Goal: Task Accomplishment & Management: Manage account settings

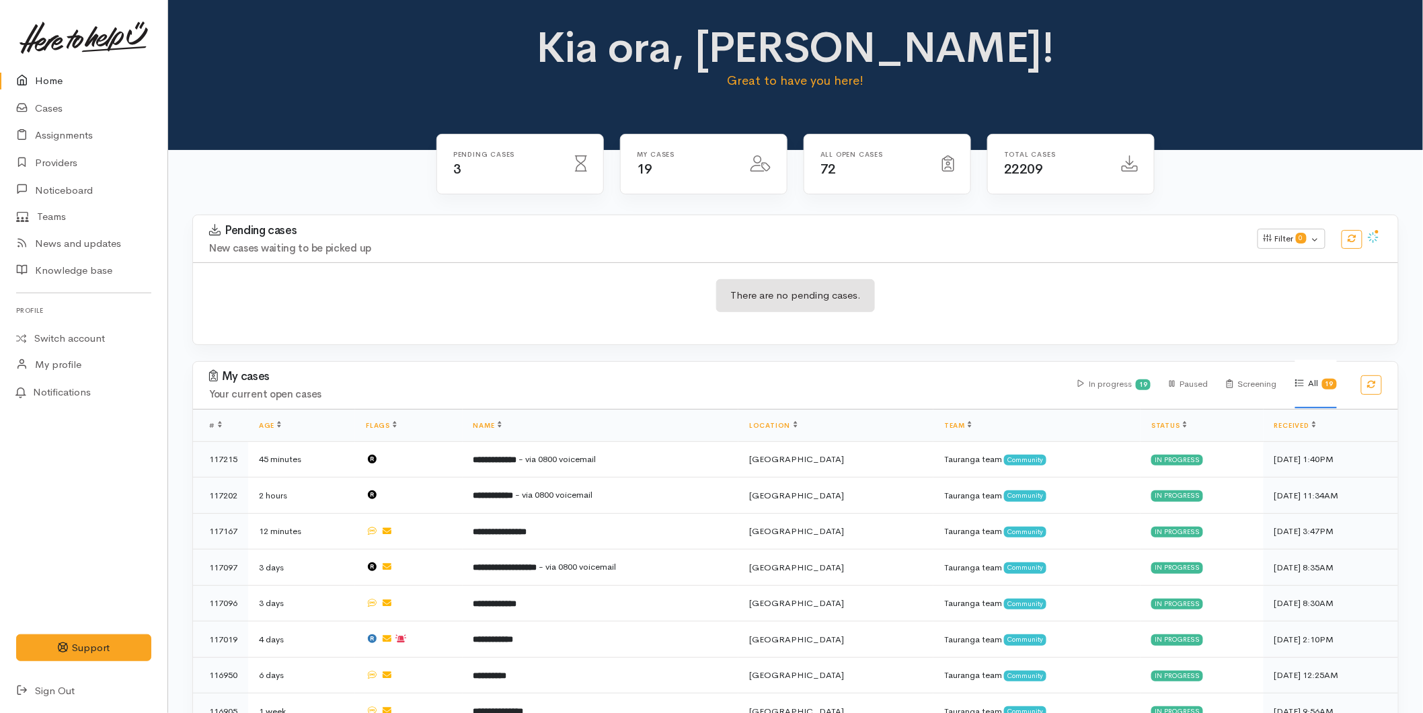
click at [50, 71] on link "Home" at bounding box center [83, 81] width 167 height 28
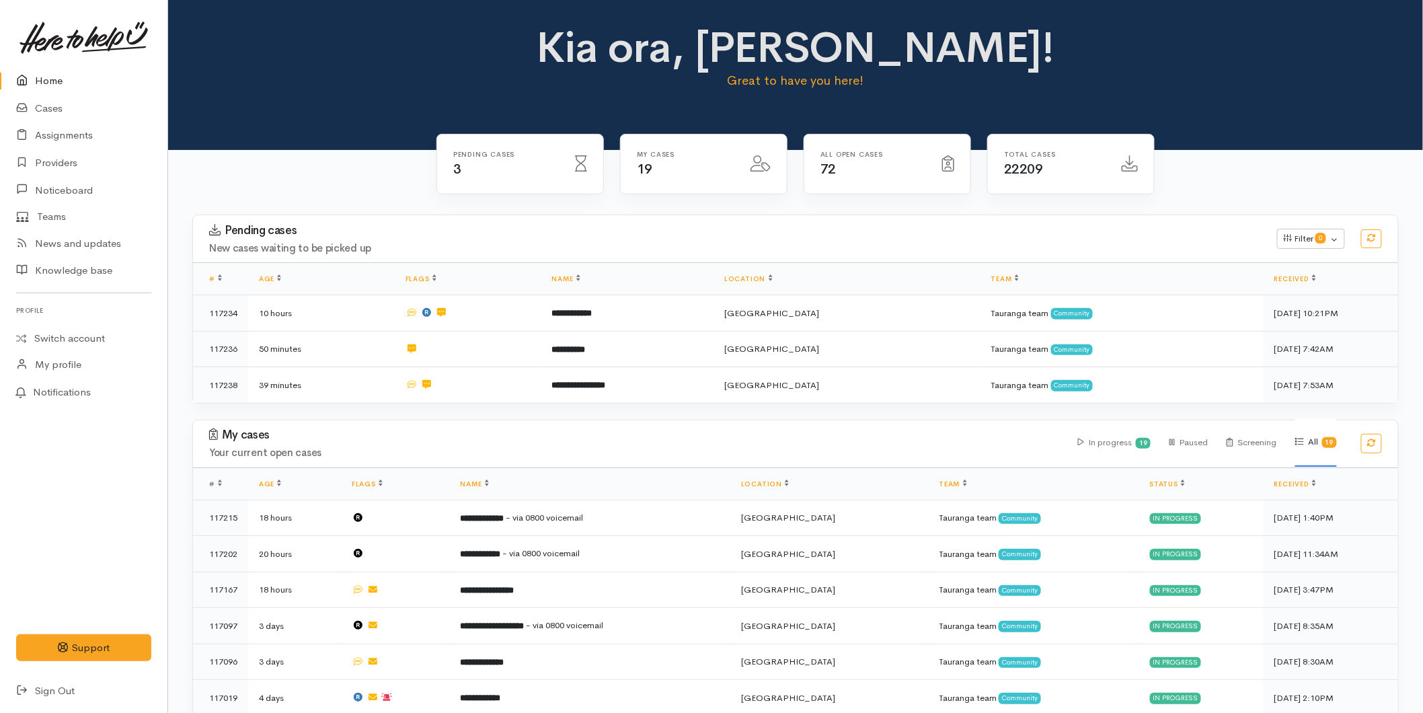
click at [39, 81] on link "Home" at bounding box center [83, 81] width 167 height 28
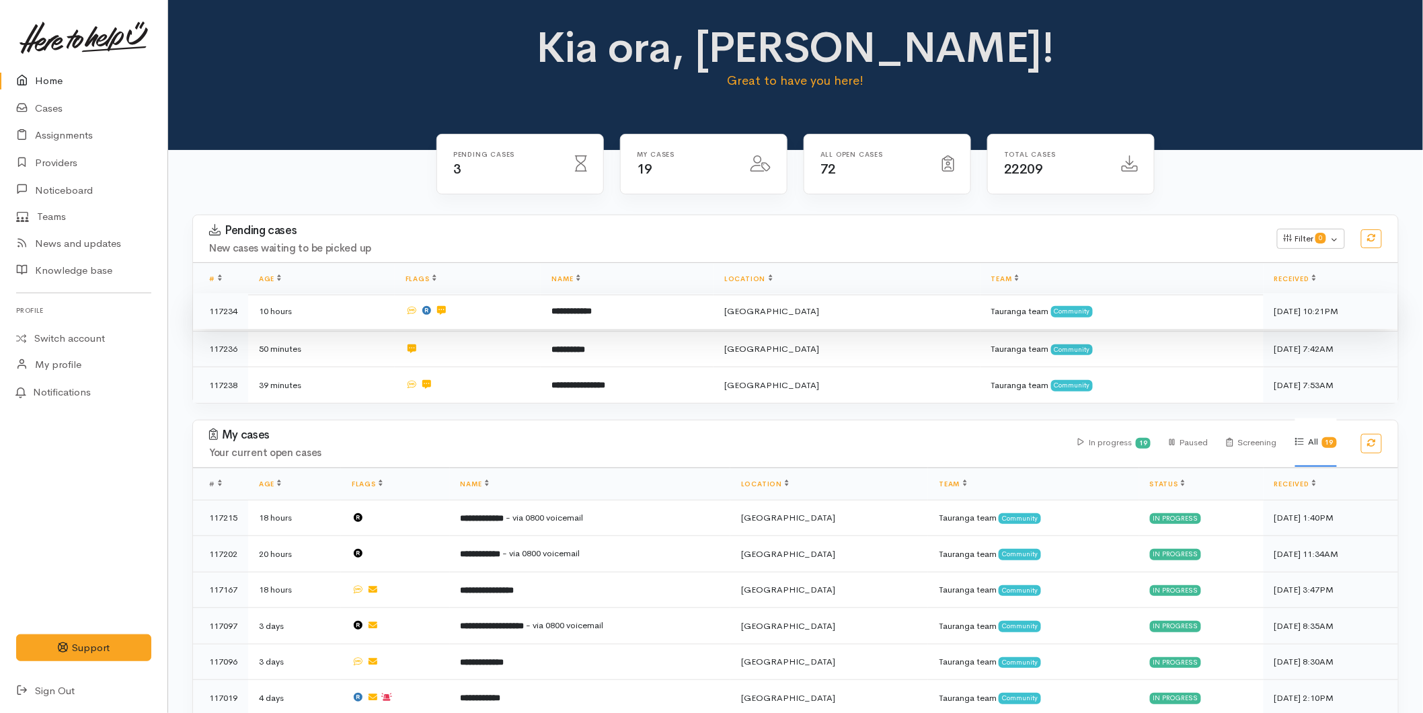
click at [592, 314] on b "**********" at bounding box center [571, 311] width 40 height 9
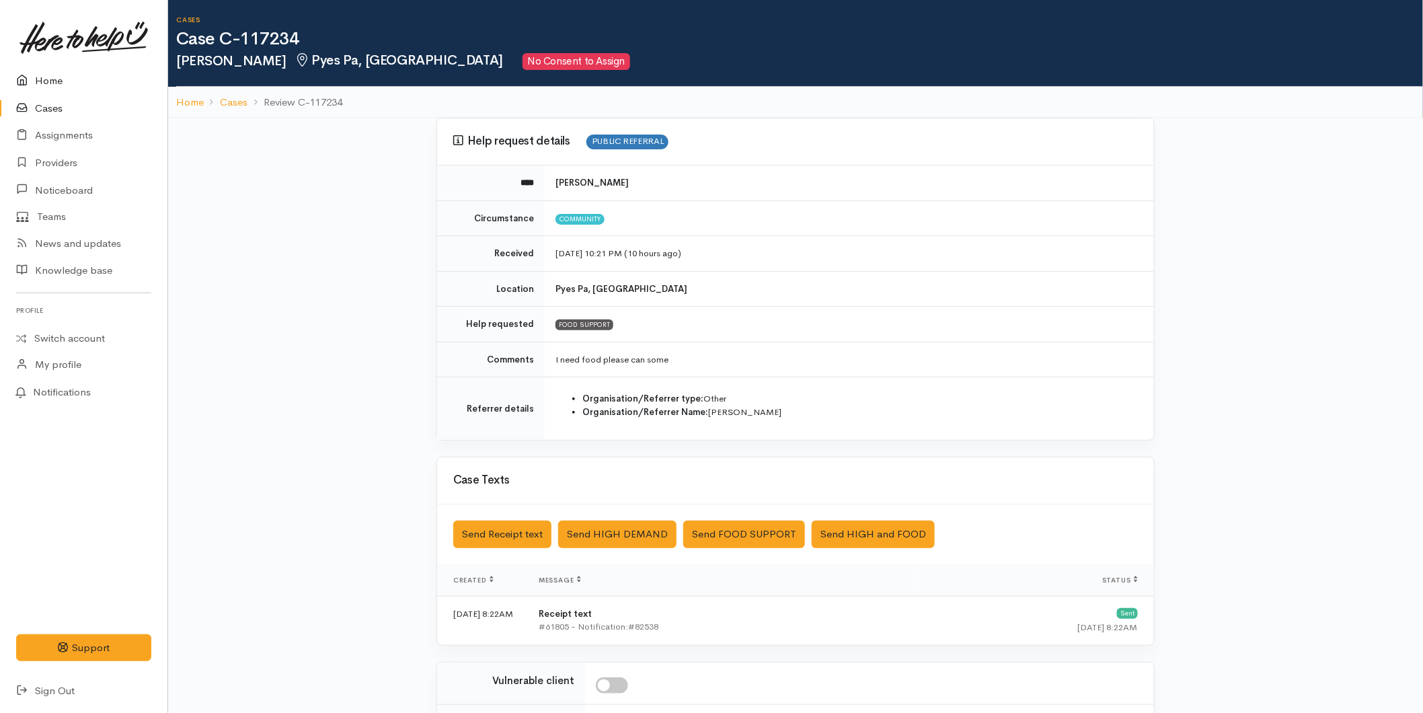
click at [44, 81] on link "Home" at bounding box center [83, 81] width 167 height 28
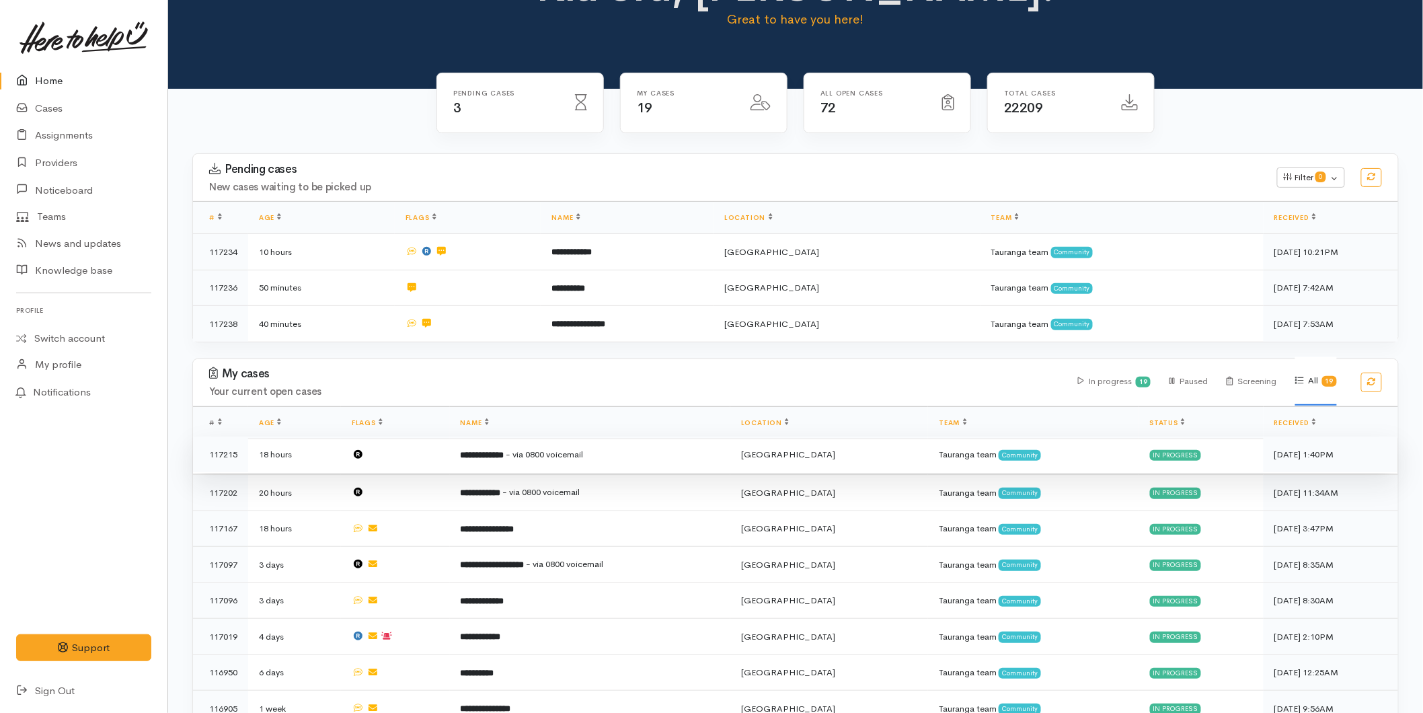
scroll to position [149, 0]
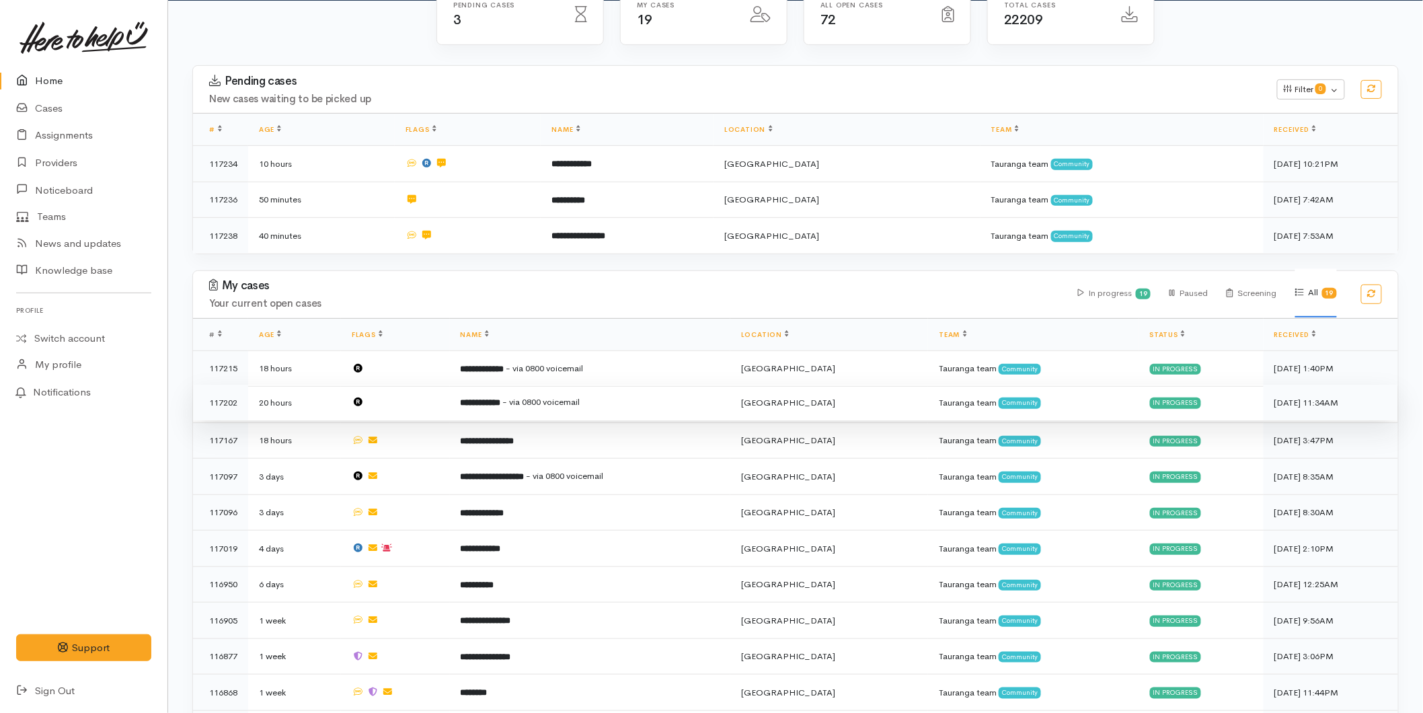
click at [508, 410] on td "**********" at bounding box center [590, 403] width 280 height 36
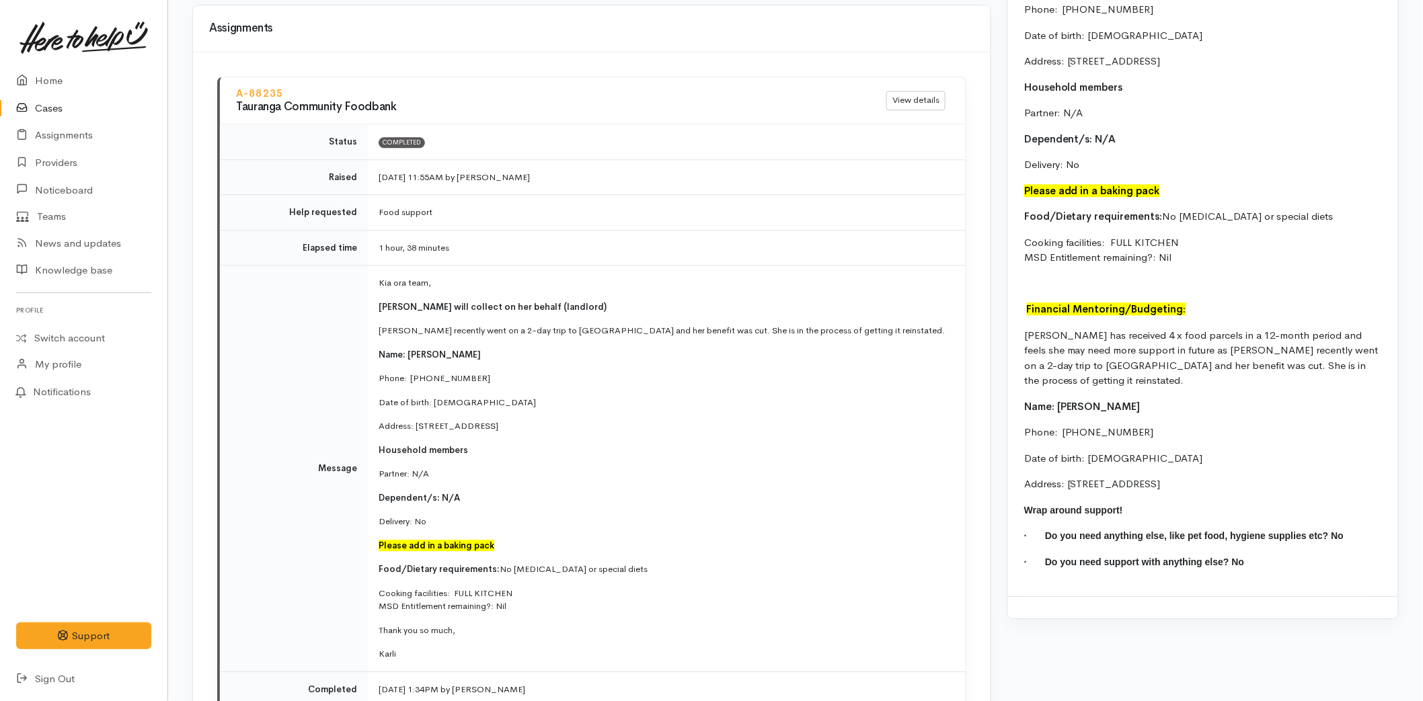
scroll to position [1303, 0]
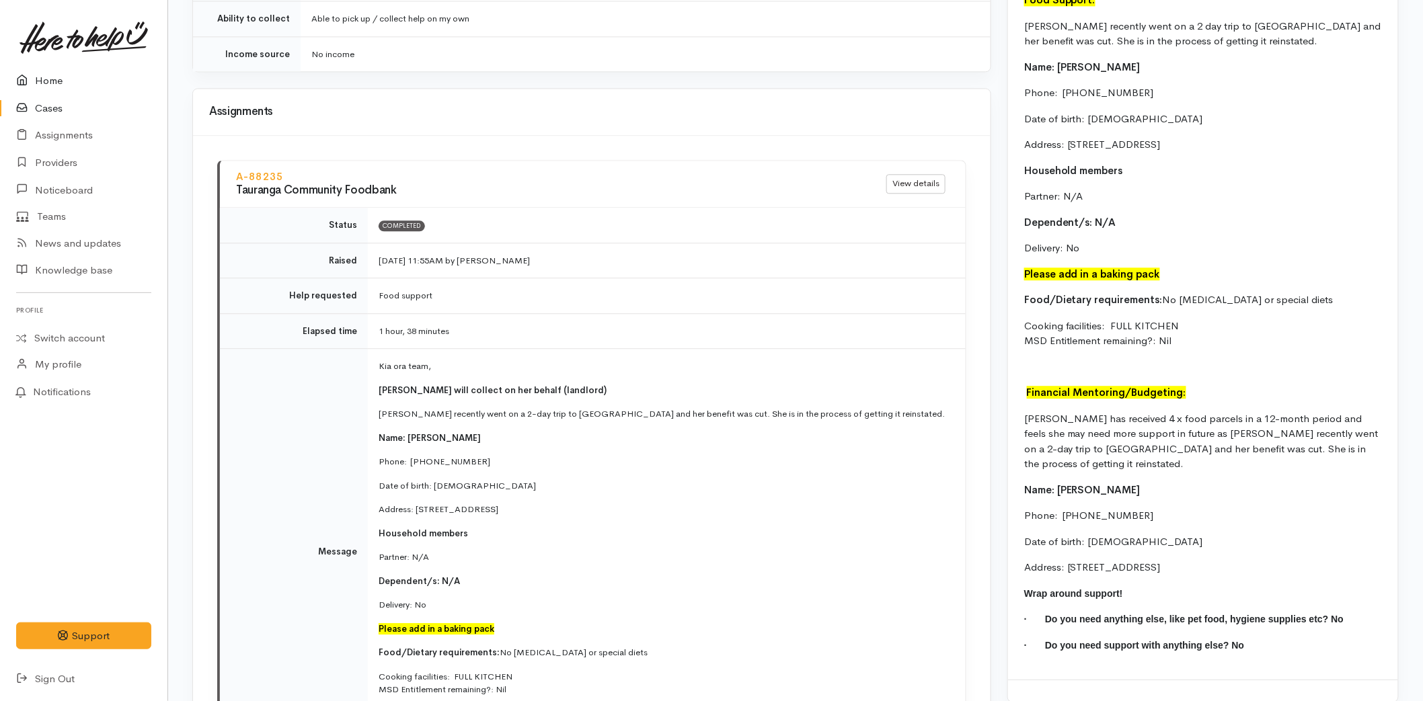
click at [48, 79] on link "Home" at bounding box center [83, 81] width 167 height 28
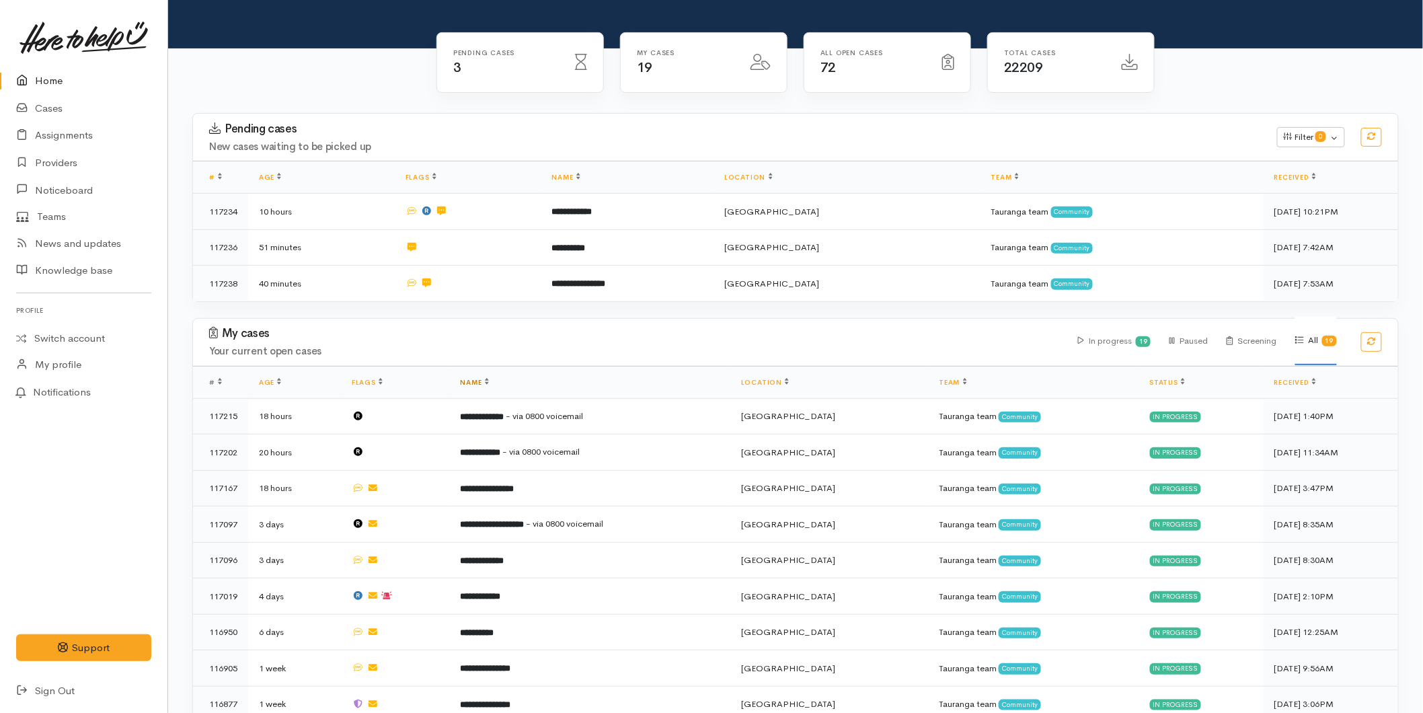
scroll to position [298, 0]
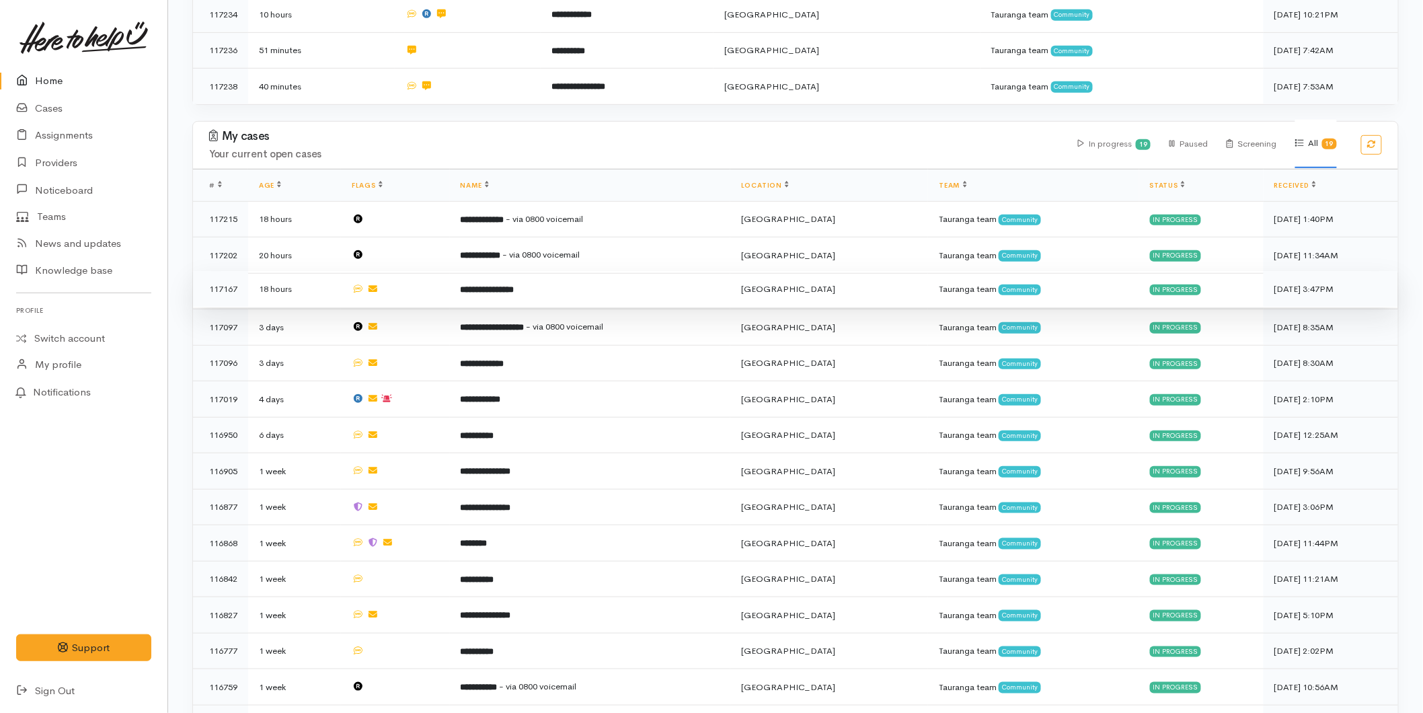
click at [477, 296] on td "**********" at bounding box center [590, 289] width 280 height 36
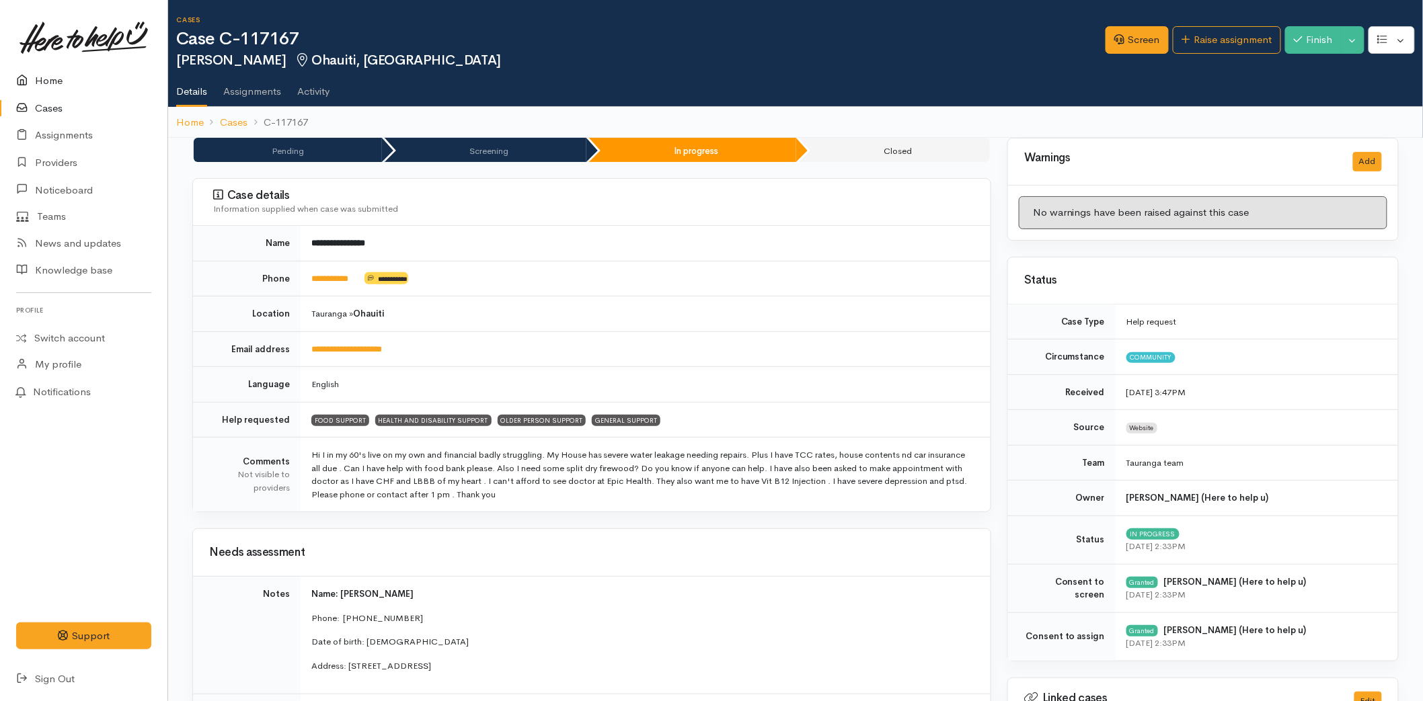
click at [56, 69] on link "Home" at bounding box center [83, 81] width 167 height 28
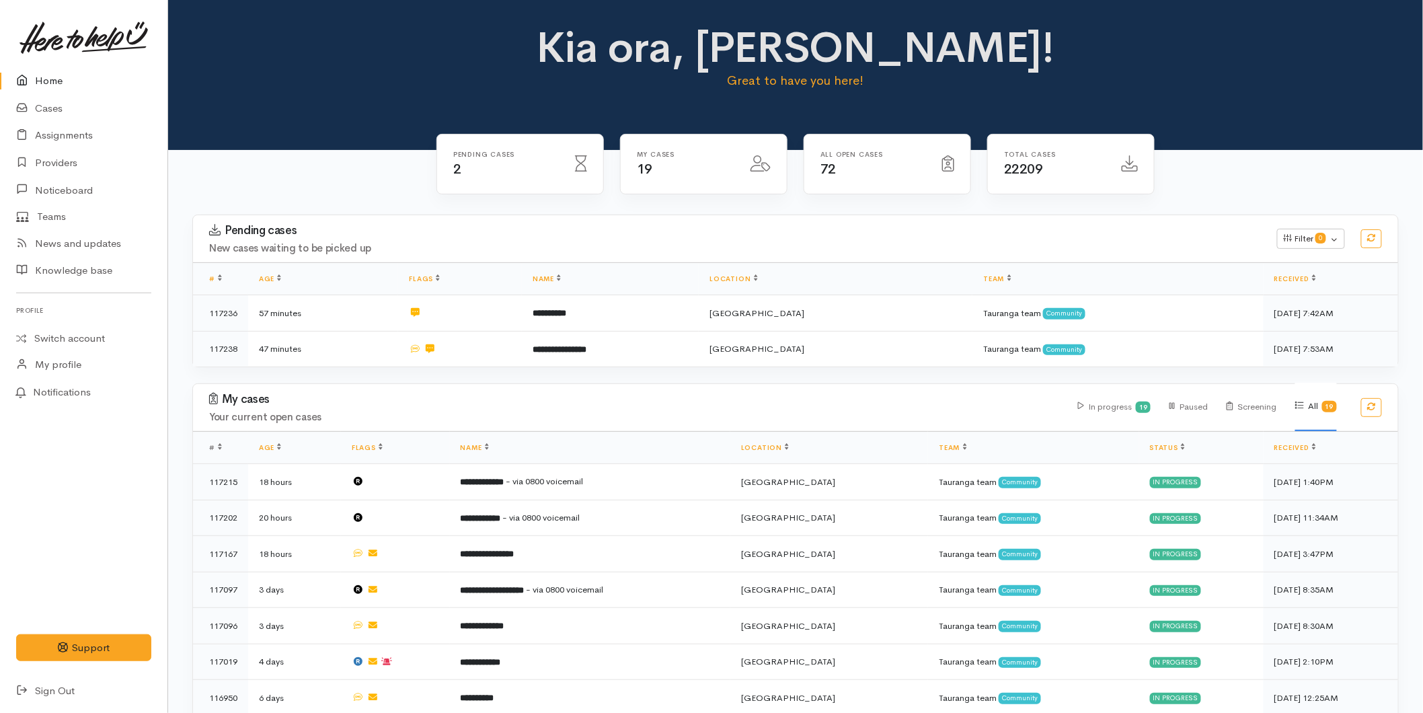
click at [38, 75] on link "Home" at bounding box center [83, 81] width 167 height 28
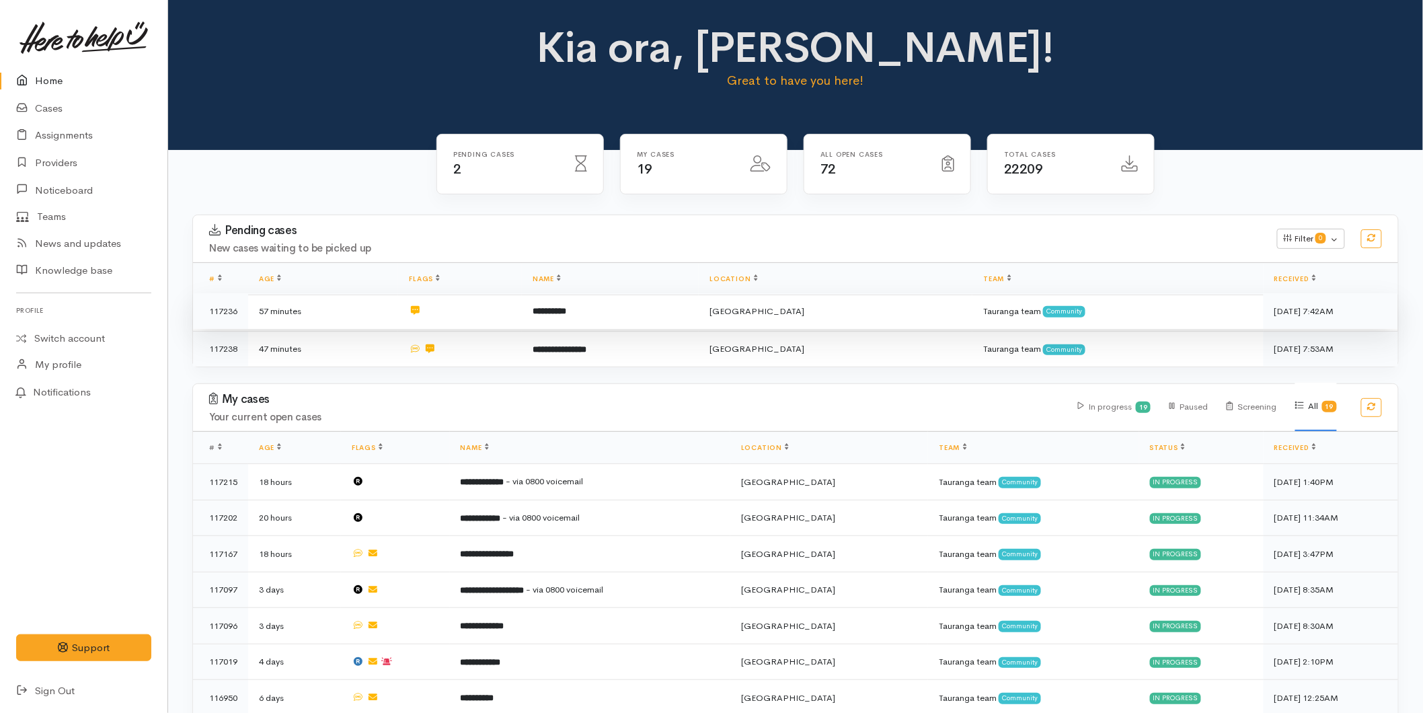
click at [655, 304] on td "**********" at bounding box center [610, 311] width 177 height 36
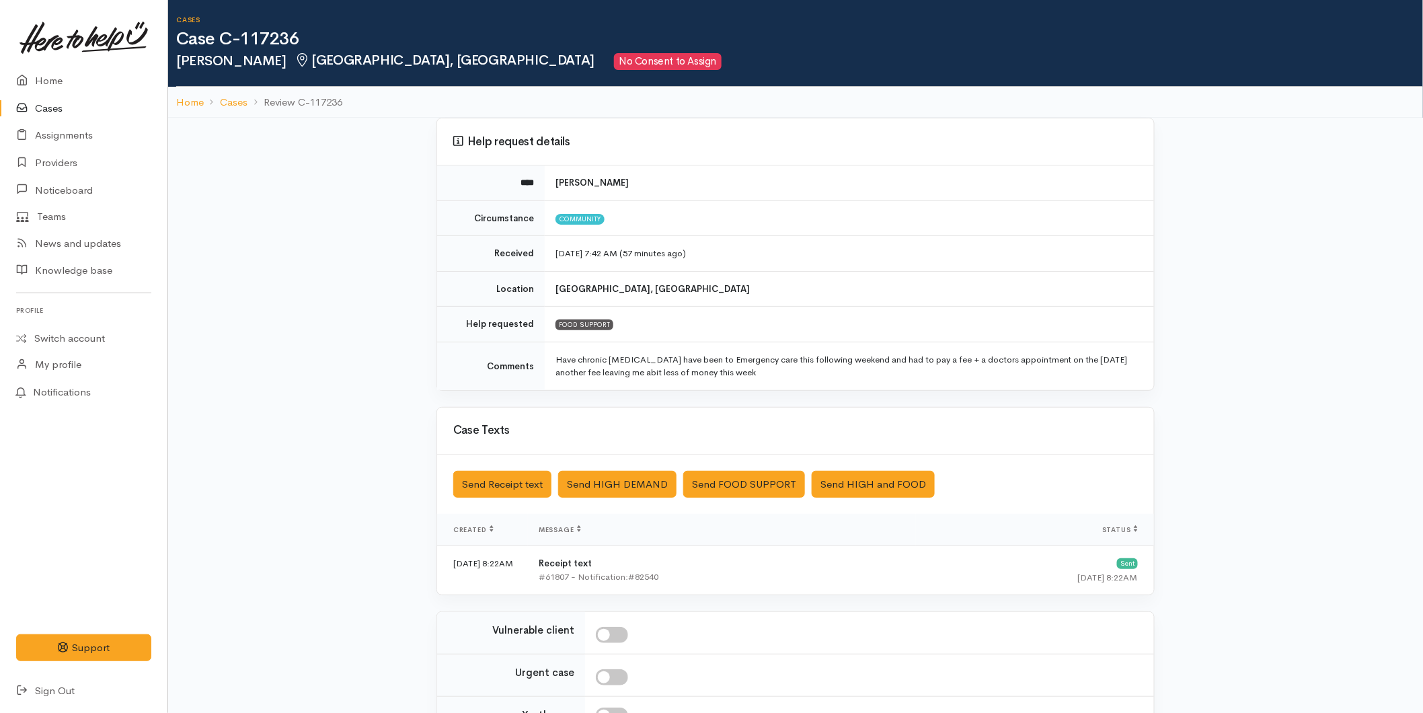
click at [39, 99] on link "Cases" at bounding box center [83, 109] width 167 height 28
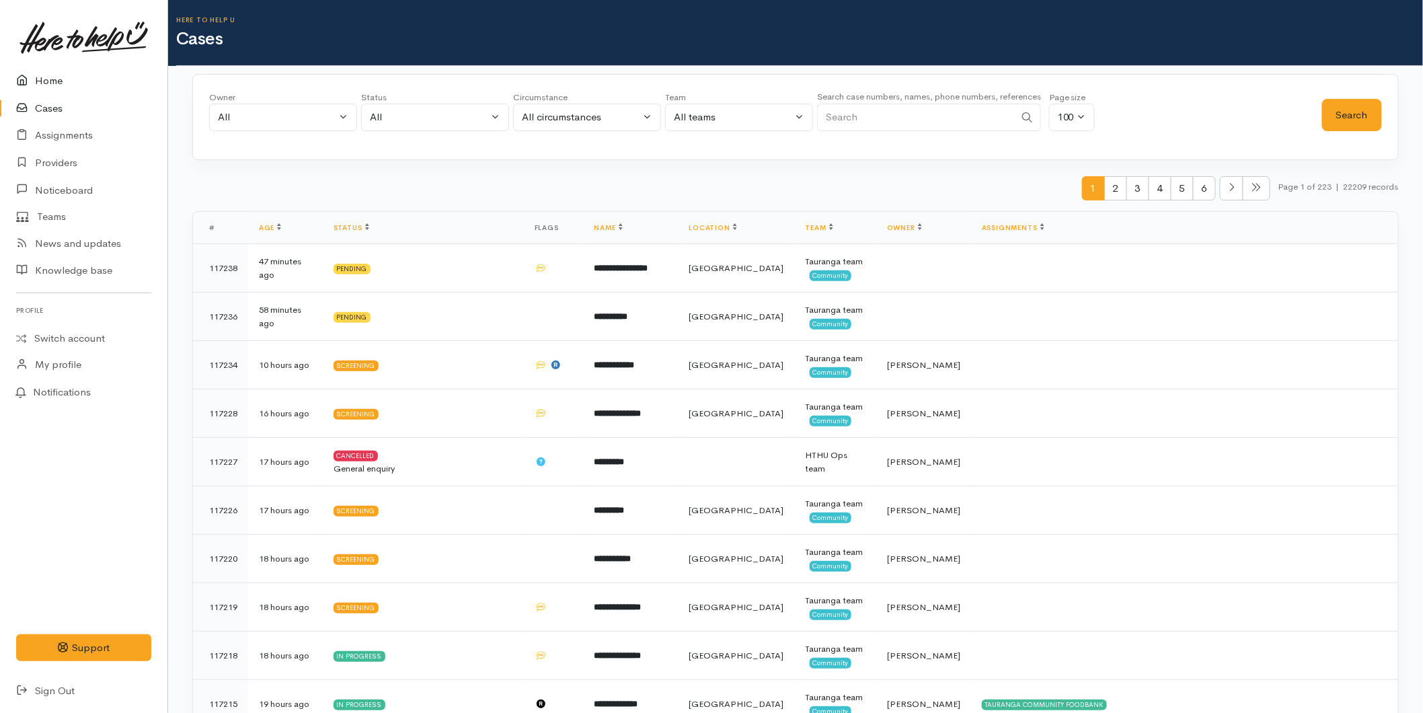
click at [41, 75] on link "Home" at bounding box center [83, 81] width 167 height 28
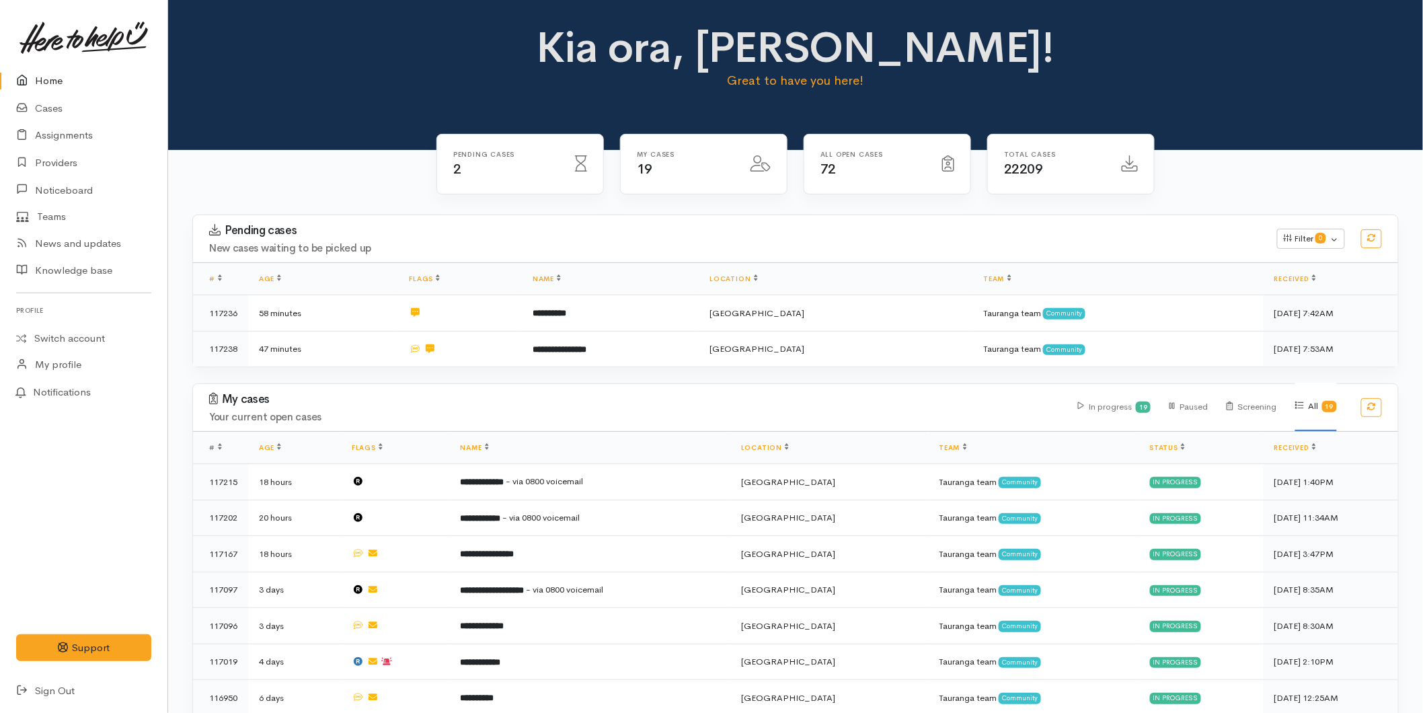
click at [52, 73] on link "Home" at bounding box center [83, 81] width 167 height 28
click at [52, 71] on link "Home" at bounding box center [83, 81] width 167 height 28
click at [47, 69] on link "Home" at bounding box center [83, 81] width 167 height 28
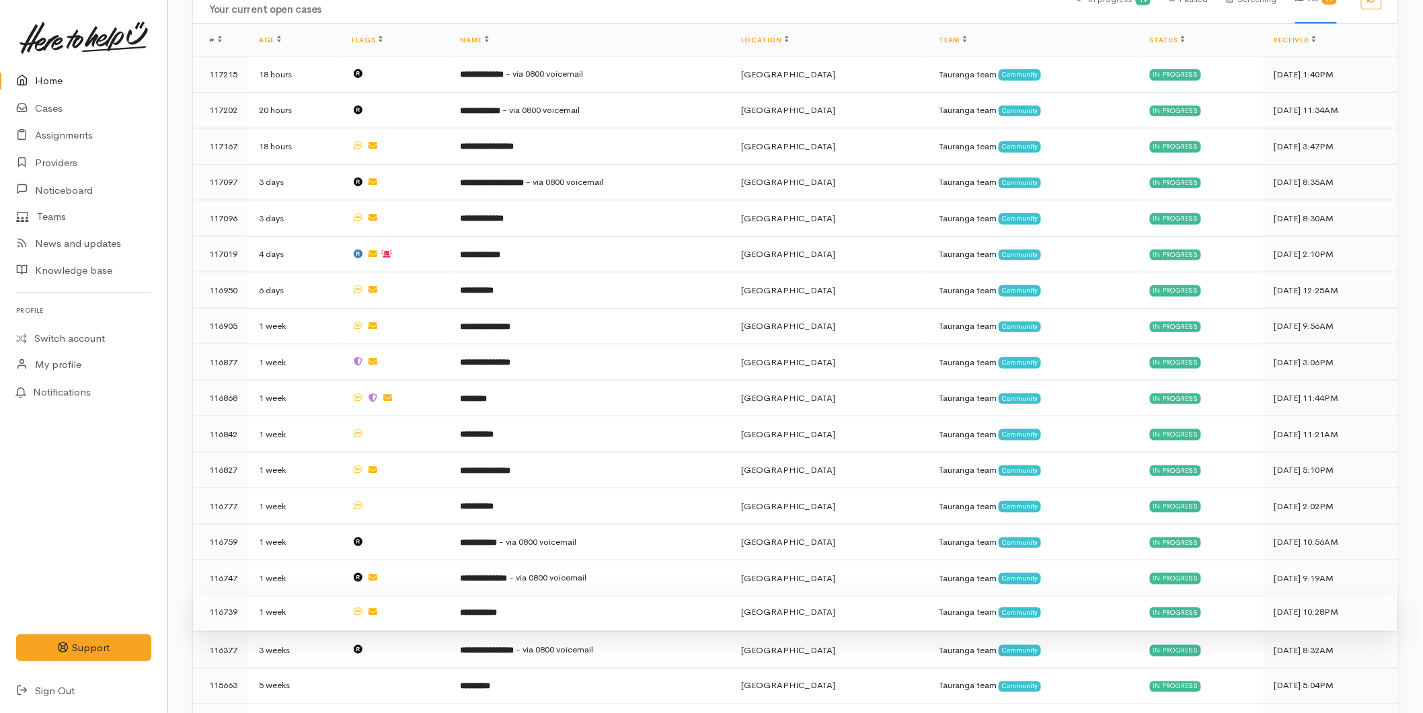
scroll to position [473, 0]
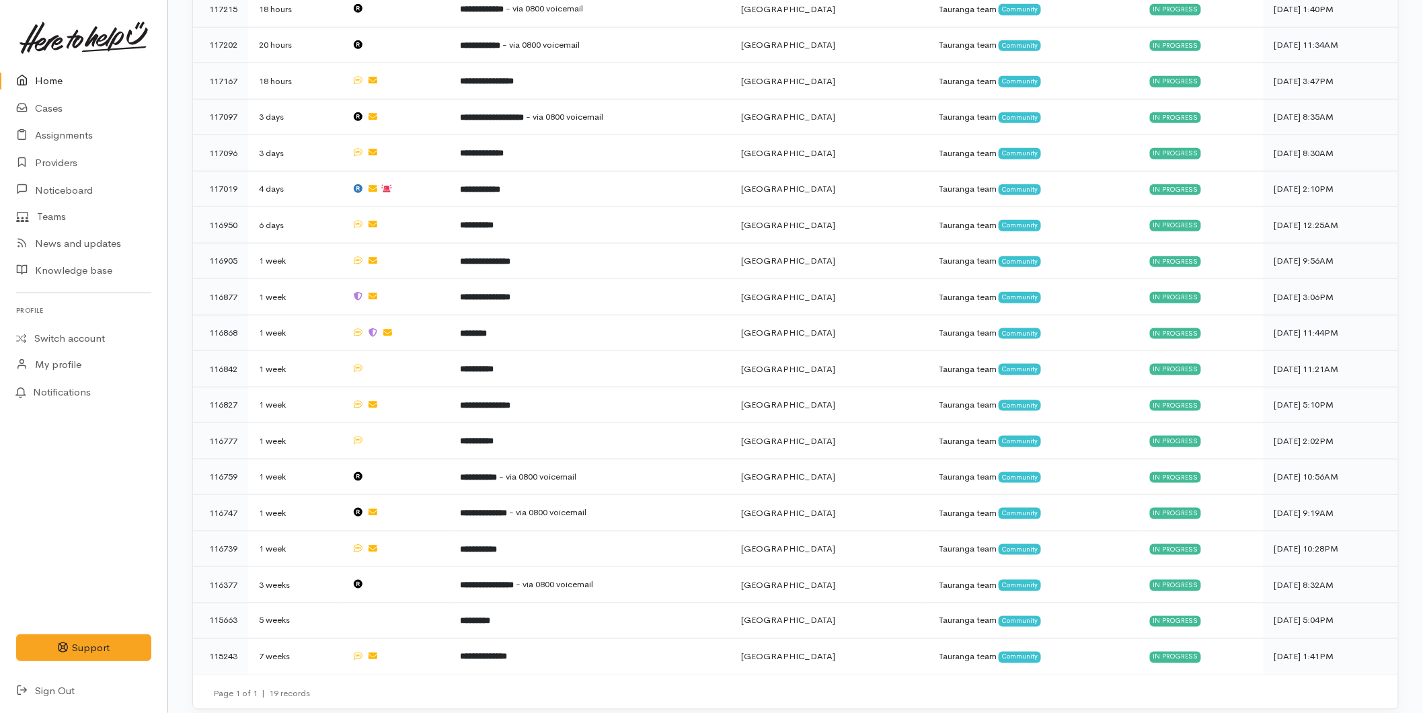
click at [61, 70] on link "Home" at bounding box center [83, 81] width 167 height 28
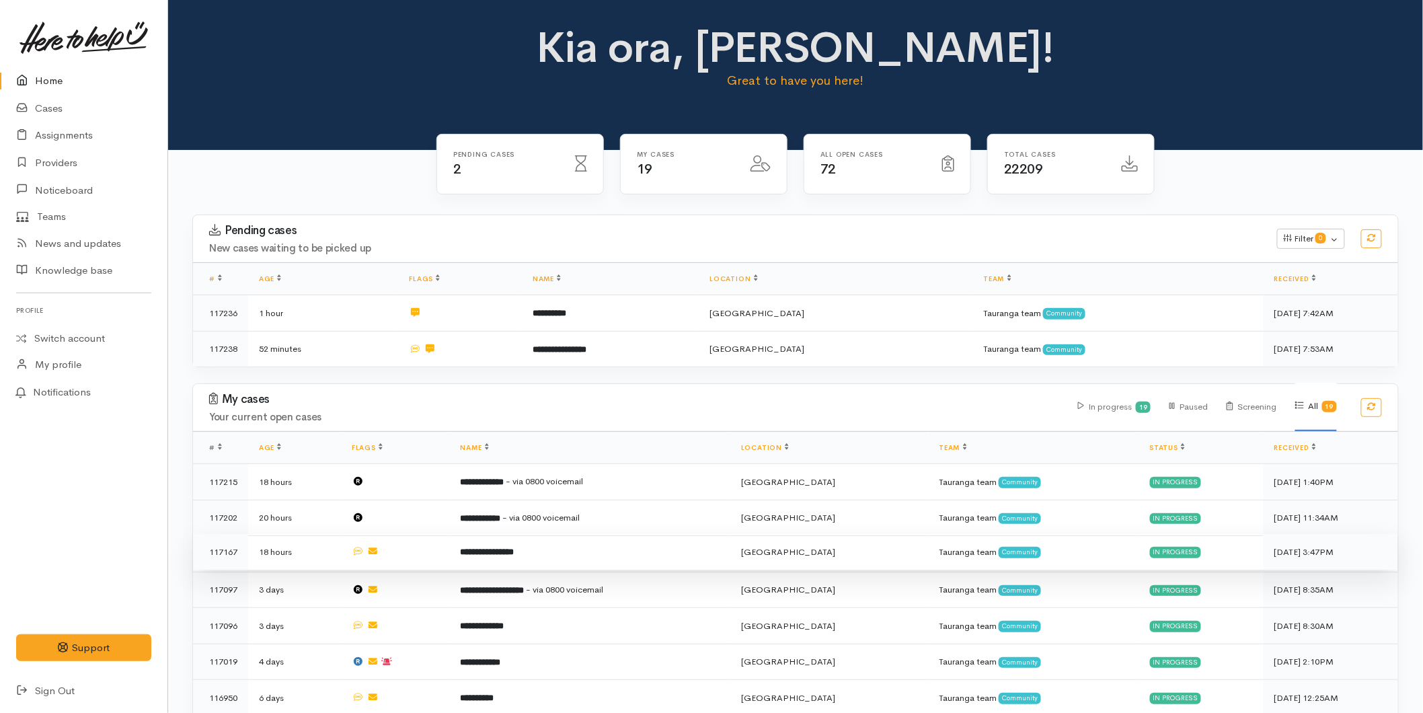
click at [489, 555] on td "**********" at bounding box center [590, 552] width 280 height 36
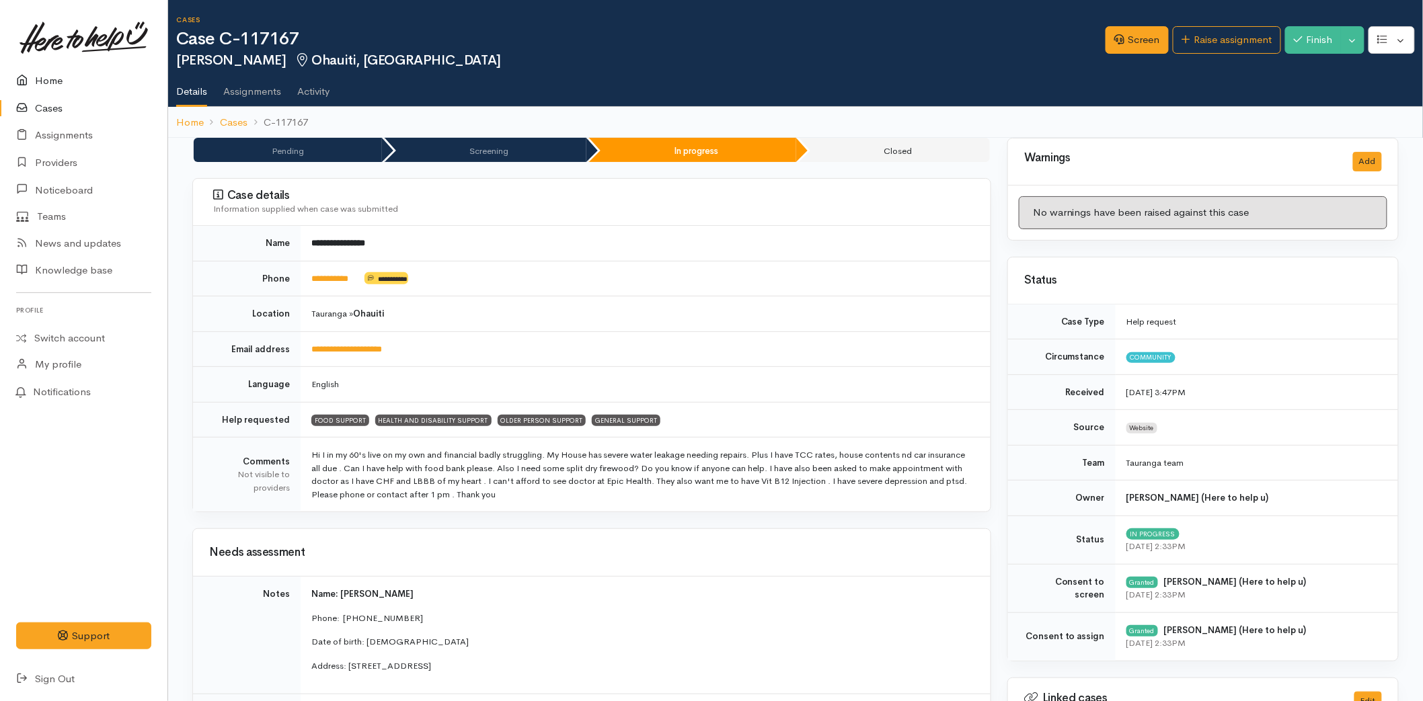
click at [56, 68] on link "Home" at bounding box center [83, 81] width 167 height 28
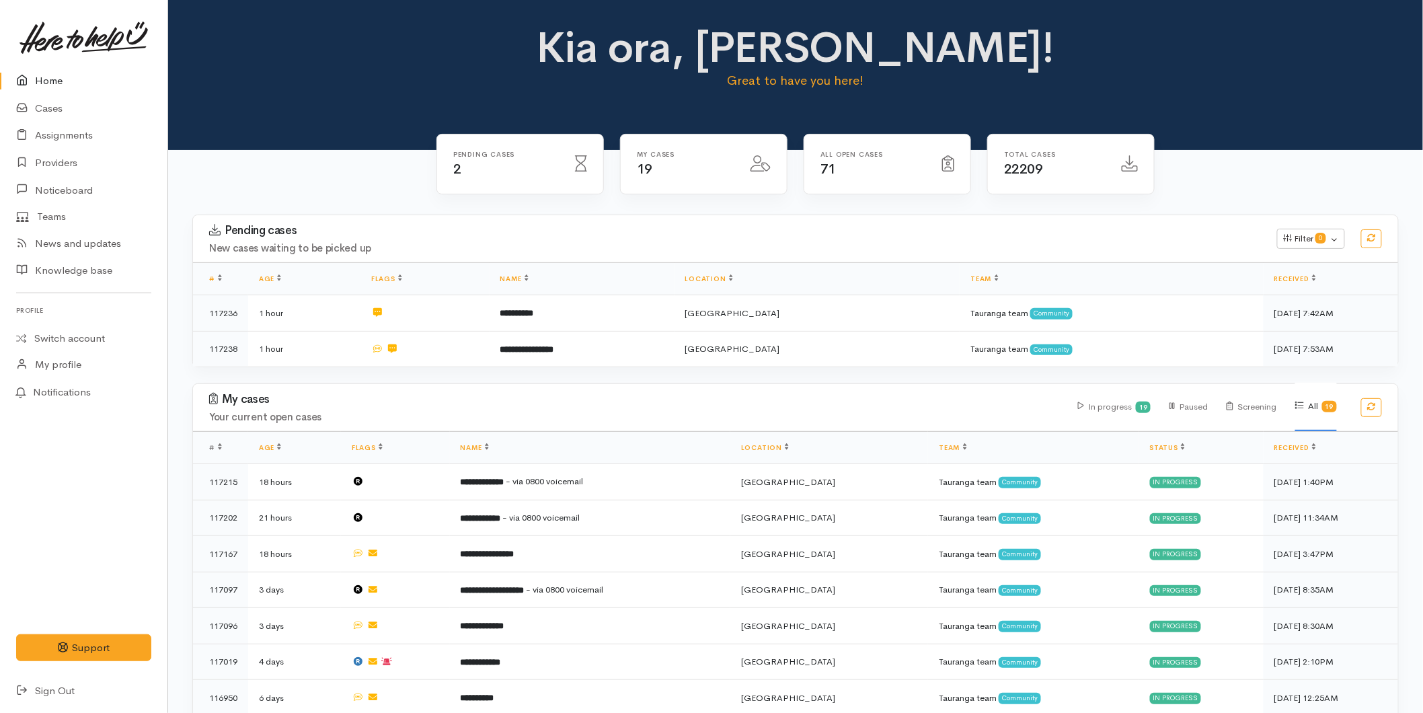
click at [43, 75] on link "Home" at bounding box center [83, 81] width 167 height 28
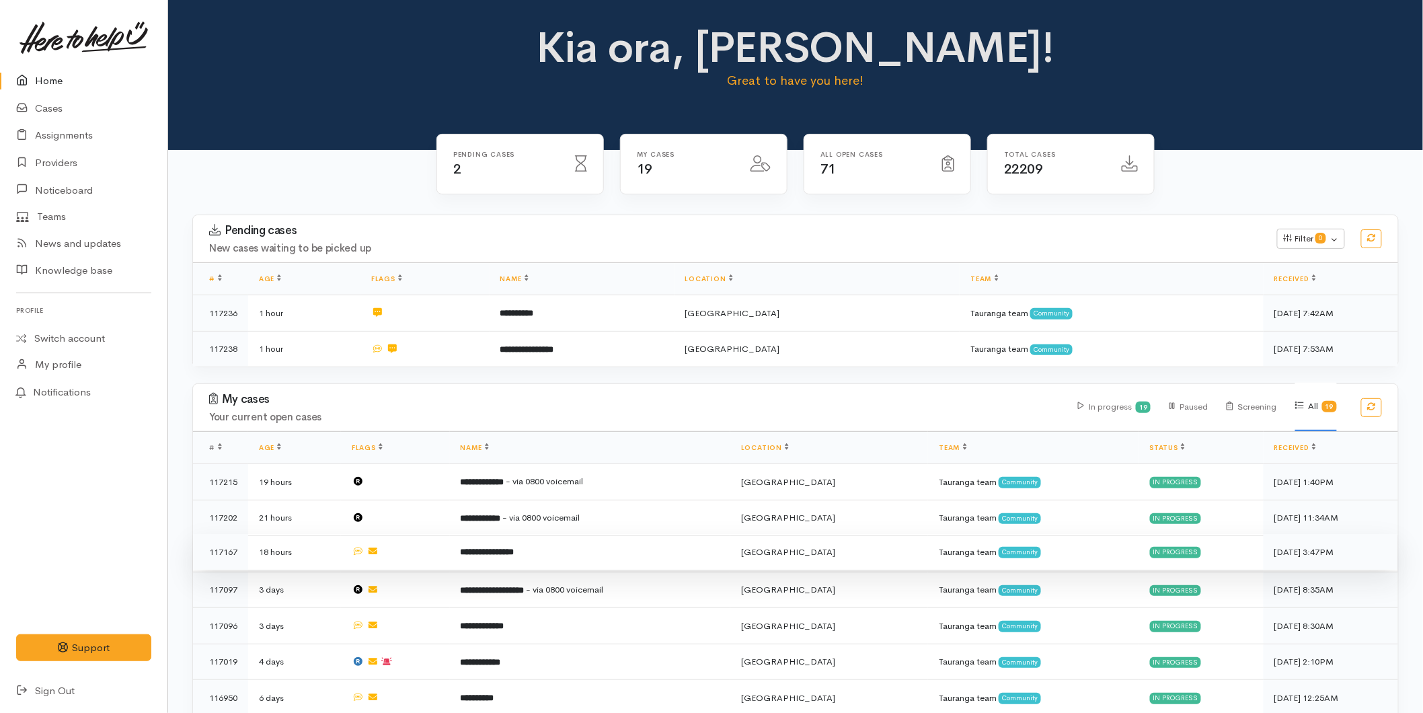
click at [548, 545] on td "**********" at bounding box center [590, 552] width 280 height 36
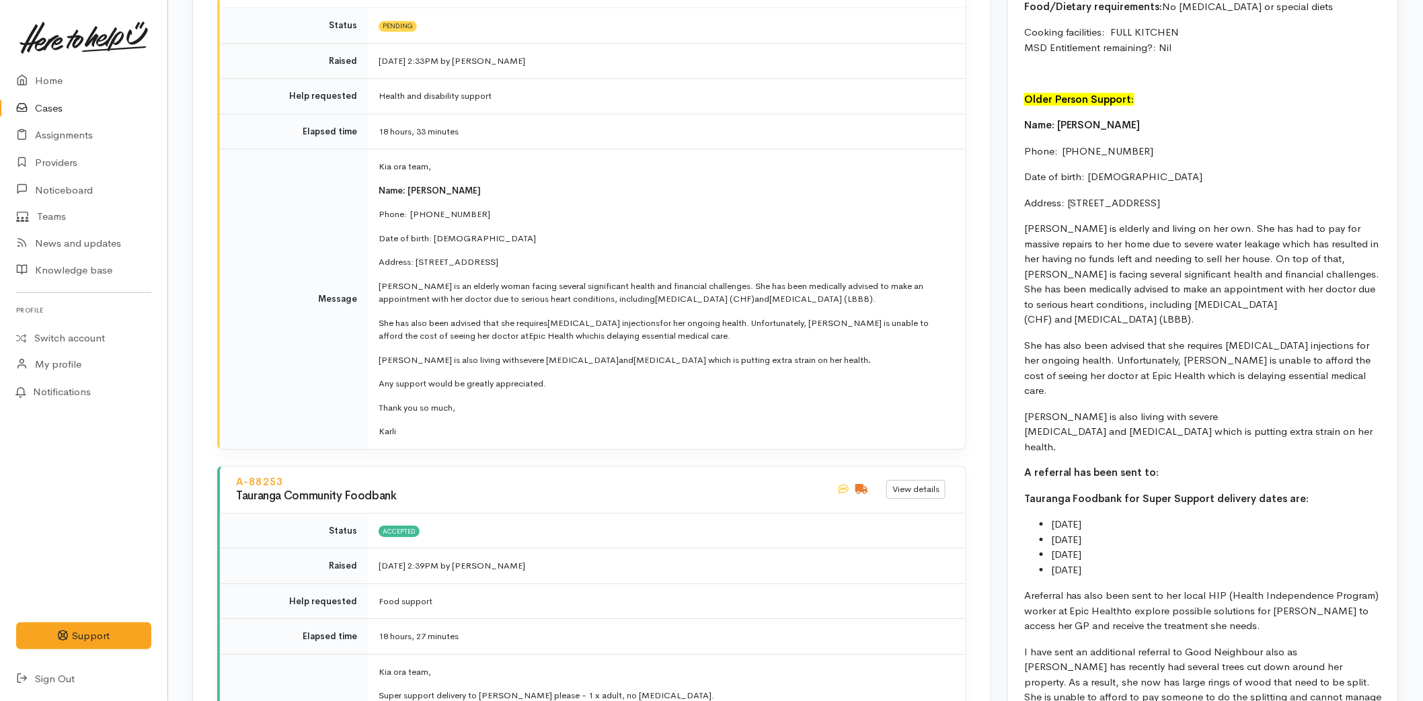
scroll to position [1345, 0]
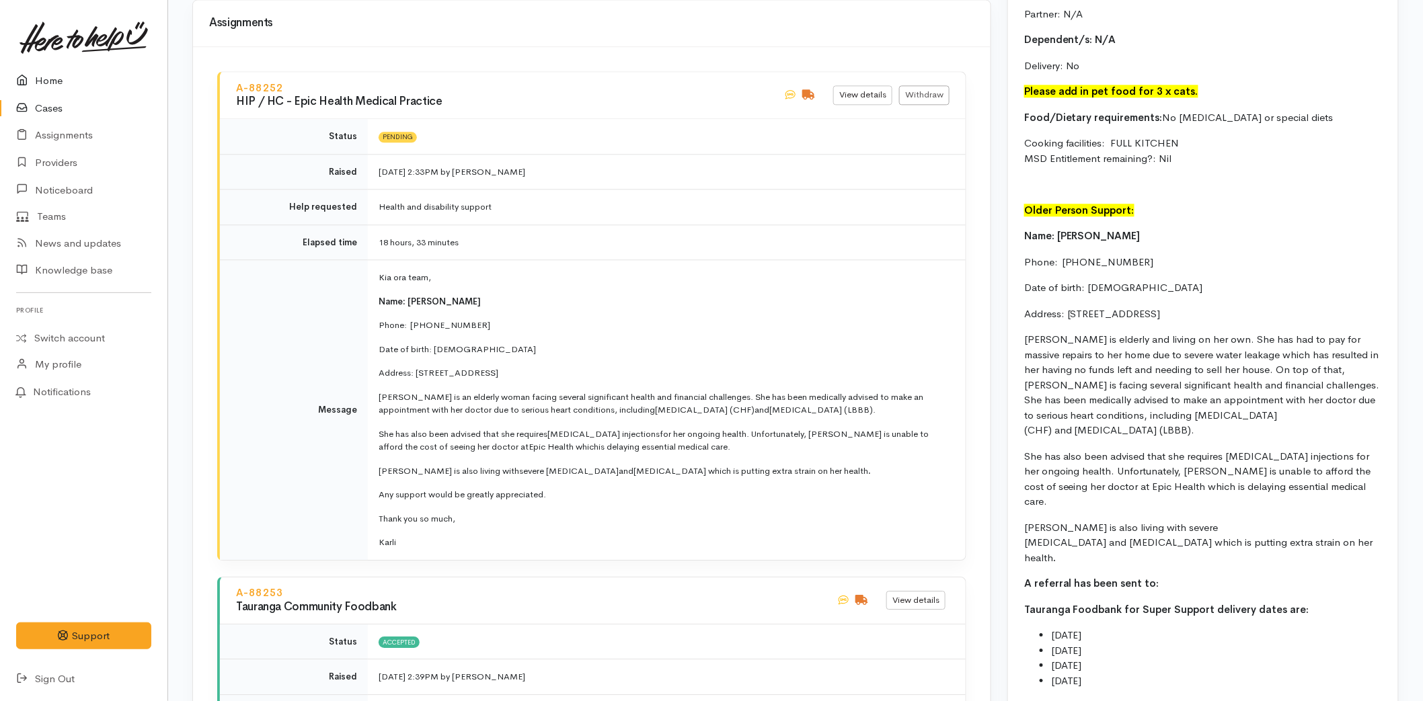
click at [52, 88] on link "Home" at bounding box center [83, 81] width 167 height 28
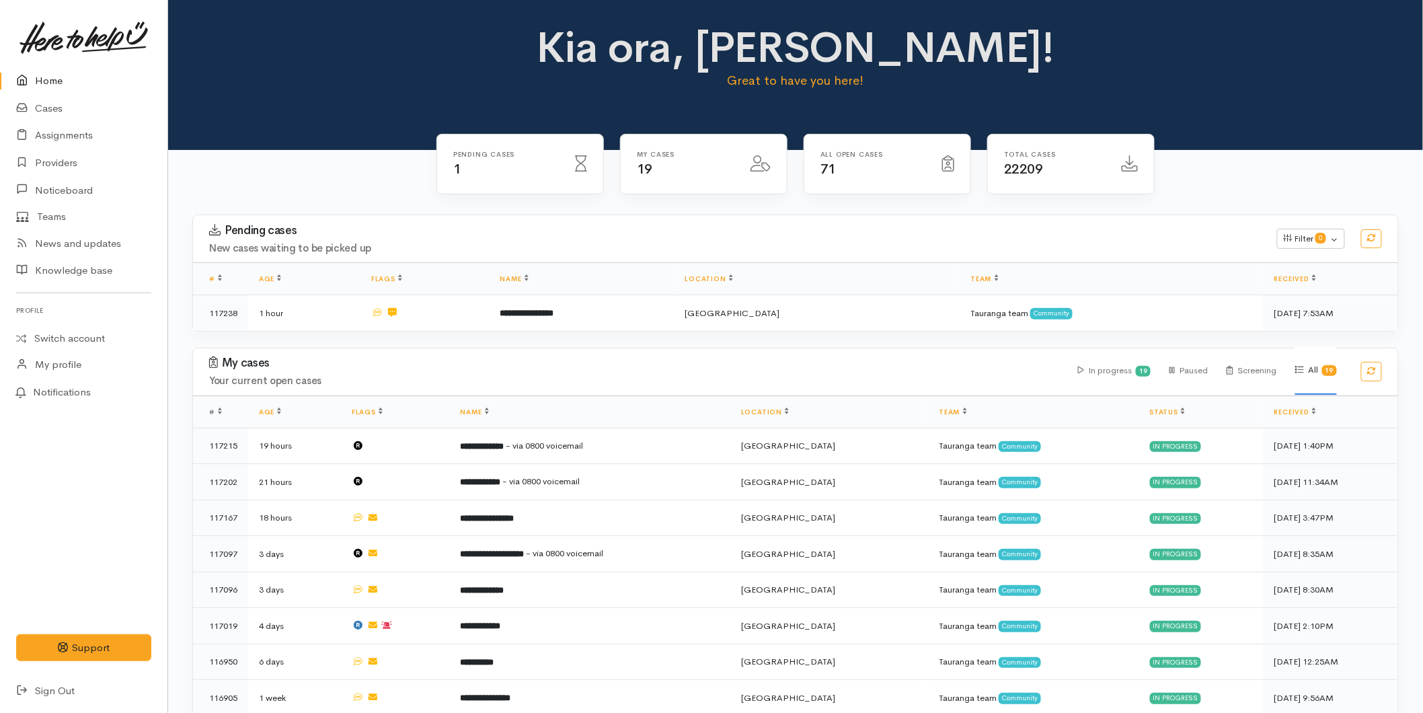
click at [44, 82] on link "Home" at bounding box center [83, 81] width 167 height 28
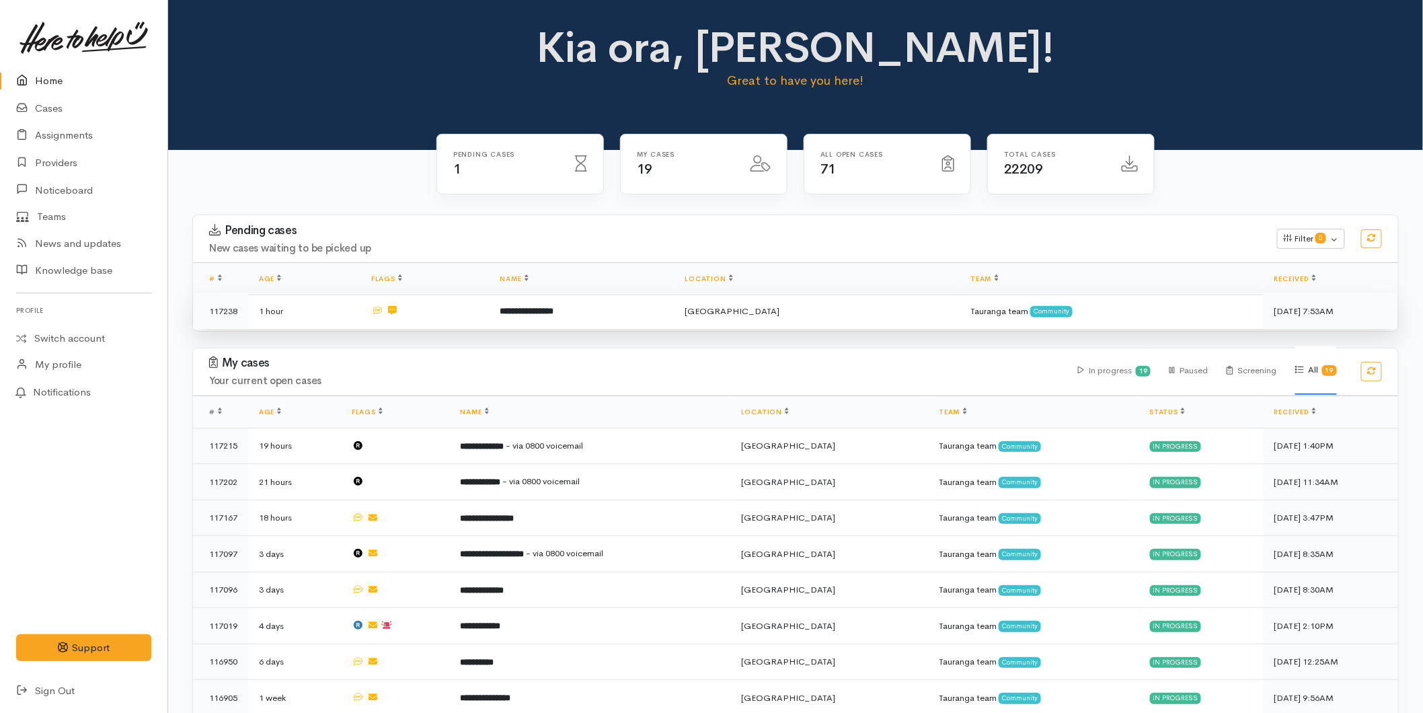
click at [540, 310] on b "**********" at bounding box center [527, 311] width 54 height 9
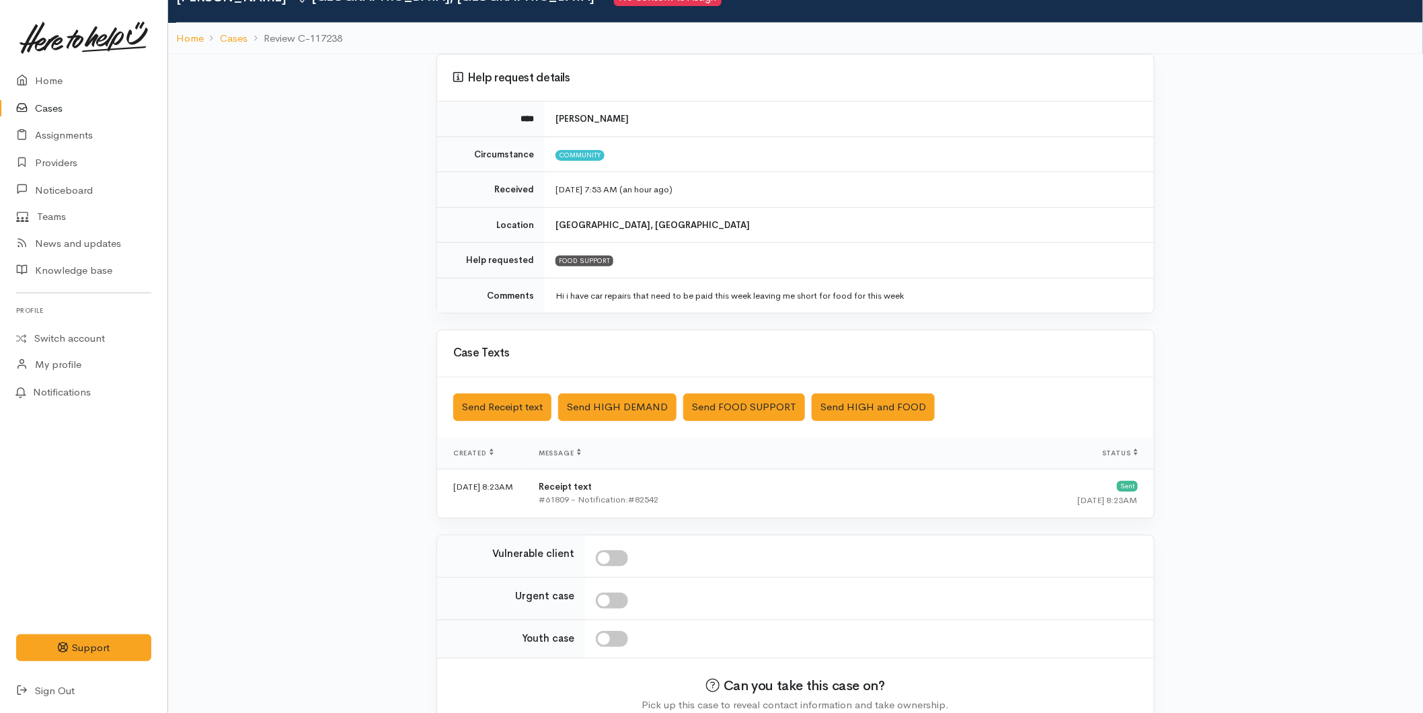
scroll to position [132, 0]
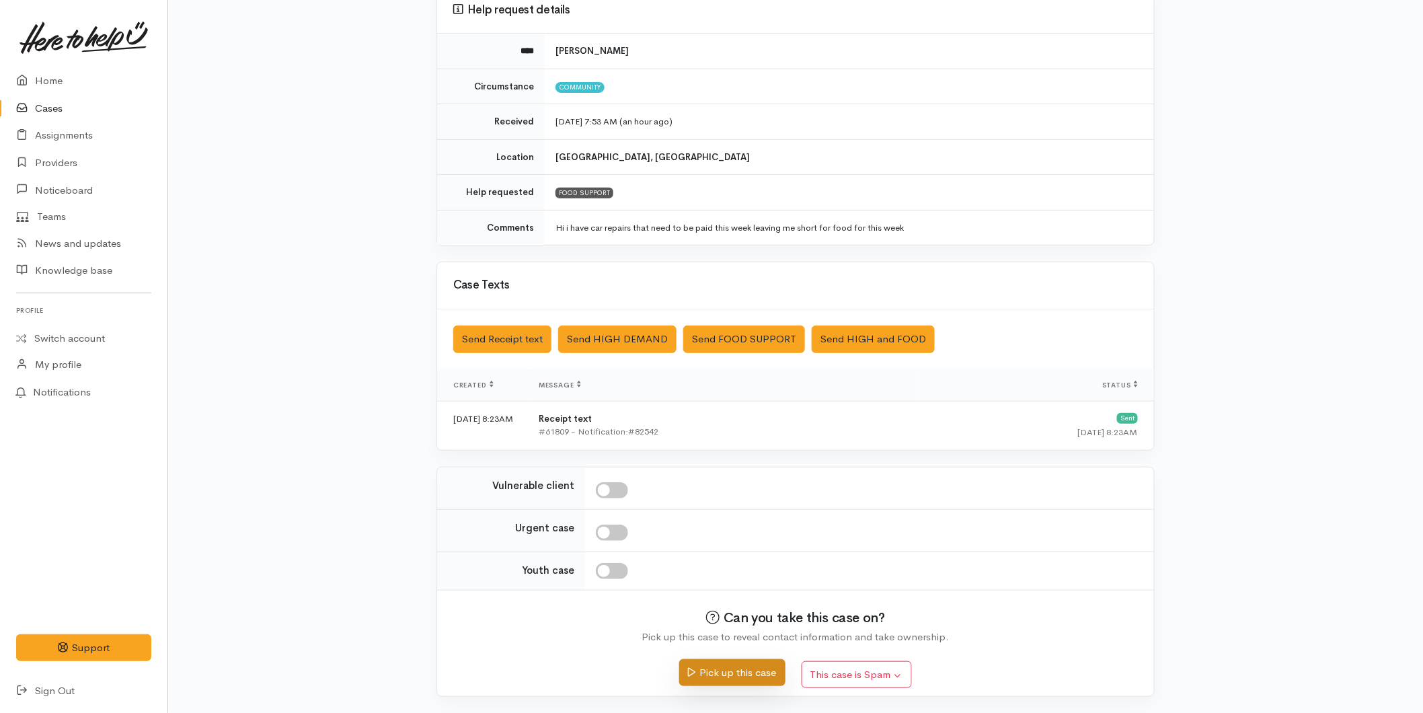
click at [700, 674] on button "Pick up this case" at bounding box center [732, 673] width 106 height 28
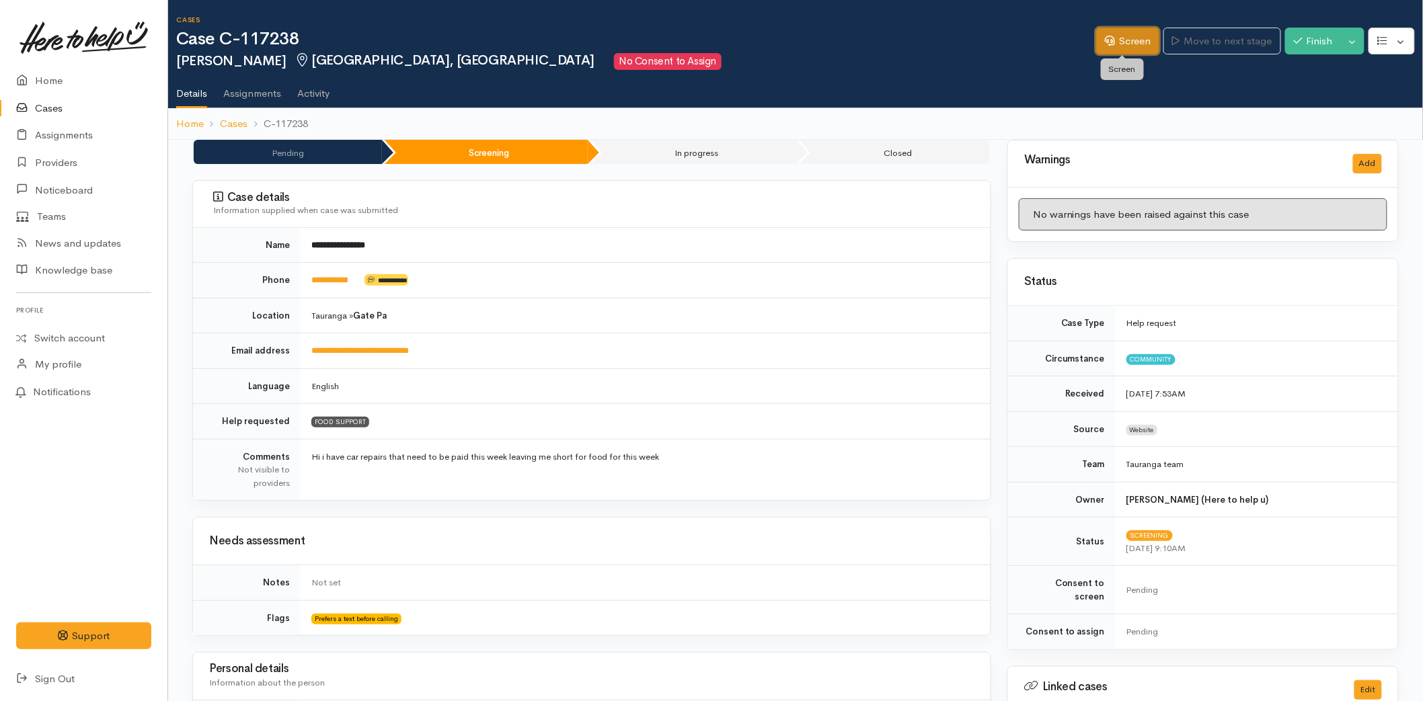
click at [1096, 45] on link "Screen" at bounding box center [1127, 42] width 63 height 28
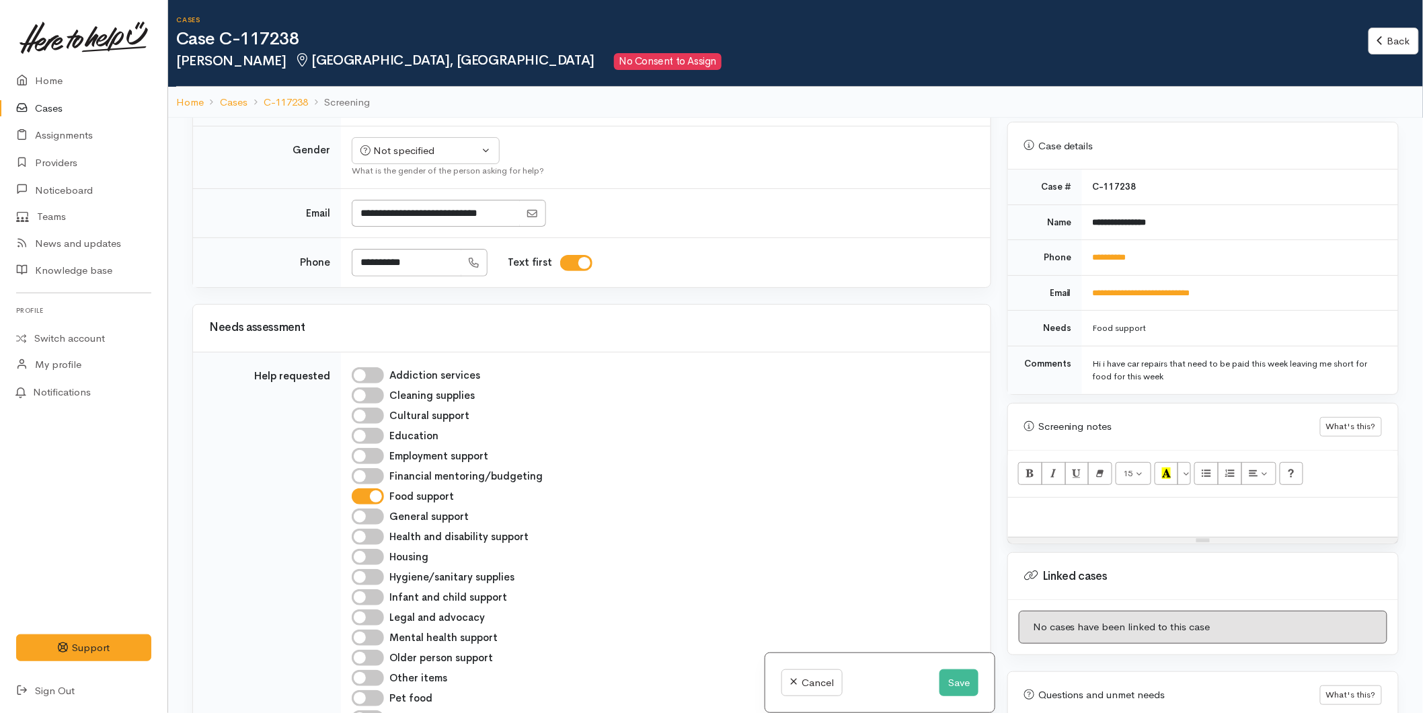
scroll to position [597, 0]
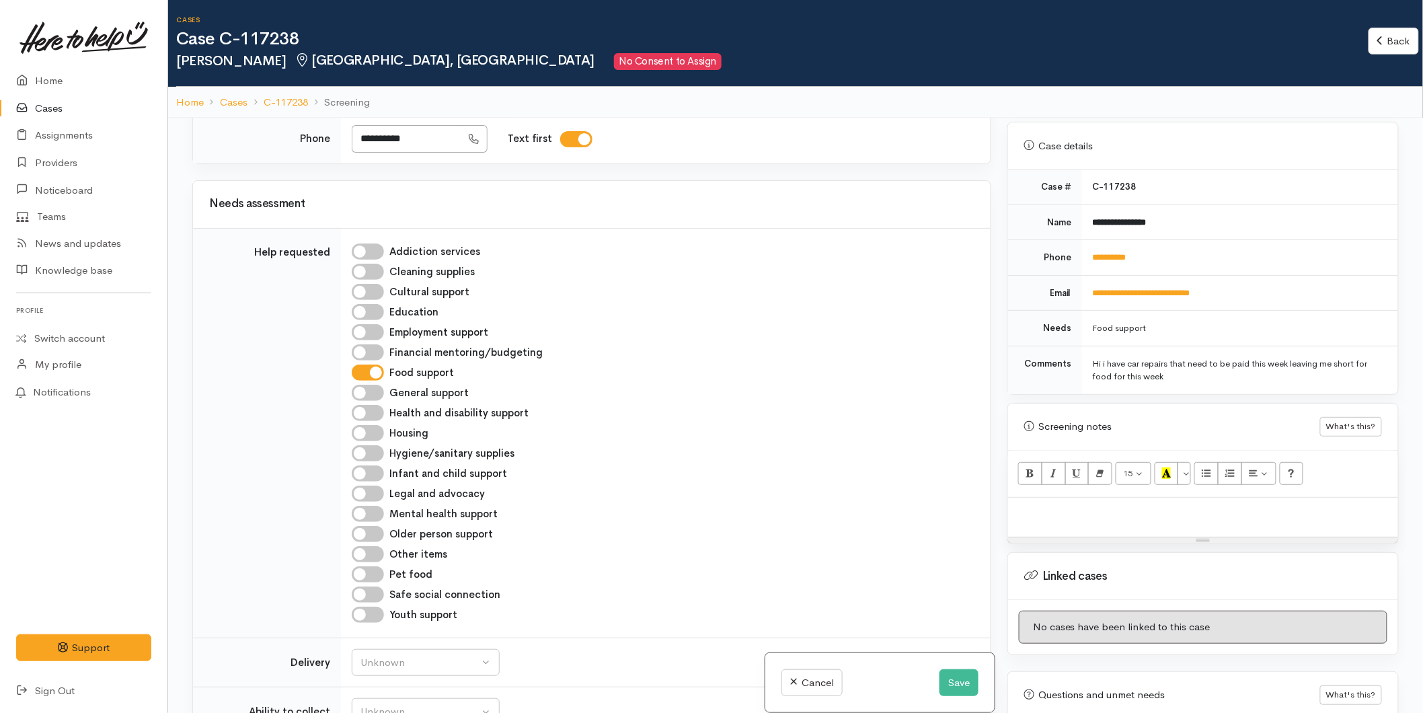
click at [1066, 504] on p at bounding box center [1202, 511] width 376 height 15
paste div
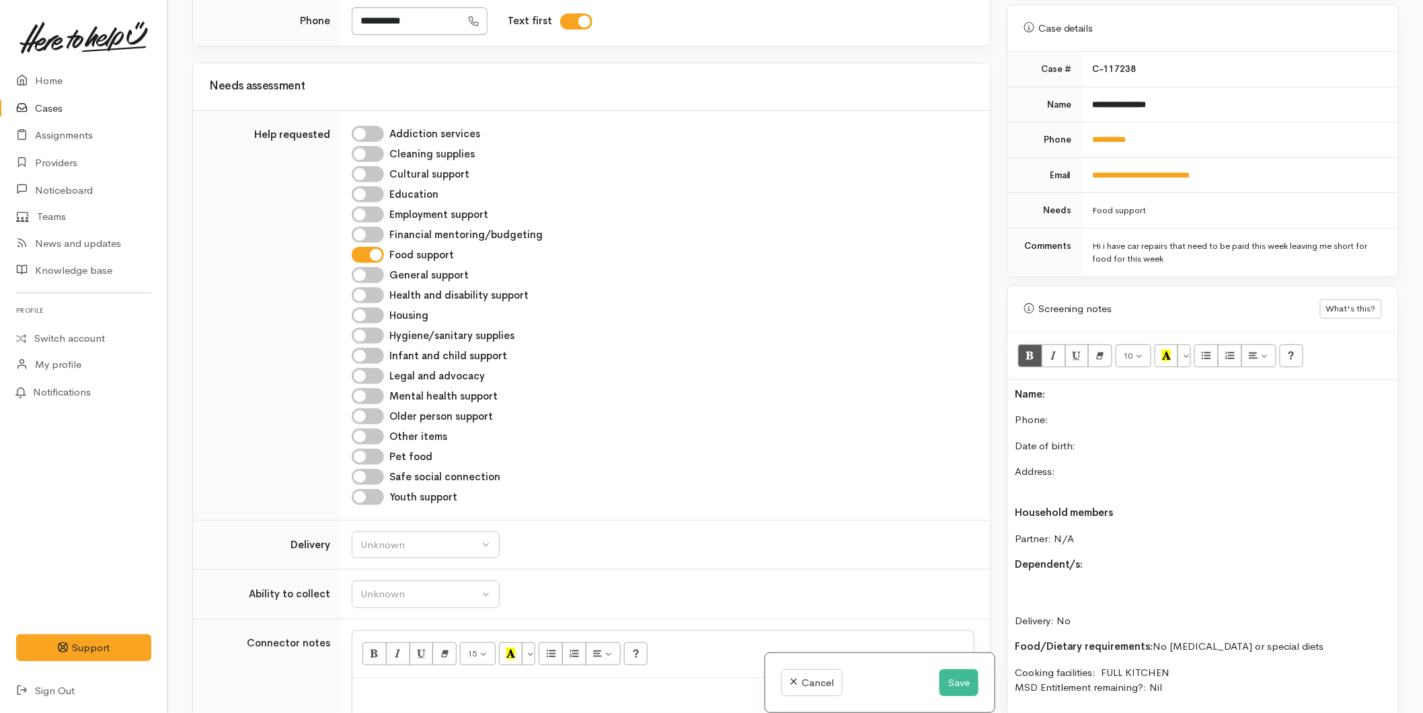
scroll to position [594, 0]
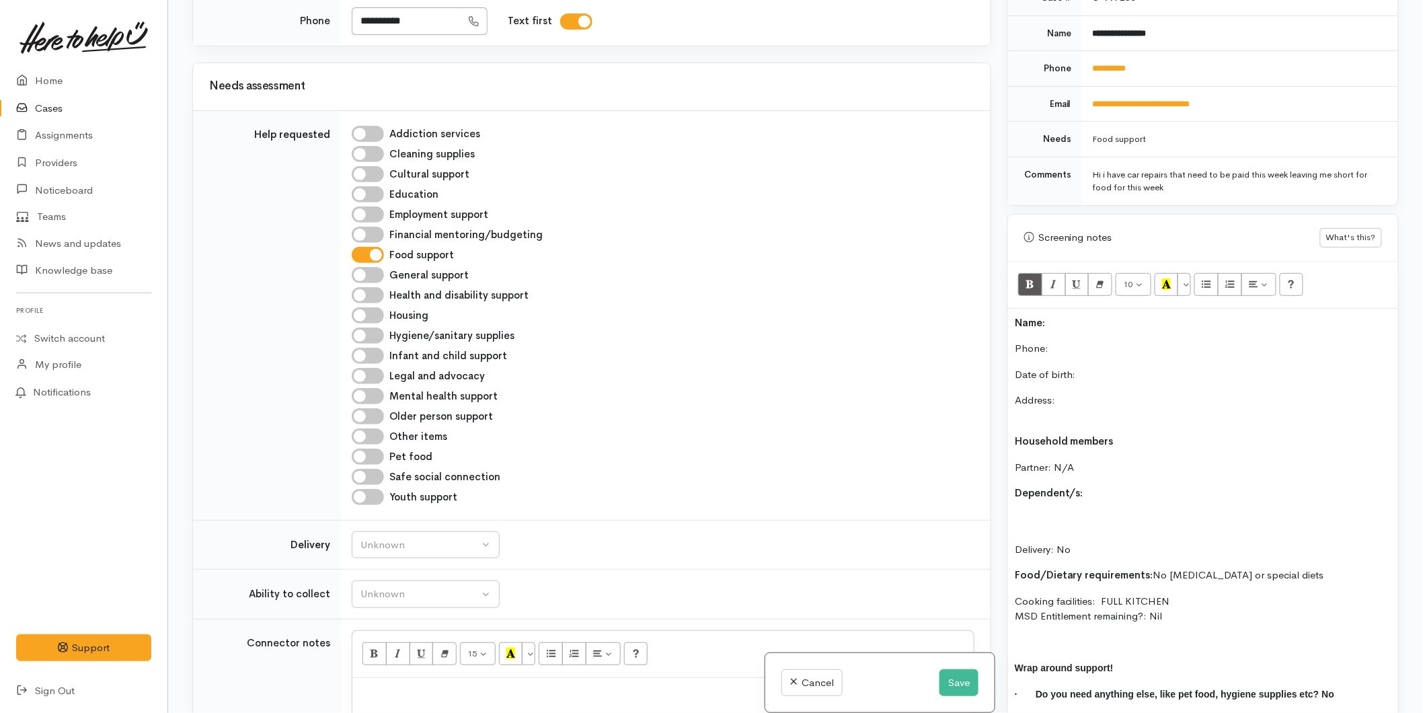
click at [1007, 298] on div "Screening notes What's this? 10 8 9 10 11 12 14 18 24 36 Background Color Trans…" at bounding box center [1202, 483] width 391 height 539
click at [1010, 309] on div "Name: Phone:  Date of birth: Address: Household members Partner: N/A Dependent/…" at bounding box center [1203, 527] width 390 height 436
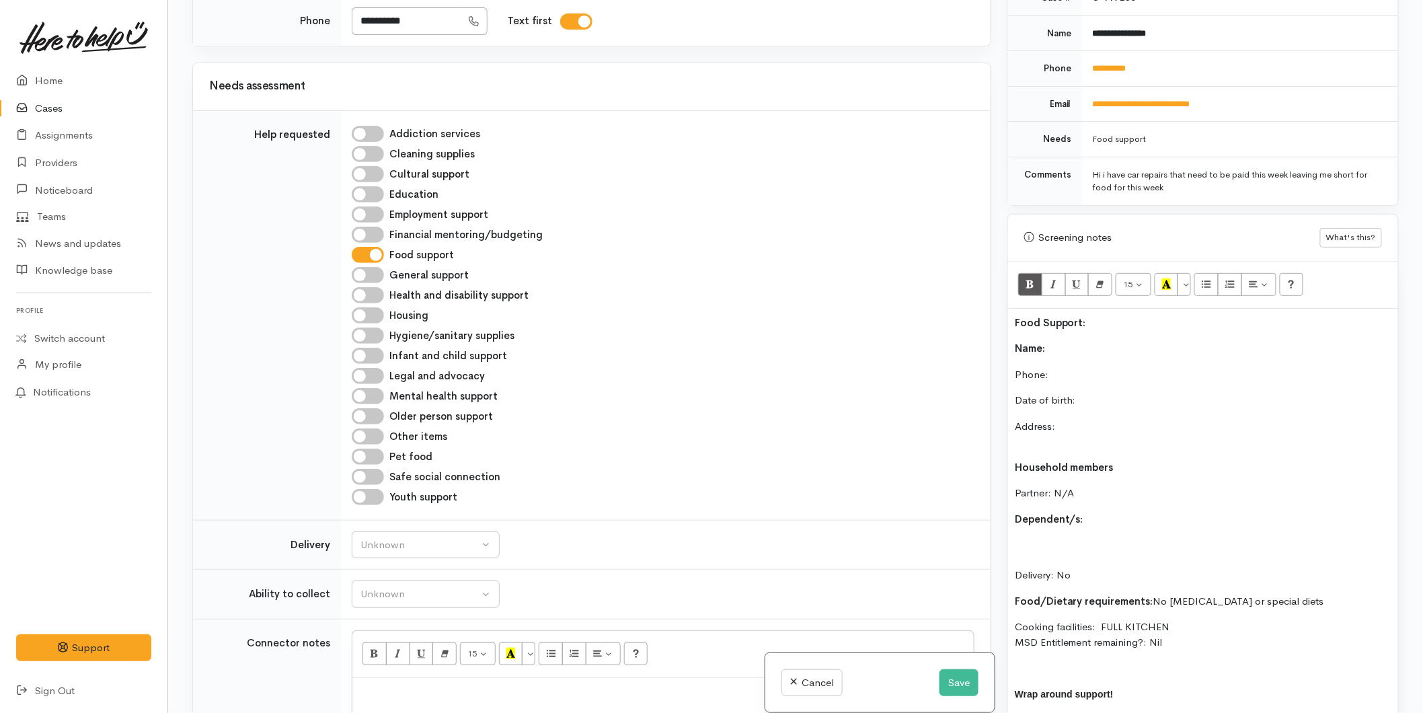
click at [1067, 341] on p "Name:" at bounding box center [1202, 348] width 376 height 15
click at [1062, 367] on p "Phone:" at bounding box center [1202, 374] width 376 height 15
click at [1125, 367] on p "Phone:  022521465" at bounding box center [1202, 374] width 376 height 15
click at [951, 682] on button "Save" at bounding box center [958, 683] width 39 height 28
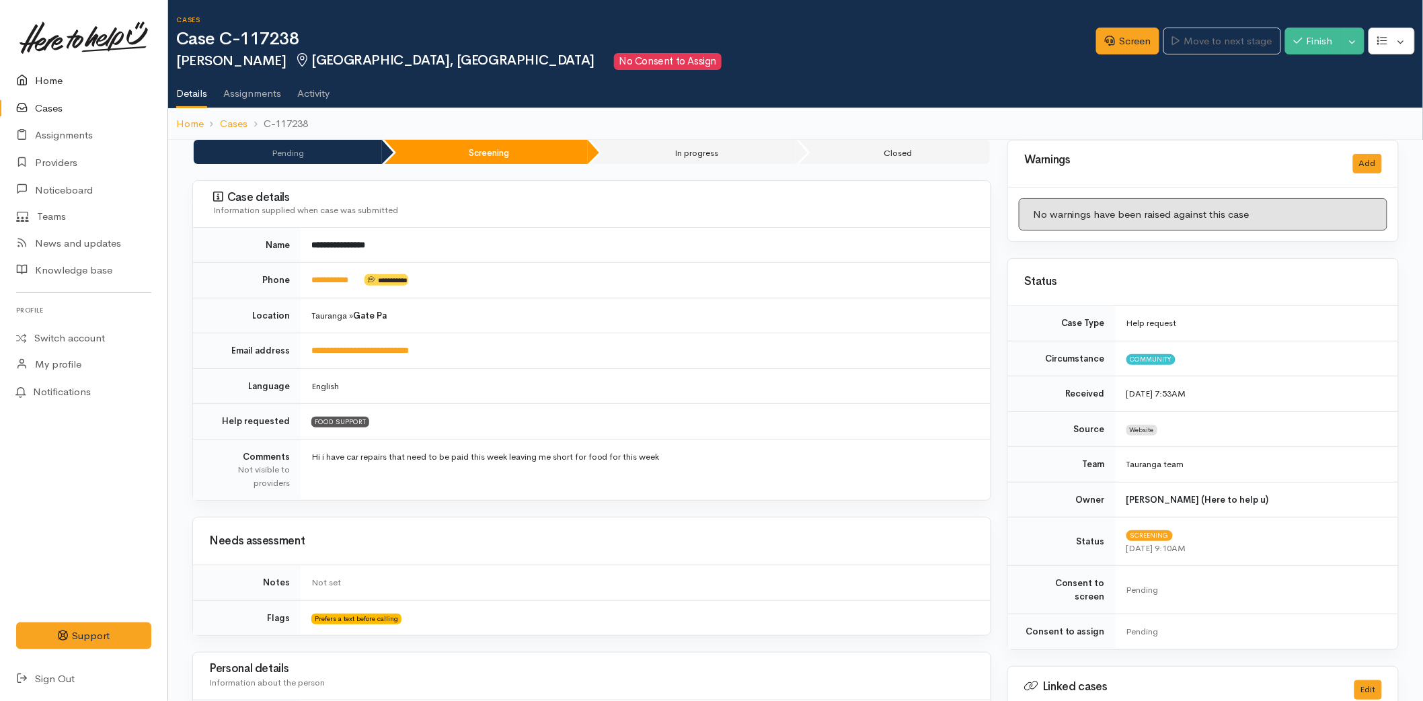
click at [56, 78] on link "Home" at bounding box center [83, 81] width 167 height 28
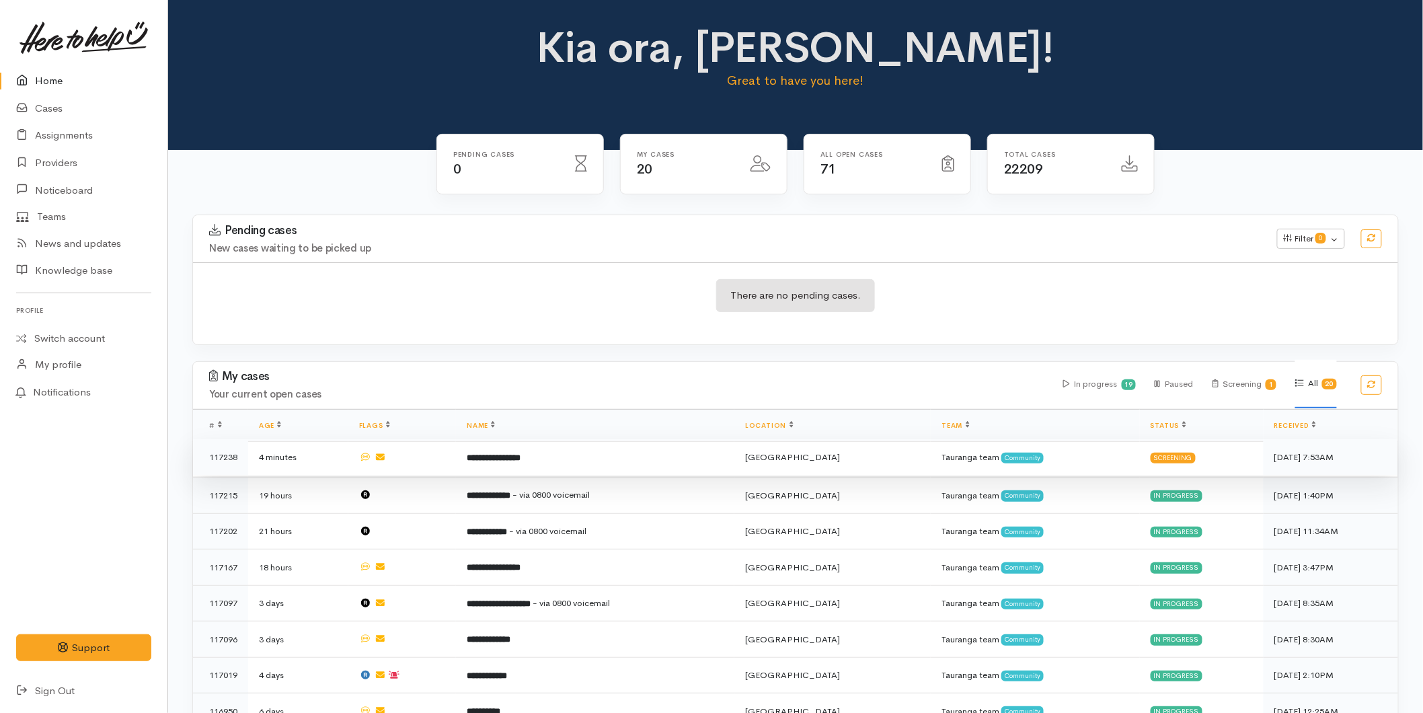
click at [607, 452] on td "**********" at bounding box center [595, 457] width 278 height 36
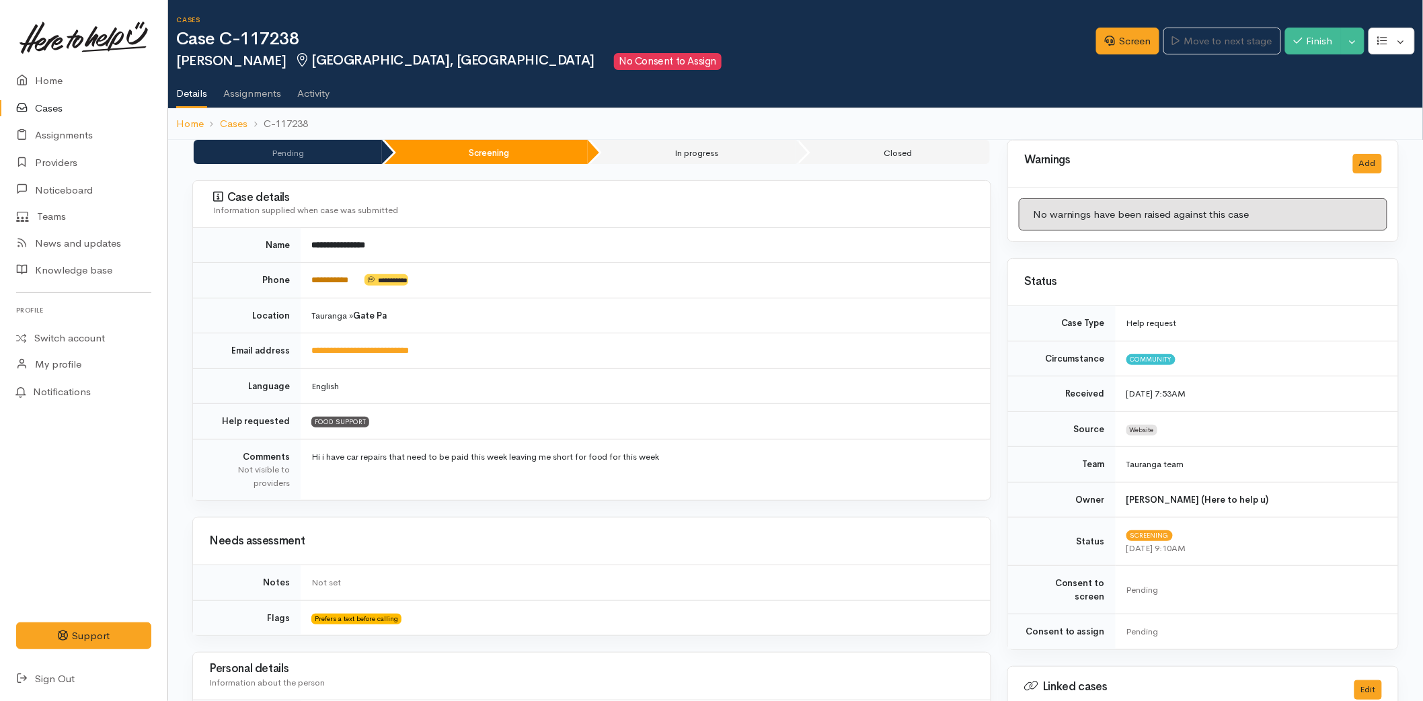
click at [348, 280] on link "**********" at bounding box center [329, 280] width 37 height 9
click at [1121, 43] on link "Screen" at bounding box center [1127, 42] width 63 height 28
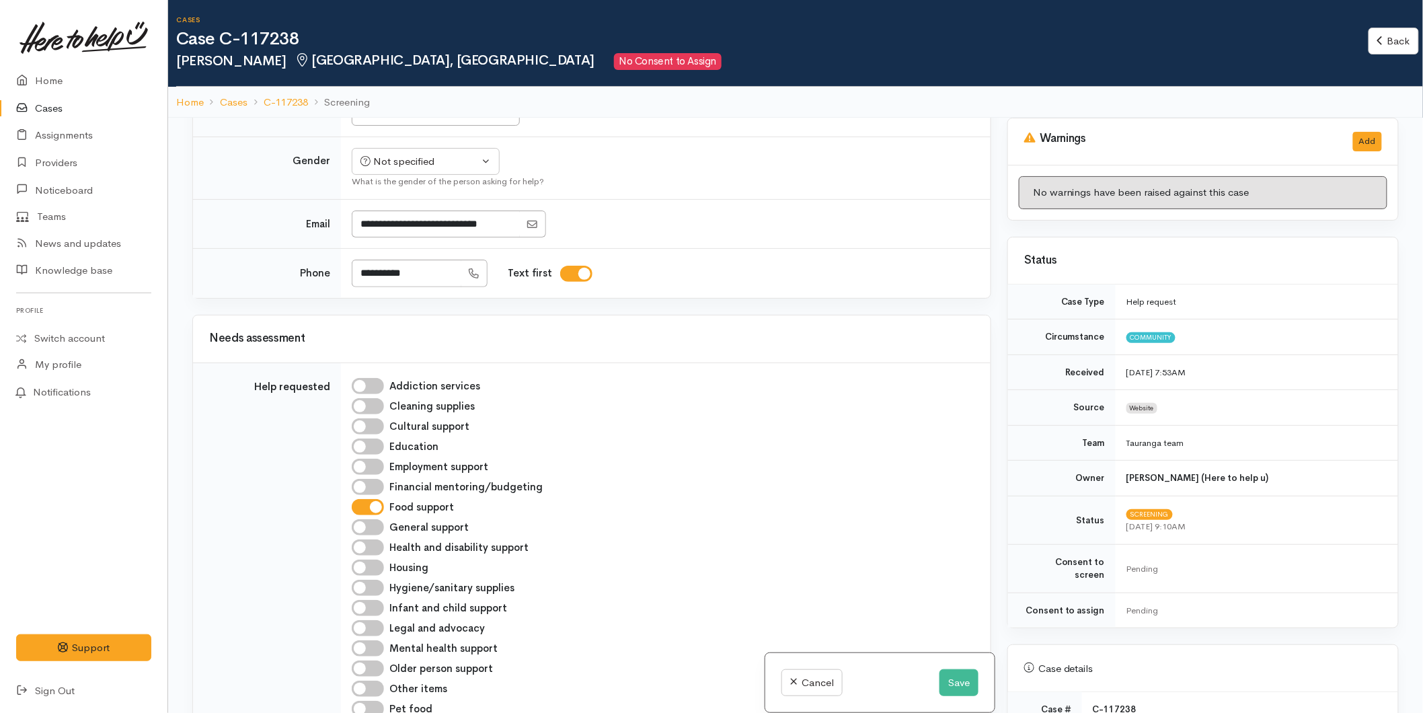
scroll to position [298, 0]
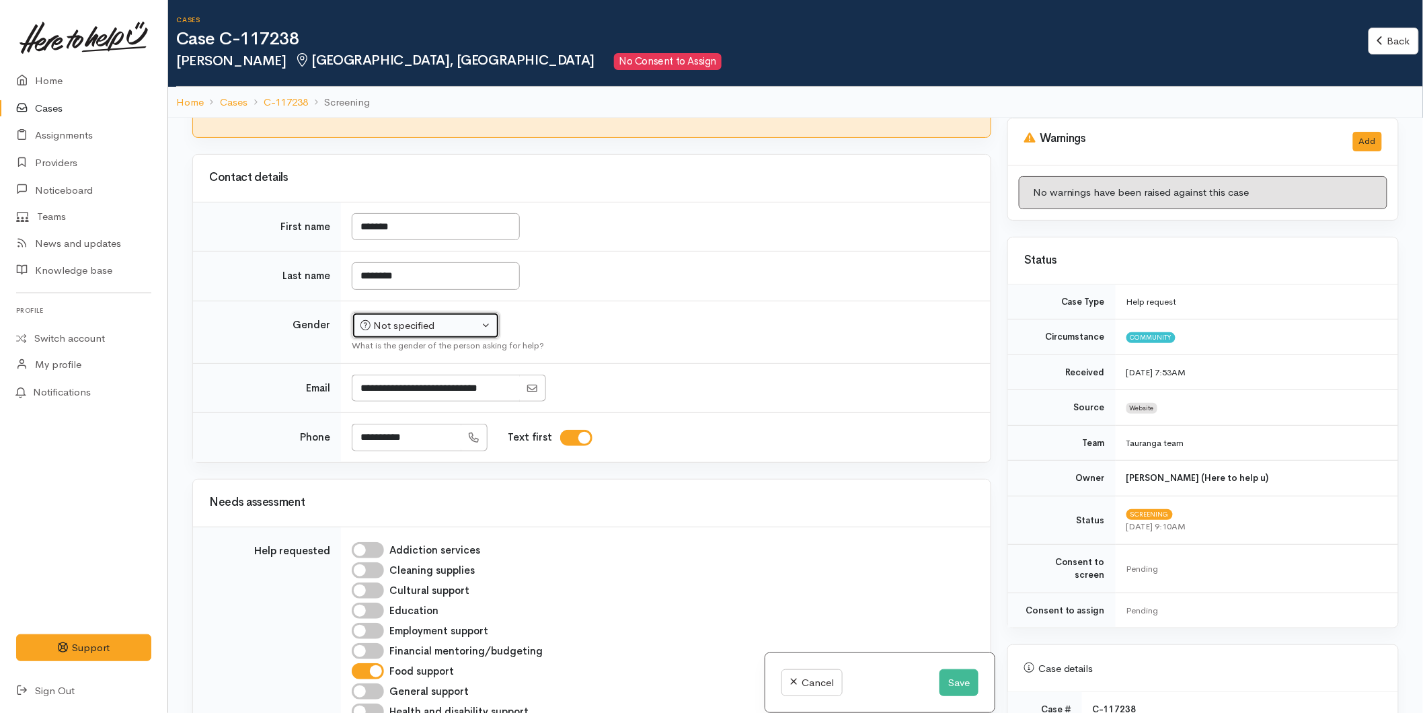
click at [405, 318] on div "Not specified" at bounding box center [419, 325] width 118 height 15
click at [382, 390] on span "Female" at bounding box center [436, 397] width 115 height 15
select select "[DEMOGRAPHIC_DATA]"
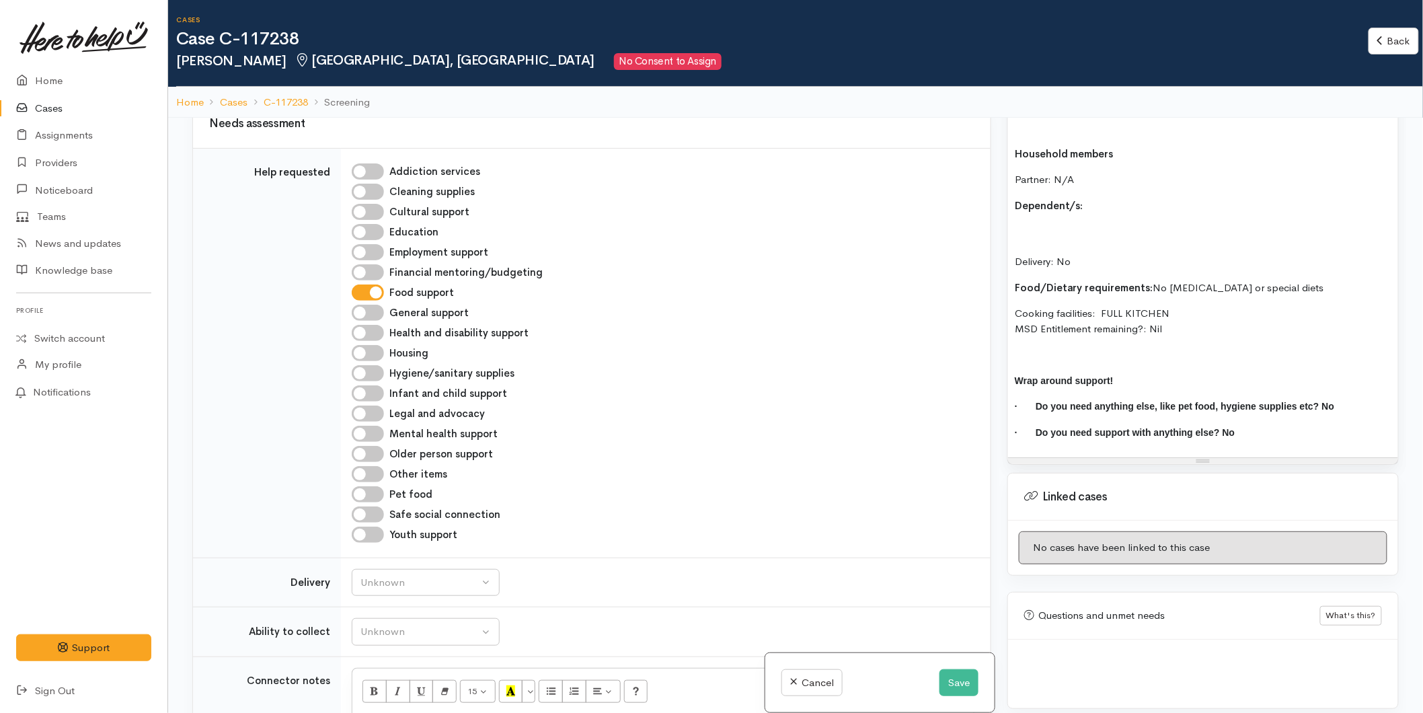
scroll to position [896, 0]
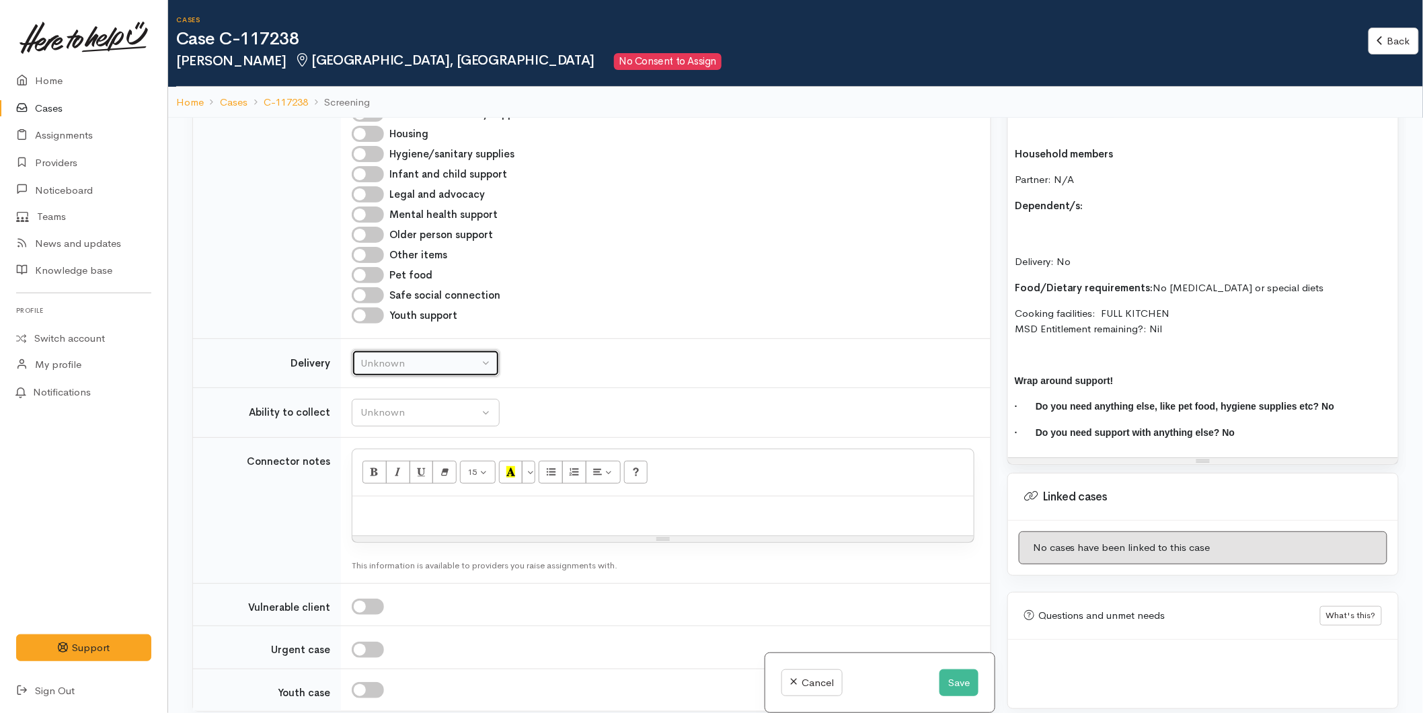
click at [433, 356] on div "Unknown" at bounding box center [419, 363] width 118 height 15
click at [373, 481] on span "No" at bounding box center [375, 488] width 14 height 15
select select "1"
click at [388, 405] on div "Unknown" at bounding box center [419, 412] width 118 height 15
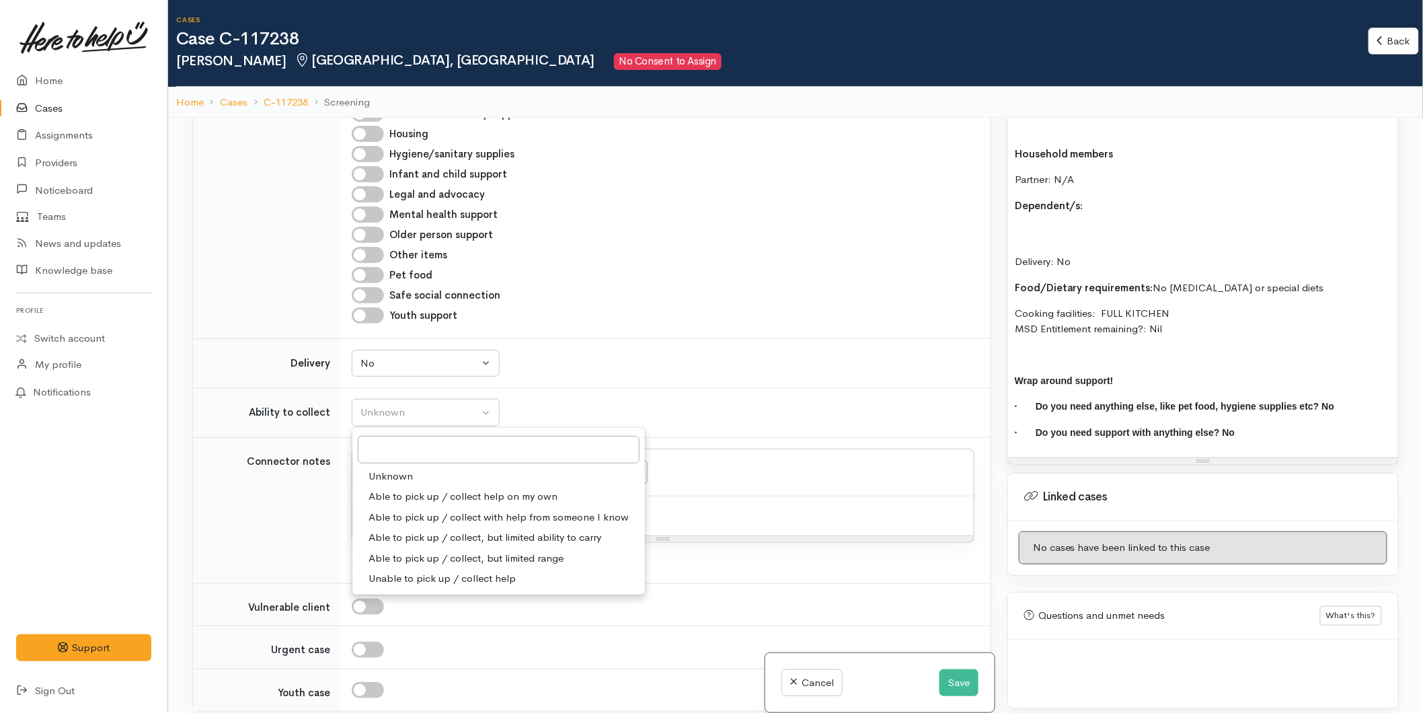
click at [390, 489] on span "Able to pick up / collect help on my own" at bounding box center [462, 496] width 189 height 15
select select "2"
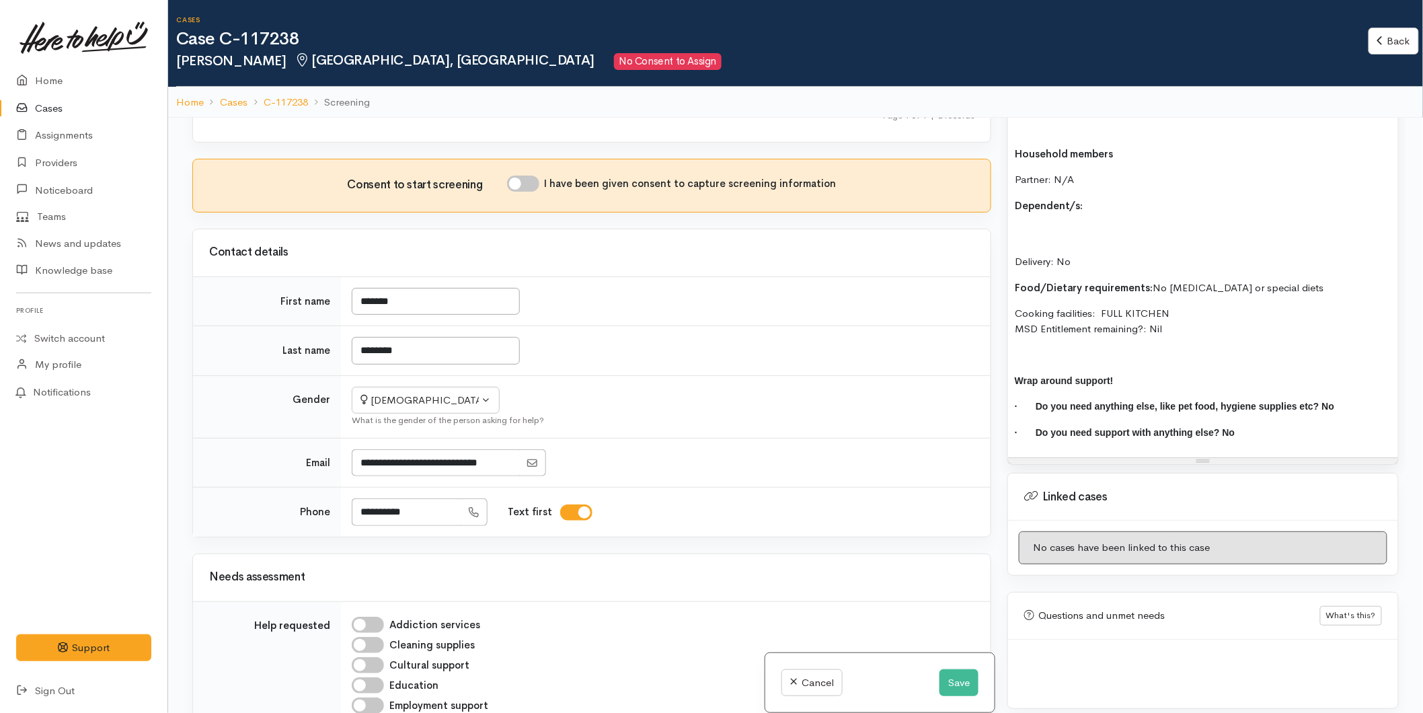
scroll to position [0, 0]
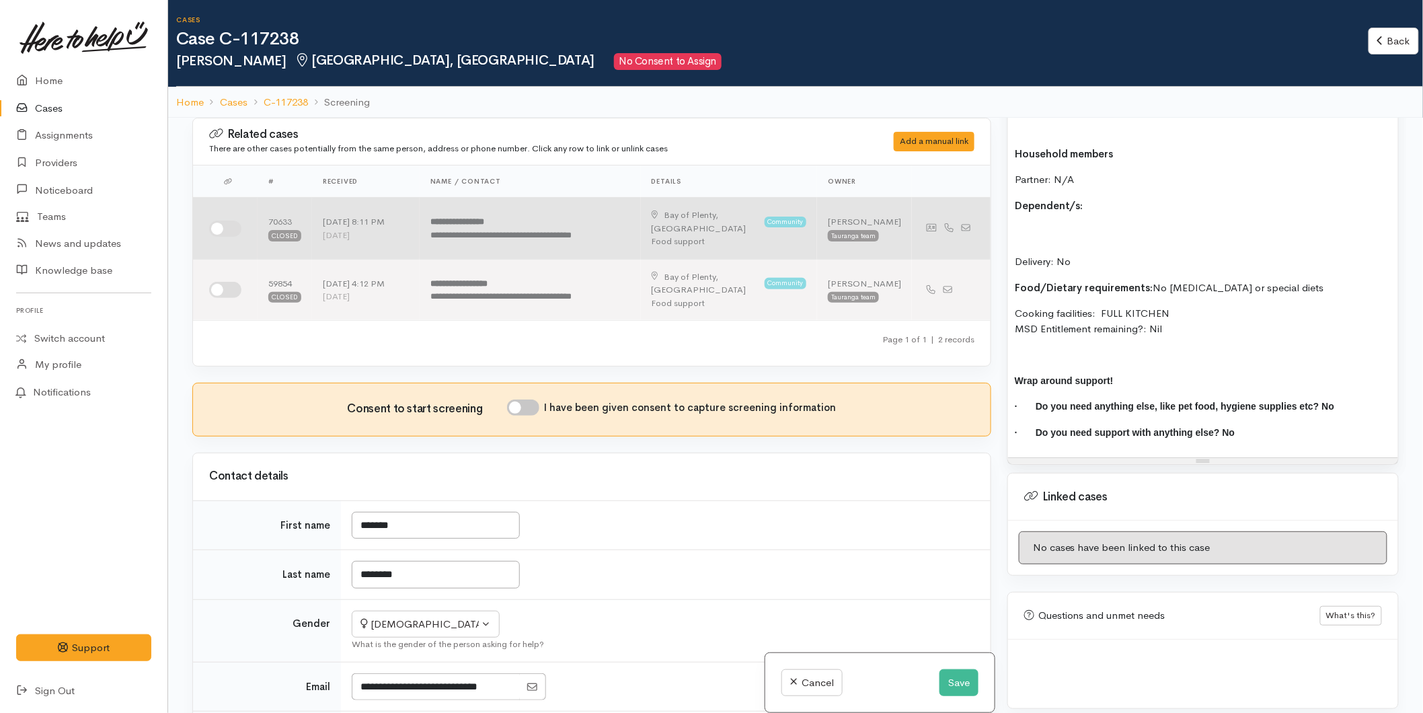
click at [223, 221] on input "checkbox" at bounding box center [225, 229] width 32 height 16
checkbox input "true"
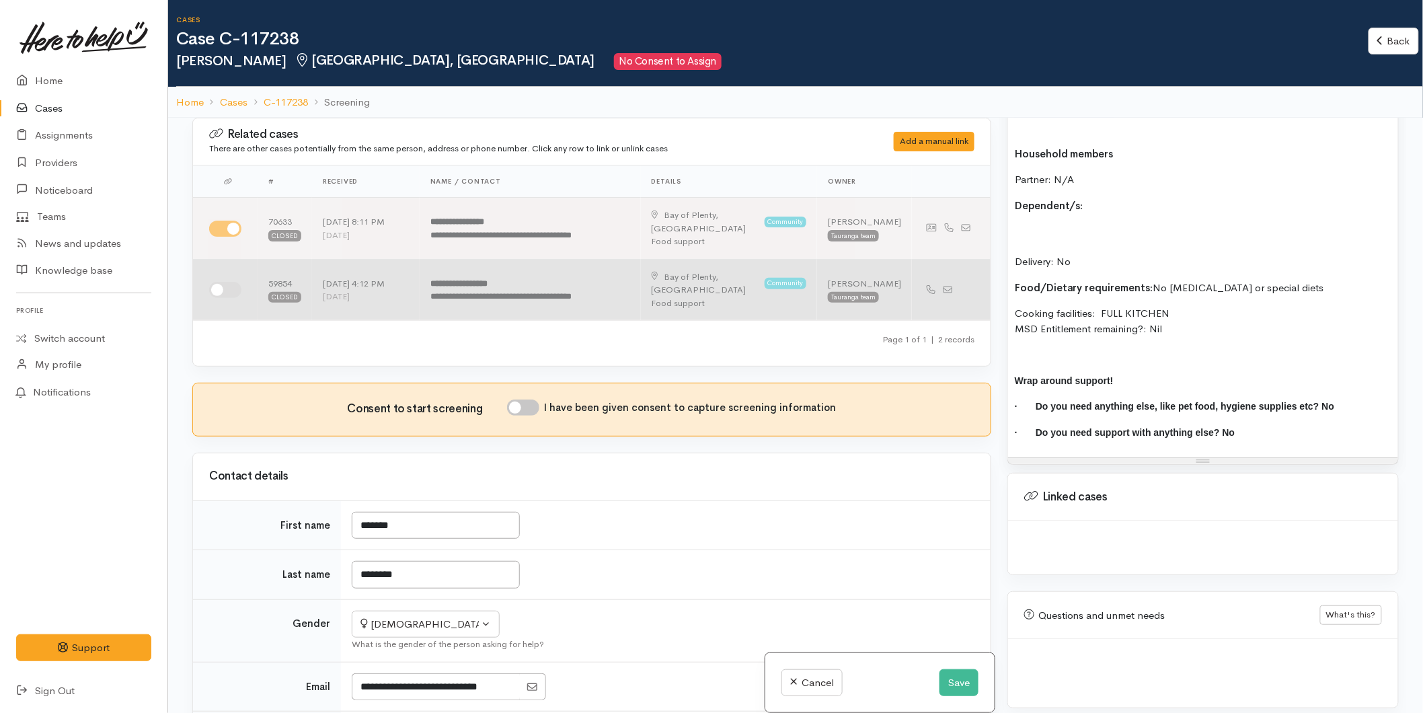
click at [222, 282] on input "checkbox" at bounding box center [225, 290] width 32 height 16
checkbox input "true"
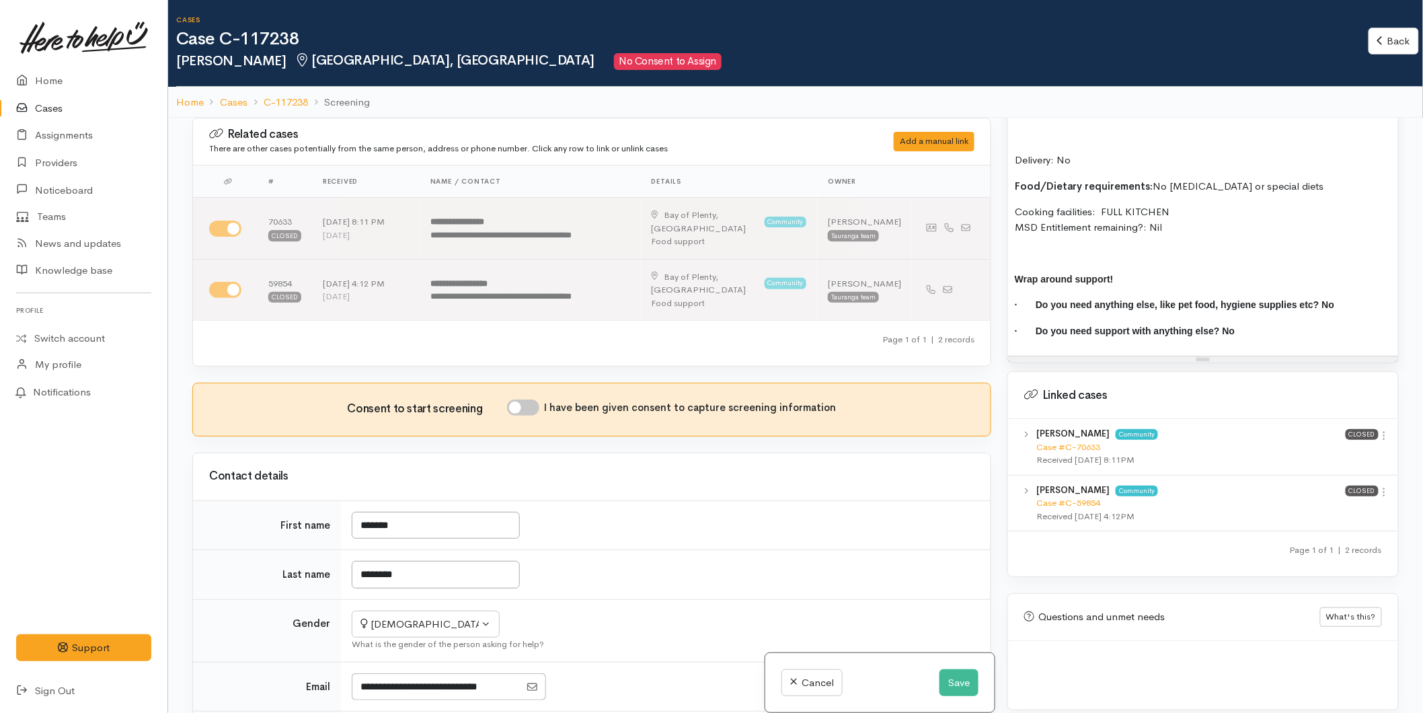
scroll to position [1127, 0]
click at [1380, 429] on icon at bounding box center [1383, 434] width 11 height 11
click at [1334, 450] on link "View case" at bounding box center [1336, 460] width 106 height 21
click at [531, 399] on input "I have been given consent to capture screening information" at bounding box center [523, 407] width 32 height 16
checkbox input "true"
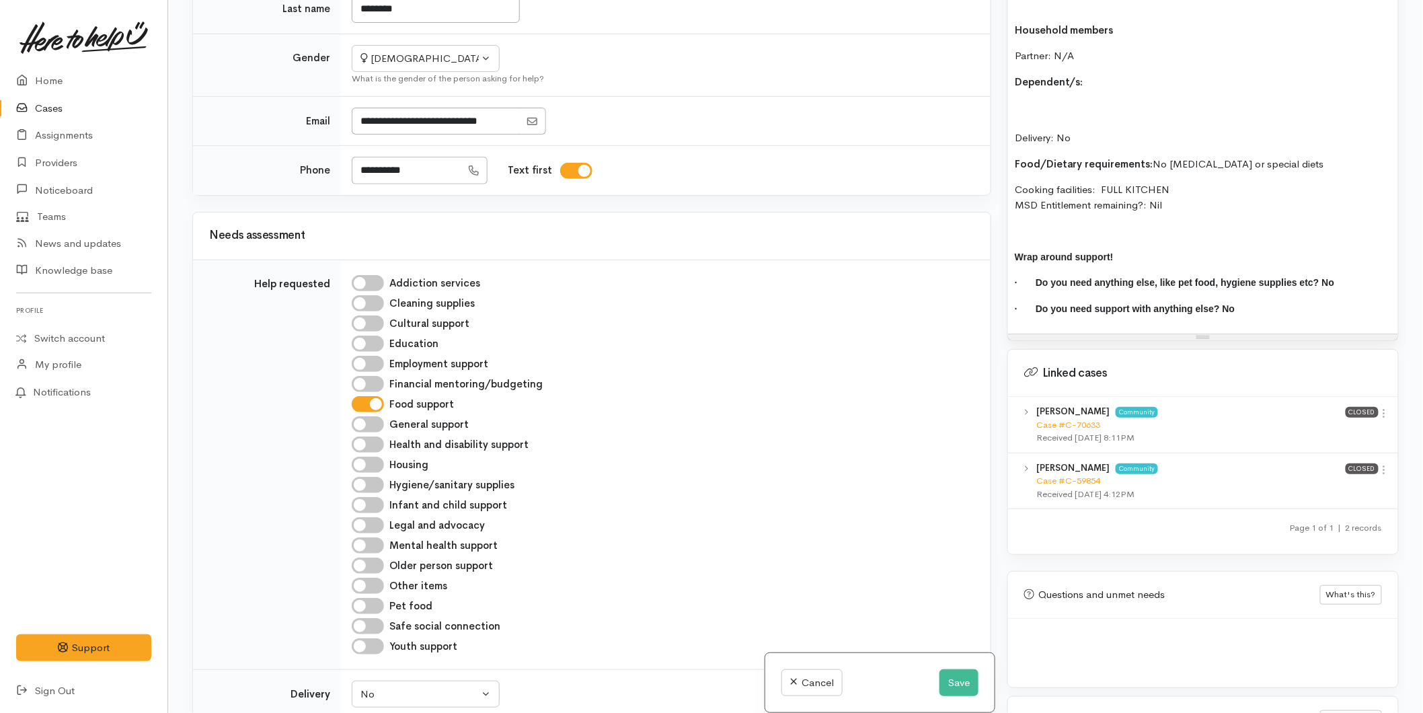
scroll to position [529, 0]
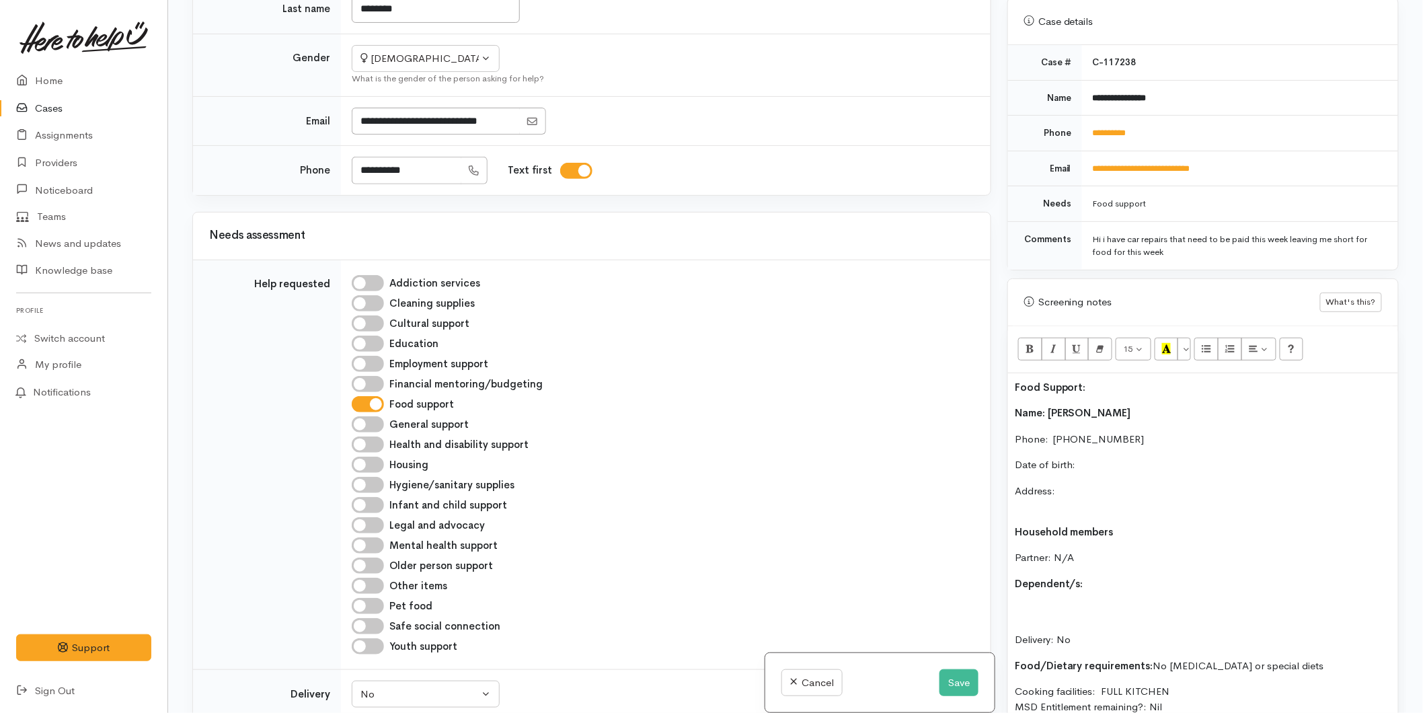
click at [1101, 457] on p "Date of birth:" at bounding box center [1202, 464] width 376 height 15
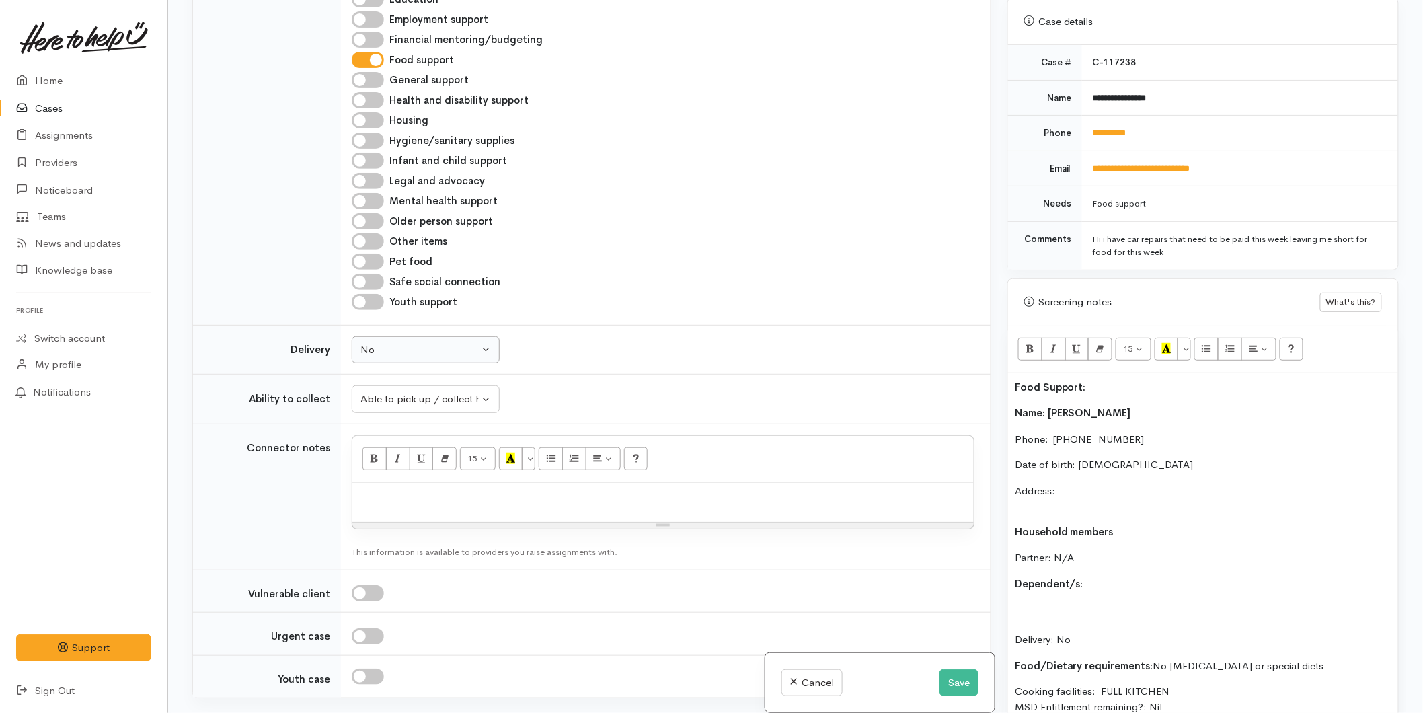
scroll to position [971, 0]
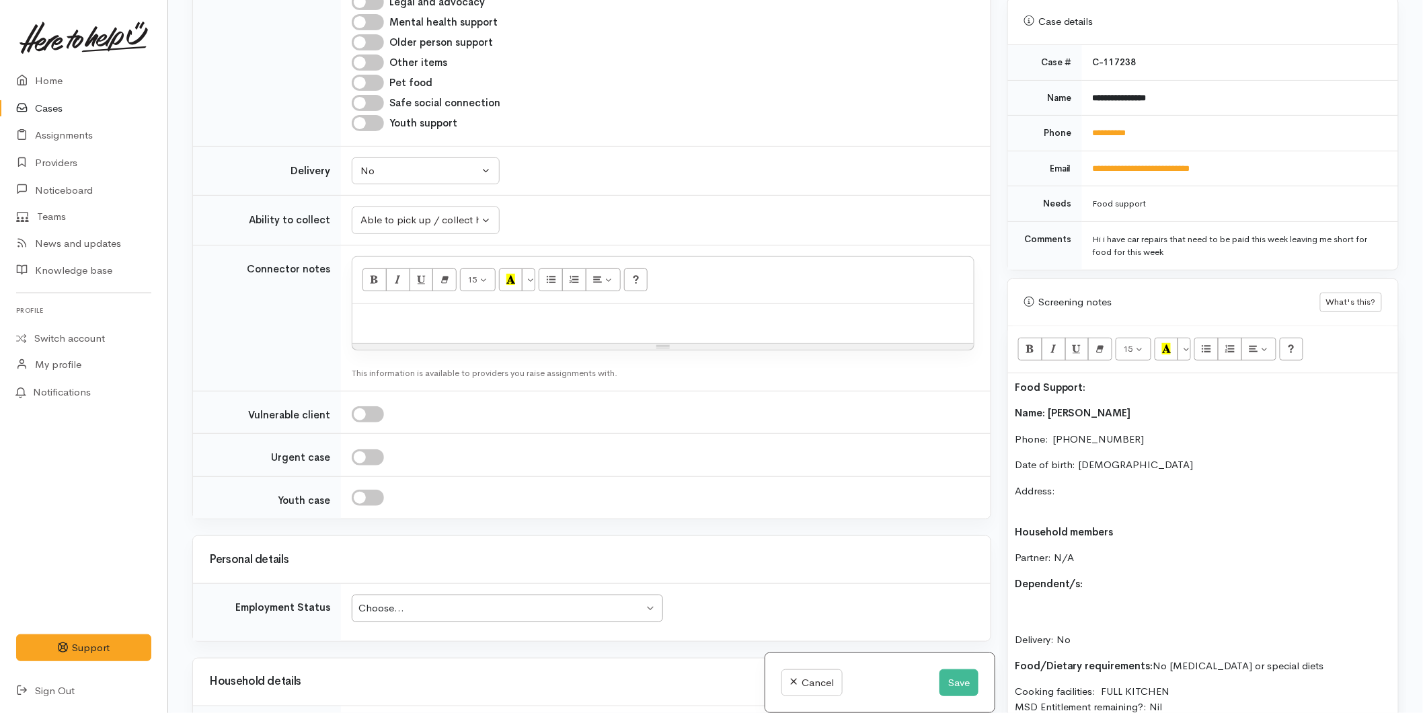
click at [374, 600] on div "Choose..." at bounding box center [500, 607] width 285 height 15
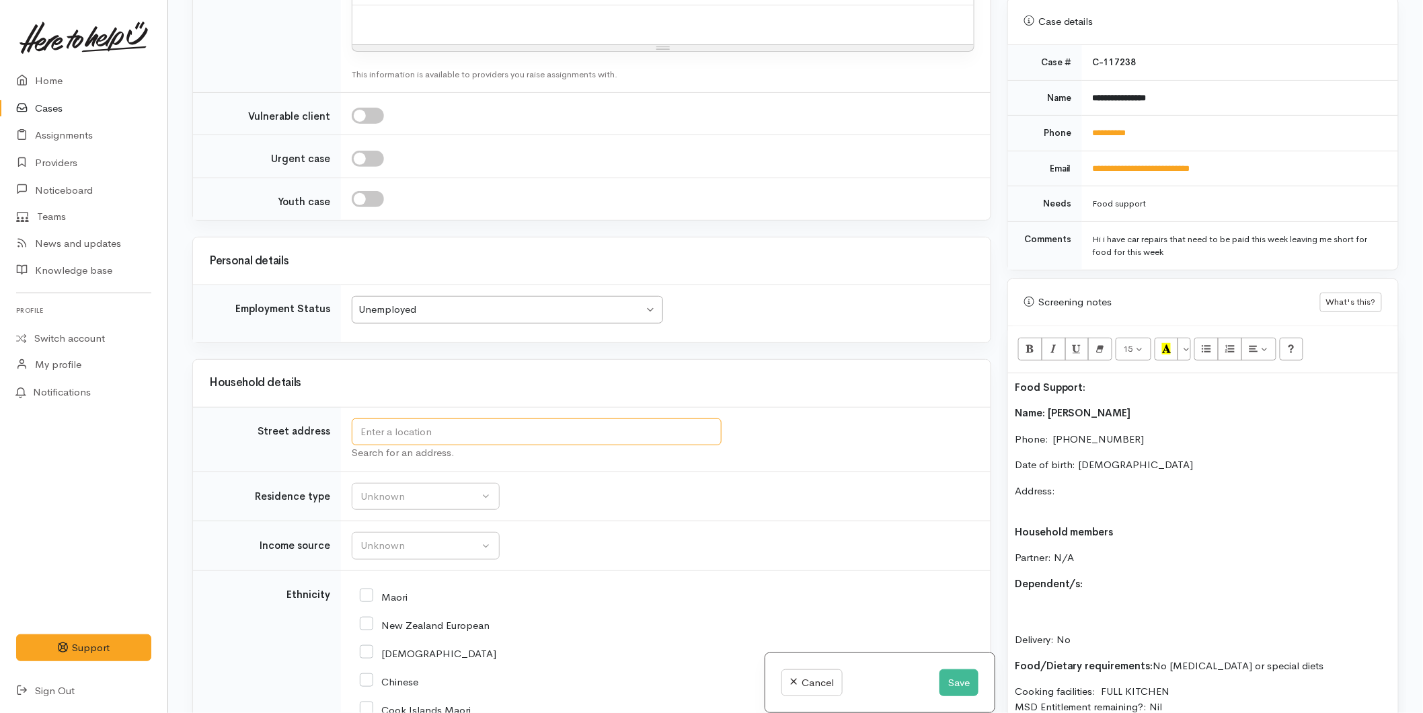
click at [398, 418] on input "text" at bounding box center [537, 432] width 370 height 28
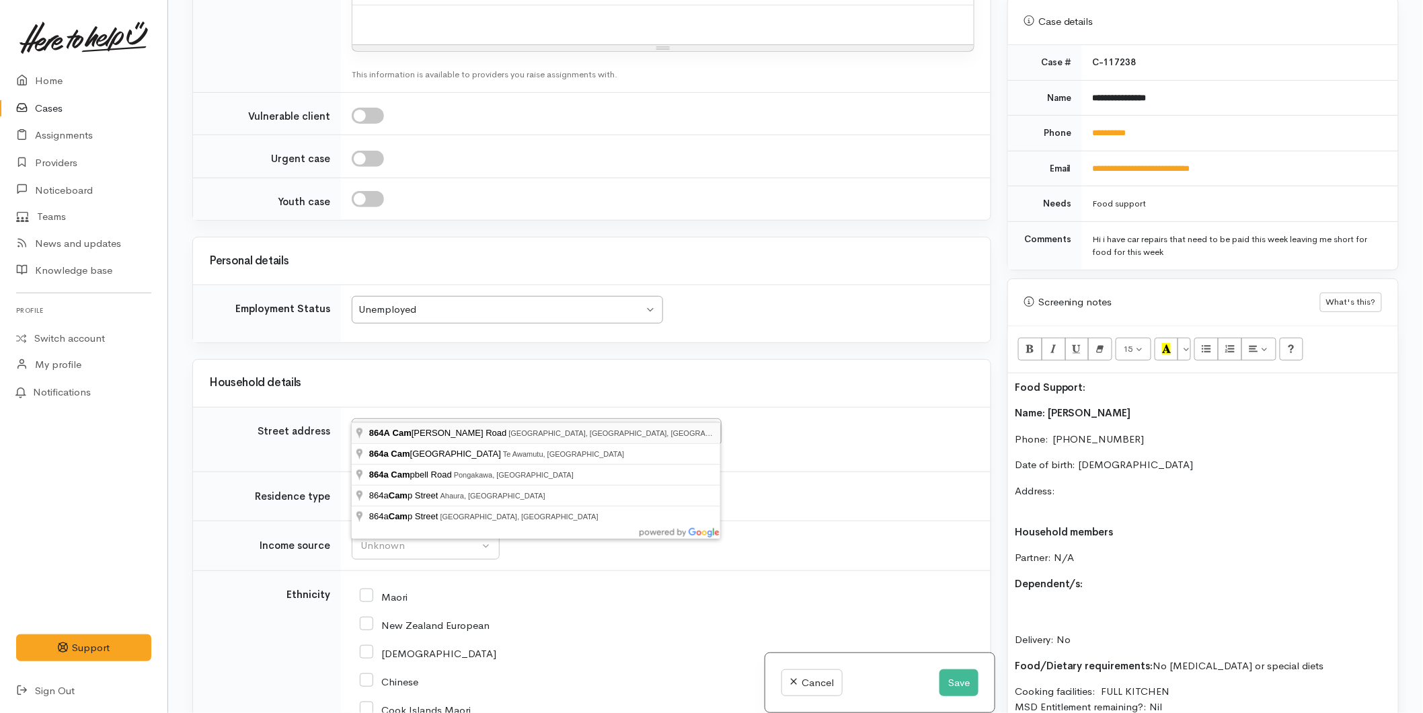
type input "864A Cameron Road, Tauranga South, Tauranga, New Zealand"
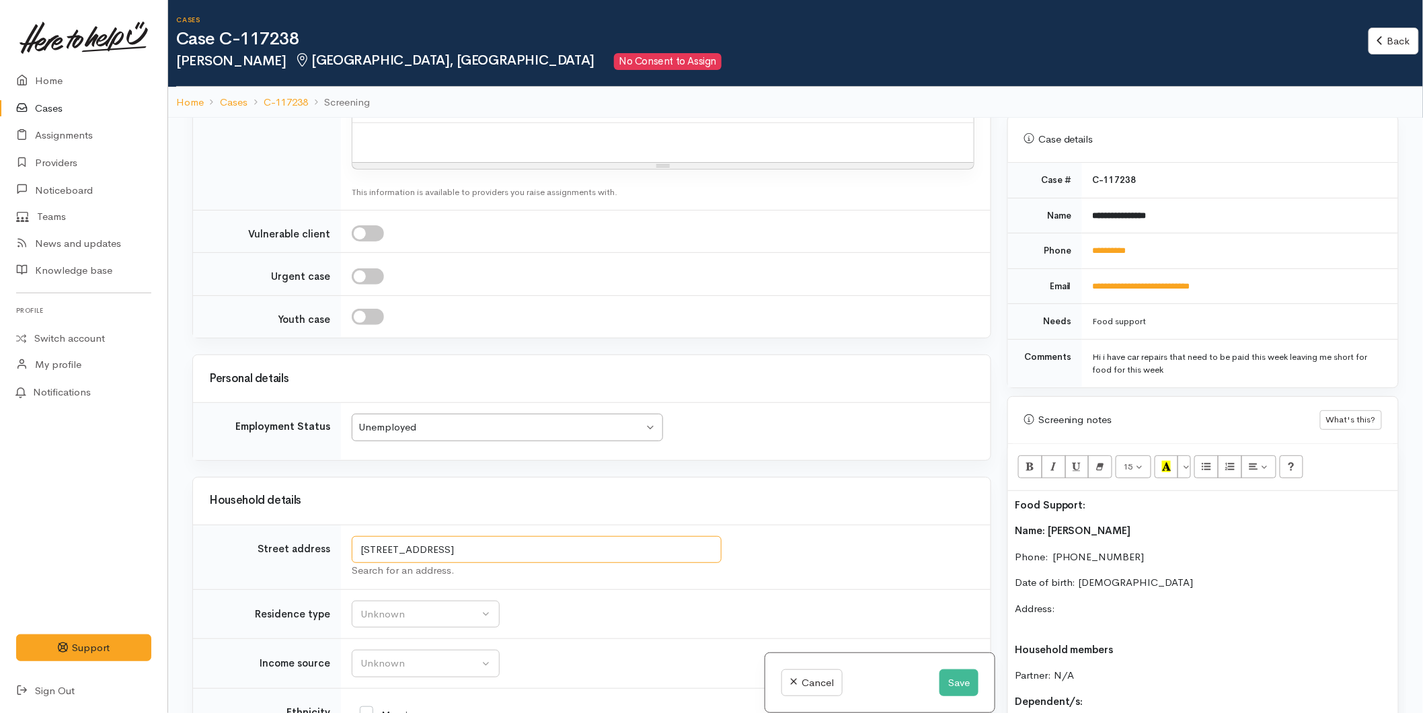
drag, startPoint x: 670, startPoint y: 526, endPoint x: 264, endPoint y: 507, distance: 405.8
click at [264, 524] on tr "Street address 864A Cameron Road, Tauranga South, Tauranga, New Zealand Search …" at bounding box center [591, 556] width 797 height 65
click at [1131, 601] on p "Address:" at bounding box center [1202, 616] width 376 height 30
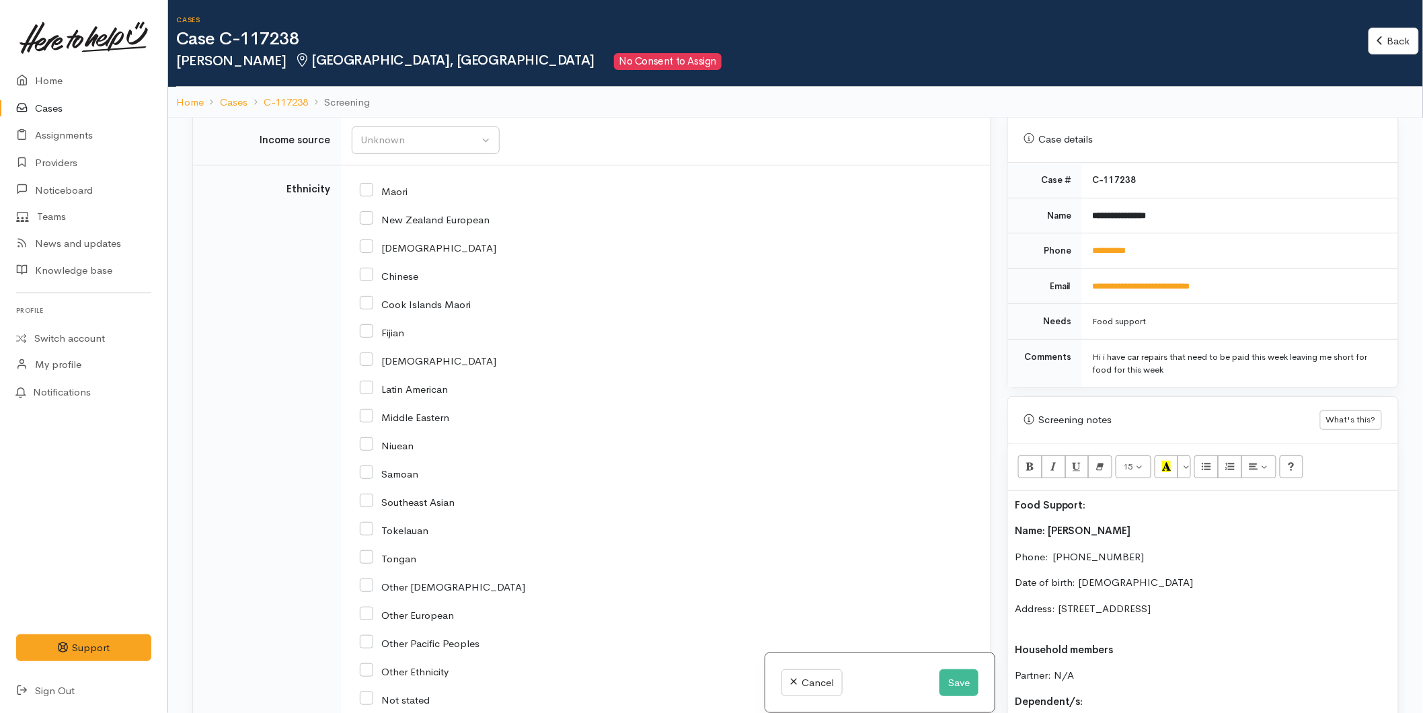
scroll to position [1568, 0]
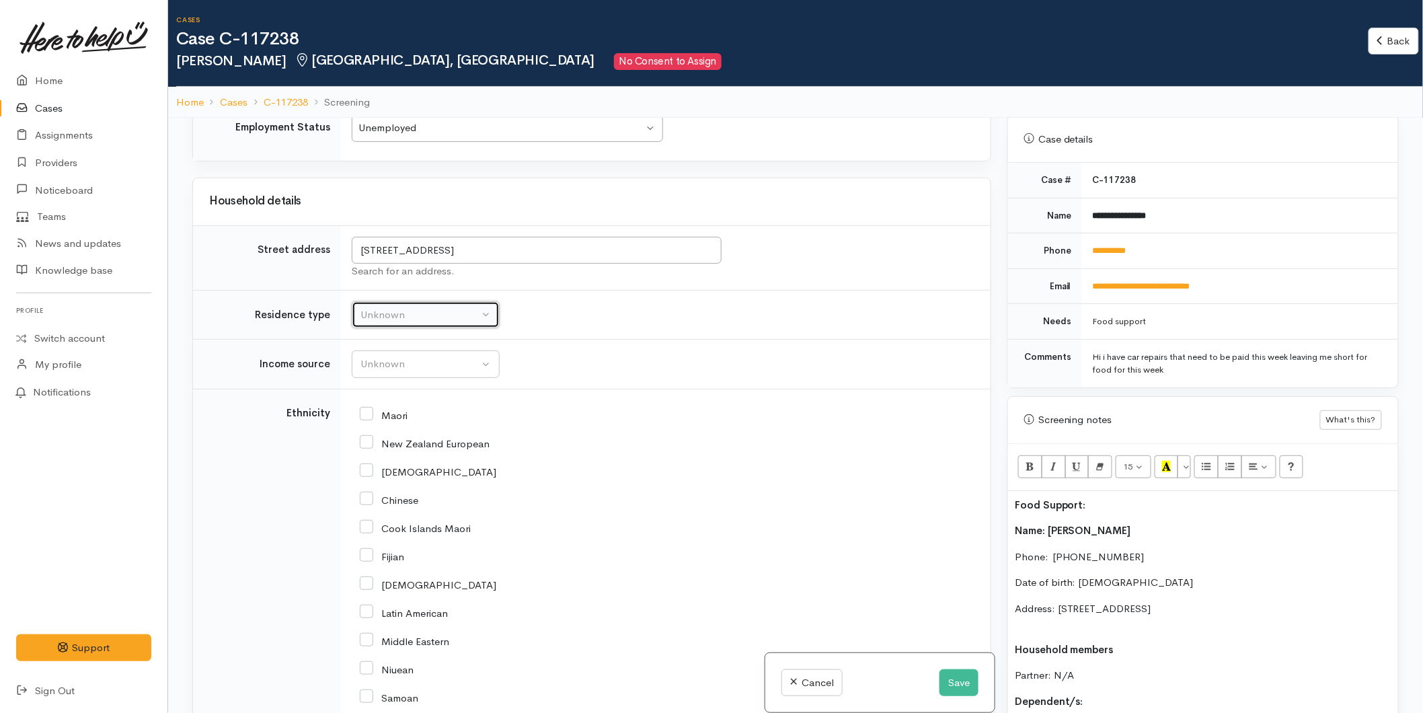
click at [379, 307] on div "Unknown" at bounding box center [419, 314] width 118 height 15
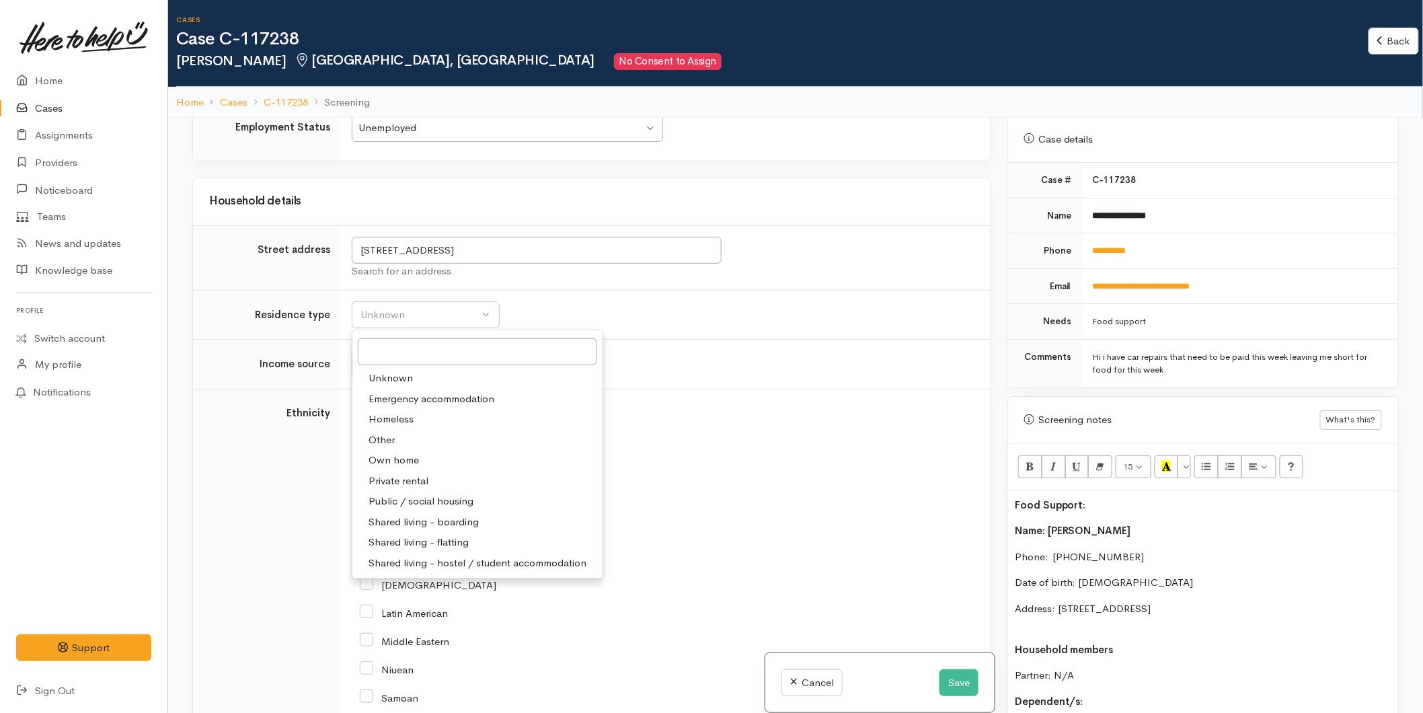
click at [400, 473] on span "Private rental" at bounding box center [398, 480] width 60 height 15
select select "2"
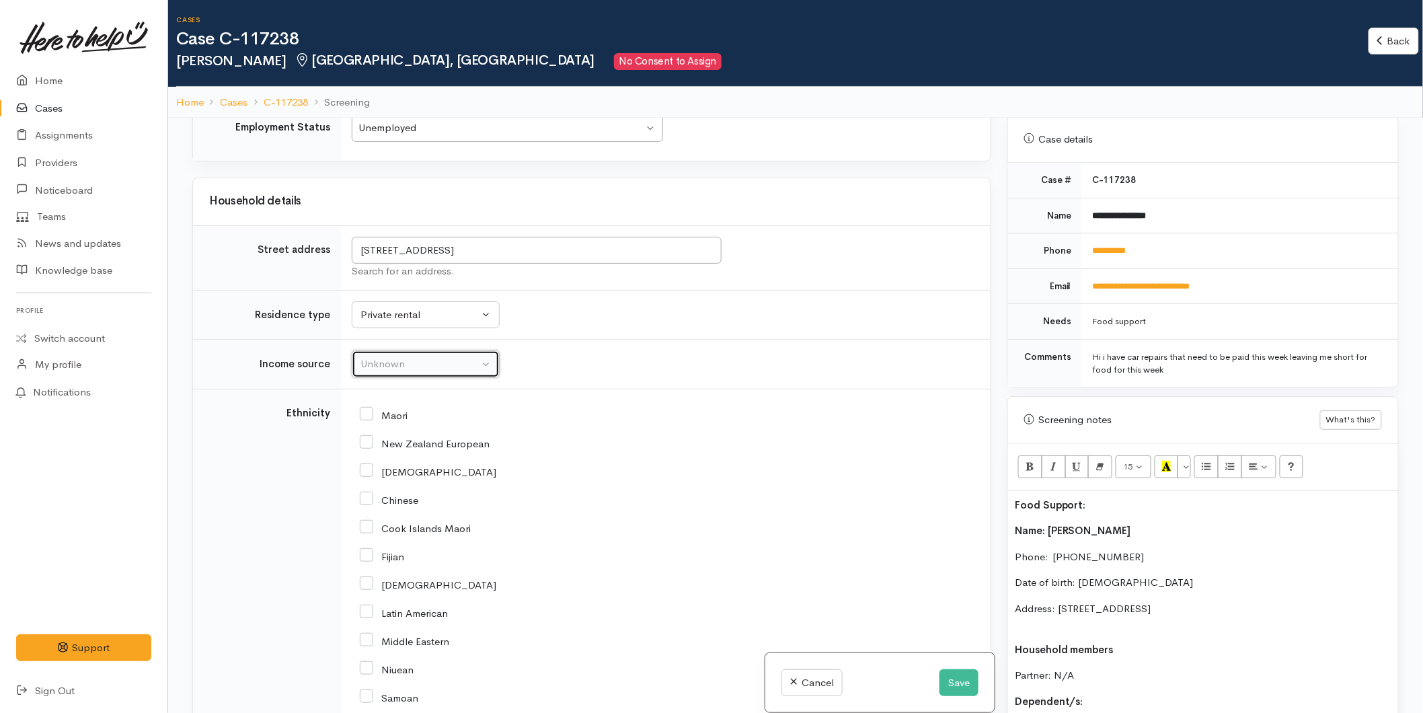
click at [372, 356] on div "Unknown" at bounding box center [419, 363] width 118 height 15
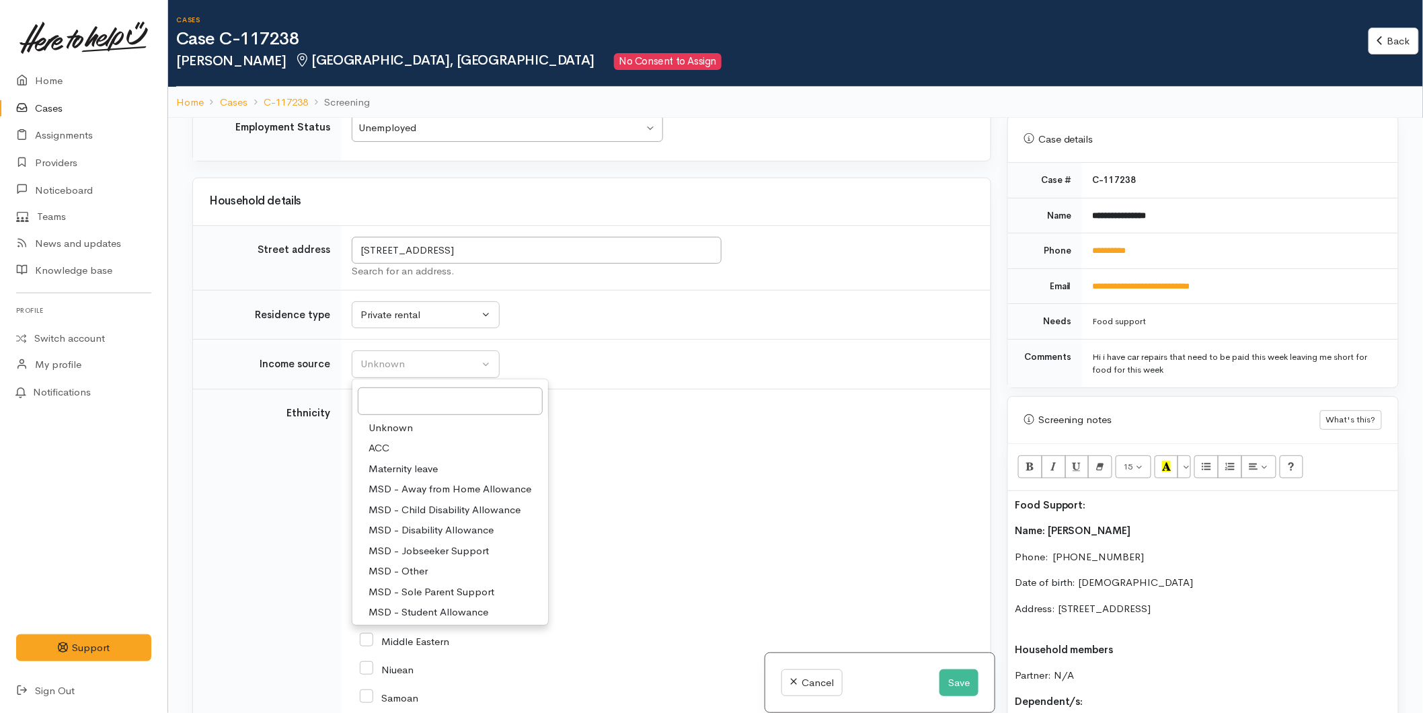
click at [437, 584] on span "MSD - Sole Parent Support" at bounding box center [431, 591] width 126 height 15
select select "7"
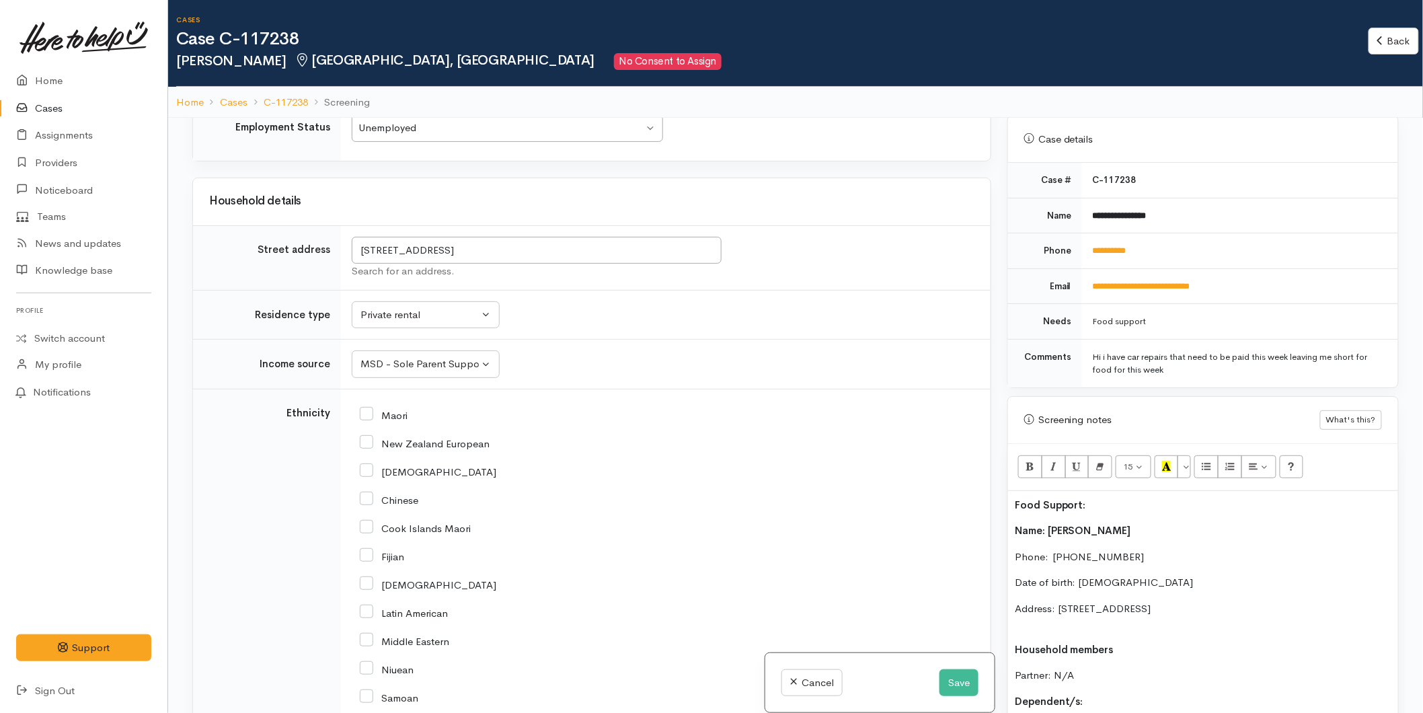
click at [370, 436] on input "New Zealand European" at bounding box center [425, 442] width 130 height 12
checkbox input "true"
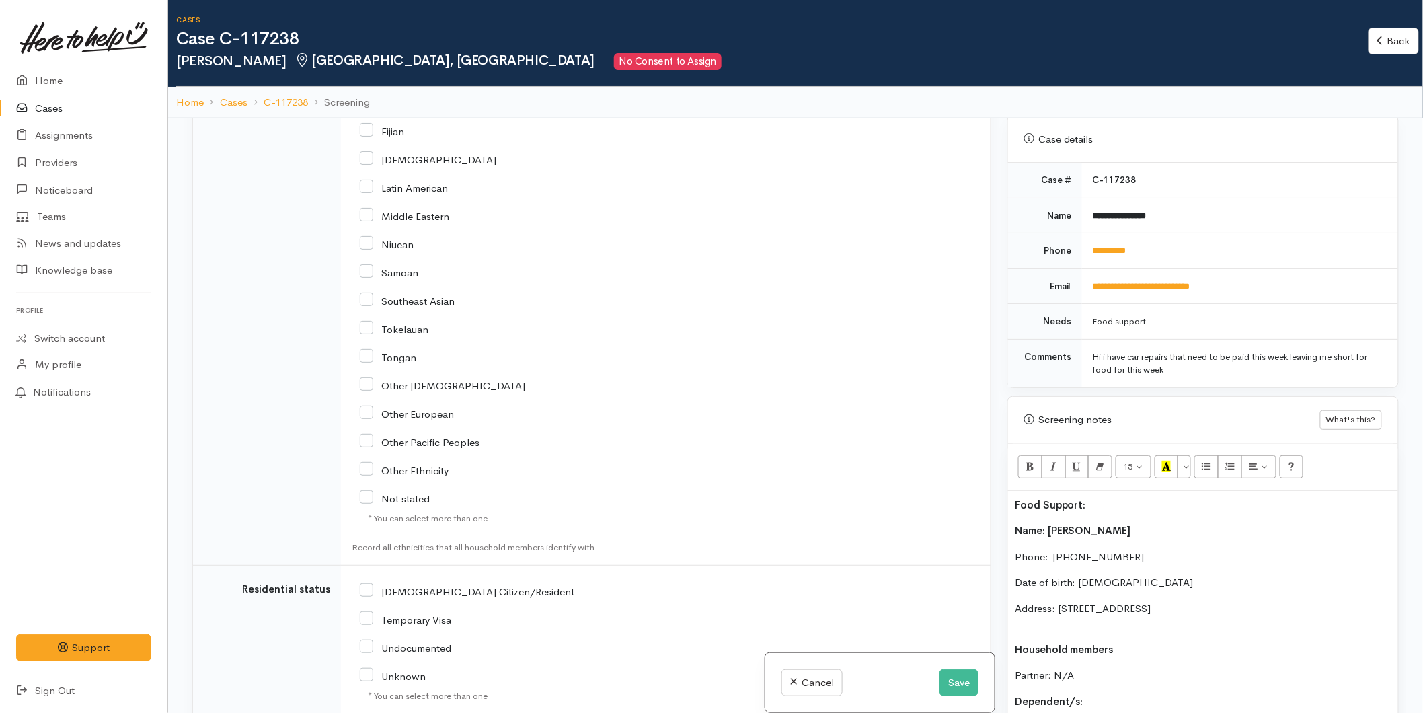
scroll to position [2166, 0]
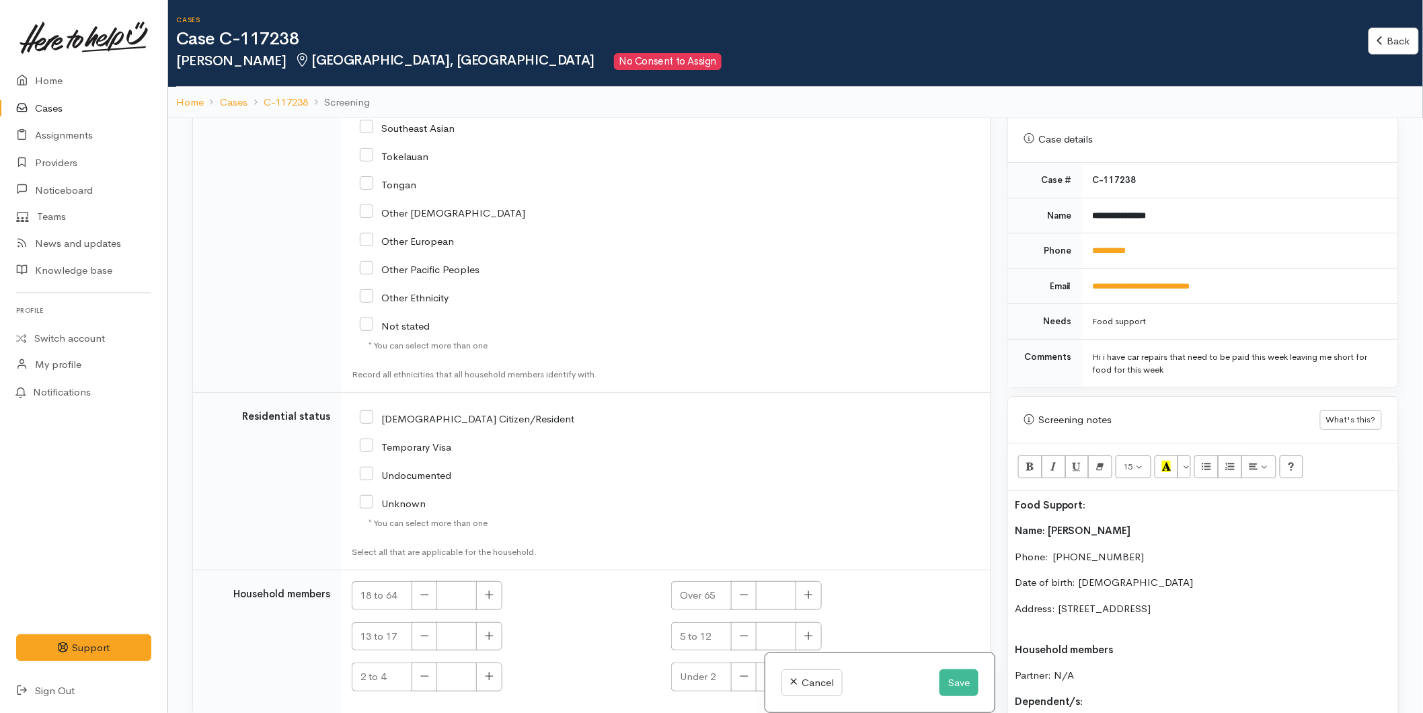
drag, startPoint x: 363, startPoint y: 389, endPoint x: 506, endPoint y: 539, distance: 206.9
click at [365, 411] on input "NZ Citizen/Resident" at bounding box center [467, 417] width 214 height 12
checkbox input "true"
click at [492, 590] on icon "button" at bounding box center [489, 595] width 9 height 10
type input "1"
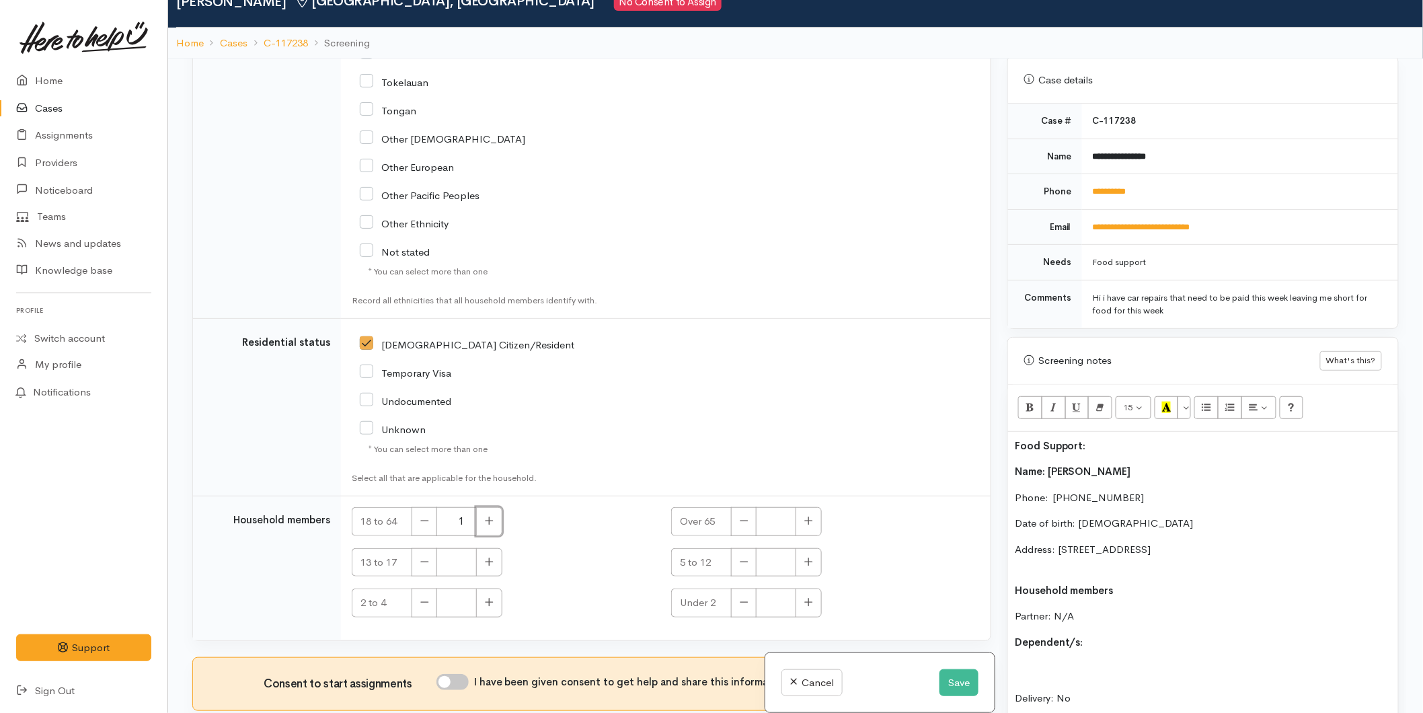
scroll to position [118, 0]
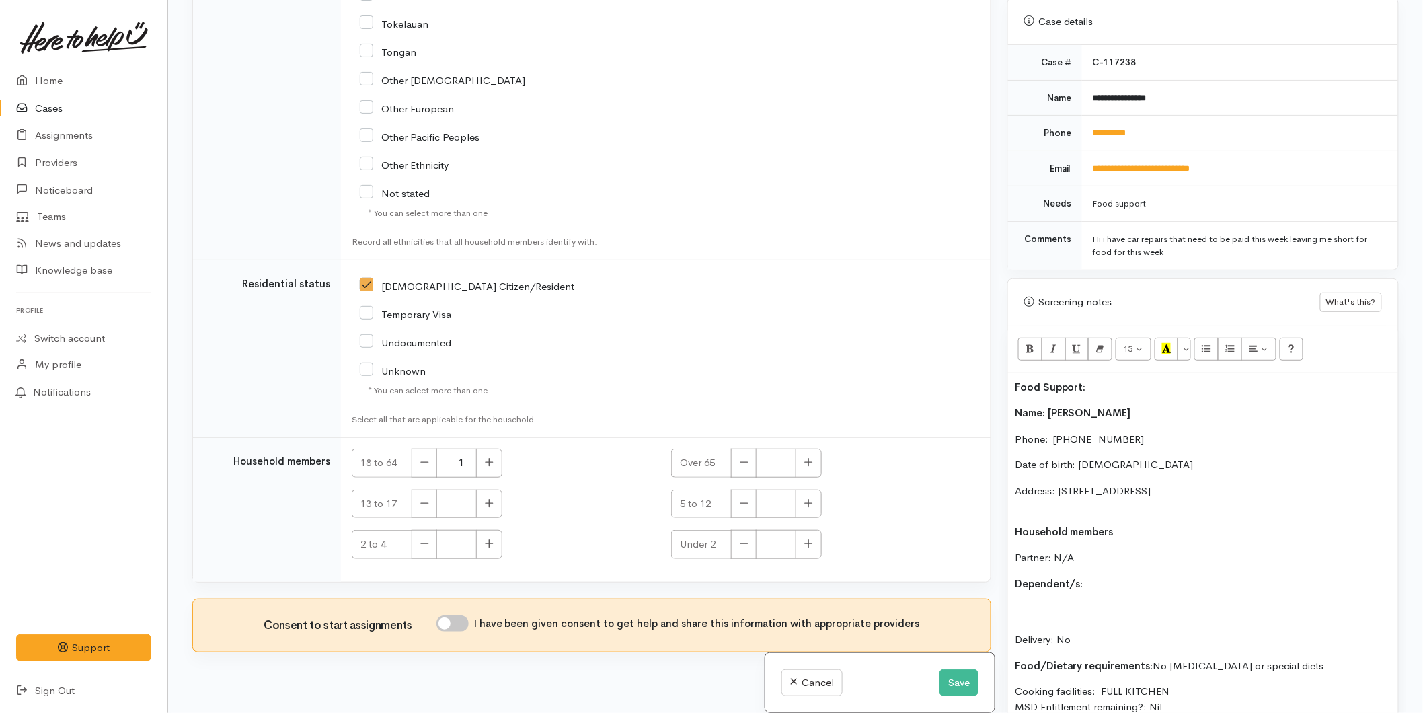
click at [463, 615] on input "I have been given consent to get help and share this information with appropria…" at bounding box center [452, 623] width 32 height 16
checkbox input "true"
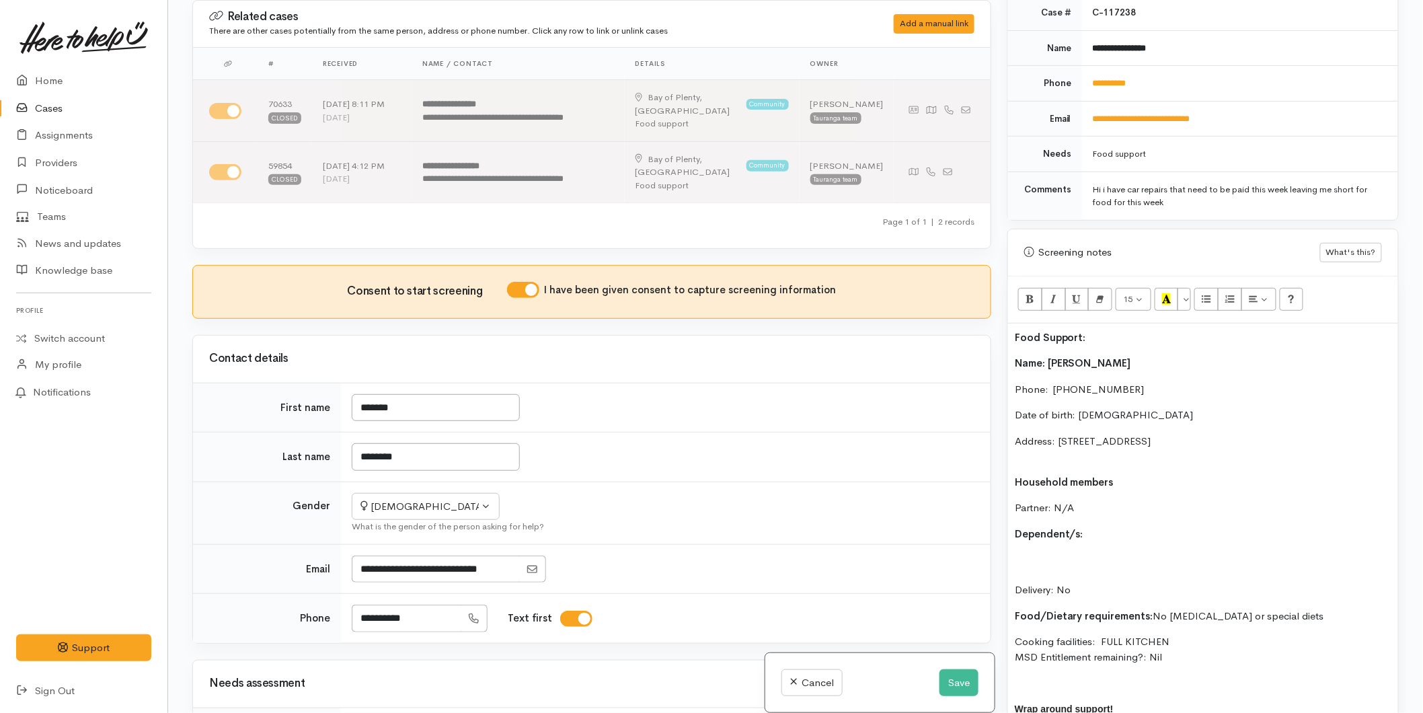
scroll to position [754, 0]
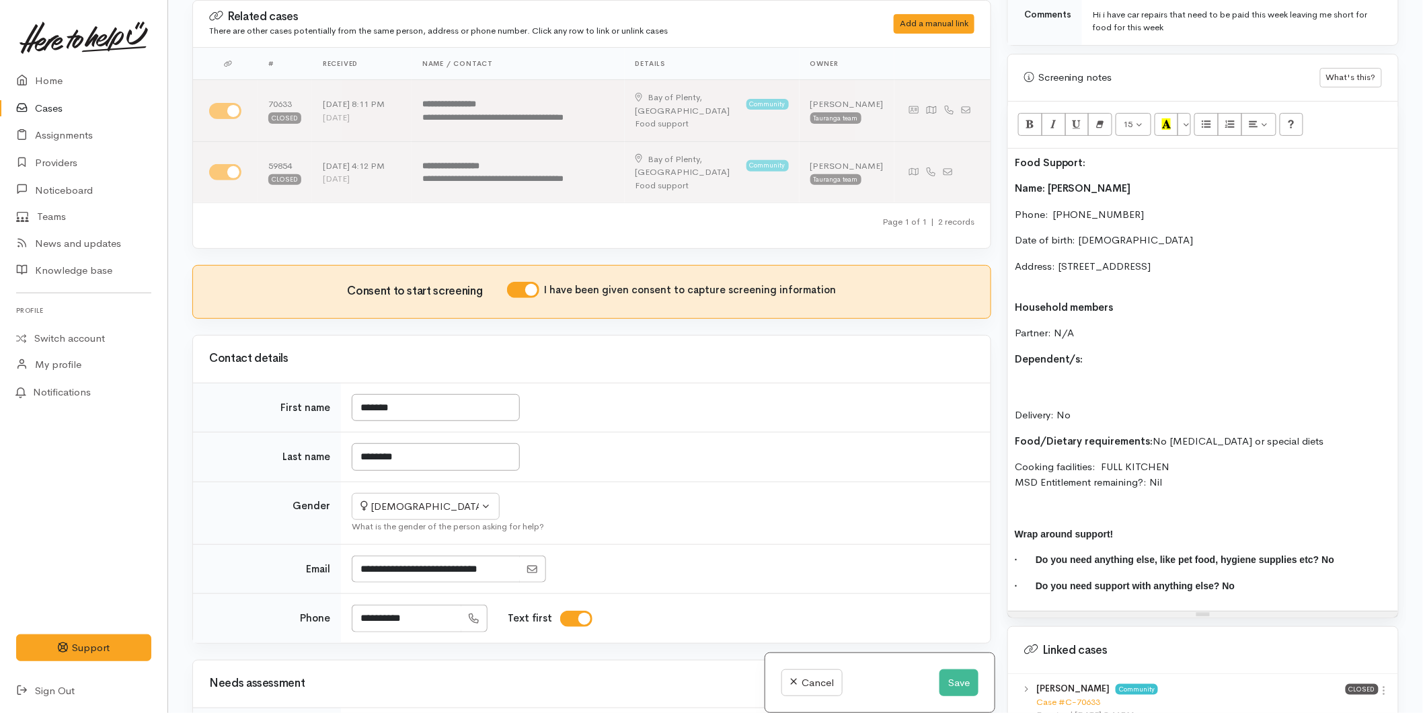
click at [1112, 354] on div "Food Support: Name: Charity Thompson Phone:  0225214657 Date of birth: 31/05/19…" at bounding box center [1203, 380] width 390 height 463
click at [1112, 352] on p "Dependent/s:" at bounding box center [1202, 359] width 376 height 15
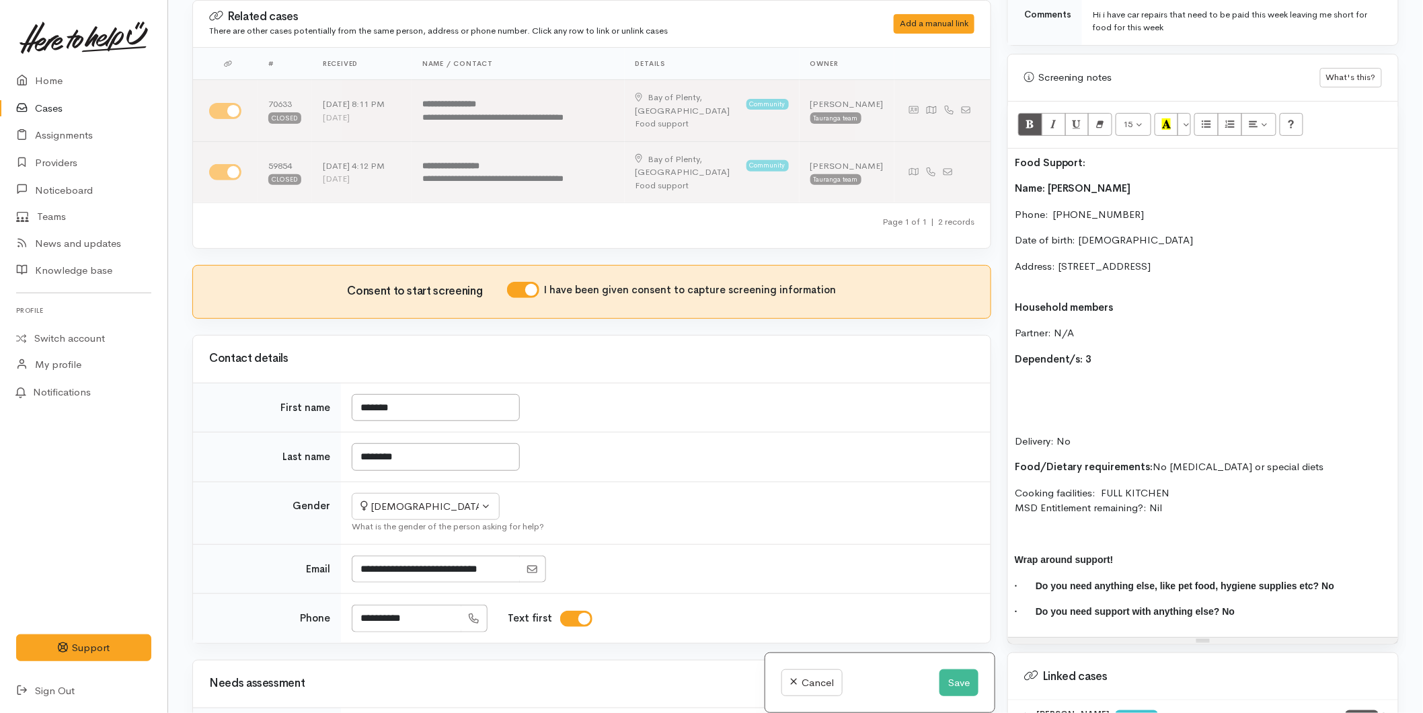
click at [1041, 267] on p "Address: 864A Cameron Road, Tauranga South, Tauranga, New Zealand" at bounding box center [1202, 274] width 376 height 30
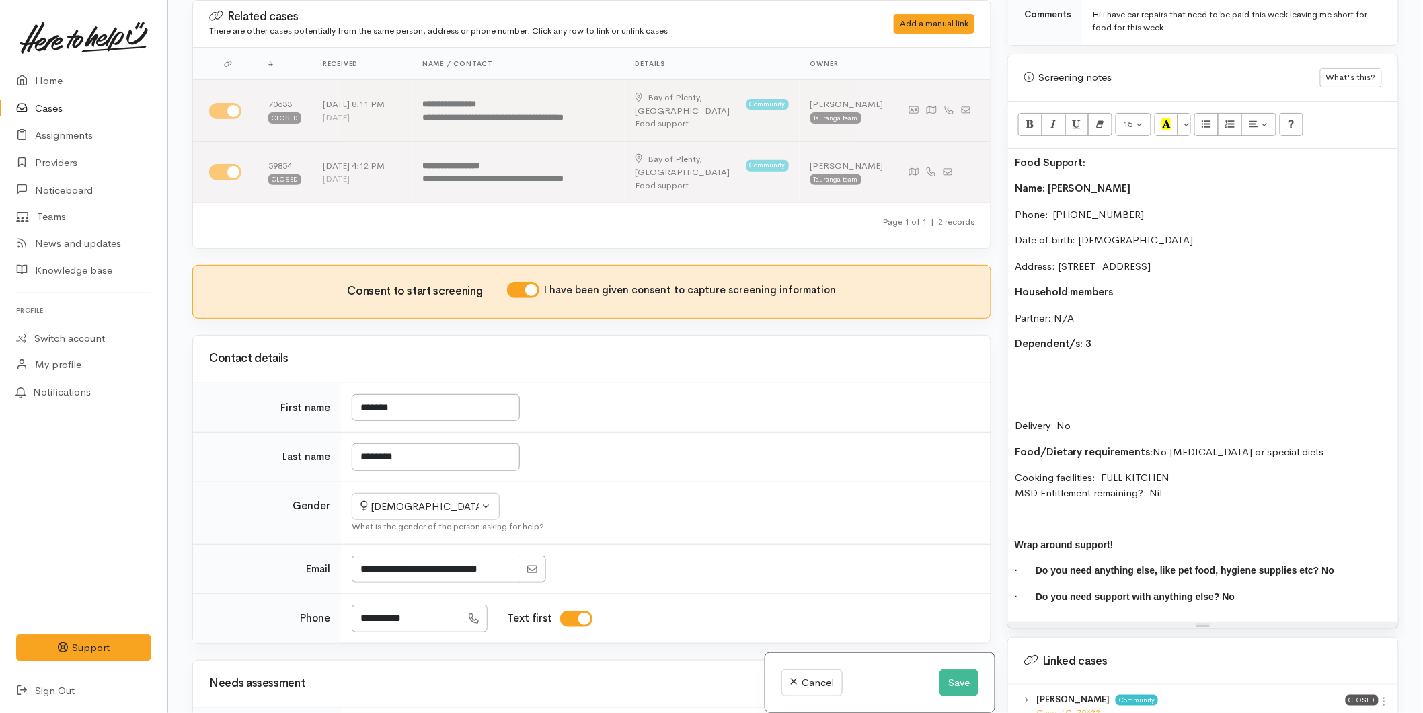
click at [1106, 336] on p "Dependent/s: 3" at bounding box center [1202, 343] width 376 height 15
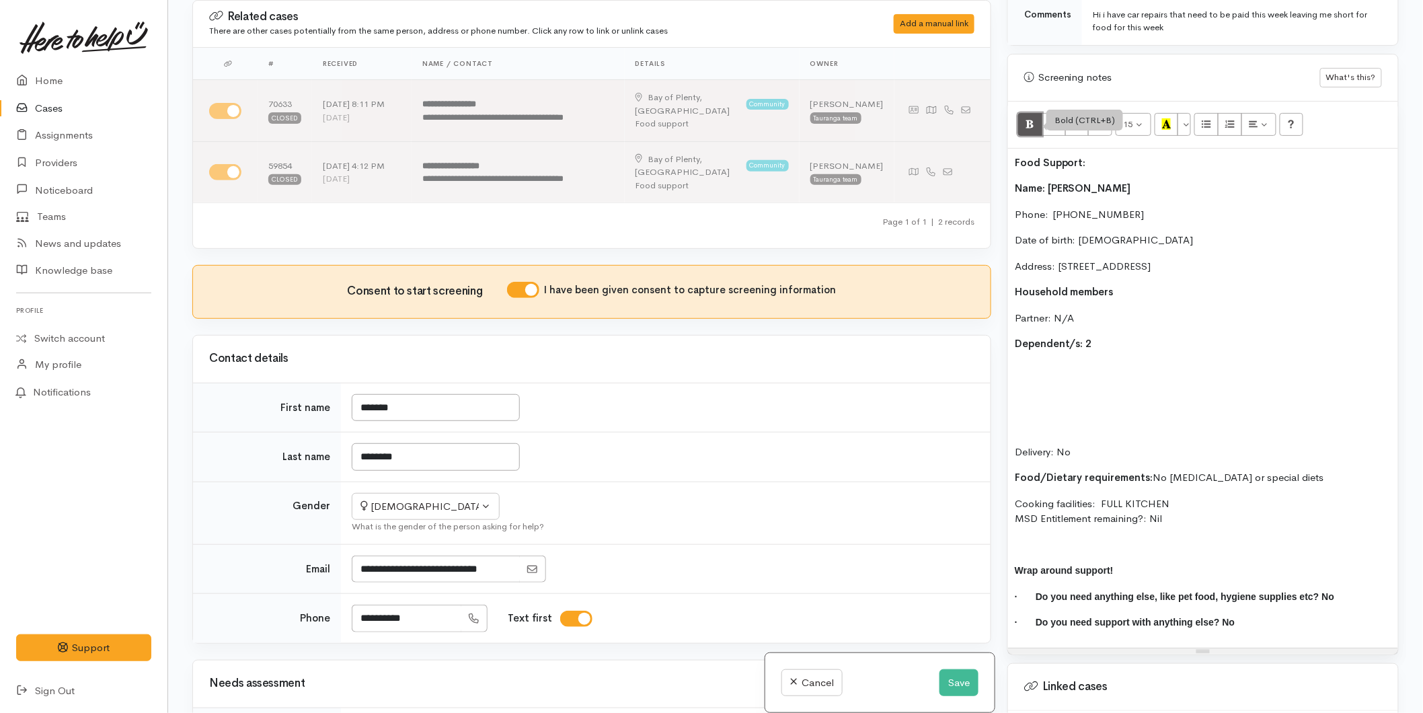
click at [1027, 118] on icon "Bold (CTRL+B)" at bounding box center [1029, 123] width 9 height 11
click at [1027, 362] on p "(M) Myonne Milosi - 20/03/2013" at bounding box center [1202, 369] width 376 height 15
drag, startPoint x: 1203, startPoint y: 354, endPoint x: 1172, endPoint y: 333, distance: 37.9
click at [1201, 362] on p "(F) Myonne Milosi - 20/03/2013" at bounding box center [1202, 369] width 376 height 15
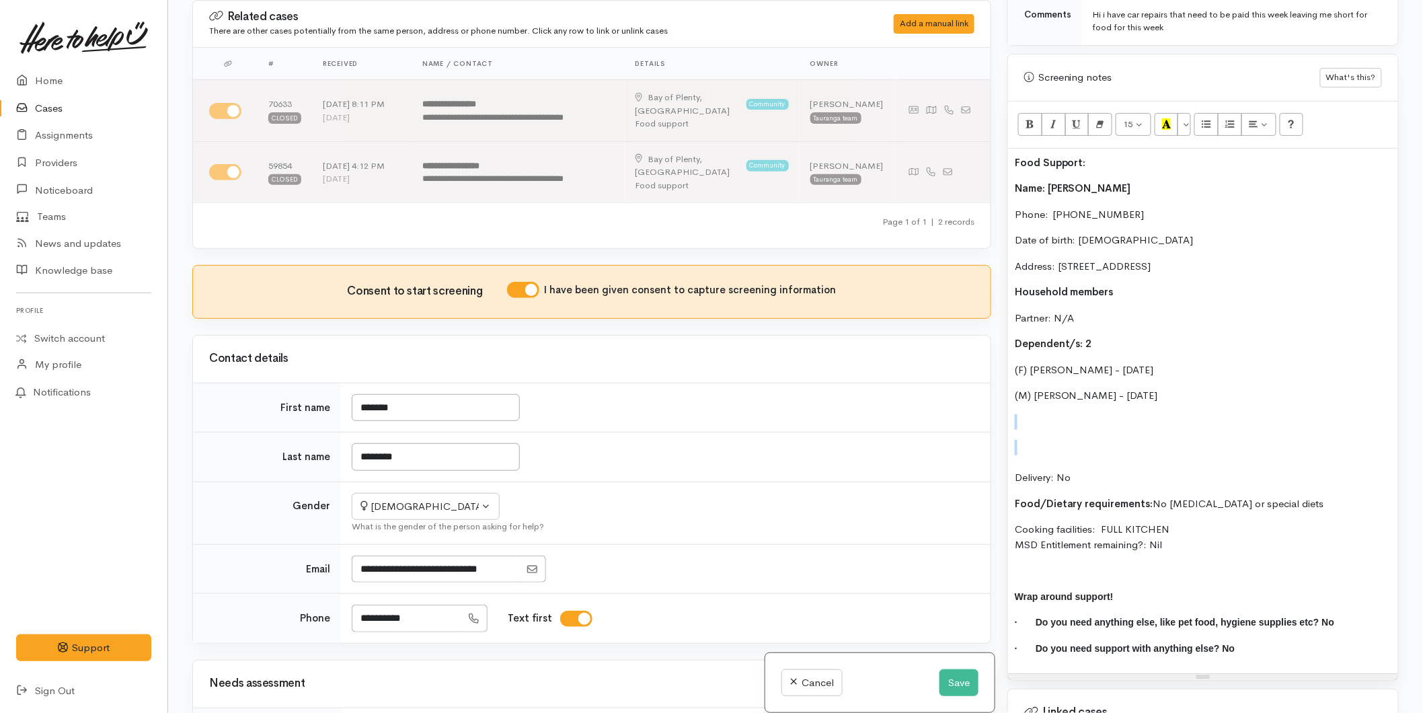
drag, startPoint x: 1033, startPoint y: 441, endPoint x: 1015, endPoint y: 405, distance: 40.6
click at [1015, 405] on div "Food Support: Name: Charity Thompson Phone:  0225214657 Date of birth: 31/05/19…" at bounding box center [1203, 411] width 390 height 525
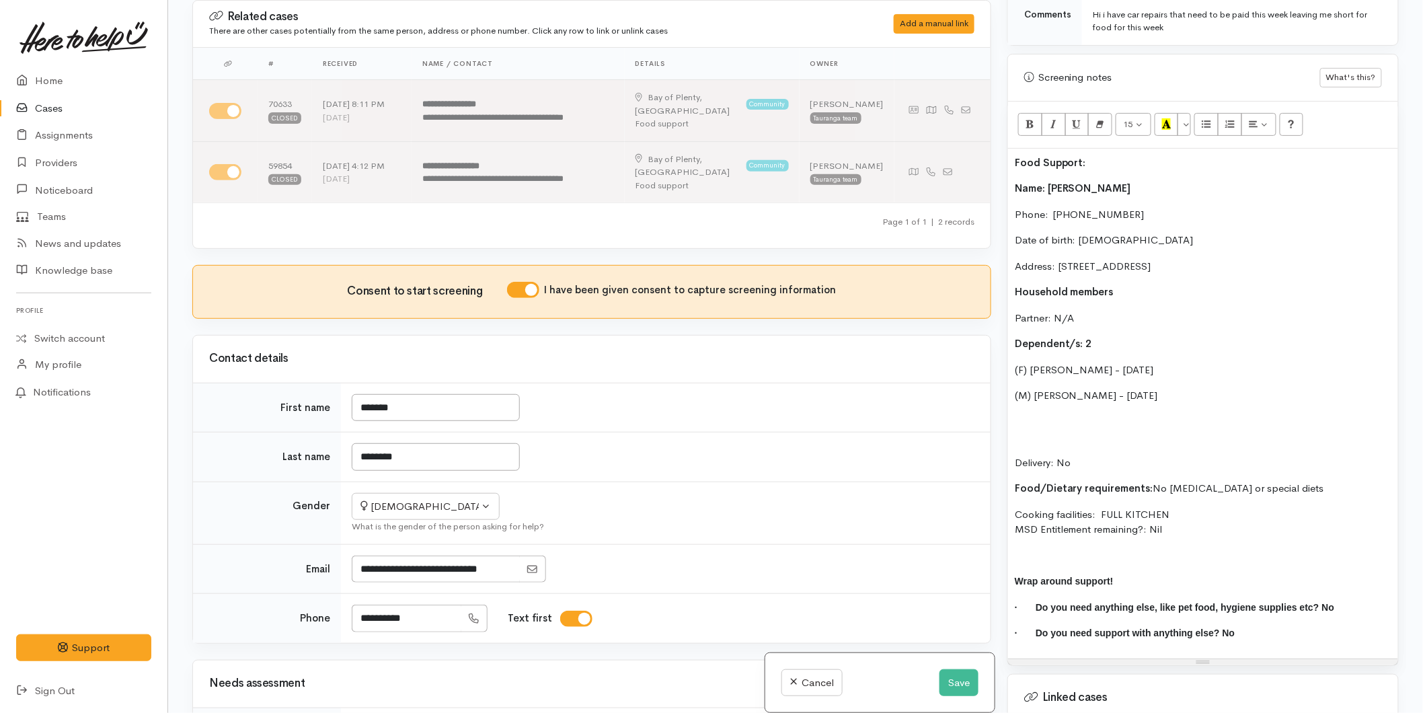
click at [1021, 425] on div "Food Support: Name: Charity Thompson Phone:  0225214657 Date of birth: 31/05/19…" at bounding box center [1203, 404] width 390 height 510
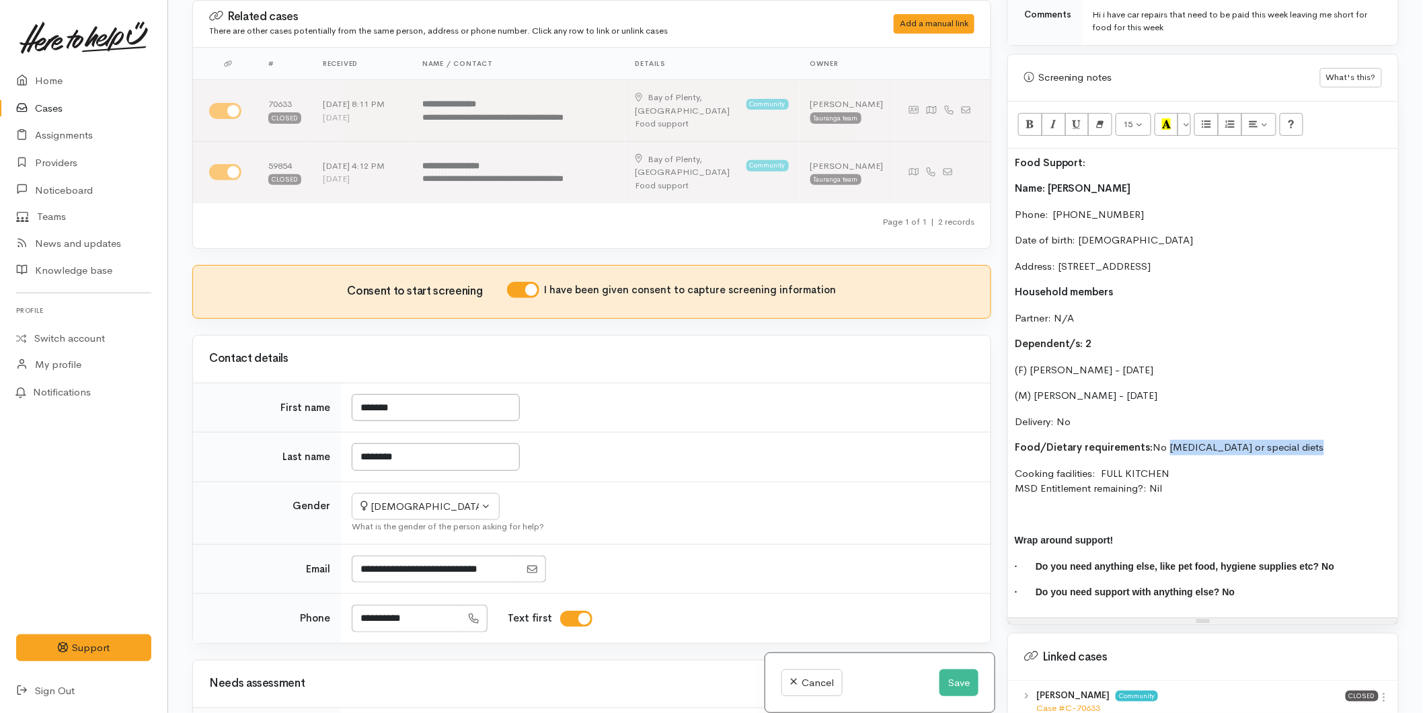
drag, startPoint x: 1261, startPoint y: 430, endPoint x: 1168, endPoint y: 432, distance: 92.8
click at [1168, 440] on p "Food/Dietary requirements: No Food allergies or special diets" at bounding box center [1202, 447] width 376 height 15
drag, startPoint x: 1182, startPoint y: 434, endPoint x: 1151, endPoint y: 438, distance: 31.2
click at [1151, 440] on p "Food/Dietary requirements: No pea" at bounding box center [1202, 447] width 376 height 15
drag, startPoint x: 1246, startPoint y: 433, endPoint x: 1004, endPoint y: 422, distance: 242.3
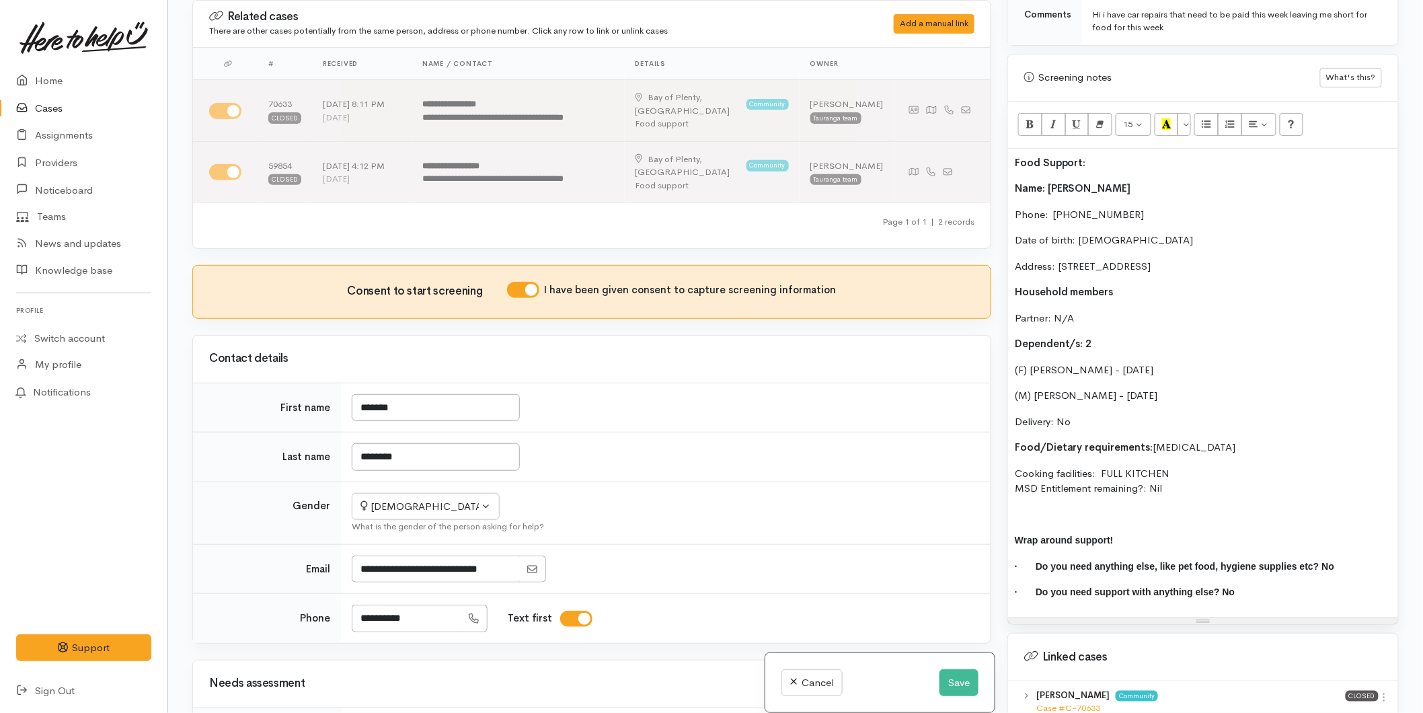
click at [1004, 422] on div "Warnings Add No warnings have been raised against this case Add Warning Title ●…" at bounding box center [1202, 356] width 407 height 713
click at [1160, 113] on button "Recent Color" at bounding box center [1166, 124] width 24 height 23
click at [1113, 155] on p "Food Support:" at bounding box center [1202, 162] width 376 height 15
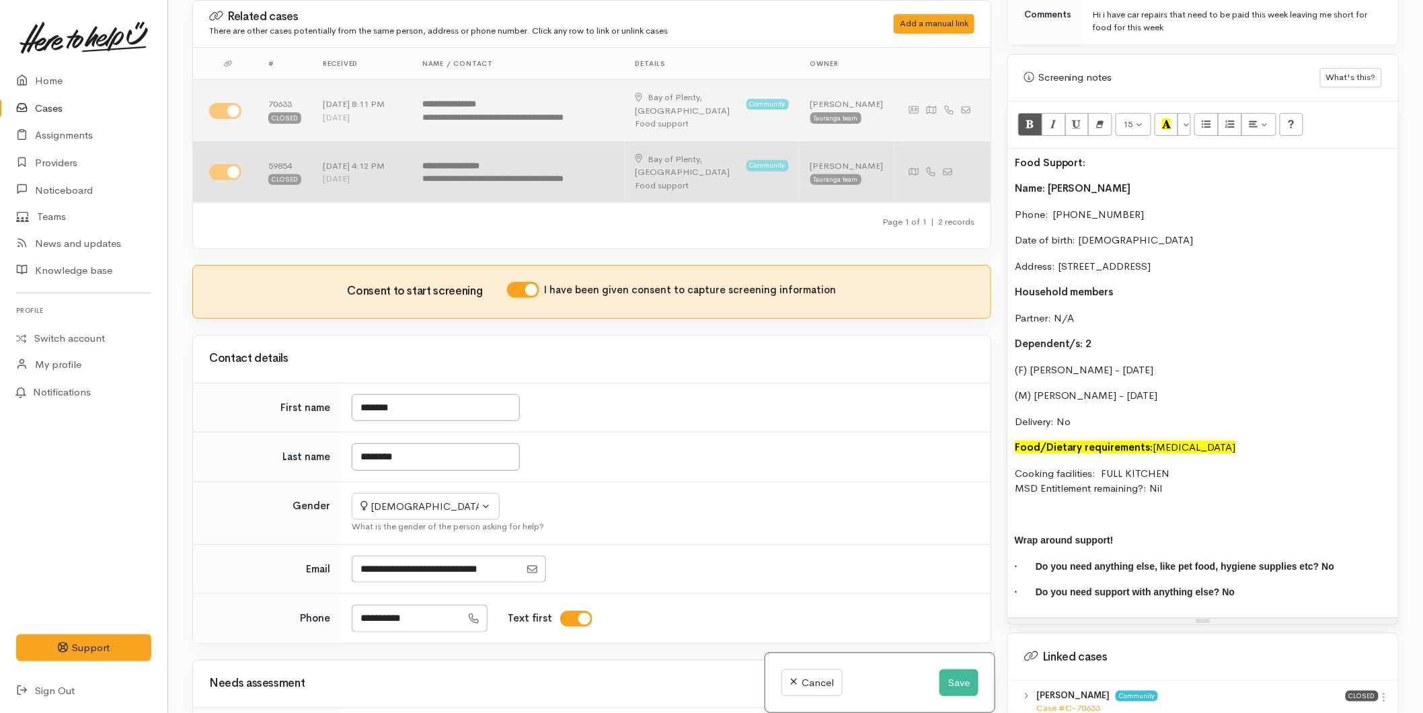
click at [863, 135] on div "Related cases There are other cases potentially from the same person, address o…" at bounding box center [795, 356] width 1222 height 713
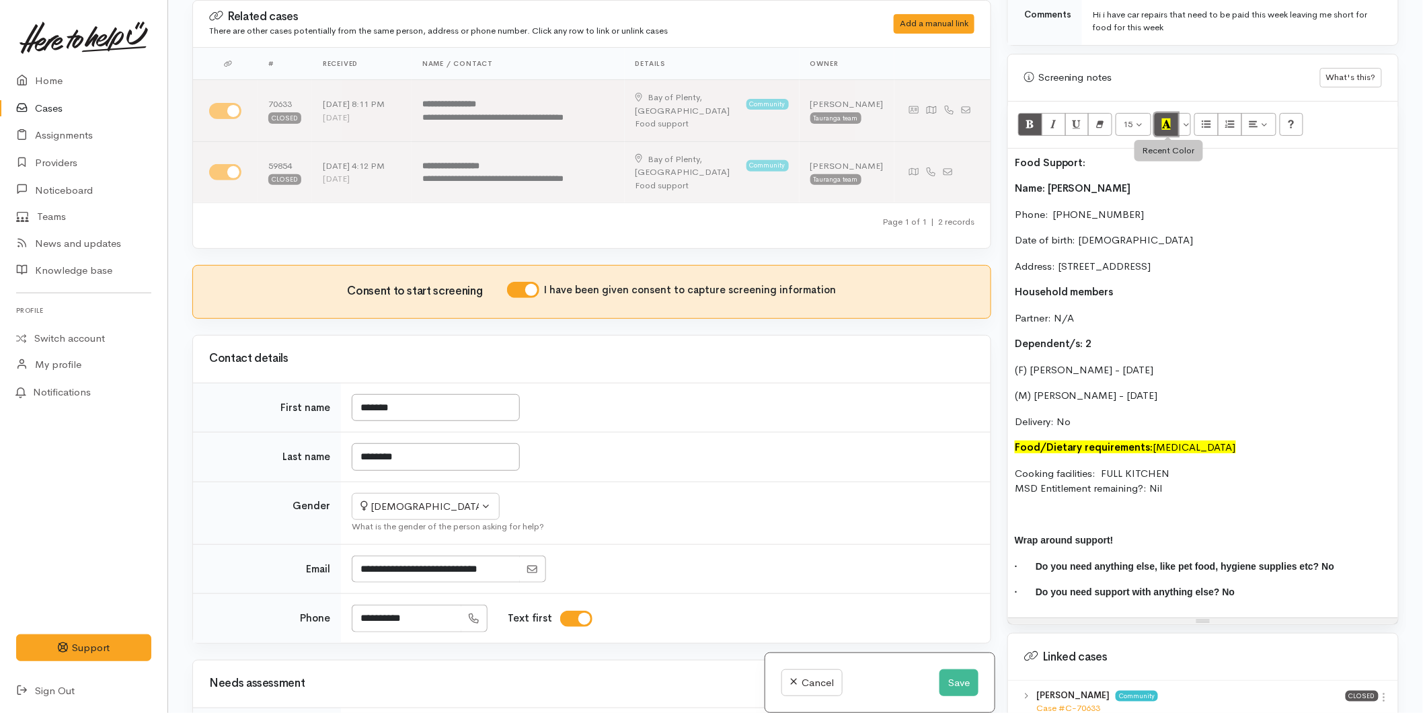
click at [1165, 118] on icon "Recent Color" at bounding box center [1166, 123] width 9 height 11
click at [1015, 182] on b "Name: Charity Thompson" at bounding box center [1072, 188] width 116 height 13
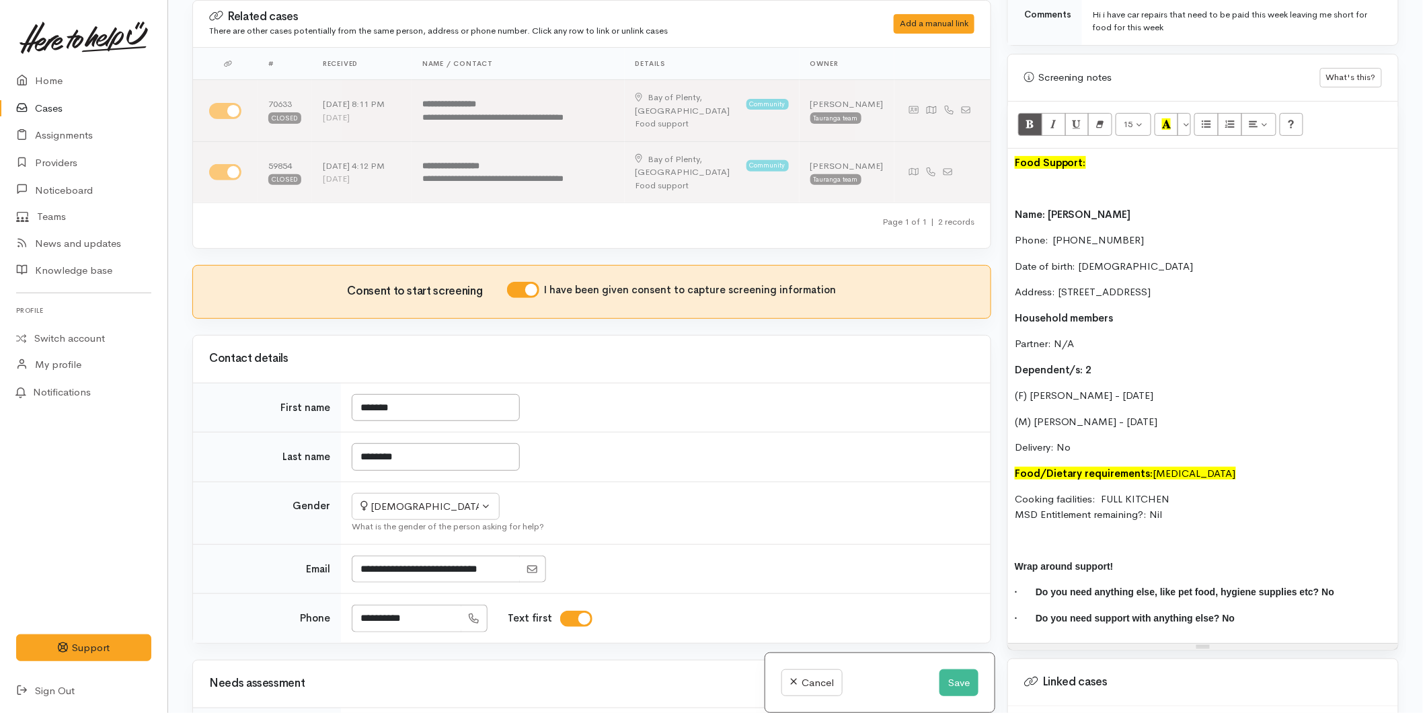
drag, startPoint x: 1181, startPoint y: 506, endPoint x: 1016, endPoint y: 206, distance: 342.1
click at [1016, 206] on div "Food Support: Name: Charity Thompson Phone:  0225214657 Date of birth: 31/05/19…" at bounding box center [1203, 396] width 390 height 495
copy div "Name: Charity Thompson Phone:  0225214657 Date of birth: 31/05/1980 Address: 86…"
click at [1053, 181] on p at bounding box center [1202, 188] width 376 height 15
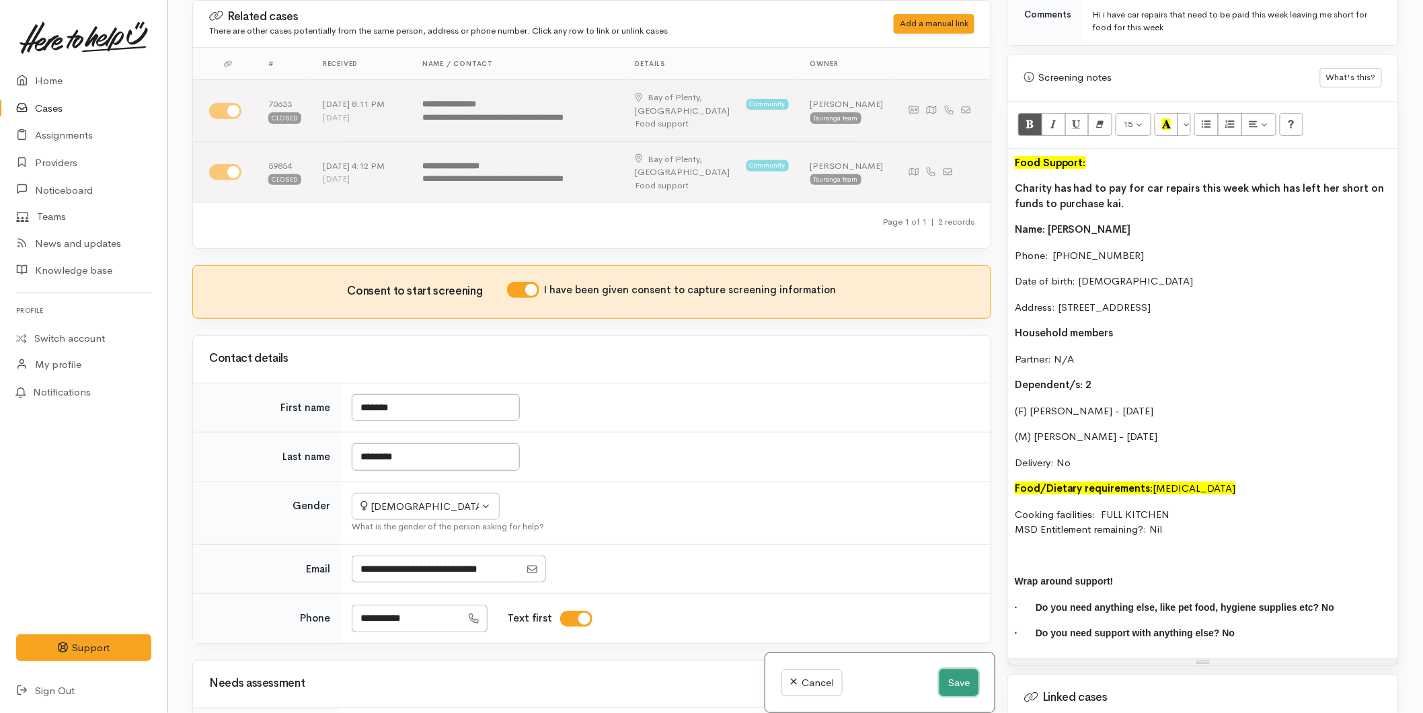
click at [951, 684] on button "Save" at bounding box center [958, 683] width 39 height 28
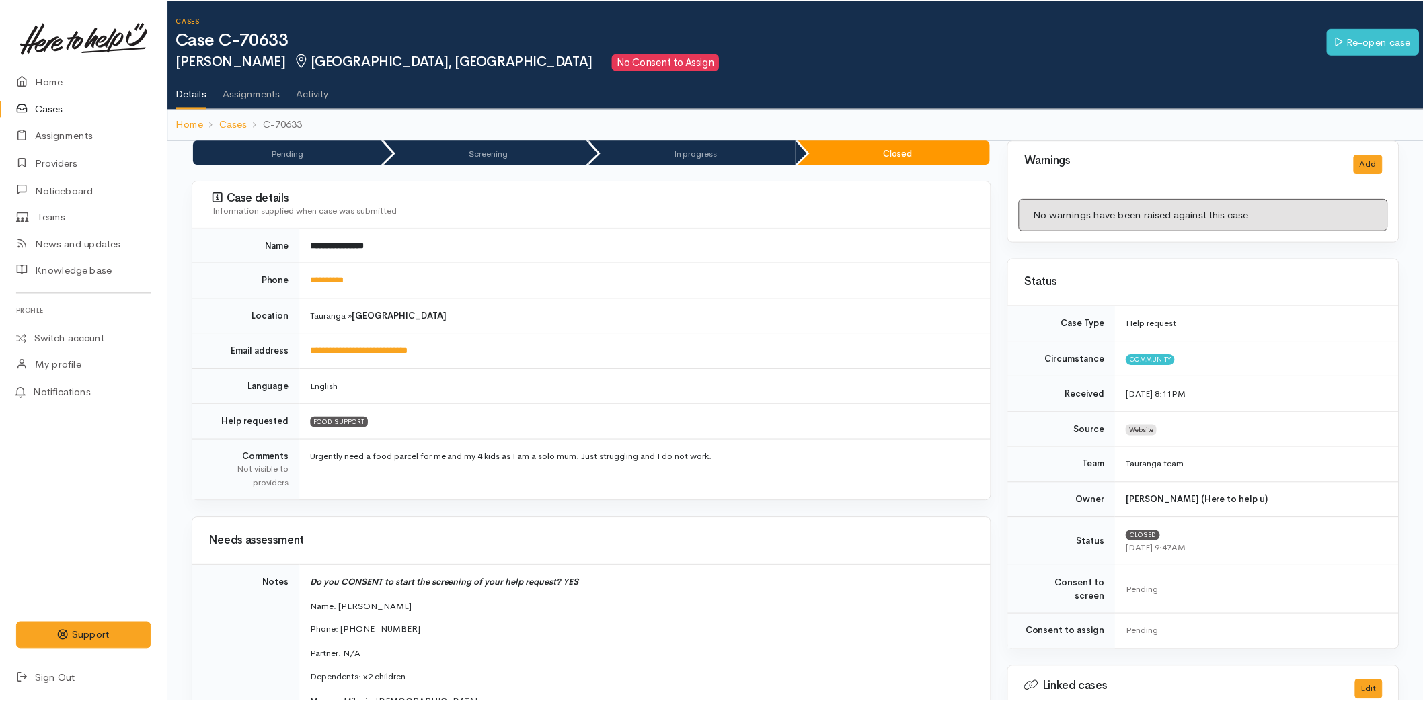
scroll to position [373, 0]
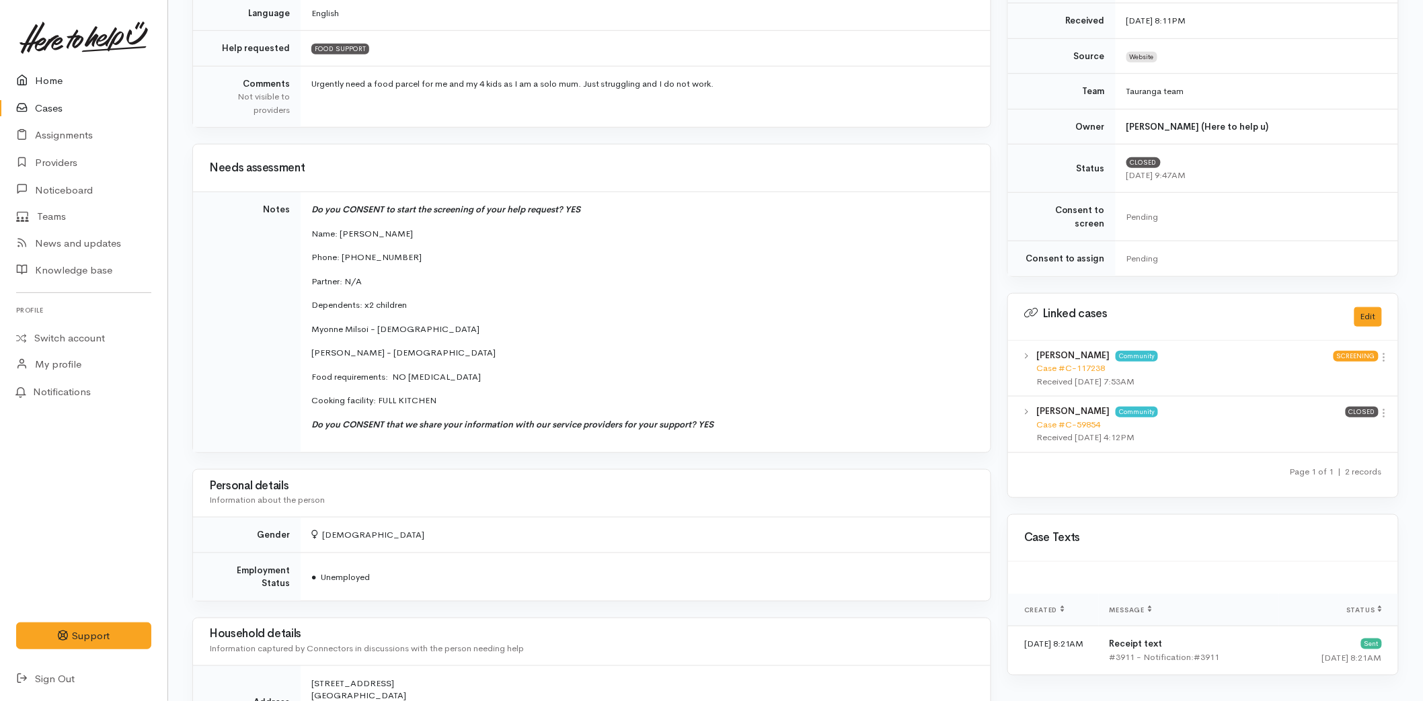
click at [57, 83] on link "Home" at bounding box center [83, 81] width 167 height 28
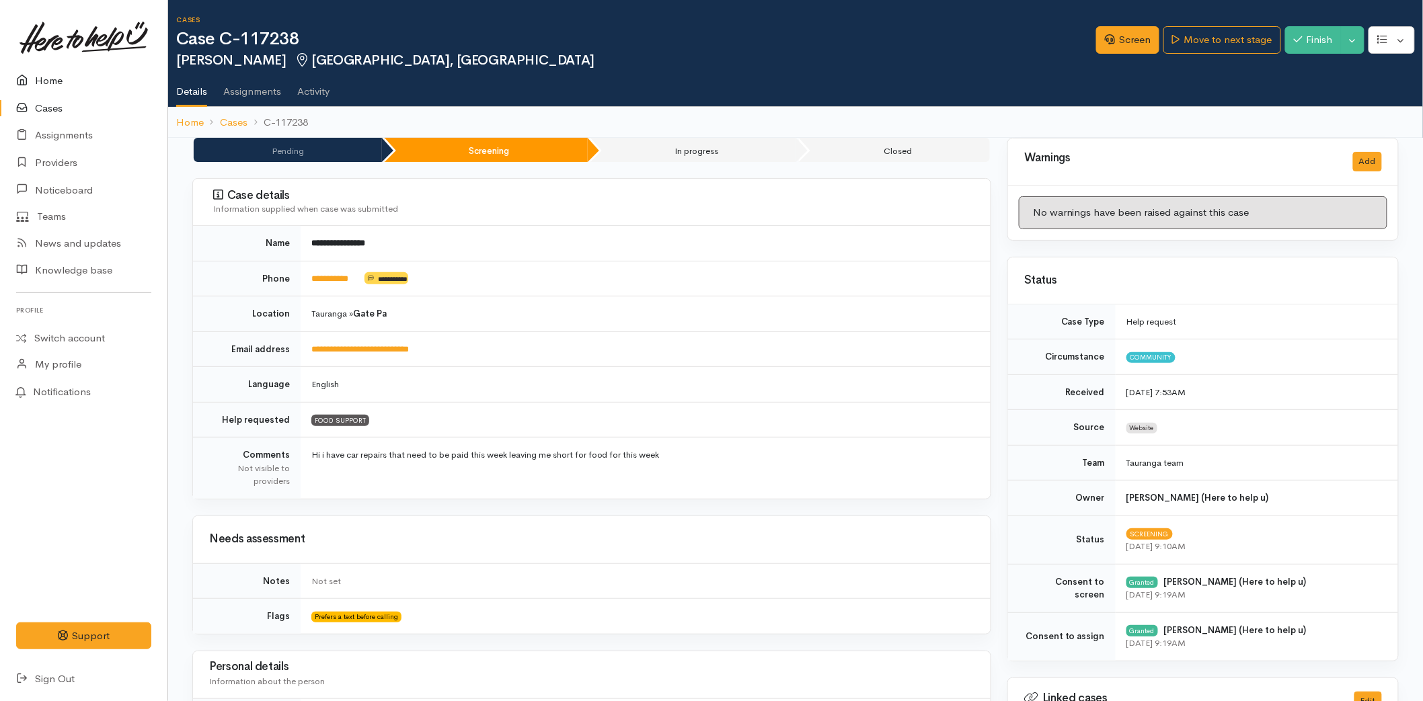
click at [52, 75] on link "Home" at bounding box center [83, 81] width 167 height 28
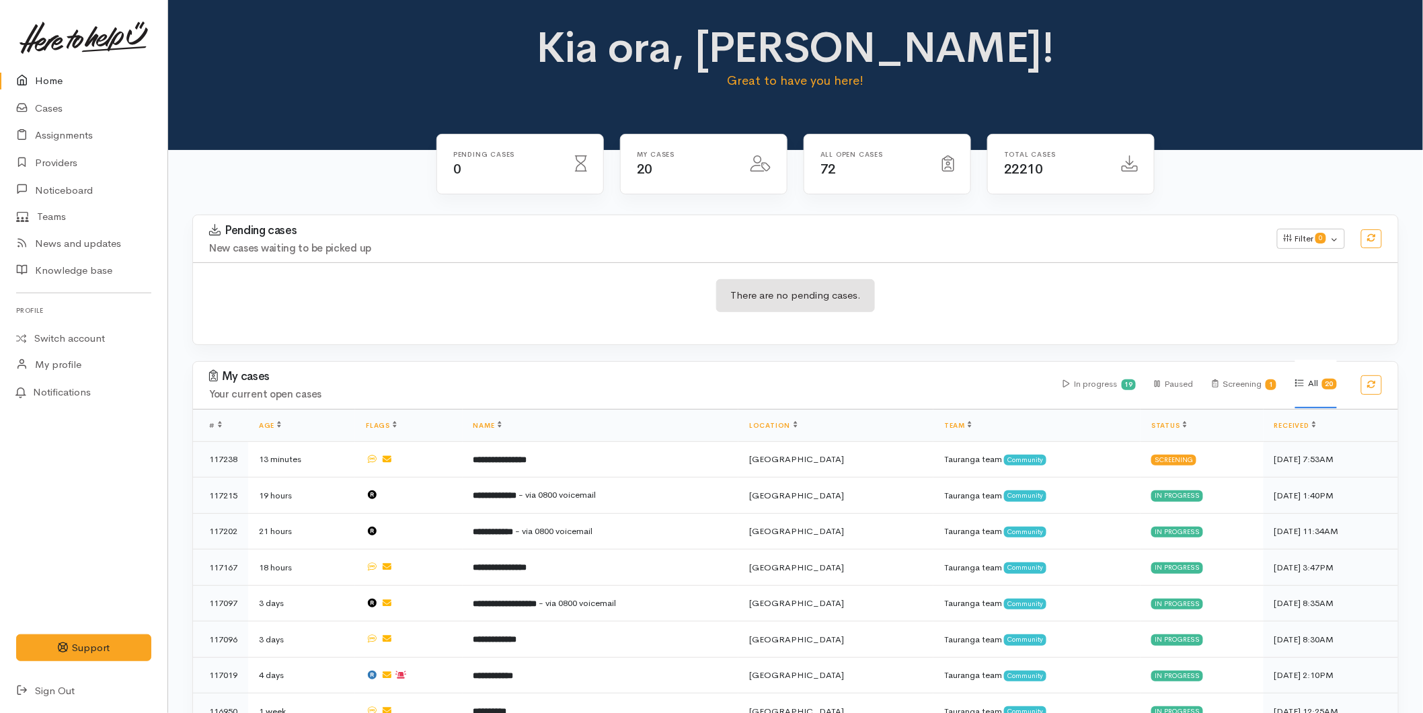
drag, startPoint x: 45, startPoint y: 79, endPoint x: 102, endPoint y: 65, distance: 58.2
click at [45, 79] on link "Home" at bounding box center [83, 81] width 167 height 28
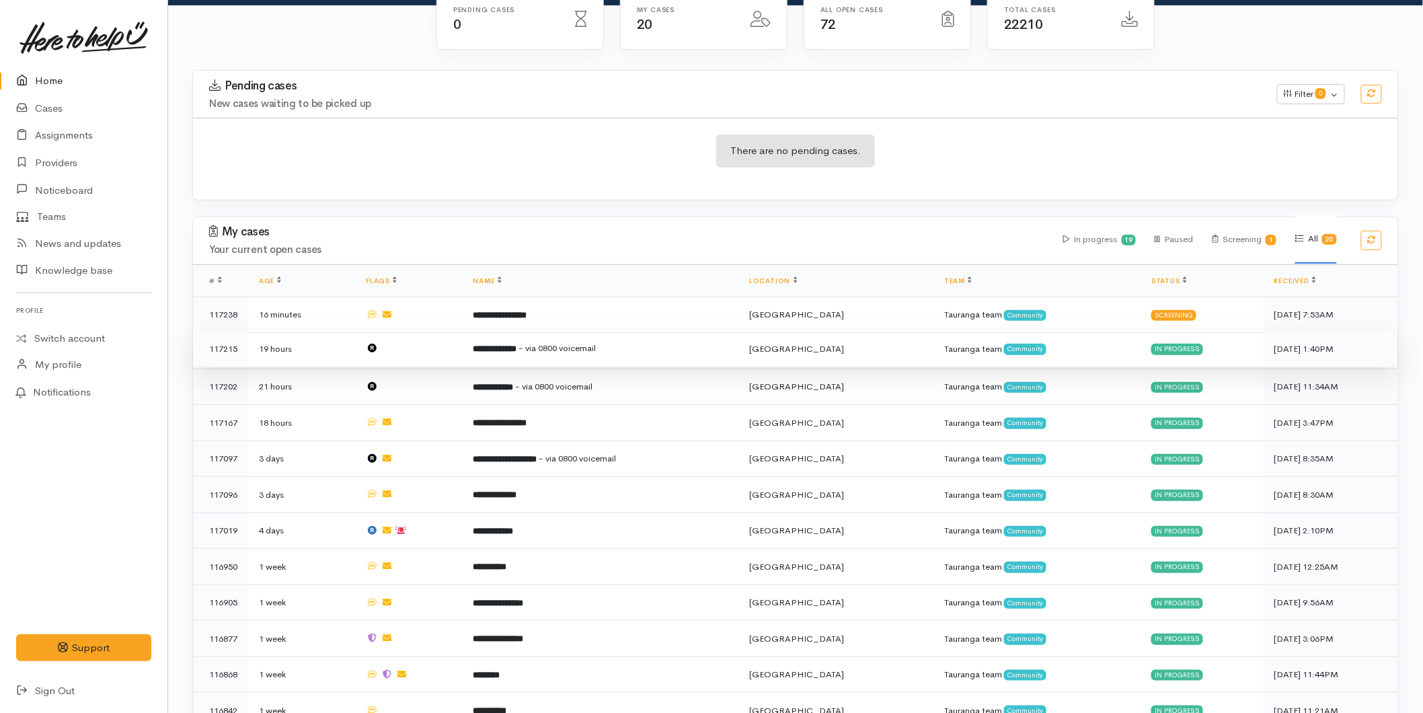
scroll to position [149, 0]
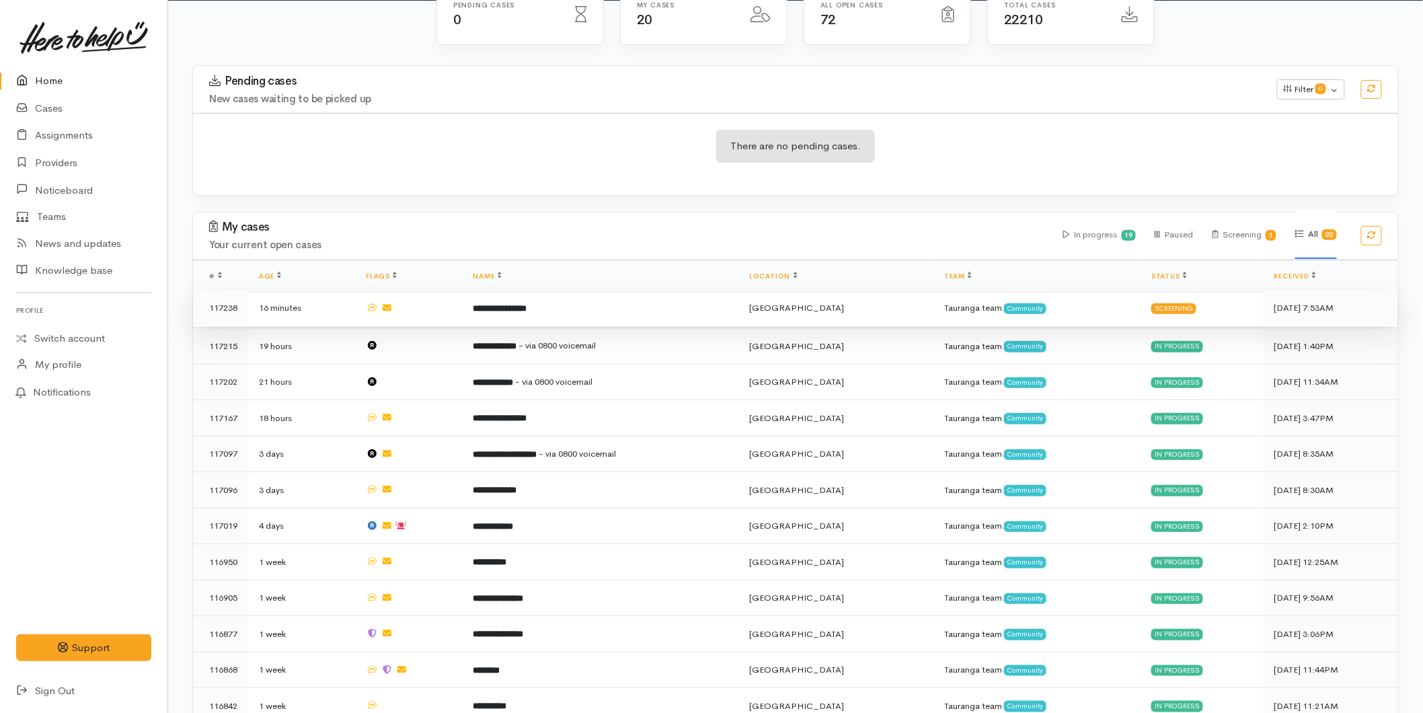
click at [482, 316] on td "**********" at bounding box center [601, 308] width 276 height 36
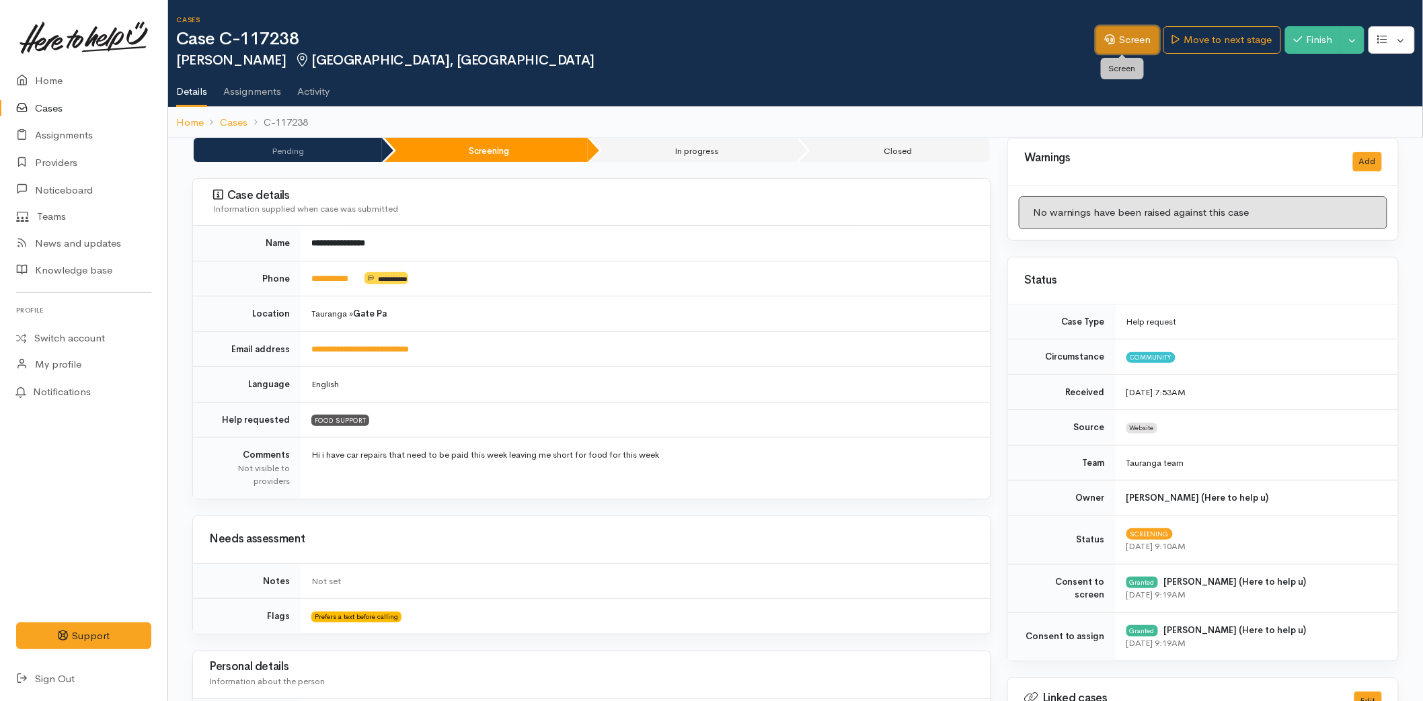
click at [1125, 31] on link "Screen" at bounding box center [1127, 40] width 63 height 28
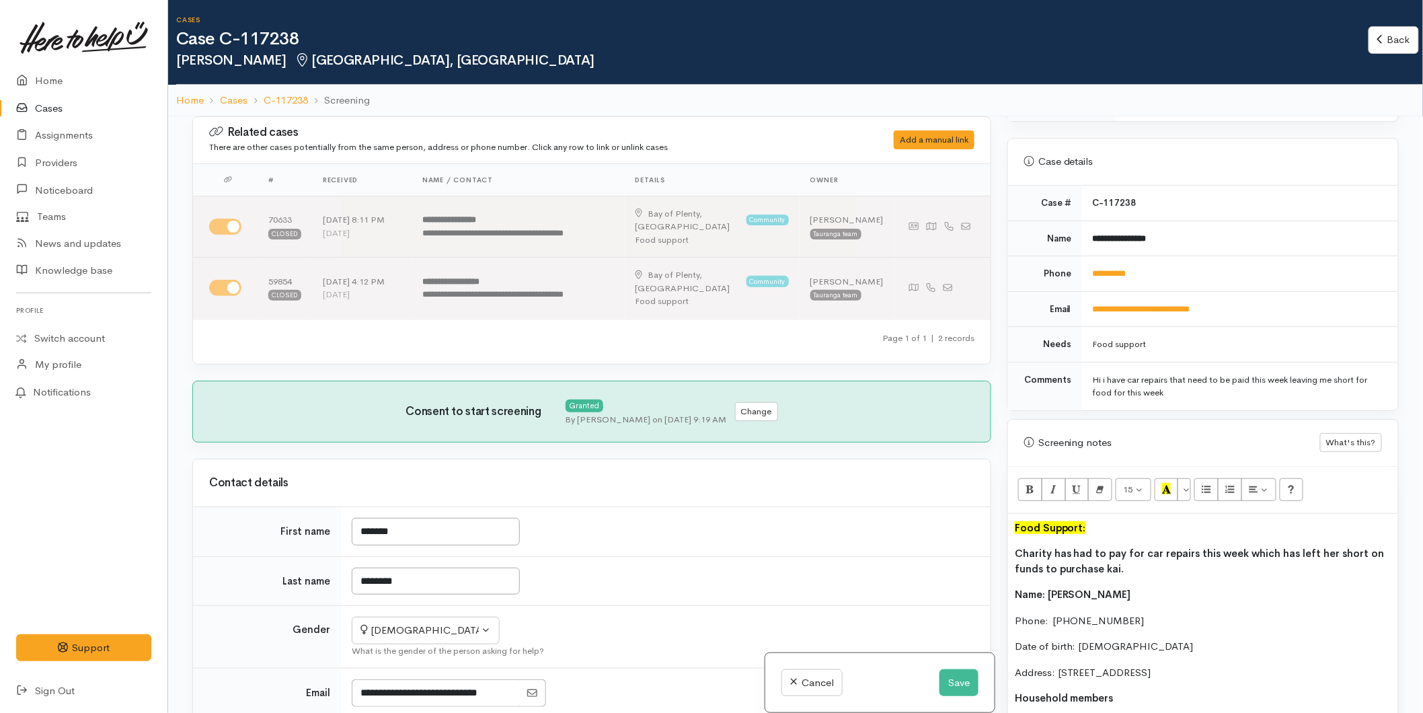
scroll to position [373, 0]
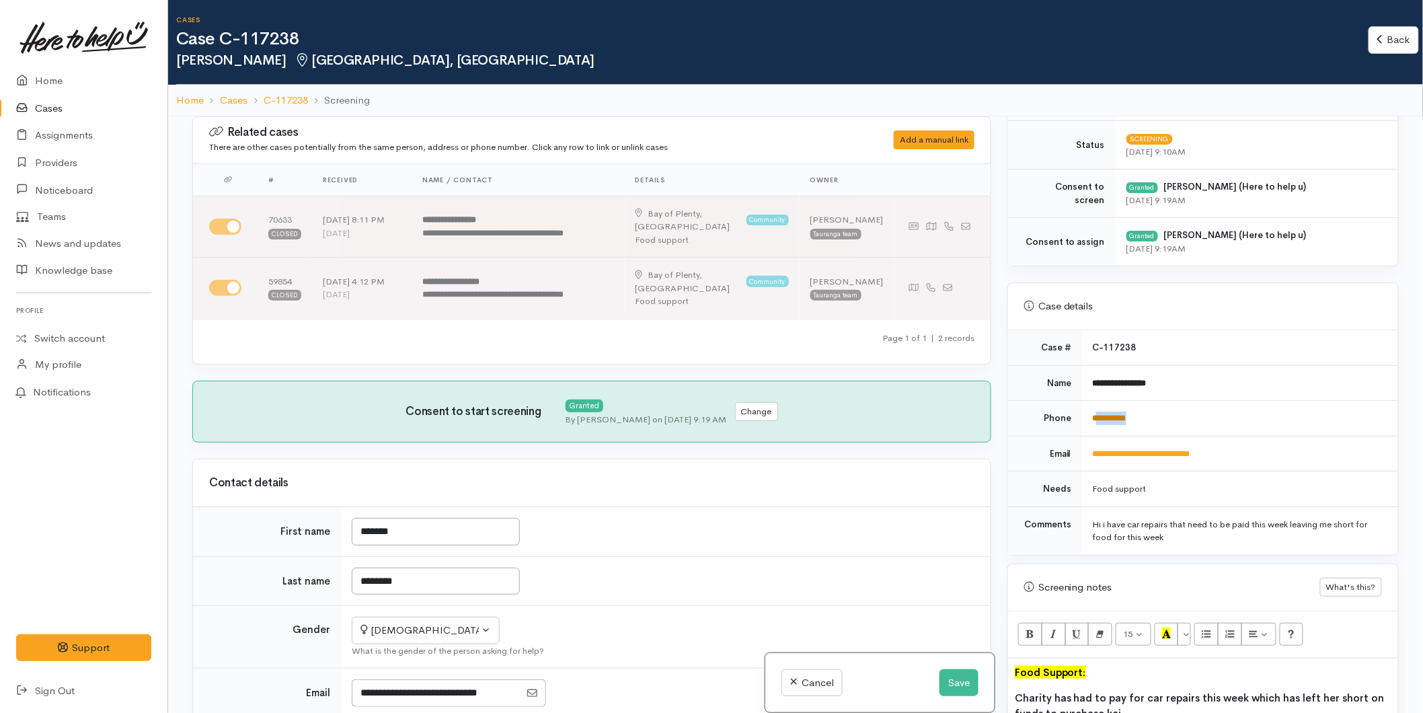
drag, startPoint x: 1145, startPoint y: 413, endPoint x: 1093, endPoint y: 418, distance: 52.0
click at [1093, 418] on td "**********" at bounding box center [1240, 419] width 316 height 36
copy link "*********"
click at [969, 688] on button "Save" at bounding box center [958, 683] width 39 height 28
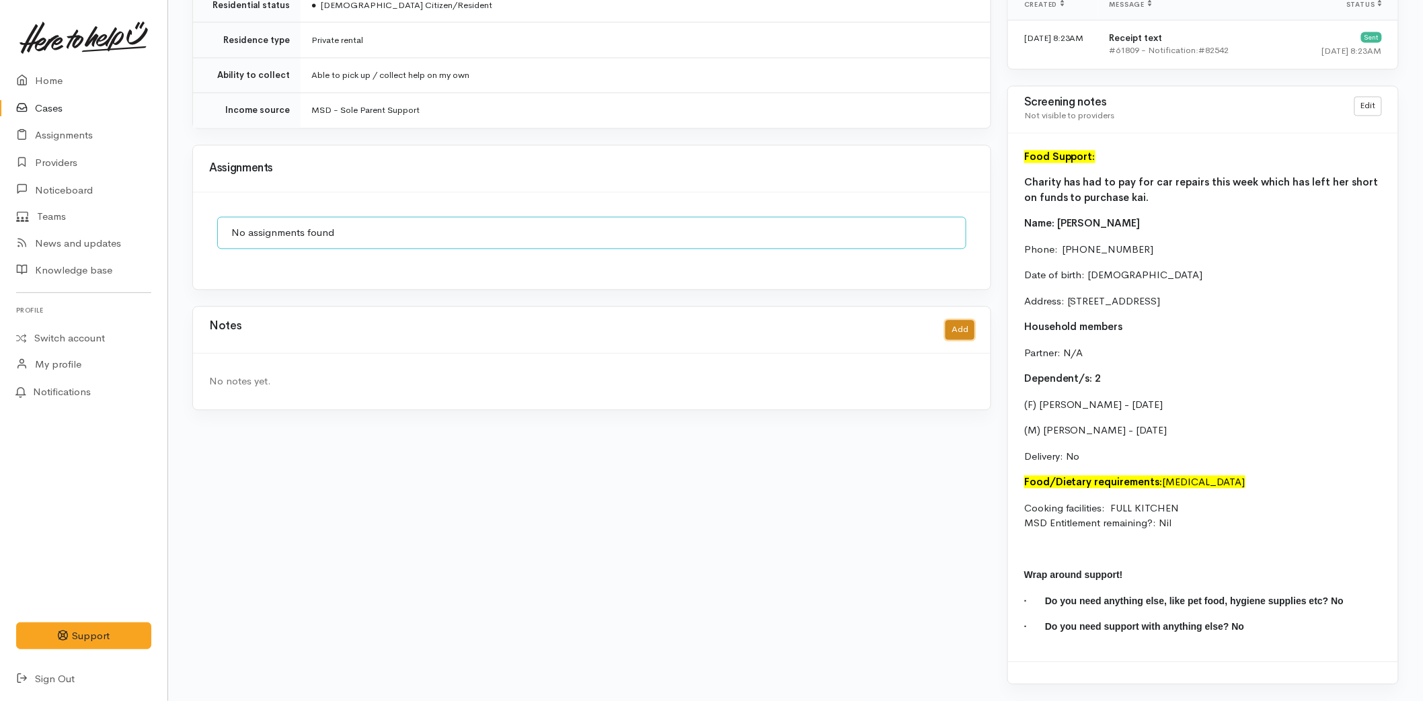
click at [957, 325] on button "Add" at bounding box center [959, 330] width 29 height 19
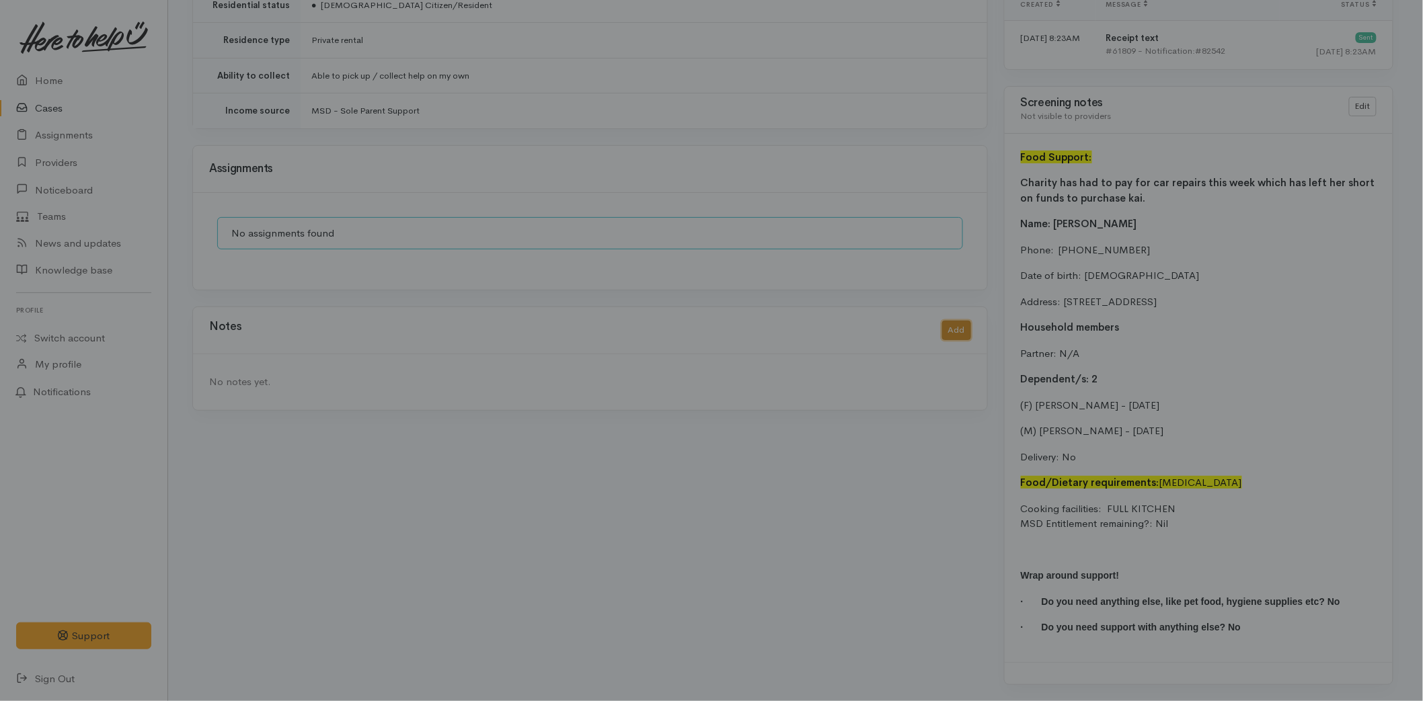
scroll to position [1006, 0]
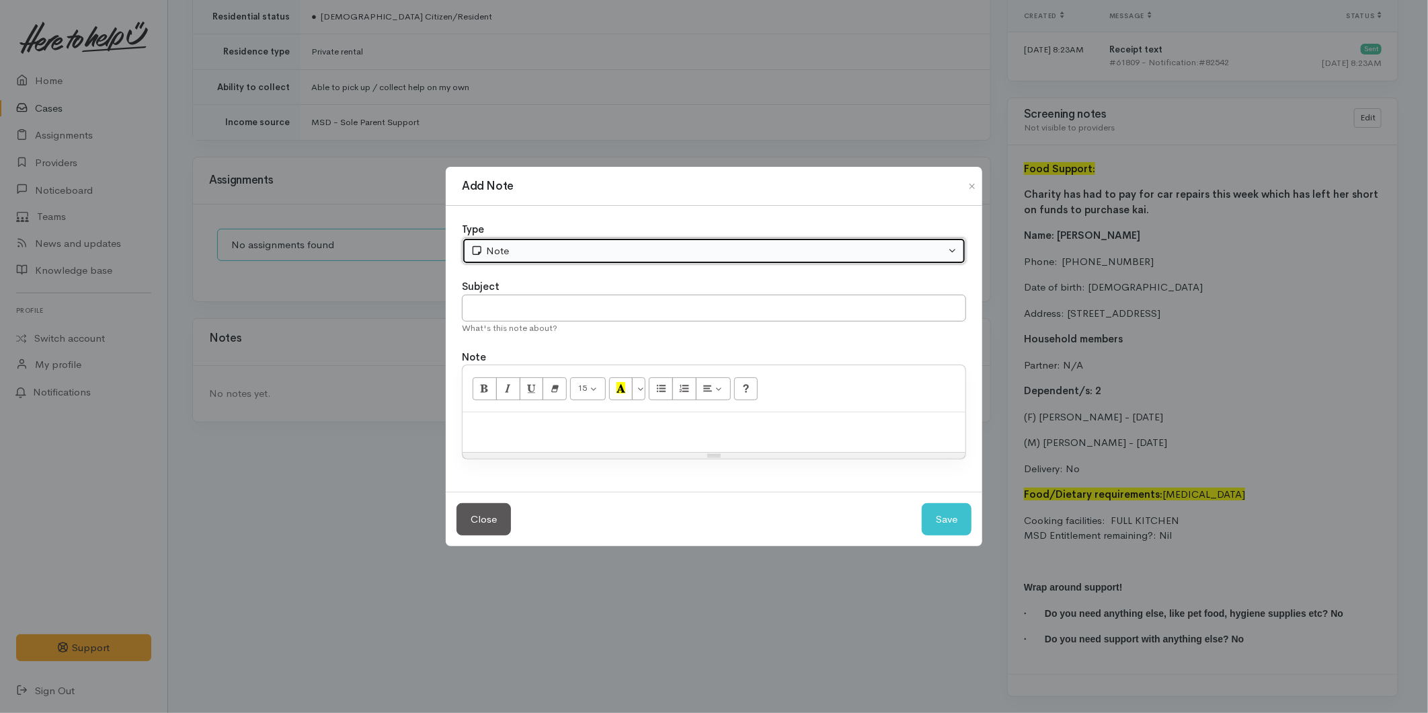
click at [506, 254] on div "Note" at bounding box center [708, 250] width 475 height 15
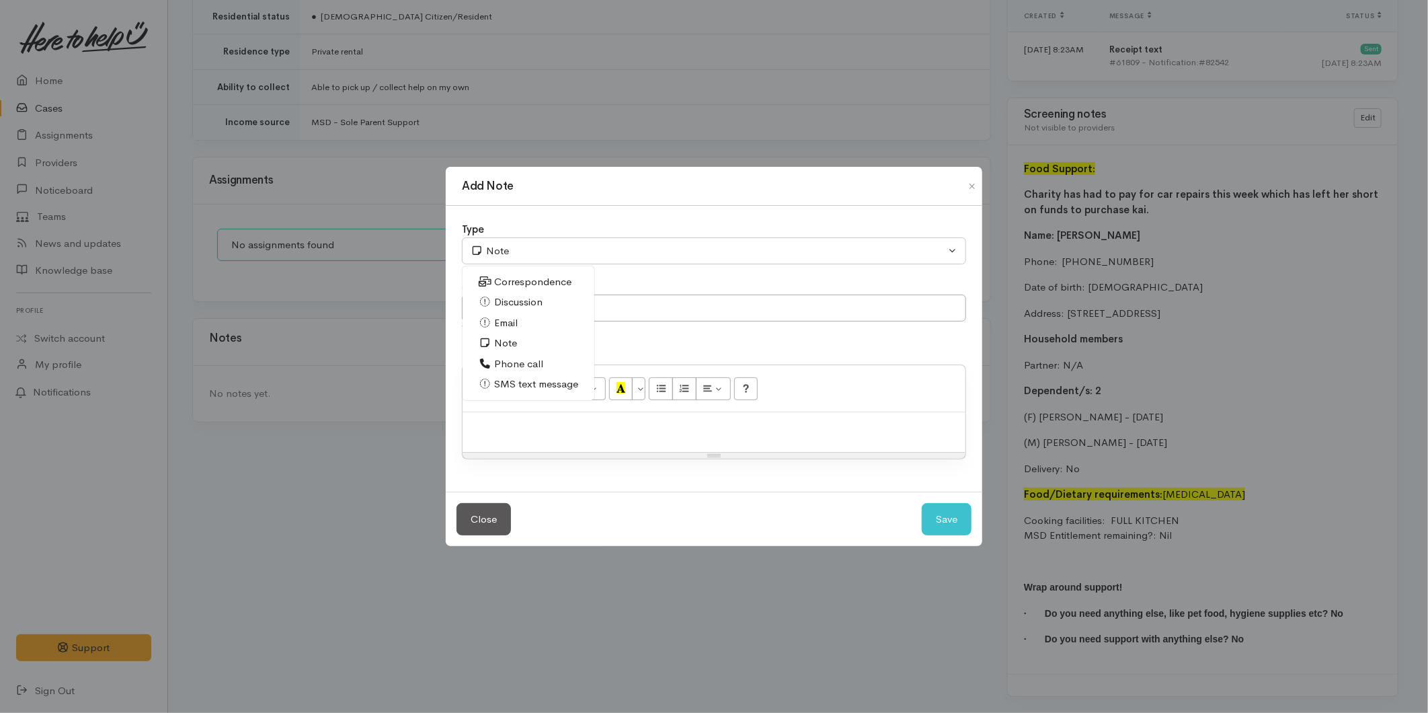
click at [508, 379] on span "SMS text message" at bounding box center [536, 383] width 84 height 15
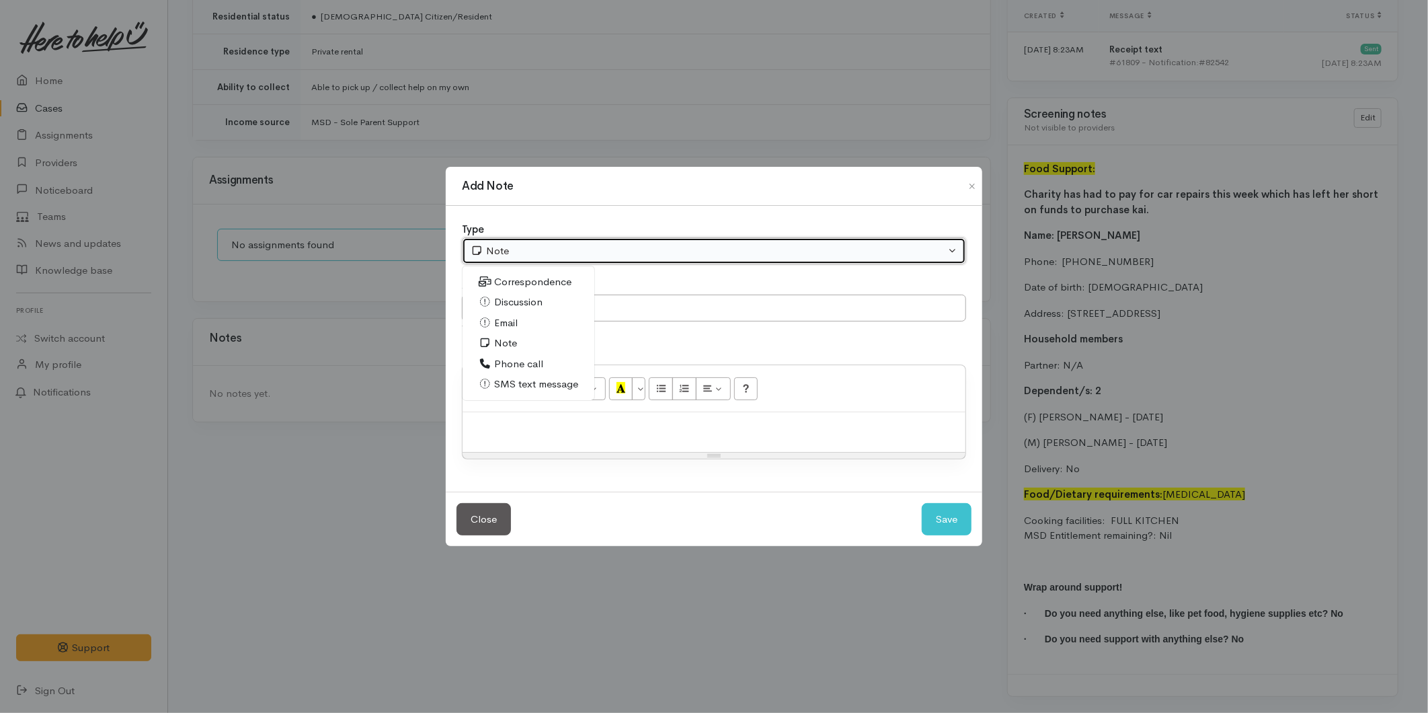
select select "5"
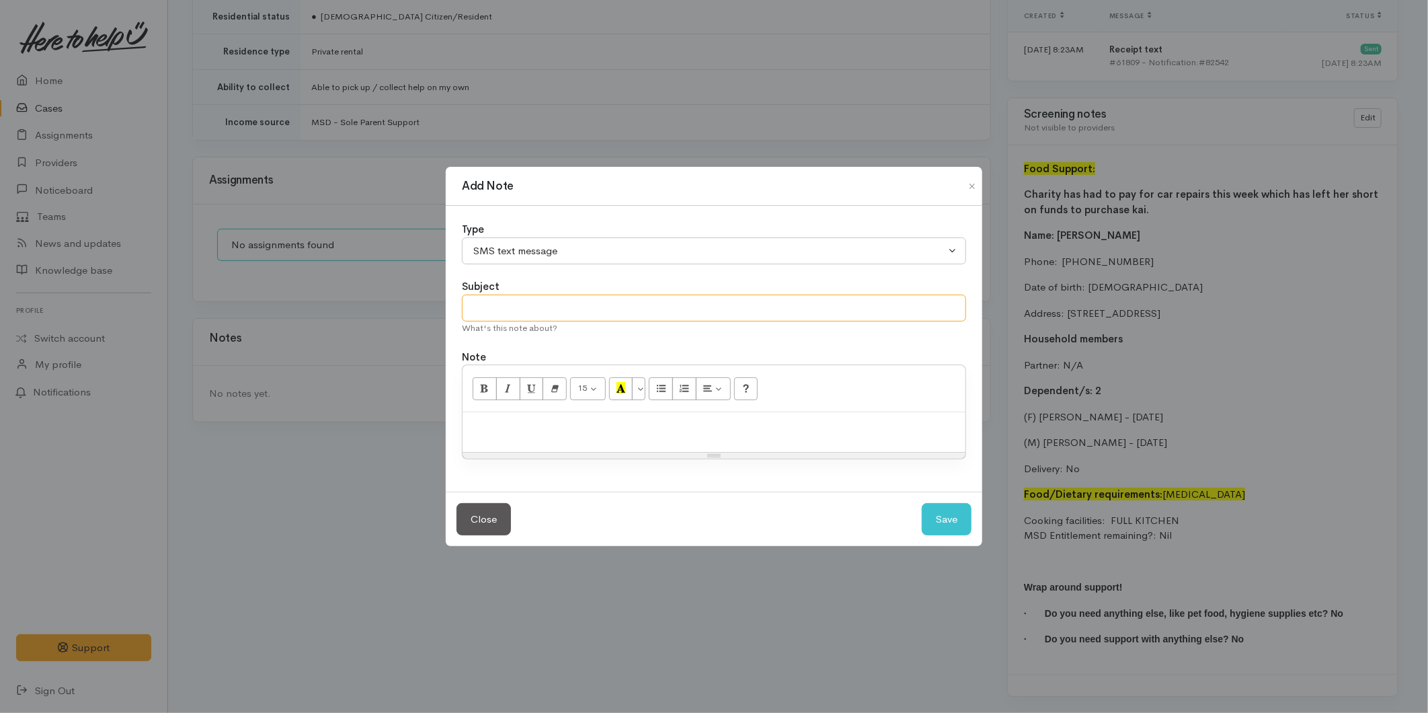
click at [518, 311] on input "text" at bounding box center [714, 308] width 504 height 28
type input "Provider details"
paste div
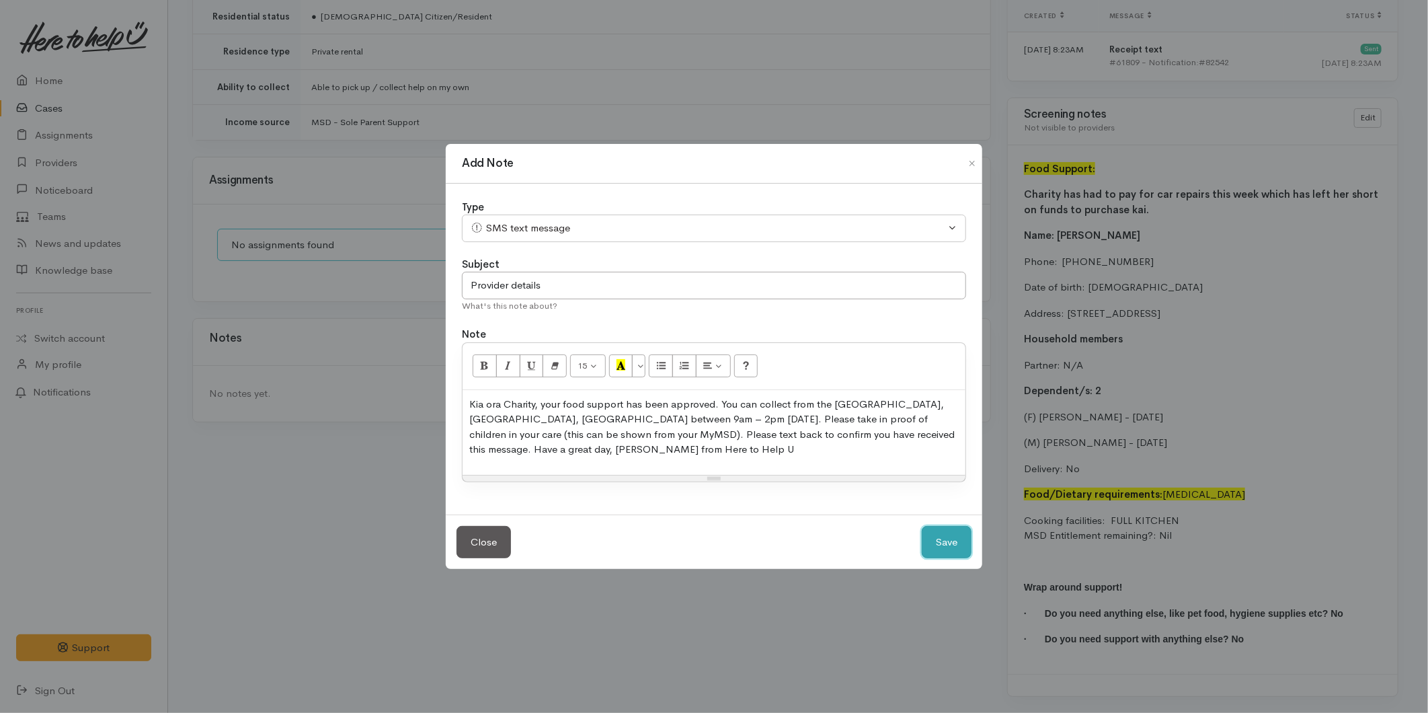
click at [942, 541] on button "Save" at bounding box center [947, 542] width 50 height 33
select select "1"
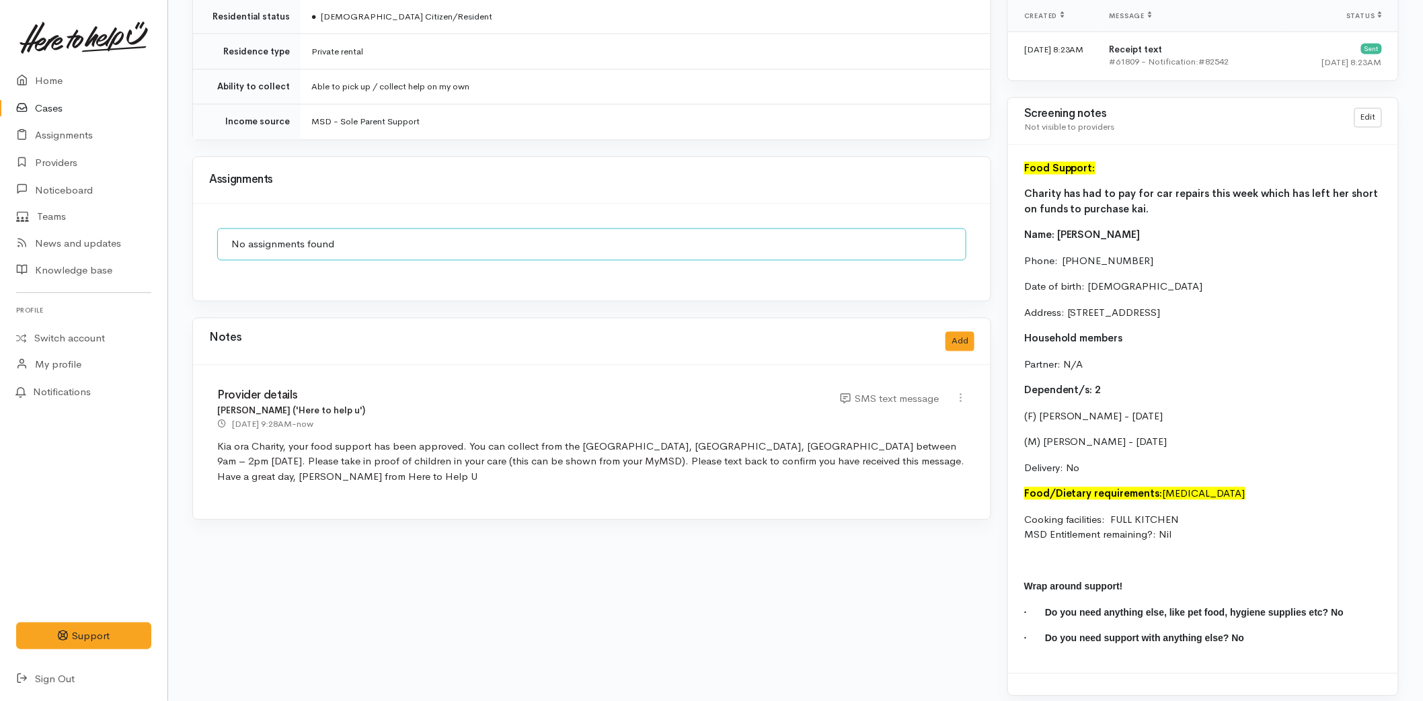
drag, startPoint x: 1103, startPoint y: 441, endPoint x: 1017, endPoint y: 182, distance: 272.8
click at [1017, 182] on div "Food Support: Charity has had to pay for car repairs this week which has left h…" at bounding box center [1203, 409] width 390 height 528
copy div "Charity has had to pay for car repairs this week which has left her short on fu…"
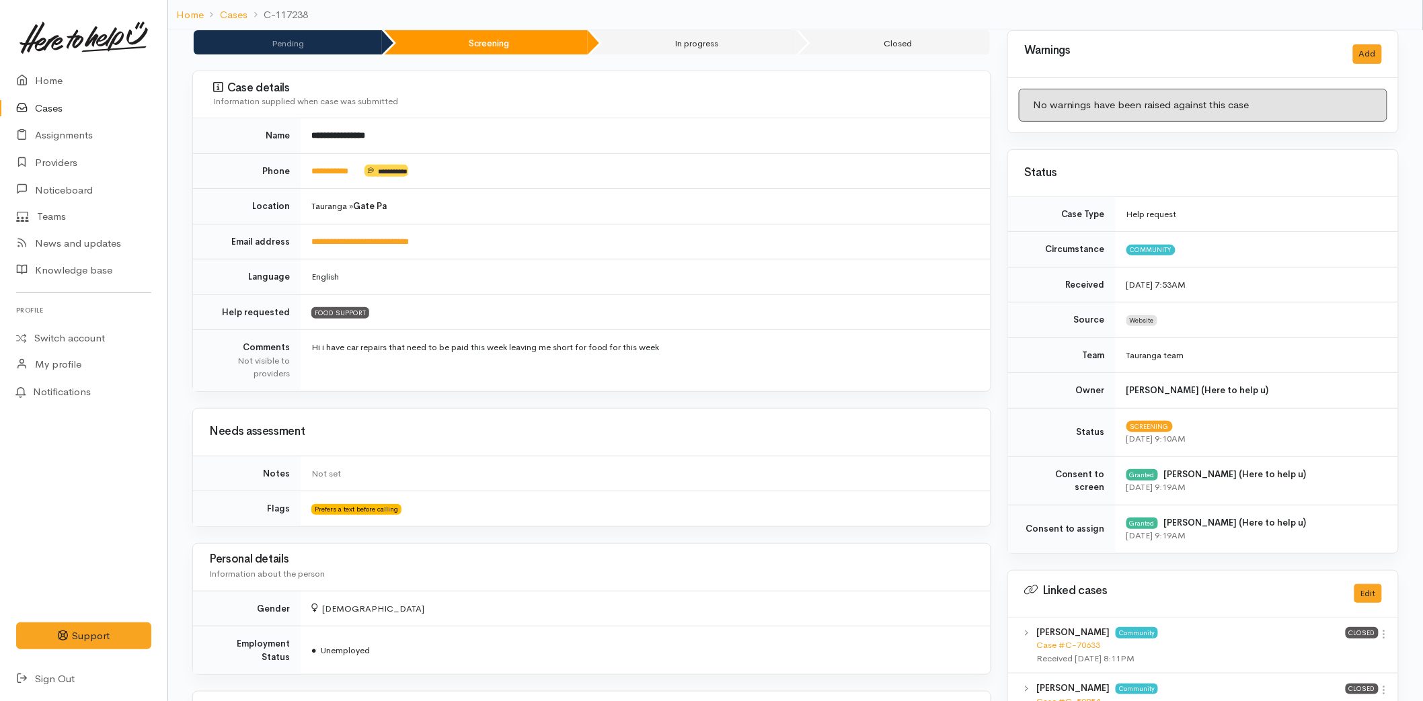
scroll to position [0, 0]
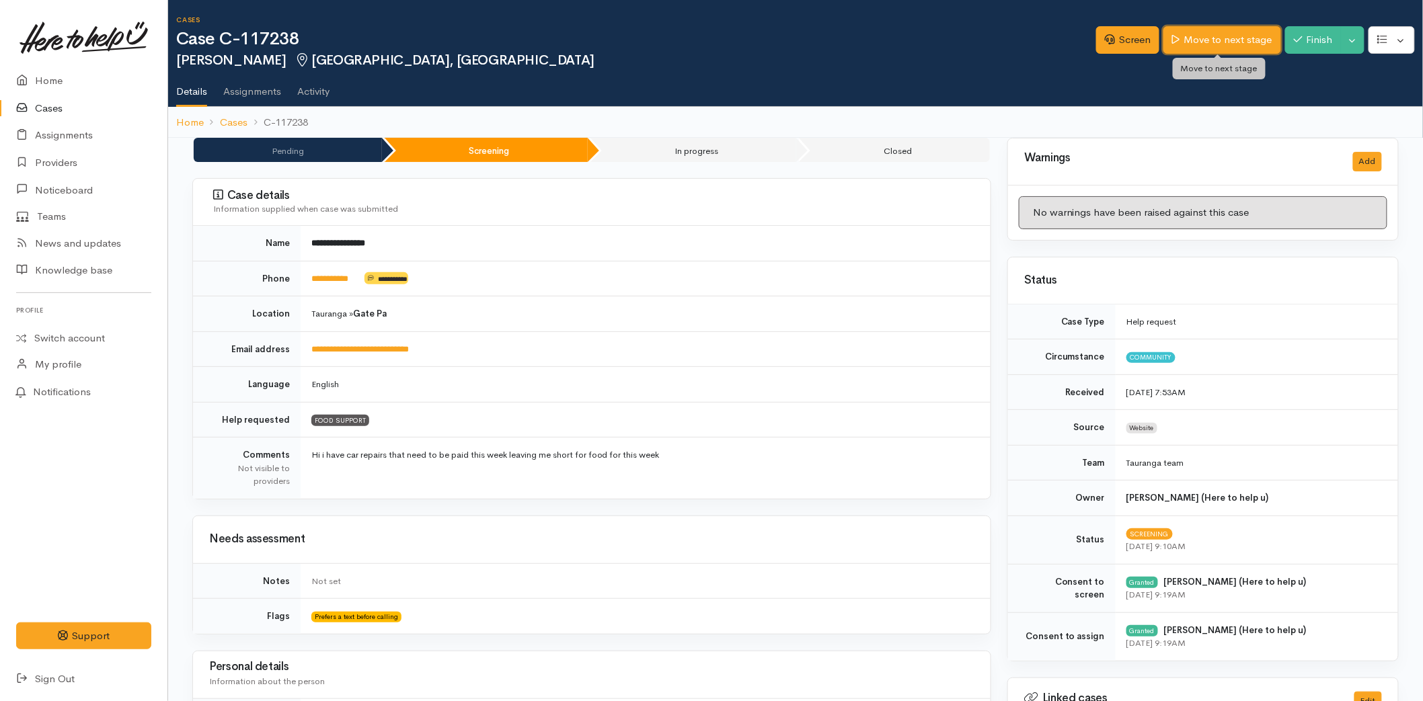
click at [1232, 34] on link "Move to next stage" at bounding box center [1221, 40] width 117 height 28
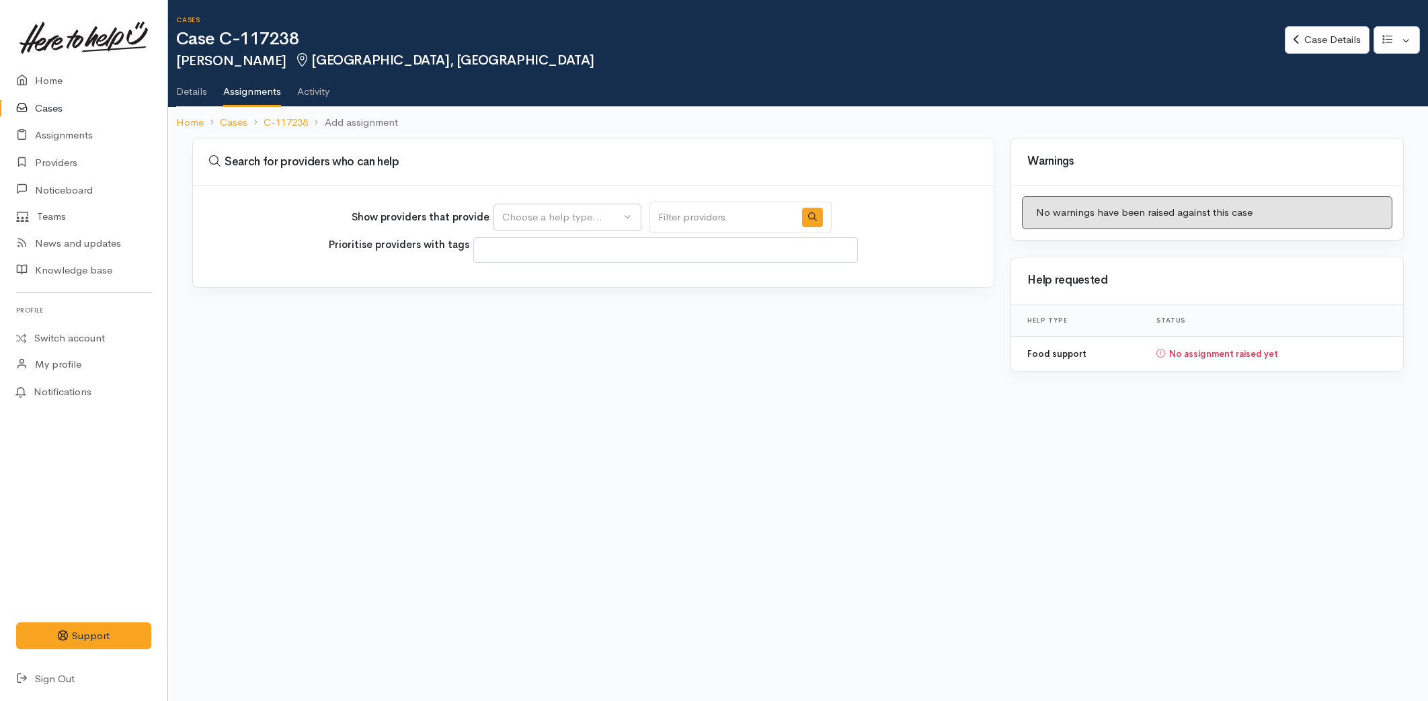
select select
click at [516, 216] on div "Choose a help type..." at bounding box center [561, 217] width 118 height 15
click at [520, 280] on span "Food support" at bounding box center [541, 281] width 63 height 15
select select "3"
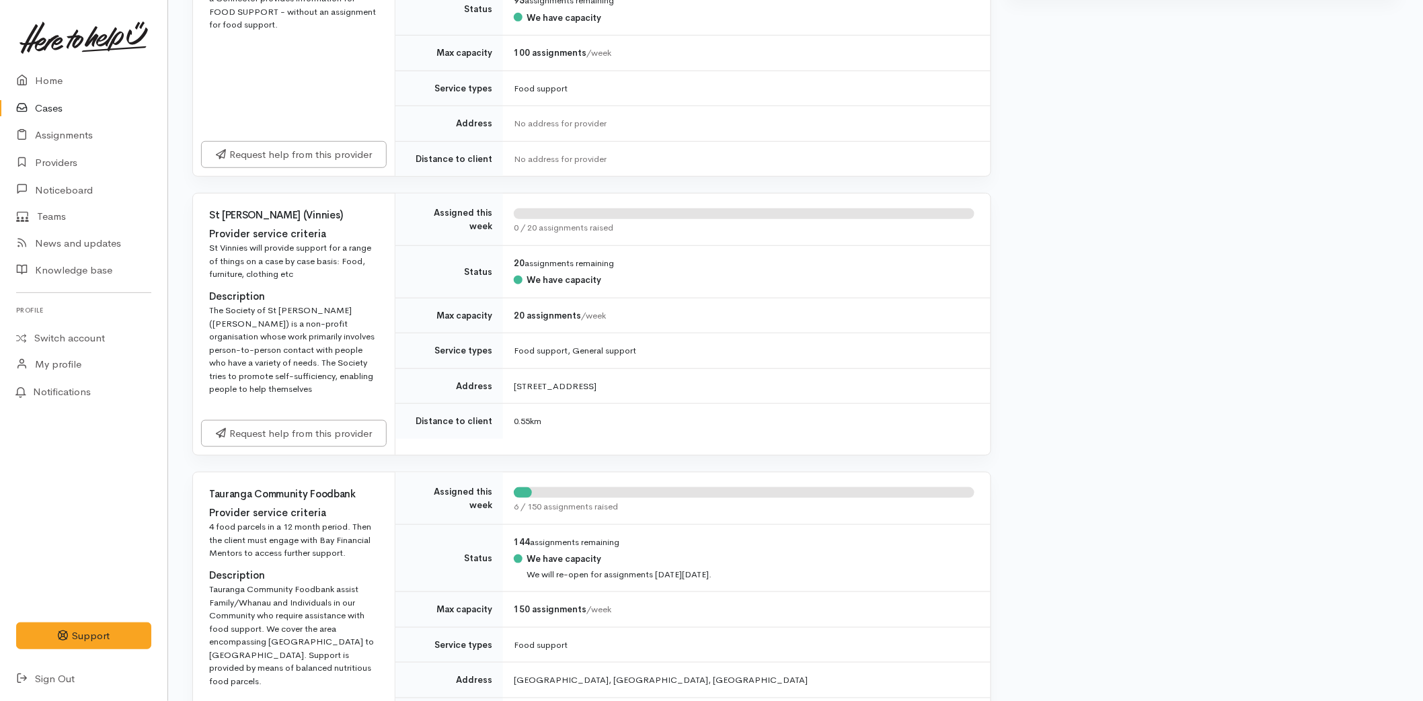
scroll to position [597, 0]
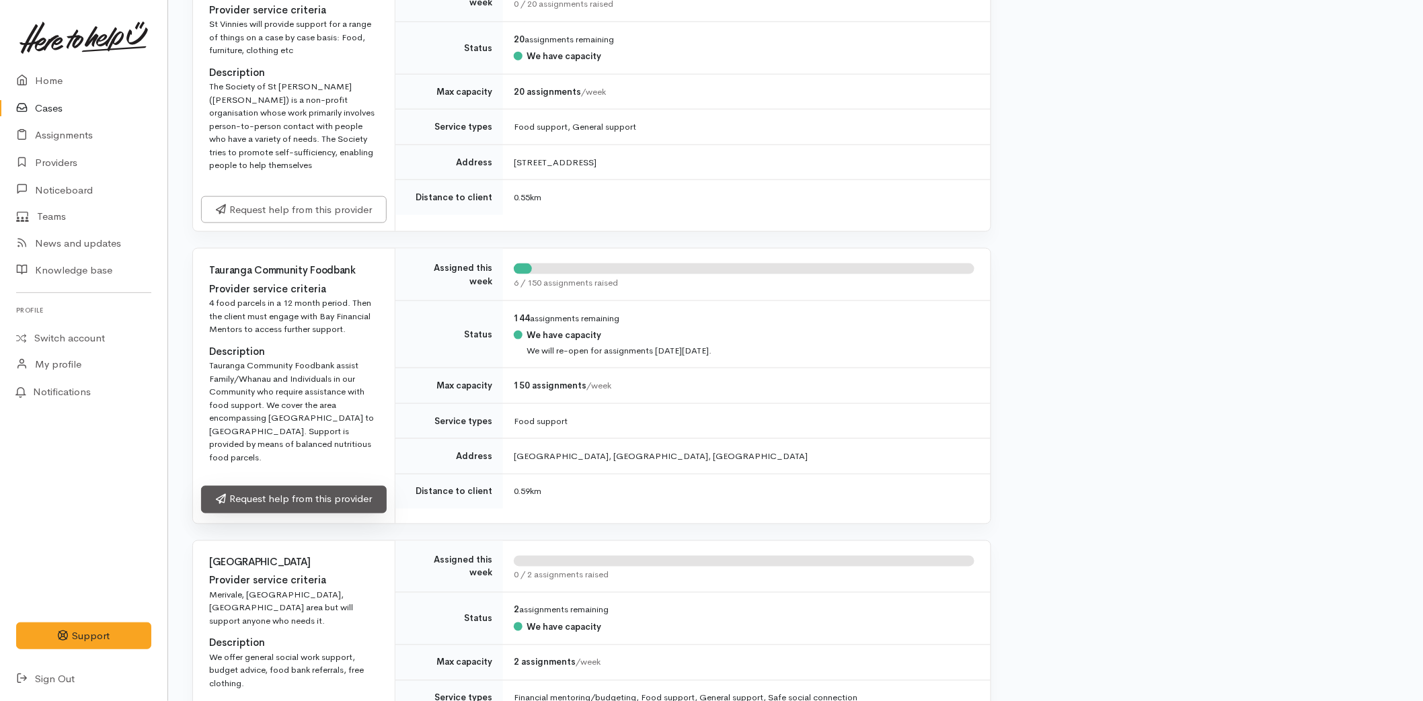
click at [257, 486] on link "Request help from this provider" at bounding box center [294, 500] width 186 height 28
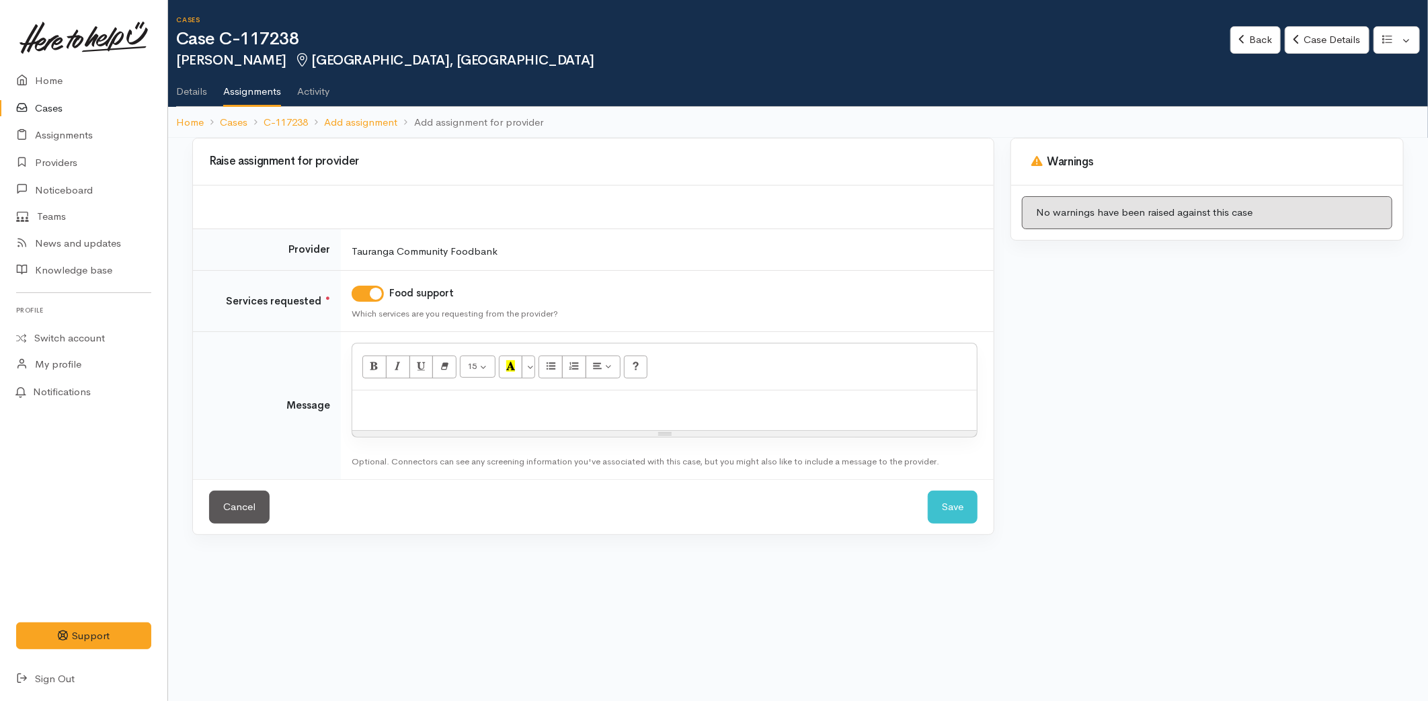
click at [391, 399] on div at bounding box center [664, 411] width 625 height 40
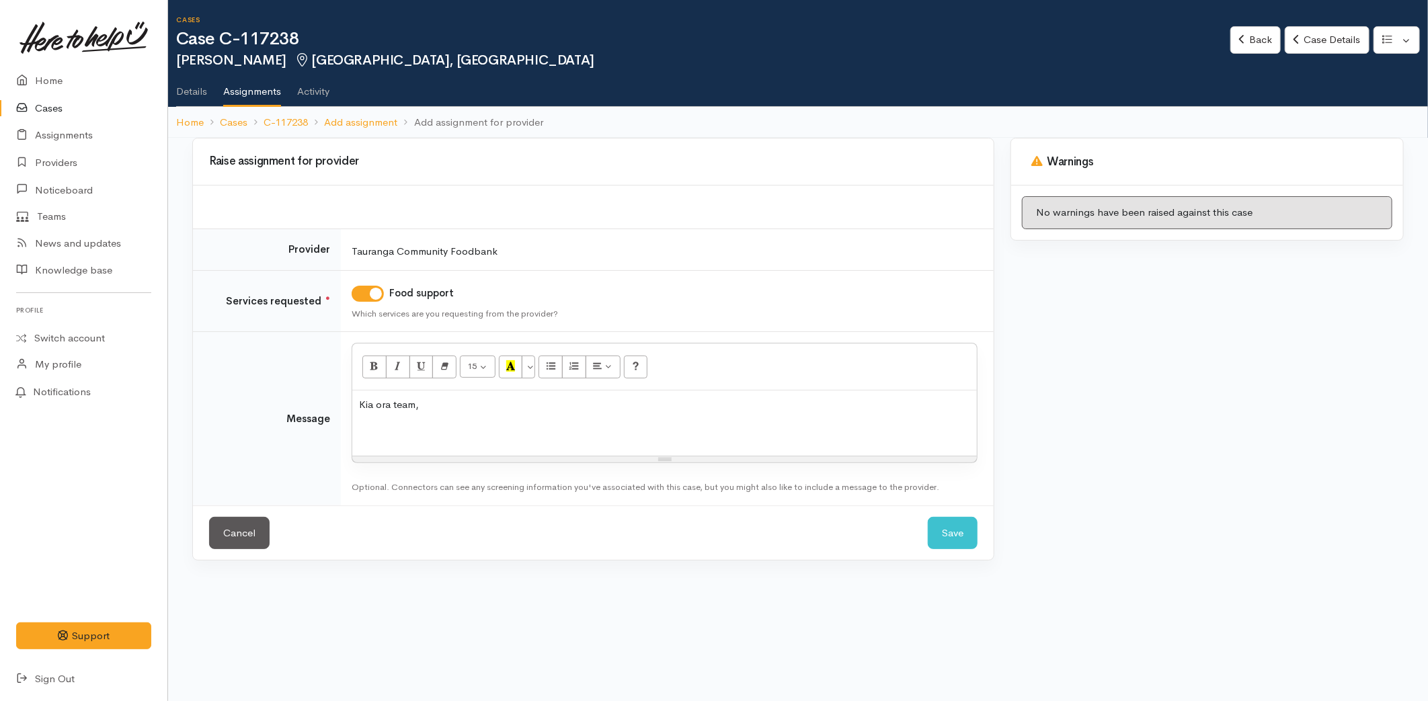
click at [370, 434] on p at bounding box center [664, 431] width 611 height 15
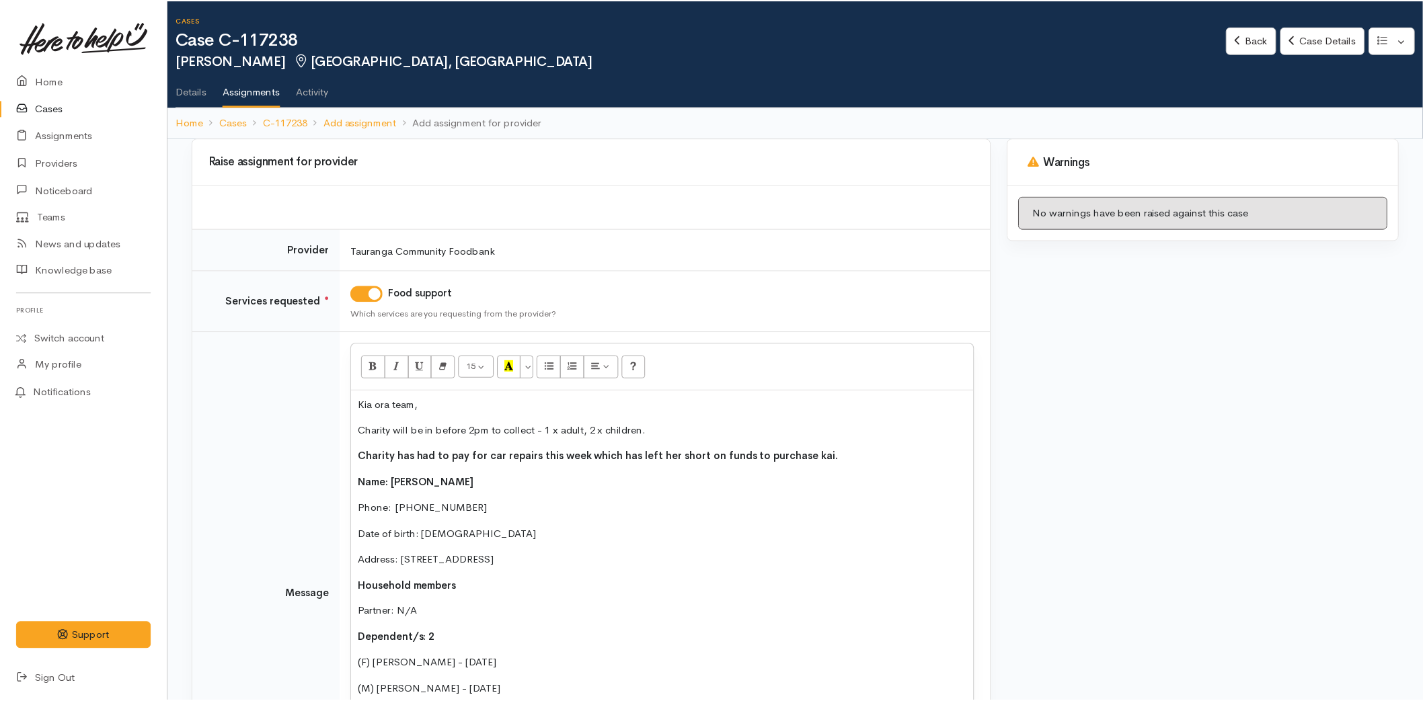
scroll to position [87, 0]
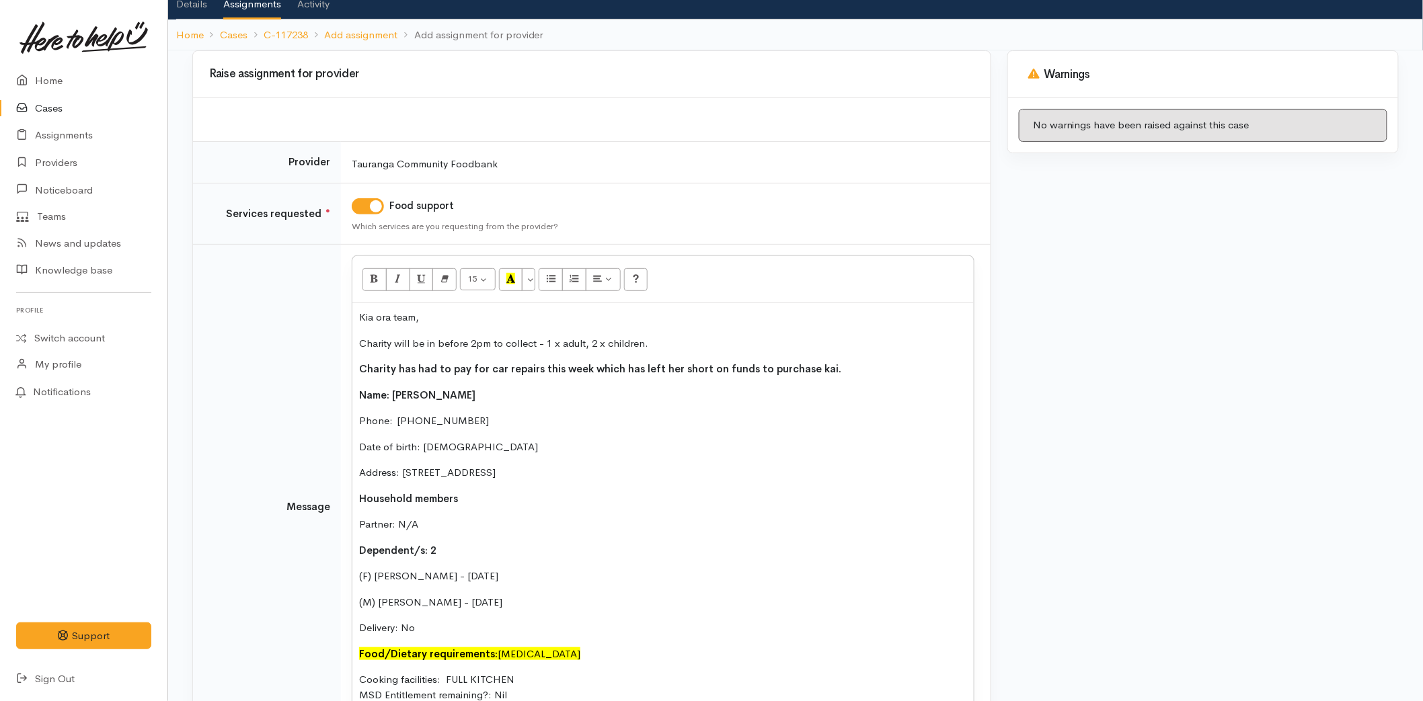
drag, startPoint x: 422, startPoint y: 621, endPoint x: 352, endPoint y: 388, distance: 243.1
click at [353, 387] on div "Kia ora team, Charity will be in before 2pm to collect - 1 x adult, 2 x childre…" at bounding box center [662, 511] width 621 height 417
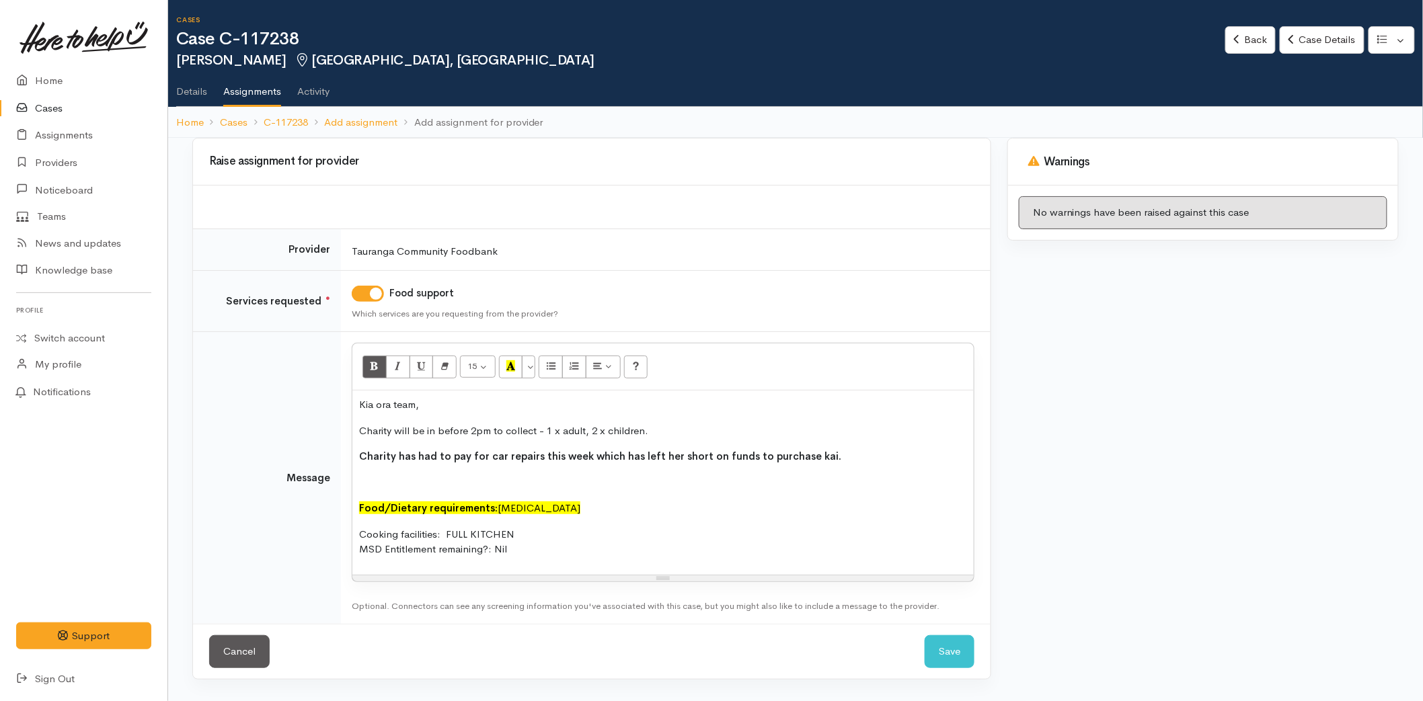
scroll to position [0, 0]
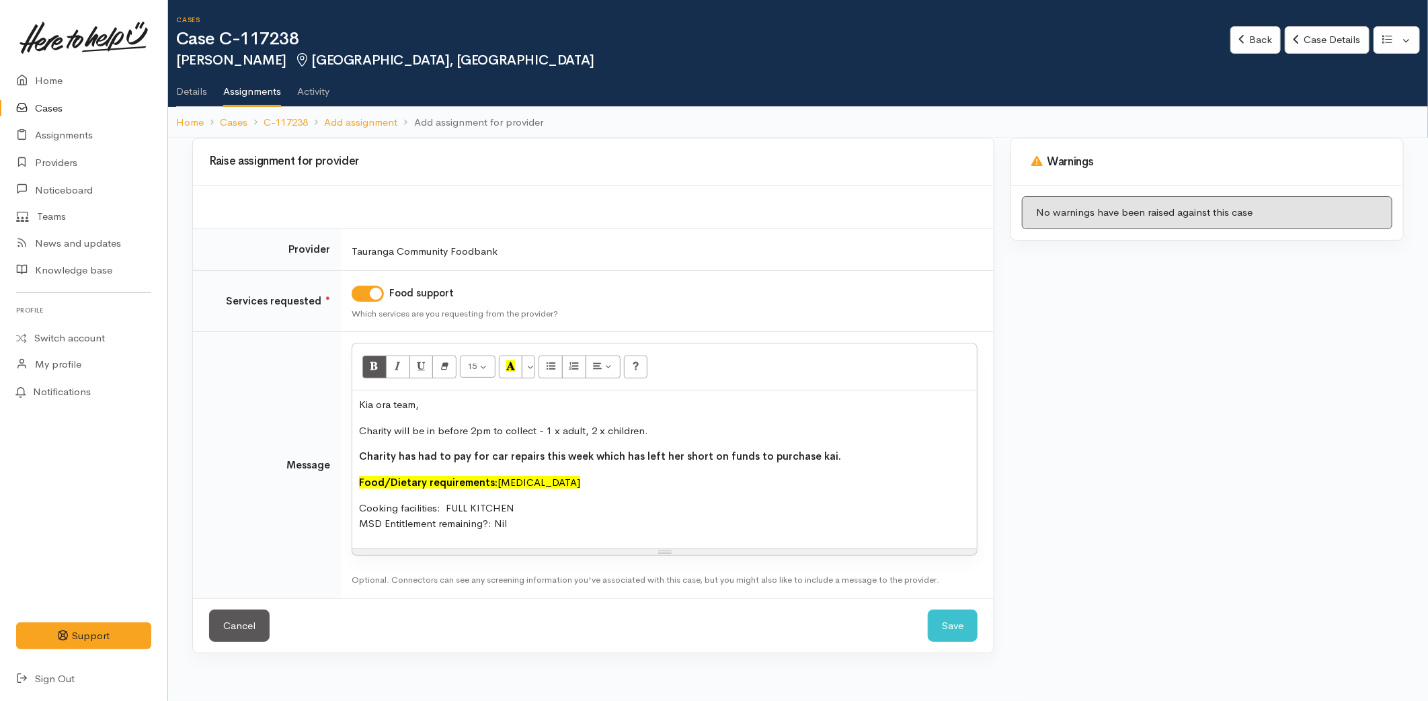
click at [357, 481] on div "Kia ora team, Charity will be in before 2pm to collect - 1 x adult, 2 x childre…" at bounding box center [664, 470] width 625 height 158
drag, startPoint x: 792, startPoint y: 449, endPoint x: 348, endPoint y: 435, distance: 444.6
click at [348, 435] on td "<p>Kia ora team,</p><p>Charity will be in before 2pm to collect - 1 x adult, 2 …" at bounding box center [667, 465] width 653 height 266
click at [352, 434] on div "15 8 9 10 11 12 14 18 24 36 Background Color Transparent Select #ffff00 Text Co…" at bounding box center [665, 449] width 626 height 213
drag, startPoint x: 789, startPoint y: 453, endPoint x: 394, endPoint y: 381, distance: 401.1
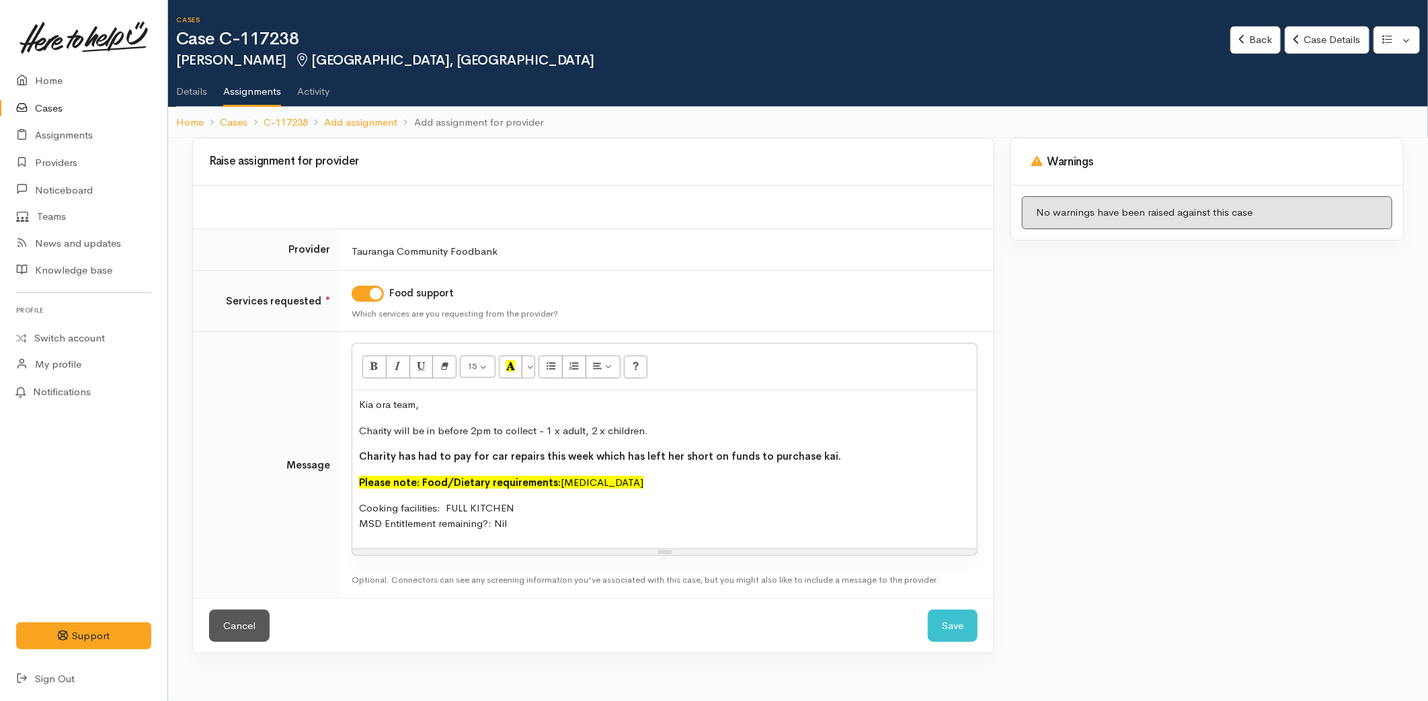
click at [352, 452] on div "Kia ora team, Charity will be in before 2pm to collect - 1 x adult, 2 x childre…" at bounding box center [664, 470] width 625 height 158
click at [375, 362] on icon "Bold (CTRL+B)" at bounding box center [374, 365] width 9 height 11
drag, startPoint x: 472, startPoint y: 526, endPoint x: 348, endPoint y: 506, distance: 126.0
click at [348, 506] on td "<p>Kia ora team,</p><p>Charity will be in before 2pm to collect - 1 x adult, 2 …" at bounding box center [667, 465] width 653 height 266
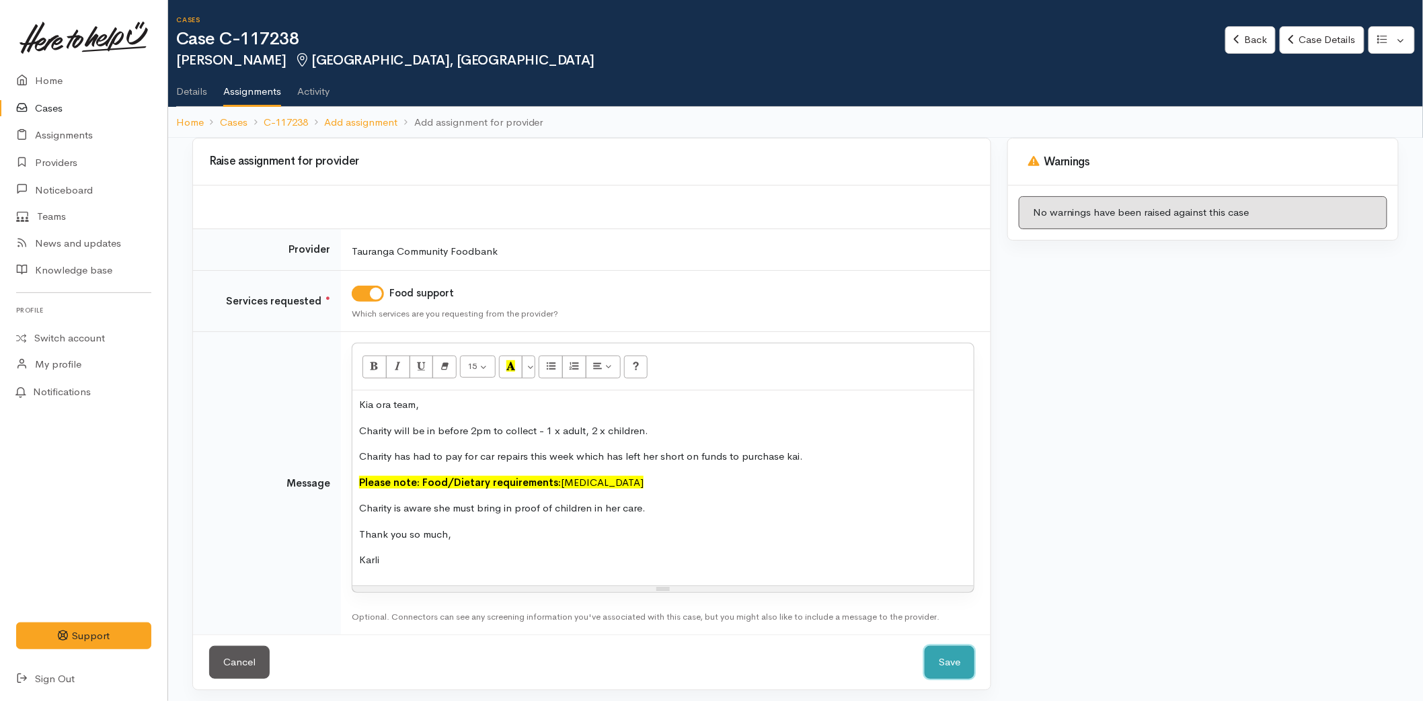
click at [937, 653] on button "Save" at bounding box center [949, 662] width 50 height 33
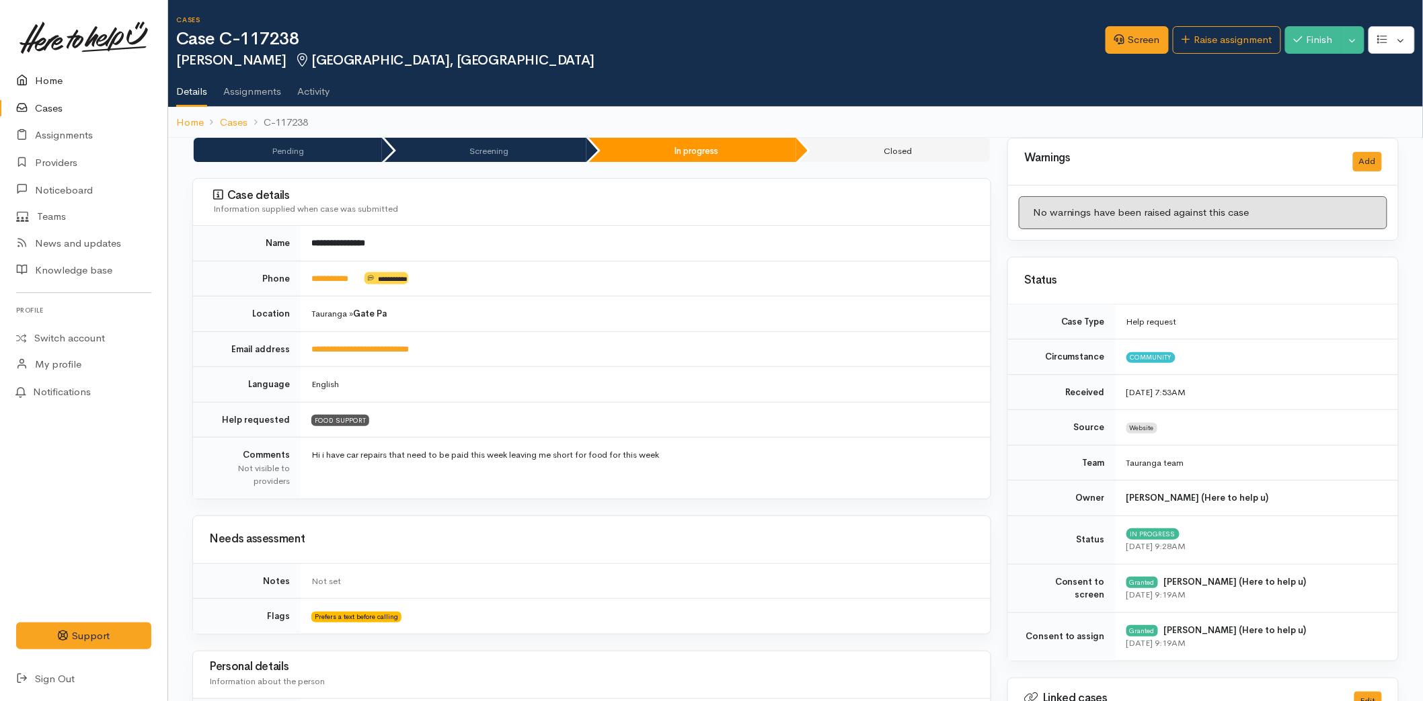
click at [68, 68] on link "Home" at bounding box center [83, 81] width 167 height 28
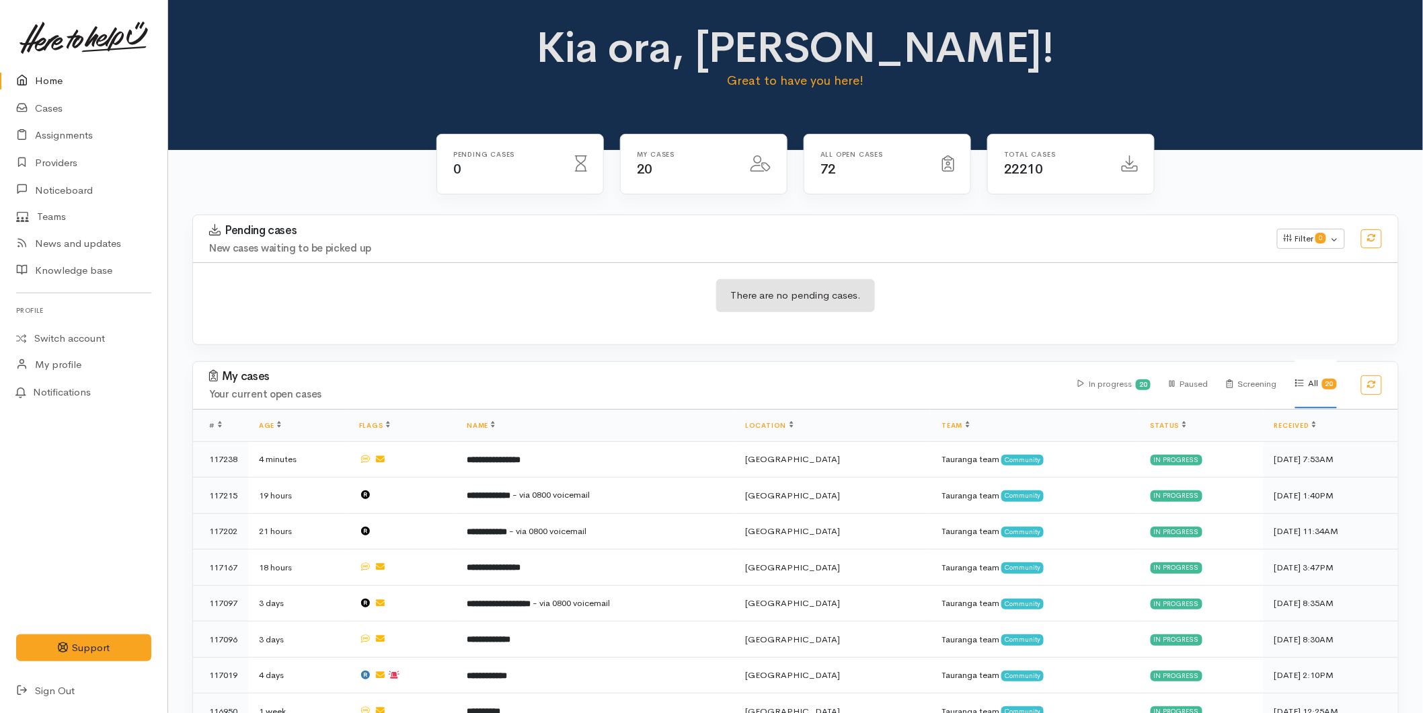
click at [59, 69] on link "Home" at bounding box center [83, 81] width 167 height 28
click at [44, 105] on link "Cases" at bounding box center [83, 109] width 167 height 28
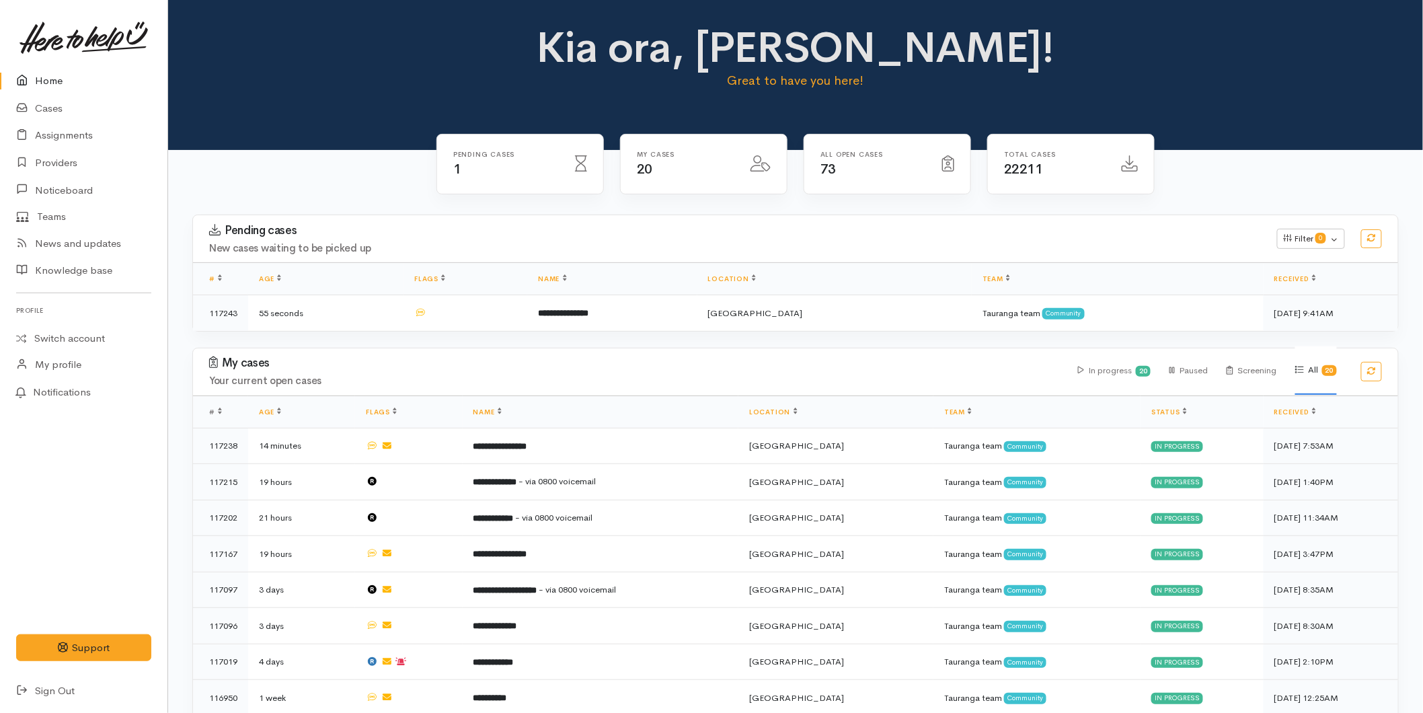
click at [527, 305] on td at bounding box center [465, 313] width 124 height 36
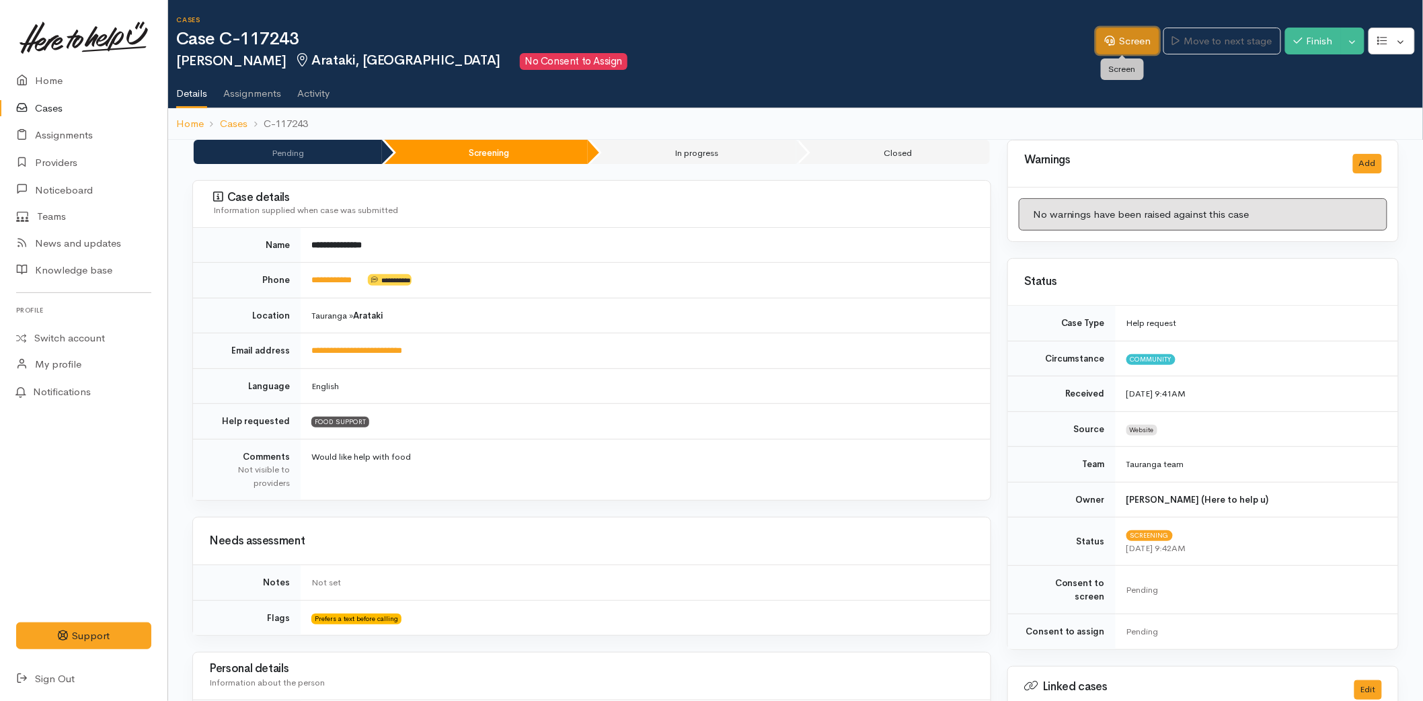
click at [1123, 38] on link "Screen" at bounding box center [1127, 42] width 63 height 28
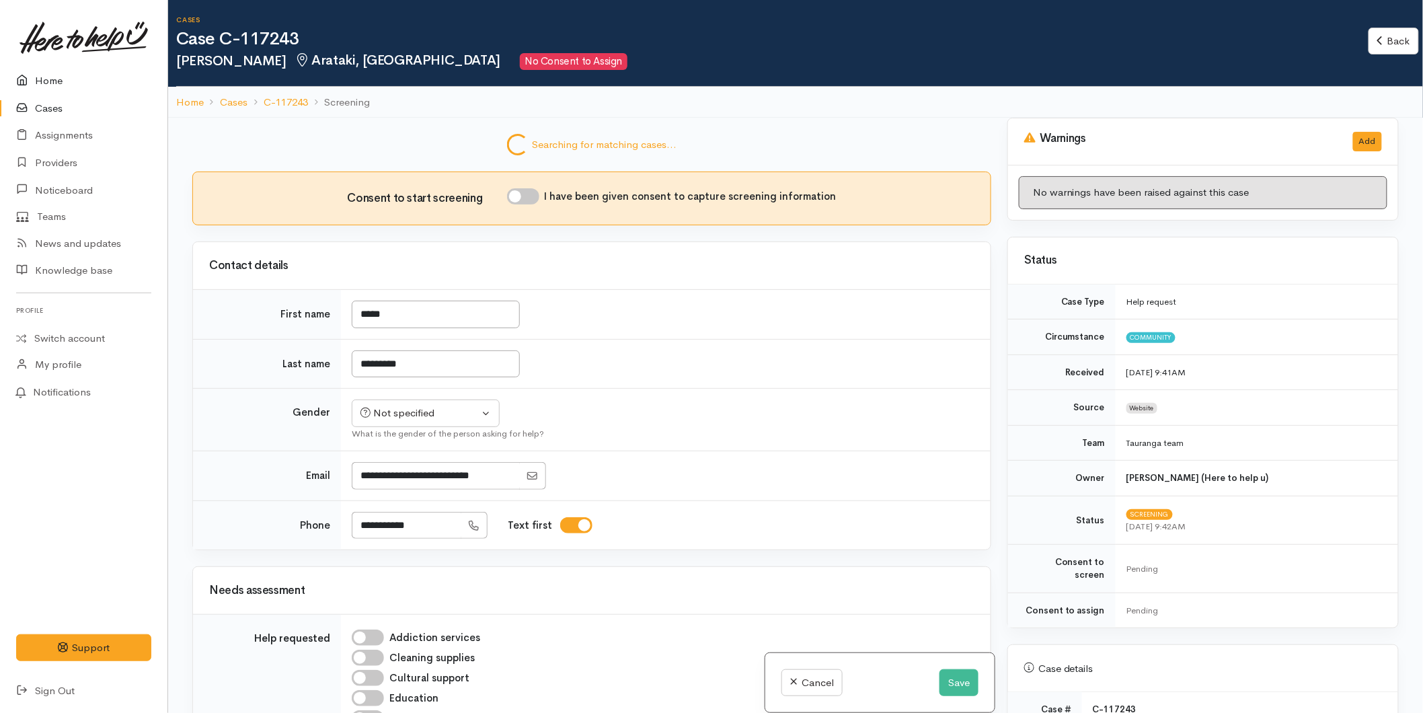
click at [42, 85] on link "Home" at bounding box center [83, 81] width 167 height 28
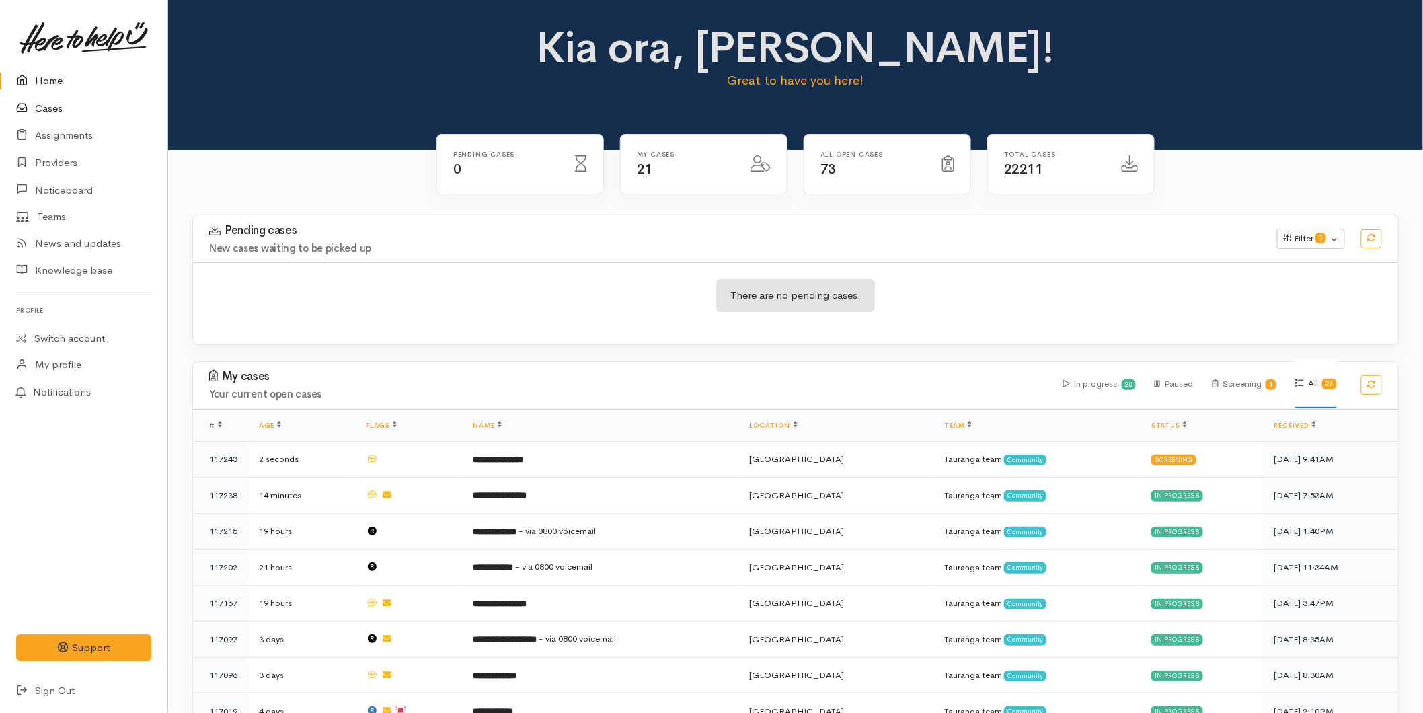
click at [44, 110] on link "Cases" at bounding box center [83, 109] width 167 height 28
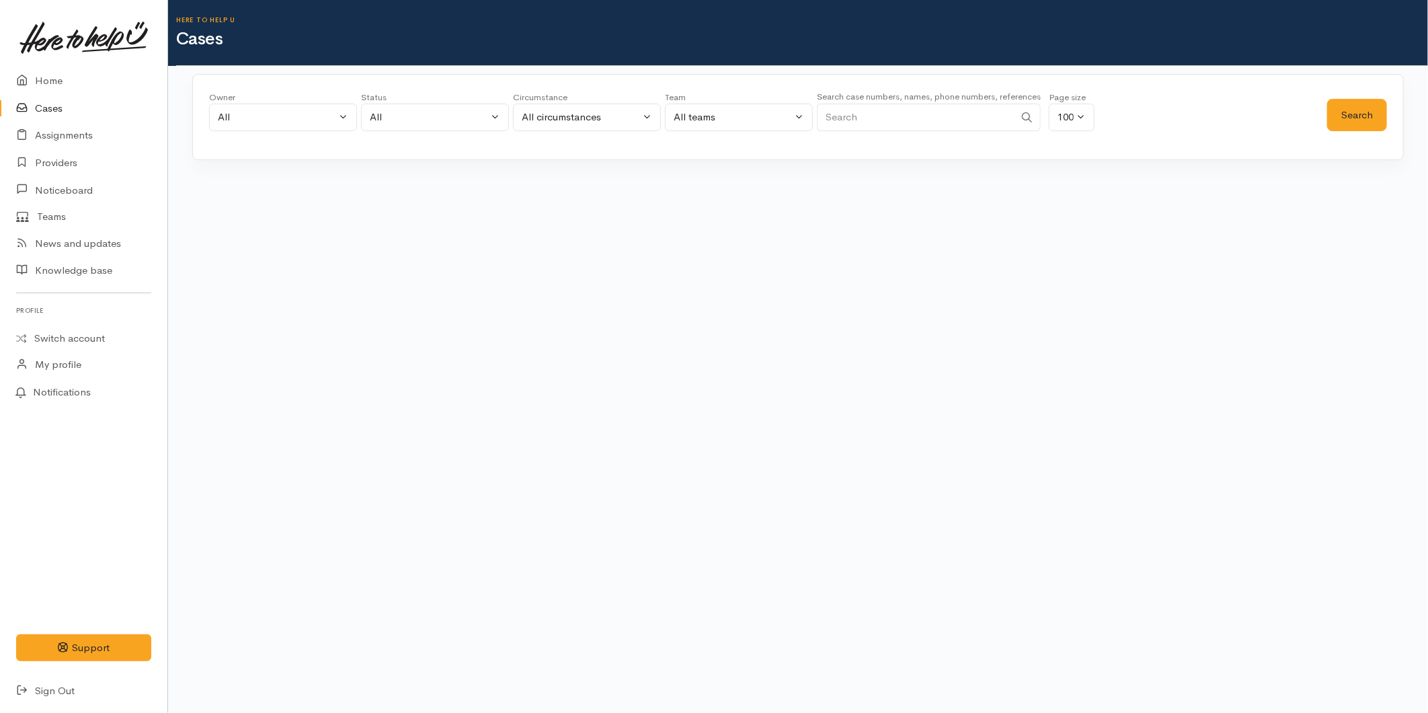
click at [879, 125] on input "Search" at bounding box center [916, 118] width 198 height 28
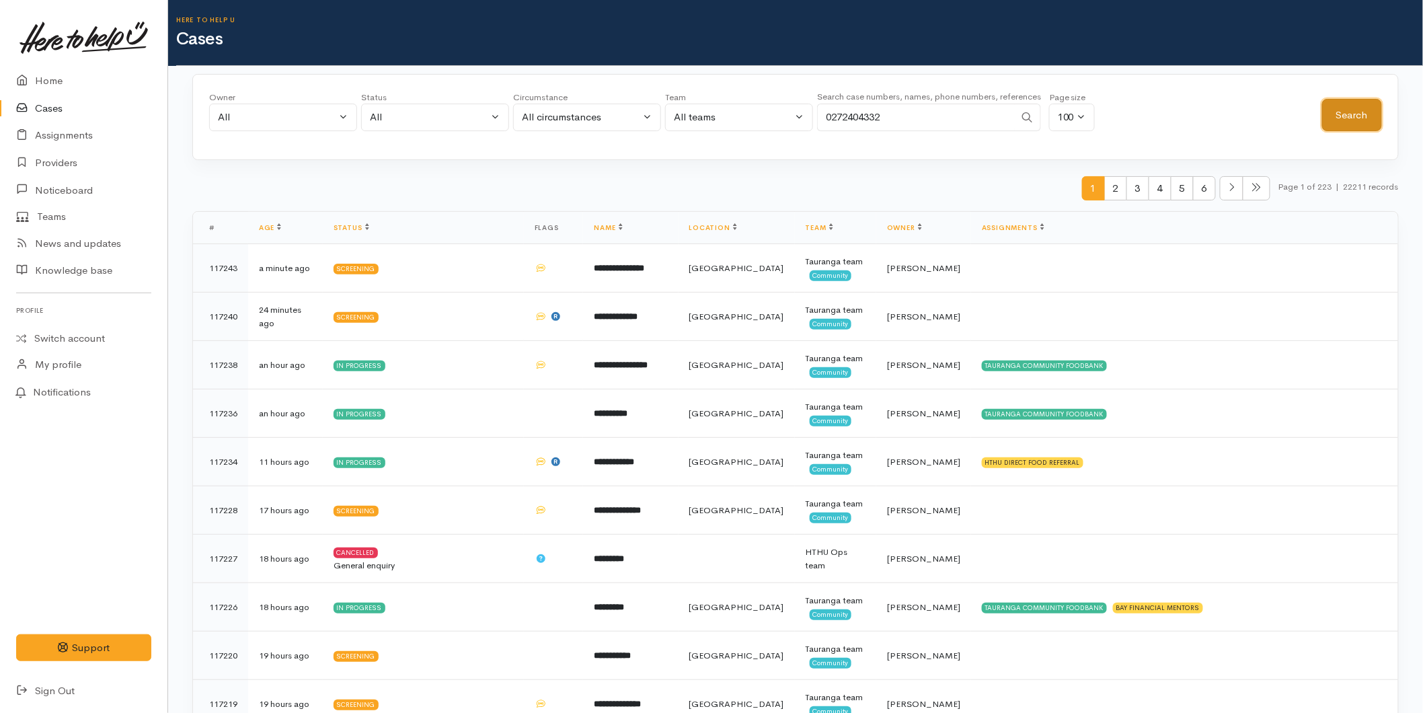
click at [1349, 106] on button "Search" at bounding box center [1352, 115] width 60 height 33
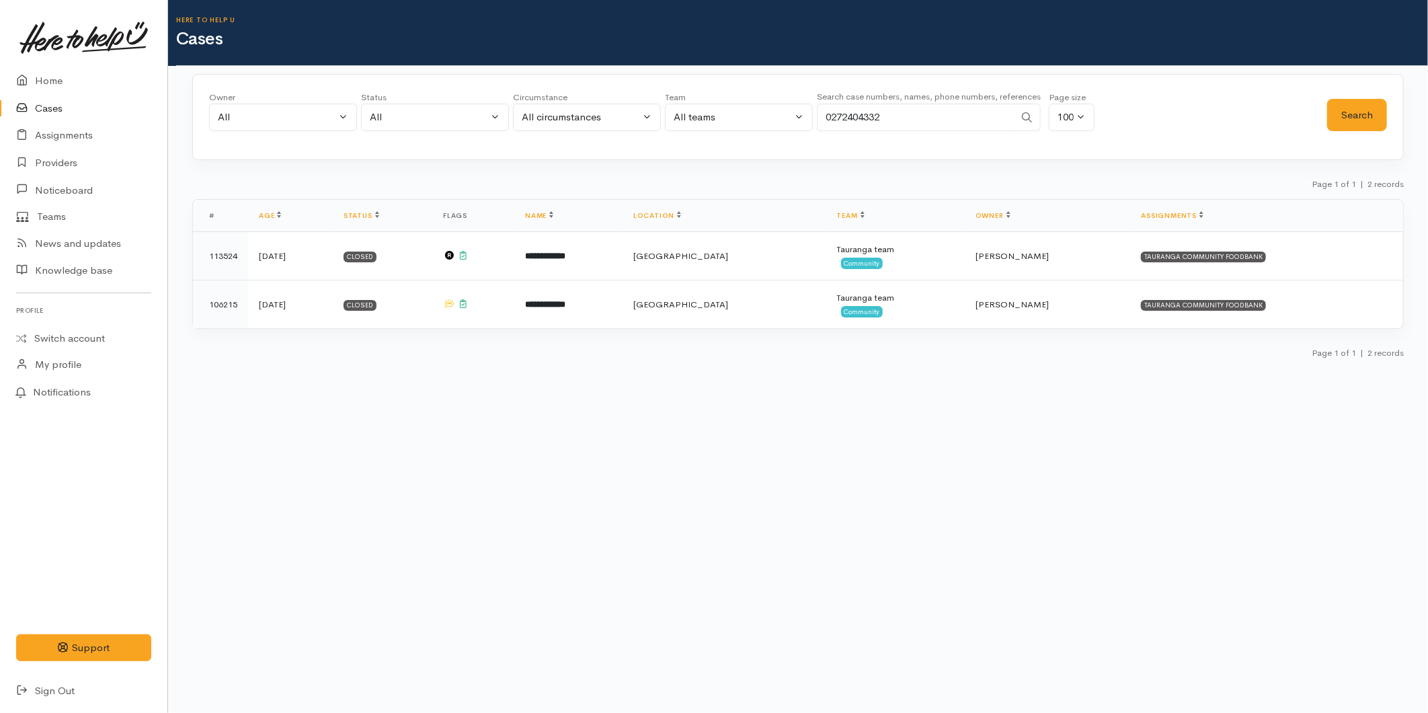
drag, startPoint x: 857, startPoint y: 118, endPoint x: 598, endPoint y: 109, distance: 258.3
click at [598, 109] on div "Owner All My cases 2Alice1 Faye Davies ('Here to help u') Aandrea Murray ('Here…" at bounding box center [768, 115] width 1118 height 48
type input "0223954802"
click at [1345, 108] on button "Search" at bounding box center [1357, 115] width 60 height 33
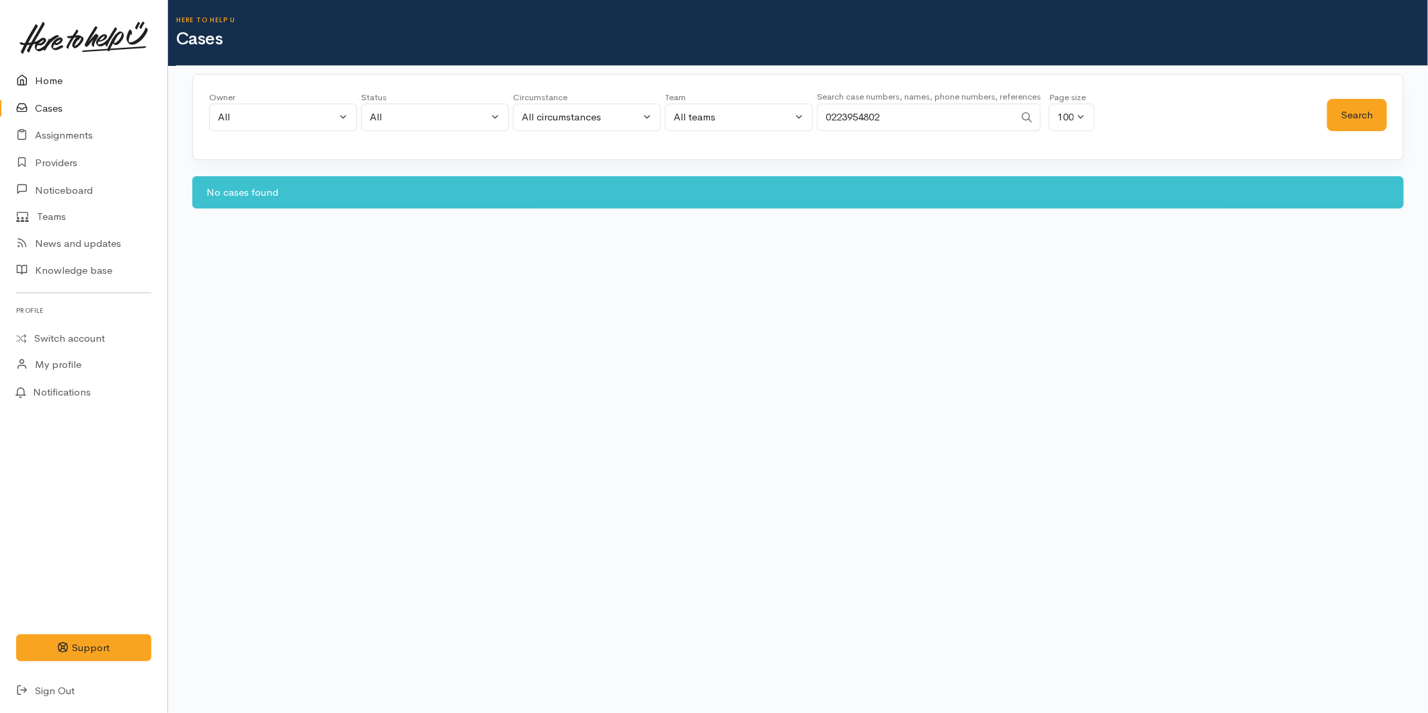
click at [51, 79] on link "Home" at bounding box center [83, 81] width 167 height 28
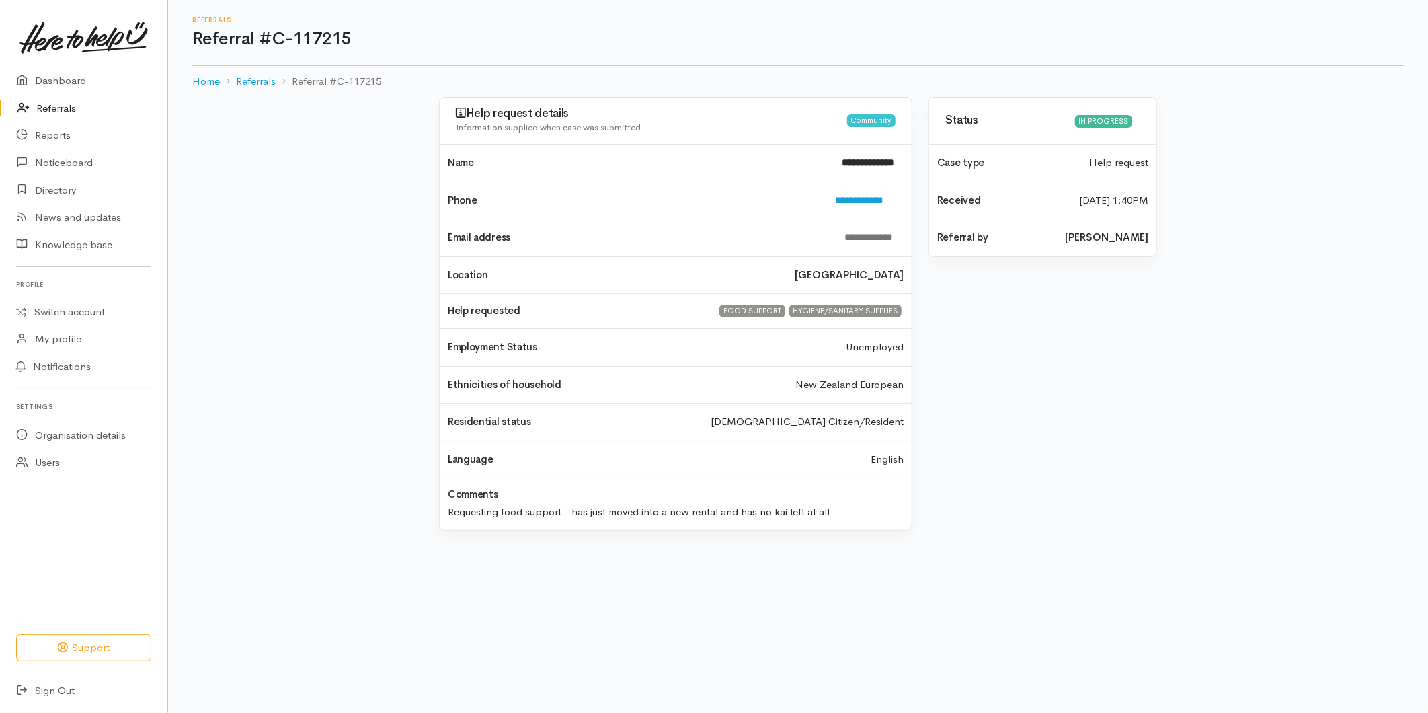
click at [48, 111] on link "Referrals" at bounding box center [83, 109] width 167 height 28
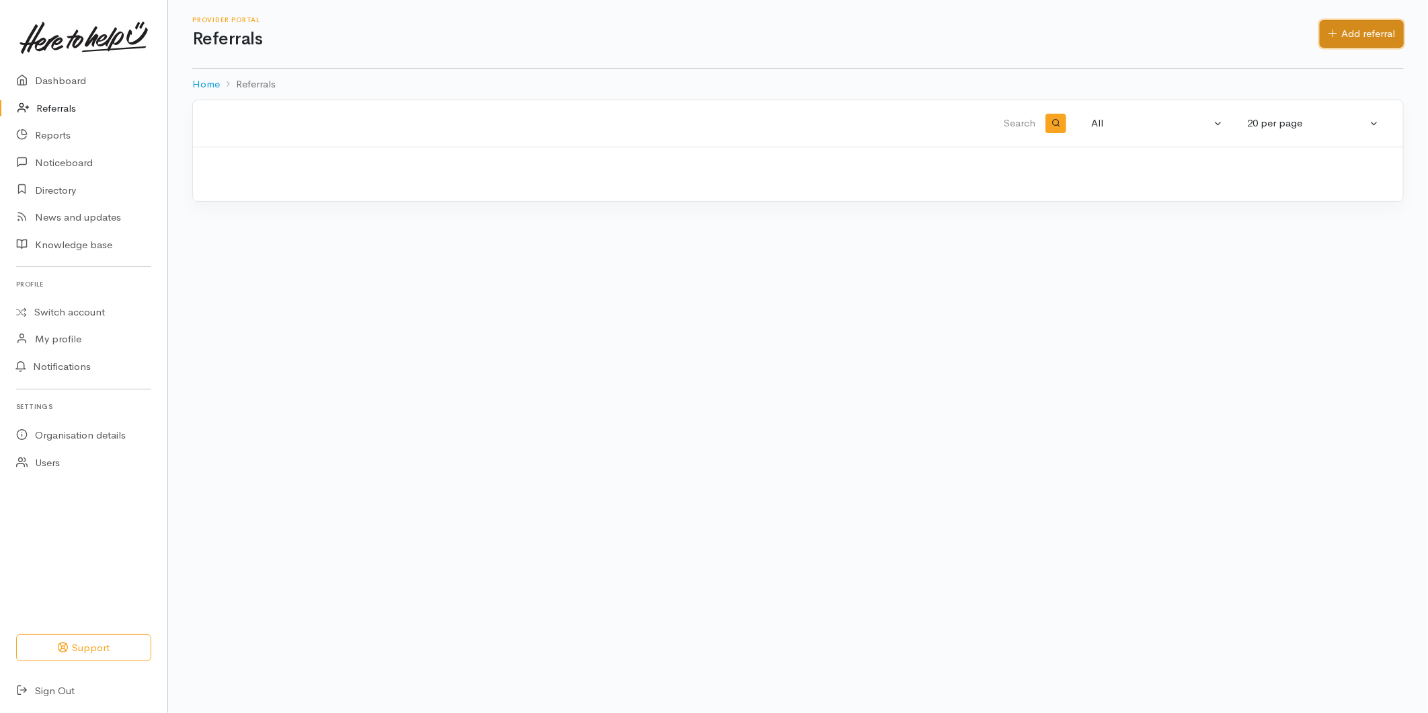
click at [1353, 25] on link "Add referral" at bounding box center [1362, 34] width 84 height 28
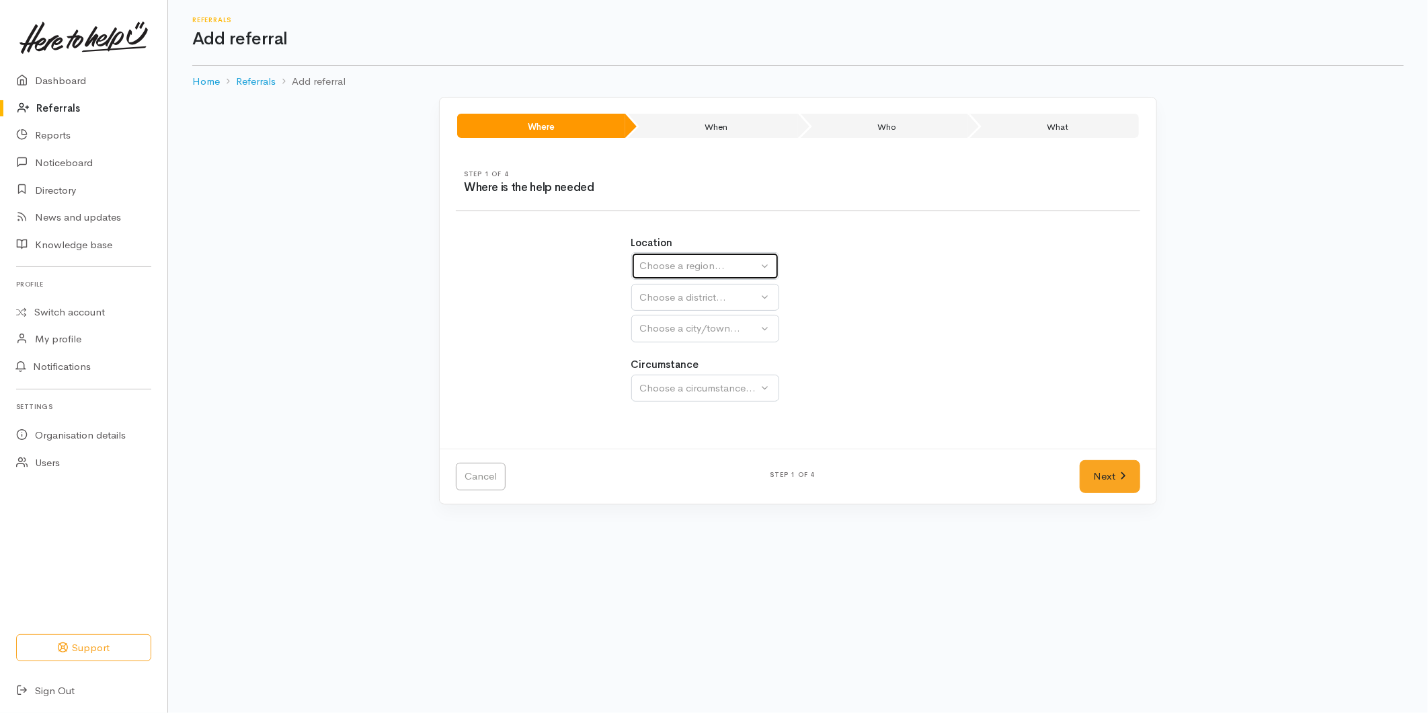
click at [659, 270] on div "Choose a region..." at bounding box center [699, 265] width 118 height 15
drag, startPoint x: 653, startPoint y: 372, endPoint x: 671, endPoint y: 313, distance: 61.9
click at [654, 372] on span "Bay of Plenty" at bounding box center [678, 370] width 61 height 15
select select "4"
select select
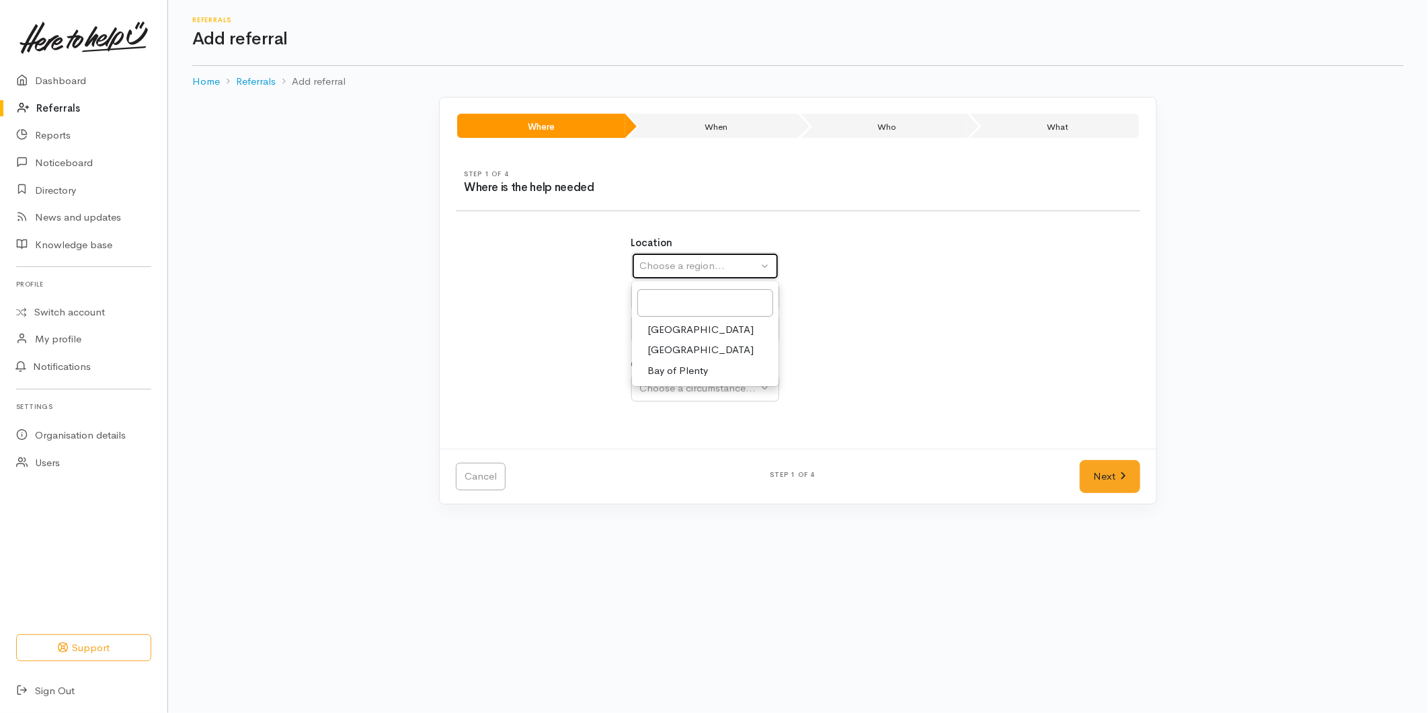
select select
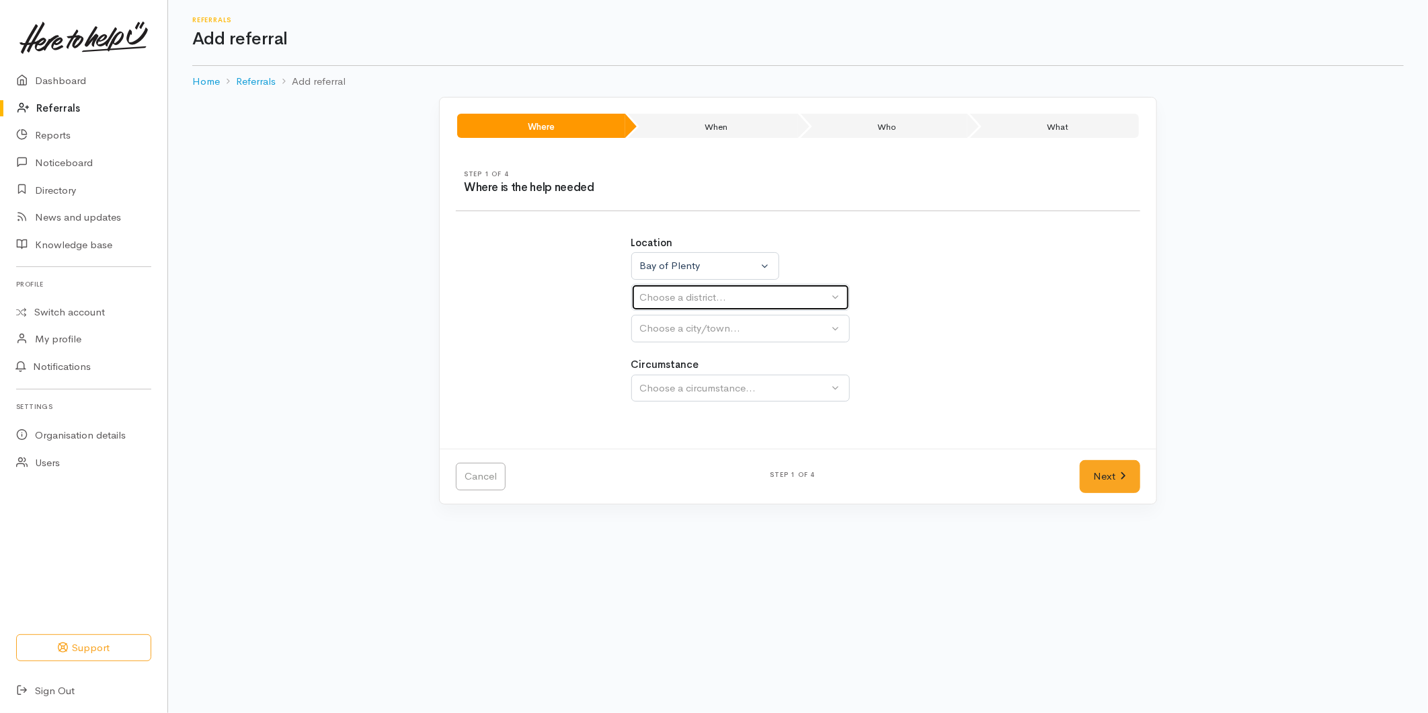
click at [671, 294] on div "Choose a district..." at bounding box center [734, 297] width 189 height 15
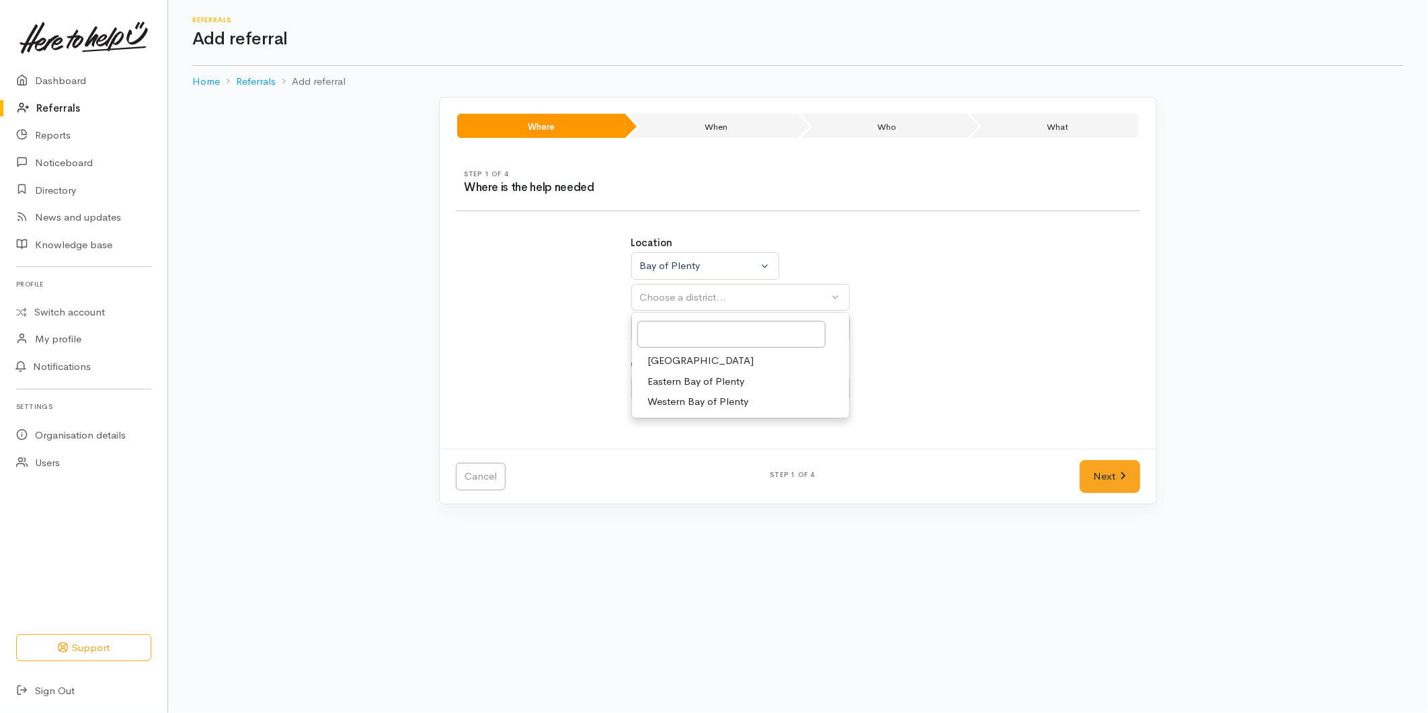
click at [683, 354] on span "Tauranga" at bounding box center [701, 360] width 106 height 15
select select "6"
select select
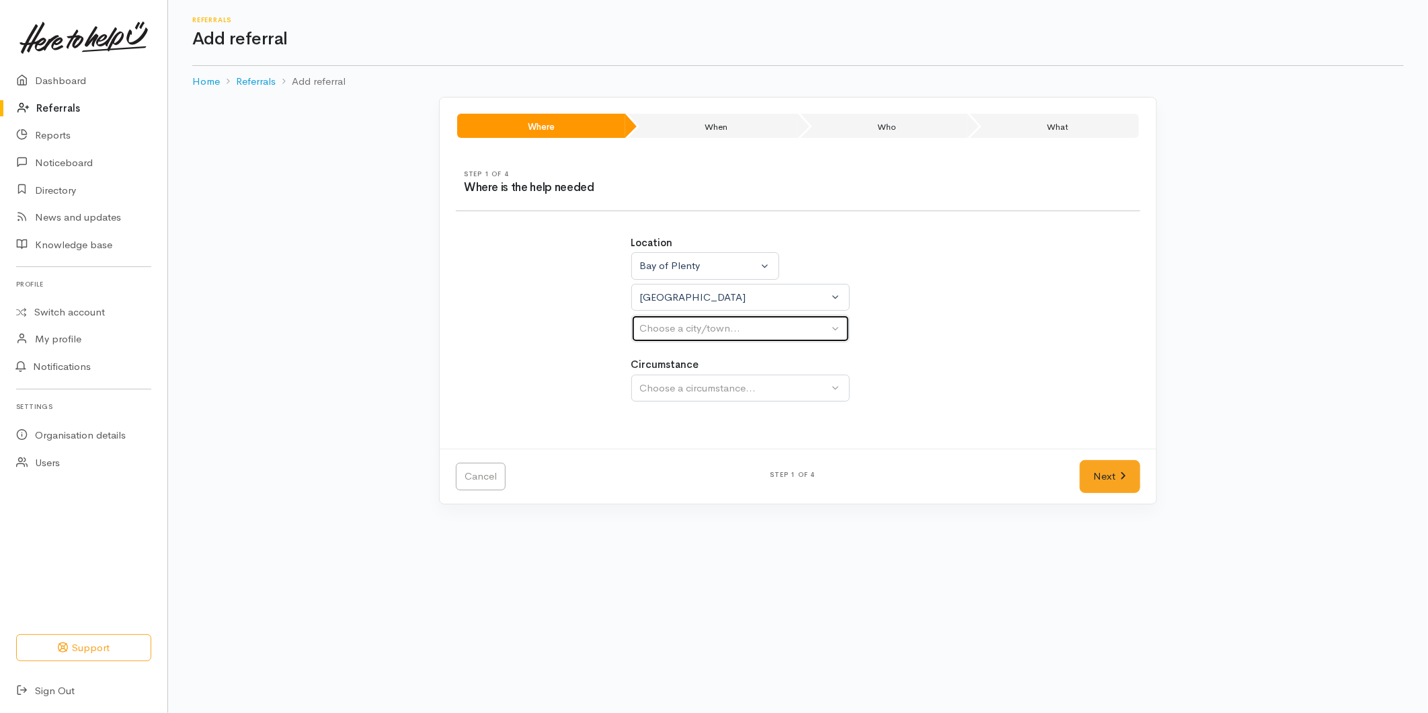
drag, startPoint x: 710, startPoint y: 344, endPoint x: 709, endPoint y: 362, distance: 17.5
click at [711, 337] on button "Choose a city/town..." at bounding box center [740, 329] width 218 height 28
click at [676, 397] on span "[GEOGRAPHIC_DATA]" at bounding box center [701, 392] width 106 height 15
select select "4"
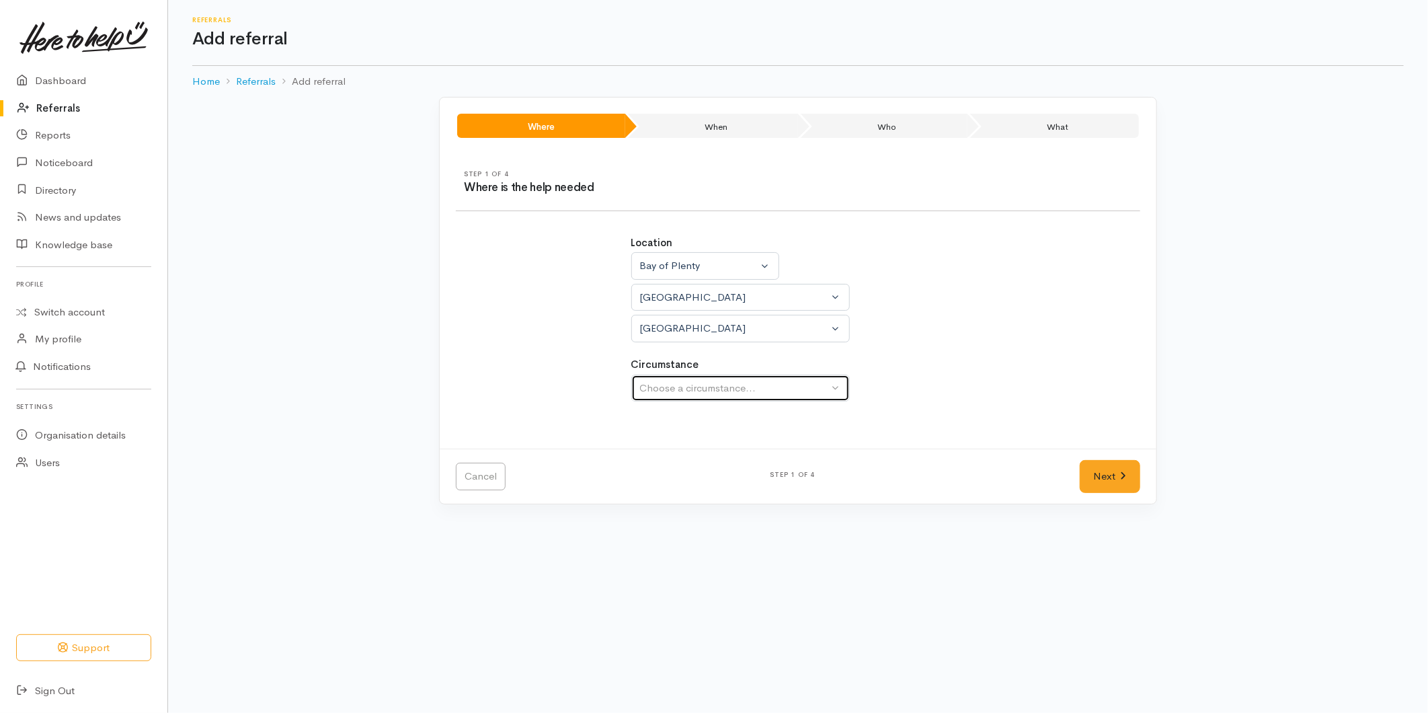
click at [717, 387] on div "Choose a circumstance..." at bounding box center [734, 388] width 189 height 15
drag, startPoint x: 666, startPoint y: 458, endPoint x: 1059, endPoint y: 523, distance: 398.7
click at [672, 458] on span "Community" at bounding box center [673, 451] width 51 height 15
select select "2"
click at [1126, 485] on link "Next" at bounding box center [1110, 476] width 61 height 33
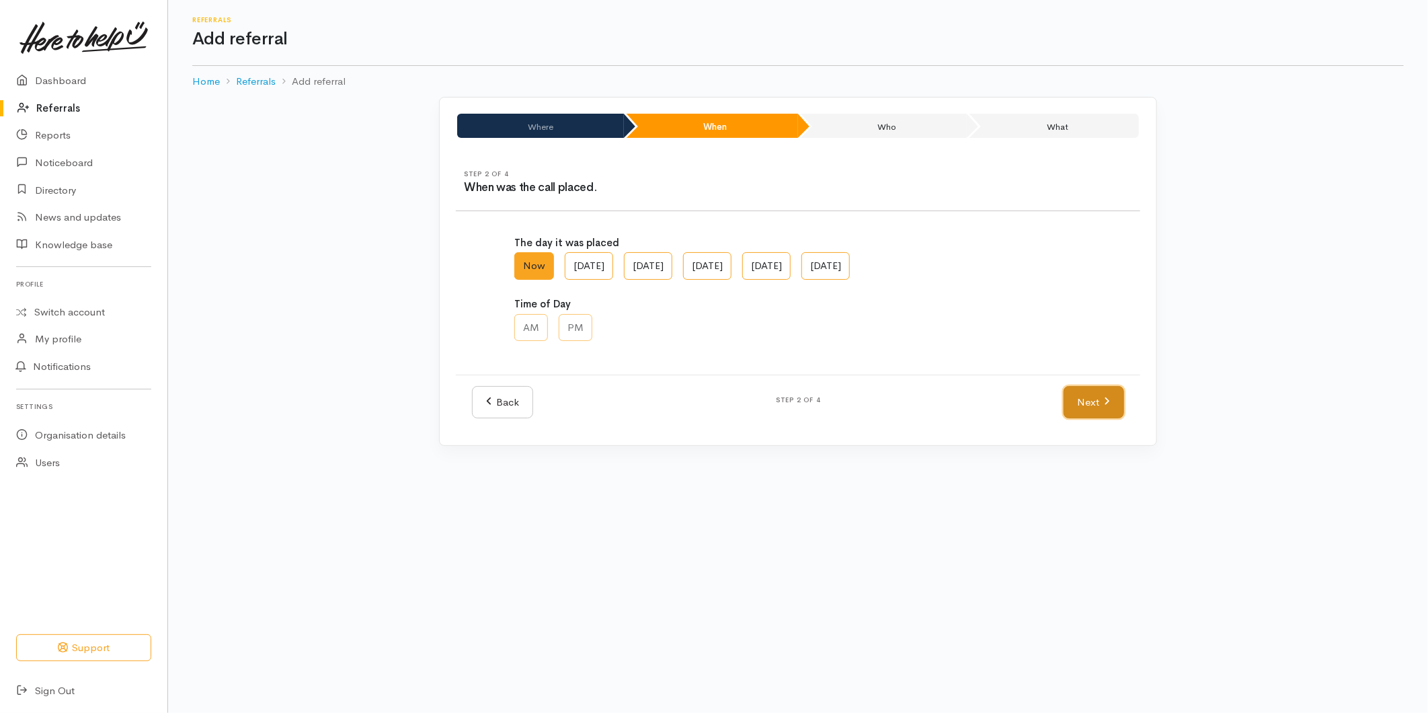
click at [1099, 415] on link "Next" at bounding box center [1094, 402] width 61 height 33
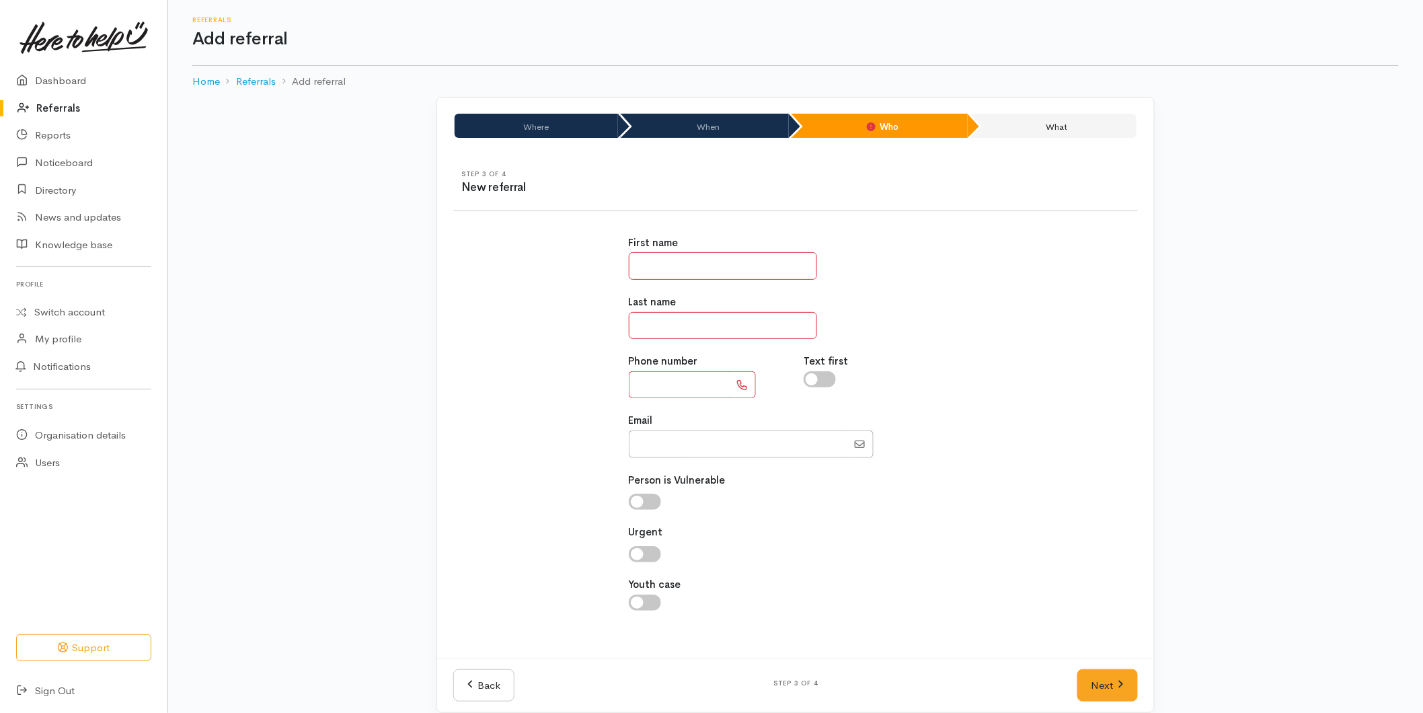
click at [654, 267] on input "text" at bounding box center [723, 266] width 188 height 28
type input "*****"
type input "******"
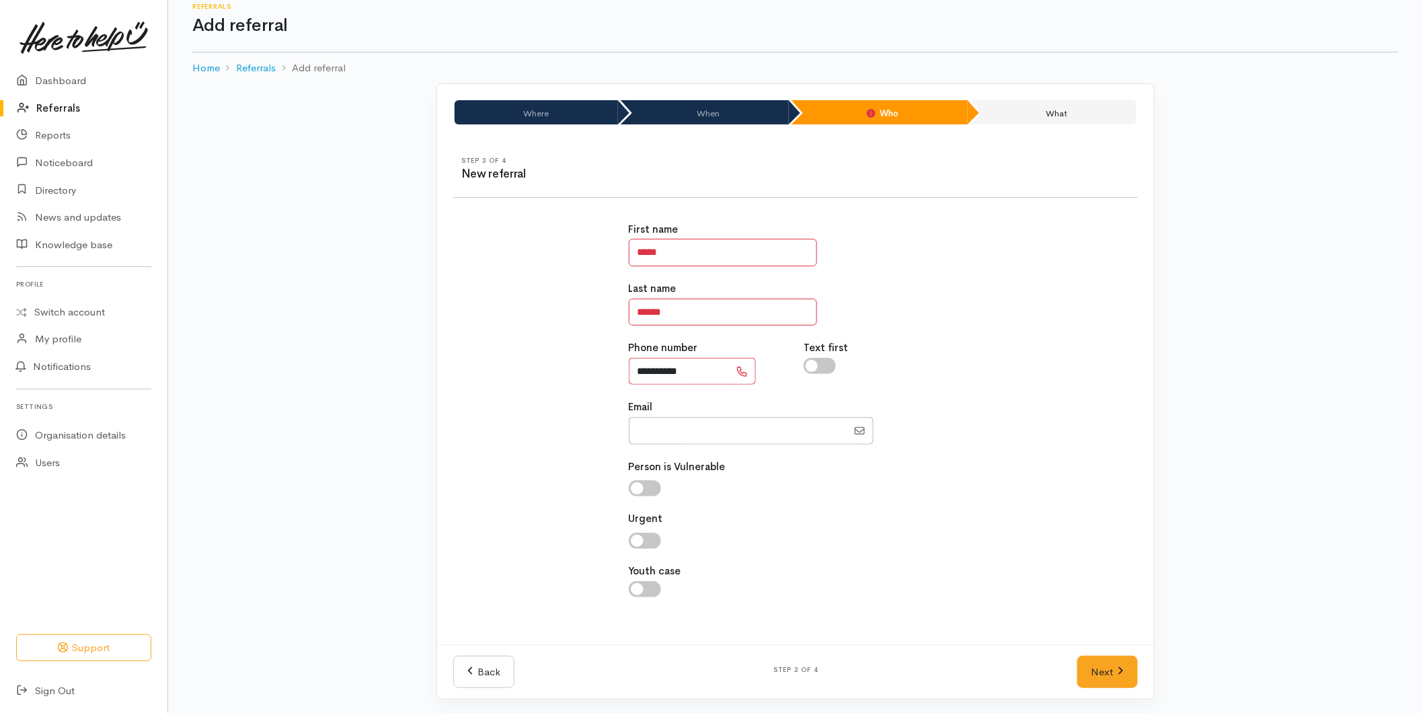
scroll to position [17, 0]
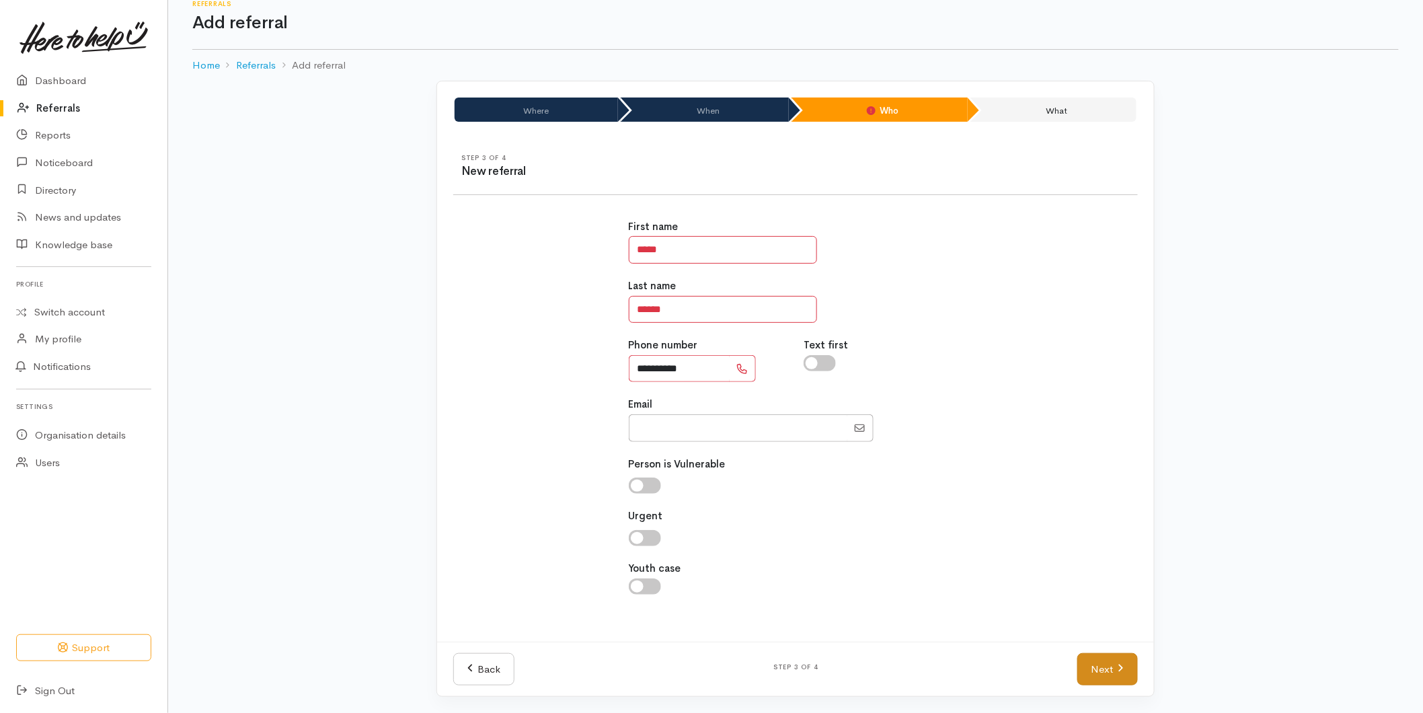
type input "**********"
click at [1107, 664] on link "Next" at bounding box center [1107, 669] width 61 height 33
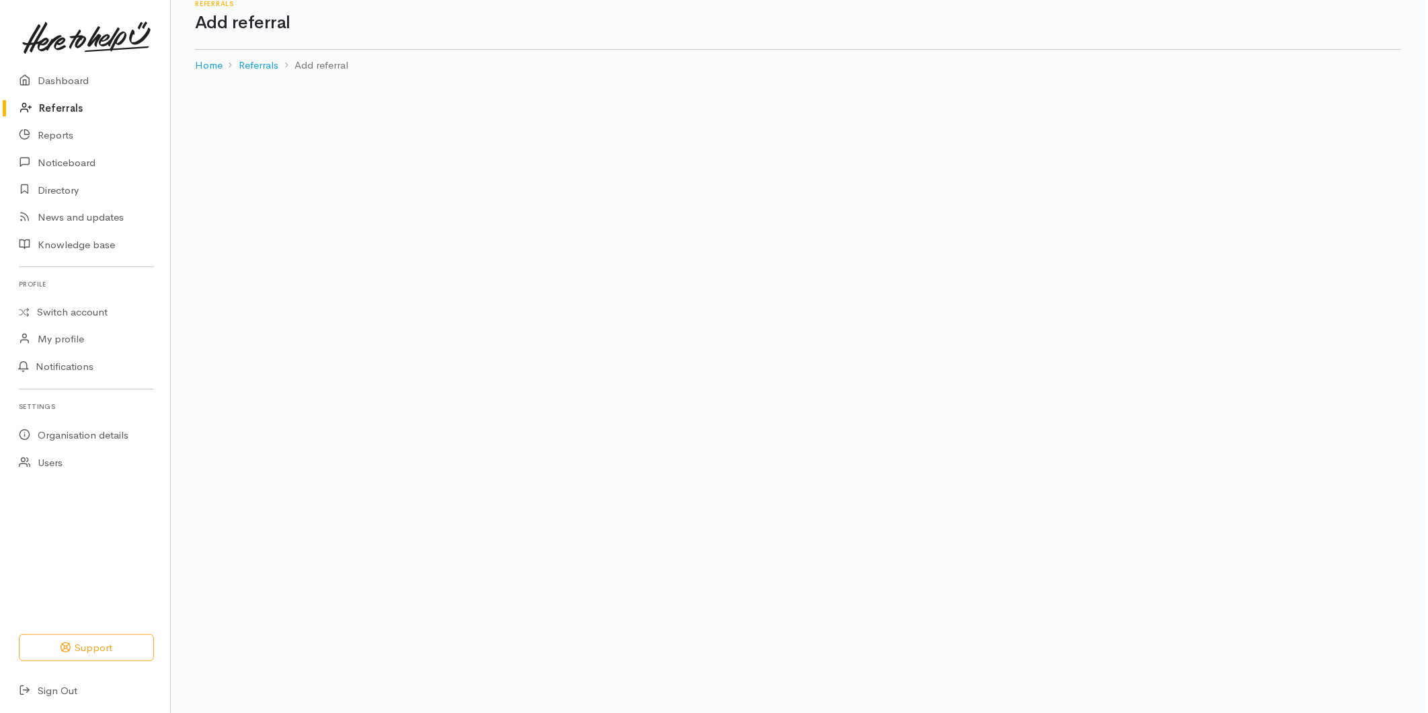
scroll to position [0, 0]
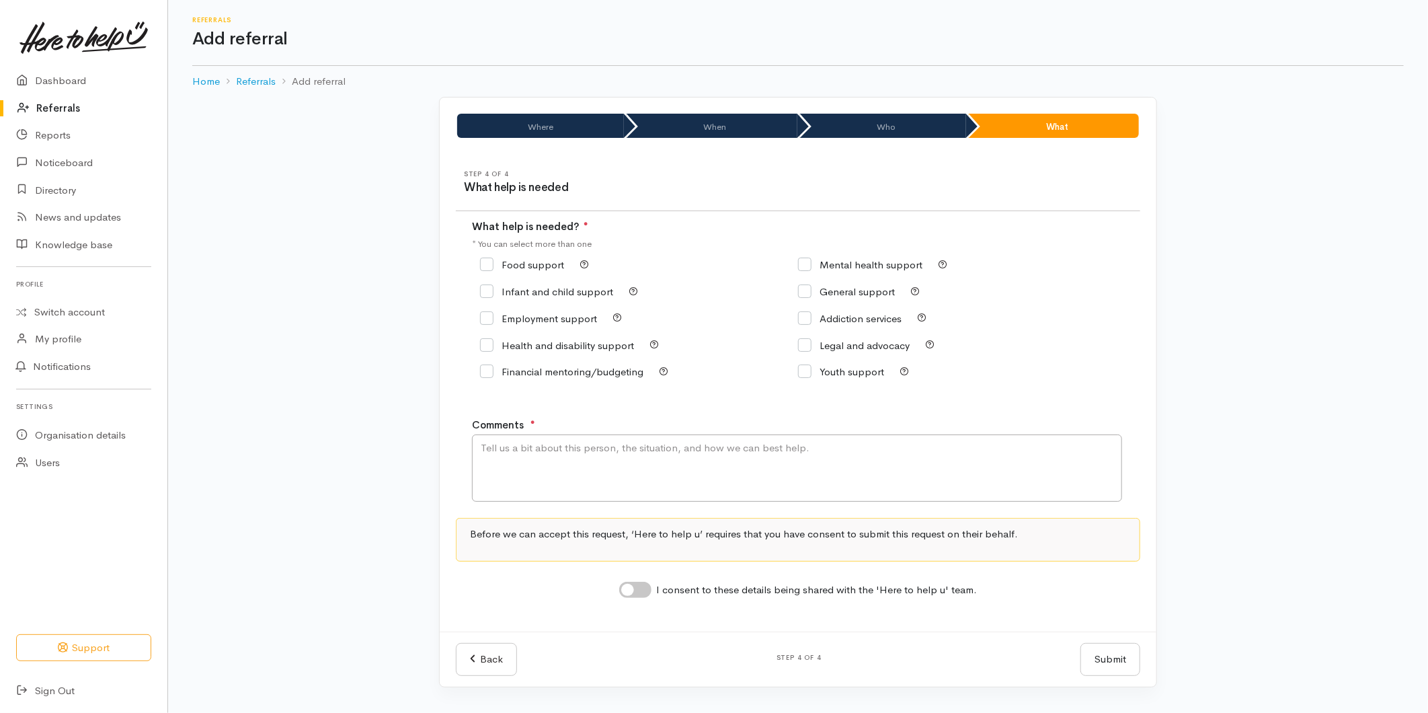
click at [508, 262] on input "Food support" at bounding box center [522, 265] width 84 height 10
checkbox input "true"
click at [539, 466] on textarea "Comments" at bounding box center [797, 467] width 650 height 67
type textarea "Requesting food support"
click at [637, 596] on input "I consent to these details being shared with the 'Here to help u' team." at bounding box center [635, 590] width 32 height 16
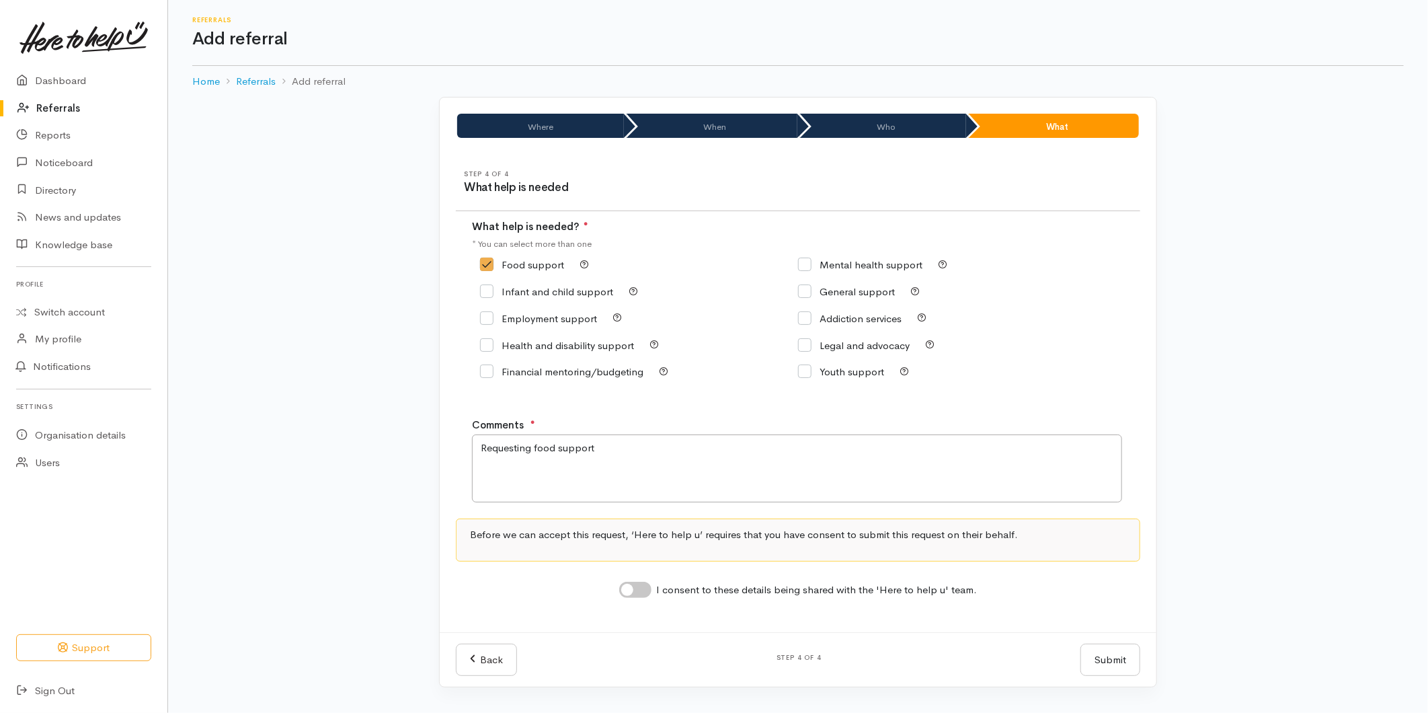
checkbox input "true"
click at [1111, 655] on button "Submit" at bounding box center [1110, 659] width 60 height 33
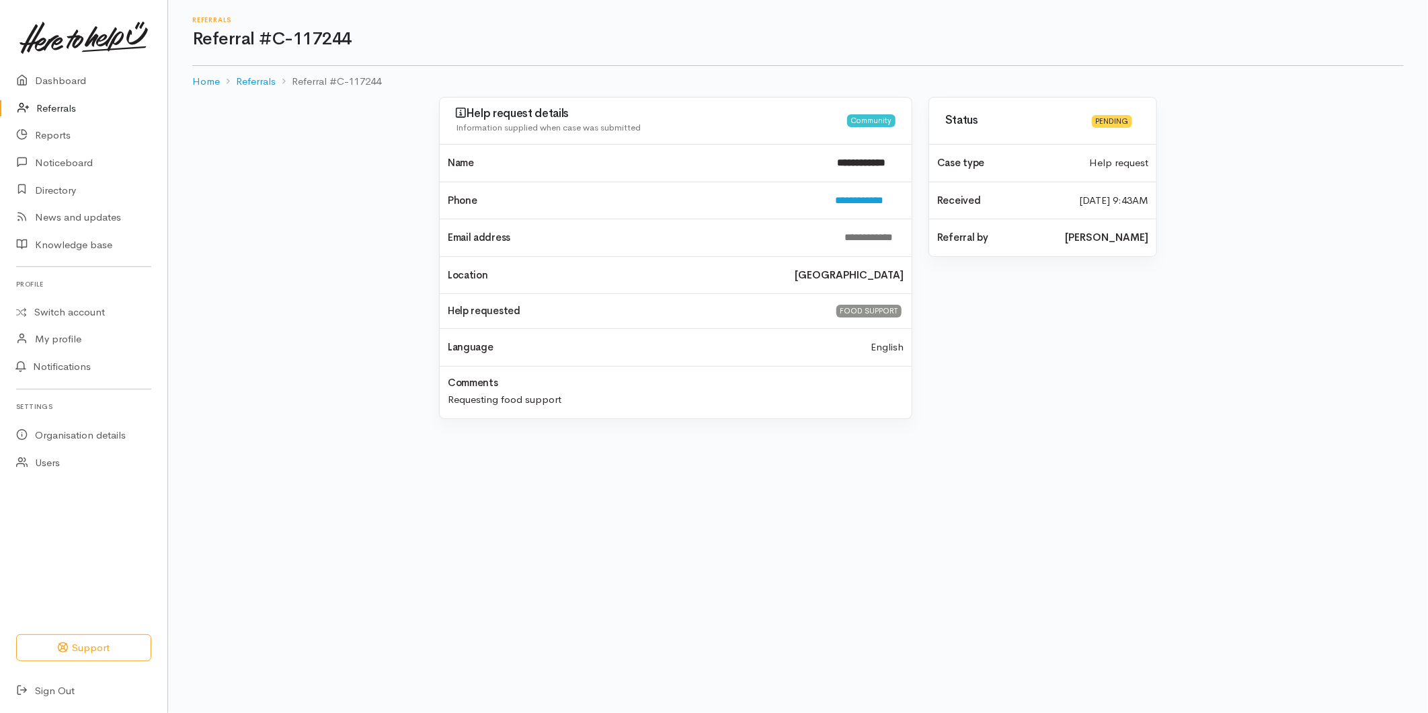
click at [51, 110] on link "Referrals" at bounding box center [83, 109] width 167 height 28
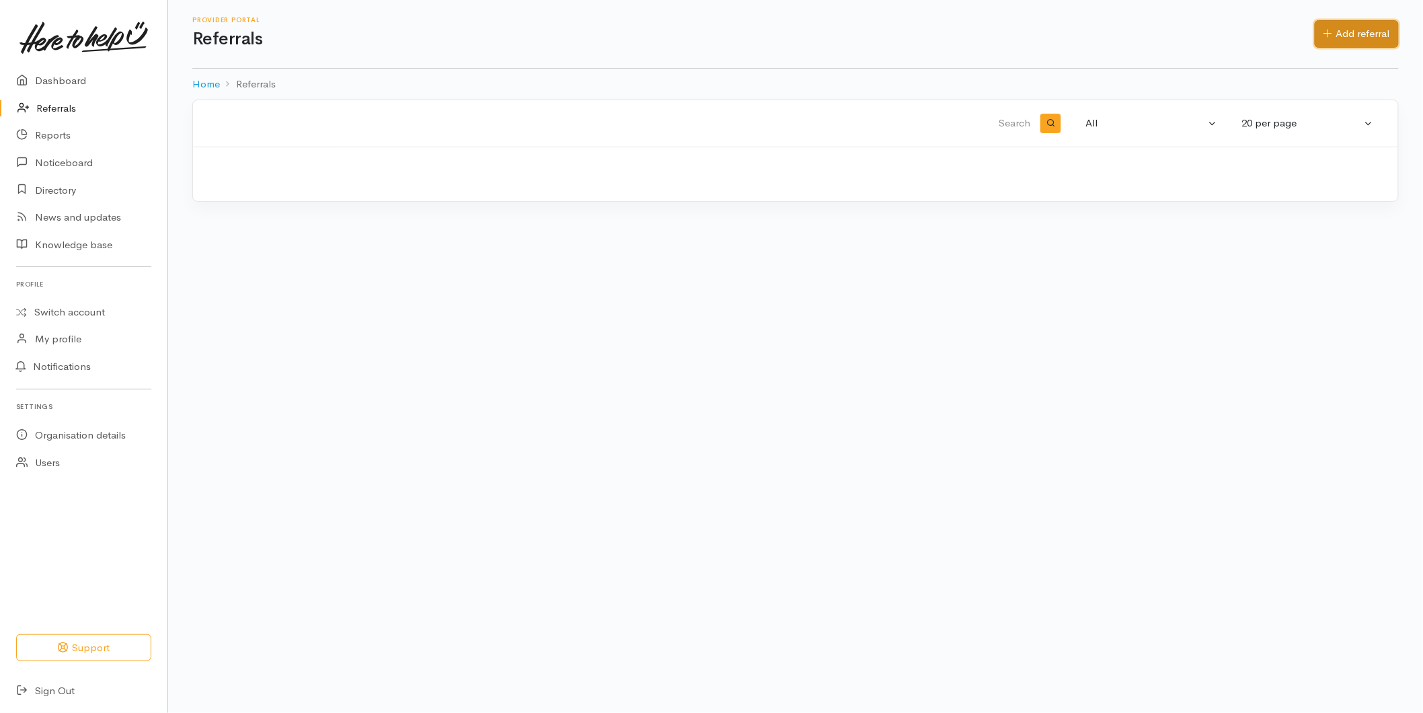
click at [1373, 39] on link "Add referral" at bounding box center [1356, 34] width 84 height 28
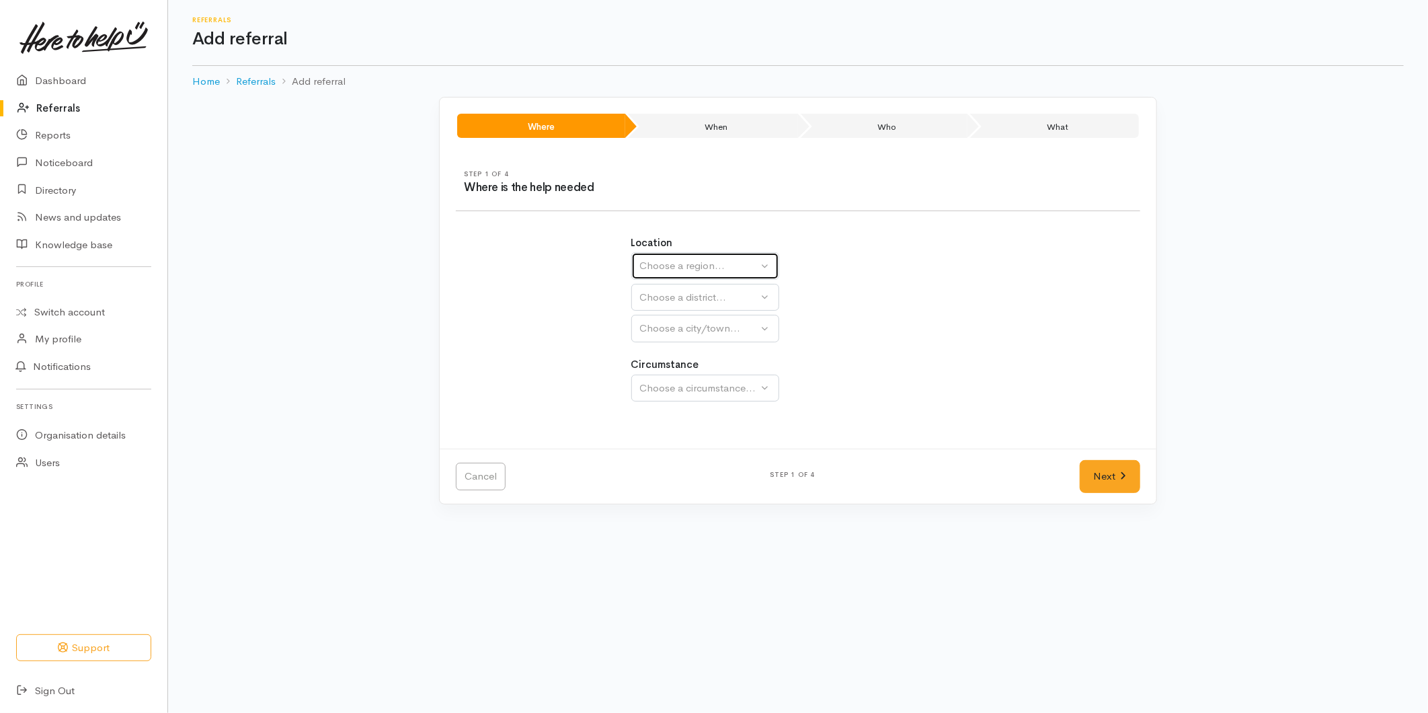
click at [655, 266] on div "Choose a region..." at bounding box center [699, 265] width 118 height 15
click at [686, 366] on span "Bay of Plenty" at bounding box center [678, 370] width 61 height 15
select select "4"
select select
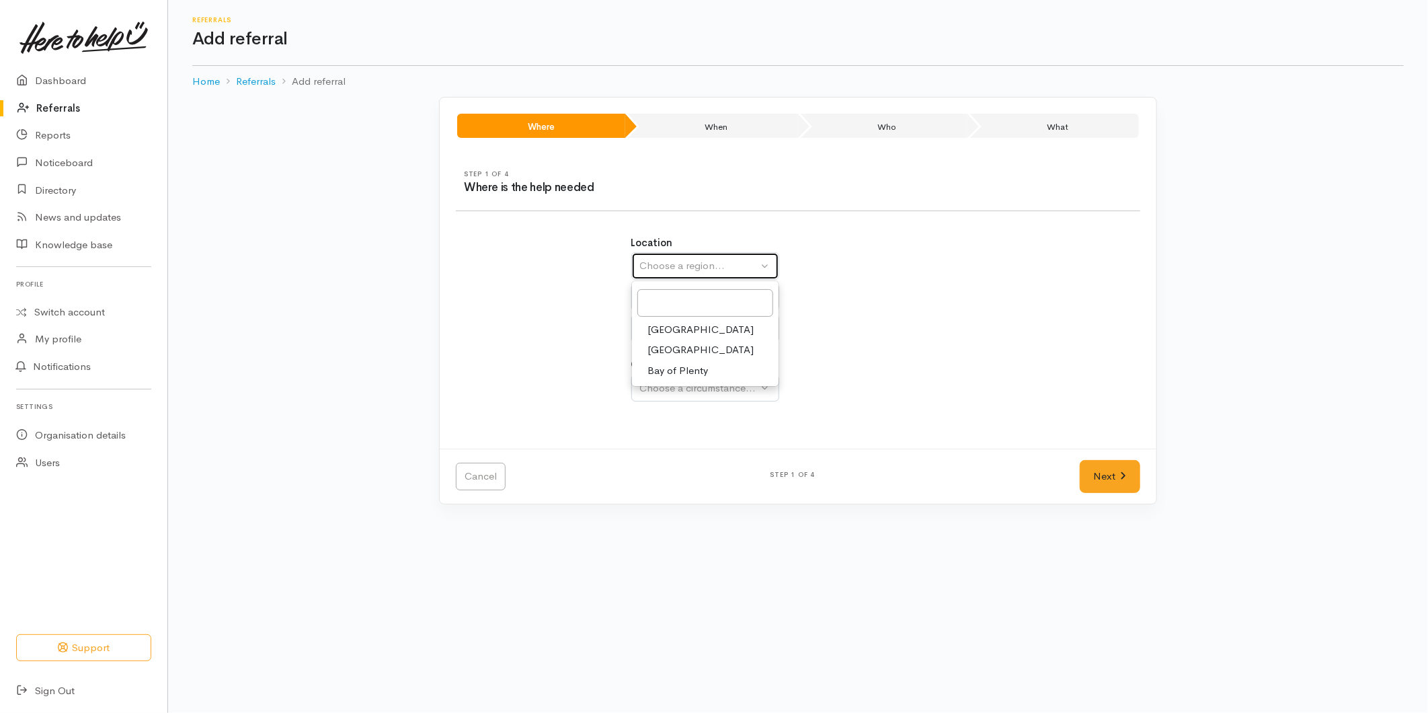
select select
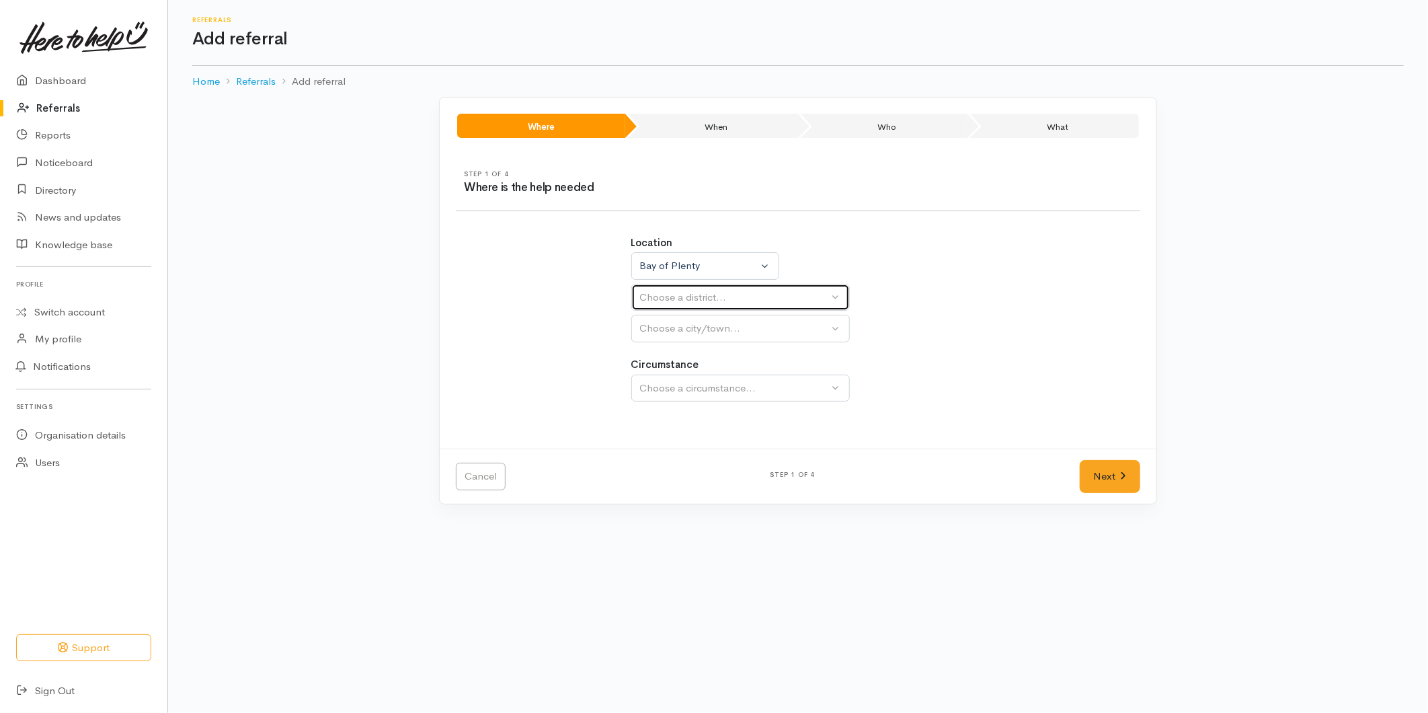
click at [674, 292] on div "Choose a district..." at bounding box center [734, 297] width 189 height 15
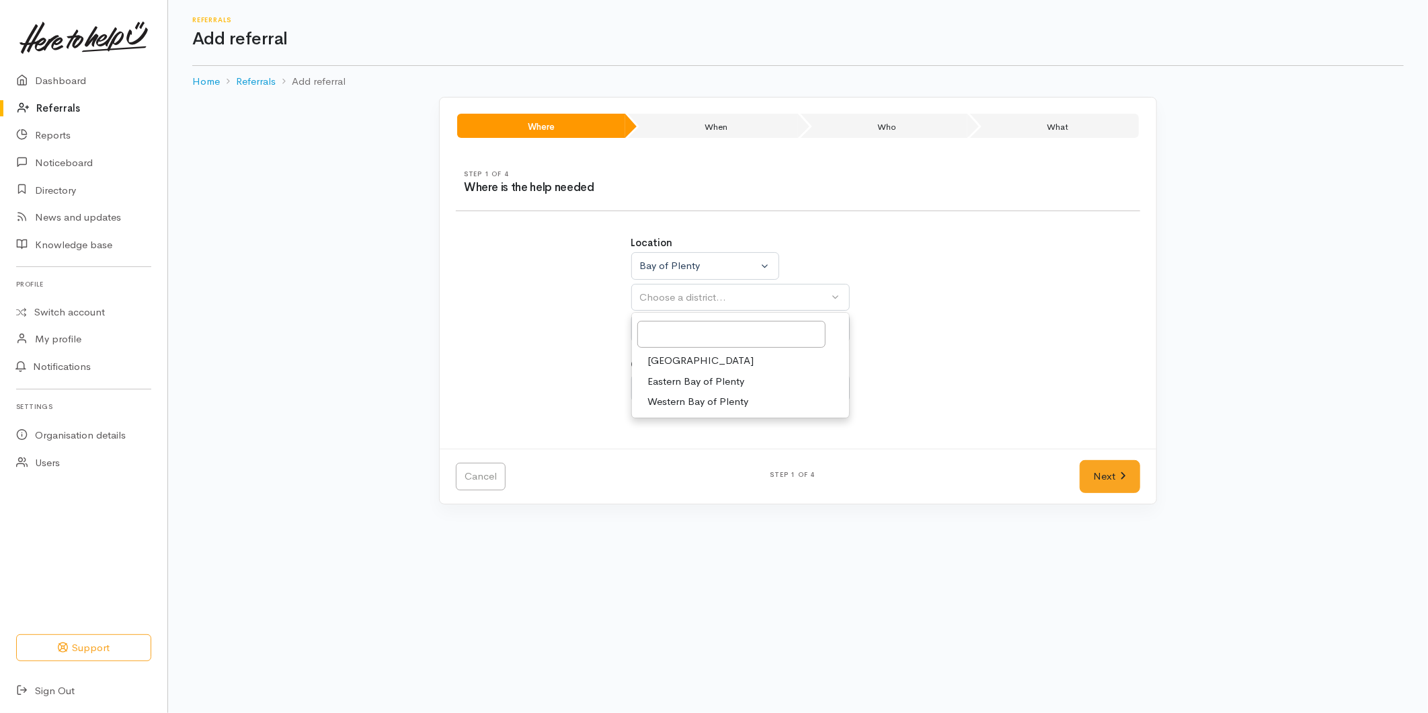
click at [668, 364] on span "[GEOGRAPHIC_DATA]" at bounding box center [701, 360] width 106 height 15
select select "6"
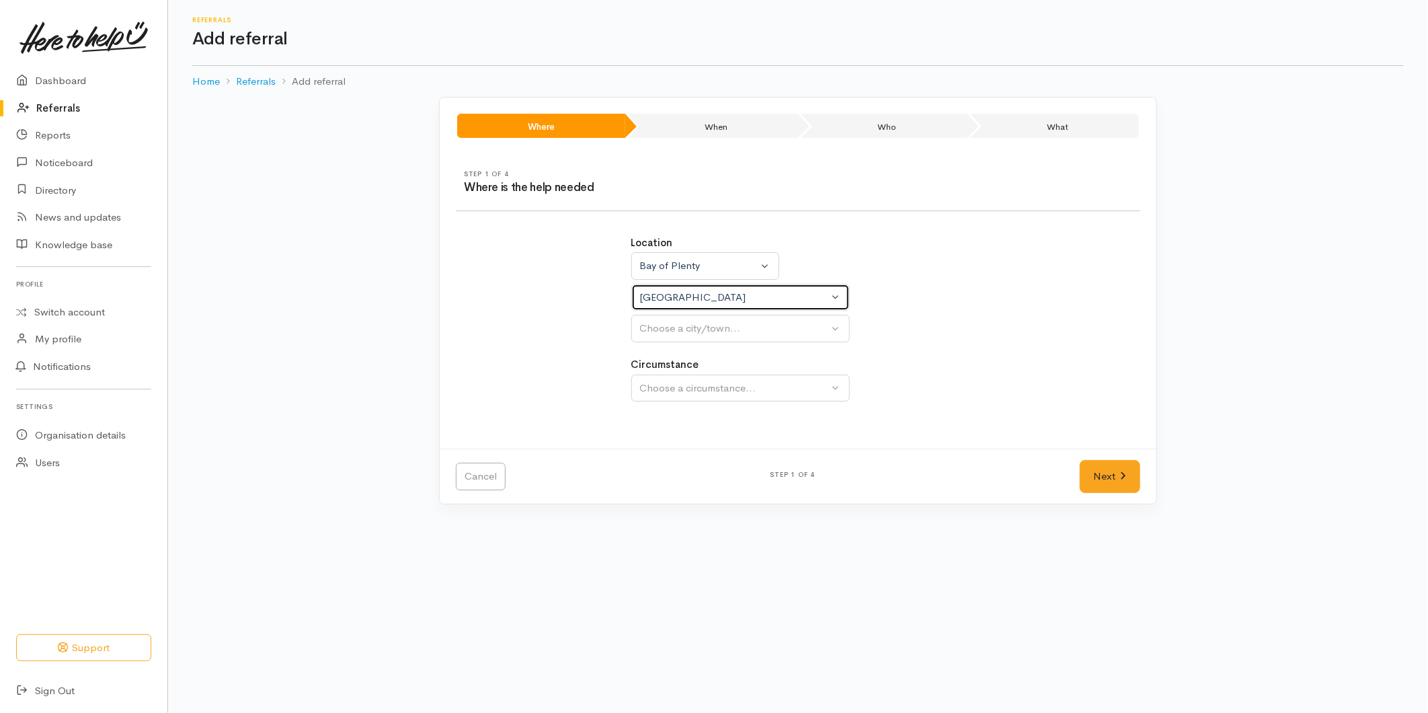
select select
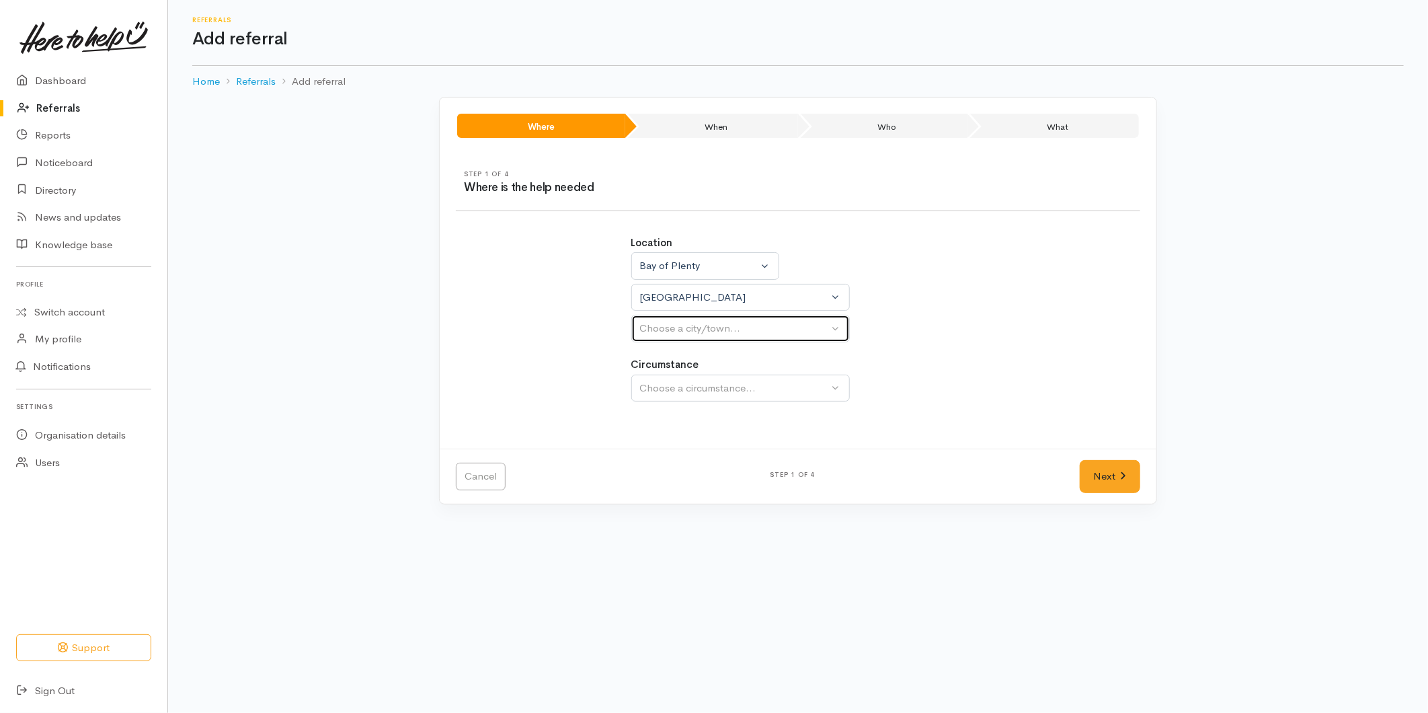
click at [691, 330] on div "Choose a city/town..." at bounding box center [734, 328] width 189 height 15
drag, startPoint x: 674, startPoint y: 393, endPoint x: 703, endPoint y: 395, distance: 29.0
click at [674, 395] on span "[GEOGRAPHIC_DATA]" at bounding box center [701, 392] width 106 height 15
select select "4"
click at [677, 458] on span "Community" at bounding box center [673, 451] width 51 height 15
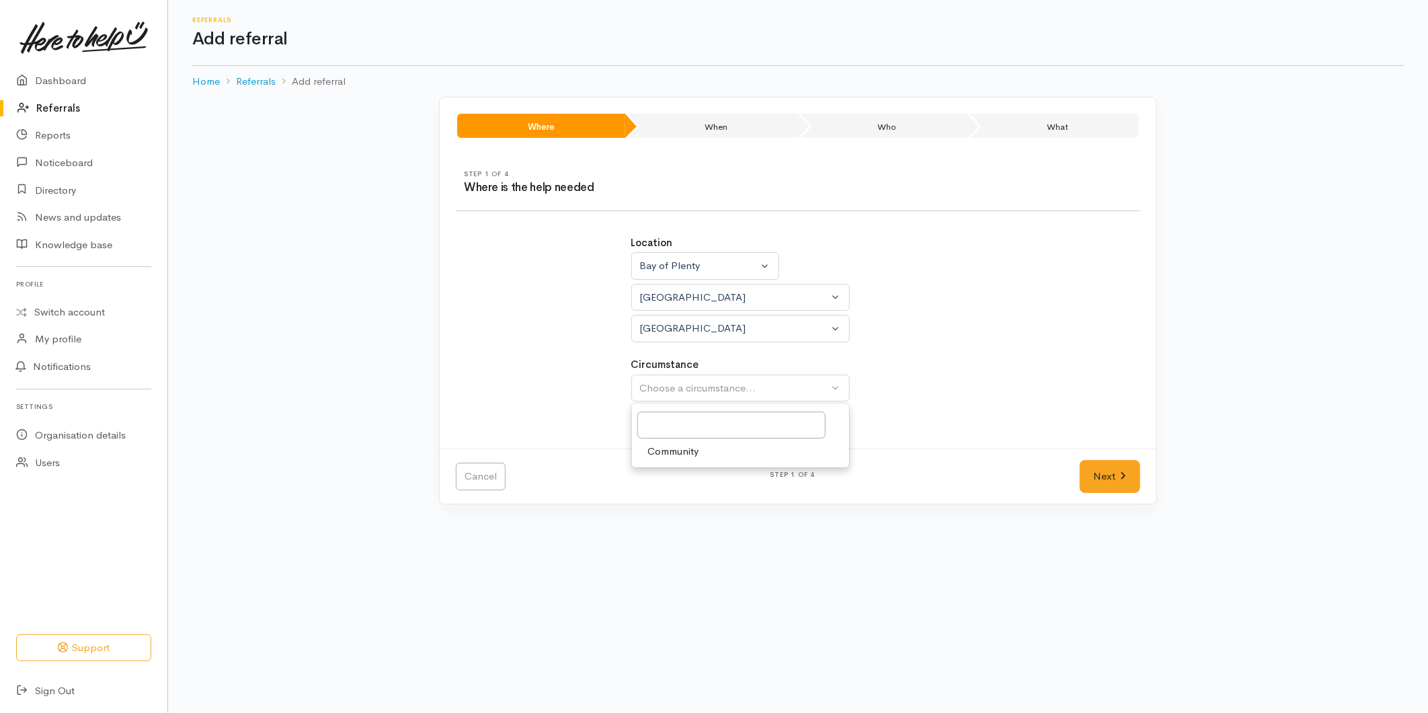
select select "2"
click at [1115, 473] on link "Next" at bounding box center [1110, 476] width 61 height 33
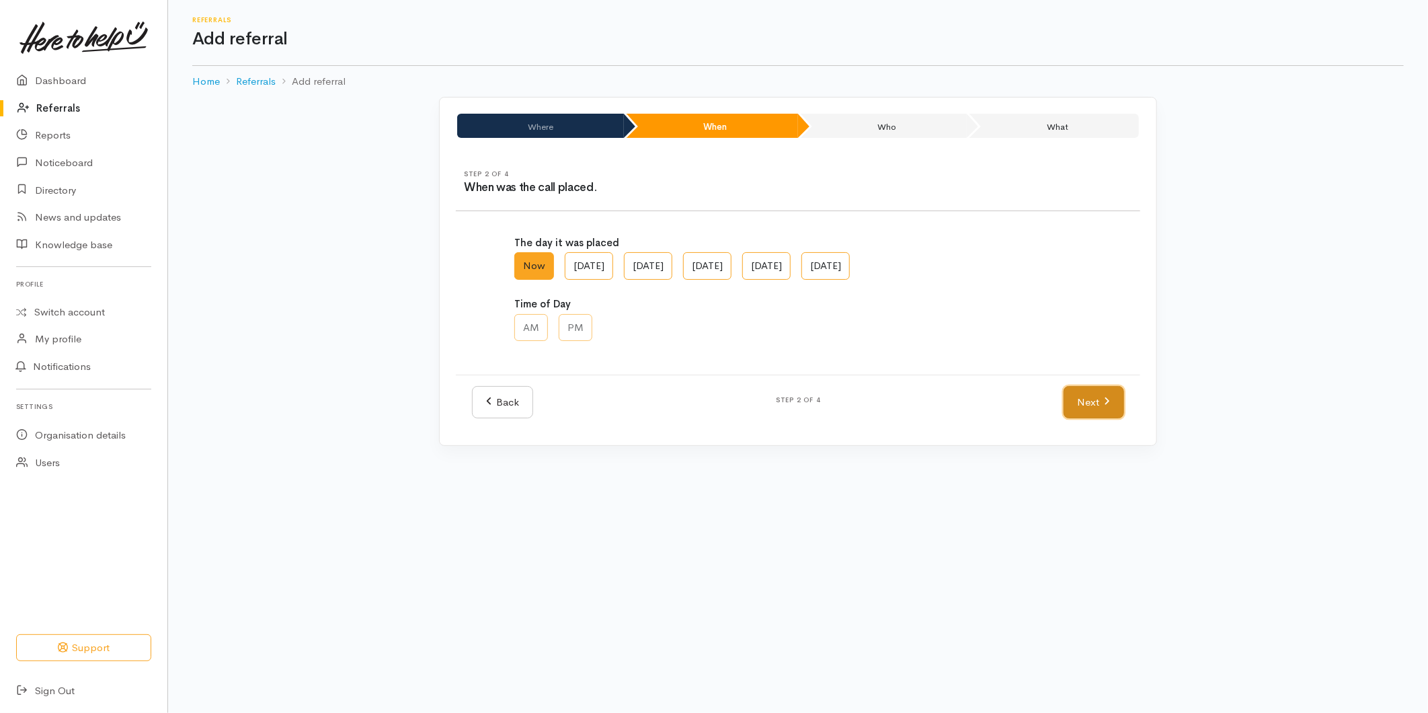
click at [1093, 407] on link "Next" at bounding box center [1094, 402] width 61 height 33
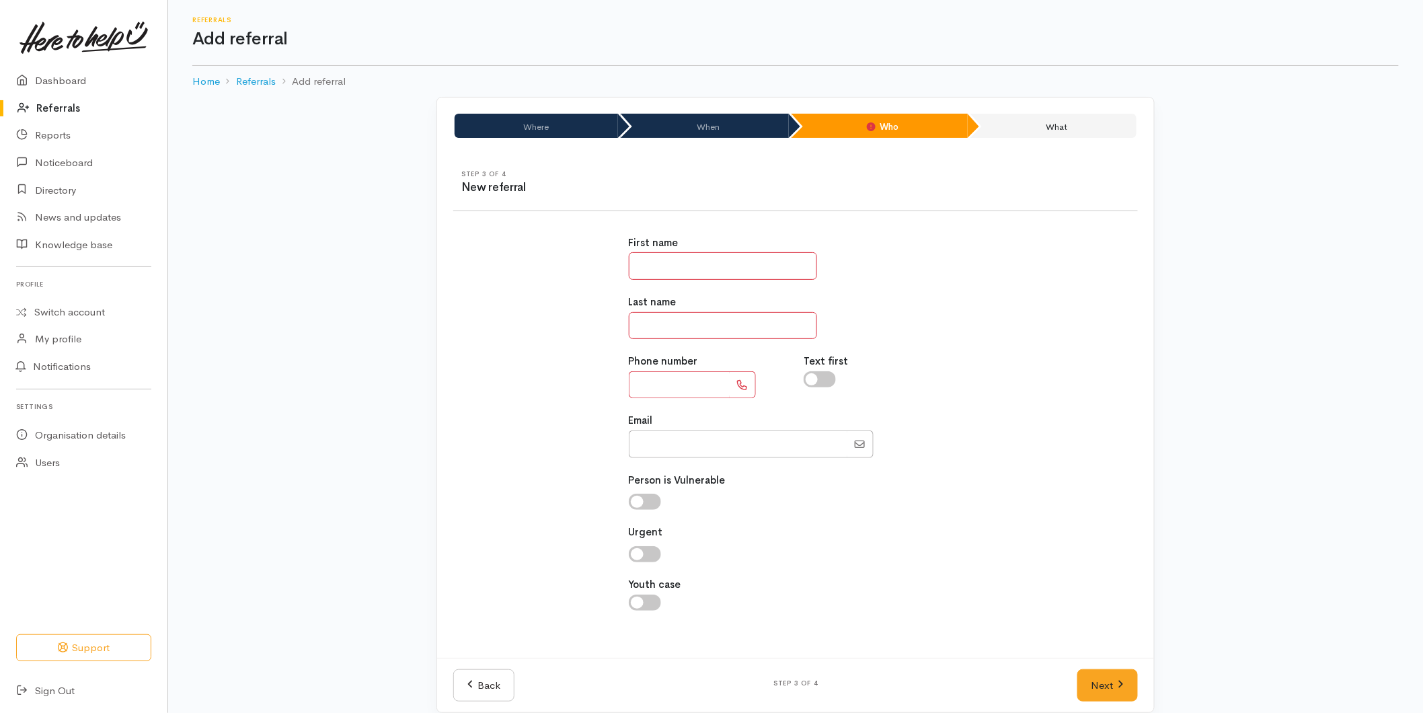
click at [664, 264] on input "text" at bounding box center [723, 266] width 188 height 28
type input "*******"
type input "**********"
drag, startPoint x: 1113, startPoint y: 701, endPoint x: 1106, endPoint y: 693, distance: 10.5
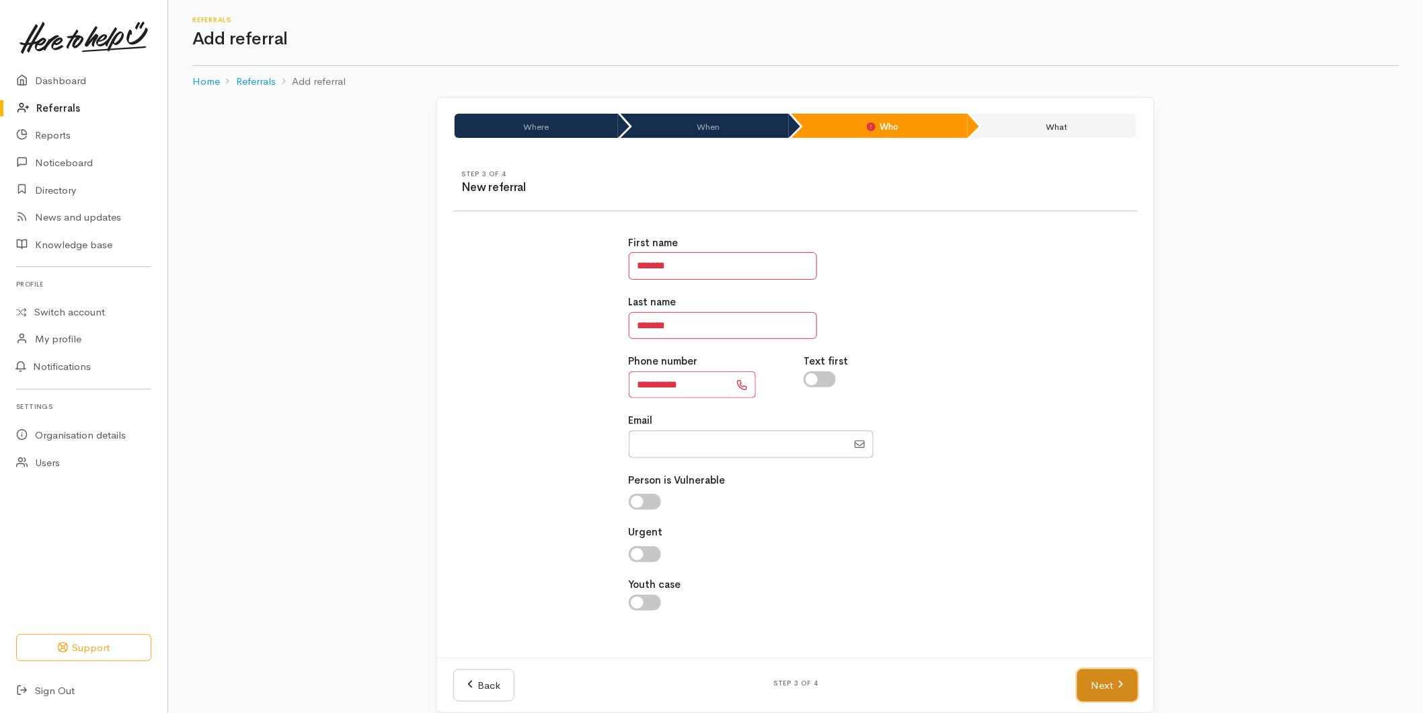
click at [1113, 701] on link "Next" at bounding box center [1107, 685] width 61 height 33
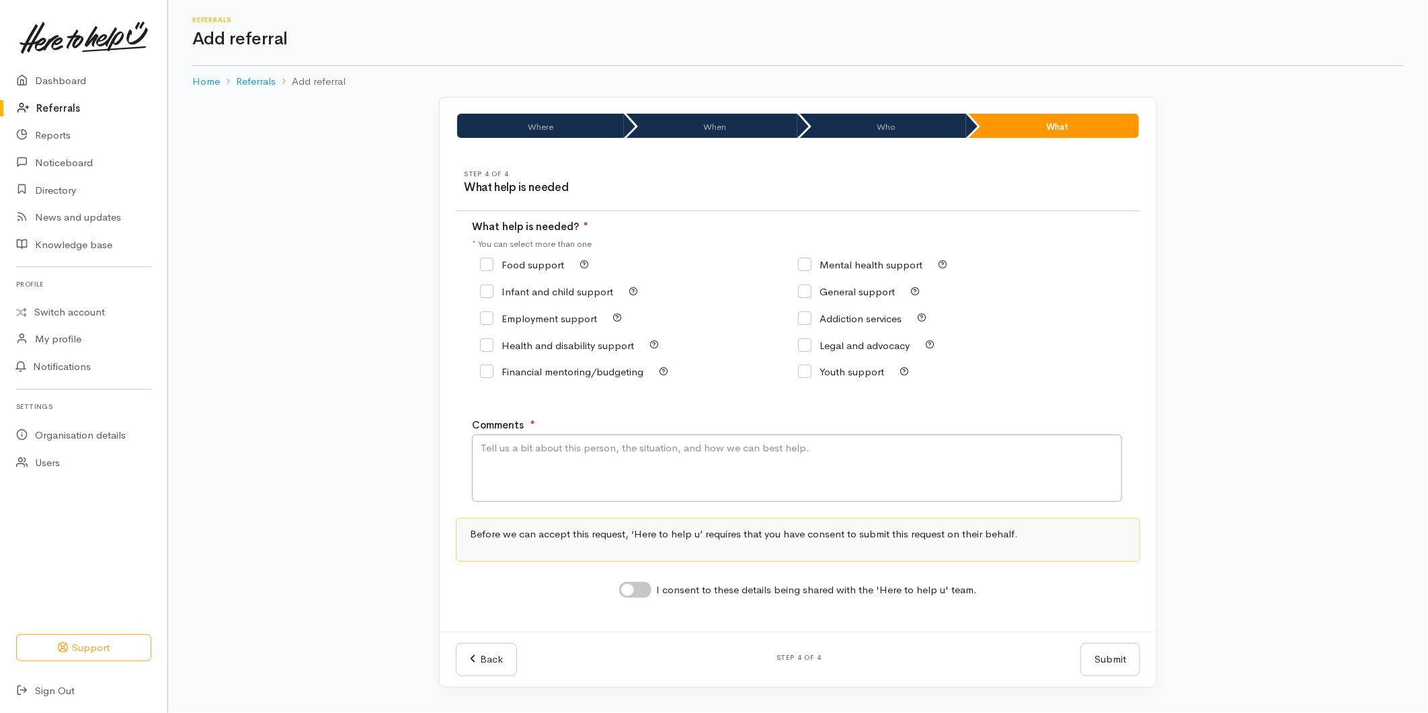
click at [522, 267] on input "Food support" at bounding box center [522, 265] width 84 height 10
checkbox input "true"
click at [573, 481] on textarea "Comments" at bounding box center [797, 467] width 650 height 67
type textarea "Requesting food support"
drag, startPoint x: 641, startPoint y: 594, endPoint x: 660, endPoint y: 594, distance: 18.8
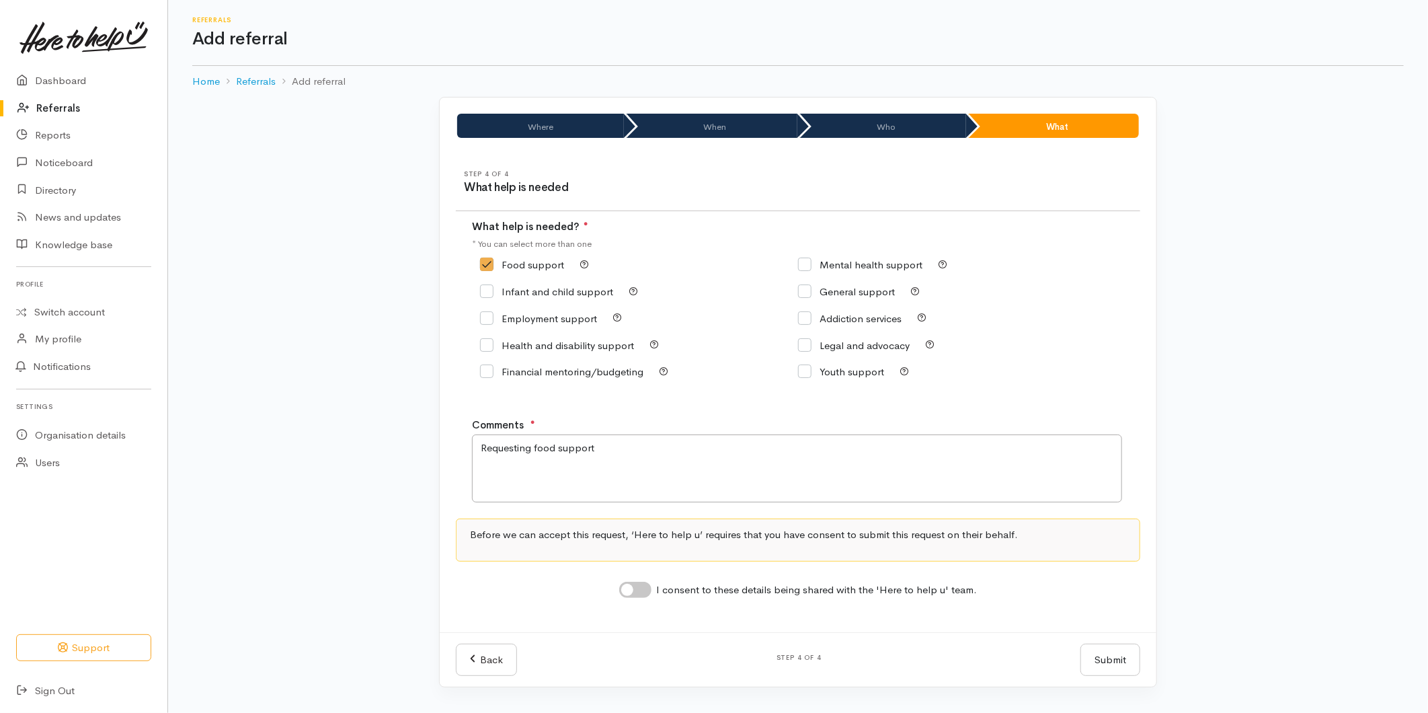
click at [651, 596] on input "I consent to these details being shared with the 'Here to help u' team." at bounding box center [635, 590] width 32 height 16
checkbox input "true"
click at [1090, 662] on button "Submit" at bounding box center [1110, 659] width 60 height 33
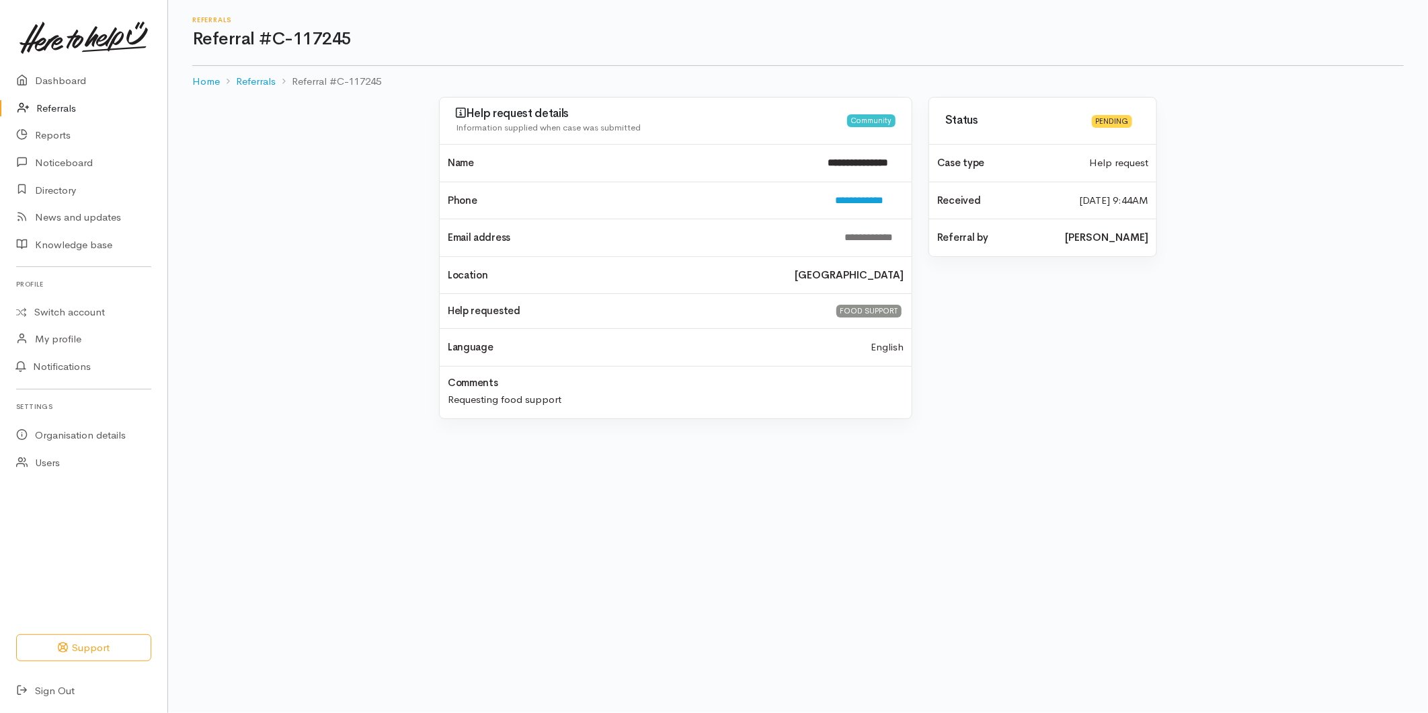
click at [57, 105] on link "Referrals" at bounding box center [83, 109] width 167 height 28
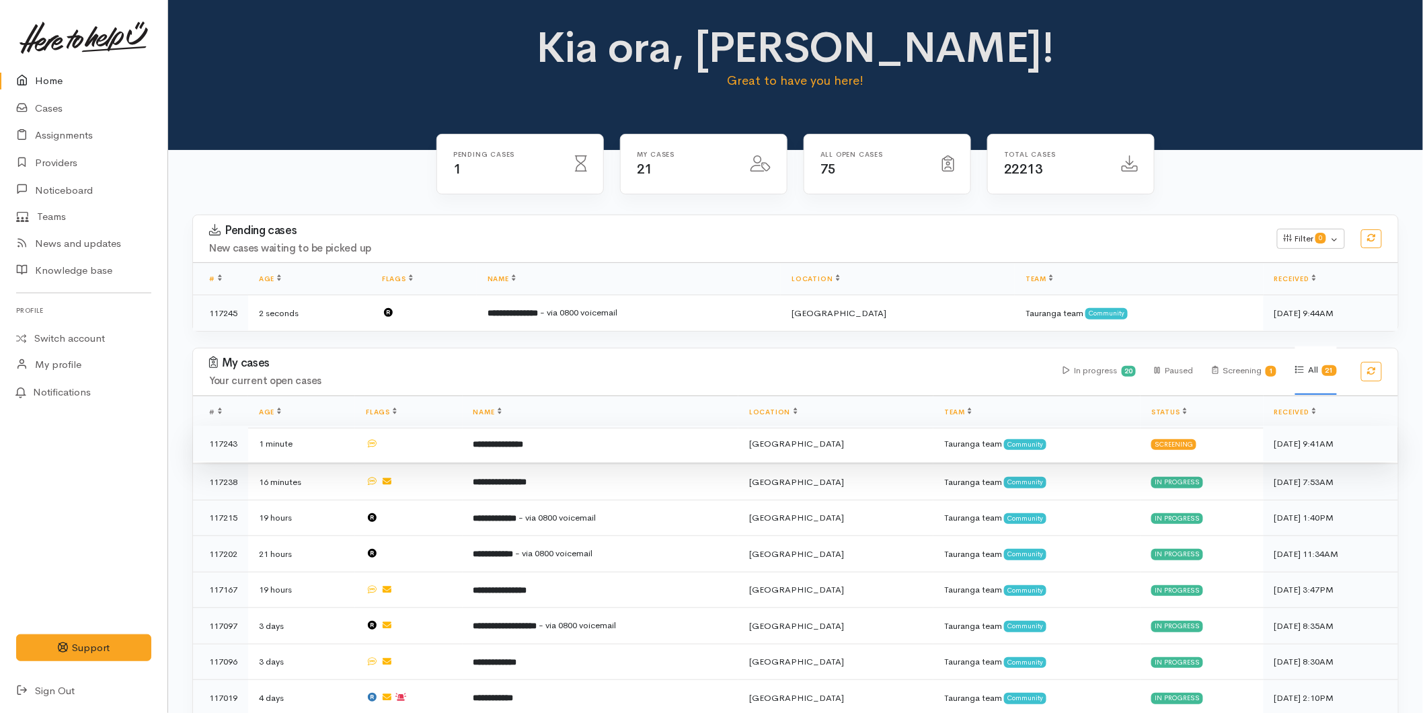
click at [593, 456] on td "**********" at bounding box center [601, 444] width 276 height 36
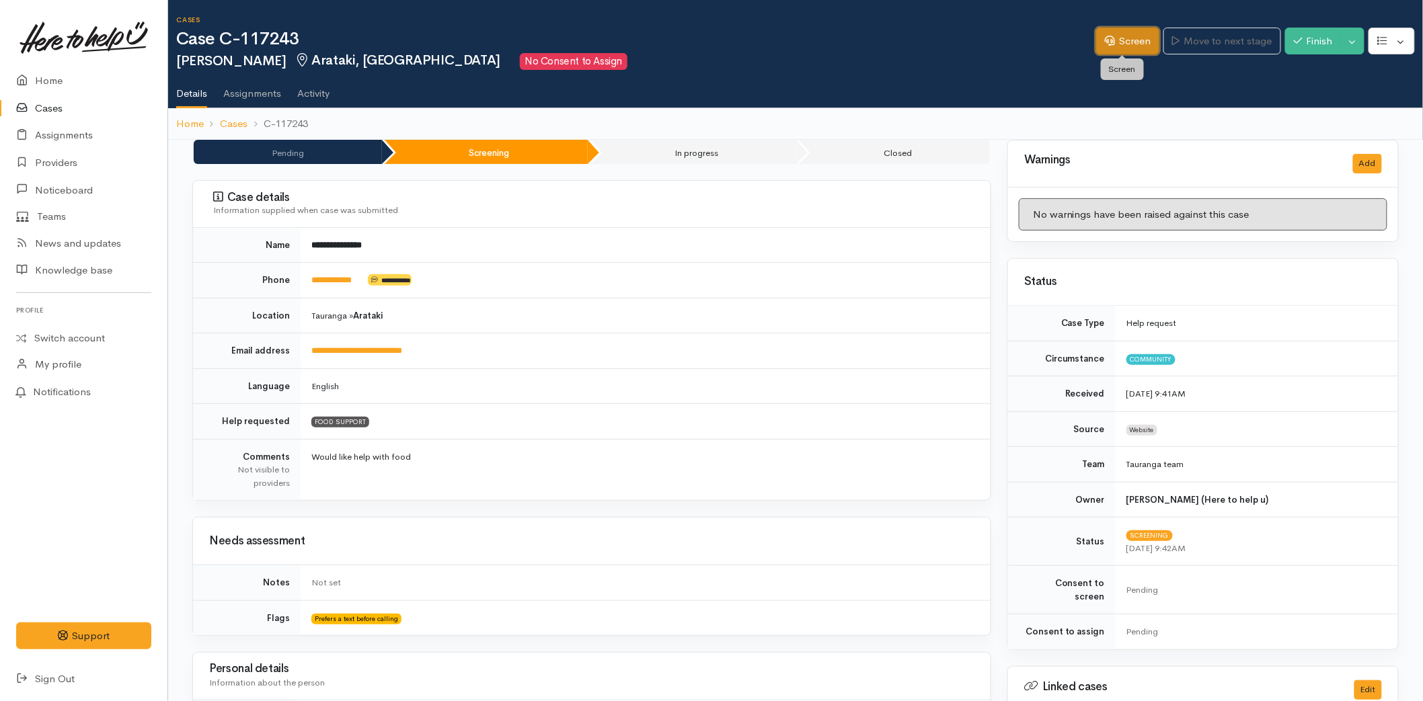
click at [1105, 44] on icon at bounding box center [1110, 41] width 10 height 10
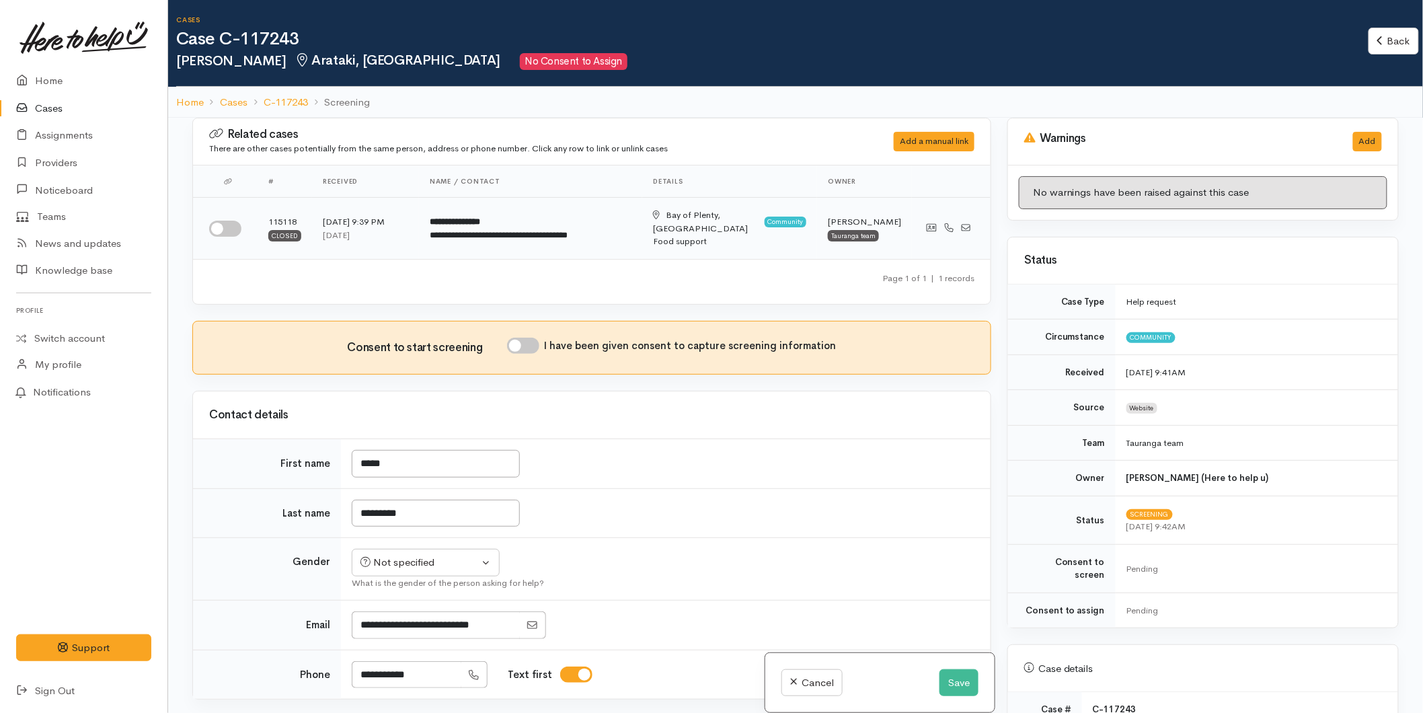
click at [235, 227] on input "checkbox" at bounding box center [225, 229] width 32 height 16
checkbox input "true"
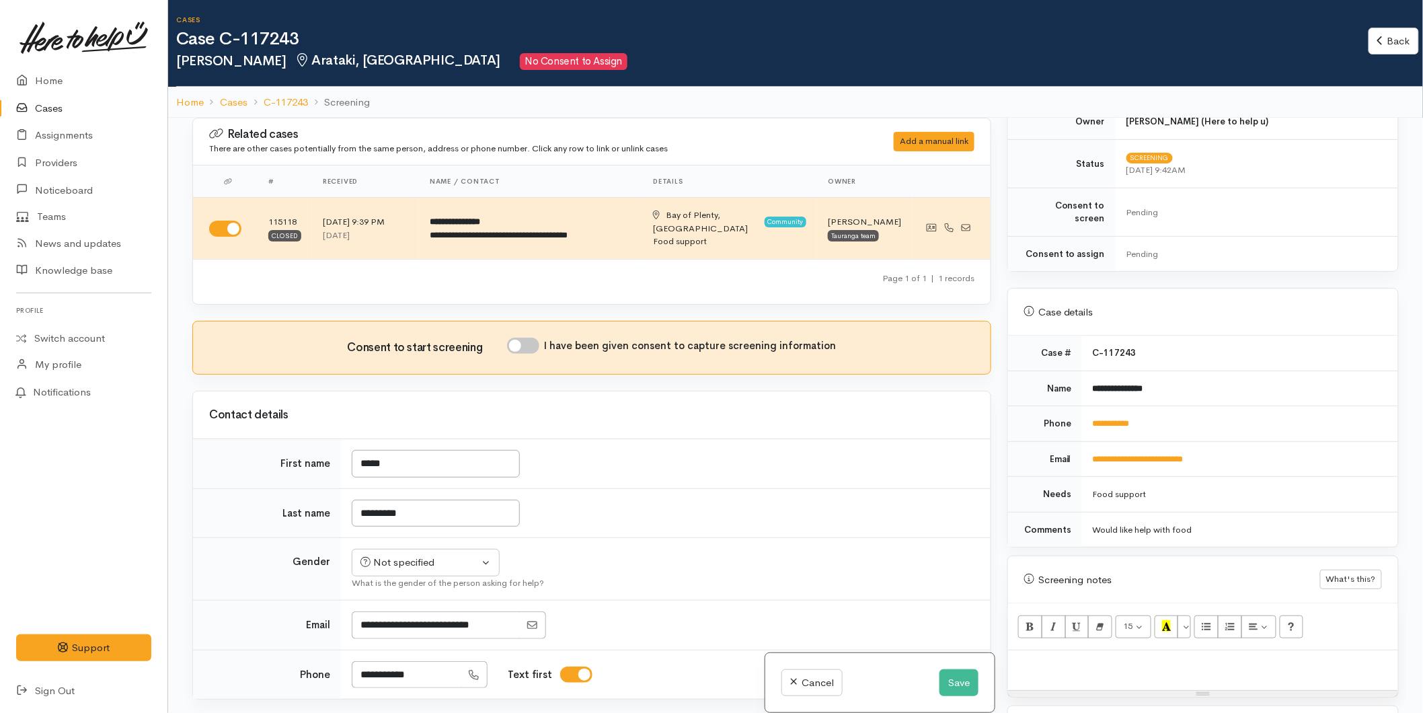
scroll to position [588, 0]
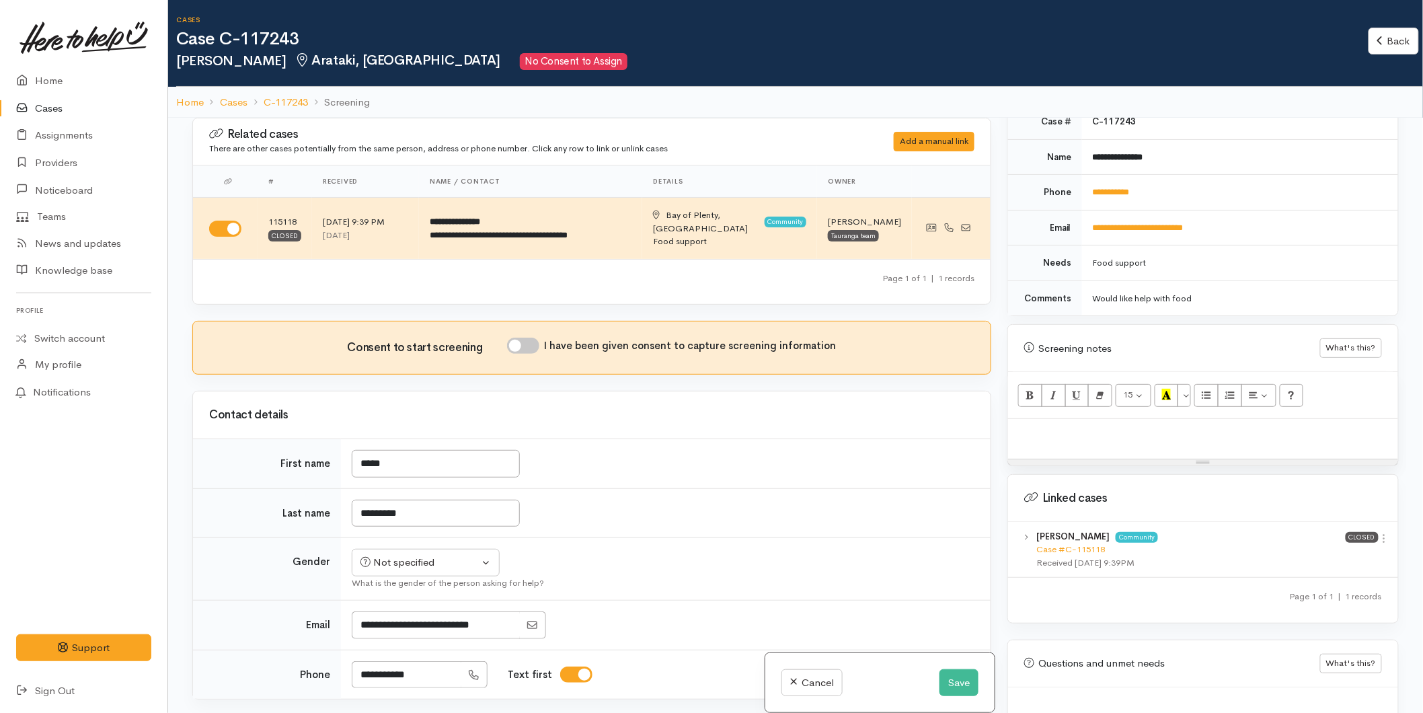
drag, startPoint x: 1390, startPoint y: 524, endPoint x: 1363, endPoint y: 532, distance: 27.2
click at [1390, 524] on div "Kylie Pemberton Community Case #C-115118 Received 8 Jul 2025 9:39PM Closed View…" at bounding box center [1203, 550] width 390 height 56
click at [1386, 523] on div "Kylie Pemberton Community Case #C-115118 Received 8 Jul 2025 9:39PM Closed View…" at bounding box center [1203, 550] width 390 height 56
click at [1380, 532] on icon at bounding box center [1383, 537] width 11 height 11
click at [1322, 554] on link "View case" at bounding box center [1336, 564] width 106 height 21
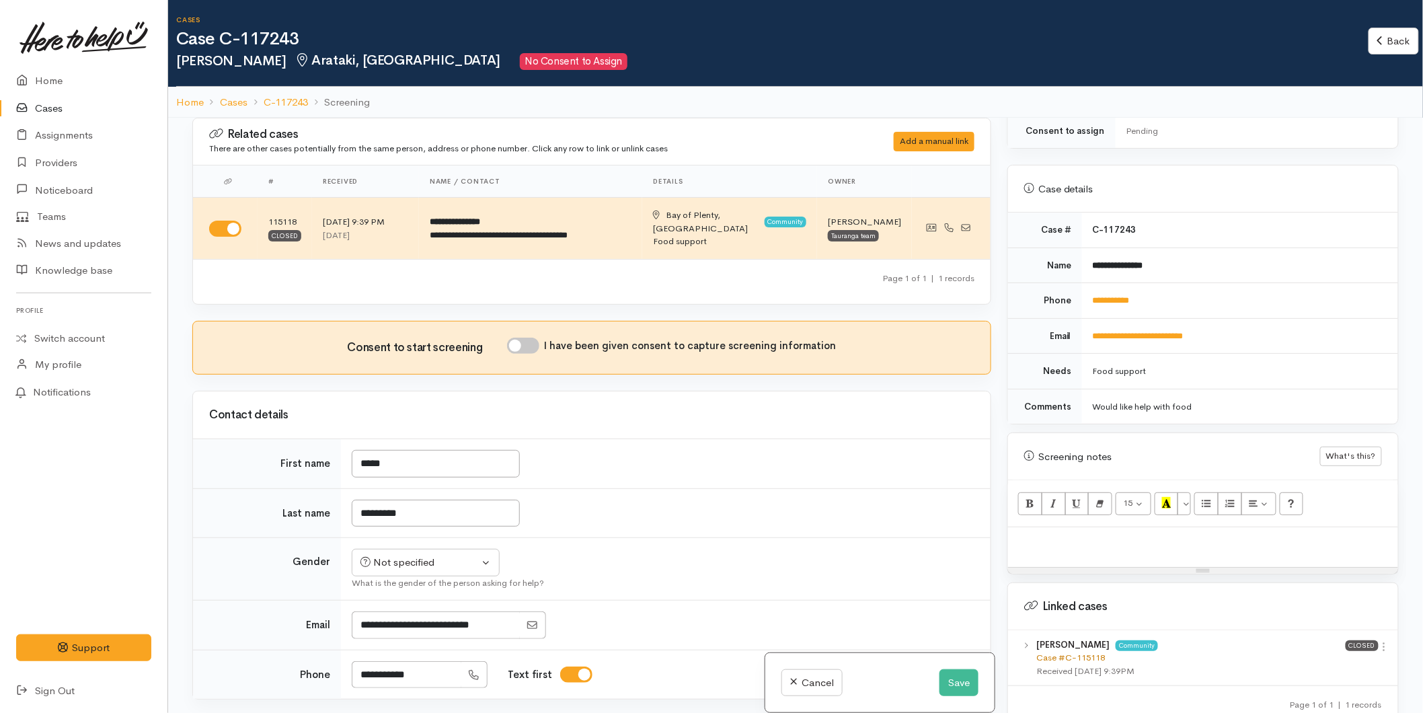
scroll to position [635, 0]
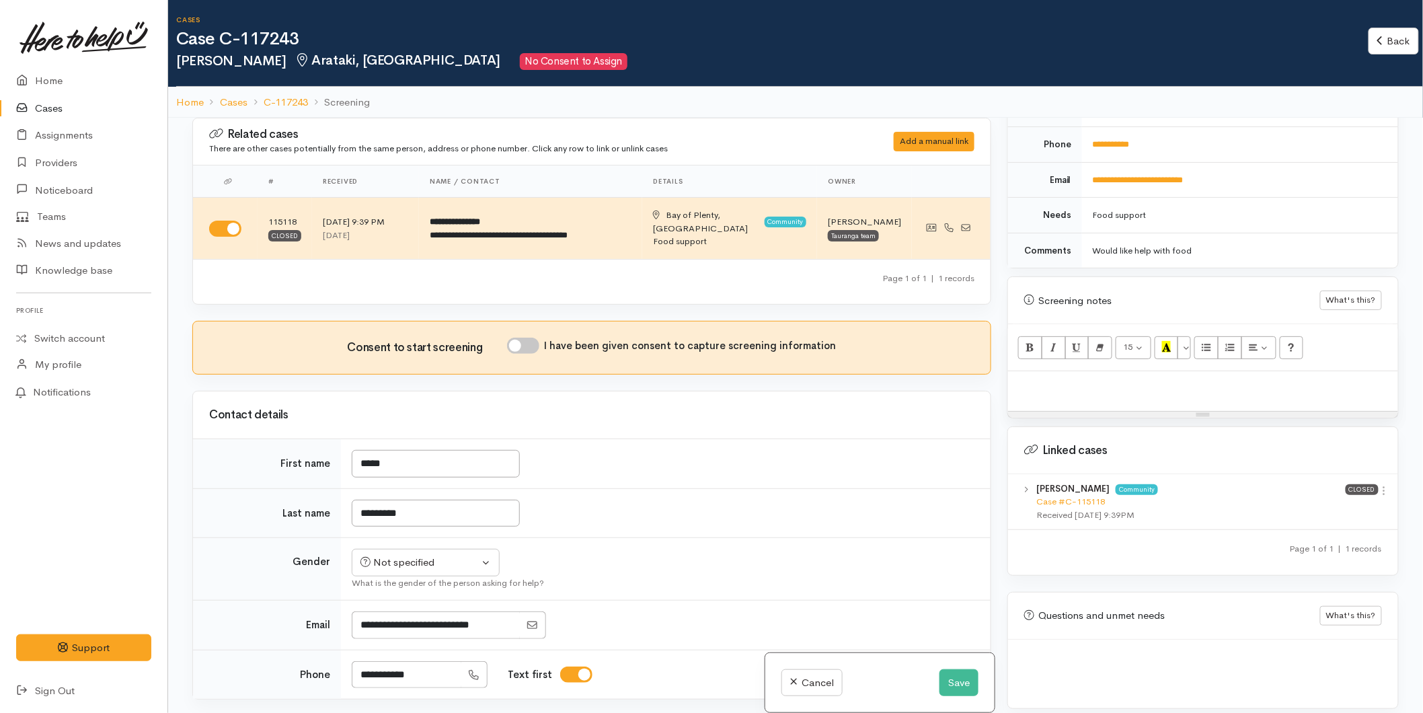
click at [1047, 371] on div at bounding box center [1203, 391] width 390 height 40
paste div
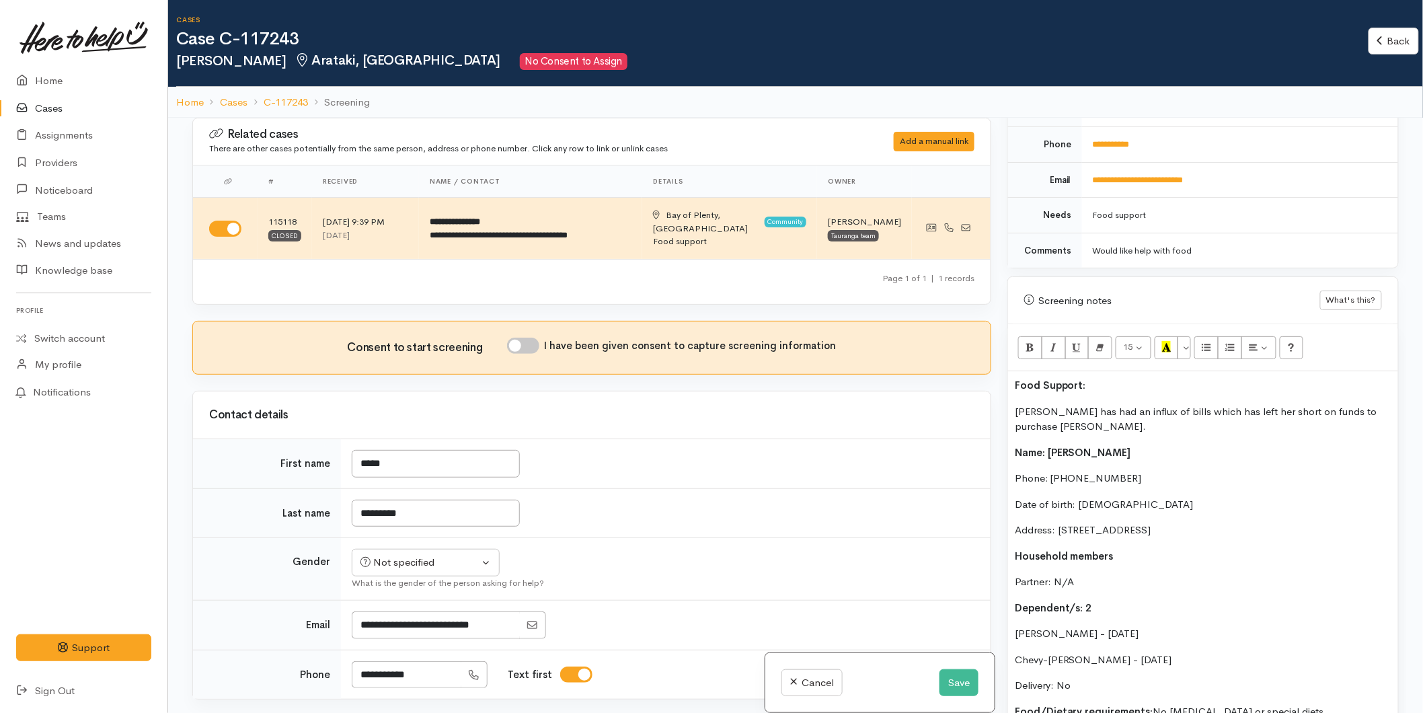
scroll to position [18, 0]
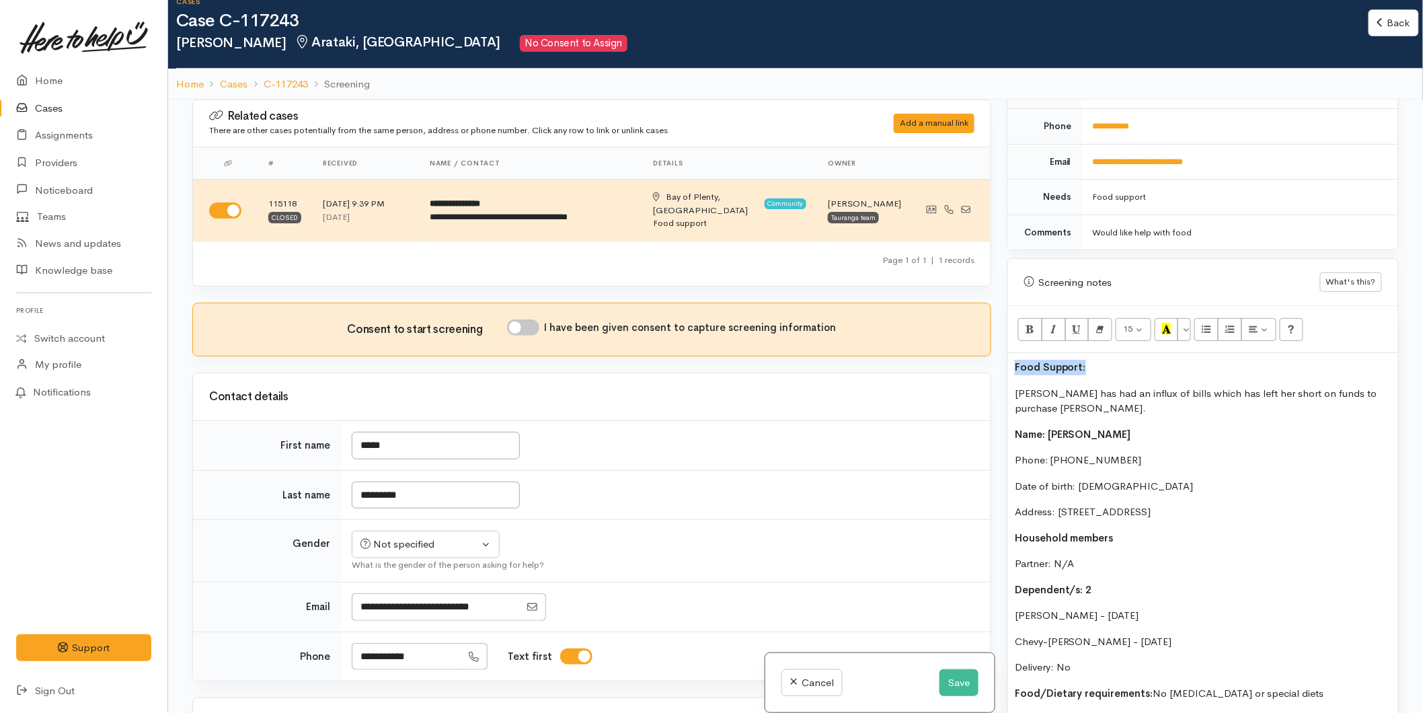
drag, startPoint x: 1003, startPoint y: 354, endPoint x: 991, endPoint y: 355, distance: 12.2
click at [991, 355] on div "Related cases There are other cases potentially from the same person, address o…" at bounding box center [795, 455] width 1222 height 713
drag, startPoint x: 1170, startPoint y: 310, endPoint x: 904, endPoint y: 344, distance: 267.8
click at [1168, 323] on icon "Recent Color" at bounding box center [1166, 328] width 9 height 11
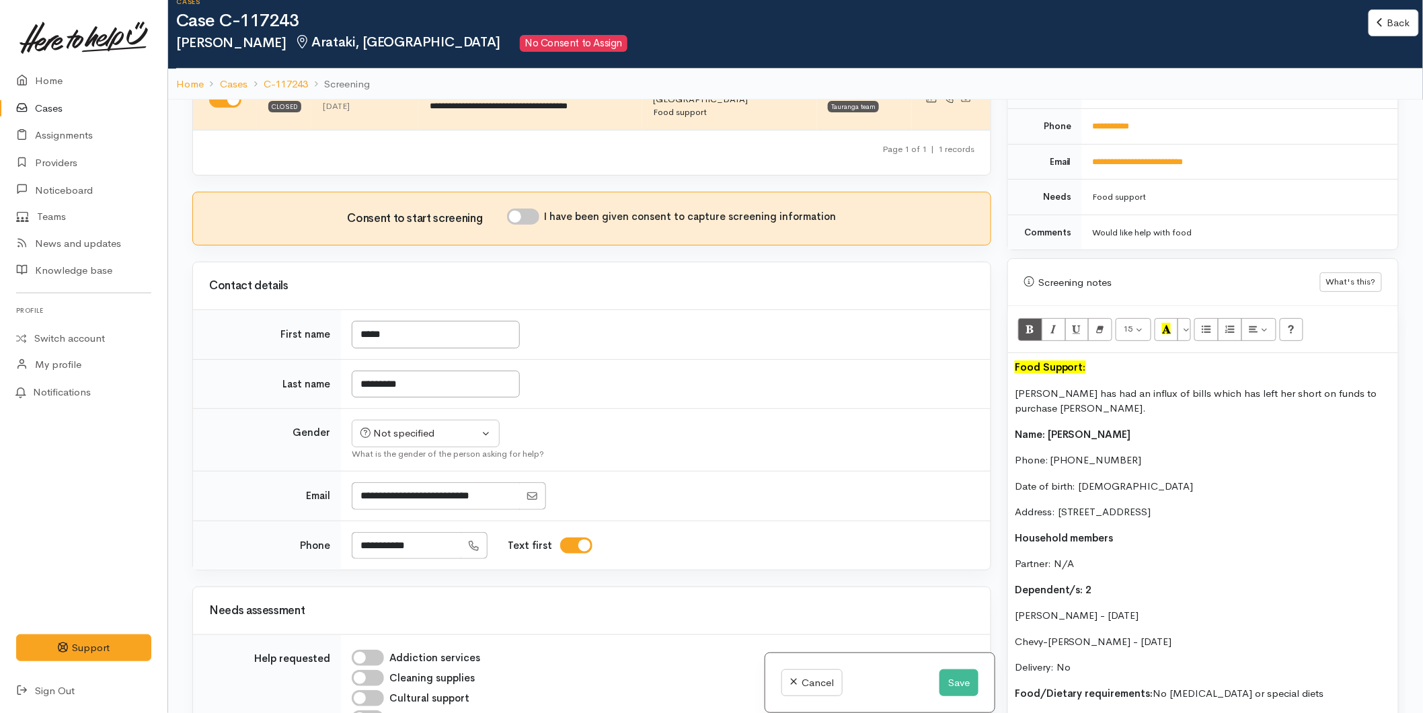
scroll to position [224, 0]
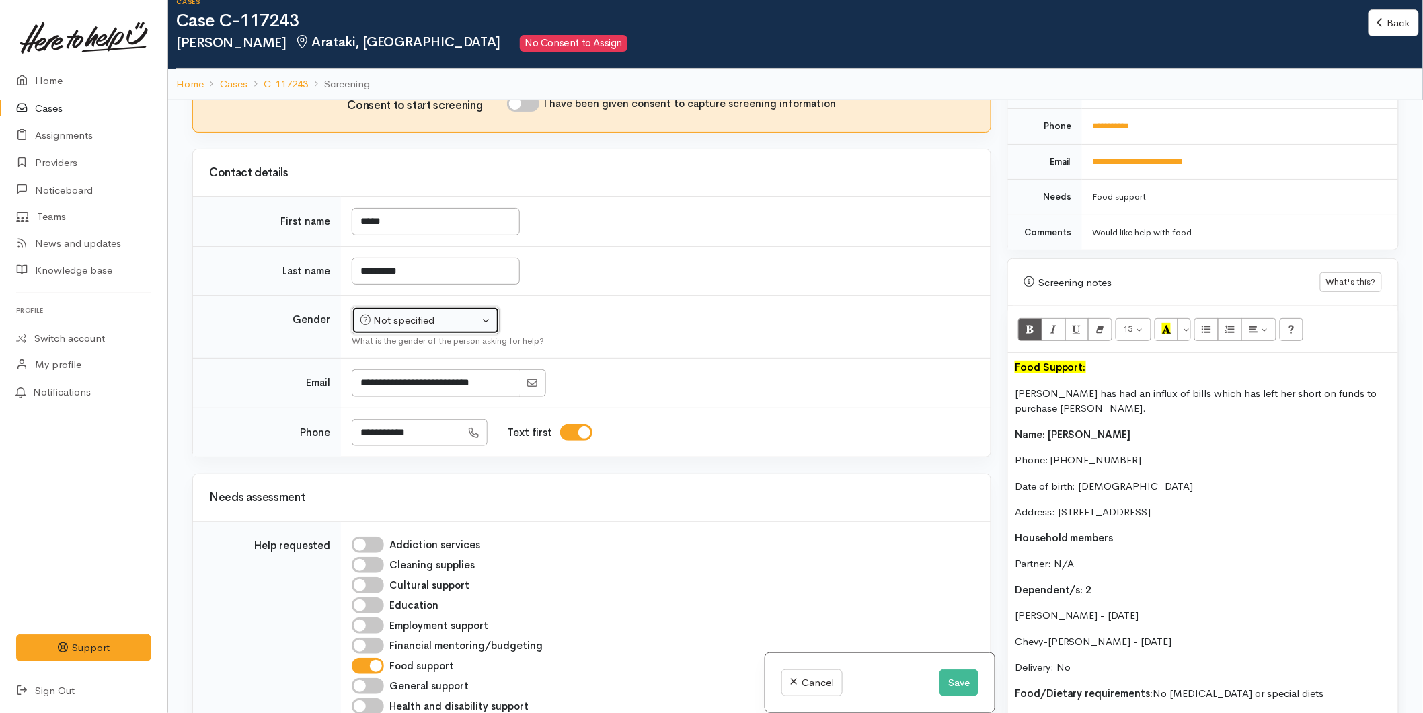
click at [376, 313] on div "Not specified" at bounding box center [419, 320] width 118 height 15
click at [401, 385] on span "Female" at bounding box center [436, 392] width 115 height 15
select select "Female"
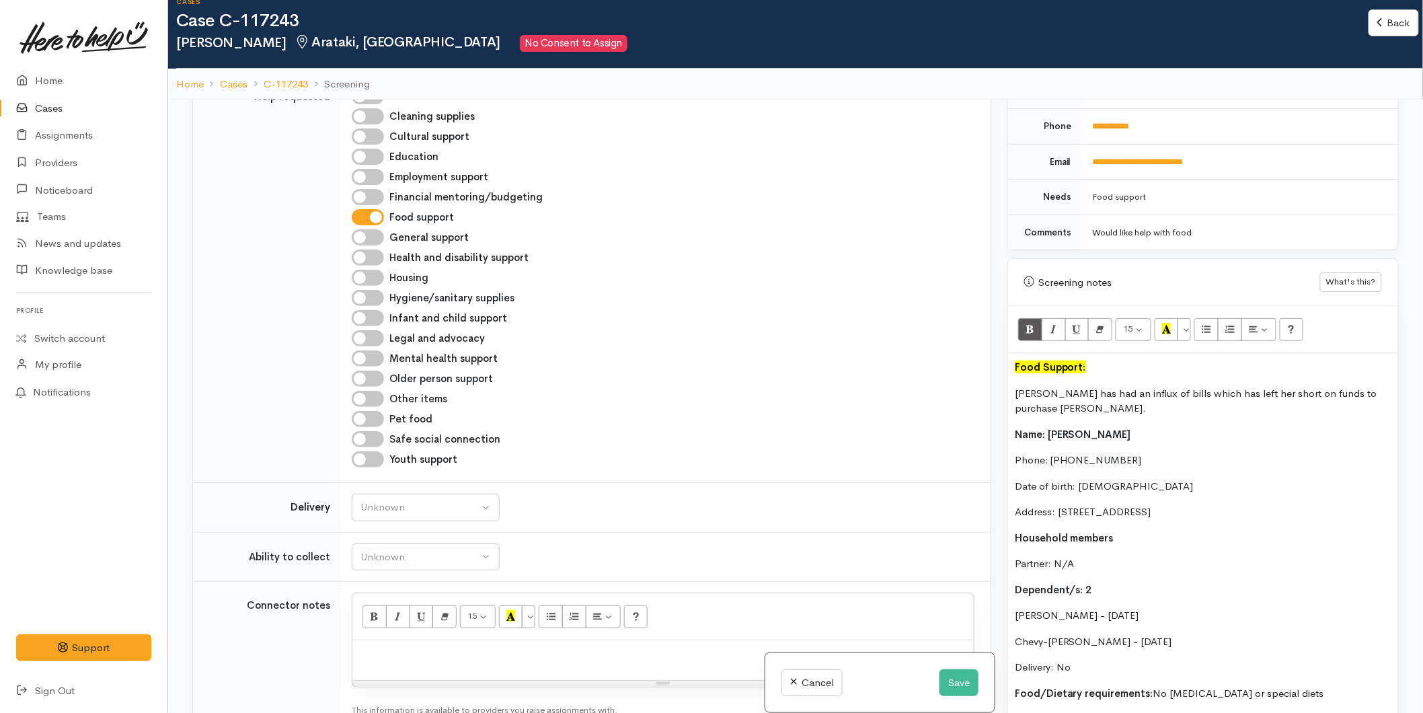
scroll to position [747, 0]
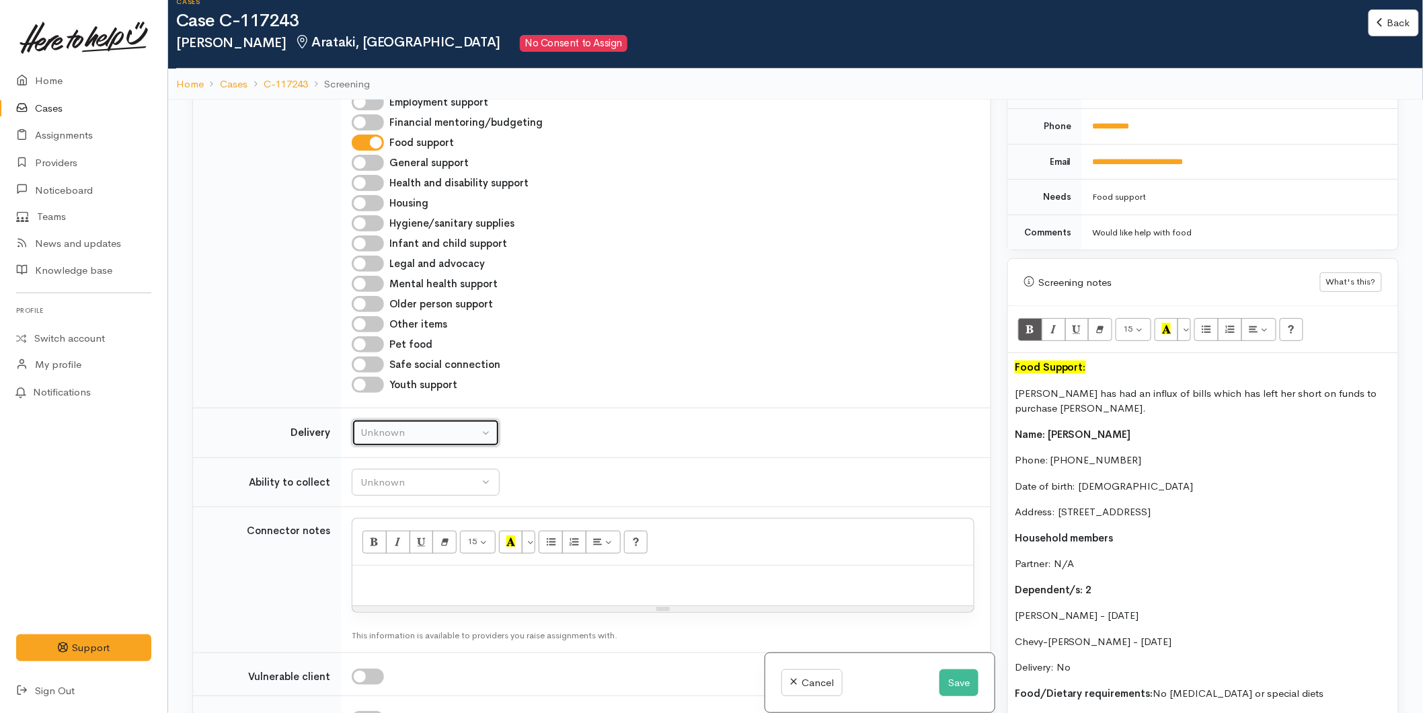
click at [395, 425] on div "Unknown" at bounding box center [419, 432] width 118 height 15
click at [379, 551] on span "No" at bounding box center [375, 557] width 14 height 15
select select "1"
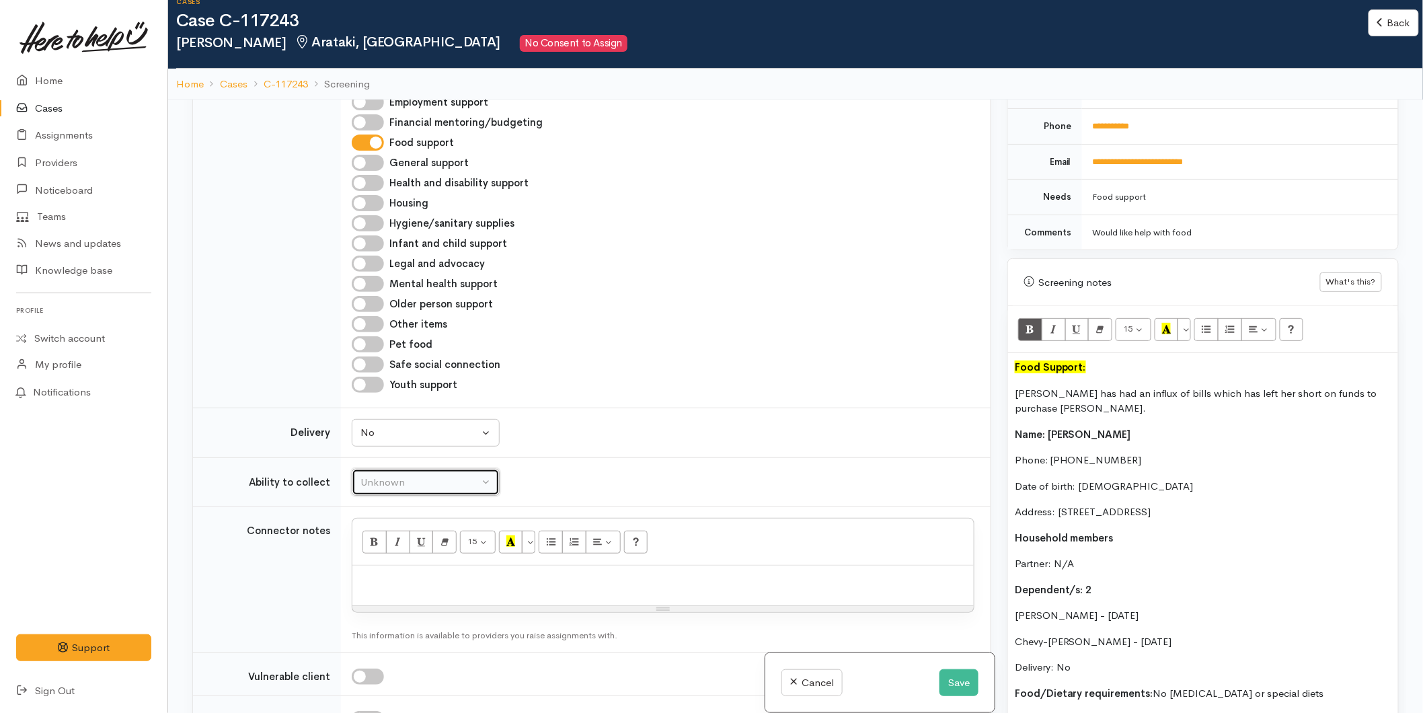
click at [397, 475] on div "Unknown" at bounding box center [419, 482] width 118 height 15
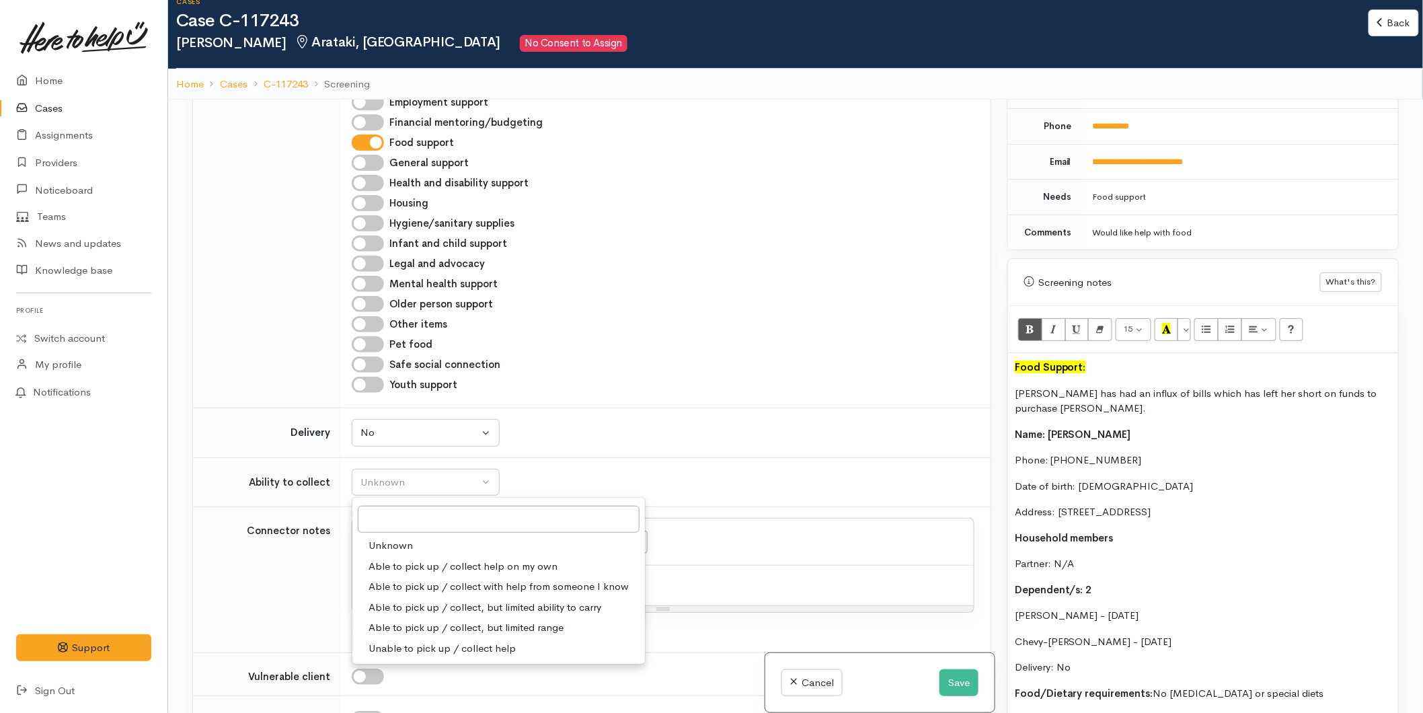
click at [412, 559] on span "Able to pick up / collect help on my own" at bounding box center [462, 566] width 189 height 15
select select "2"
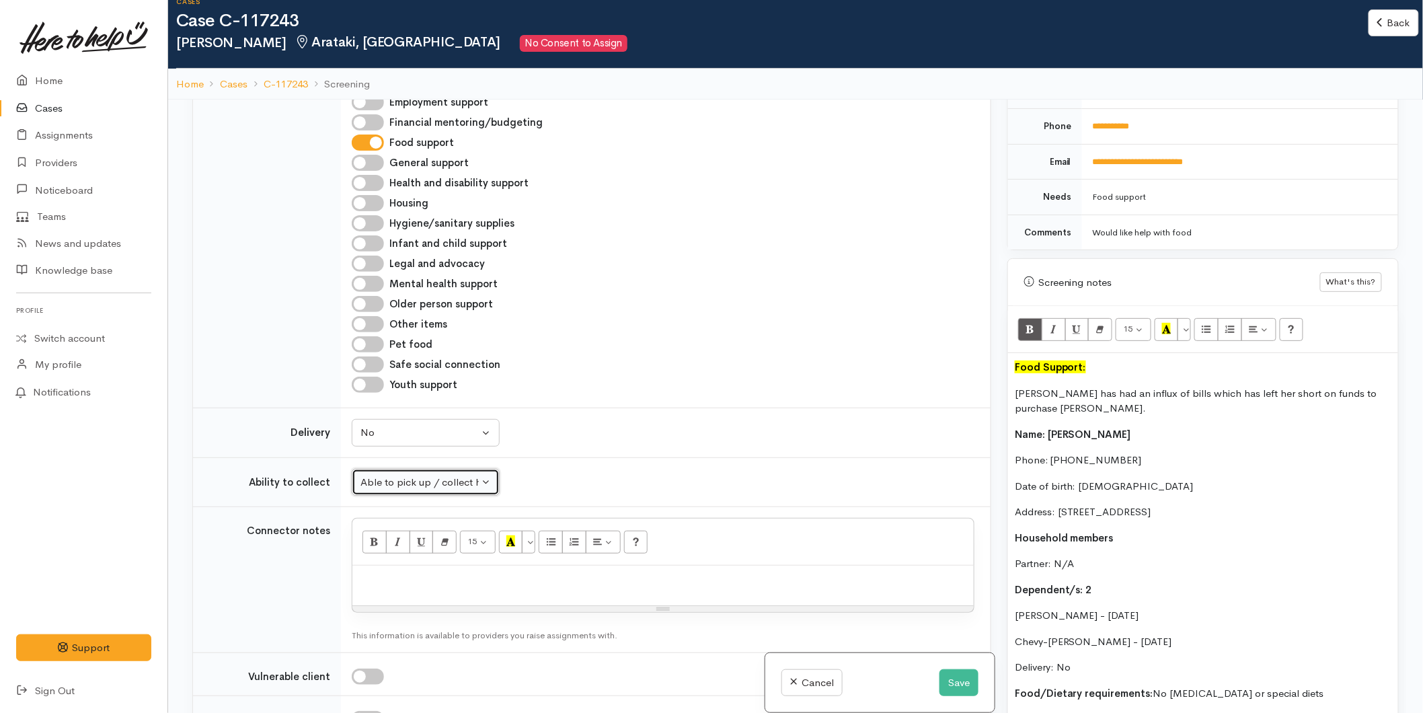
scroll to position [710, 0]
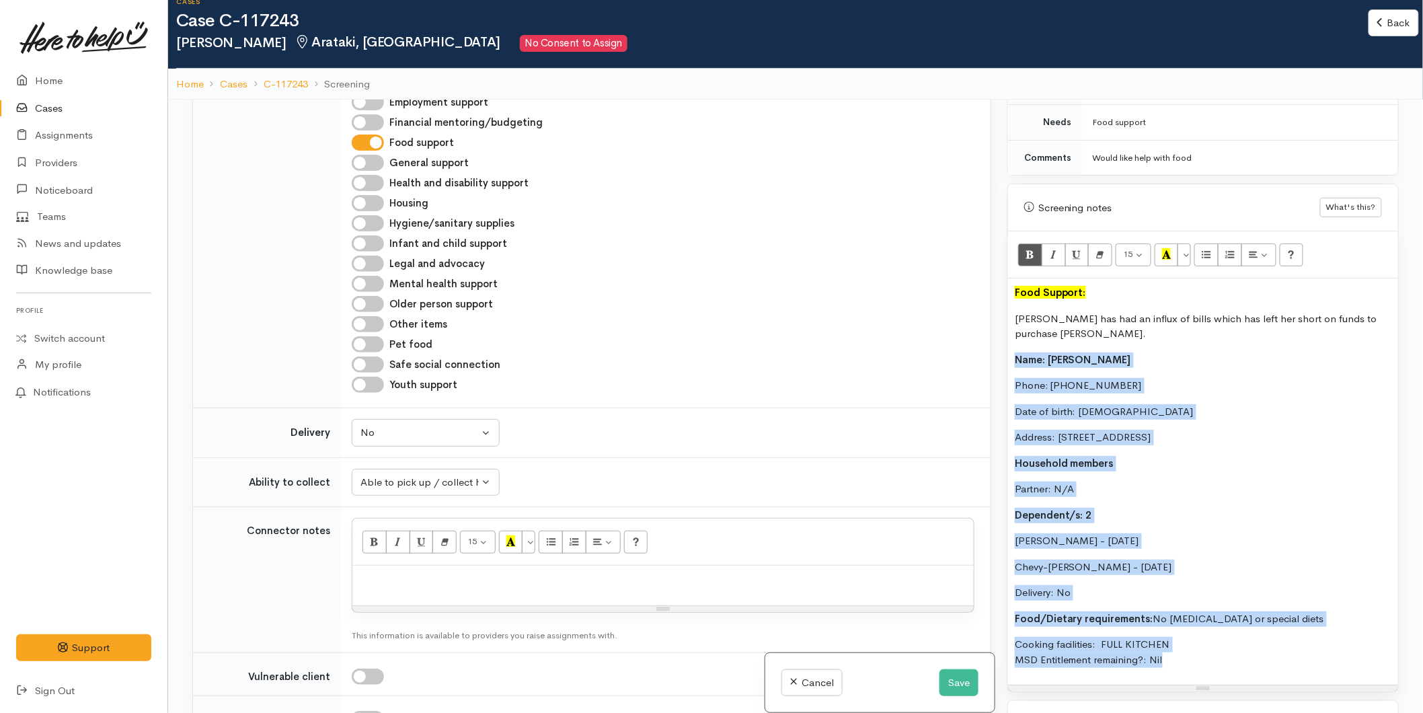
drag, startPoint x: 1187, startPoint y: 637, endPoint x: 1009, endPoint y: 327, distance: 357.7
click at [1009, 327] on div "Food Support: Kylie has had an influx of bills which has left her short on fund…" at bounding box center [1203, 481] width 390 height 406
copy div "Name: Kylie Pemberton Phone: 02041909785 Date of birth: 10/02/1984 Address: 53 …"
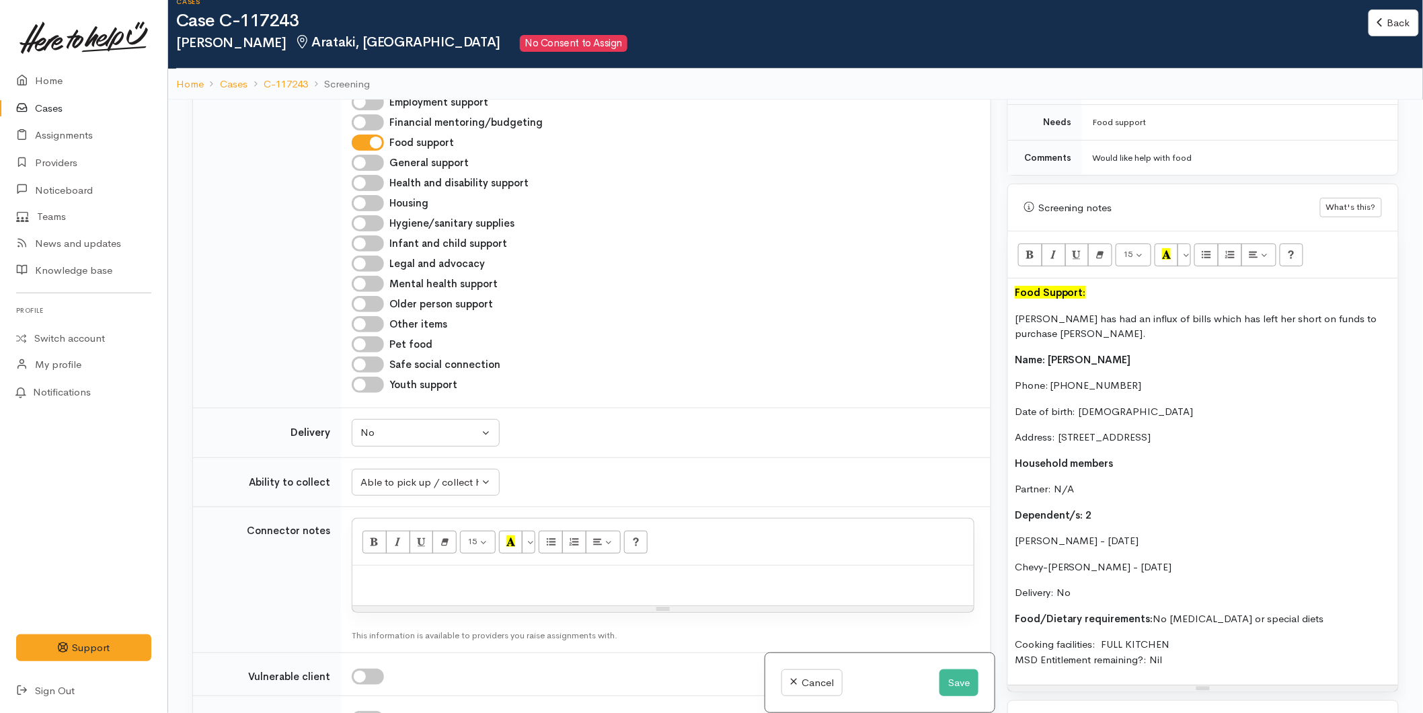
click at [412, 582] on div at bounding box center [662, 585] width 621 height 40
paste div
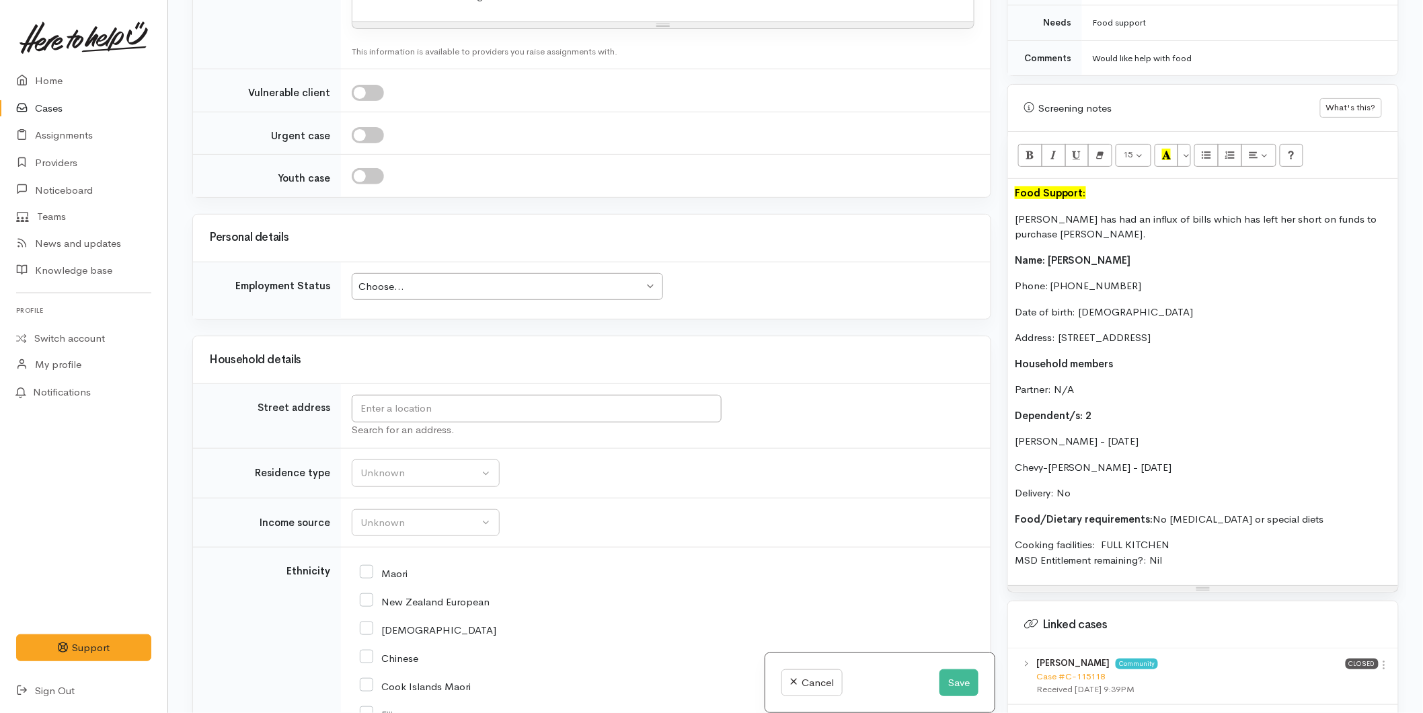
scroll to position [1556, 0]
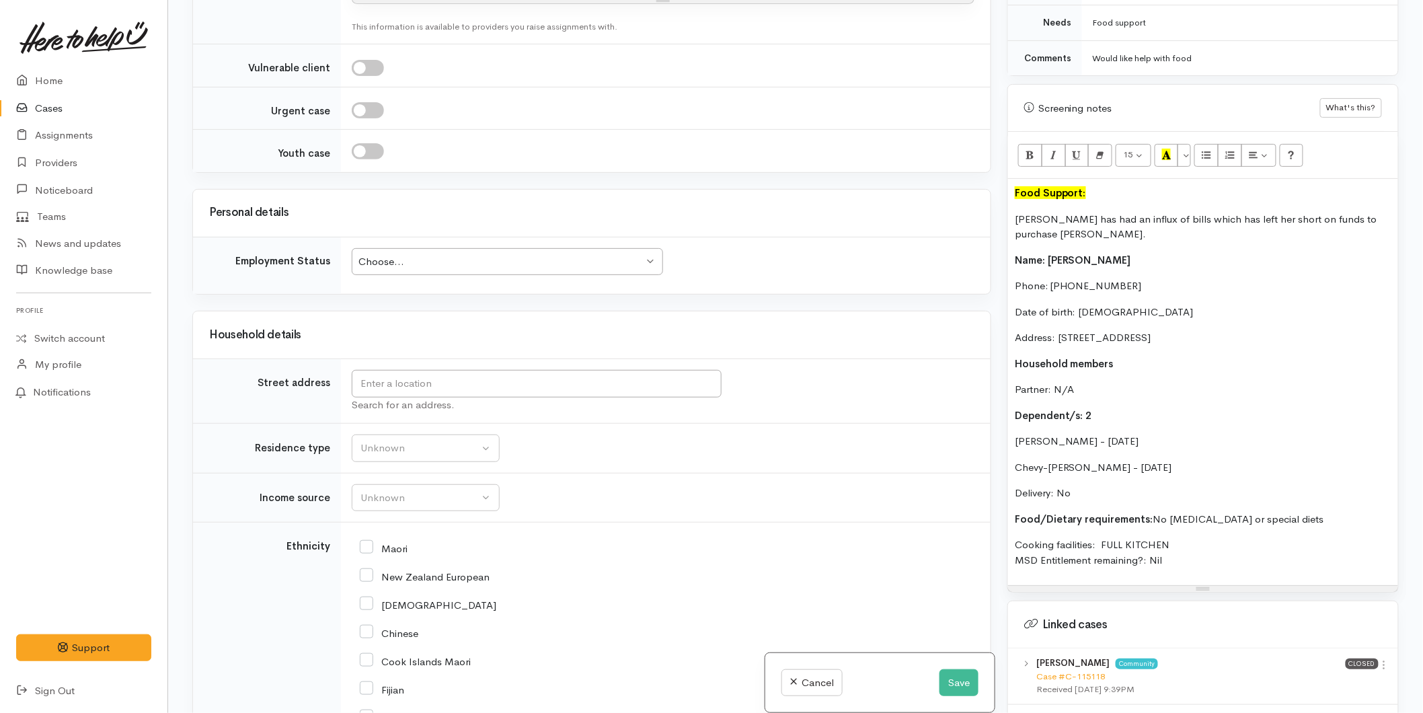
click at [391, 256] on div "Choose..." at bounding box center [500, 261] width 285 height 15
click at [413, 379] on input "text" at bounding box center [537, 384] width 370 height 28
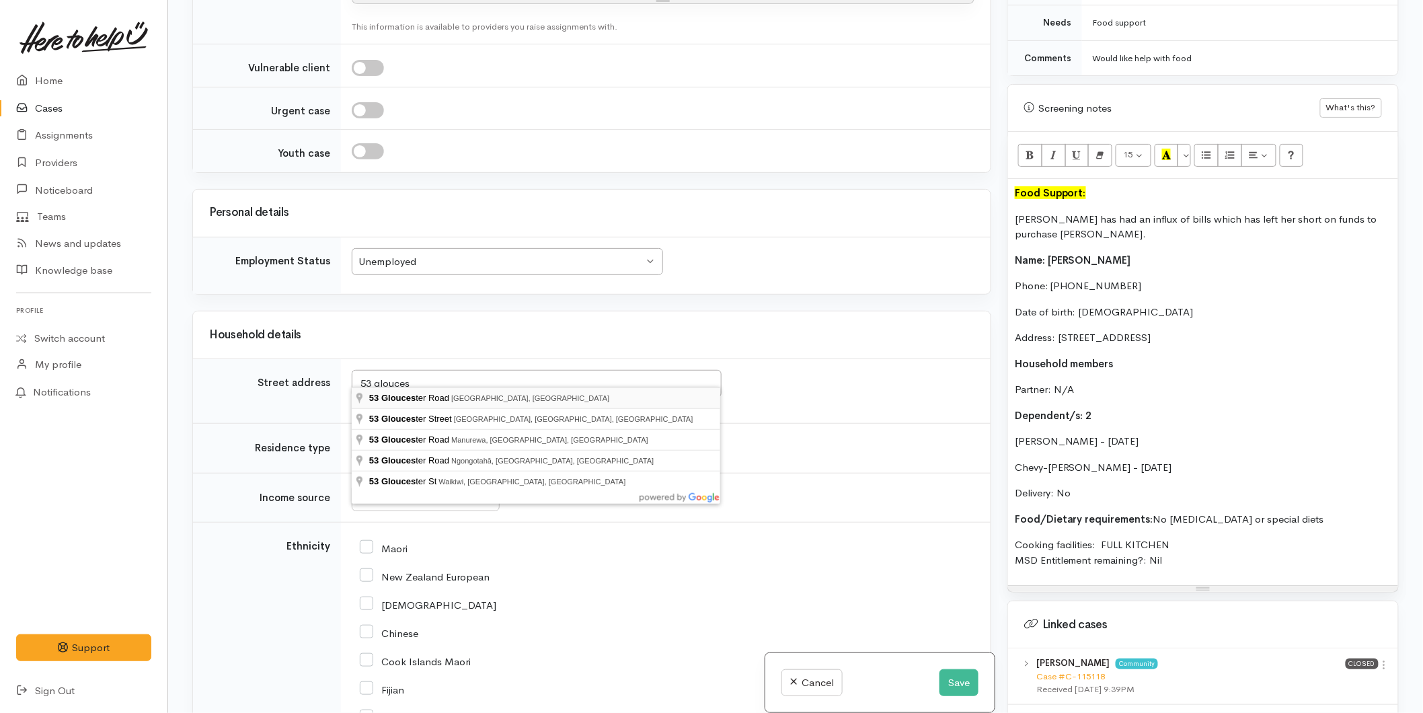
type input "53 Gloucester Road, Mount Maunganui, New Zealand"
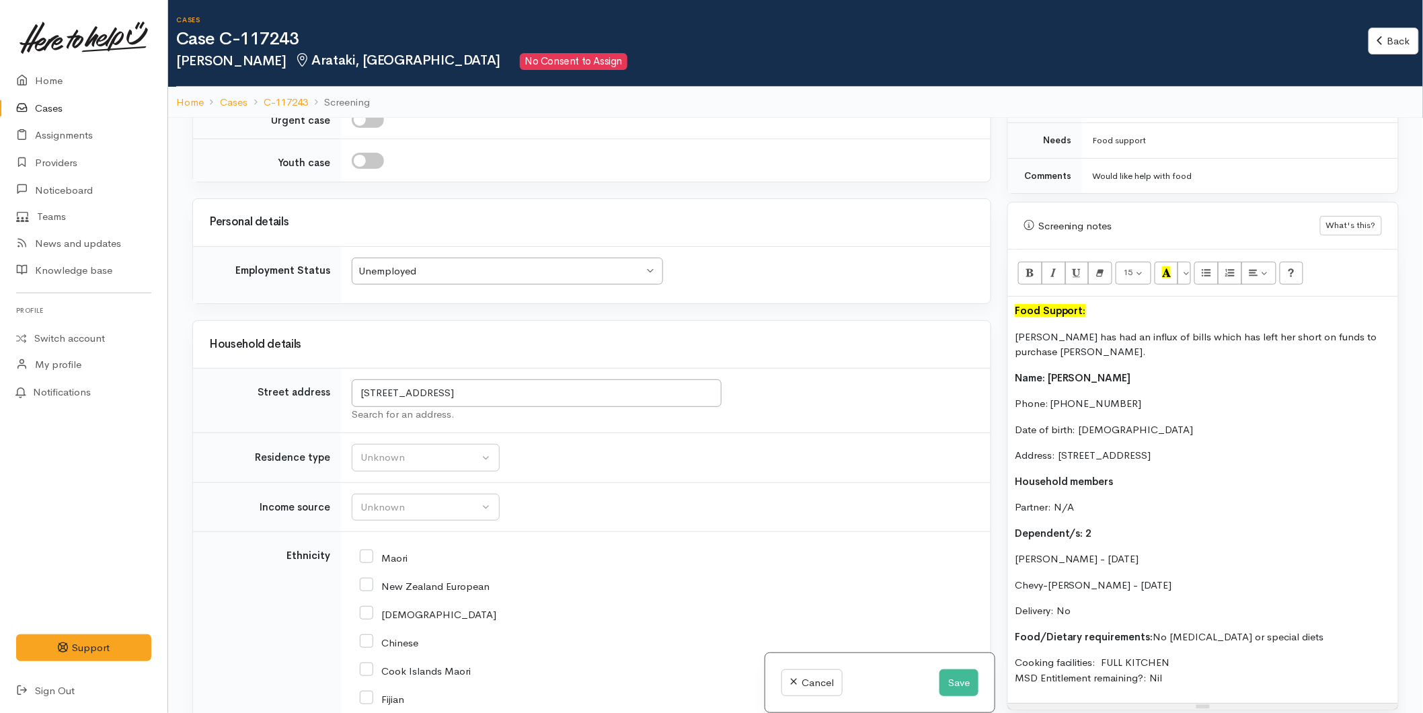
scroll to position [1705, 0]
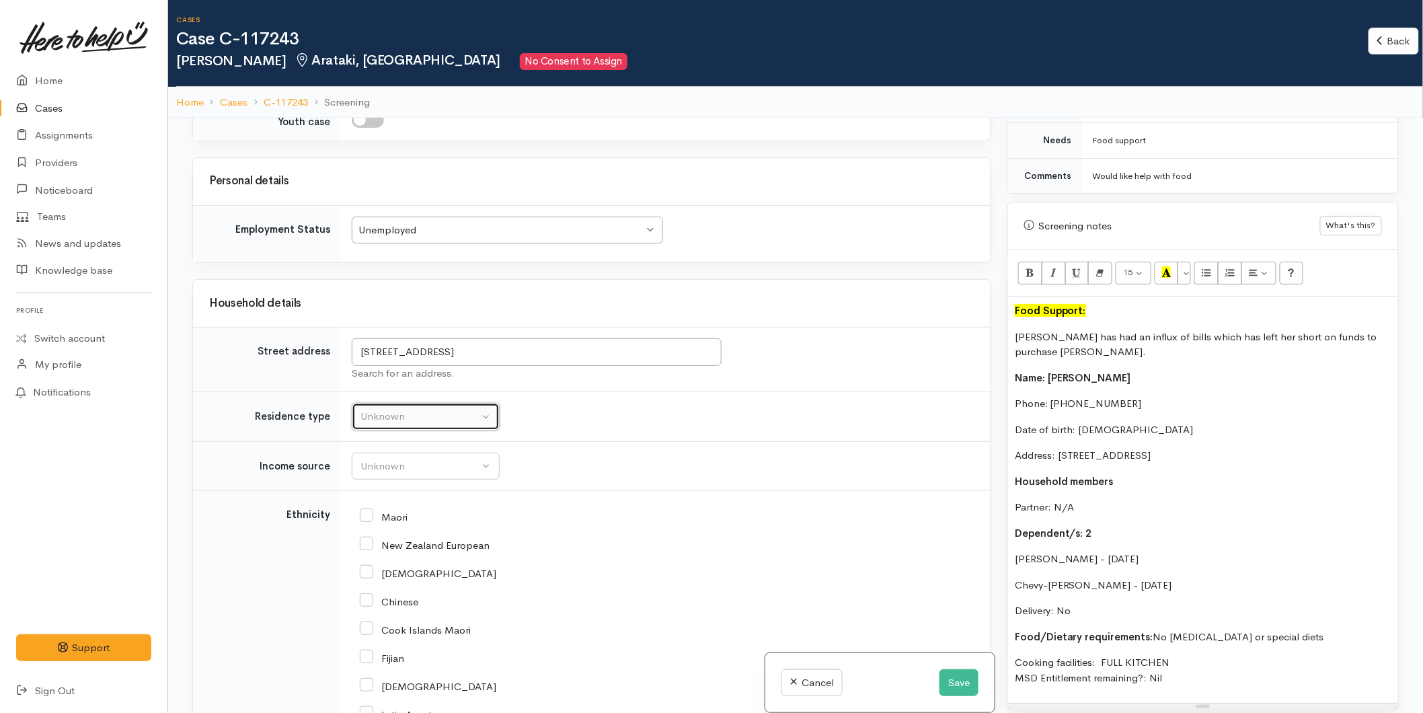
click at [368, 403] on button "Unknown" at bounding box center [426, 417] width 148 height 28
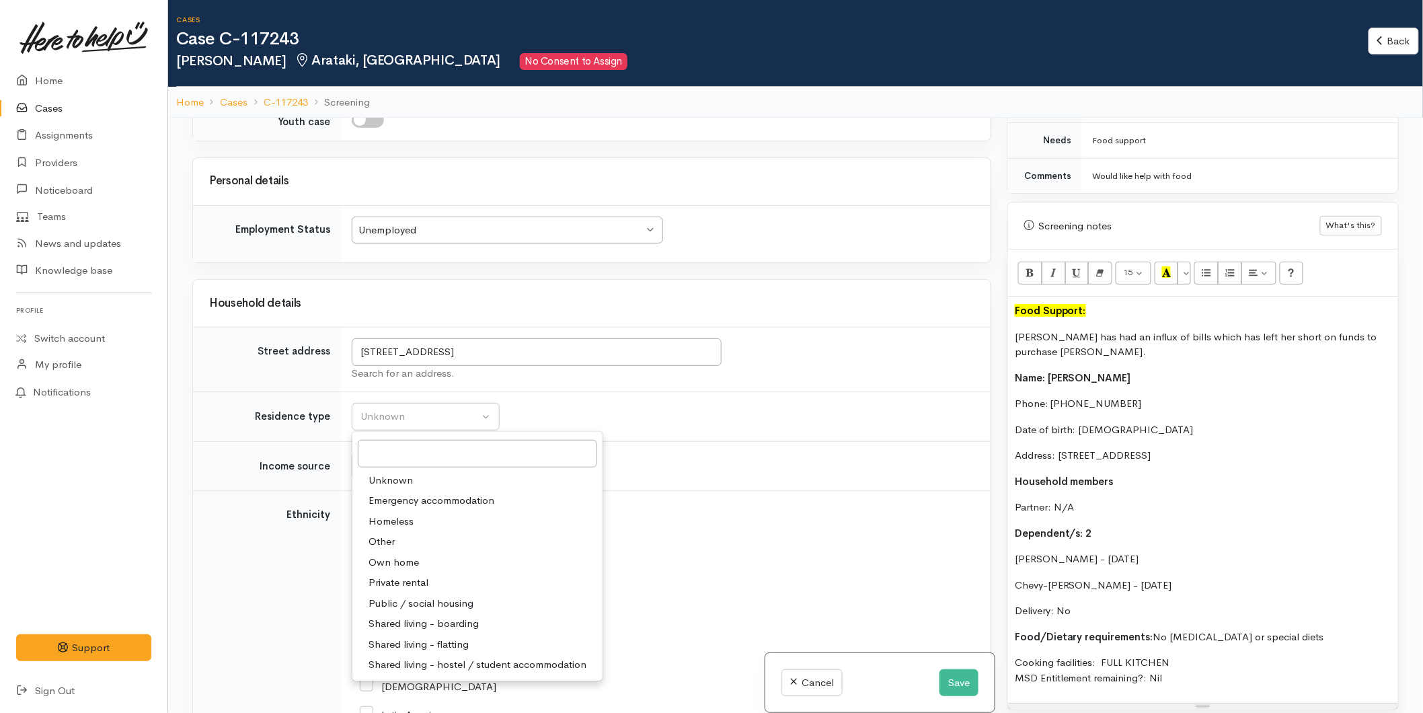
click at [397, 575] on span "Private rental" at bounding box center [398, 582] width 60 height 15
select select "2"
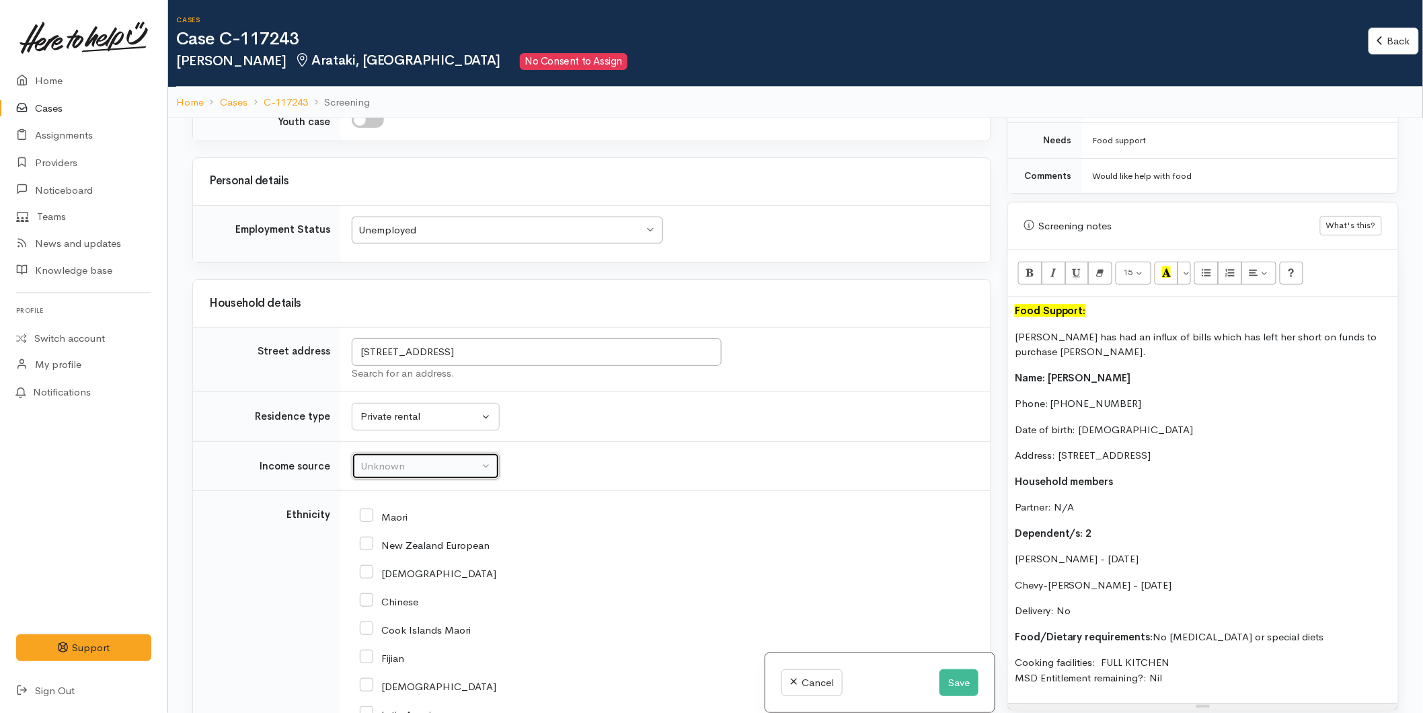
click at [372, 466] on button "Unknown" at bounding box center [426, 466] width 148 height 28
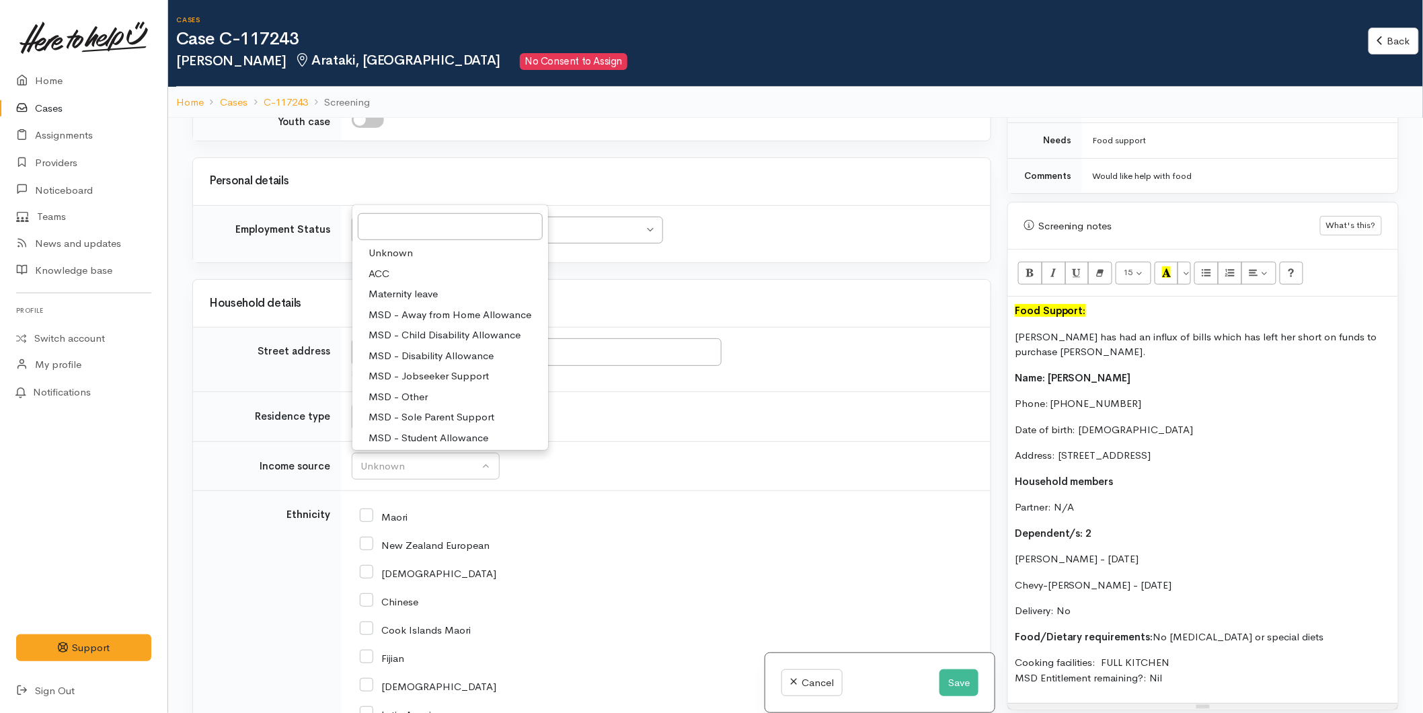
click at [413, 368] on span "MSD - Jobseeker Support" at bounding box center [428, 375] width 120 height 15
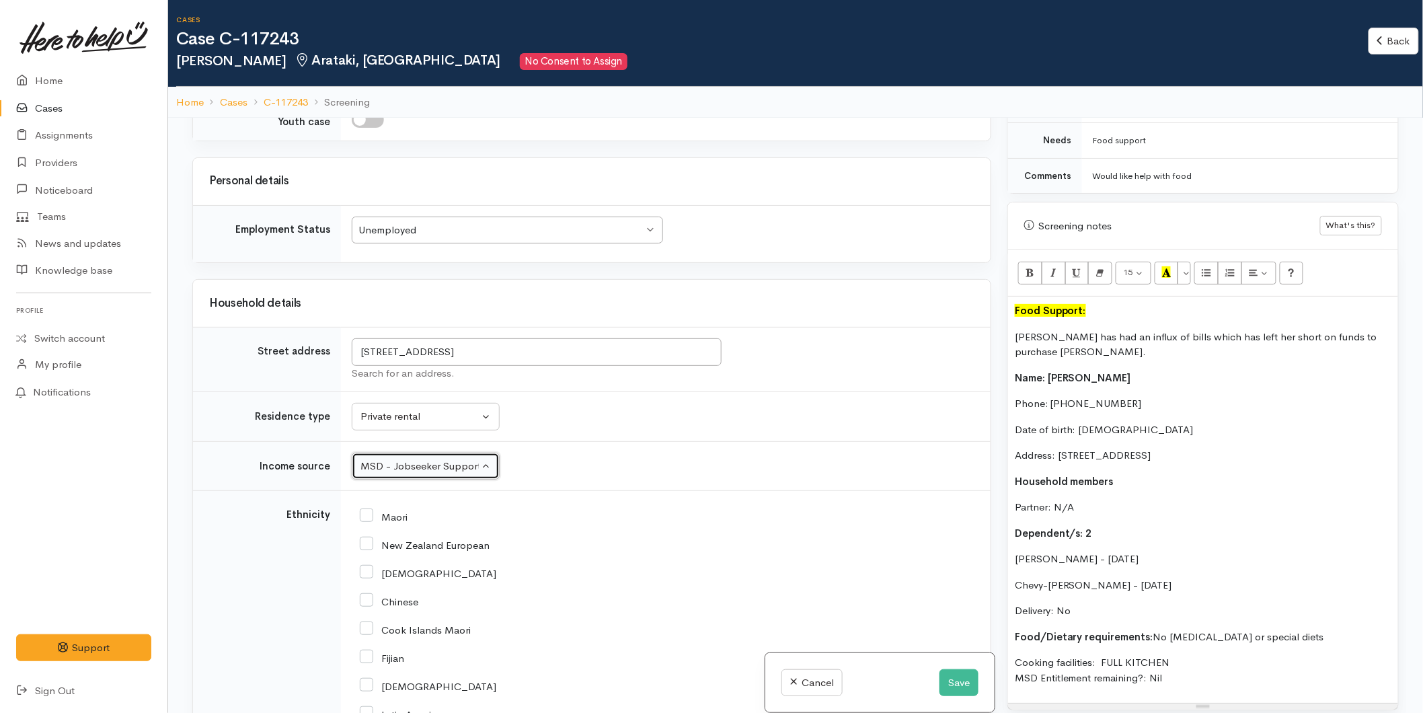
click at [391, 459] on div "MSD - Jobseeker Support" at bounding box center [419, 466] width 118 height 15
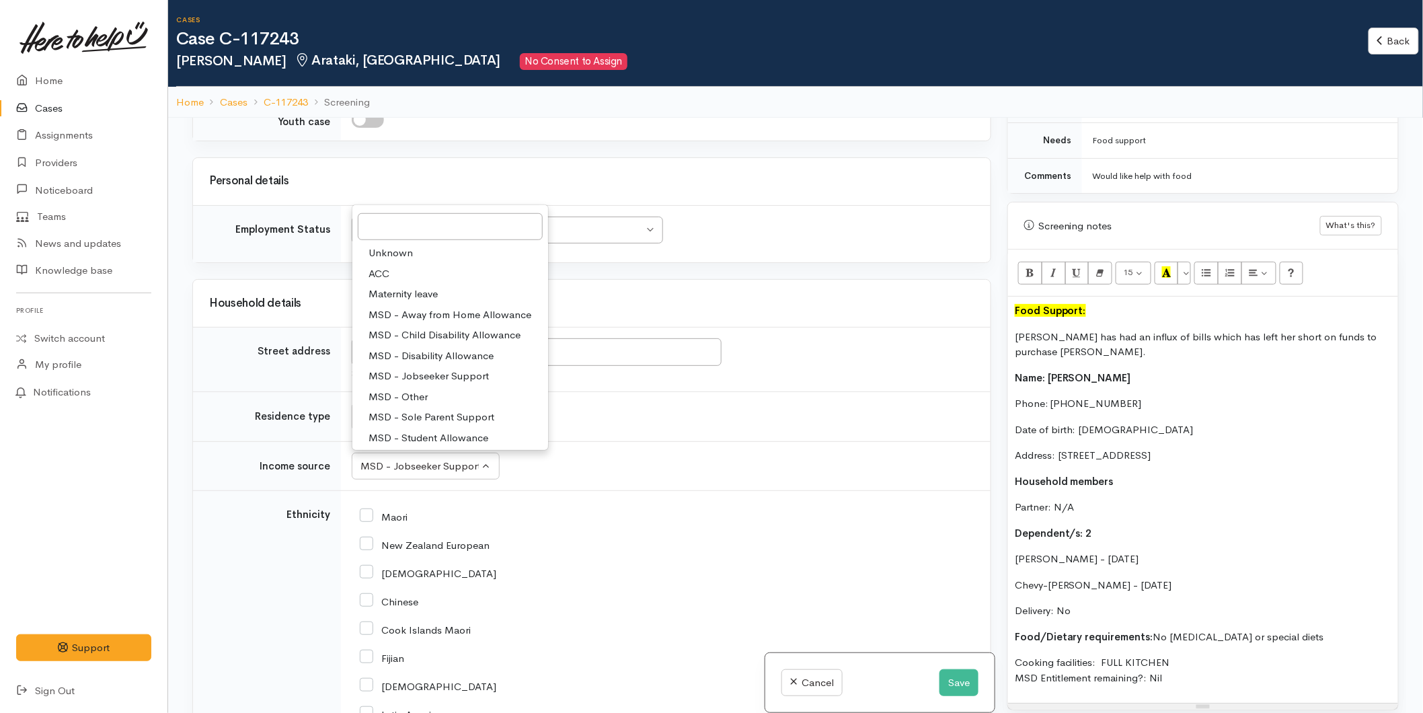
click at [424, 409] on span "MSD - Sole Parent Support" at bounding box center [431, 416] width 126 height 15
select select "7"
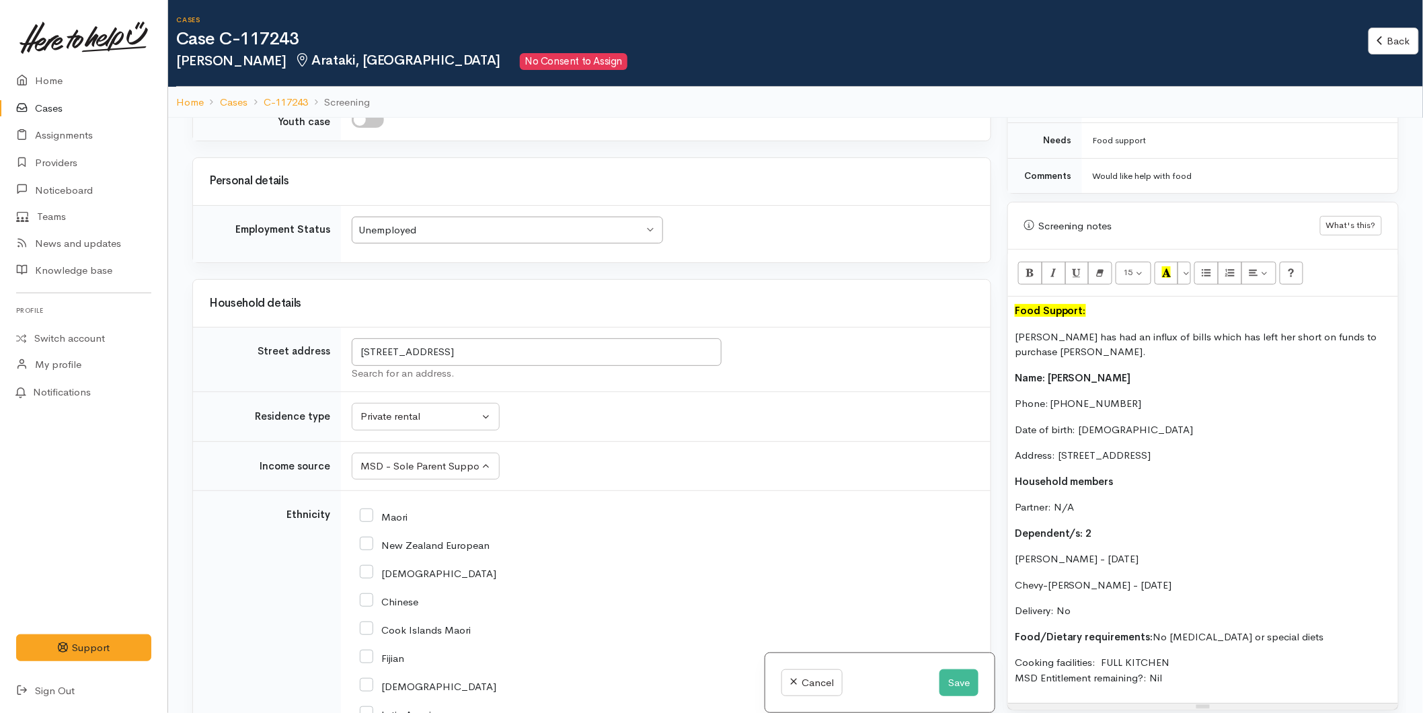
click at [373, 510] on input "Maori" at bounding box center [384, 516] width 48 height 12
click at [367, 510] on input "Maori" at bounding box center [384, 516] width 48 height 12
checkbox input "false"
click at [366, 538] on input "New Zealand European" at bounding box center [425, 544] width 130 height 12
checkbox input "true"
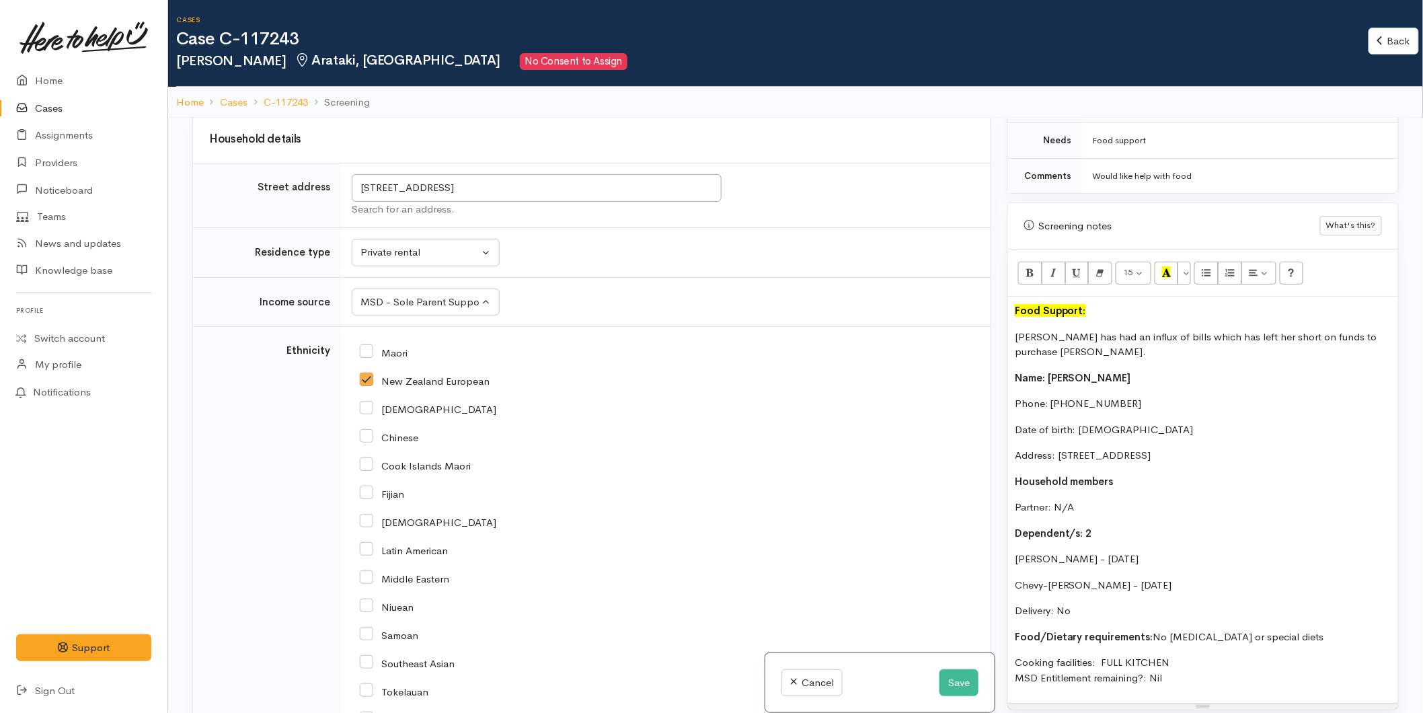
scroll to position [2303, 0]
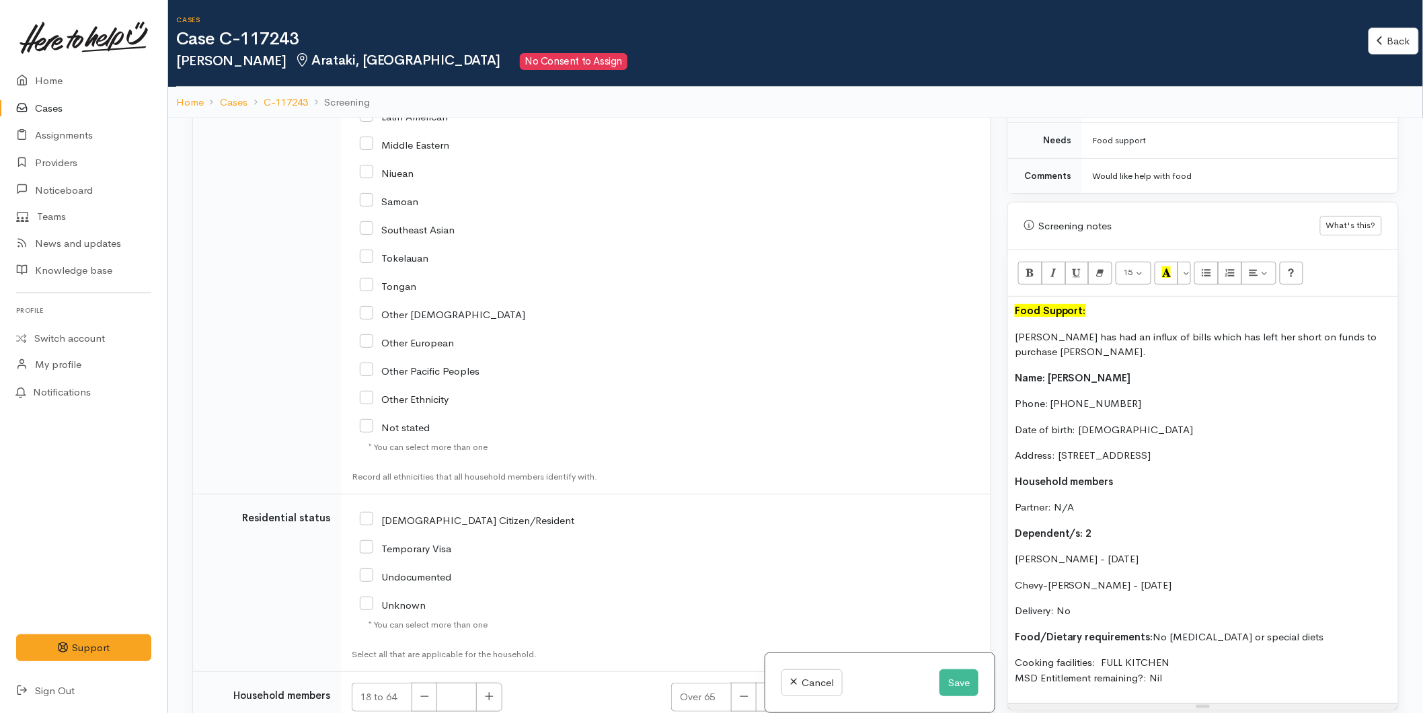
click at [370, 513] on input "NZ Citizen/Resident" at bounding box center [467, 519] width 214 height 12
checkbox input "true"
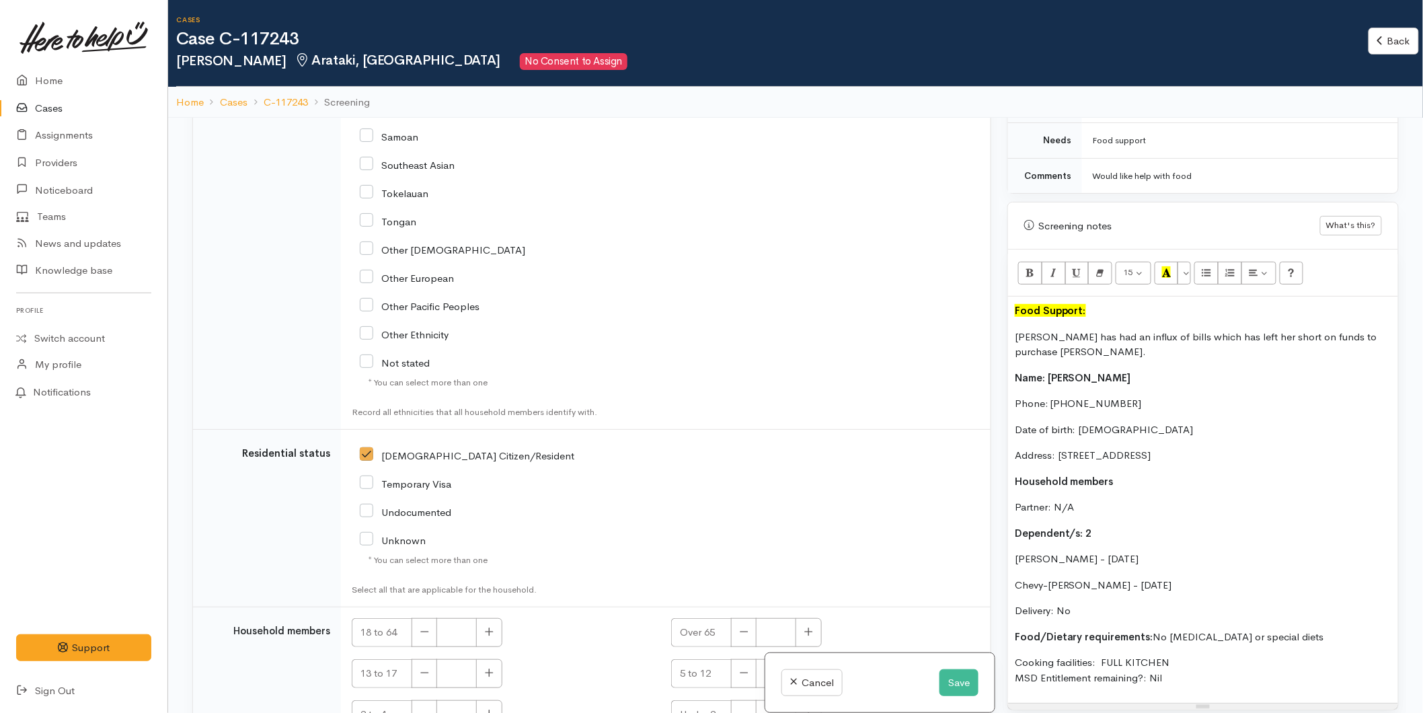
scroll to position [2432, 0]
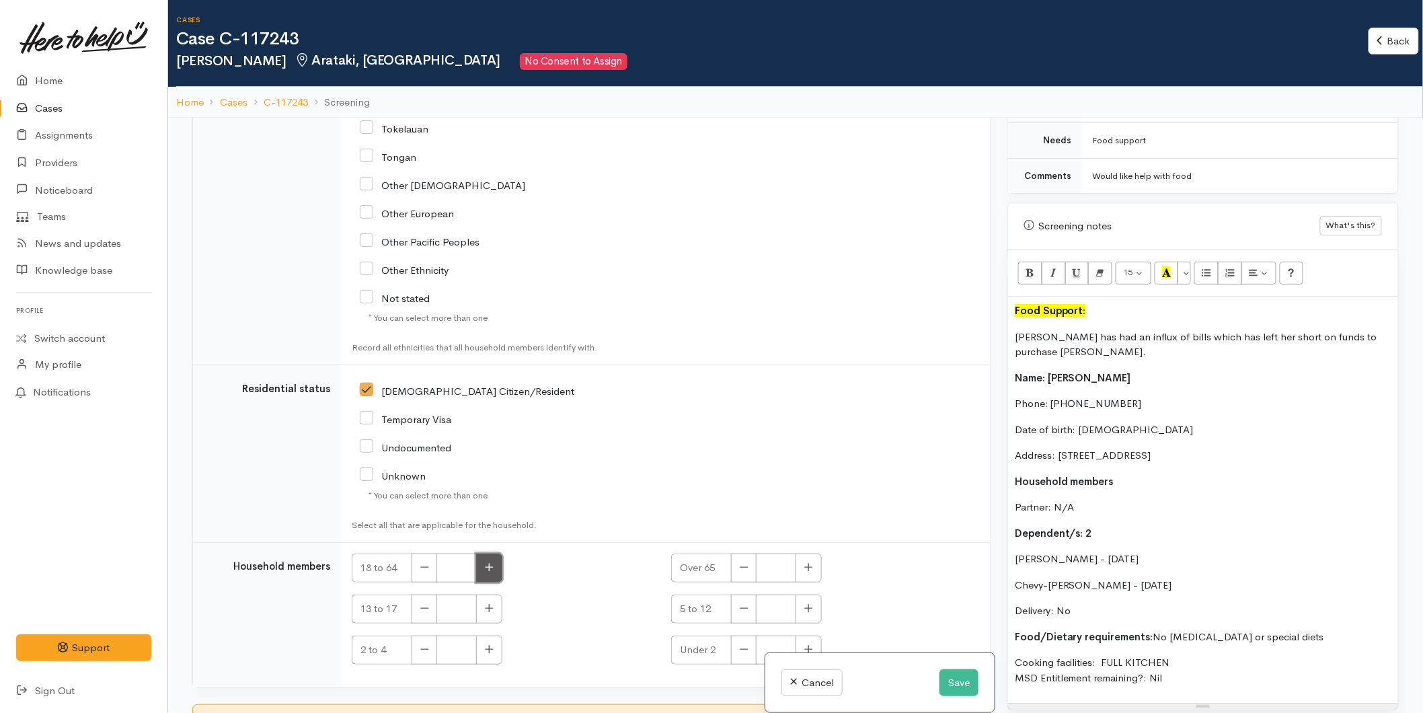
click at [493, 562] on icon "button" at bounding box center [489, 567] width 9 height 10
type input "1"
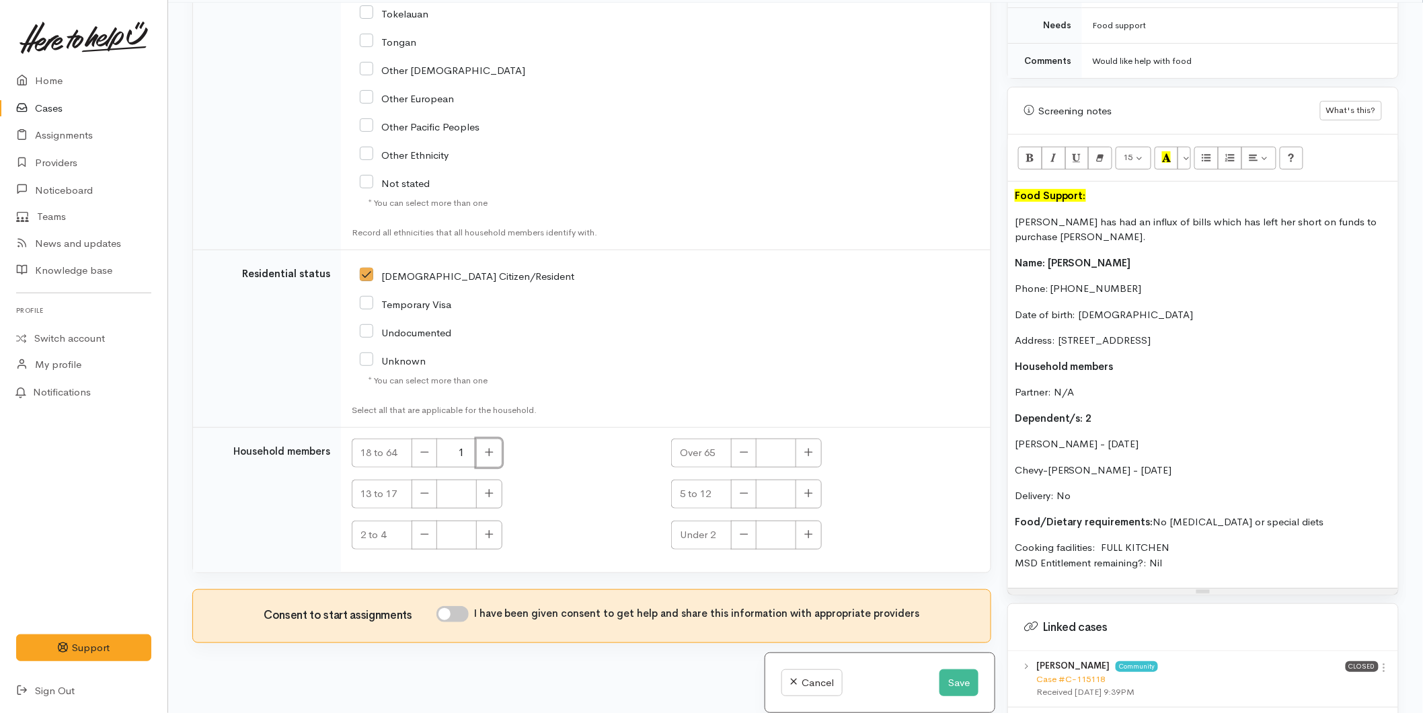
scroll to position [118, 0]
click at [802, 485] on button "button" at bounding box center [808, 491] width 26 height 29
type input "2"
click at [945, 684] on button "Save" at bounding box center [958, 683] width 39 height 28
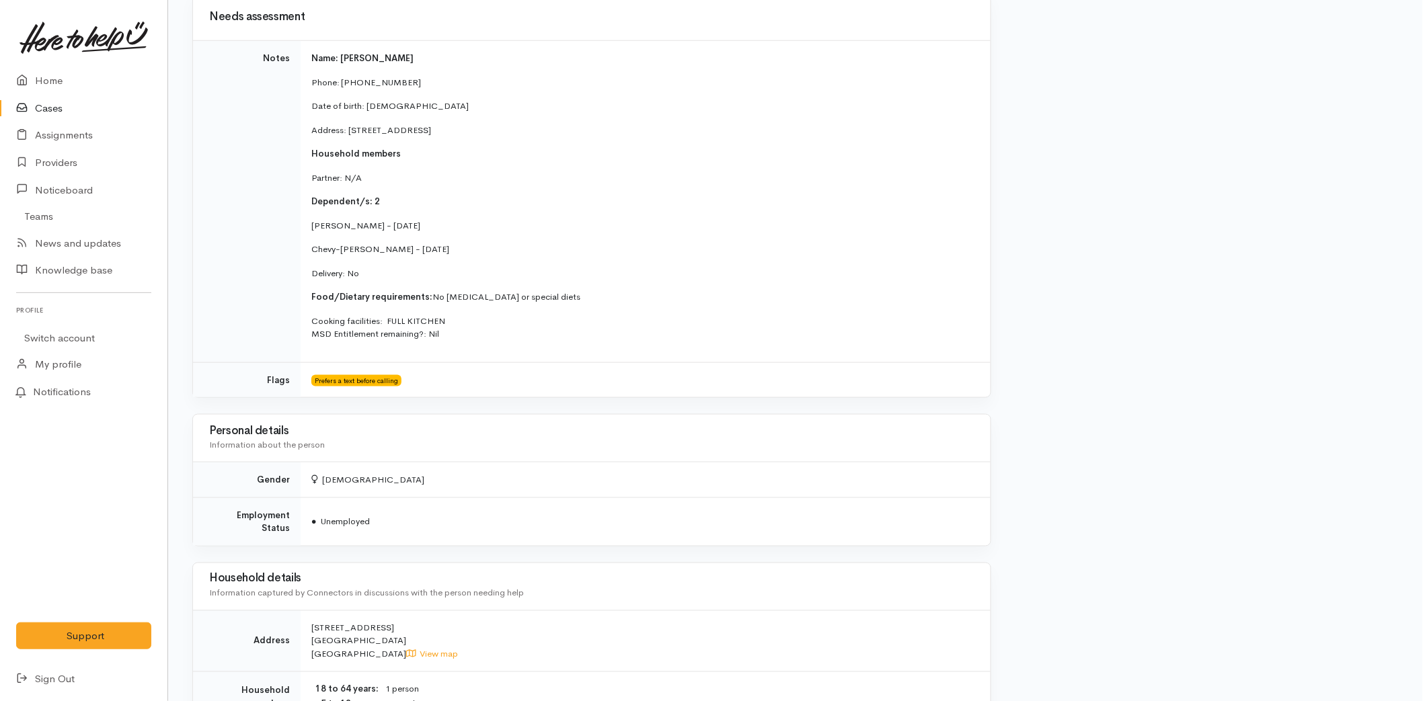
scroll to position [522, 0]
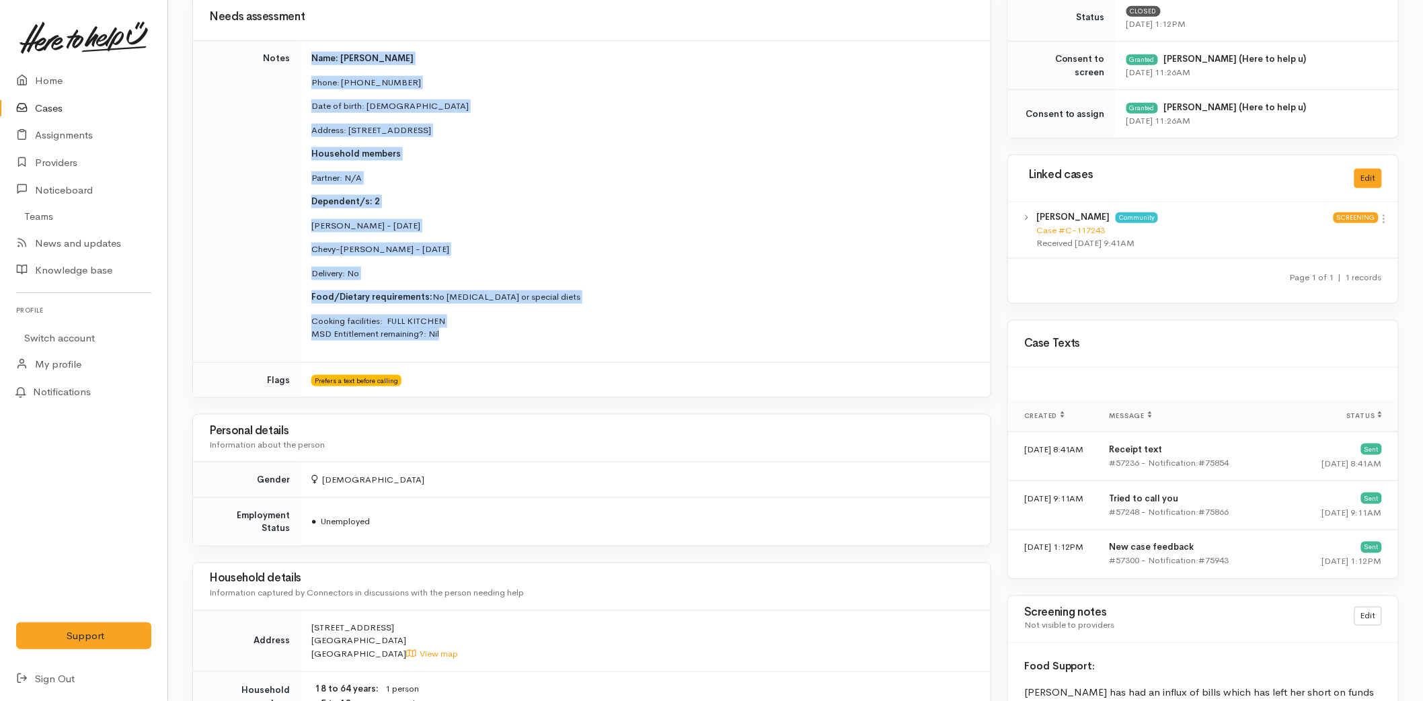
drag, startPoint x: 353, startPoint y: 303, endPoint x: 301, endPoint y: 57, distance: 250.8
click at [301, 57] on td "Name: [PERSON_NAME] Phone: [PHONE_NUMBER] Date of birth: [DEMOGRAPHIC_DATA] Add…" at bounding box center [646, 202] width 690 height 322
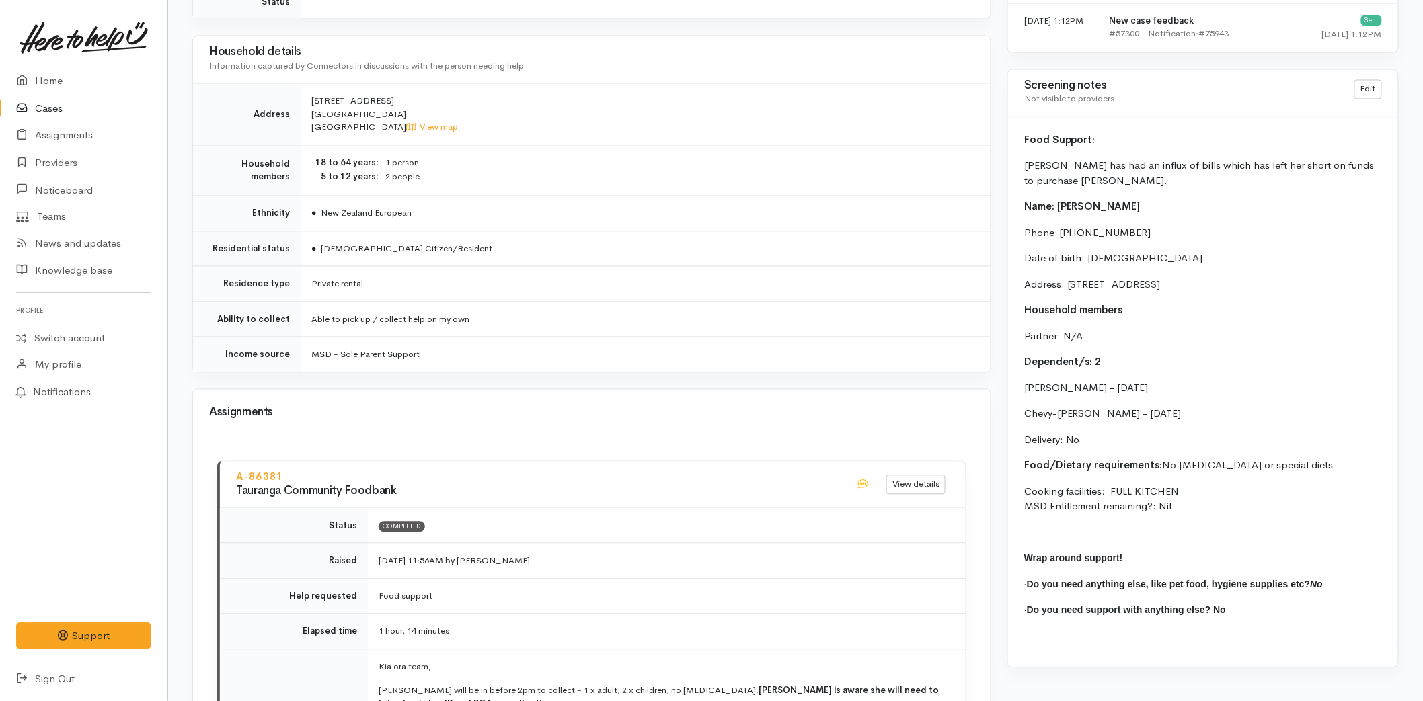
scroll to position [1121, 0]
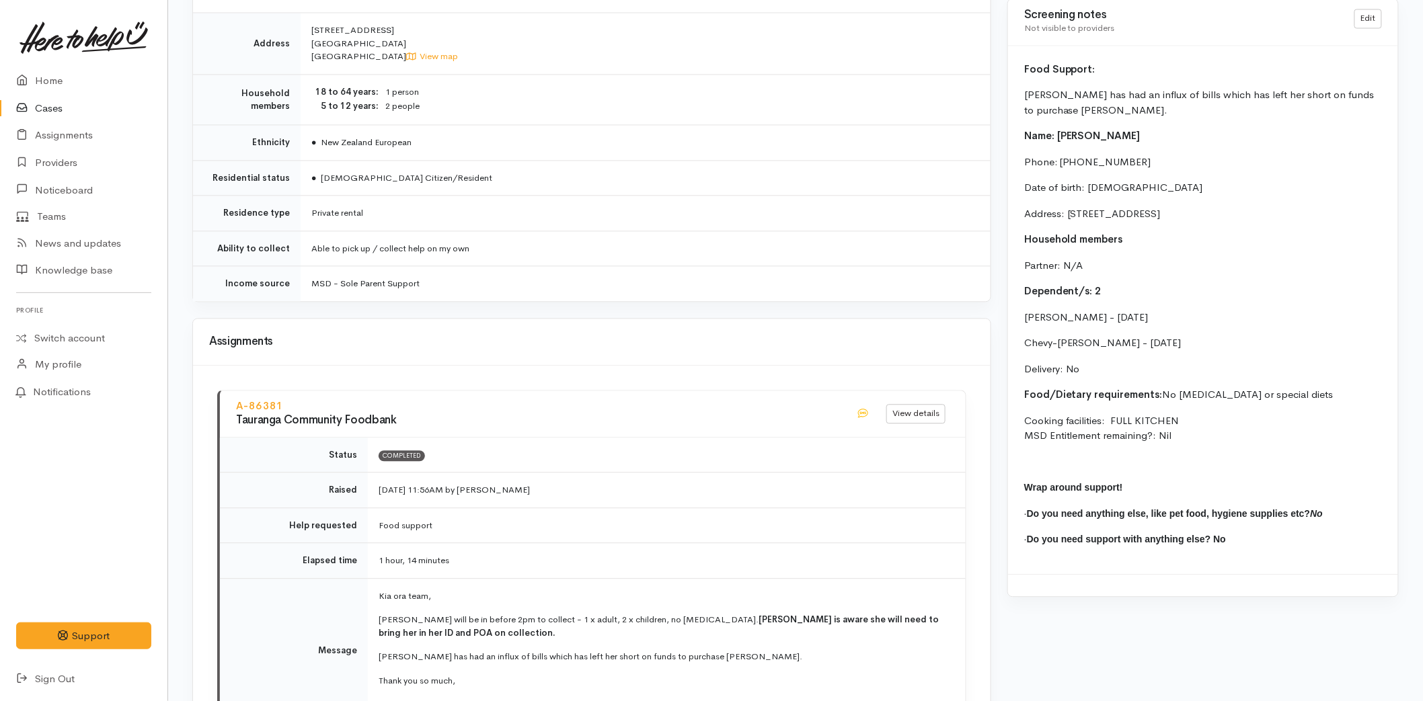
drag, startPoint x: 1049, startPoint y: 385, endPoint x: 1010, endPoint y: 69, distance: 318.4
click at [1010, 69] on div "Food Support: [PERSON_NAME] has had an influx of bills which has left her short…" at bounding box center [1203, 310] width 390 height 528
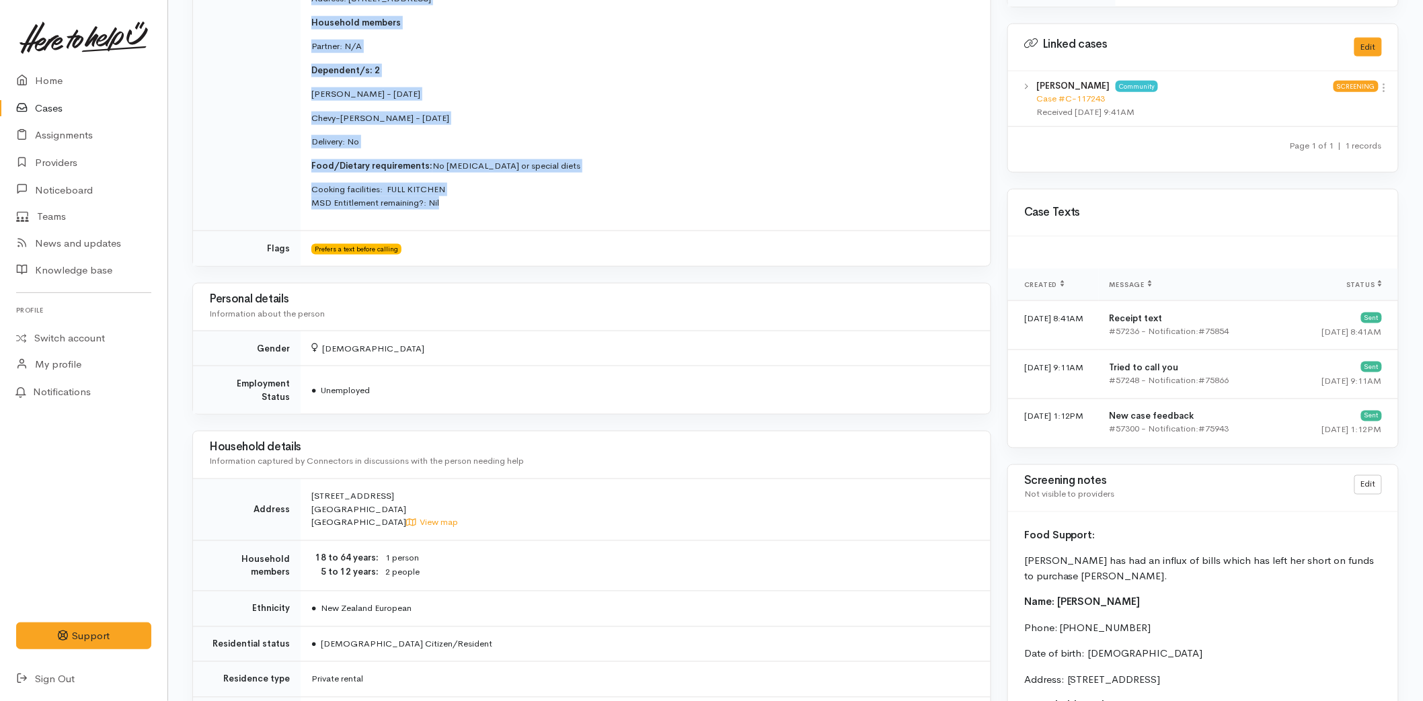
scroll to position [729, 0]
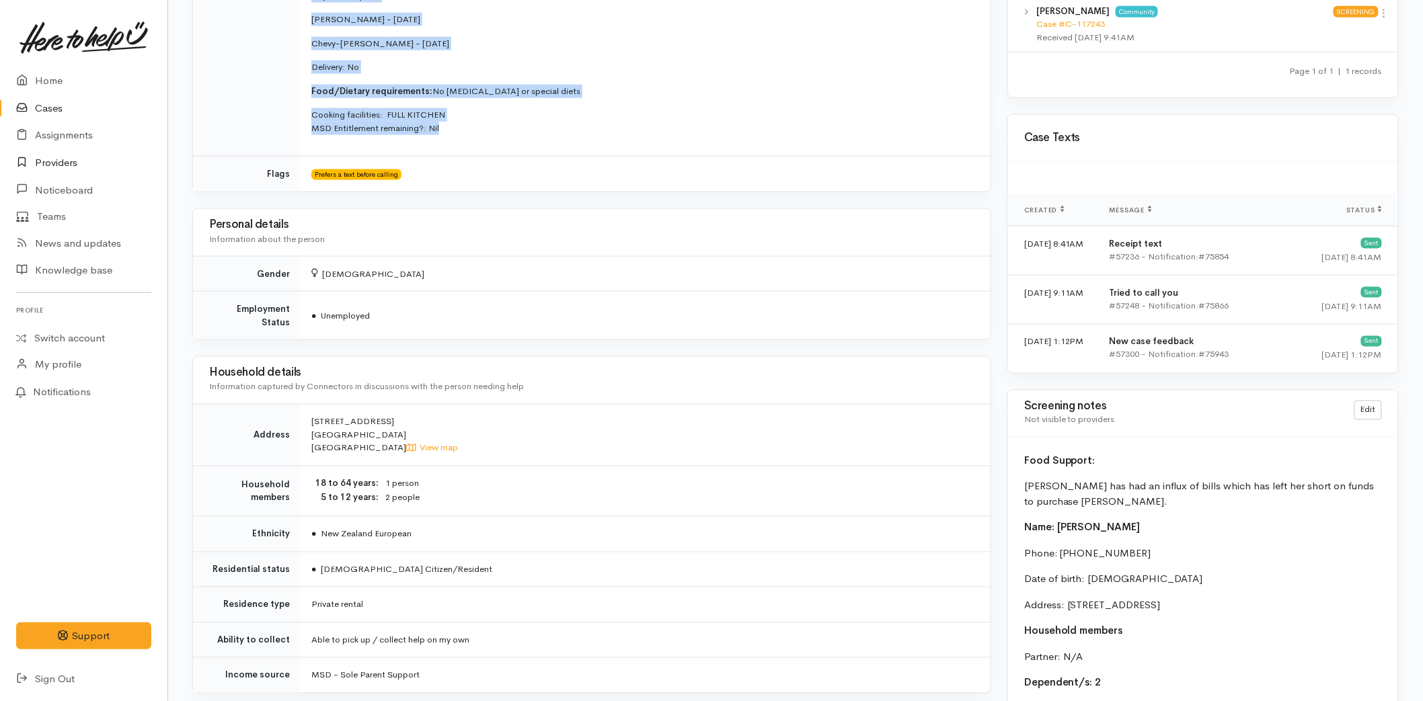
drag, startPoint x: 41, startPoint y: 155, endPoint x: 48, endPoint y: 157, distance: 7.2
click at [42, 155] on link "Providers" at bounding box center [83, 163] width 167 height 28
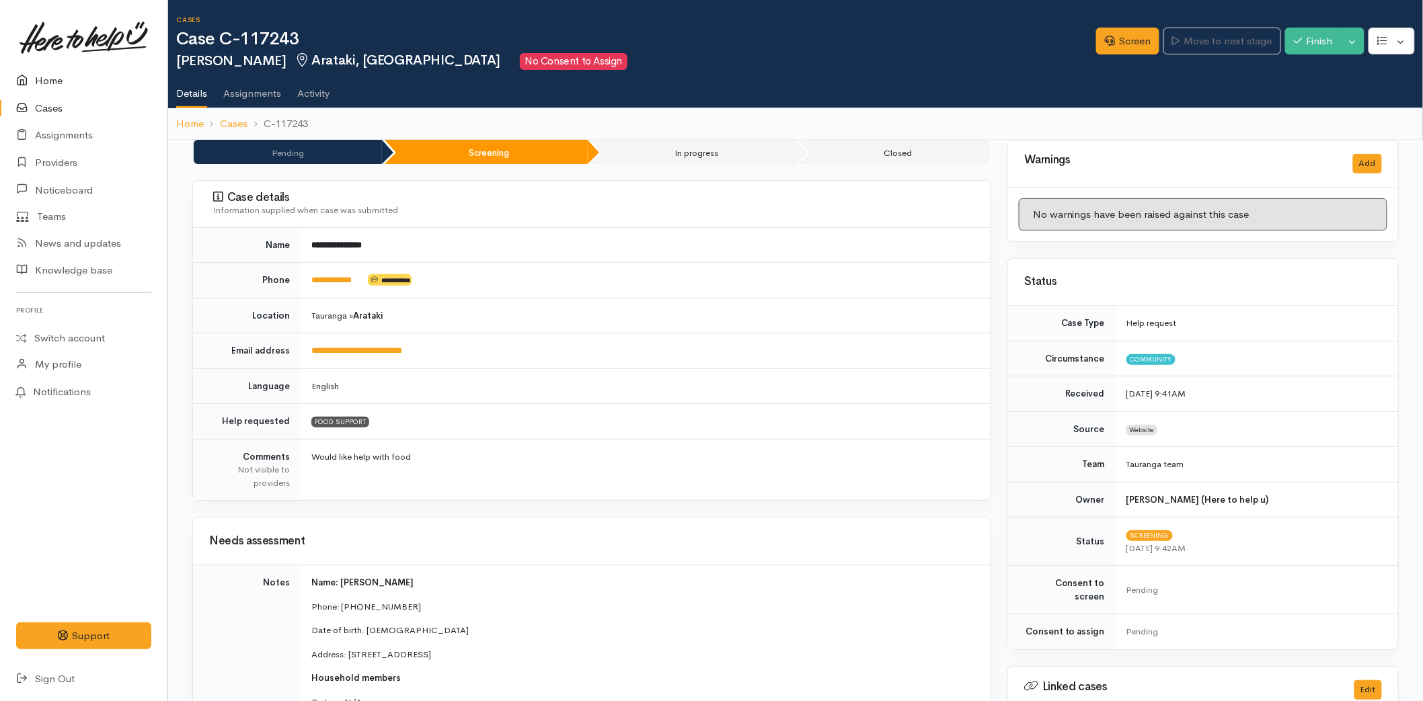
drag, startPoint x: 36, startPoint y: 67, endPoint x: 84, endPoint y: 94, distance: 54.8
click at [36, 67] on link "Home" at bounding box center [83, 81] width 167 height 28
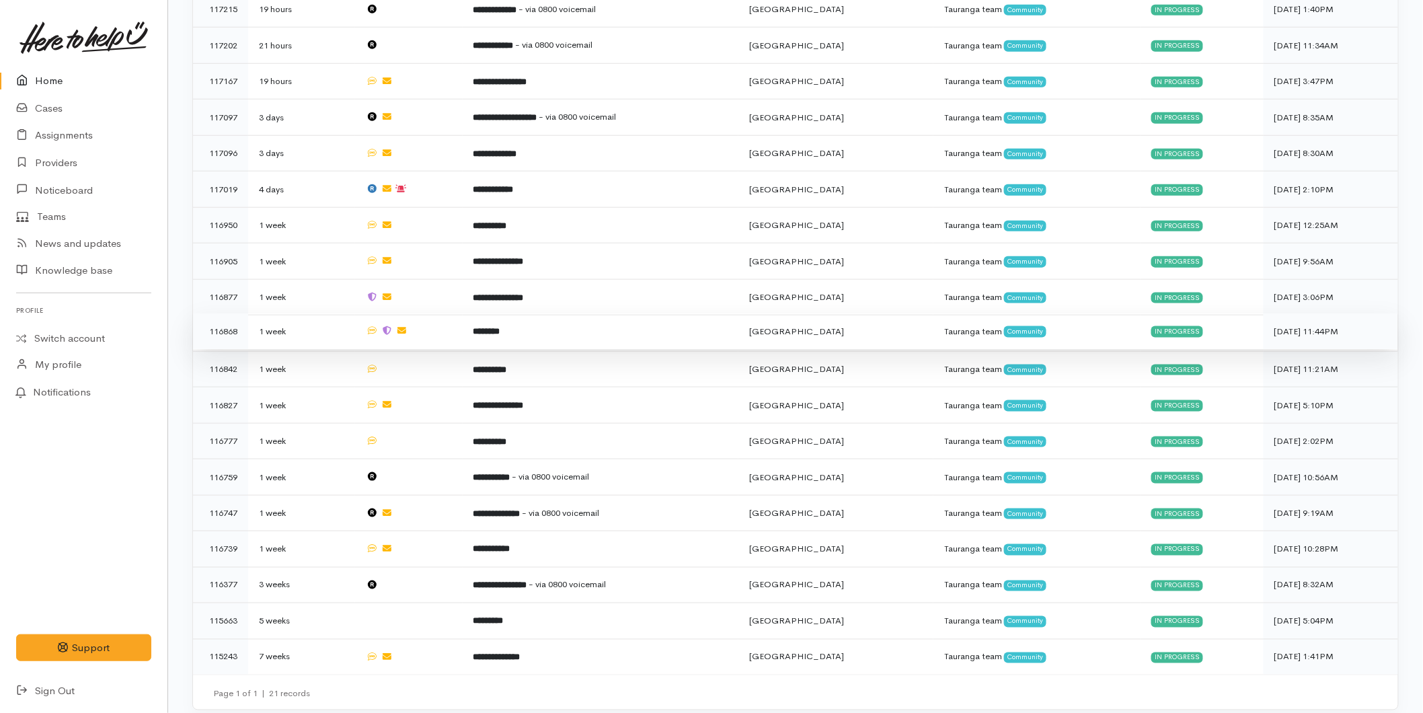
scroll to position [522, 0]
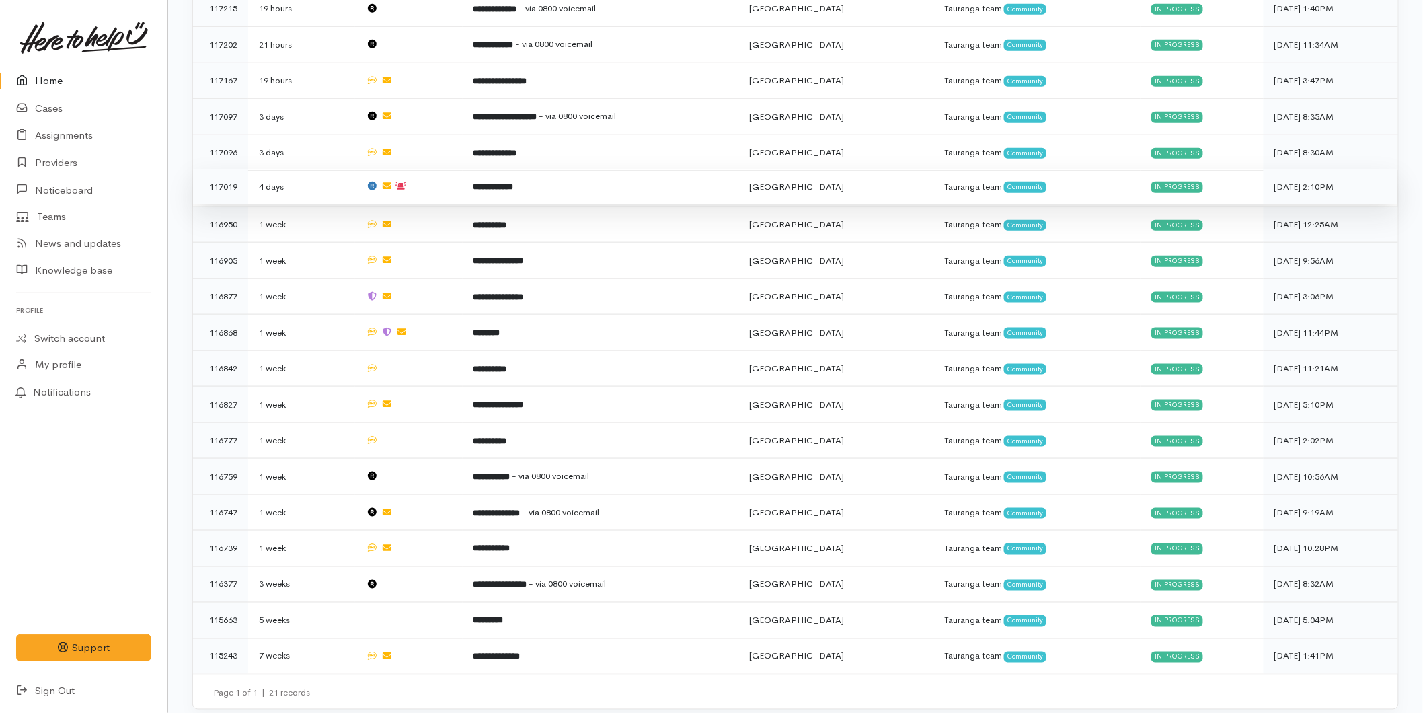
click at [514, 186] on b "**********" at bounding box center [493, 186] width 40 height 9
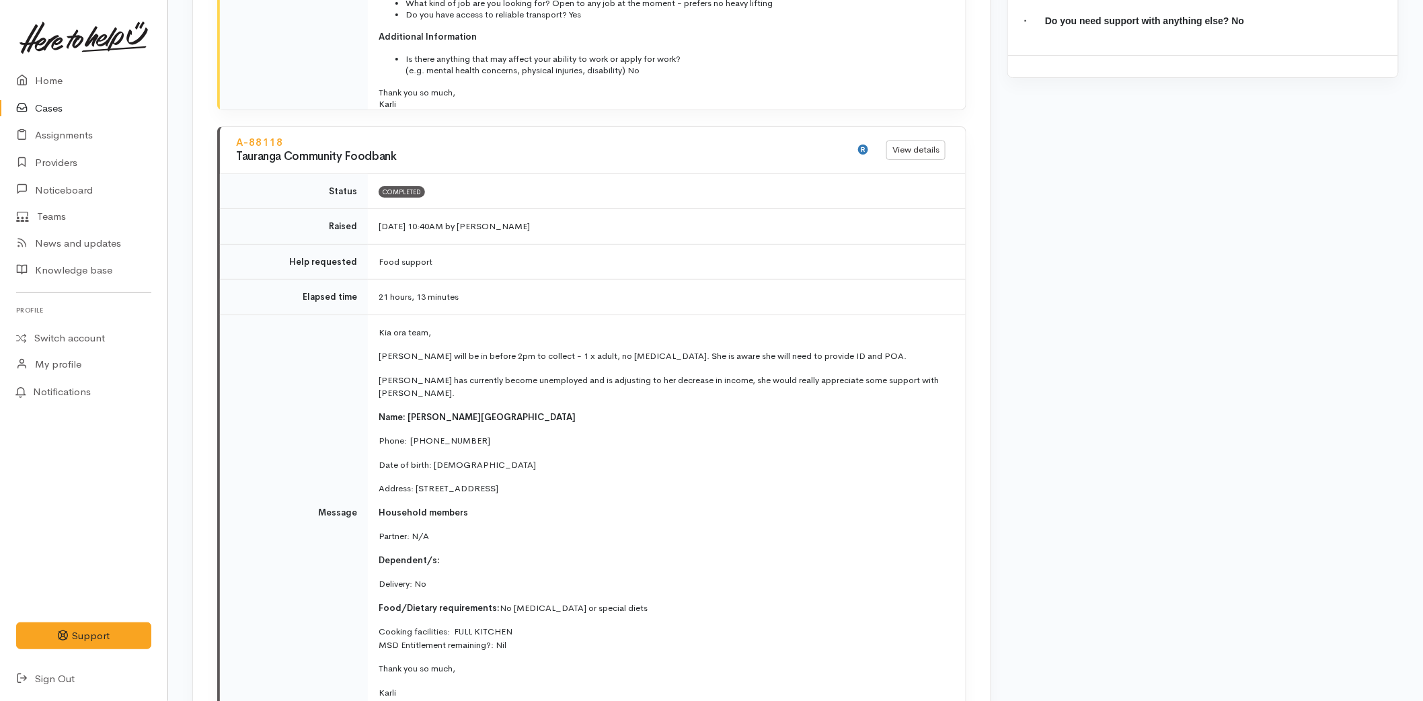
scroll to position [2639, 0]
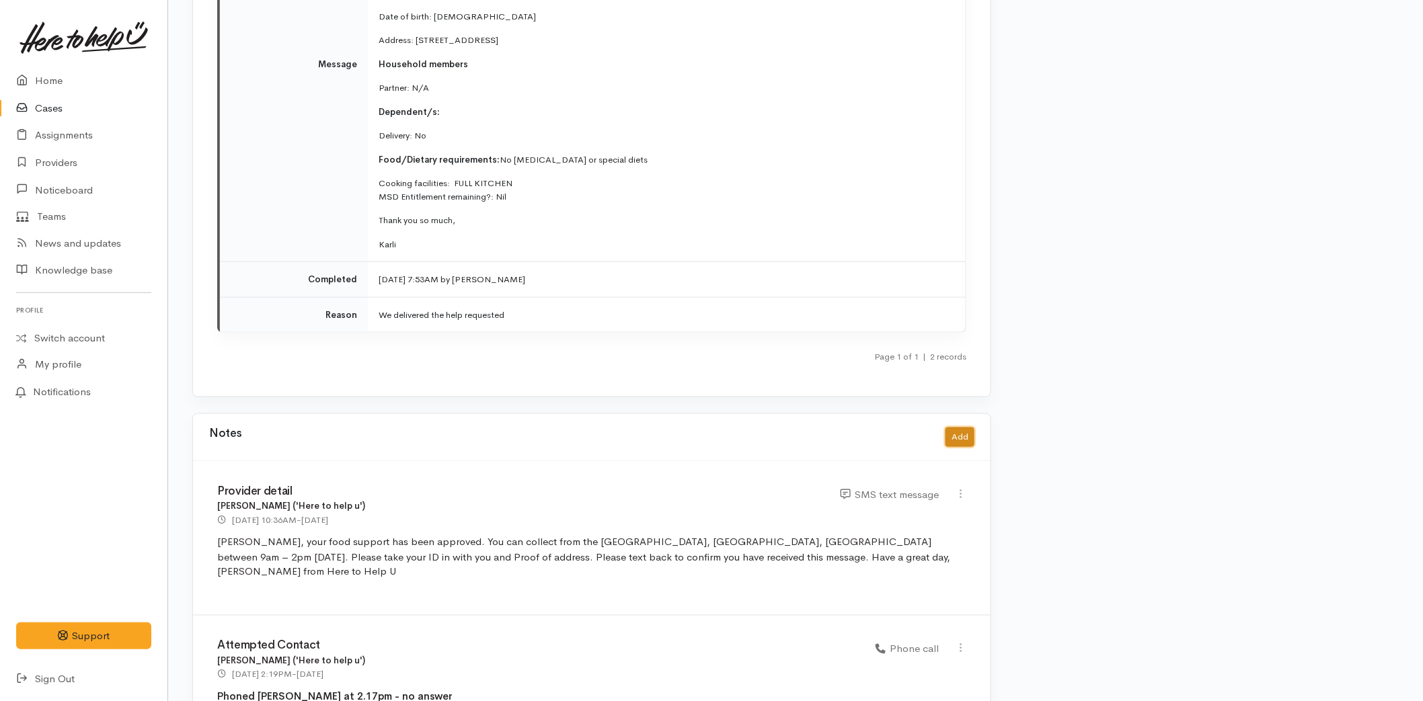
click at [949, 428] on button "Add" at bounding box center [959, 437] width 29 height 19
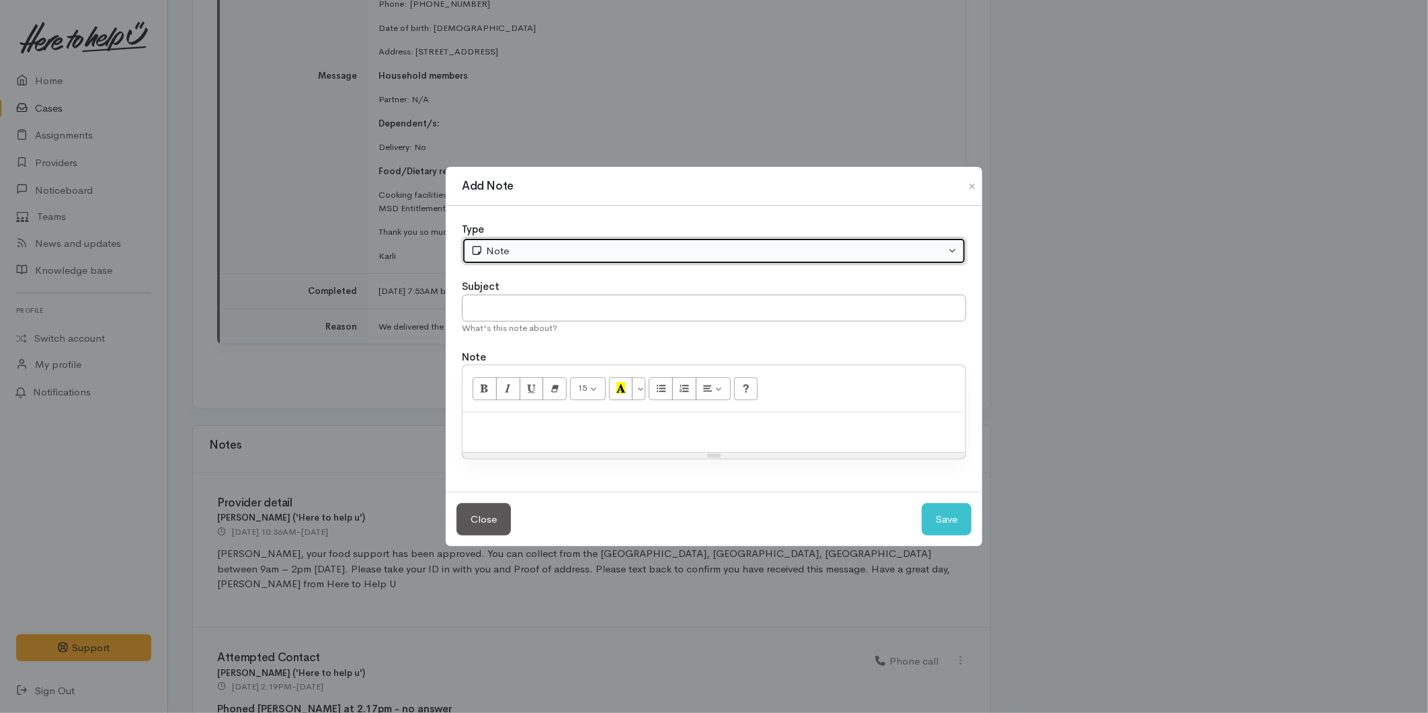
click at [507, 253] on button "Note" at bounding box center [714, 251] width 504 height 28
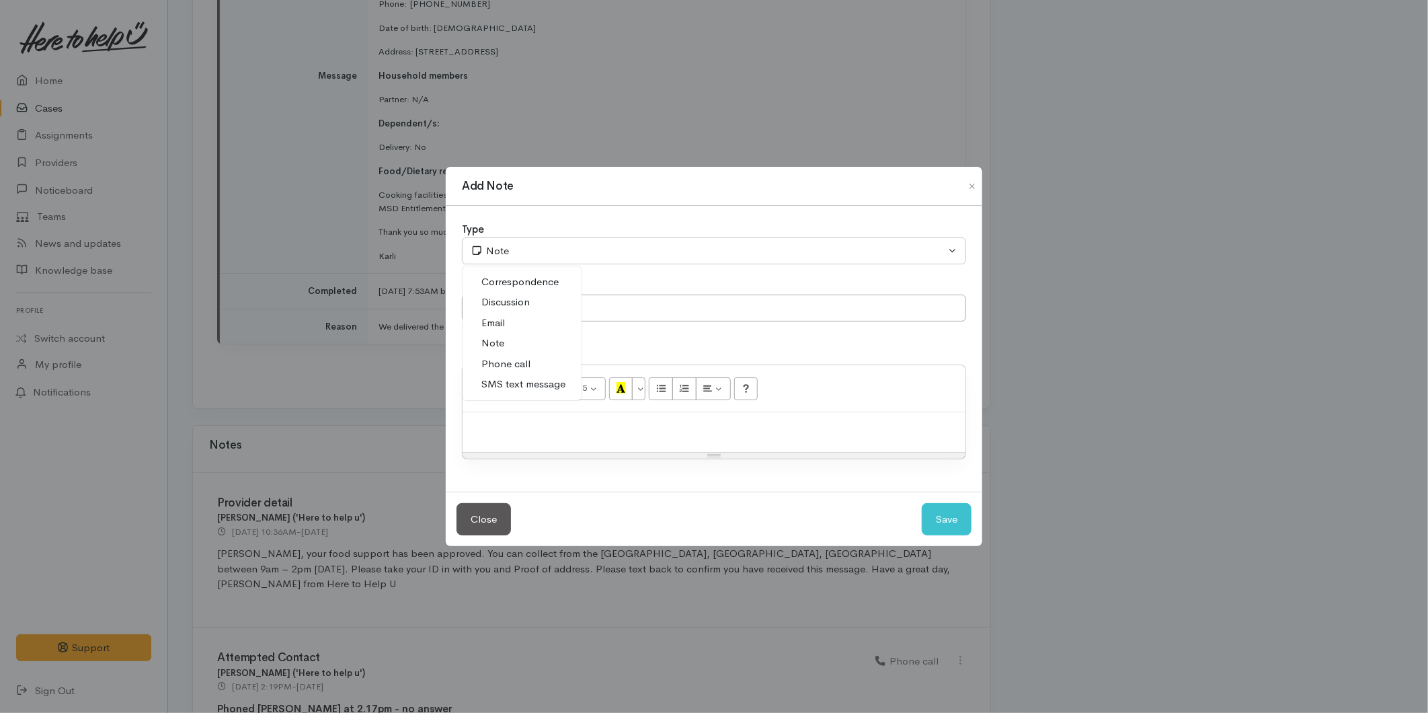
click at [506, 320] on link "Email" at bounding box center [522, 323] width 119 height 21
select select "2"
click at [524, 303] on input "text" at bounding box center [714, 308] width 504 height 28
type input "Follow up with Workbridge (Tauranga Central)"
paste div
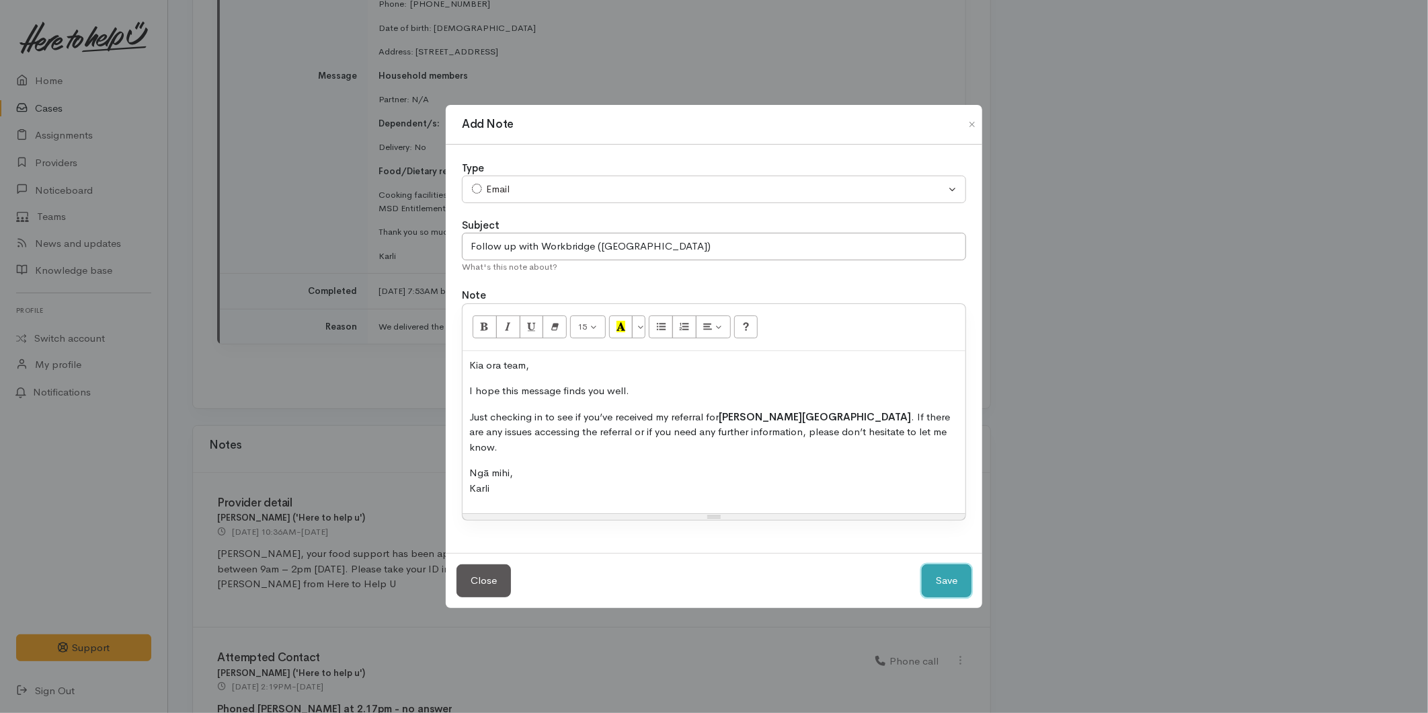
click at [937, 565] on button "Save" at bounding box center [947, 580] width 50 height 33
select select "1"
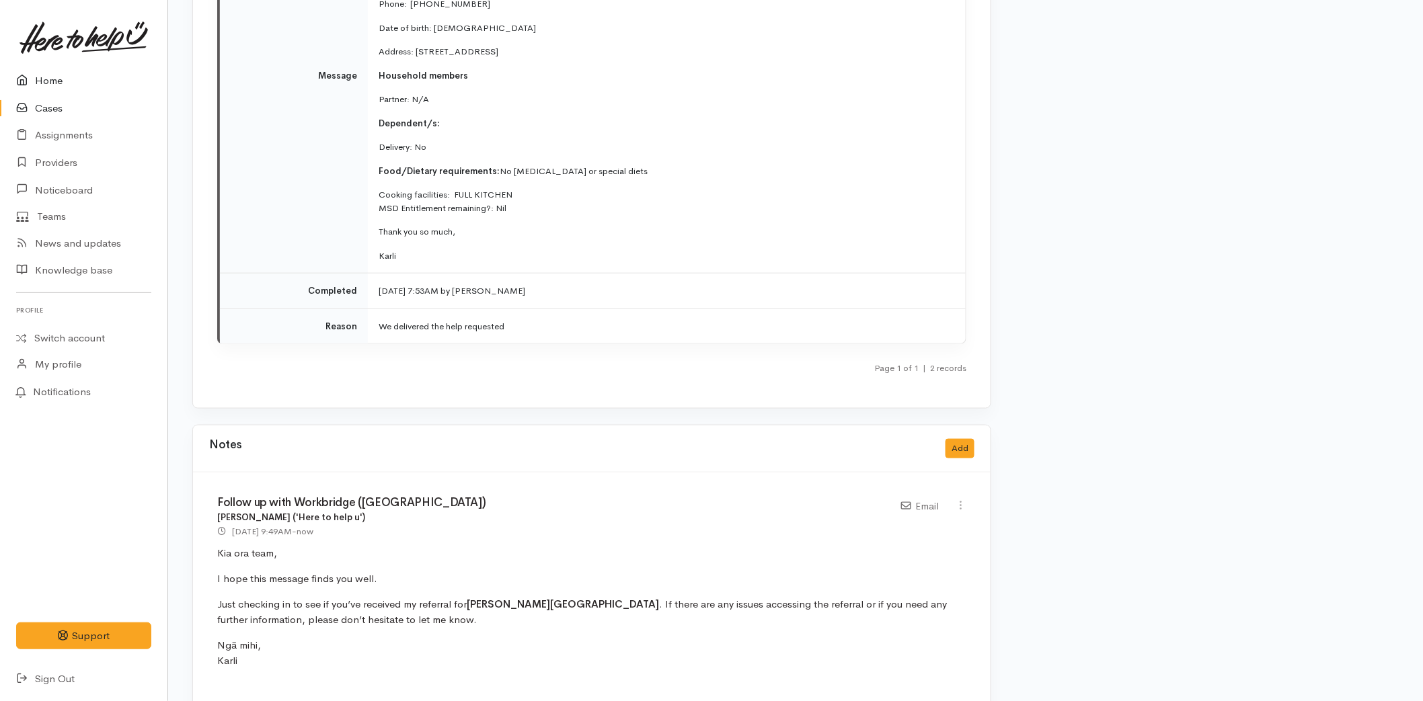
click at [69, 69] on link "Home" at bounding box center [83, 81] width 167 height 28
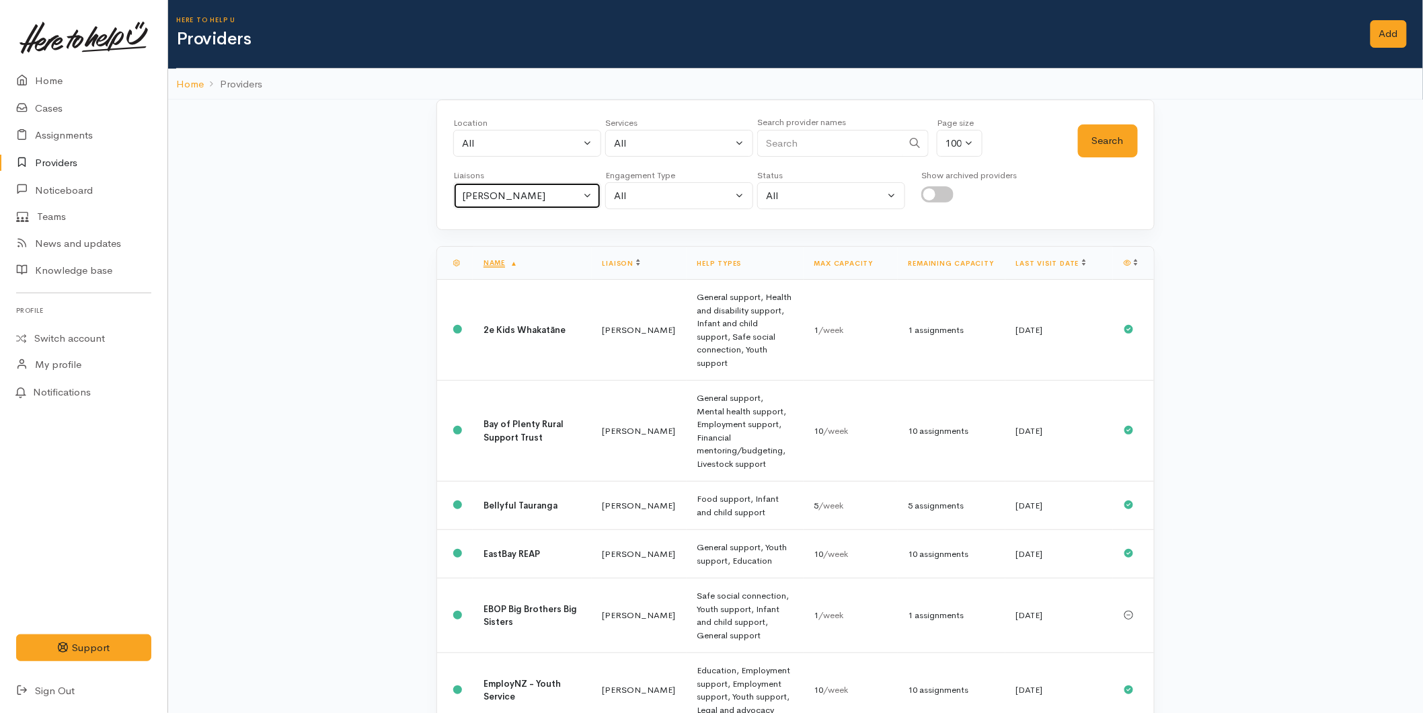
click at [478, 190] on div "[PERSON_NAME]" at bounding box center [521, 195] width 118 height 15
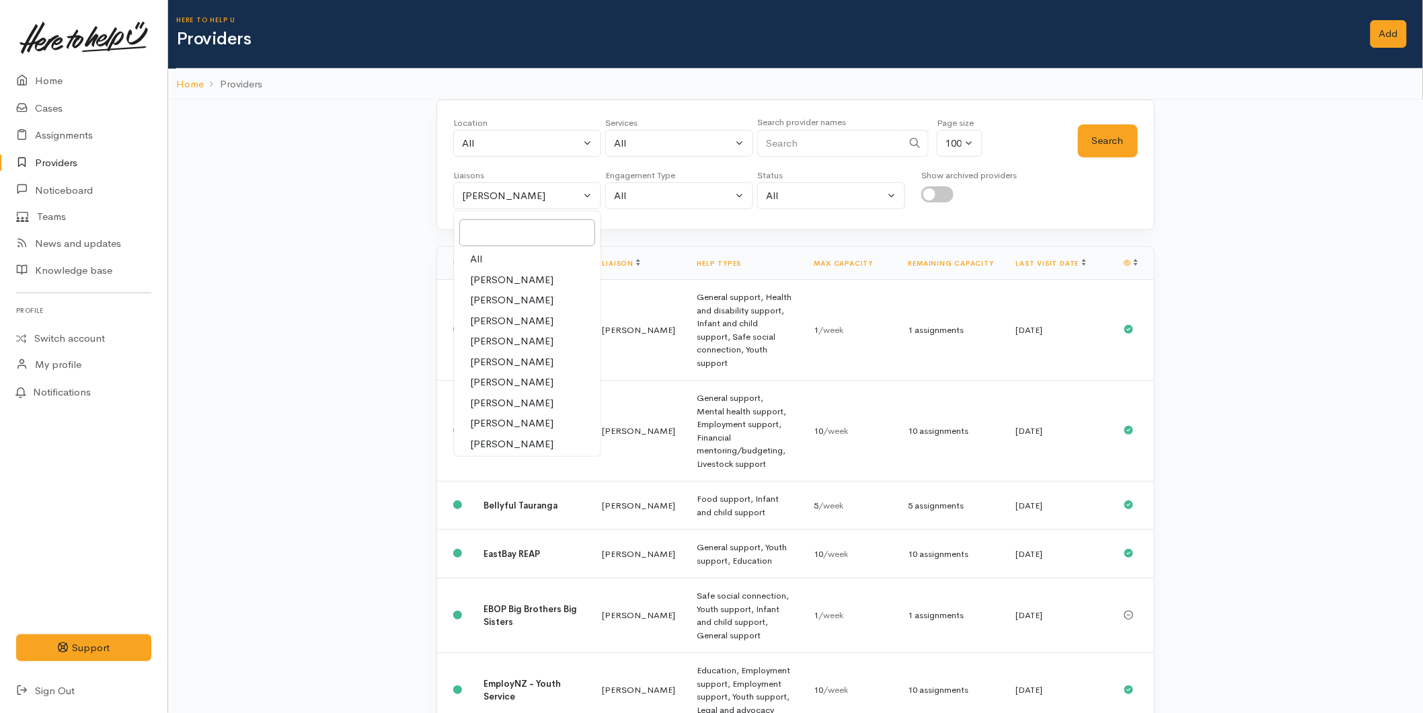
click at [475, 256] on span "All" at bounding box center [476, 258] width 12 height 15
select select "null"
click at [792, 139] on input "Search" at bounding box center [829, 144] width 145 height 28
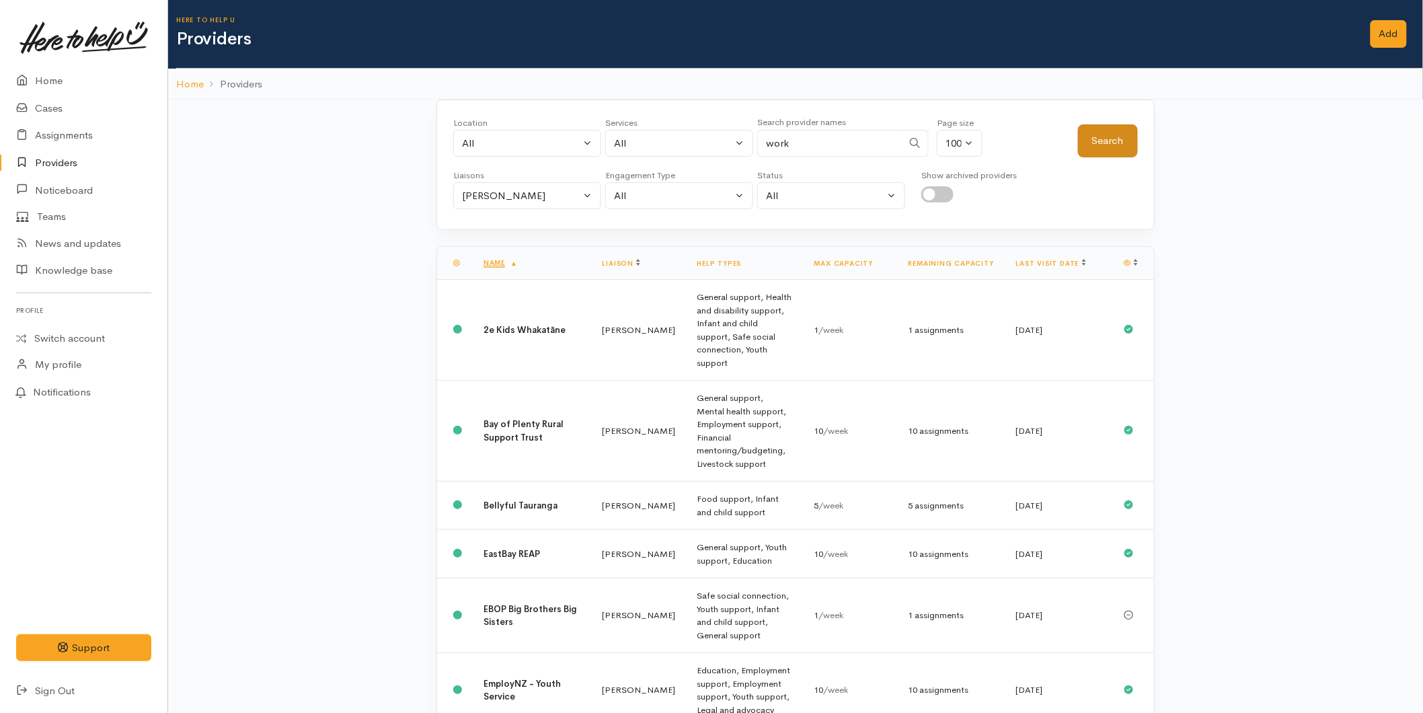
type input "work"
click at [1098, 145] on button "Search" at bounding box center [1108, 140] width 60 height 33
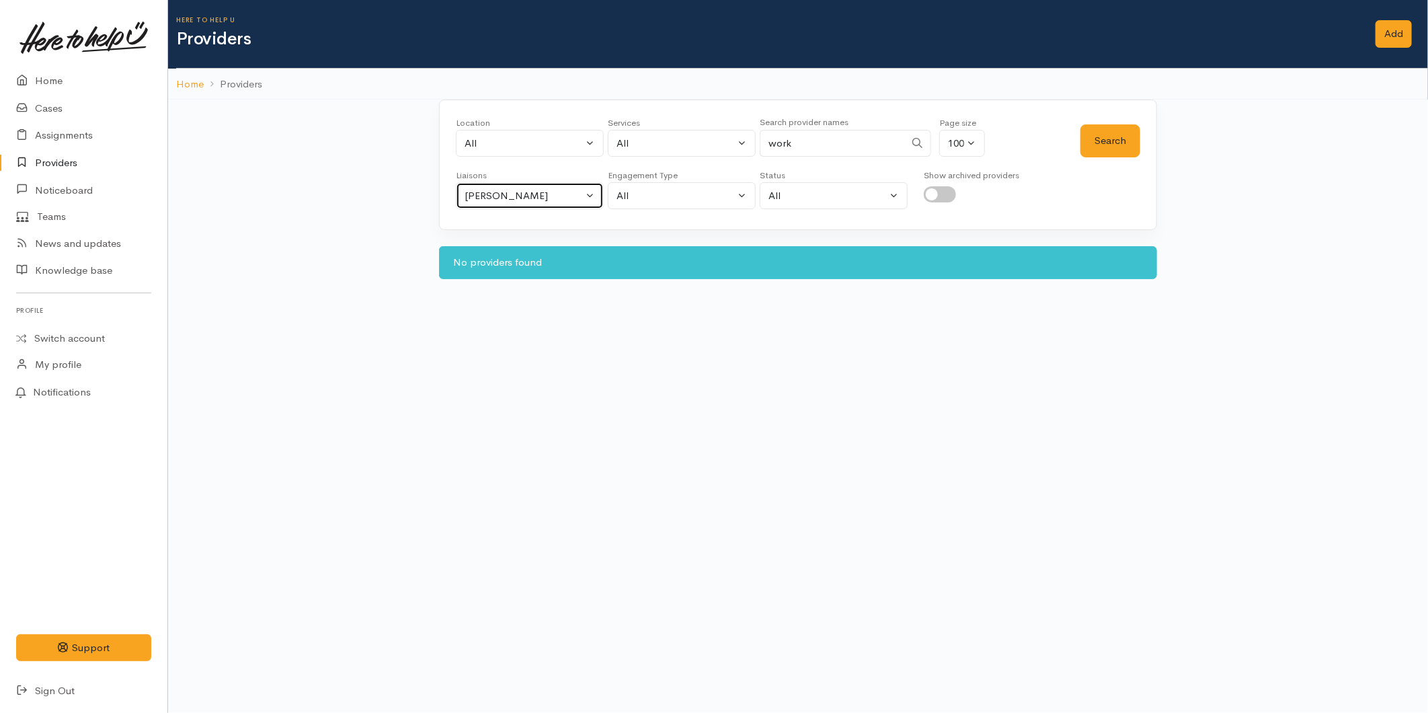
click at [522, 194] on div "[PERSON_NAME]" at bounding box center [524, 195] width 118 height 15
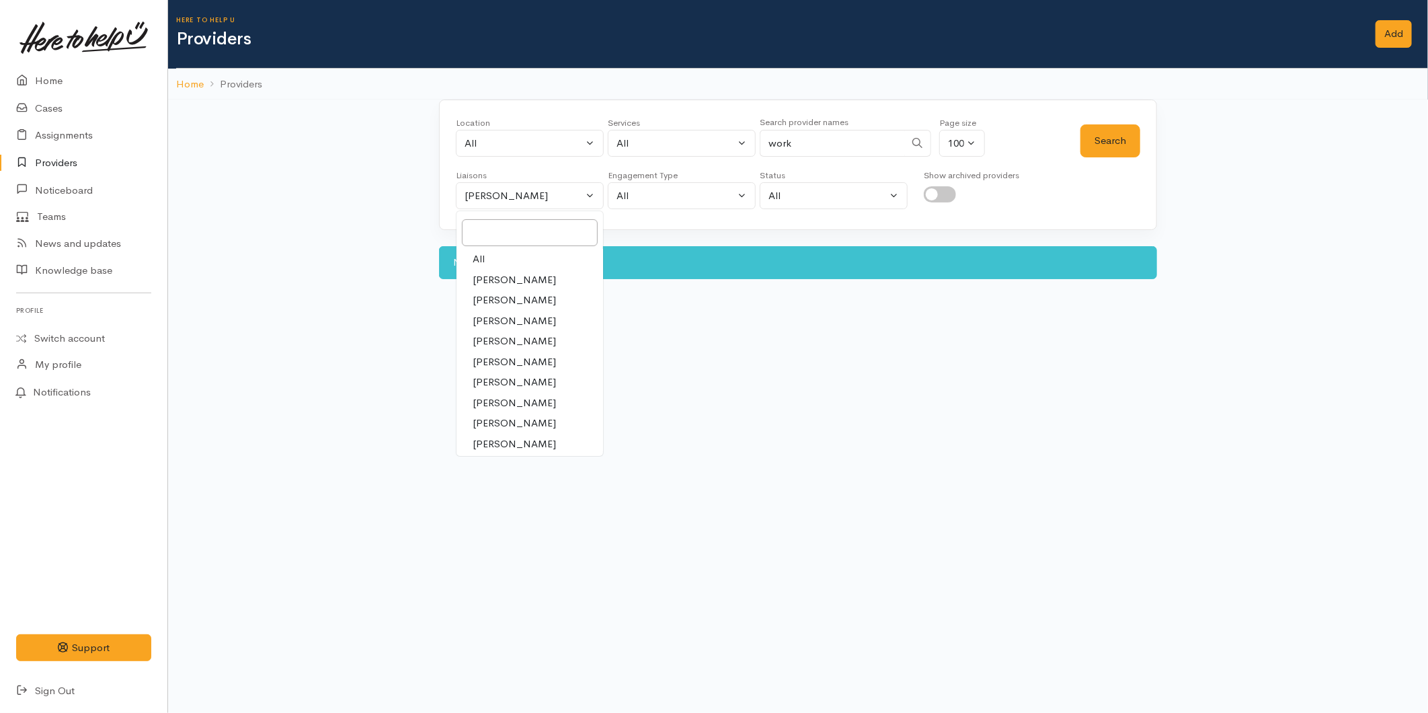
drag, startPoint x: 471, startPoint y: 258, endPoint x: 560, endPoint y: 249, distance: 89.2
click at [471, 260] on link "All" at bounding box center [529, 259] width 147 height 21
select select "null"
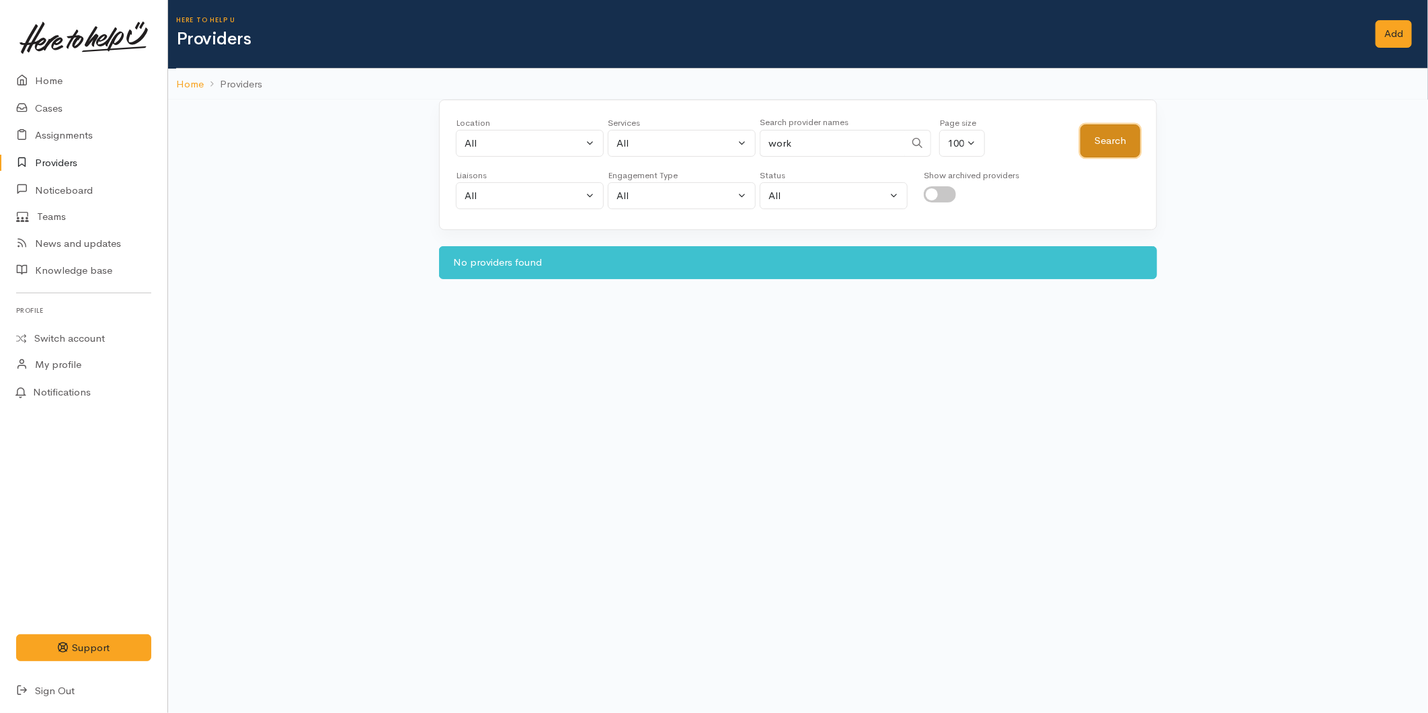
click at [1110, 145] on button "Search" at bounding box center [1110, 140] width 60 height 33
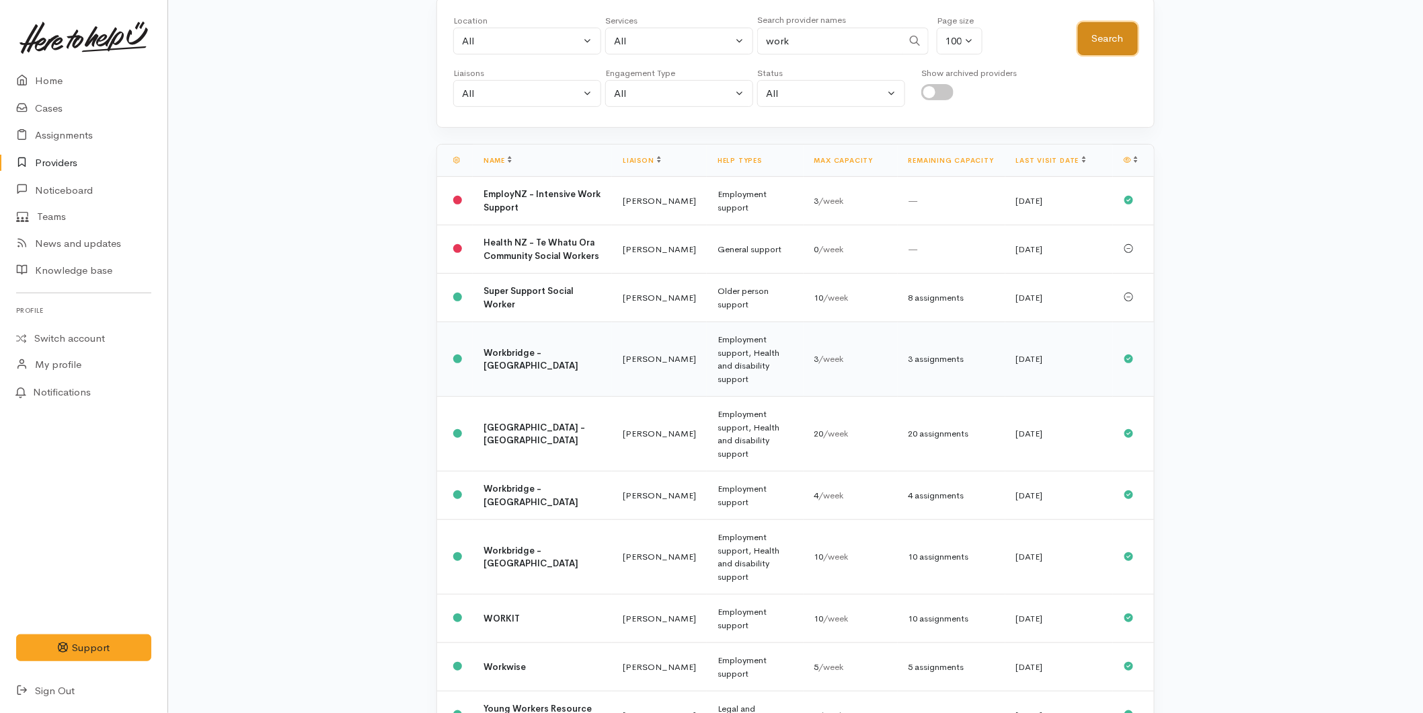
scroll to position [104, 0]
click at [558, 432] on td "[GEOGRAPHIC_DATA] - [GEOGRAPHIC_DATA]" at bounding box center [542, 432] width 139 height 75
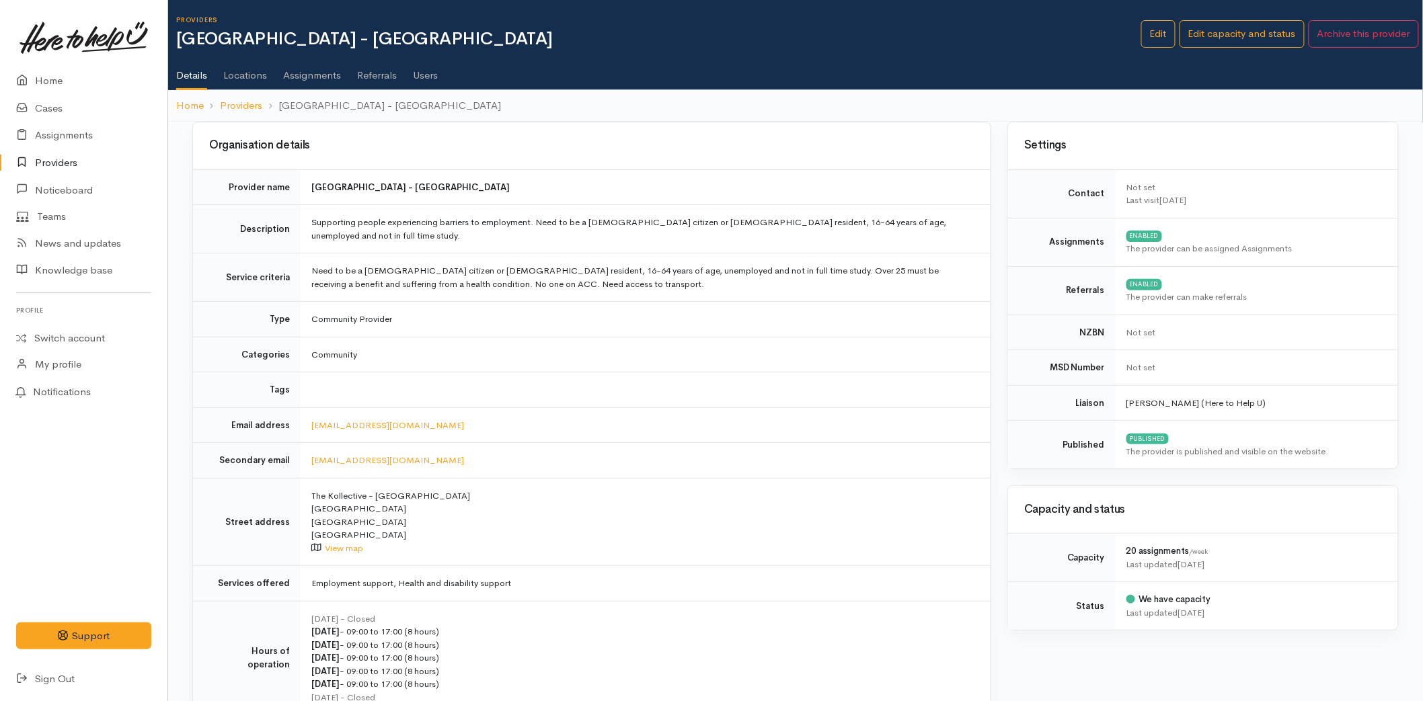
click at [432, 73] on link "Users" at bounding box center [425, 71] width 25 height 38
click at [429, 78] on link "Users" at bounding box center [425, 71] width 25 height 38
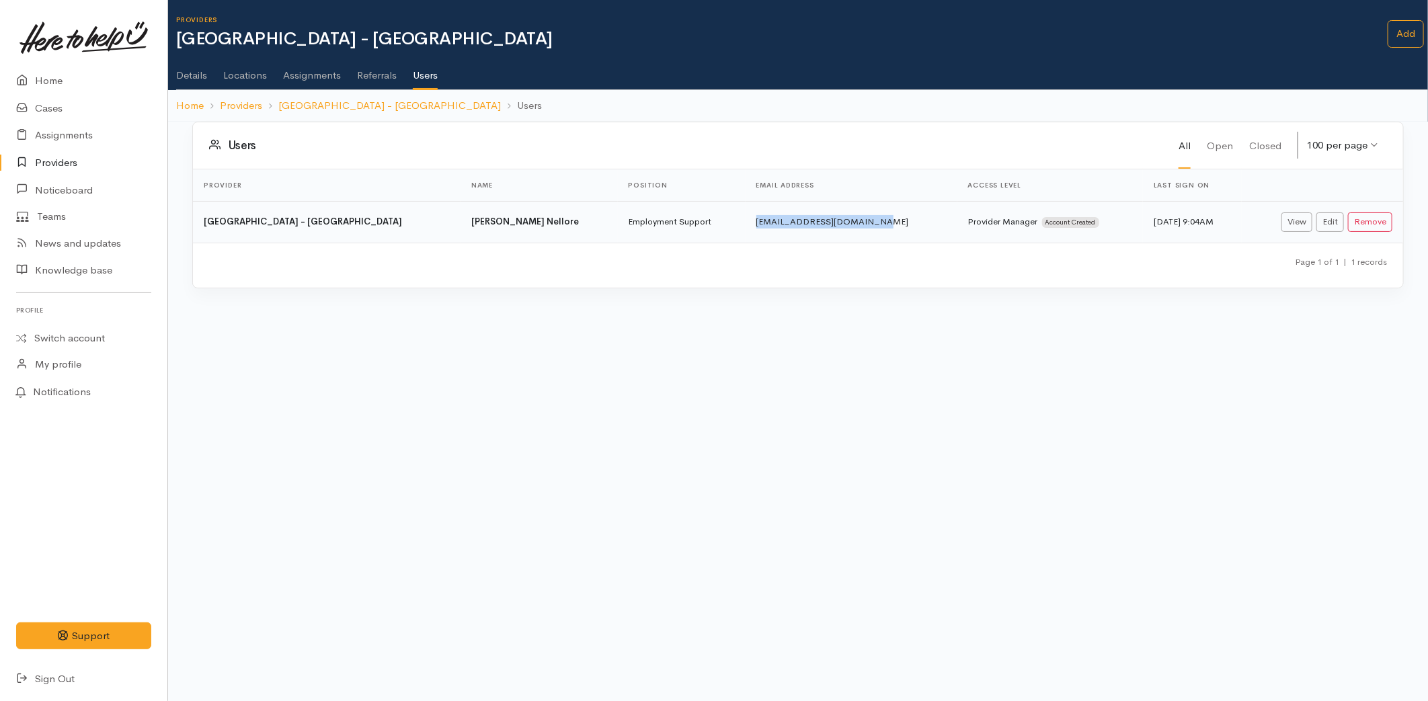
drag, startPoint x: 796, startPoint y: 220, endPoint x: 655, endPoint y: 221, distance: 141.2
click at [655, 221] on tr "Workbridge - [GEOGRAPHIC_DATA] [GEOGRAPHIC_DATA][PERSON_NAME] [GEOGRAPHIC_DATA]…" at bounding box center [798, 222] width 1210 height 42
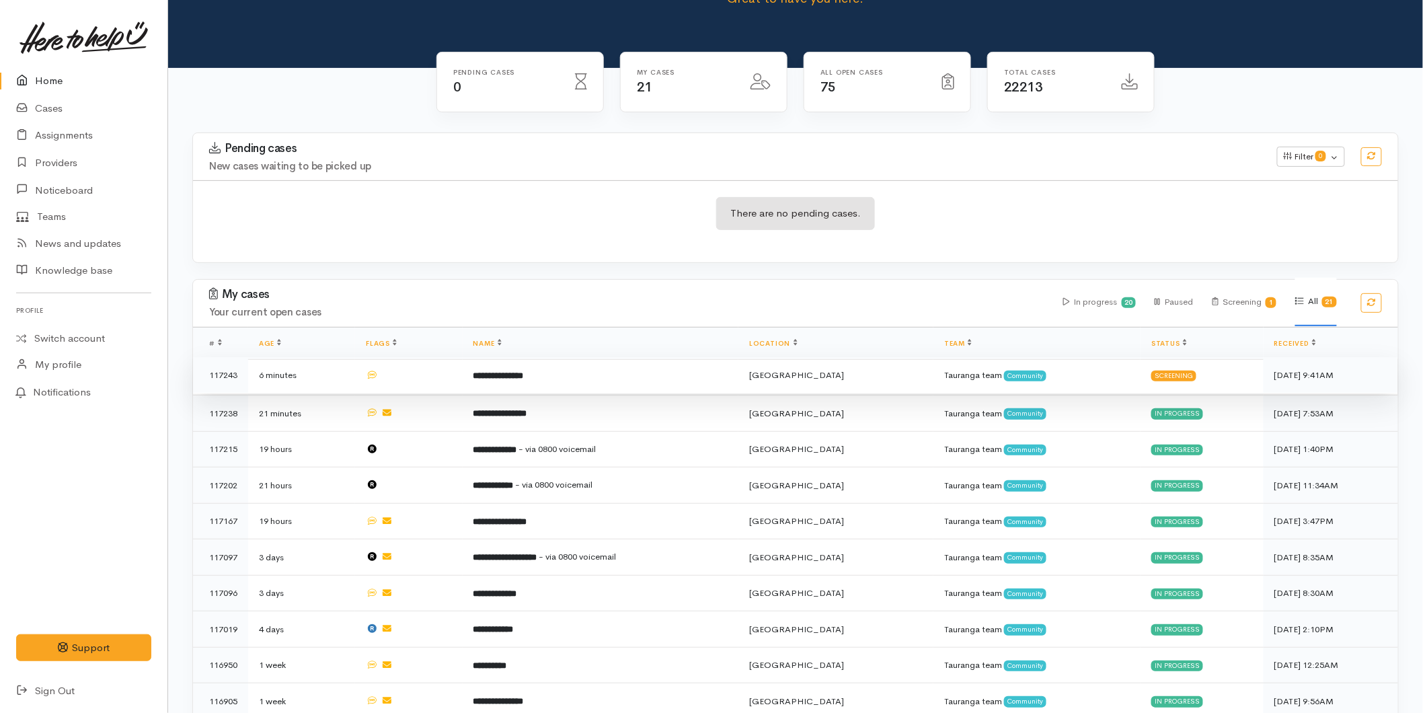
scroll to position [224, 0]
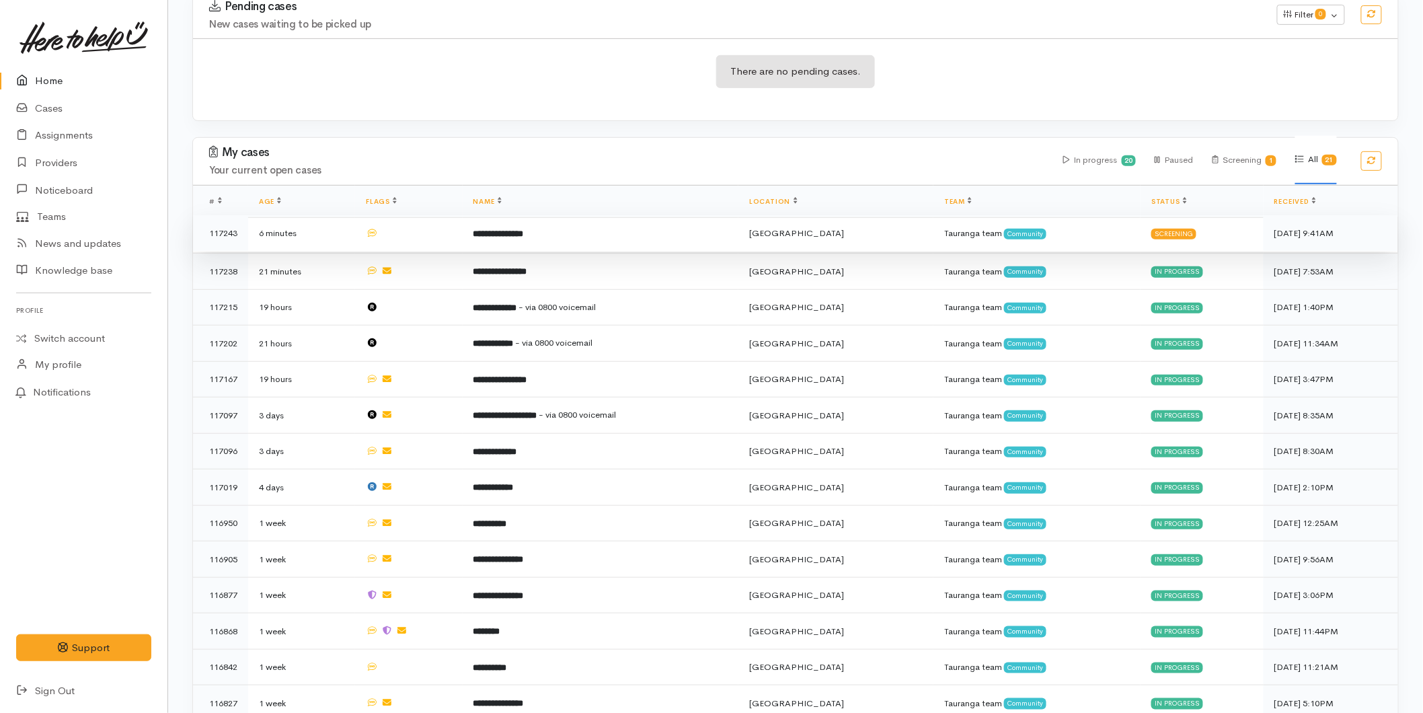
click at [736, 236] on td "**********" at bounding box center [601, 233] width 276 height 36
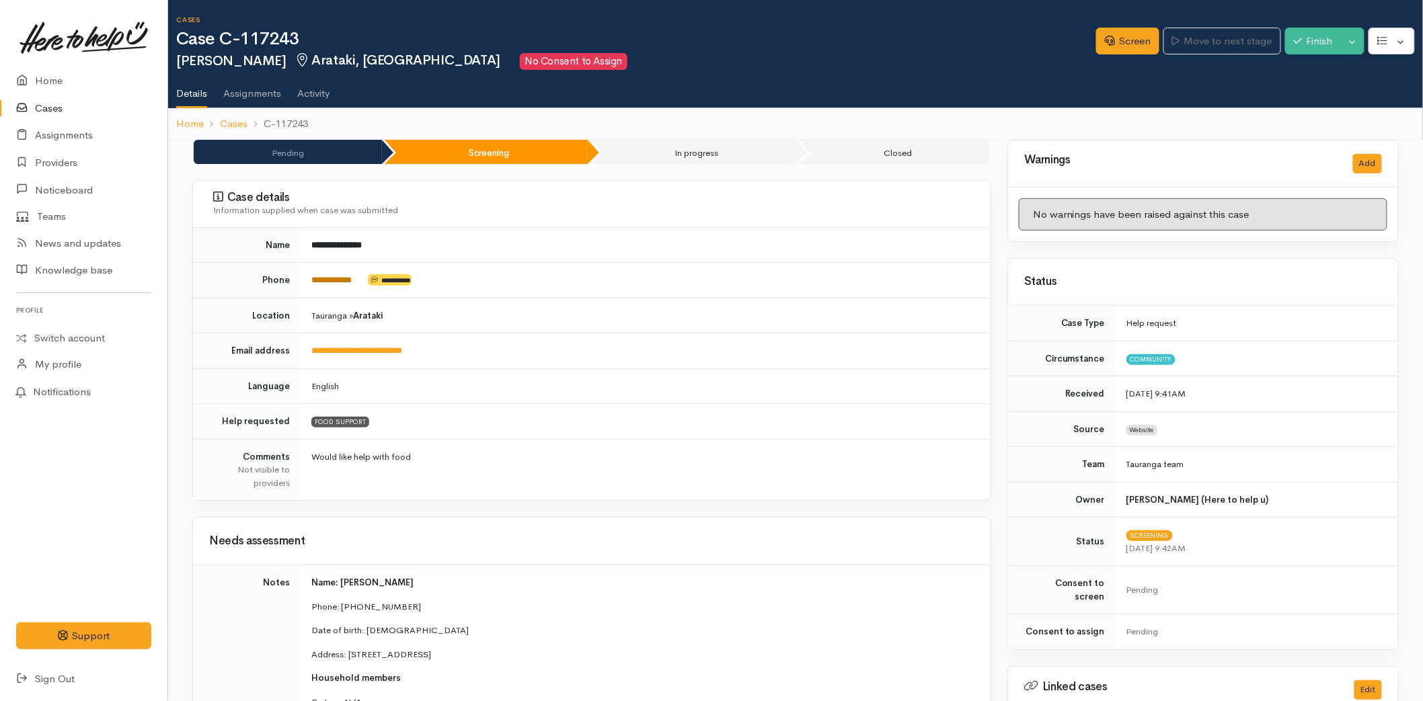
click at [352, 282] on link "**********" at bounding box center [331, 280] width 40 height 9
click at [1123, 30] on link "Screen" at bounding box center [1127, 42] width 63 height 28
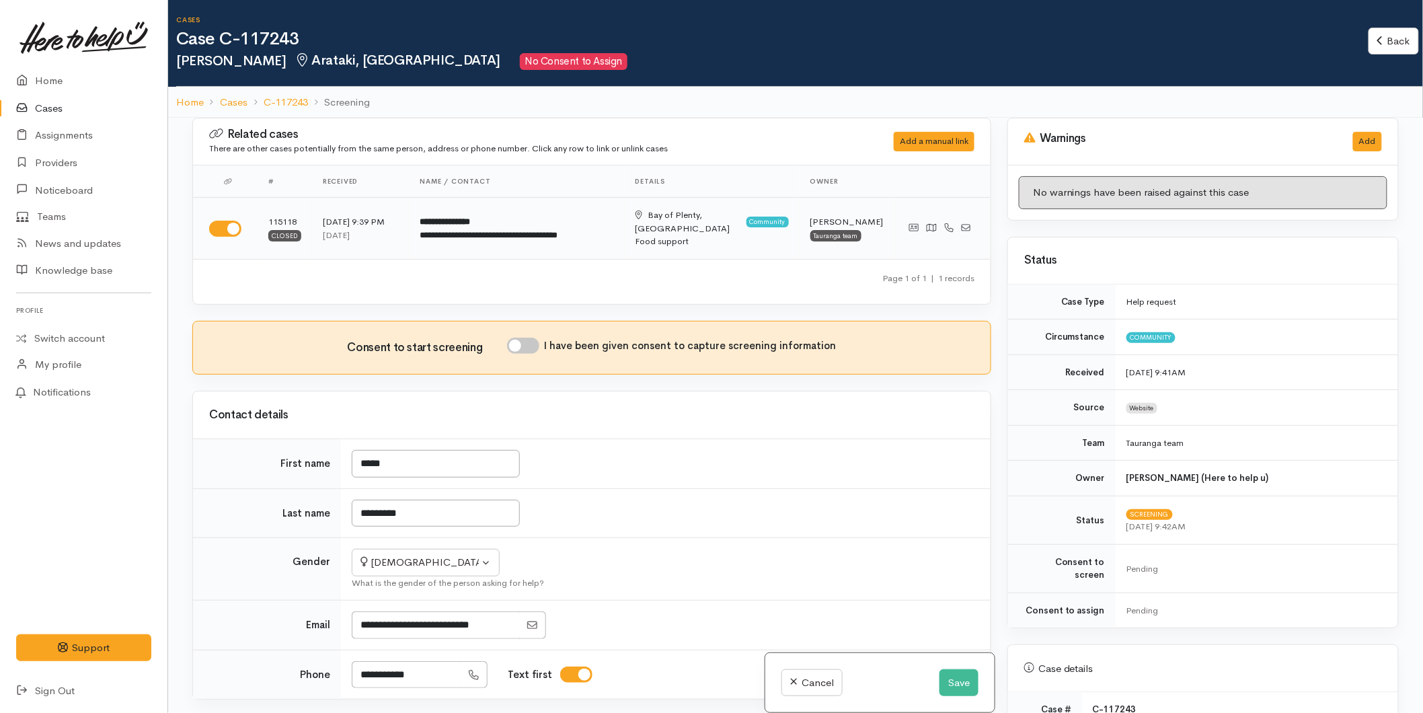
scroll to position [149, 0]
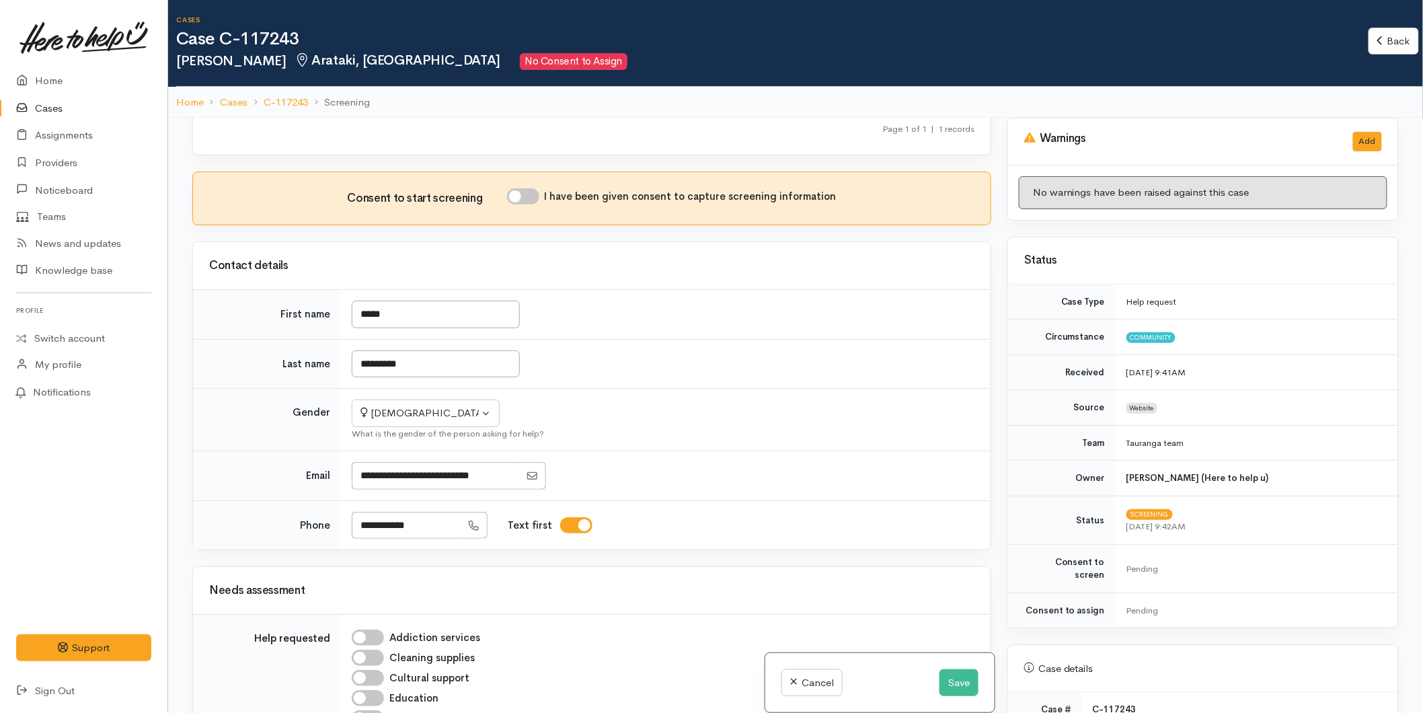
click at [520, 188] on input "I have been given consent to capture screening information" at bounding box center [523, 196] width 32 height 16
checkbox input "true"
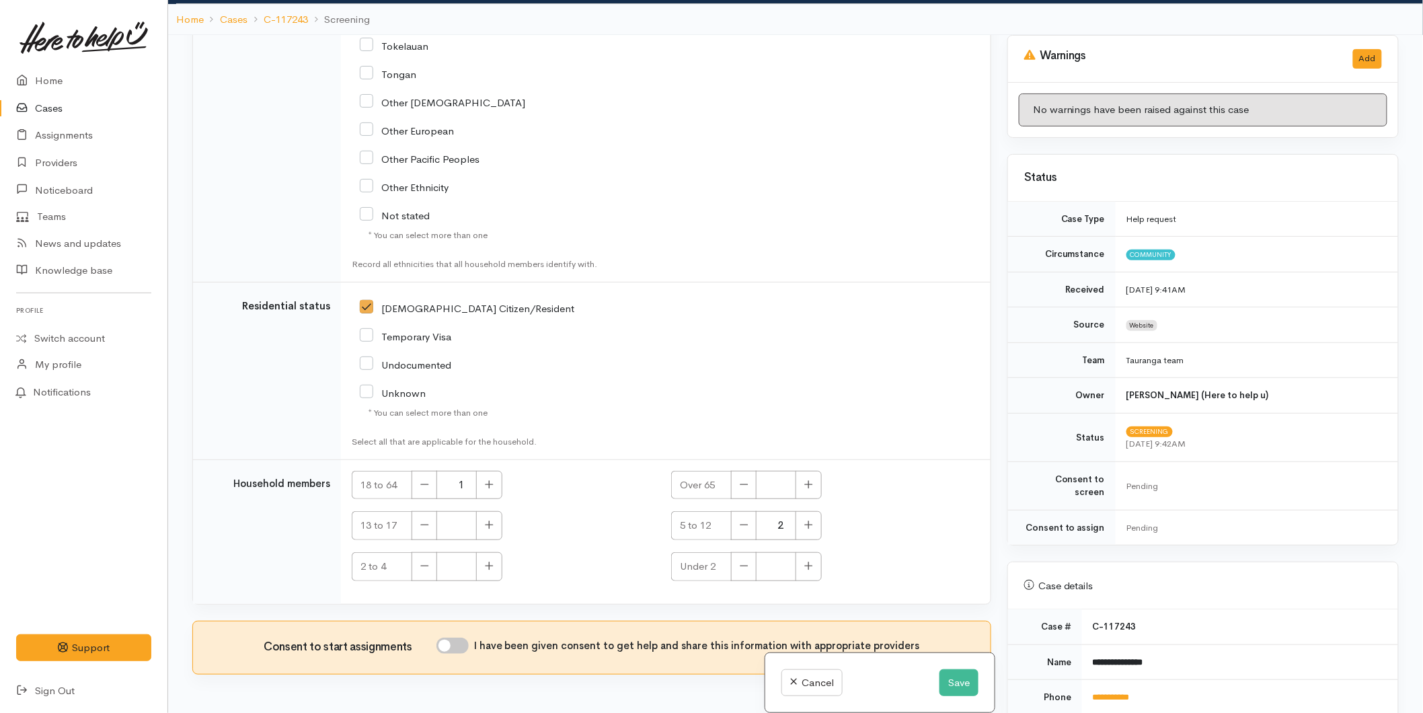
scroll to position [118, 0]
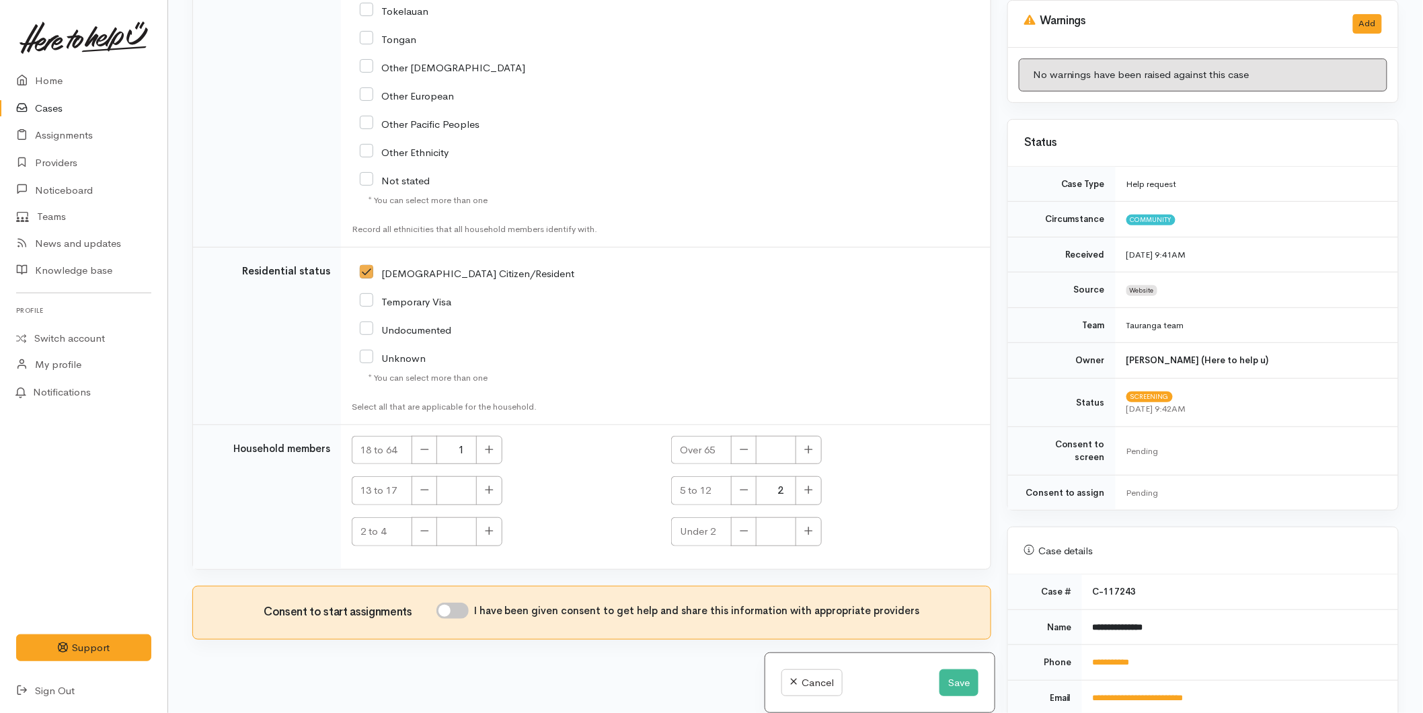
click at [464, 602] on input "I have been given consent to get help and share this information with appropria…" at bounding box center [452, 610] width 32 height 16
checkbox input "true"
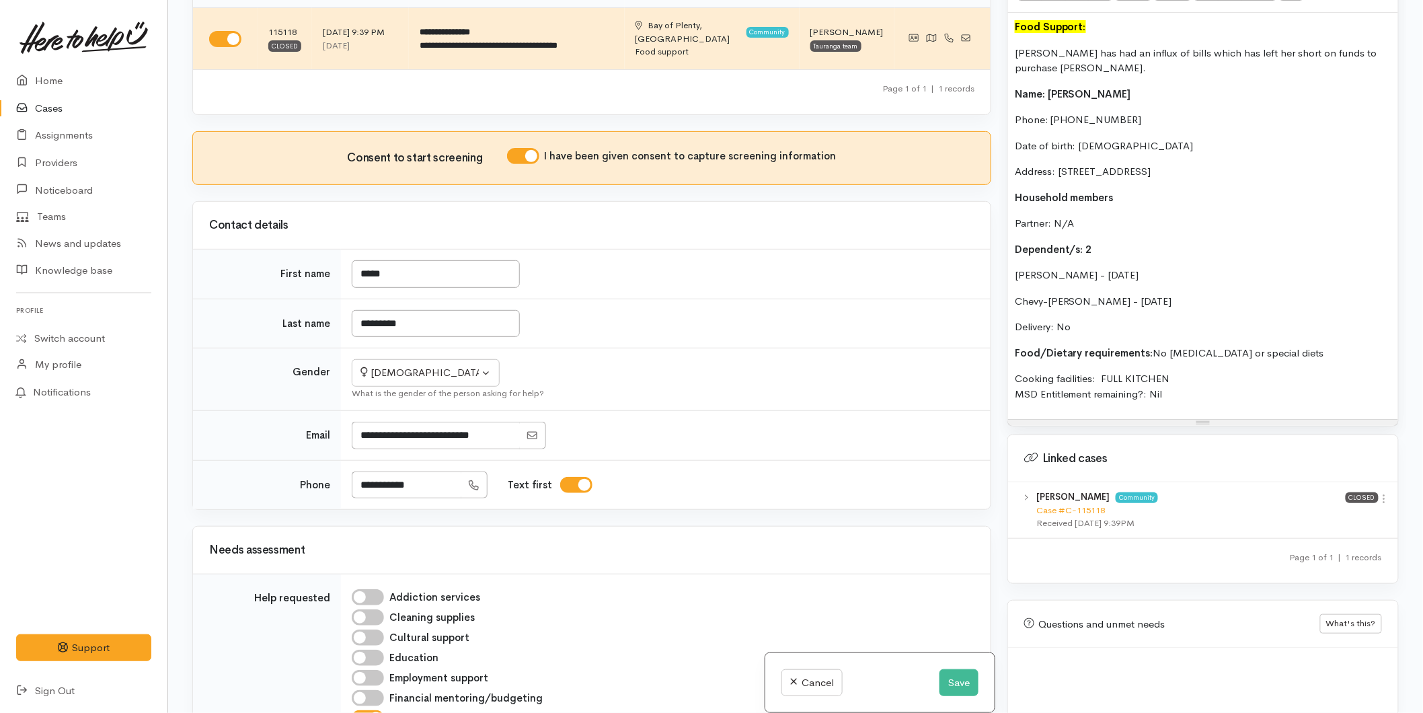
scroll to position [986, 0]
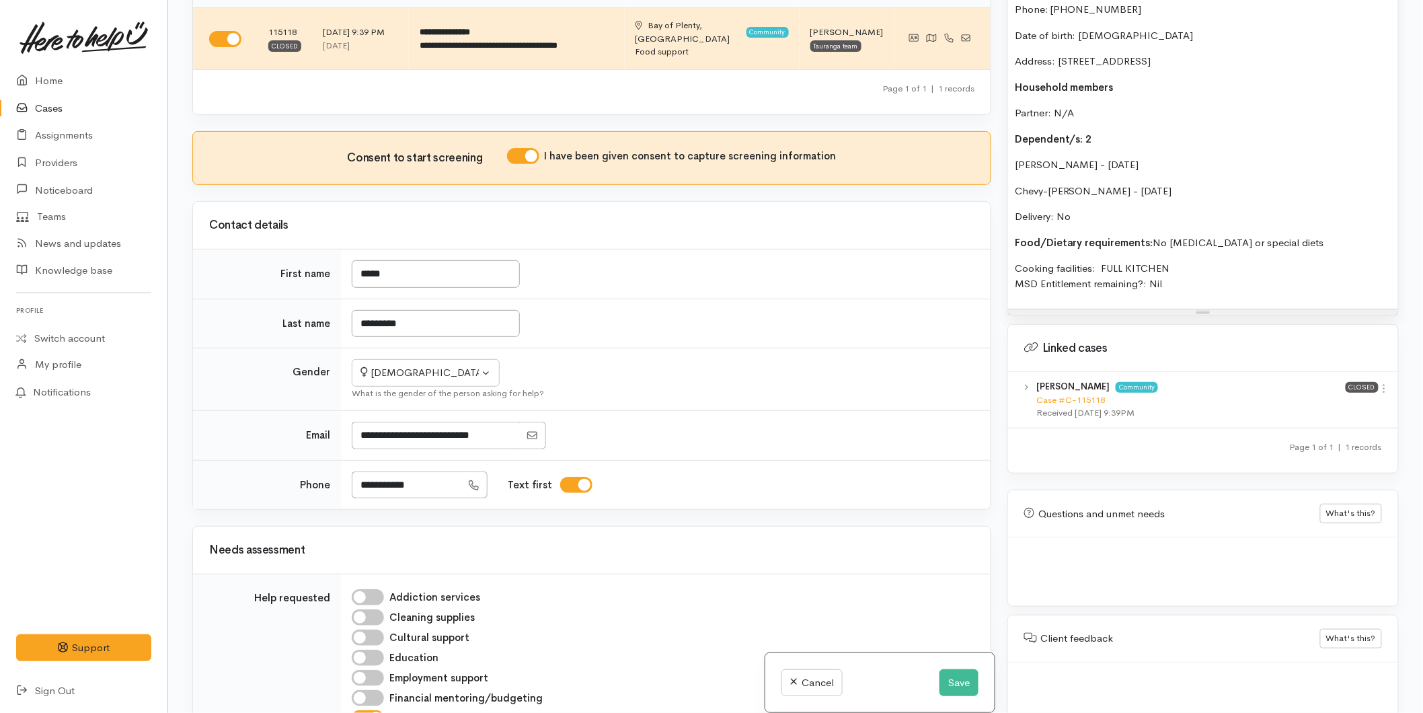
click at [1378, 383] on icon at bounding box center [1383, 388] width 11 height 11
click at [1336, 404] on link "View case" at bounding box center [1336, 414] width 106 height 21
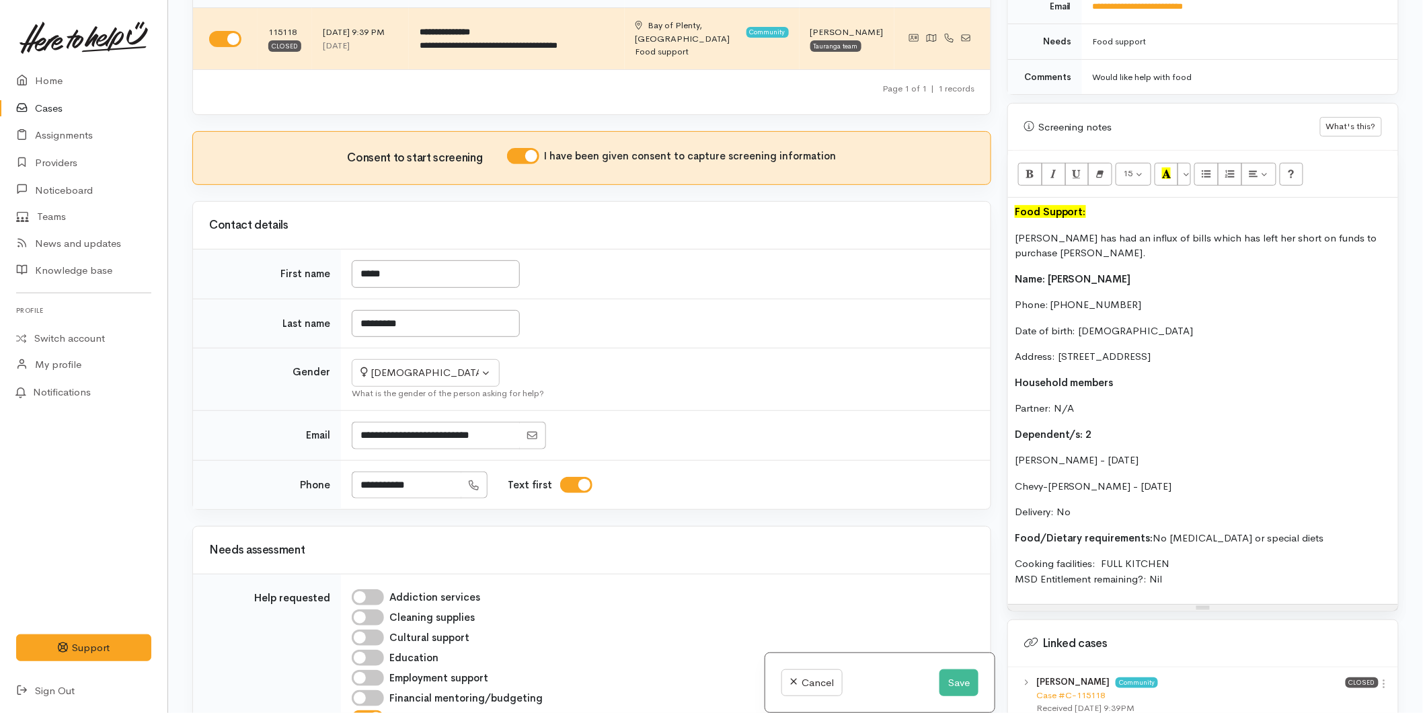
scroll to position [464, 0]
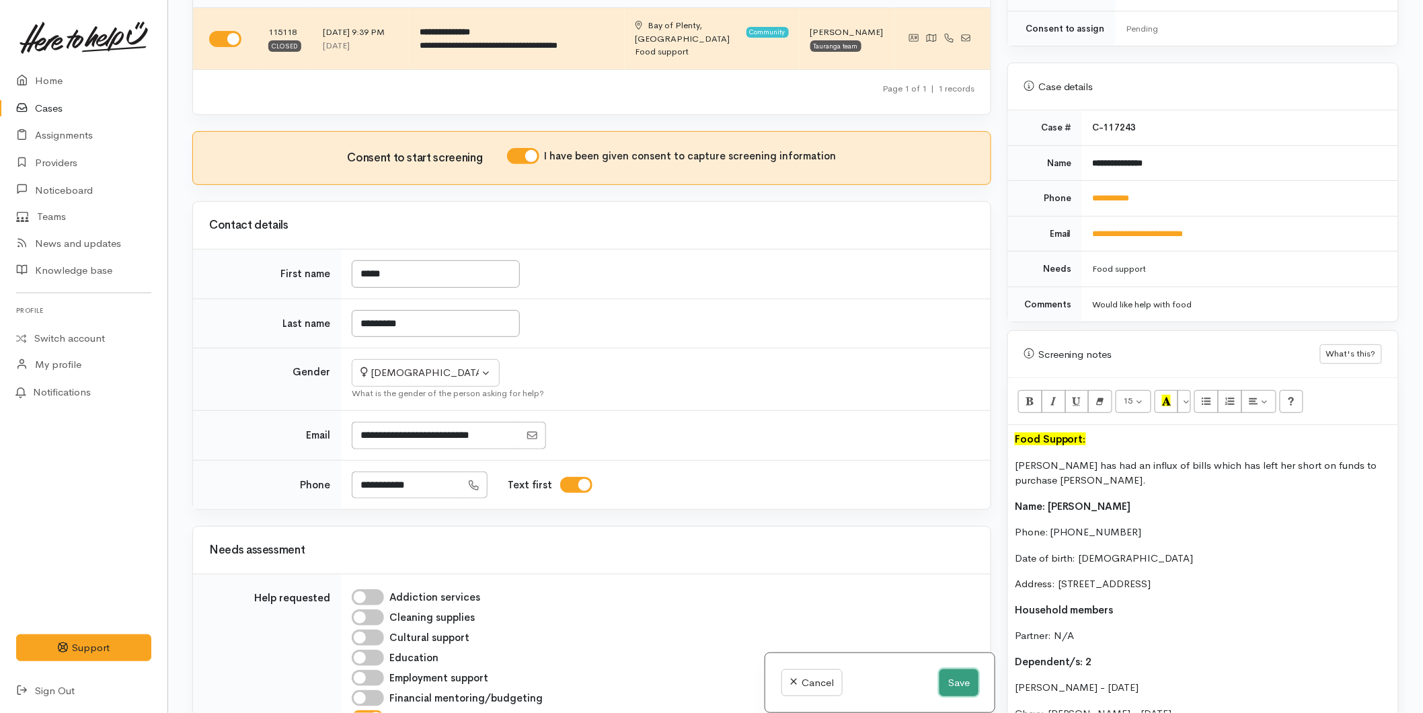
click at [946, 669] on button "Save" at bounding box center [958, 683] width 39 height 28
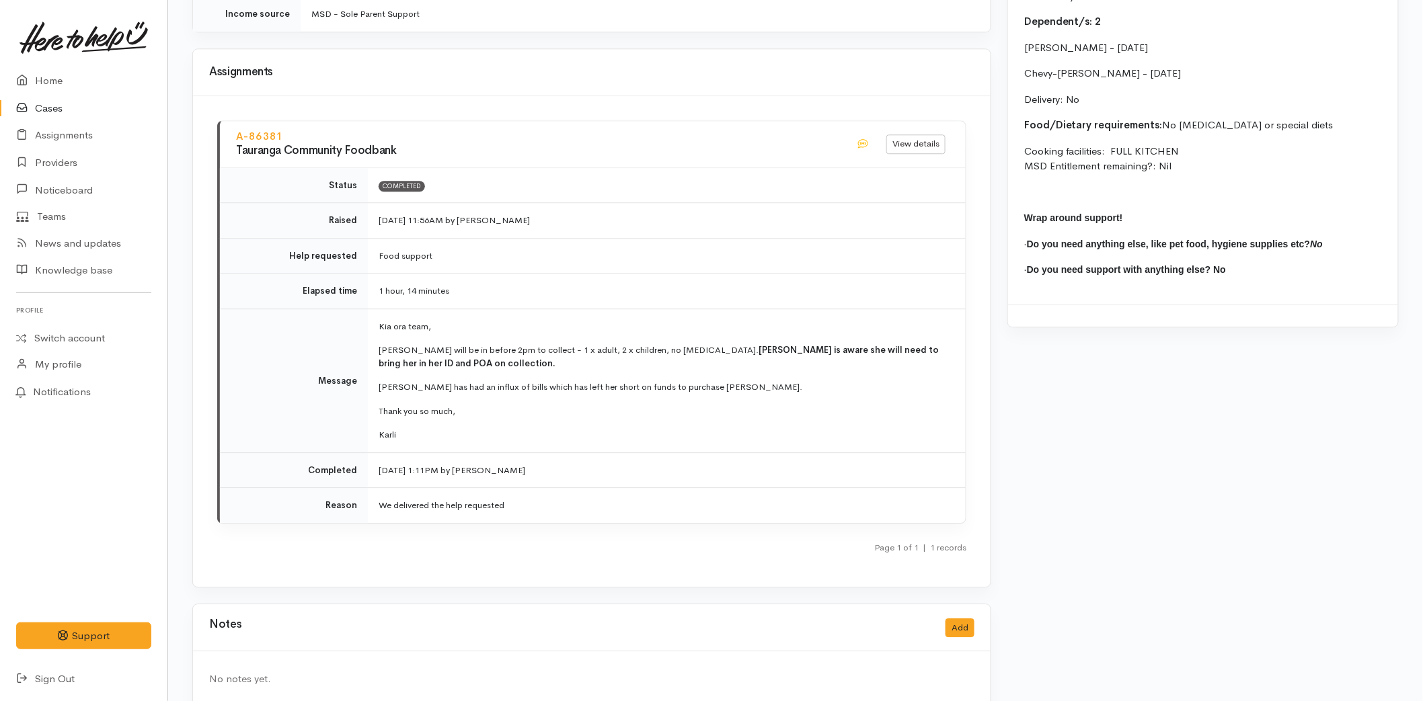
scroll to position [1401, 0]
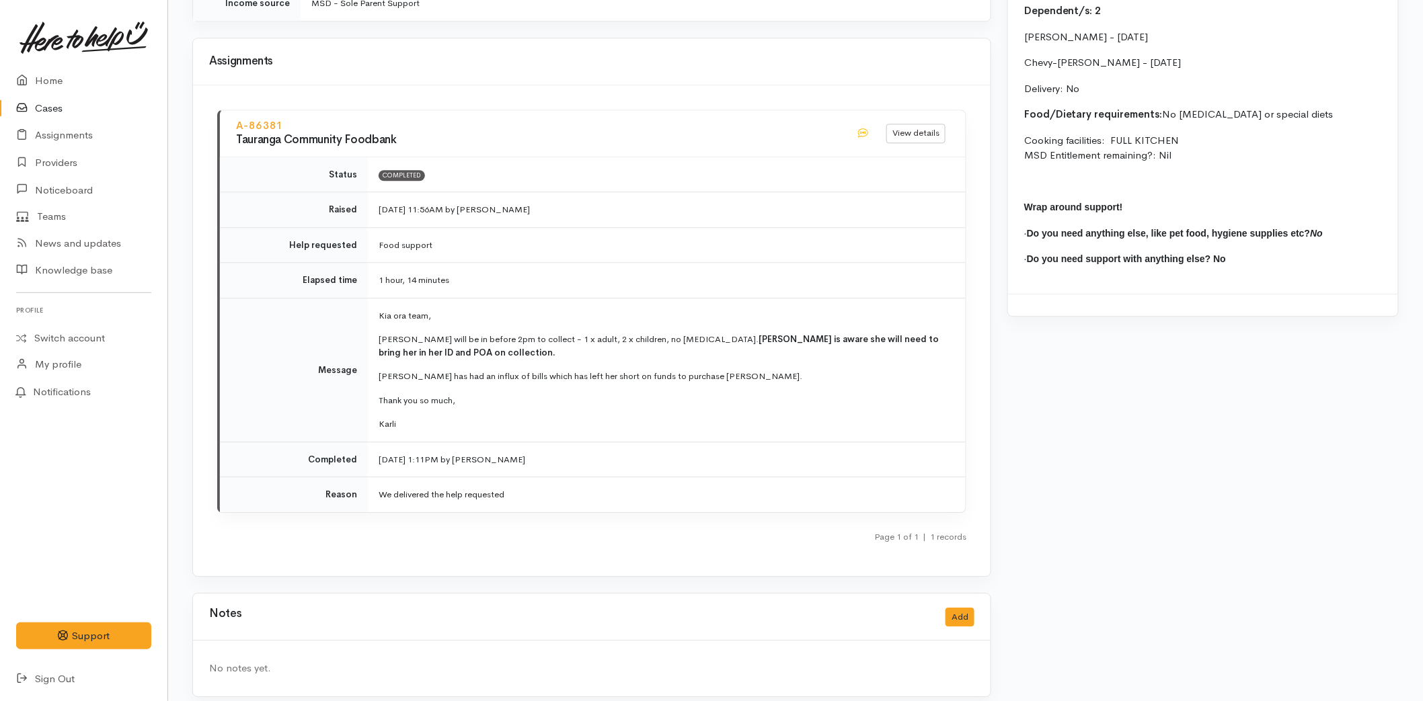
drag, startPoint x: 420, startPoint y: 405, endPoint x: 367, endPoint y: 299, distance: 117.9
click at [368, 299] on td "Kia ora team, [PERSON_NAME] will be in before 2pm to collect - 1 x adult, 2 x c…" at bounding box center [667, 370] width 598 height 144
copy td "Kia ora team, [PERSON_NAME] will be in before 2pm to collect - 1 x adult, 2 x c…"
drag, startPoint x: 58, startPoint y: 70, endPoint x: 91, endPoint y: 67, distance: 32.4
click at [58, 70] on link "Home" at bounding box center [83, 81] width 167 height 28
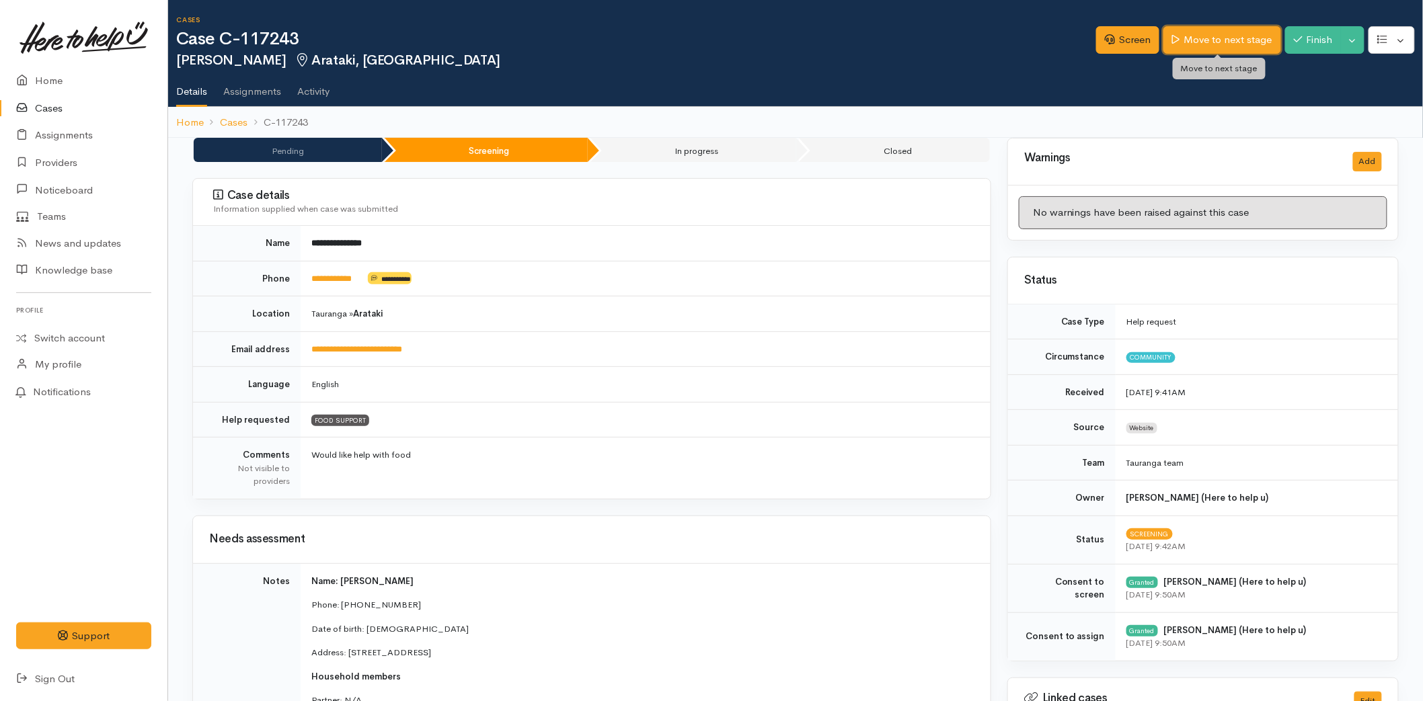
click at [1197, 34] on link "Move to next stage" at bounding box center [1221, 40] width 117 height 28
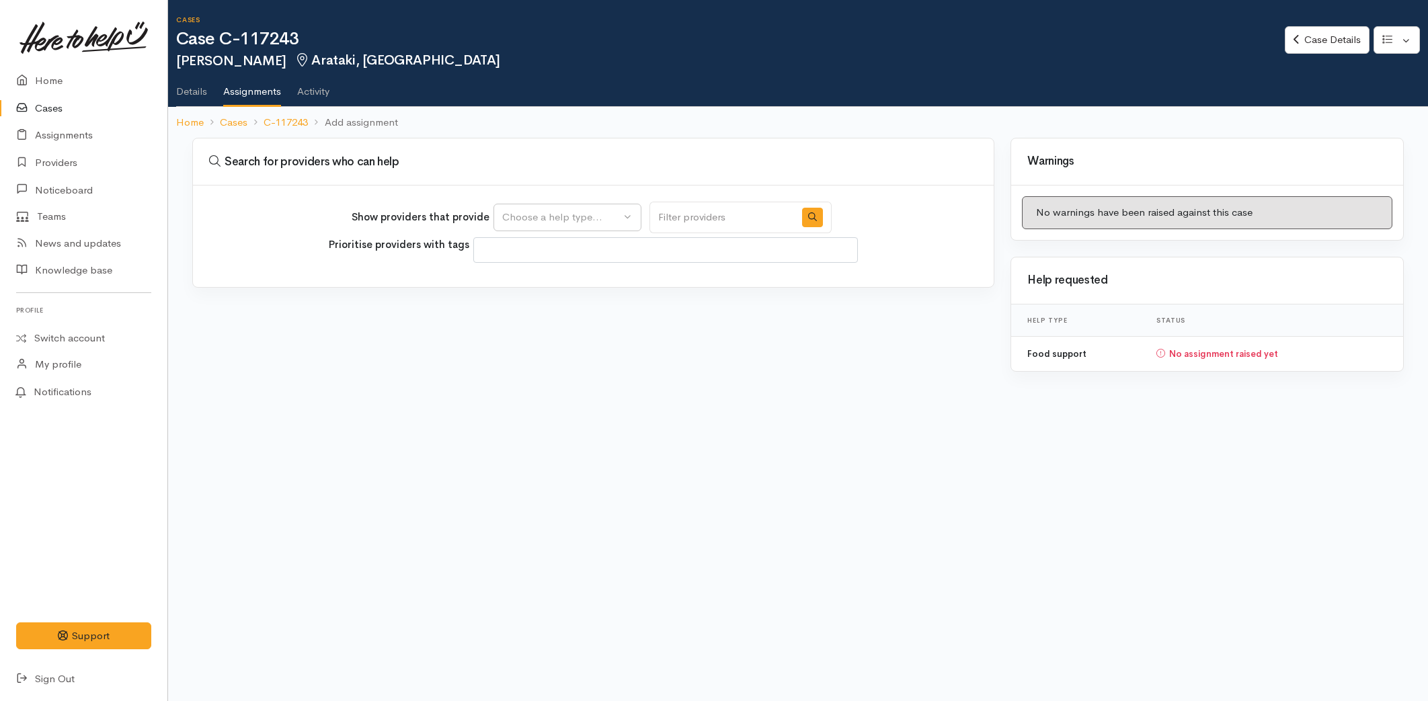
select select
click at [524, 216] on div "Choose a help type..." at bounding box center [561, 217] width 118 height 15
click at [534, 276] on span "Food support" at bounding box center [541, 281] width 63 height 15
select select "3"
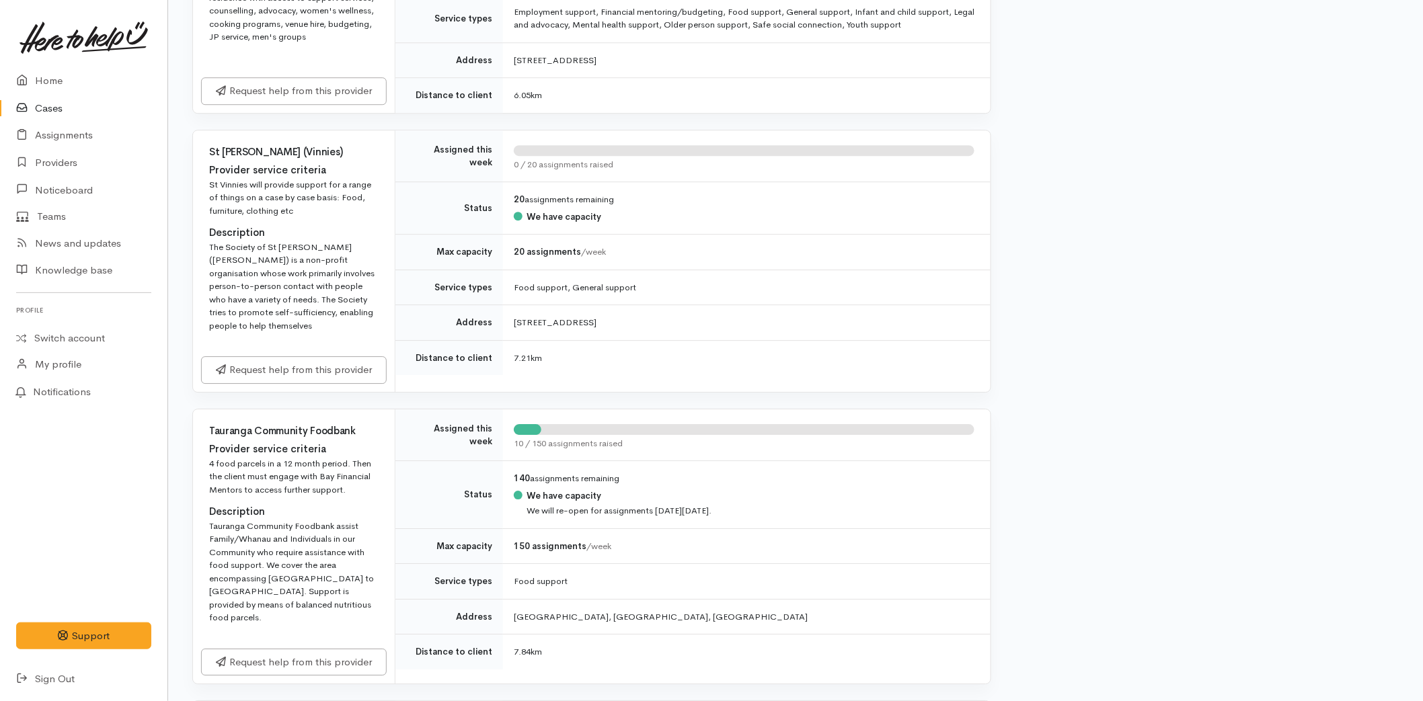
scroll to position [1867, 0]
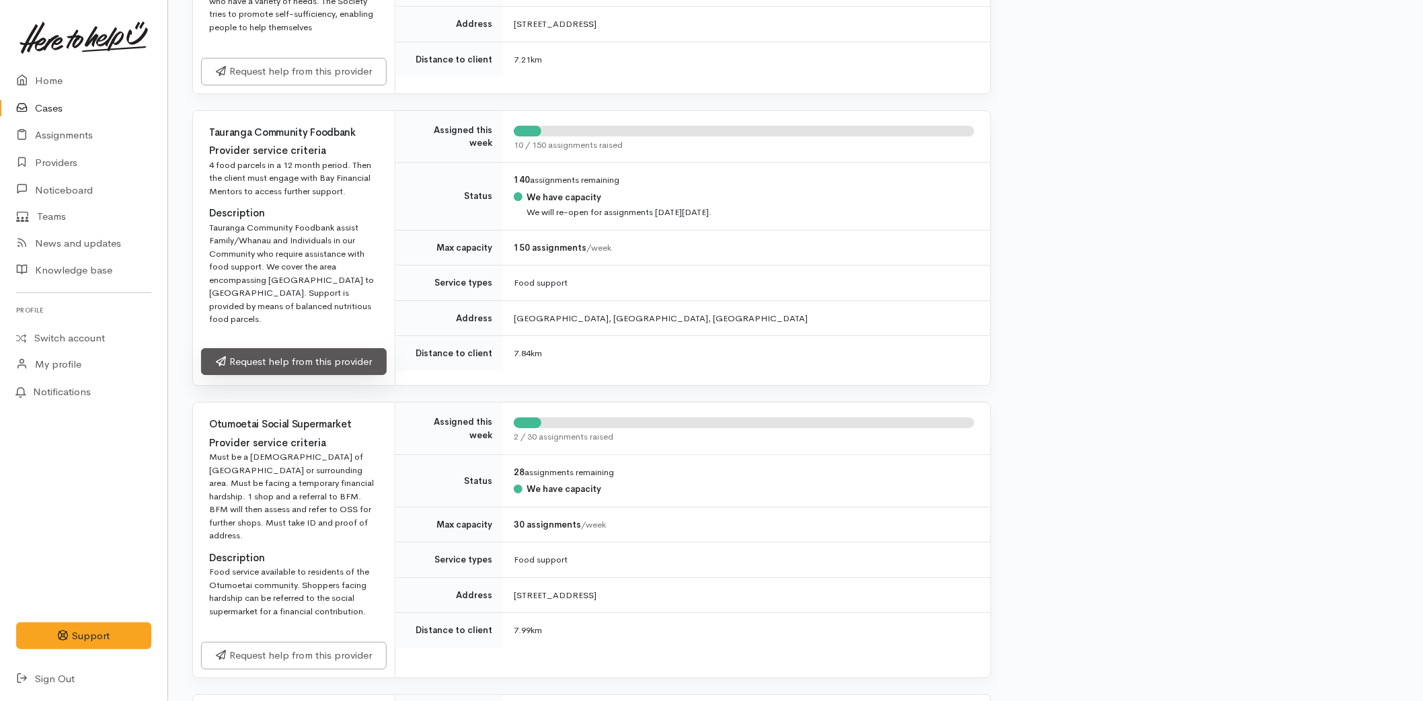
click at [264, 372] on link "Request help from this provider" at bounding box center [294, 362] width 186 height 28
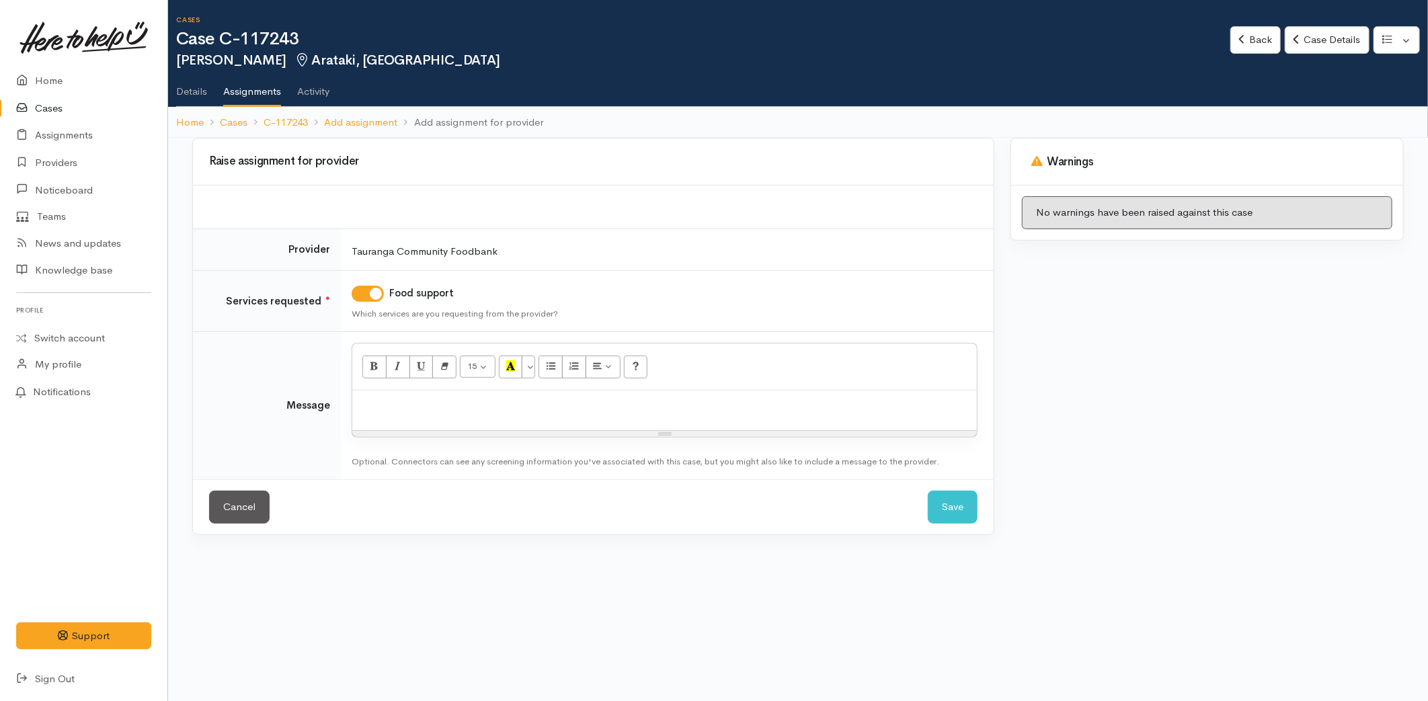
click at [426, 401] on p at bounding box center [664, 404] width 611 height 15
paste div
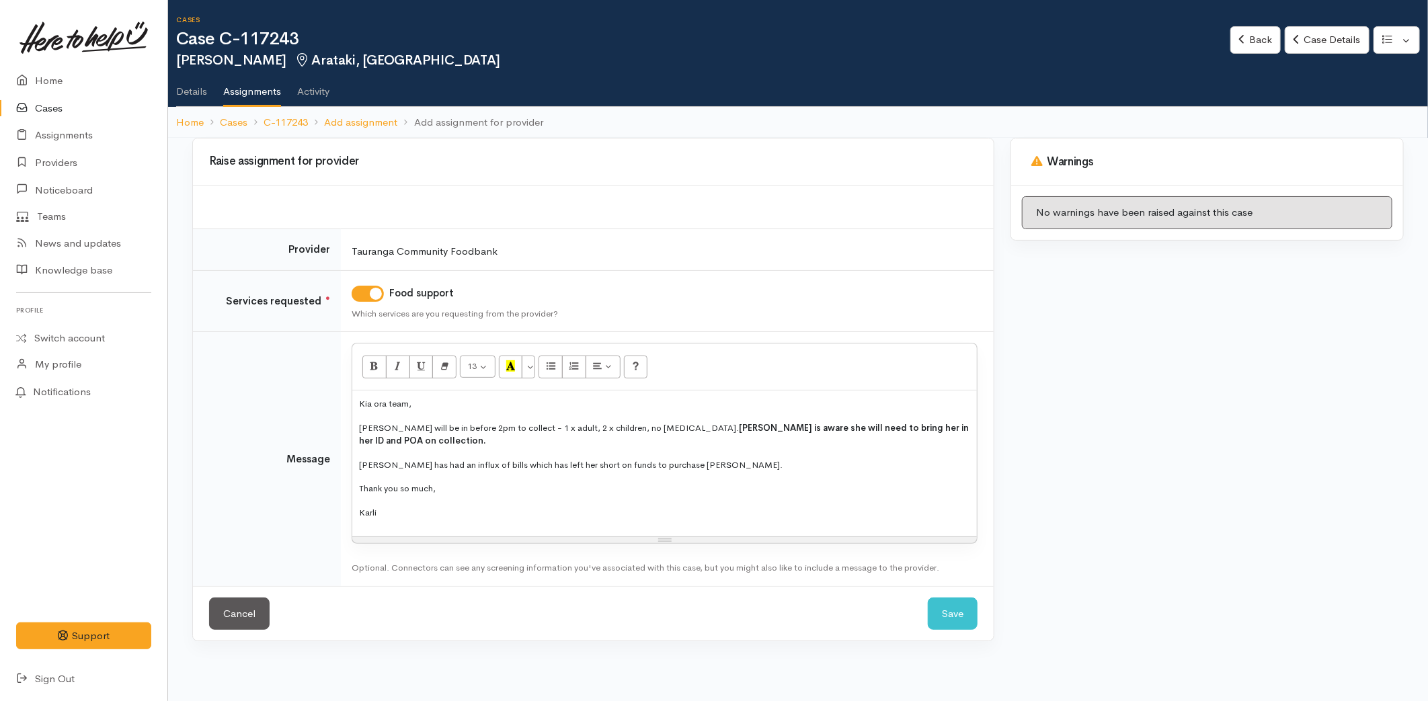
drag, startPoint x: 324, startPoint y: 438, endPoint x: 321, endPoint y: 385, distance: 53.2
click at [321, 385] on tr "Message <p style="font-size: 13px;">Kia ora team,</p><p style="font-size: 13px;…" at bounding box center [593, 459] width 801 height 254
click at [534, 368] on button "More Color" at bounding box center [528, 367] width 13 height 23
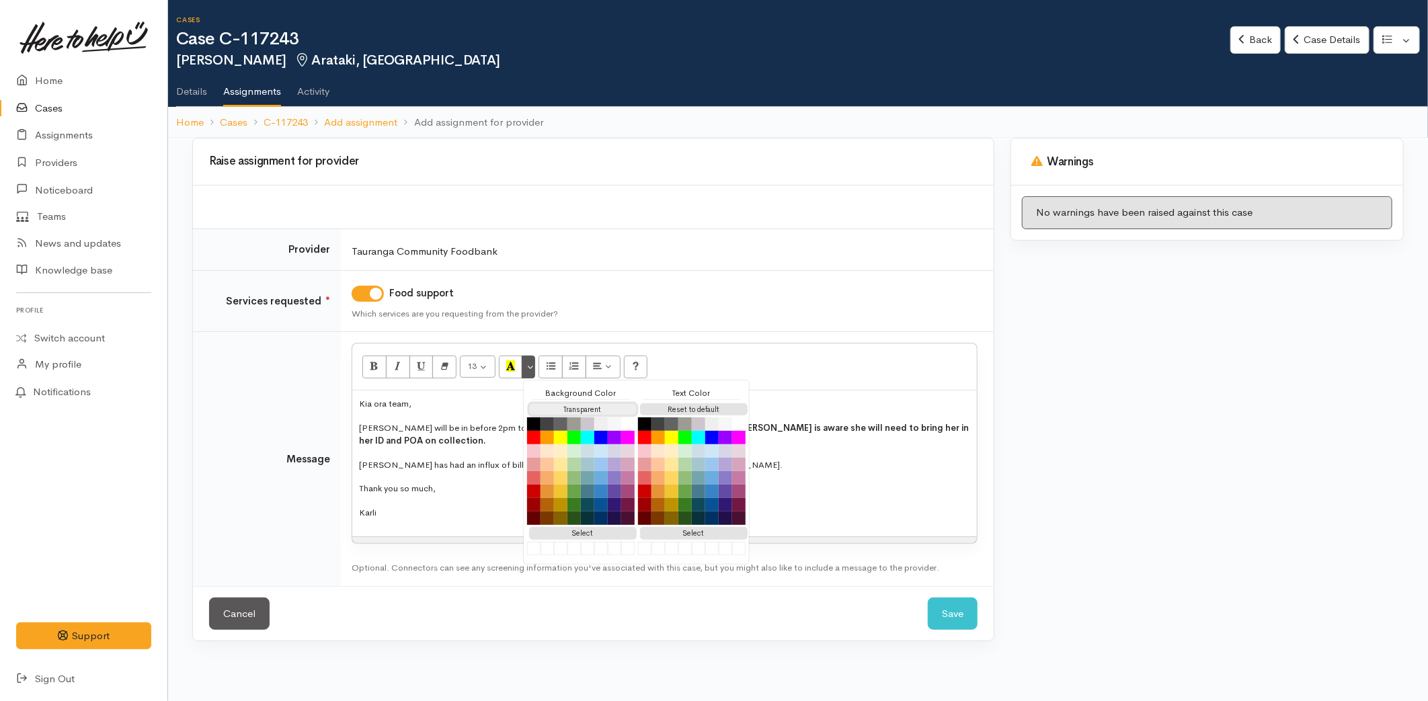
click at [558, 411] on button "Transparent" at bounding box center [583, 409] width 108 height 13
click at [670, 405] on button "Reset to default" at bounding box center [694, 409] width 108 height 13
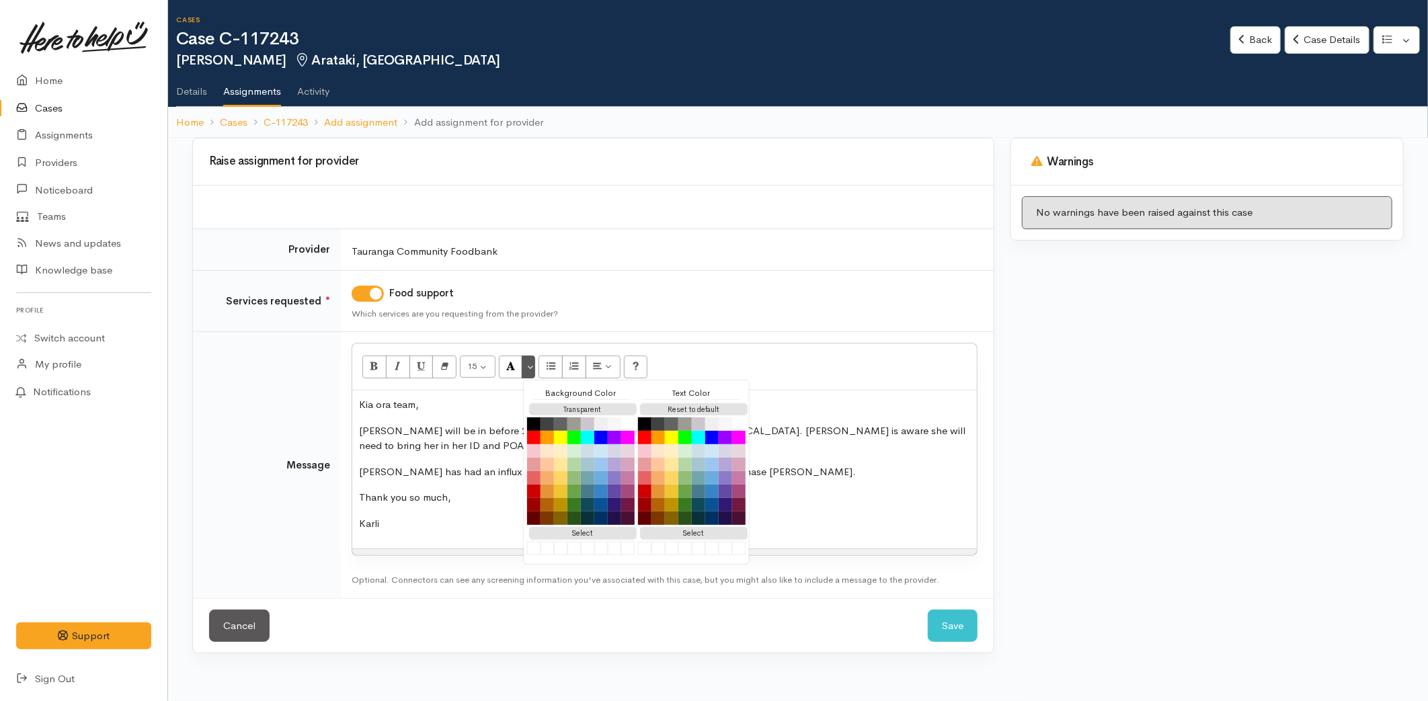
click at [465, 440] on p "[PERSON_NAME] will be in before 2pm to collect - 1 x adult, 2 x children, no [M…" at bounding box center [664, 439] width 611 height 30
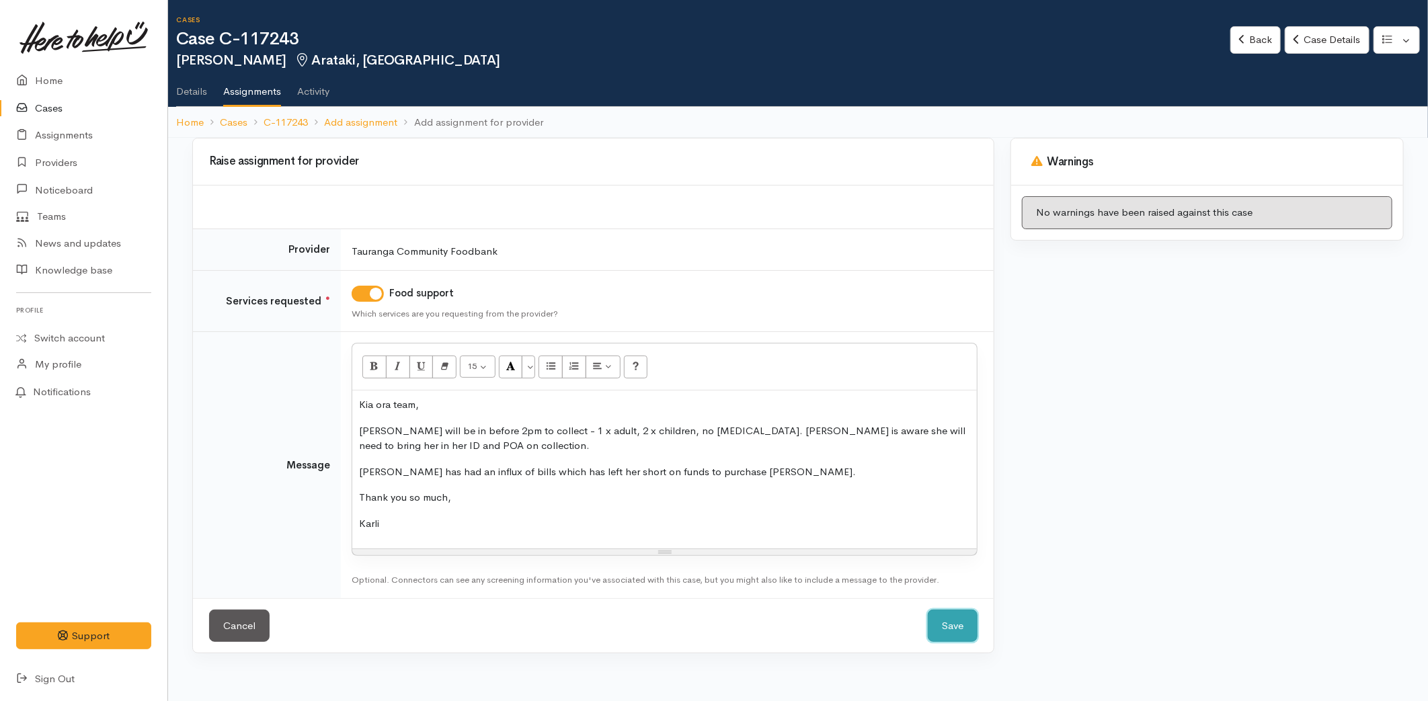
click at [945, 626] on button "Save" at bounding box center [953, 626] width 50 height 33
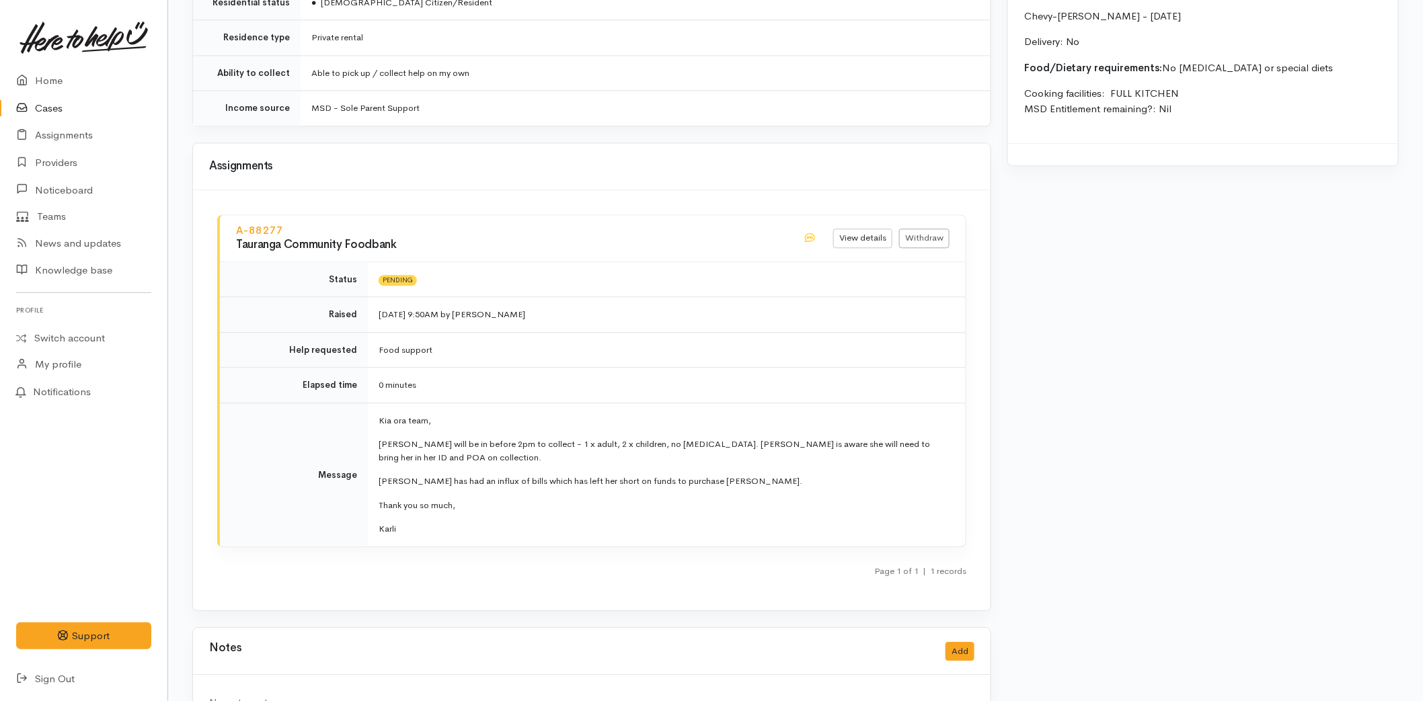
scroll to position [1331, 0]
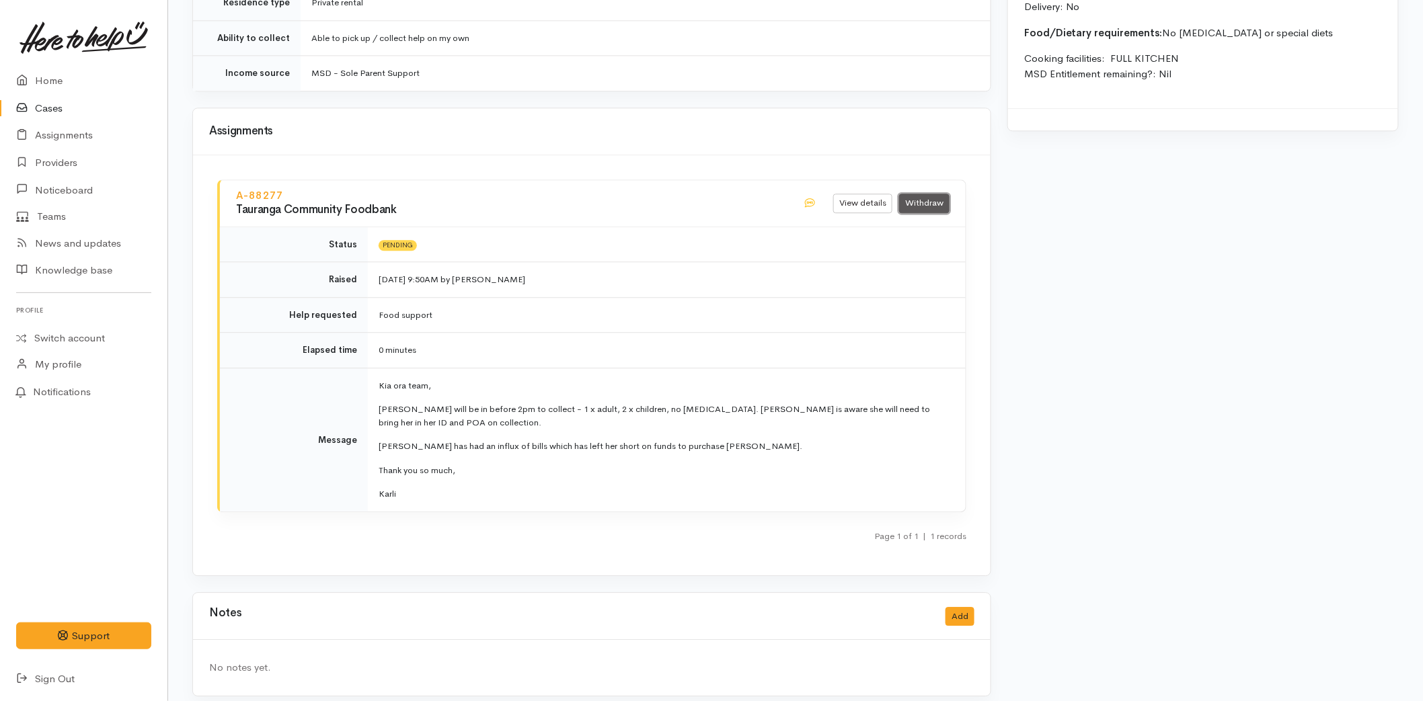
click at [925, 194] on link "Withdraw" at bounding box center [924, 203] width 50 height 19
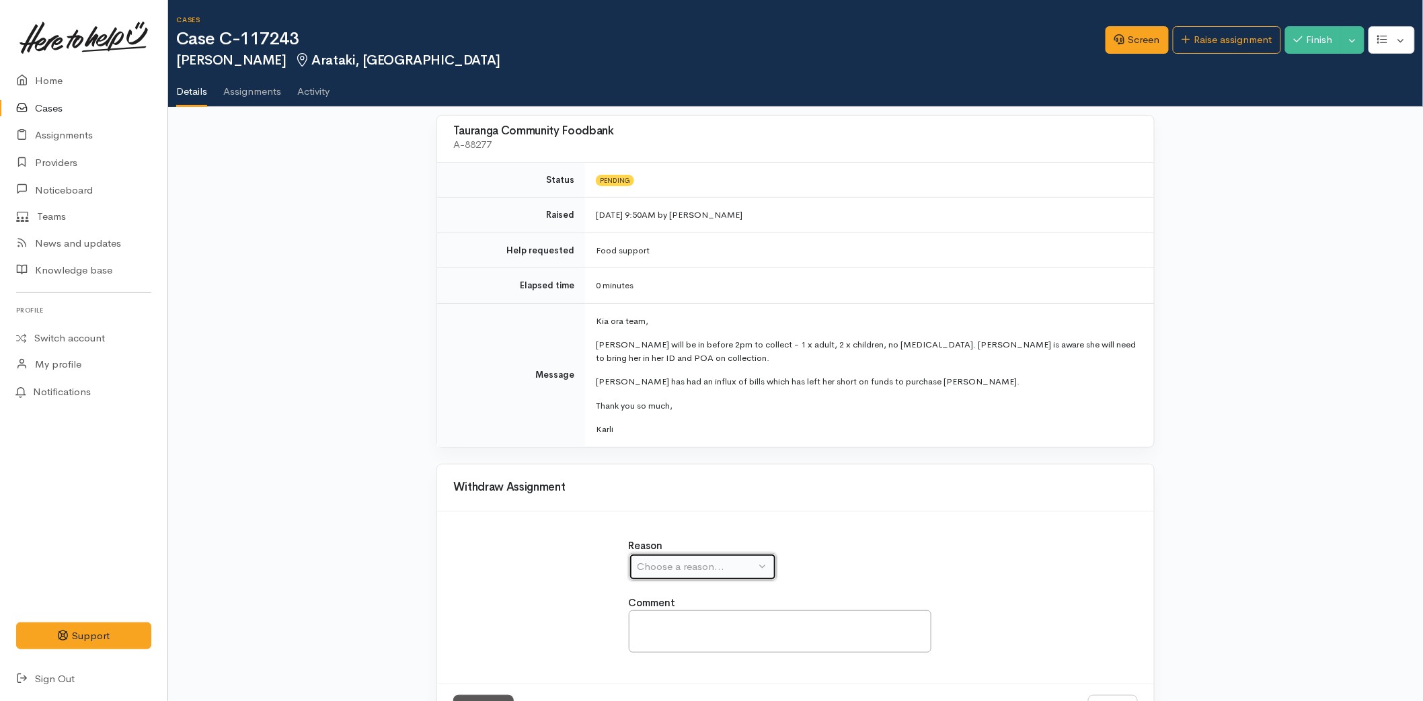
click at [719, 576] on button "Choose a reason..." at bounding box center [703, 567] width 148 height 28
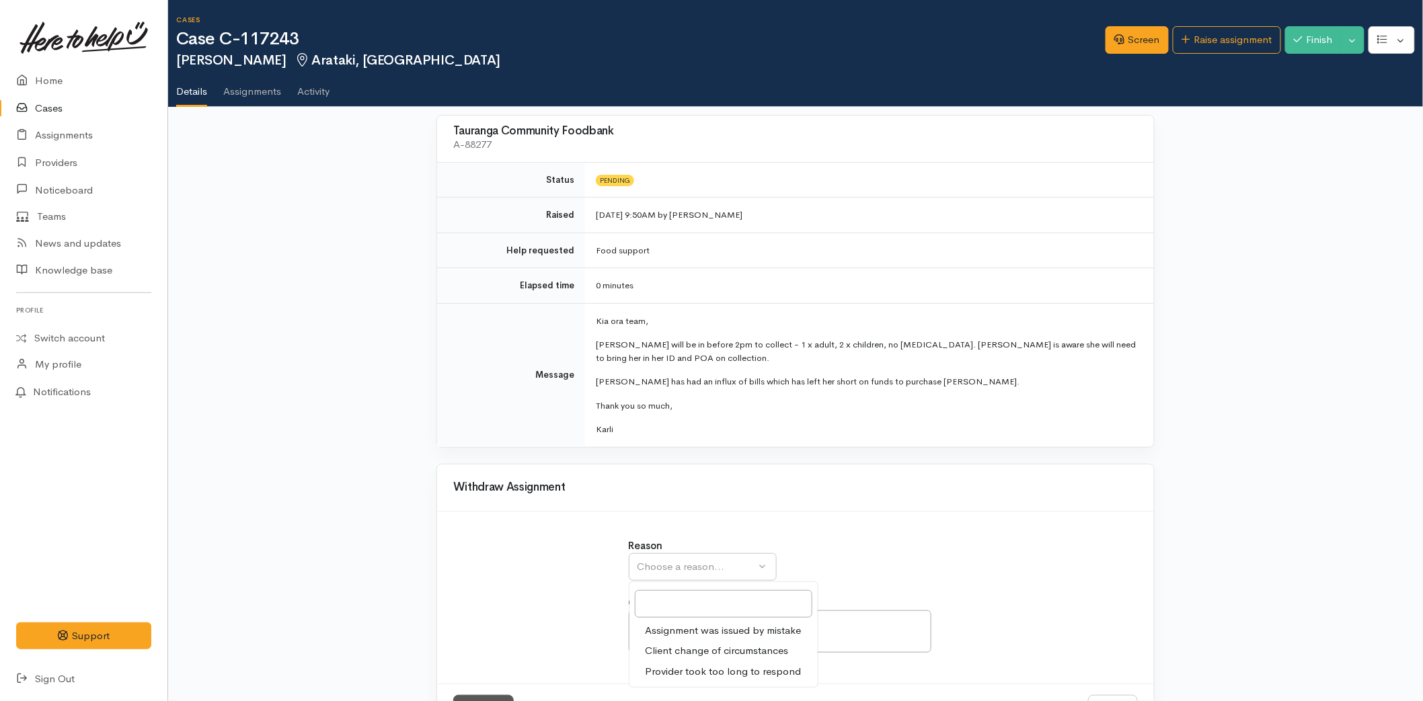
click at [694, 628] on span "Assignment was issued by mistake" at bounding box center [723, 630] width 156 height 15
select select "1"
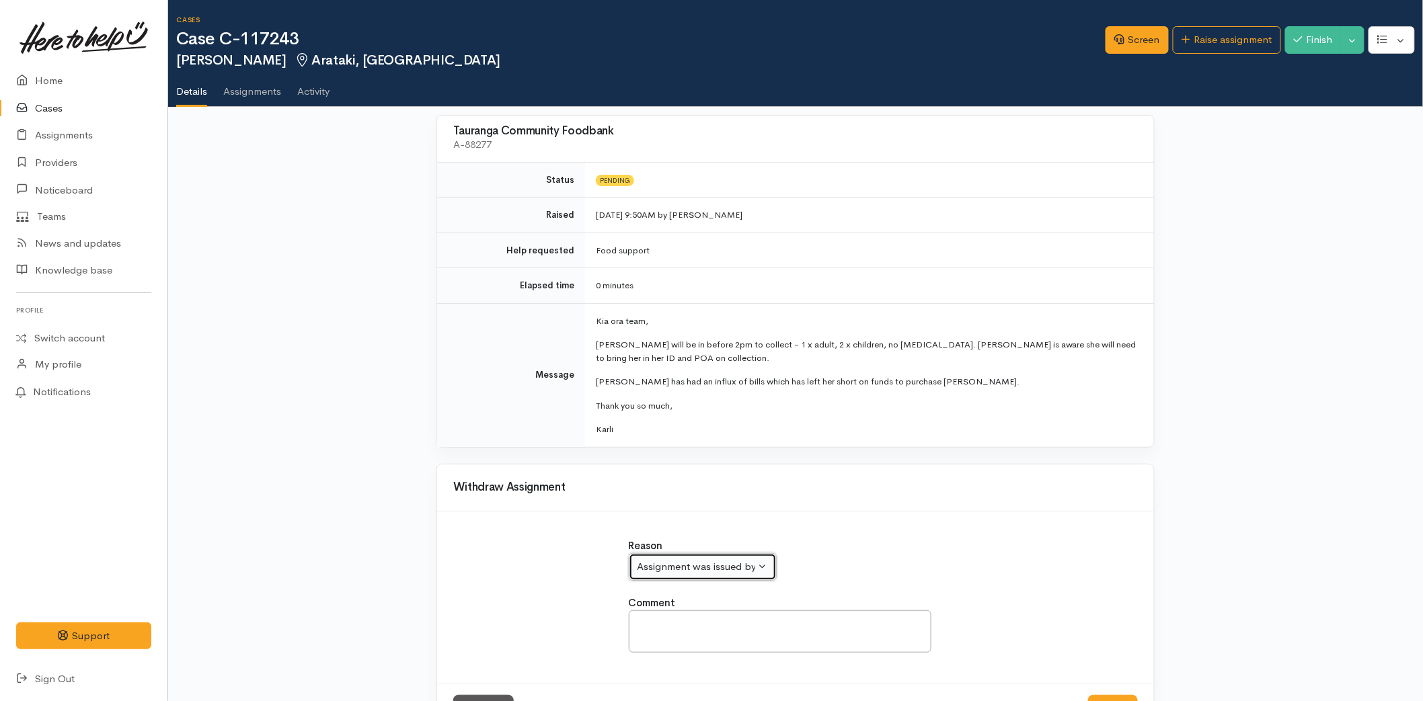
scroll to position [54, 0]
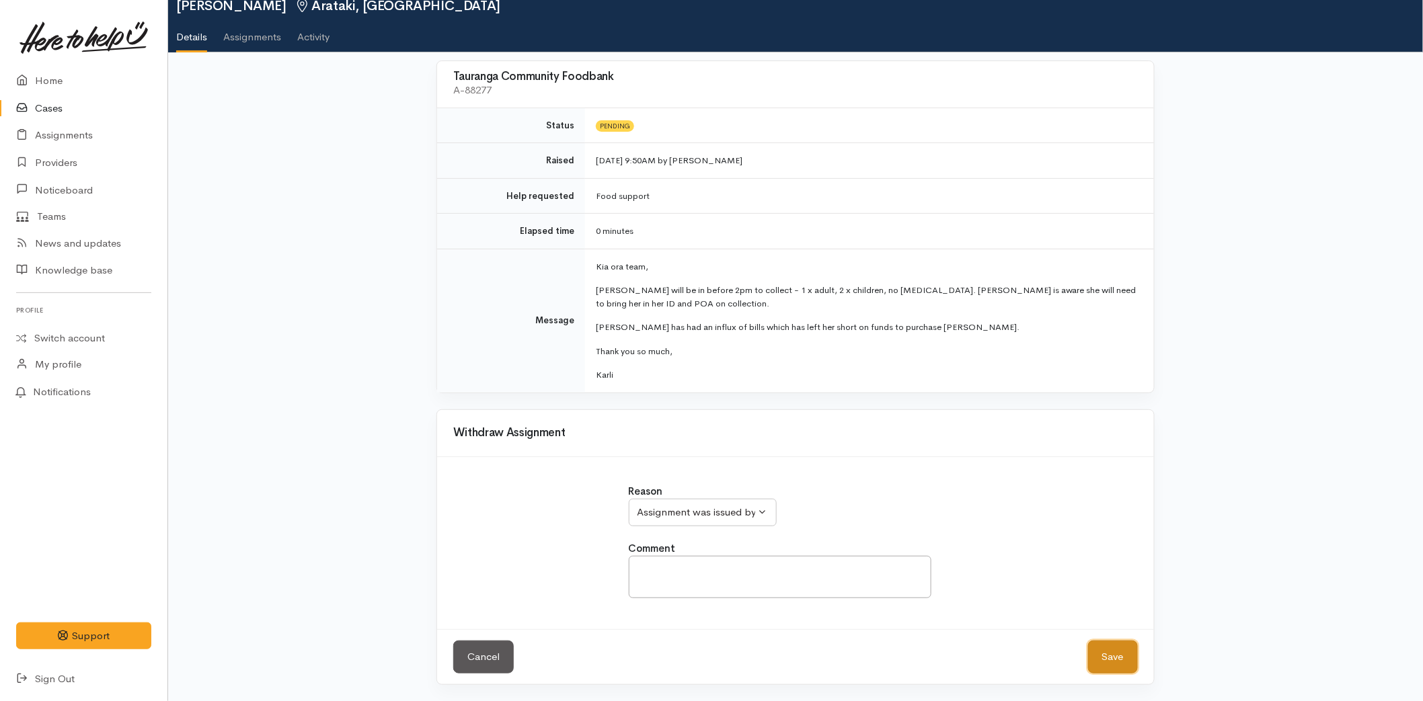
click at [1109, 652] on button "Save" at bounding box center [1113, 657] width 50 height 33
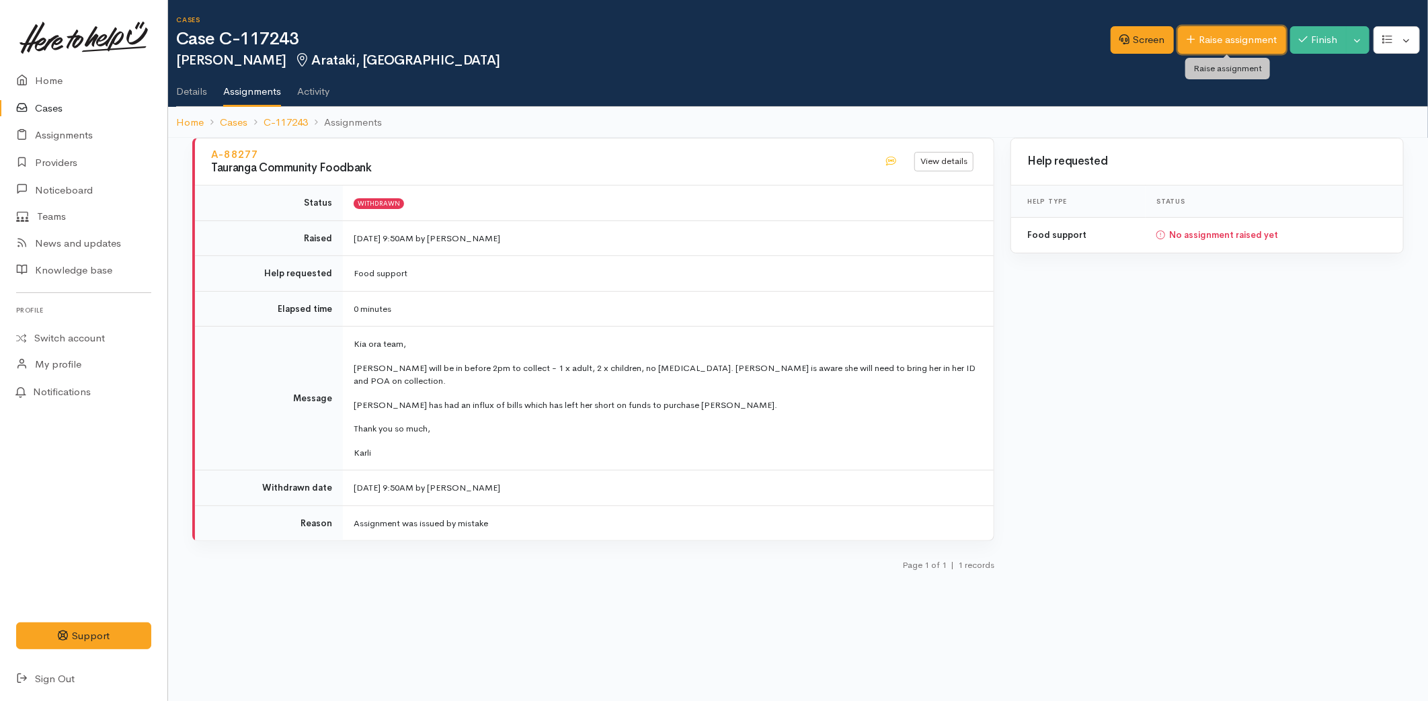
click at [1207, 38] on link "Raise assignment" at bounding box center [1232, 40] width 108 height 28
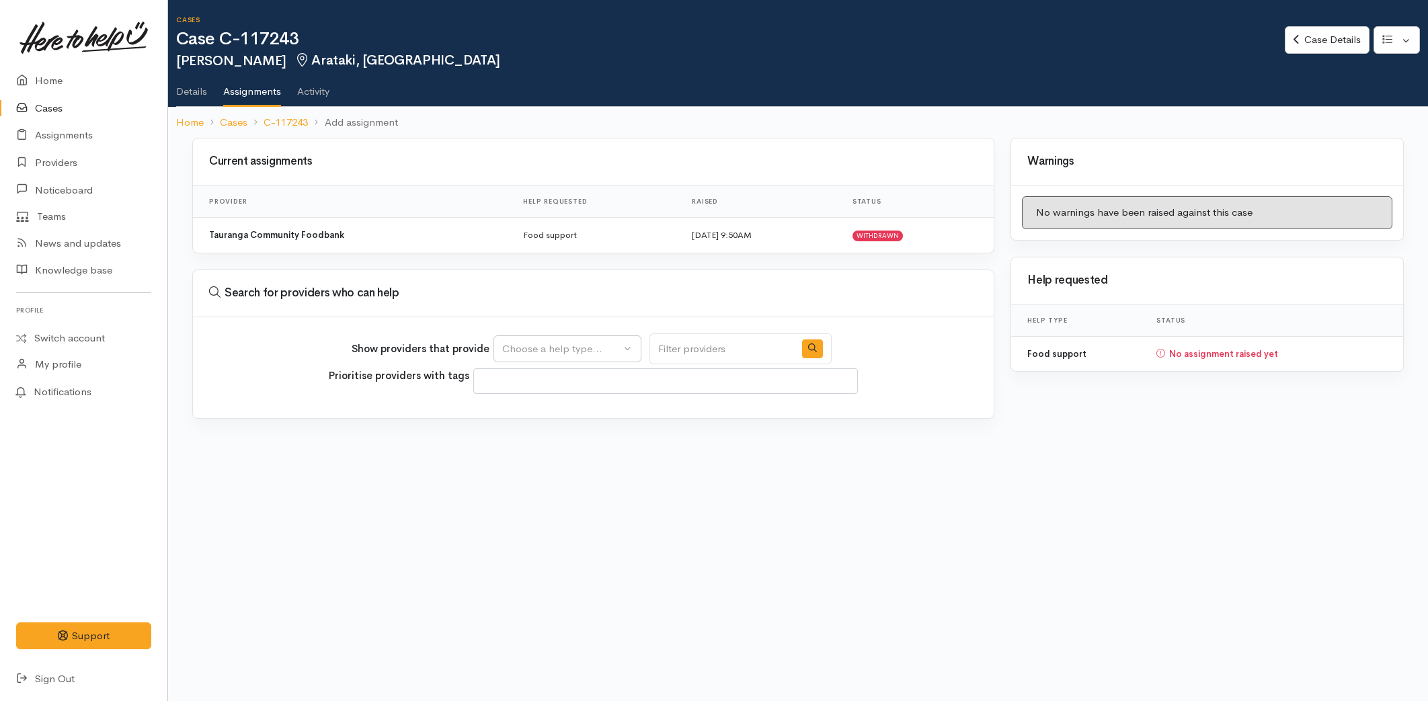
select select
drag, startPoint x: 539, startPoint y: 346, endPoint x: 543, endPoint y: 352, distance: 7.7
click at [539, 346] on div "Choose a help type..." at bounding box center [561, 349] width 118 height 15
click at [548, 413] on span "Food support" at bounding box center [541, 412] width 63 height 15
select select "3"
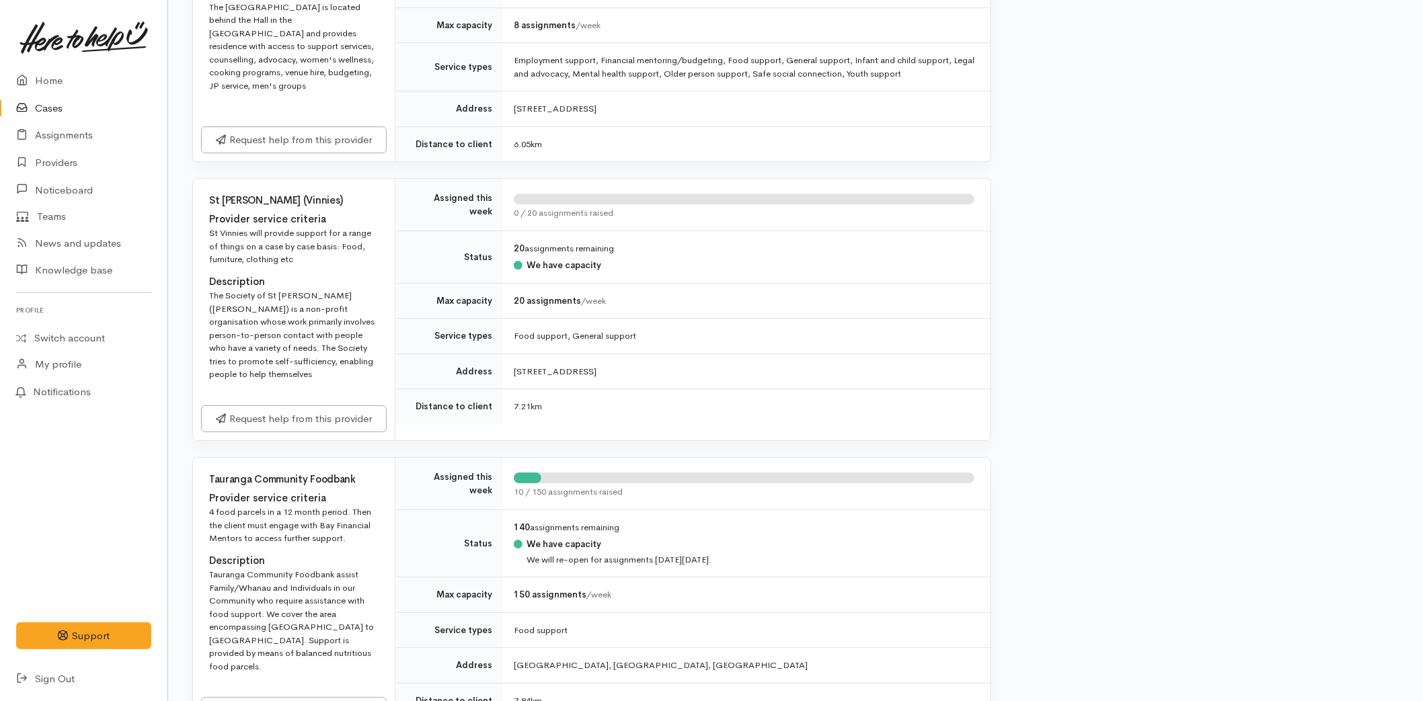
scroll to position [1867, 0]
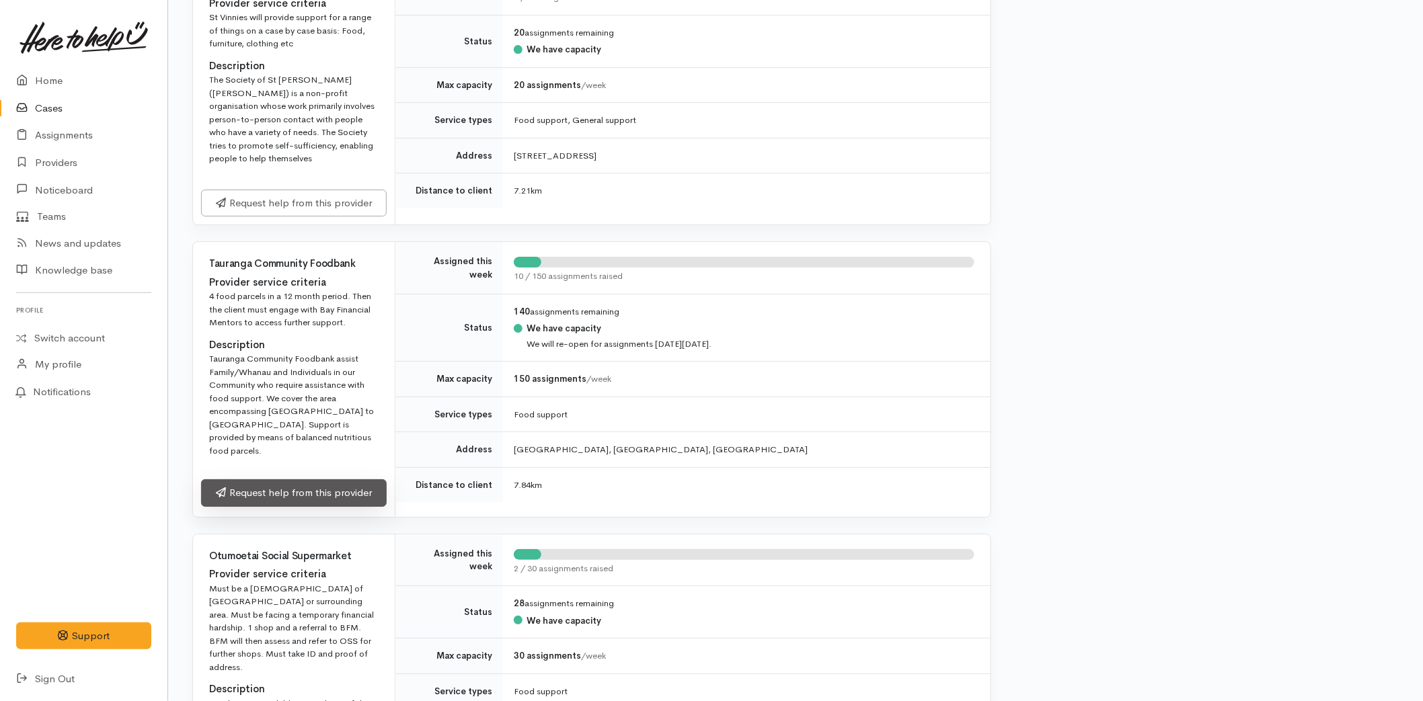
click at [274, 500] on link "Request help from this provider" at bounding box center [294, 493] width 186 height 28
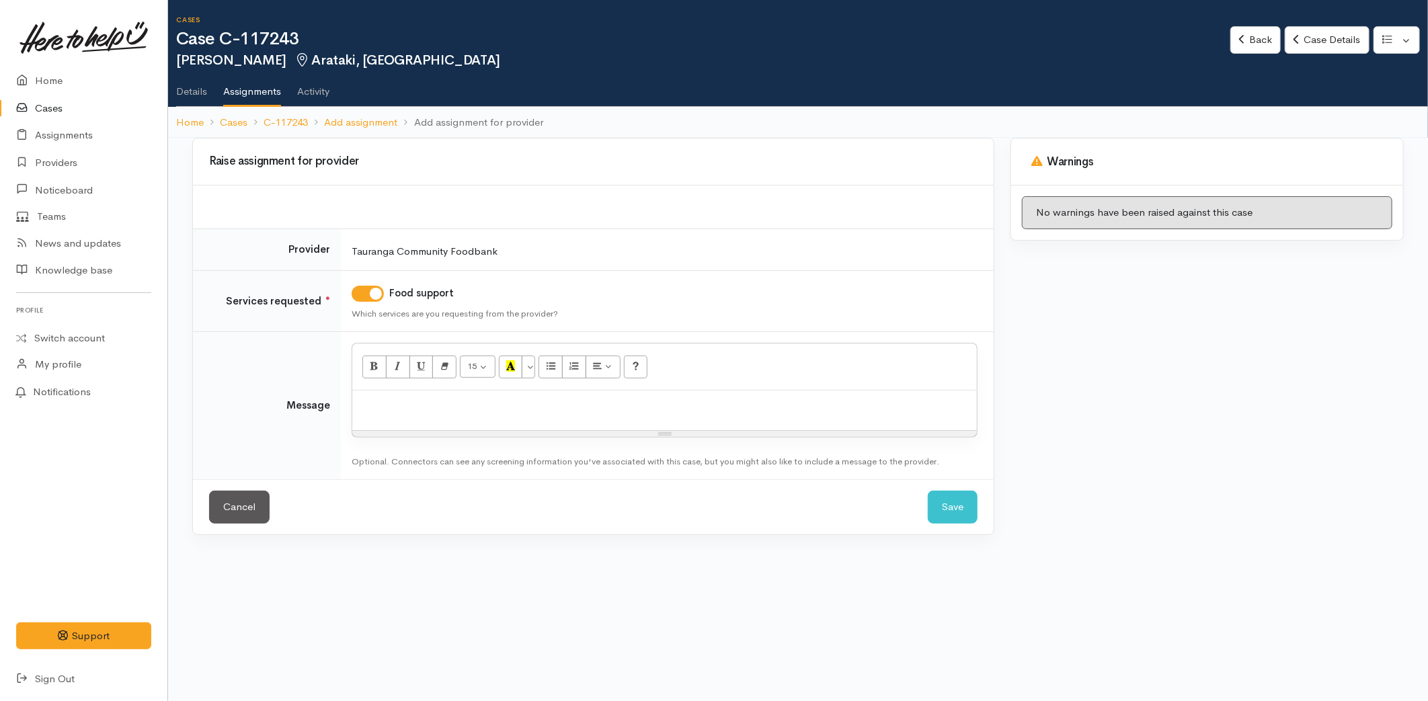
click at [409, 407] on p at bounding box center [664, 404] width 611 height 15
paste div
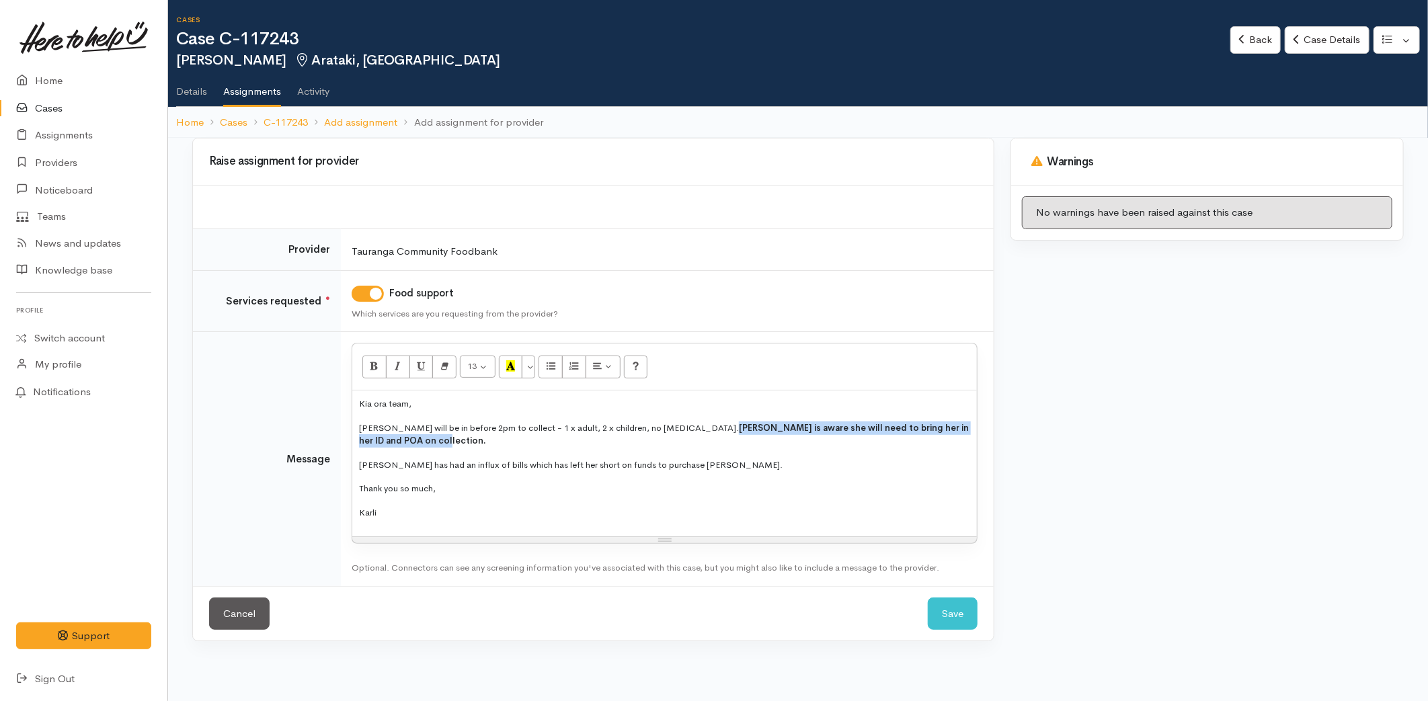
drag, startPoint x: 945, startPoint y: 424, endPoint x: 671, endPoint y: 431, distance: 273.7
click at [671, 431] on span "[PERSON_NAME] is aware she will need to bring her in her ID and POA on collecti…" at bounding box center [664, 434] width 610 height 25
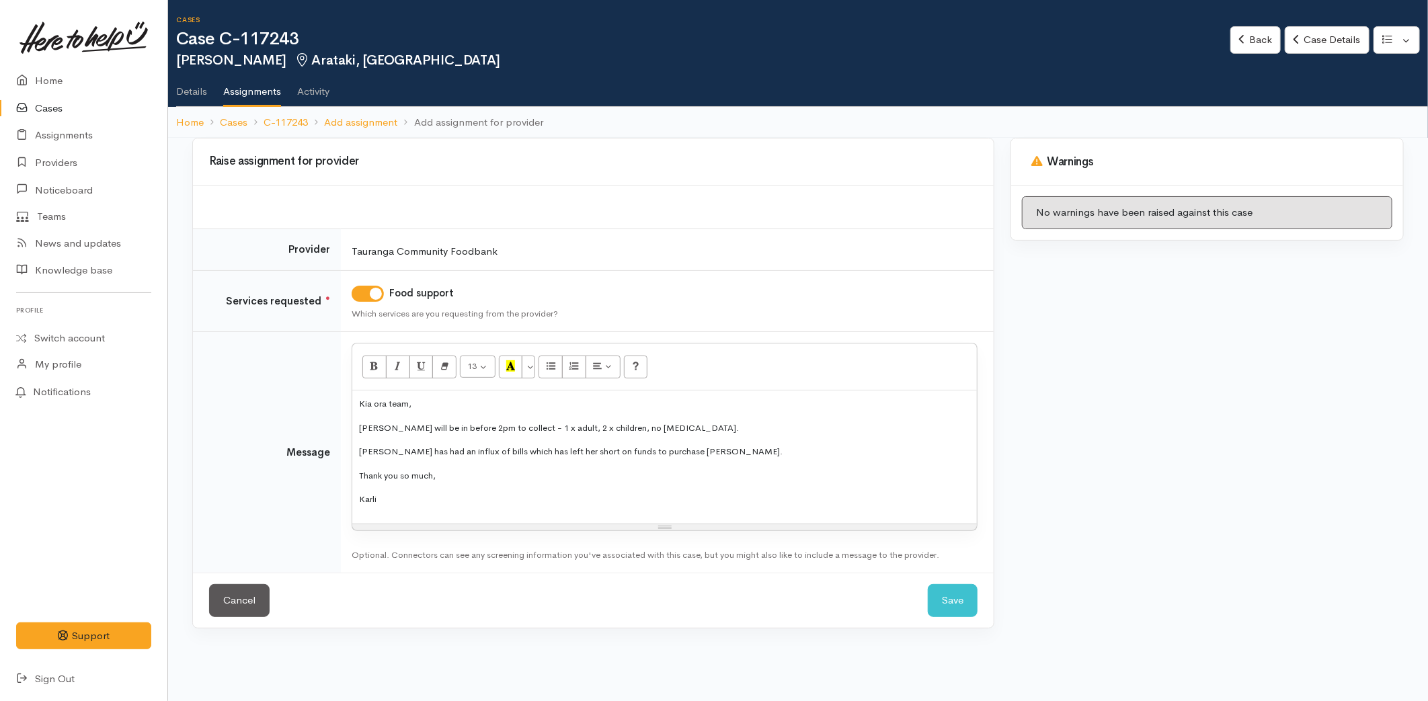
drag, startPoint x: 345, startPoint y: 475, endPoint x: 393, endPoint y: 391, distance: 97.0
click at [315, 387] on tr "Message <p style="font-size: 13px;">Kia ora team,</p><p style="font-size: 13px;…" at bounding box center [593, 452] width 801 height 241
click at [534, 366] on button "More Color" at bounding box center [528, 367] width 13 height 23
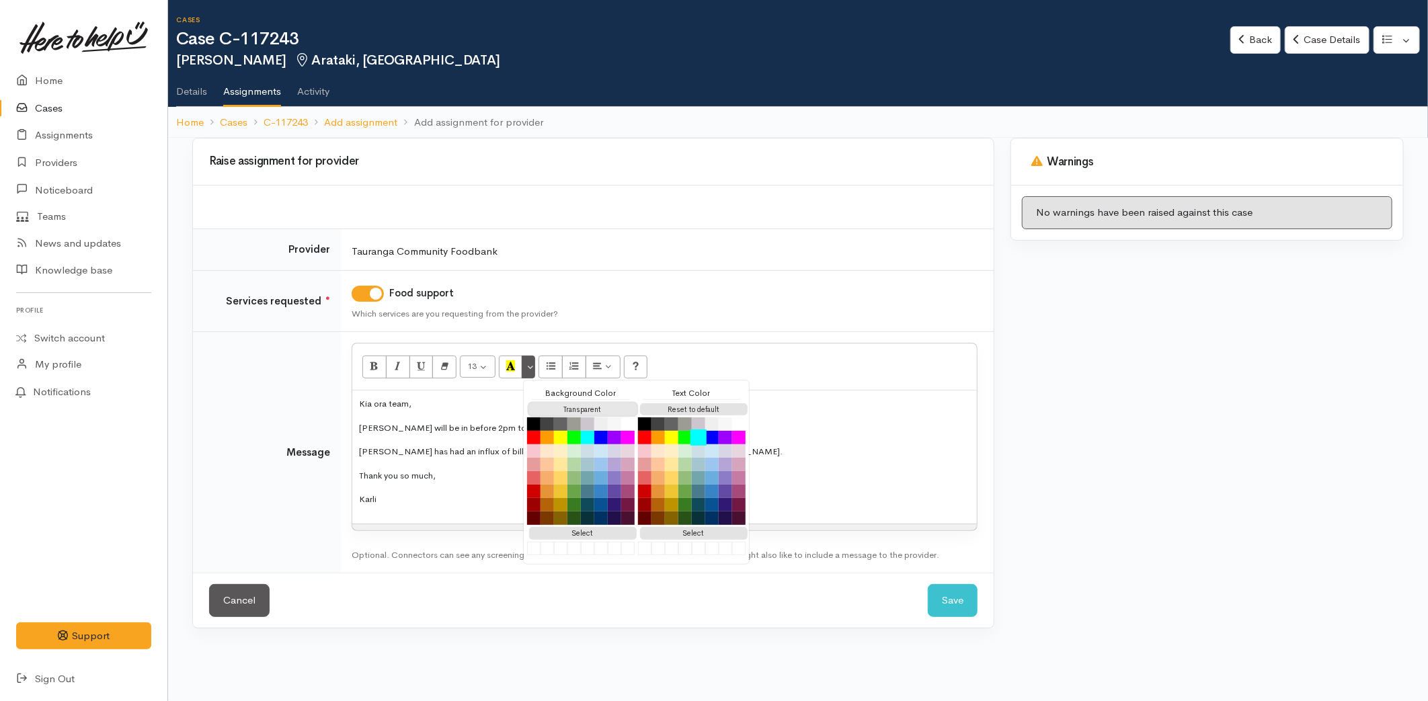
drag, startPoint x: 543, startPoint y: 408, endPoint x: 699, endPoint y: 433, distance: 158.6
click at [543, 410] on button "Transparent" at bounding box center [583, 409] width 108 height 13
click at [676, 407] on button "Reset to default" at bounding box center [694, 409] width 108 height 13
click at [839, 435] on p "Kylie will be in before 2pm to collect - 1 x adult, 2 x children, no food aller…" at bounding box center [664, 431] width 611 height 15
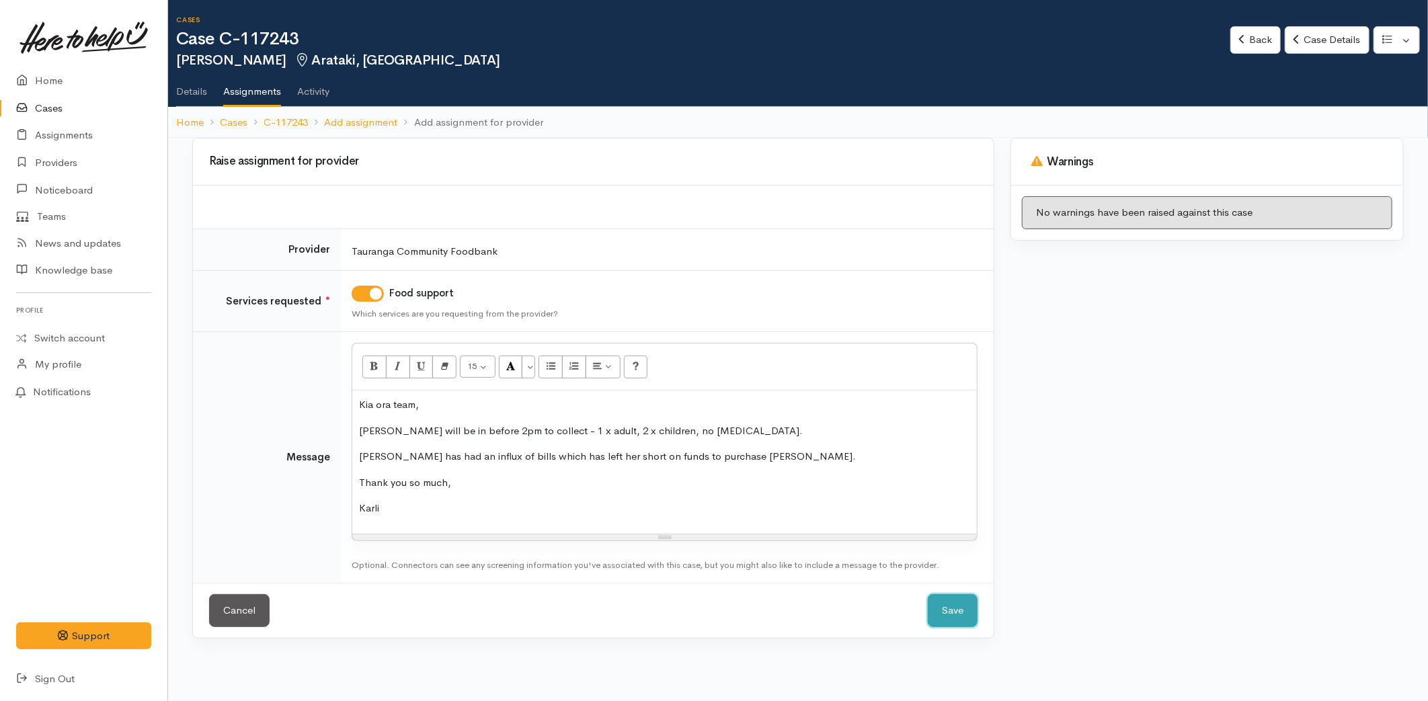
click at [934, 606] on button "Save" at bounding box center [953, 610] width 50 height 33
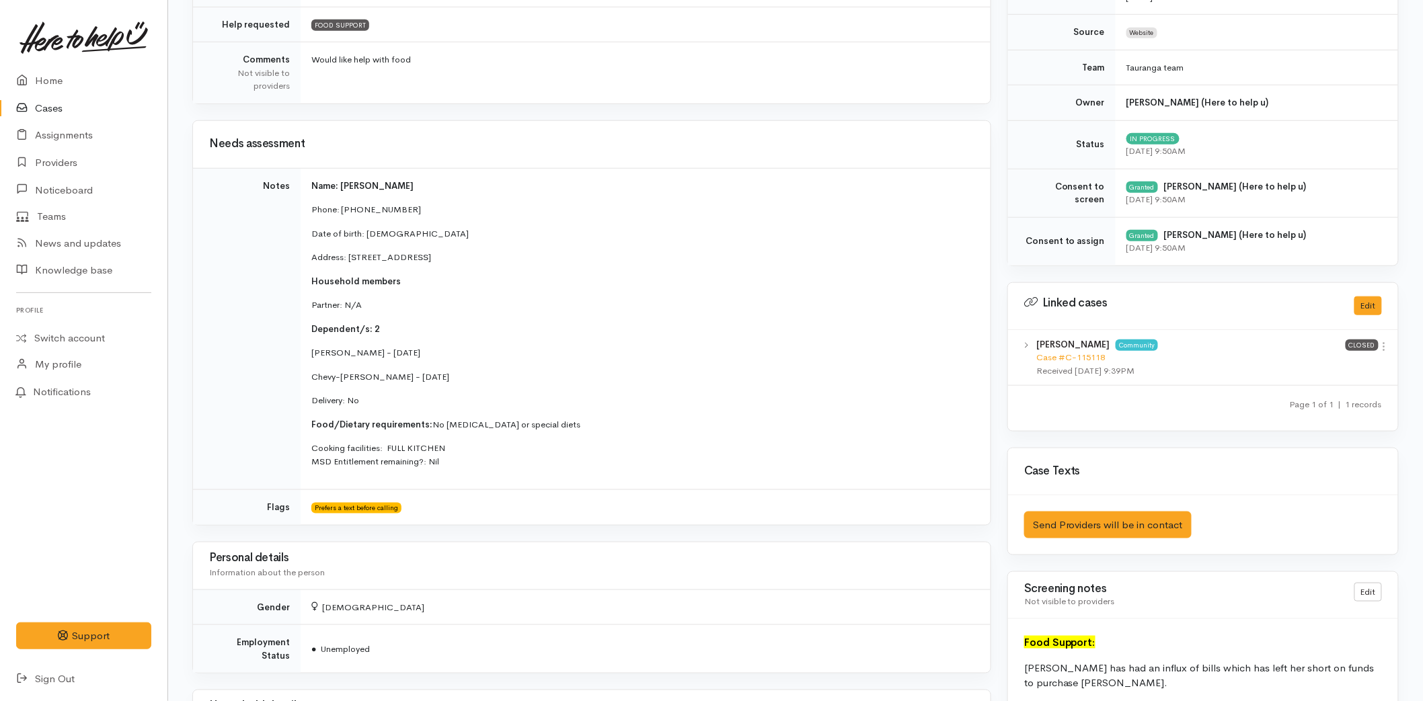
scroll to position [613, 0]
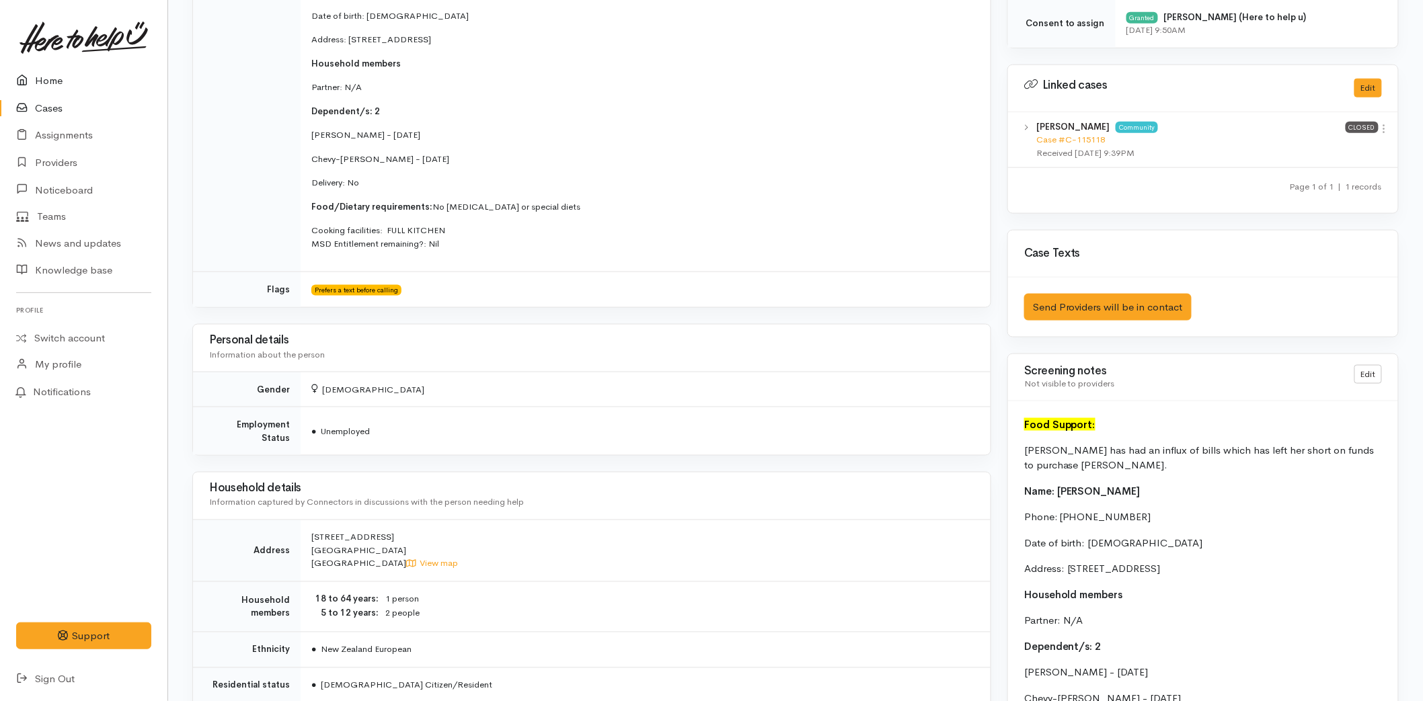
click at [52, 75] on link "Home" at bounding box center [83, 81] width 167 height 28
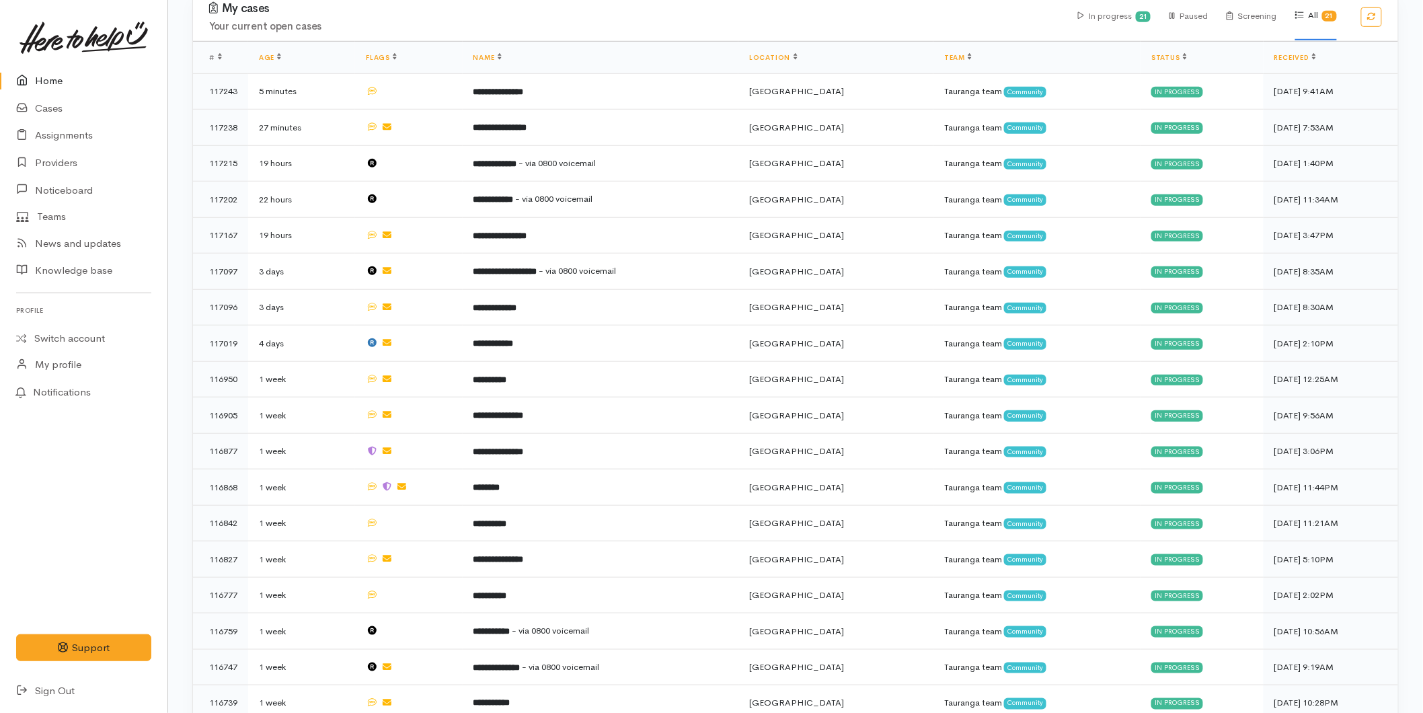
scroll to position [522, 0]
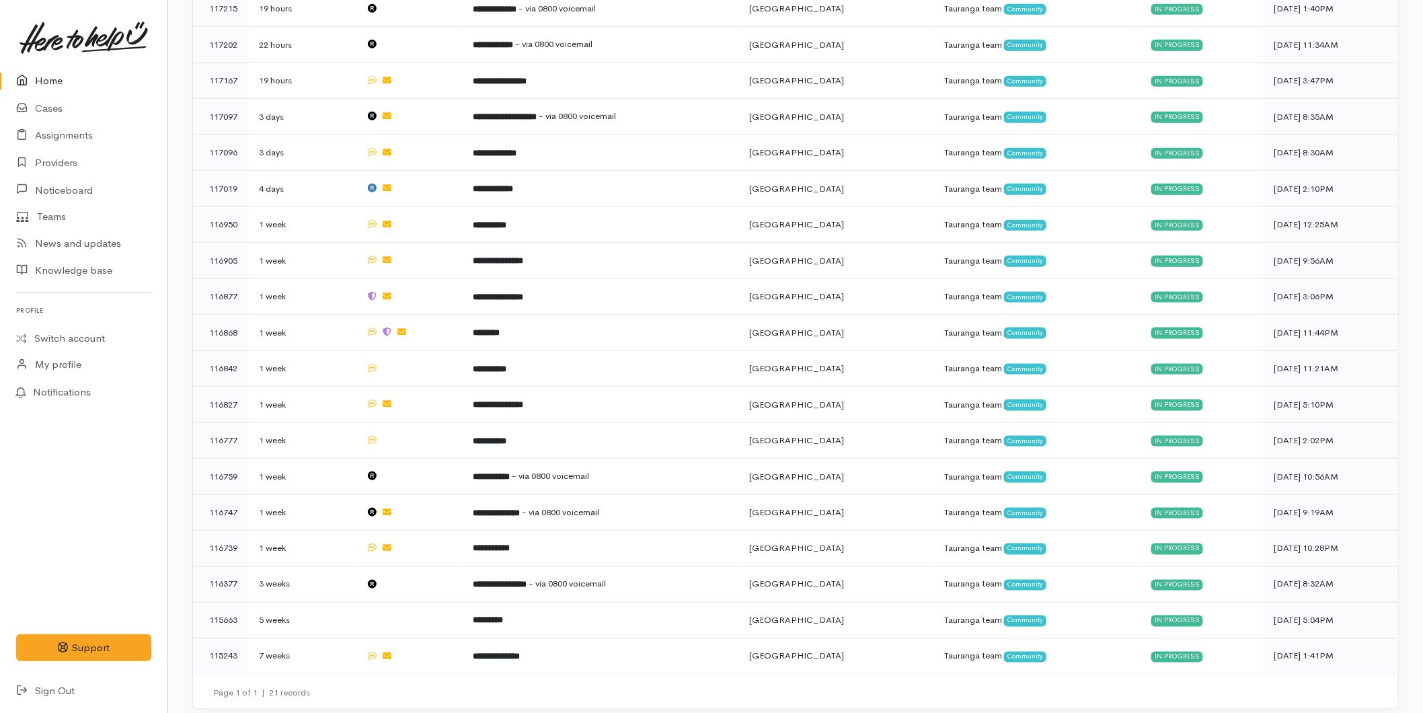
click at [48, 82] on link "Home" at bounding box center [83, 81] width 167 height 28
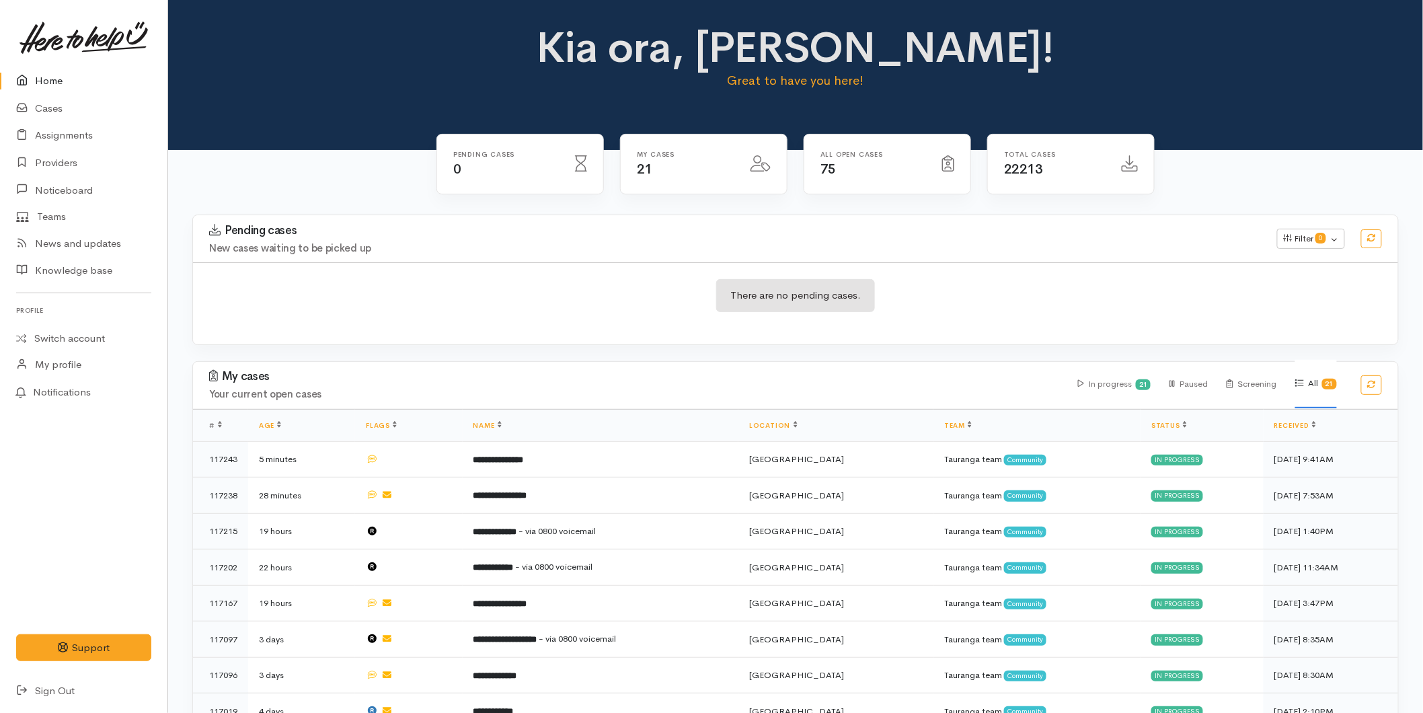
scroll to position [522, 0]
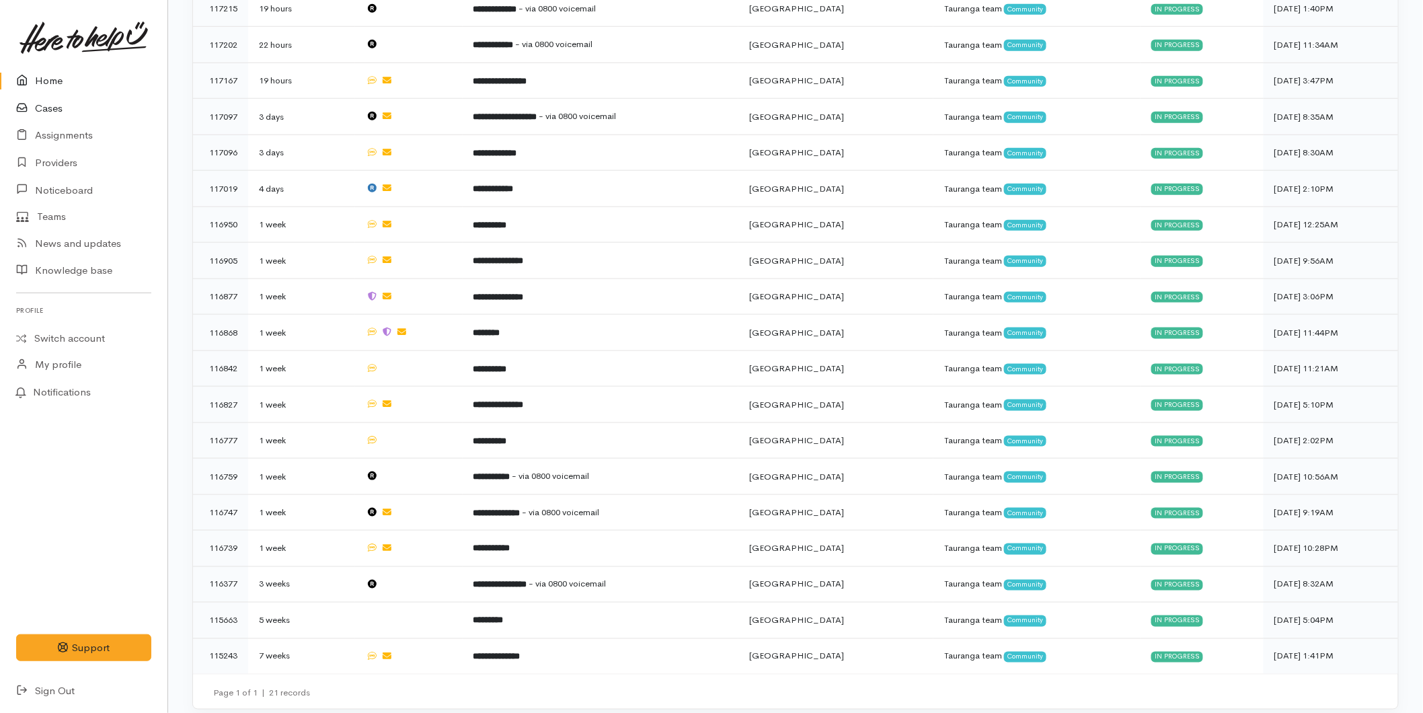
drag, startPoint x: 48, startPoint y: 72, endPoint x: 26, endPoint y: 109, distance: 43.5
click at [48, 72] on link "Home" at bounding box center [83, 81] width 167 height 28
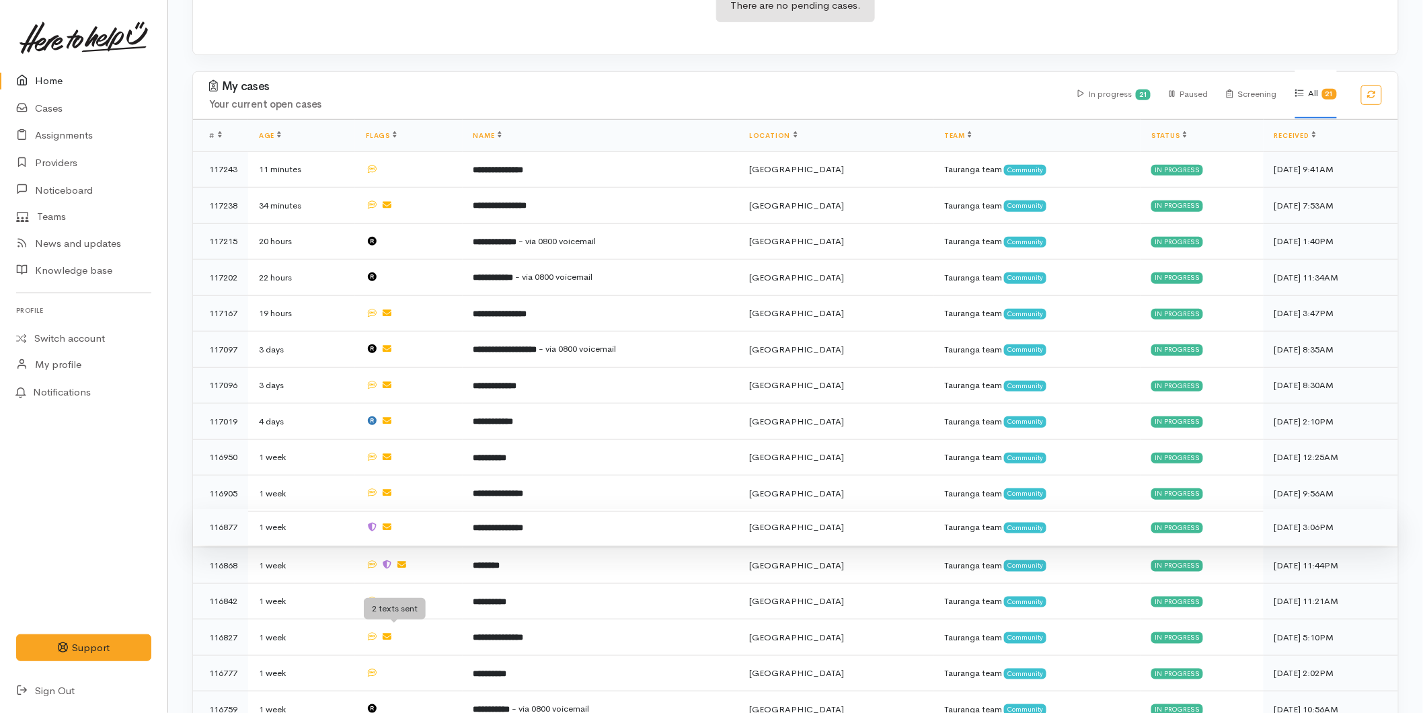
scroll to position [522, 0]
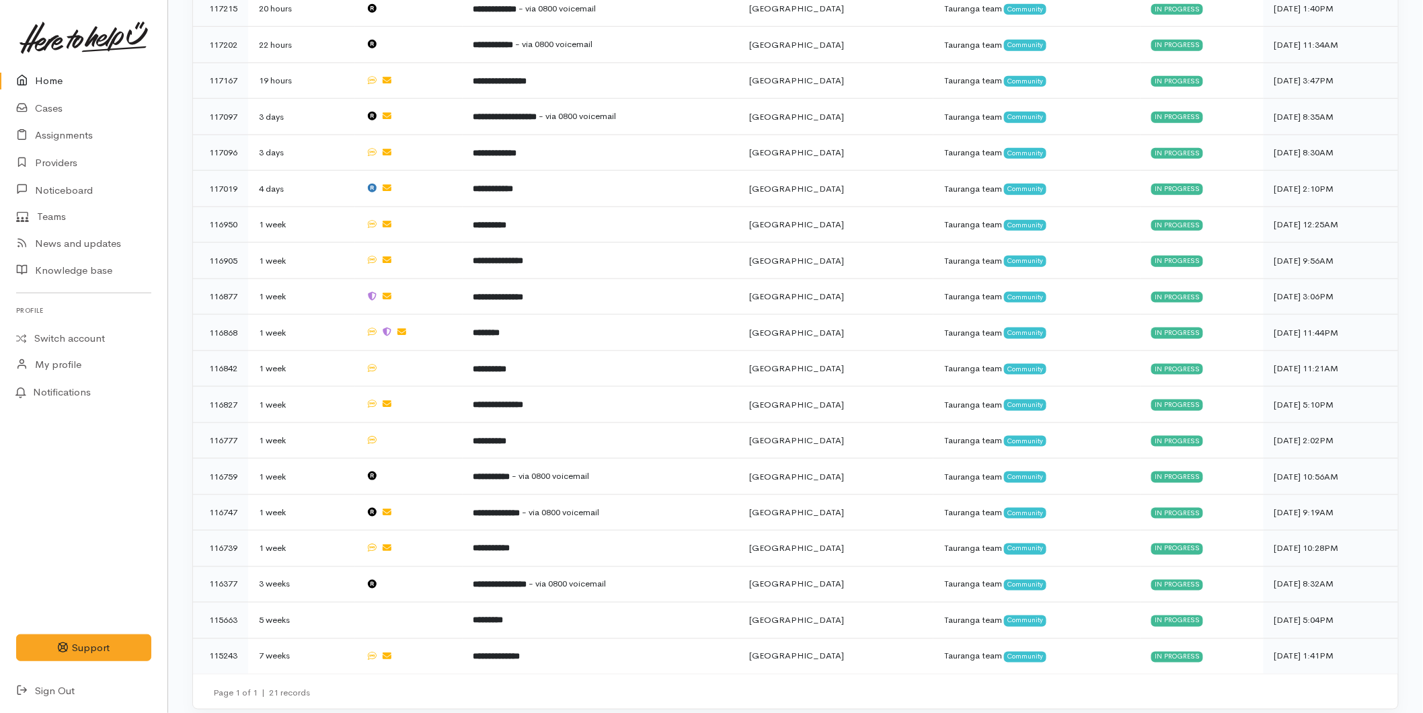
click at [36, 93] on link "Home" at bounding box center [83, 81] width 167 height 28
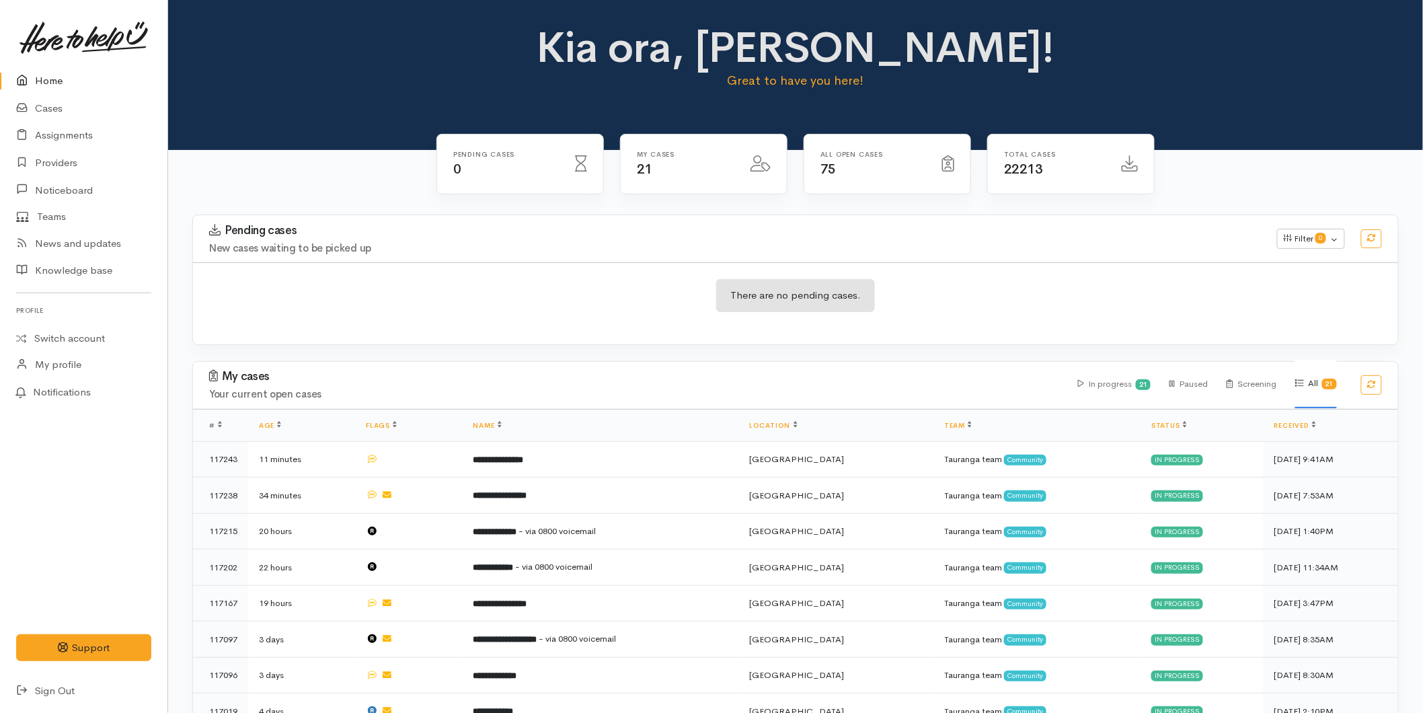
drag, startPoint x: 71, startPoint y: 65, endPoint x: 77, endPoint y: 75, distance: 12.3
click at [71, 65] on link at bounding box center [83, 37] width 135 height 59
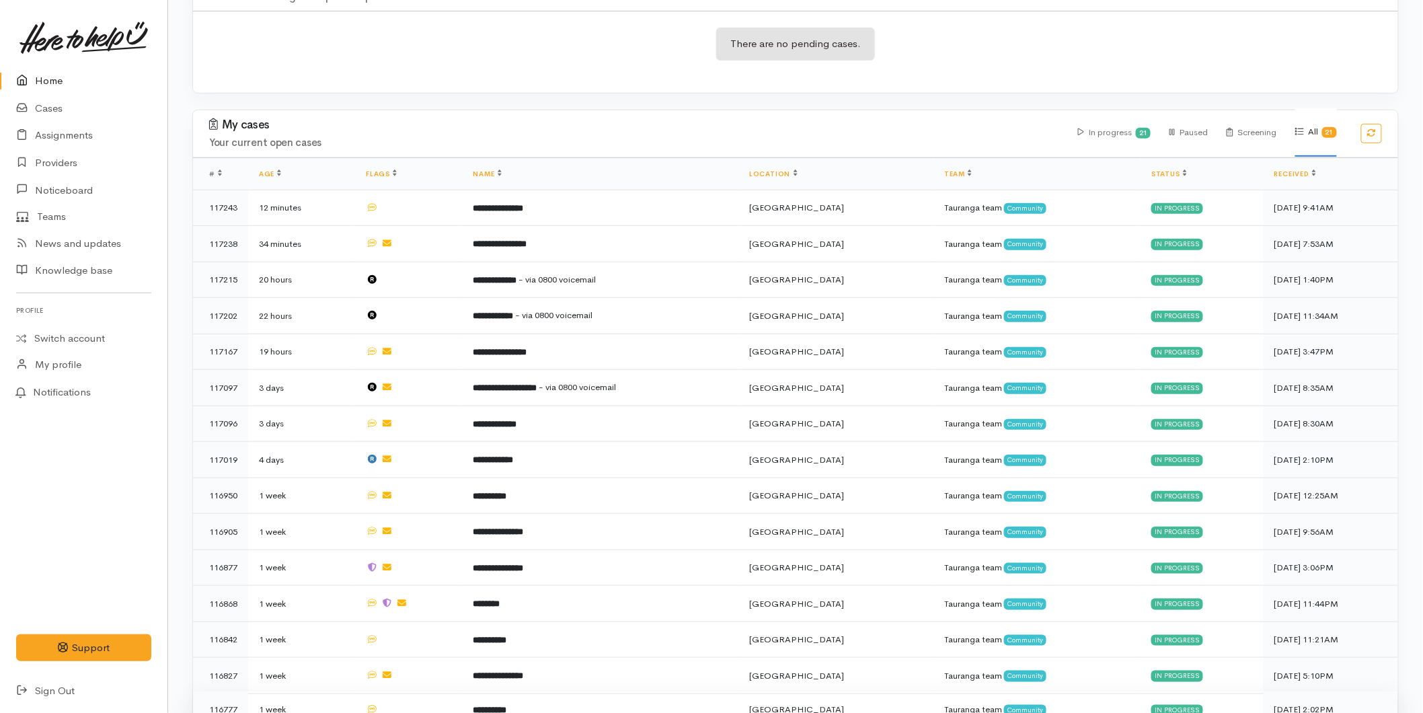
scroll to position [522, 0]
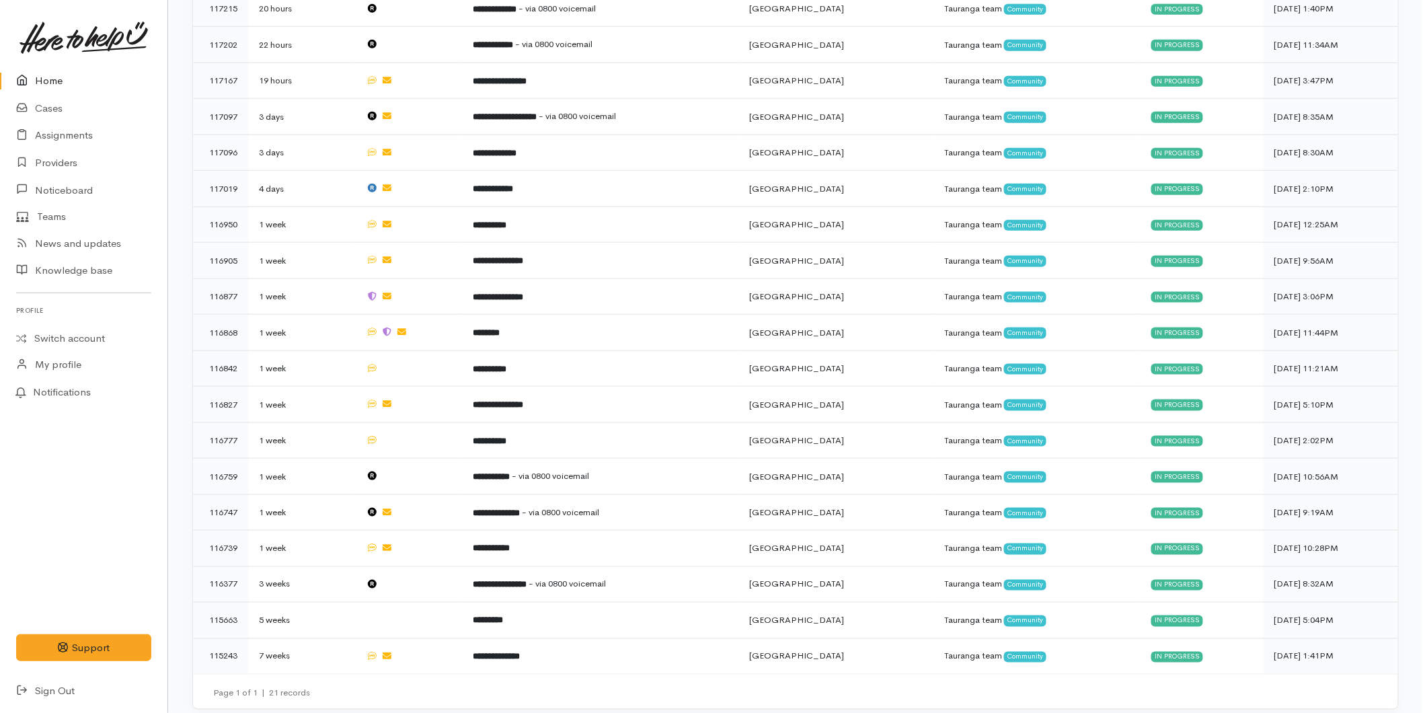
click at [65, 74] on link "Home" at bounding box center [83, 81] width 167 height 28
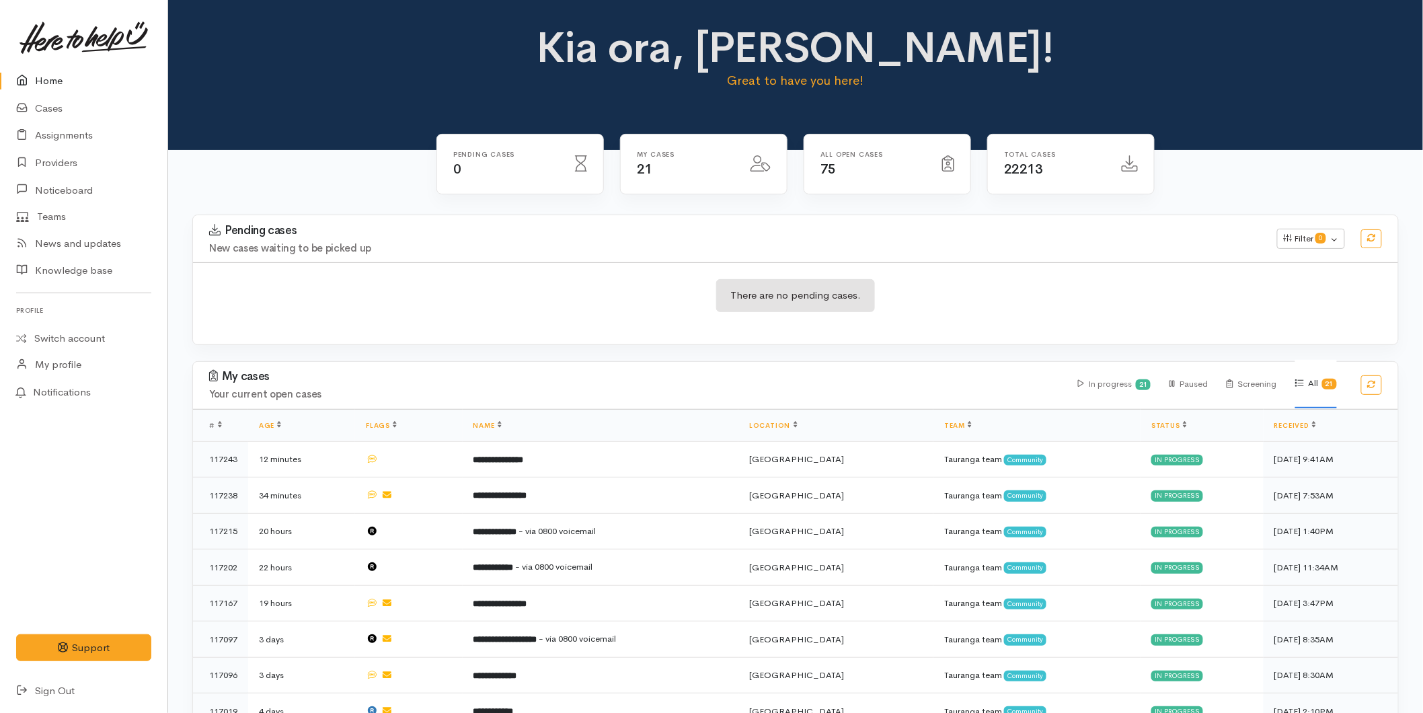
drag, startPoint x: 71, startPoint y: 72, endPoint x: 26, endPoint y: 91, distance: 48.8
click at [71, 72] on link "Home" at bounding box center [83, 81] width 167 height 28
click at [47, 114] on link "Cases" at bounding box center [83, 109] width 167 height 28
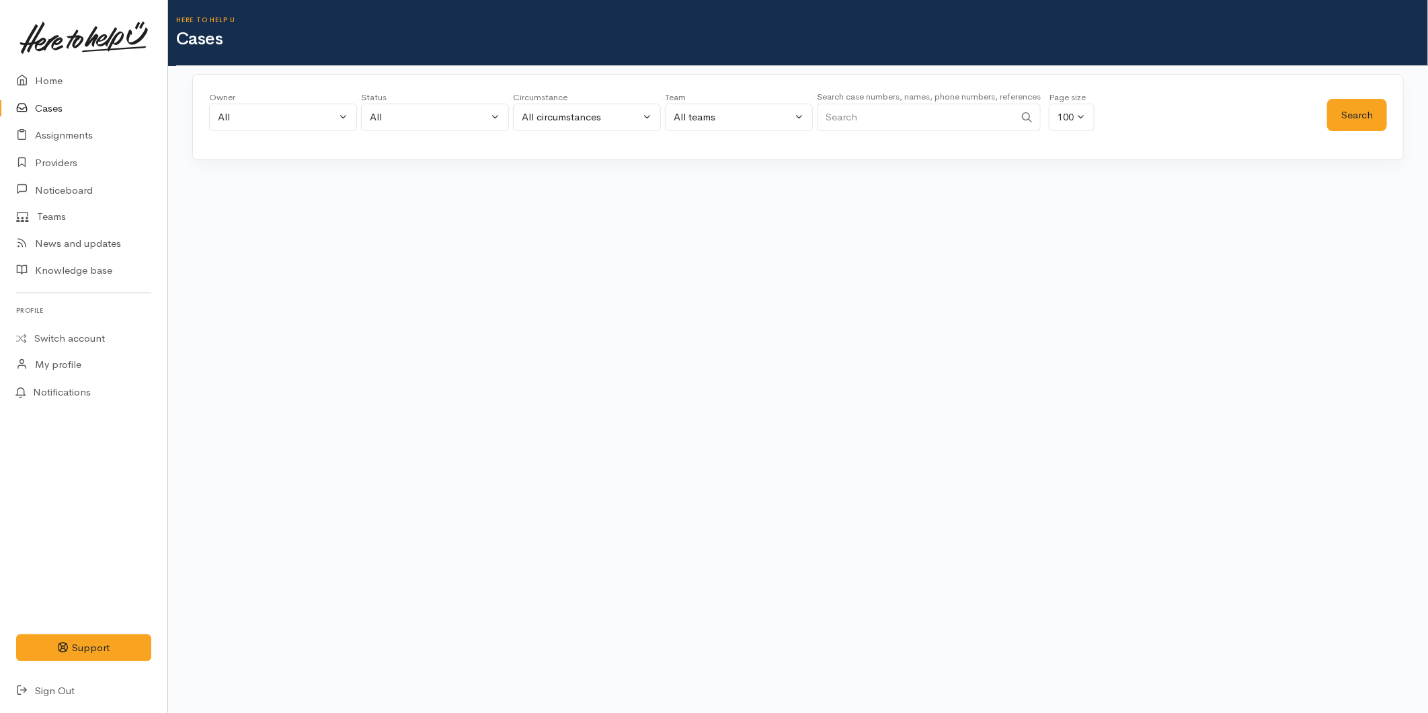
click at [857, 106] on input "Search" at bounding box center [916, 118] width 198 height 28
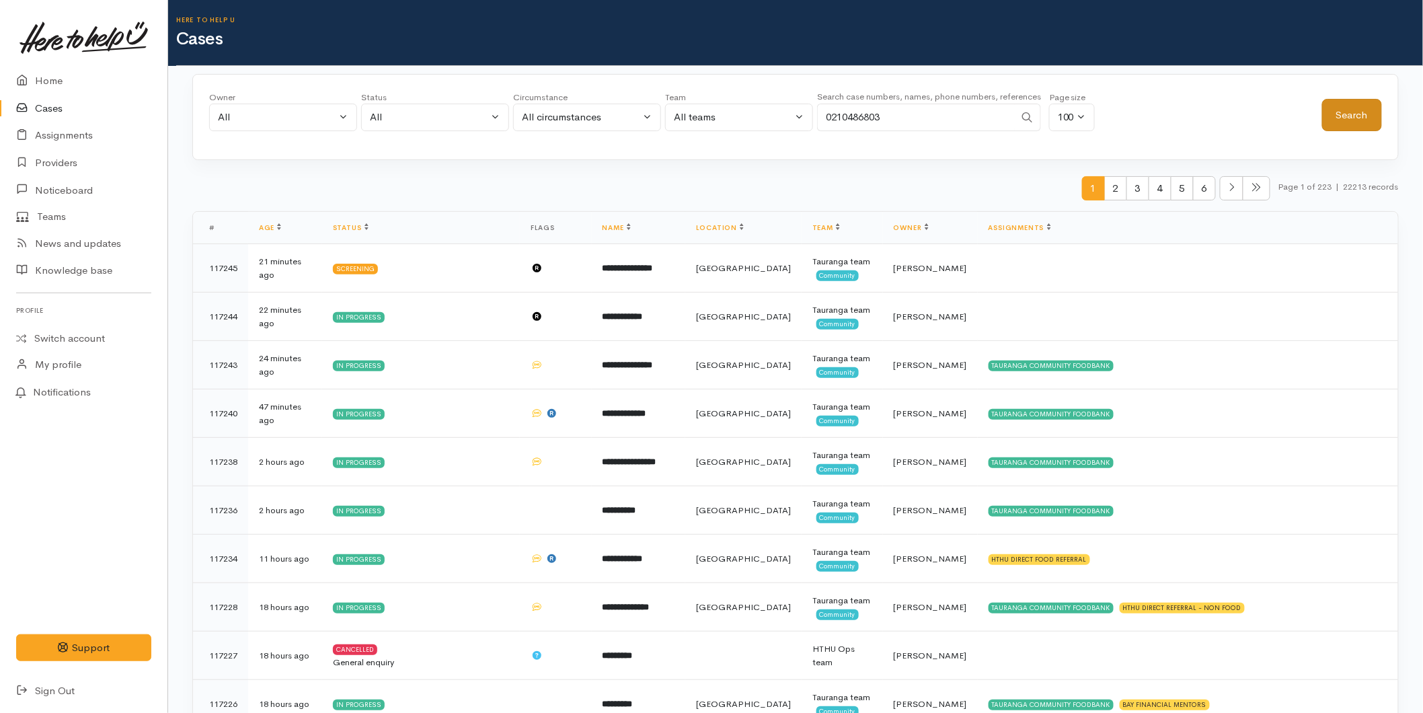
type input "0210486803"
click at [1365, 99] on button "Search" at bounding box center [1352, 115] width 60 height 33
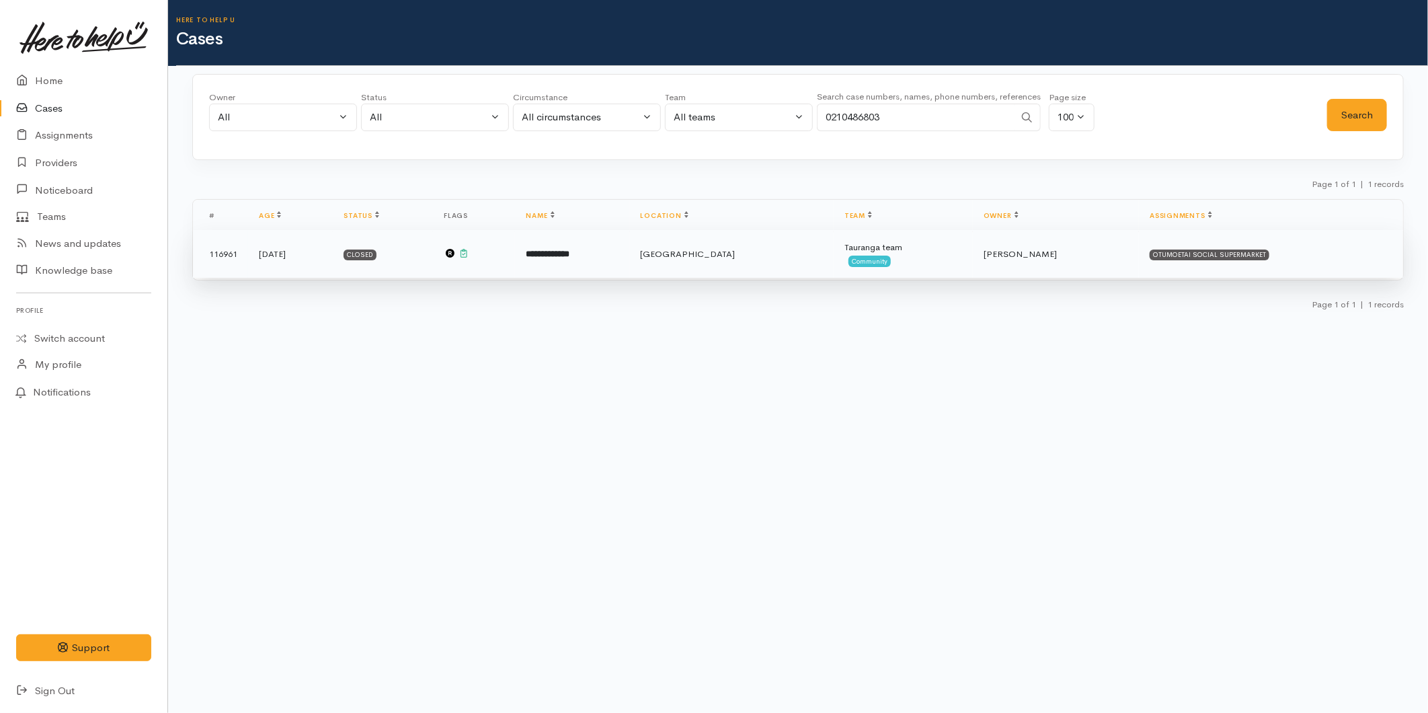
click at [569, 256] on b "**********" at bounding box center [548, 253] width 44 height 9
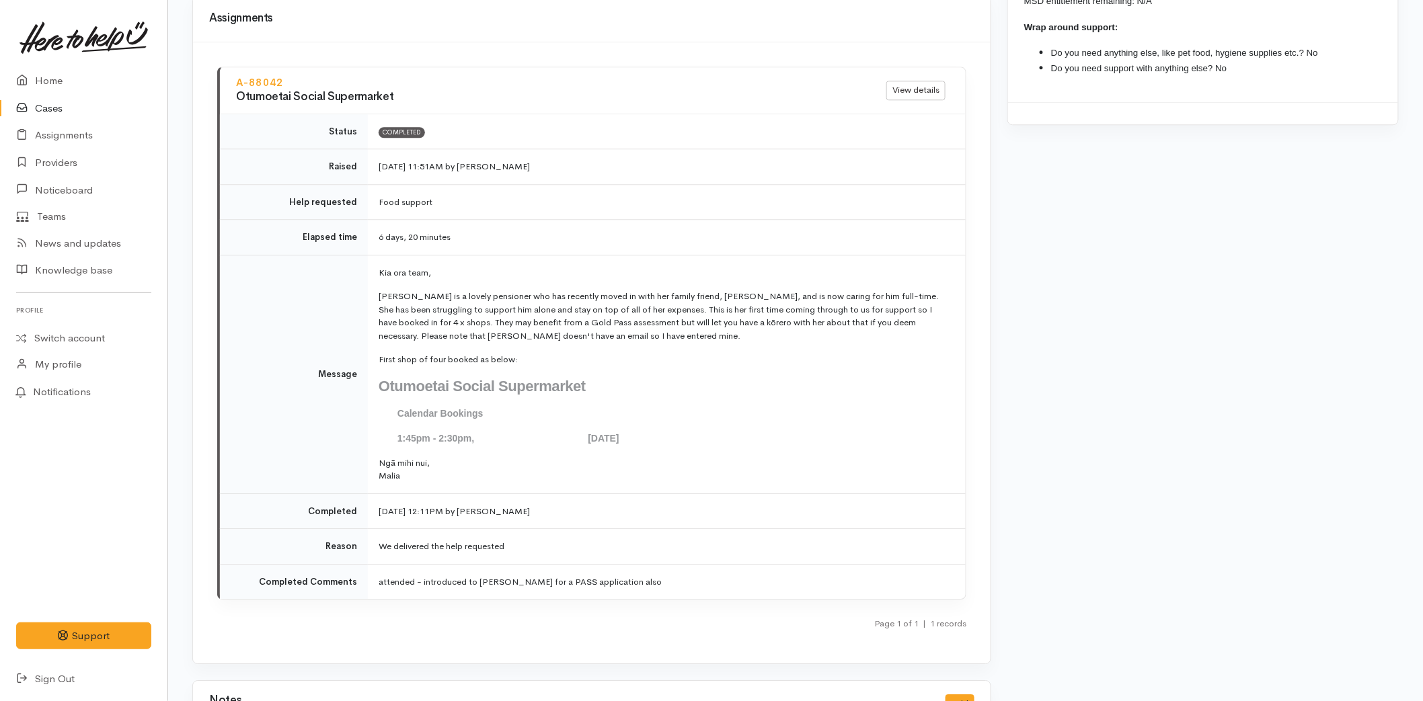
scroll to position [1521, 0]
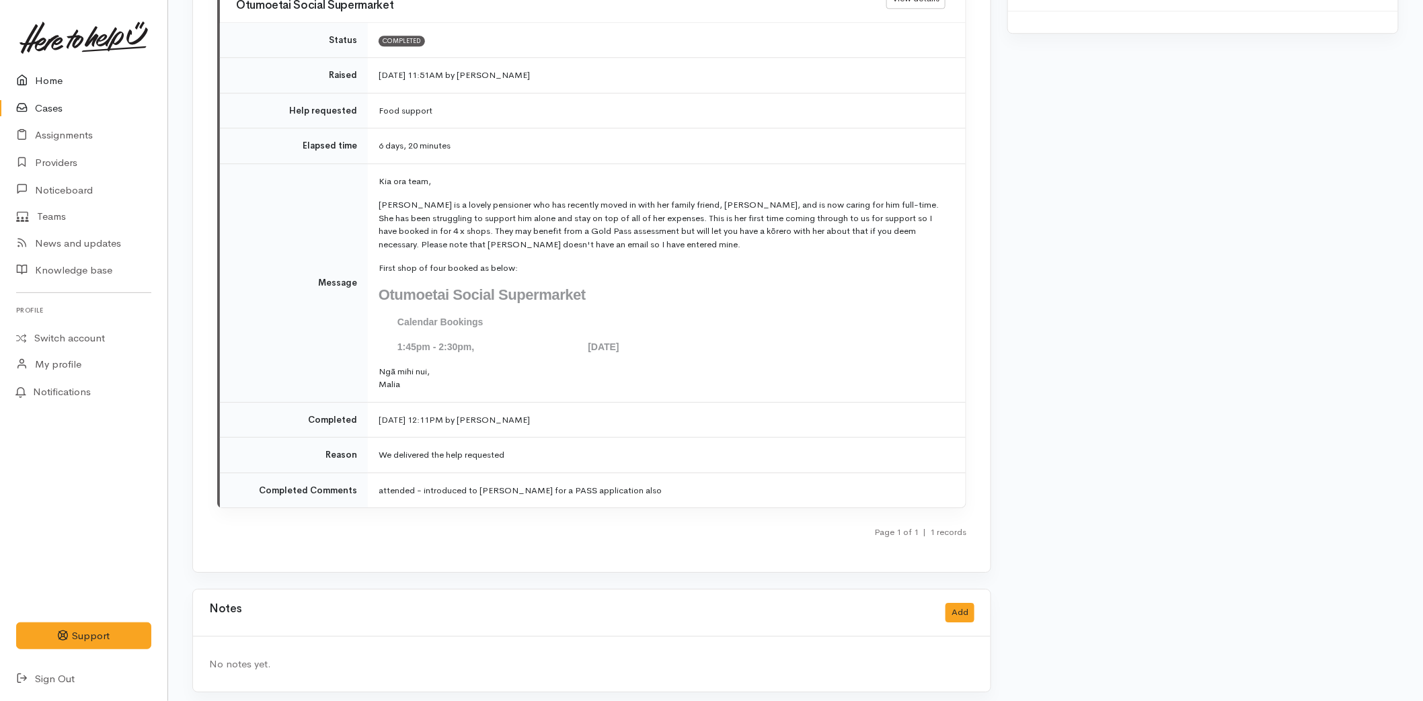
click at [34, 86] on link "Home" at bounding box center [83, 81] width 167 height 28
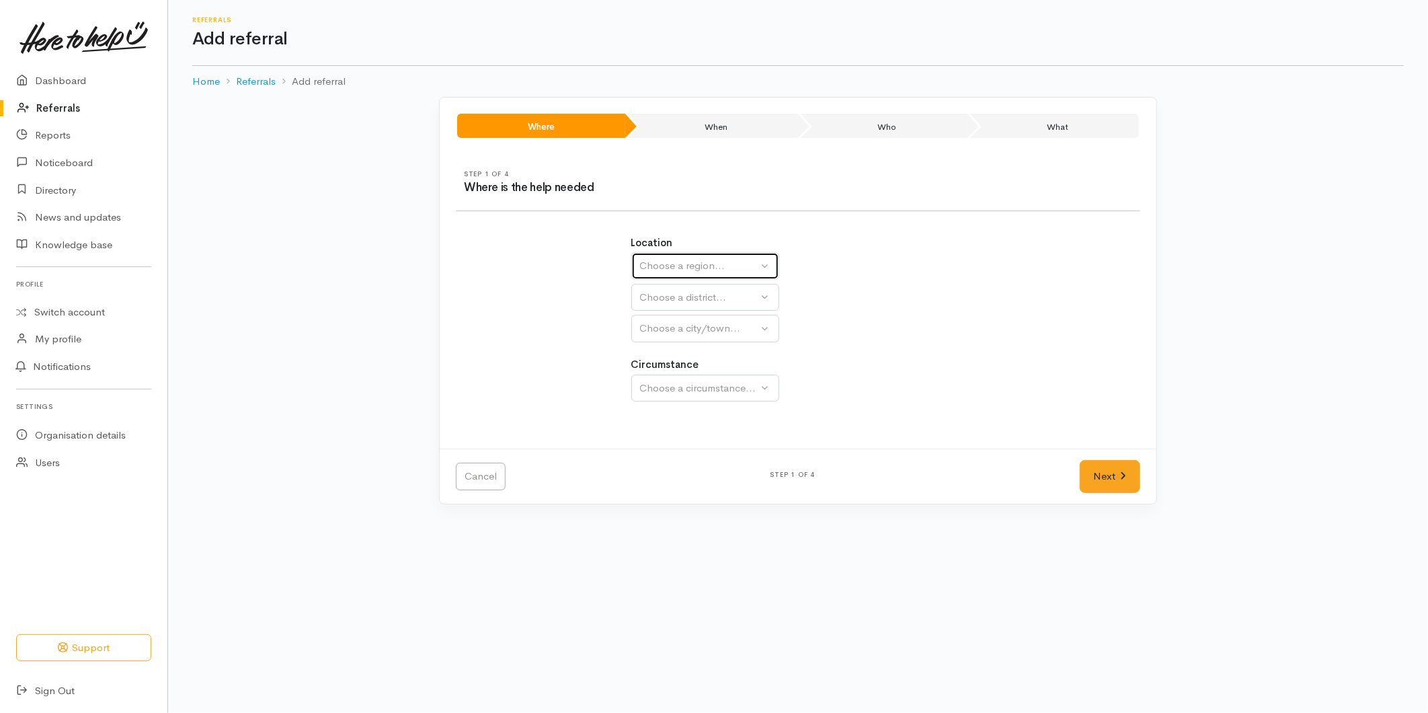
drag, startPoint x: 676, startPoint y: 265, endPoint x: 680, endPoint y: 285, distance: 20.4
click at [676, 266] on div "Choose a region..." at bounding box center [699, 265] width 118 height 15
click at [666, 368] on span "Bay of Plenty" at bounding box center [678, 370] width 61 height 15
select select "4"
select select
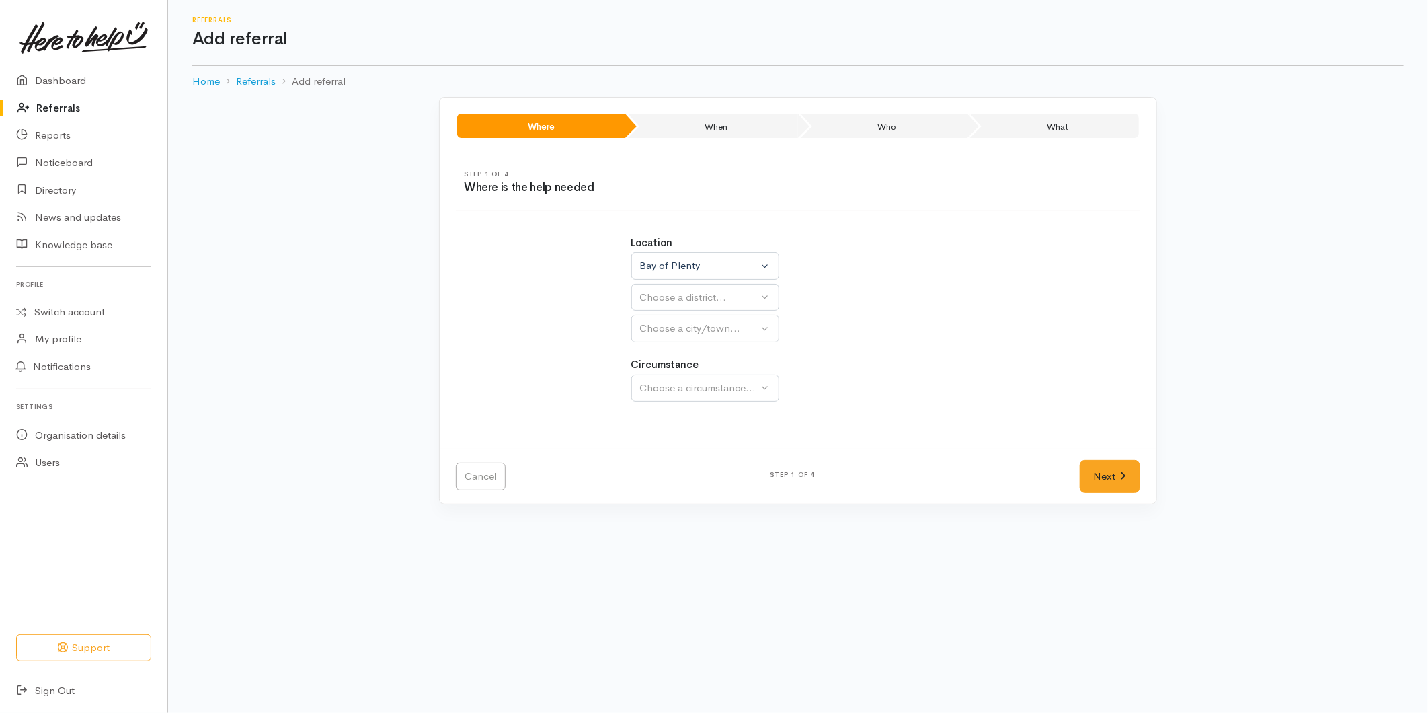
select select
click at [667, 360] on span "[GEOGRAPHIC_DATA]" at bounding box center [701, 360] width 106 height 15
select select "6"
select select
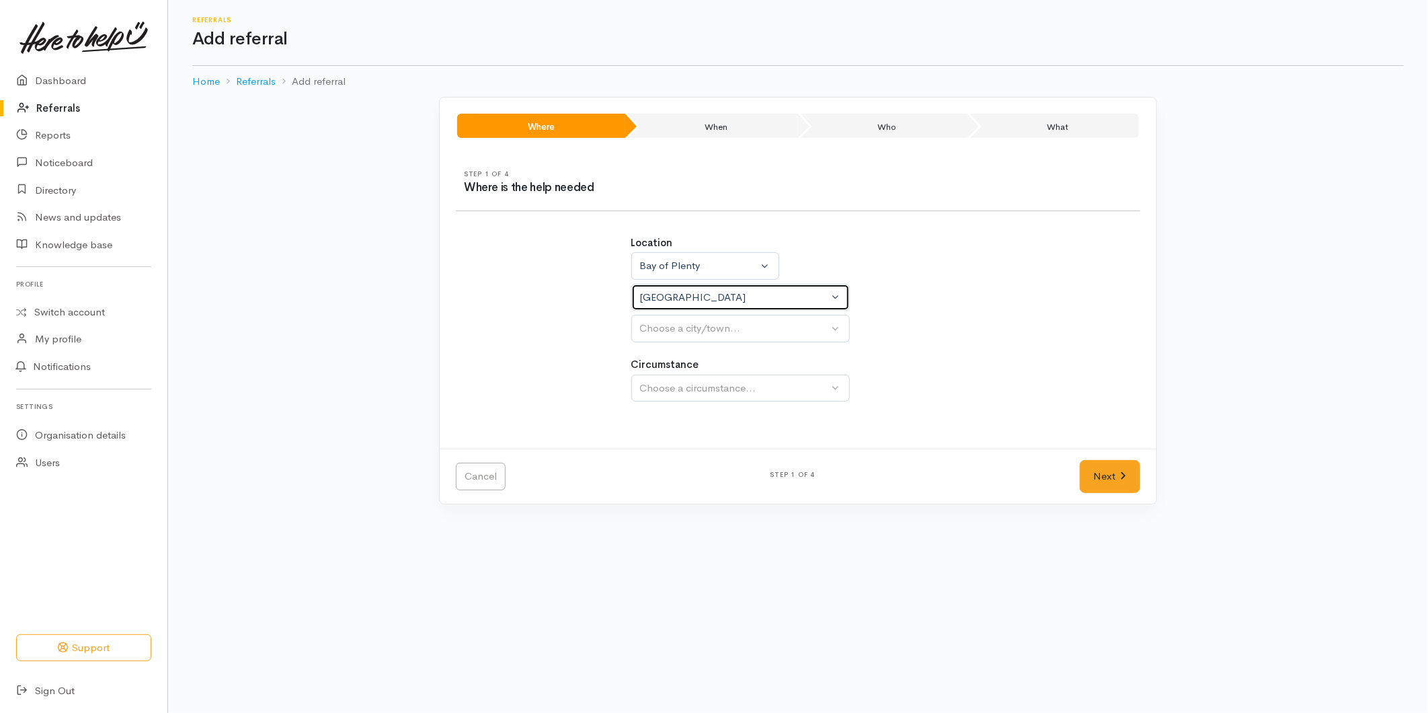
select select
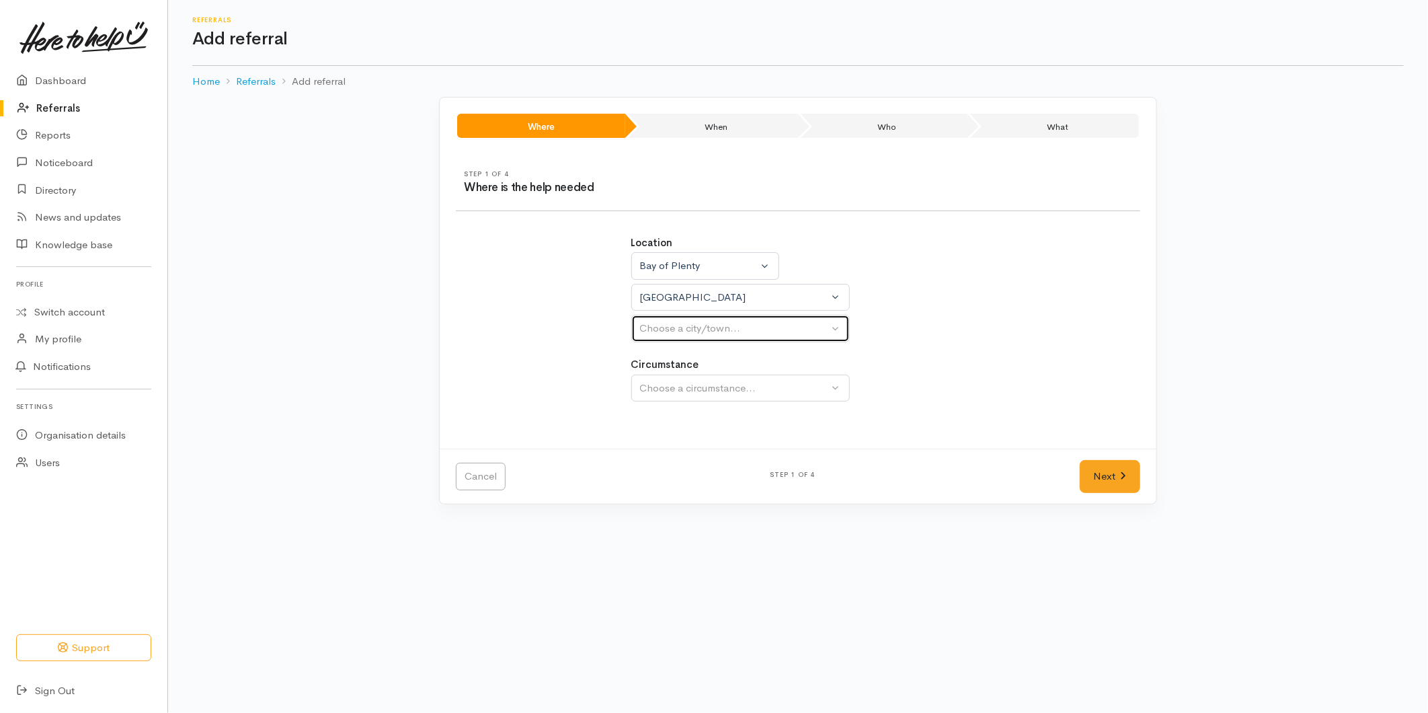
click at [674, 337] on button "Choose a city/town..." at bounding box center [740, 329] width 218 height 28
click at [656, 393] on span "[GEOGRAPHIC_DATA]" at bounding box center [701, 392] width 106 height 15
select select "4"
click at [683, 374] on button "Choose a circumstance..." at bounding box center [740, 388] width 218 height 28
click at [728, 458] on link "Community" at bounding box center [740, 451] width 217 height 21
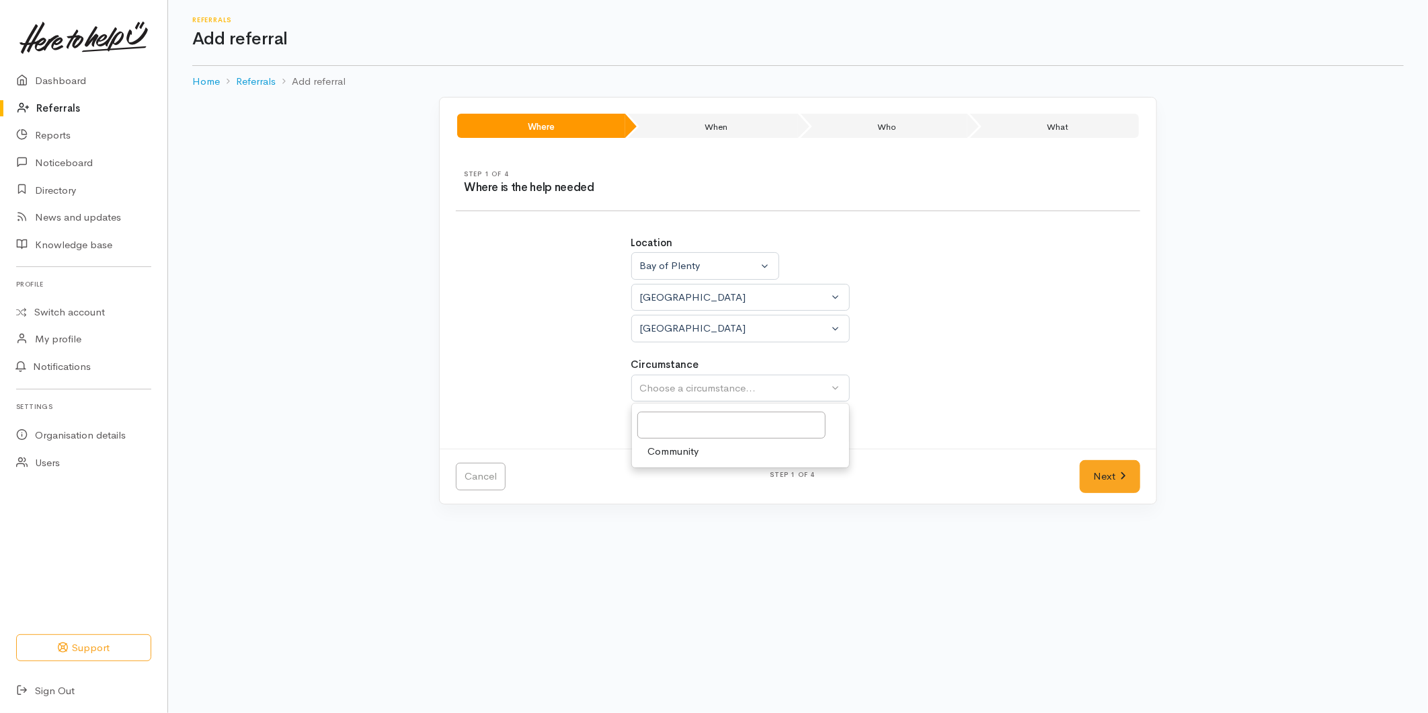
select select "2"
drag, startPoint x: 1124, startPoint y: 485, endPoint x: 1029, endPoint y: 460, distance: 98.7
click at [1124, 485] on link "Next" at bounding box center [1110, 476] width 61 height 33
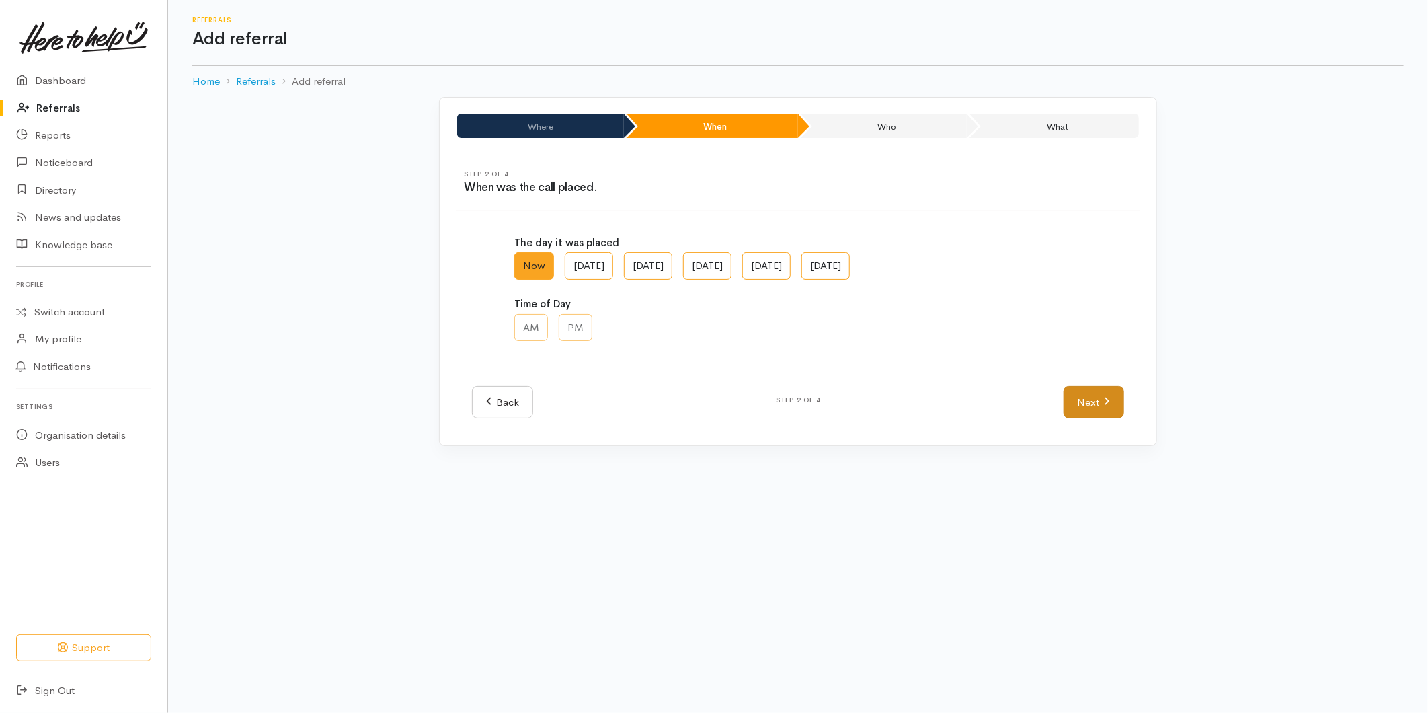
drag, startPoint x: 1124, startPoint y: 404, endPoint x: 1071, endPoint y: 405, distance: 53.1
click at [1121, 404] on div "Next" at bounding box center [1094, 402] width 77 height 33
click at [1091, 399] on link "Next" at bounding box center [1094, 402] width 61 height 33
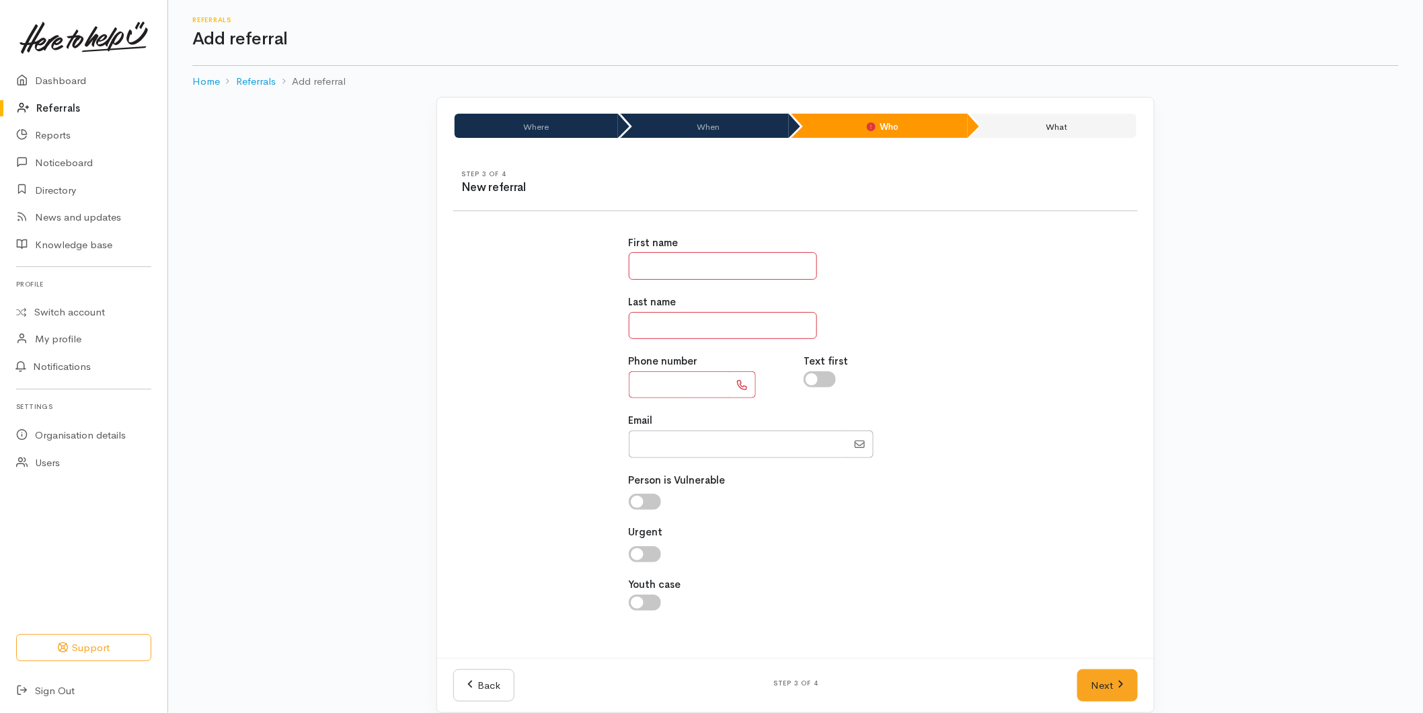
click at [699, 260] on input "text" at bounding box center [723, 266] width 188 height 28
type input "*"
type input "******"
type input "**********"
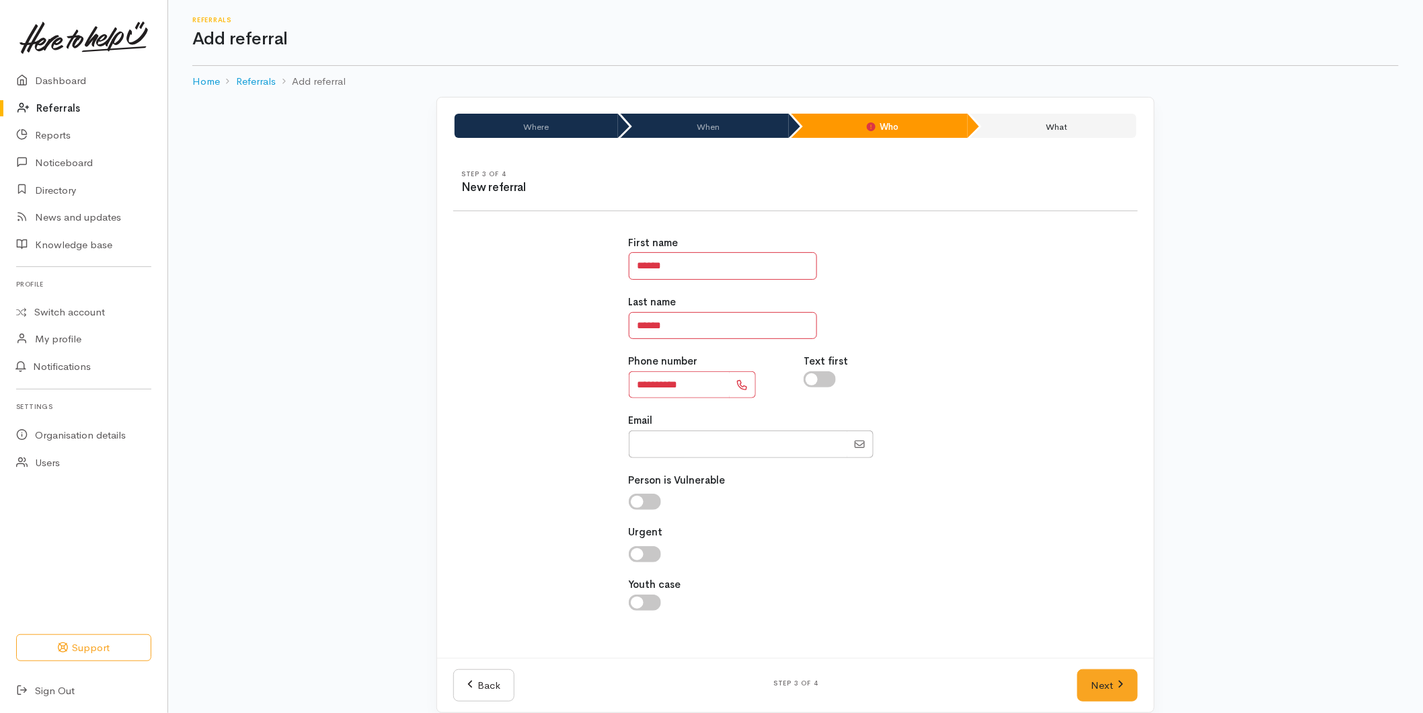
click at [862, 580] on div "Youth case" at bounding box center [796, 594] width 334 height 34
drag, startPoint x: 1110, startPoint y: 698, endPoint x: 938, endPoint y: 573, distance: 212.7
click at [1110, 697] on link "Next" at bounding box center [1107, 685] width 61 height 33
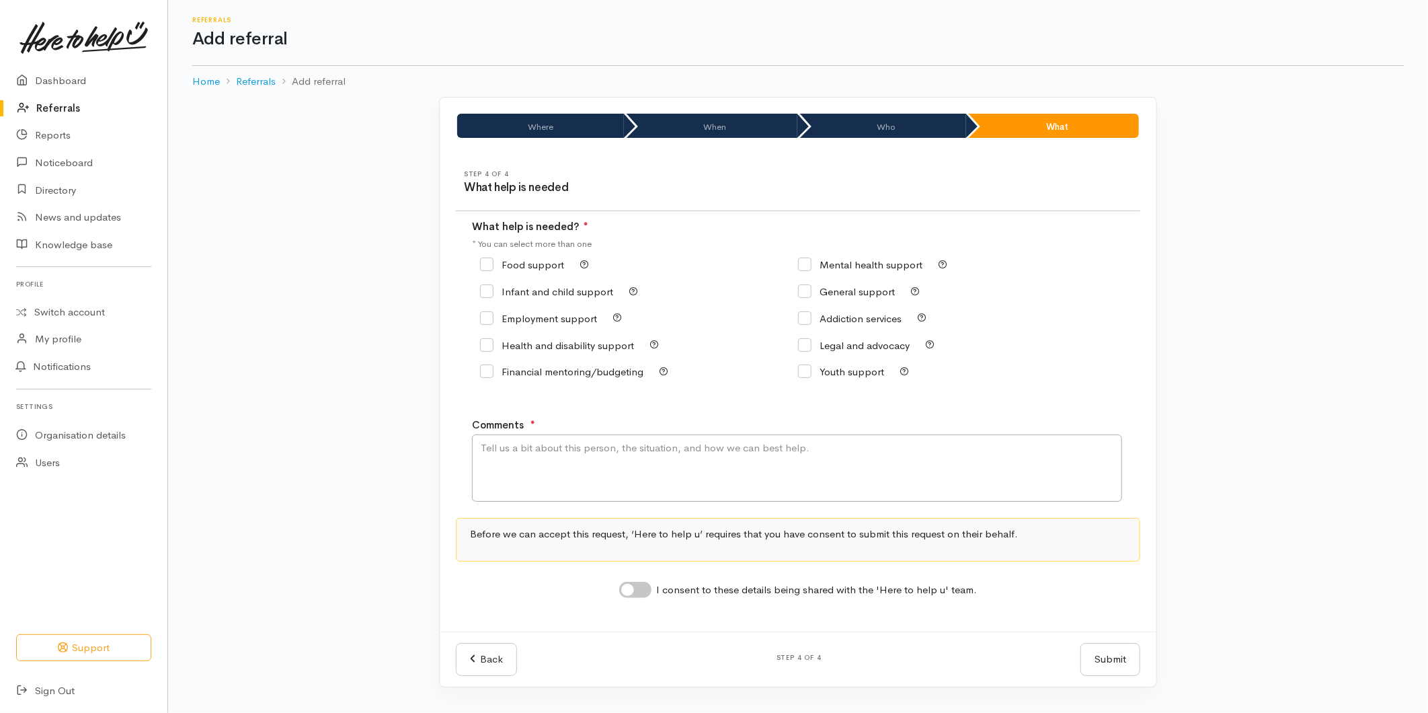
click at [495, 265] on input "Food support" at bounding box center [522, 265] width 84 height 10
checkbox input "true"
click at [531, 463] on textarea "Comments" at bounding box center [797, 467] width 650 height 67
type textarea "Wanting to cancel OSS booking for Thursday"
drag, startPoint x: 636, startPoint y: 590, endPoint x: 1182, endPoint y: 634, distance: 547.7
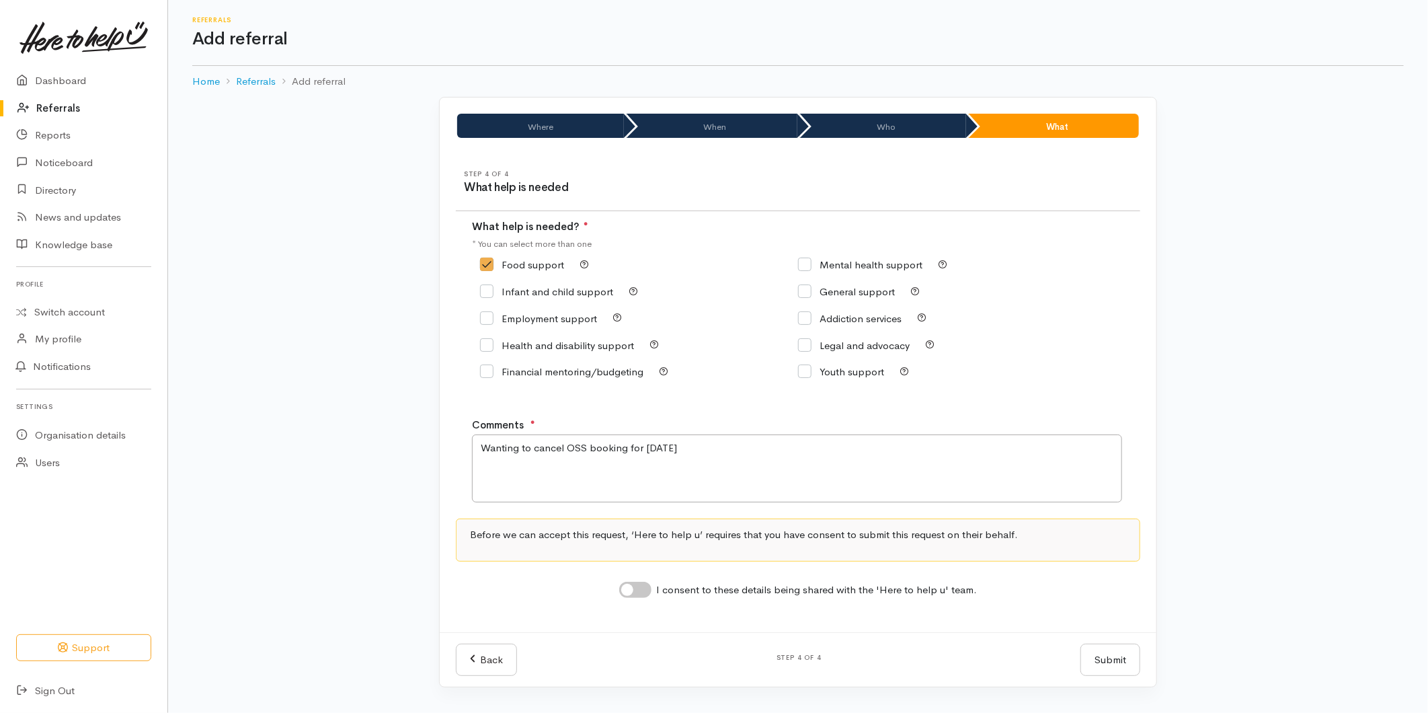
click at [640, 590] on input "I consent to these details being shared with the 'Here to help u' team." at bounding box center [635, 590] width 32 height 16
checkbox input "true"
drag, startPoint x: 1099, startPoint y: 654, endPoint x: 1032, endPoint y: 642, distance: 67.6
click at [1097, 653] on button "Submit" at bounding box center [1110, 659] width 60 height 33
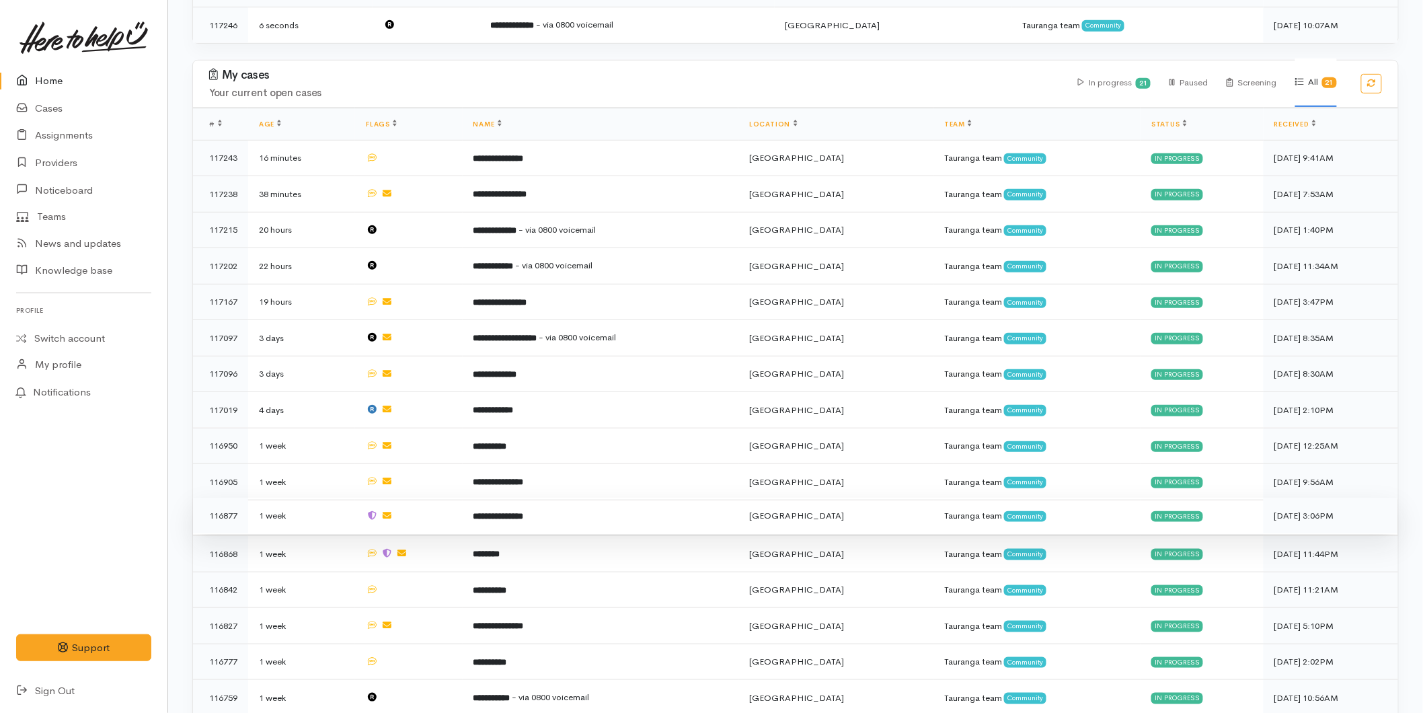
scroll to position [448, 0]
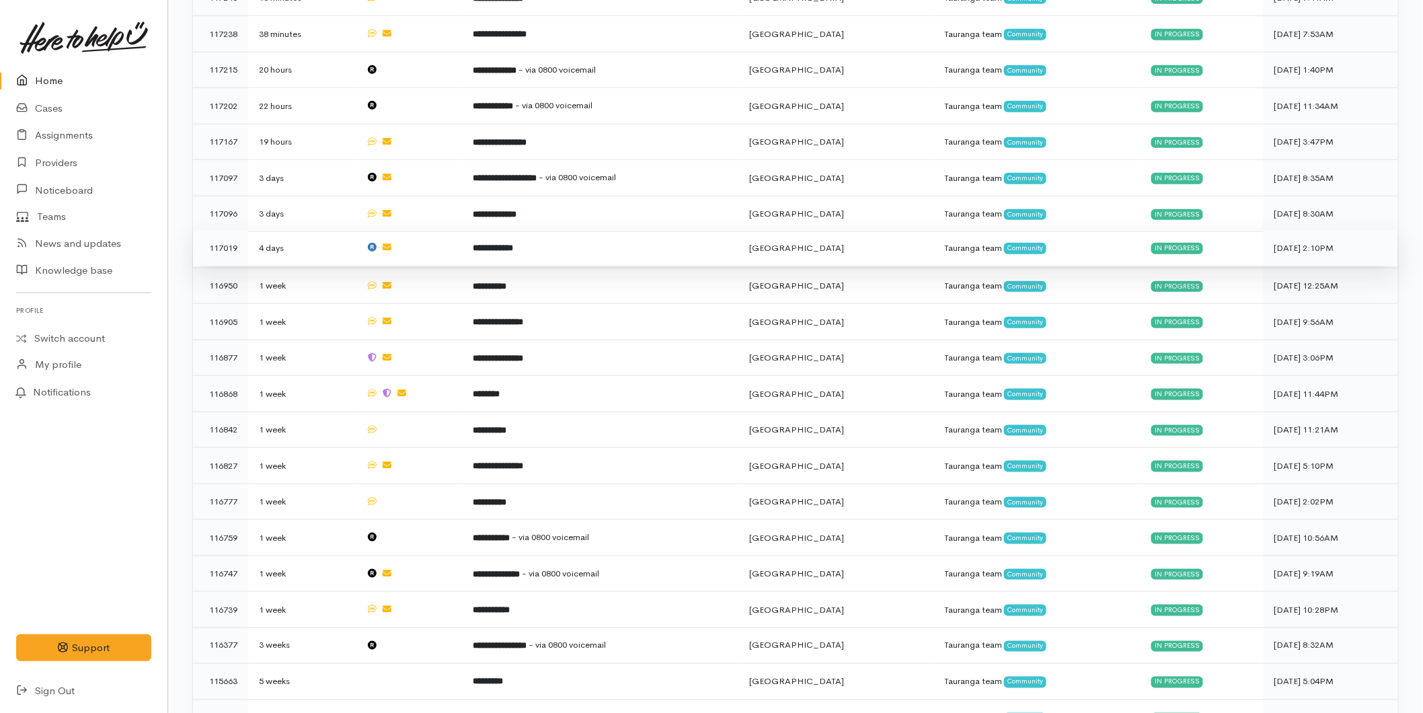
click at [514, 243] on b "**********" at bounding box center [493, 247] width 40 height 9
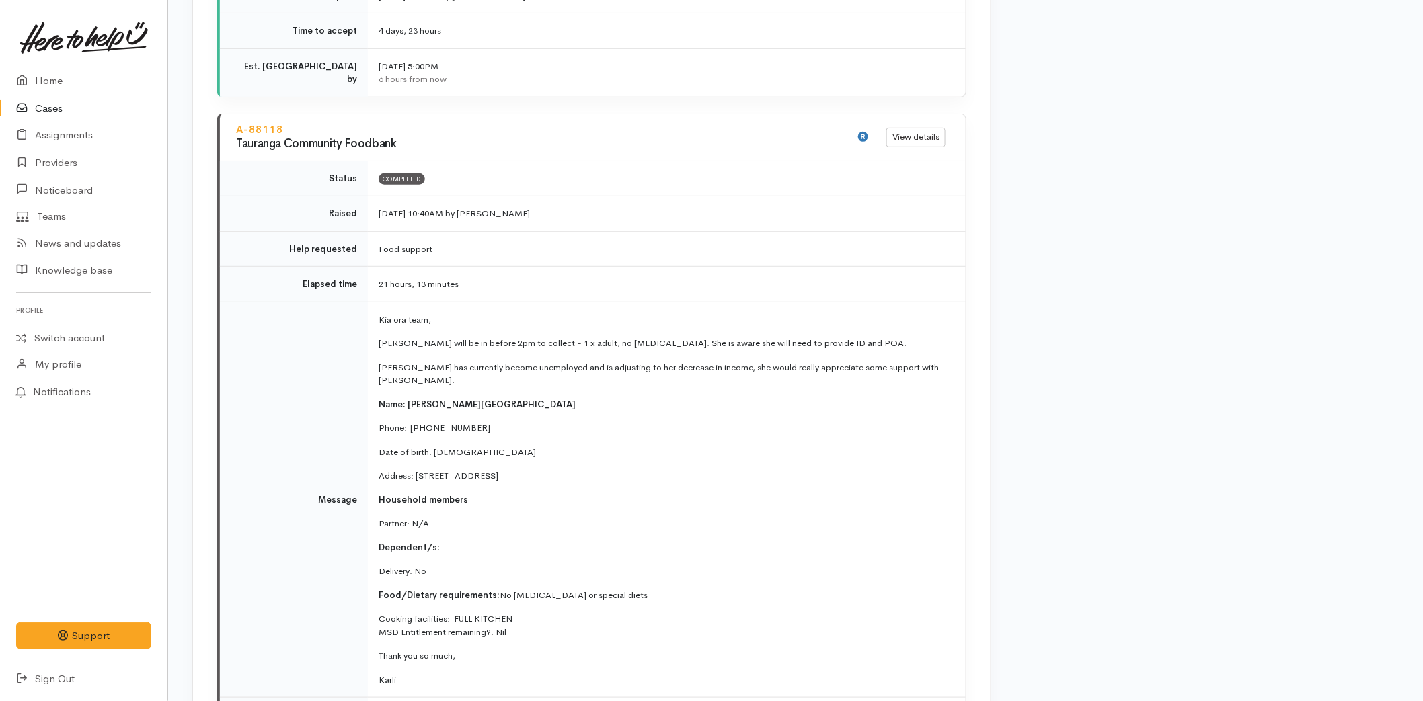
scroll to position [2405, 0]
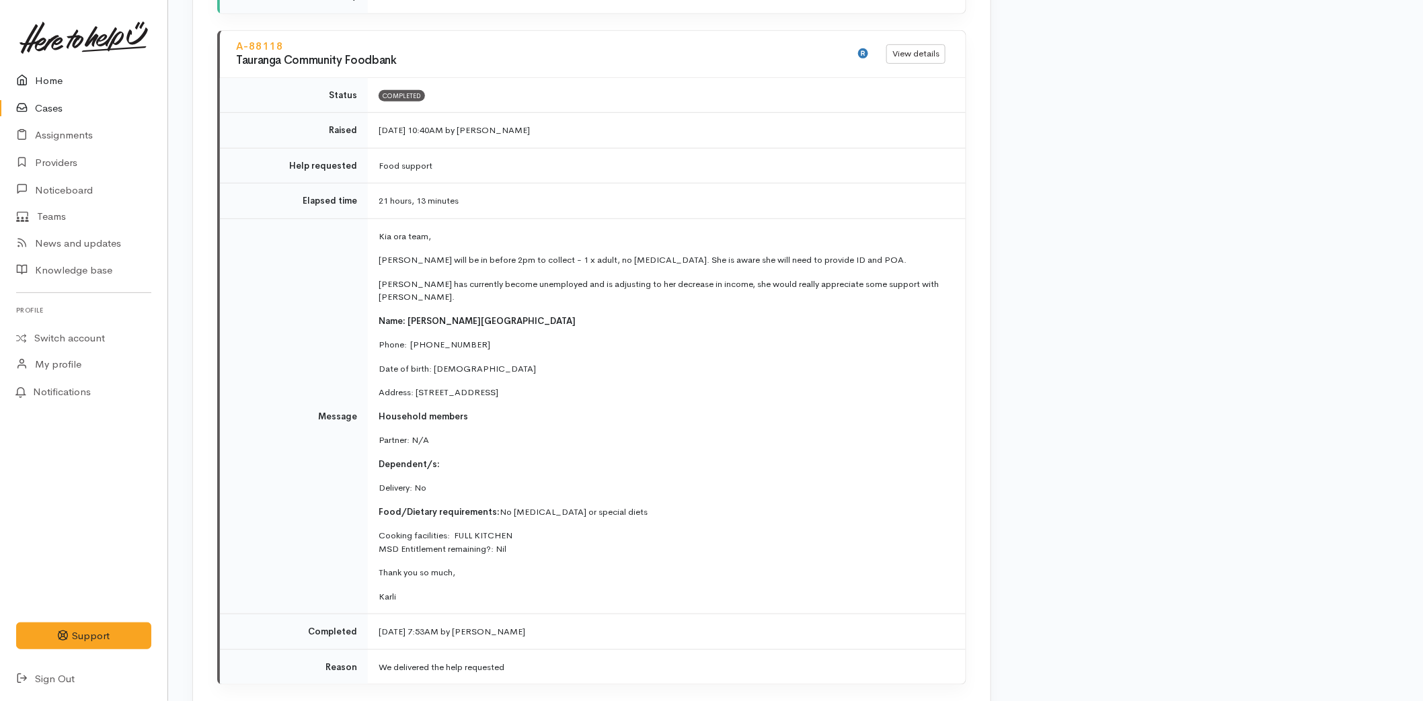
click at [42, 73] on link "Home" at bounding box center [83, 81] width 167 height 28
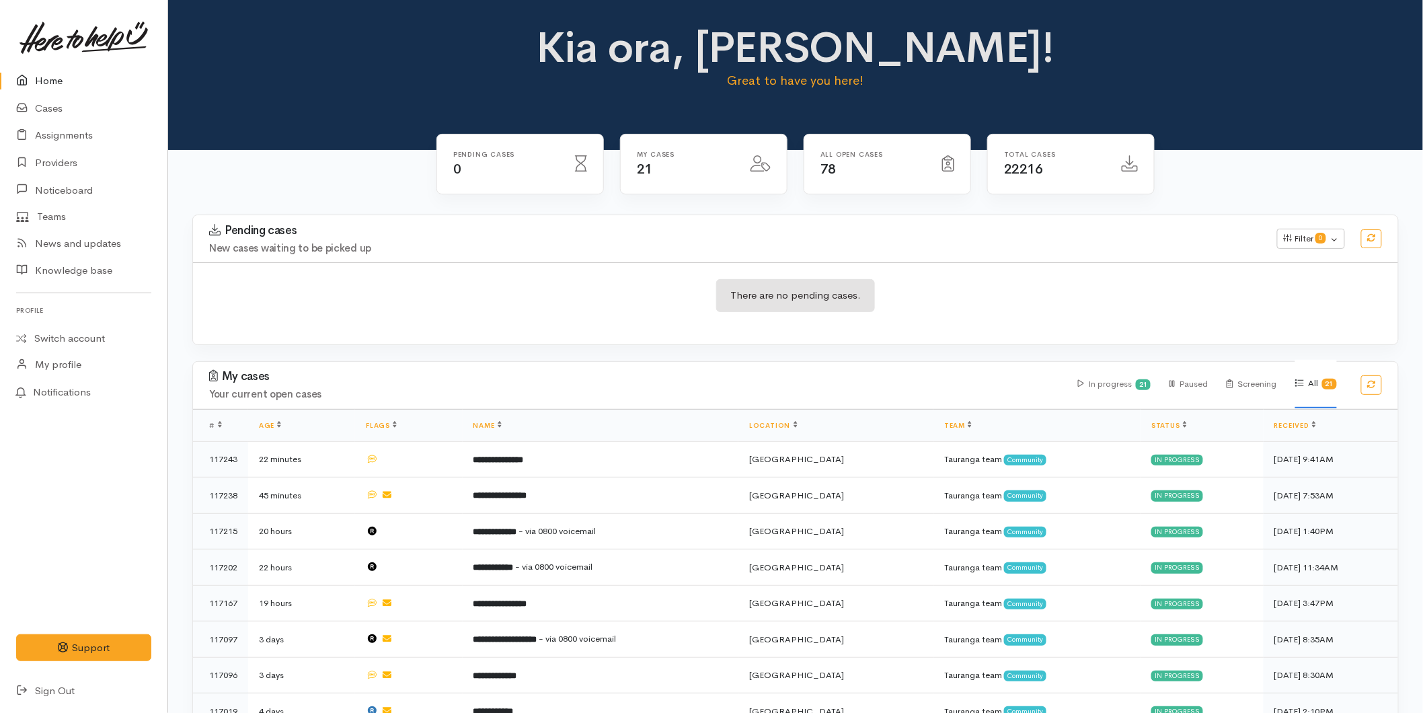
click at [44, 85] on link "Home" at bounding box center [83, 81] width 167 height 28
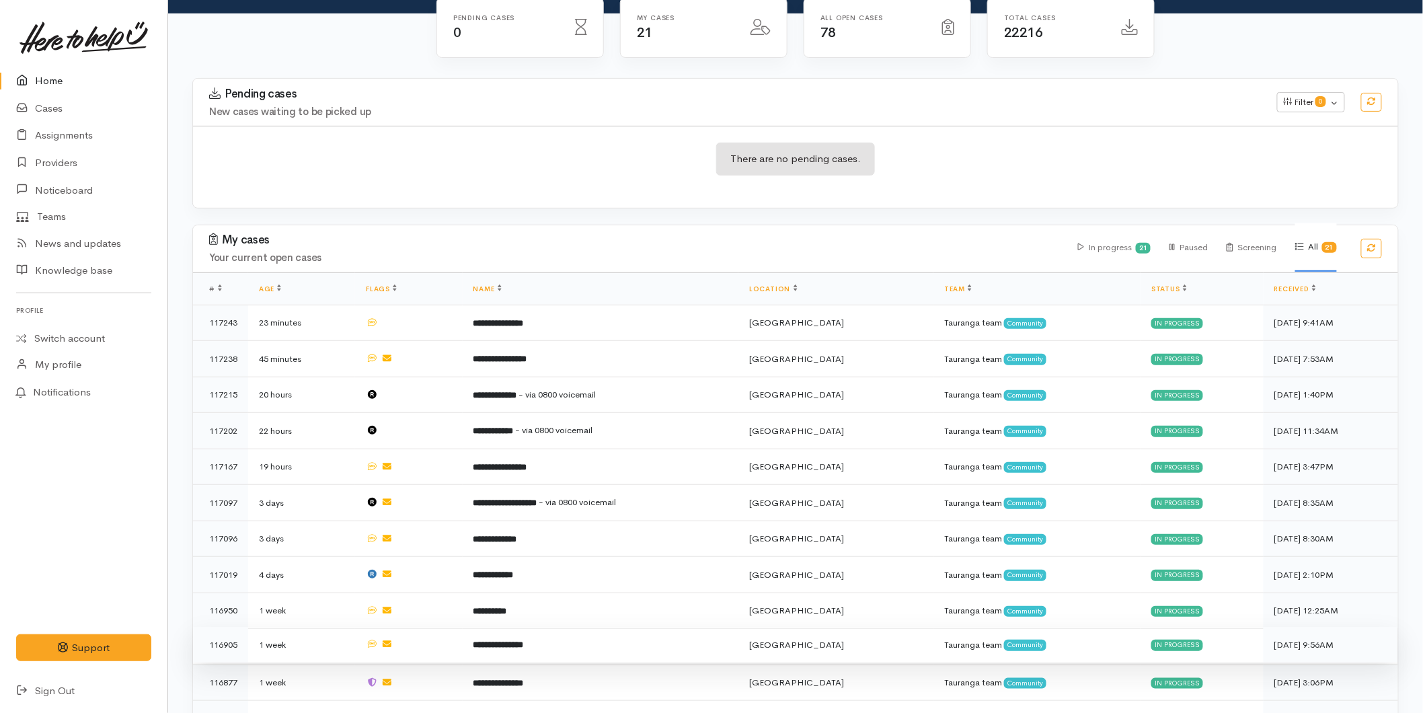
scroll to position [522, 0]
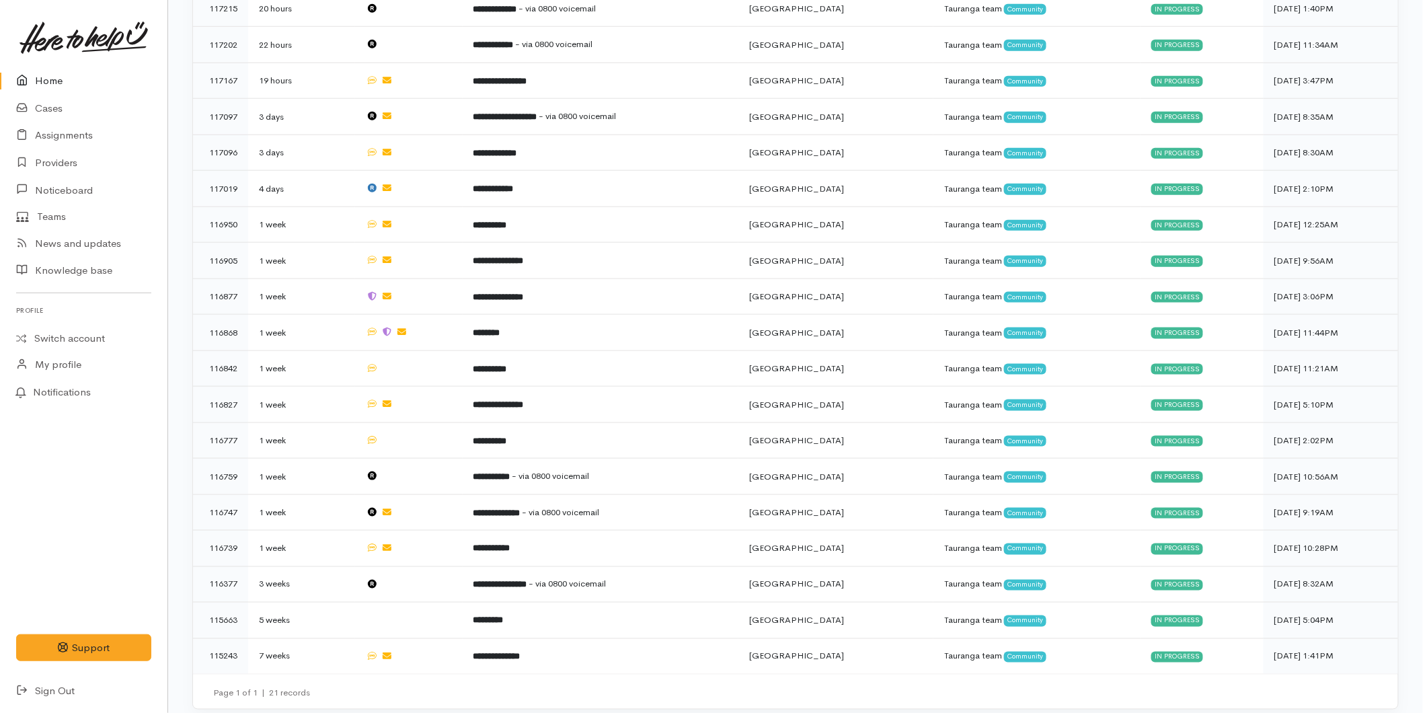
click at [37, 75] on link "Home" at bounding box center [83, 81] width 167 height 28
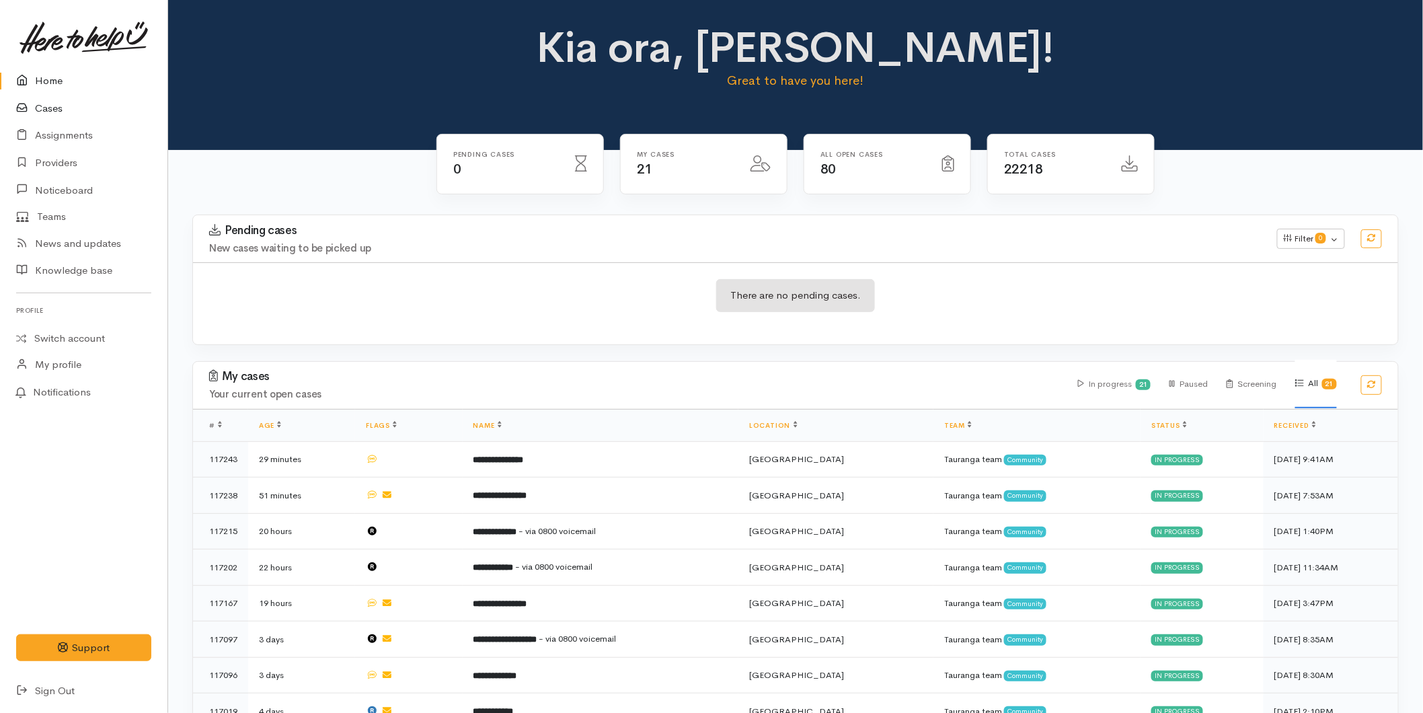
click at [32, 102] on icon at bounding box center [25, 108] width 19 height 17
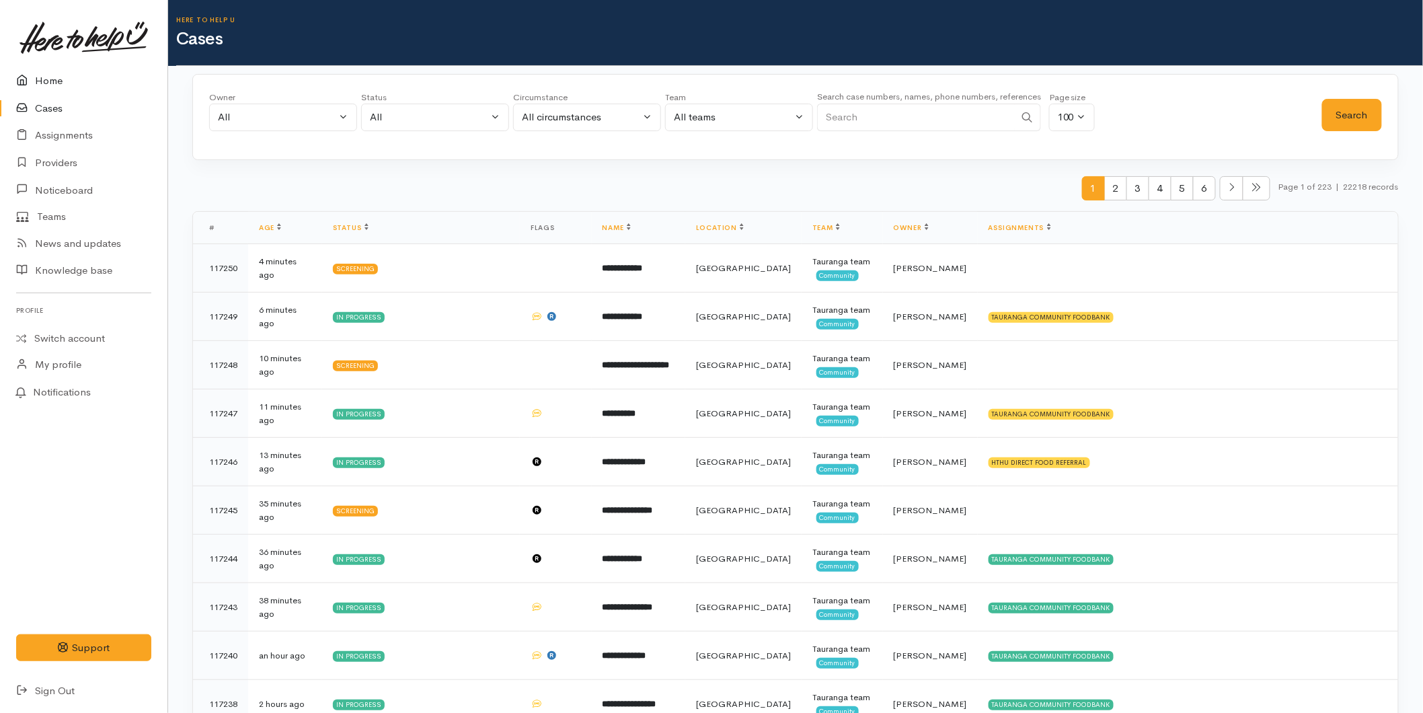
click at [46, 84] on link "Home" at bounding box center [83, 81] width 167 height 28
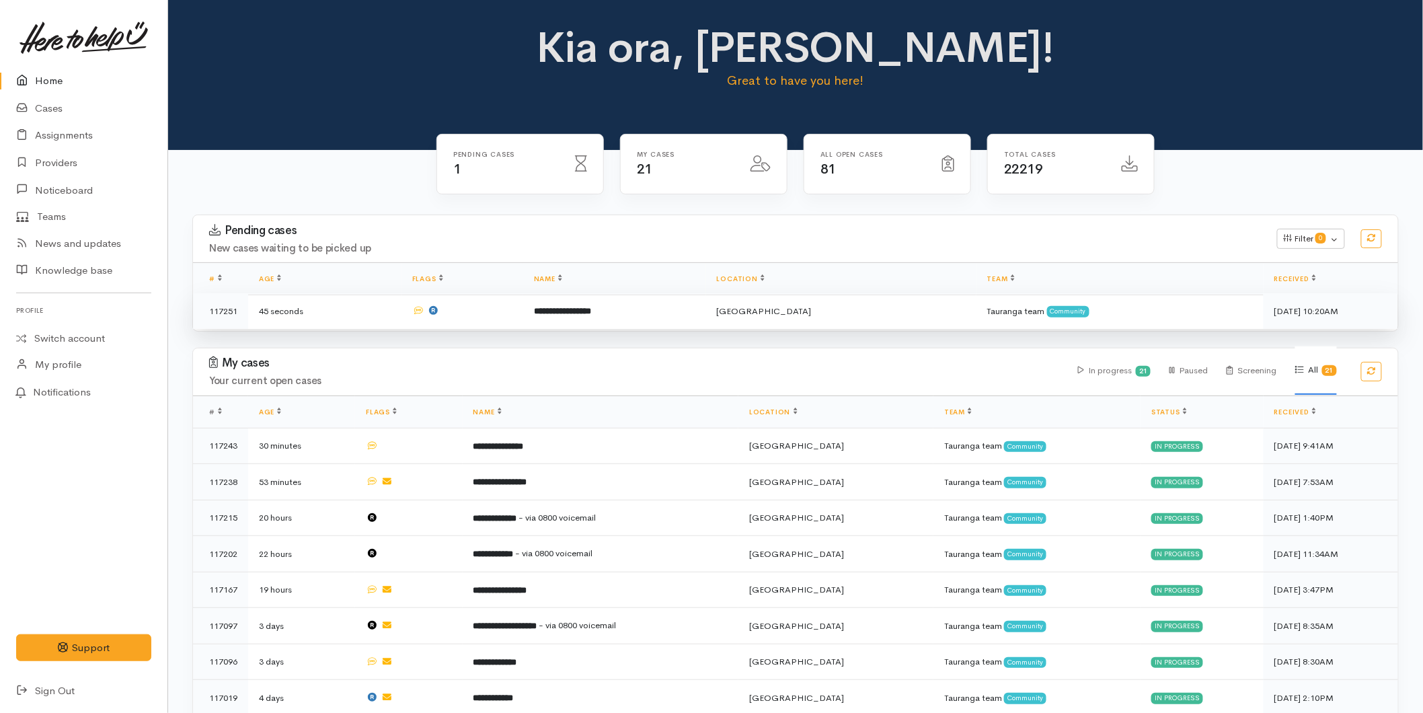
click at [651, 306] on td "**********" at bounding box center [614, 311] width 183 height 36
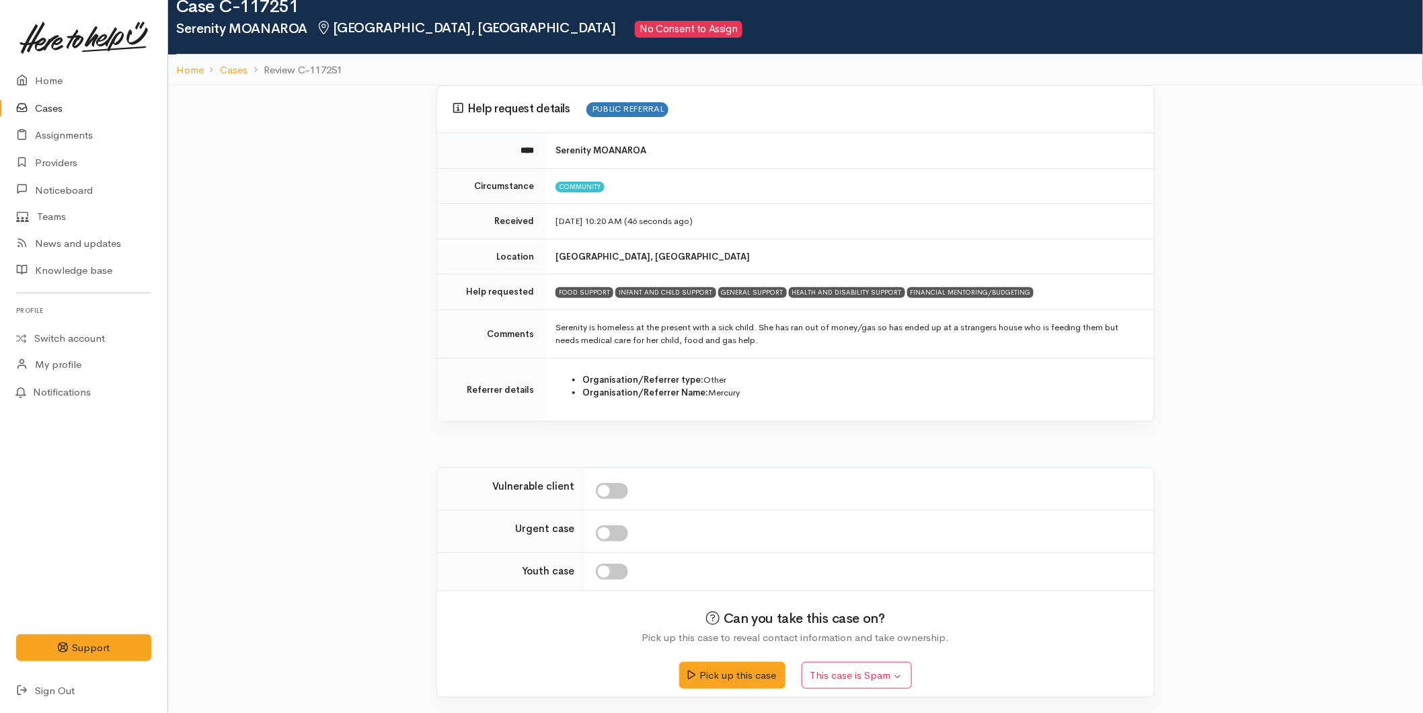
scroll to position [34, 0]
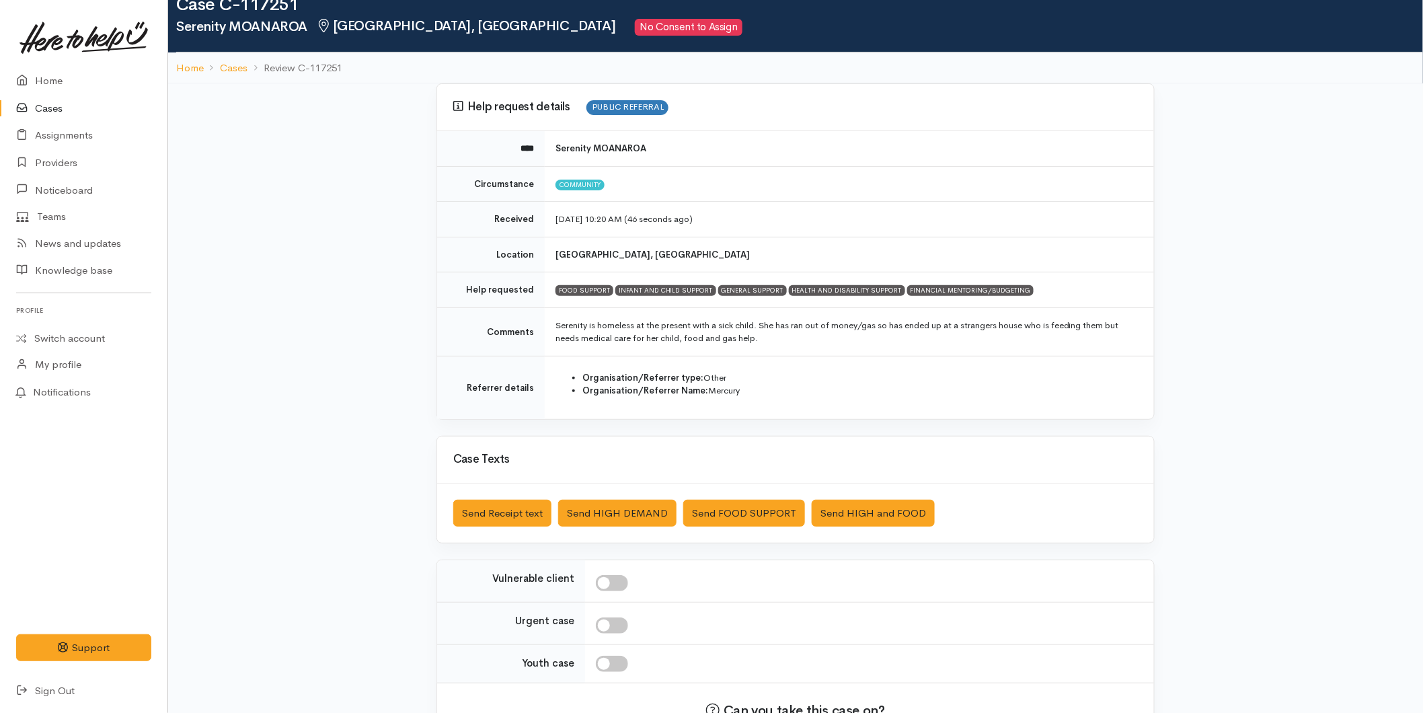
click at [714, 667] on div at bounding box center [867, 663] width 542 height 16
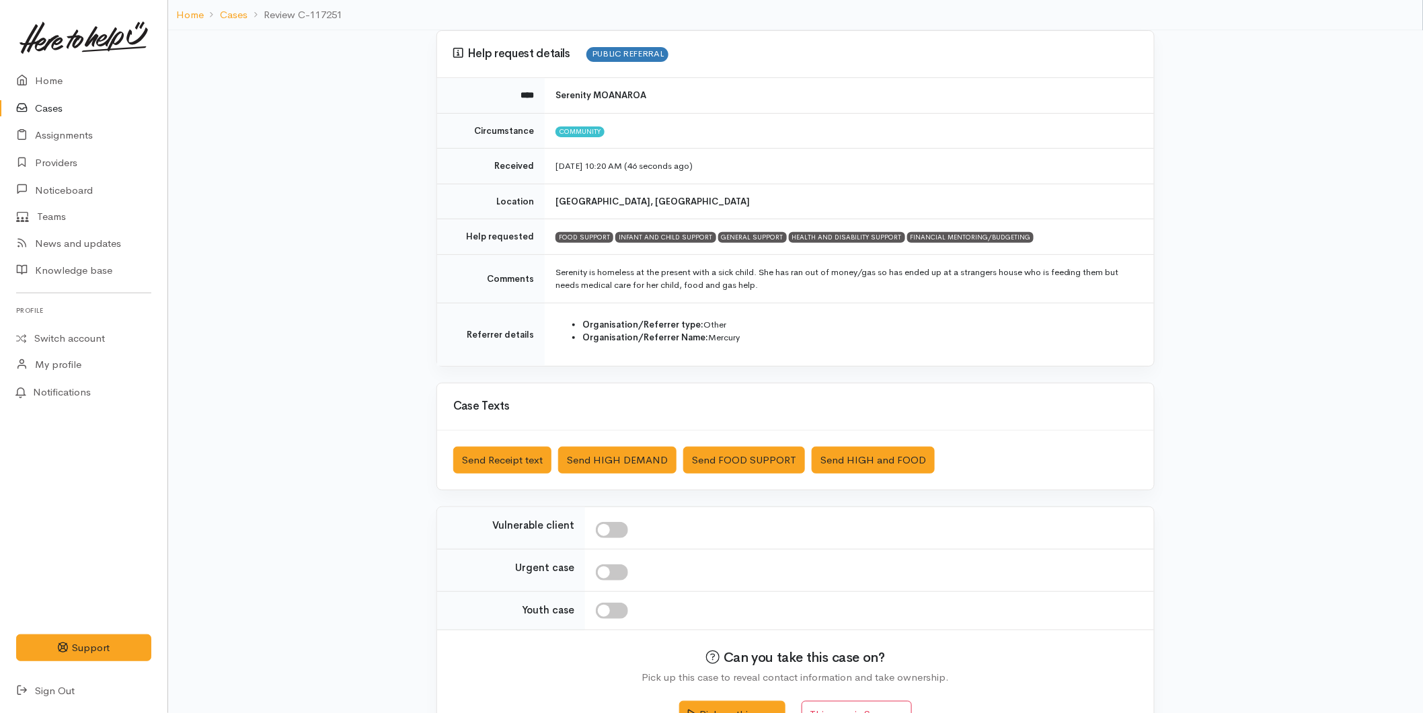
scroll to position [129, 0]
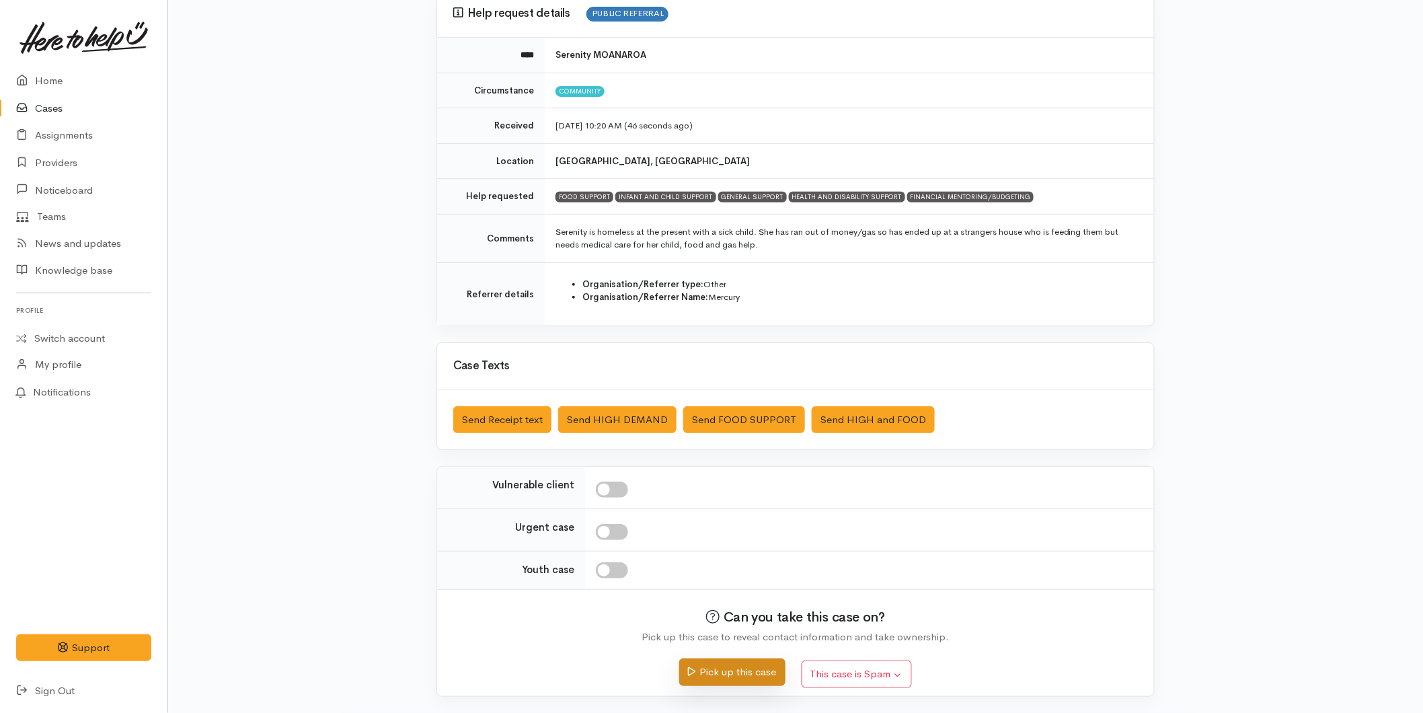
click at [729, 669] on button "Pick up this case" at bounding box center [732, 672] width 106 height 28
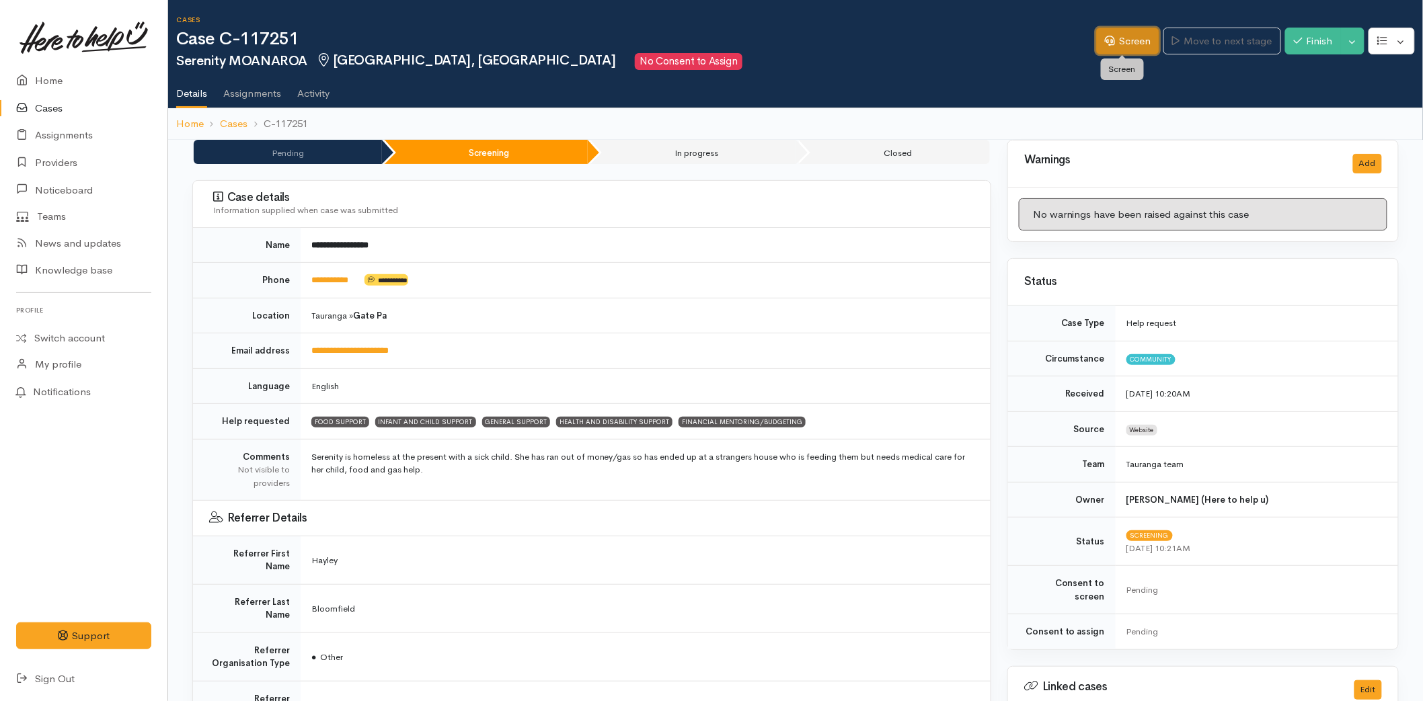
click at [1123, 43] on link "Screen" at bounding box center [1127, 42] width 63 height 28
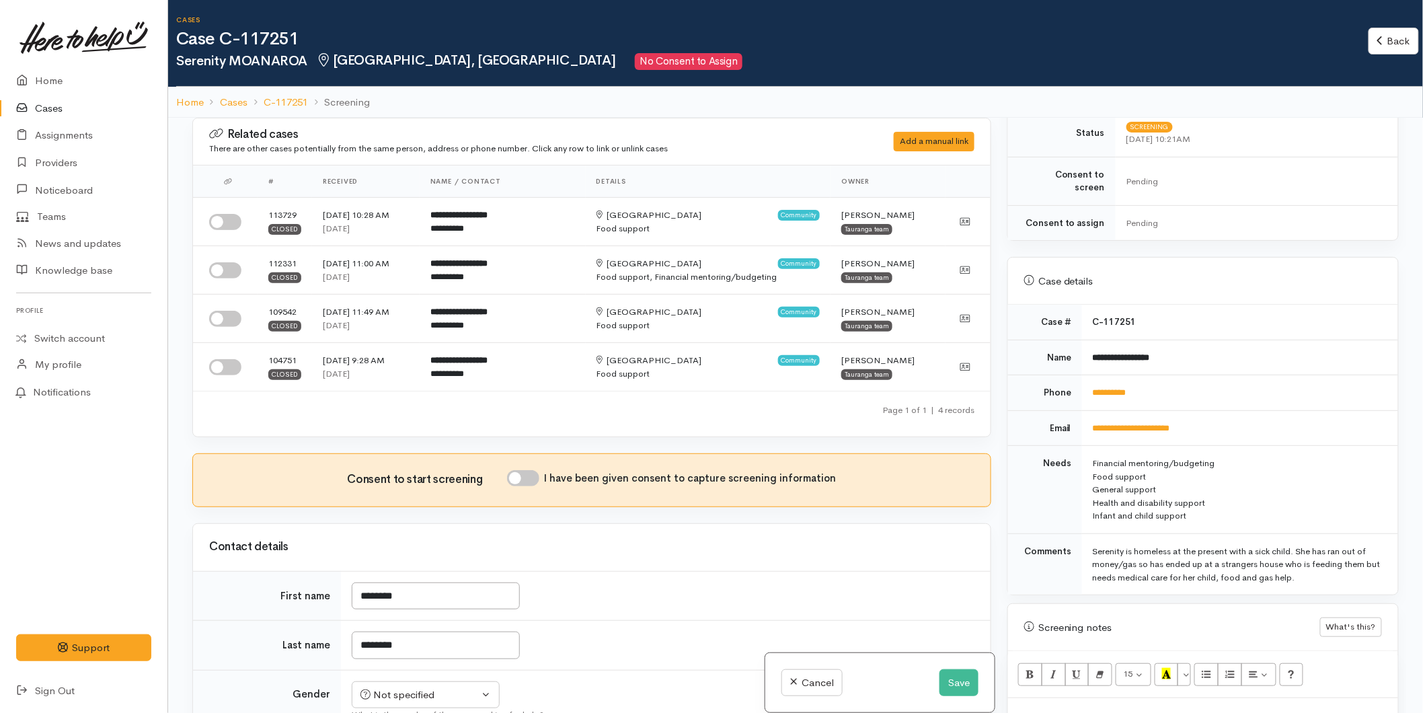
scroll to position [522, 0]
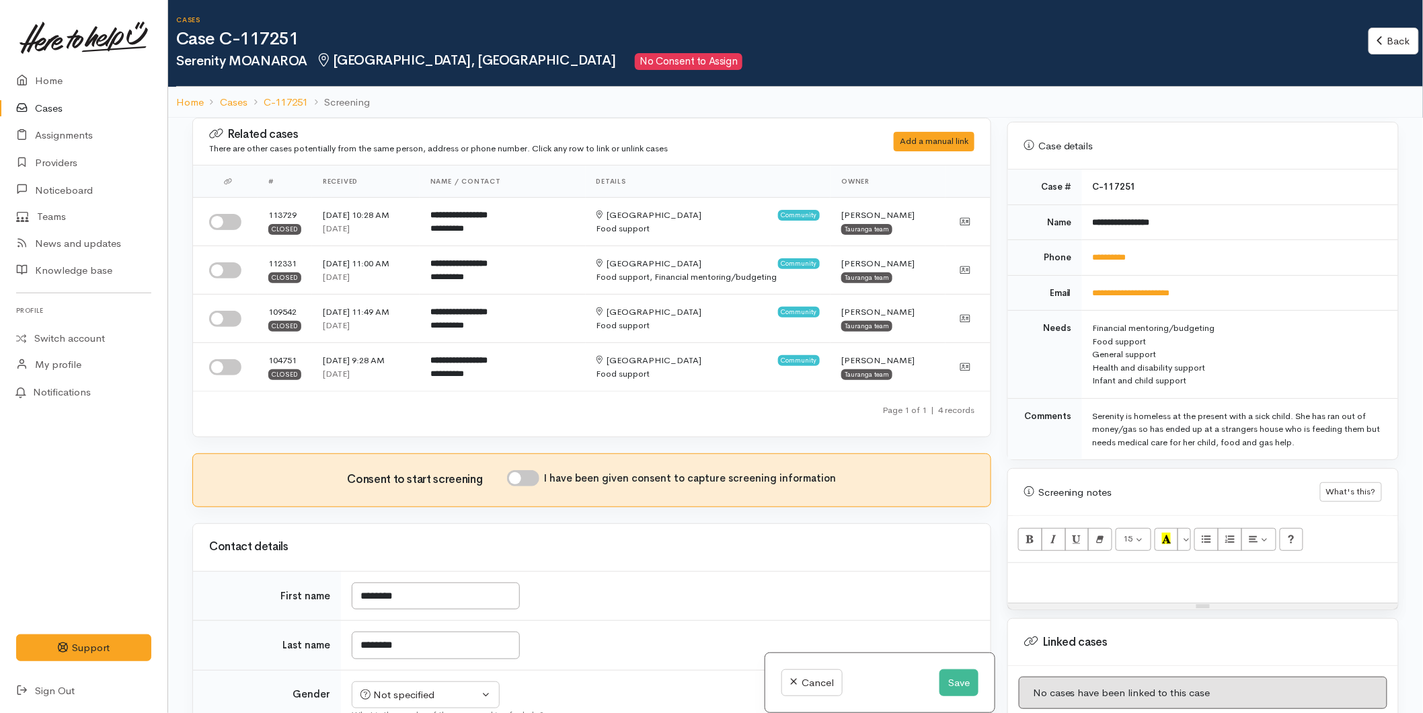
drag, startPoint x: 1333, startPoint y: 432, endPoint x: 1085, endPoint y: 399, distance: 250.2
click at [1085, 399] on td "Serenity is homeless at the present with a sick child. She has ran out of money…" at bounding box center [1240, 428] width 316 height 61
copy div "Serenity is homeless at the present with a sick child. She has ran out of money…"
click at [233, 222] on input "checkbox" at bounding box center [225, 222] width 32 height 16
checkbox input "true"
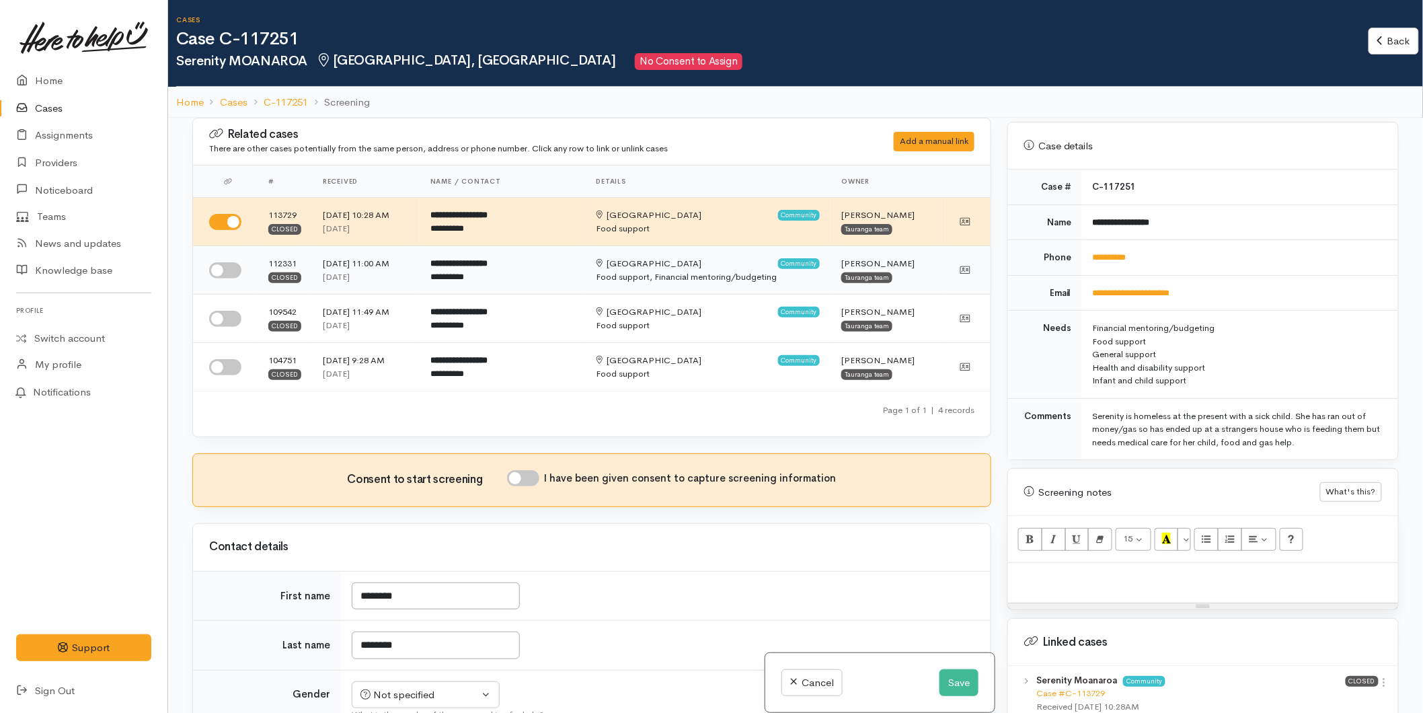
click at [234, 269] on input "checkbox" at bounding box center [225, 270] width 32 height 16
checkbox input "true"
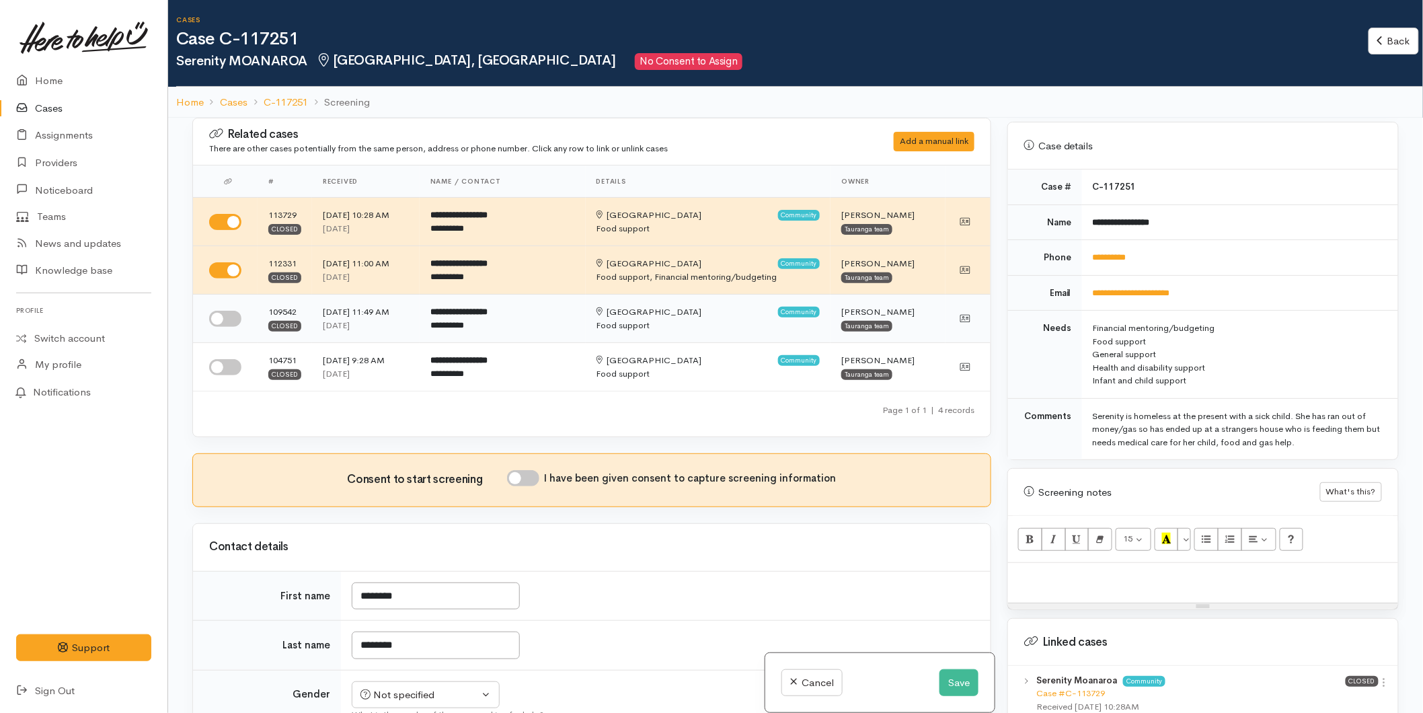
click at [233, 319] on input "checkbox" at bounding box center [225, 319] width 32 height 16
checkbox input "true"
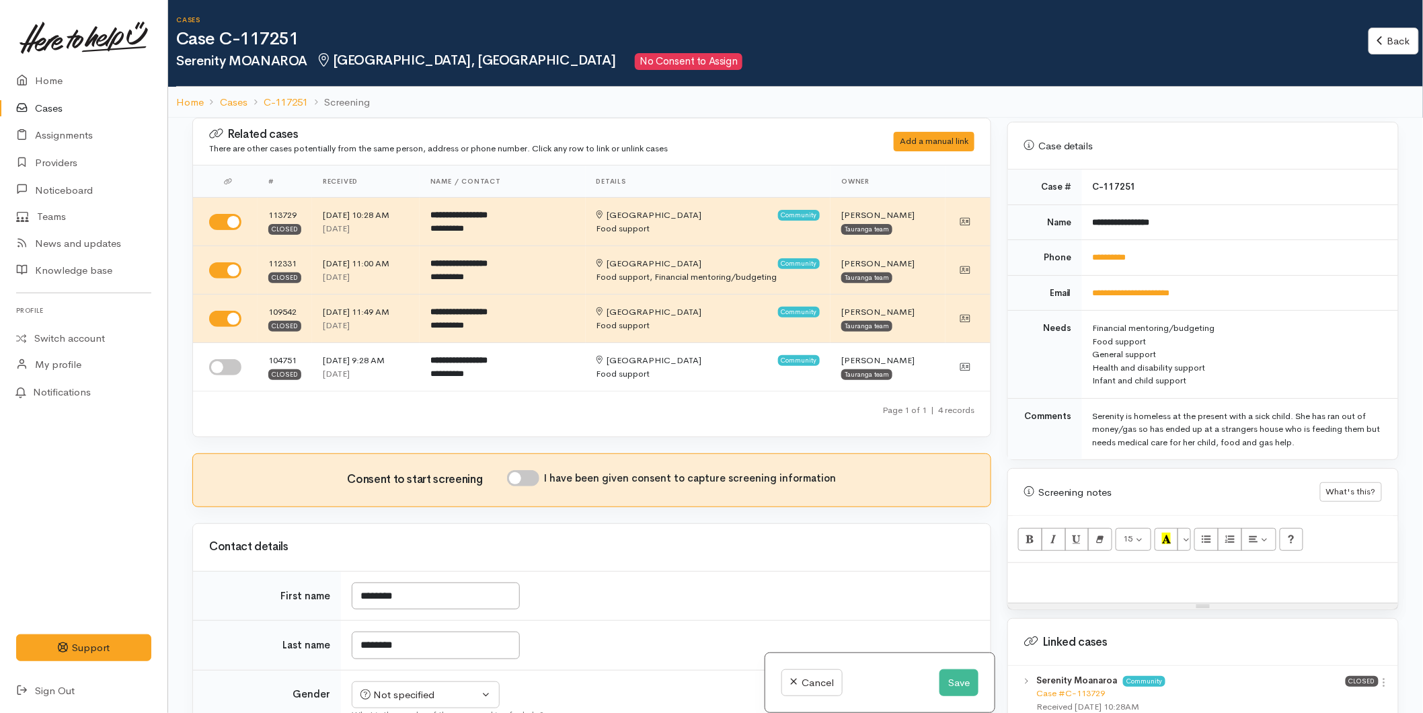
drag, startPoint x: 225, startPoint y: 364, endPoint x: 1029, endPoint y: 479, distance: 811.5
click at [225, 365] on input "checkbox" at bounding box center [225, 367] width 32 height 16
checkbox input "true"
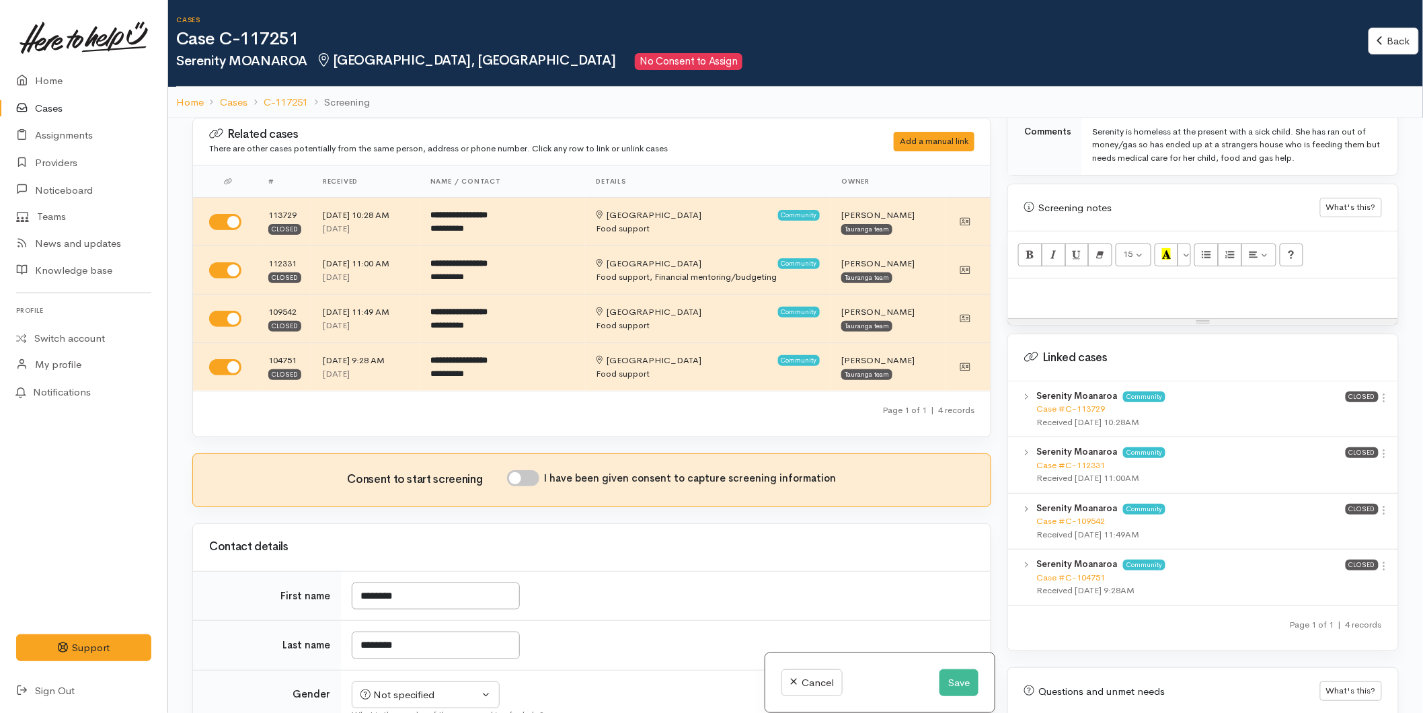
scroll to position [883, 0]
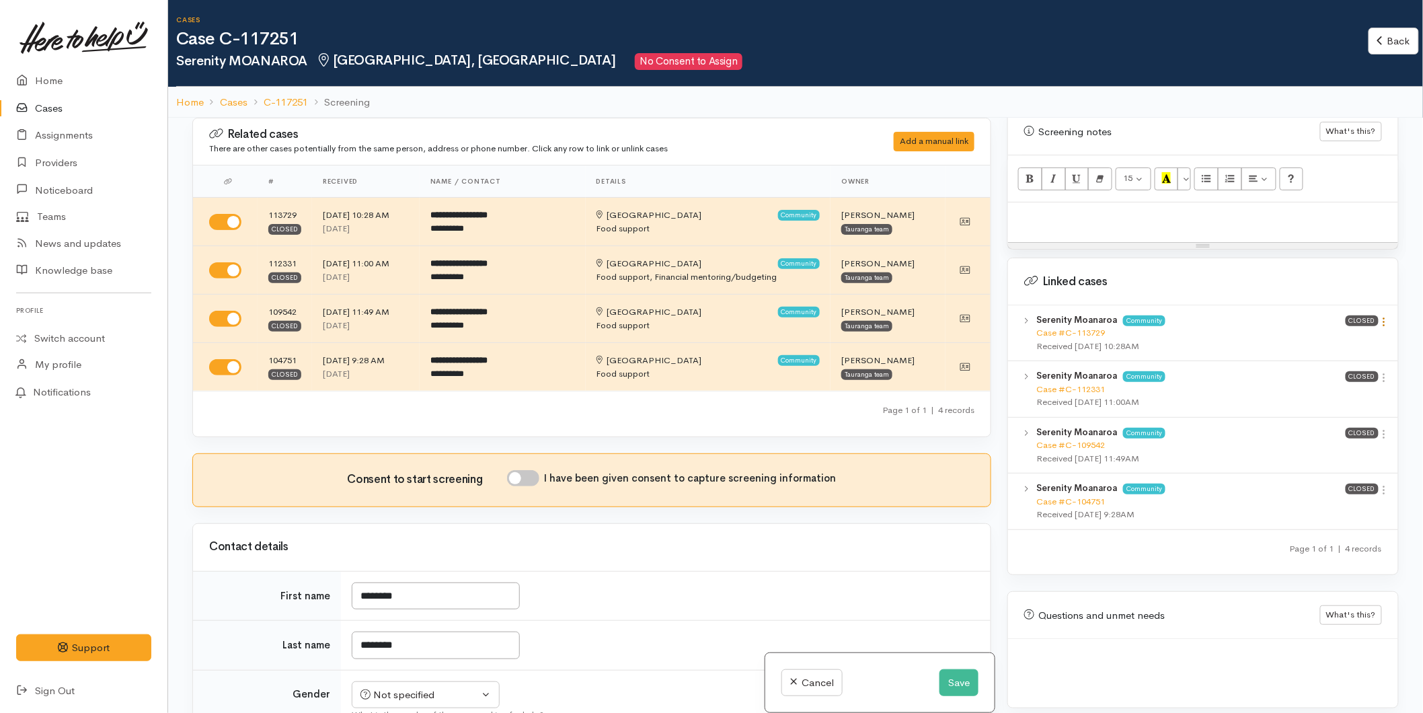
drag, startPoint x: 1376, startPoint y: 309, endPoint x: 1337, endPoint y: 337, distance: 48.1
click at [1378, 316] on icon at bounding box center [1383, 321] width 11 height 11
click at [1335, 339] on link "View case" at bounding box center [1336, 347] width 106 height 21
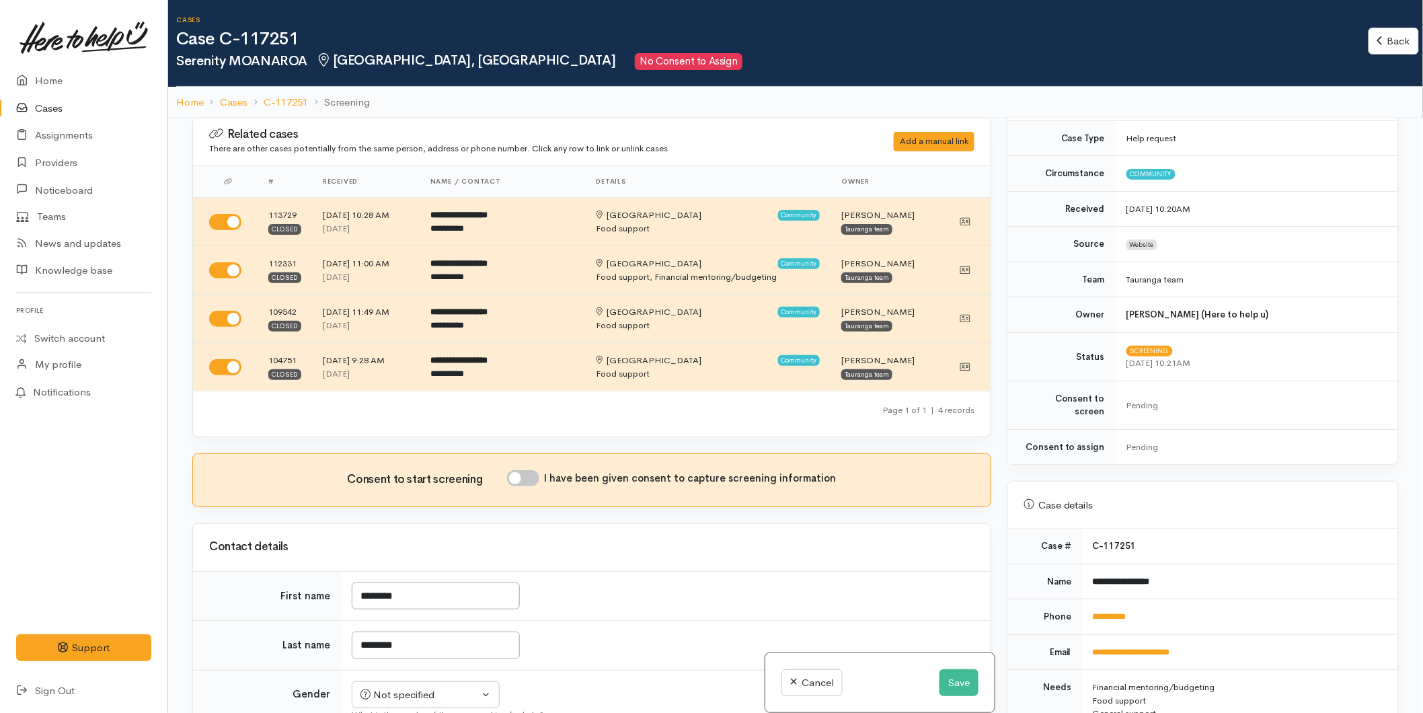
scroll to position [0, 0]
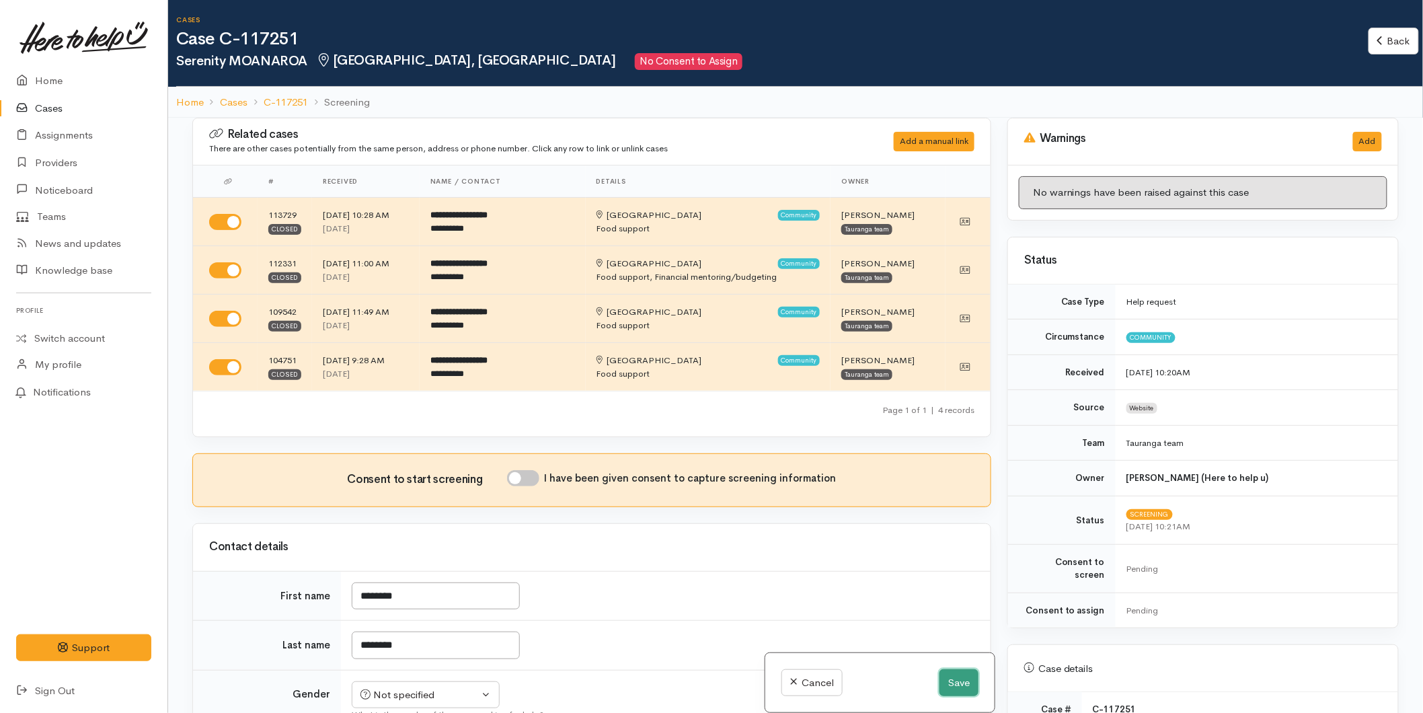
drag, startPoint x: 951, startPoint y: 680, endPoint x: 717, endPoint y: 687, distance: 234.1
click at [949, 681] on button "Save" at bounding box center [958, 683] width 39 height 28
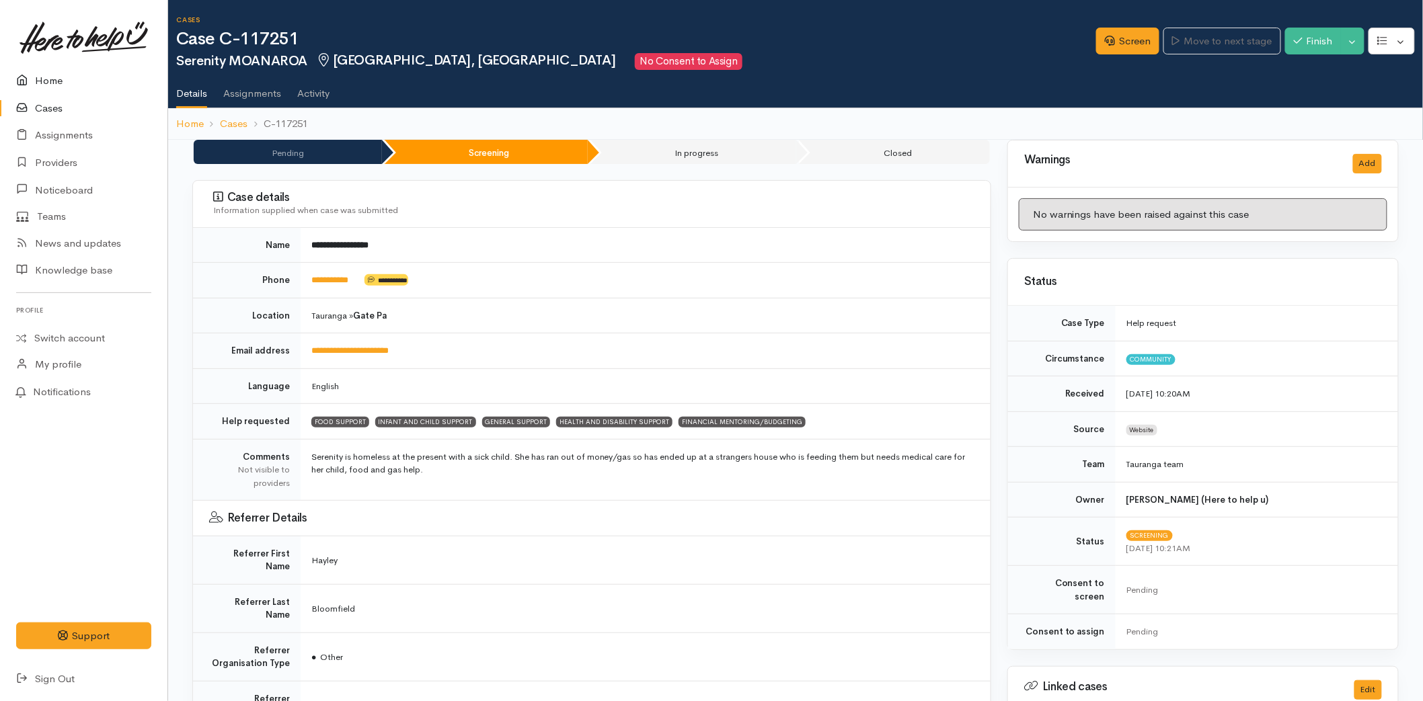
click at [50, 75] on link "Home" at bounding box center [83, 81] width 167 height 28
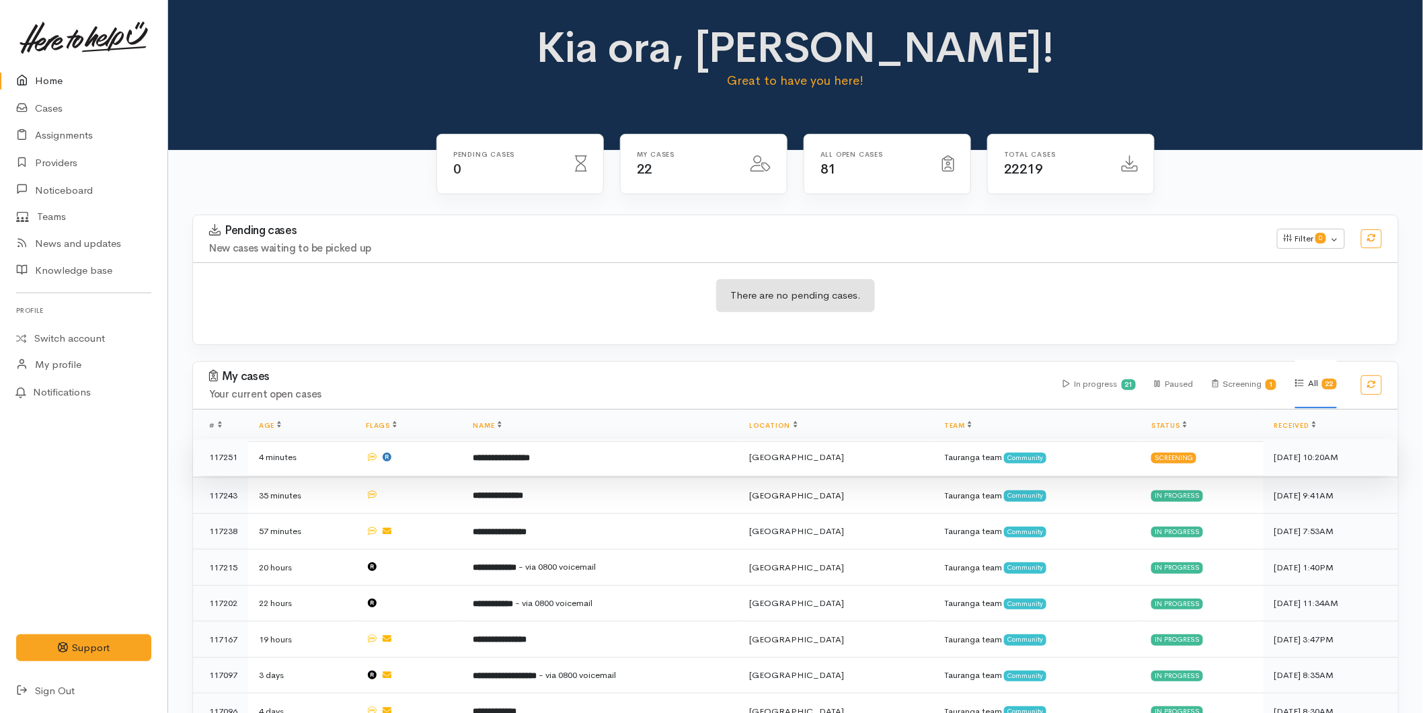
click at [530, 462] on b "**********" at bounding box center [501, 457] width 57 height 9
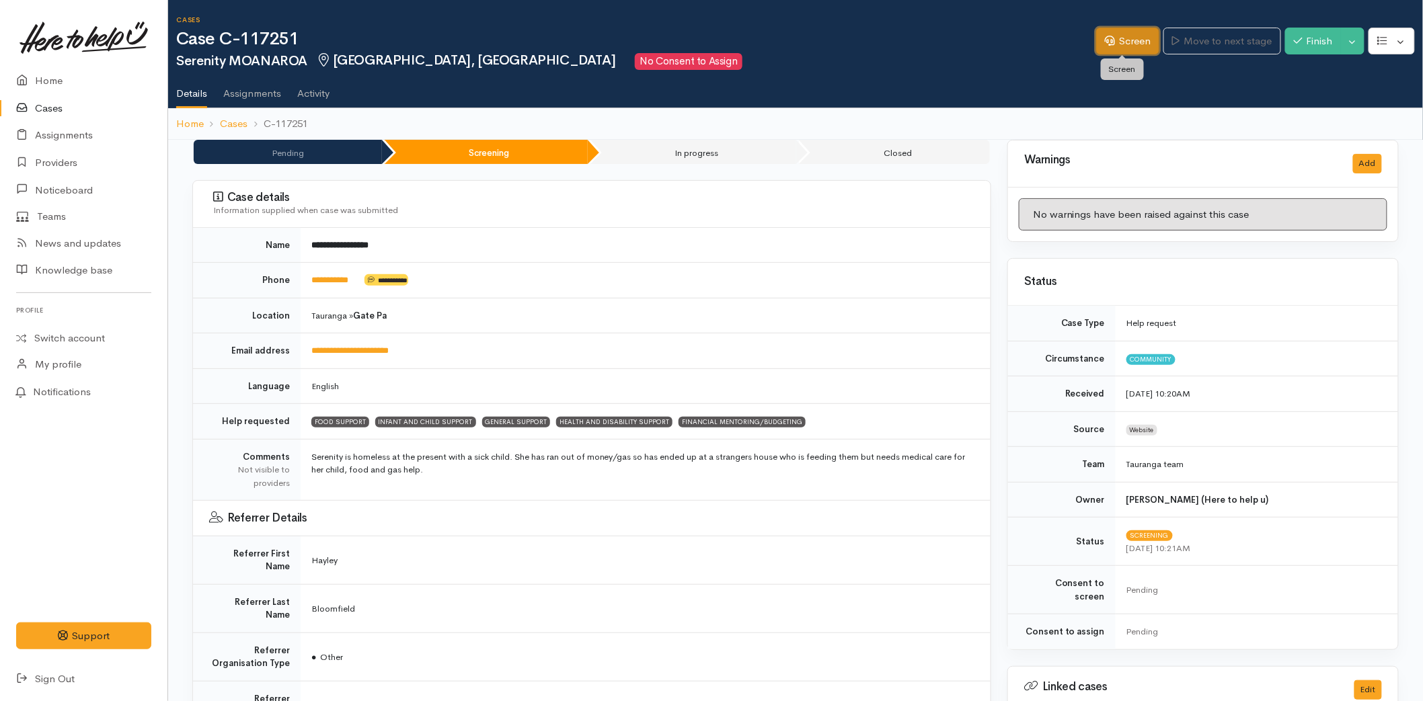
click at [1123, 36] on link "Screen" at bounding box center [1127, 42] width 63 height 28
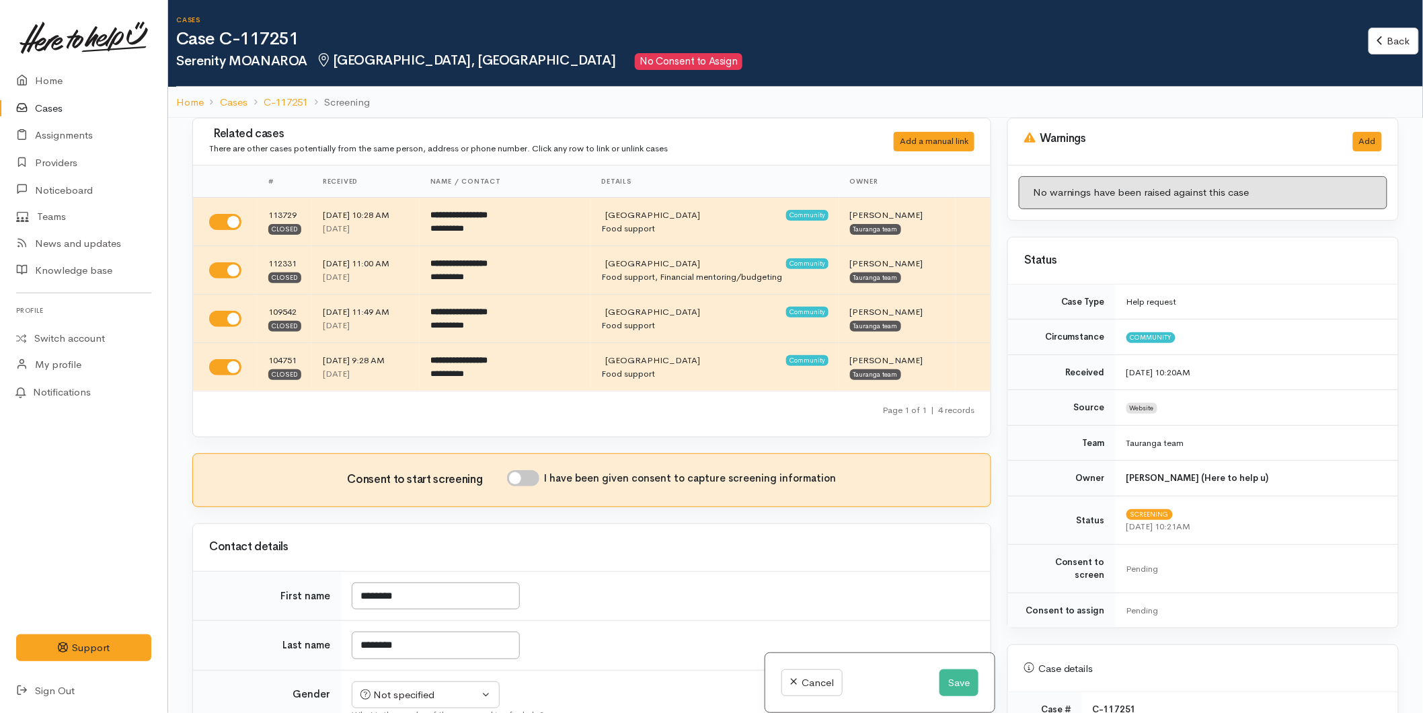
scroll to position [597, 0]
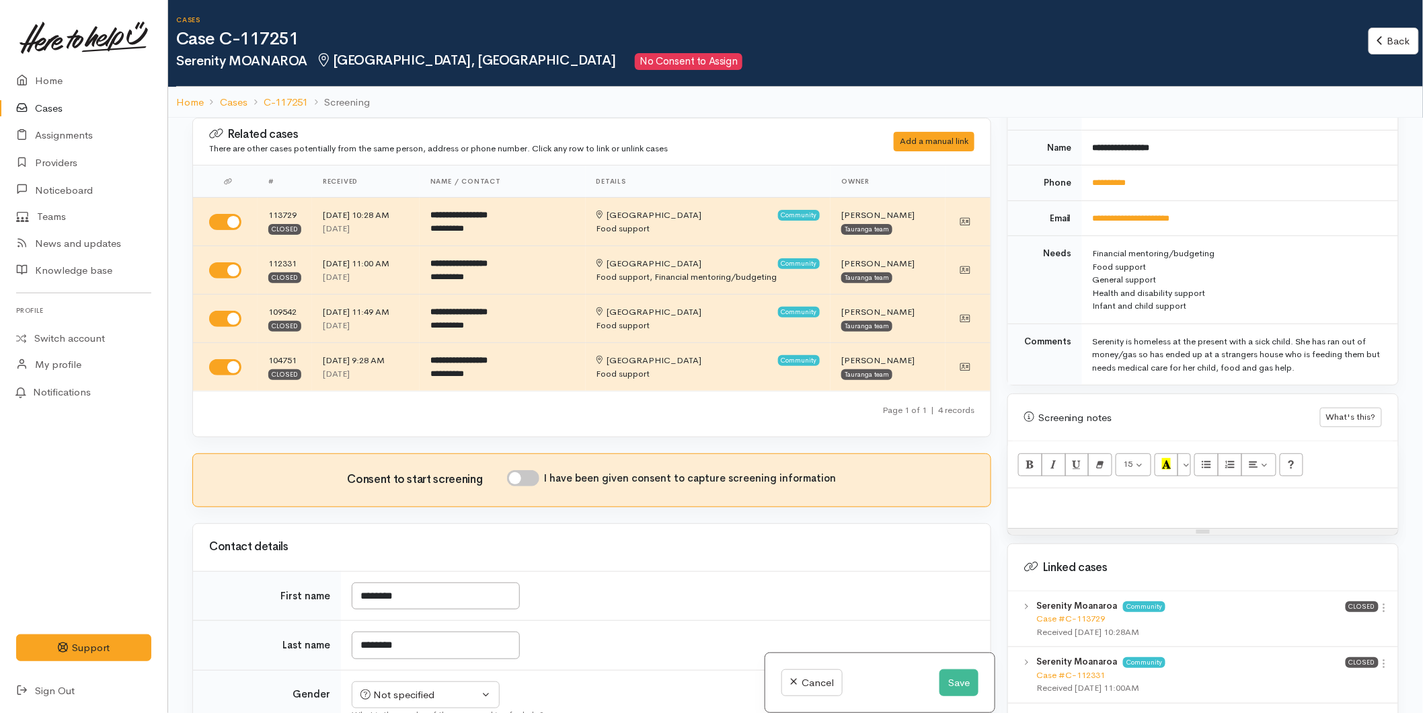
click at [1070, 495] on p at bounding box center [1202, 502] width 376 height 15
drag, startPoint x: 1198, startPoint y: 298, endPoint x: 1085, endPoint y: 239, distance: 127.5
click at [1085, 239] on td "Financial mentoring/budgeting Food support General support Health and disabilit…" at bounding box center [1240, 280] width 316 height 88
copy td "Financial mentoring/budgeting Food support General support Health and disabilit…"
click at [1062, 495] on p at bounding box center [1202, 502] width 376 height 15
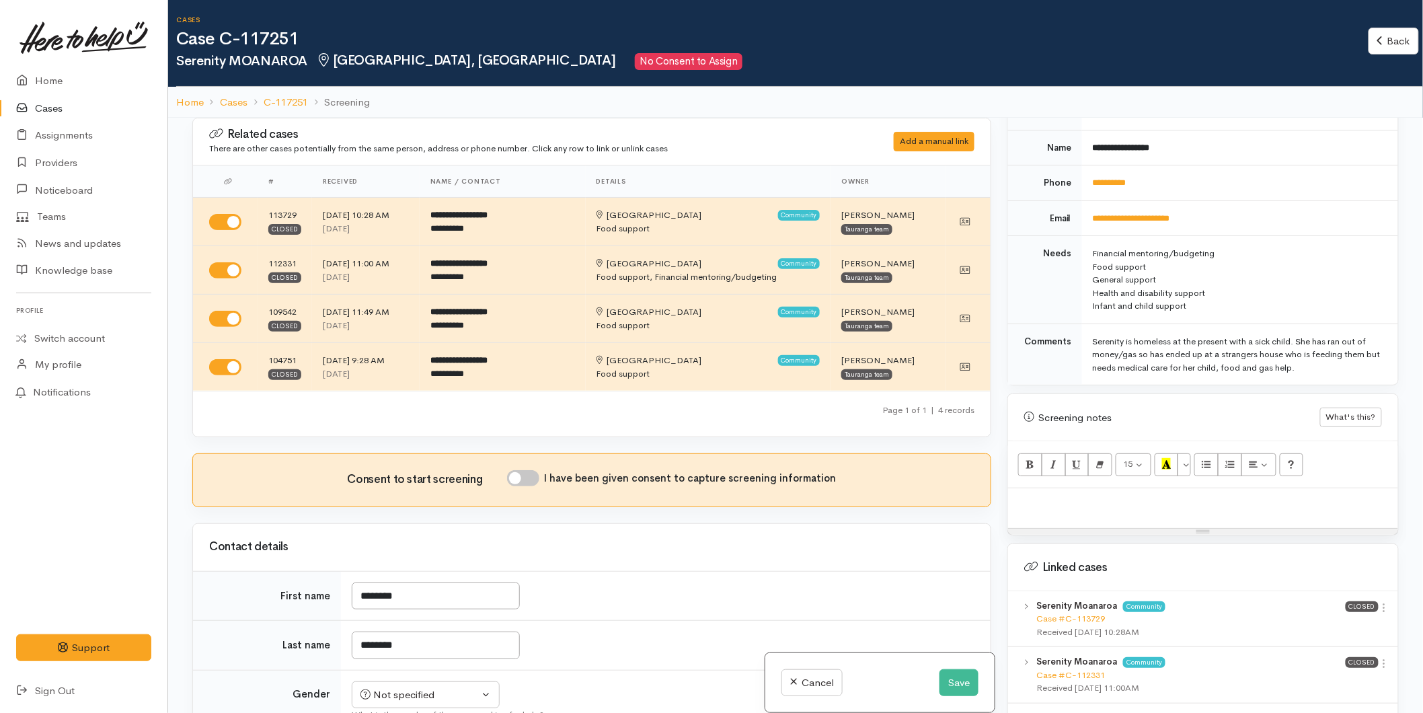
paste div
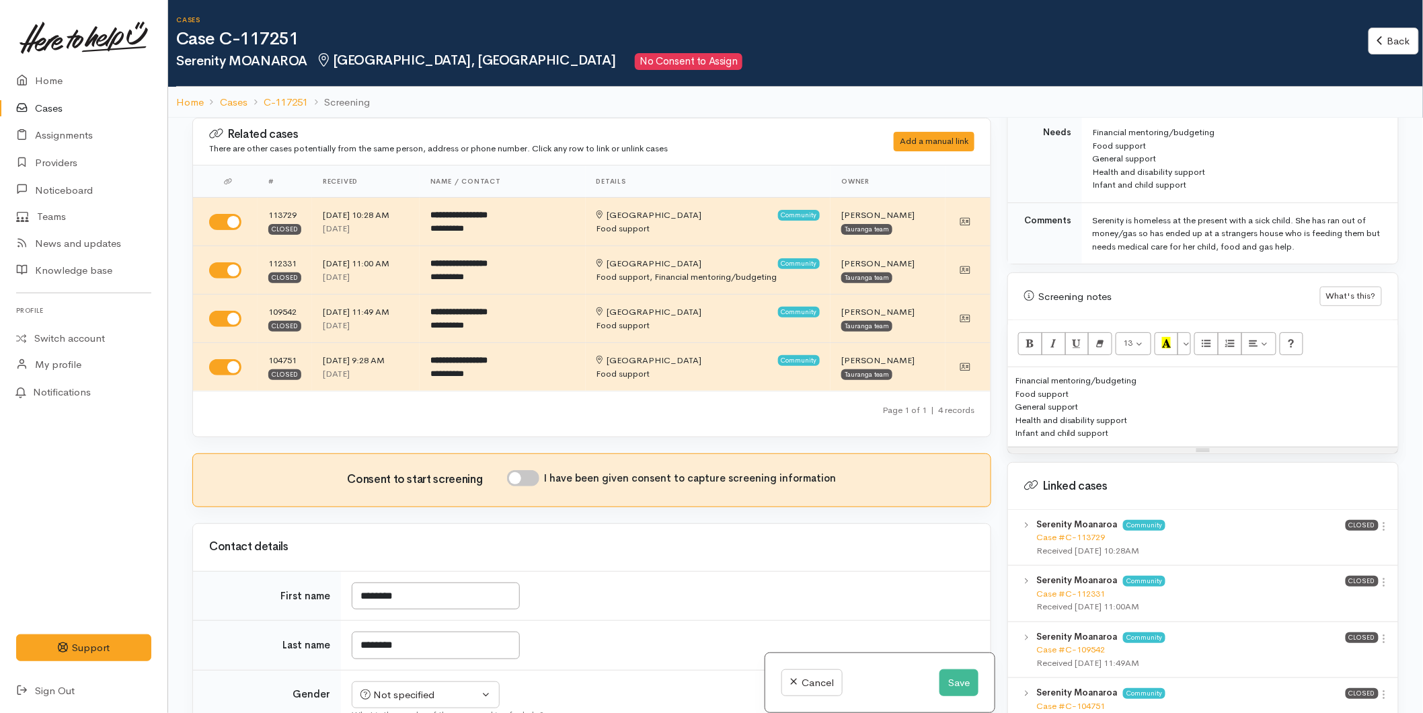
scroll to position [747, 0]
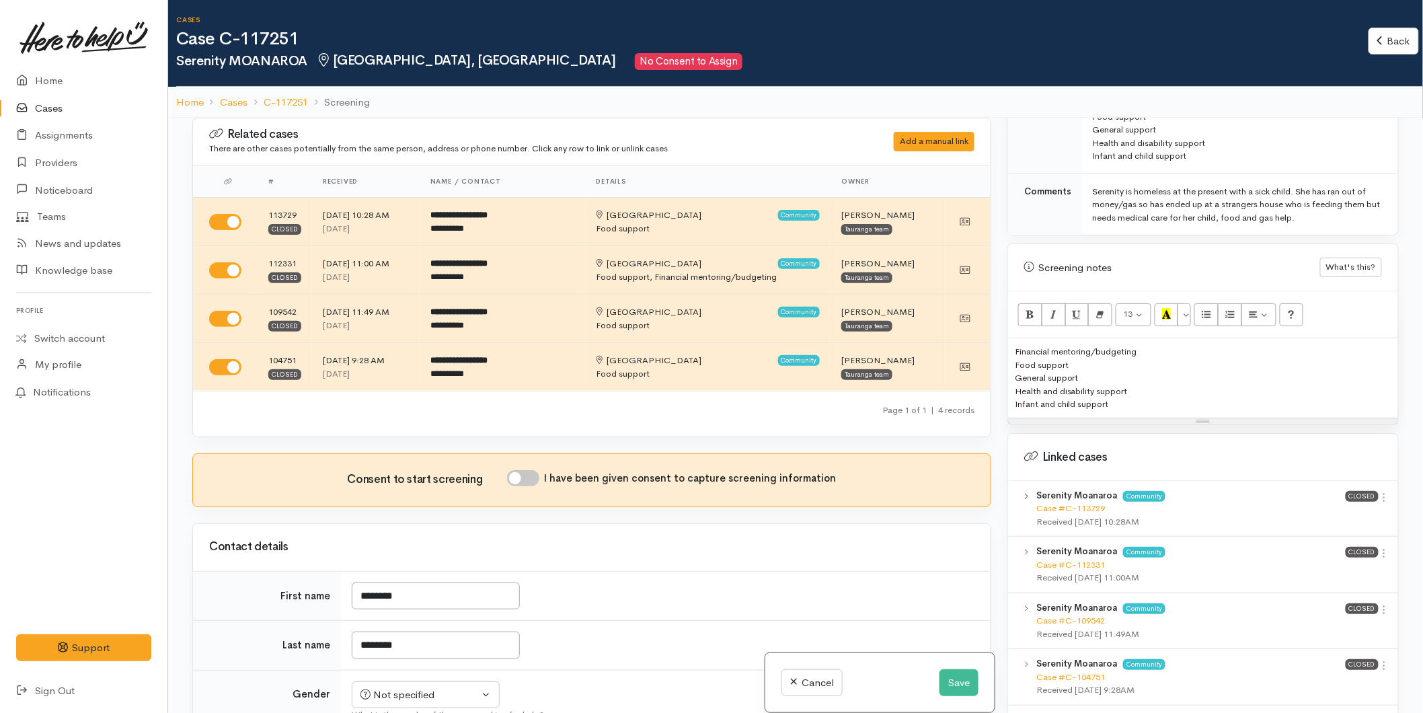
click at [1148, 385] on div "Health and disability support" at bounding box center [1202, 391] width 376 height 13
click at [1135, 397] on div "Infant and child support" at bounding box center [1202, 403] width 376 height 13
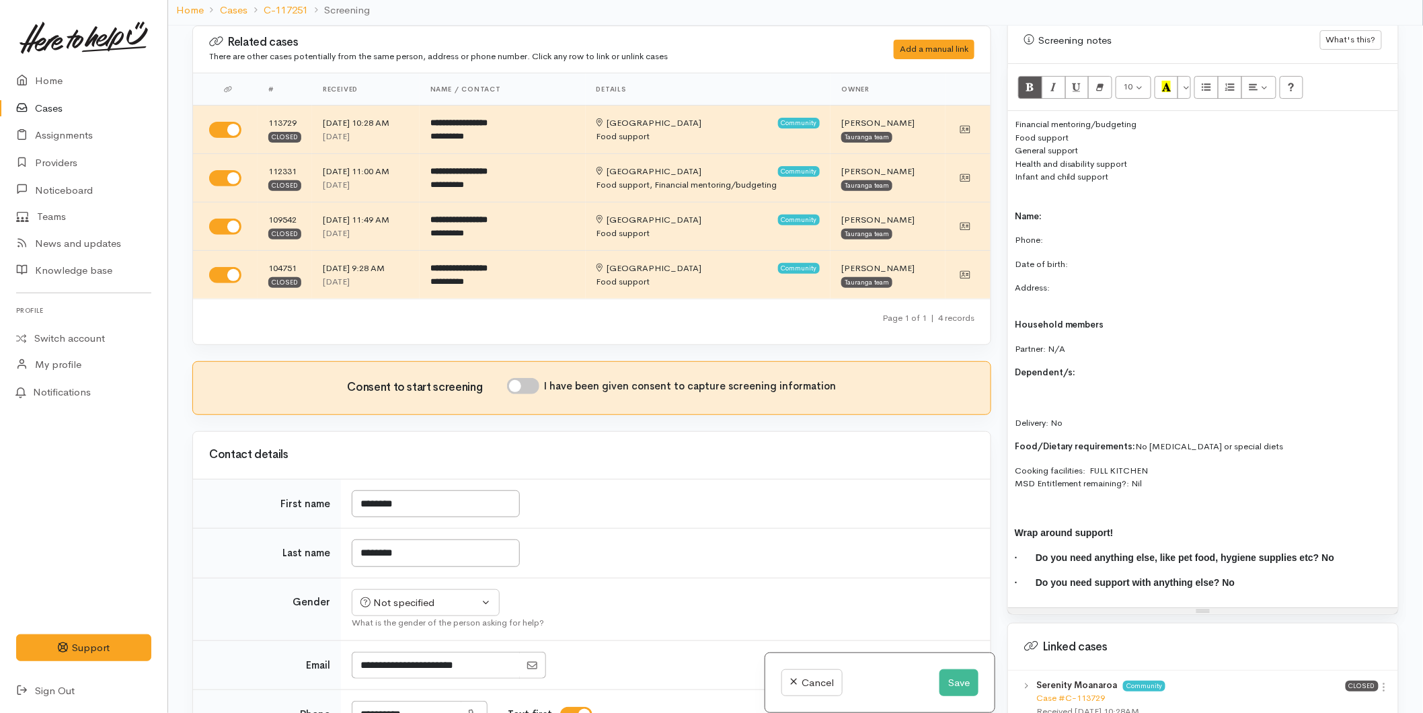
scroll to position [896, 0]
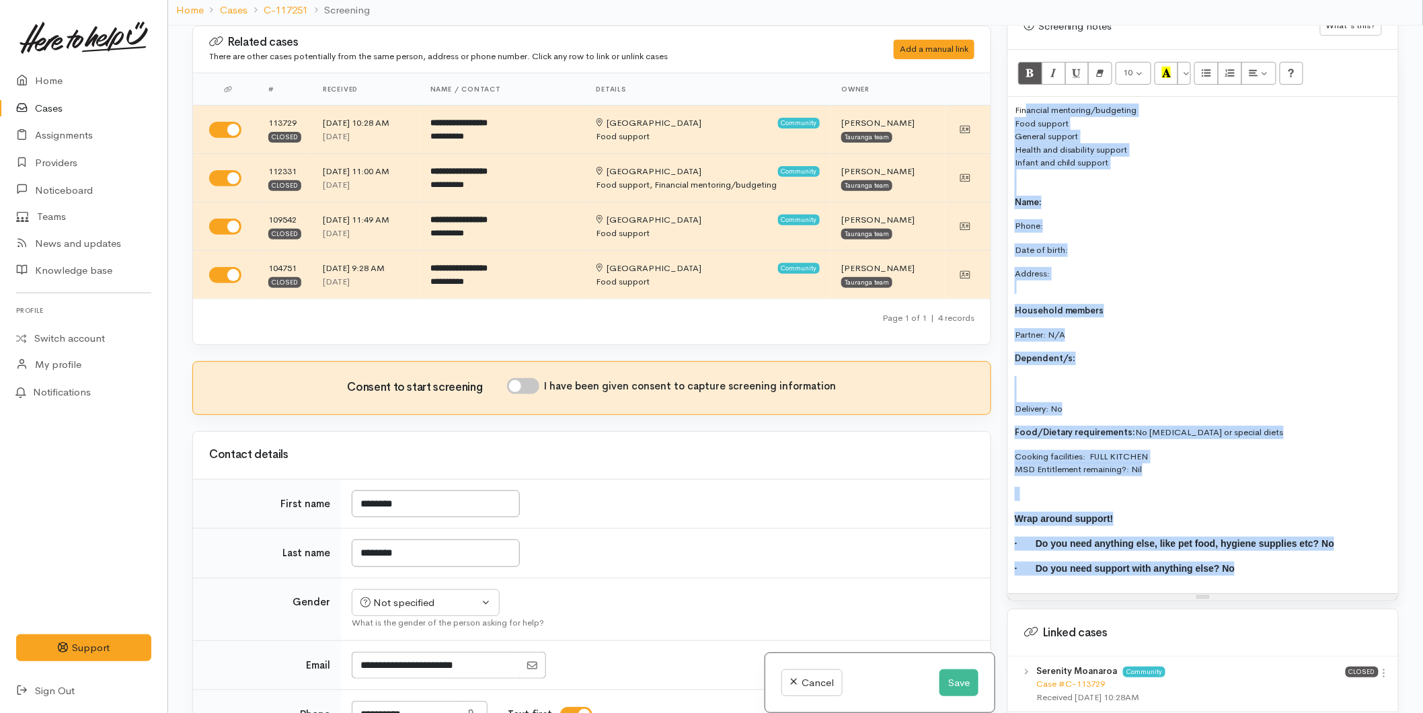
drag, startPoint x: 1101, startPoint y: 520, endPoint x: 1027, endPoint y: 82, distance: 444.0
click at [1027, 82] on div "10 8 9 10 11 12 14 18 24 36 Background Color Transparent Select #ffff00 Text Co…" at bounding box center [1203, 325] width 390 height 550
click at [1062, 143] on div "Health and disability support" at bounding box center [1202, 149] width 376 height 13
drag, startPoint x: 1242, startPoint y: 562, endPoint x: 1000, endPoint y: 99, distance: 522.6
click at [1000, 99] on div "Warnings Add No warnings have been raised against this case Add Warning Title ●…" at bounding box center [1202, 382] width 407 height 713
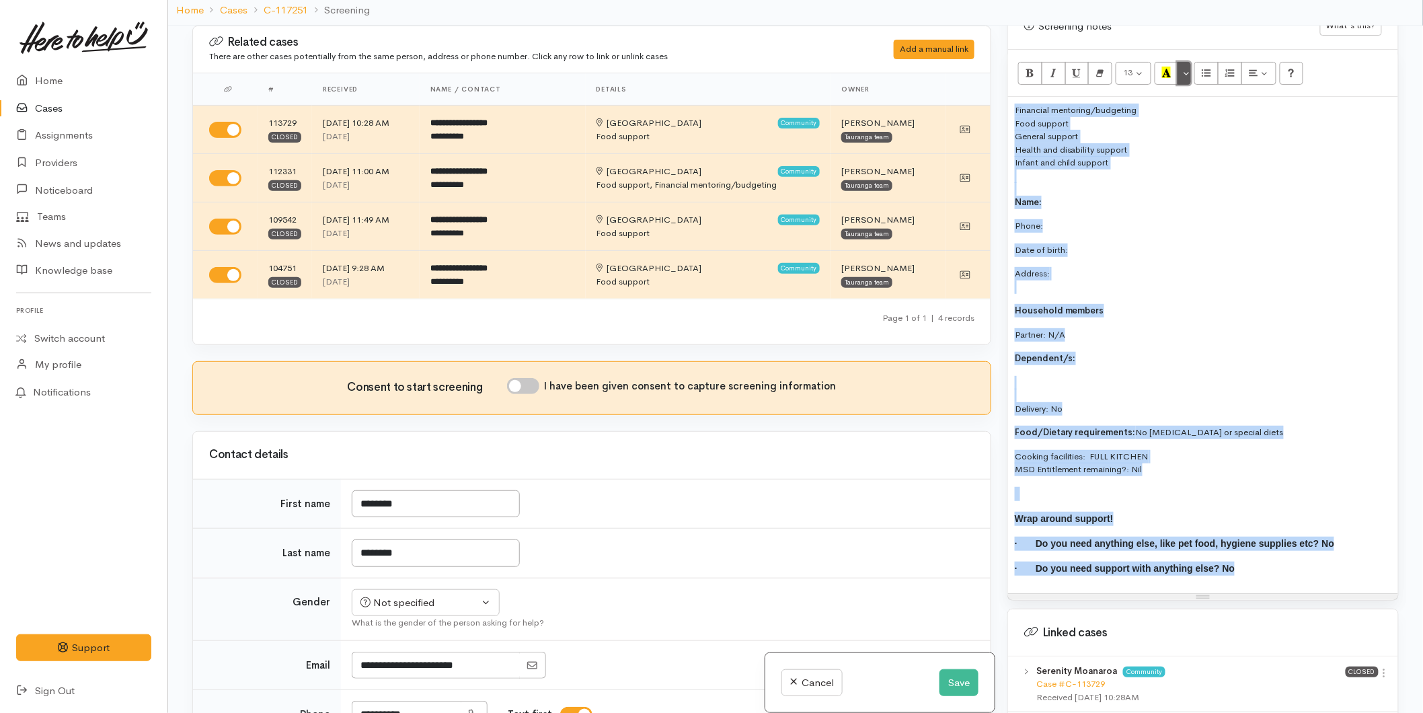
click at [1187, 62] on button "More Color" at bounding box center [1183, 73] width 13 height 23
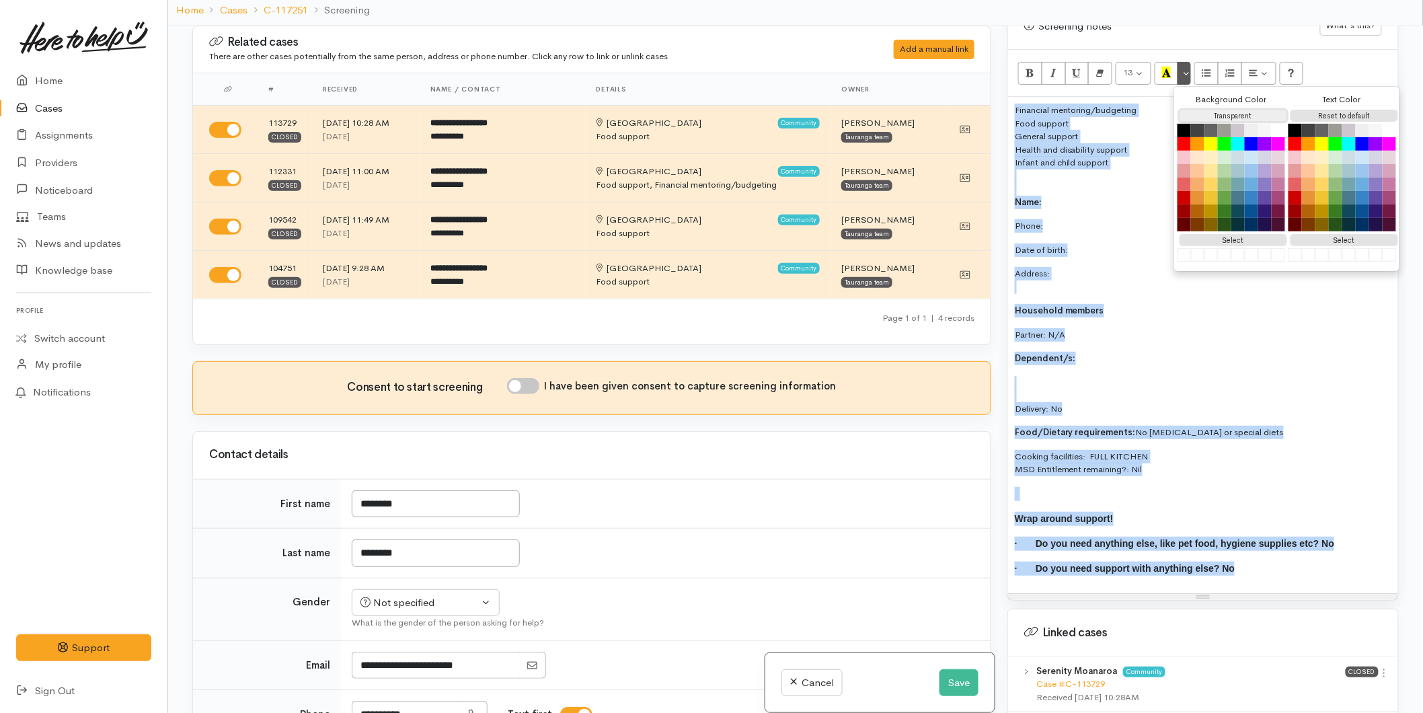
click at [1195, 110] on button "Transparent" at bounding box center [1233, 116] width 108 height 13
click at [1348, 110] on button "Reset to default" at bounding box center [1344, 116] width 108 height 13
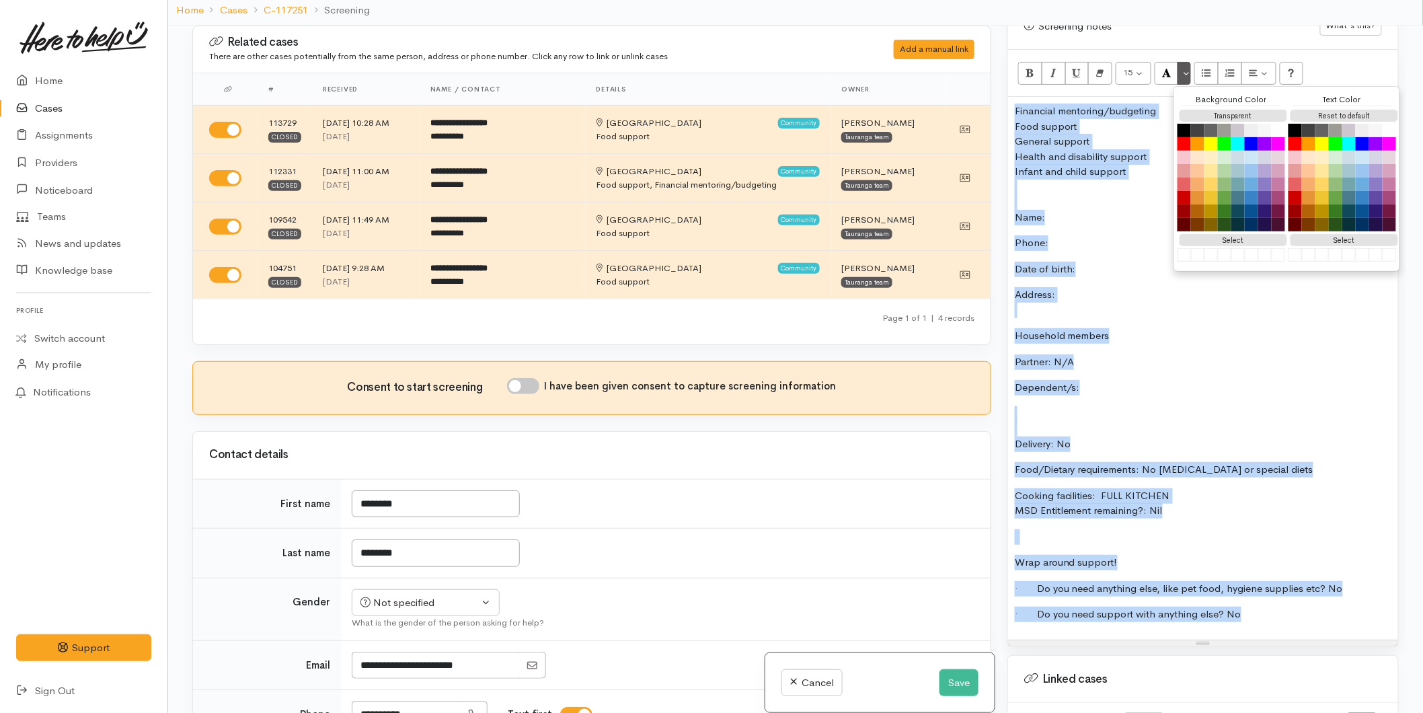
click at [1097, 119] on div "Food support" at bounding box center [1202, 126] width 376 height 15
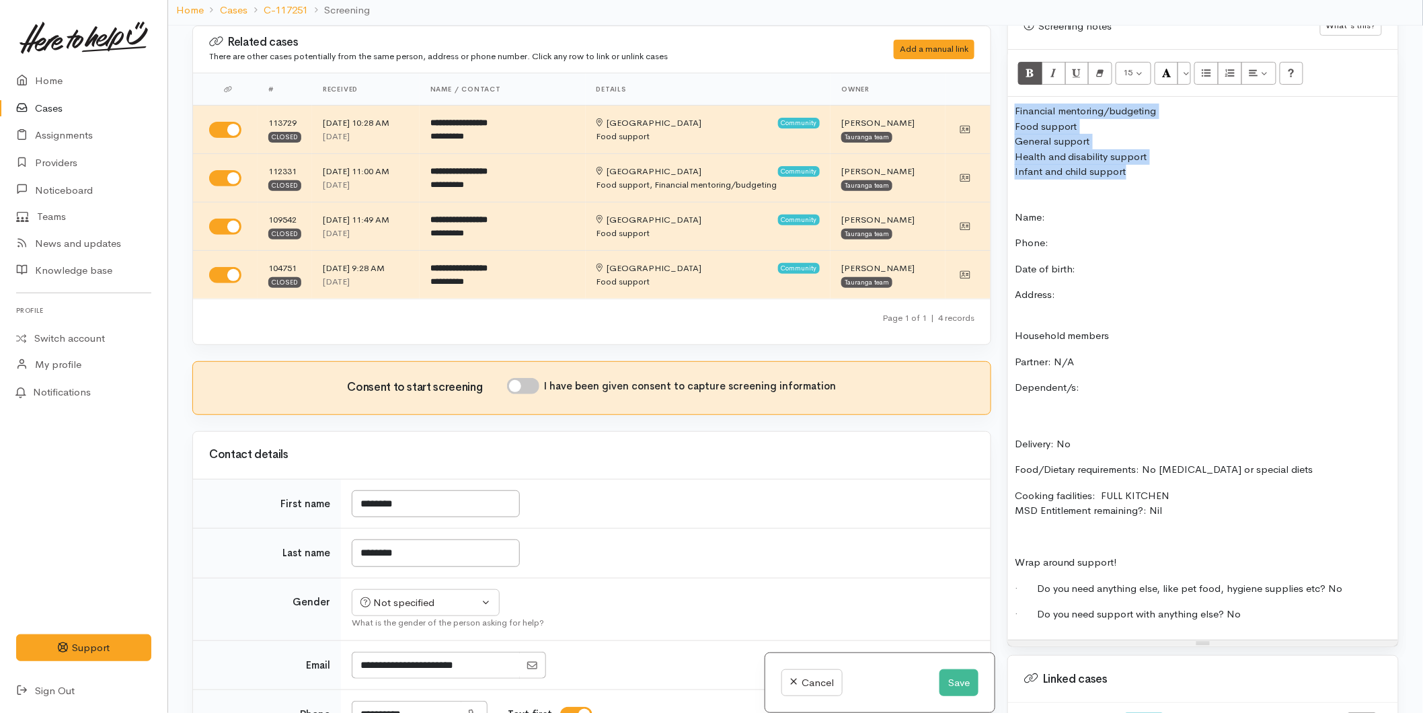
drag, startPoint x: 1133, startPoint y: 158, endPoint x: 1023, endPoint y: 56, distance: 149.4
click at [999, 92] on div "Warnings Add No warnings have been raised against this case Add Warning Title ●…" at bounding box center [1202, 382] width 407 height 713
click at [1025, 67] on icon "Bold (CTRL+B)" at bounding box center [1029, 72] width 9 height 11
click at [1065, 210] on p "Name:" at bounding box center [1202, 217] width 376 height 15
drag, startPoint x: 1010, startPoint y: 207, endPoint x: 1002, endPoint y: 207, distance: 8.1
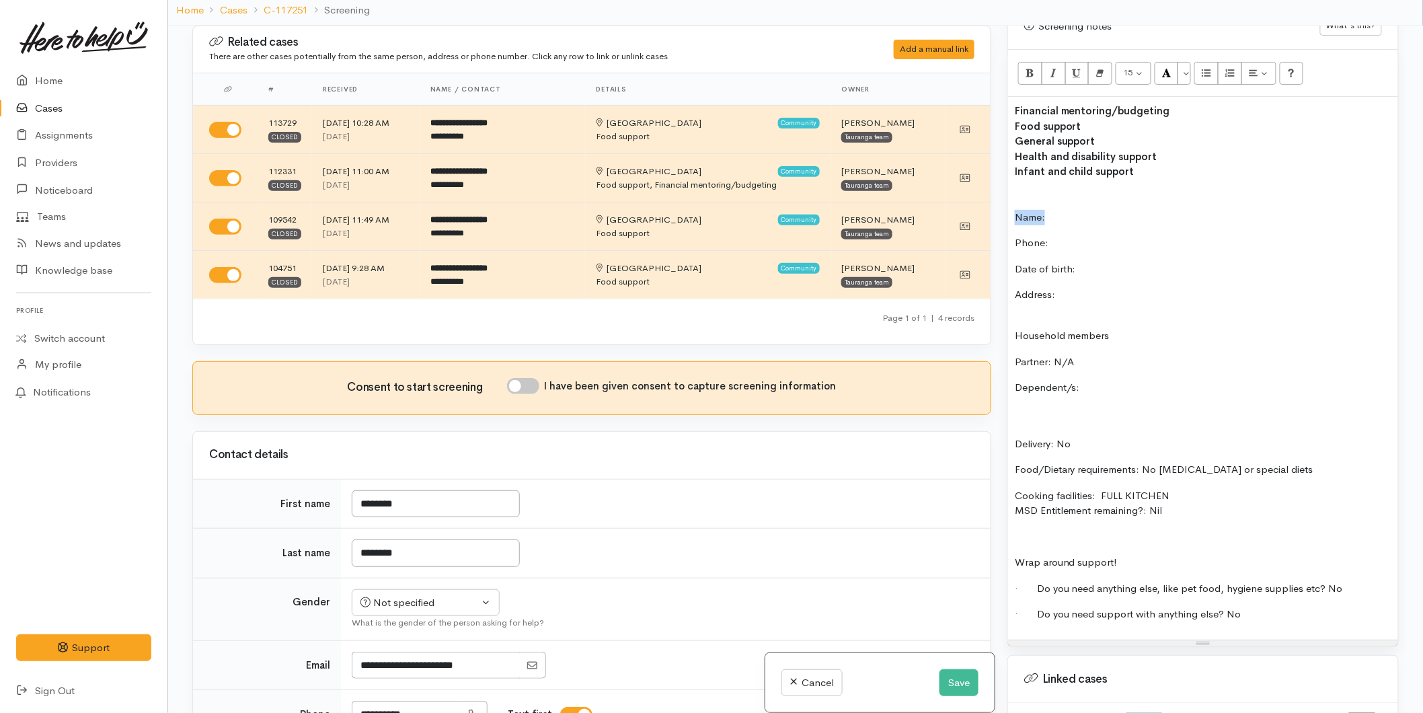
click at [1002, 207] on div "Warnings Add No warnings have been raised against this case Add Warning Title ●…" at bounding box center [1202, 382] width 407 height 713
click at [1031, 67] on icon "Bold (CTRL+B)" at bounding box center [1029, 72] width 9 height 11
click at [1074, 210] on p "Name:" at bounding box center [1202, 217] width 376 height 15
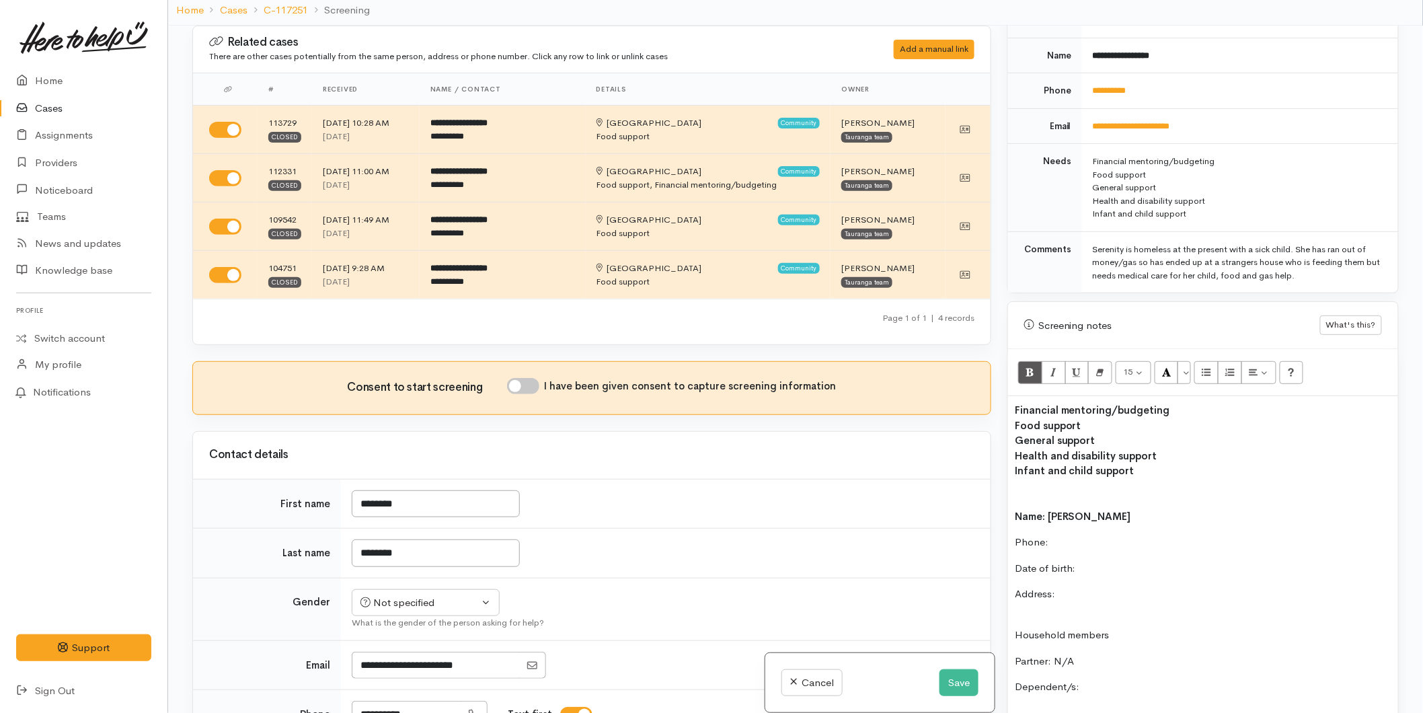
click at [1064, 534] on p "Phone:" at bounding box center [1202, 541] width 376 height 15
drag, startPoint x: 422, startPoint y: 557, endPoint x: 367, endPoint y: 561, distance: 54.7
click at [367, 561] on input "********" at bounding box center [436, 553] width 168 height 28
type input "********"
click at [405, 608] on div "Not specified" at bounding box center [419, 602] width 118 height 15
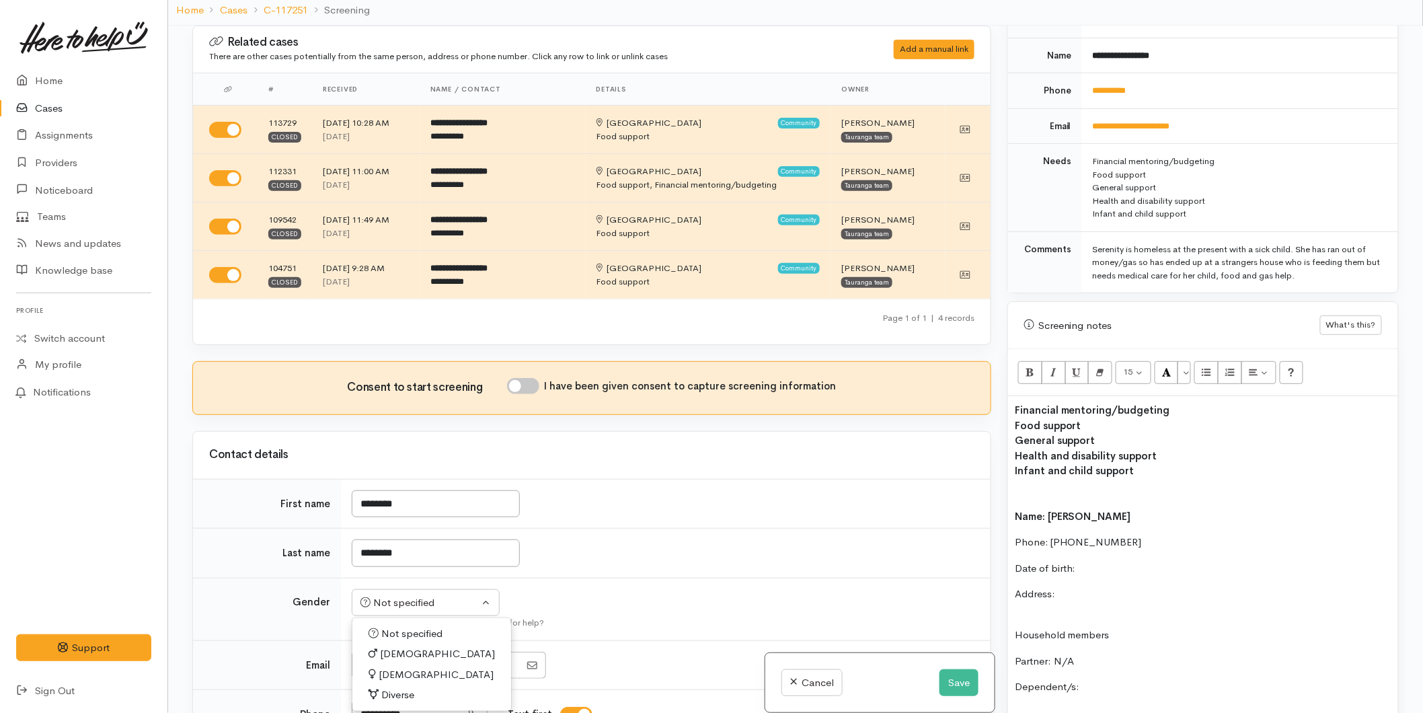
click at [394, 678] on span "[DEMOGRAPHIC_DATA]" at bounding box center [436, 674] width 115 height 15
select select "[DEMOGRAPHIC_DATA]"
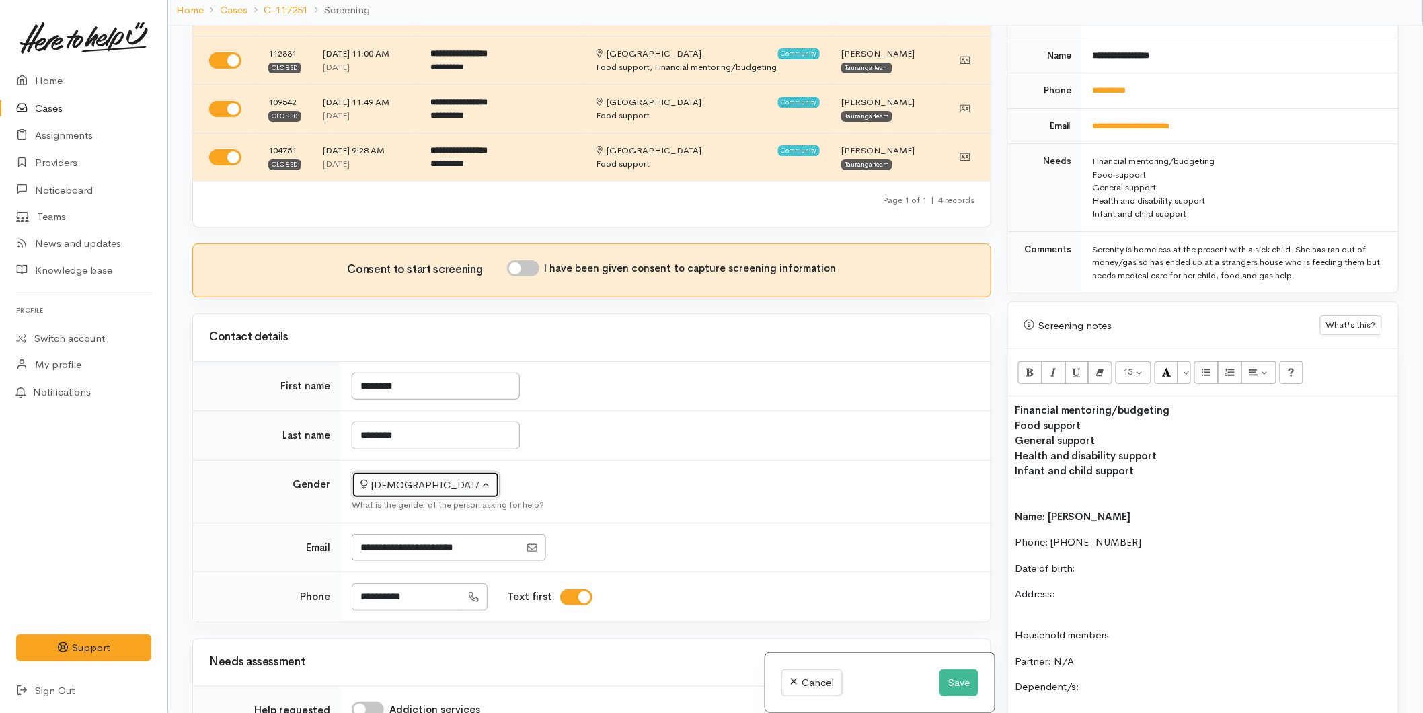
scroll to position [298, 0]
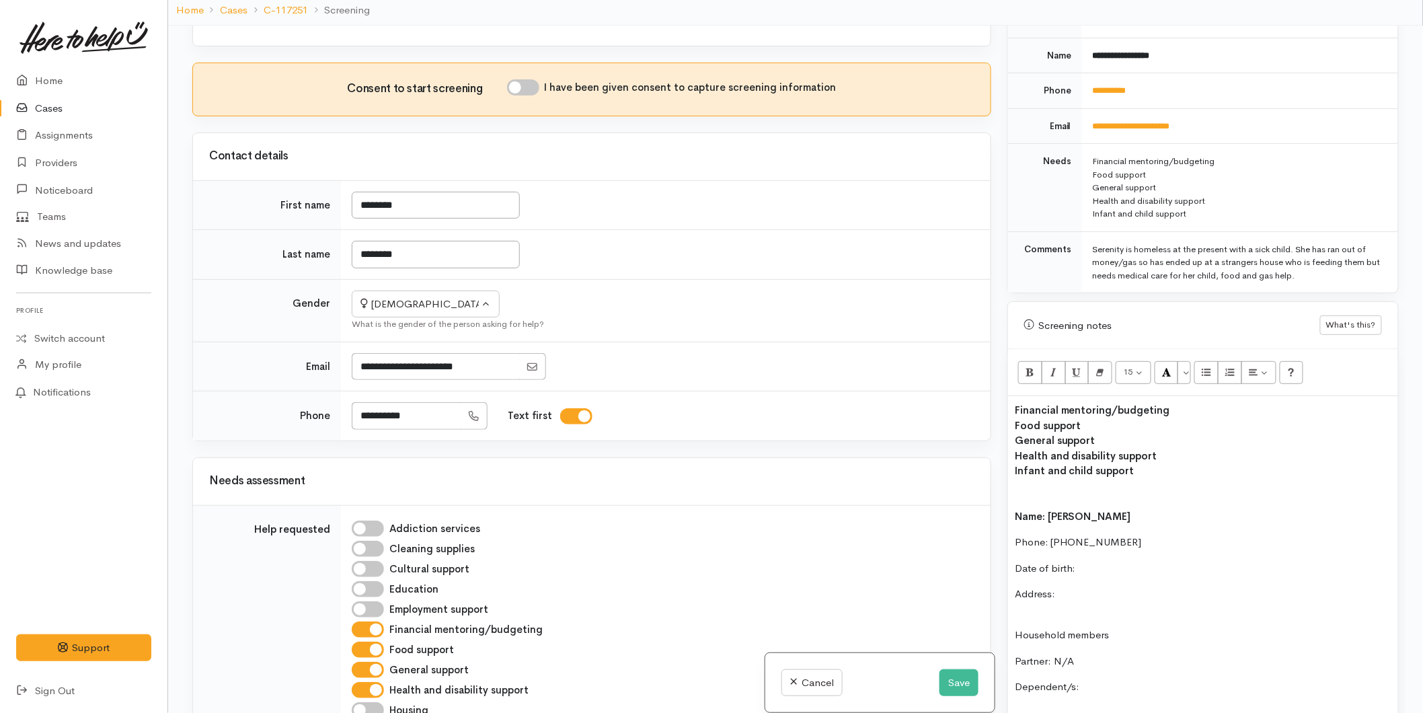
click at [1107, 561] on p "Date of birth:" at bounding box center [1202, 568] width 376 height 15
click at [1037, 479] on div at bounding box center [1202, 486] width 376 height 15
drag, startPoint x: 1033, startPoint y: 407, endPoint x: 996, endPoint y: 405, distance: 37.0
click at [996, 405] on div "Related cases There are other cases potentially from the same person, address o…" at bounding box center [795, 382] width 1222 height 713
copy b "Food support"
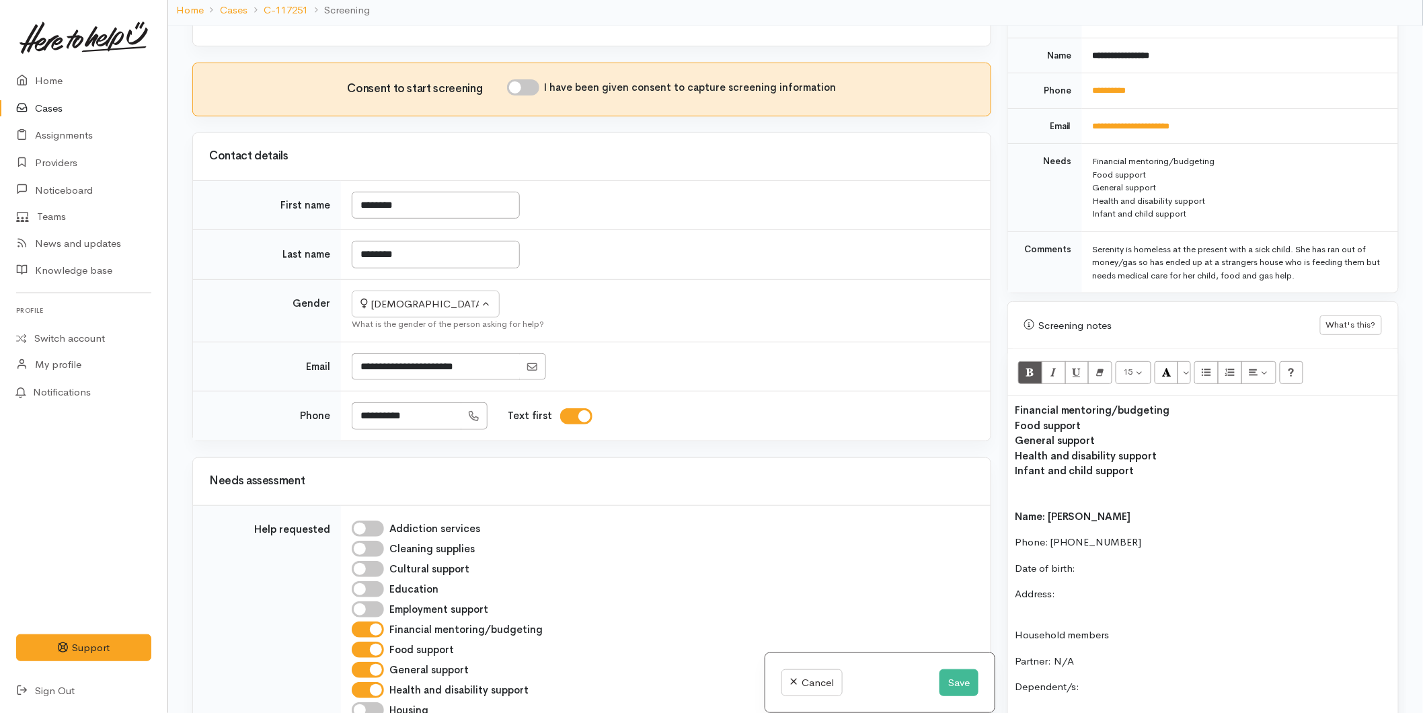
click at [1021, 493] on div at bounding box center [1202, 500] width 376 height 15
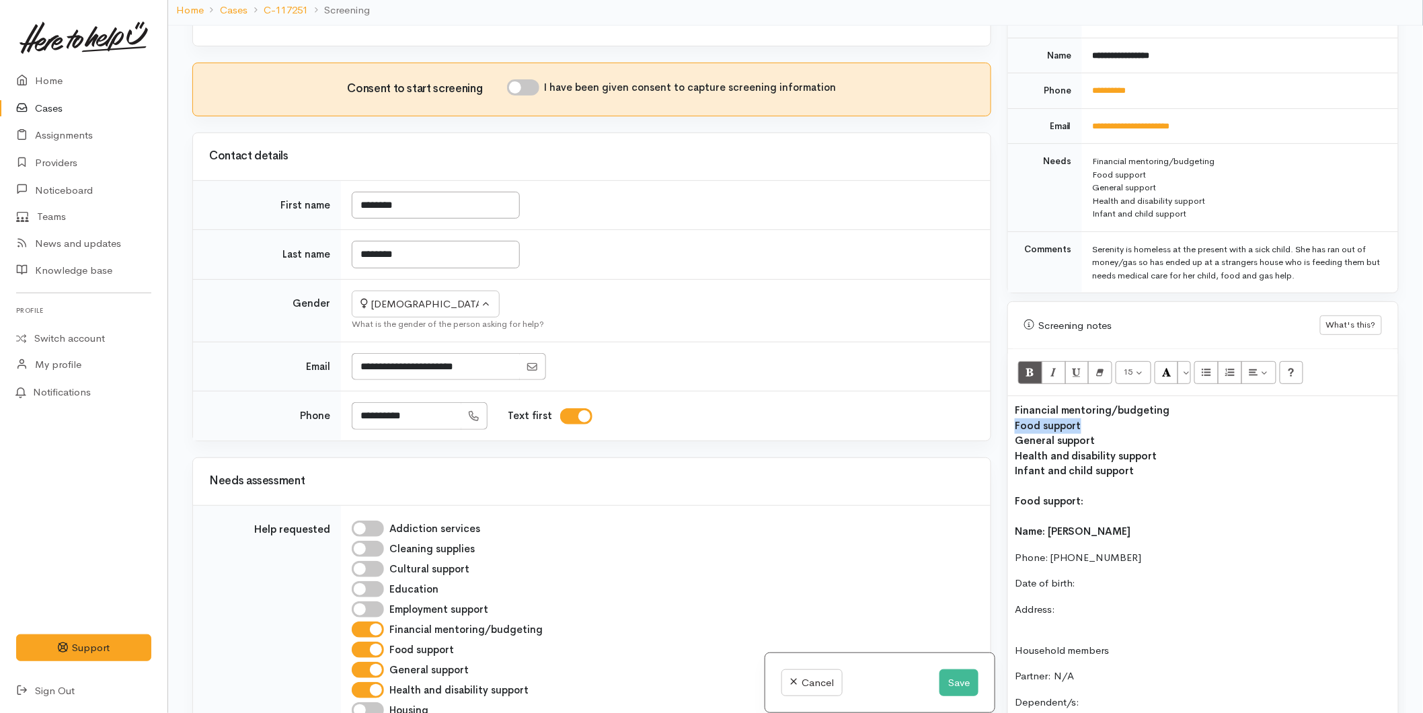
drag, startPoint x: 1090, startPoint y: 407, endPoint x: 990, endPoint y: 407, distance: 99.5
click at [990, 407] on div "Related cases There are other cases potentially from the same person, address o…" at bounding box center [795, 382] width 1222 height 713
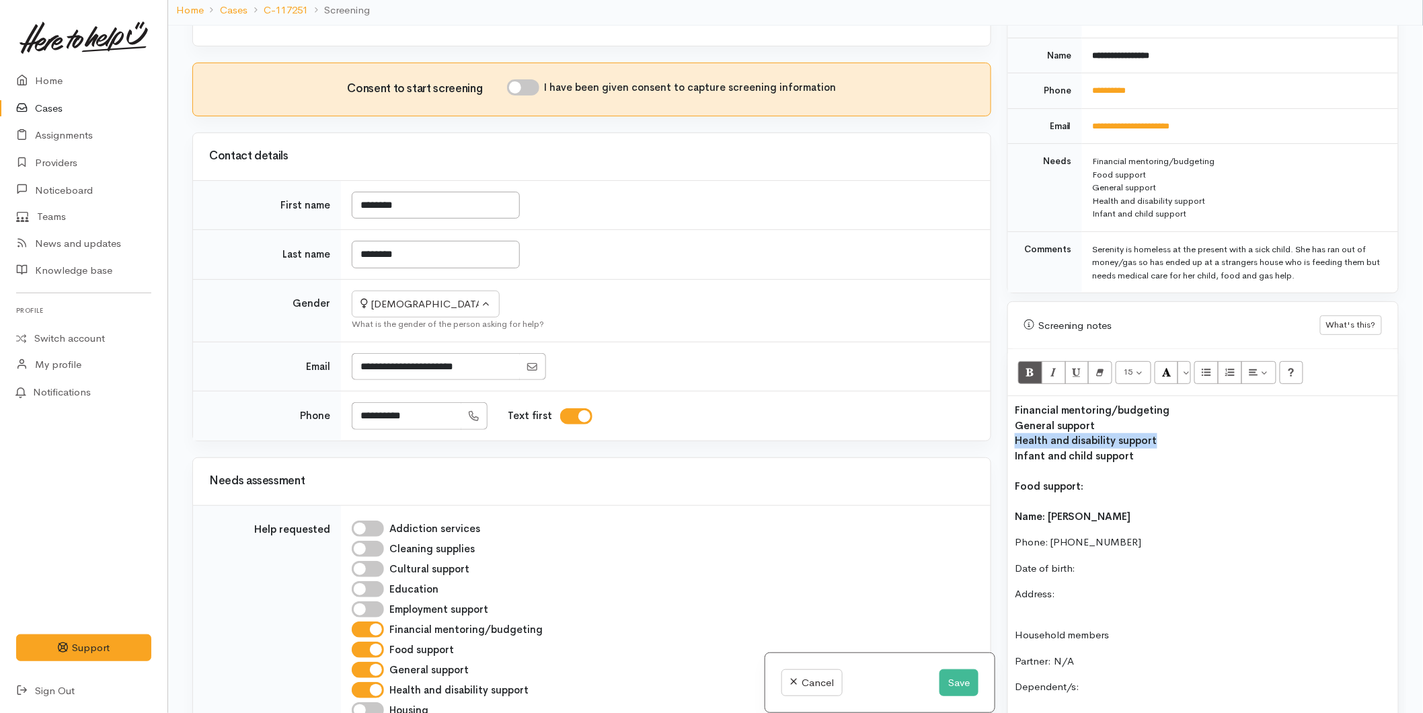
drag, startPoint x: 1168, startPoint y: 426, endPoint x: 969, endPoint y: 432, distance: 199.1
click at [969, 432] on div "Related cases There are other cases potentially from the same person, address o…" at bounding box center [795, 382] width 1222 height 713
copy b "Health and disability support"
click at [1179, 448] on div "Infant and child support" at bounding box center [1202, 455] width 376 height 15
drag, startPoint x: 1163, startPoint y: 448, endPoint x: 979, endPoint y: 426, distance: 185.5
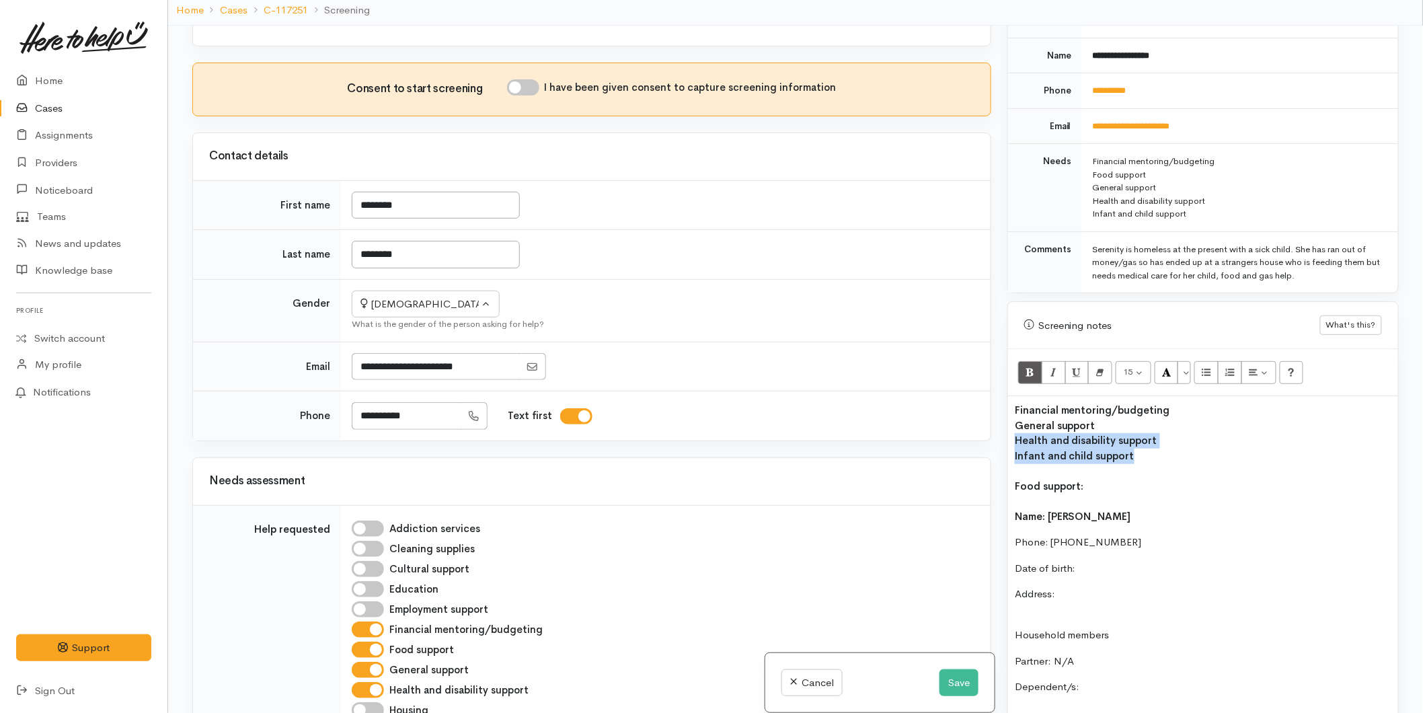
click at [979, 426] on div "Related cases There are other cases potentially from the same person, address o…" at bounding box center [795, 382] width 1222 height 713
copy div "Health and disability support Infant and child support"
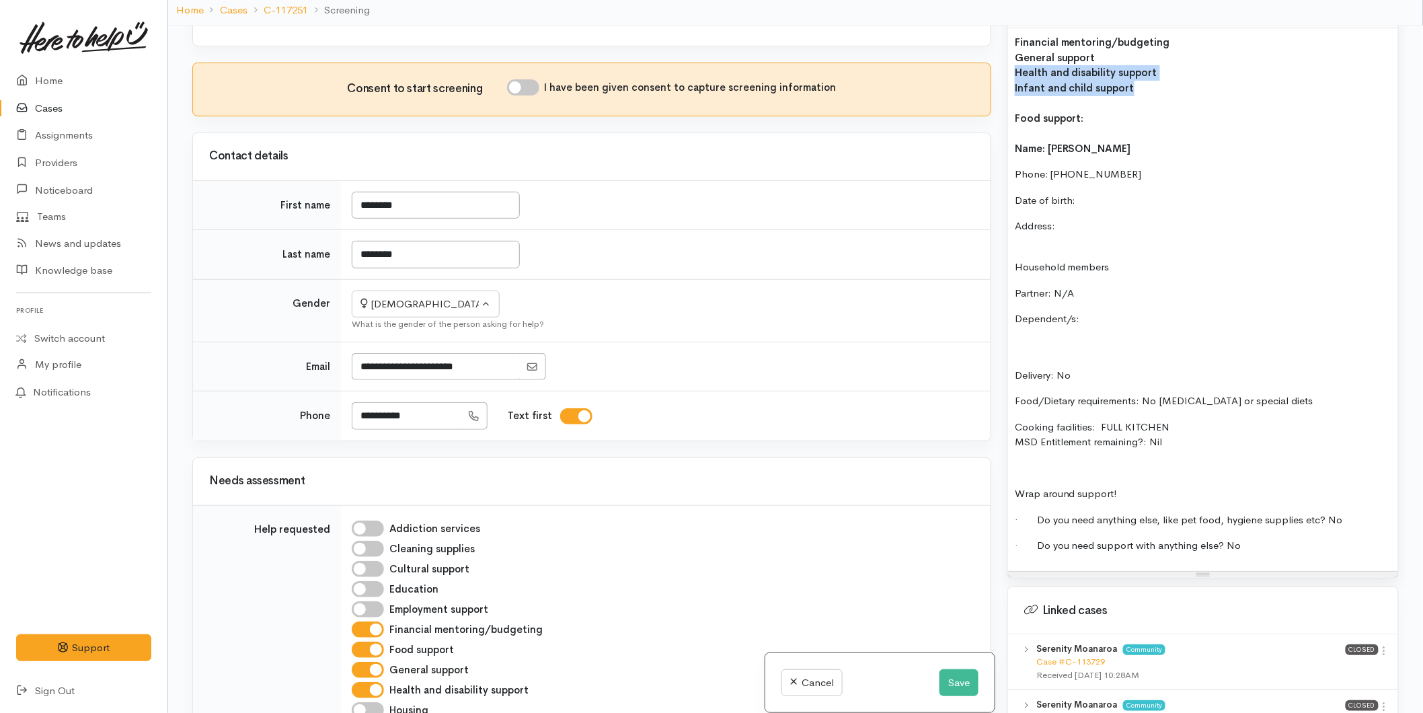
scroll to position [971, 0]
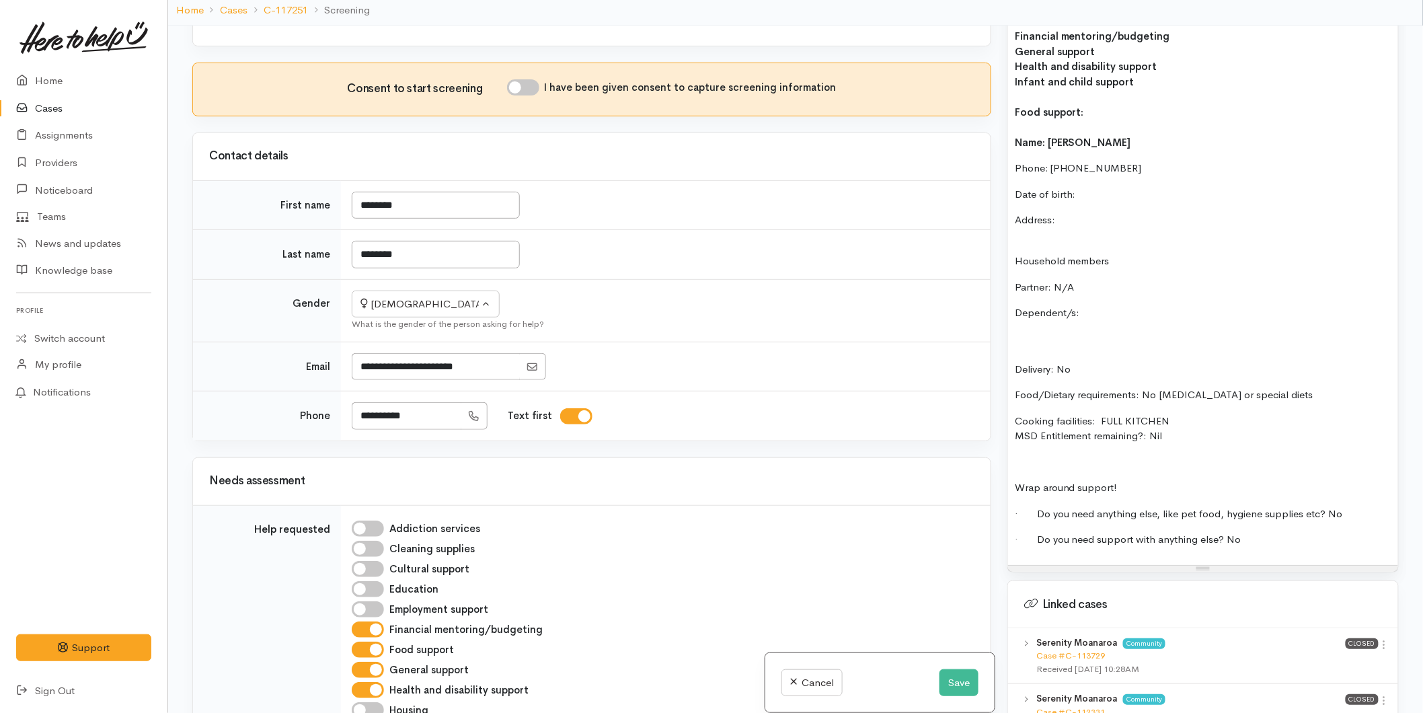
click at [1103, 454] on p at bounding box center [1202, 461] width 376 height 15
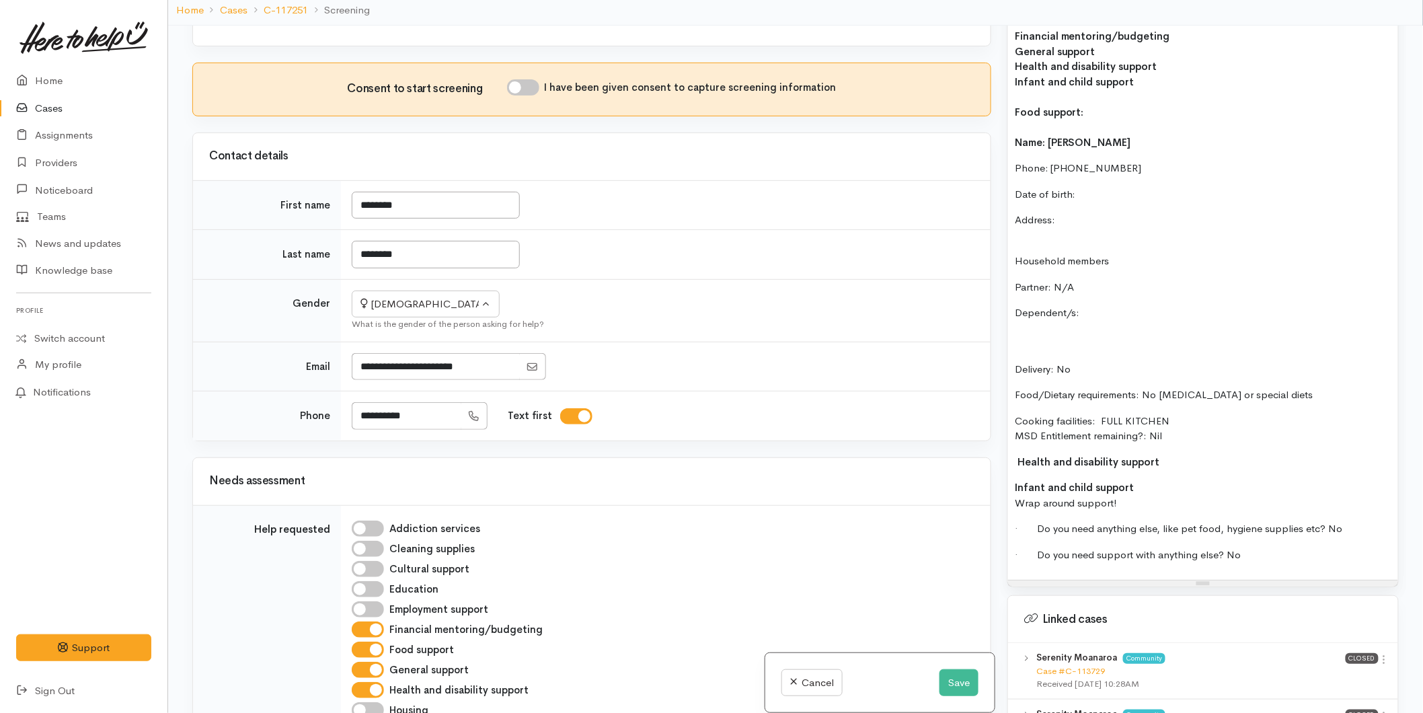
click at [1009, 471] on div "Financial mentoring/budgeting General support Health and disability support Inf…" at bounding box center [1203, 300] width 390 height 557
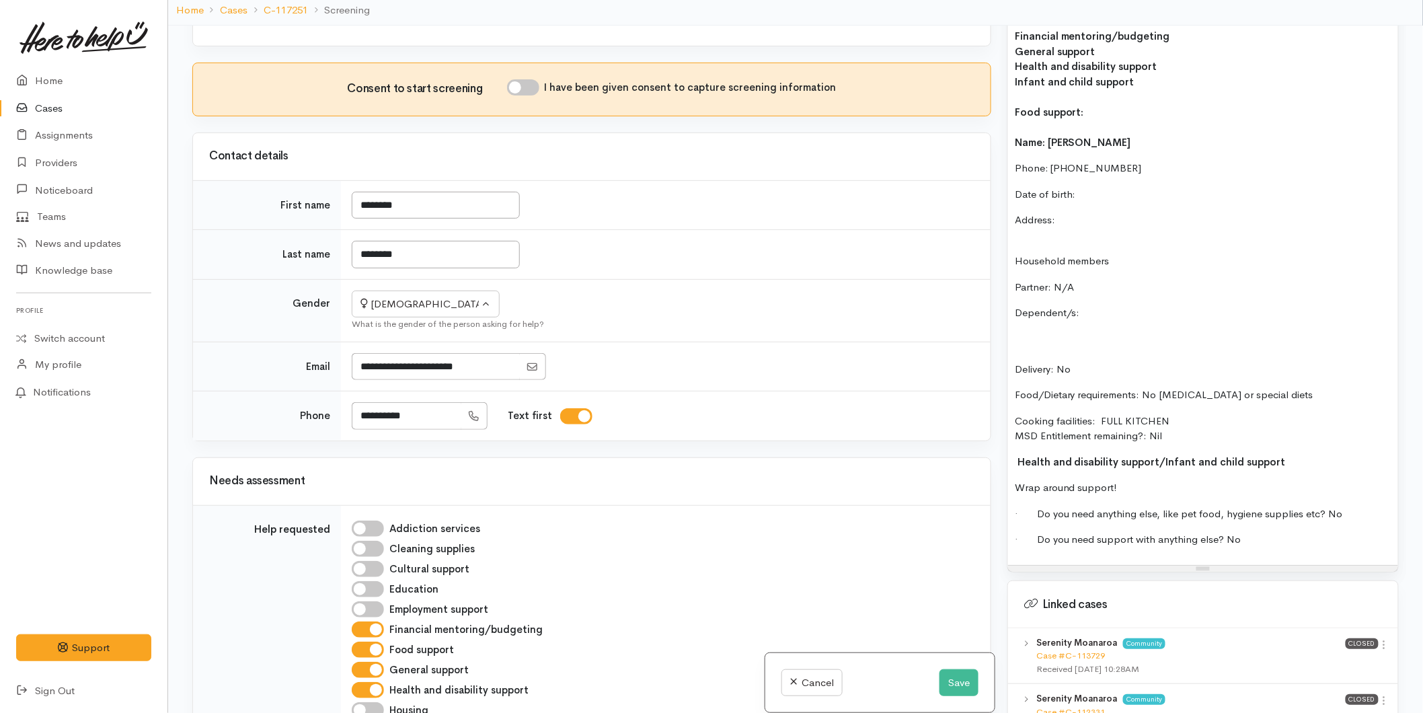
click at [1293, 438] on div "Name: Serenity Moanaroa Phone: 0225881805 Date of birth: Address: Household mem…" at bounding box center [1202, 341] width 376 height 412
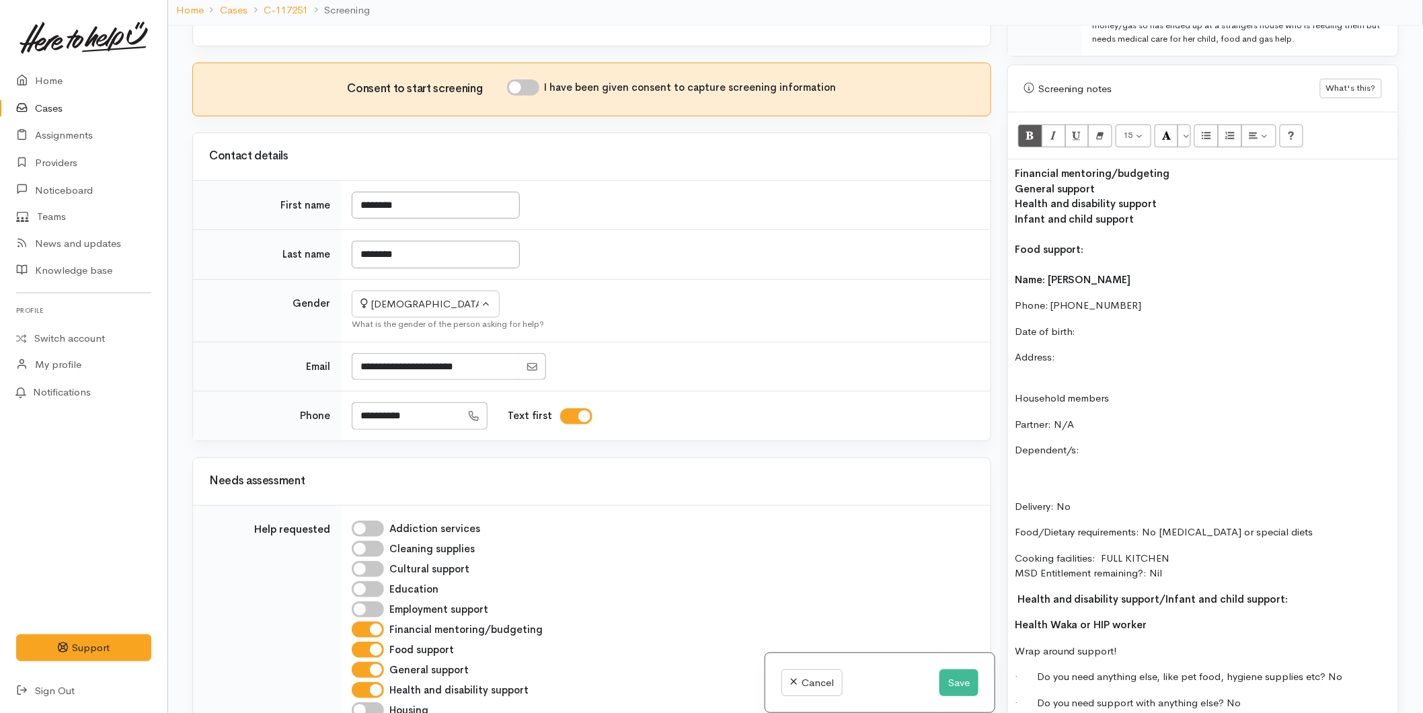
scroll to position [597, 0]
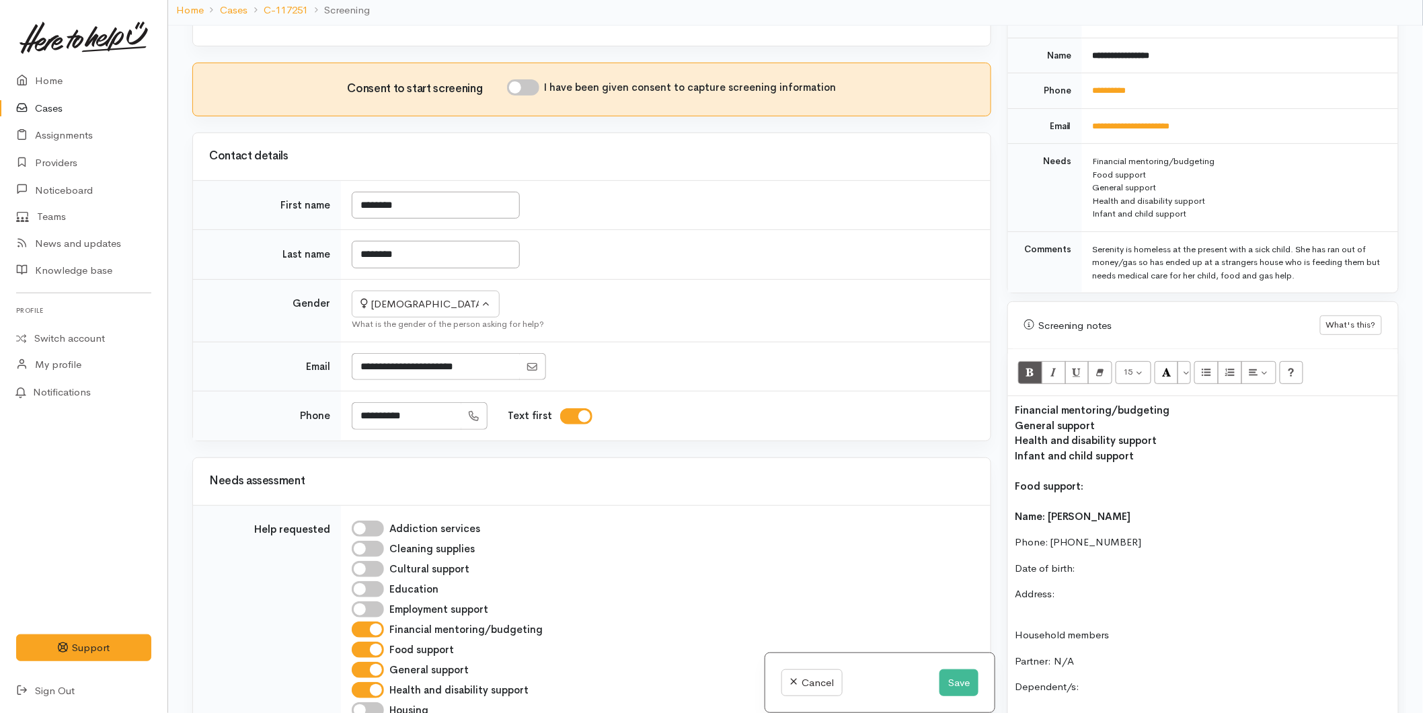
click at [1140, 403] on b "Financial mentoring/budgeting" at bounding box center [1091, 409] width 155 height 13
click at [959, 677] on button "Save" at bounding box center [958, 683] width 39 height 28
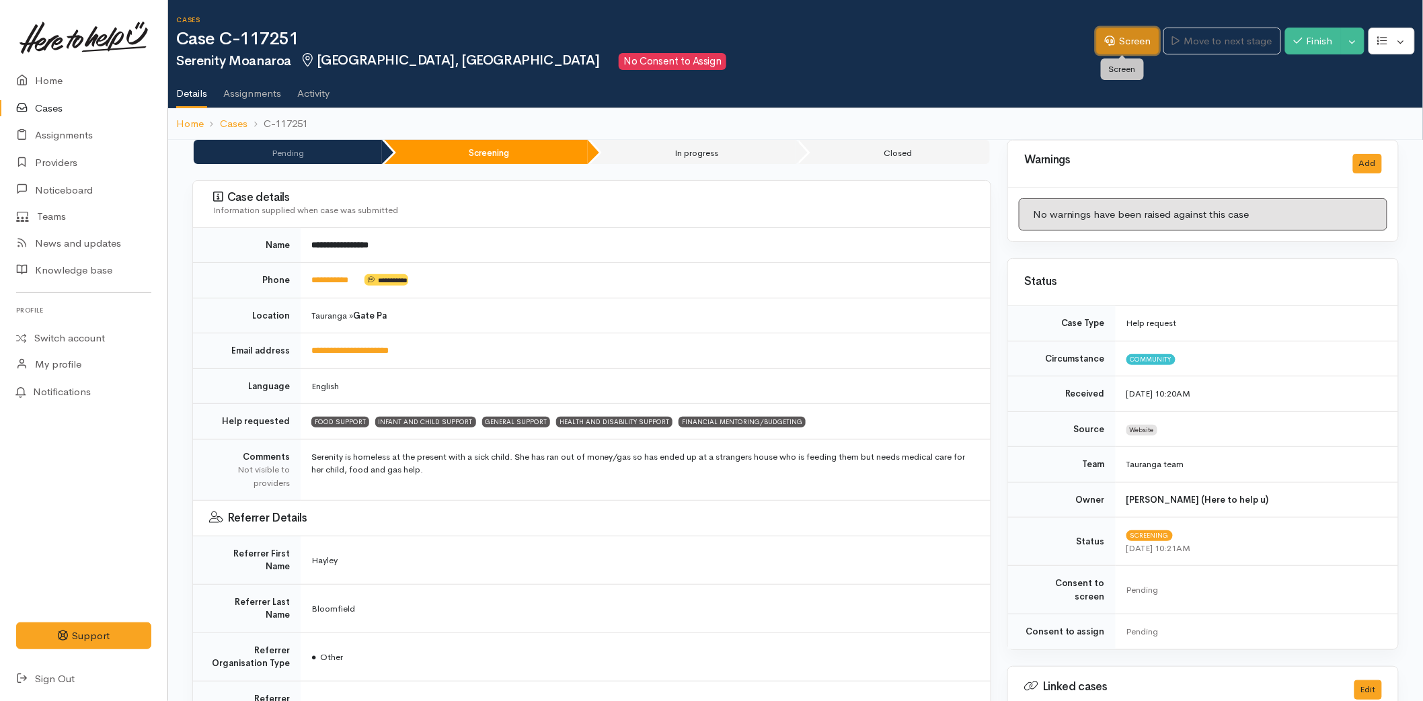
drag, startPoint x: 1143, startPoint y: 43, endPoint x: 1143, endPoint y: 61, distance: 18.2
click at [1143, 43] on link "Screen" at bounding box center [1127, 42] width 63 height 28
click at [1110, 37] on link "Screen" at bounding box center [1127, 42] width 63 height 28
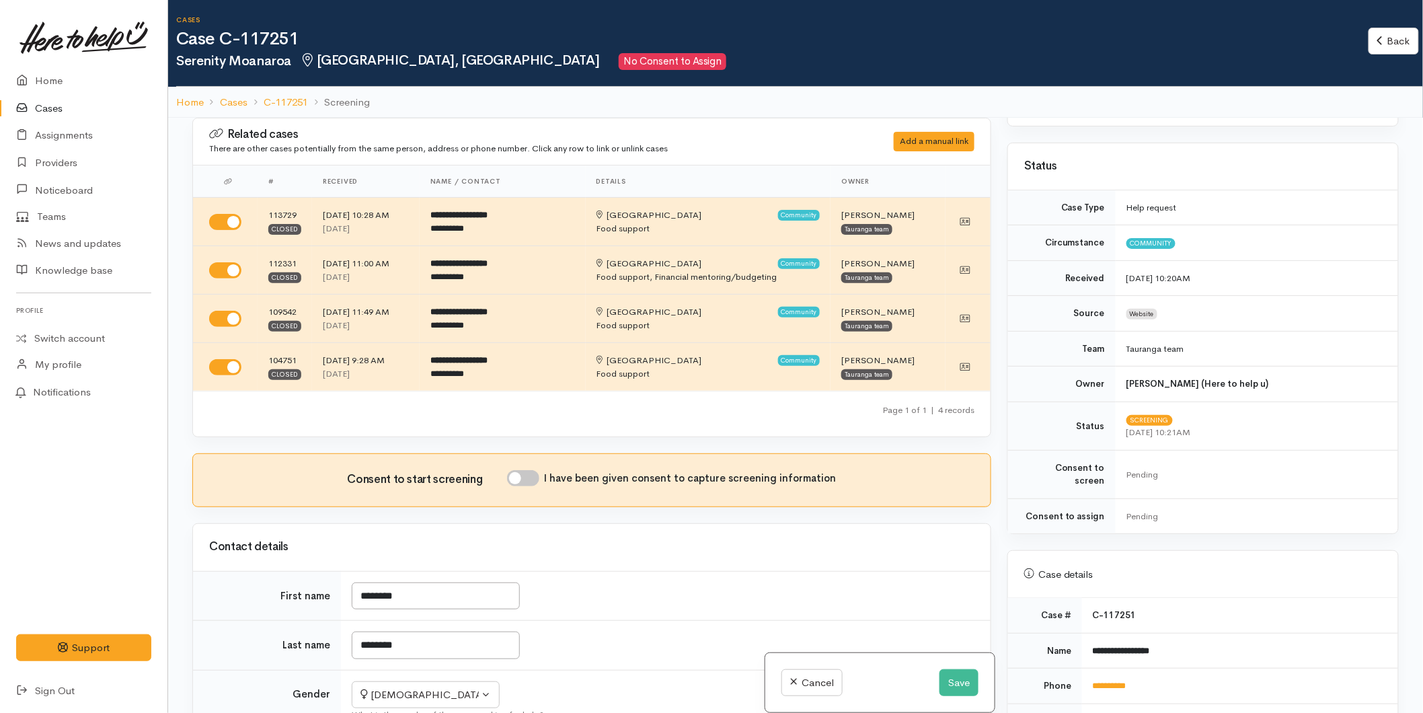
scroll to position [522, 0]
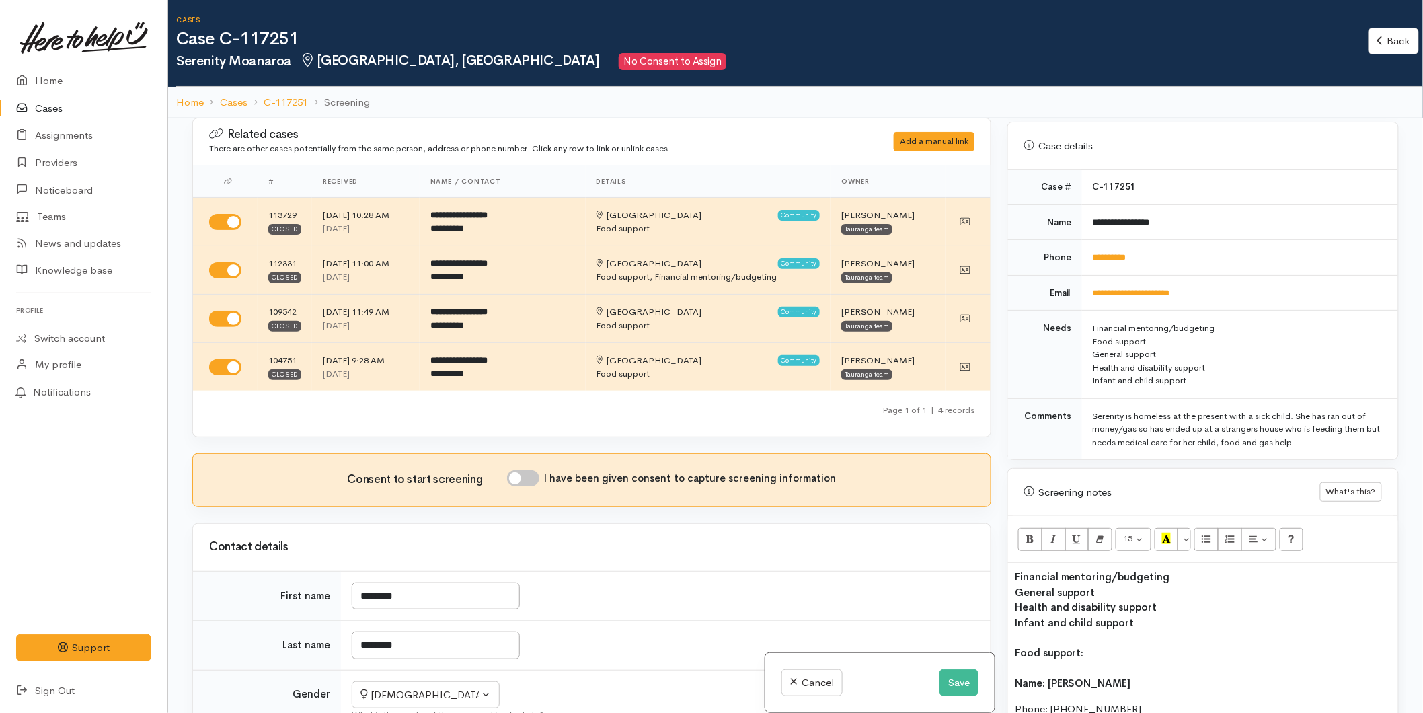
drag, startPoint x: 1313, startPoint y: 431, endPoint x: 1084, endPoint y: 401, distance: 231.2
click at [1084, 401] on td "Serenity is homeless at the present with a sick child. She has ran out of money…" at bounding box center [1240, 428] width 316 height 61
copy div "Serenity is homeless at the present with a sick child. She has ran out of money…"
click at [950, 677] on button "Save" at bounding box center [958, 683] width 39 height 28
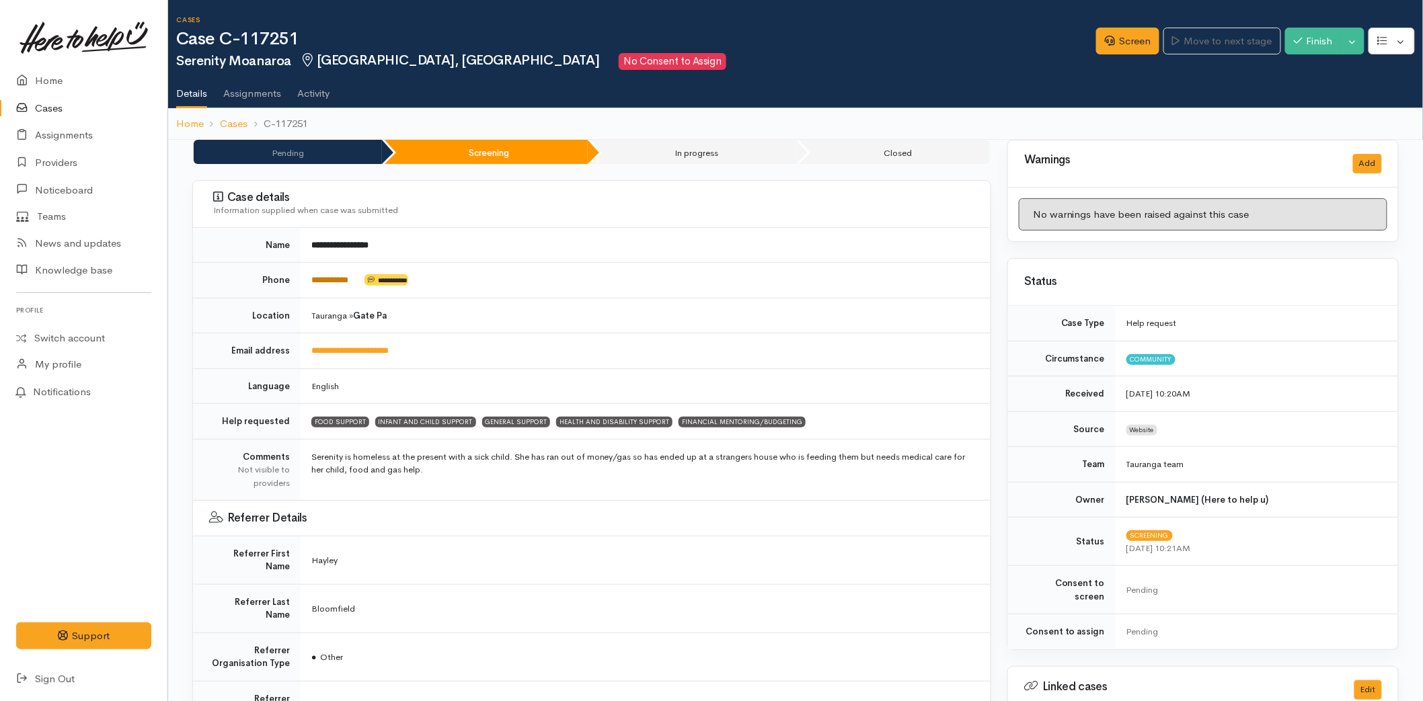
click at [315, 282] on link "**********" at bounding box center [329, 280] width 37 height 9
click at [1112, 46] on link "Screen" at bounding box center [1127, 42] width 63 height 28
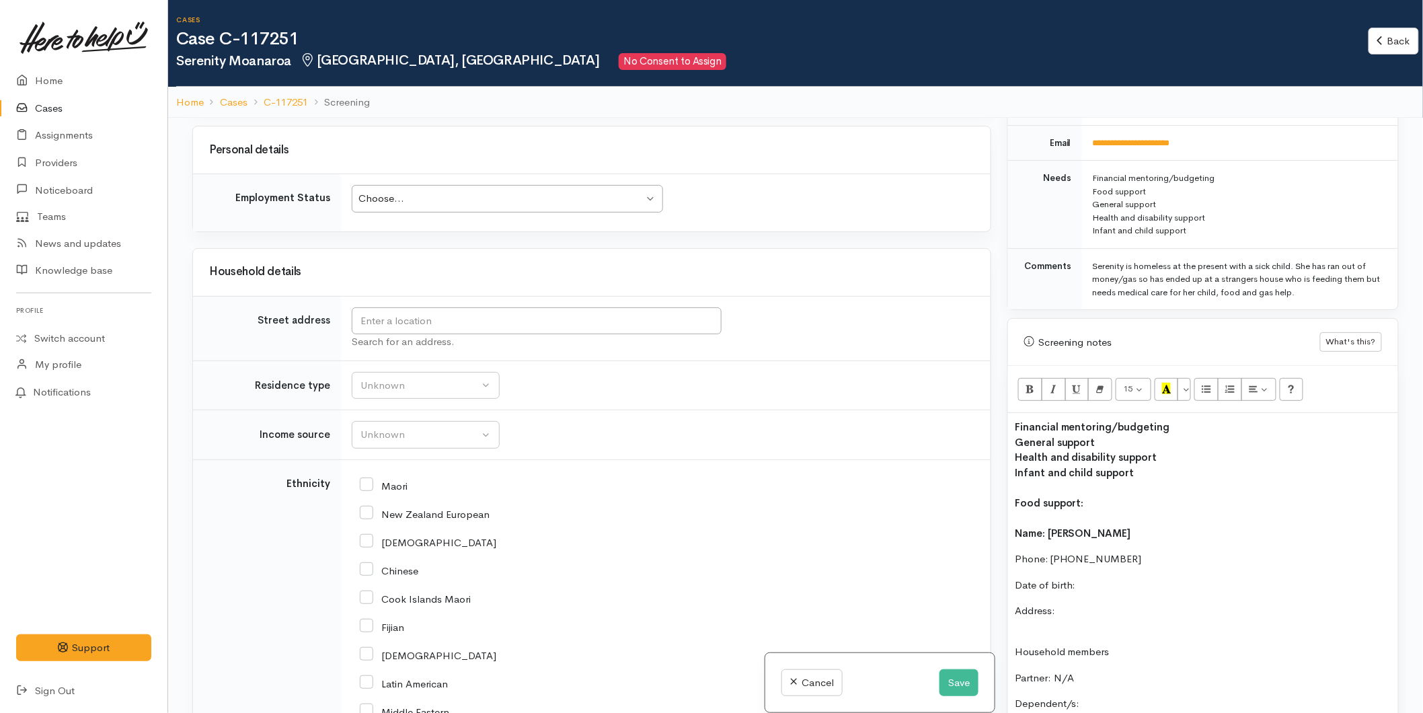
scroll to position [2017, 0]
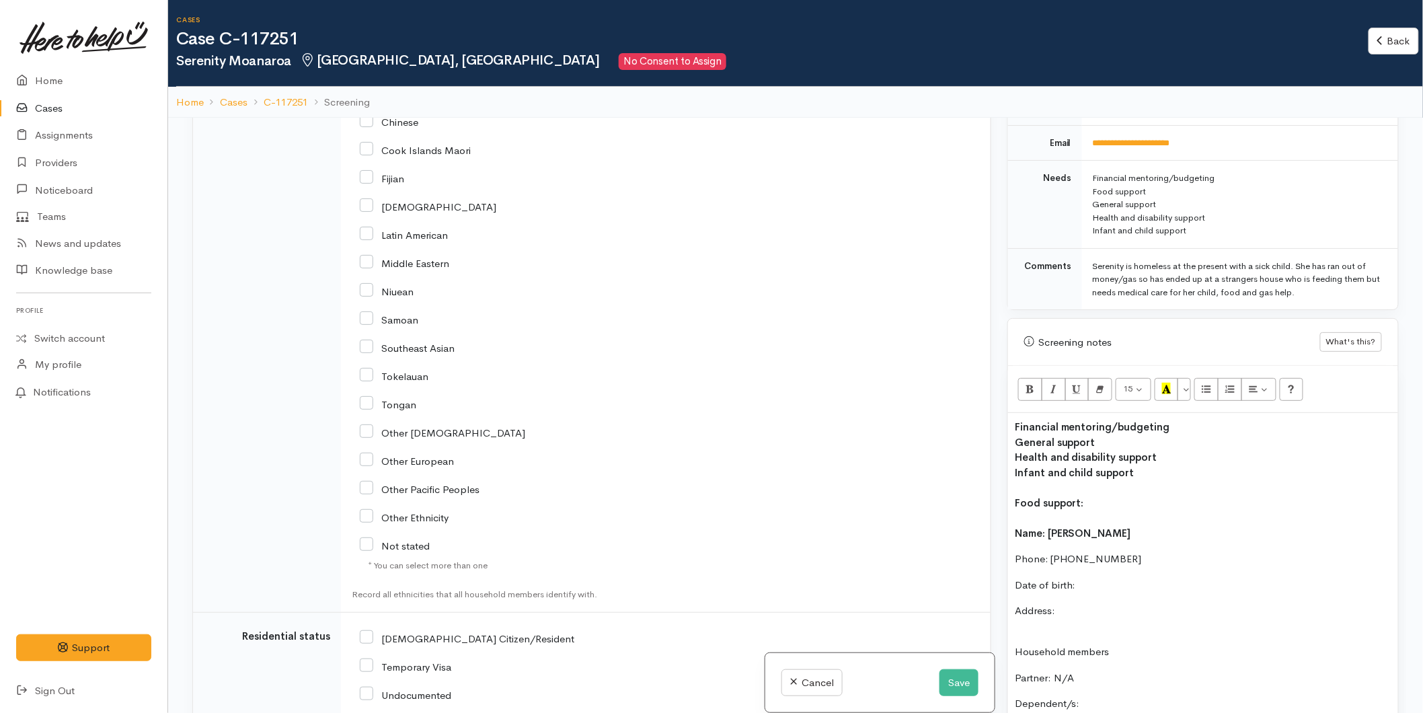
drag, startPoint x: 1107, startPoint y: 491, endPoint x: 1133, endPoint y: 428, distance: 69.0
click at [957, 489] on div "Related cases There are other cases potentially from the same person, address o…" at bounding box center [795, 474] width 1222 height 713
click at [1168, 383] on icon "Recent Color" at bounding box center [1166, 388] width 9 height 11
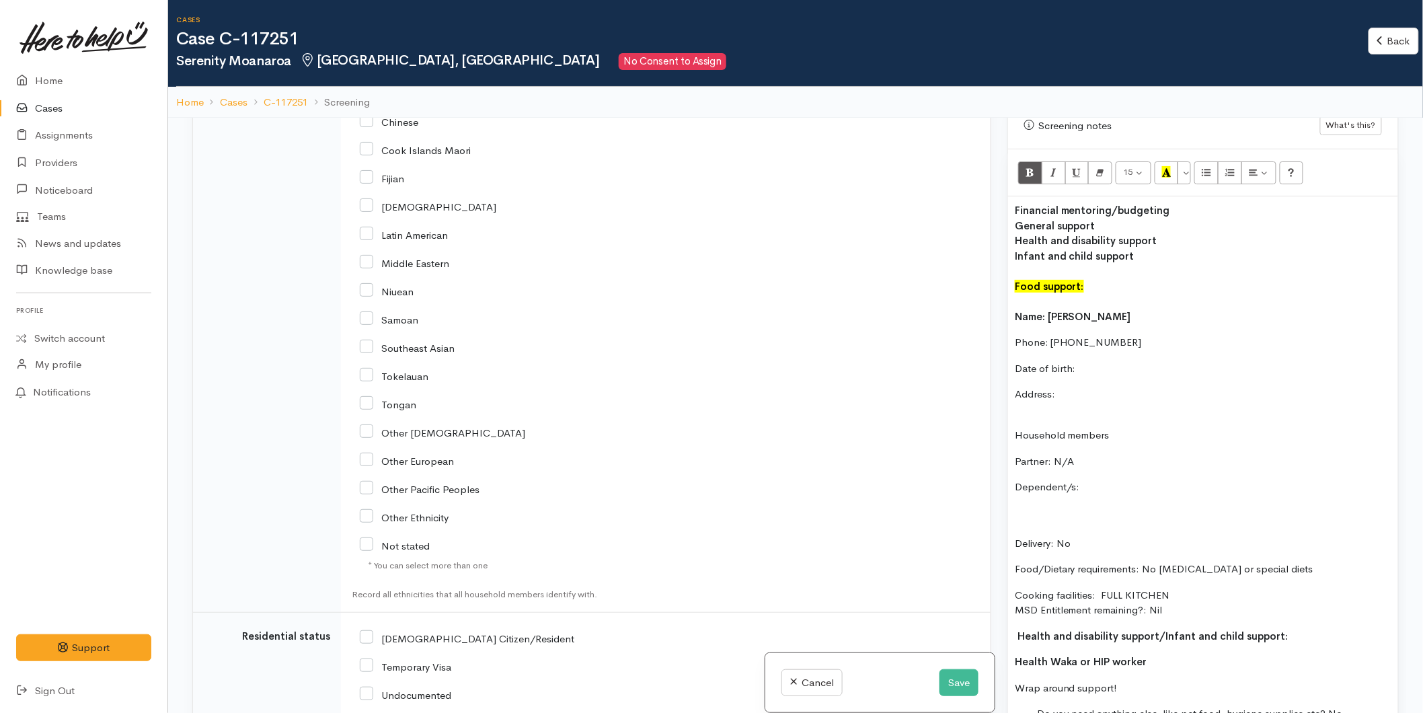
scroll to position [896, 0]
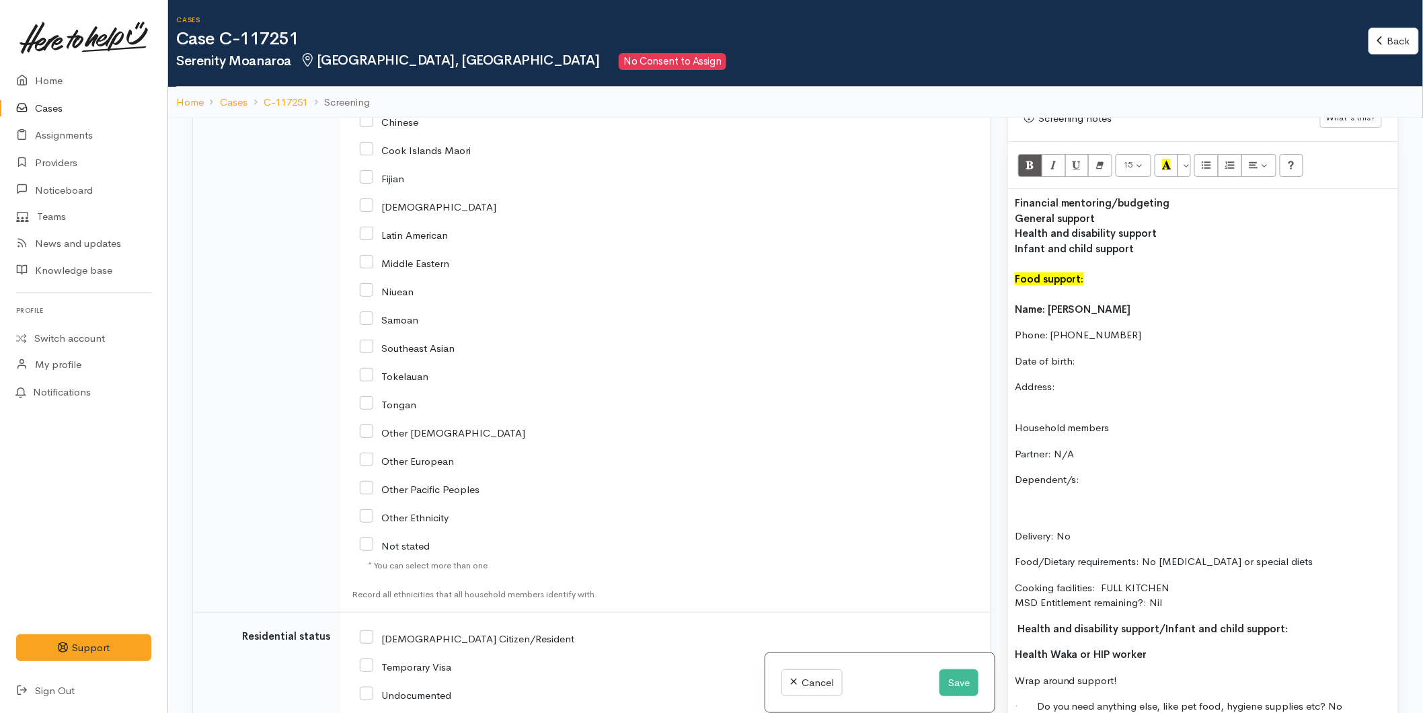
click at [1099, 340] on div "Name: Serenity Moanaroa Phone: 0225881805 Date of birth: Address: Household mem…" at bounding box center [1202, 521] width 376 height 438
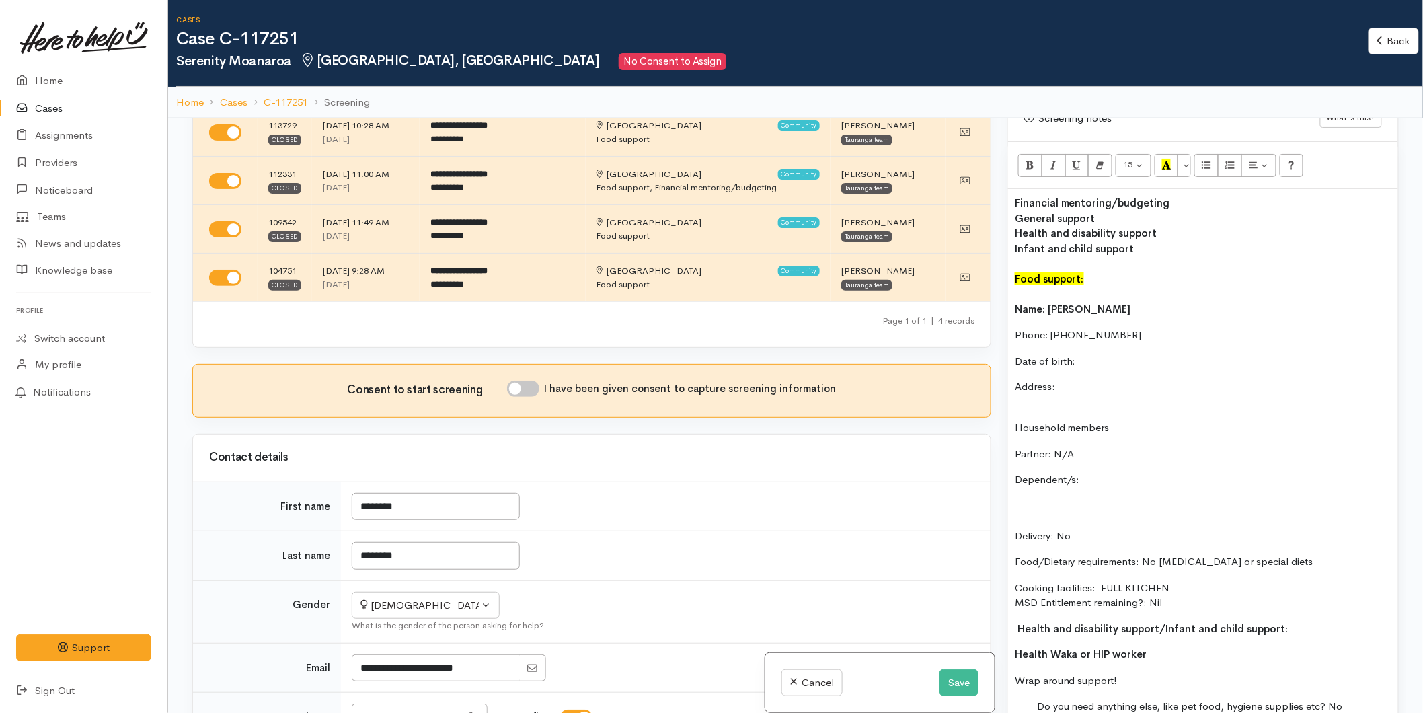
scroll to position [0, 0]
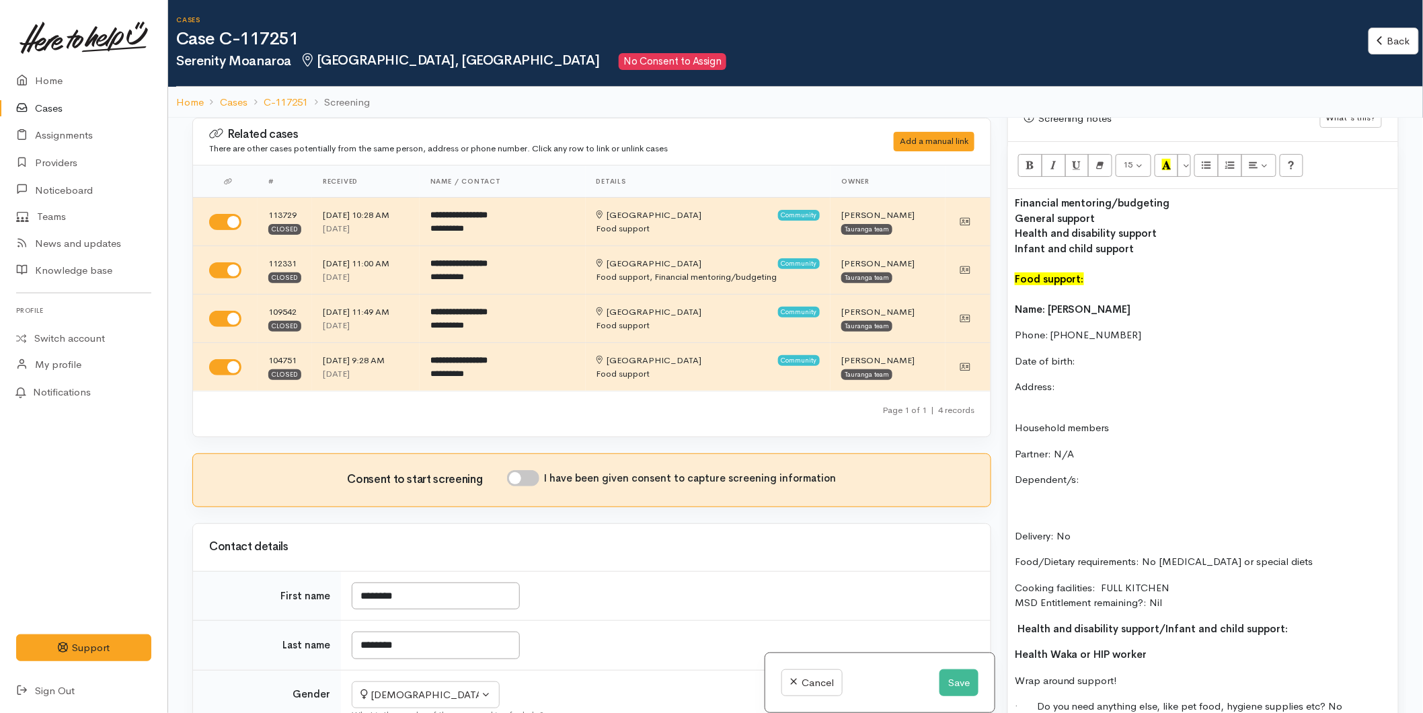
click at [505, 479] on h3 "Consent to start screening" at bounding box center [426, 479] width 159 height 13
click at [518, 475] on input "I have been given consent to capture screening information" at bounding box center [523, 478] width 32 height 16
checkbox input "true"
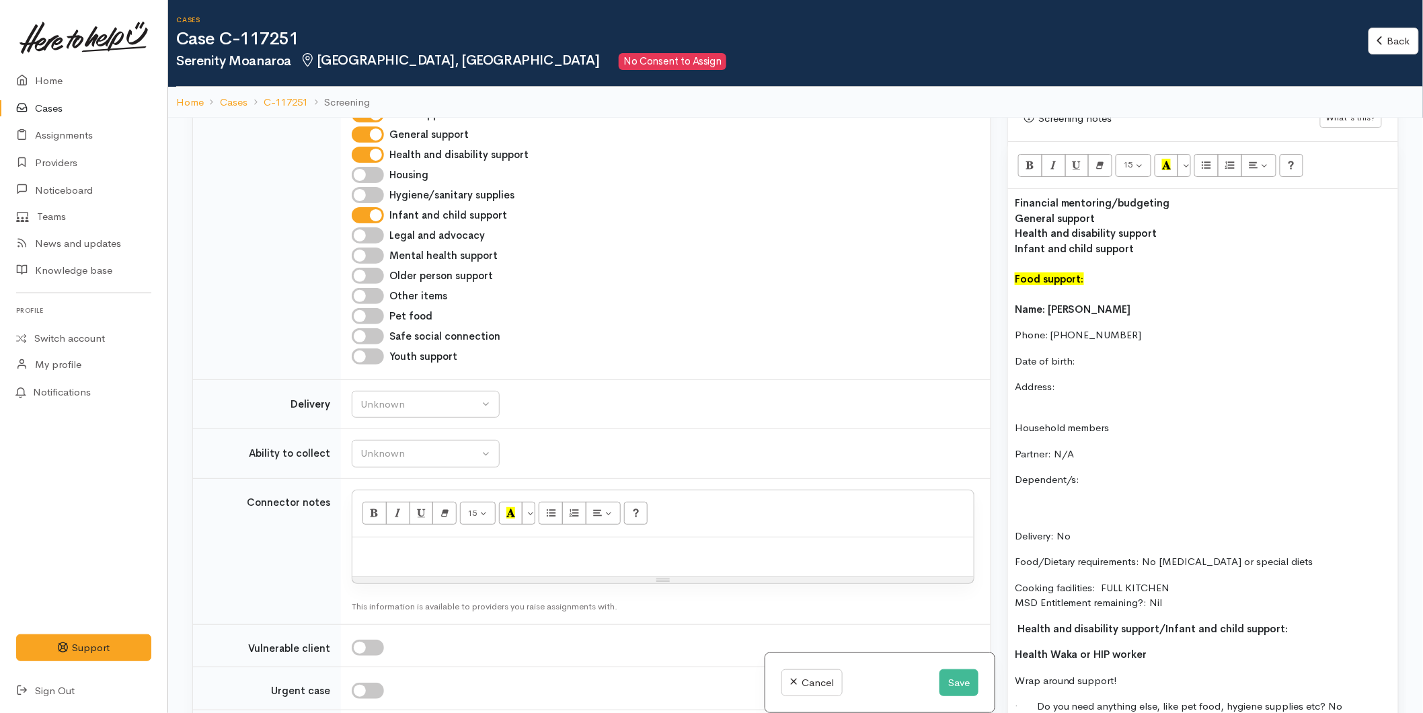
scroll to position [1045, 0]
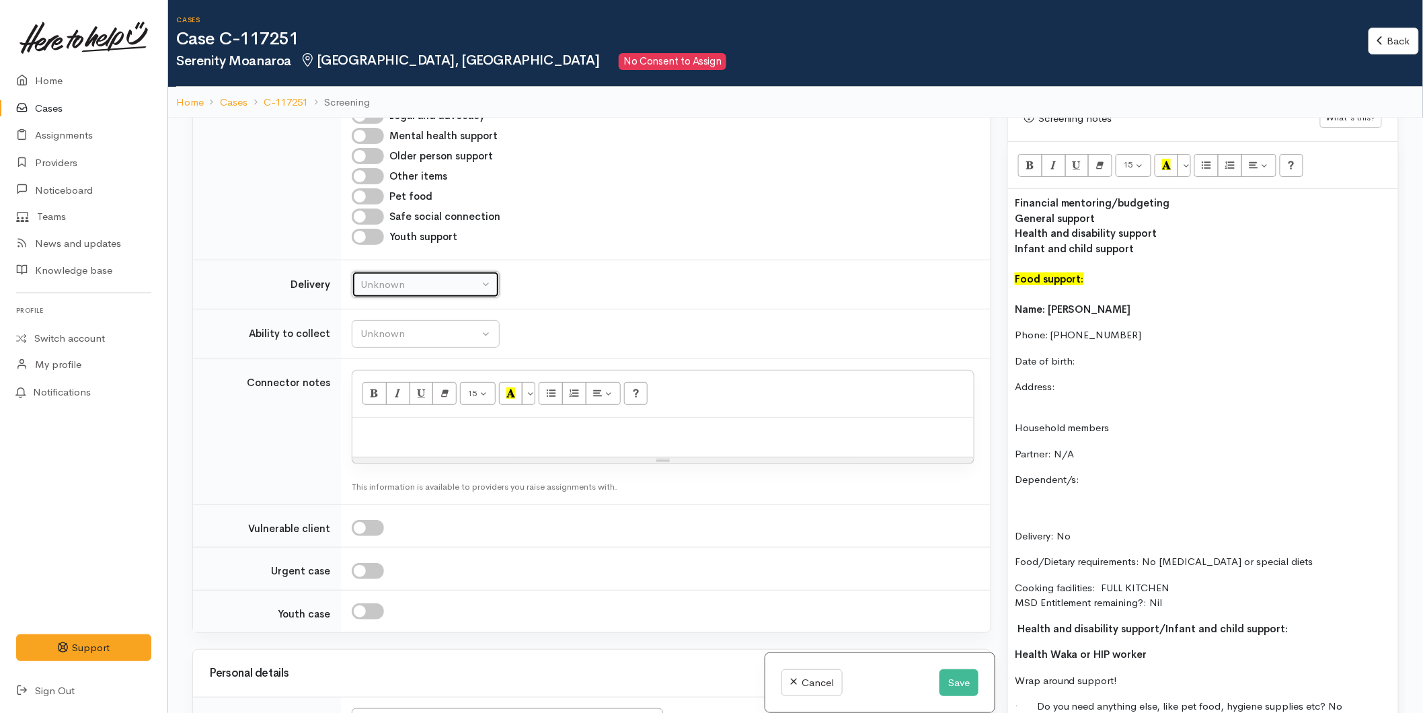
click at [385, 290] on div "Unknown" at bounding box center [419, 284] width 118 height 15
click at [385, 405] on link "No" at bounding box center [425, 409] width 147 height 21
select select "1"
click at [387, 344] on button "Unknown" at bounding box center [426, 334] width 148 height 28
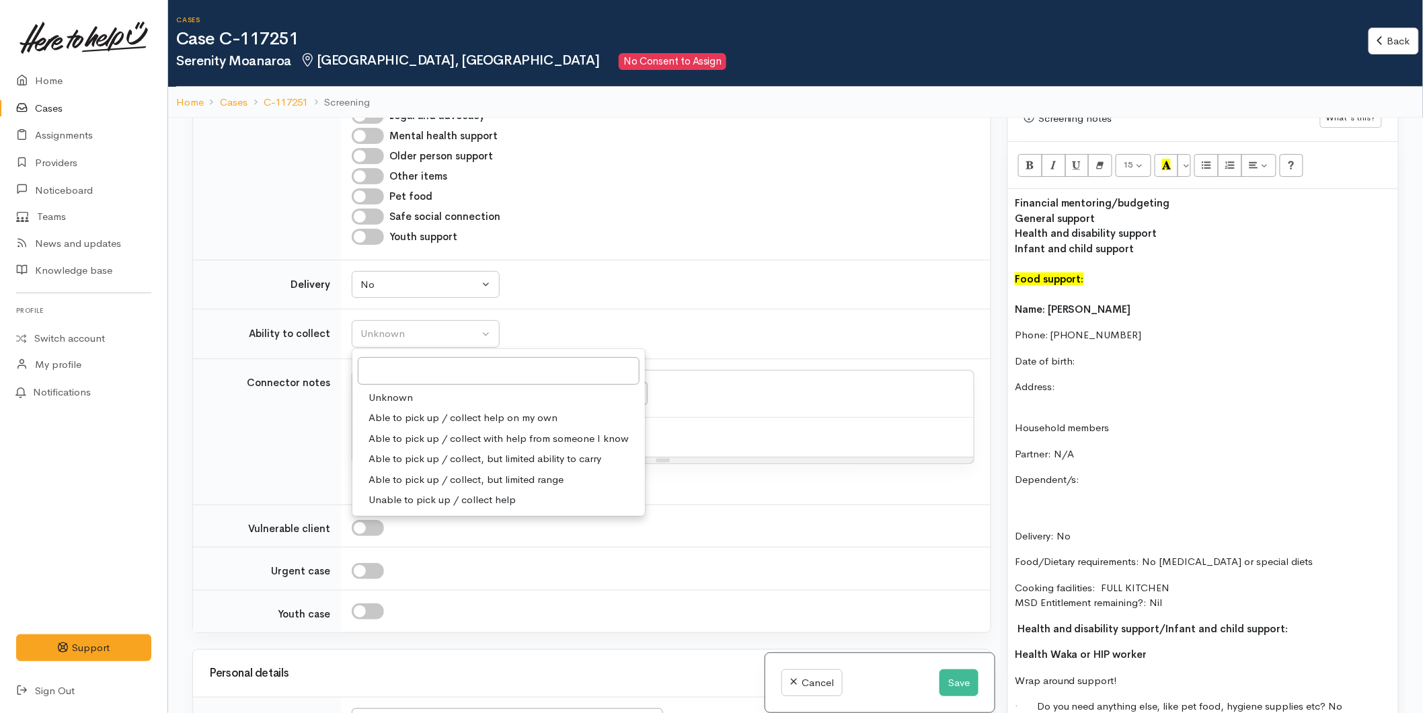
click at [397, 417] on span "Able to pick up / collect help on my own" at bounding box center [462, 417] width 189 height 15
select select "2"
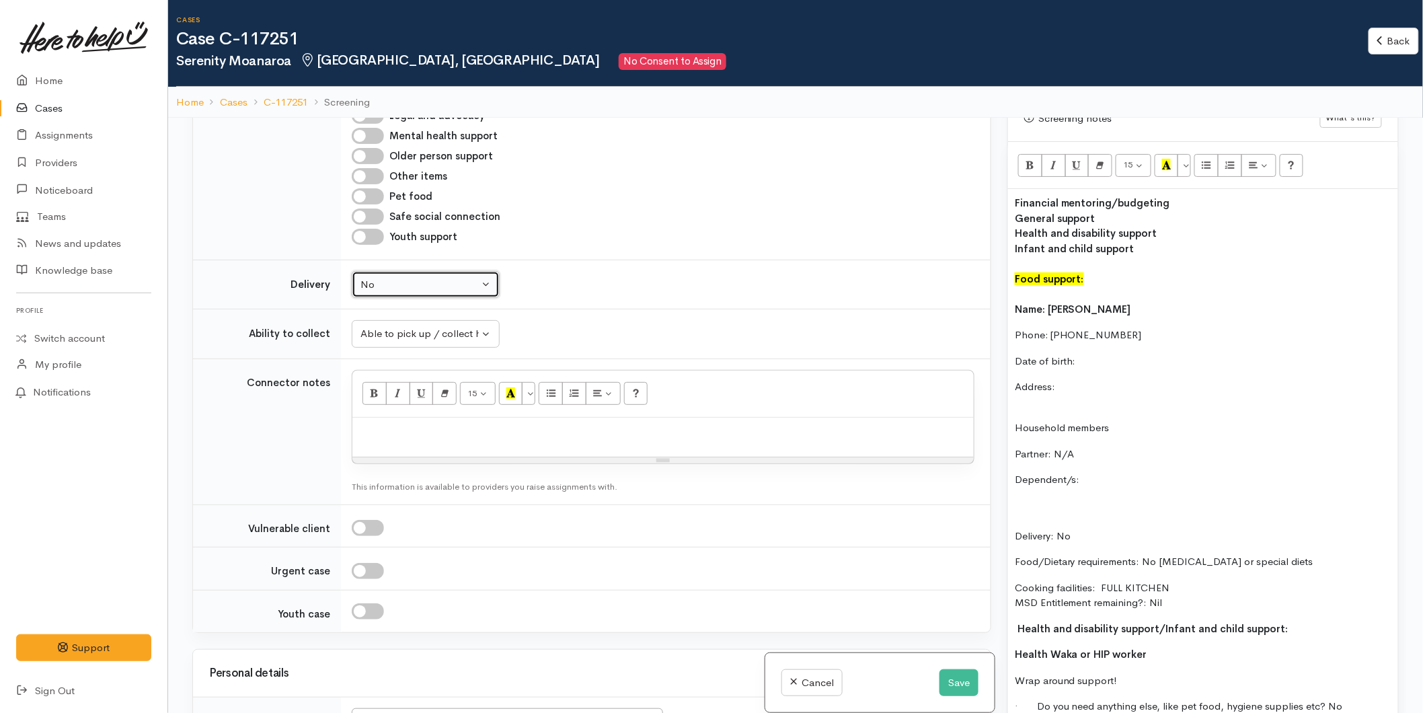
click at [395, 292] on div "No" at bounding box center [419, 284] width 118 height 15
click at [401, 368] on span "Delivery needed" at bounding box center [404, 368] width 73 height 15
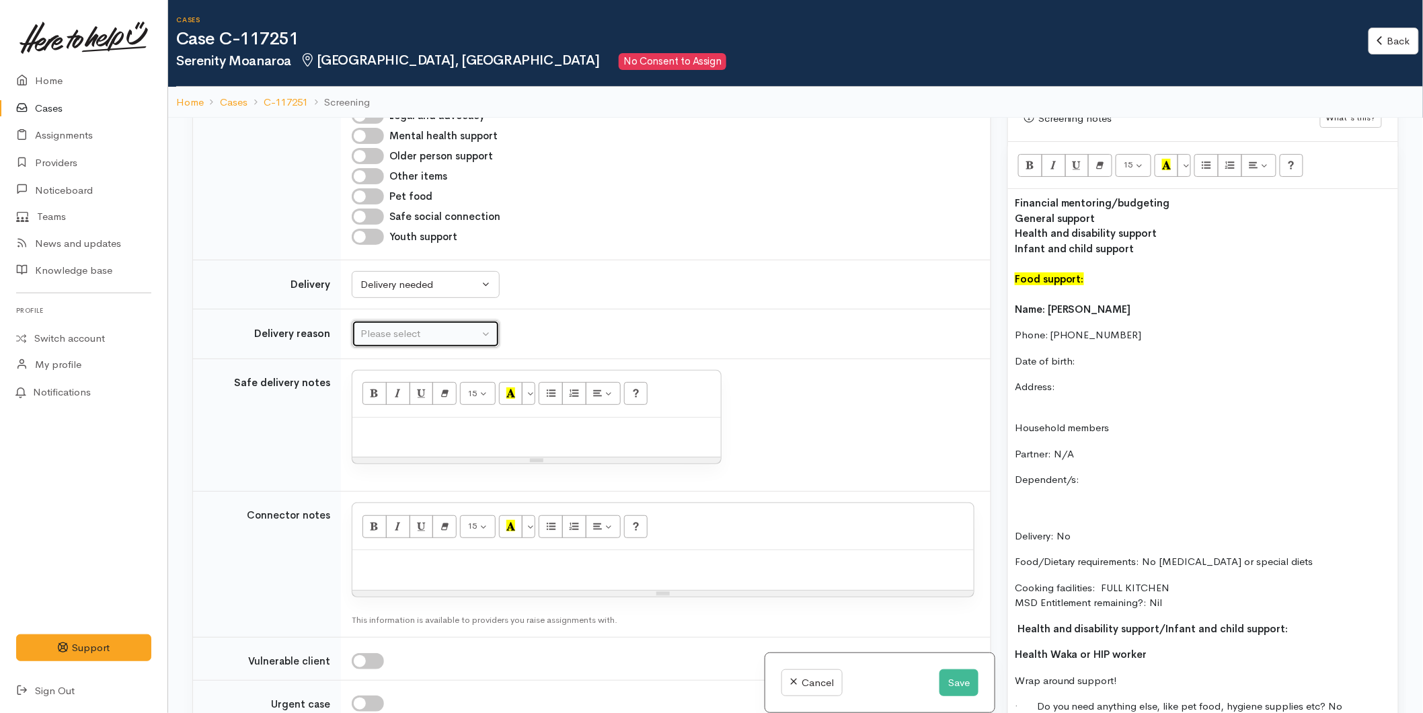
click at [401, 339] on div "Please select" at bounding box center [419, 333] width 118 height 15
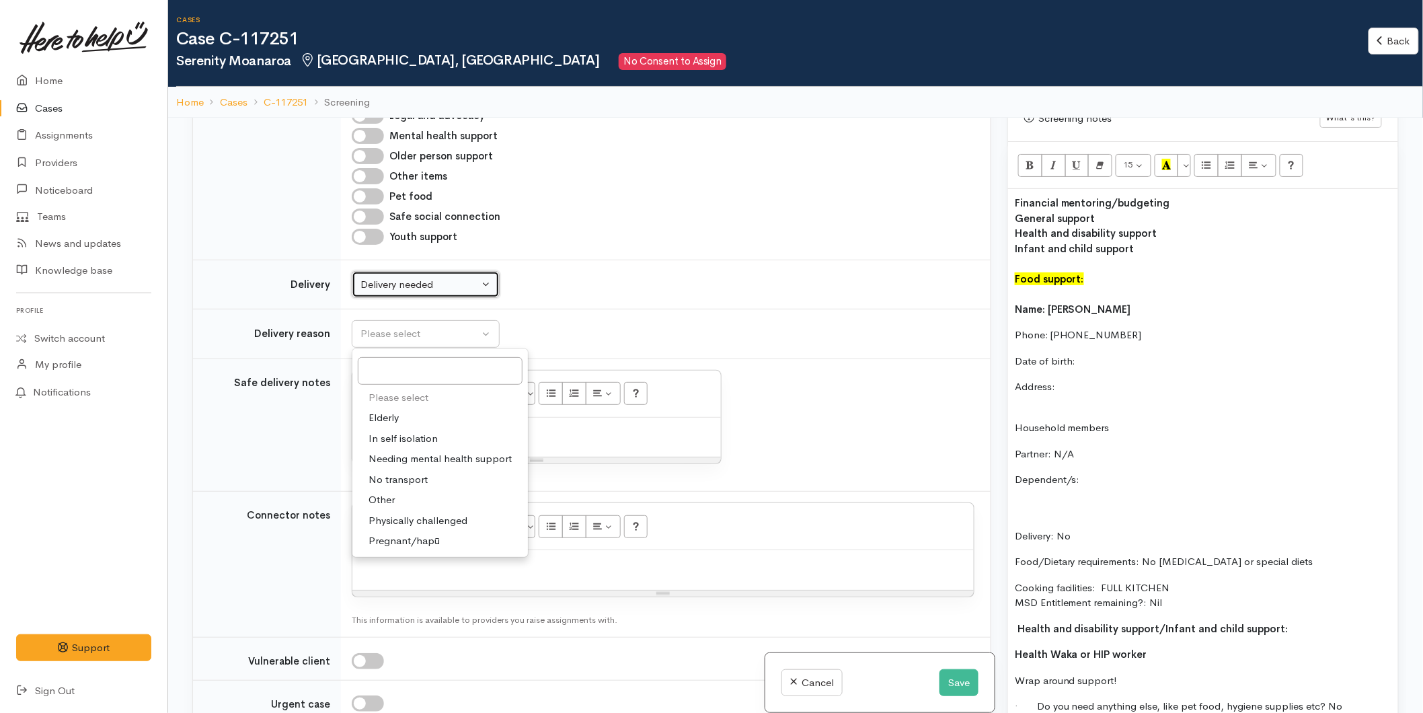
click at [379, 280] on div "Delivery needed" at bounding box center [419, 284] width 118 height 15
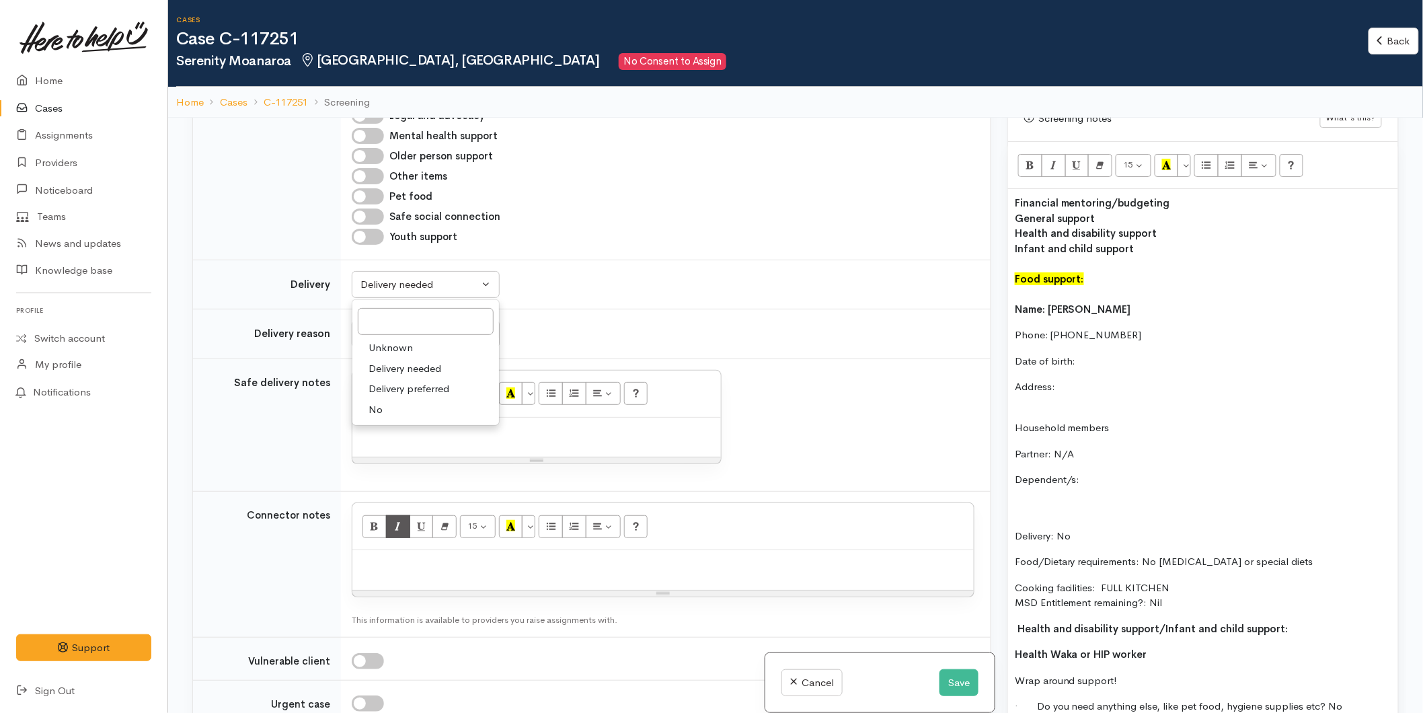
click at [385, 401] on link "No" at bounding box center [425, 409] width 147 height 21
select select "1"
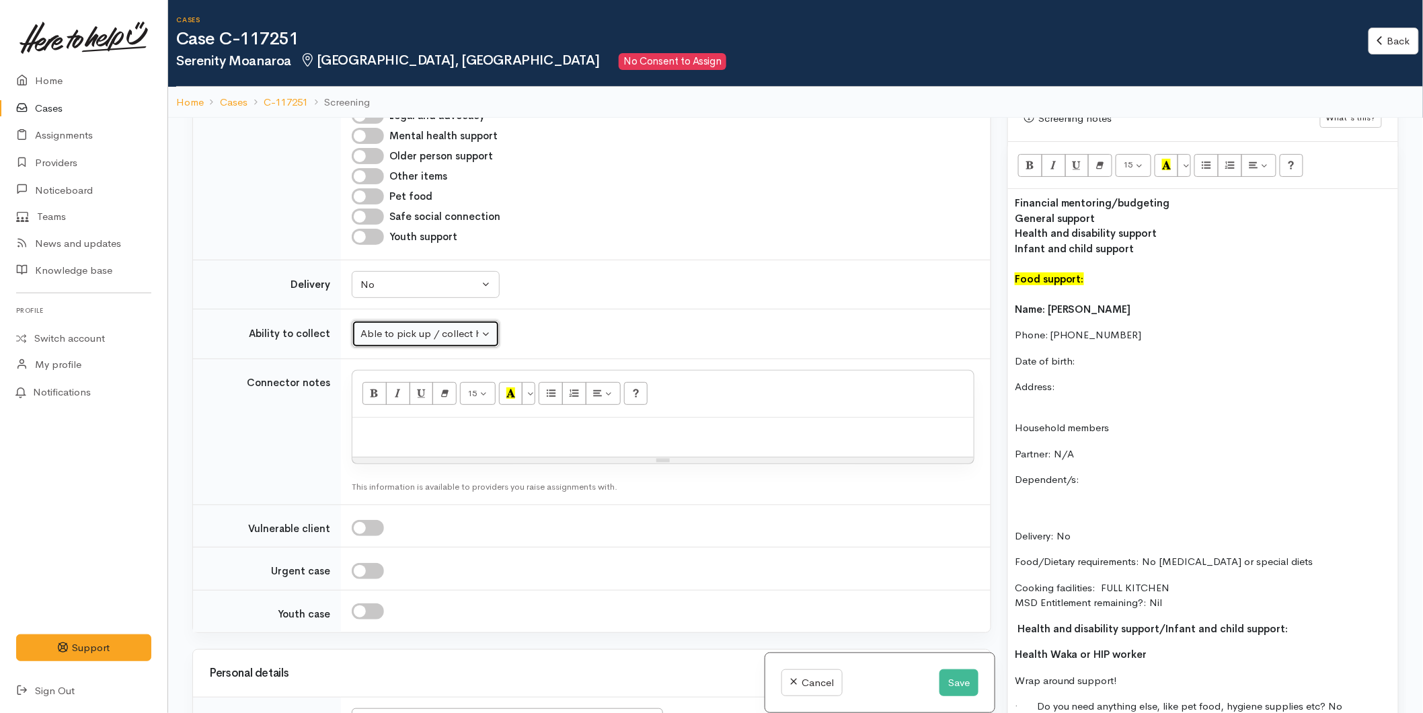
click at [397, 325] on button "Able to pick up / collect help on my own" at bounding box center [426, 334] width 148 height 28
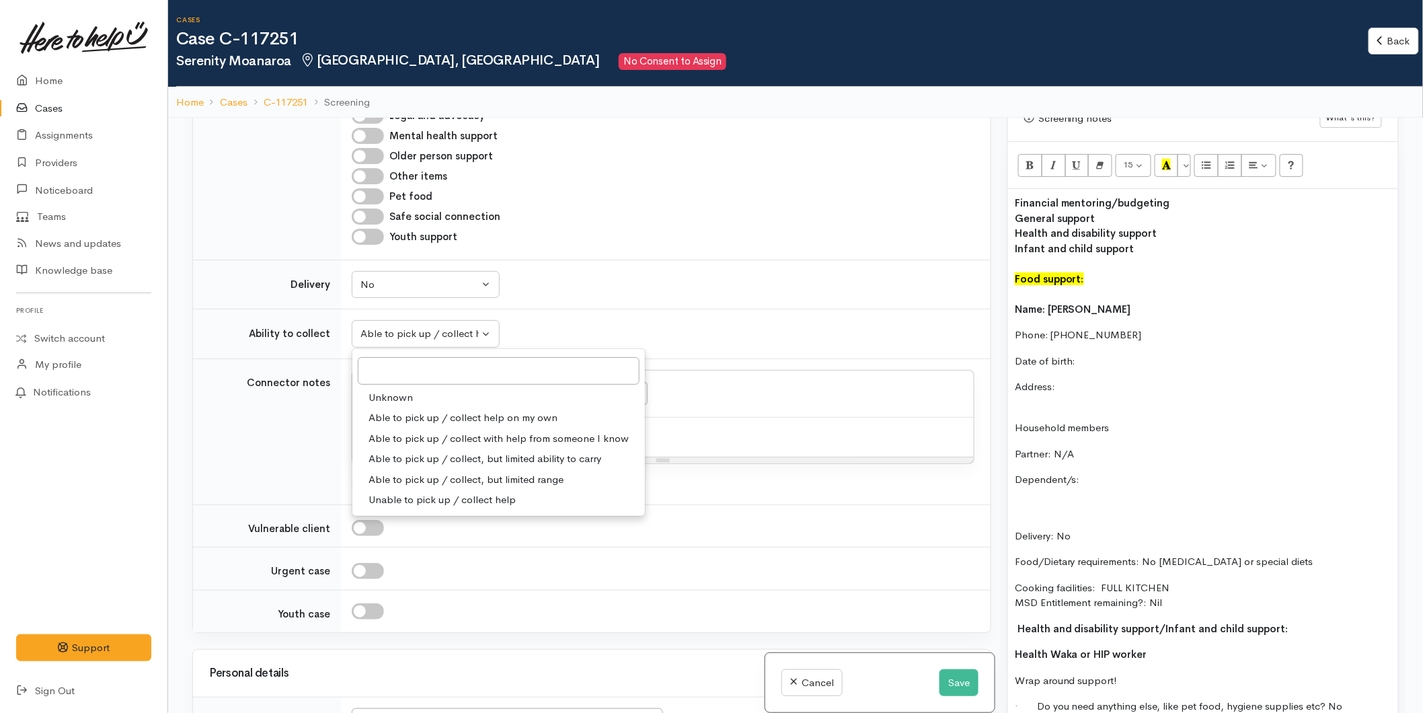
click at [1088, 354] on p "Date of birth:" at bounding box center [1202, 361] width 376 height 15
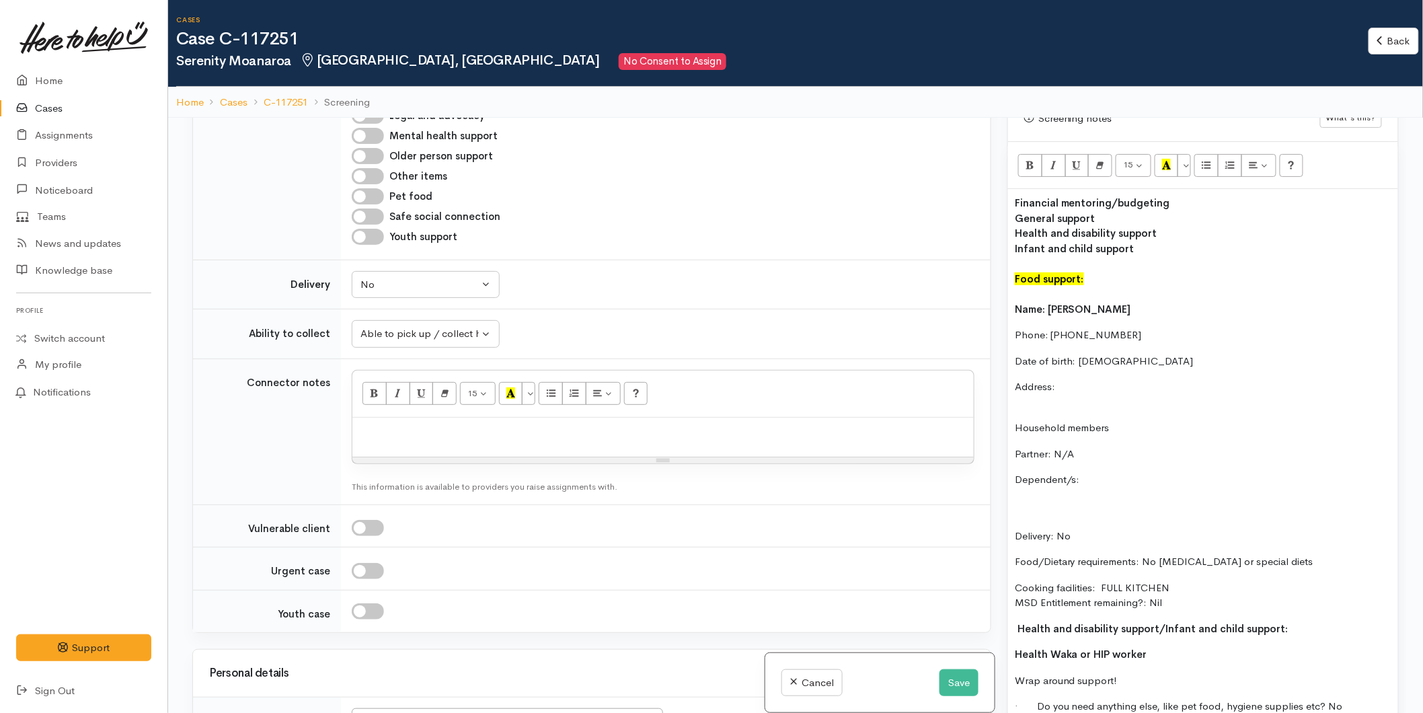
click at [1072, 379] on p "Address:" at bounding box center [1202, 394] width 376 height 30
click at [1096, 472] on p "Dependent/s:" at bounding box center [1202, 479] width 376 height 15
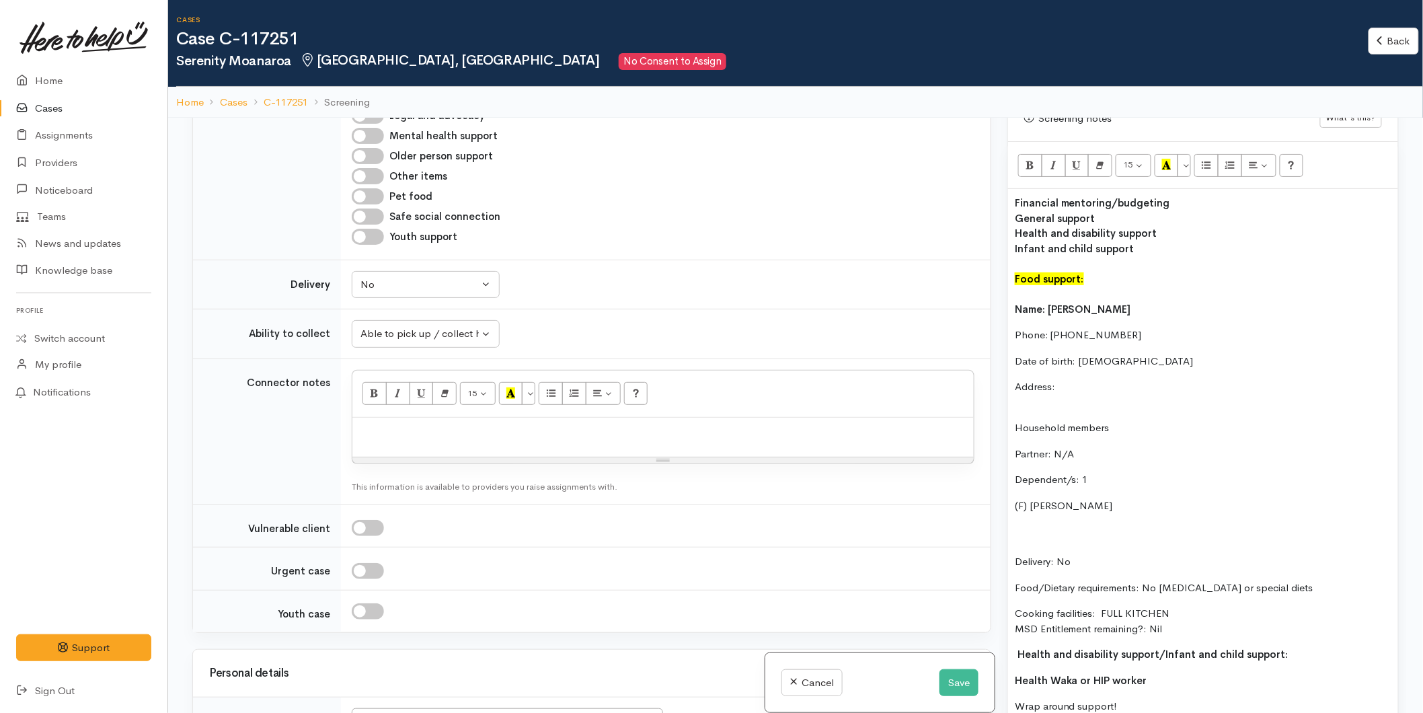
click at [1020, 498] on p "(F) Onore Moanaroa" at bounding box center [1202, 505] width 376 height 15
click at [1174, 498] on p "(M) Onore Moanaroa" at bounding box center [1202, 505] width 376 height 15
click at [1106, 394] on p "Address:" at bounding box center [1202, 394] width 376 height 30
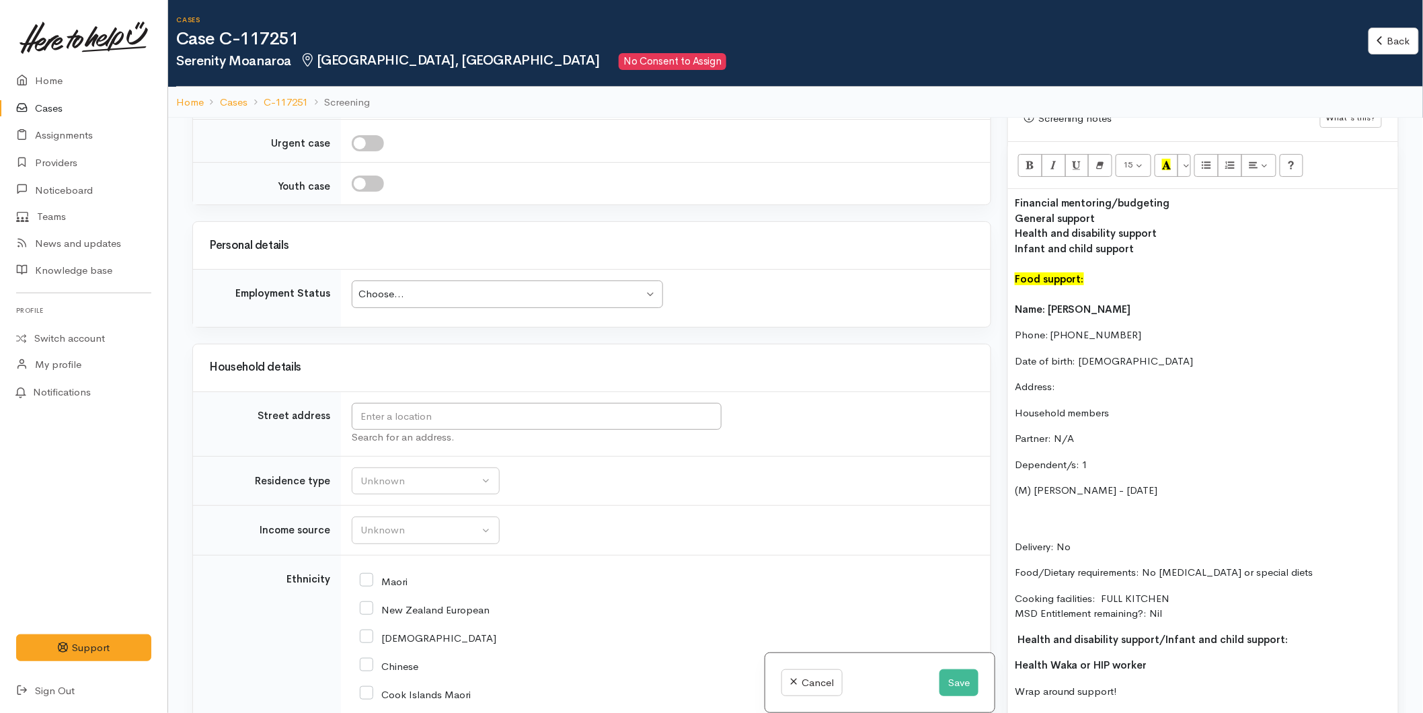
scroll to position [1568, 0]
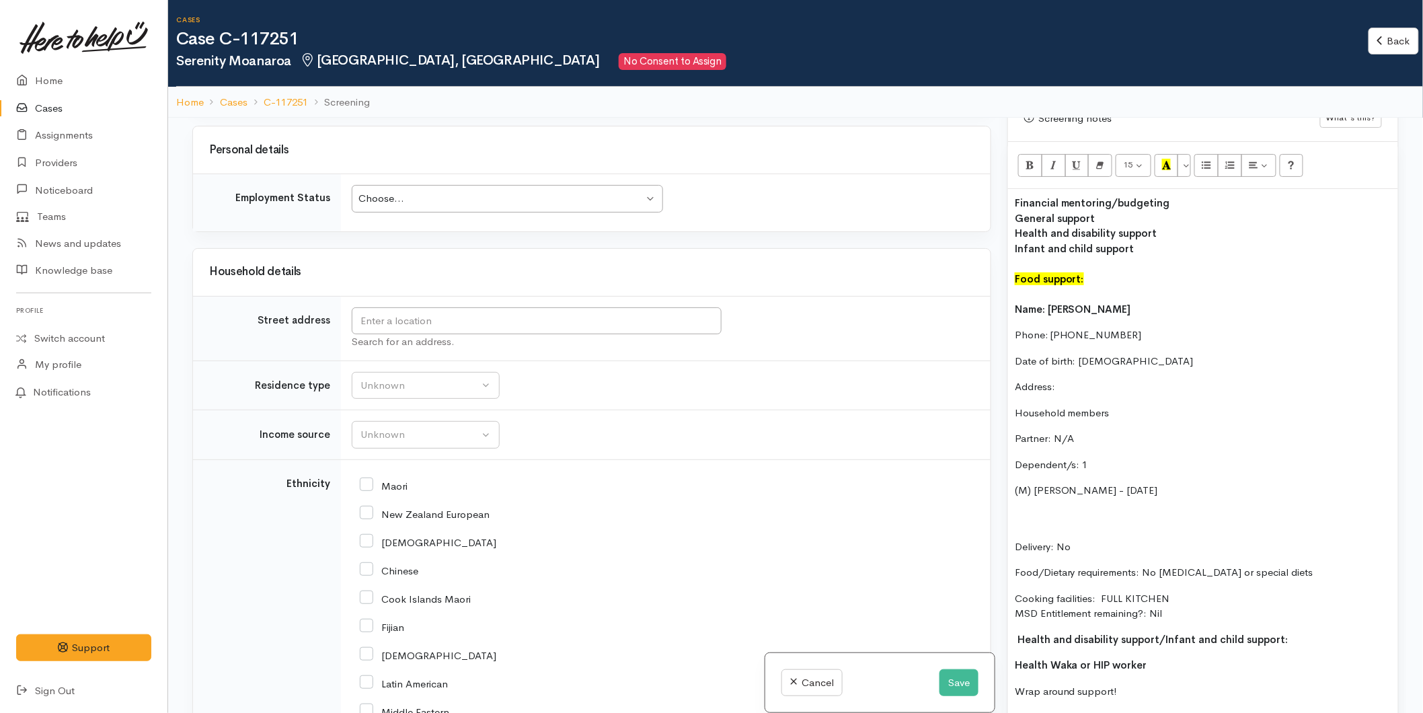
click at [389, 191] on div "Choose... Choose..." at bounding box center [507, 199] width 311 height 28
click at [400, 325] on input "text" at bounding box center [537, 321] width 370 height 28
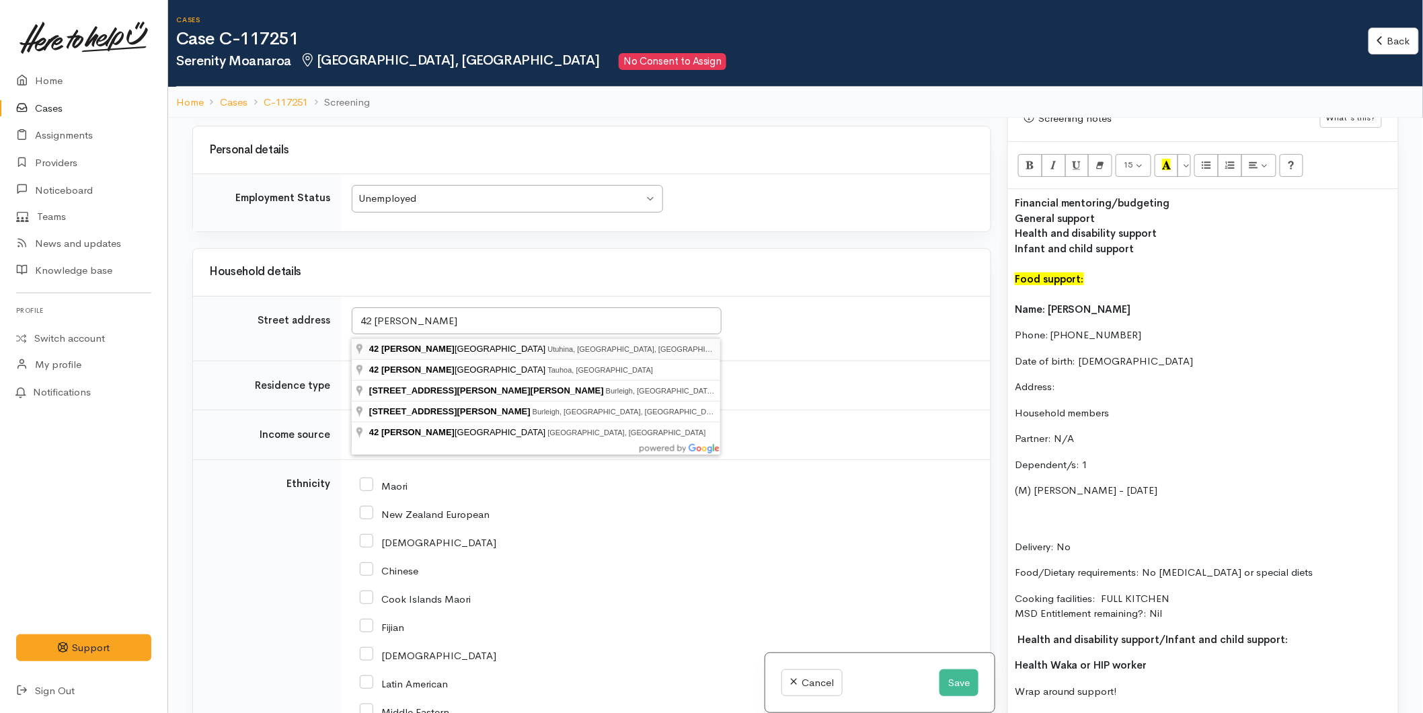
type input "42 Corlett Street, Utuhina, Rotorua, New Zealand"
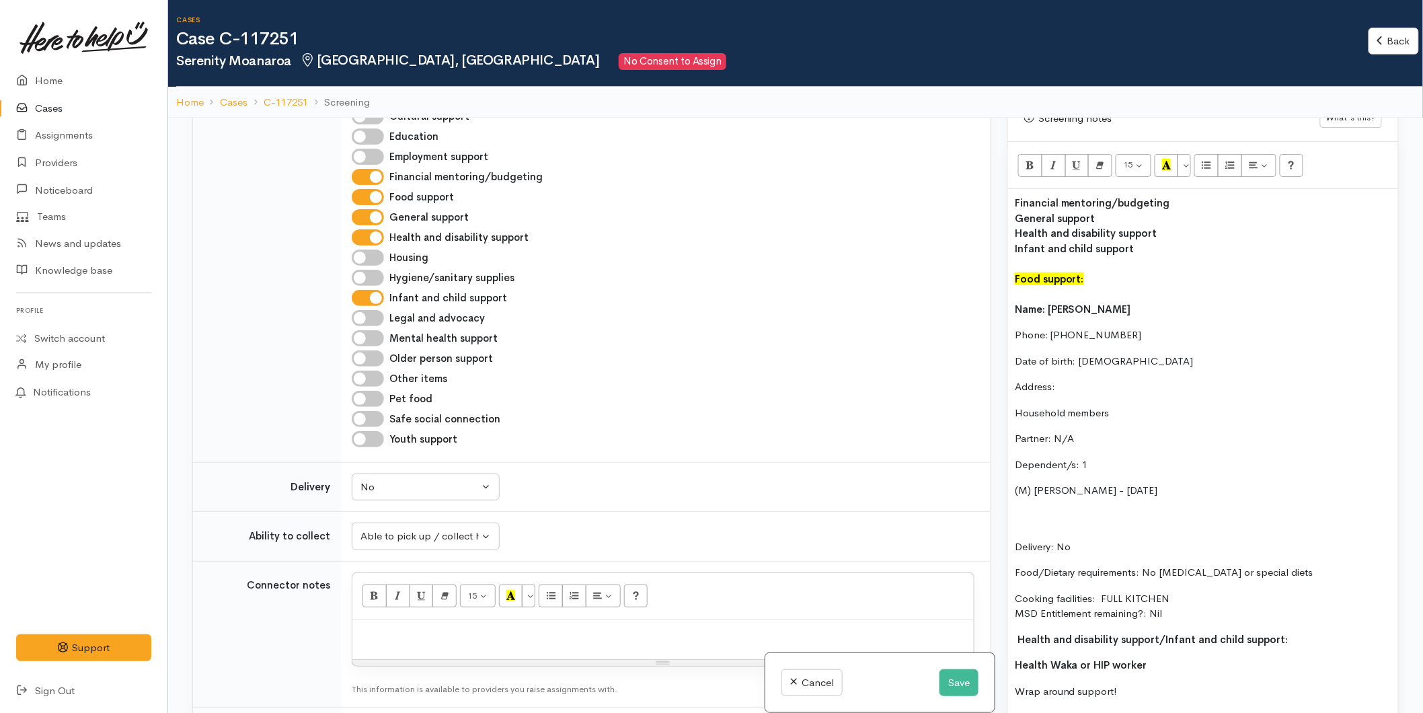
scroll to position [1045, 0]
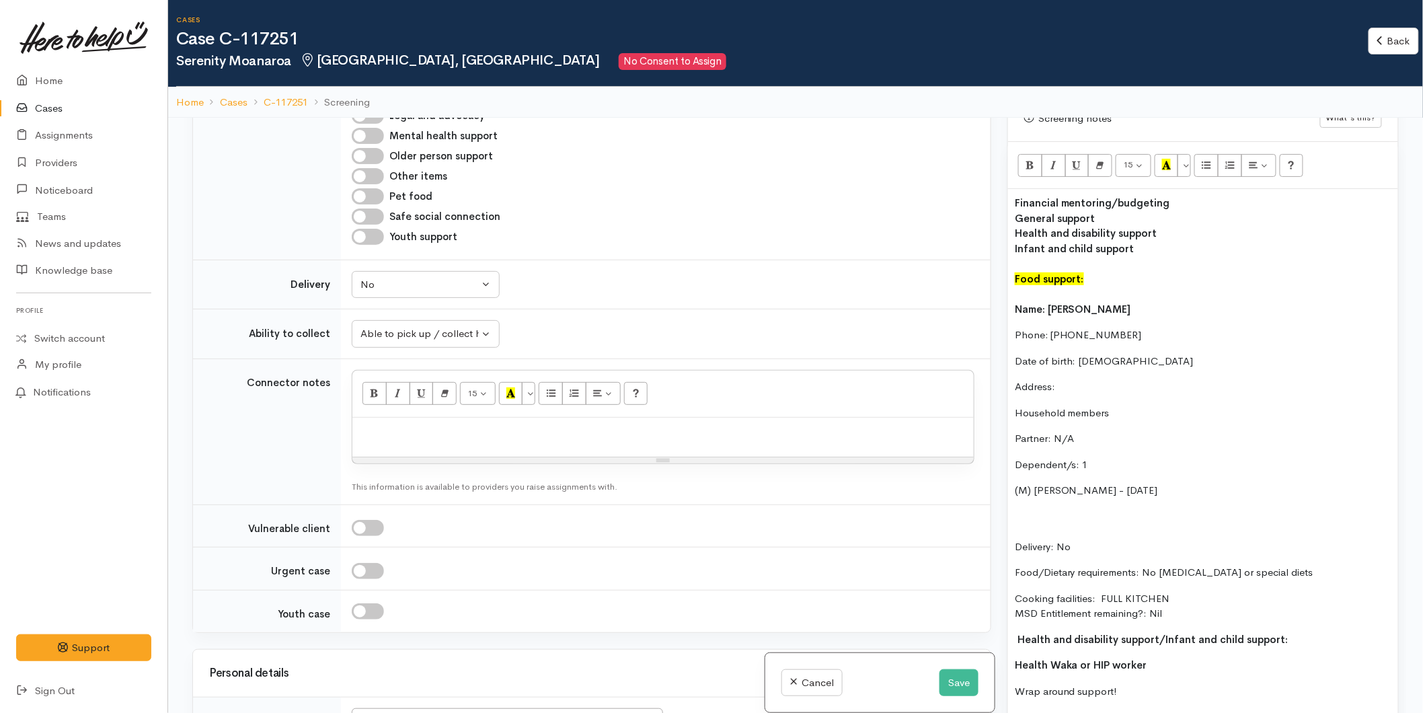
click at [1024, 515] on p "Delivery: No" at bounding box center [1202, 532] width 376 height 46
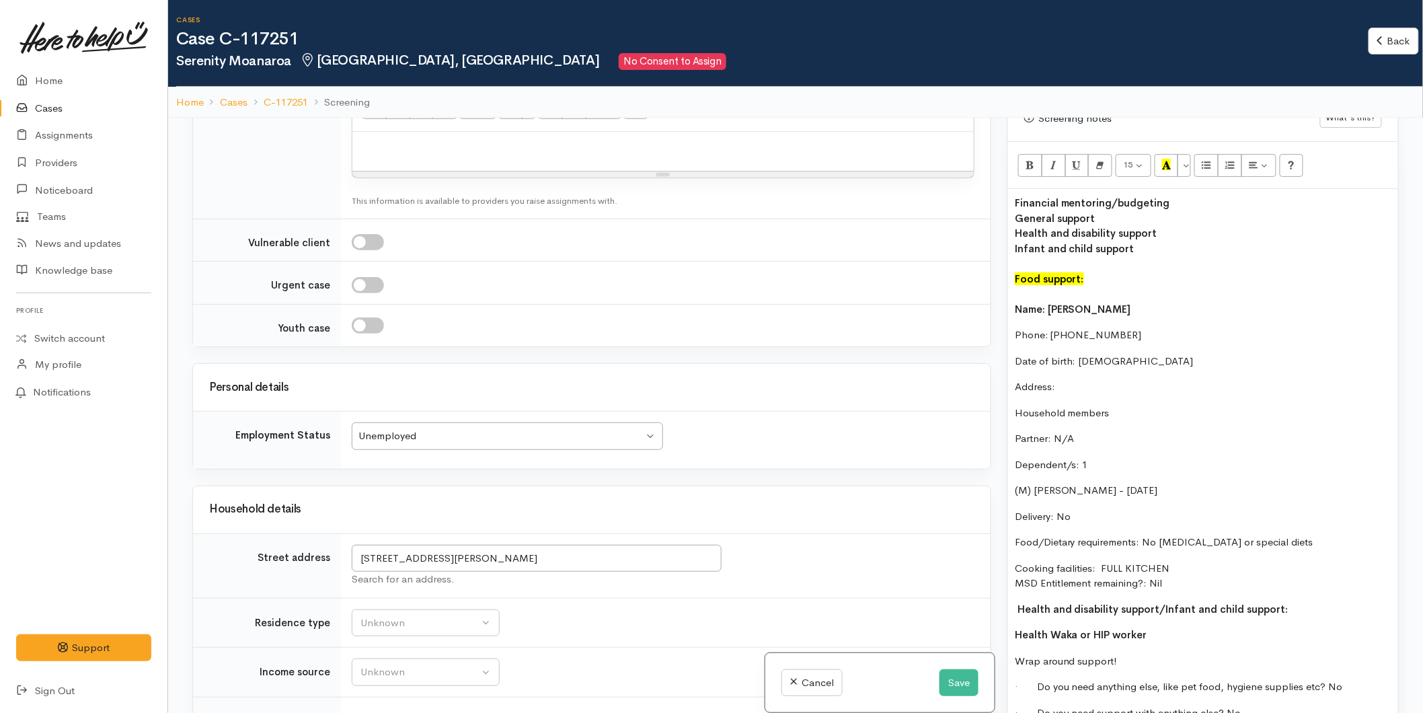
scroll to position [1345, 0]
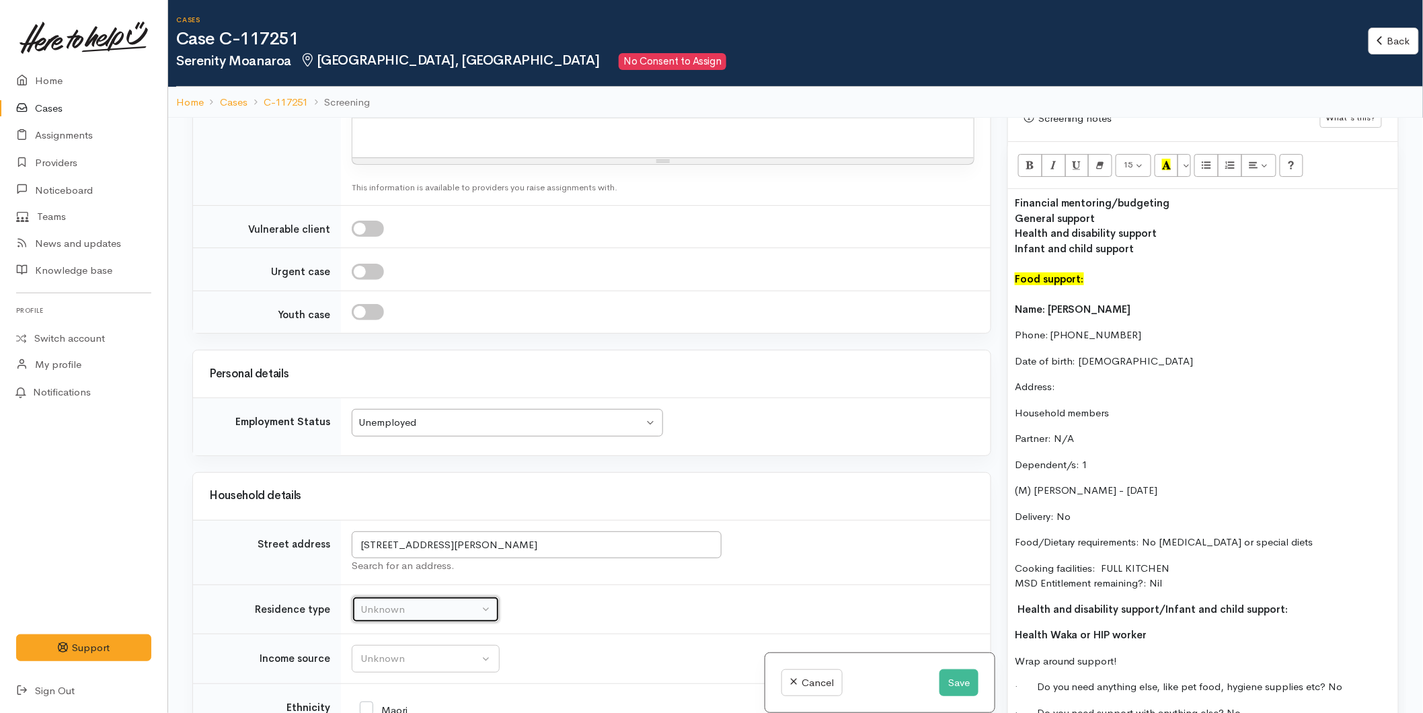
click at [389, 620] on button "Unknown" at bounding box center [426, 610] width 148 height 28
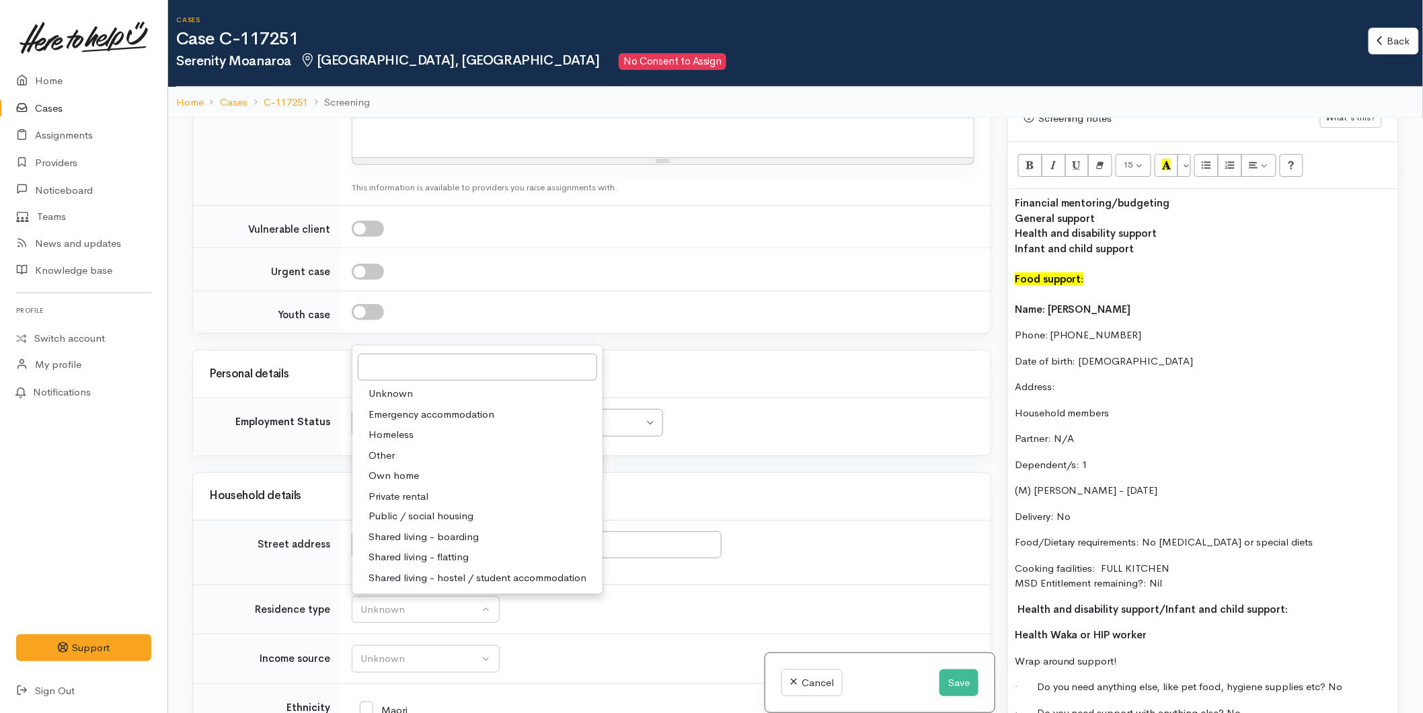
click at [394, 435] on span "Homeless" at bounding box center [390, 434] width 45 height 15
select select "9"
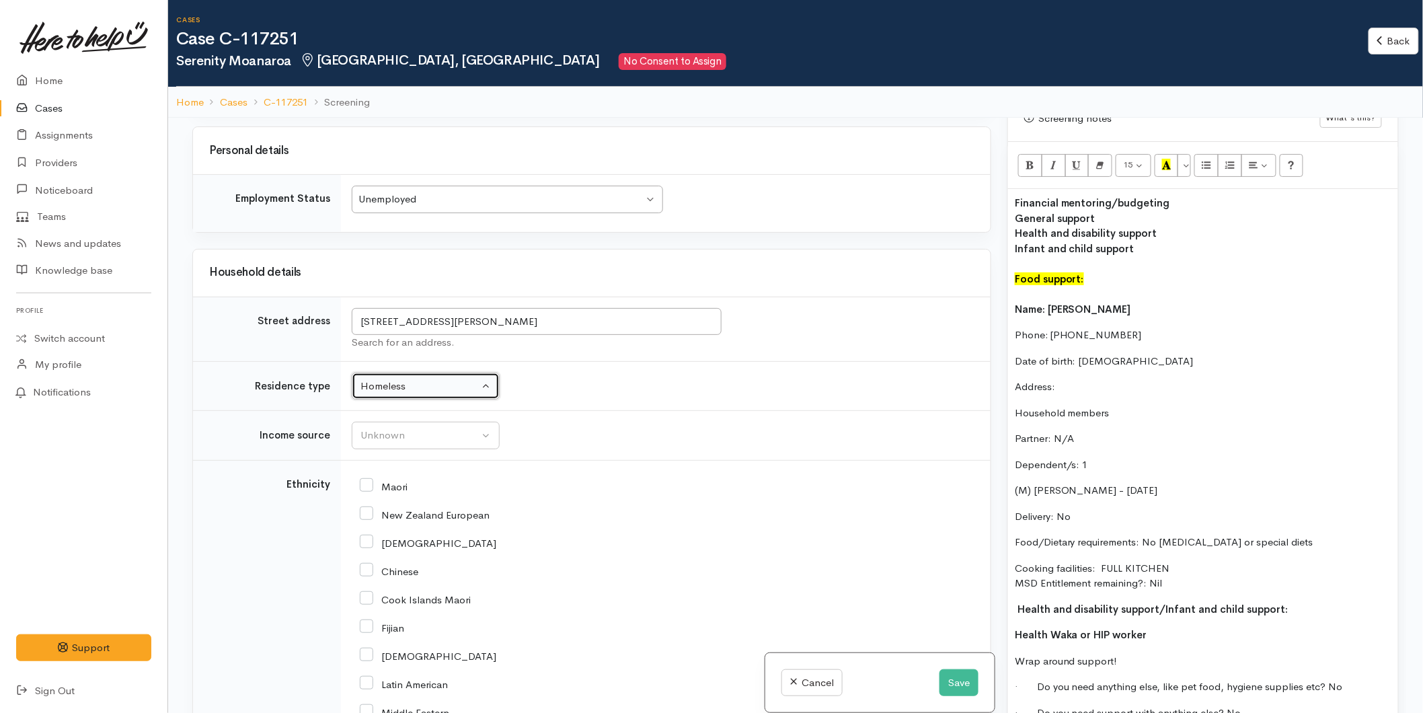
scroll to position [1568, 0]
click at [382, 439] on div "Unknown" at bounding box center [419, 434] width 118 height 15
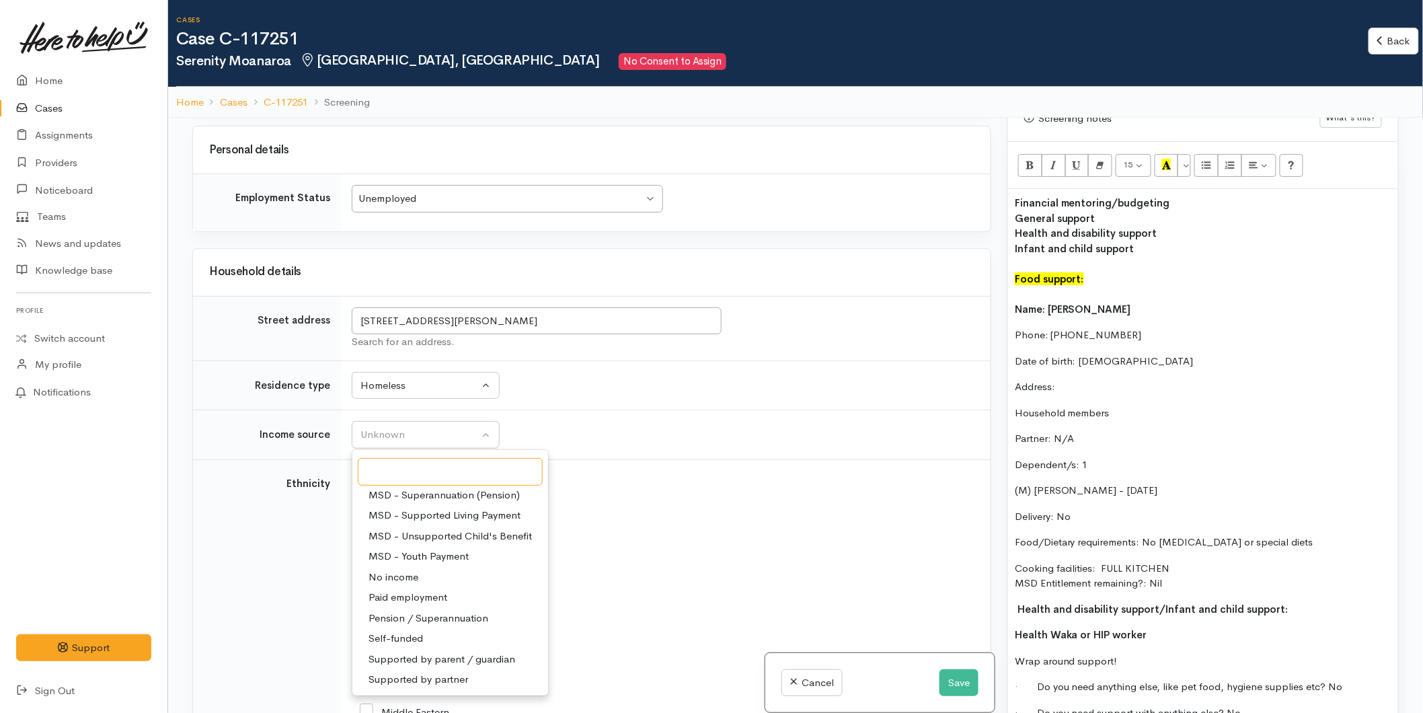
scroll to position [58, 0]
click at [442, 600] on span "MSD - Sole Parent Support" at bounding box center [431, 603] width 126 height 15
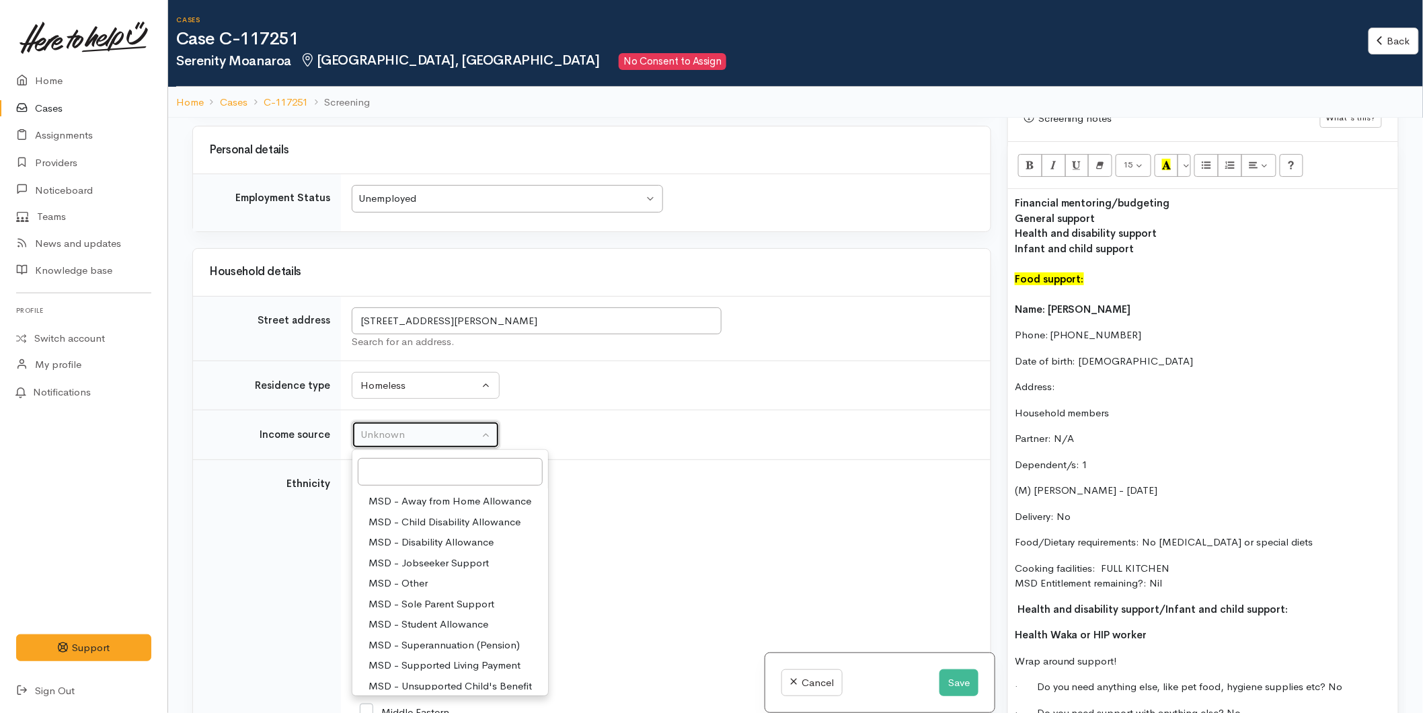
select select "7"
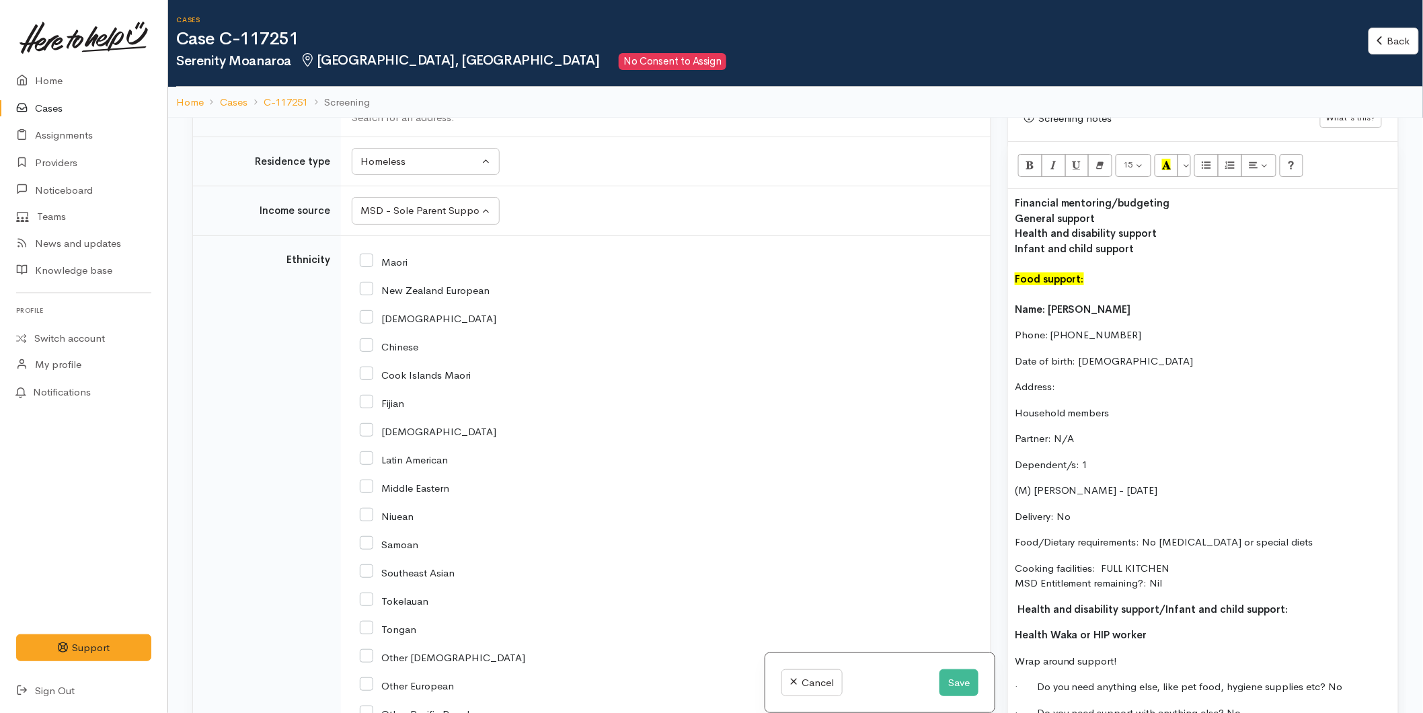
click at [366, 257] on input "Maori" at bounding box center [384, 261] width 48 height 12
checkbox input "true"
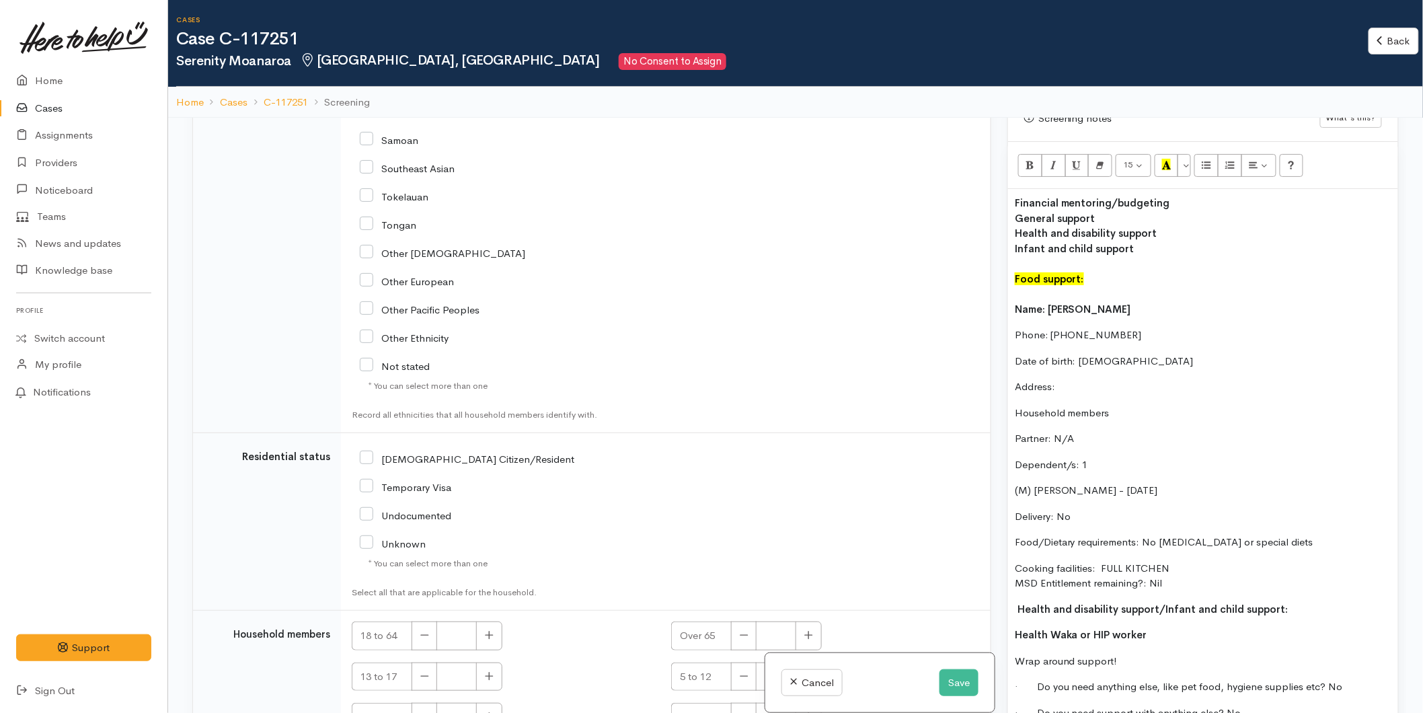
scroll to position [2241, 0]
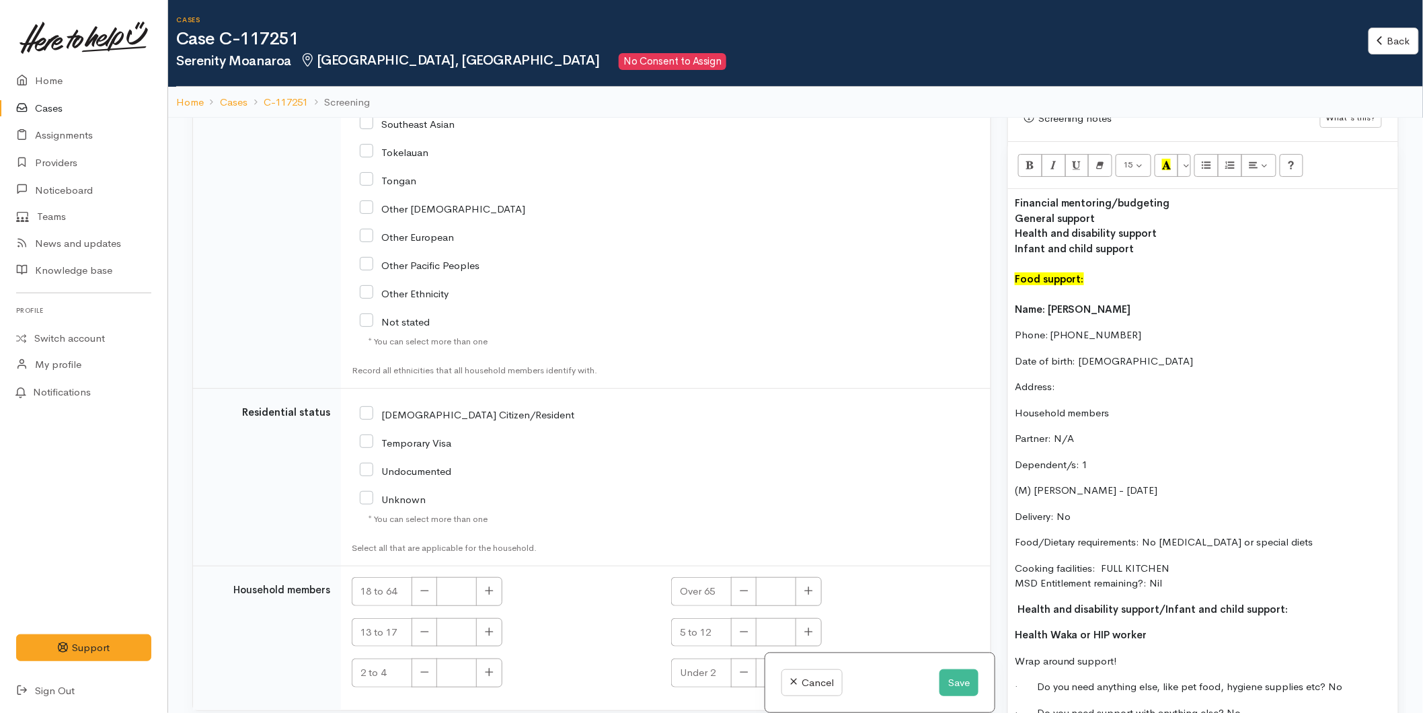
click at [372, 413] on input "NZ Citizen/Resident" at bounding box center [467, 413] width 214 height 12
checkbox input "true"
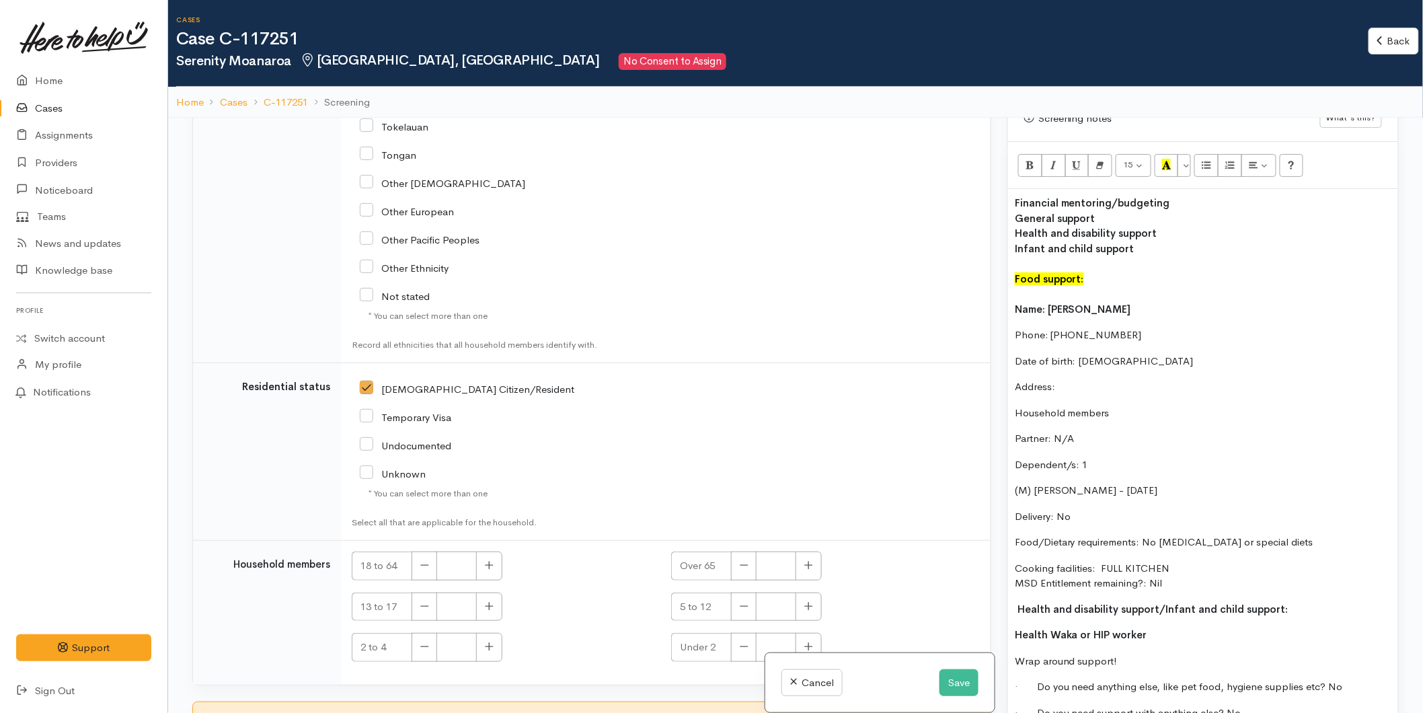
scroll to position [2277, 0]
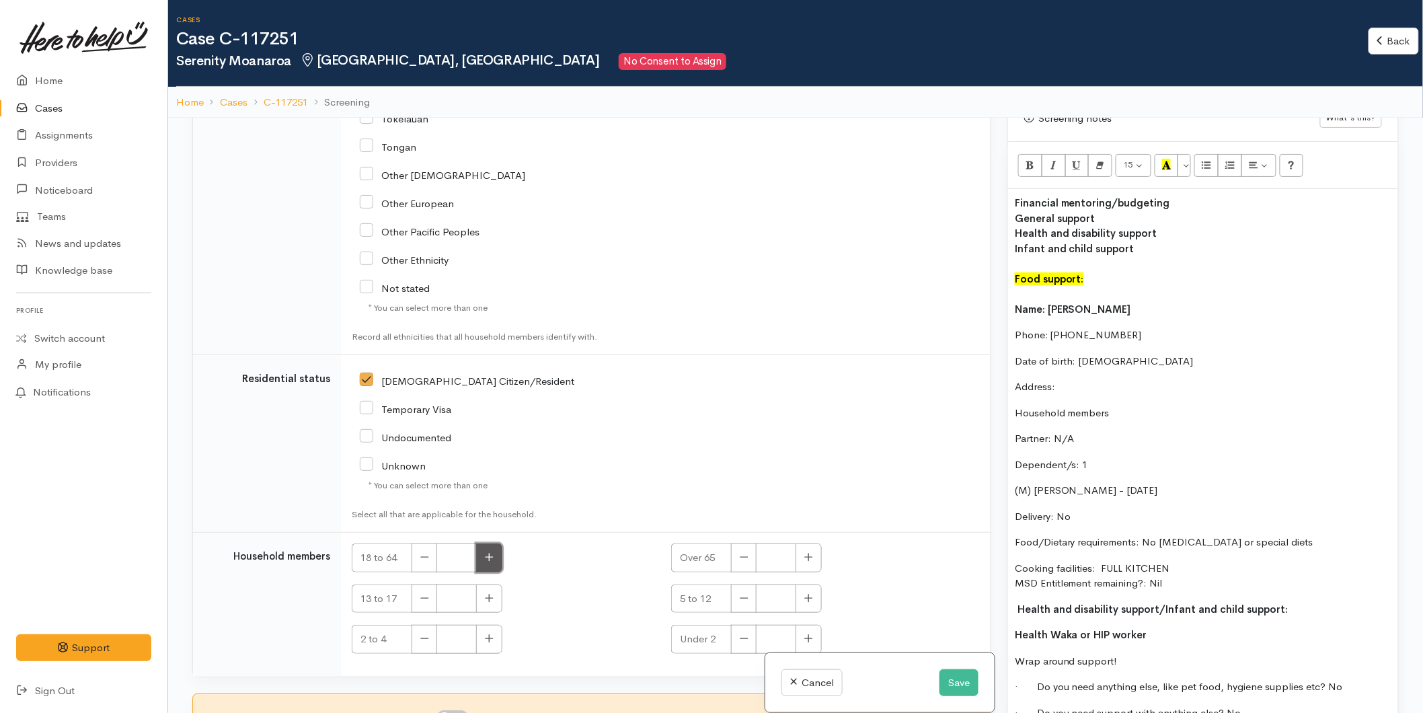
click at [482, 549] on button "button" at bounding box center [489, 557] width 26 height 29
type input "1"
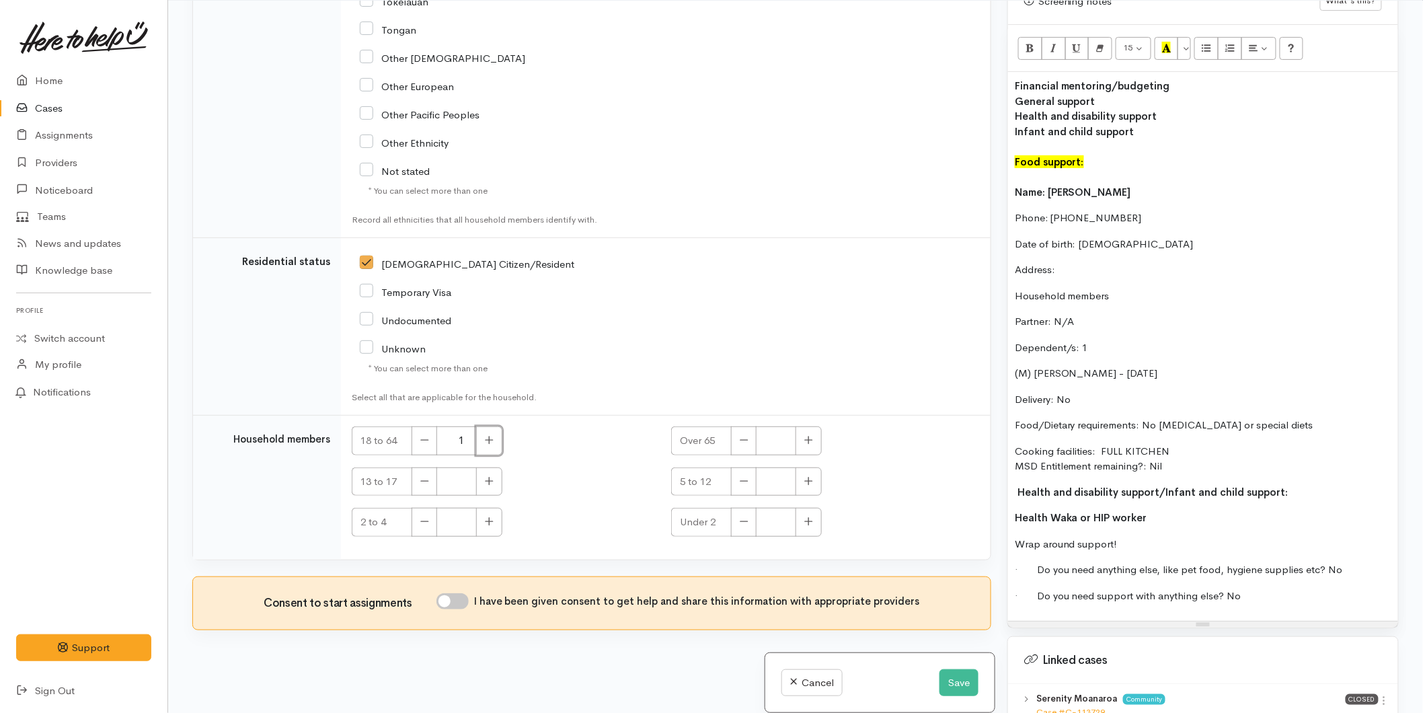
scroll to position [118, 0]
drag, startPoint x: 1033, startPoint y: 331, endPoint x: 995, endPoint y: 335, distance: 37.9
click at [995, 335] on div "Related cases There are other cases potentially from the same person, address o…" at bounding box center [795, 356] width 1222 height 713
click at [1032, 41] on icon "Bold (CTRL+B)" at bounding box center [1029, 46] width 9 height 11
click at [495, 519] on button "button" at bounding box center [489, 521] width 26 height 29
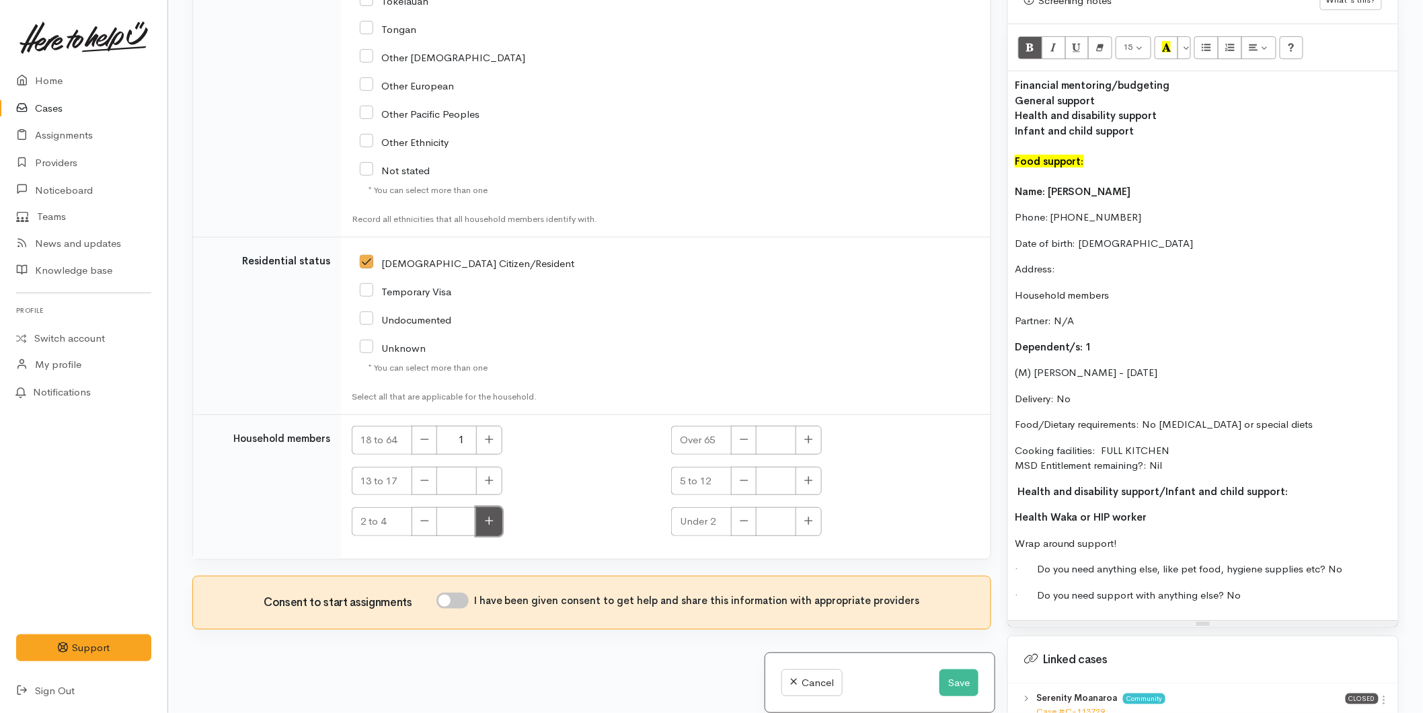
type input "1"
click at [448, 592] on input "I have been given consent to get help and share this information with appropria…" at bounding box center [452, 600] width 32 height 16
checkbox input "true"
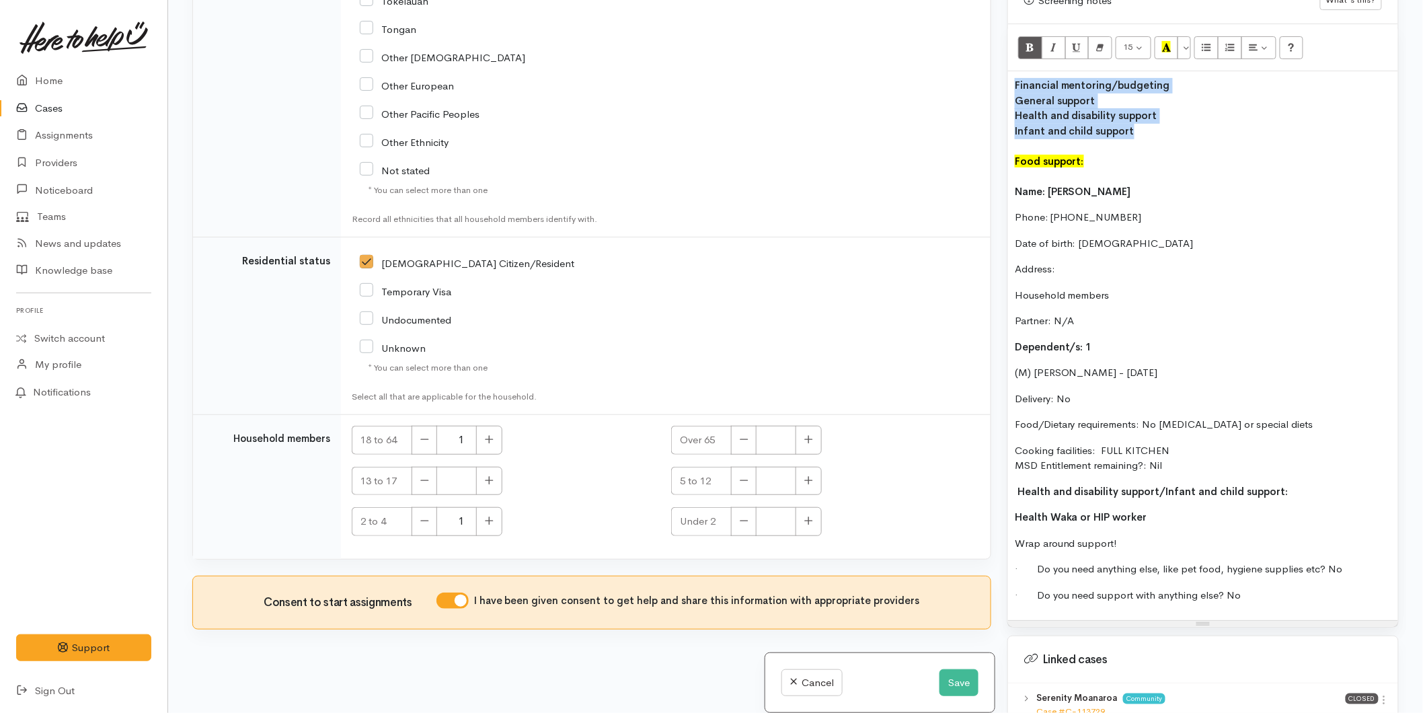
drag, startPoint x: 1131, startPoint y: 119, endPoint x: 1004, endPoint y: 74, distance: 135.4
click at [1004, 74] on div "Warnings Add No warnings have been raised against this case Add Warning Title ●…" at bounding box center [1202, 356] width 407 height 713
copy div "Financial mentoring/budgeting General support Health and disability support Inf…"
click at [1011, 142] on div "Financial mentoring/budgeting General support Health and disability support Inf…" at bounding box center [1203, 345] width 390 height 549
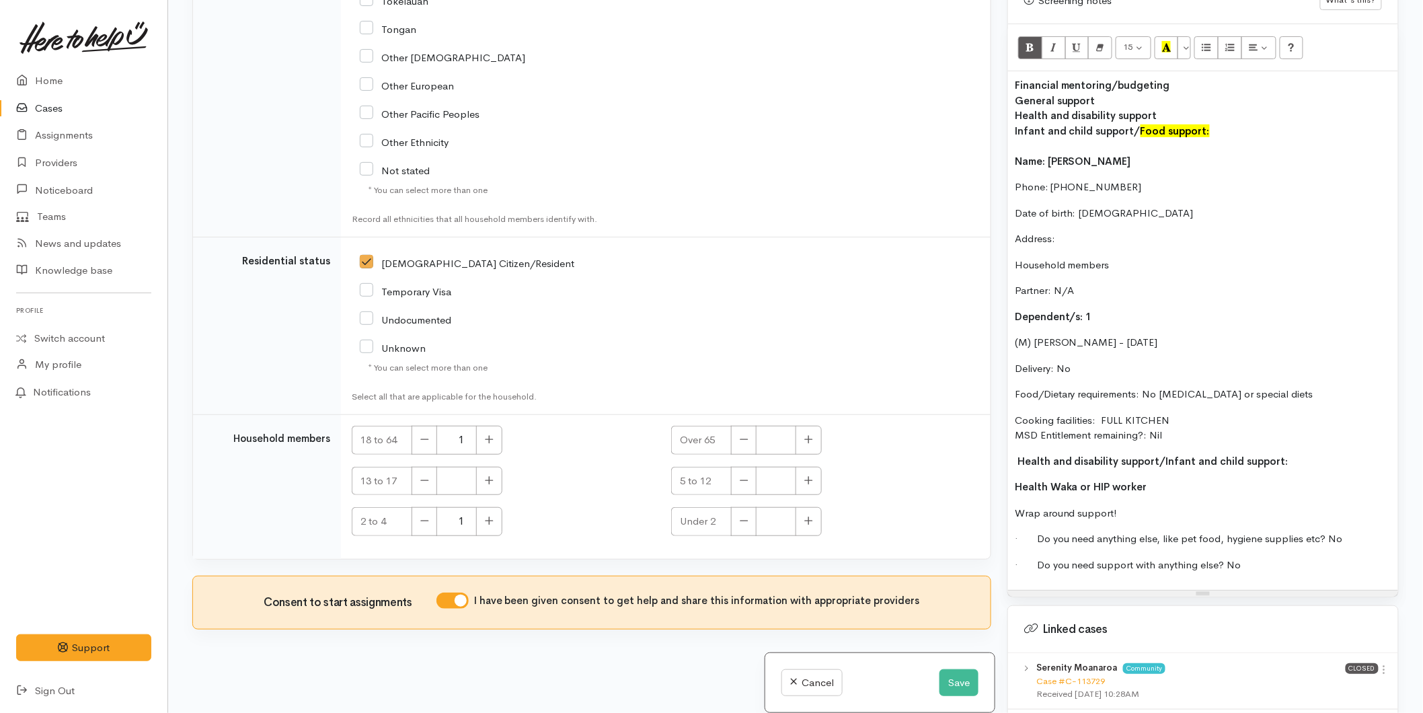
click at [1012, 116] on div "Financial mentoring/budgeting General support Health and disability support Inf…" at bounding box center [1203, 330] width 390 height 518
click at [1015, 109] on b "Health and disability support" at bounding box center [1085, 115] width 143 height 13
click at [1014, 94] on b "General support" at bounding box center [1054, 100] width 81 height 13
click at [1011, 89] on div "Financial mentoring/budgeting /General support /Health and disability support /…" at bounding box center [1203, 330] width 390 height 518
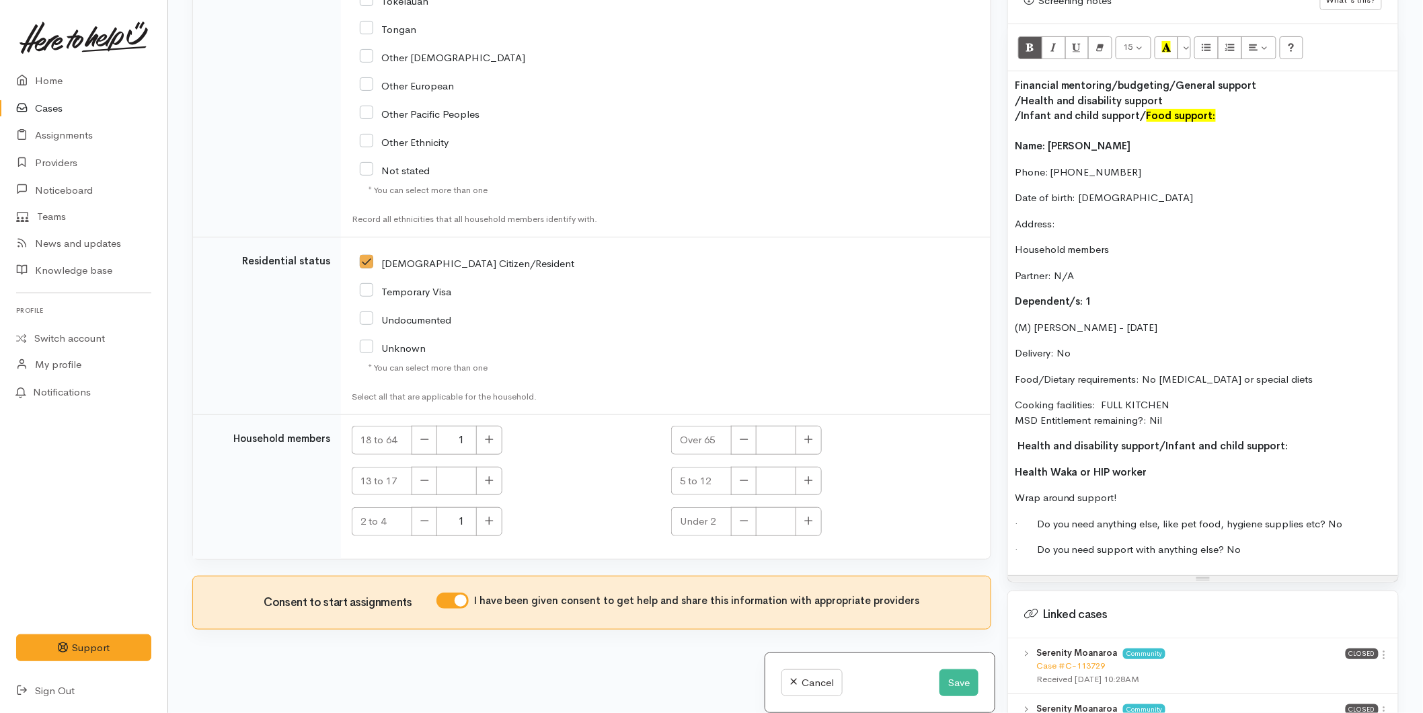
click at [1012, 87] on div "Financial mentoring/budgeting /General support /Health and disability support /…" at bounding box center [1203, 323] width 390 height 504
click at [1012, 102] on div "Financial mentoring/budgeting /General support /Health and disability support /…" at bounding box center [1203, 323] width 390 height 504
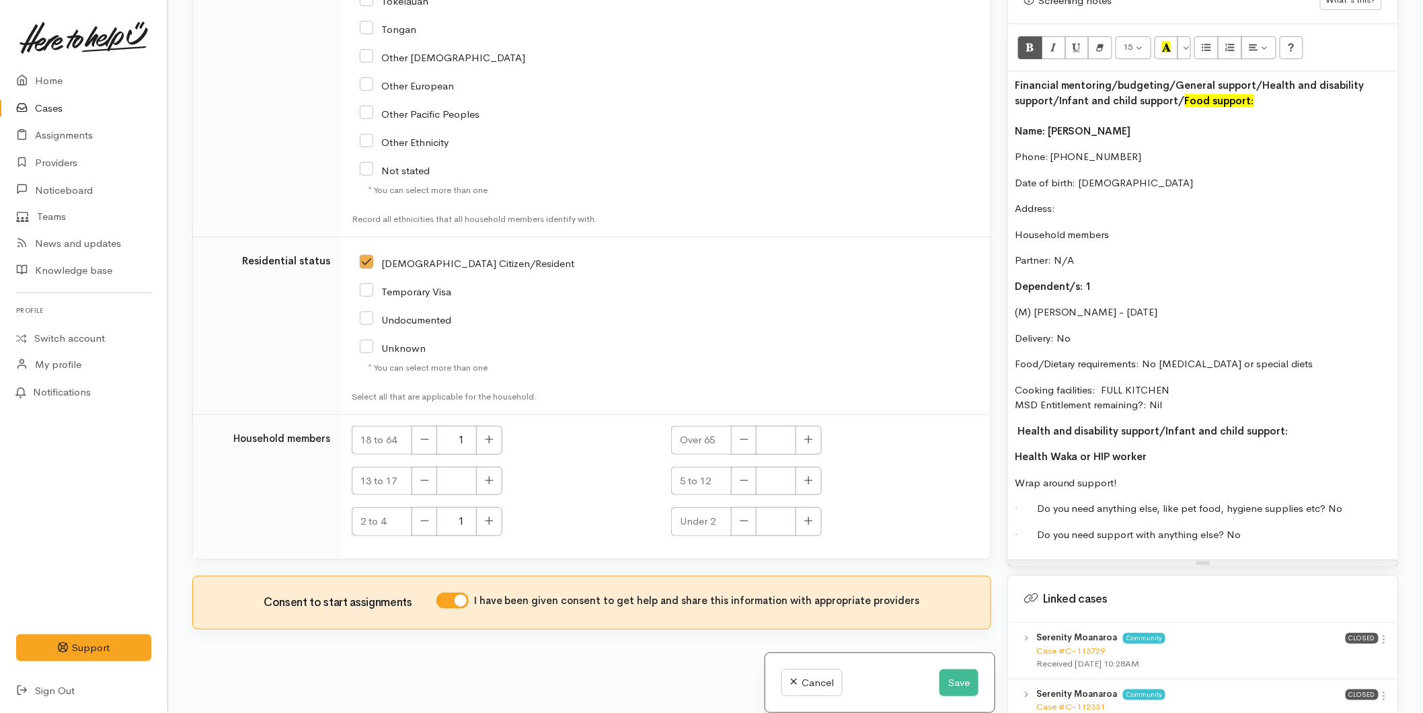
drag, startPoint x: 1143, startPoint y: 69, endPoint x: 1041, endPoint y: 36, distance: 107.4
click at [994, 52] on div "Related cases There are other cases potentially from the same person, address o…" at bounding box center [795, 356] width 1222 height 713
click at [1166, 41] on icon "Recent Color" at bounding box center [1166, 46] width 9 height 11
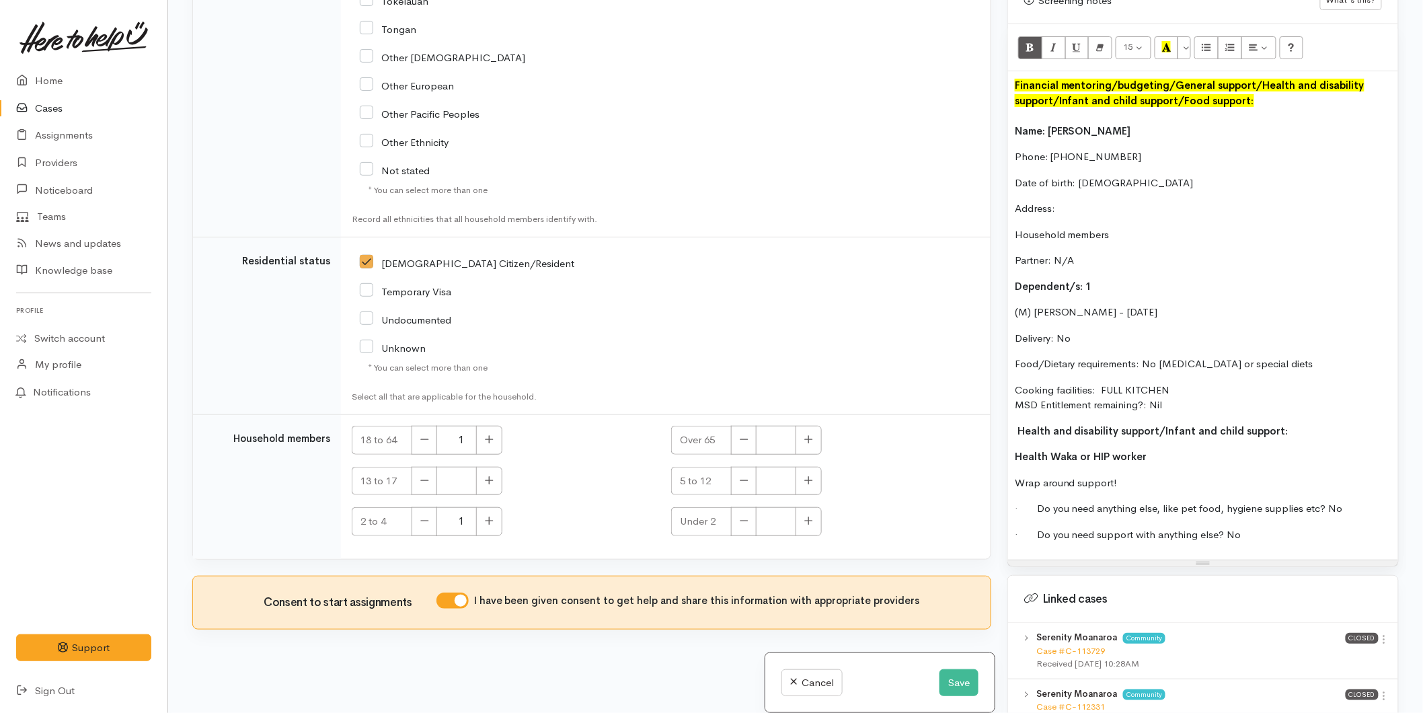
click at [1017, 124] on b "Name: Serenity Moanaroa" at bounding box center [1072, 130] width 116 height 13
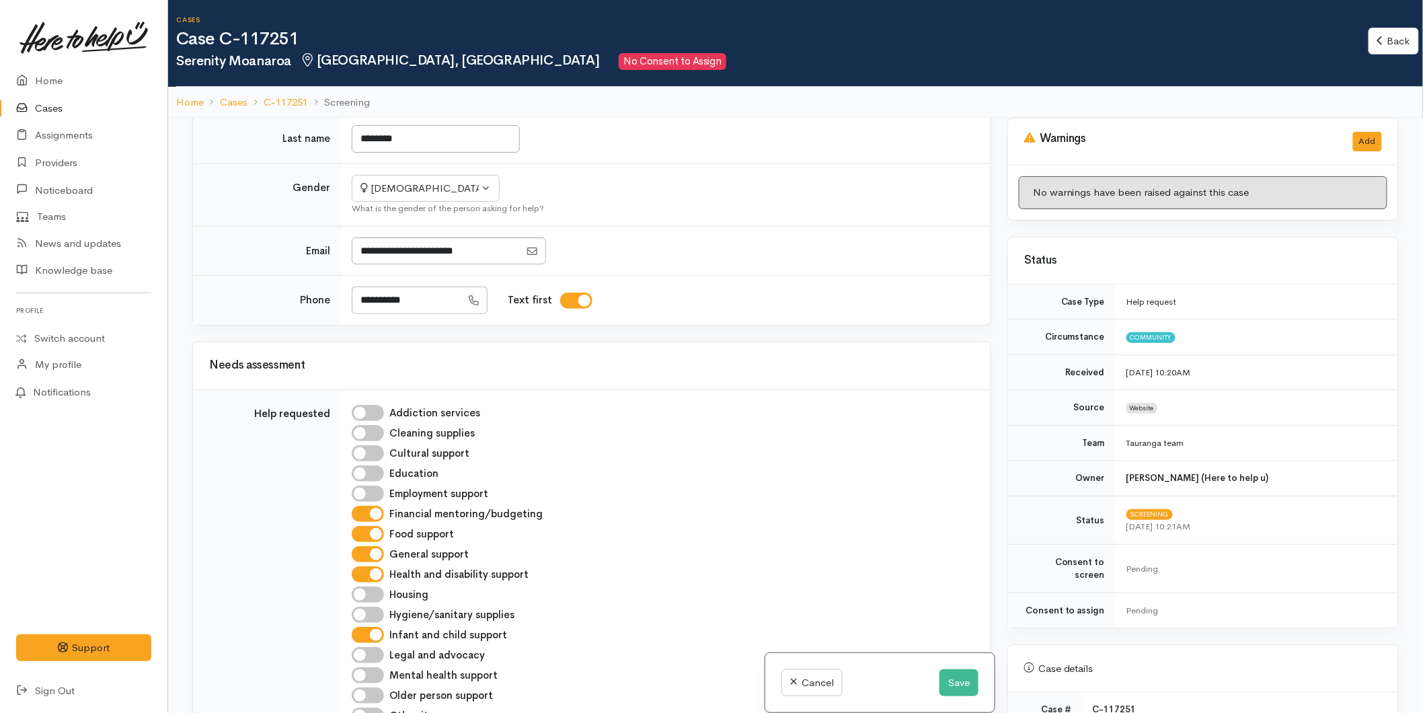
scroll to position [597, 0]
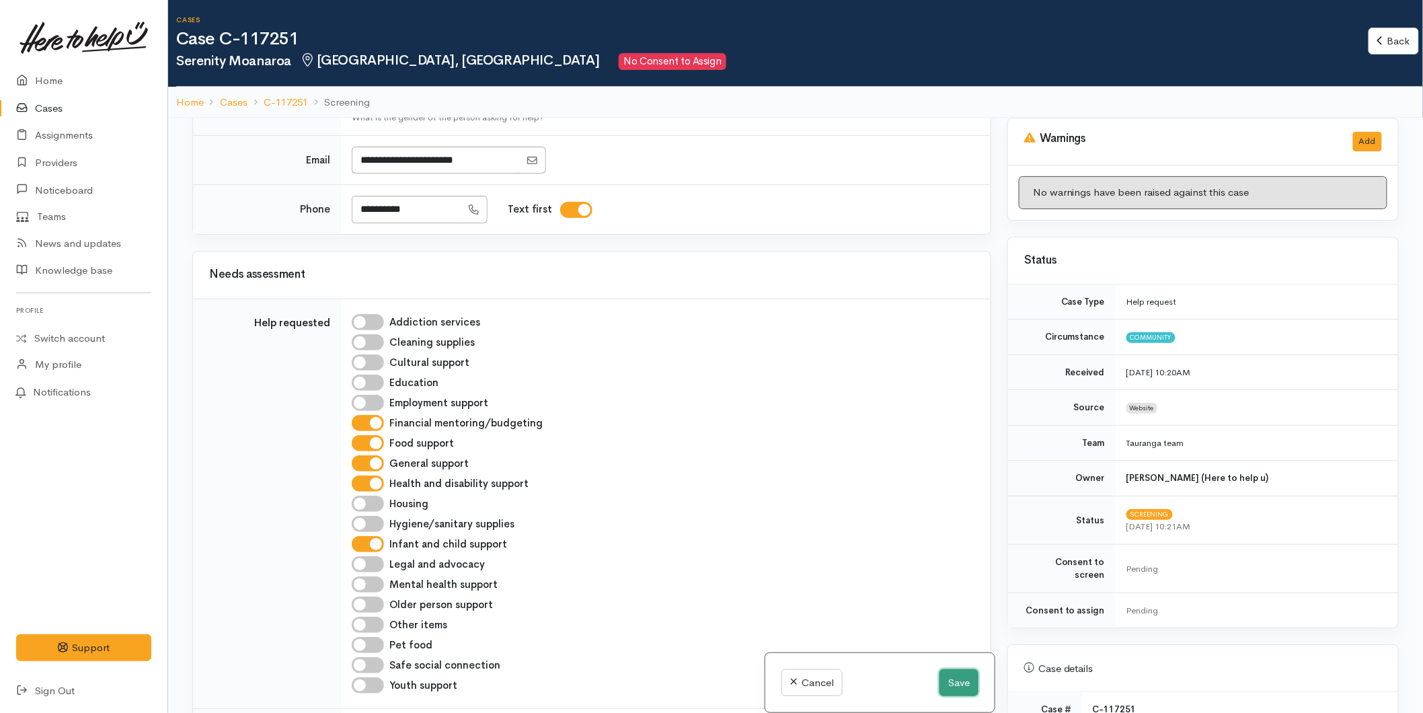
click at [953, 673] on button "Save" at bounding box center [958, 683] width 39 height 28
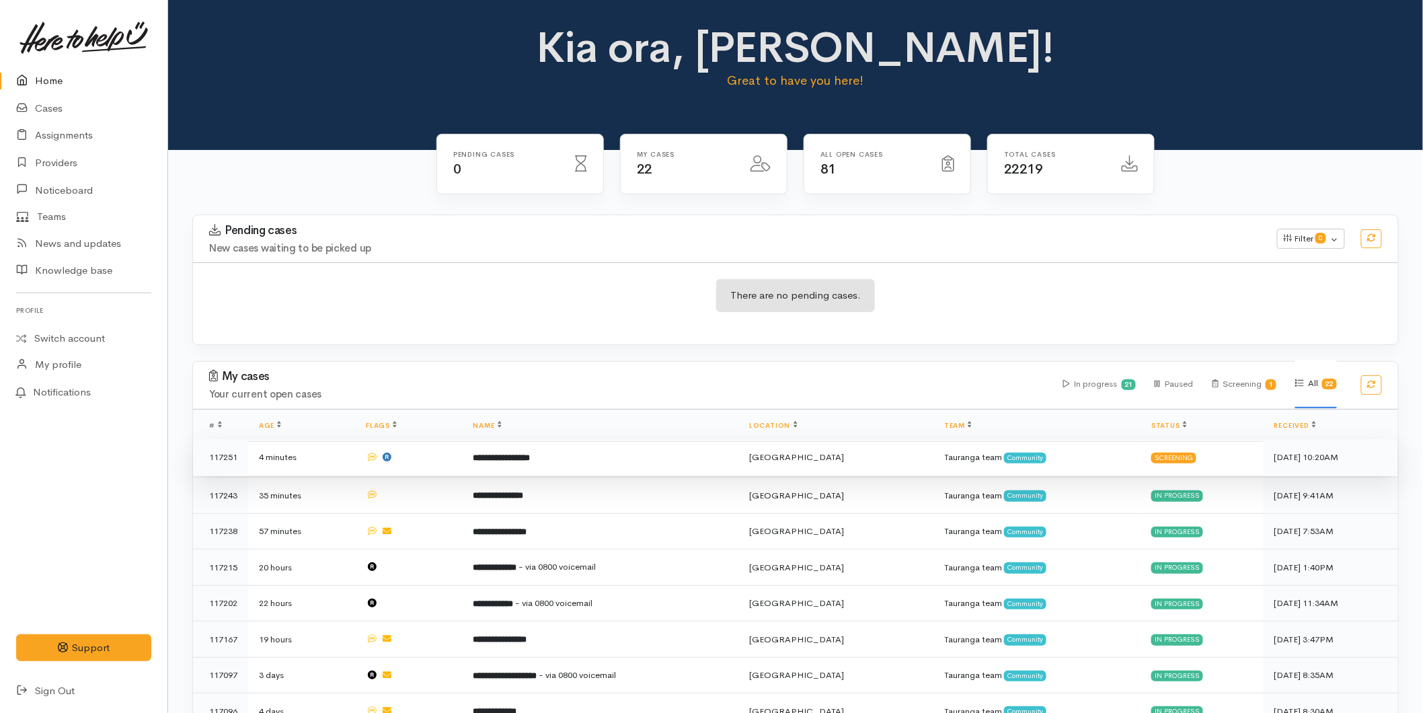
click at [553, 469] on td "**********" at bounding box center [601, 457] width 276 height 36
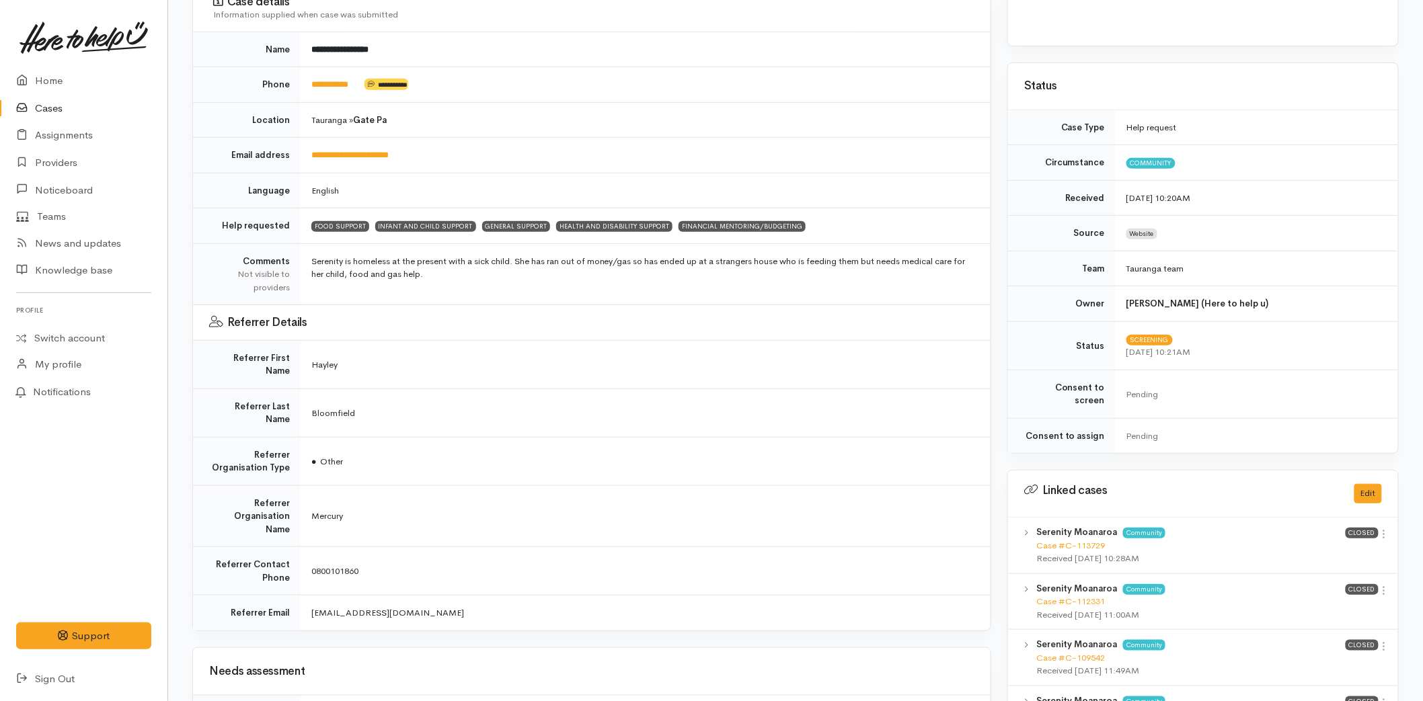
scroll to position [597, 0]
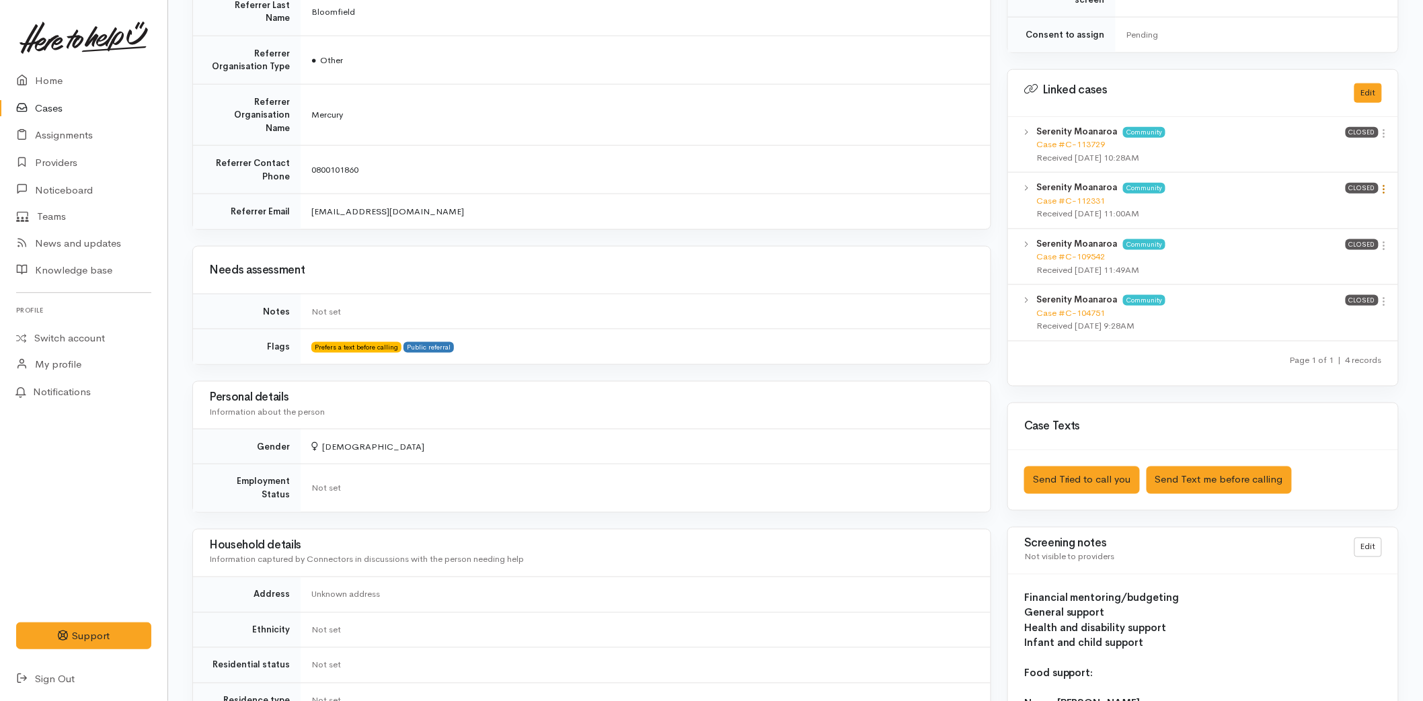
click at [1386, 184] on icon at bounding box center [1383, 189] width 11 height 11
click at [1353, 205] on link "View case" at bounding box center [1336, 215] width 106 height 21
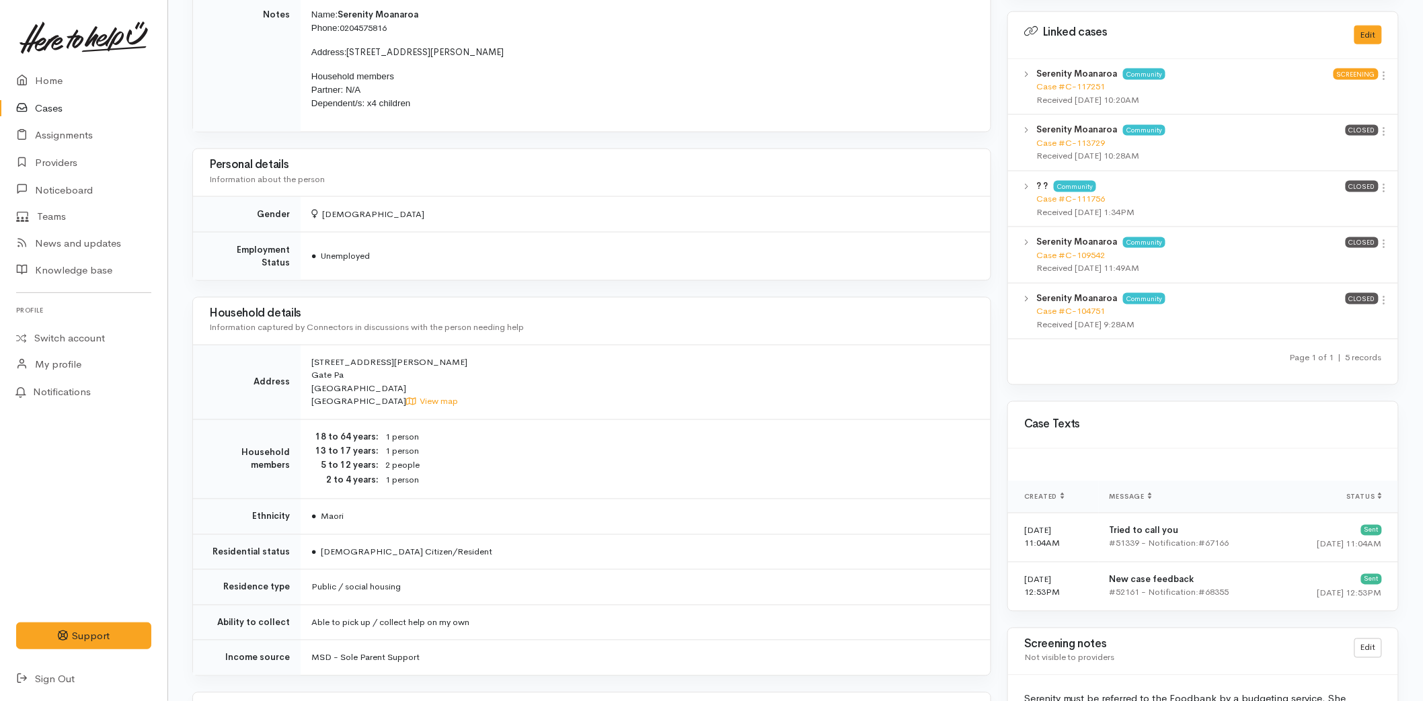
scroll to position [971, 0]
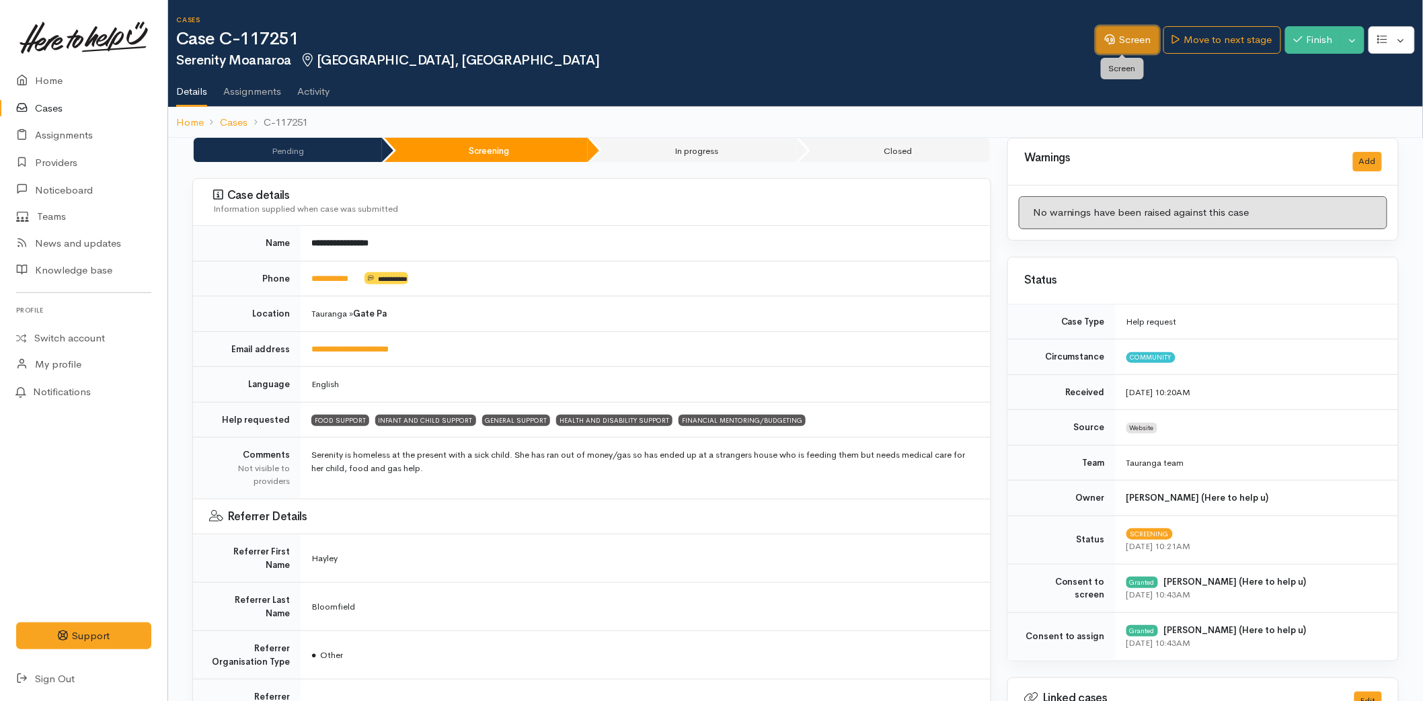
click at [1114, 29] on link "Screen" at bounding box center [1127, 40] width 63 height 28
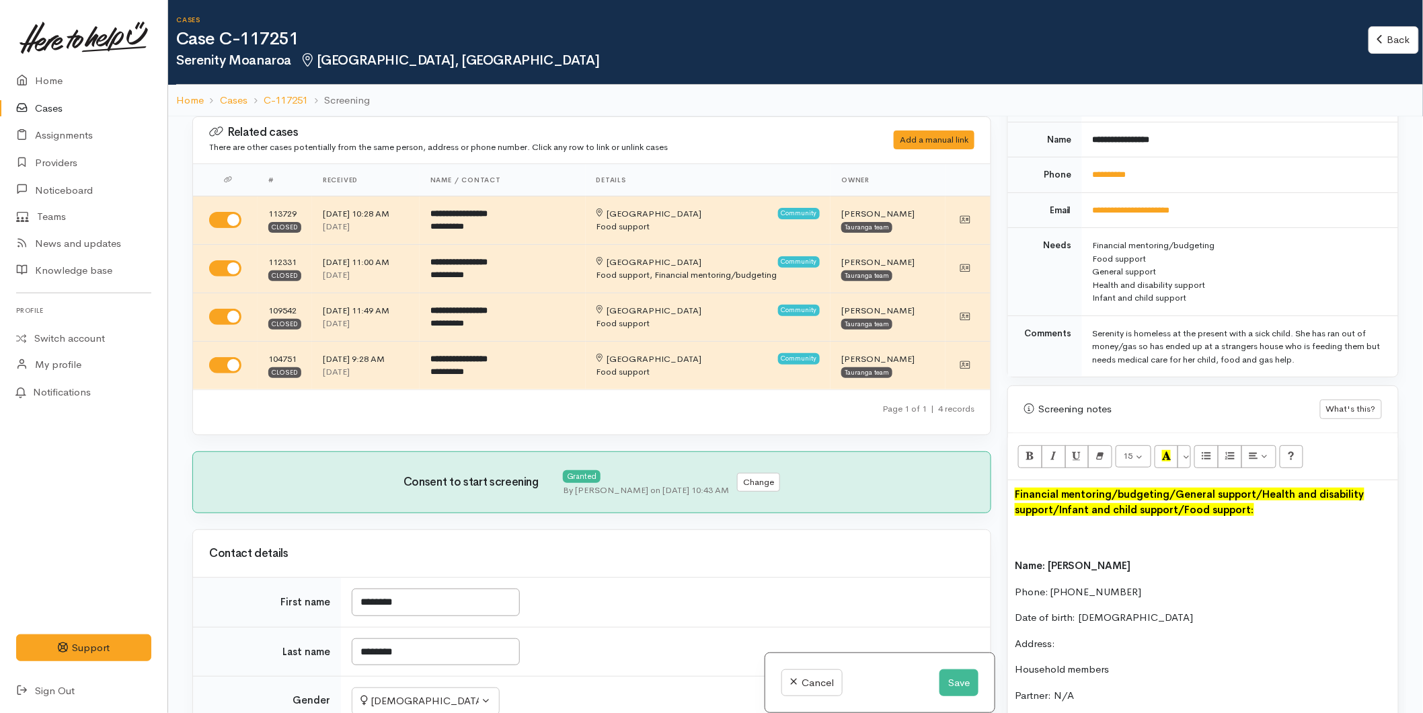
scroll to position [672, 0]
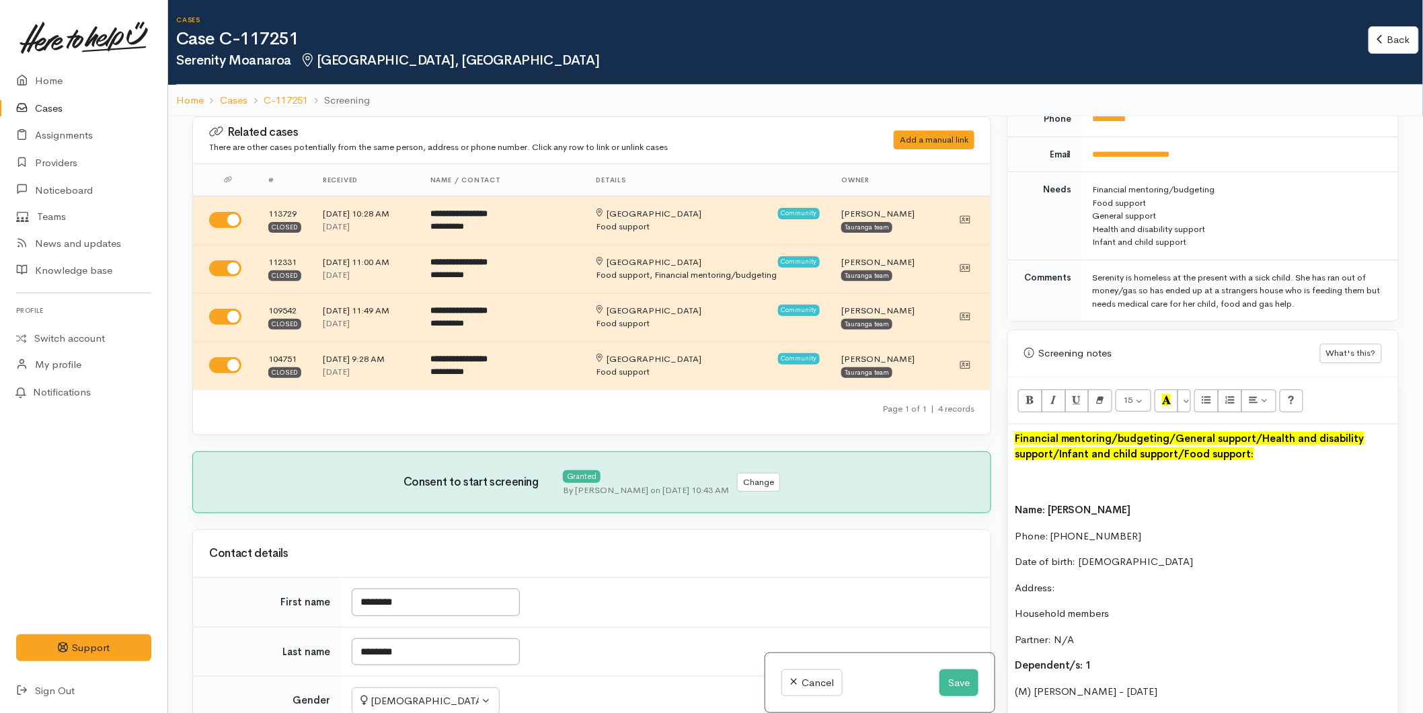
click at [1021, 474] on div at bounding box center [1202, 468] width 376 height 15
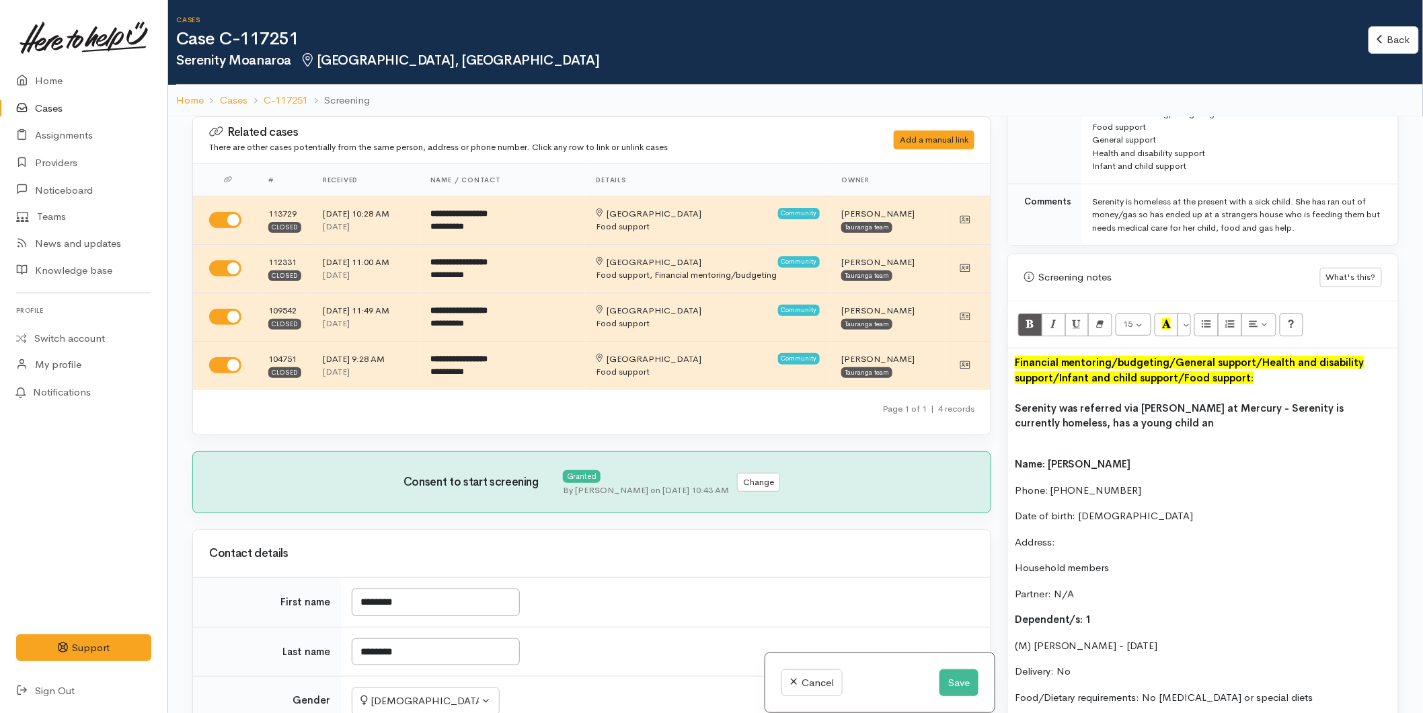
scroll to position [747, 0]
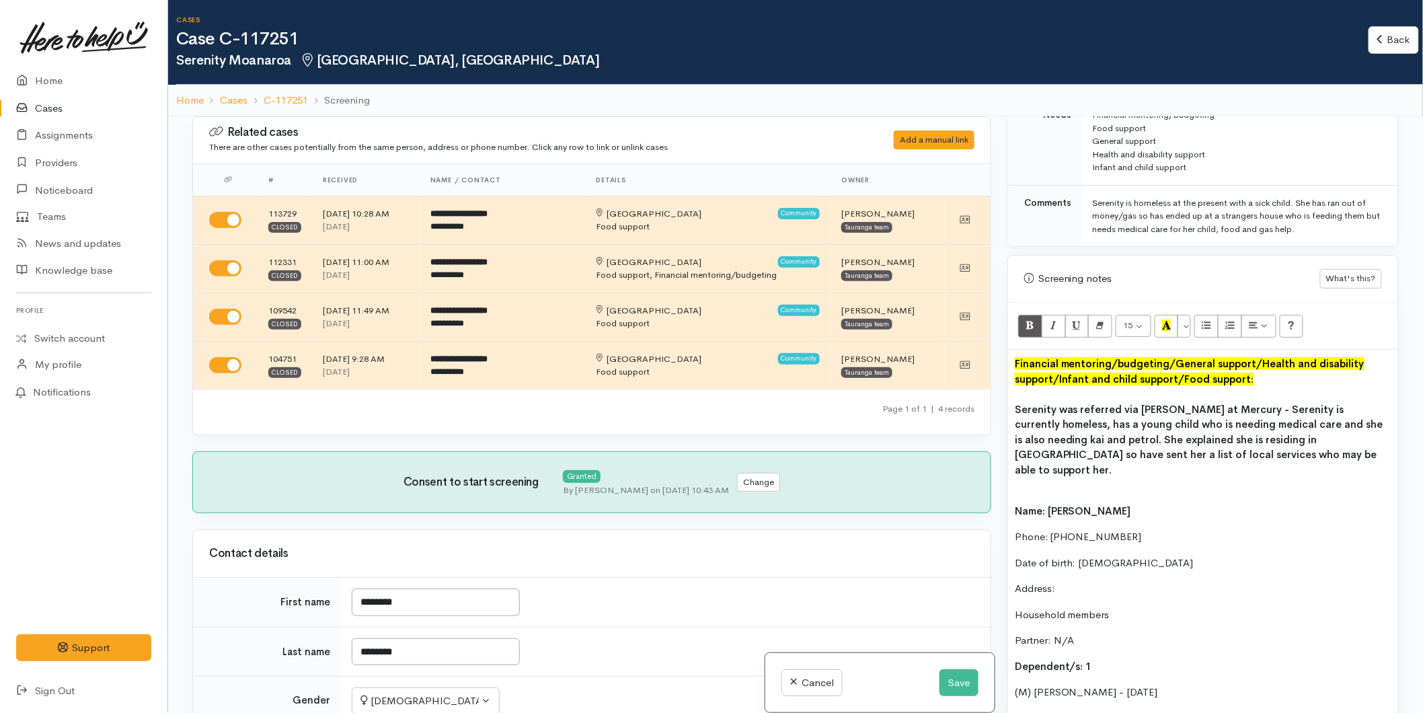
click at [1041, 477] on p at bounding box center [1202, 484] width 376 height 15
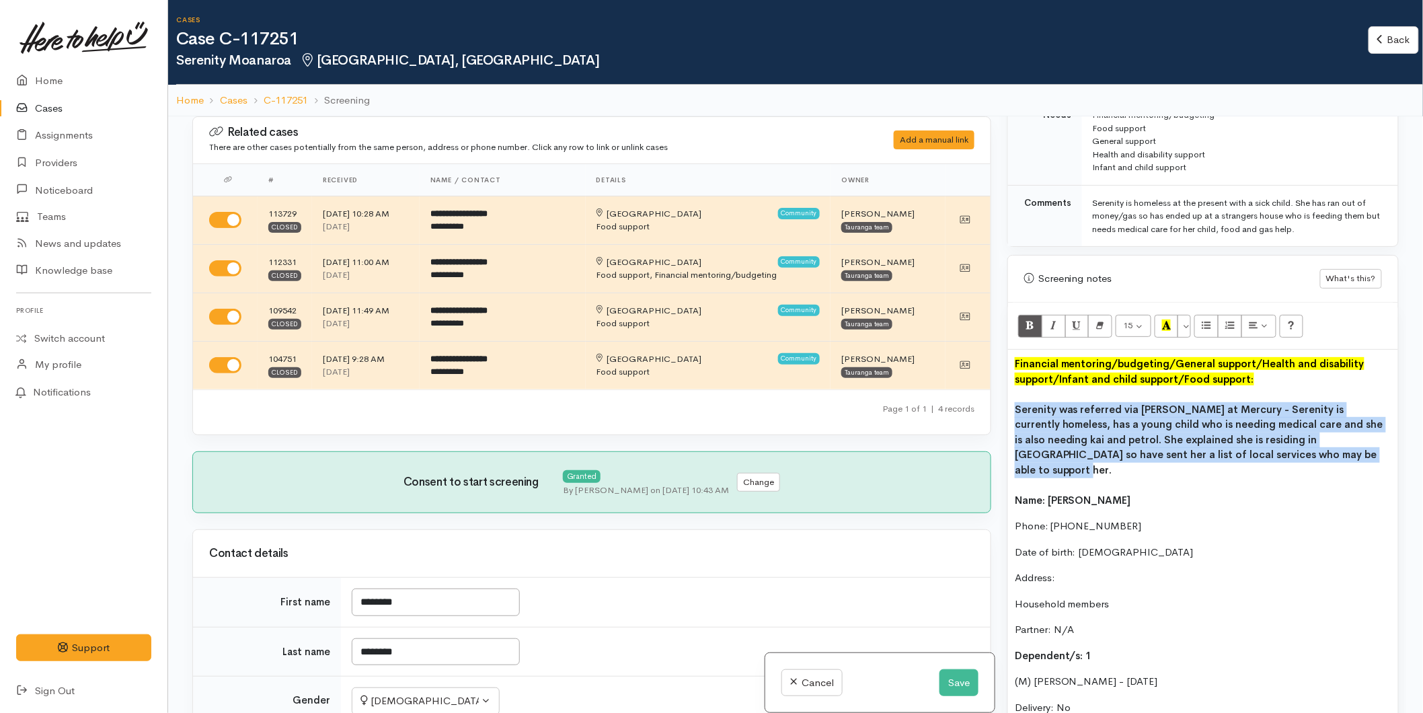
drag, startPoint x: 1217, startPoint y: 442, endPoint x: 1004, endPoint y: 405, distance: 216.3
click at [1004, 405] on div "Warnings Add No warnings have been raised against this case Add Warning Title ●…" at bounding box center [1202, 472] width 407 height 713
click at [1023, 326] on button "Bold (CTRL+B)" at bounding box center [1030, 326] width 24 height 23
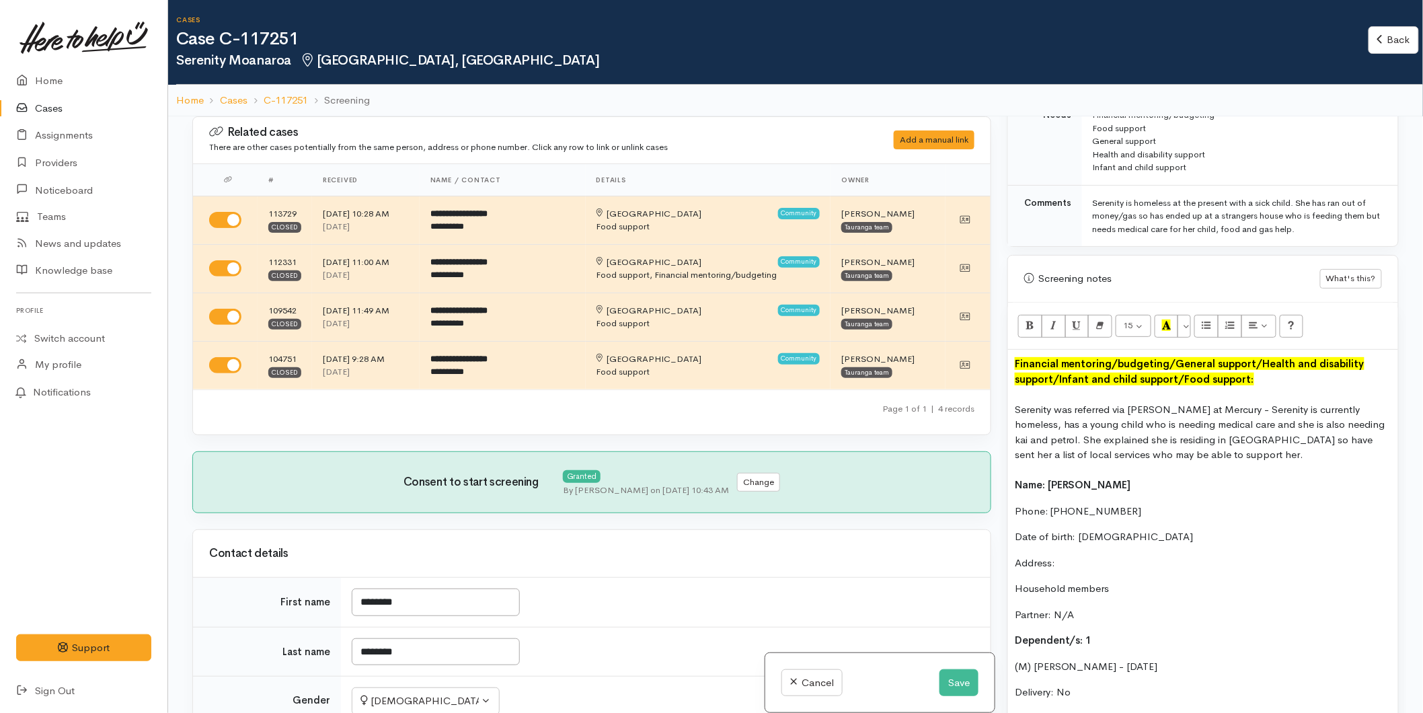
click at [1160, 436] on div "Serenity was referred via [PERSON_NAME] at Mercury - Serenity is currently home…" at bounding box center [1202, 432] width 376 height 61
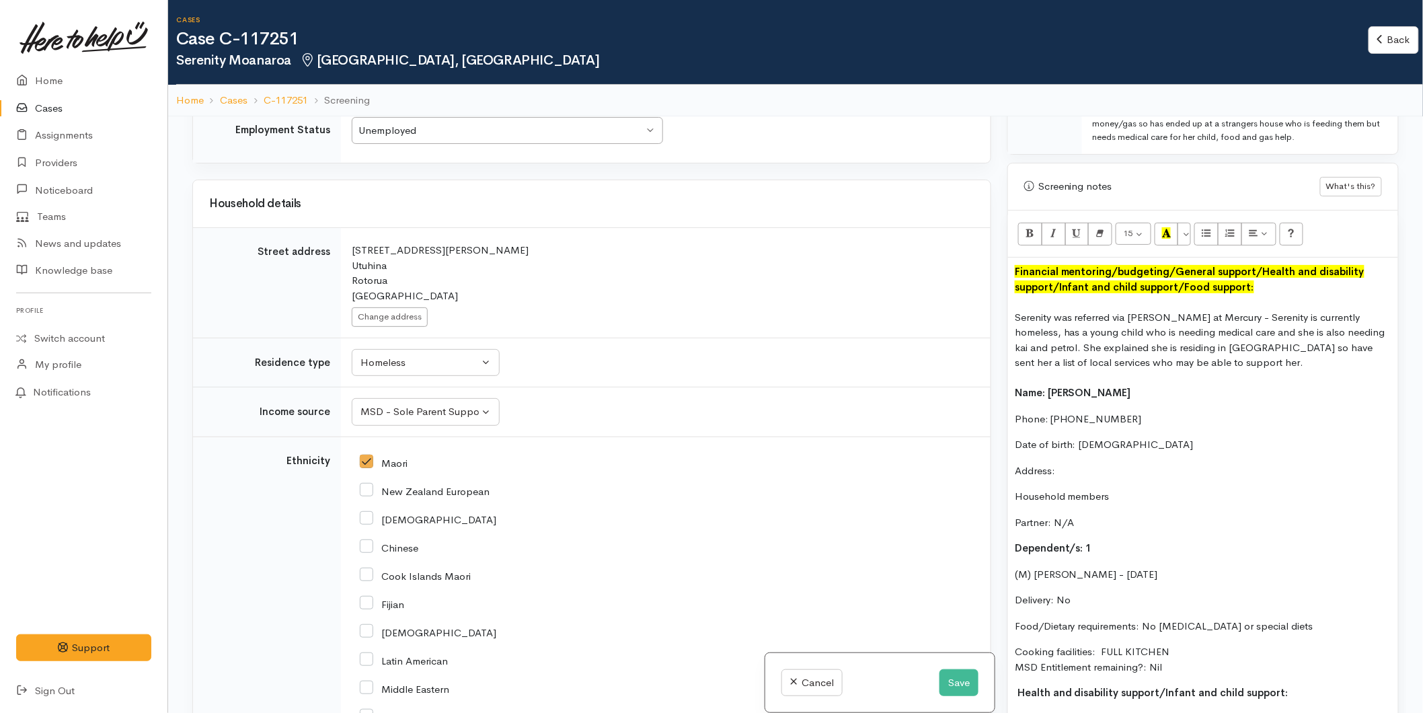
scroll to position [971, 0]
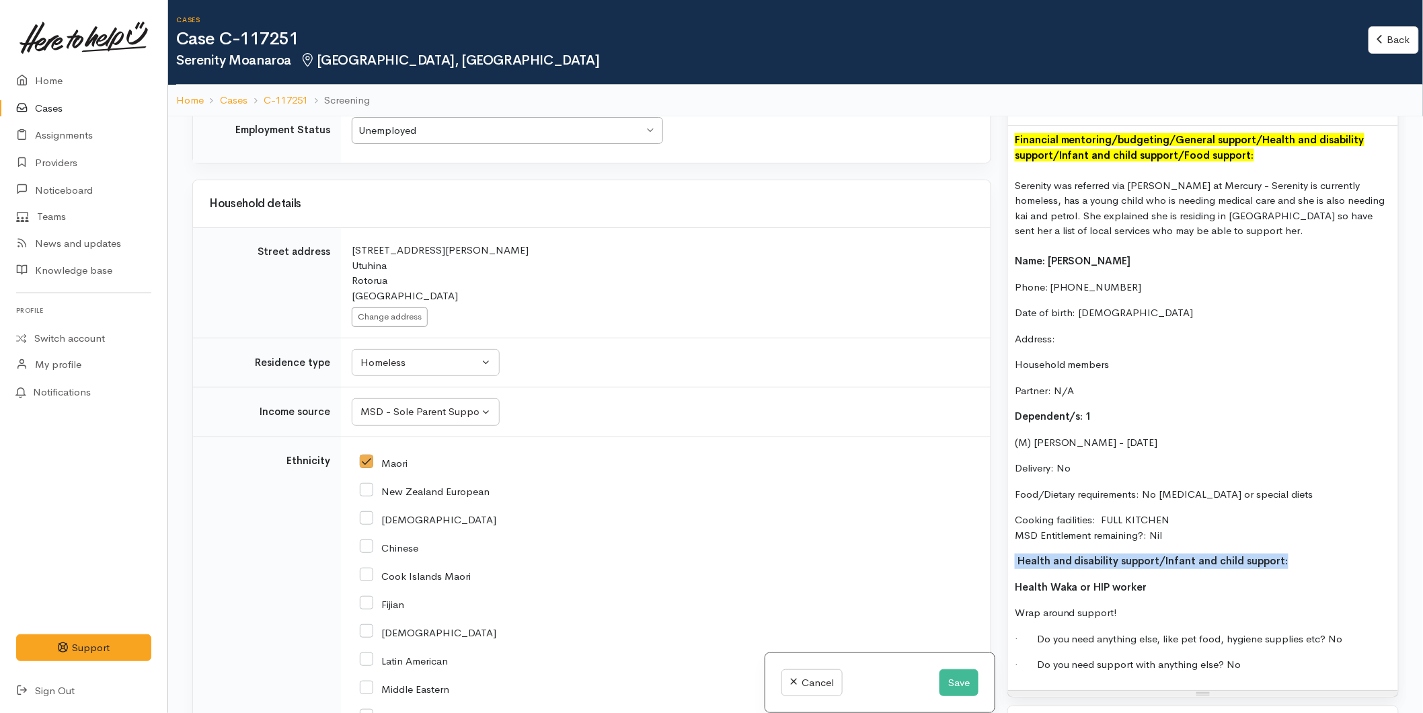
drag, startPoint x: 1261, startPoint y: 559, endPoint x: 971, endPoint y: 558, distance: 289.1
click at [971, 558] on div "Related cases There are other cases potentially from the same person, address o…" at bounding box center [795, 472] width 1222 height 713
copy p "Health and disability support/ Infant and child support:"
drag, startPoint x: 1148, startPoint y: 590, endPoint x: 995, endPoint y: 525, distance: 166.3
click at [994, 569] on div "Related cases There are other cases potentially from the same person, address o…" at bounding box center [795, 472] width 1222 height 713
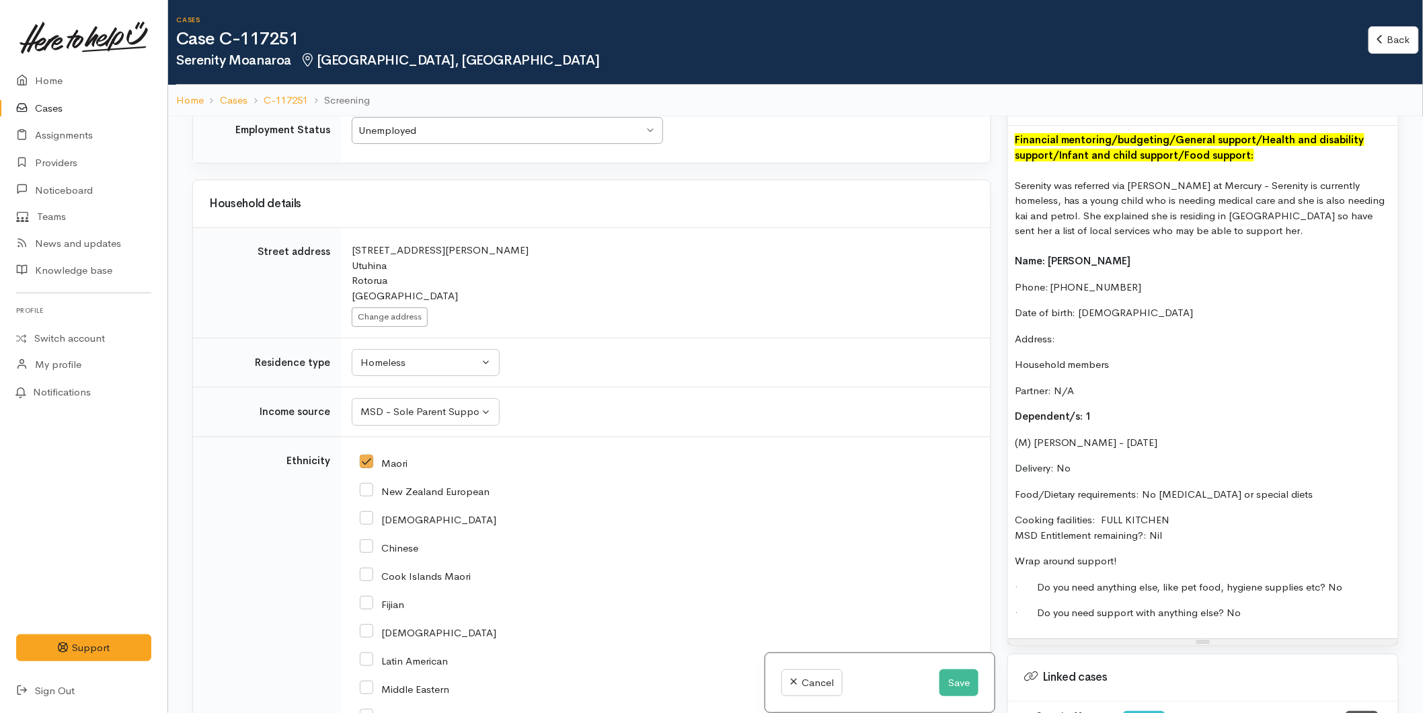
click at [1012, 261] on div "Financial mentoring/budgeting /General support /Health and disability support /…" at bounding box center [1203, 382] width 390 height 512
click at [1274, 148] on div "Financial mentoring/budgeting /General support /Health and disability support /…" at bounding box center [1202, 147] width 376 height 30
click at [1257, 156] on div "Financial mentoring/budgeting /General support /Health and disability support /…" at bounding box center [1202, 147] width 376 height 30
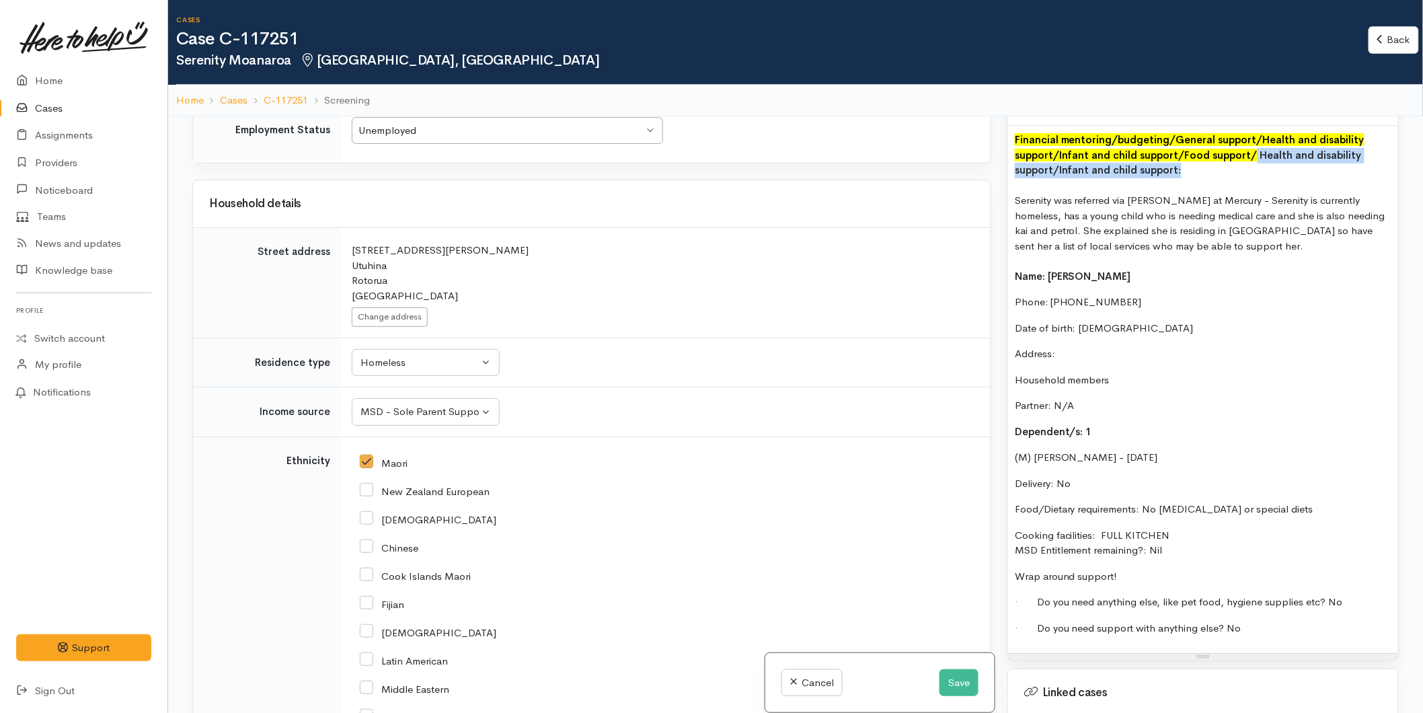
drag, startPoint x: 1170, startPoint y: 167, endPoint x: 1246, endPoint y: 156, distance: 77.4
click at [1246, 156] on div "Financial mentoring/budgeting /General support /Health and disability support /…" at bounding box center [1202, 155] width 376 height 46
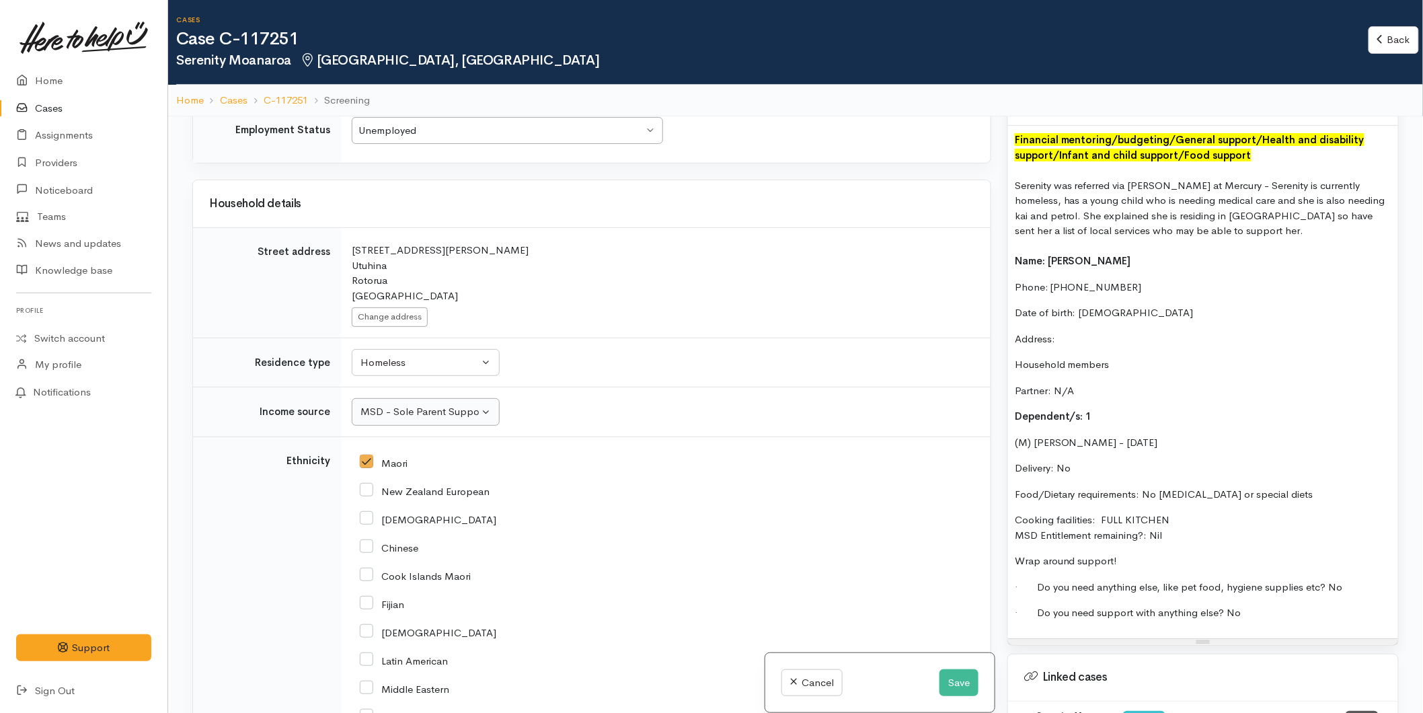
scroll to position [2241, 0]
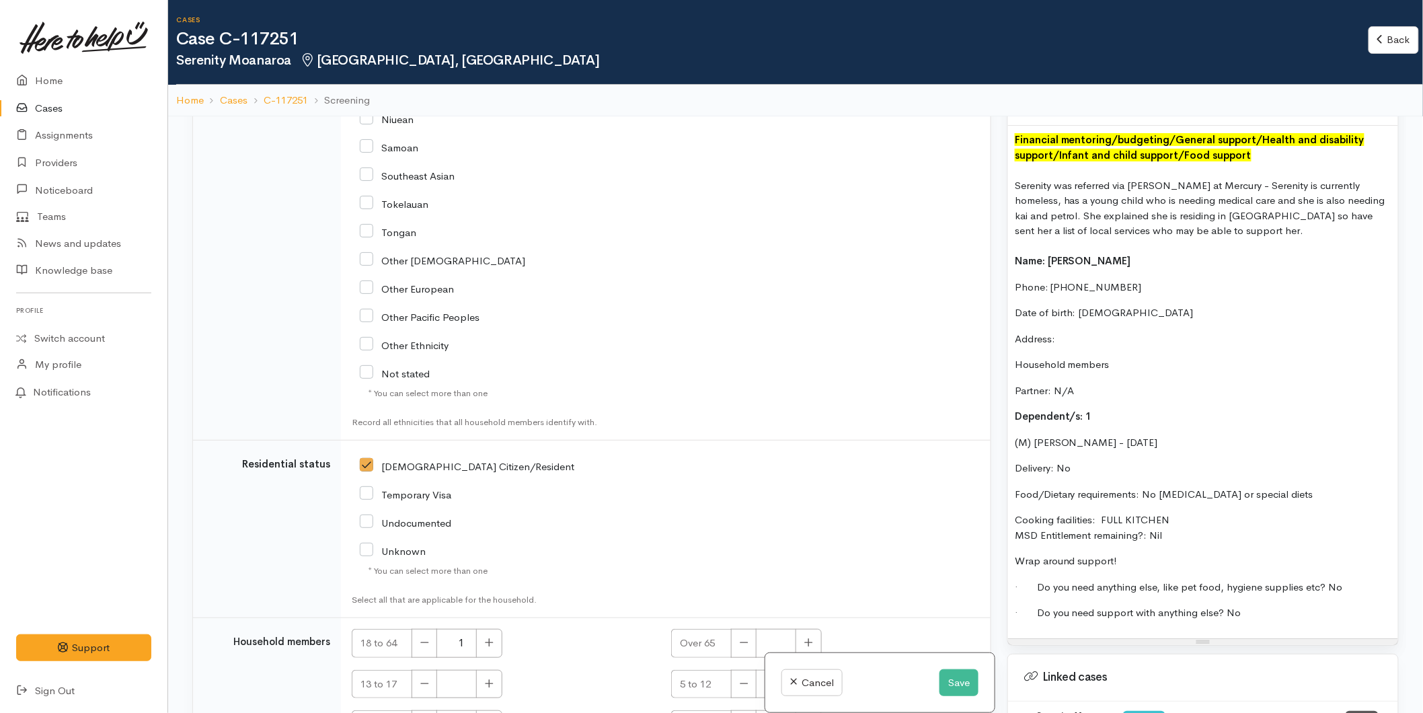
drag, startPoint x: 1067, startPoint y: 498, endPoint x: 1006, endPoint y: 456, distance: 74.4
click at [1006, 456] on div "Warnings Add No warnings have been raised against this case Add Warning Title ●…" at bounding box center [1202, 472] width 407 height 713
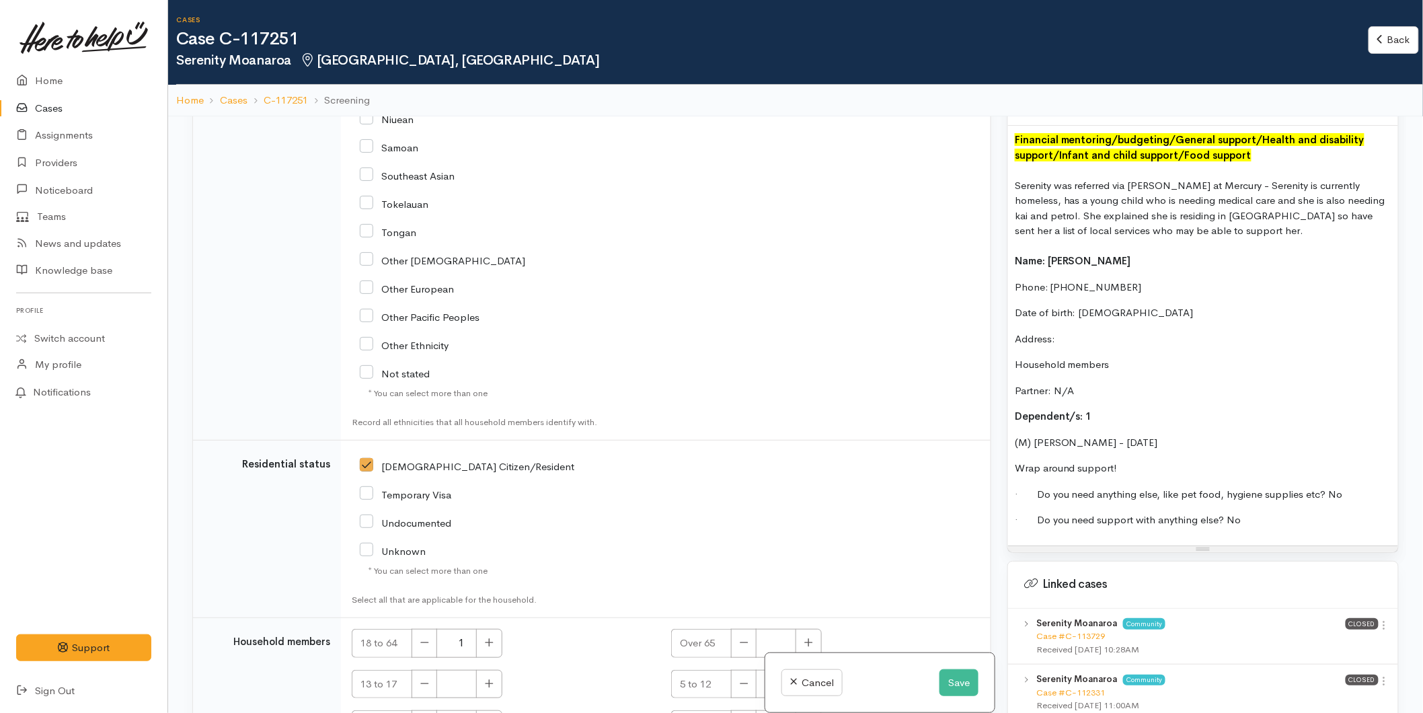
drag, startPoint x: 1036, startPoint y: 407, endPoint x: 997, endPoint y: 257, distance: 154.9
click at [997, 257] on div "Related cases There are other cases potentially from the same person, address o…" at bounding box center [795, 472] width 1222 height 713
copy div "Name: Serenity Moanaroa Phone: 0225881805 Date of birth: 15/06/1991 Address: Ho…"
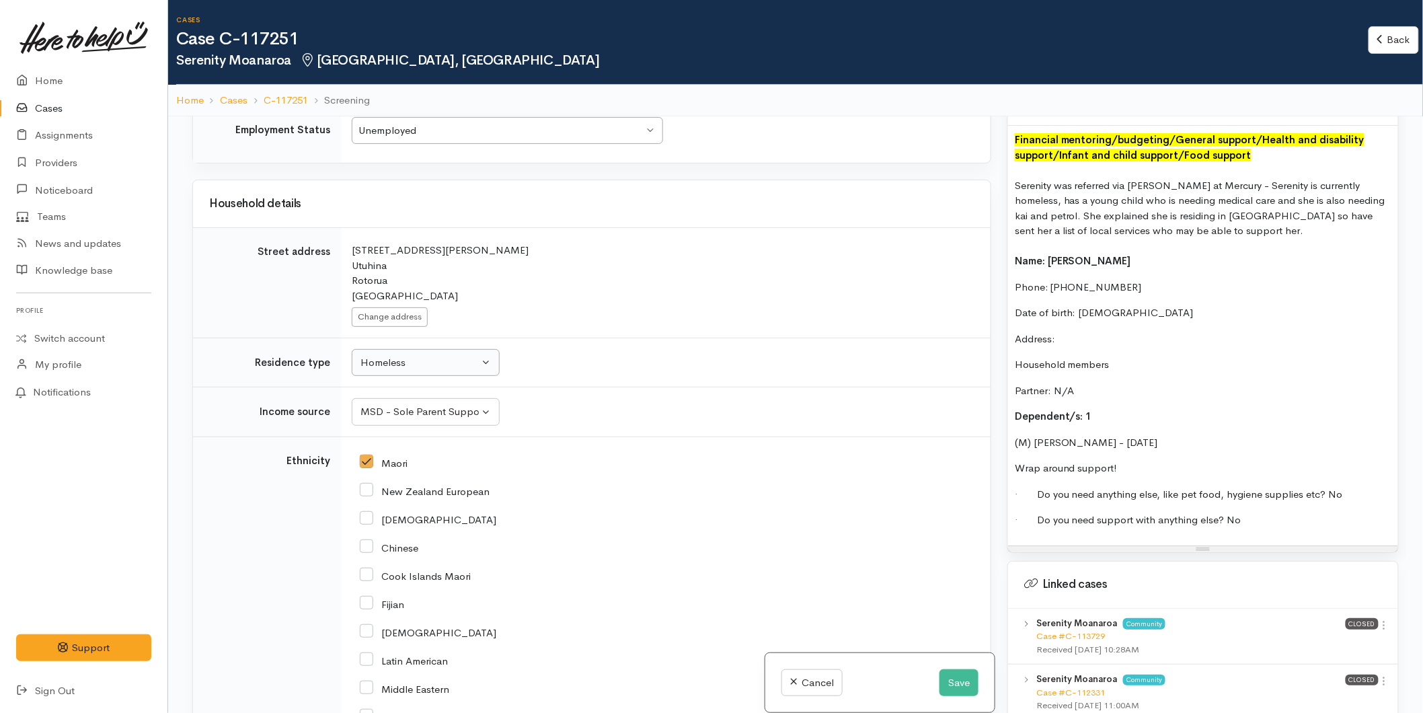
scroll to position [1269, 0]
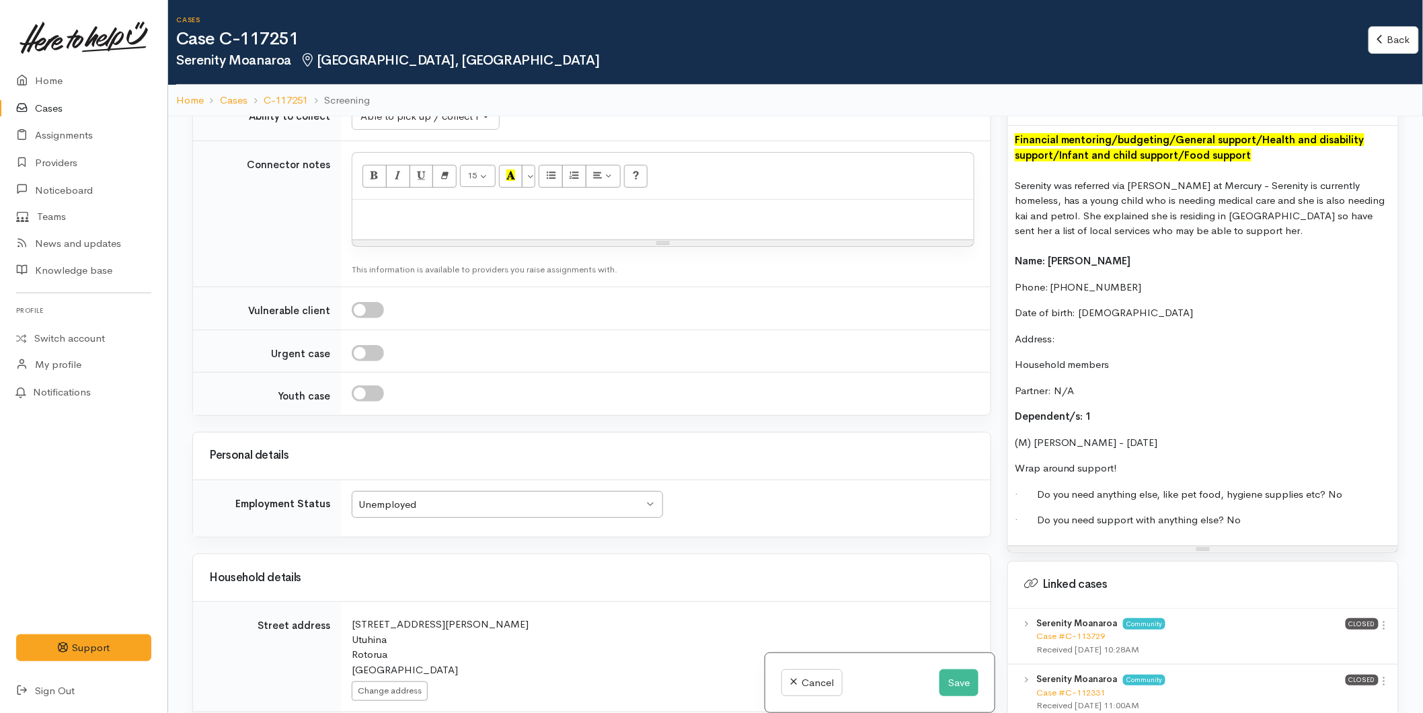
click at [379, 216] on p at bounding box center [663, 213] width 608 height 15
paste div
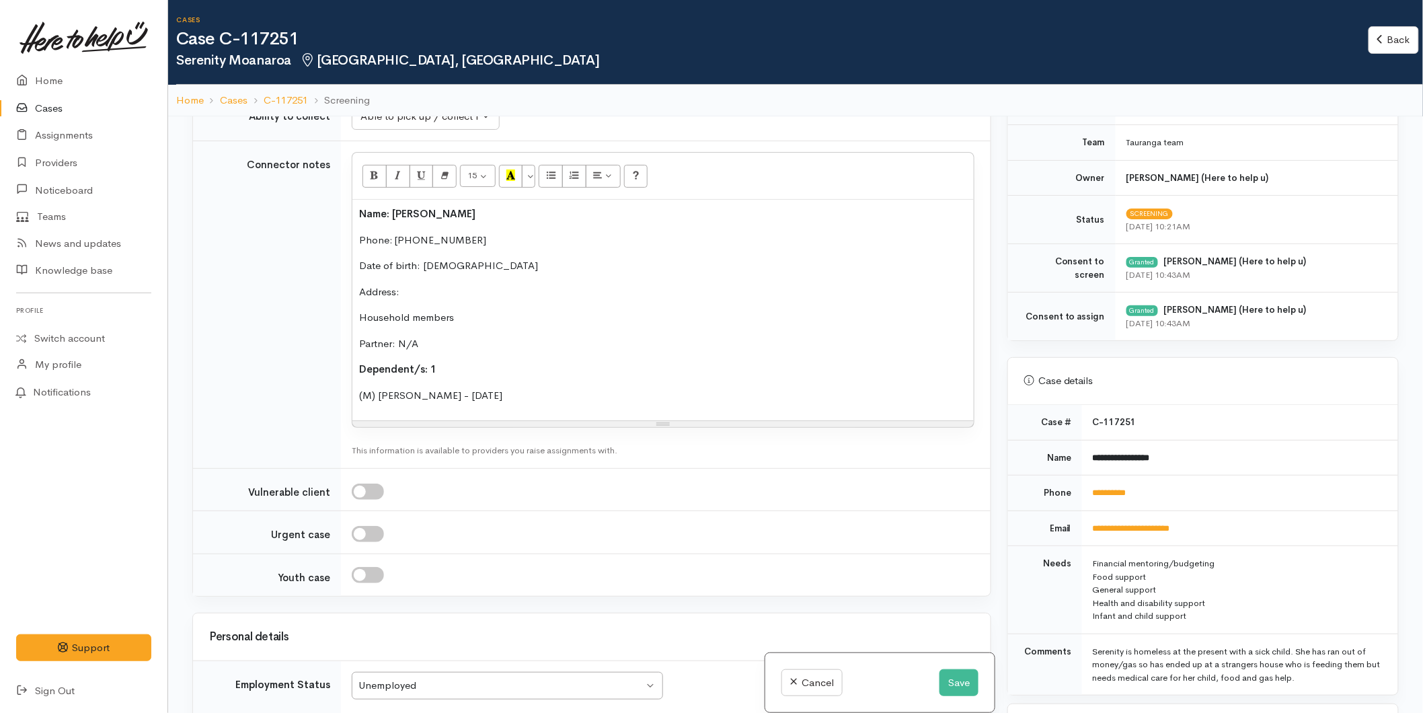
scroll to position [448, 0]
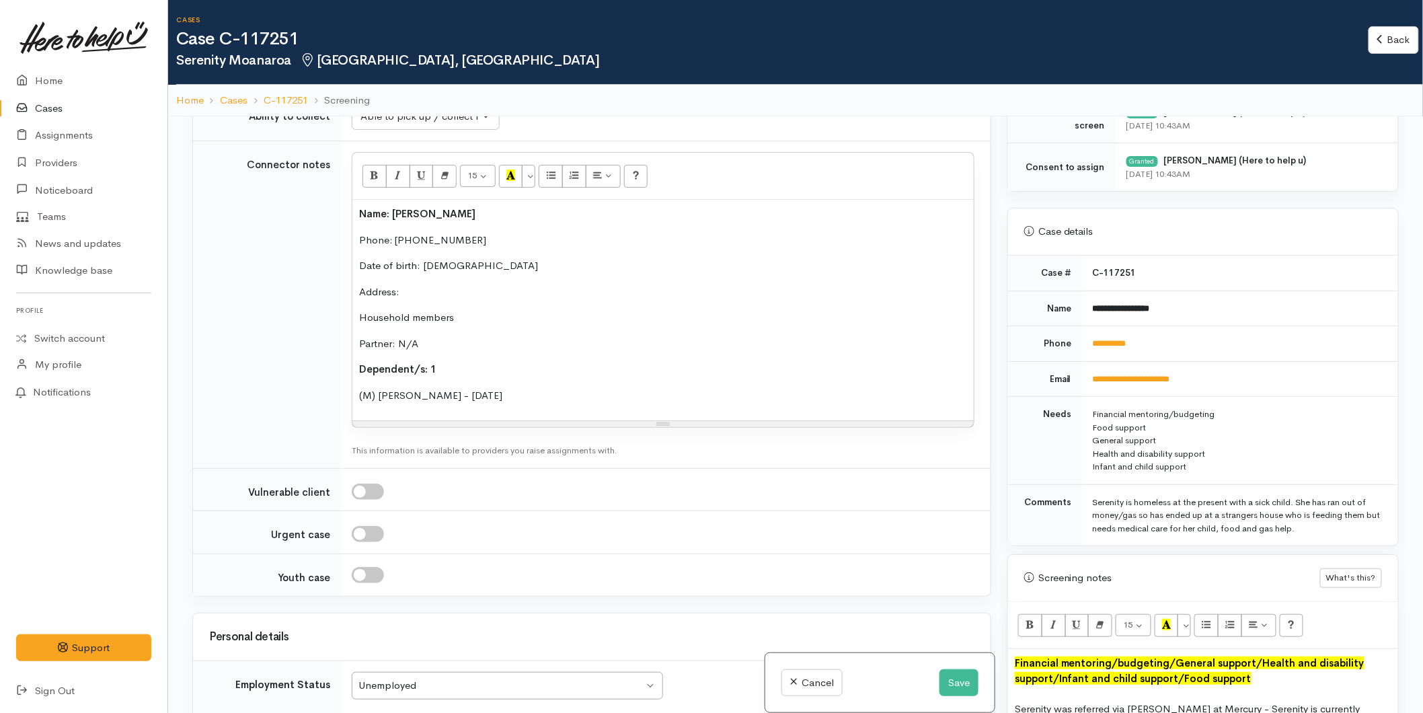
drag, startPoint x: 1160, startPoint y: 513, endPoint x: 1080, endPoint y: 502, distance: 80.7
click at [1082, 502] on td "Serenity is homeless at the present with a sick child. She has ran out of money…" at bounding box center [1240, 514] width 316 height 61
copy div "Serenity is homeless at the present with a sick child. She has ran out of money…"
drag, startPoint x: 950, startPoint y: 676, endPoint x: 992, endPoint y: 323, distance: 355.4
click at [950, 675] on button "Save" at bounding box center [958, 683] width 39 height 28
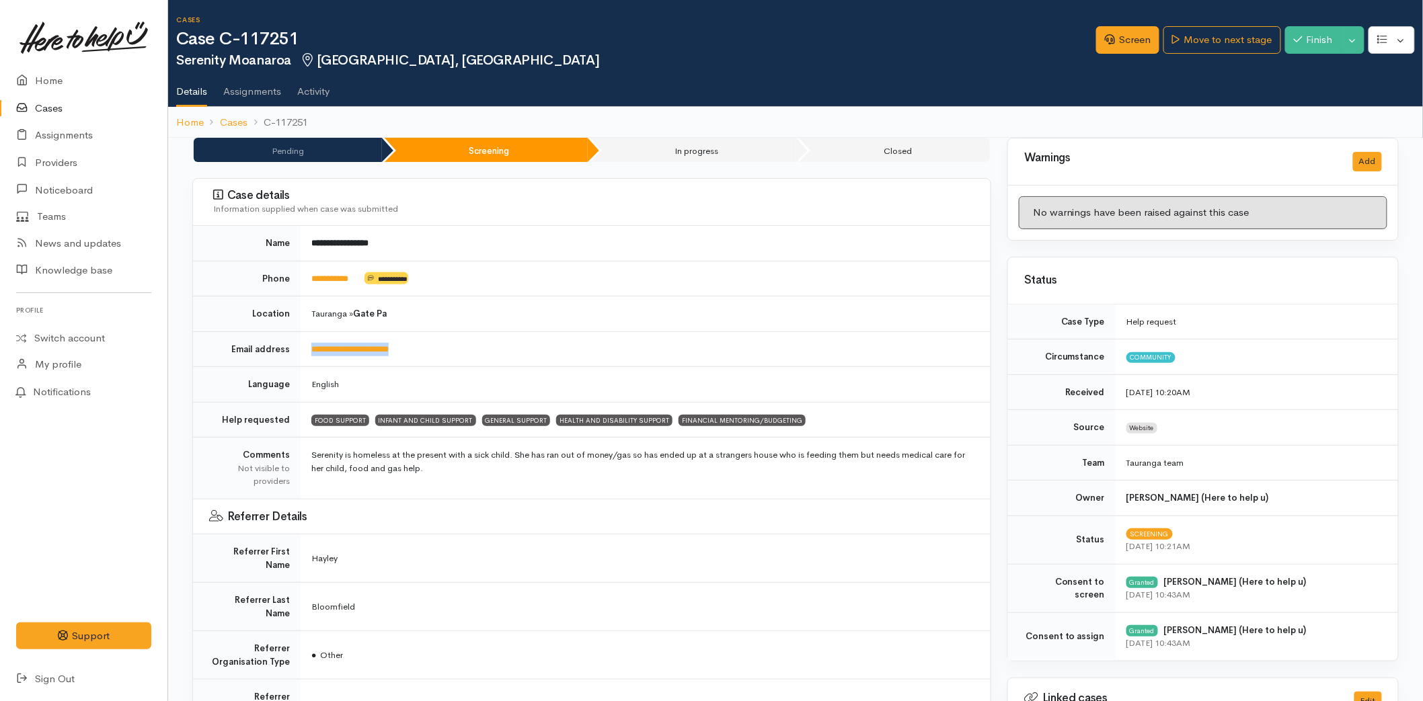
drag, startPoint x: 426, startPoint y: 347, endPoint x: 307, endPoint y: 337, distance: 118.8
click at [307, 337] on td "**********" at bounding box center [646, 349] width 690 height 36
copy link "**********"
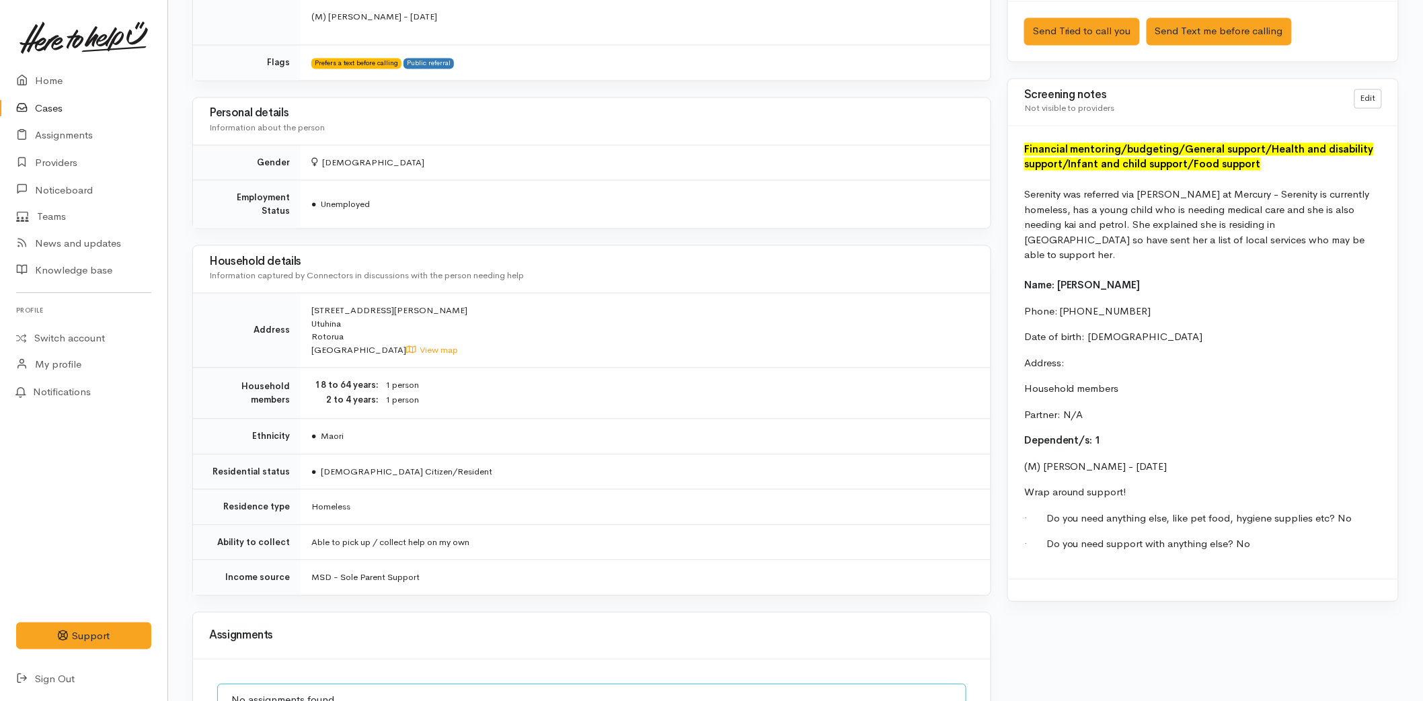
scroll to position [1198, 0]
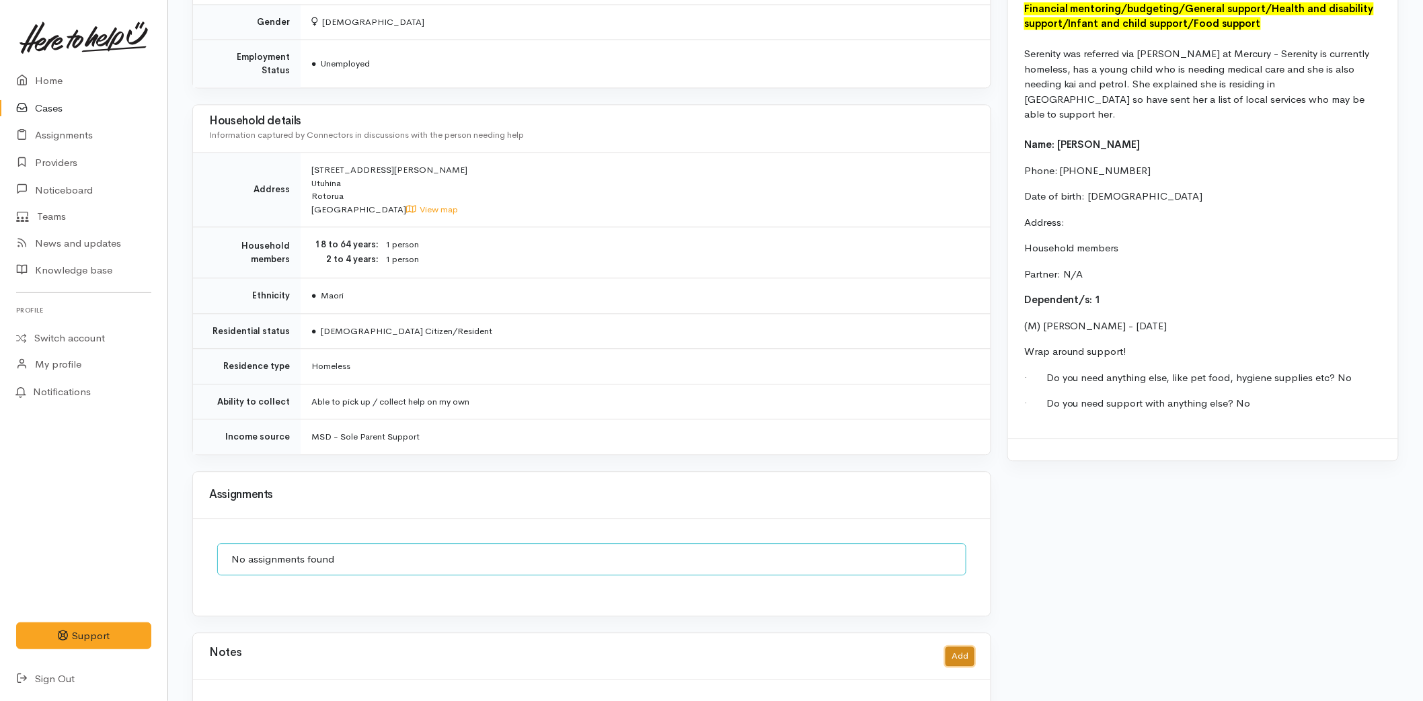
click at [961, 647] on button "Add" at bounding box center [959, 656] width 29 height 19
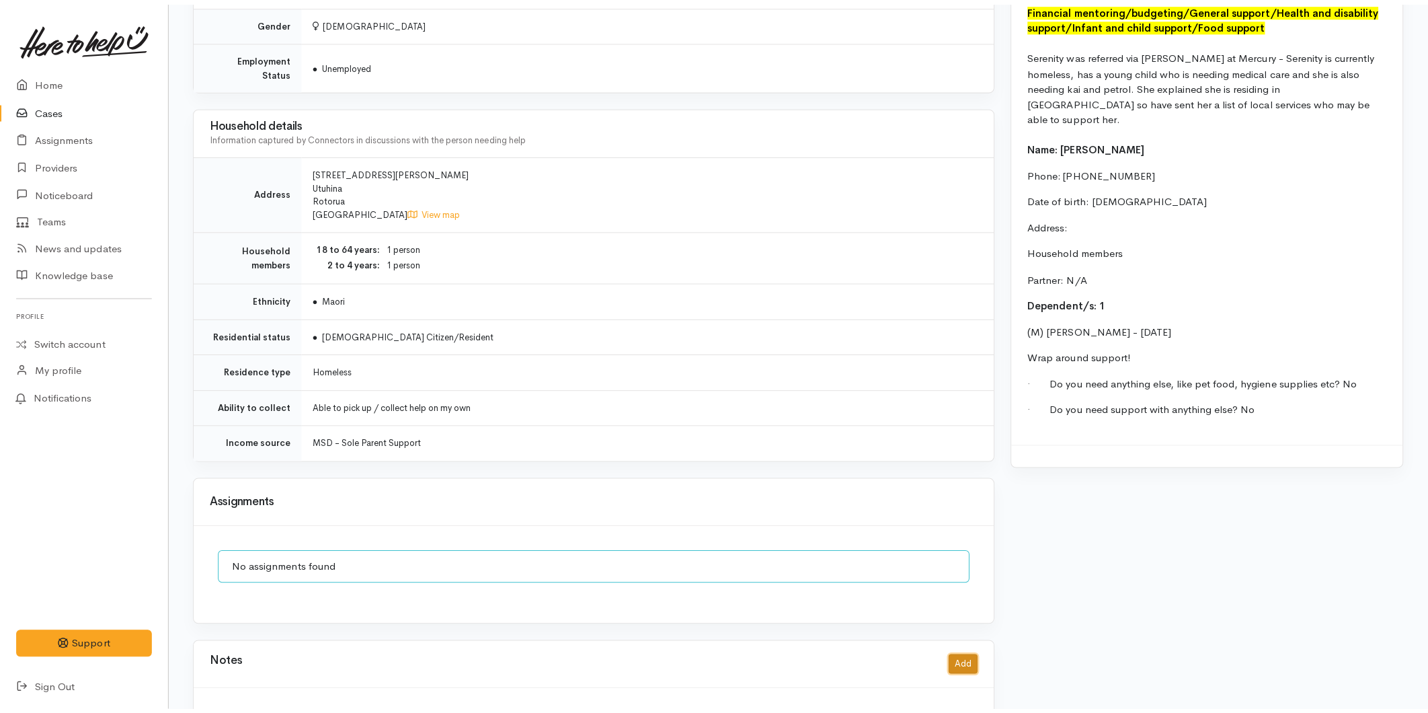
scroll to position [1187, 0]
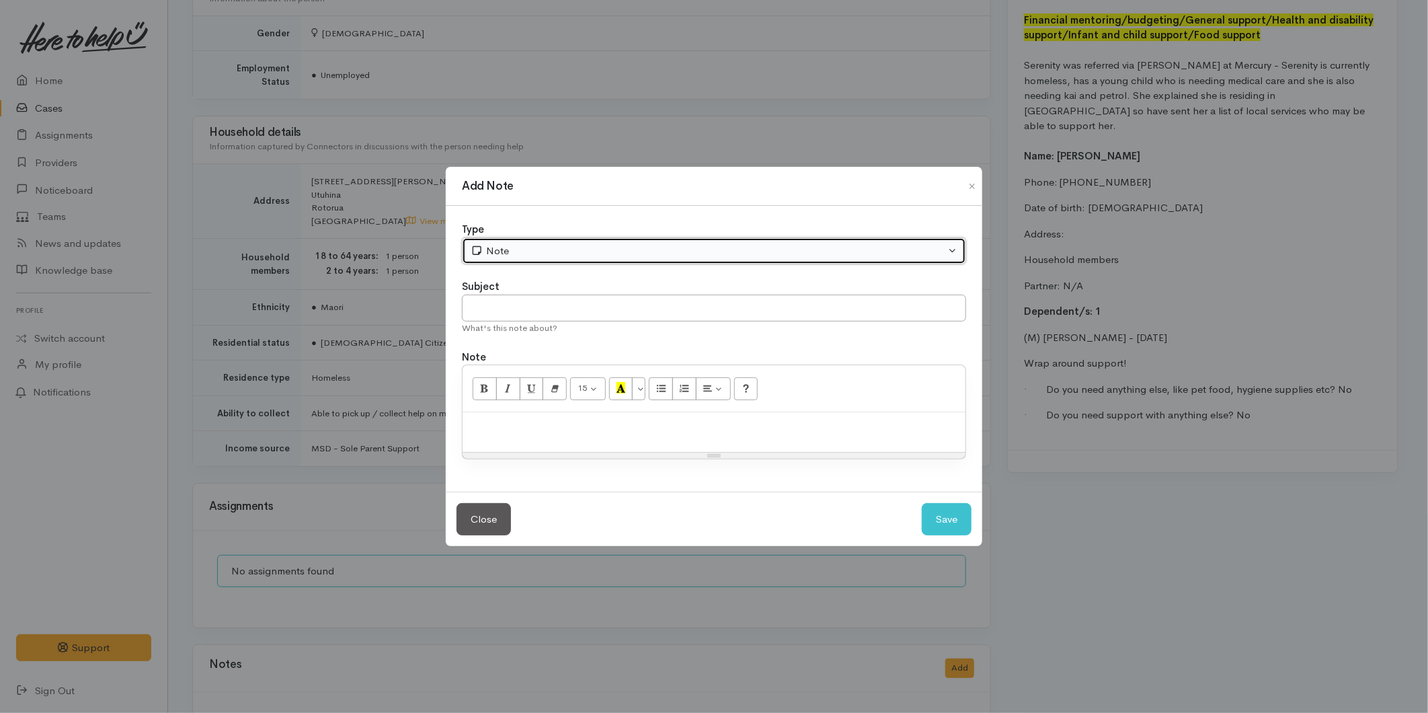
click at [492, 247] on div "Note" at bounding box center [708, 250] width 475 height 15
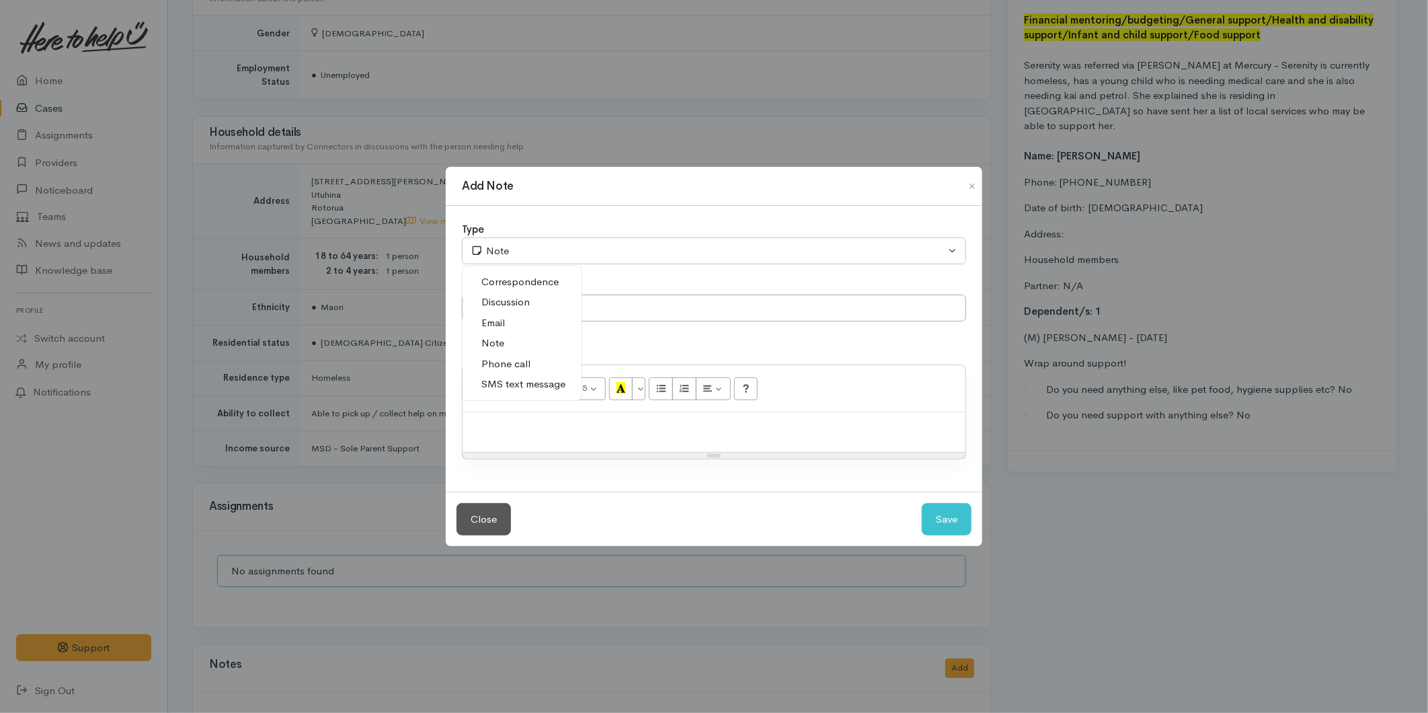
click at [495, 319] on span "Email" at bounding box center [493, 322] width 24 height 15
select select "2"
drag, startPoint x: 505, startPoint y: 311, endPoint x: 493, endPoint y: 284, distance: 29.8
click at [506, 311] on input "text" at bounding box center [714, 308] width 504 height 28
type input "S"
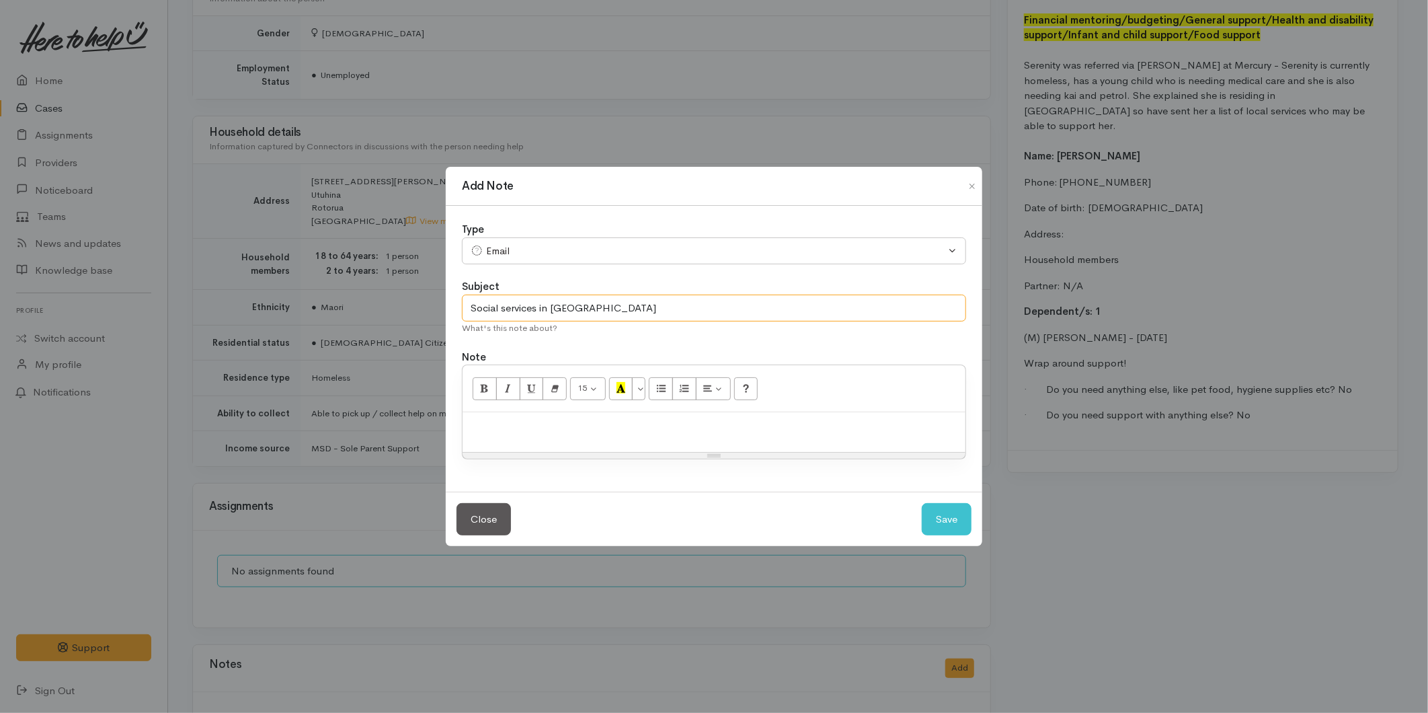
type input "Social services in [GEOGRAPHIC_DATA]"
paste div
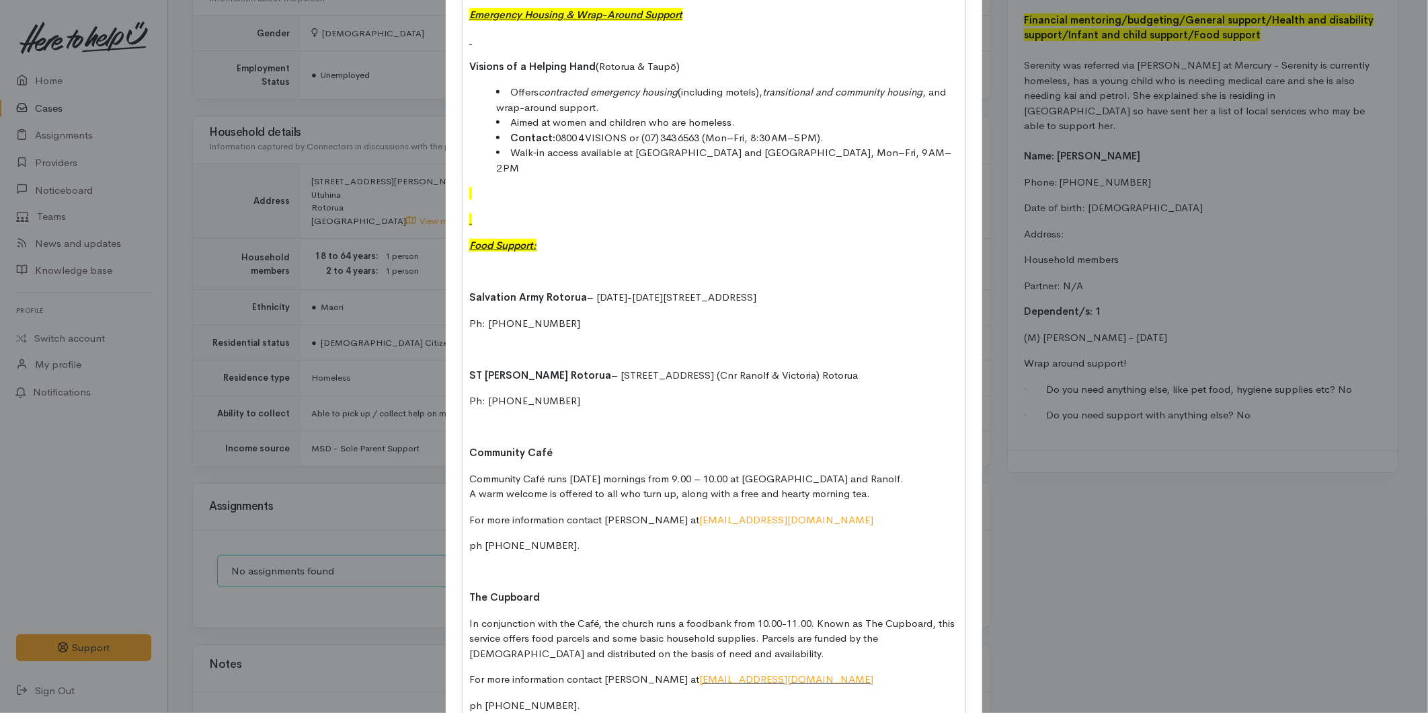
scroll to position [0, 0]
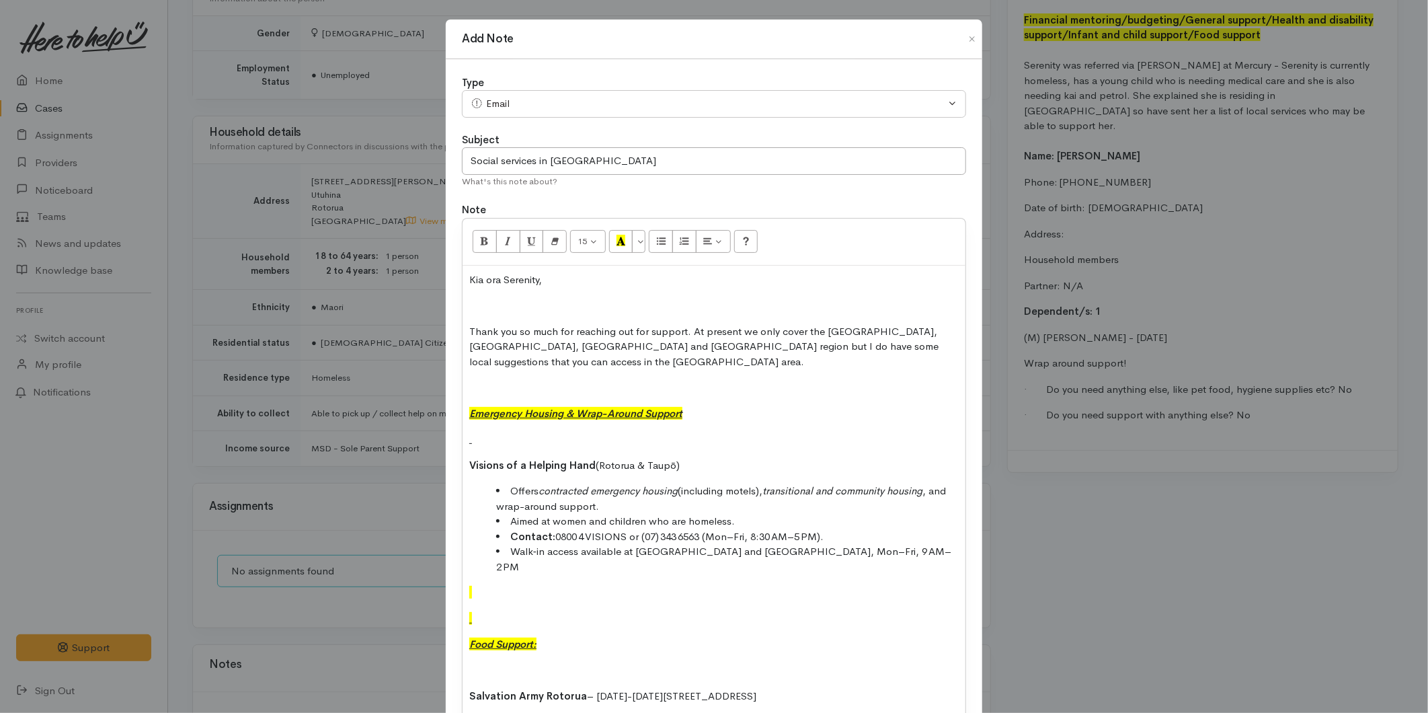
click at [500, 308] on p at bounding box center [713, 305] width 489 height 15
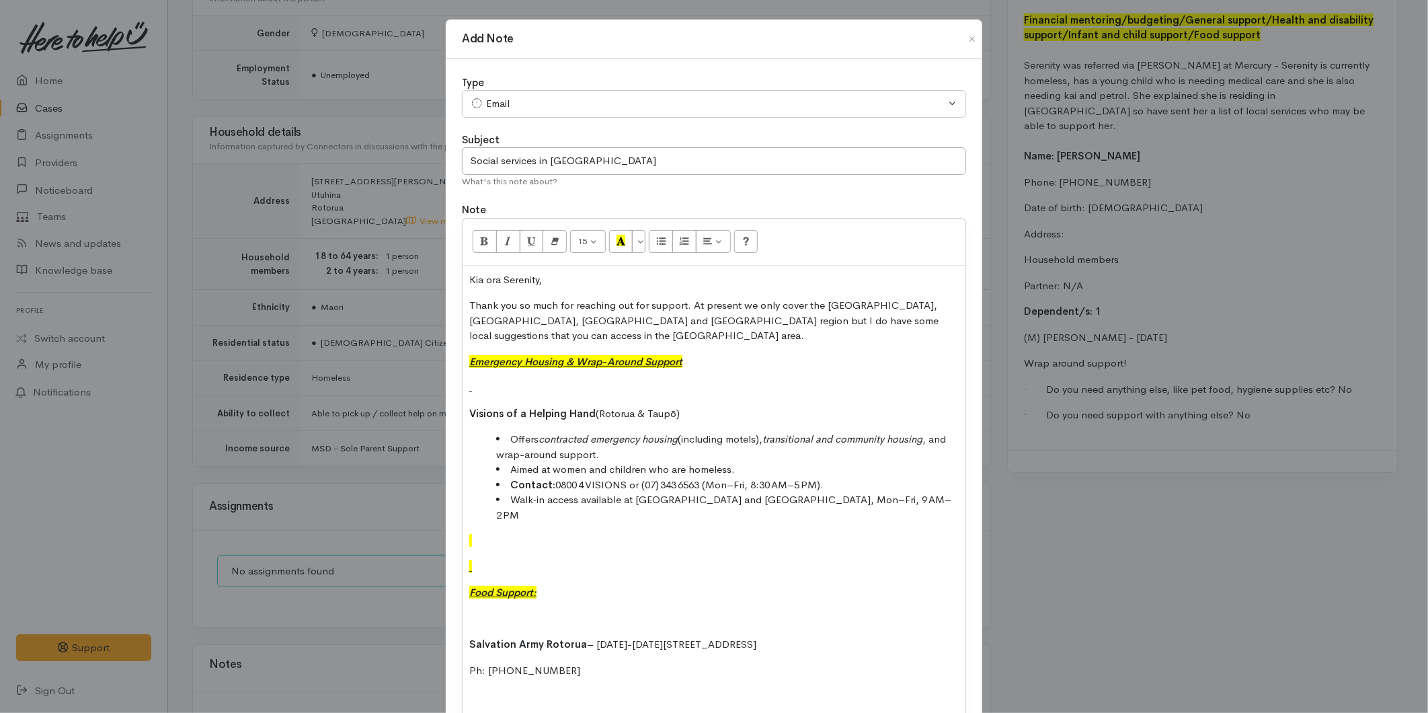
click at [500, 380] on p at bounding box center [713, 387] width 489 height 15
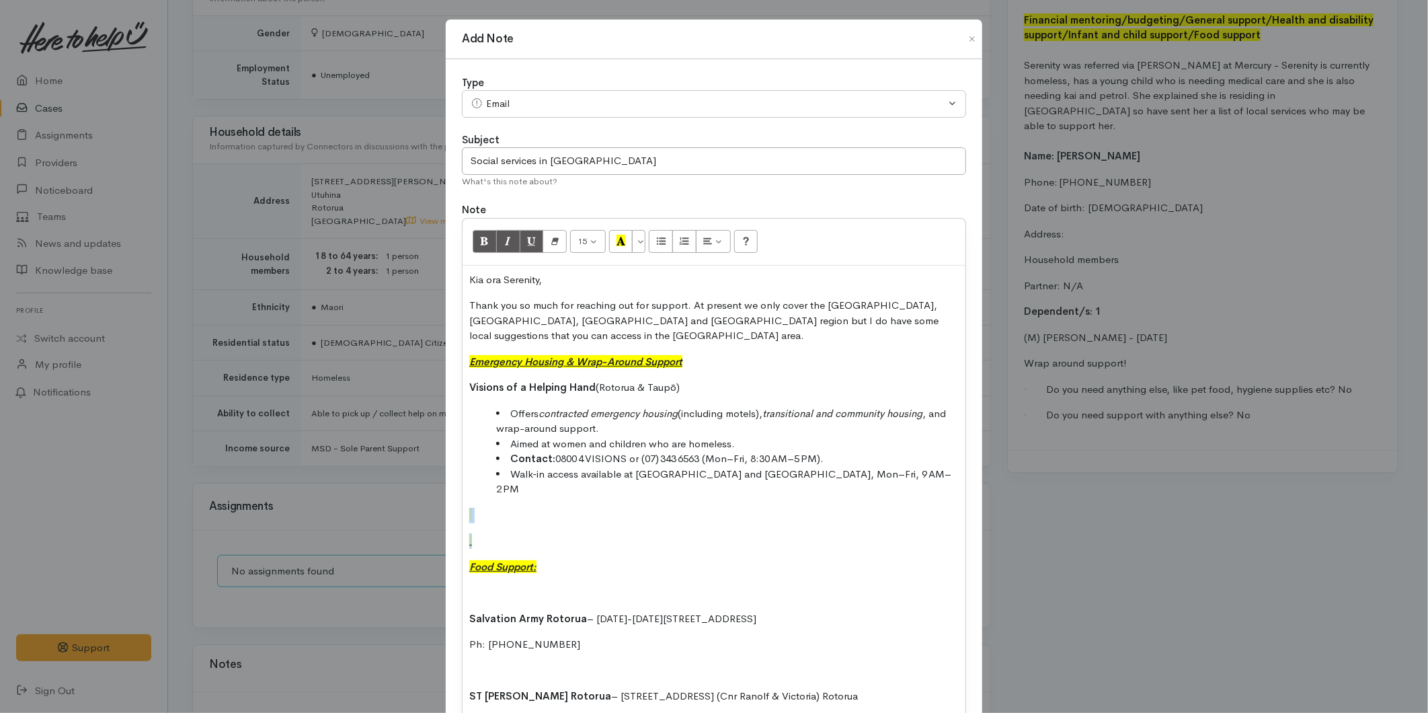
drag, startPoint x: 489, startPoint y: 505, endPoint x: 461, endPoint y: 480, distance: 37.6
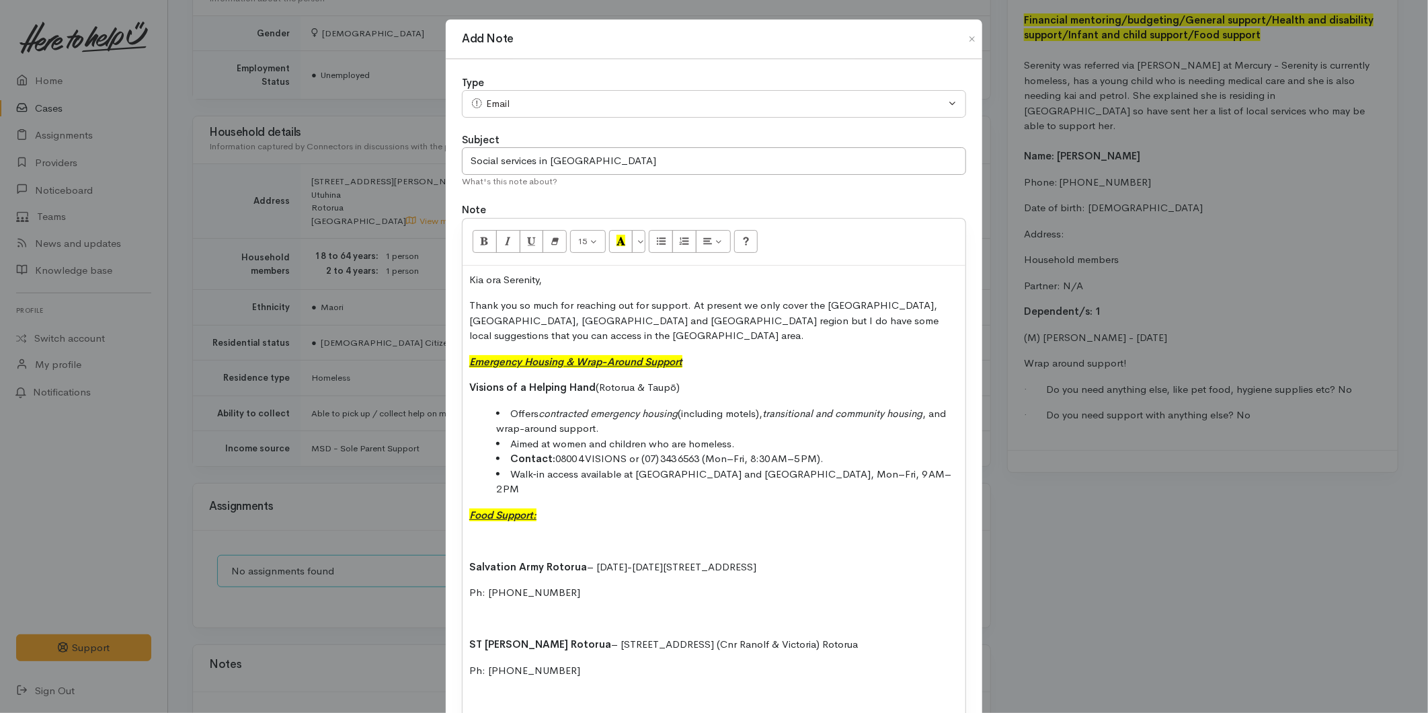
click at [477, 533] on p at bounding box center [713, 540] width 489 height 15
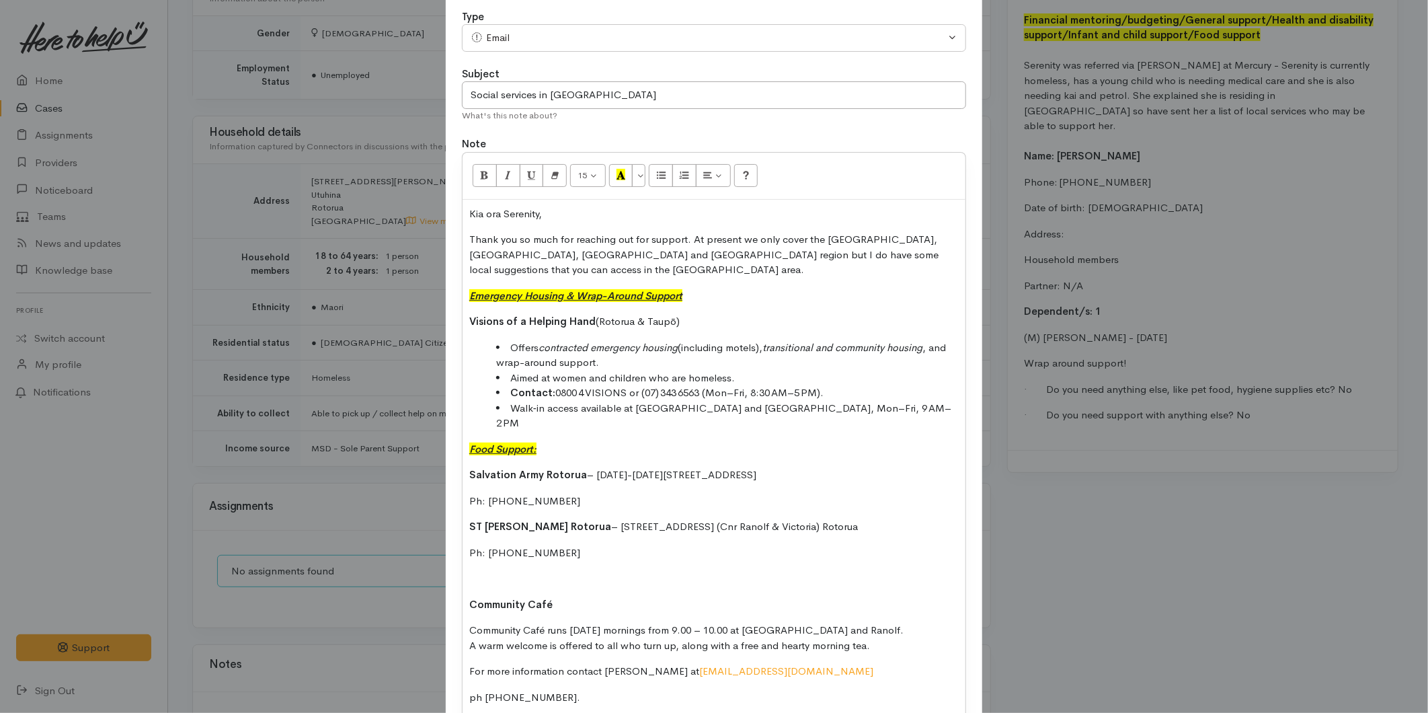
scroll to position [149, 0]
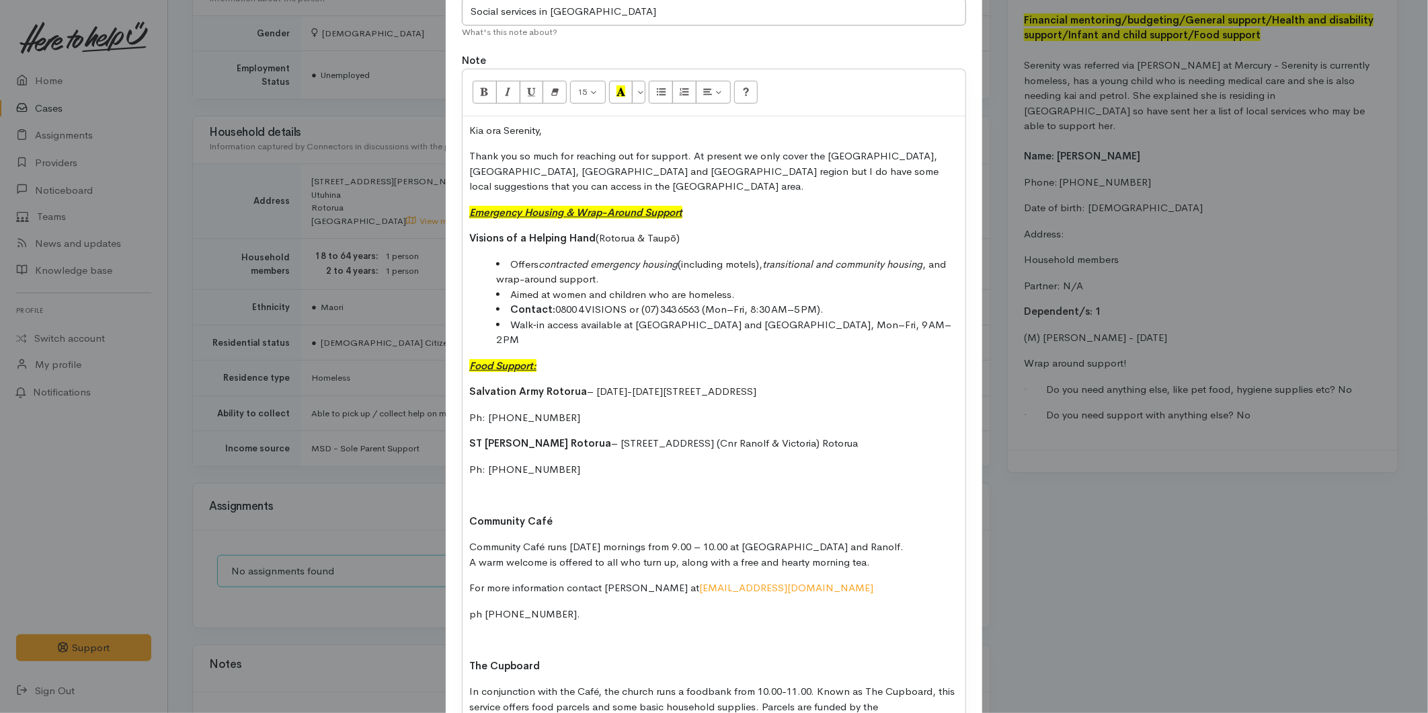
click at [478, 487] on p at bounding box center [713, 494] width 489 height 15
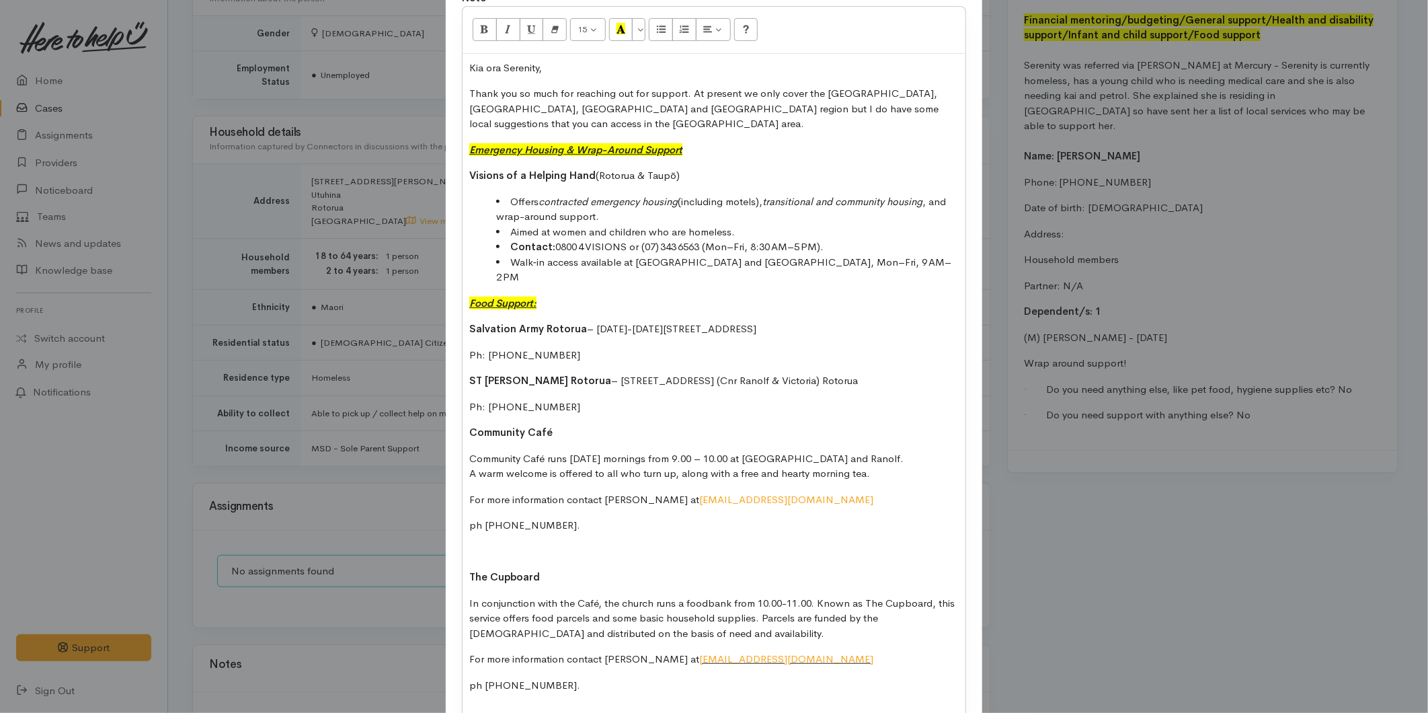
scroll to position [298, 0]
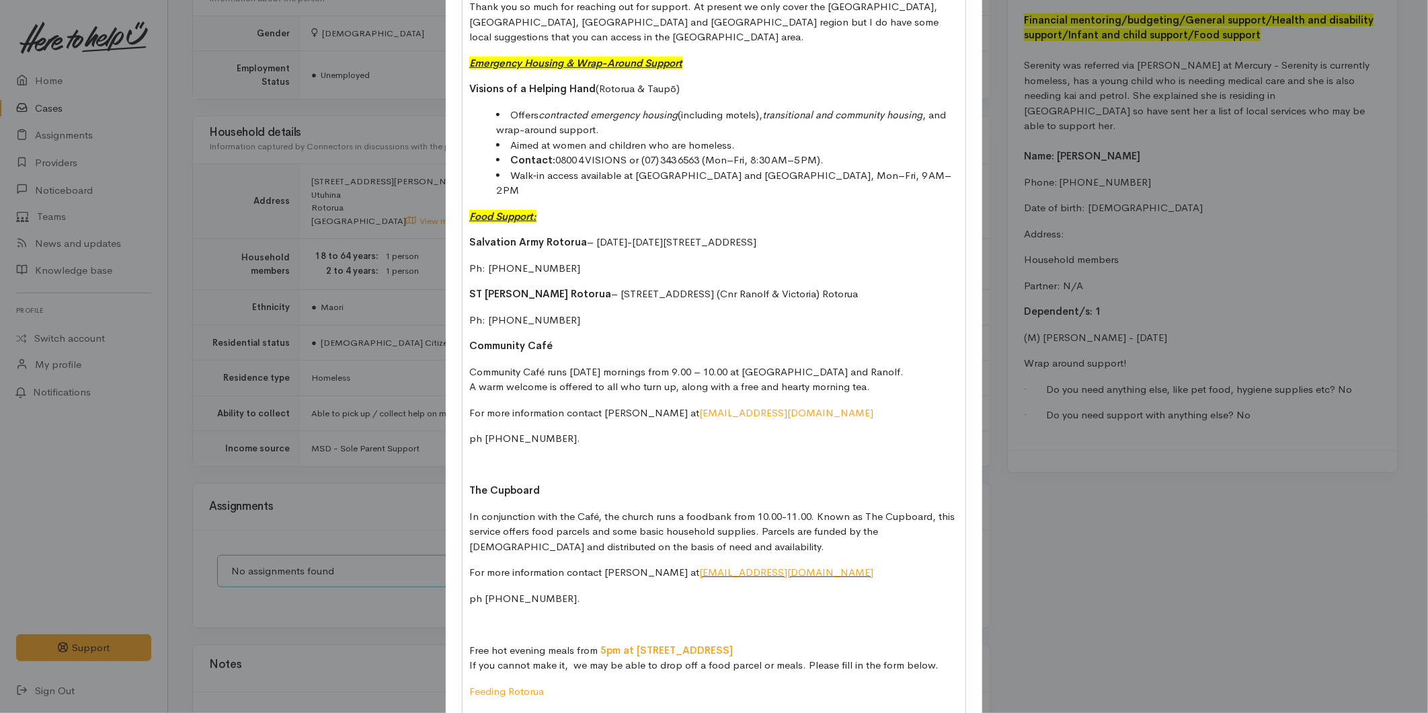
click at [478, 457] on p at bounding box center [713, 464] width 489 height 15
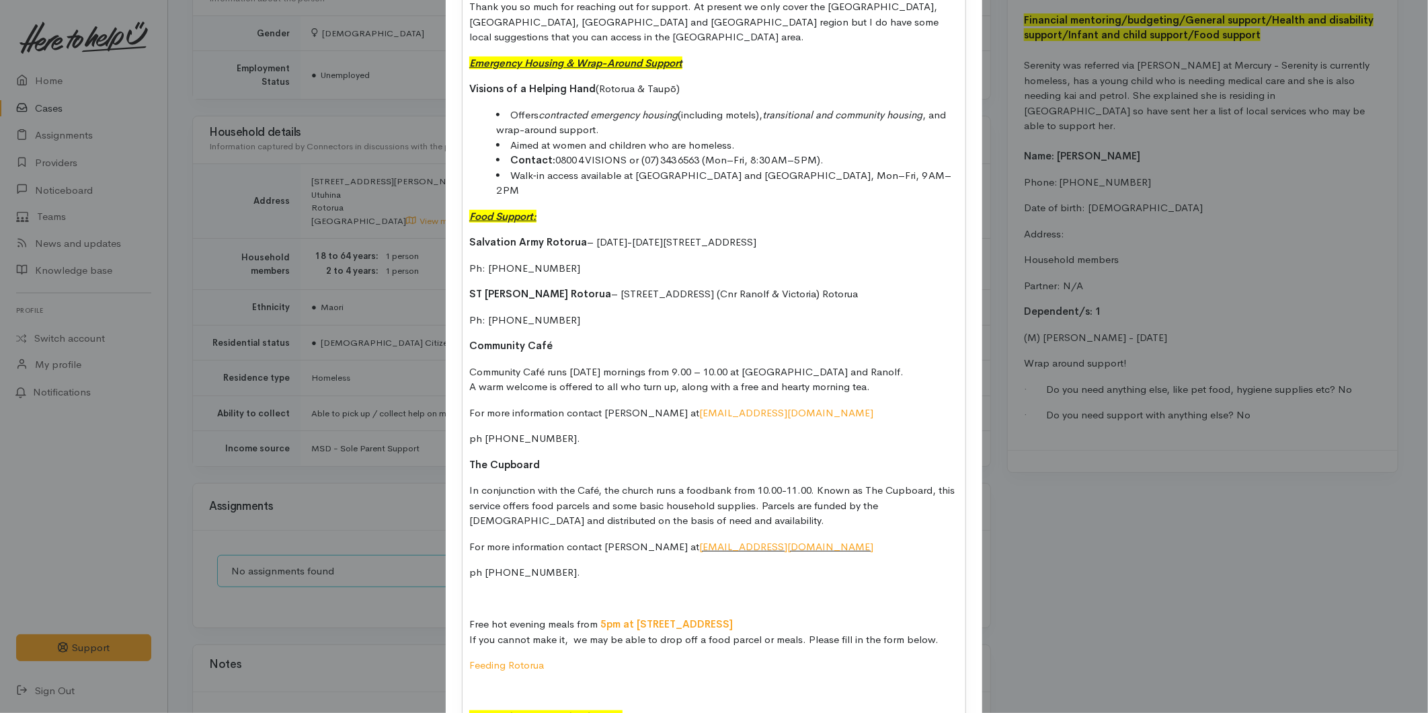
click at [482, 591] on p at bounding box center [713, 598] width 489 height 15
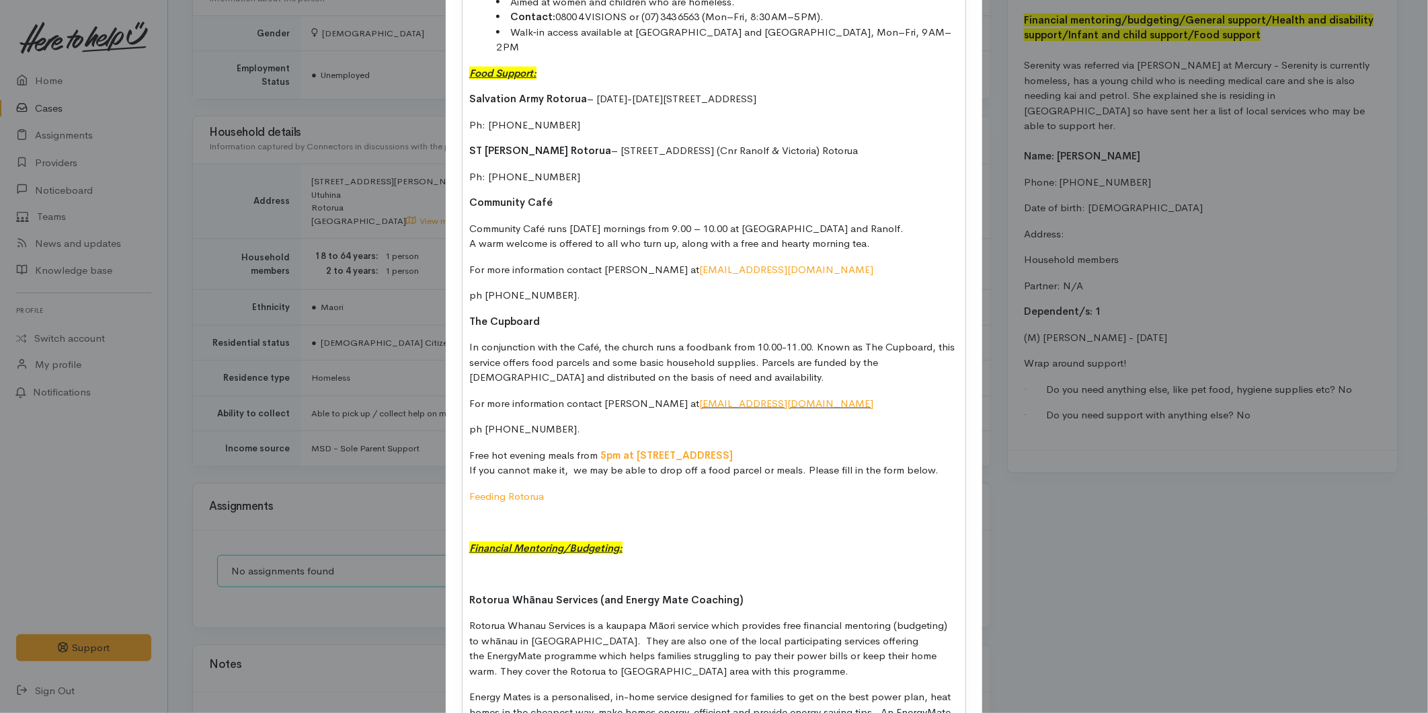
scroll to position [448, 0]
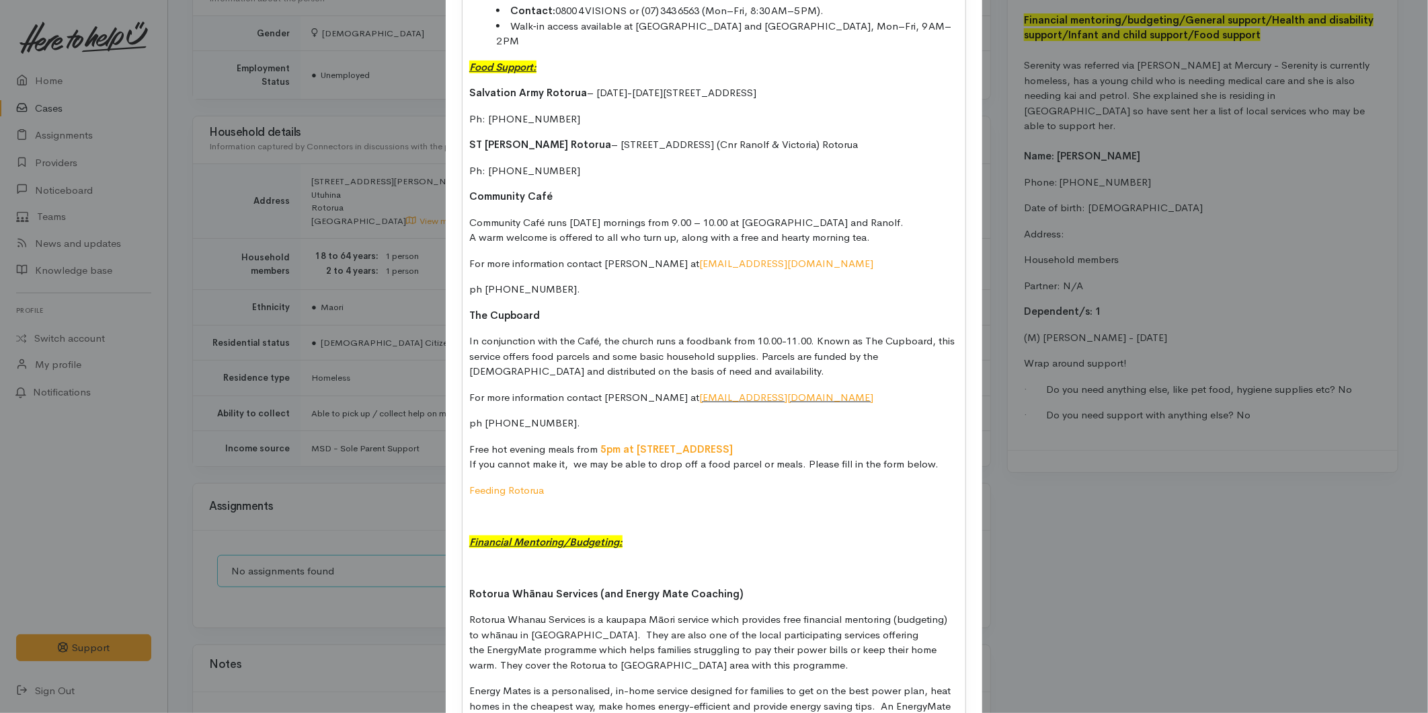
click at [479, 508] on p at bounding box center [713, 515] width 489 height 15
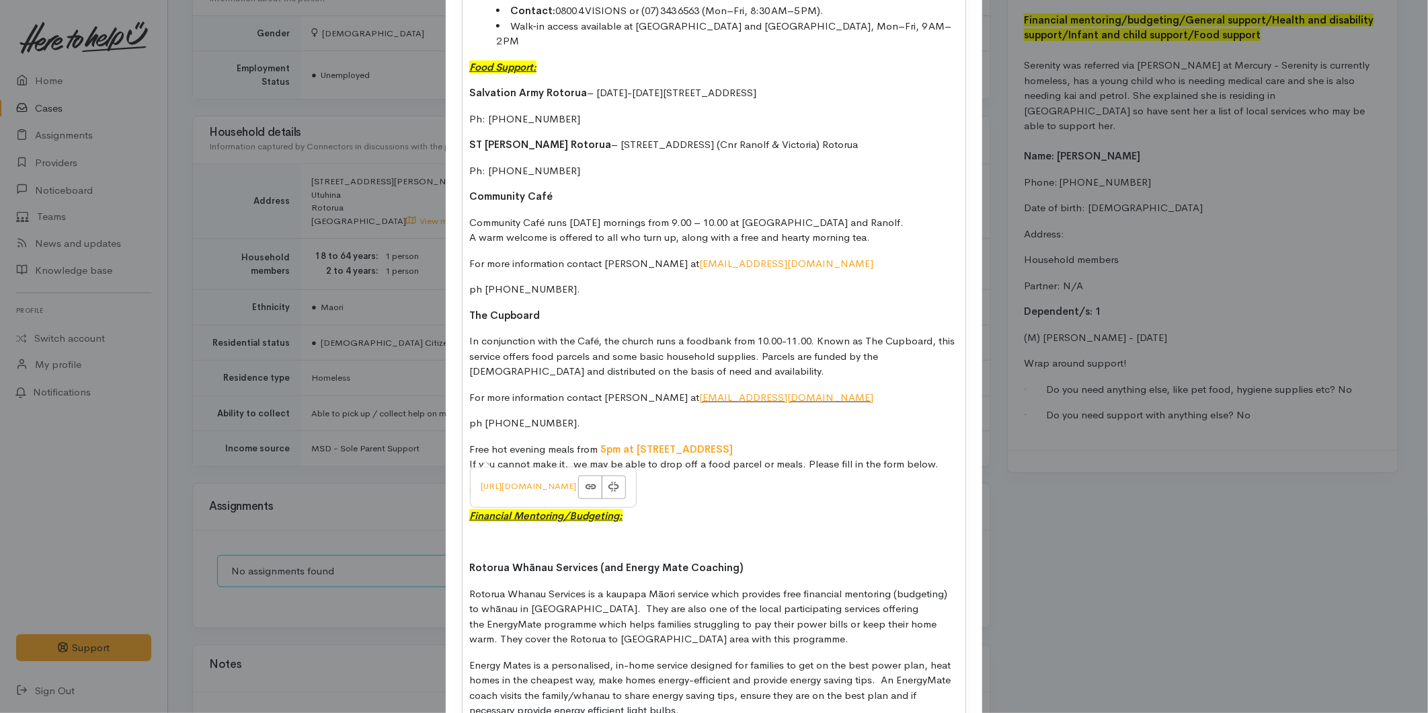
click at [485, 534] on p at bounding box center [713, 541] width 489 height 15
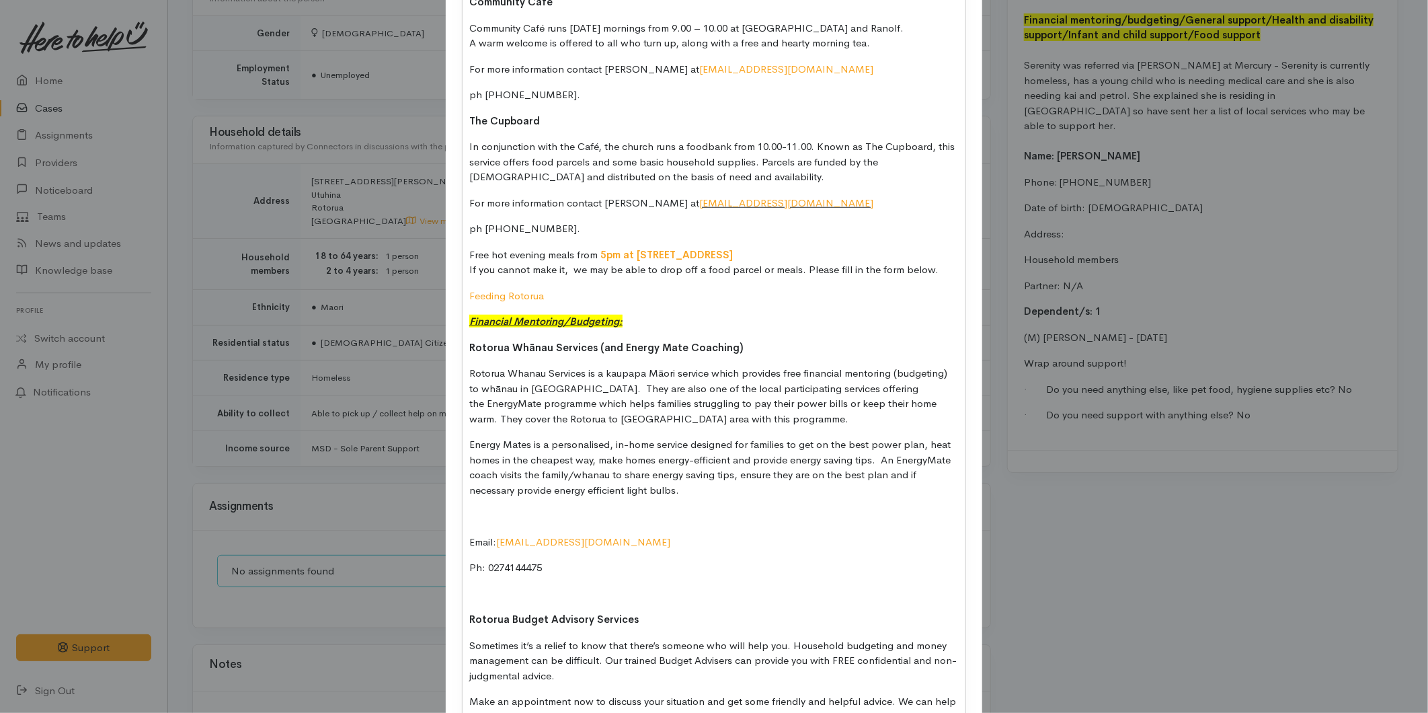
scroll to position [672, 0]
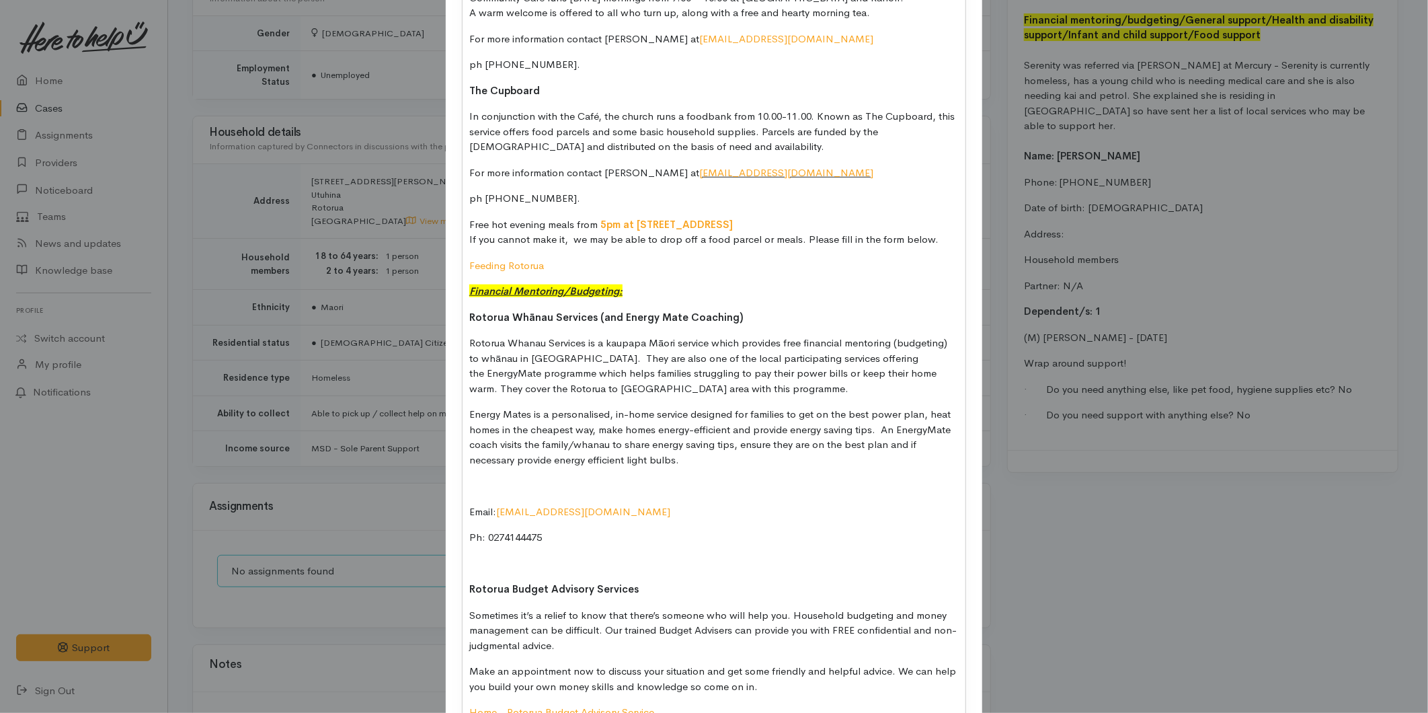
click at [477, 478] on p at bounding box center [713, 485] width 489 height 15
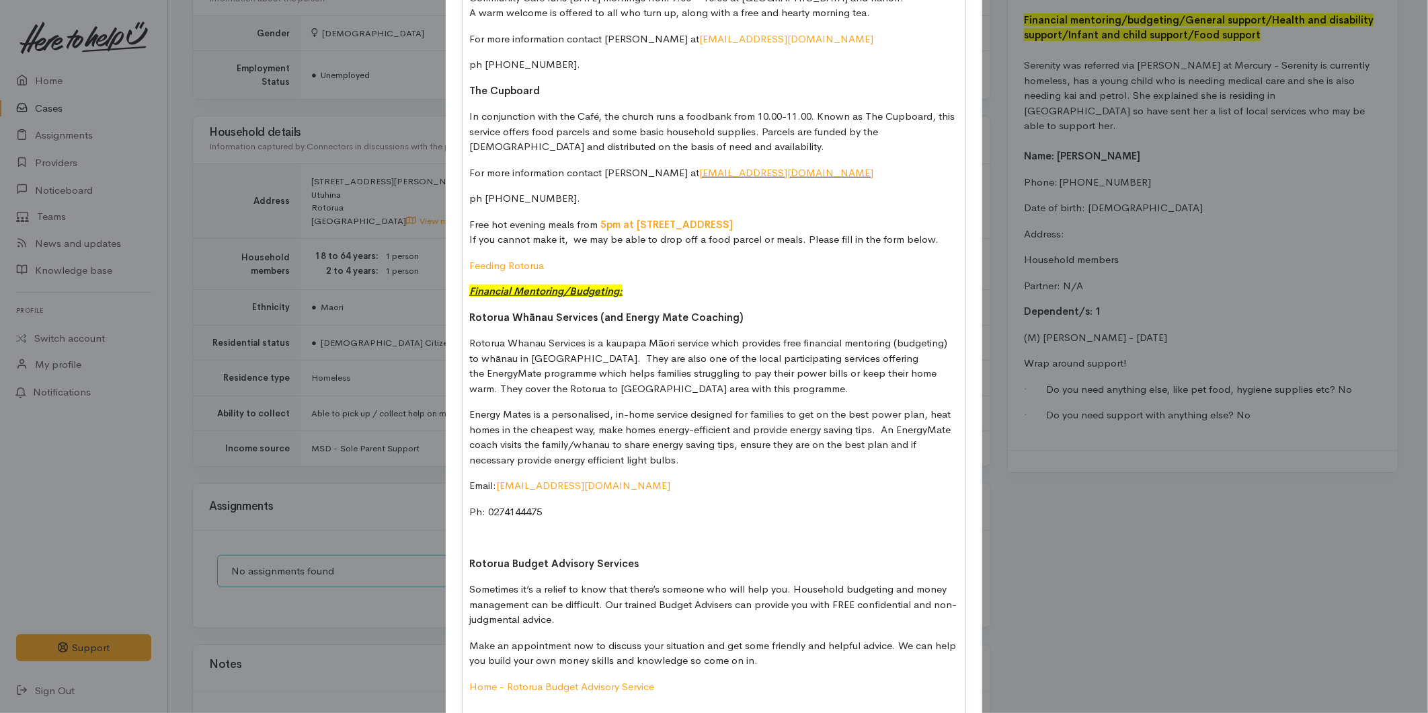
click at [475, 530] on p at bounding box center [713, 537] width 489 height 15
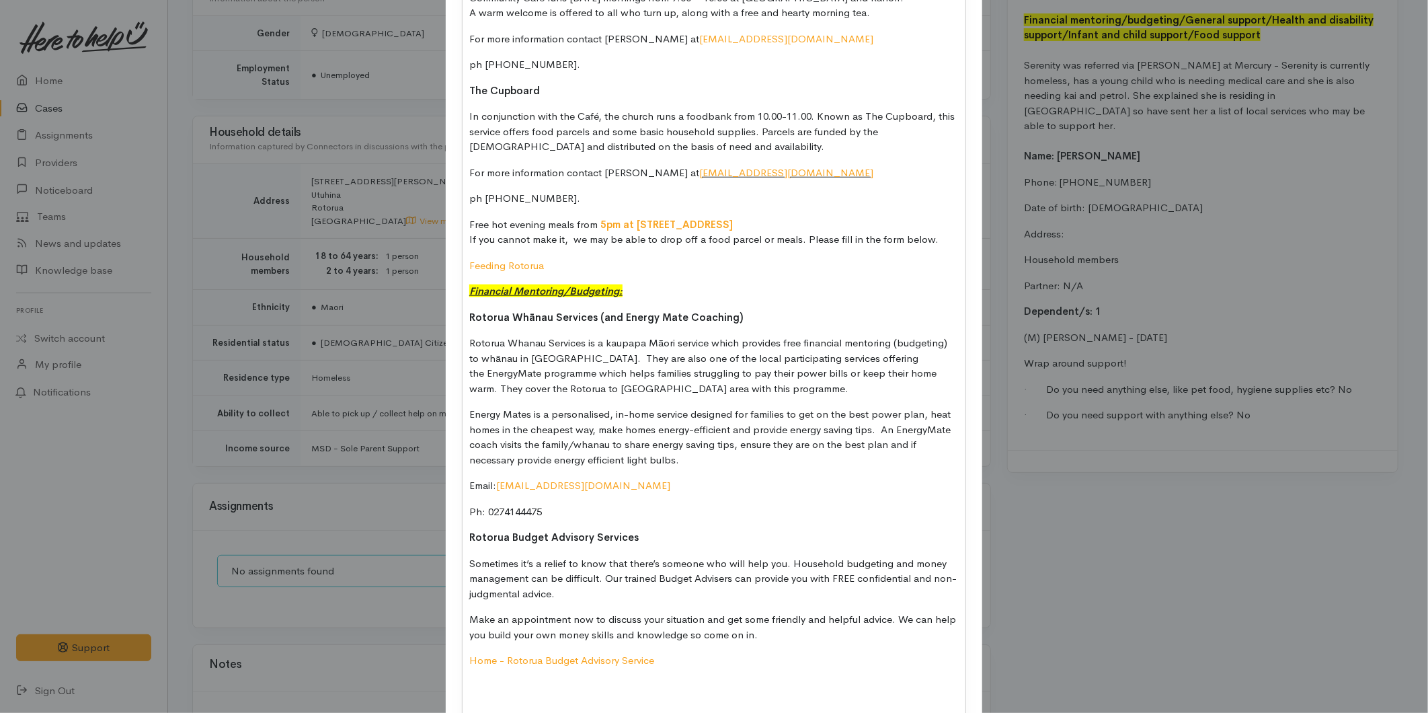
scroll to position [971, 0]
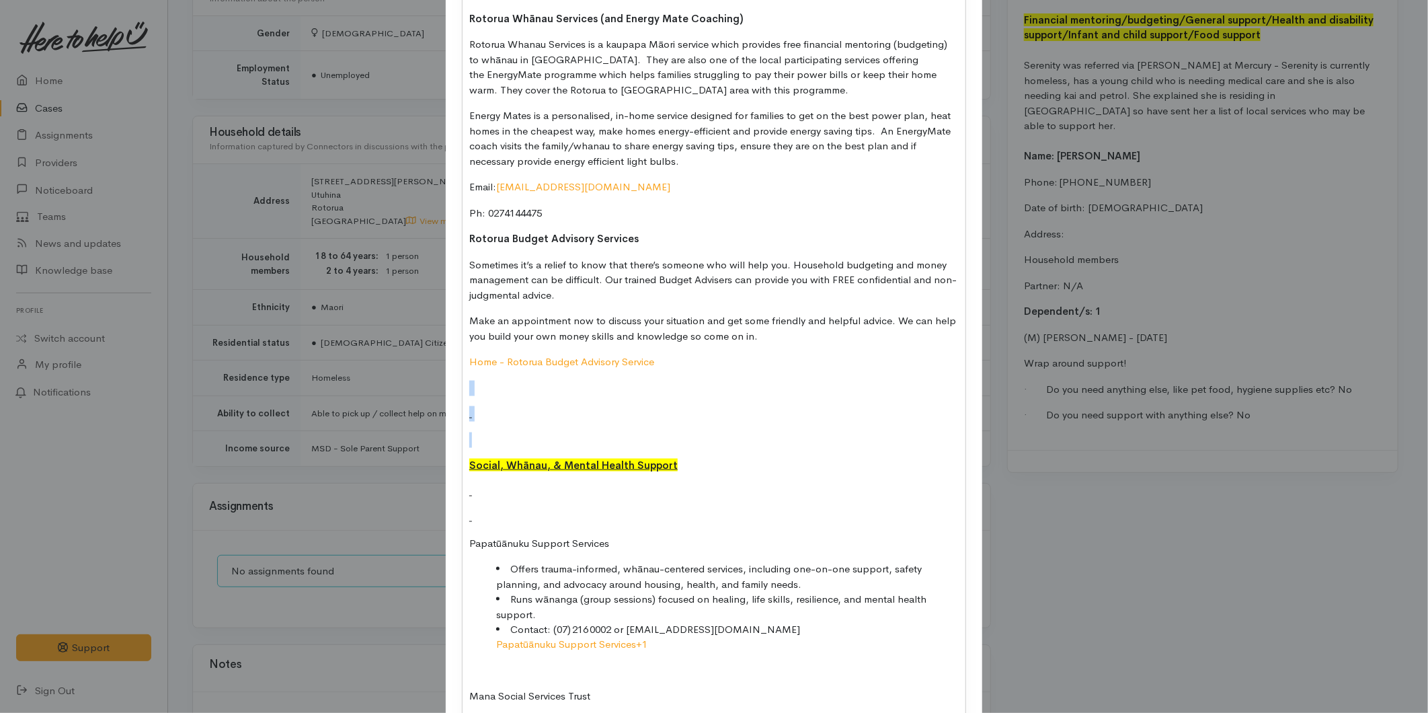
drag, startPoint x: 479, startPoint y: 411, endPoint x: 461, endPoint y: 352, distance: 62.5
click at [463, 352] on div "Kia ora Serenity, Thank you so much for reaching out for support. At present we…" at bounding box center [714, 539] width 503 height 2489
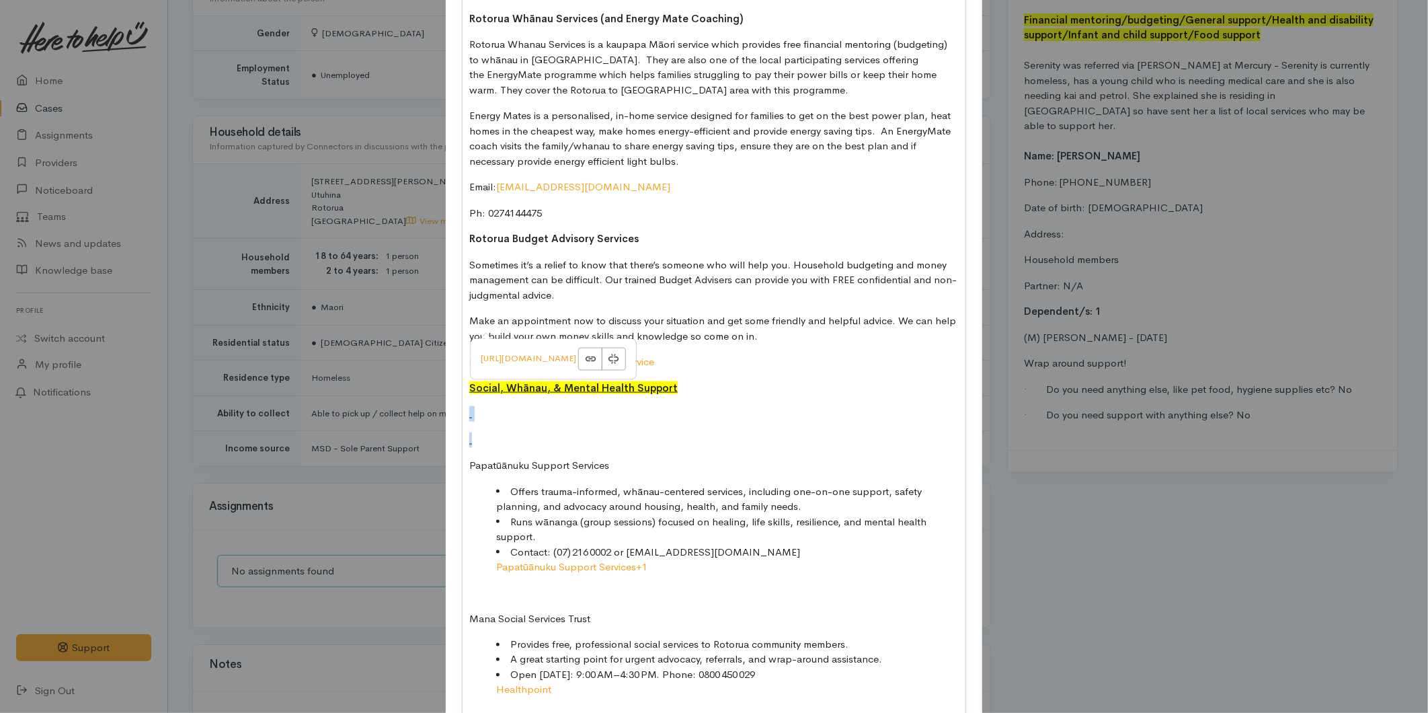
drag, startPoint x: 466, startPoint y: 404, endPoint x: 464, endPoint y: 385, distance: 18.9
click at [464, 385] on div "Kia ora Serenity, Thank you so much for reaching out for support. At present we…" at bounding box center [714, 501] width 503 height 2412
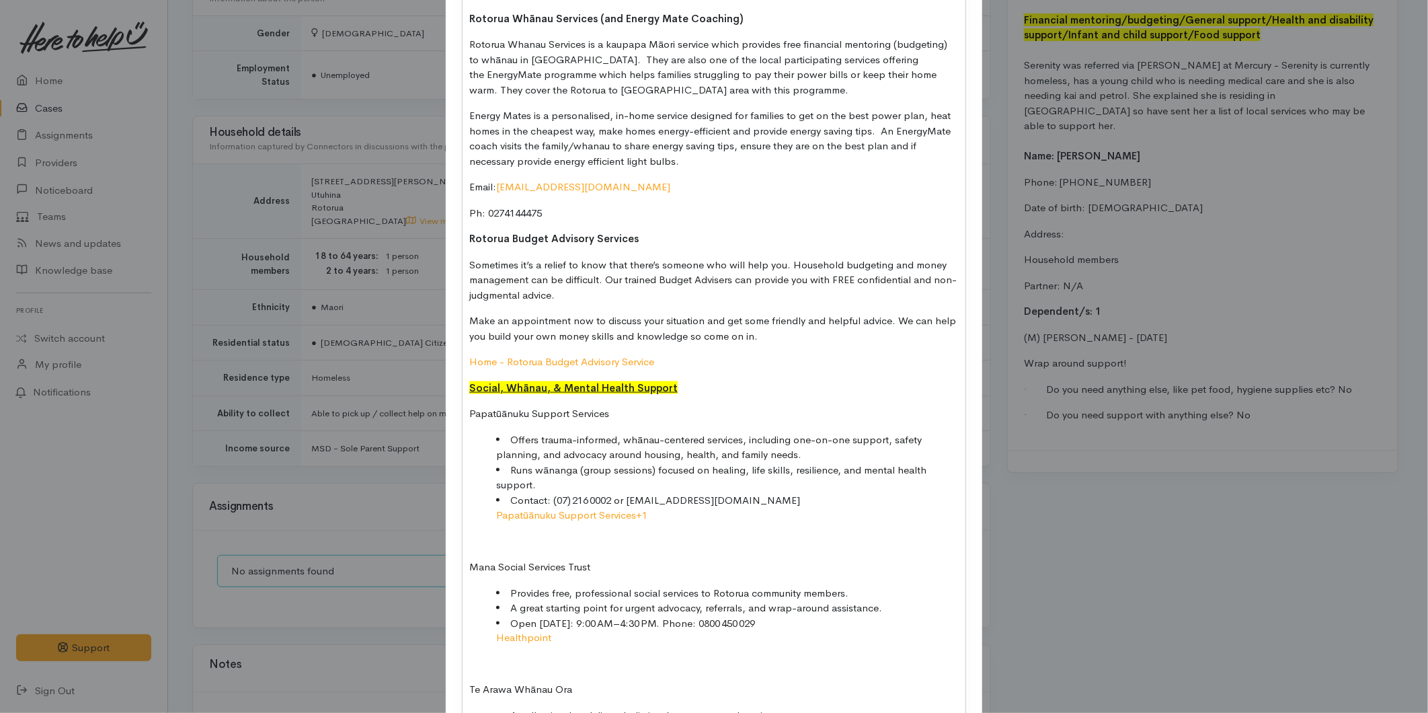
click at [468, 502] on div "Kia ora Serenity, Thank you so much for reaching out for support. At present we…" at bounding box center [714, 475] width 503 height 2360
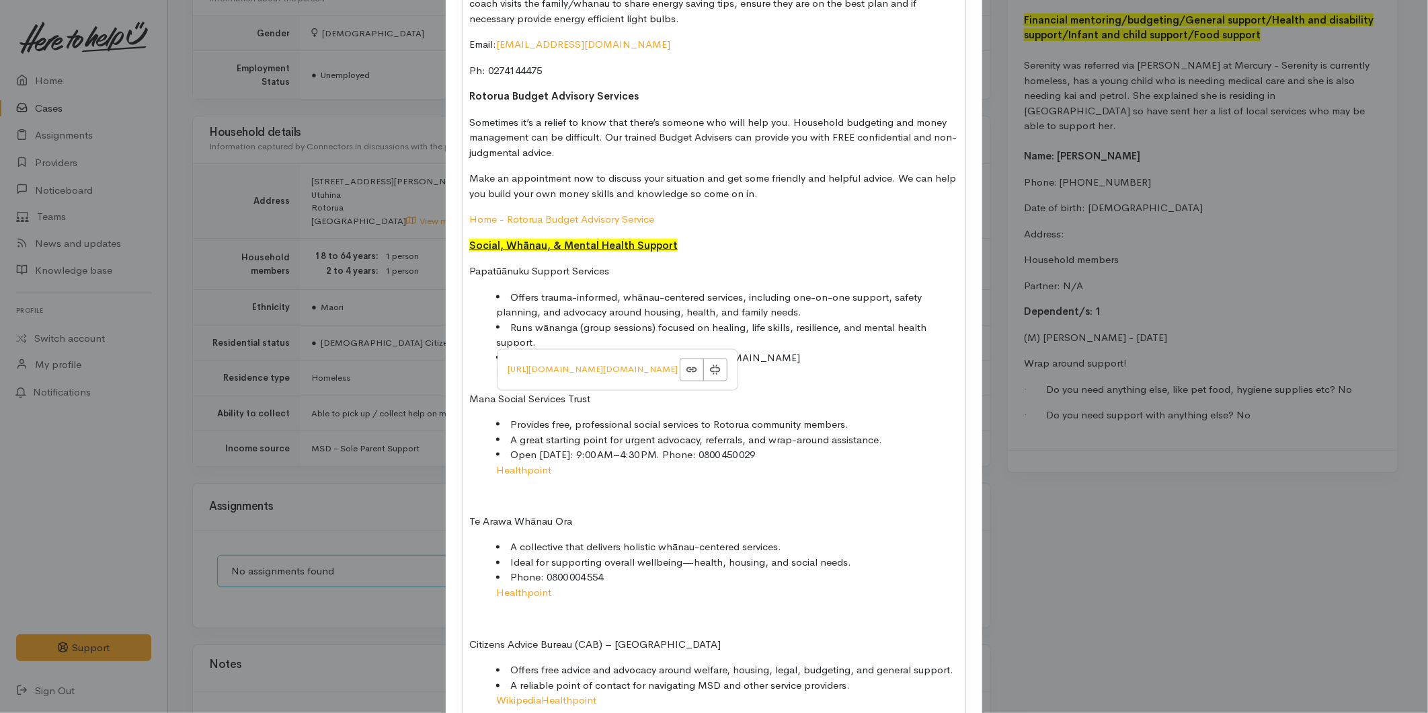
scroll to position [1120, 0]
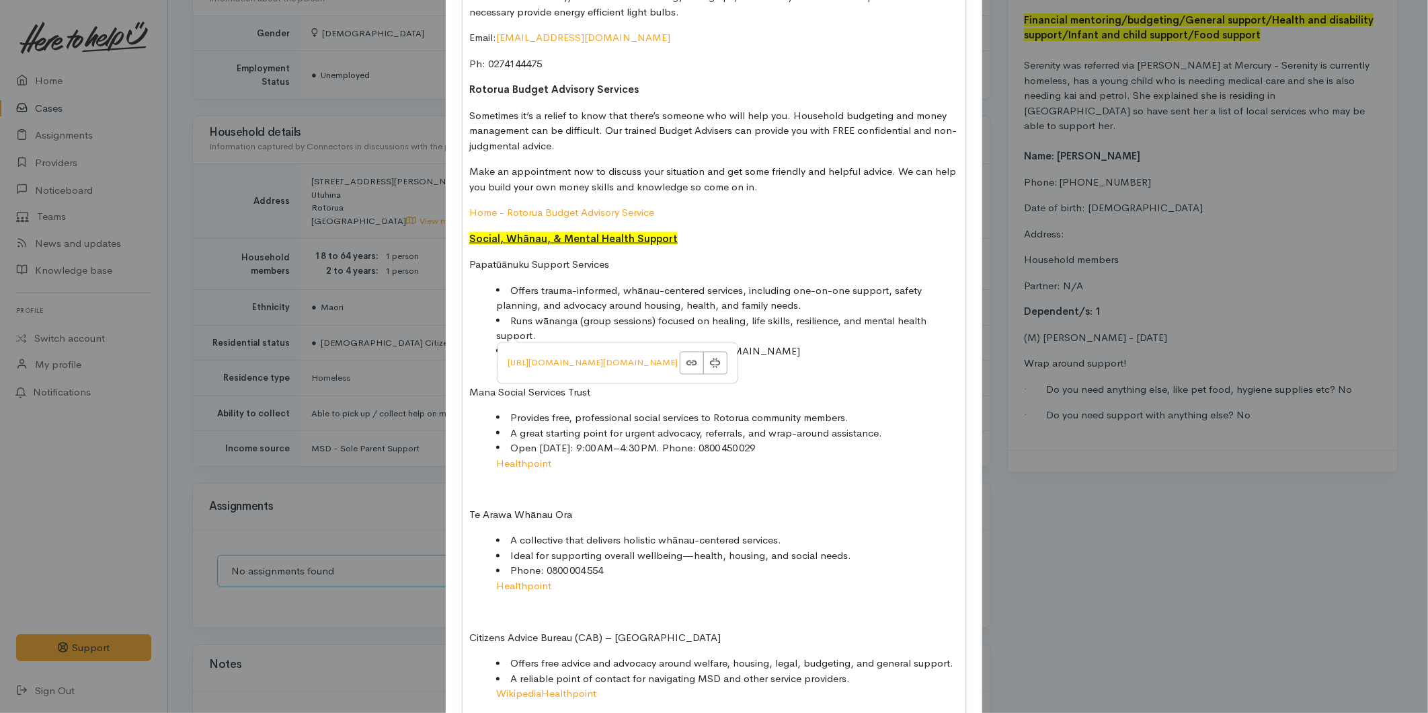
click at [472, 448] on div "Kia ora Serenity, Thank you so much for reaching out for support. At present we…" at bounding box center [714, 313] width 503 height 2334
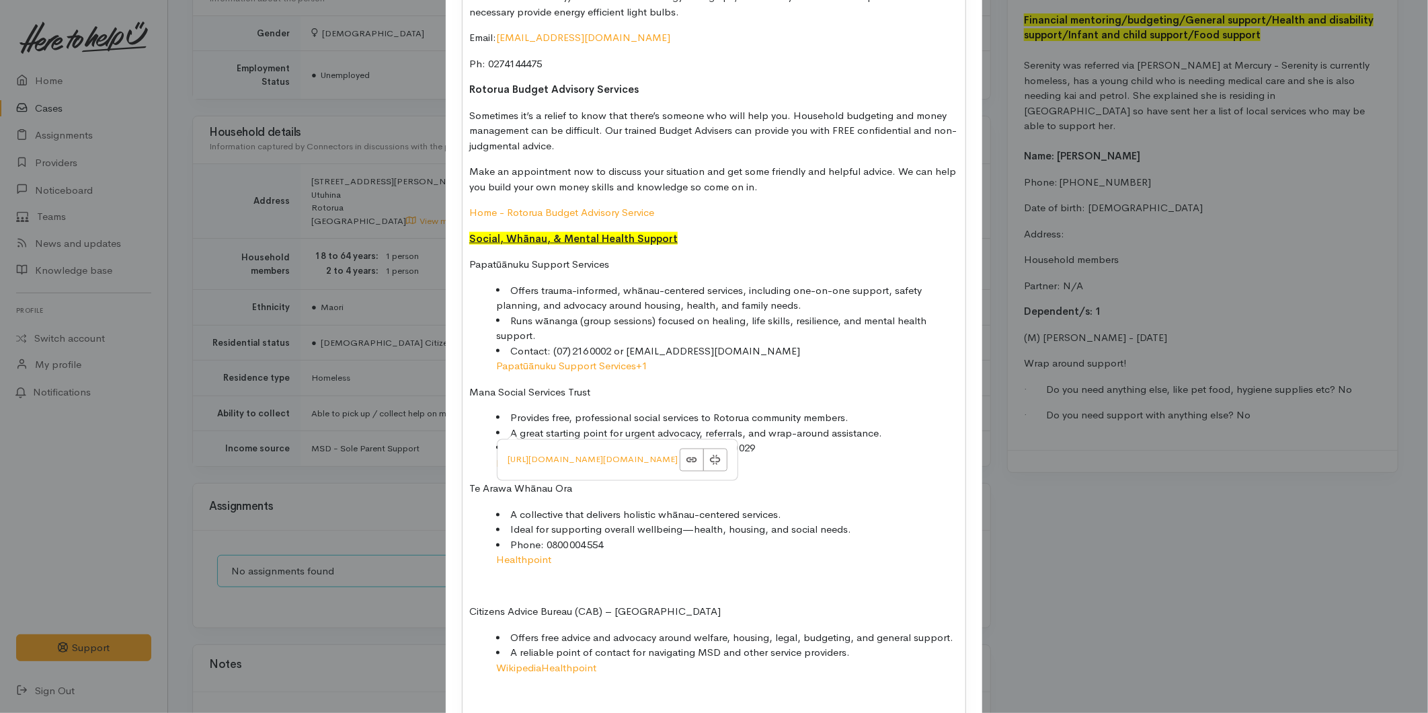
scroll to position [1195, 0]
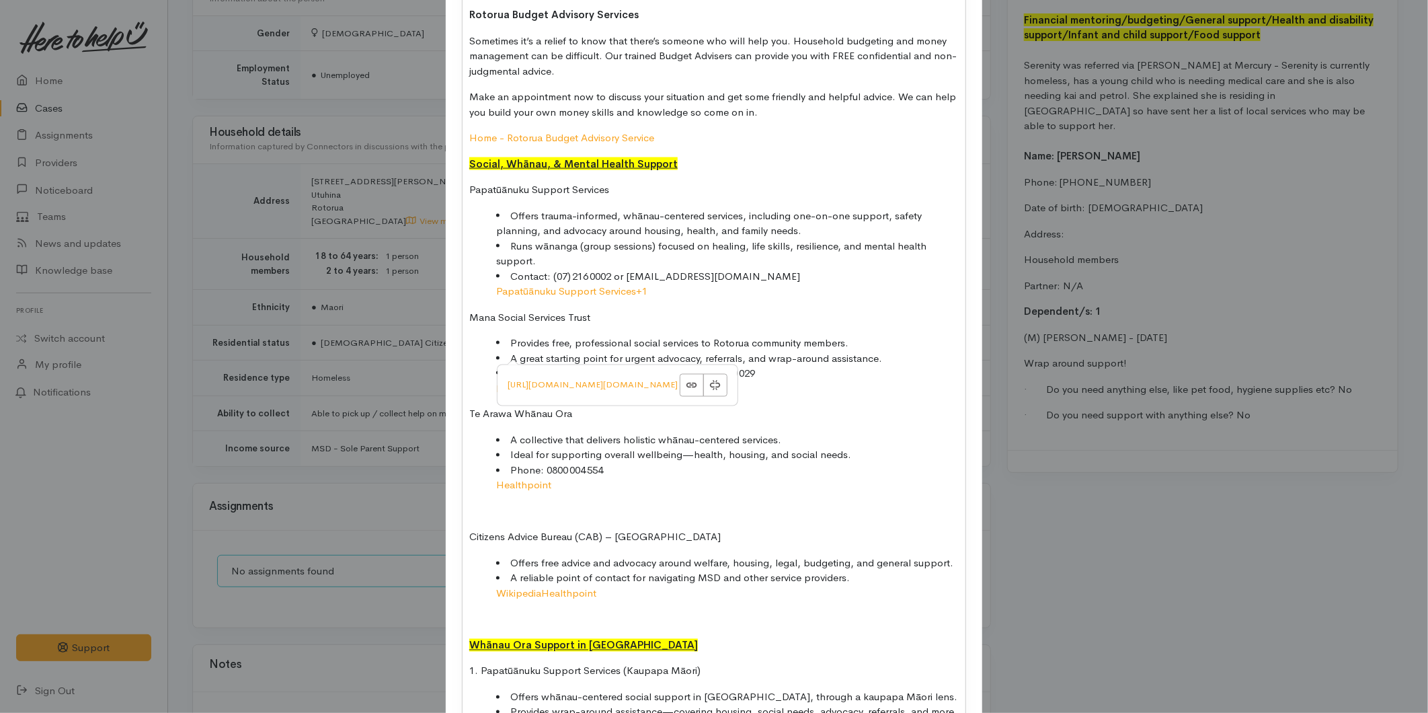
click at [477, 479] on div "Kia ora Serenity, Thank you so much for reaching out for support. At present we…" at bounding box center [714, 225] width 503 height 2308
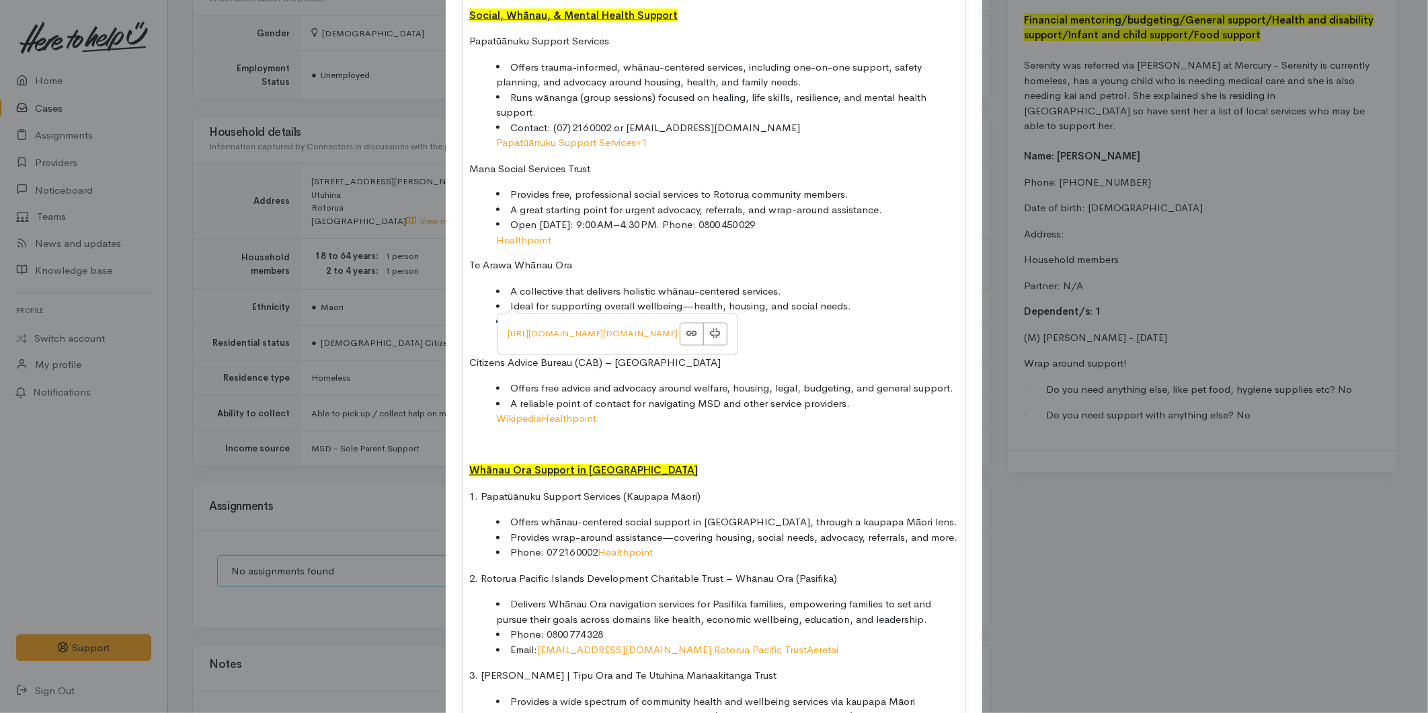
scroll to position [1345, 0]
click at [473, 436] on p at bounding box center [713, 443] width 489 height 15
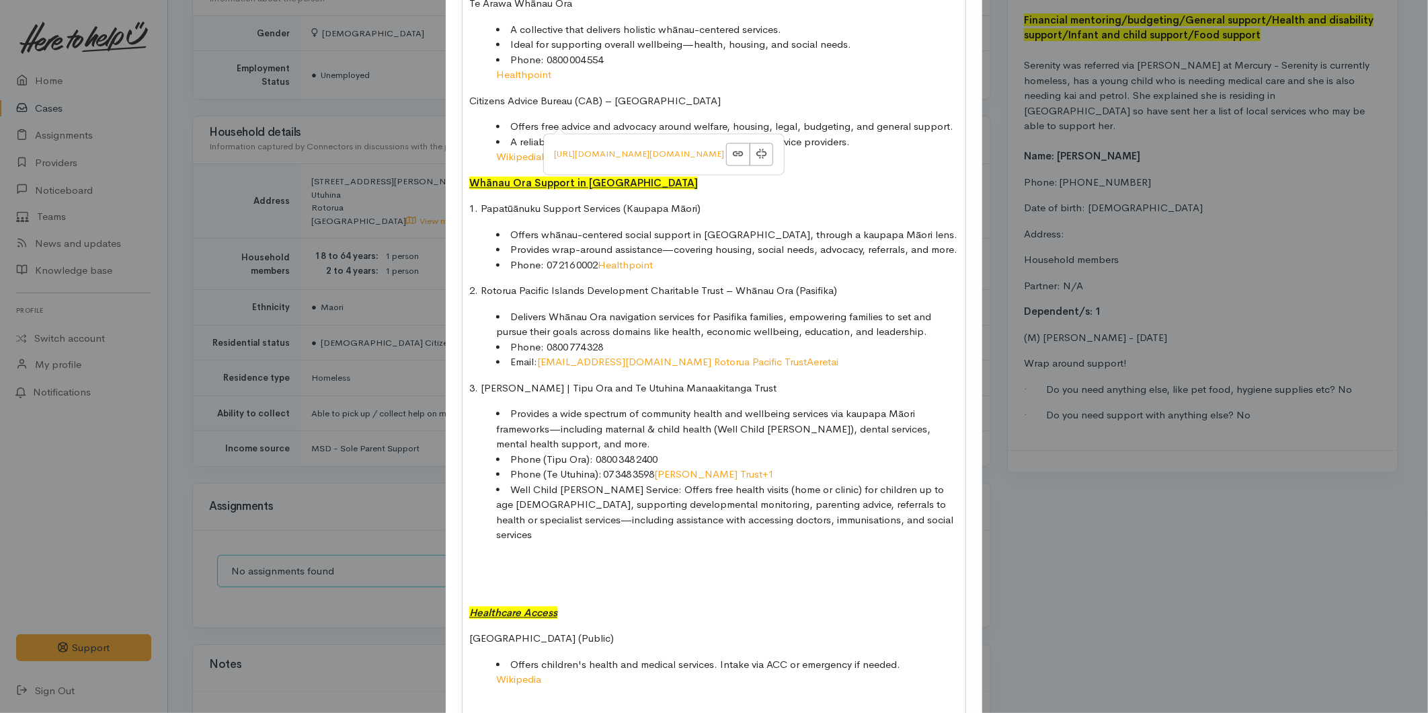
scroll to position [1643, 0]
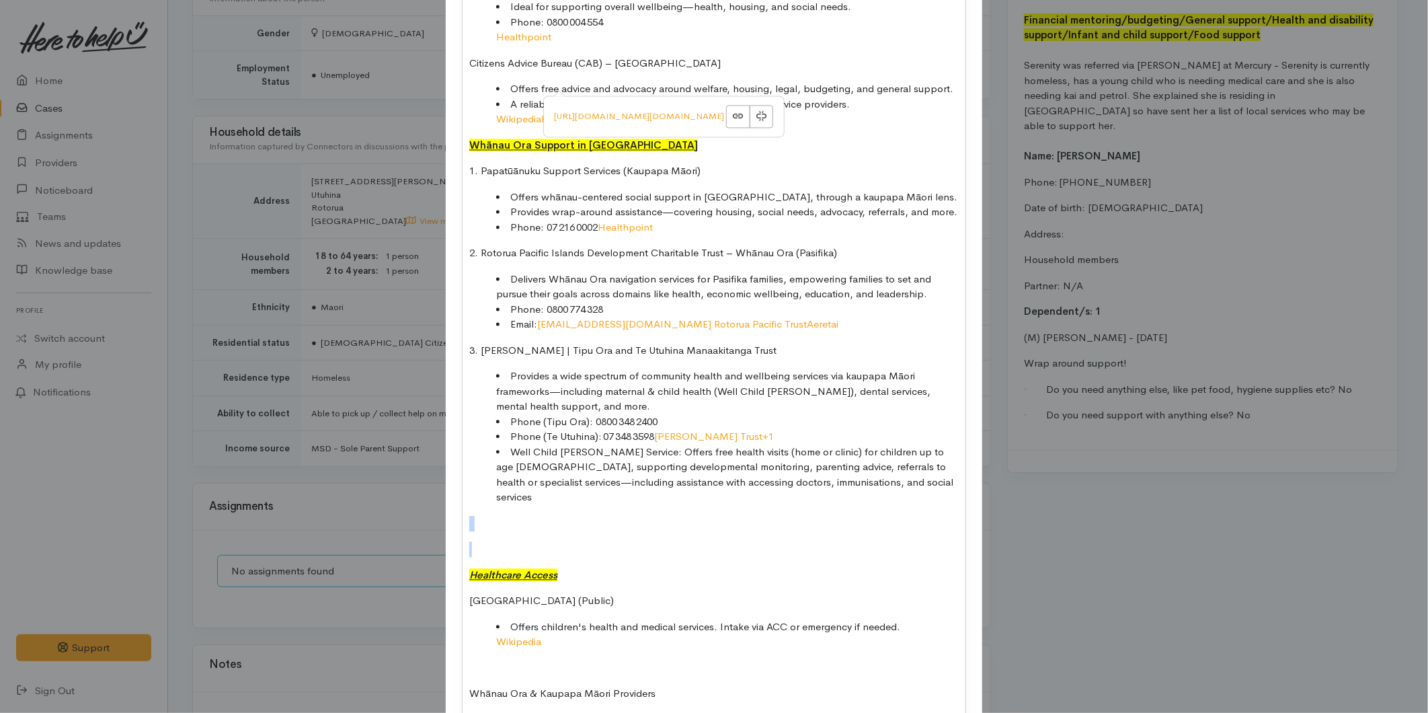
drag, startPoint x: 491, startPoint y: 499, endPoint x: 463, endPoint y: 459, distance: 48.7
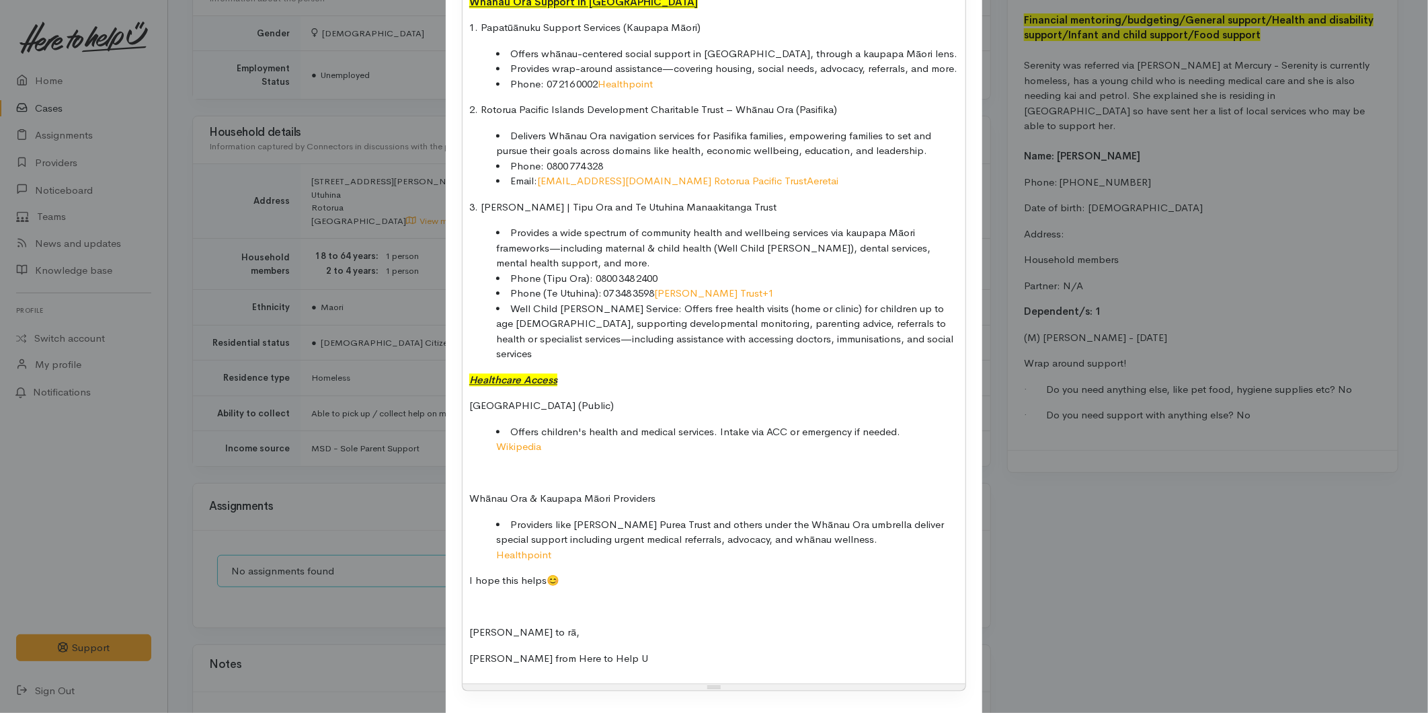
scroll to position [1792, 0]
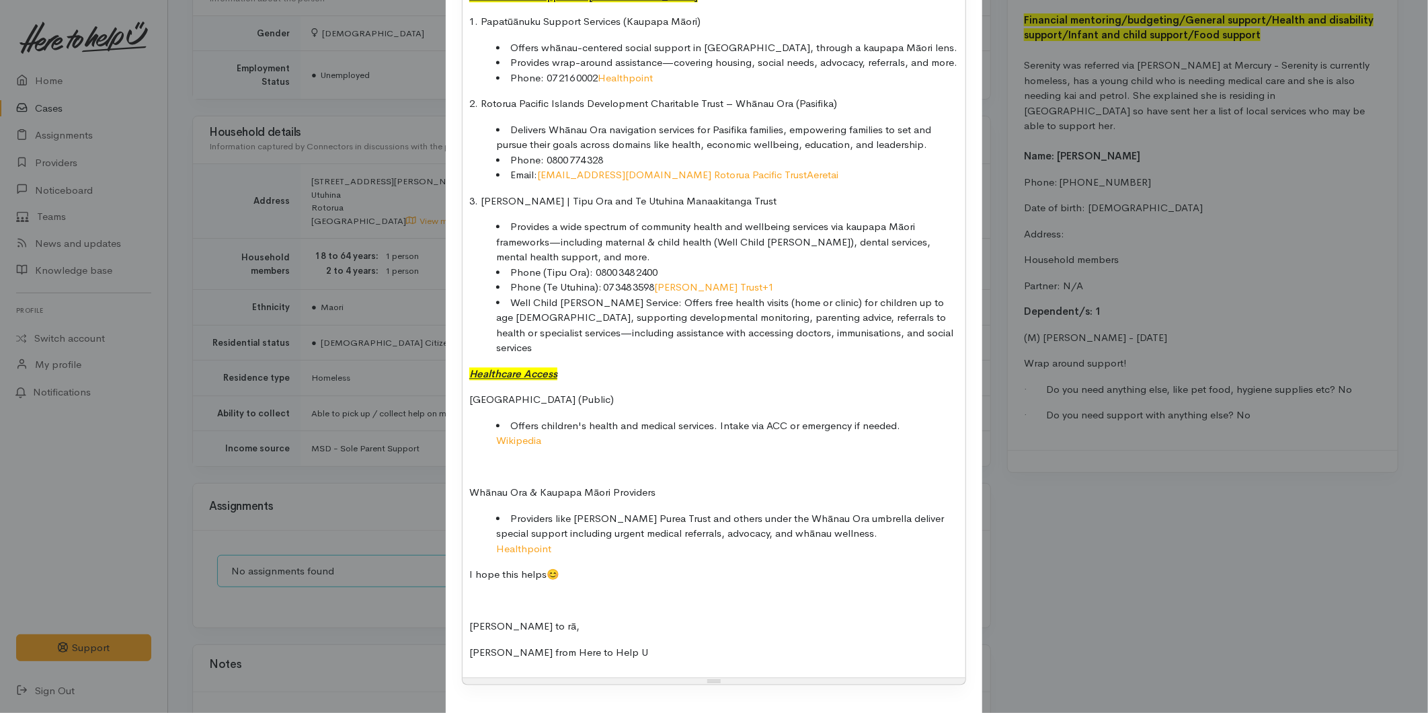
drag, startPoint x: 487, startPoint y: 414, endPoint x: 463, endPoint y: 413, distance: 24.2
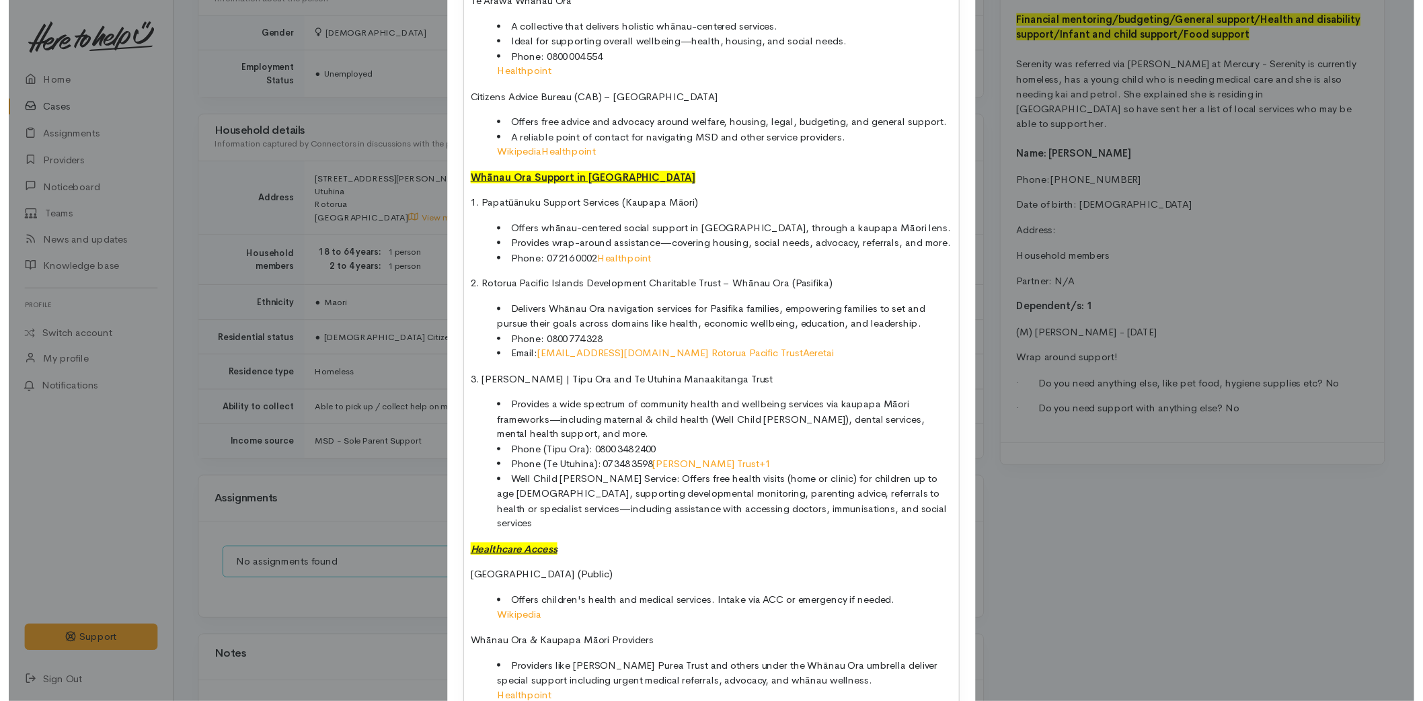
scroll to position [1776, 0]
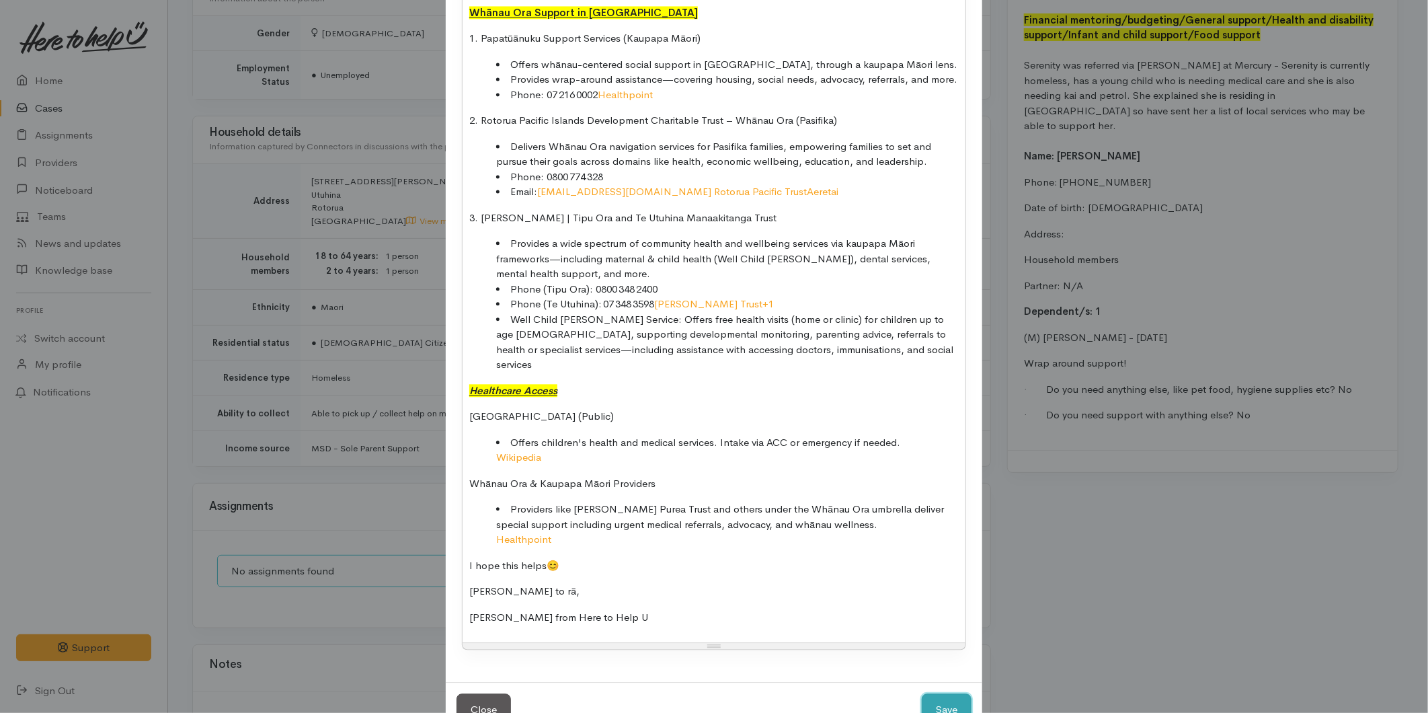
click at [939, 693] on button "Save" at bounding box center [947, 709] width 50 height 33
select select "1"
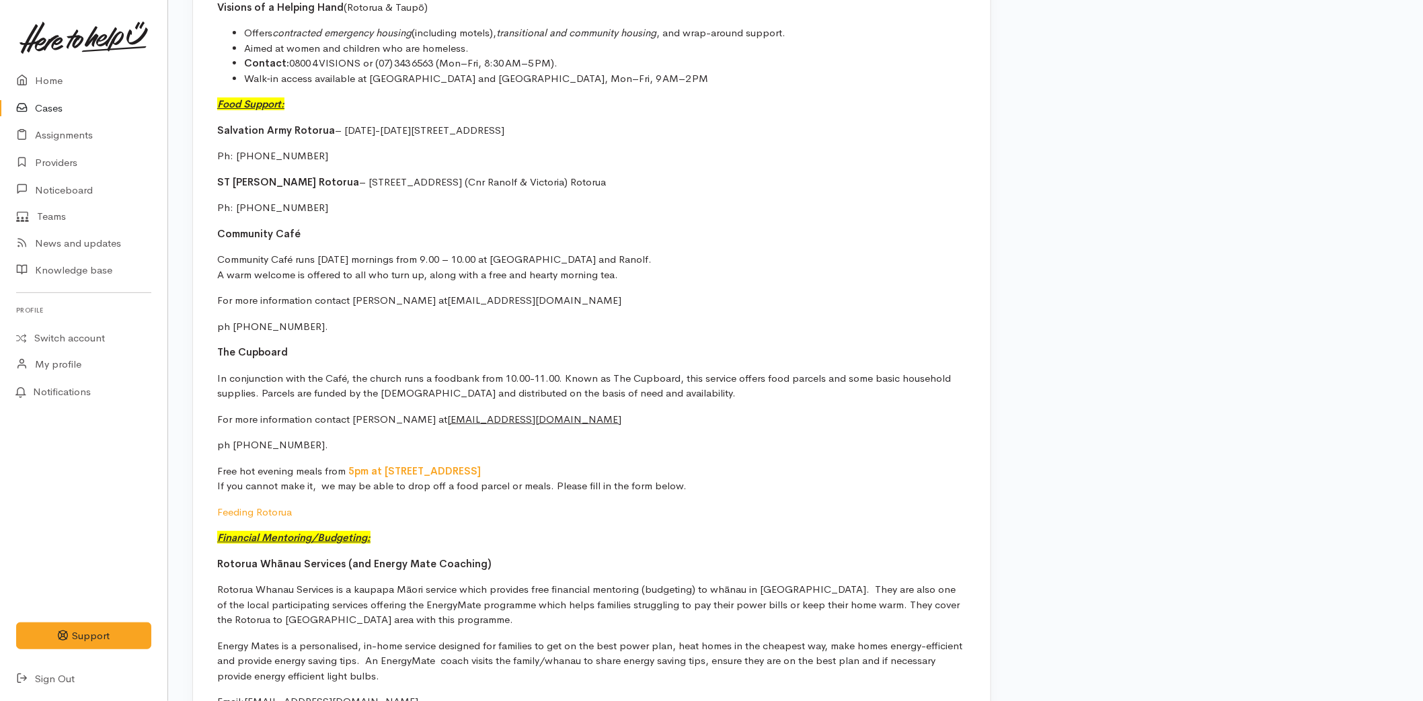
scroll to position [2390, 0]
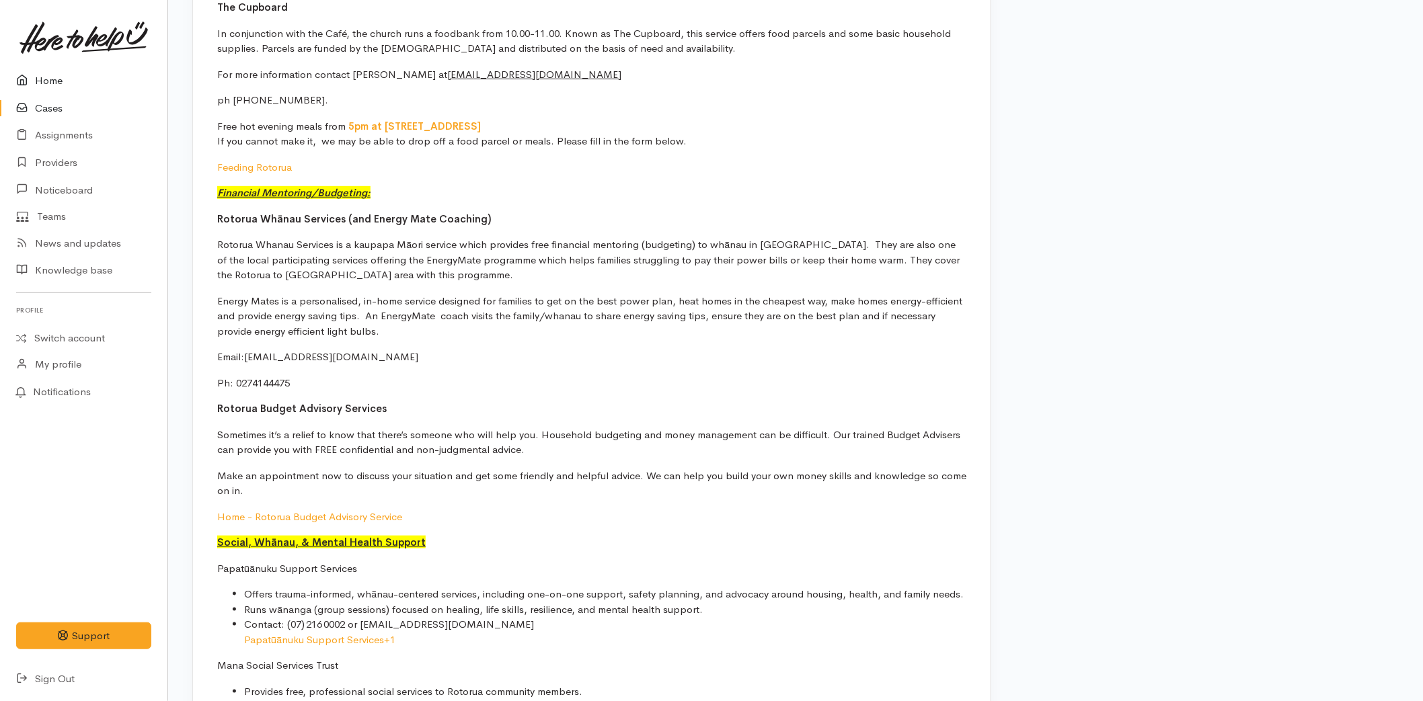
click at [51, 76] on link "Home" at bounding box center [83, 81] width 167 height 28
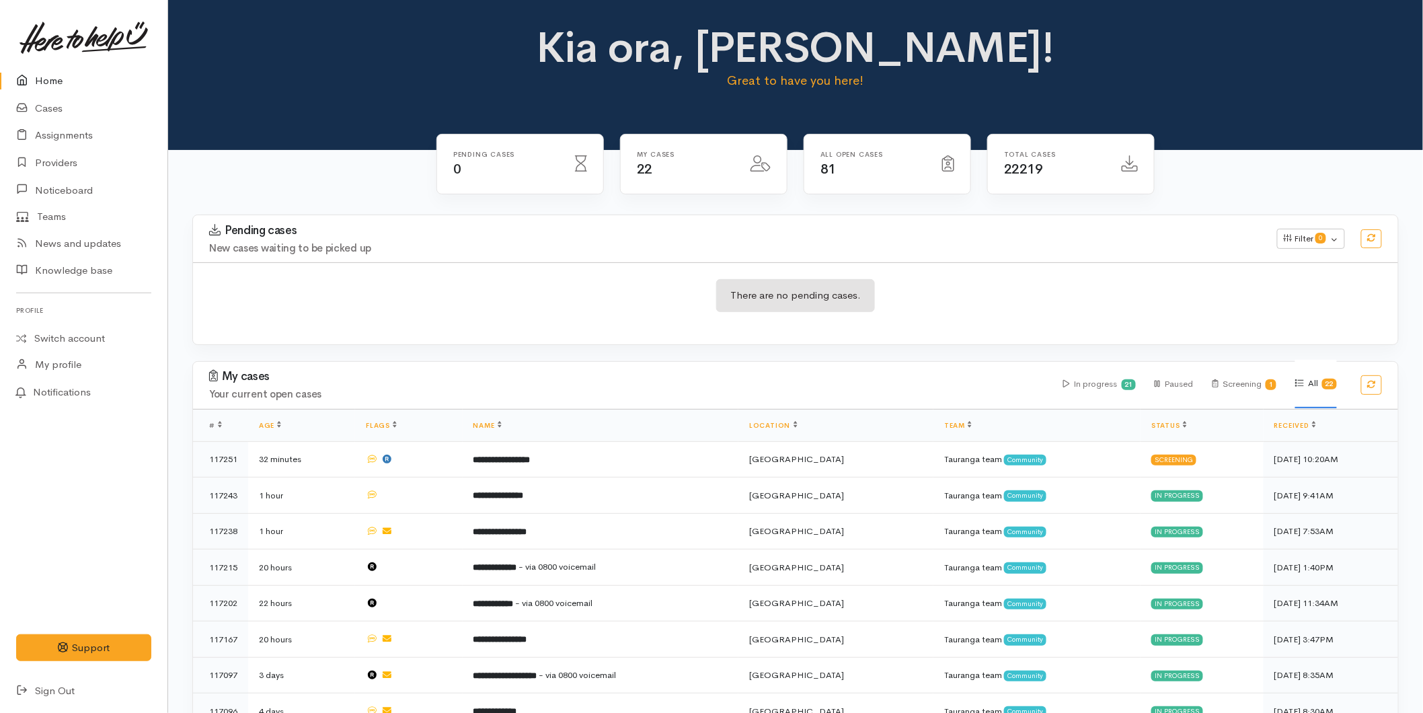
click at [65, 79] on link "Home" at bounding box center [83, 81] width 167 height 28
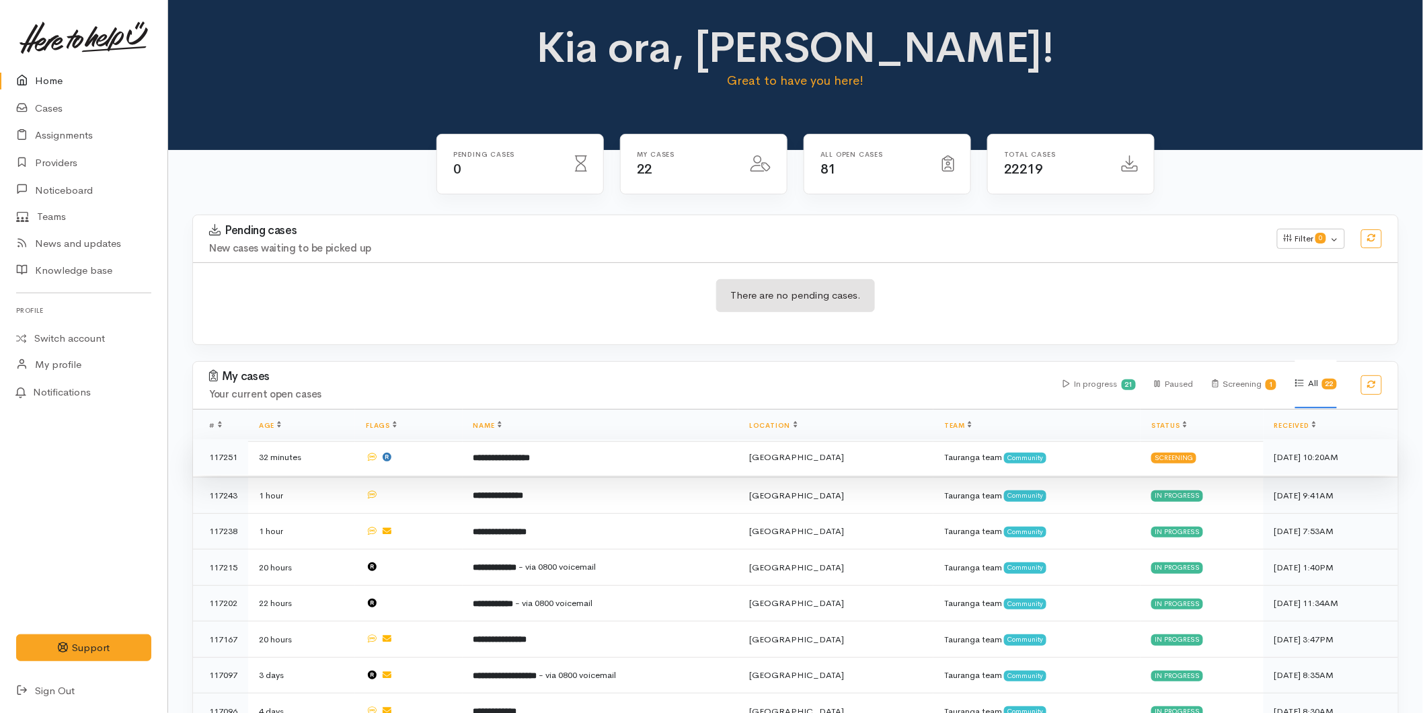
click at [945, 452] on td "Tauranga team Community" at bounding box center [1036, 457] width 207 height 36
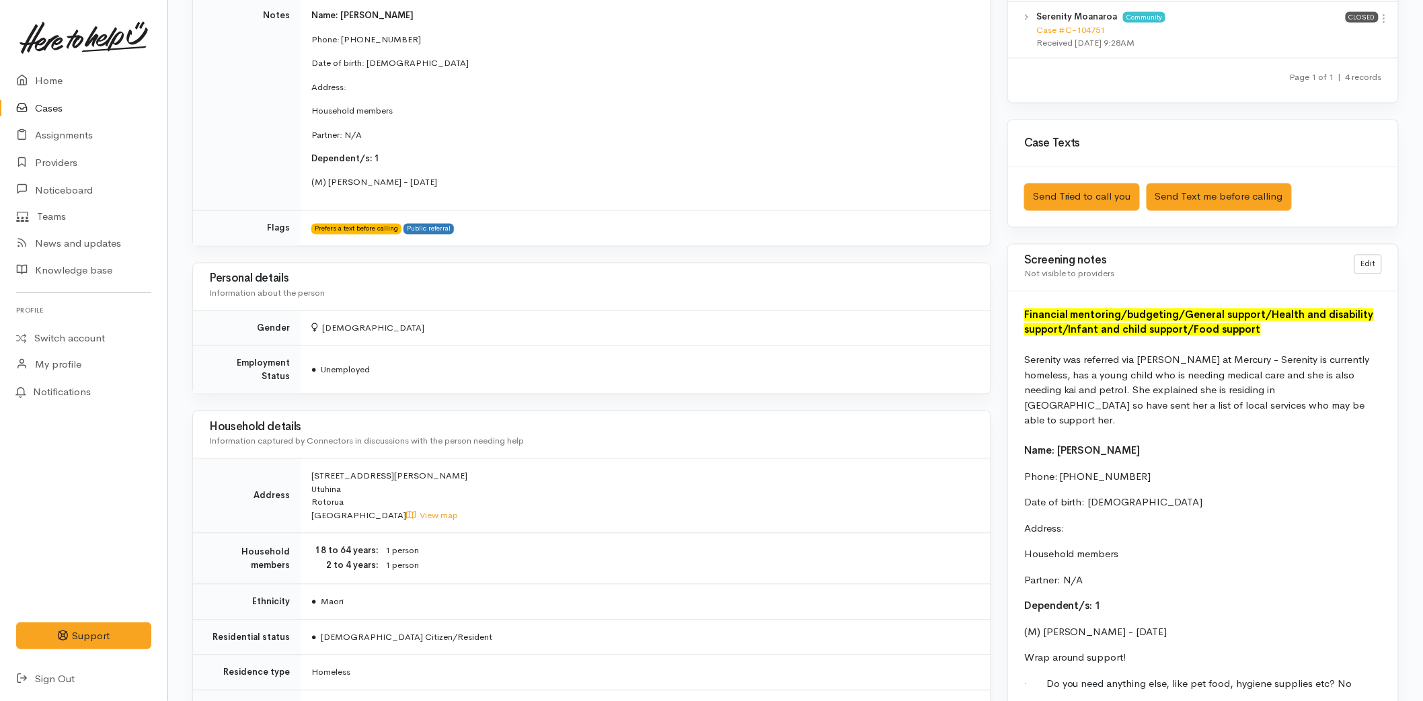
scroll to position [1045, 0]
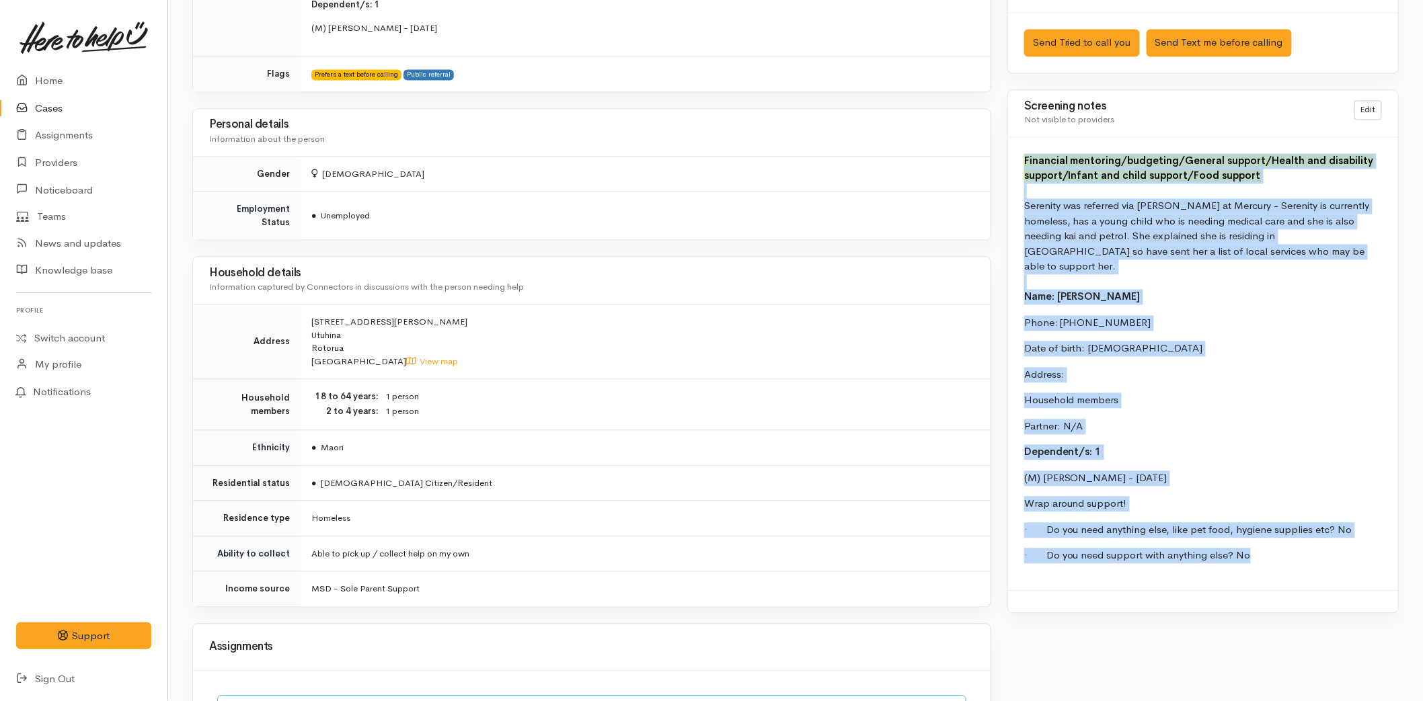
drag, startPoint x: 1238, startPoint y: 545, endPoint x: 1021, endPoint y: 159, distance: 443.4
click at [1021, 159] on div "Financial mentoring/budgeting /General support /Health and disability support /…" at bounding box center [1203, 364] width 390 height 453
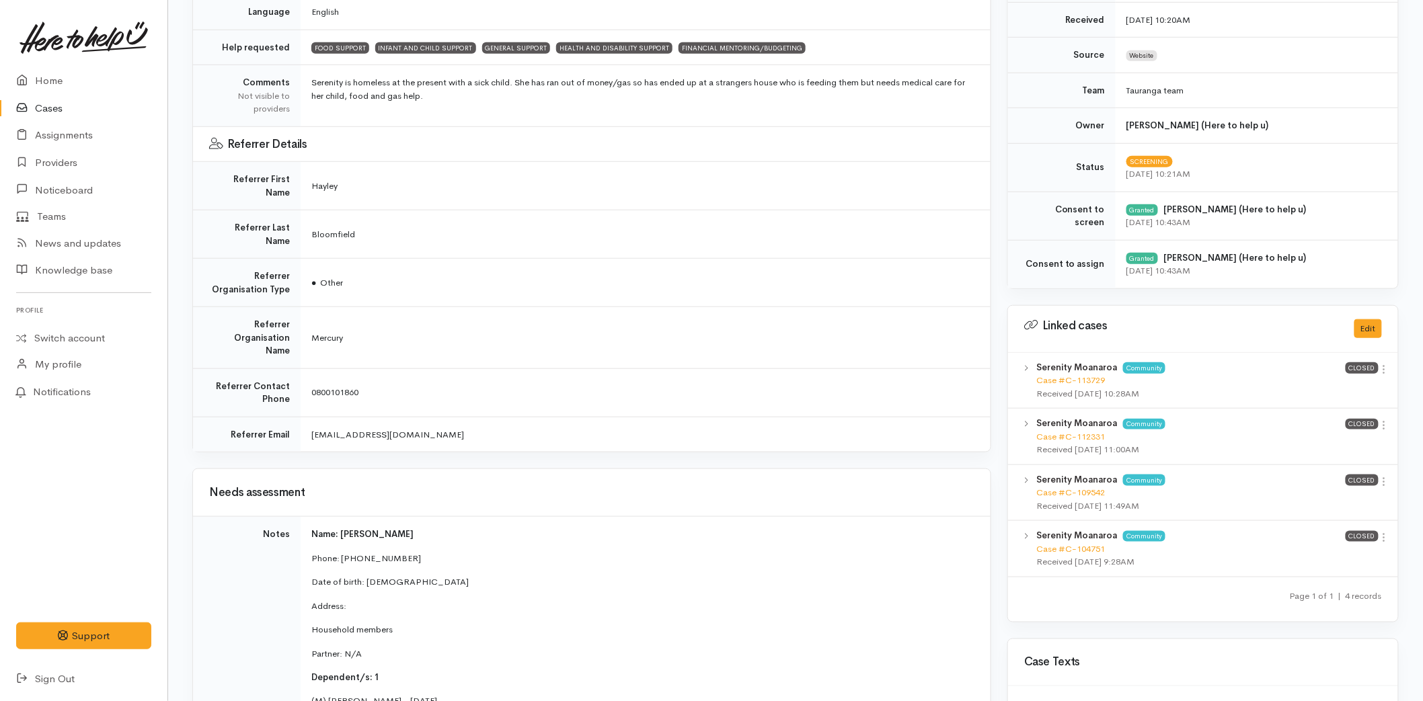
scroll to position [0, 0]
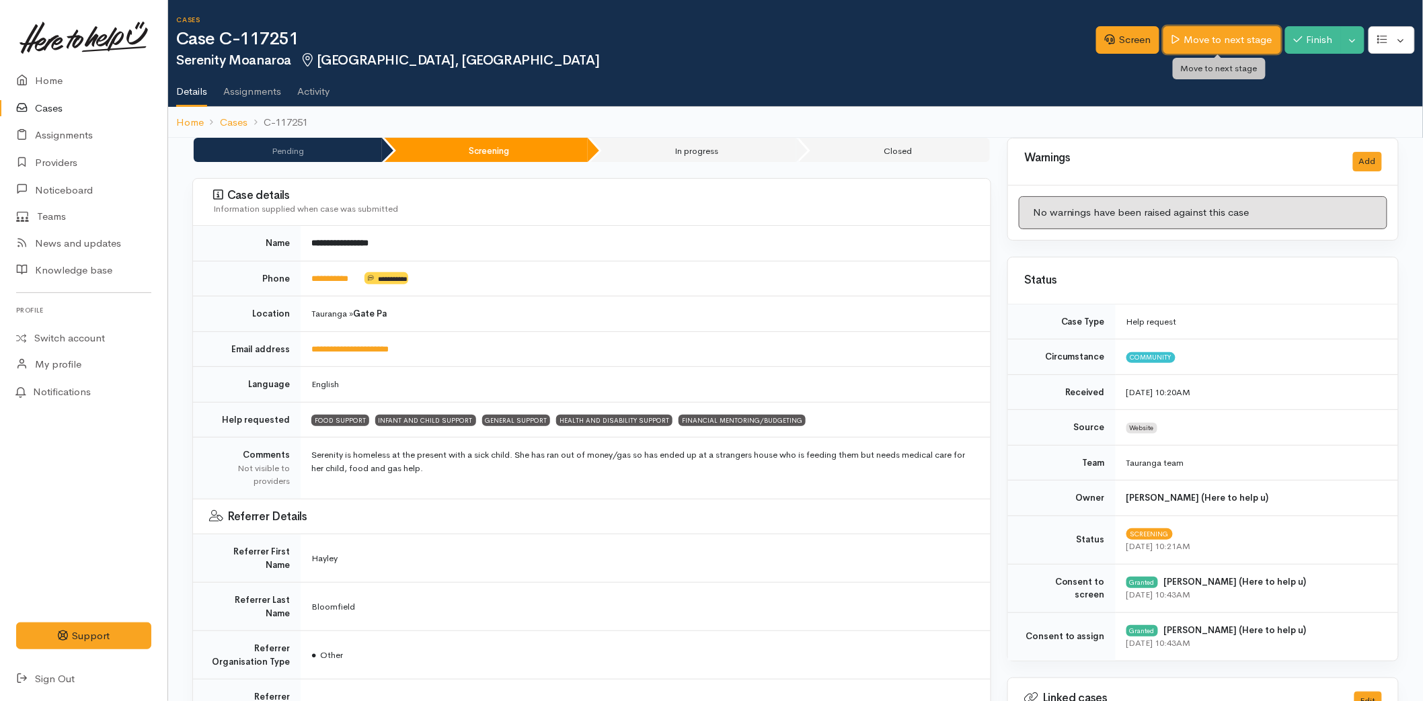
click at [1183, 32] on link "Move to next stage" at bounding box center [1221, 40] width 117 height 28
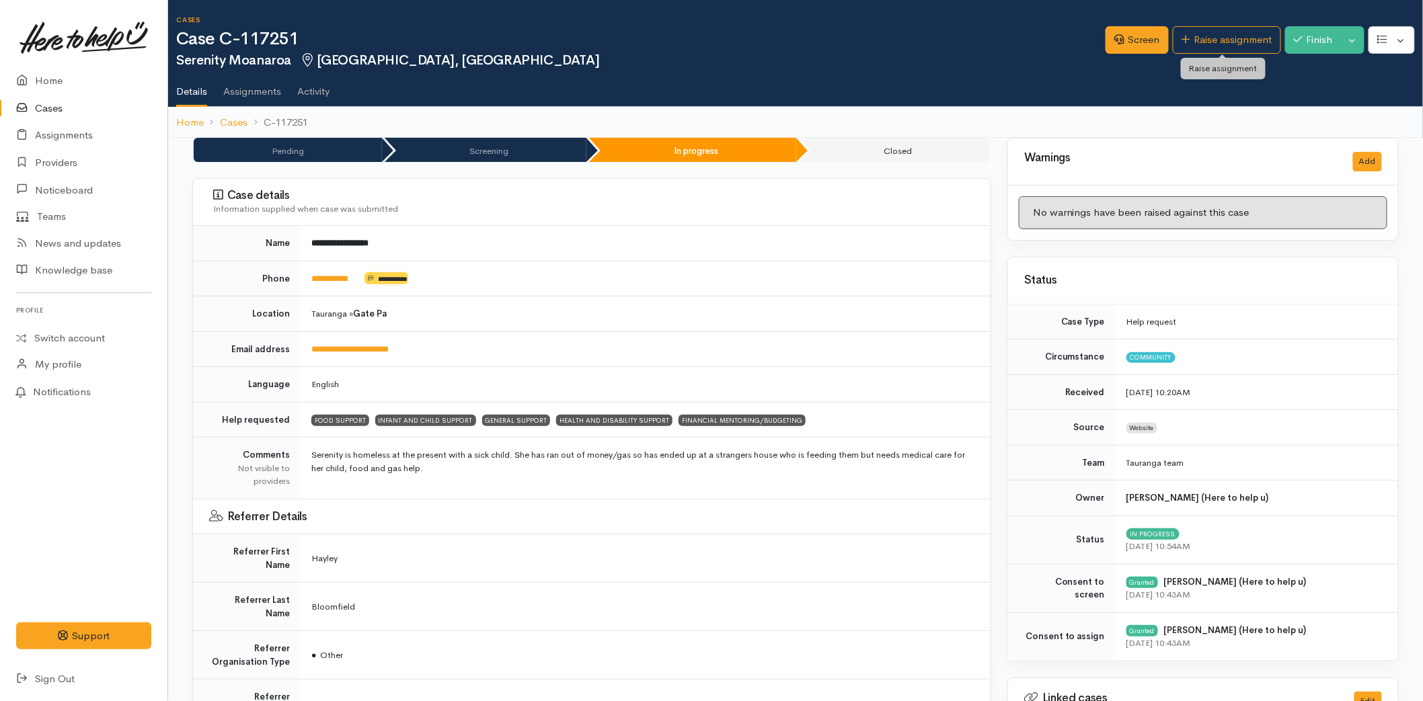
click at [1201, 25] on div "Screen Raise assignment Finish Toggle Dropdown Pause" at bounding box center [1263, 42] width 317 height 44
click at [1192, 35] on link "Raise assignment" at bounding box center [1226, 40] width 108 height 28
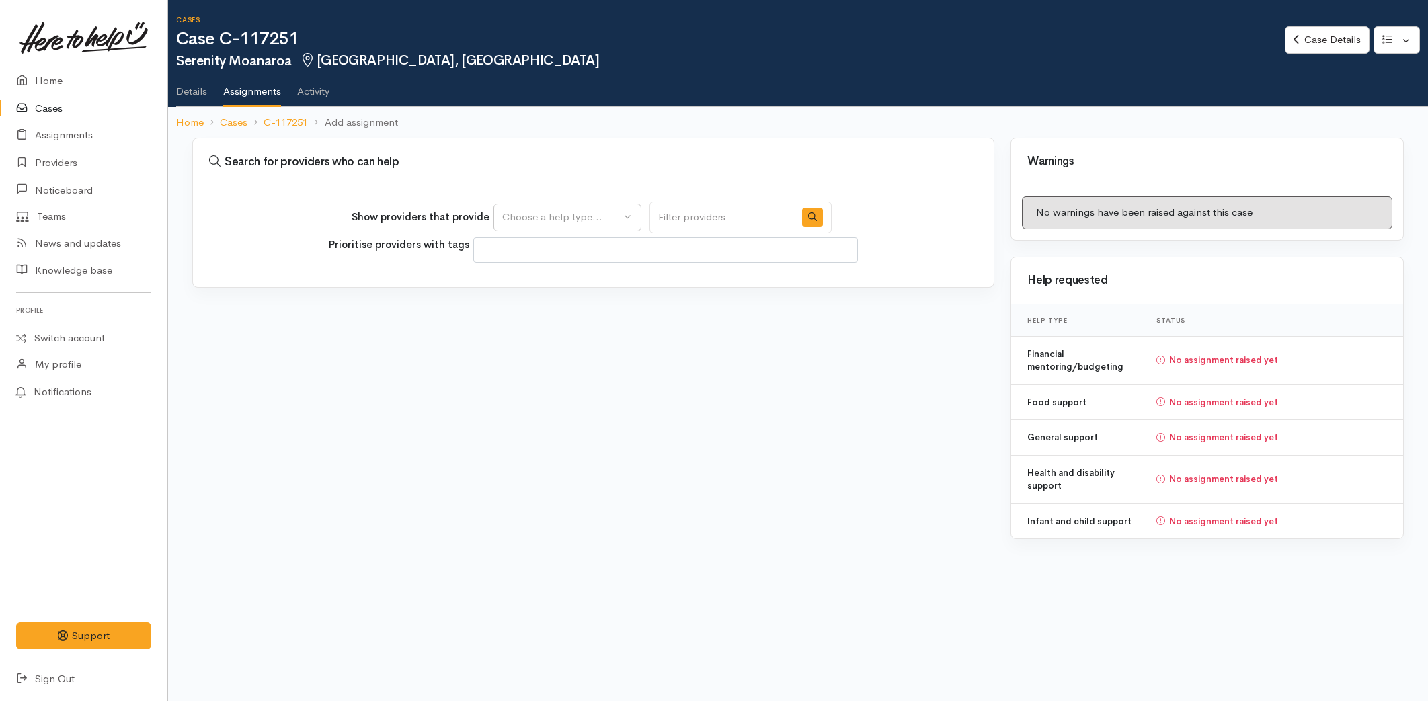
select select
click at [520, 225] on button "Choose a help type..." at bounding box center [567, 218] width 148 height 28
click at [540, 271] on link "Food support" at bounding box center [581, 281] width 174 height 21
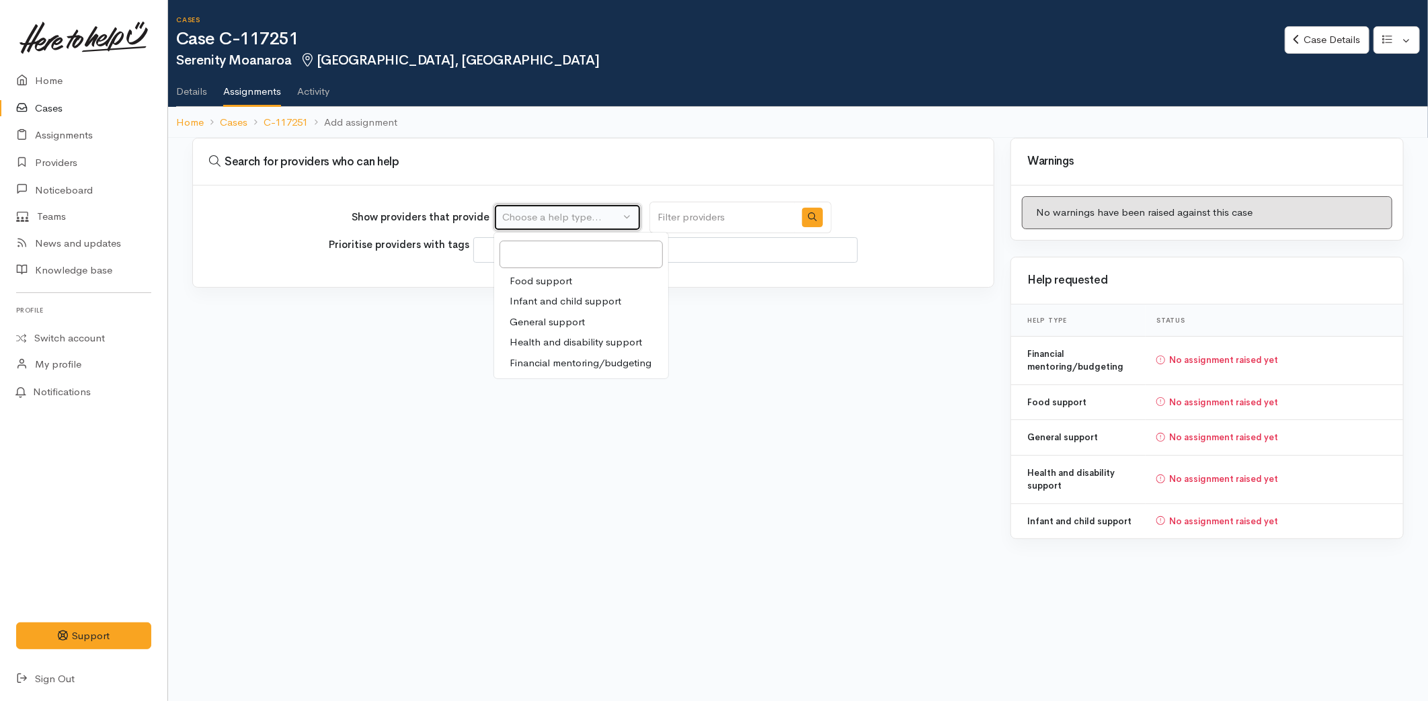
select select "3"
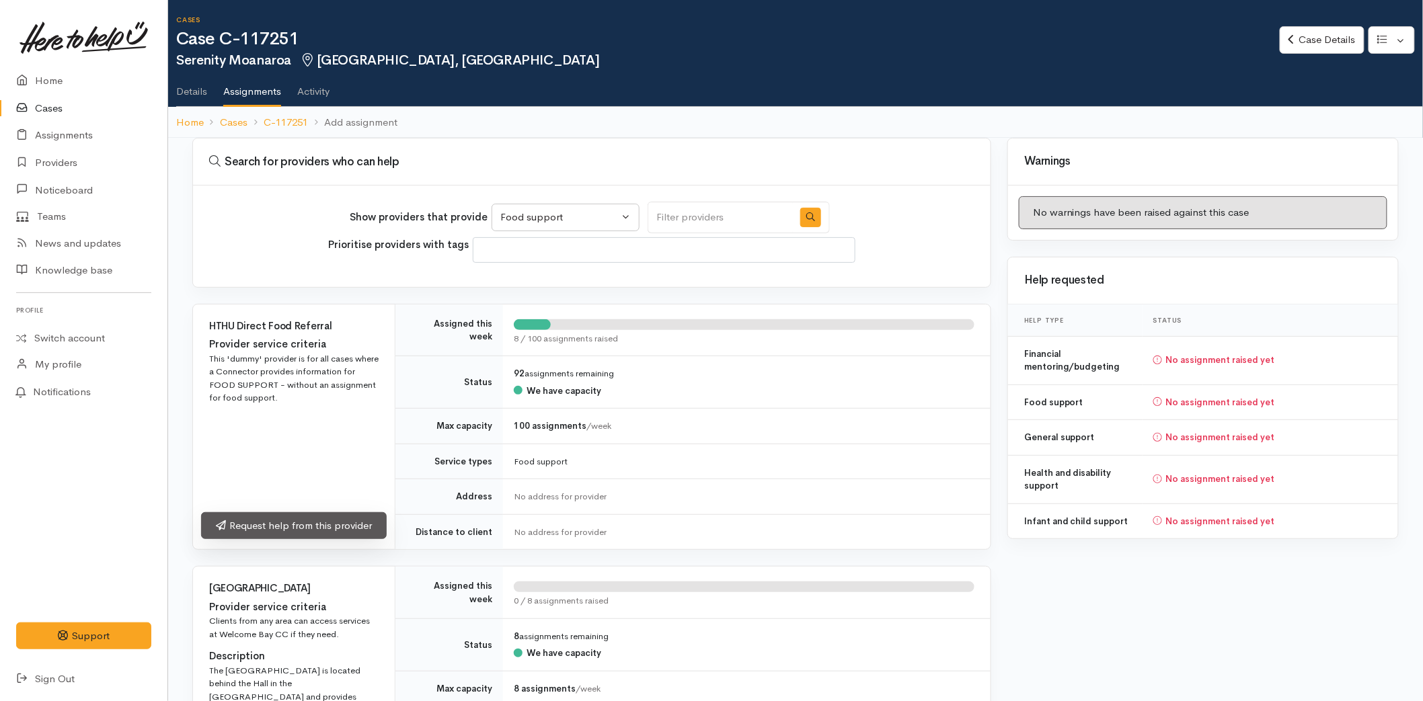
click at [299, 533] on link "Request help from this provider" at bounding box center [294, 526] width 186 height 28
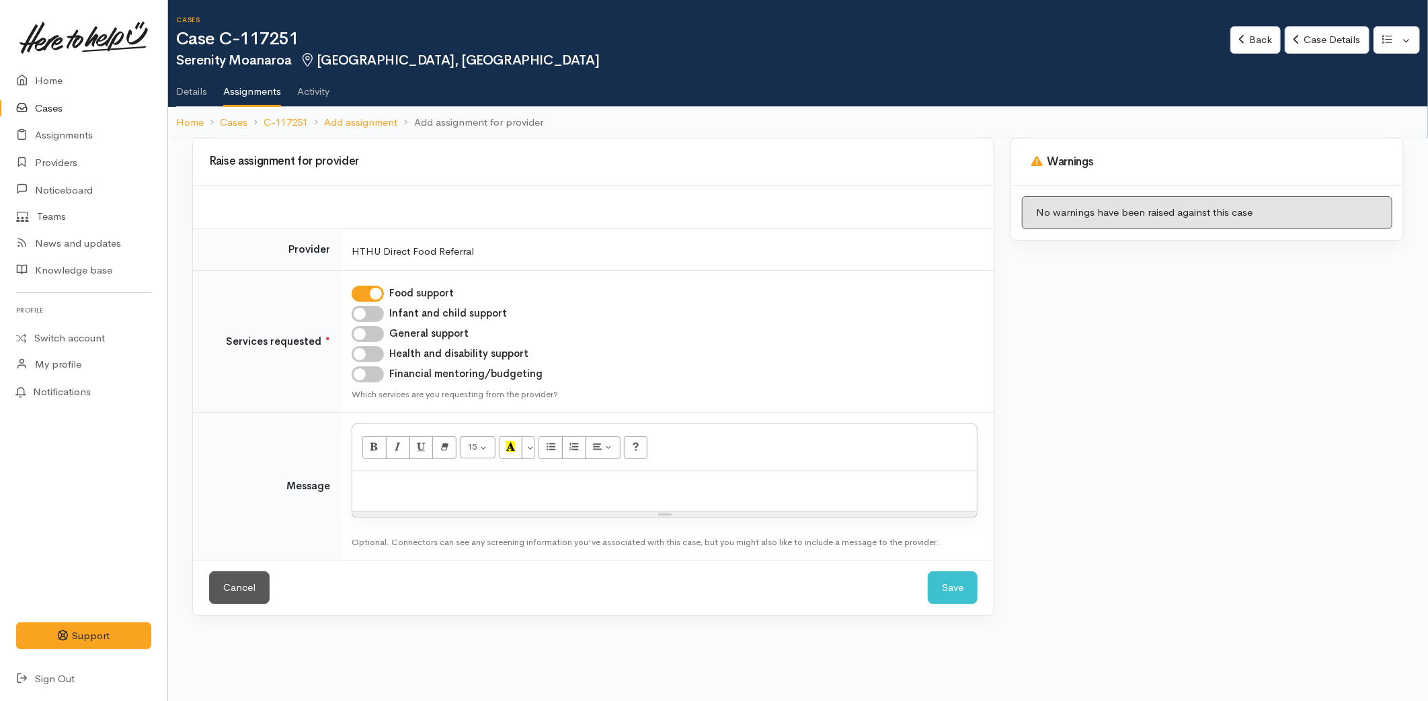
click at [394, 485] on p at bounding box center [664, 485] width 611 height 15
paste div
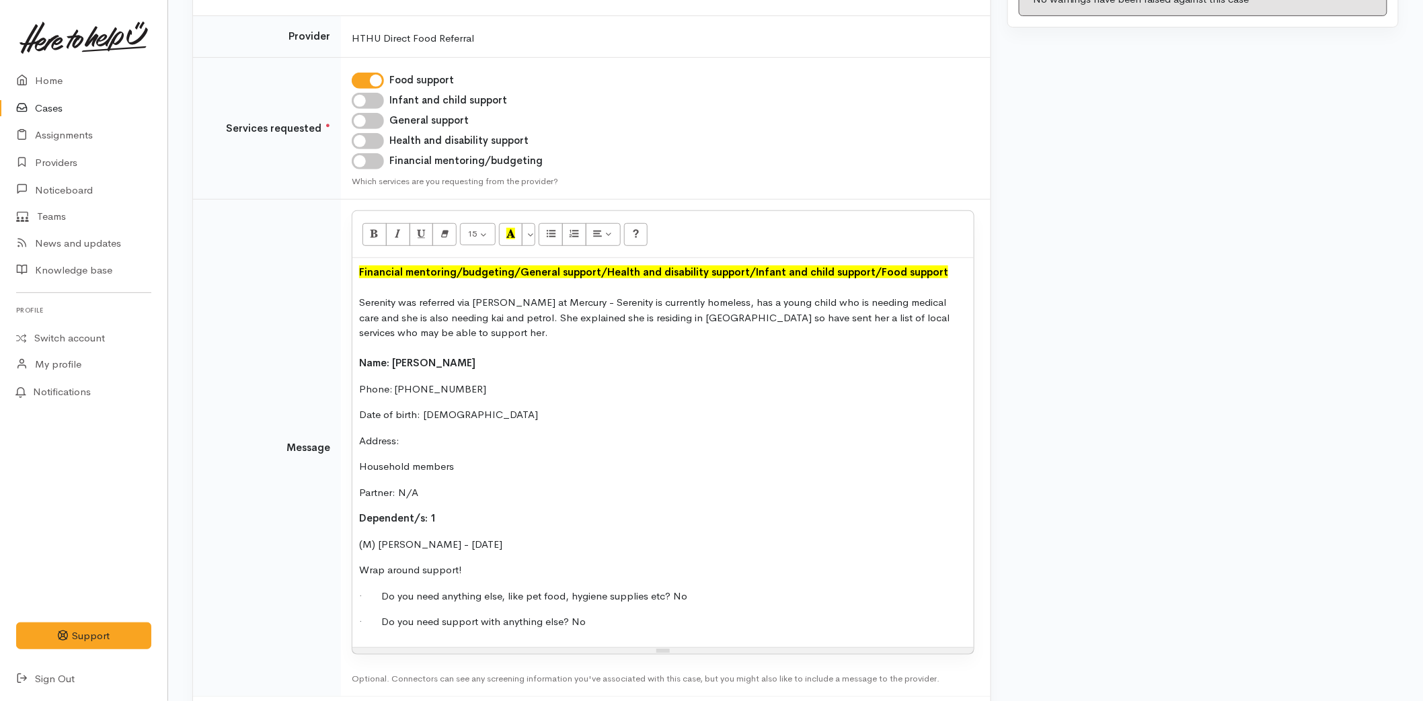
scroll to position [280, 0]
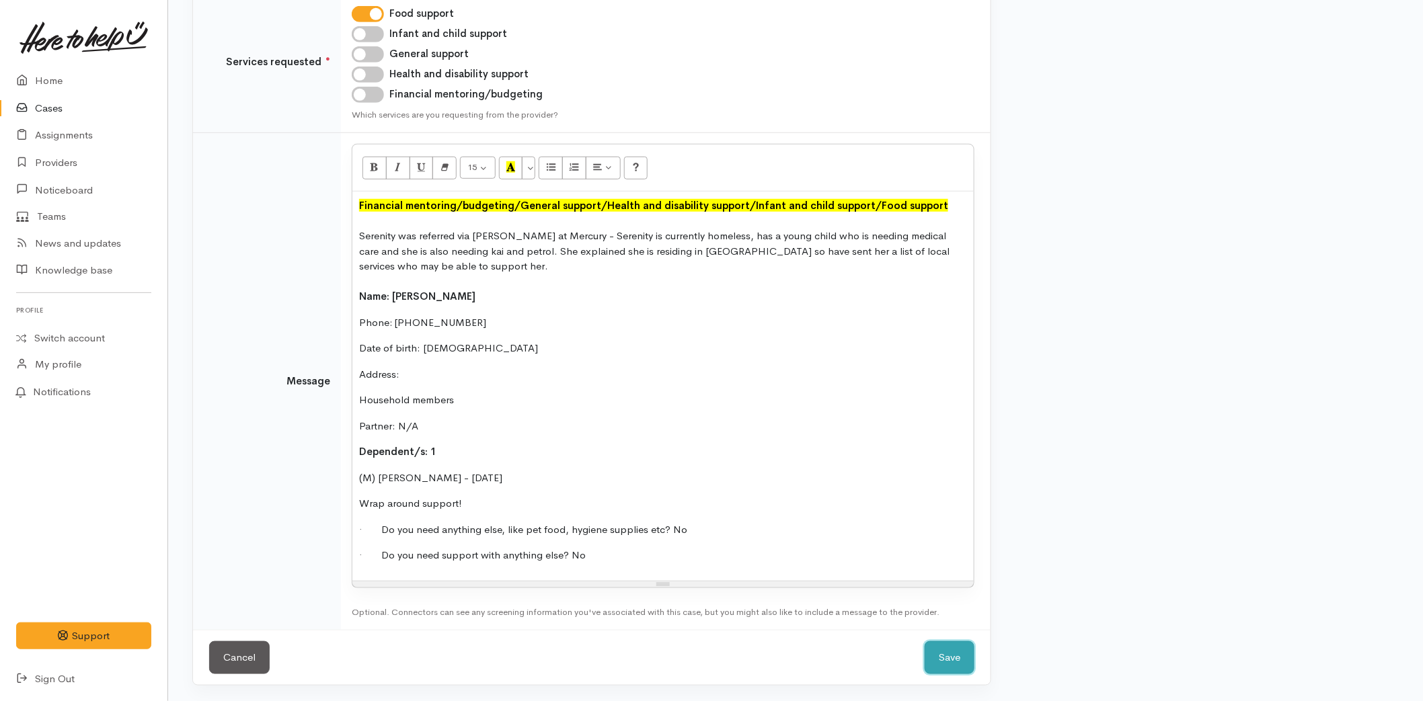
click at [971, 672] on button "Save" at bounding box center [949, 657] width 50 height 33
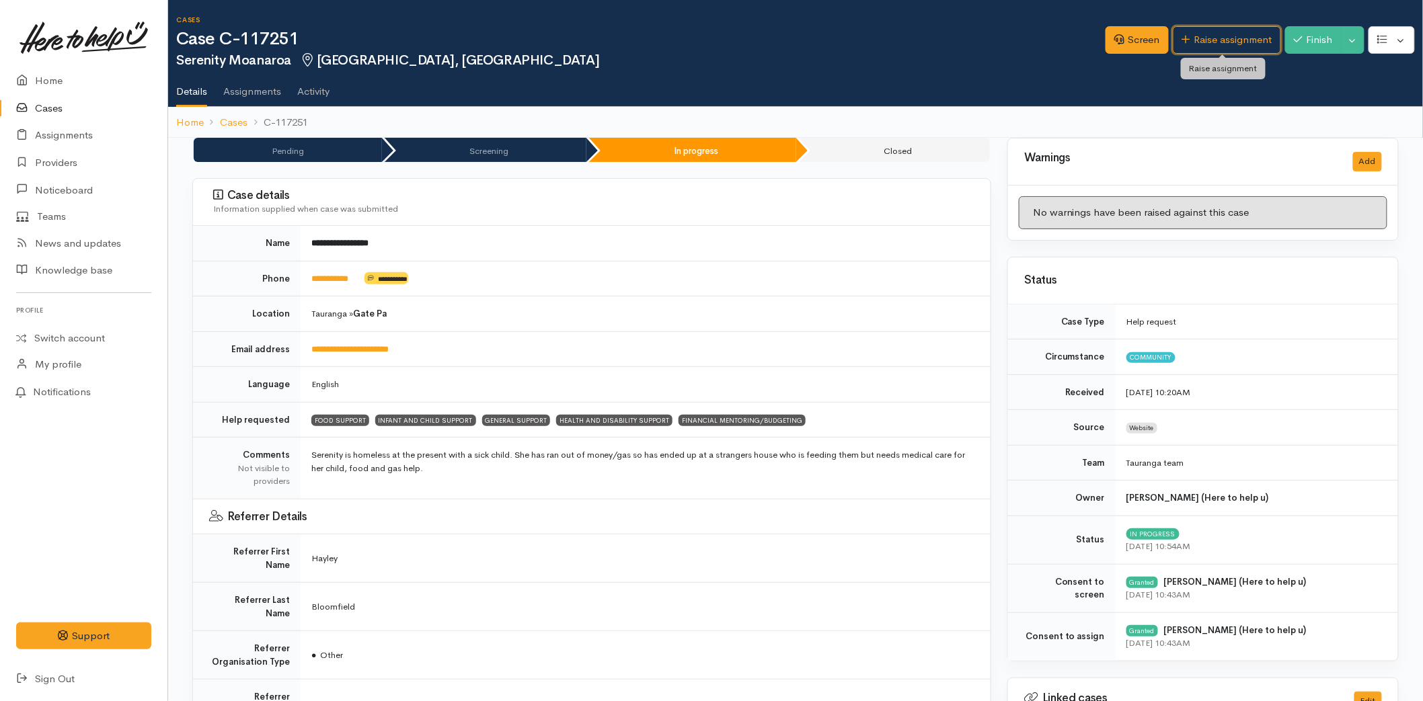
click at [1207, 42] on link "Raise assignment" at bounding box center [1226, 40] width 108 height 28
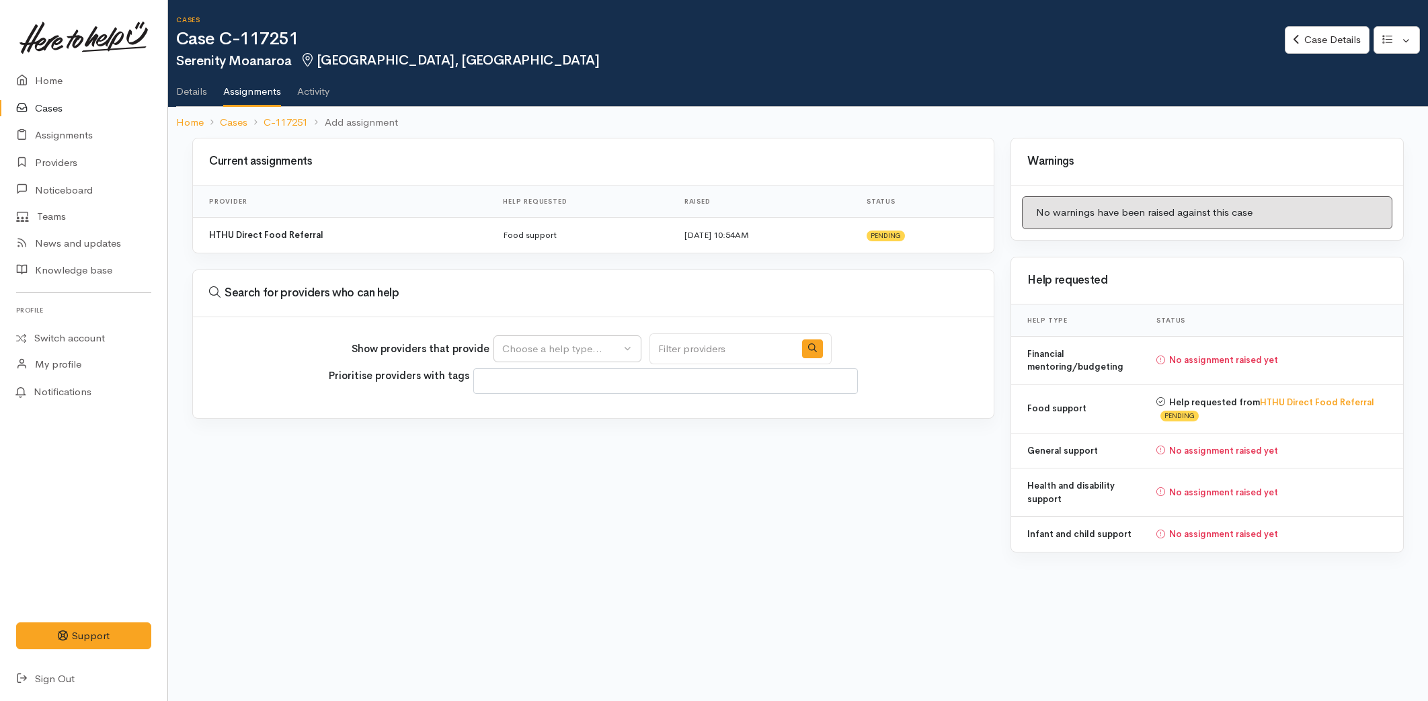
select select
click at [518, 356] on div "Choose a help type..." at bounding box center [561, 349] width 118 height 15
click at [527, 432] on span "Infant and child support" at bounding box center [566, 433] width 112 height 15
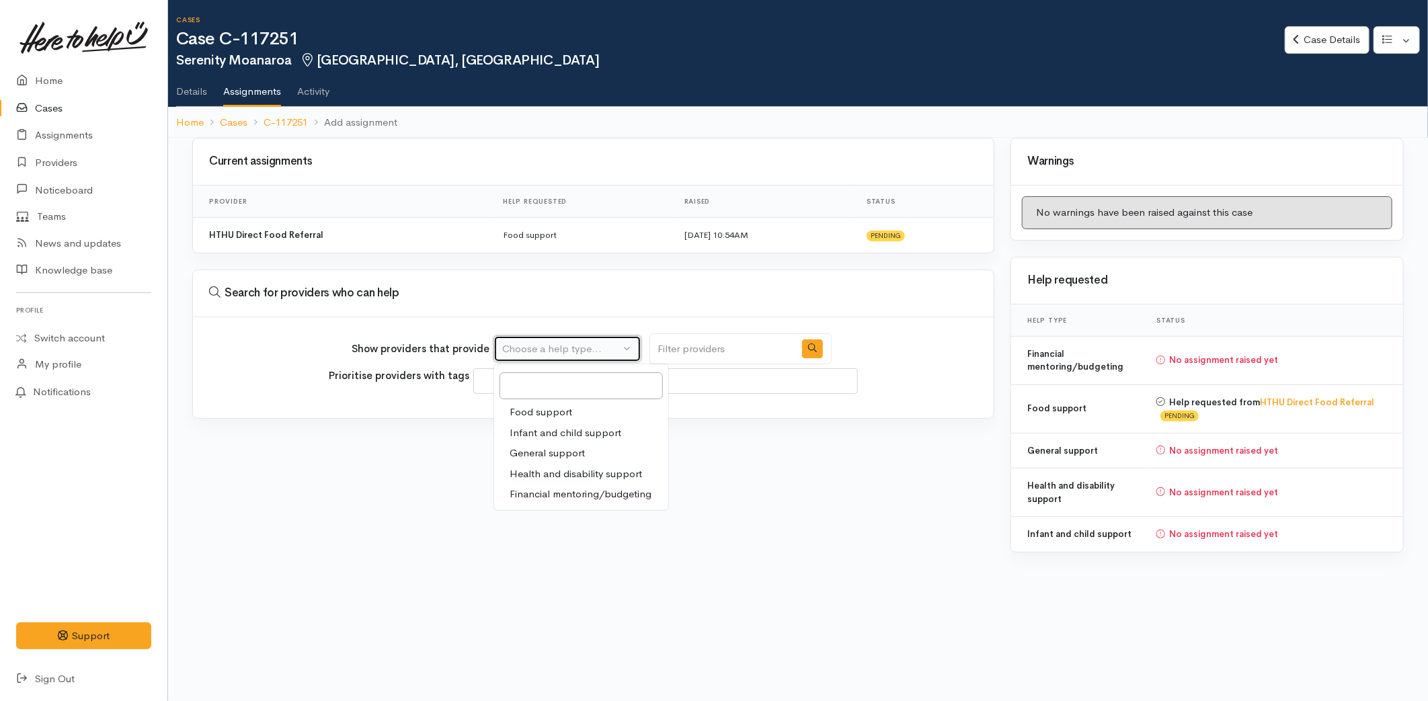
select select "17"
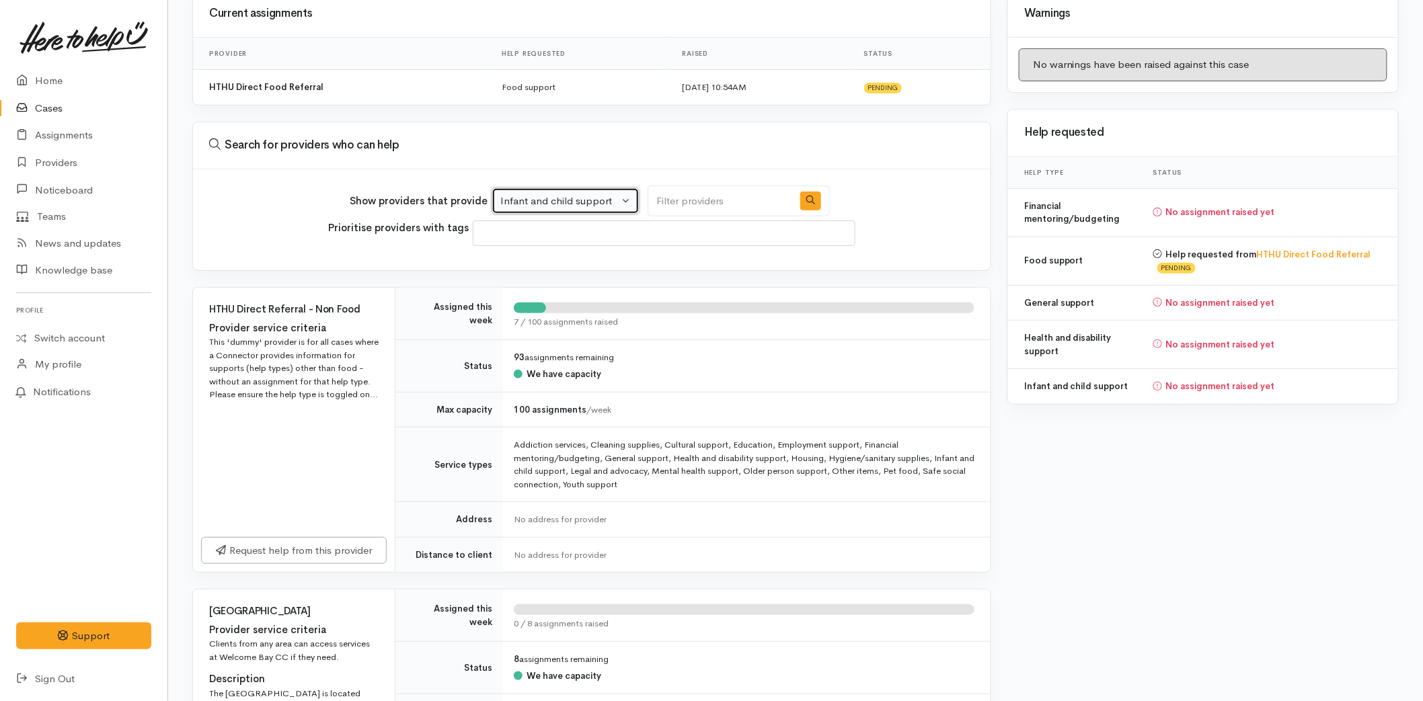
scroll to position [298, 0]
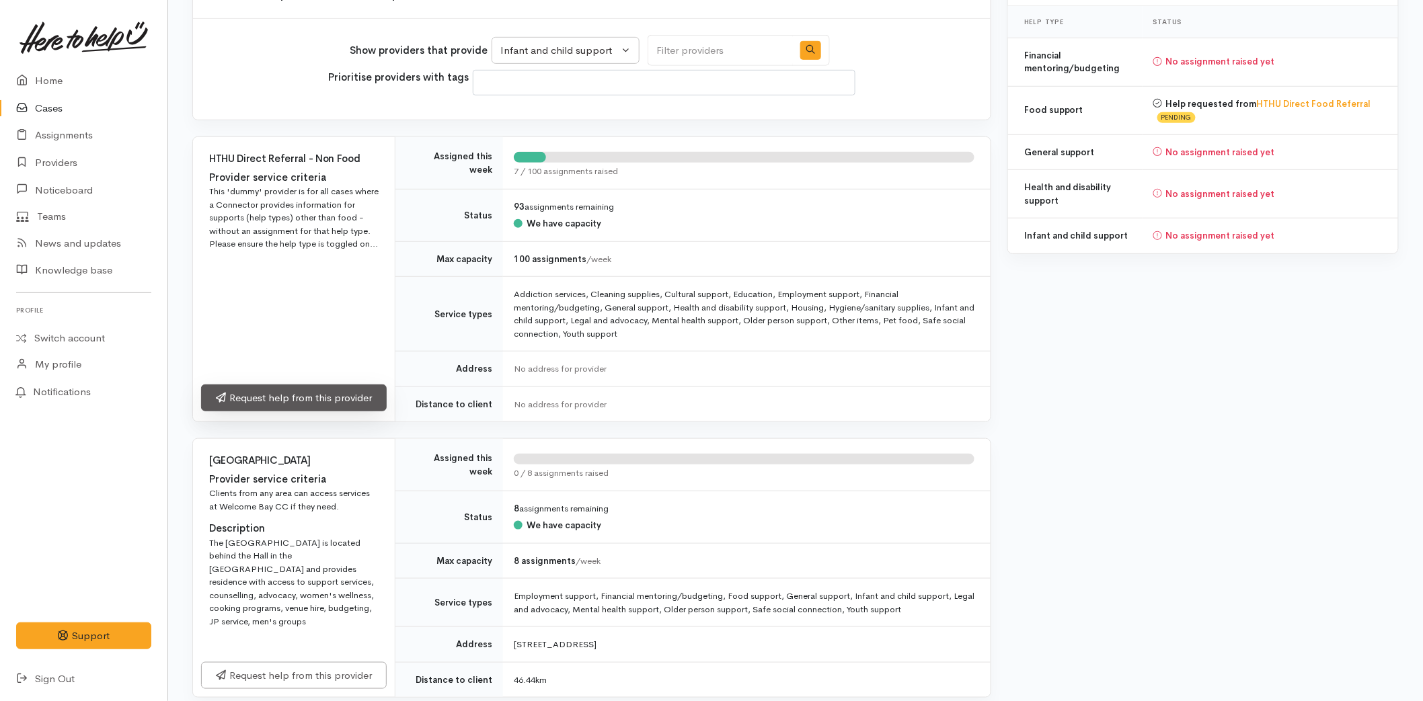
click at [282, 399] on link "Request help from this provider" at bounding box center [294, 399] width 186 height 28
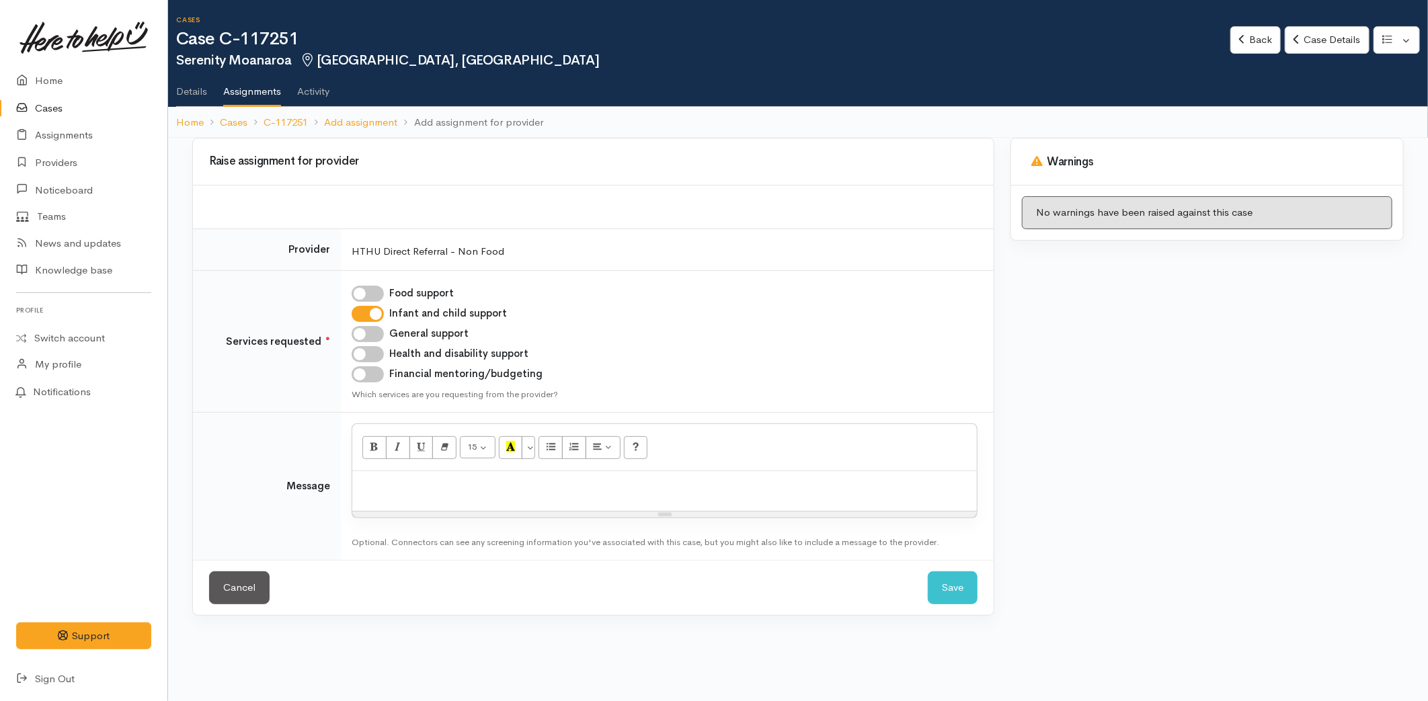
click at [366, 335] on input "General support" at bounding box center [368, 334] width 32 height 16
checkbox input "true"
click at [374, 360] on input "Health and disability support" at bounding box center [368, 354] width 32 height 16
checkbox input "true"
click at [372, 372] on input "Financial mentoring/budgeting" at bounding box center [368, 374] width 32 height 16
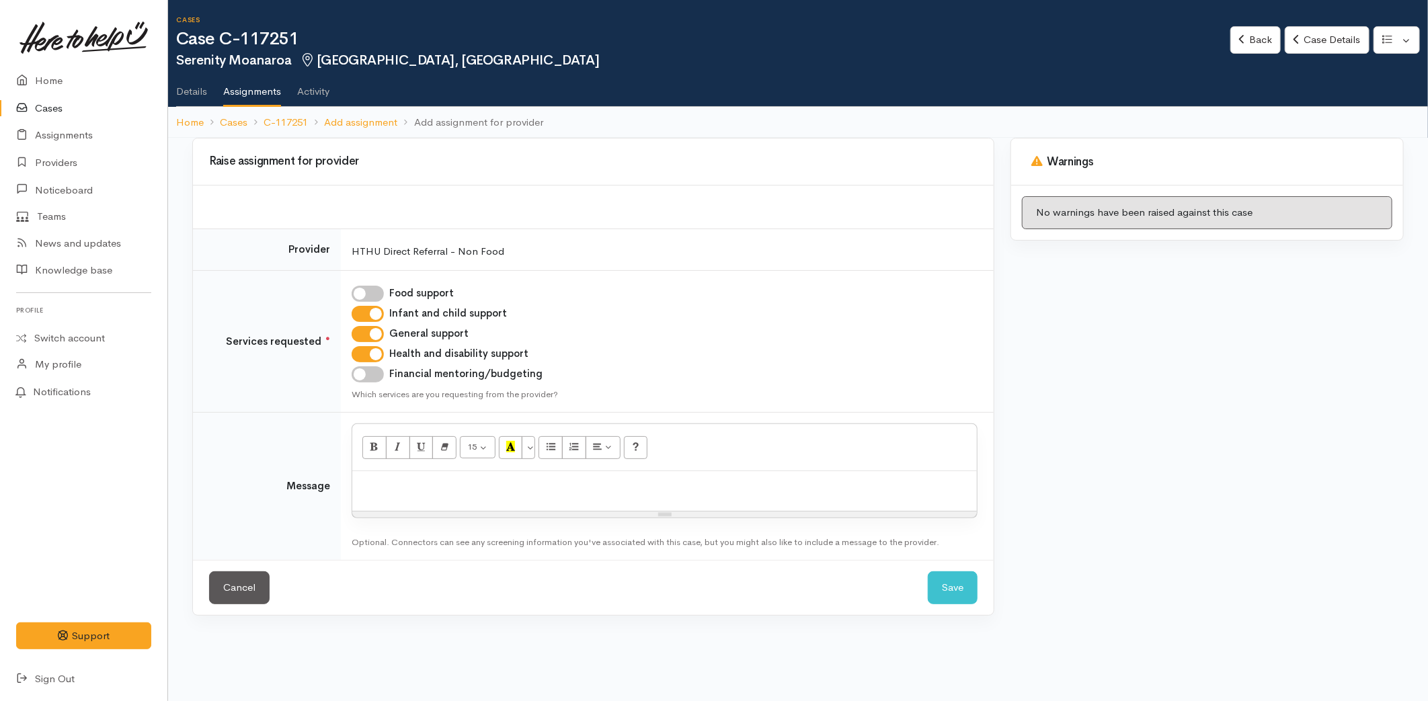
checkbox input "true"
click at [414, 479] on p at bounding box center [664, 485] width 611 height 15
paste div
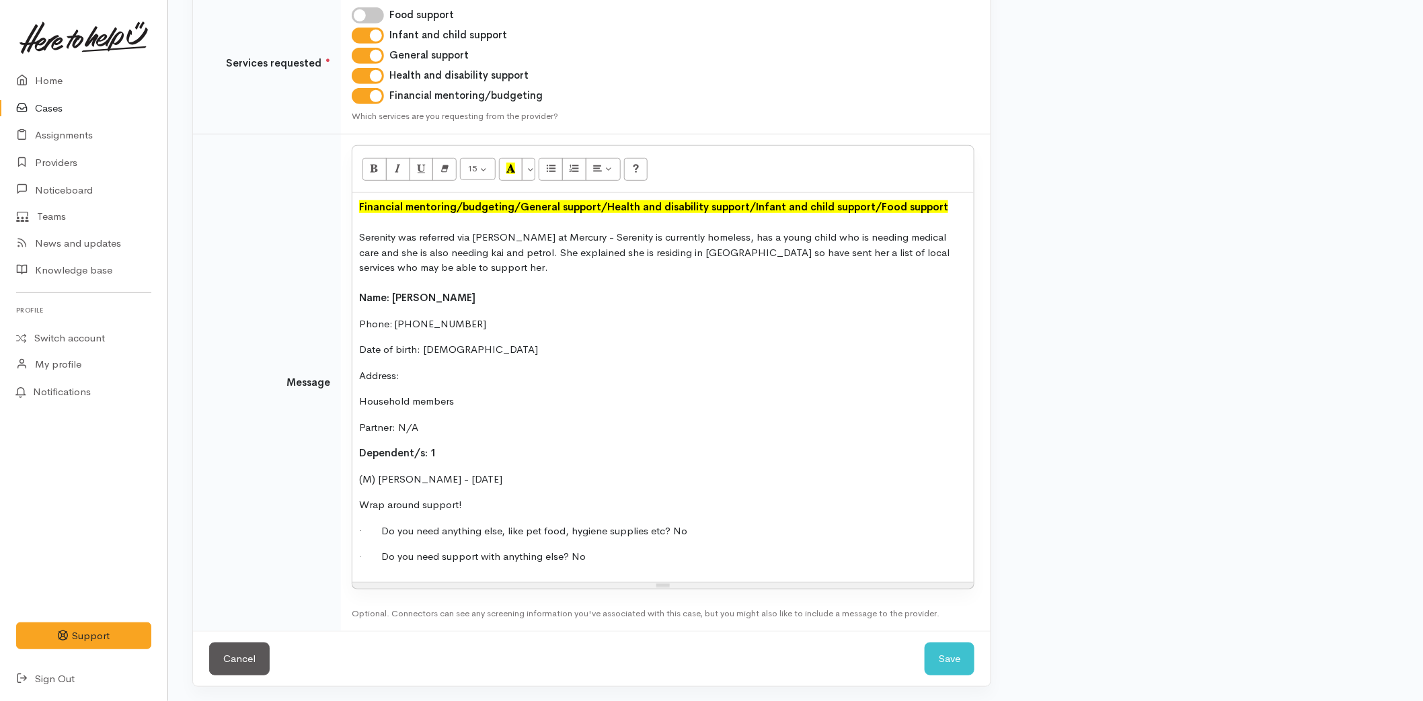
scroll to position [280, 0]
click at [952, 661] on button "Save" at bounding box center [949, 657] width 50 height 33
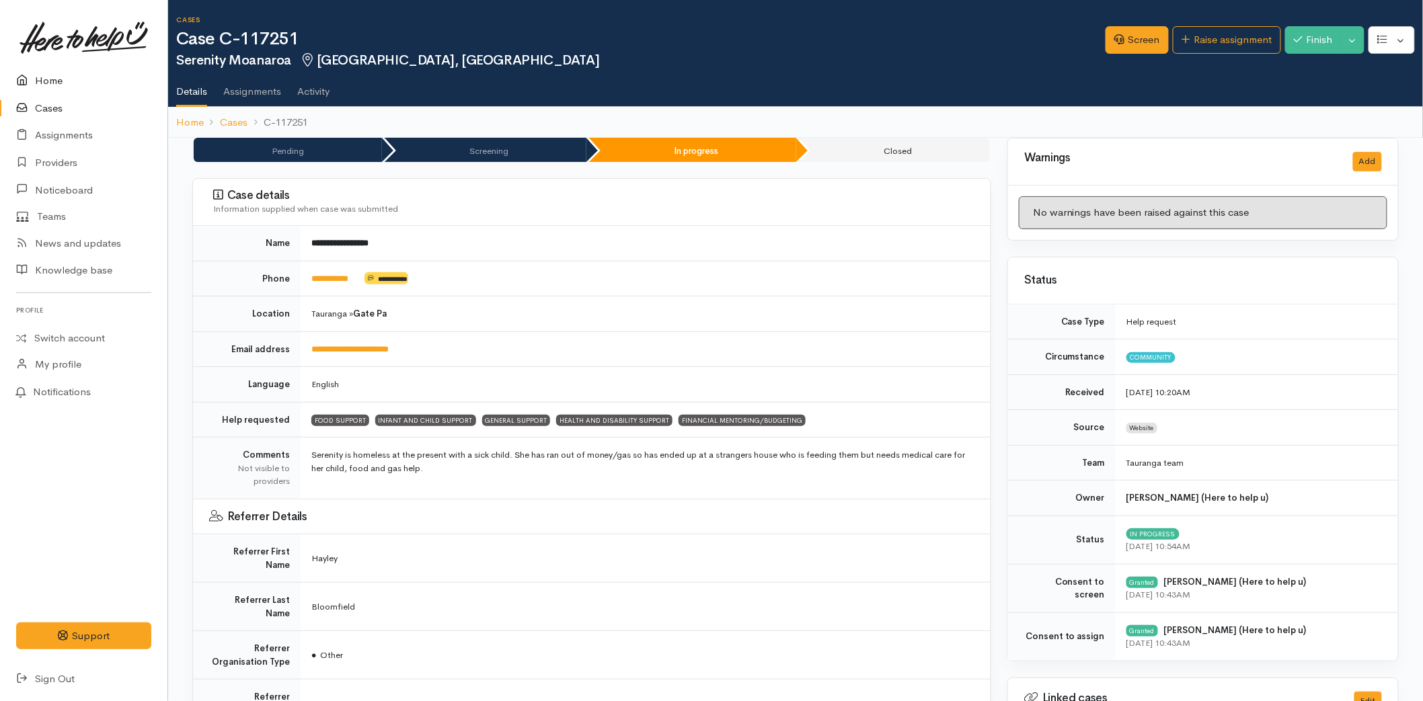
click at [42, 85] on link "Home" at bounding box center [83, 81] width 167 height 28
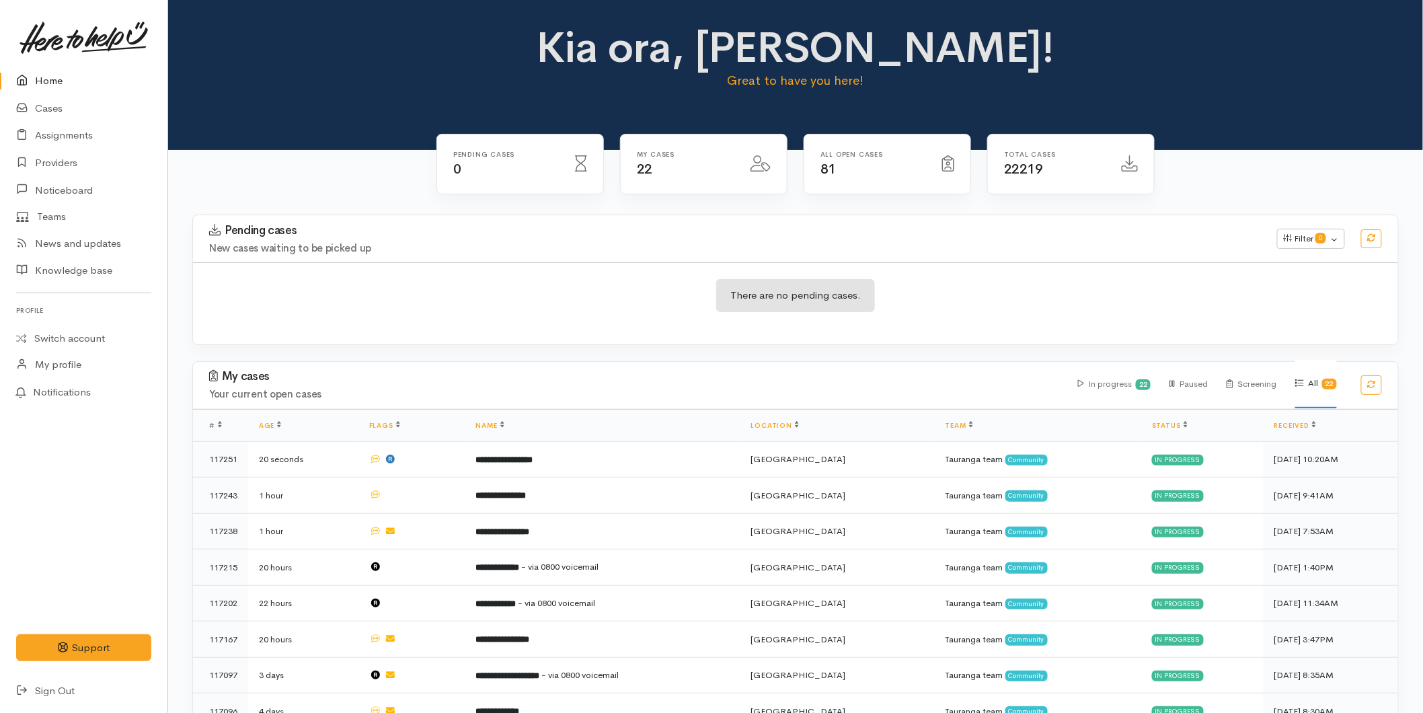
click at [38, 78] on link "Home" at bounding box center [83, 81] width 167 height 28
click at [47, 77] on link "Home" at bounding box center [83, 81] width 167 height 28
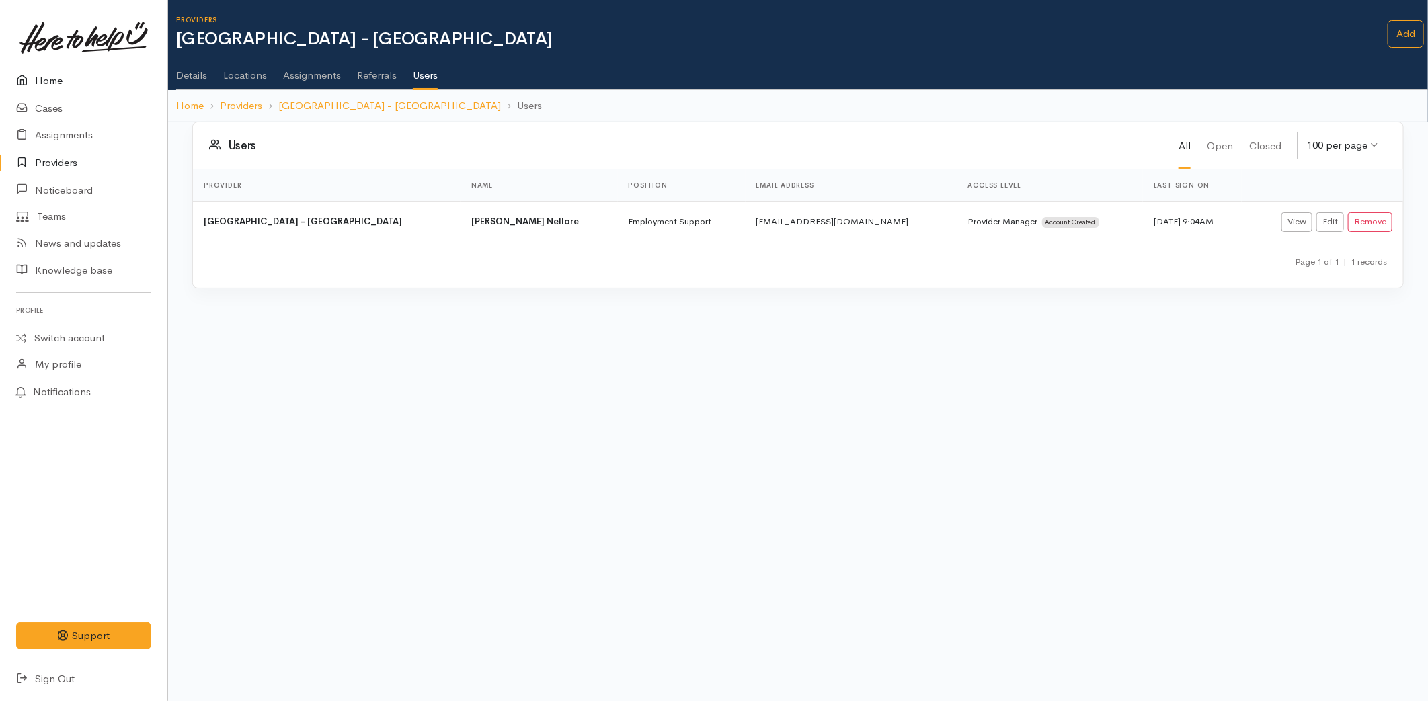
click at [69, 81] on link "Home" at bounding box center [83, 81] width 167 height 28
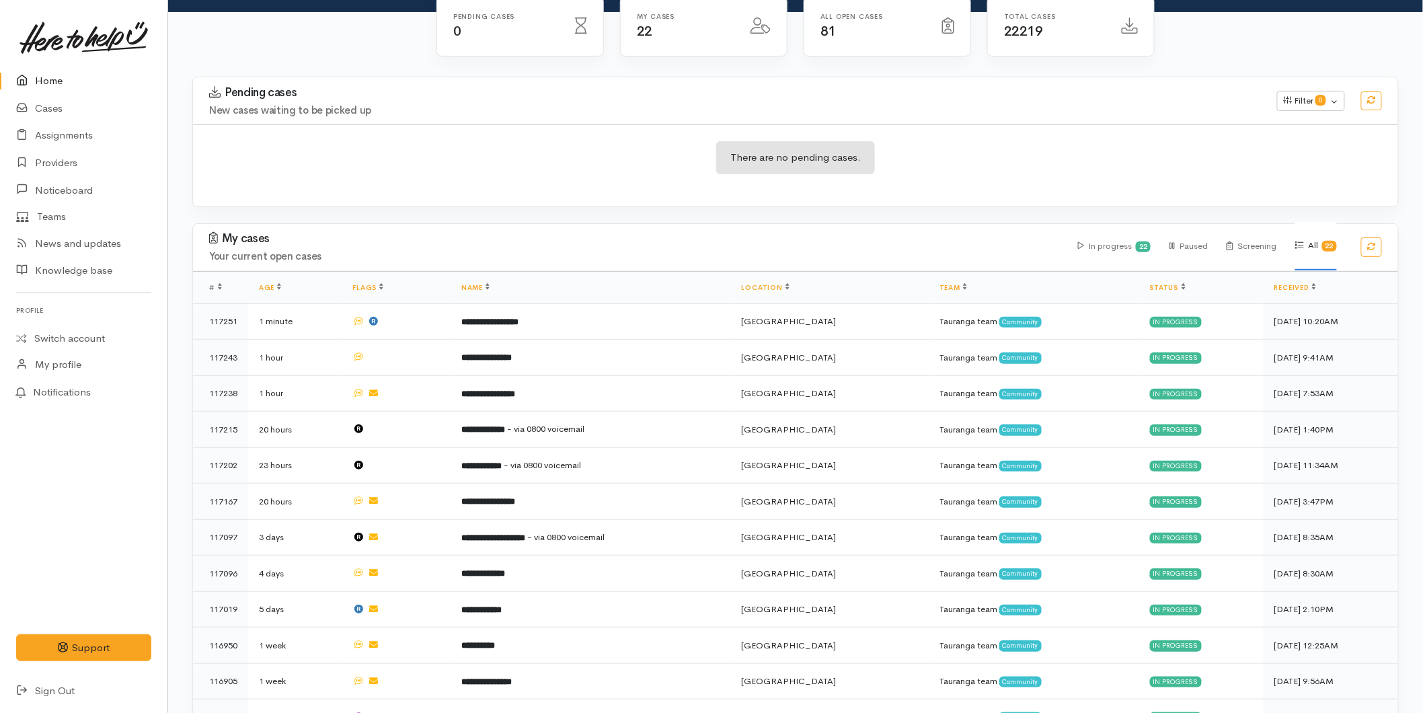
scroll to position [373, 0]
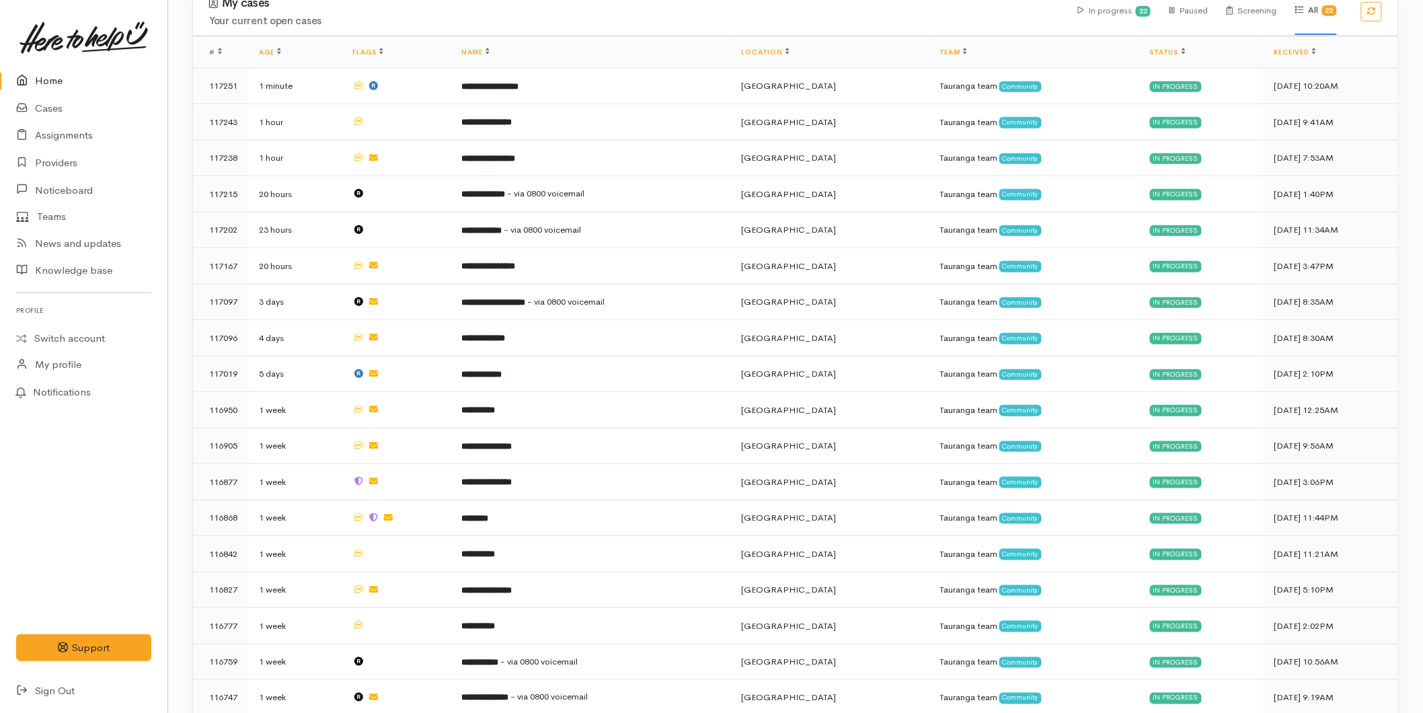
click at [76, 78] on link "Home" at bounding box center [83, 81] width 167 height 28
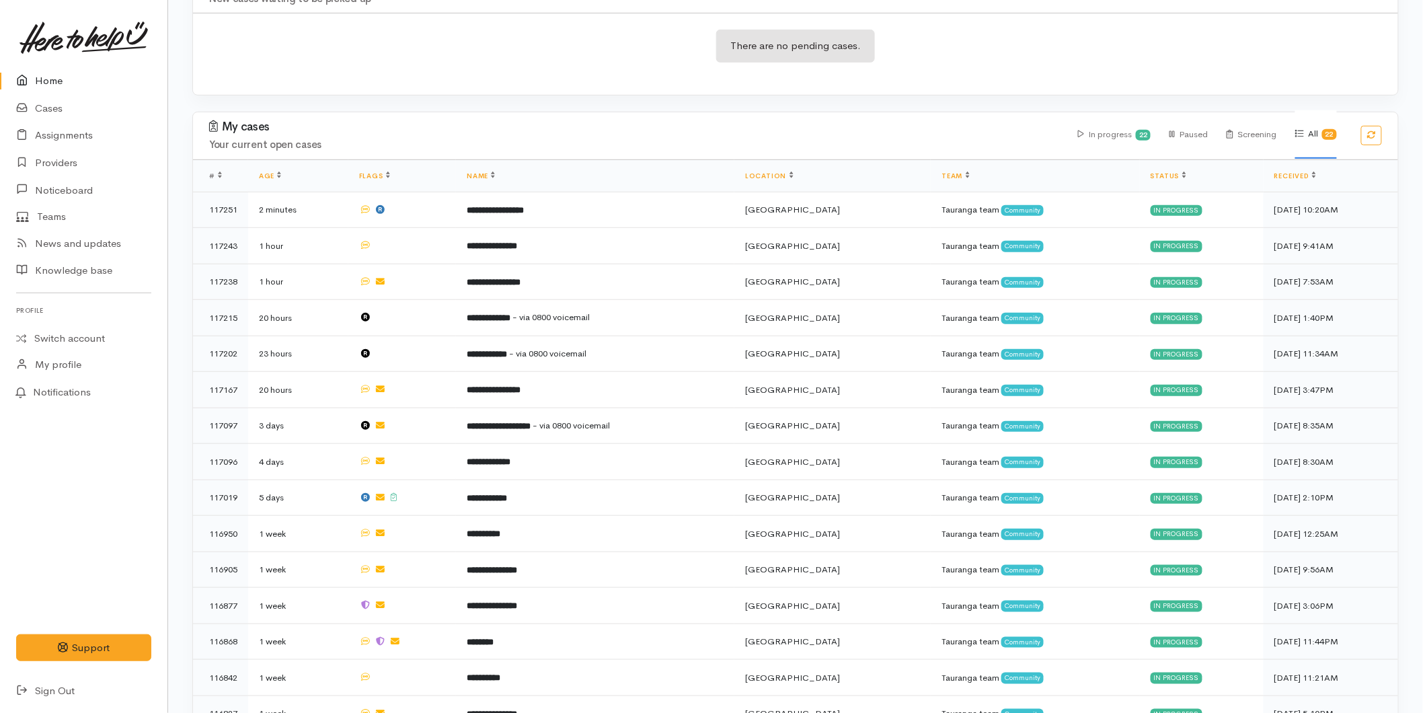
scroll to position [558, 0]
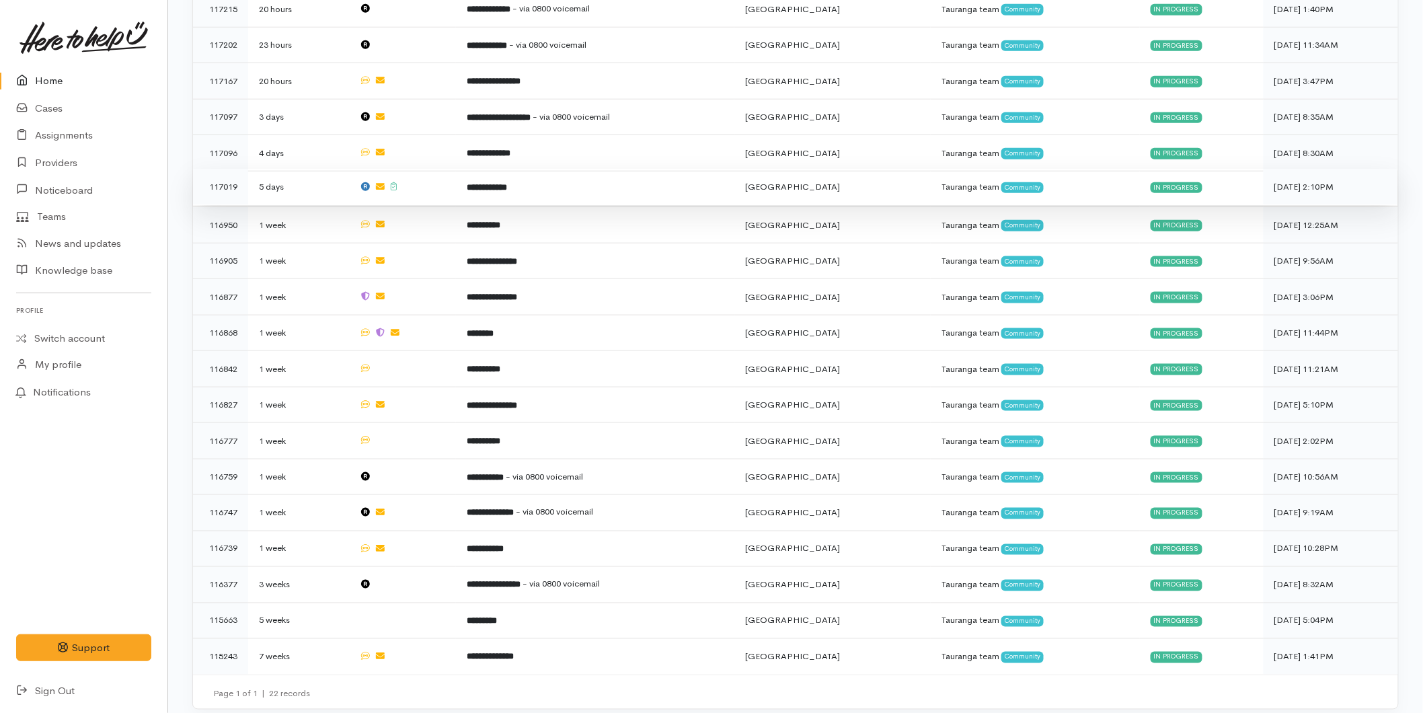
click at [473, 192] on td "**********" at bounding box center [595, 187] width 278 height 36
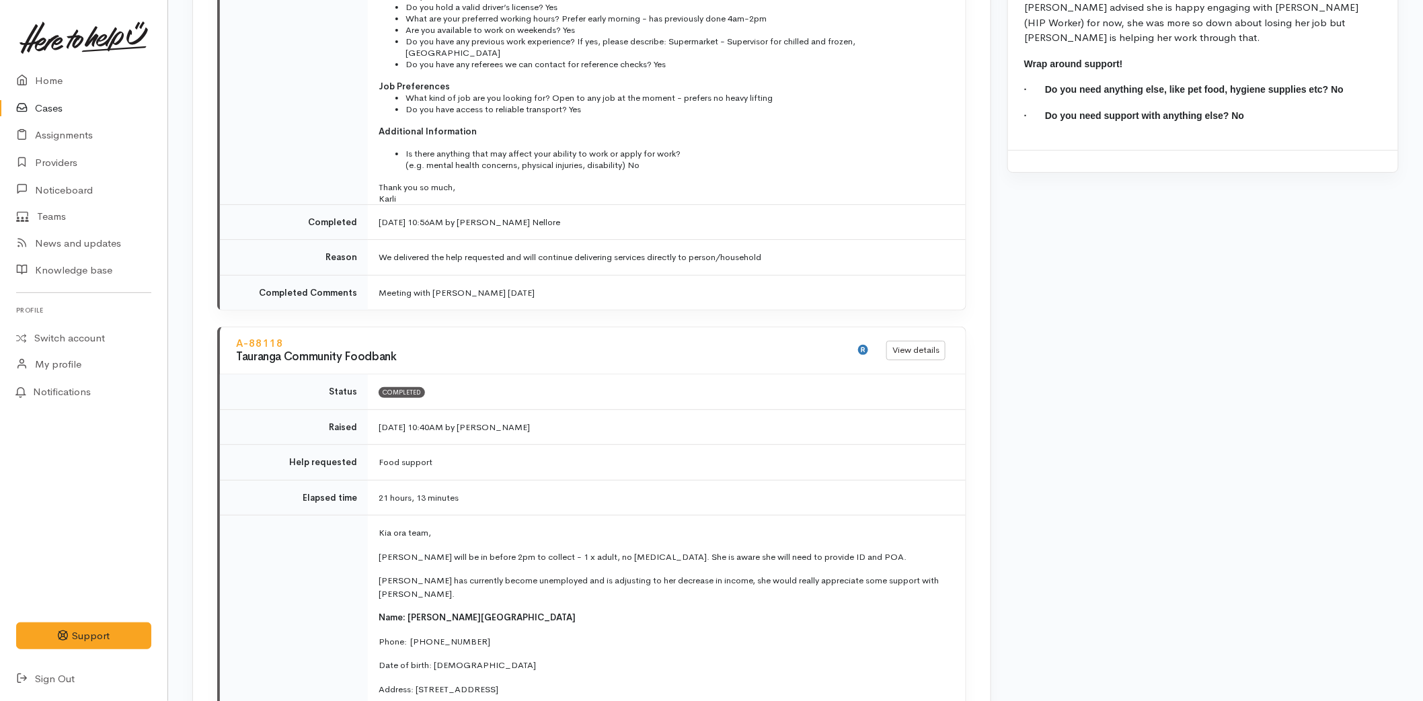
scroll to position [2092, 0]
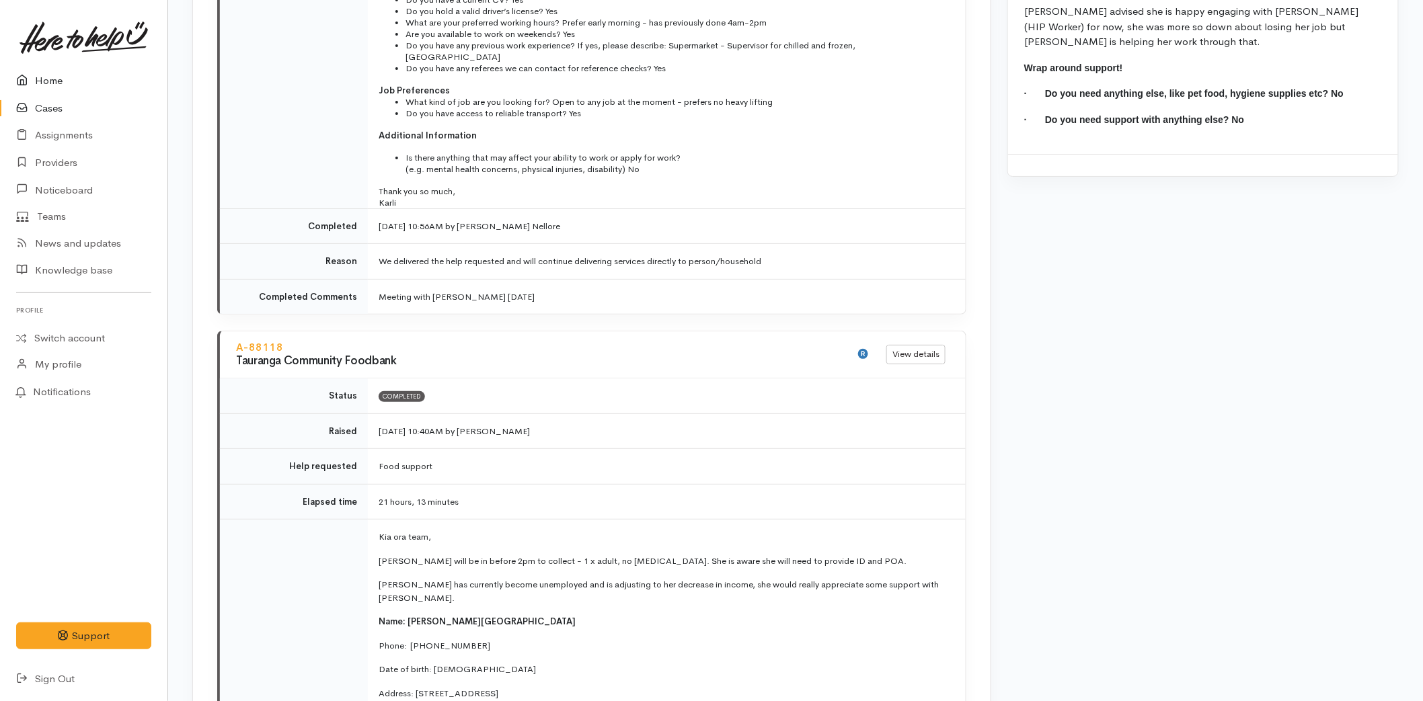
click at [38, 68] on link "Home" at bounding box center [83, 81] width 167 height 28
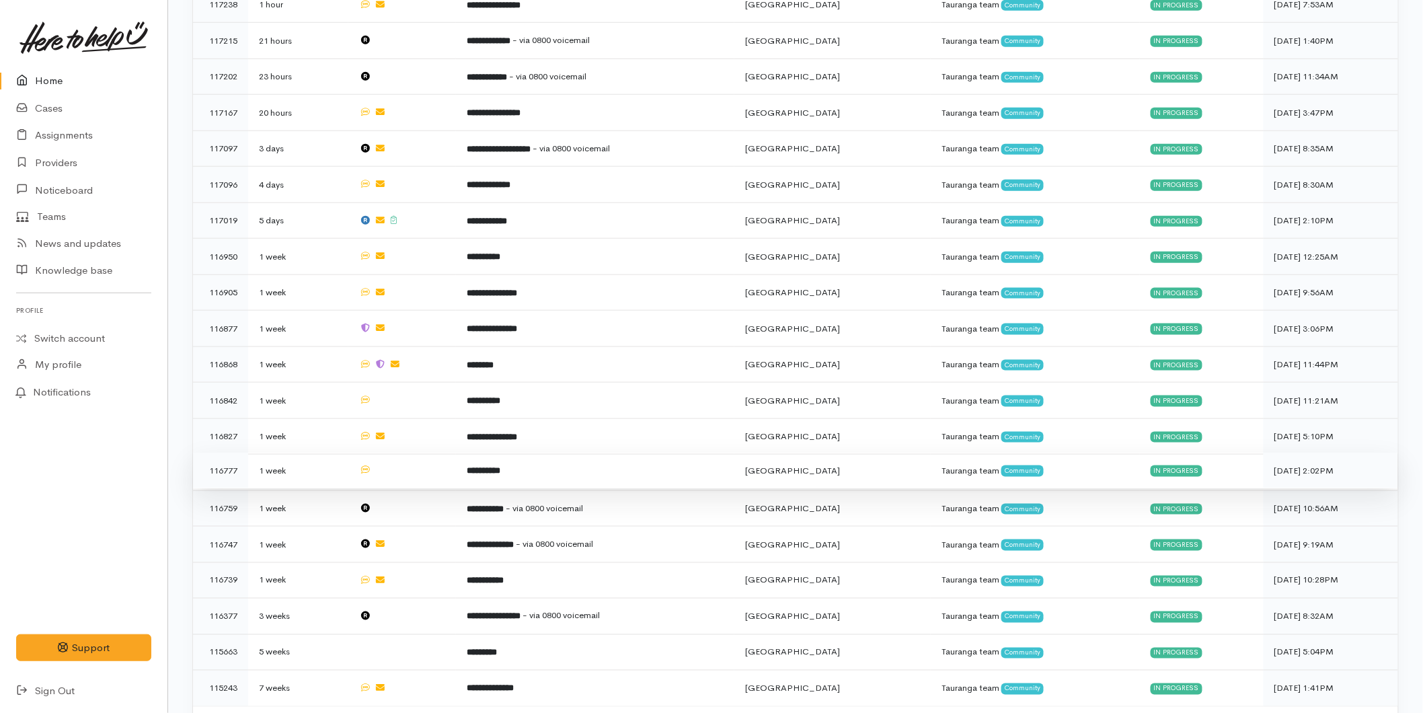
scroll to position [543, 0]
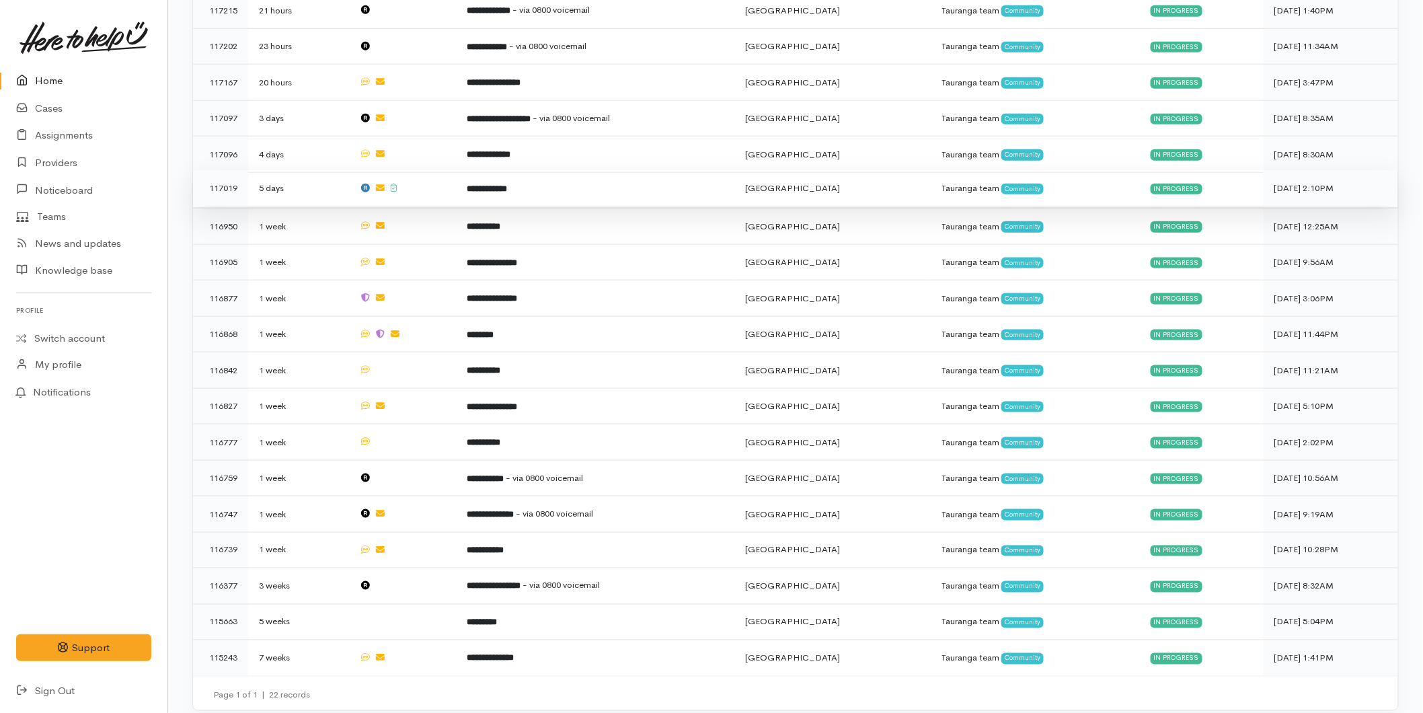
click at [510, 193] on td "**********" at bounding box center [595, 188] width 278 height 36
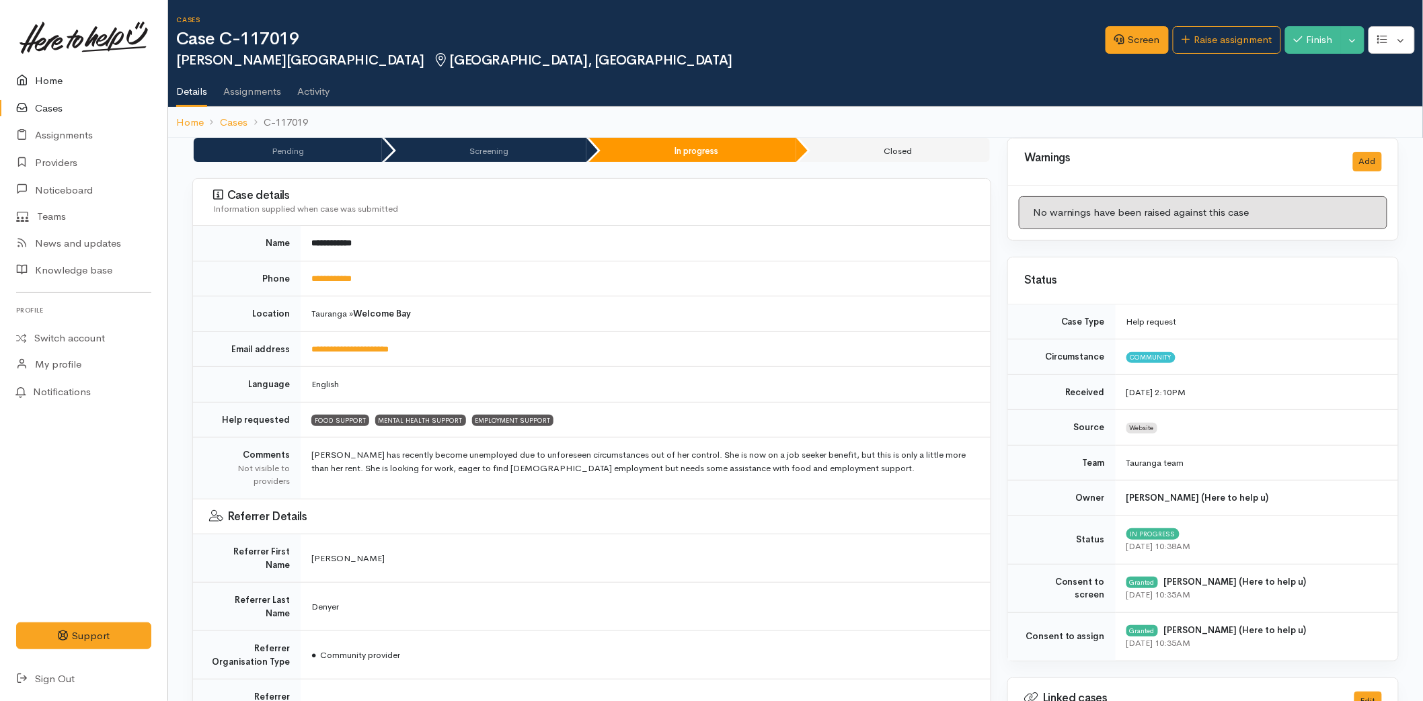
click at [62, 85] on link "Home" at bounding box center [83, 81] width 167 height 28
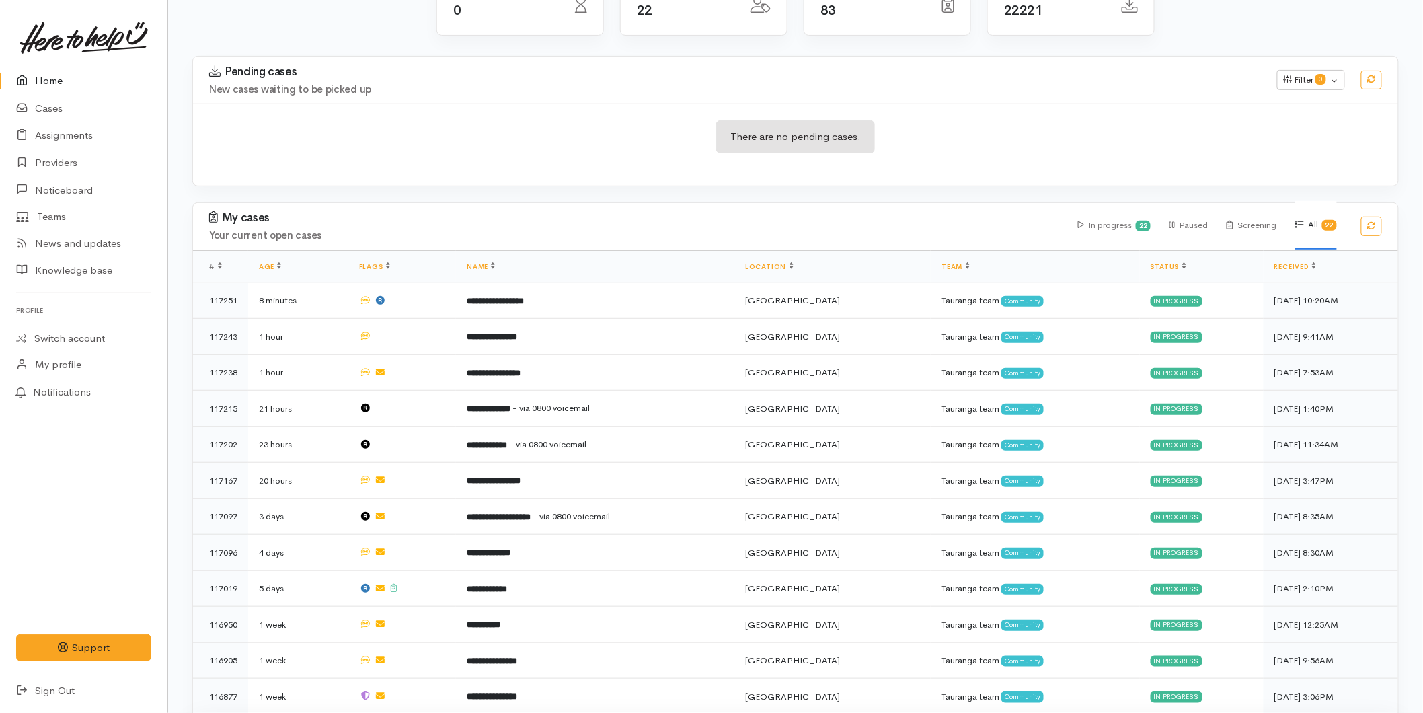
scroll to position [558, 0]
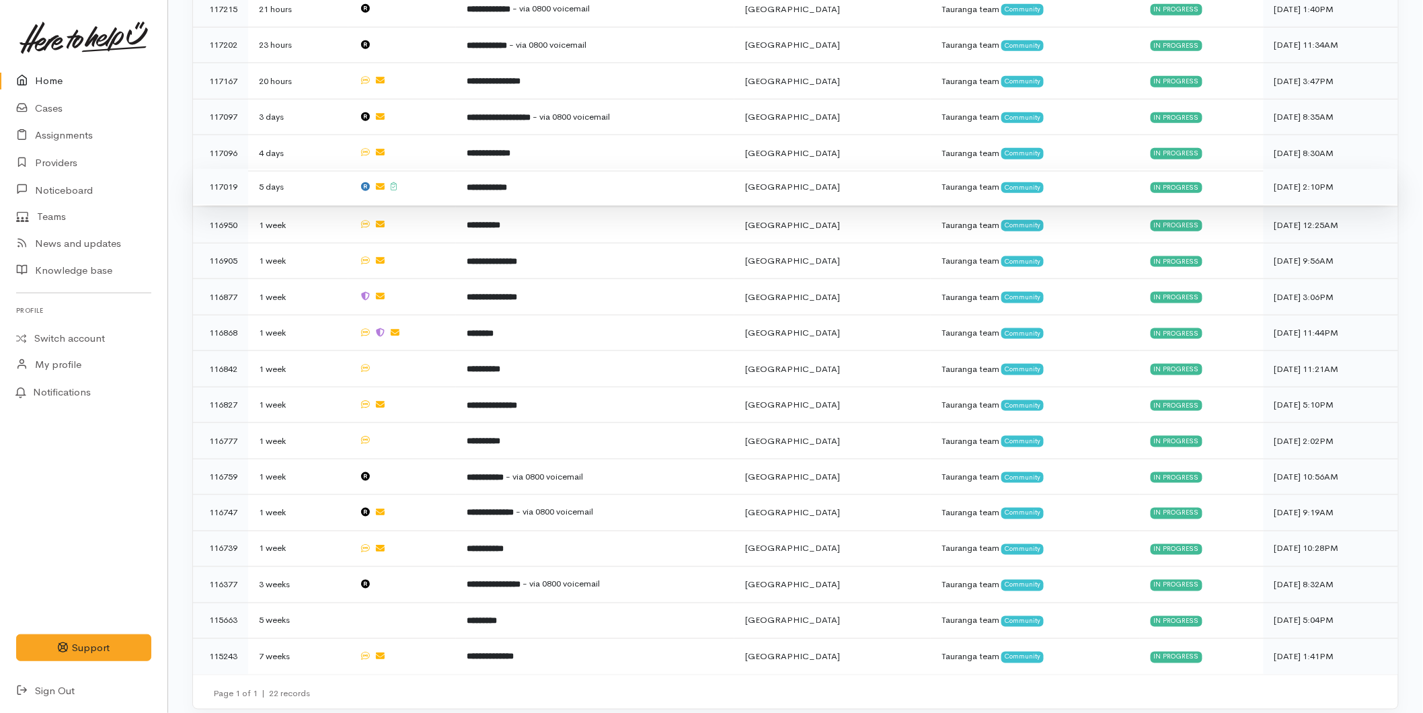
click at [515, 175] on td "**********" at bounding box center [595, 187] width 278 height 36
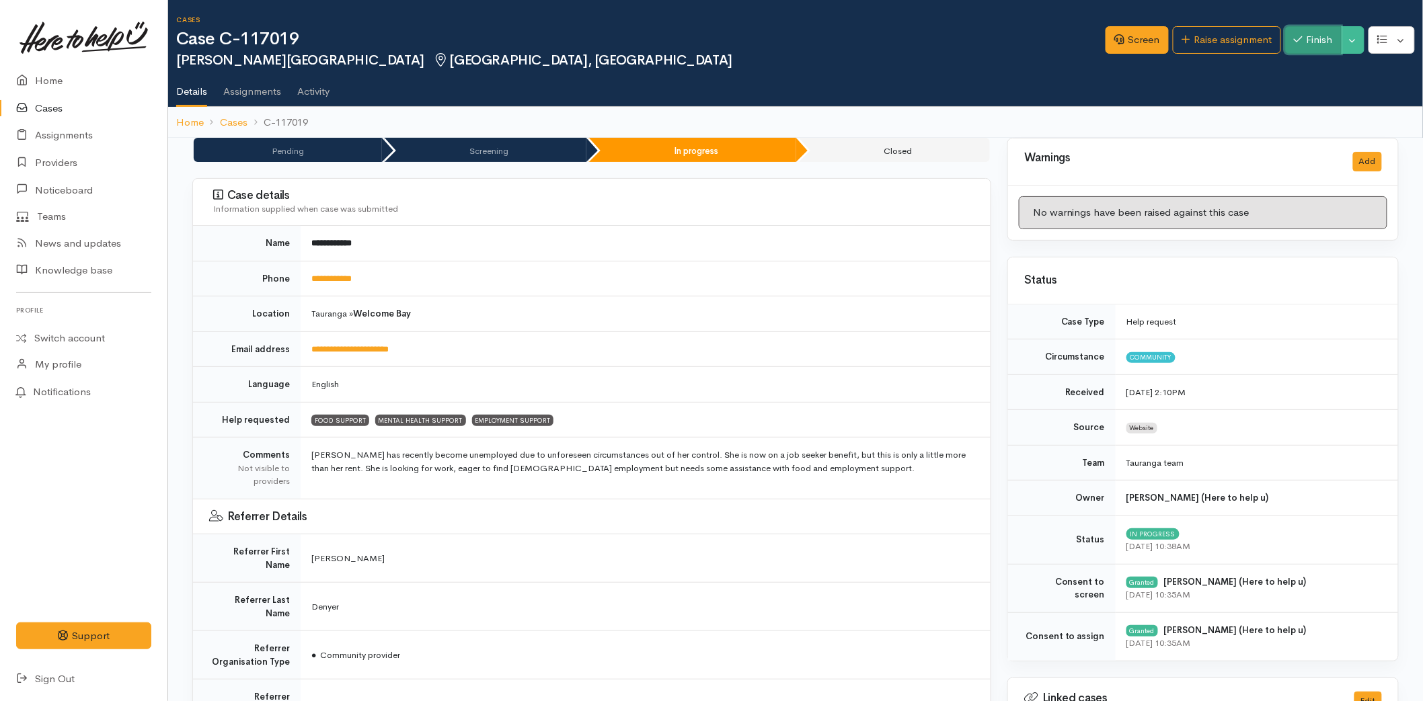
click at [1288, 48] on button "Finish" at bounding box center [1313, 40] width 56 height 28
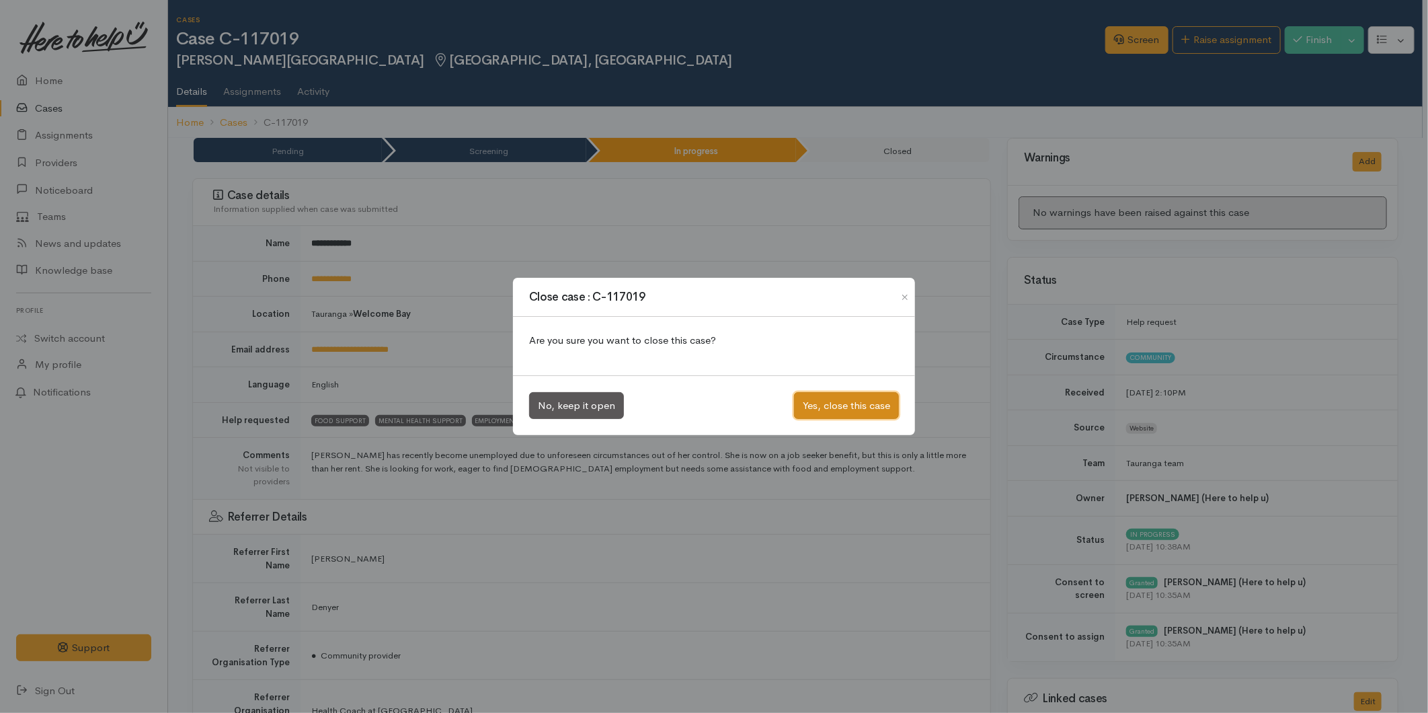
click at [873, 409] on button "Yes, close this case" at bounding box center [846, 406] width 105 height 28
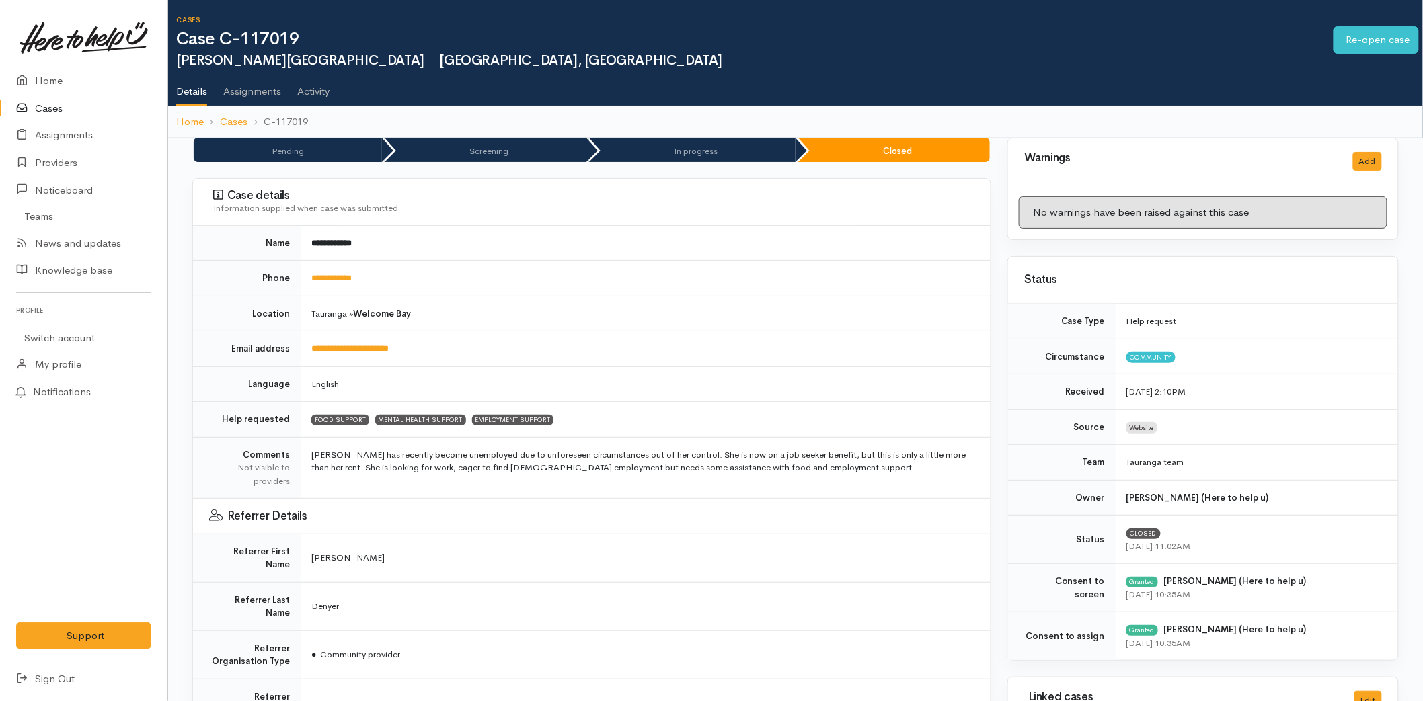
click at [61, 64] on link at bounding box center [83, 37] width 135 height 59
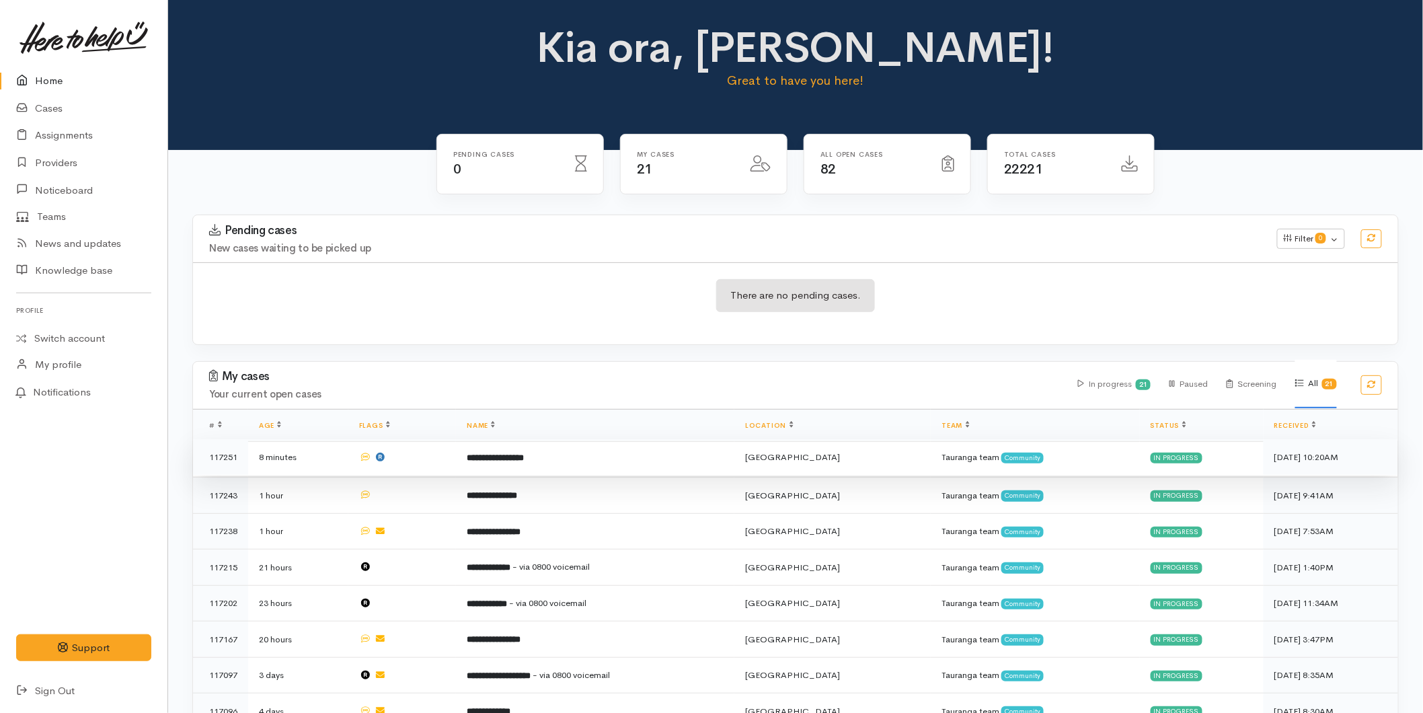
click at [524, 459] on b "**********" at bounding box center [495, 457] width 57 height 9
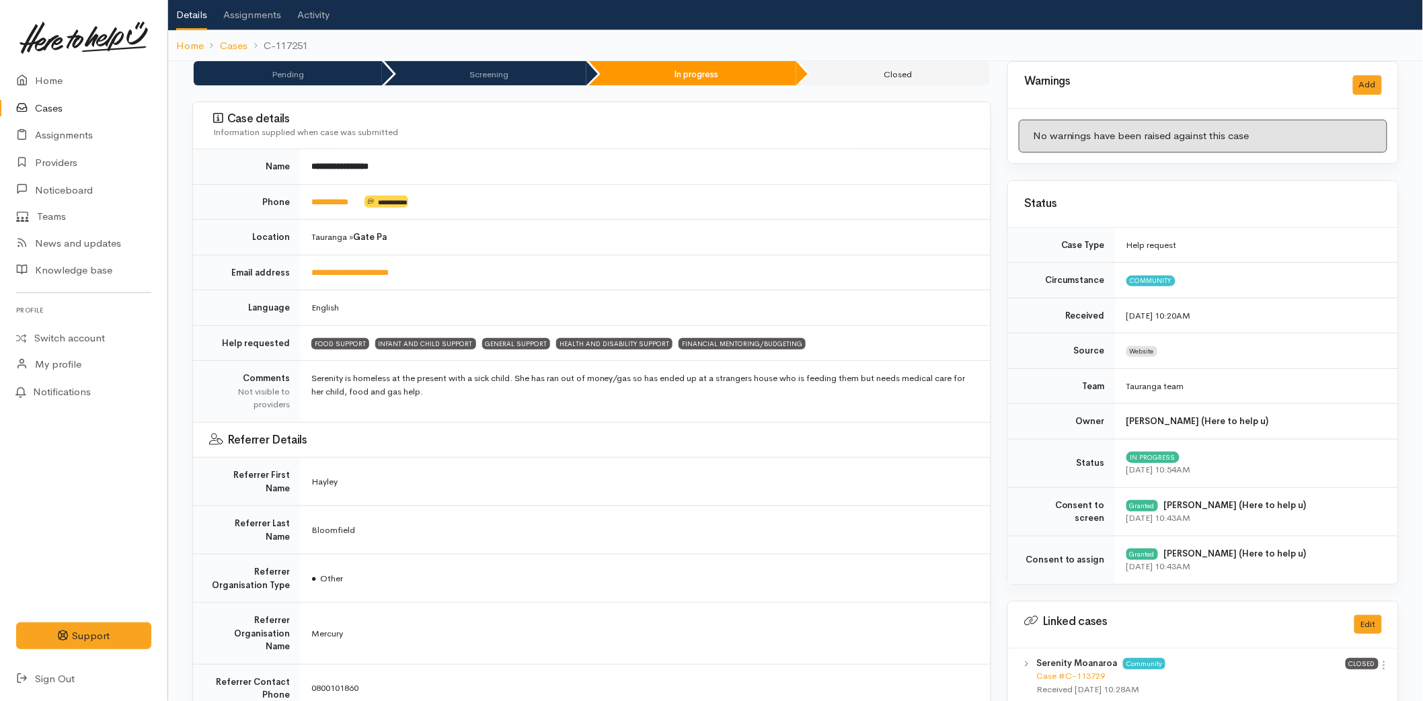
scroll to position [149, 0]
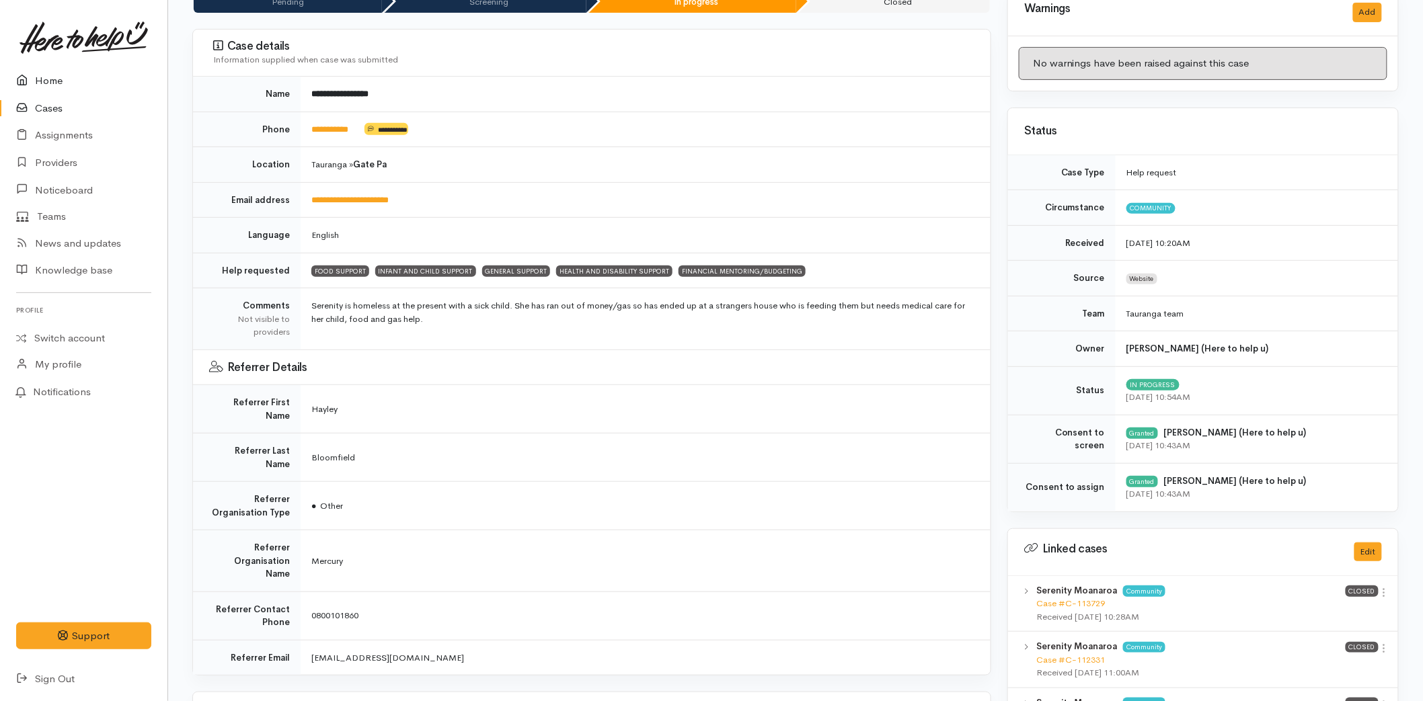
click at [57, 77] on link "Home" at bounding box center [83, 81] width 167 height 28
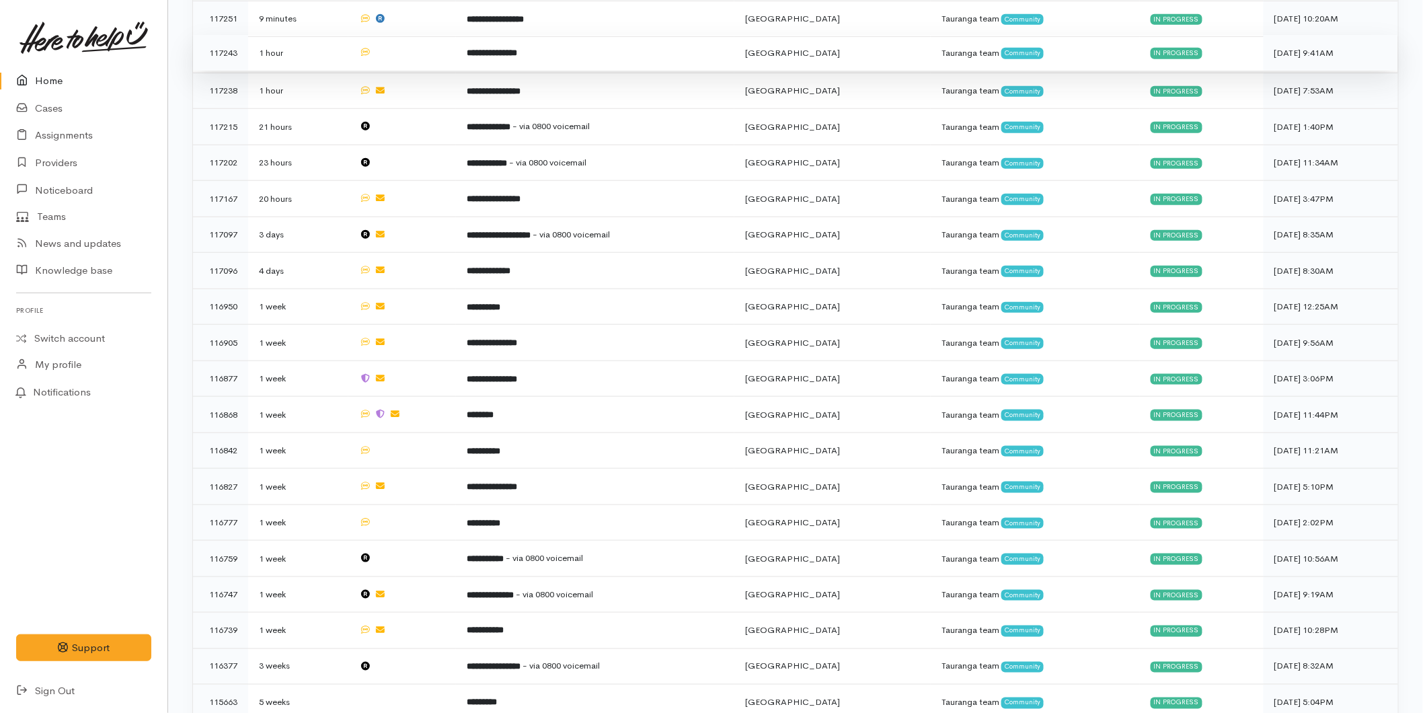
scroll to position [522, 0]
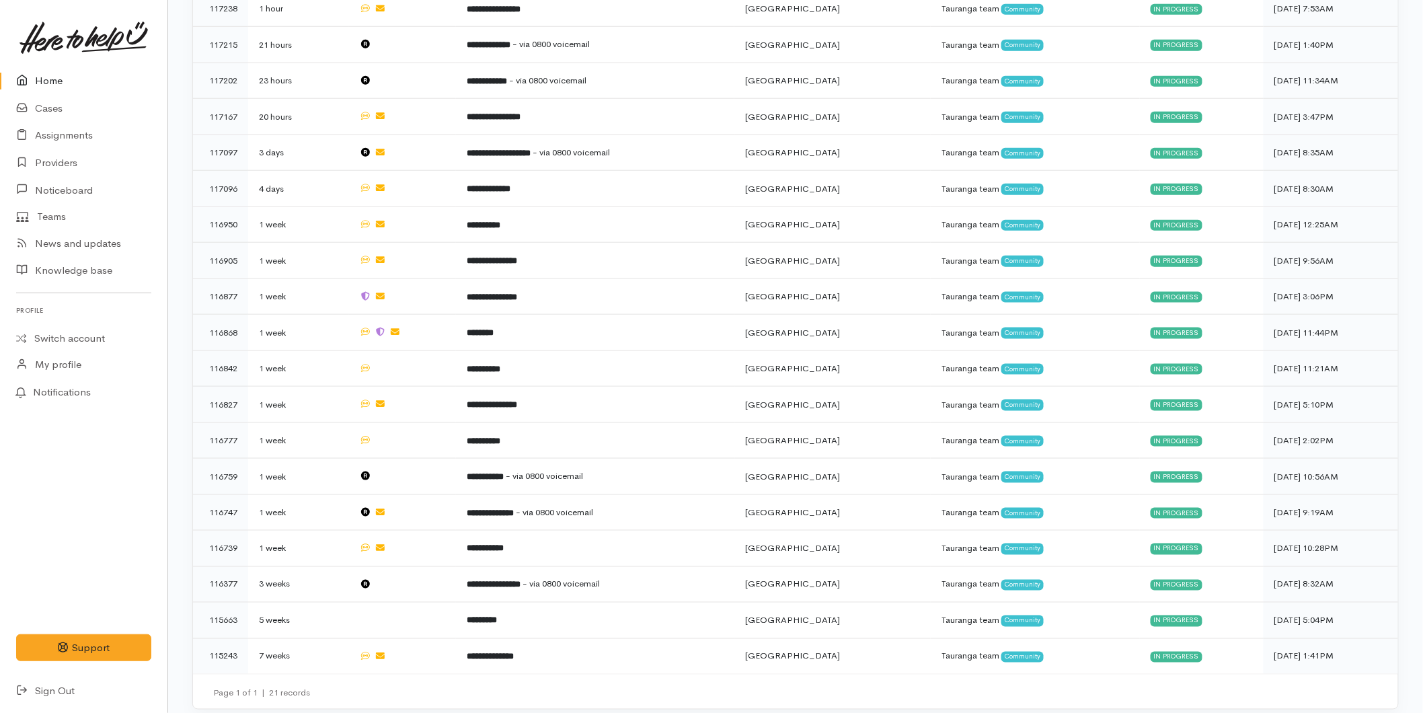
click at [52, 72] on link "Home" at bounding box center [83, 81] width 167 height 28
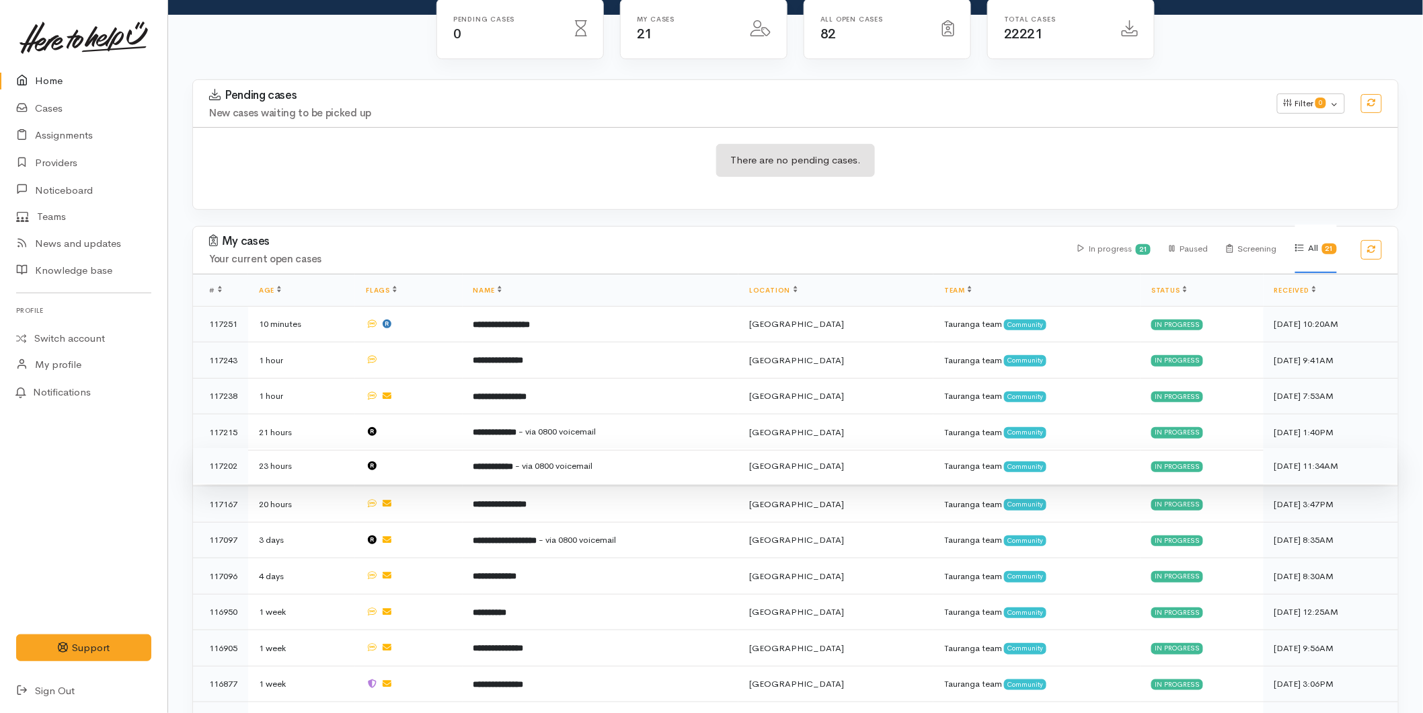
scroll to position [149, 0]
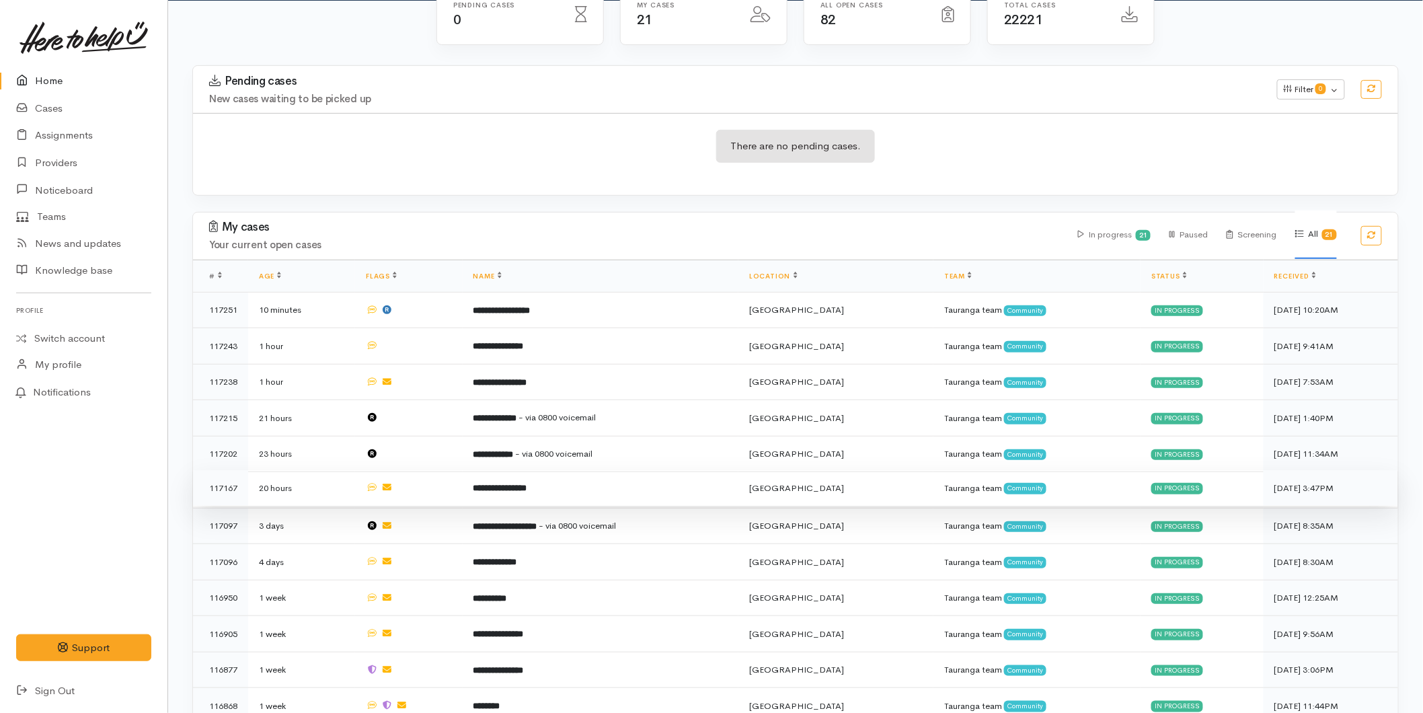
click at [545, 491] on td "**********" at bounding box center [601, 488] width 276 height 36
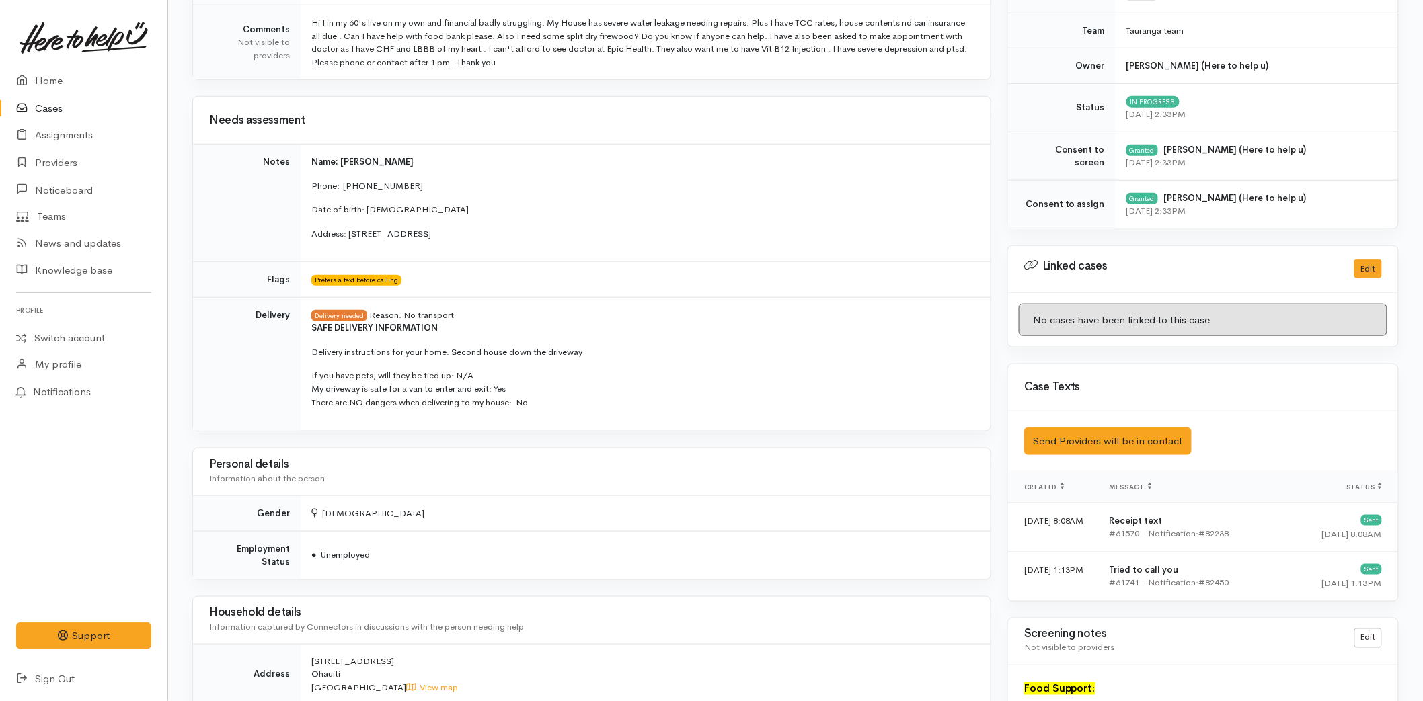
scroll to position [597, 0]
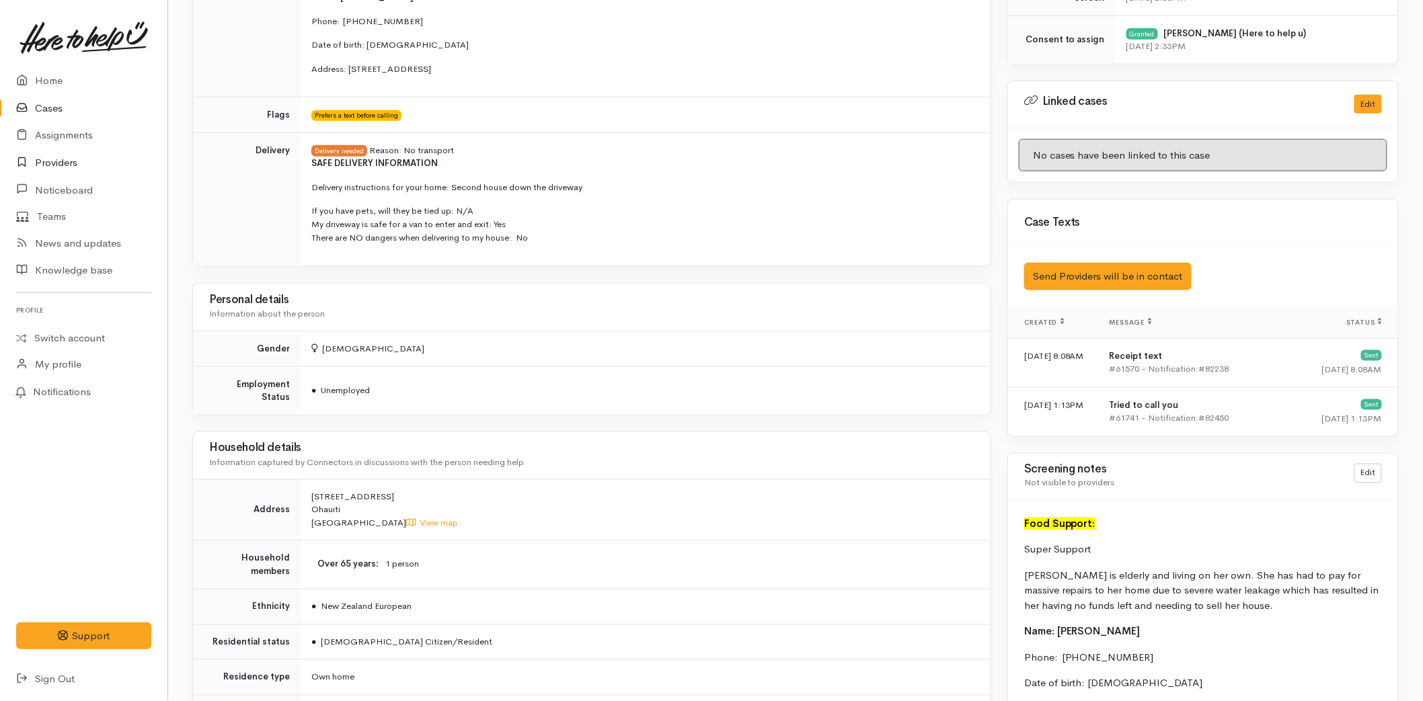
click at [70, 159] on link "Providers" at bounding box center [83, 163] width 167 height 28
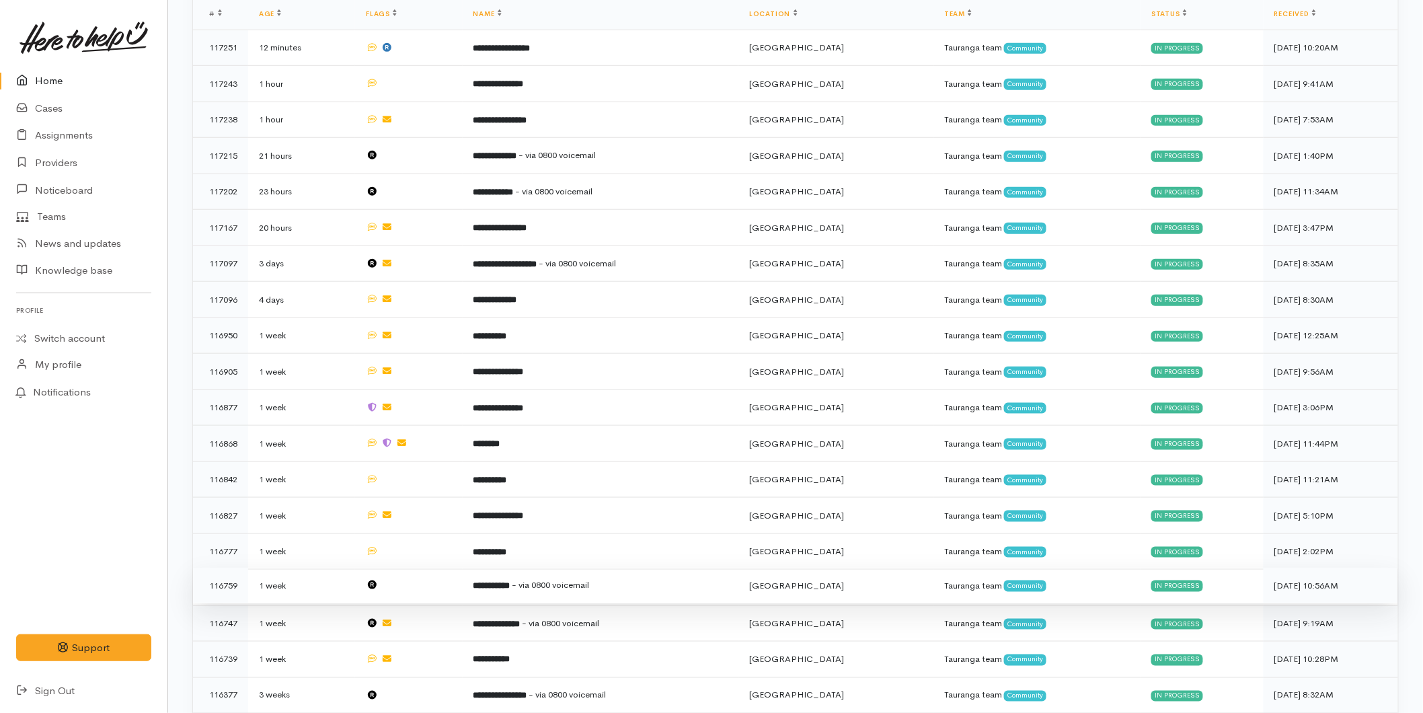
scroll to position [224, 0]
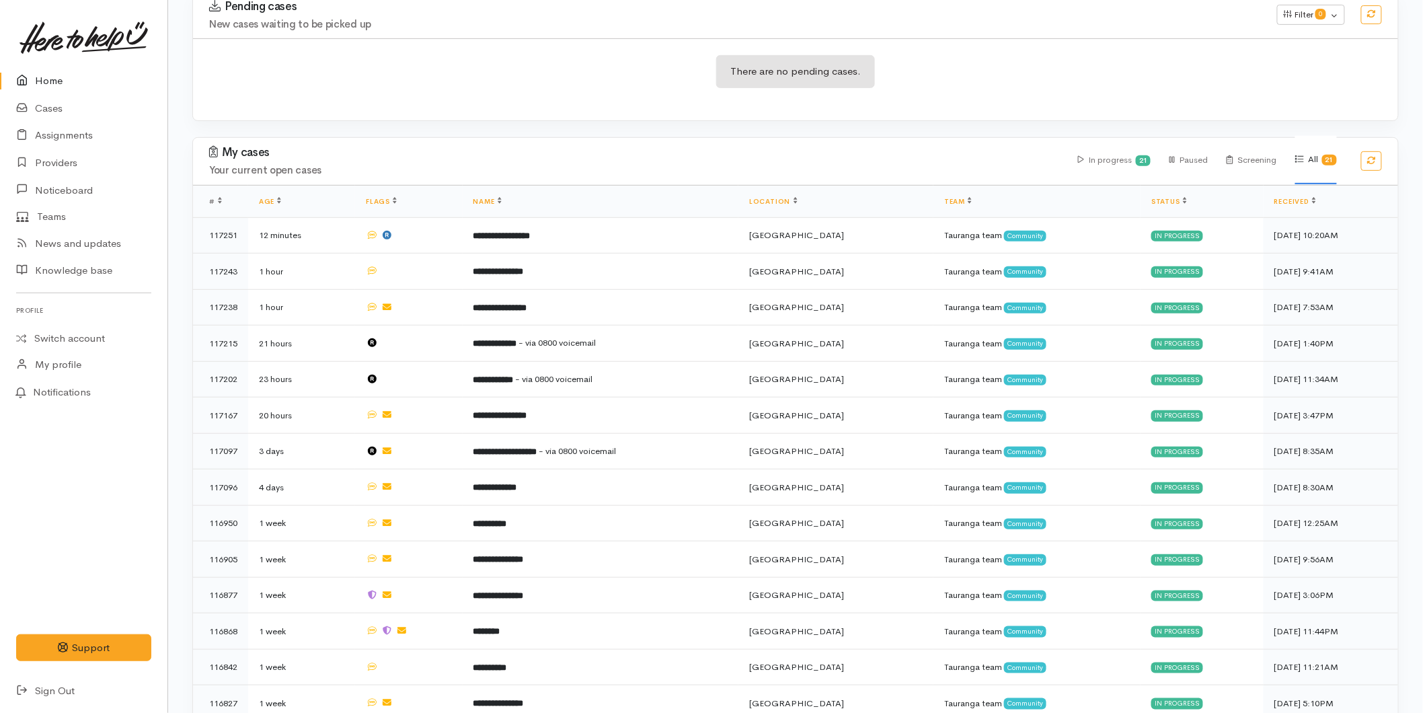
click at [56, 65] on link at bounding box center [83, 37] width 135 height 59
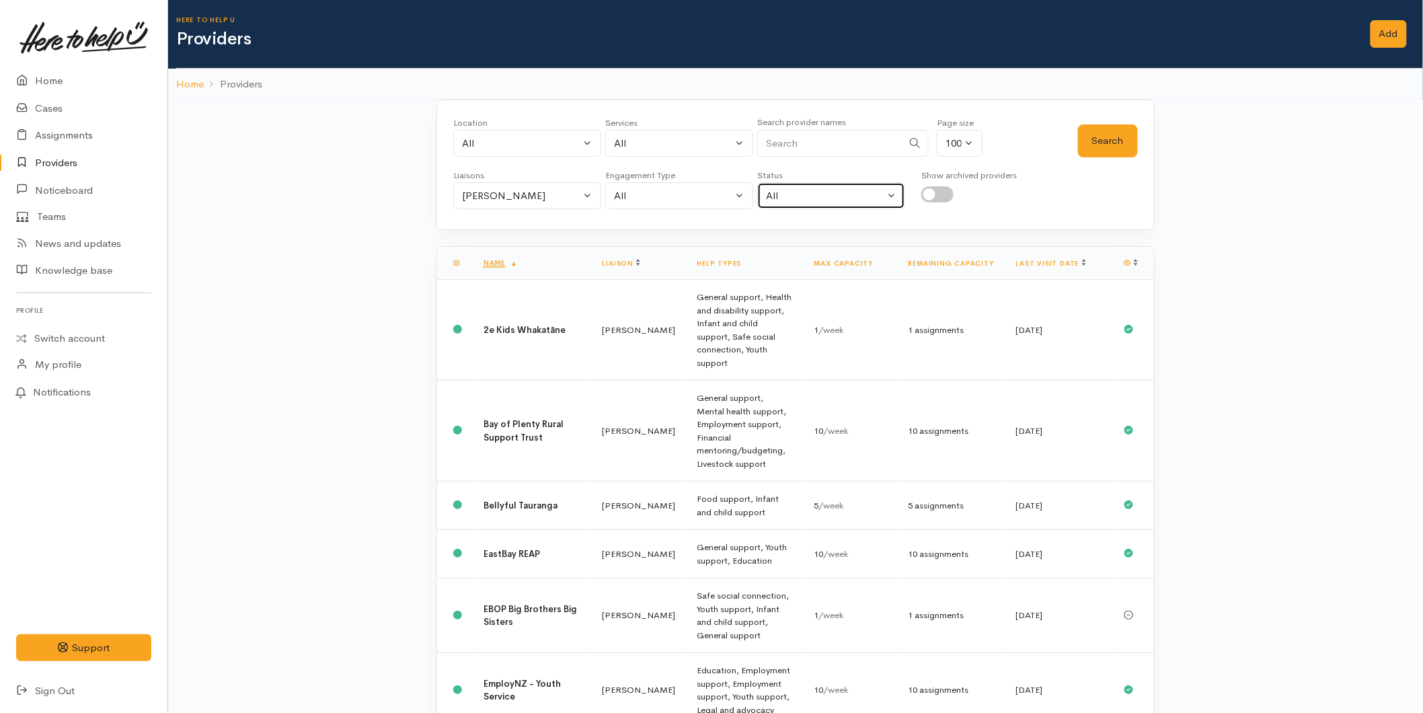
click at [841, 185] on button "All" at bounding box center [831, 196] width 148 height 28
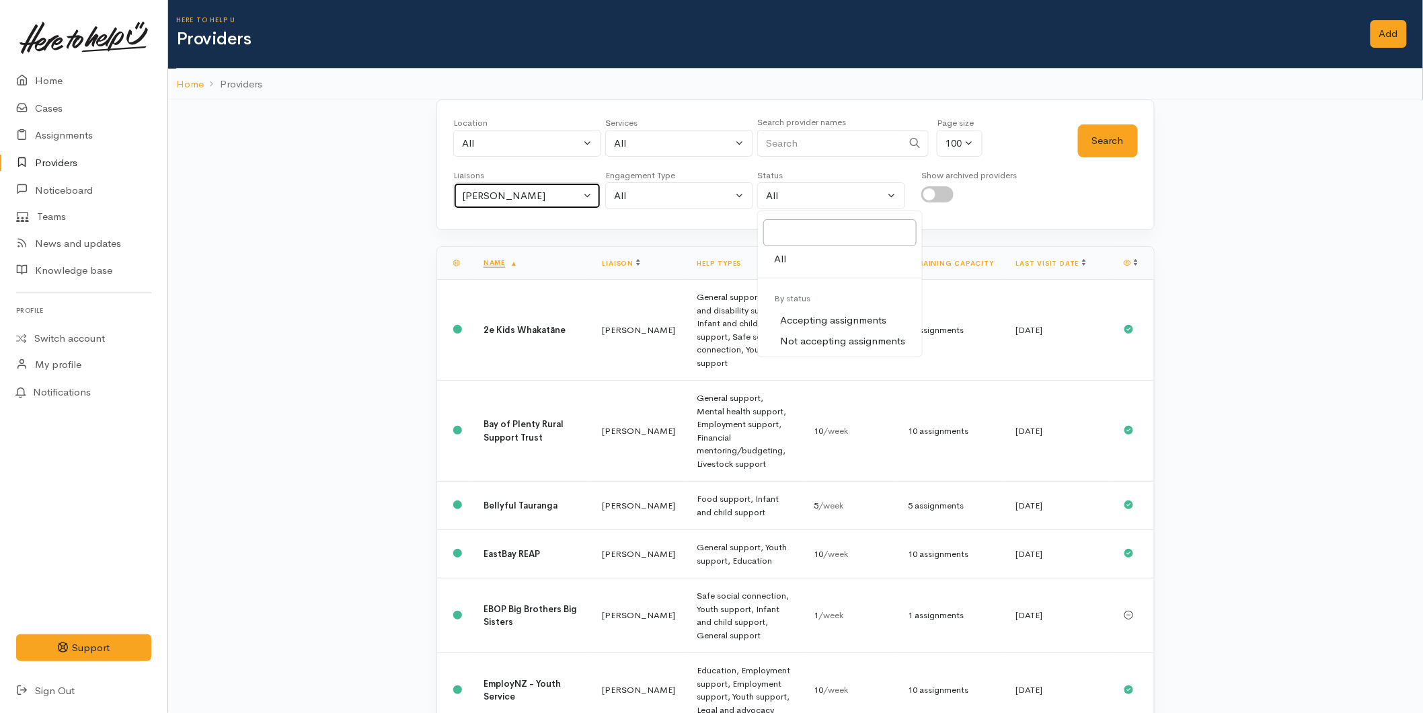
click at [485, 187] on button "Karli Morris" at bounding box center [527, 196] width 148 height 28
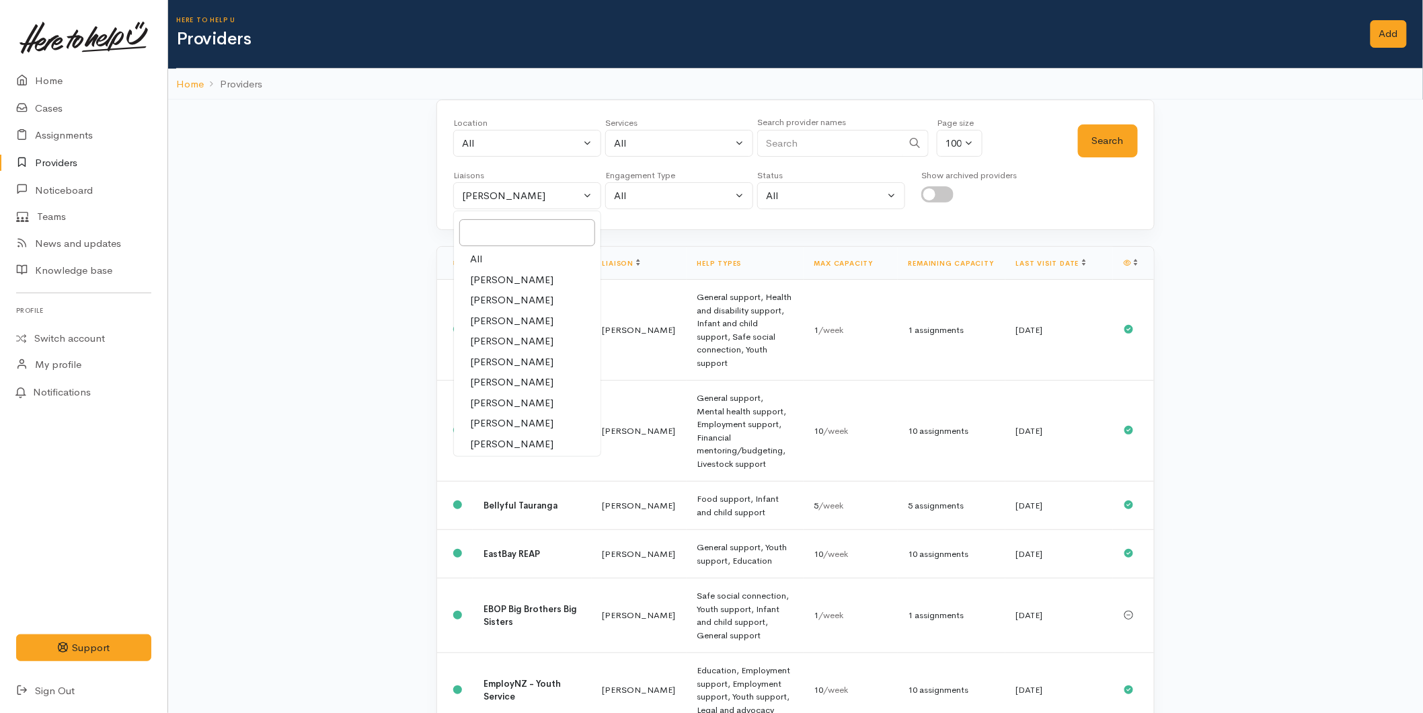
click at [567, 159] on div "Location All Tauranga Eastern Bay of Plenty - other Kawerau Ōhope Ōpōtiki Whaka…" at bounding box center [527, 140] width 148 height 48
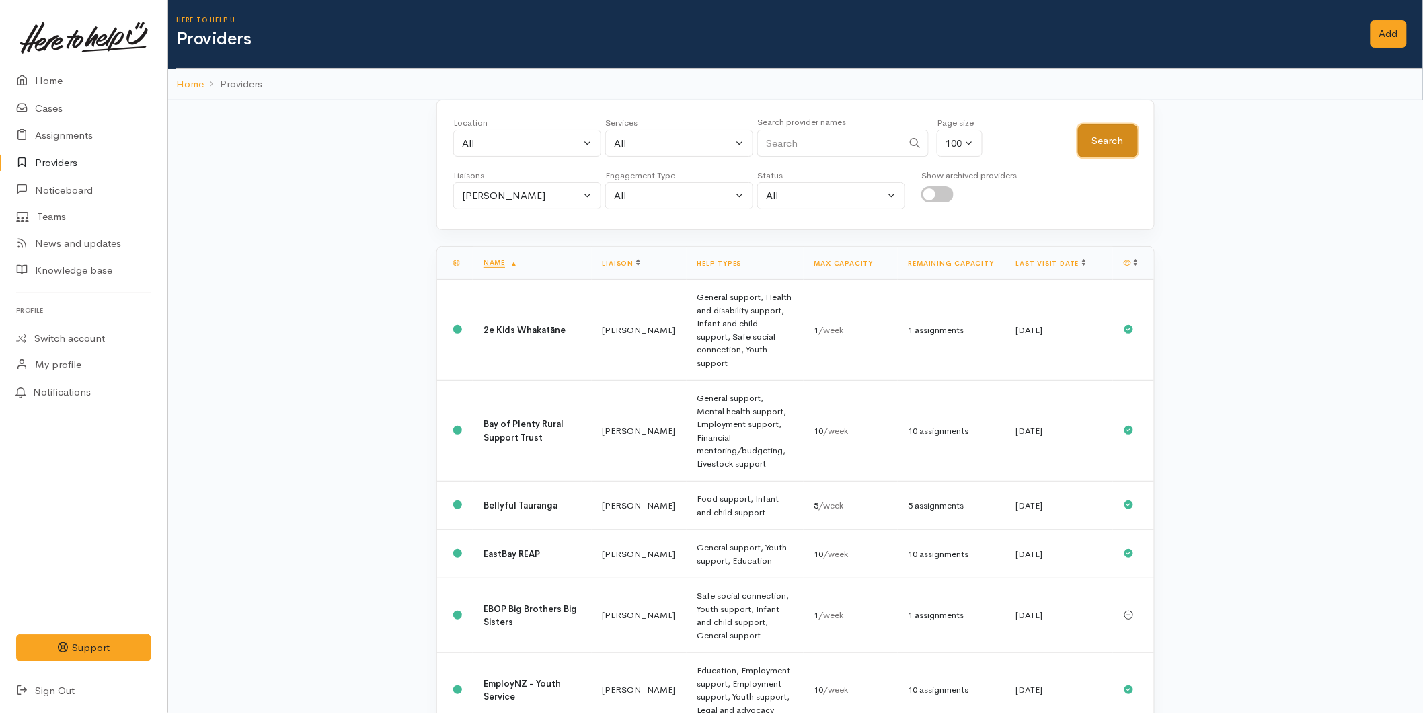
click at [1130, 130] on button "Search" at bounding box center [1108, 140] width 60 height 33
drag, startPoint x: 1024, startPoint y: 260, endPoint x: 1024, endPoint y: 249, distance: 10.8
click at [1024, 252] on th "Last visit date" at bounding box center [1059, 263] width 108 height 32
click at [1027, 255] on th "Last visit date" at bounding box center [1059, 263] width 108 height 32
click at [1027, 263] on link "Last visit date" at bounding box center [1051, 262] width 70 height 9
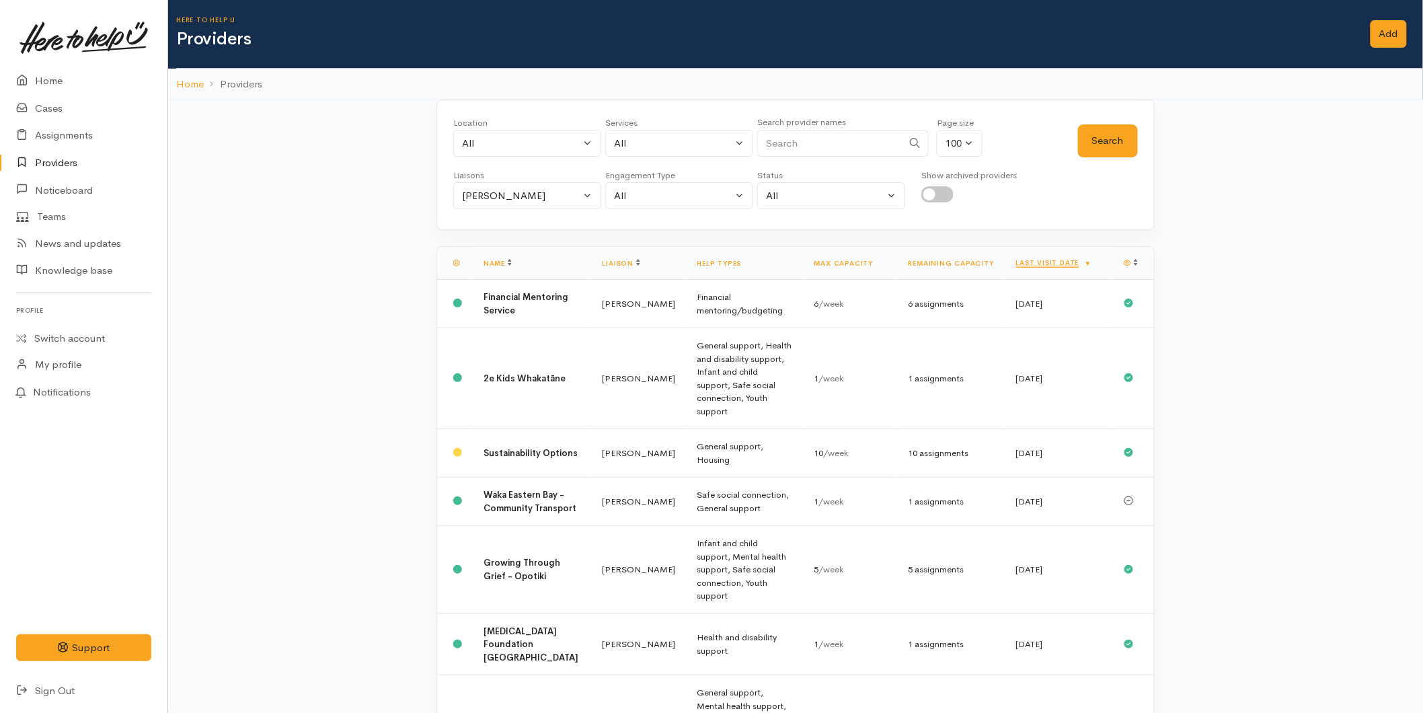
click at [1027, 263] on link "Last visit date" at bounding box center [1054, 262] width 76 height 9
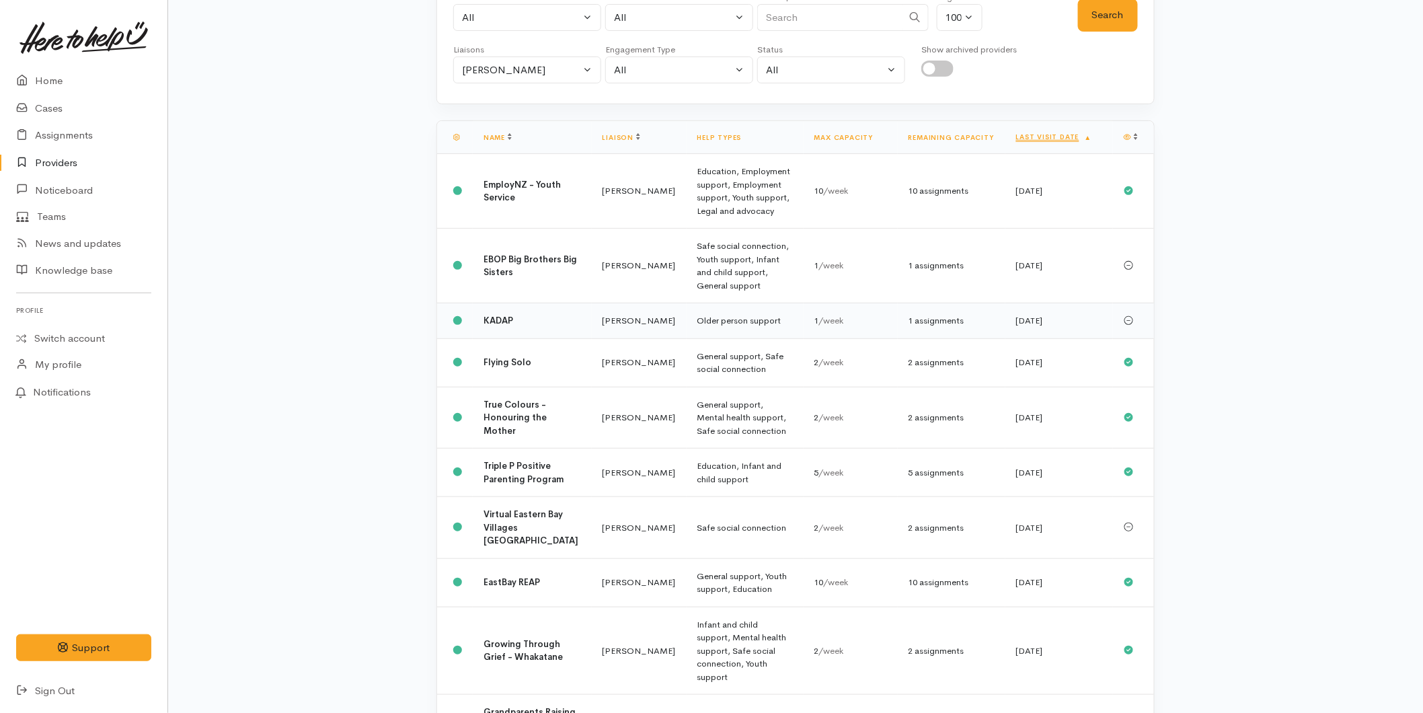
scroll to position [149, 0]
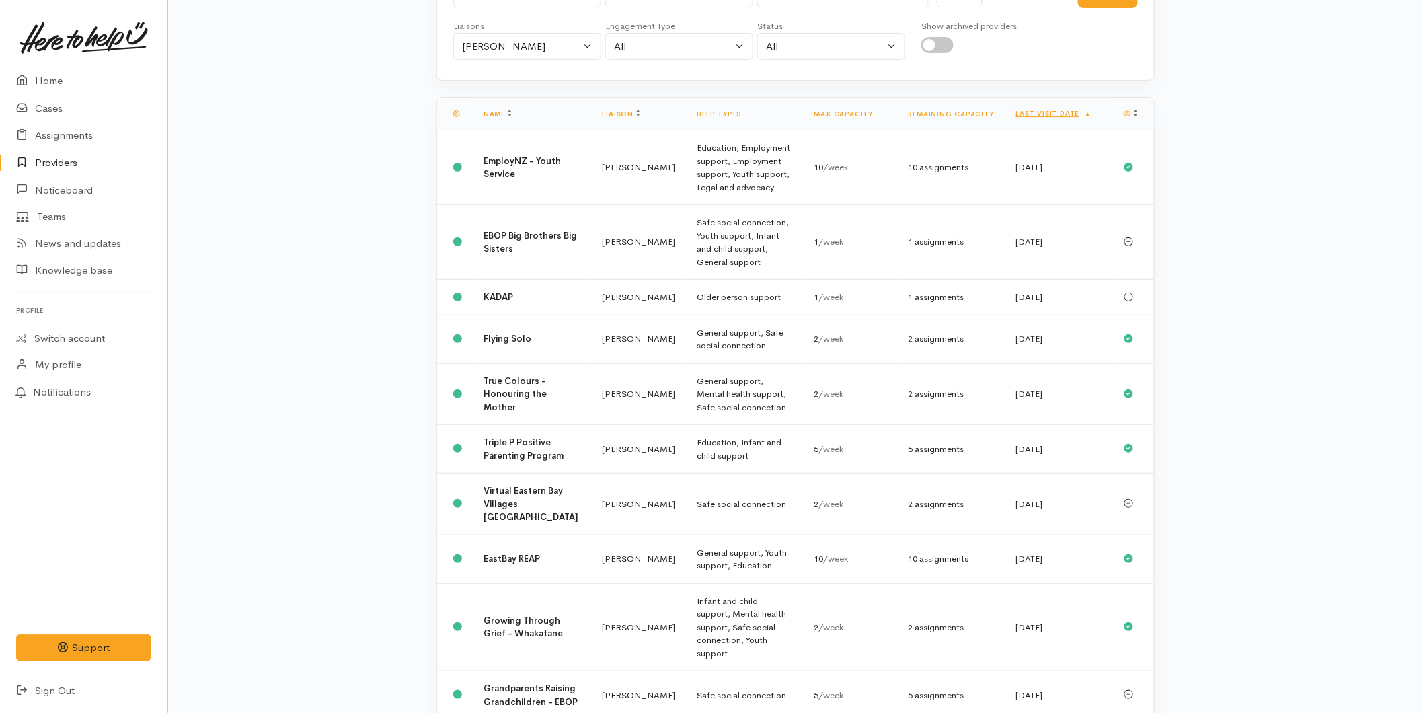
click at [1032, 108] on th "Last visit date" at bounding box center [1059, 113] width 108 height 33
click at [1031, 114] on link "Last visit date" at bounding box center [1054, 113] width 76 height 9
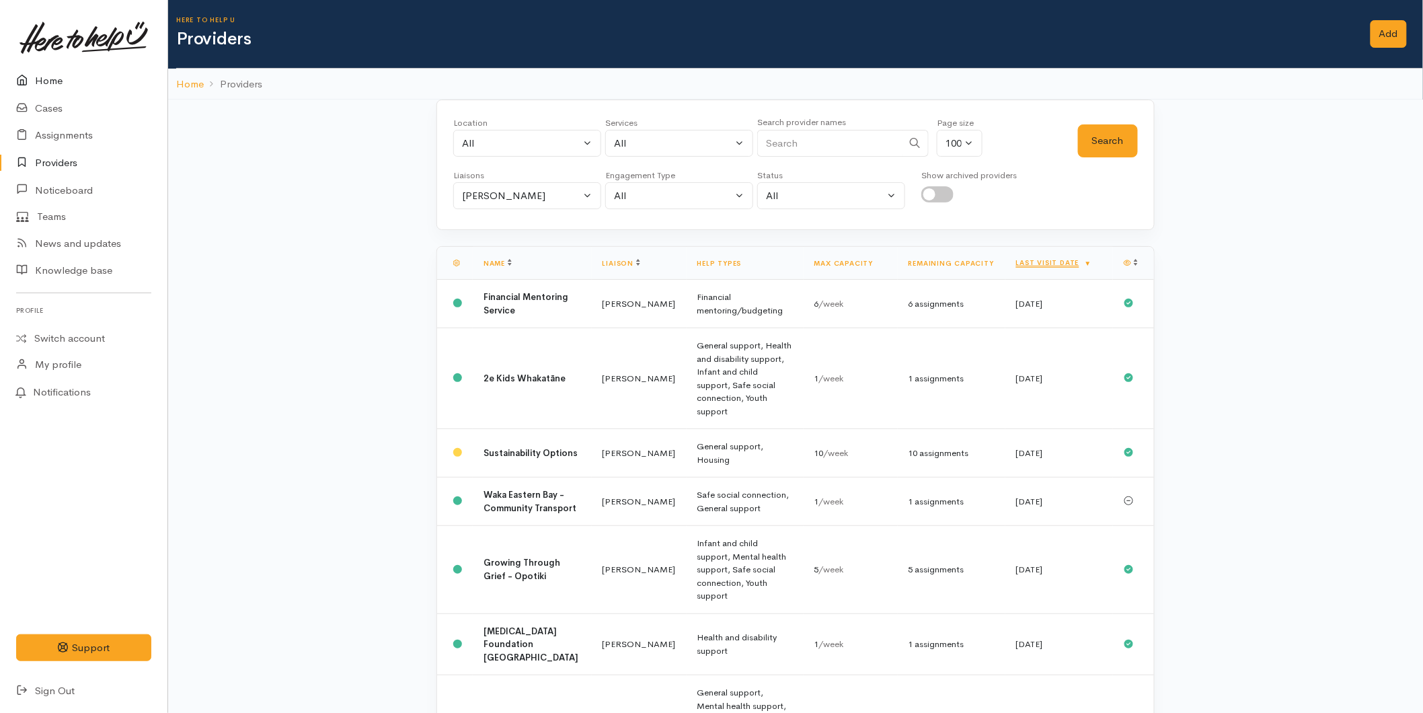
click at [38, 87] on link "Home" at bounding box center [83, 81] width 167 height 28
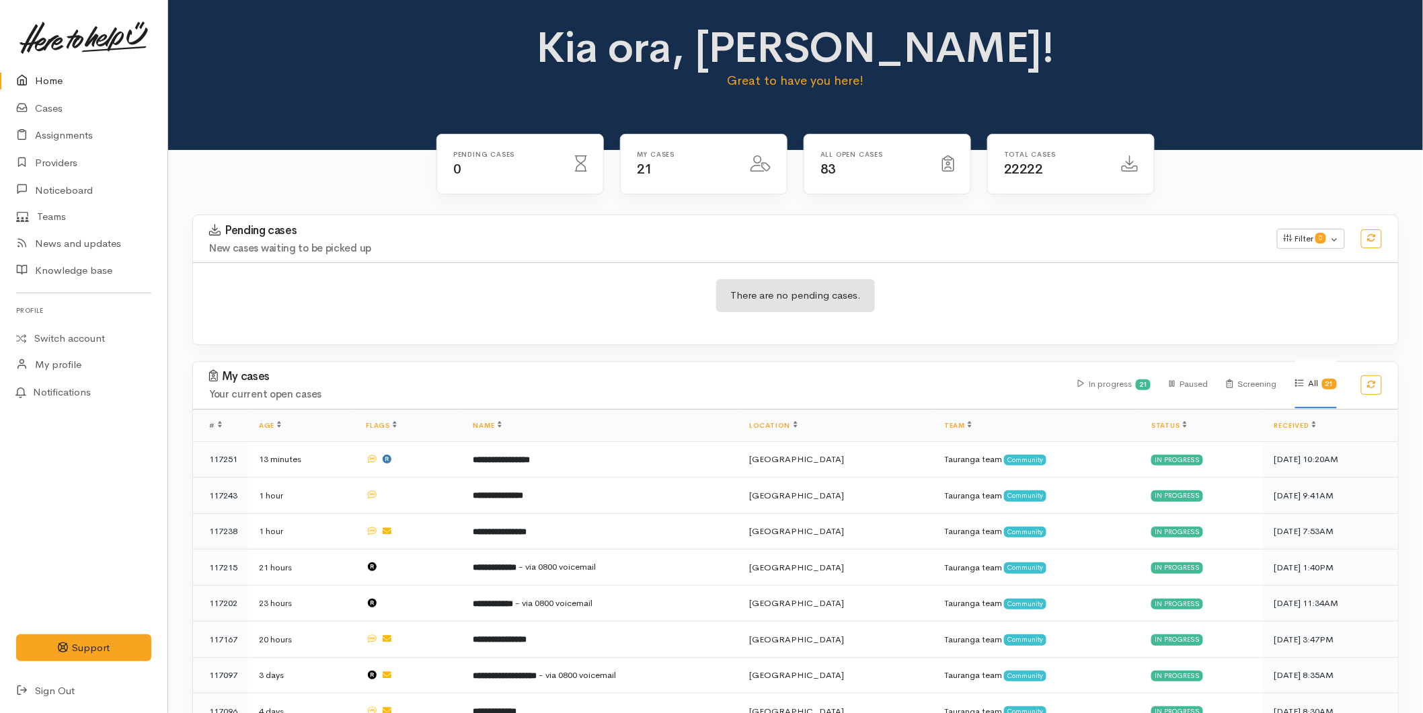
click at [65, 83] on link "Home" at bounding box center [83, 81] width 167 height 28
click at [46, 85] on link "Home" at bounding box center [83, 81] width 167 height 28
click at [38, 77] on link "Home" at bounding box center [83, 81] width 167 height 28
click at [40, 78] on link "Home" at bounding box center [83, 81] width 167 height 28
click at [61, 82] on link "Home" at bounding box center [83, 81] width 167 height 28
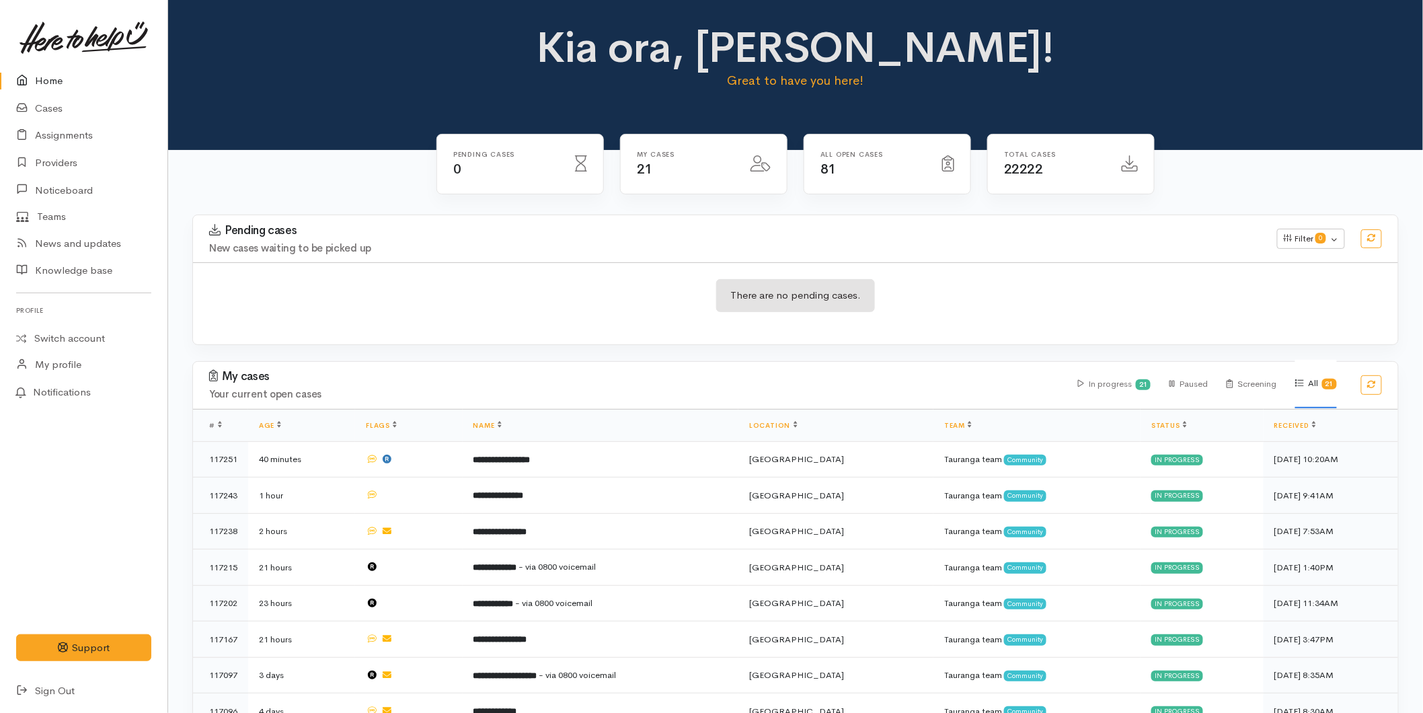
drag, startPoint x: 30, startPoint y: 81, endPoint x: 9, endPoint y: 87, distance: 21.1
click at [30, 81] on icon at bounding box center [25, 81] width 19 height 17
click at [50, 108] on link "Cases" at bounding box center [83, 109] width 167 height 28
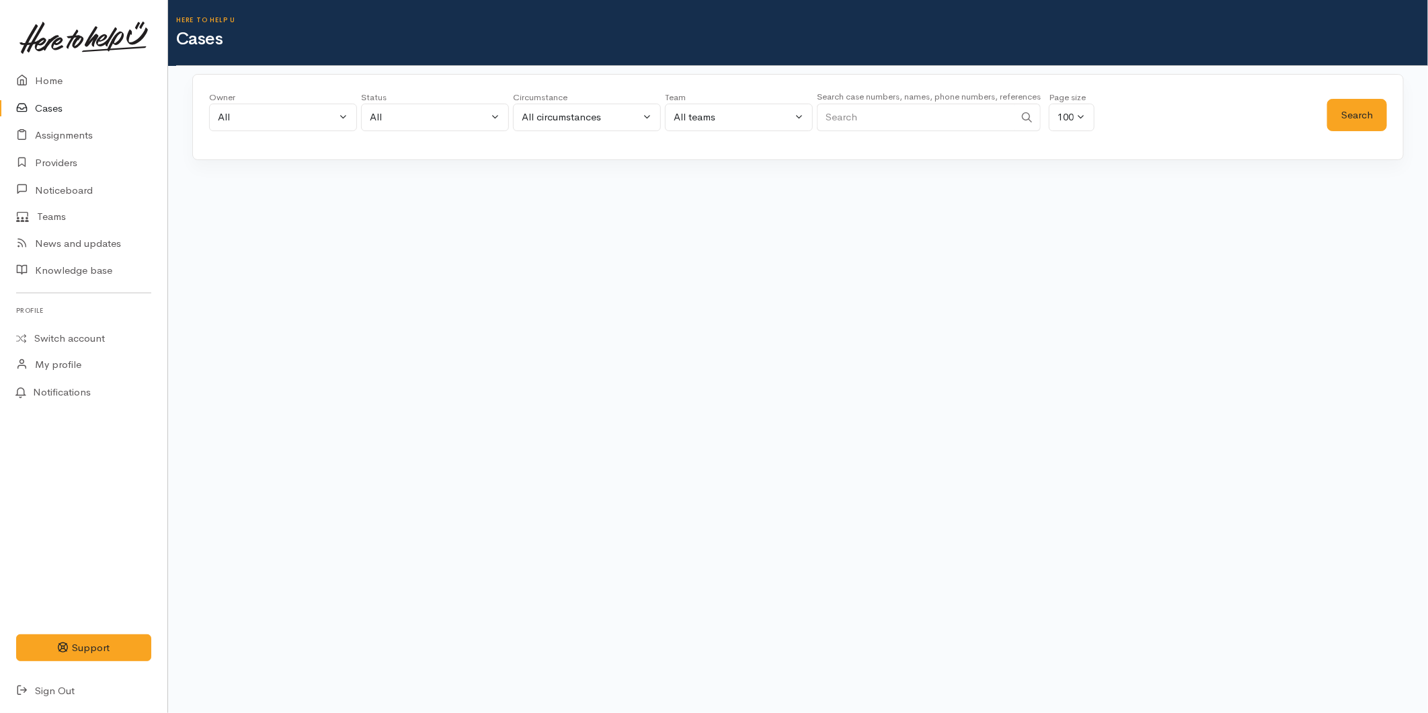
drag, startPoint x: 883, startPoint y: 114, endPoint x: 818, endPoint y: 101, distance: 65.9
click at [883, 114] on input "Search" at bounding box center [916, 118] width 198 height 28
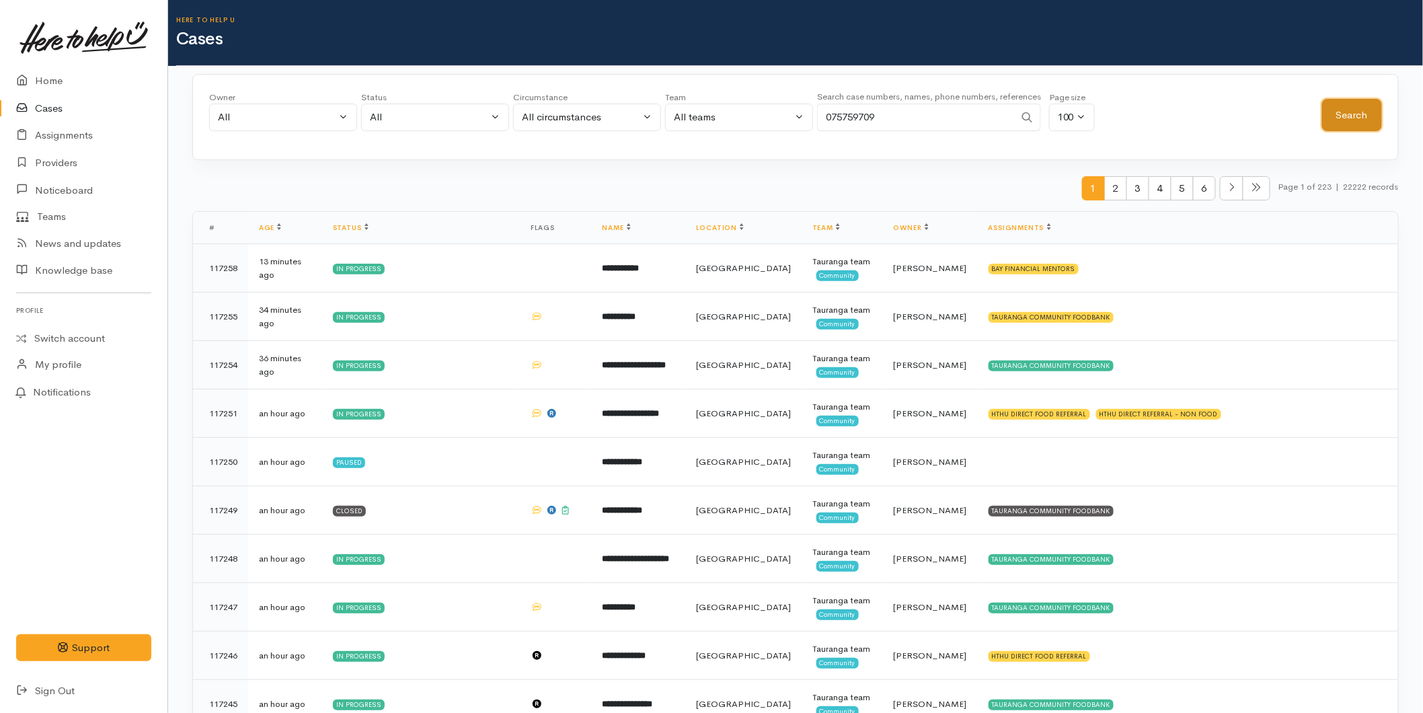
click at [1358, 101] on button "Search" at bounding box center [1352, 115] width 60 height 33
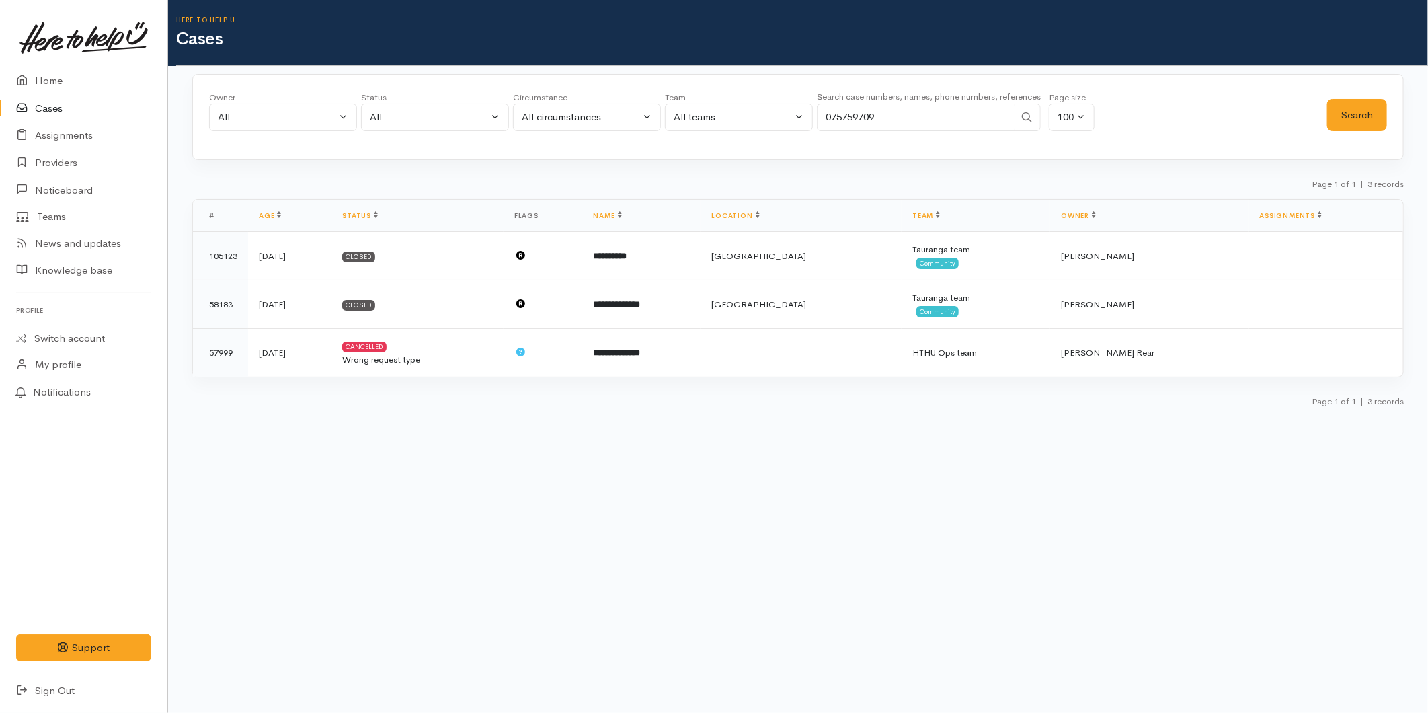
drag, startPoint x: 816, startPoint y: 118, endPoint x: 789, endPoint y: 119, distance: 27.6
click at [789, 119] on div "Owner All My cases 2Alice1 Faye Davies ('Here to help u') Aandrea Murray ('Here…" at bounding box center [768, 115] width 1118 height 48
type input "02109071037"
click at [1358, 118] on button "Search" at bounding box center [1357, 115] width 60 height 33
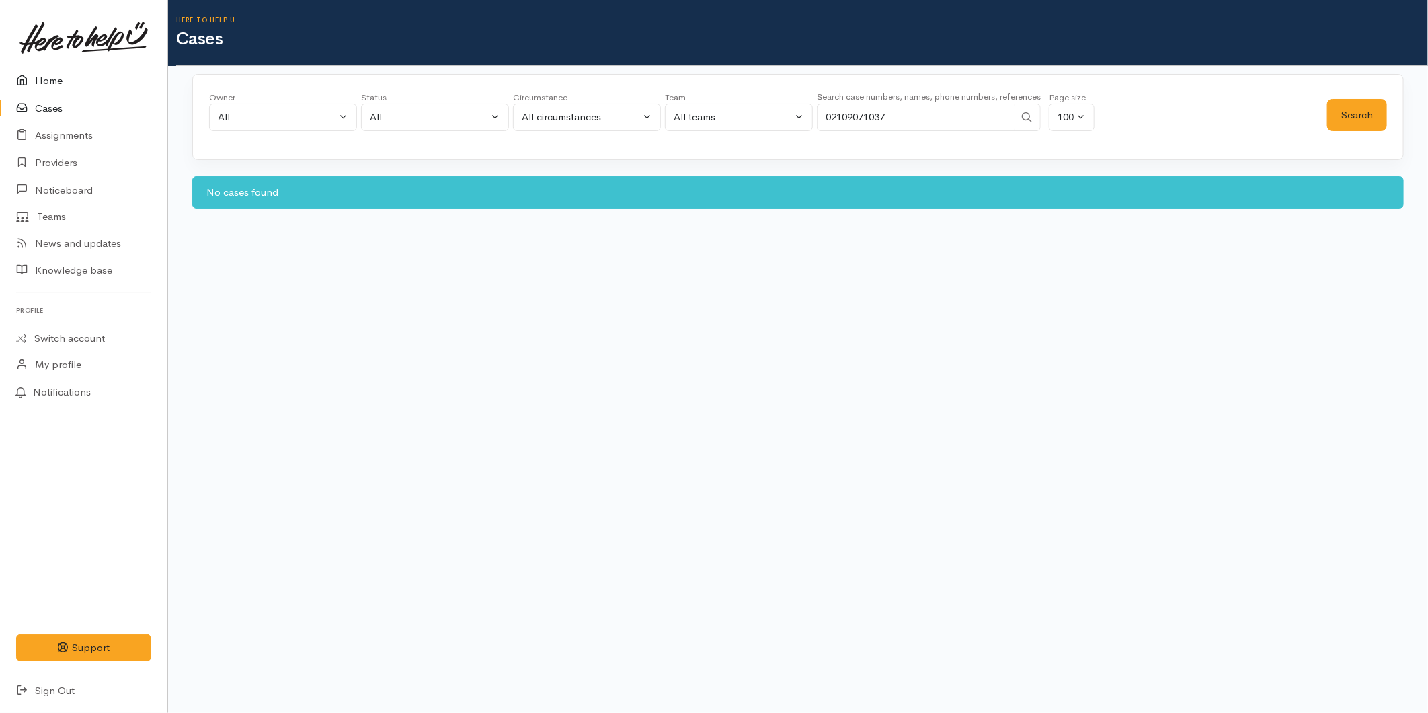
click at [68, 74] on link "Home" at bounding box center [83, 81] width 167 height 28
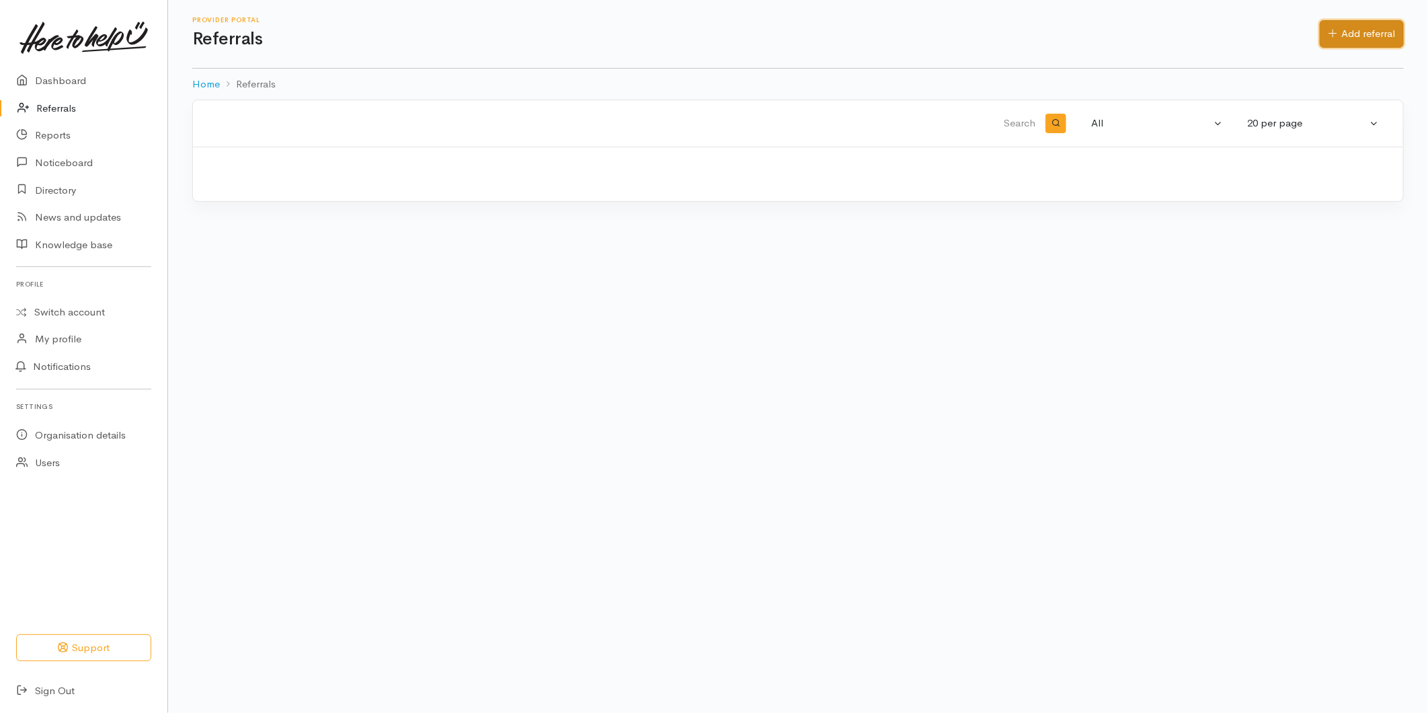
click at [1337, 30] on link "Add referral" at bounding box center [1362, 34] width 84 height 28
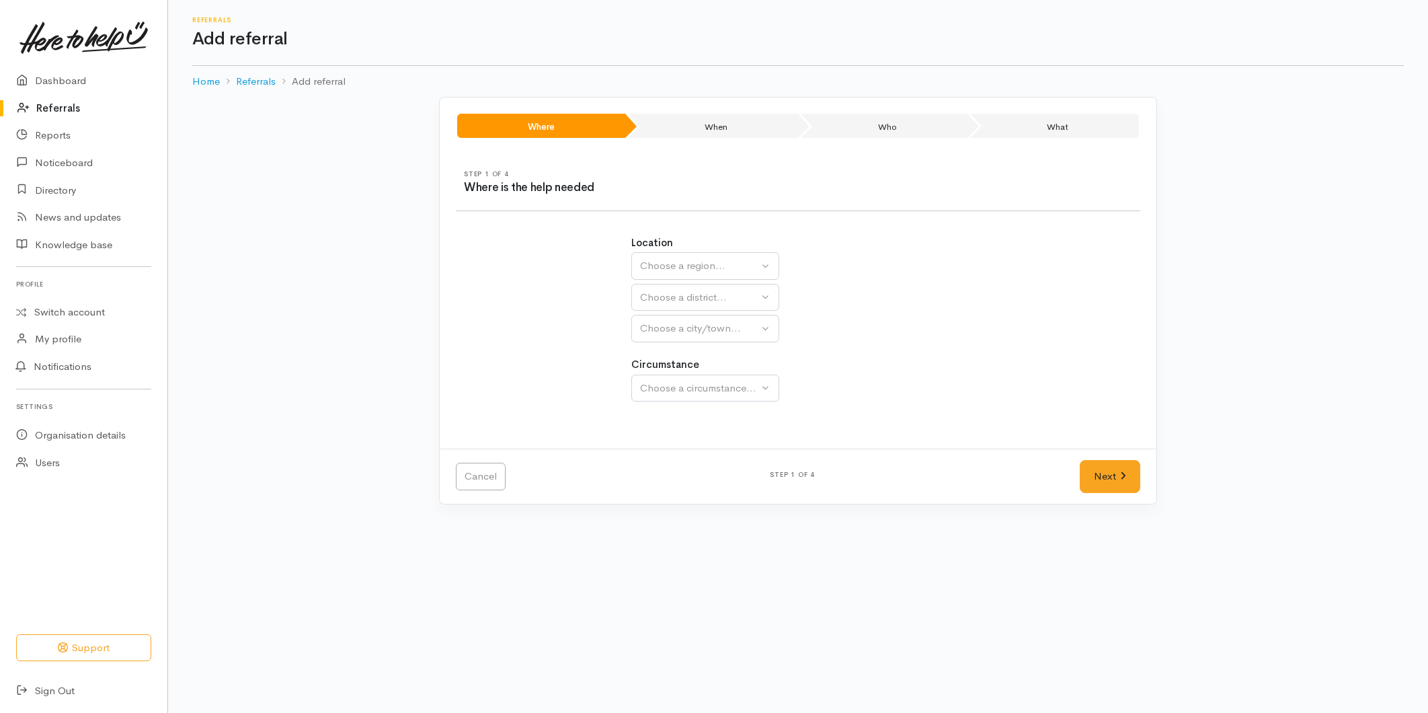
click at [1389, 37] on h1 "Add referral" at bounding box center [797, 39] width 1211 height 19
drag, startPoint x: 668, startPoint y: 262, endPoint x: 646, endPoint y: 311, distance: 53.6
click at [668, 261] on div "Choose a region..." at bounding box center [699, 265] width 118 height 15
click at [660, 374] on span "Bay of Plenty" at bounding box center [678, 370] width 61 height 15
select select "4"
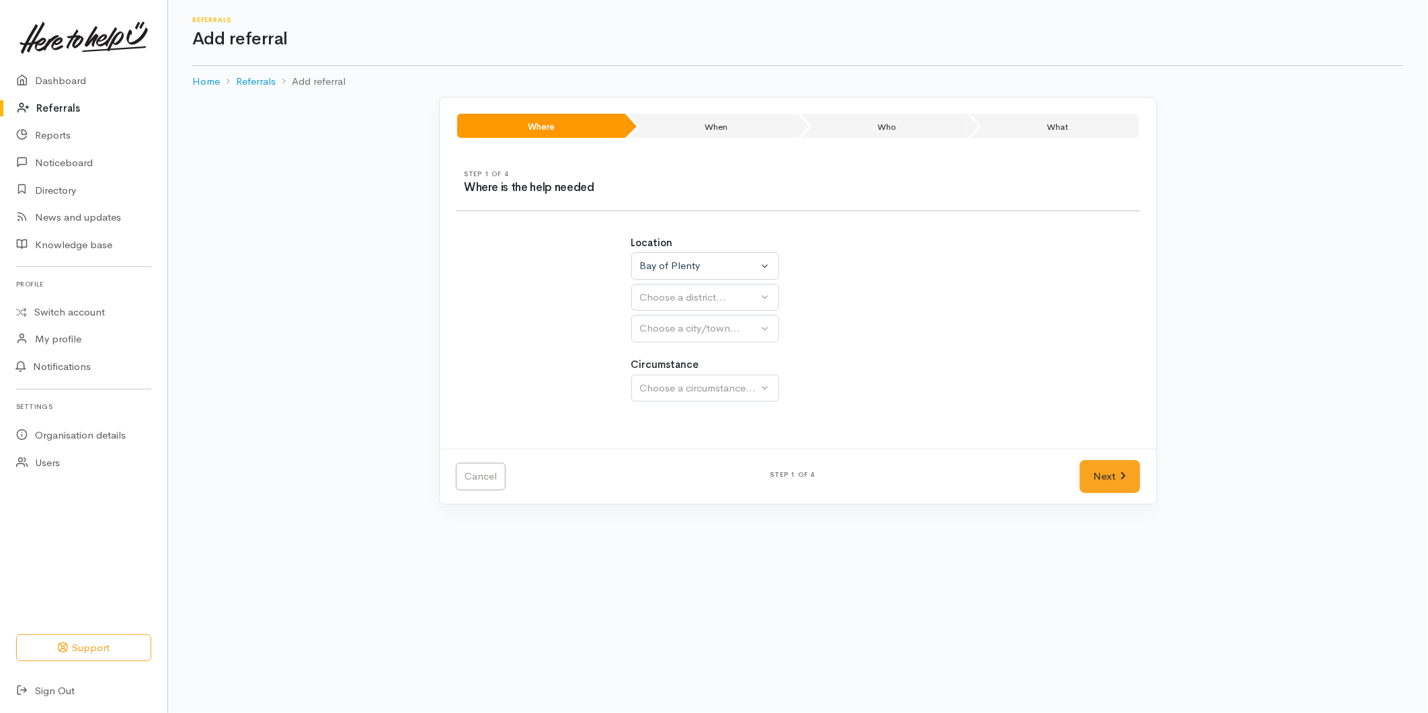
select select
click at [668, 300] on div "Choose a district..." at bounding box center [734, 297] width 189 height 15
click at [670, 358] on span "[GEOGRAPHIC_DATA]" at bounding box center [701, 360] width 106 height 15
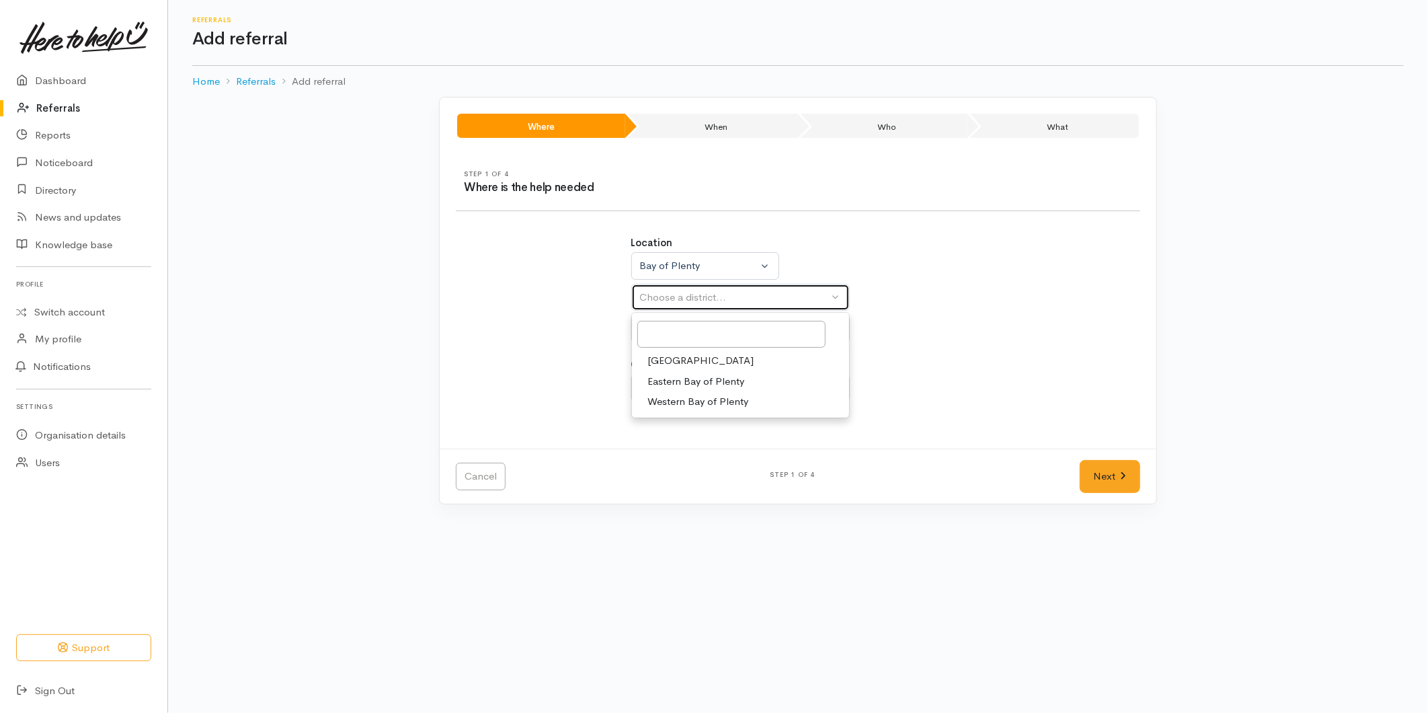
select select "6"
select select
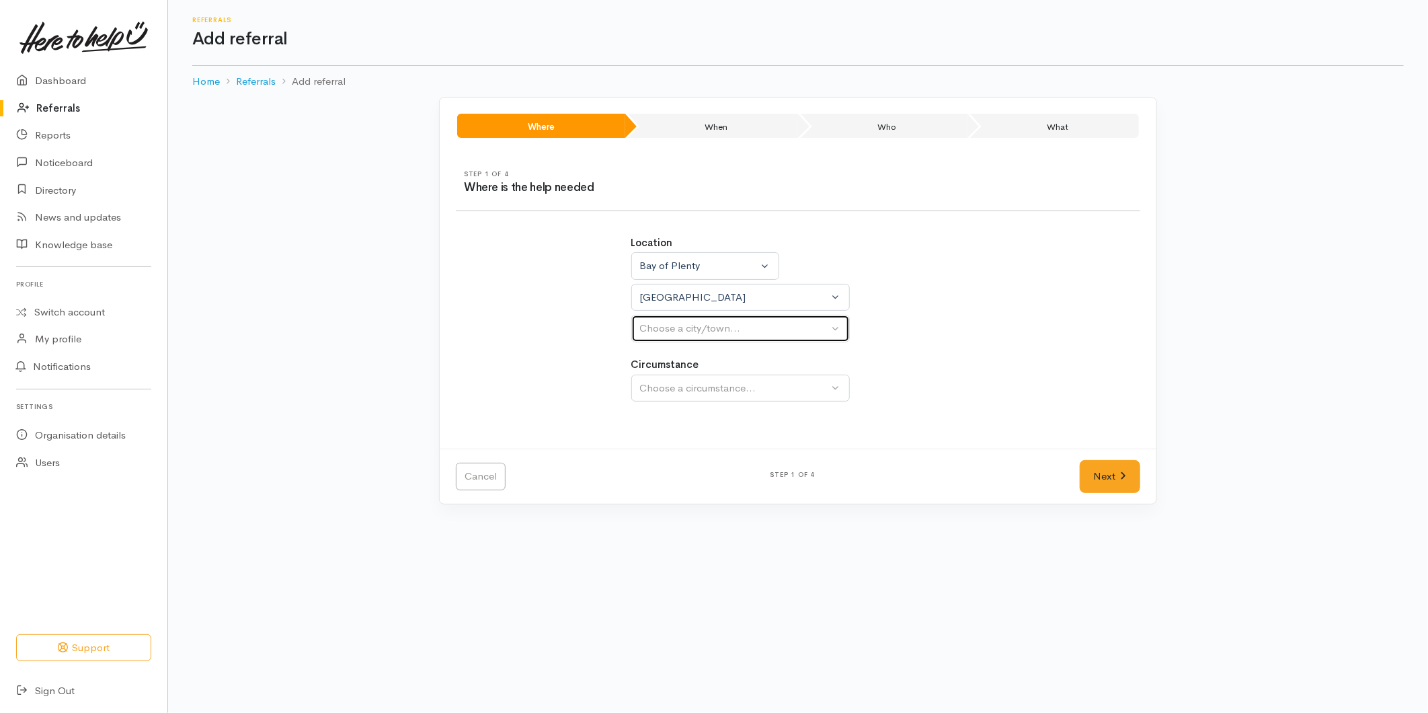
click at [678, 342] on button "Choose a city/town..." at bounding box center [740, 329] width 218 height 28
click at [662, 395] on span "[GEOGRAPHIC_DATA]" at bounding box center [701, 392] width 106 height 15
select select "4"
click at [682, 388] on div "Choose a circumstance..." at bounding box center [734, 388] width 189 height 15
click at [662, 458] on span "Community" at bounding box center [673, 451] width 51 height 15
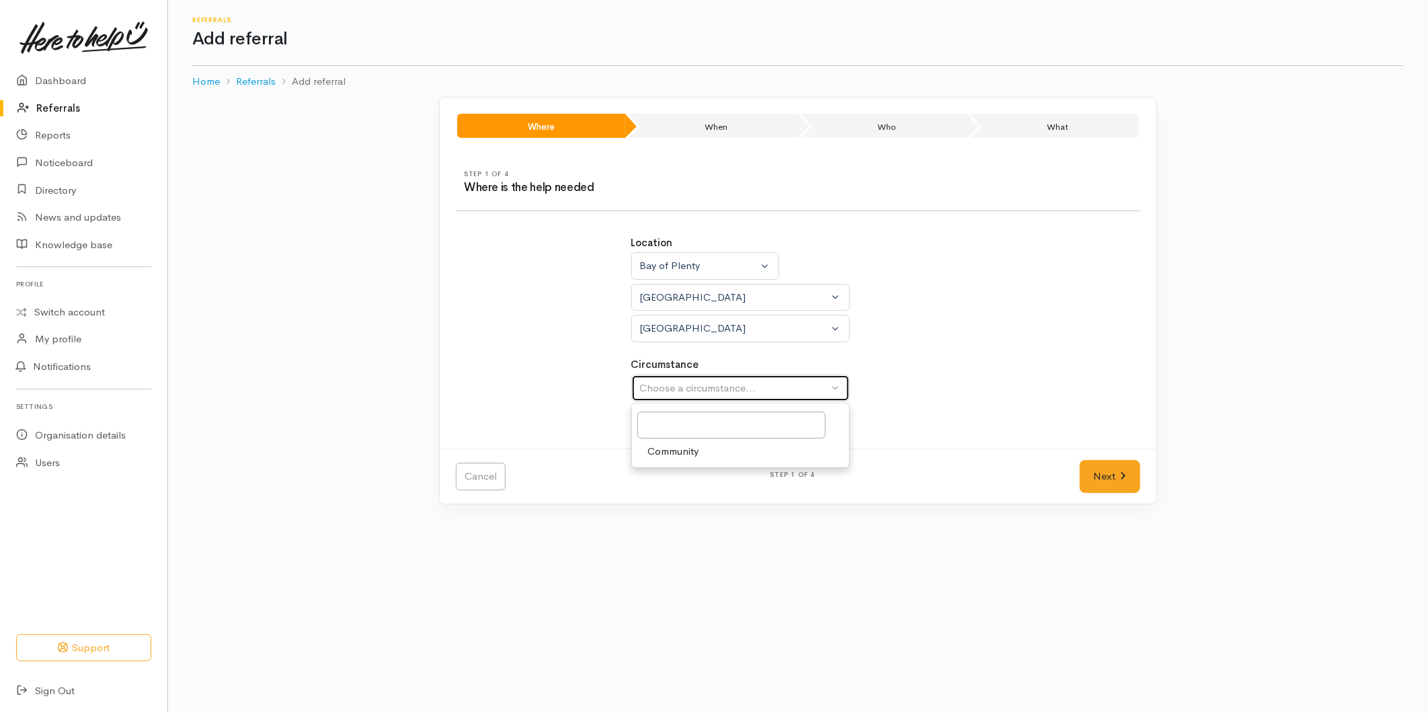
select select "2"
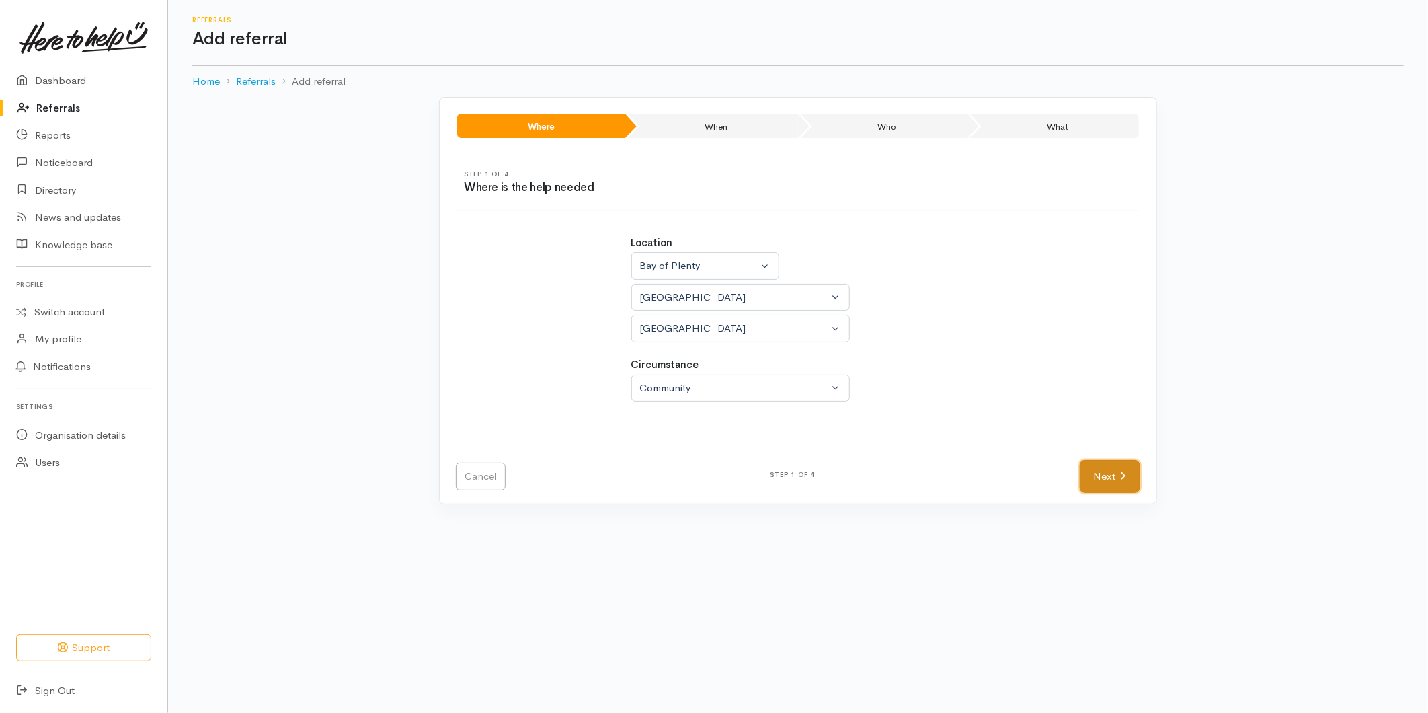
click at [1101, 465] on link "Next" at bounding box center [1110, 476] width 61 height 33
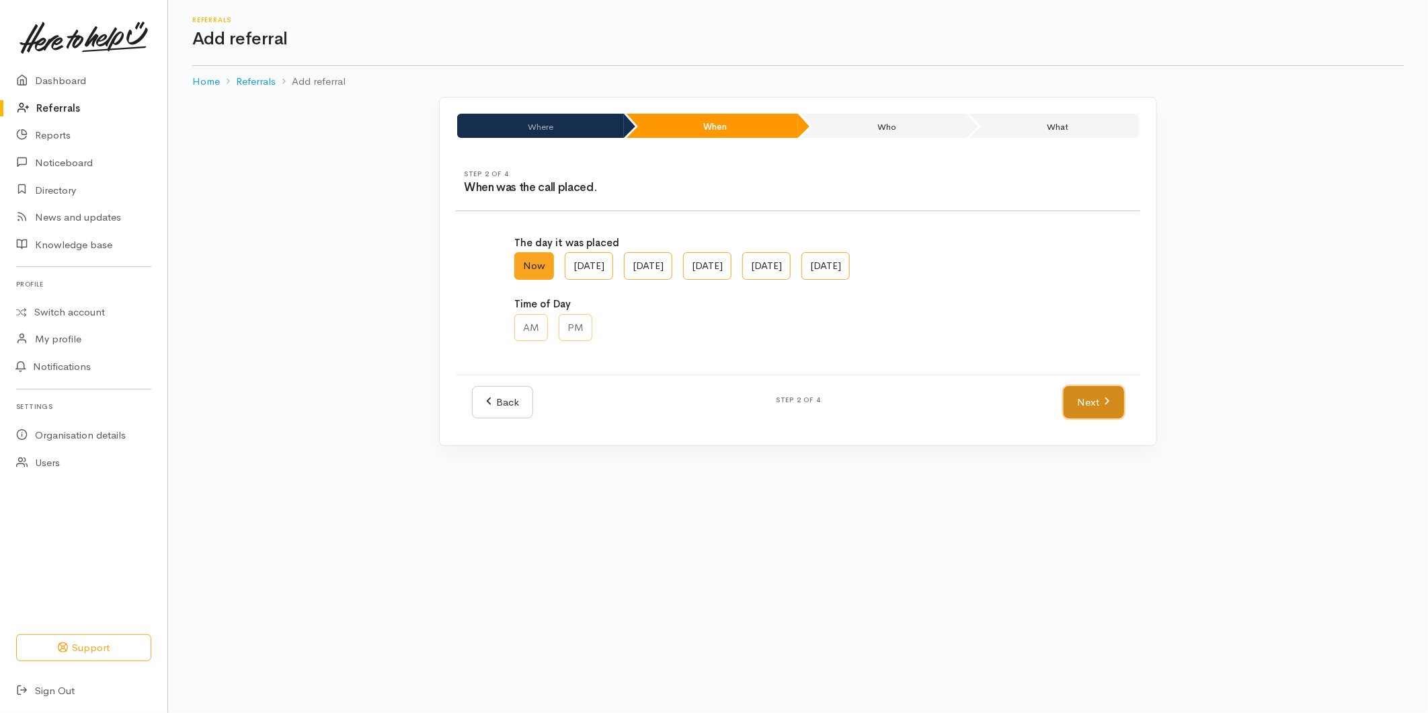
drag, startPoint x: 1113, startPoint y: 399, endPoint x: 1039, endPoint y: 385, distance: 75.3
click at [1113, 399] on link "Next" at bounding box center [1094, 402] width 61 height 33
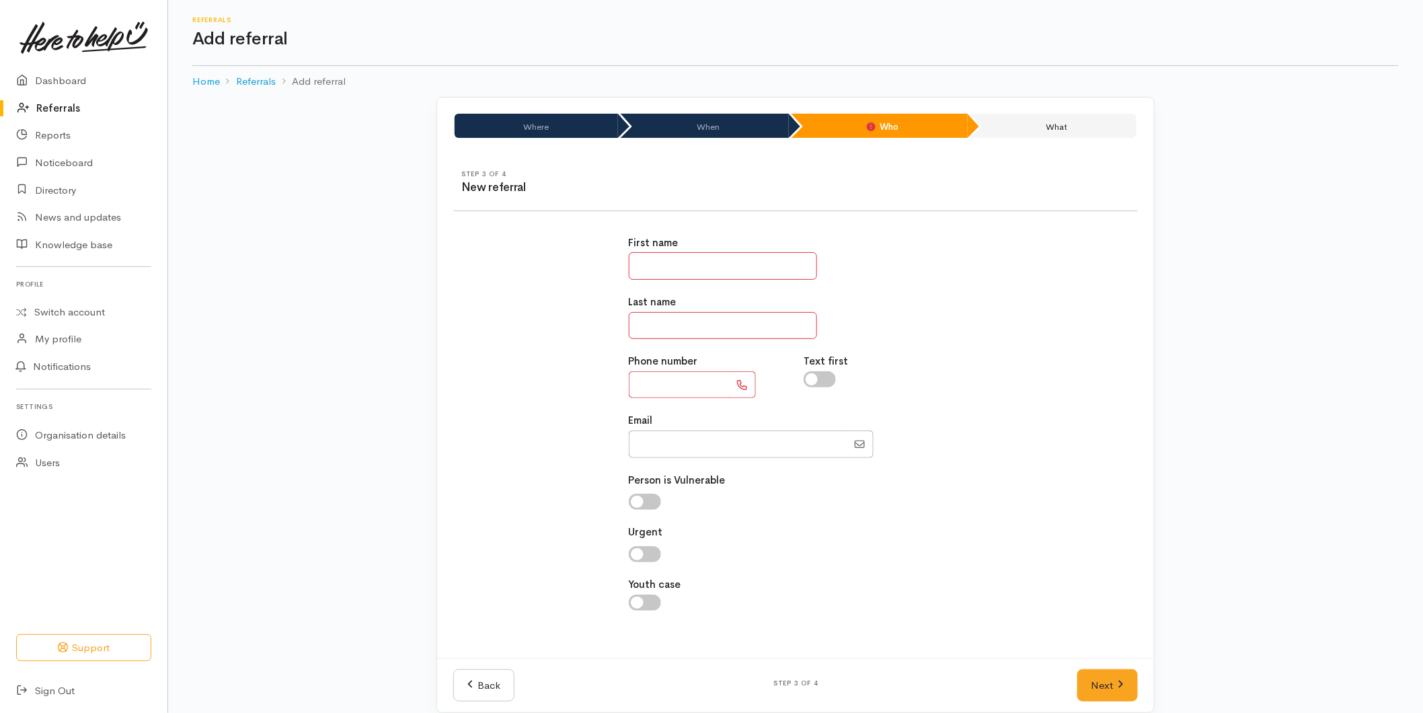
click at [666, 266] on input "text" at bounding box center [723, 266] width 188 height 28
type input "**********"
type input "******"
click at [674, 376] on input "text" at bounding box center [679, 385] width 101 height 28
type input "**********"
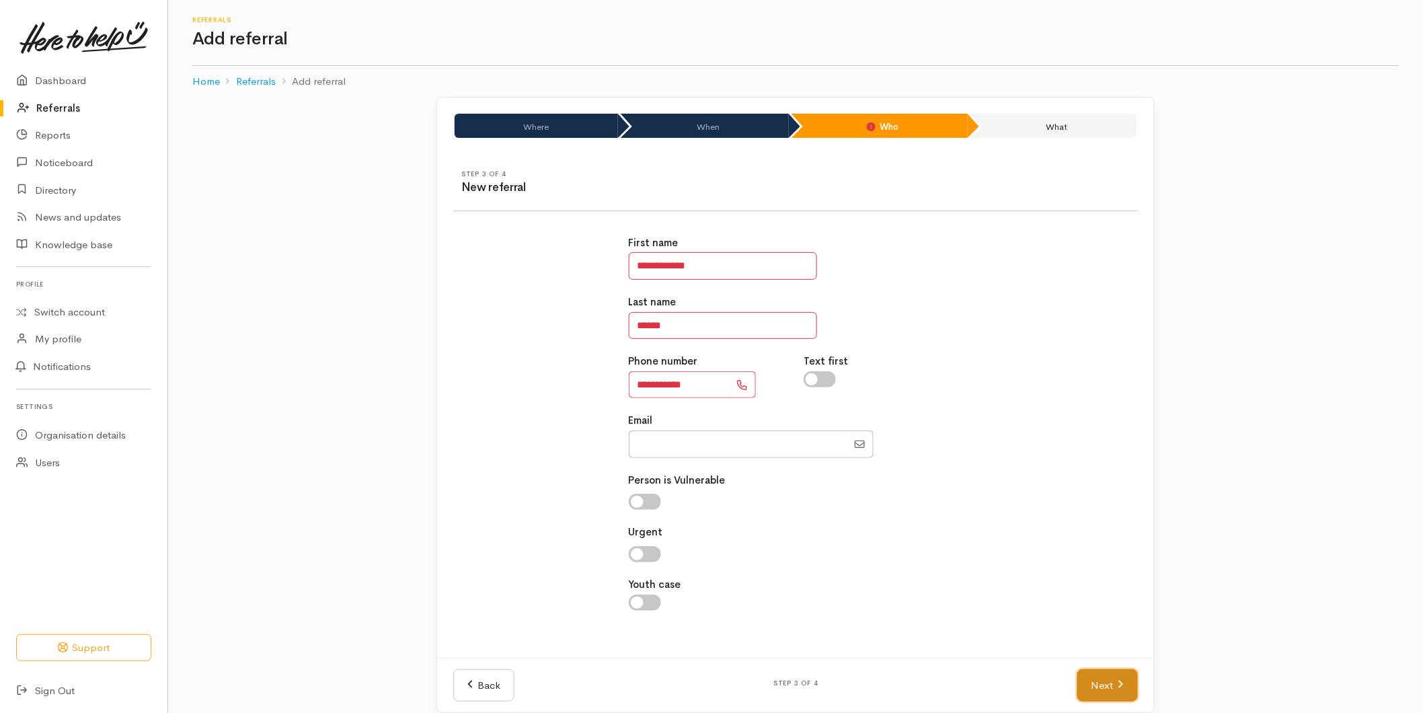
click at [1090, 678] on link "Next" at bounding box center [1107, 685] width 61 height 33
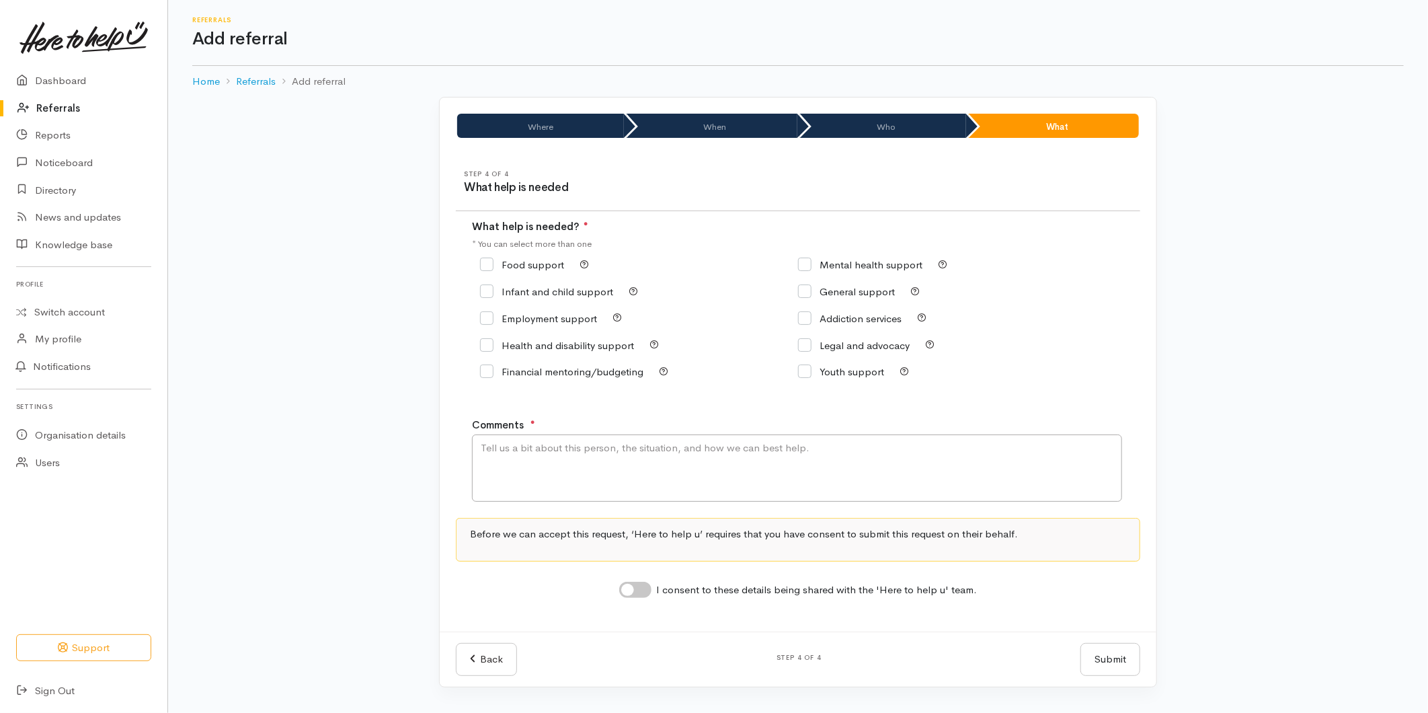
click at [499, 262] on input "Food support" at bounding box center [522, 265] width 84 height 10
click at [501, 262] on input "Food support" at bounding box center [522, 265] width 84 height 10
checkbox input "false"
click at [804, 294] on input "General support" at bounding box center [846, 291] width 97 height 10
checkbox input "true"
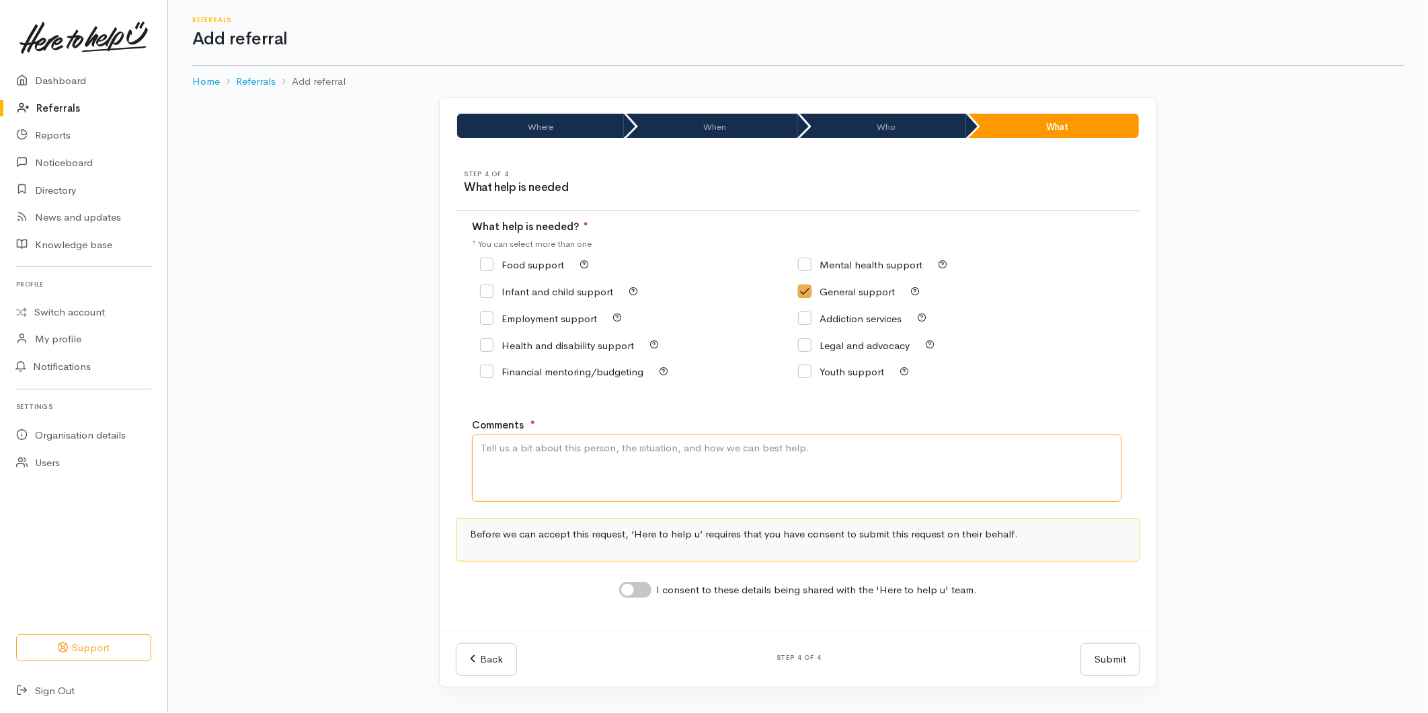
click at [658, 471] on textarea "Comments" at bounding box center [797, 467] width 650 height 67
type textarea "Needing support with finding a social worker - she is pregnant with her first b…"
click at [629, 594] on input "I consent to these details being shared with the 'Here to help u' team." at bounding box center [635, 590] width 32 height 16
checkbox input "true"
click at [1134, 660] on button "Submit" at bounding box center [1110, 659] width 60 height 33
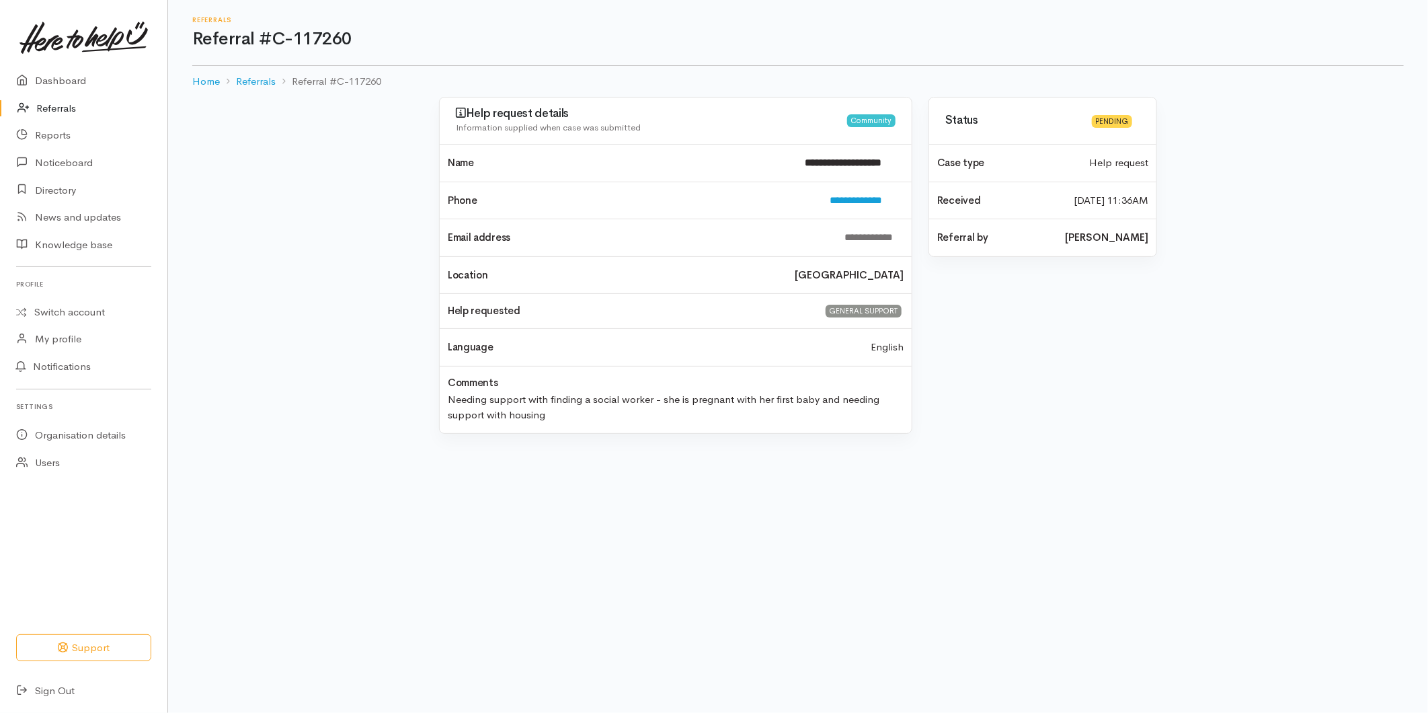
drag, startPoint x: 63, startPoint y: 106, endPoint x: 585, endPoint y: 85, distance: 522.8
click at [63, 106] on link "Referrals" at bounding box center [83, 109] width 167 height 28
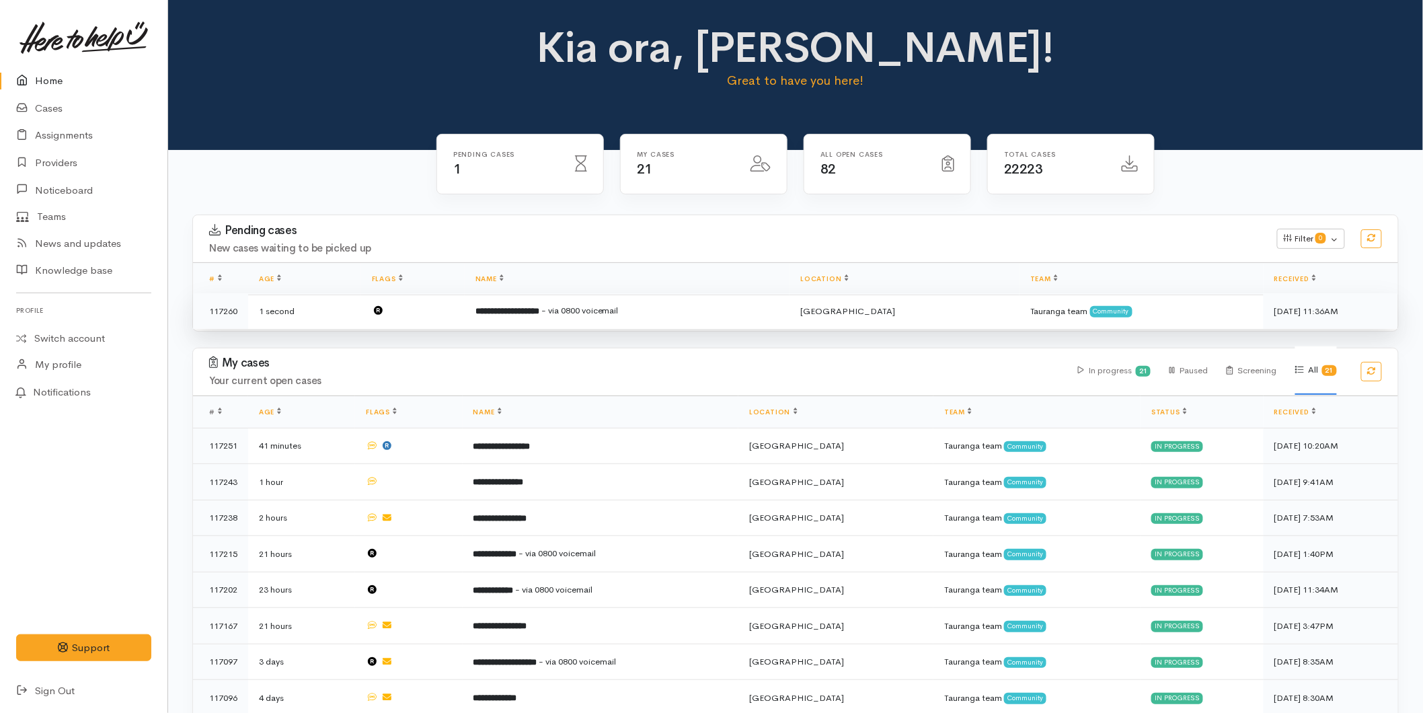
click at [557, 323] on td "**********" at bounding box center [627, 311] width 325 height 36
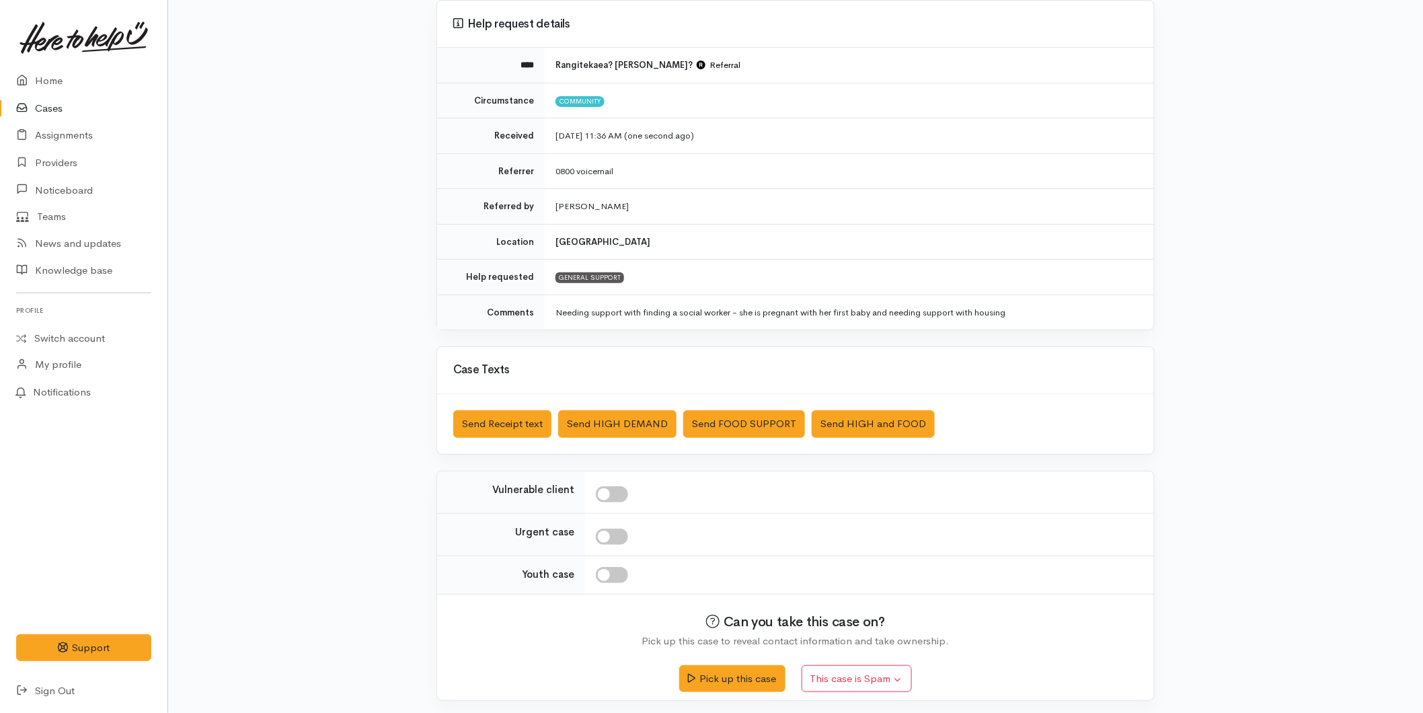
scroll to position [123, 0]
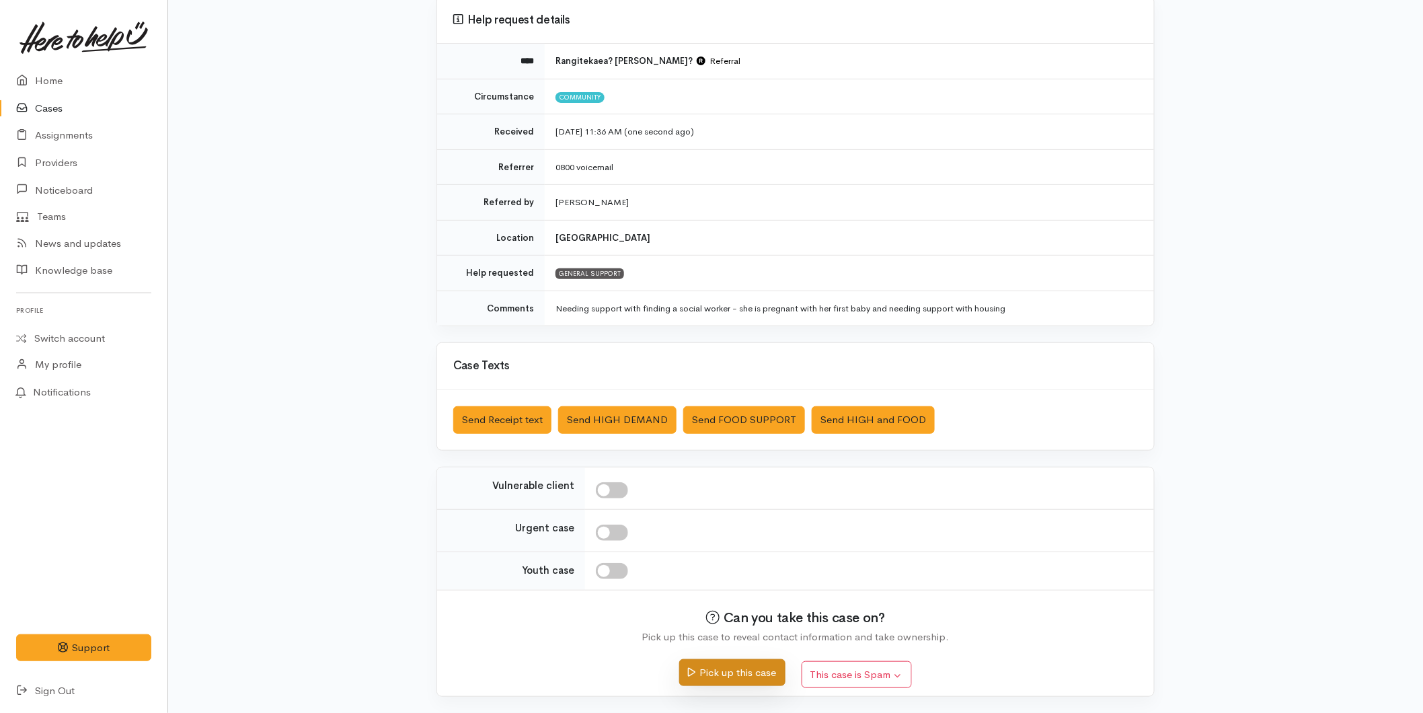
drag, startPoint x: 709, startPoint y: 668, endPoint x: 727, endPoint y: 643, distance: 30.7
click at [709, 667] on button "Pick up this case" at bounding box center [732, 673] width 106 height 28
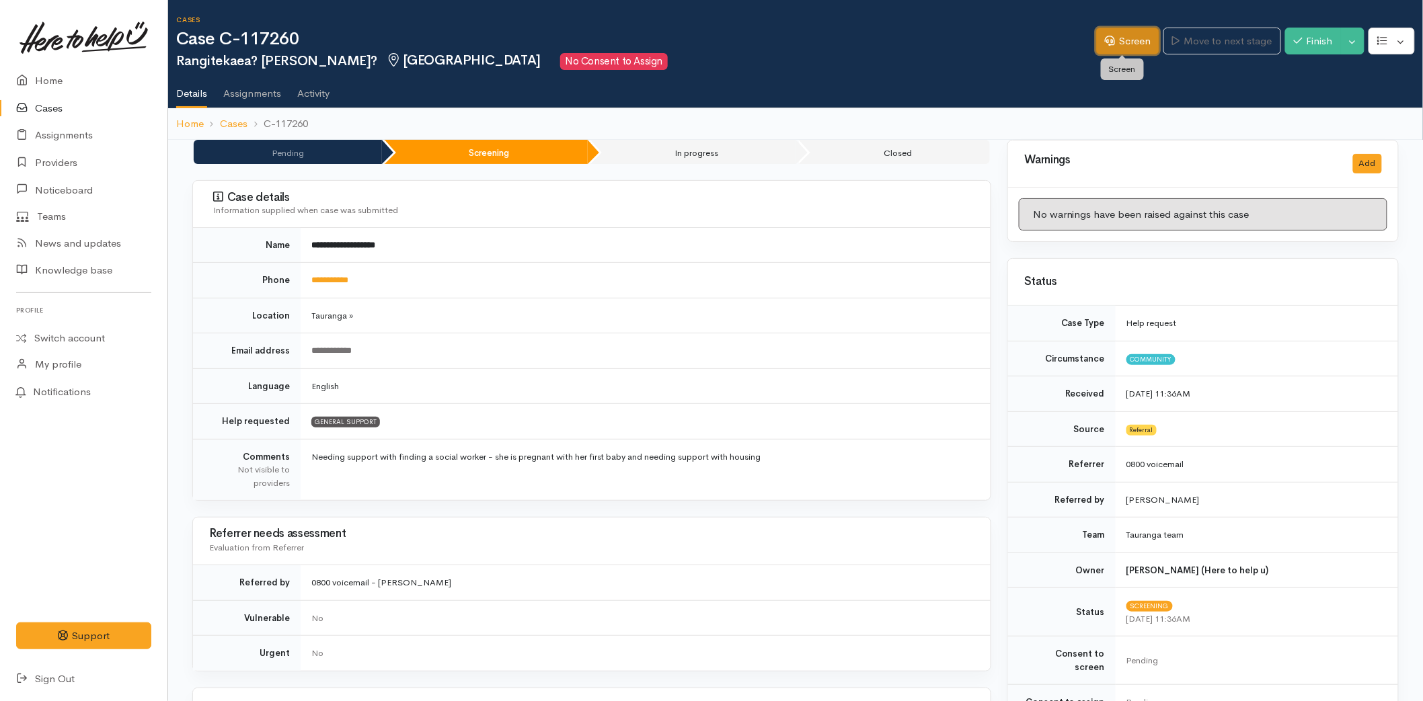
click at [1118, 44] on link "Screen" at bounding box center [1127, 42] width 63 height 28
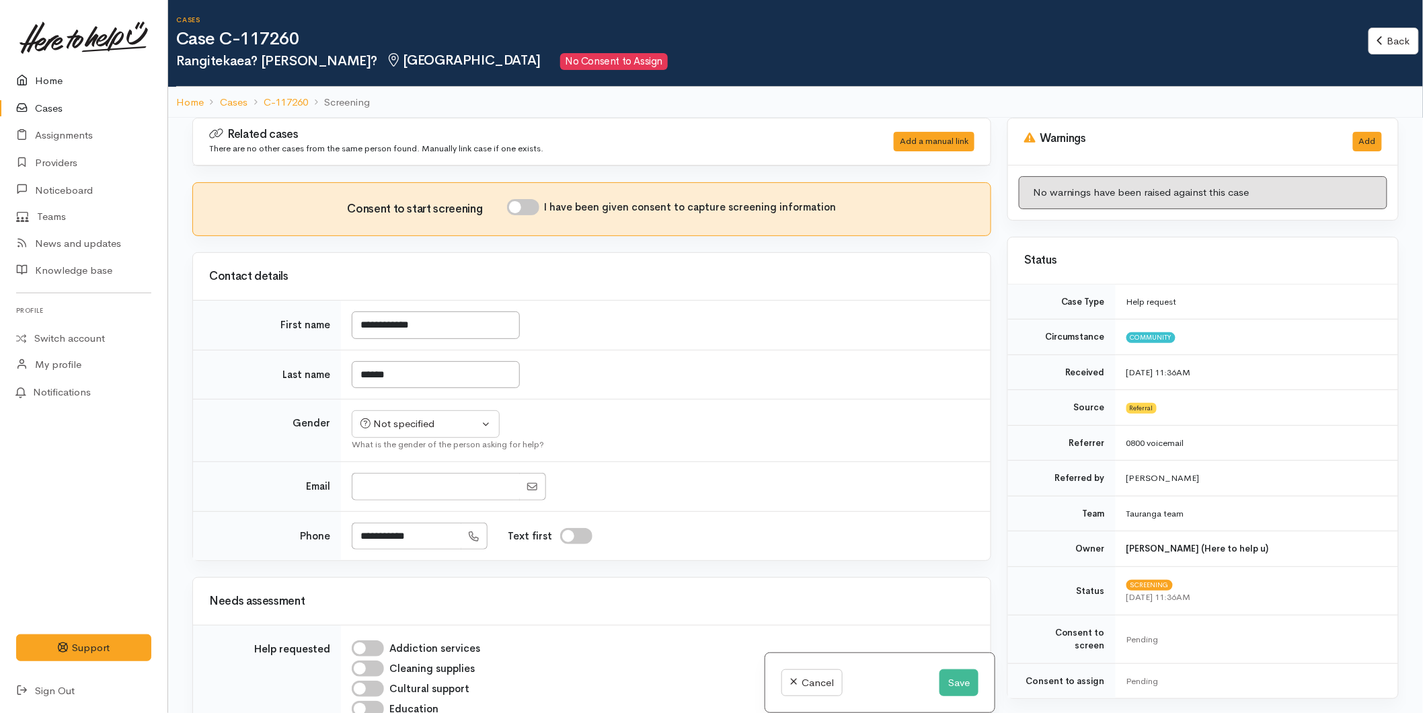
click at [38, 71] on link "Home" at bounding box center [83, 81] width 167 height 28
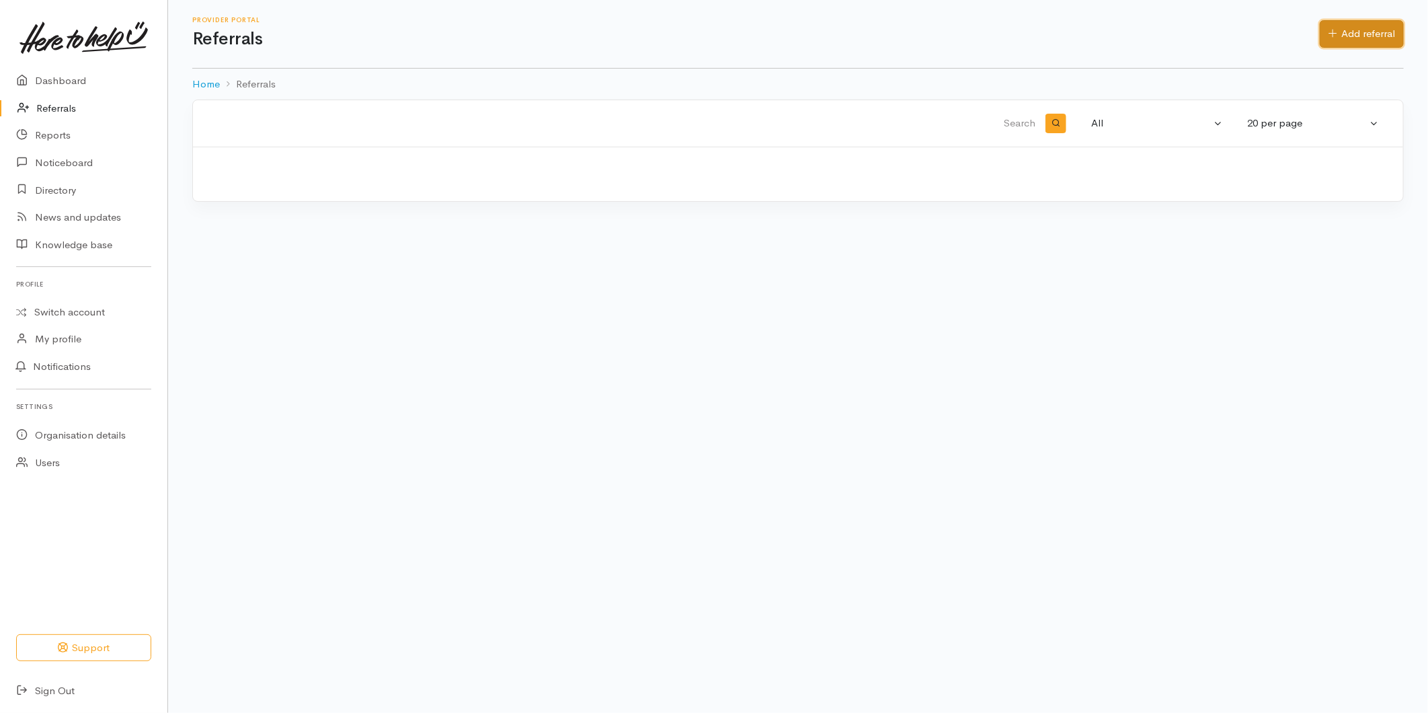
click at [1351, 36] on link "Add referral" at bounding box center [1362, 34] width 84 height 28
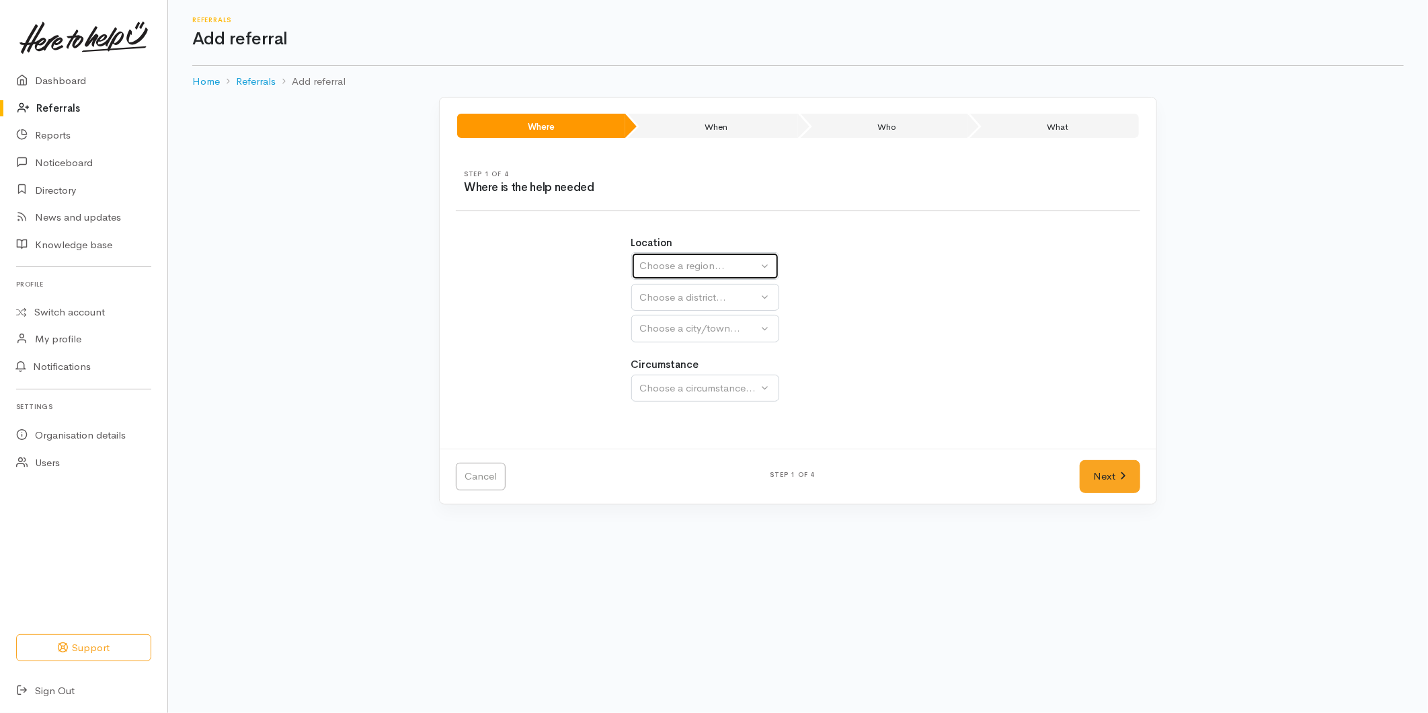
click at [692, 266] on div "Choose a region..." at bounding box center [699, 265] width 118 height 15
drag, startPoint x: 678, startPoint y: 379, endPoint x: 667, endPoint y: 308, distance: 72.1
click at [678, 379] on link "Bay of Plenty" at bounding box center [705, 370] width 147 height 21
select select "4"
click at [666, 298] on div "Choose a district..." at bounding box center [699, 297] width 118 height 15
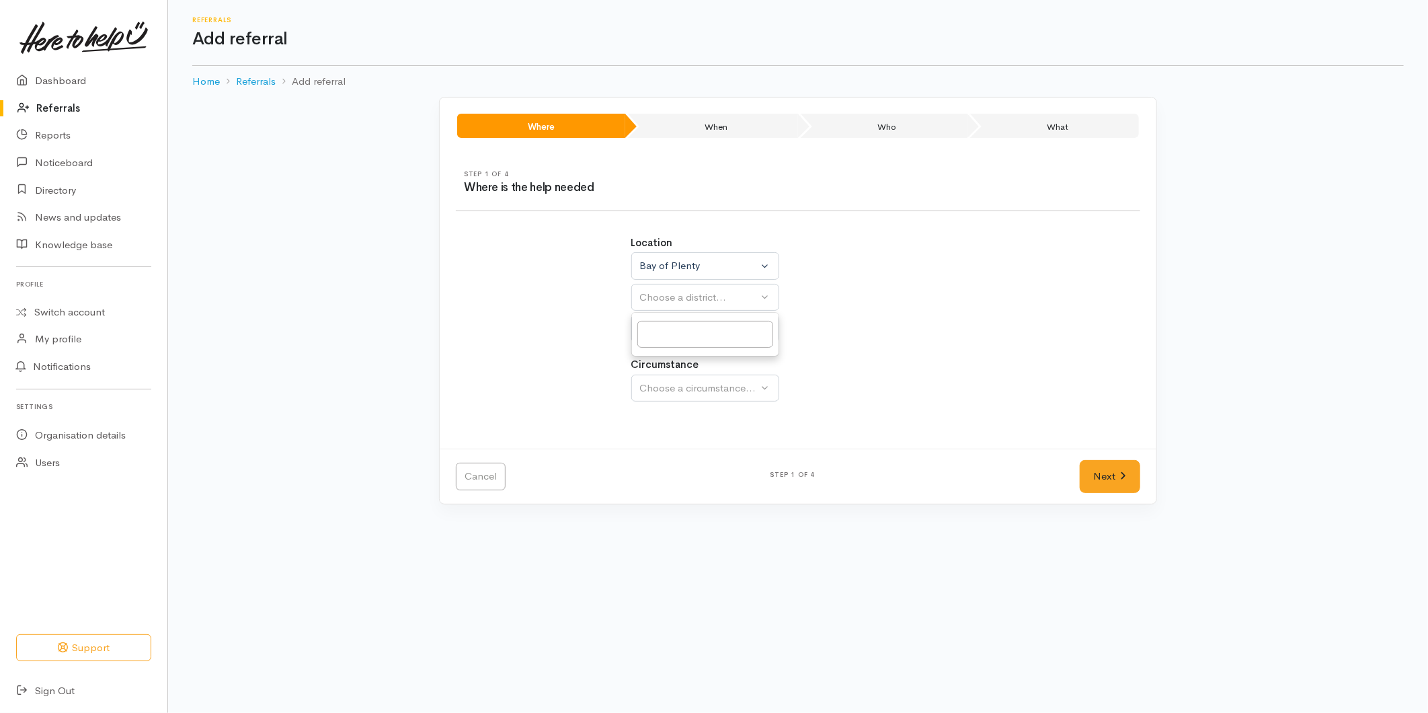
select select
click at [675, 303] on div "Choose a district..." at bounding box center [734, 297] width 189 height 15
click at [677, 360] on span "[GEOGRAPHIC_DATA]" at bounding box center [701, 360] width 106 height 15
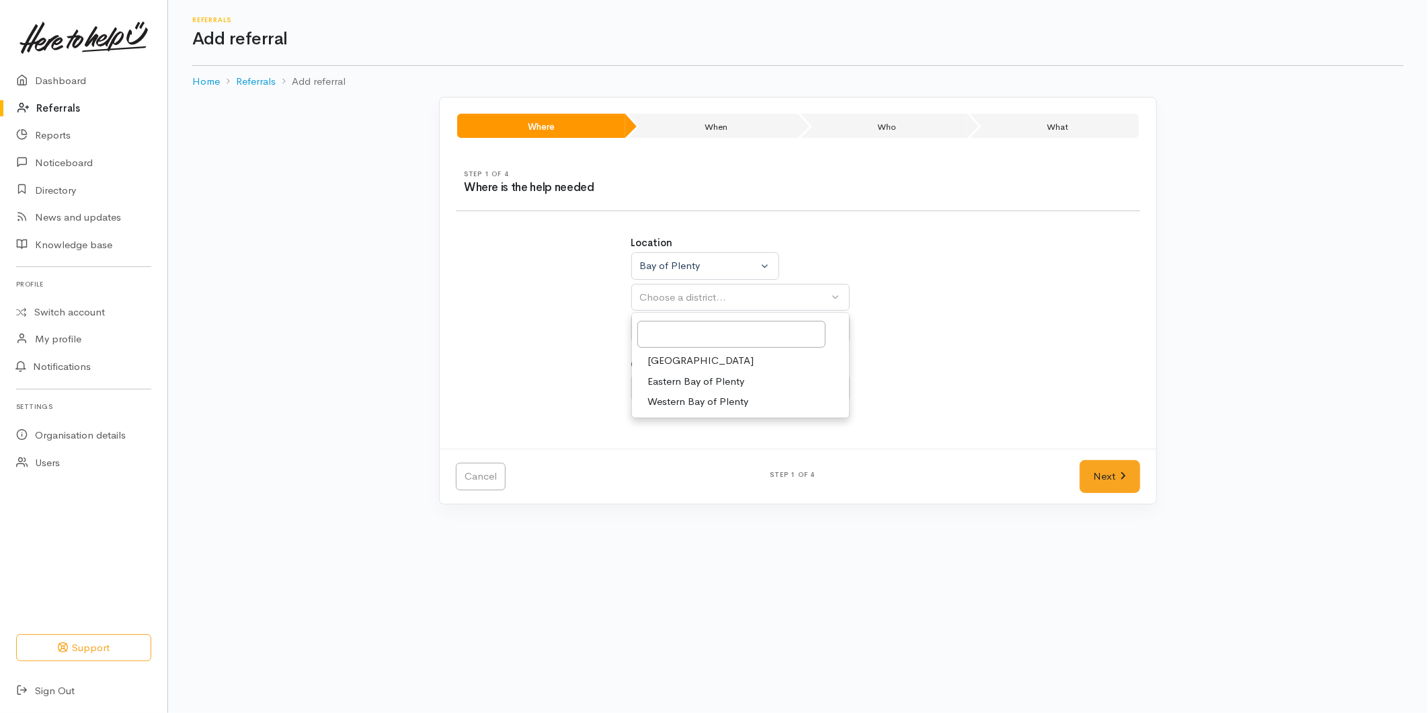
select select "6"
select select
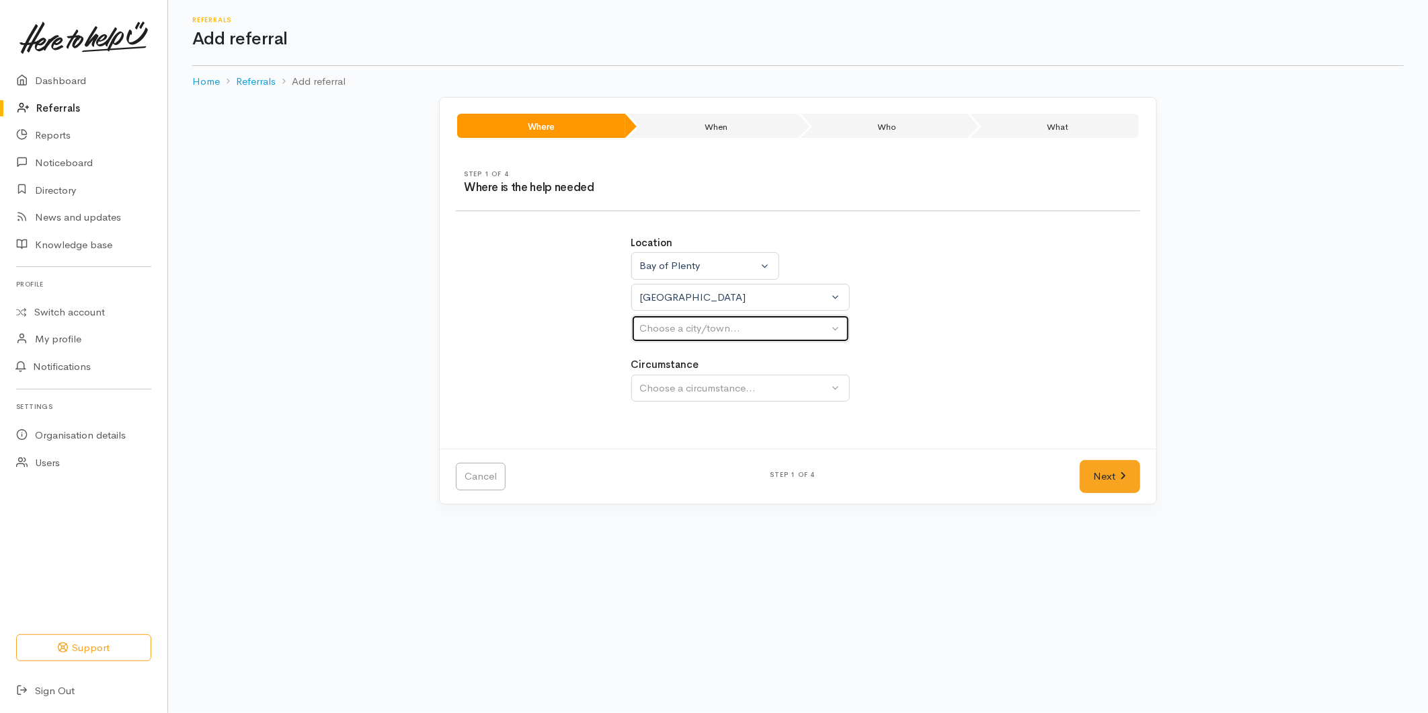
click at [684, 317] on button "Choose a city/town..." at bounding box center [740, 329] width 218 height 28
click at [674, 397] on span "[GEOGRAPHIC_DATA]" at bounding box center [701, 392] width 106 height 15
select select "4"
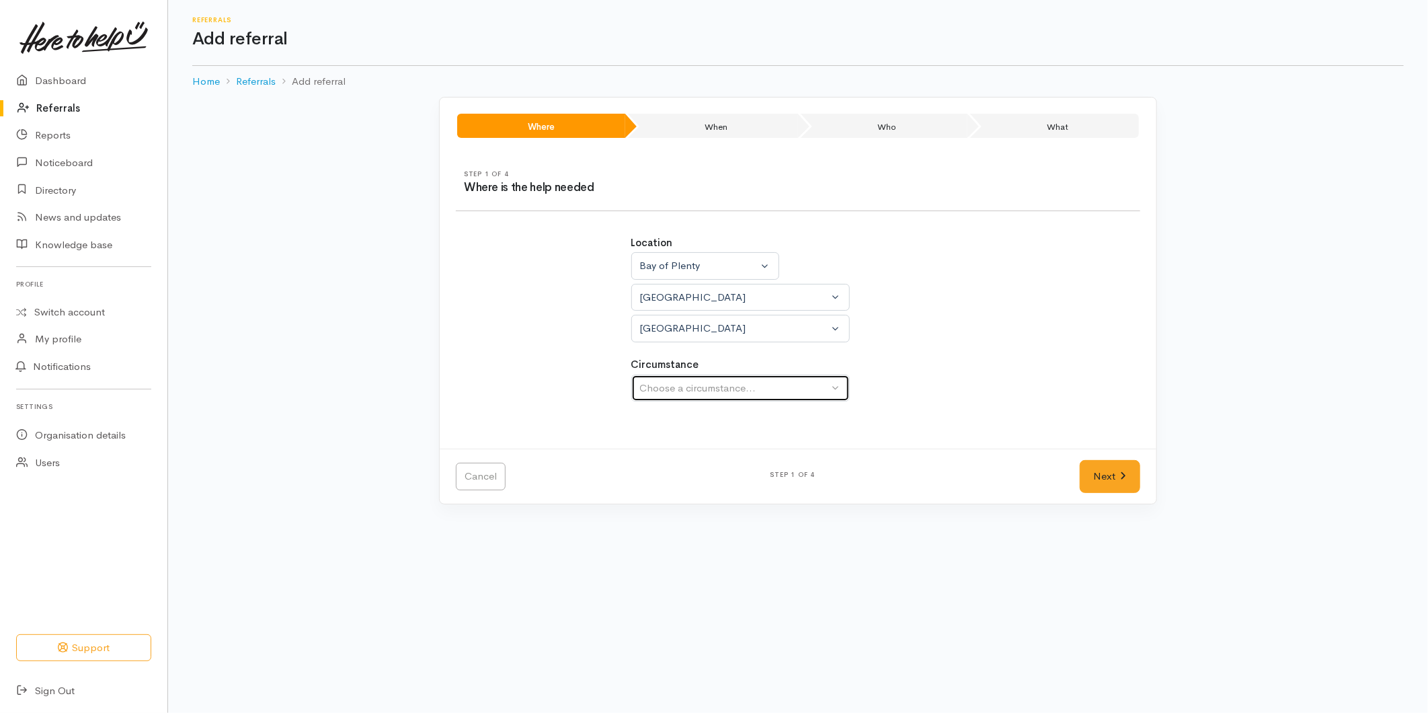
click at [682, 381] on div "Choose a circumstance..." at bounding box center [734, 388] width 189 height 15
drag, startPoint x: 670, startPoint y: 449, endPoint x: 1105, endPoint y: 460, distance: 435.8
click at [676, 450] on span "Community" at bounding box center [673, 451] width 51 height 15
select select "2"
click at [1087, 473] on link "Next" at bounding box center [1110, 476] width 61 height 33
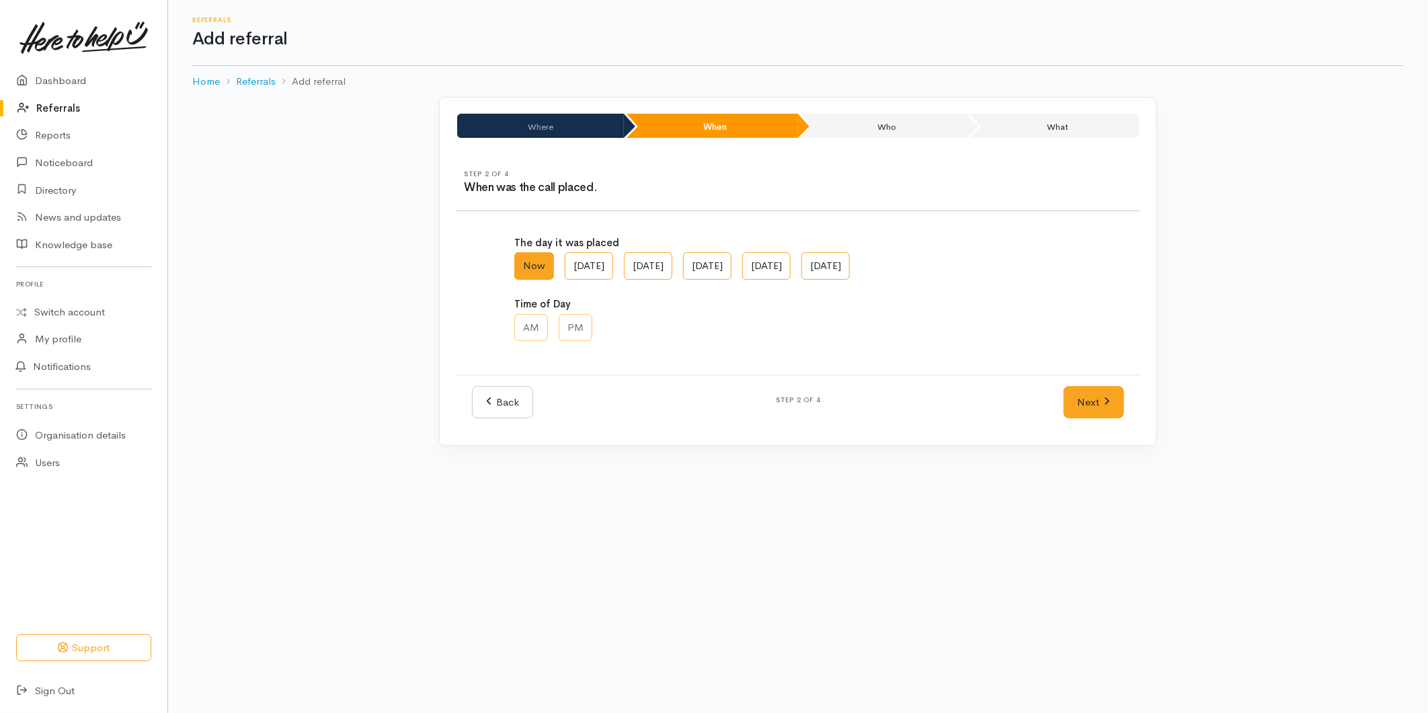
click at [1088, 381] on div "Back Step 2 of 4 Next" at bounding box center [798, 401] width 684 height 55
drag, startPoint x: 1090, startPoint y: 401, endPoint x: 1088, endPoint y: 415, distance: 13.7
click at [1090, 402] on link "Next" at bounding box center [1094, 402] width 61 height 33
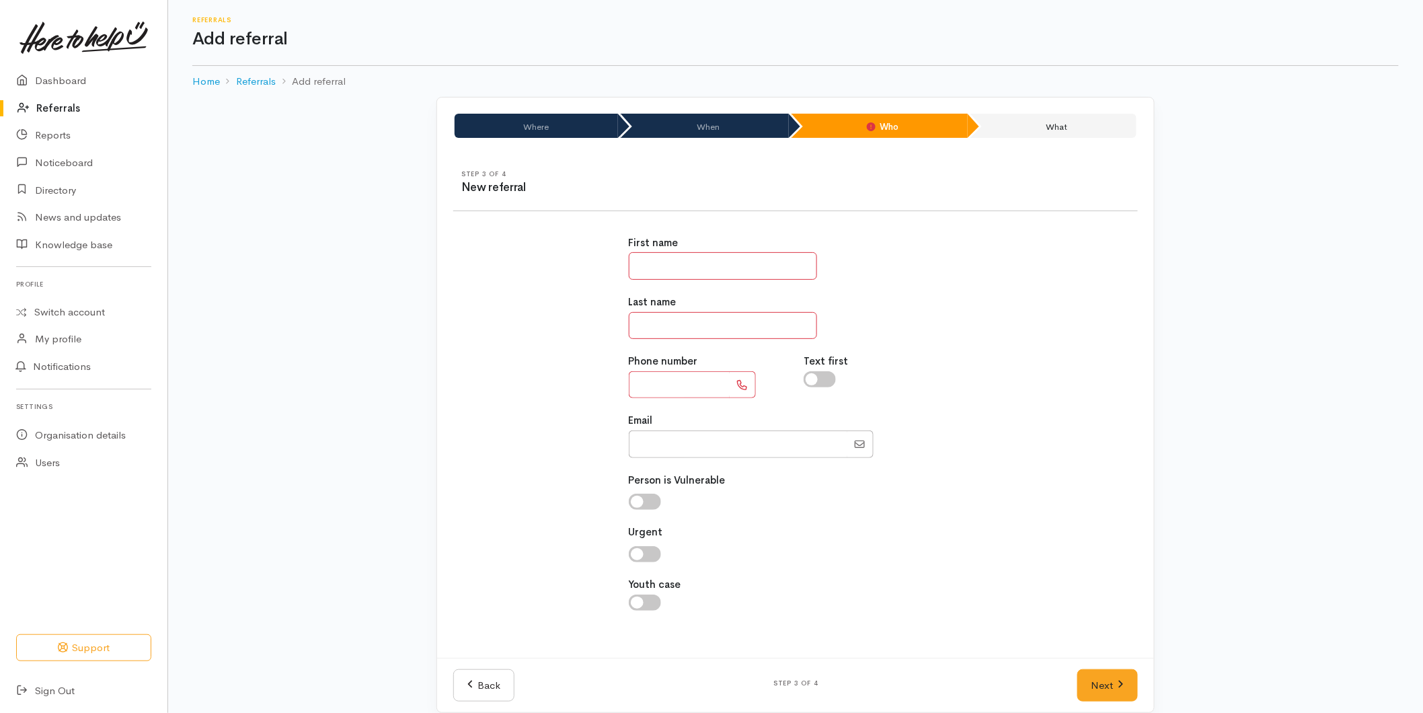
click at [731, 269] on input "text" at bounding box center [723, 266] width 188 height 28
type input "**"
click at [647, 375] on input "text" at bounding box center [679, 385] width 101 height 28
type input "**********"
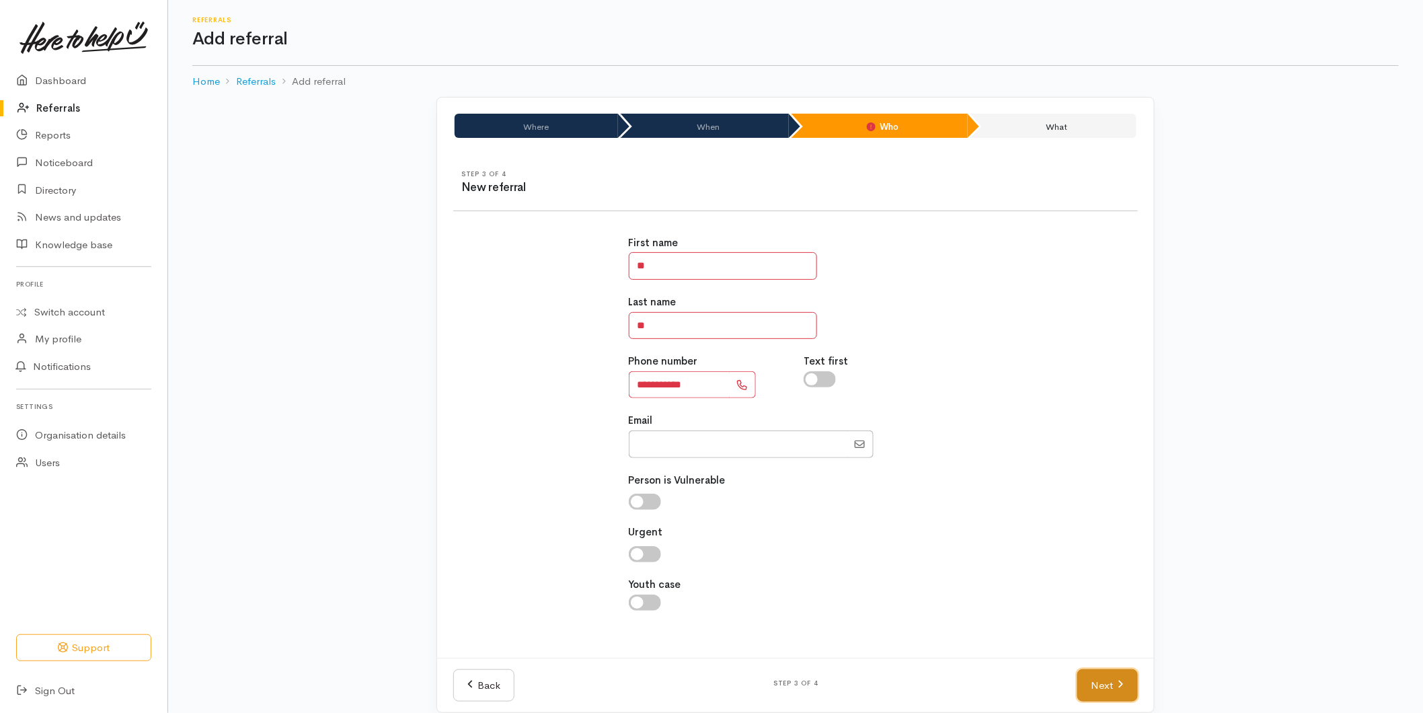
click at [1101, 686] on link "Next" at bounding box center [1107, 685] width 61 height 33
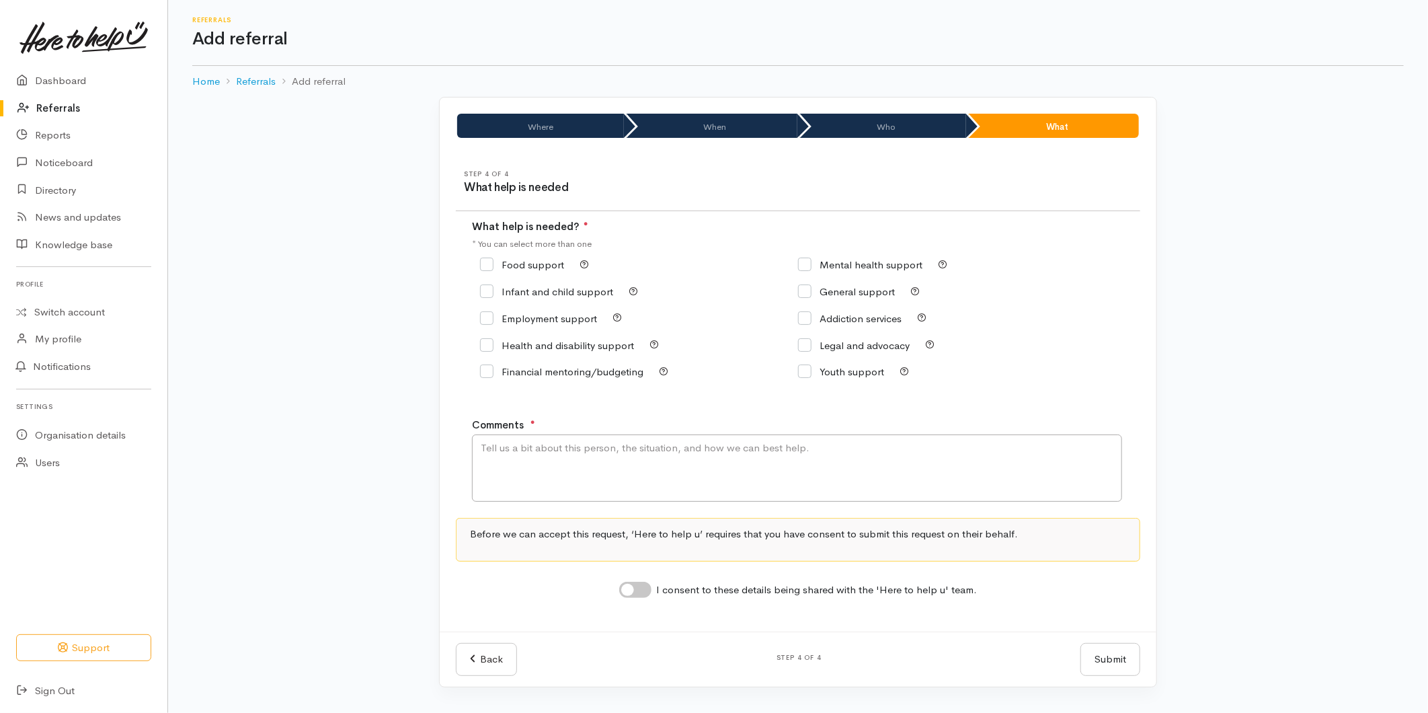
click at [516, 257] on div "Food support" at bounding box center [639, 264] width 318 height 19
drag, startPoint x: 516, startPoint y: 262, endPoint x: 526, endPoint y: 307, distance: 45.5
click at [518, 263] on input "Food support" at bounding box center [522, 265] width 84 height 10
checkbox input "true"
drag, startPoint x: 536, startPoint y: 469, endPoint x: 536, endPoint y: 460, distance: 8.7
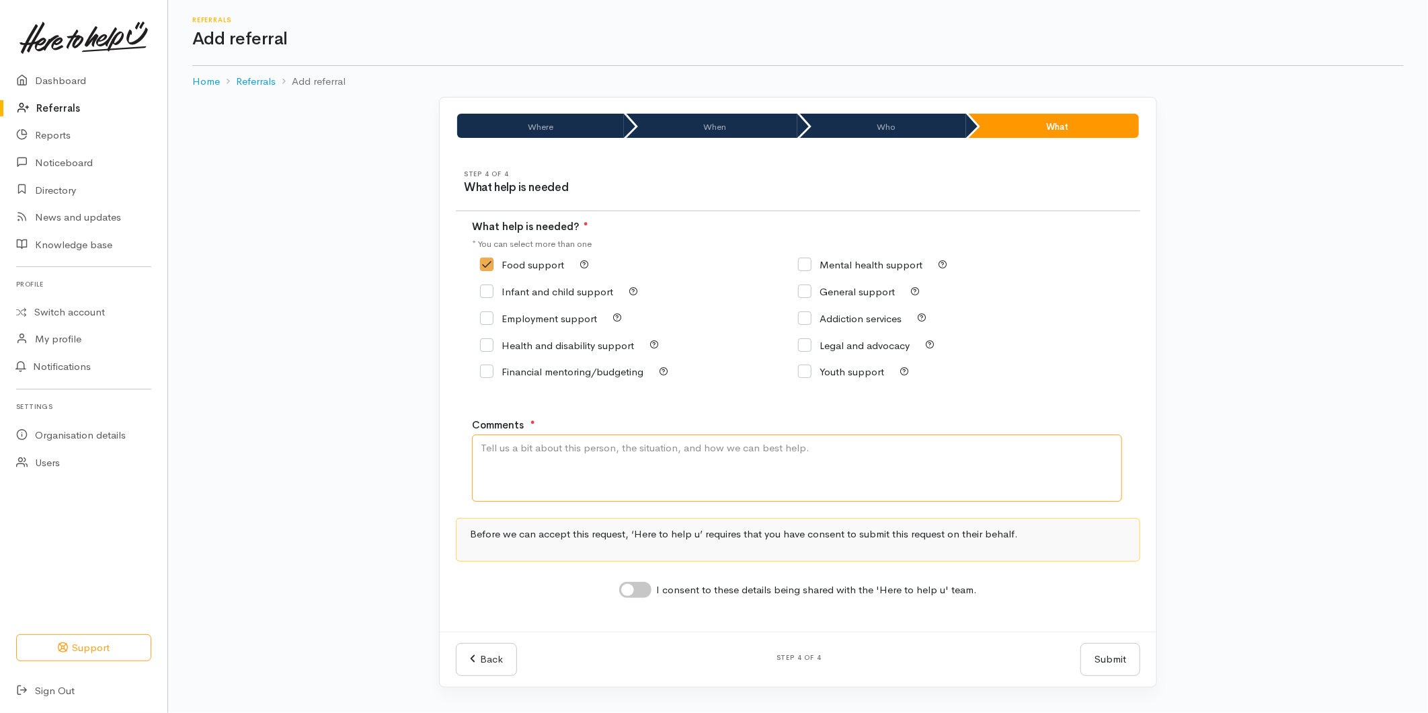
click at [536, 466] on textarea "Comments" at bounding box center [797, 467] width 650 height 67
type textarea "Requesting kai support"
click at [647, 592] on input "I consent to these details being shared with the 'Here to help u' team." at bounding box center [635, 590] width 32 height 16
checkbox input "true"
click at [1118, 655] on button "Submit" at bounding box center [1110, 659] width 60 height 33
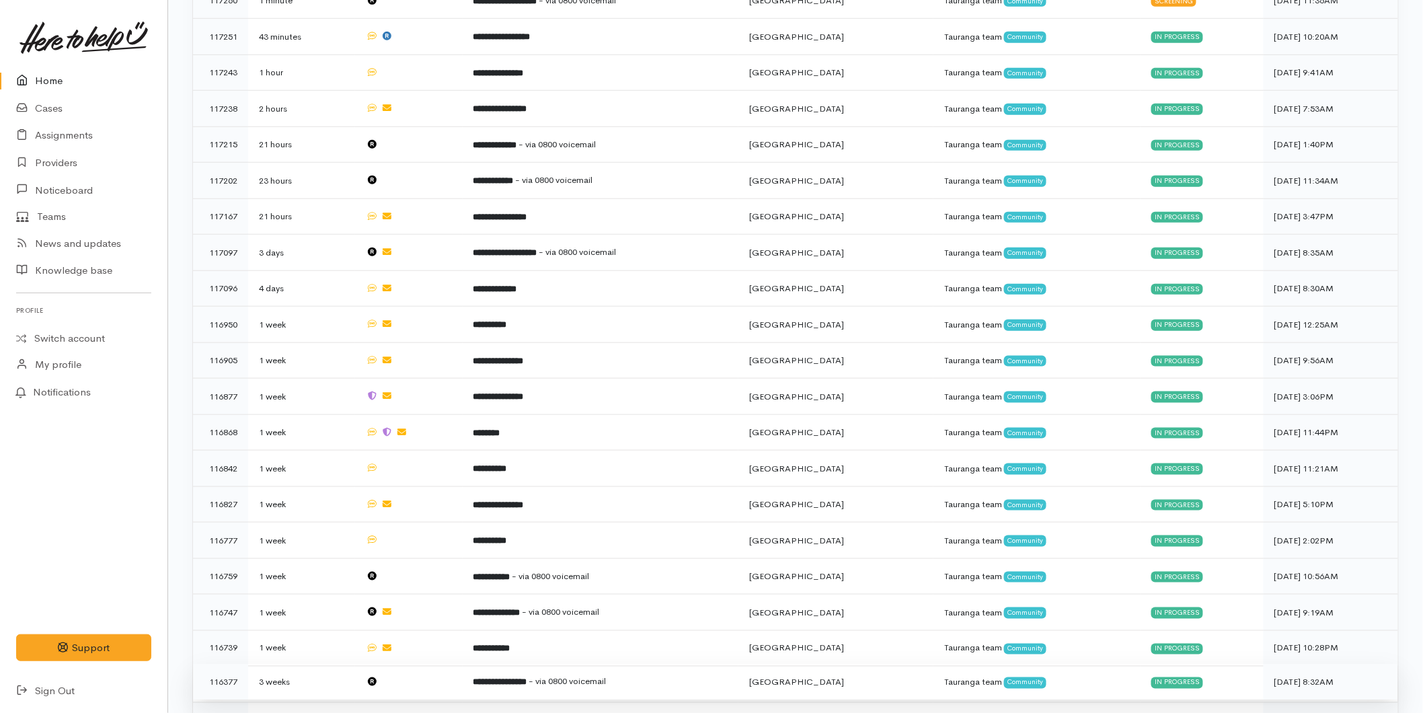
scroll to position [543, 0]
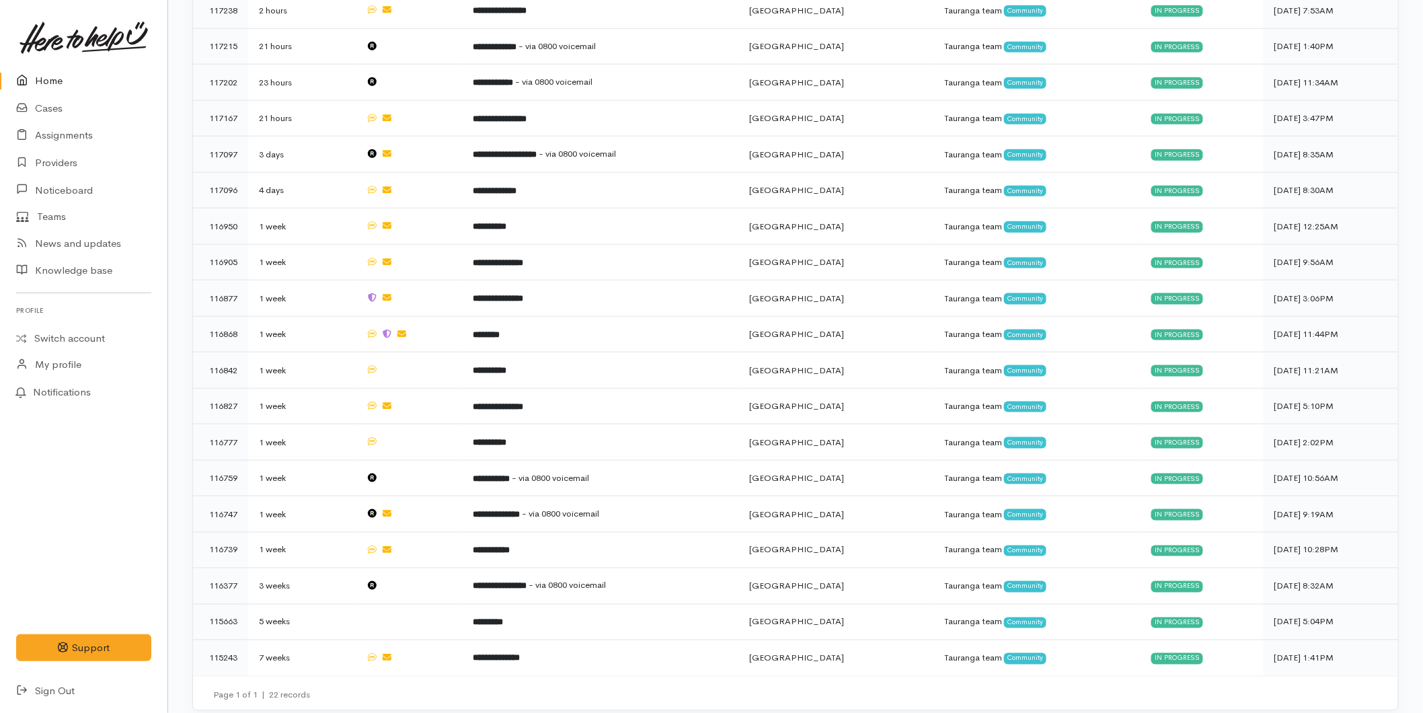
click at [71, 71] on link "Home" at bounding box center [83, 81] width 167 height 28
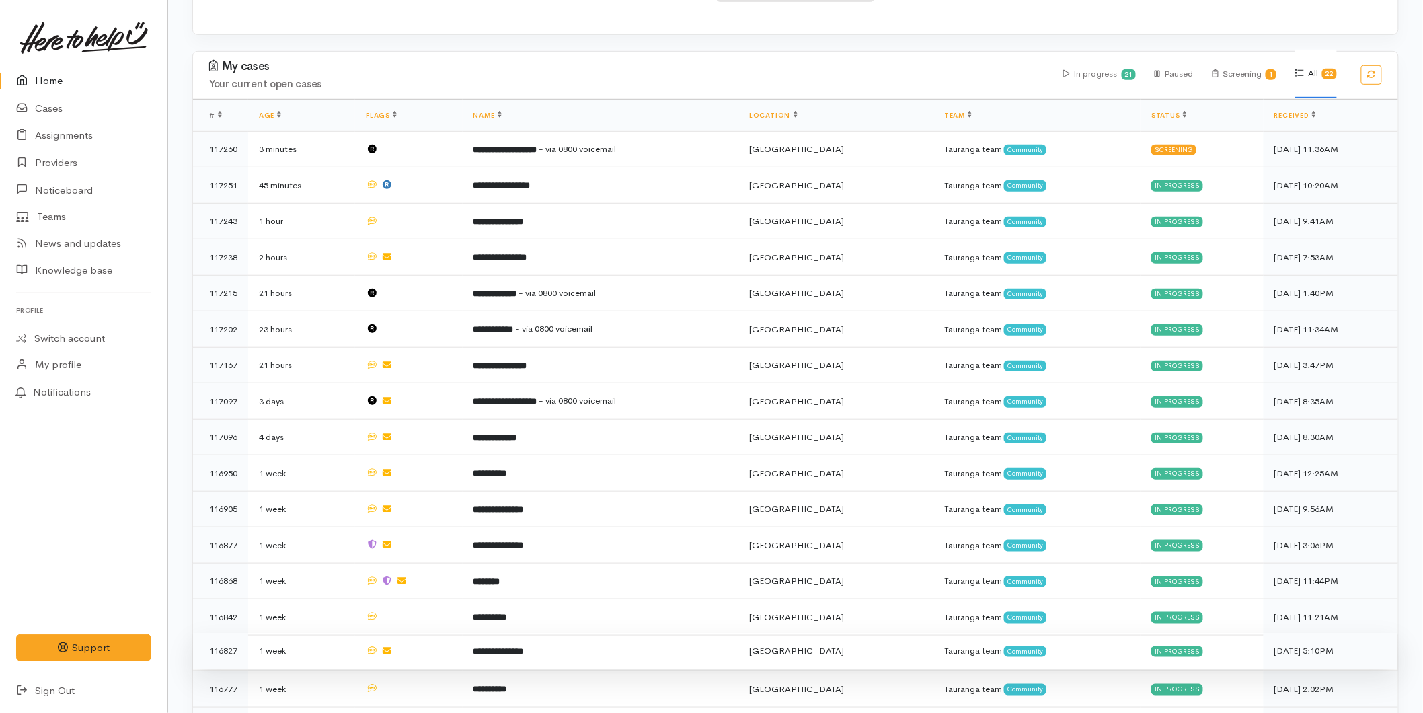
scroll to position [558, 0]
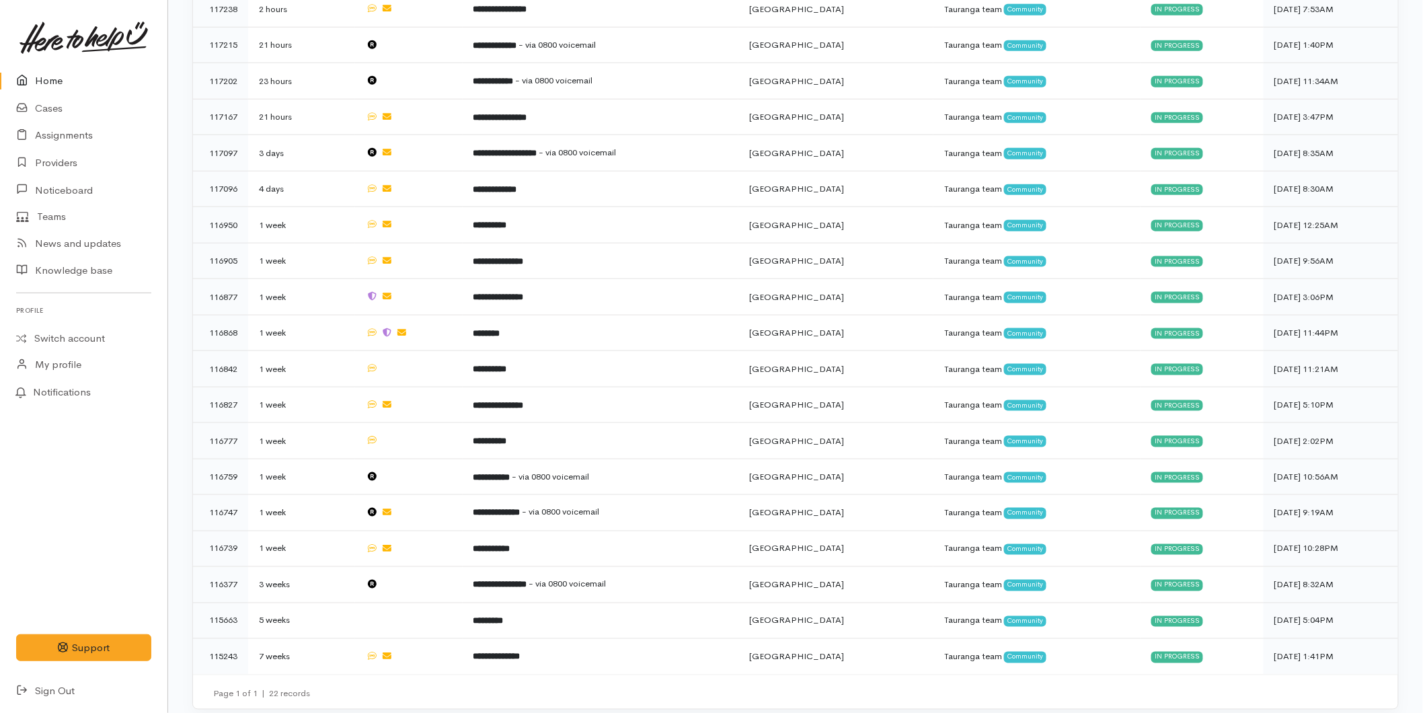
click at [62, 85] on link "Home" at bounding box center [83, 81] width 167 height 28
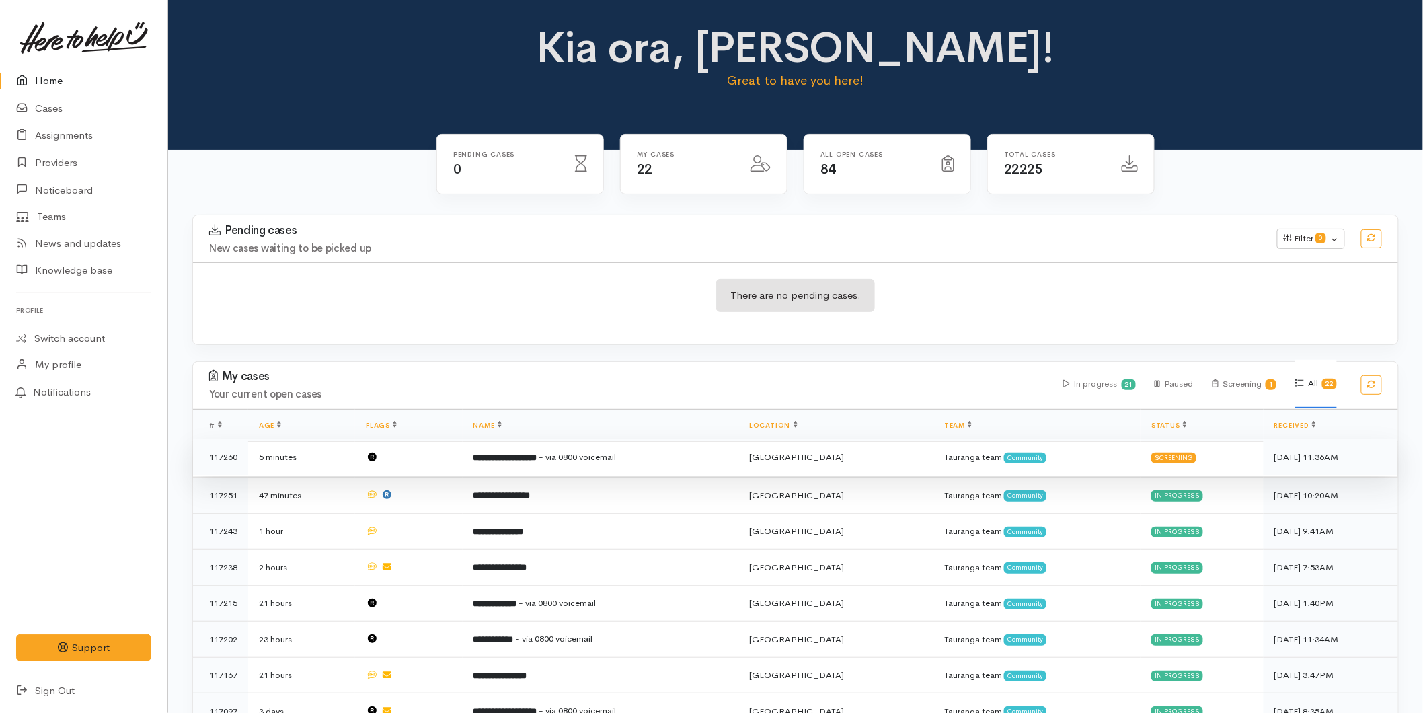
click at [690, 465] on td "**********" at bounding box center [601, 457] width 276 height 36
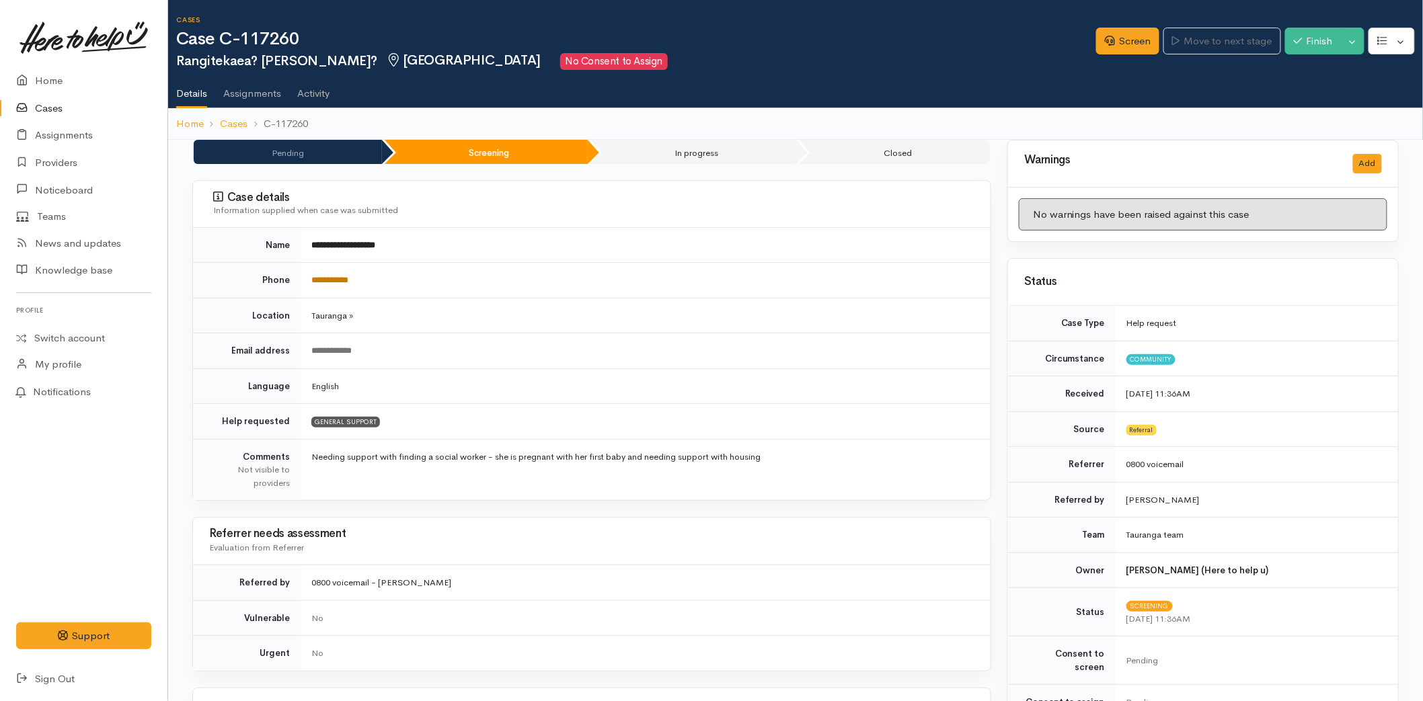
click at [348, 276] on link "**********" at bounding box center [329, 280] width 37 height 9
click at [1108, 49] on link "Screen" at bounding box center [1127, 42] width 63 height 28
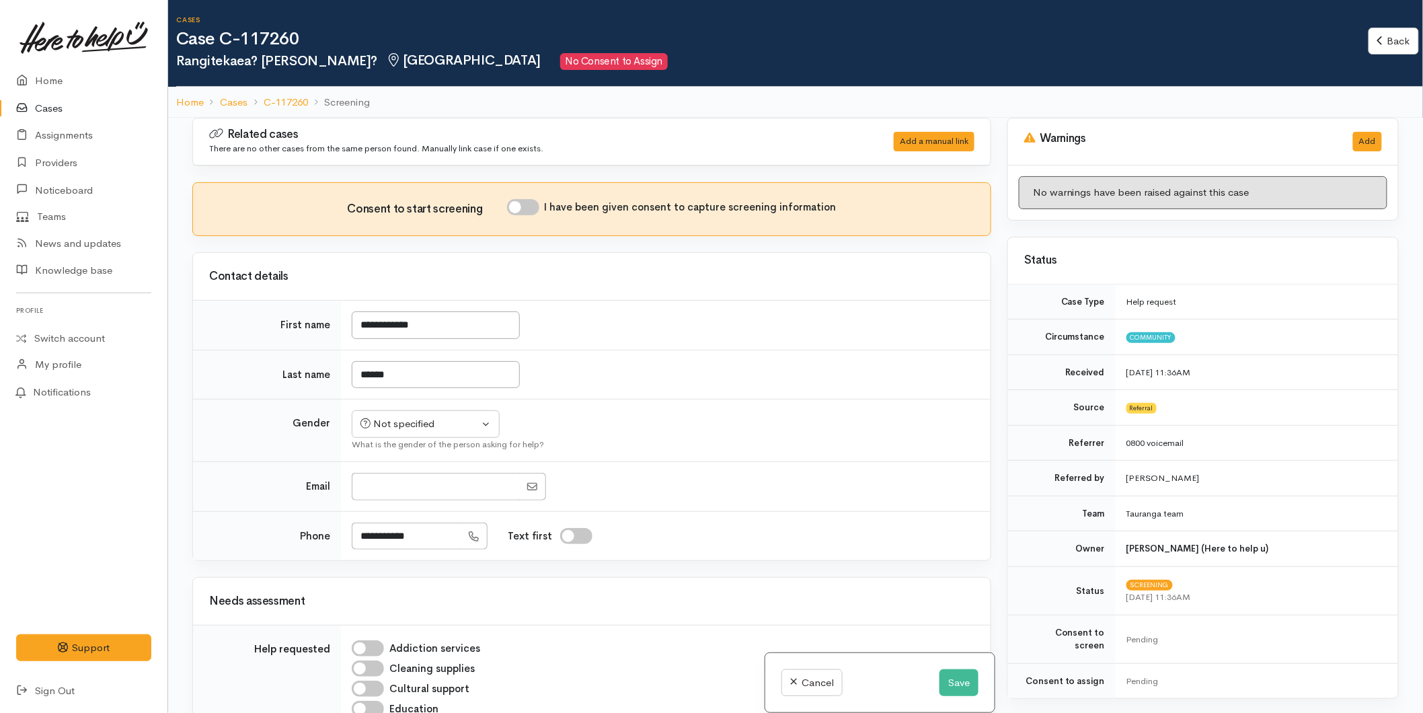
scroll to position [637, 0]
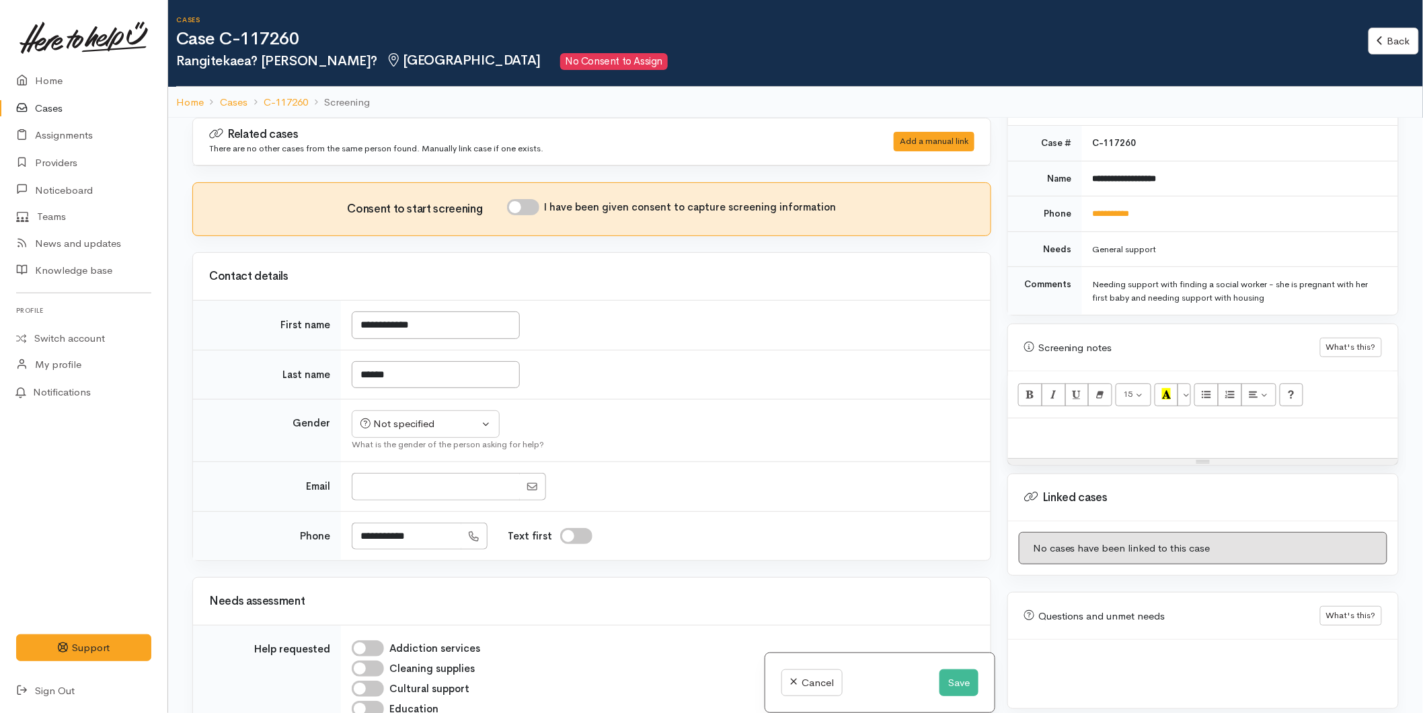
click at [1076, 426] on p at bounding box center [1202, 432] width 376 height 15
paste div
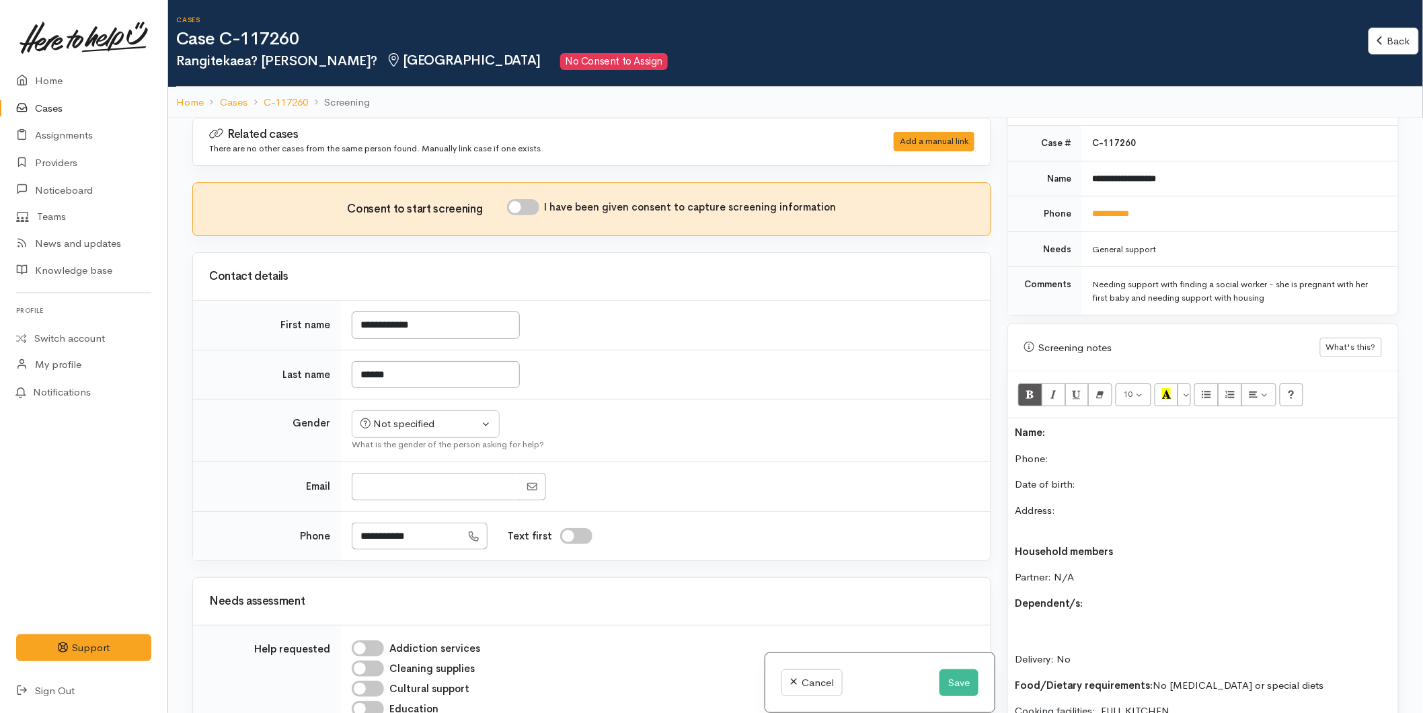
scroll to position [110, 0]
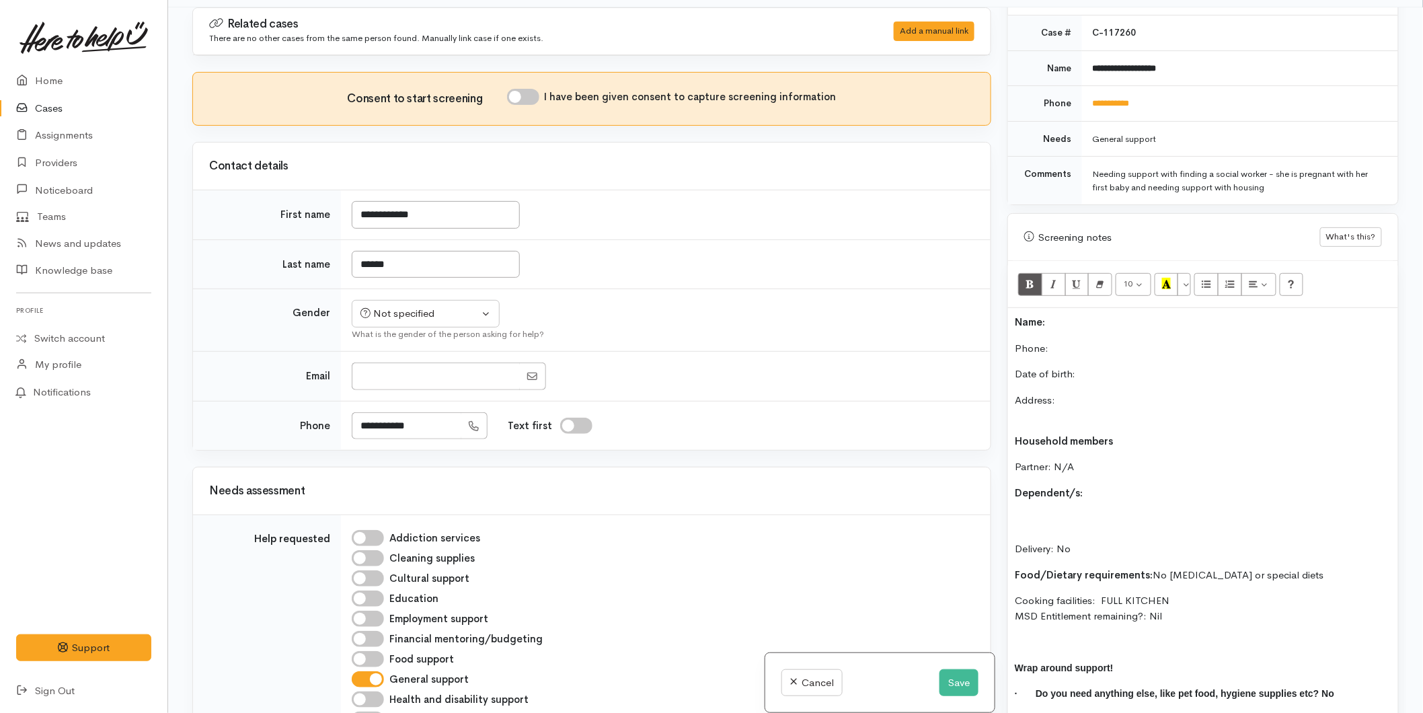
click at [1058, 315] on p "Name:" at bounding box center [1202, 322] width 376 height 15
click at [1047, 341] on p "Phone:" at bounding box center [1202, 348] width 376 height 15
click at [959, 680] on button "Save" at bounding box center [958, 683] width 39 height 28
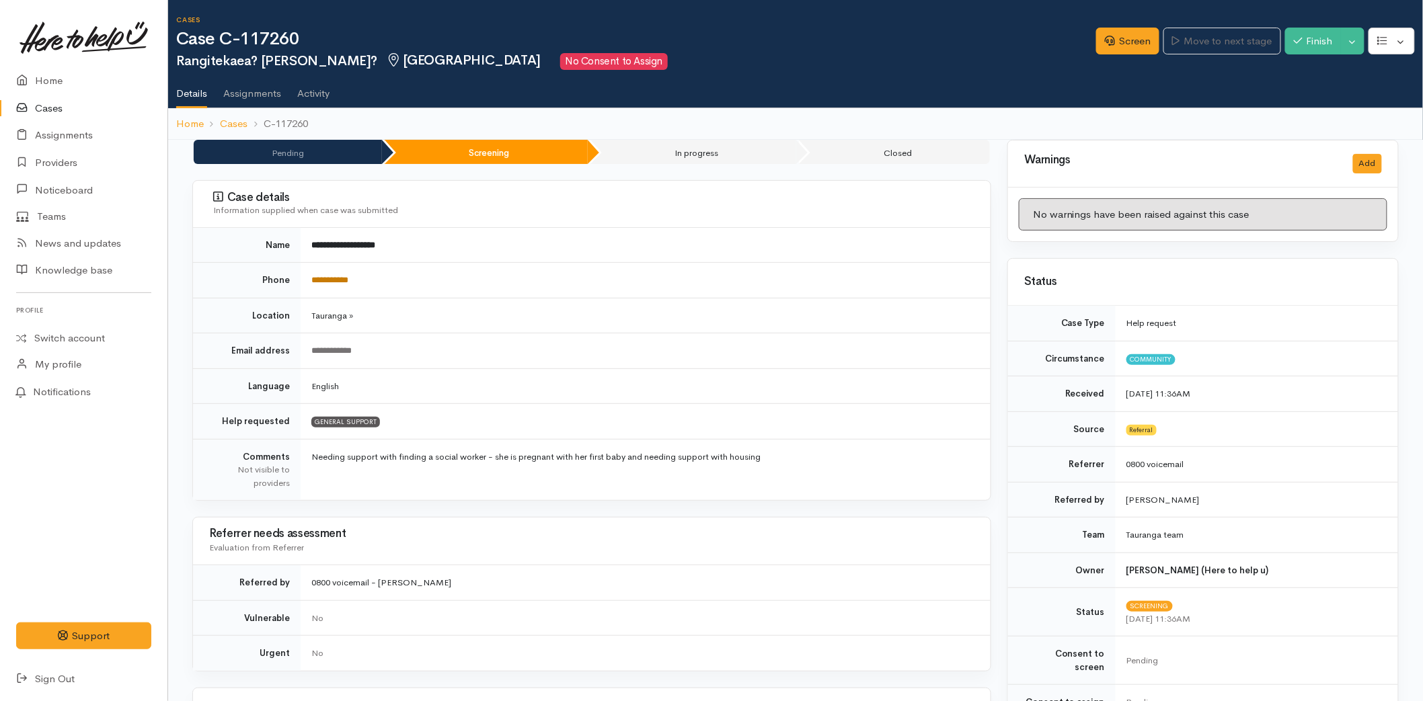
click at [335, 278] on link "**********" at bounding box center [329, 280] width 37 height 9
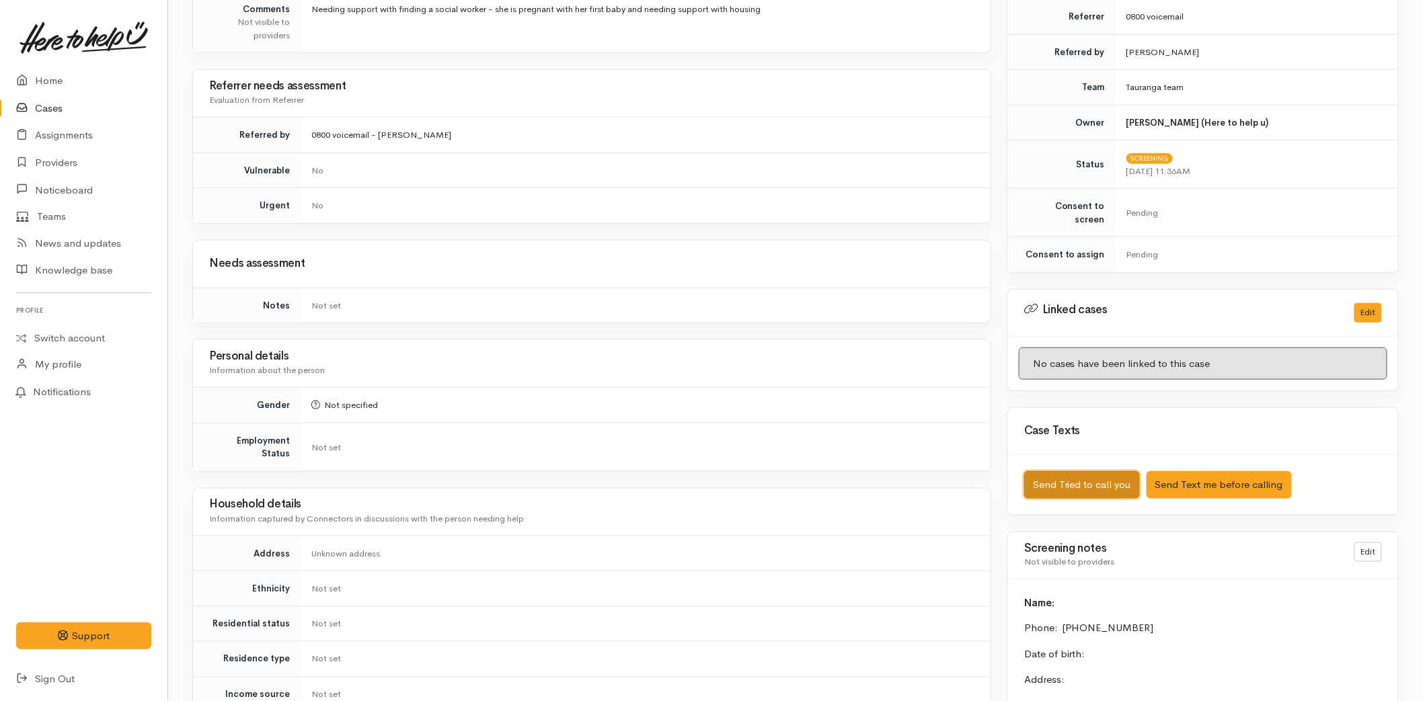
click at [1098, 481] on button "Send Tried to call you" at bounding box center [1082, 485] width 116 height 28
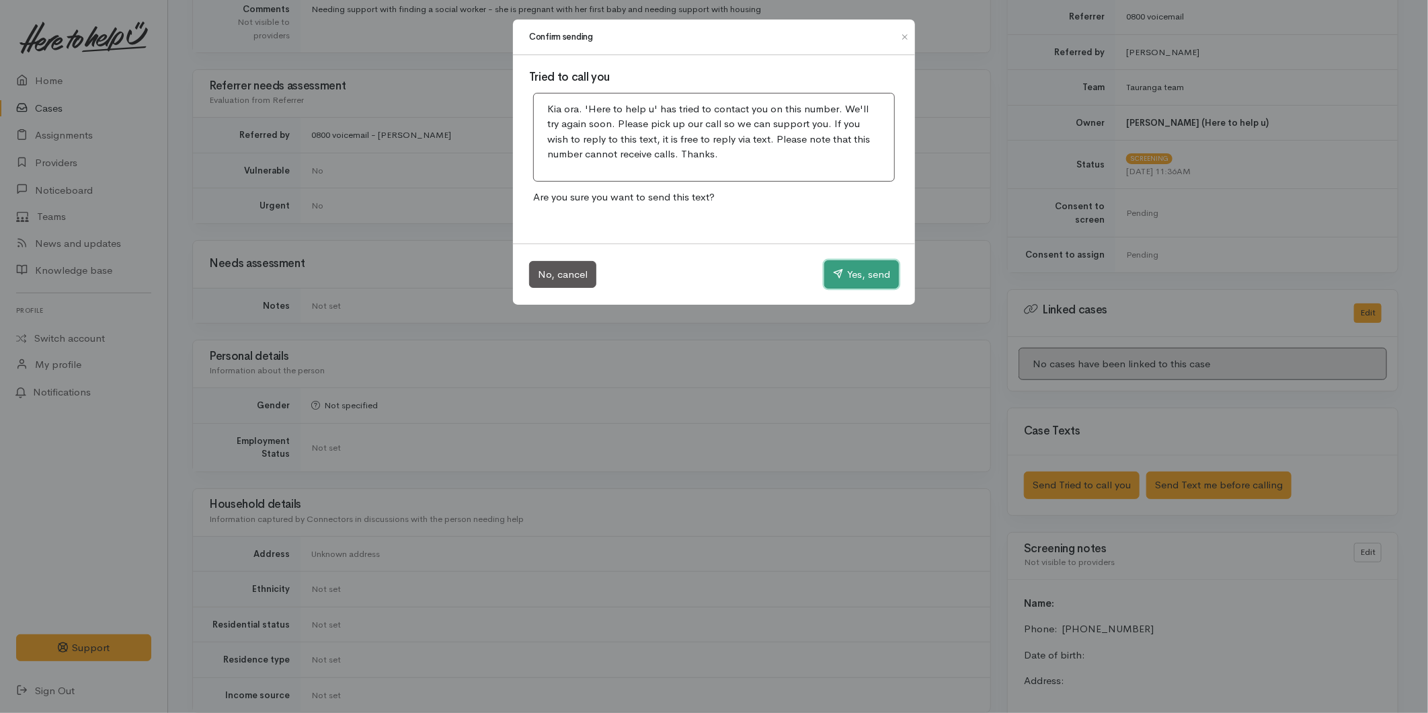
click at [848, 277] on button "Yes, send" at bounding box center [861, 274] width 75 height 28
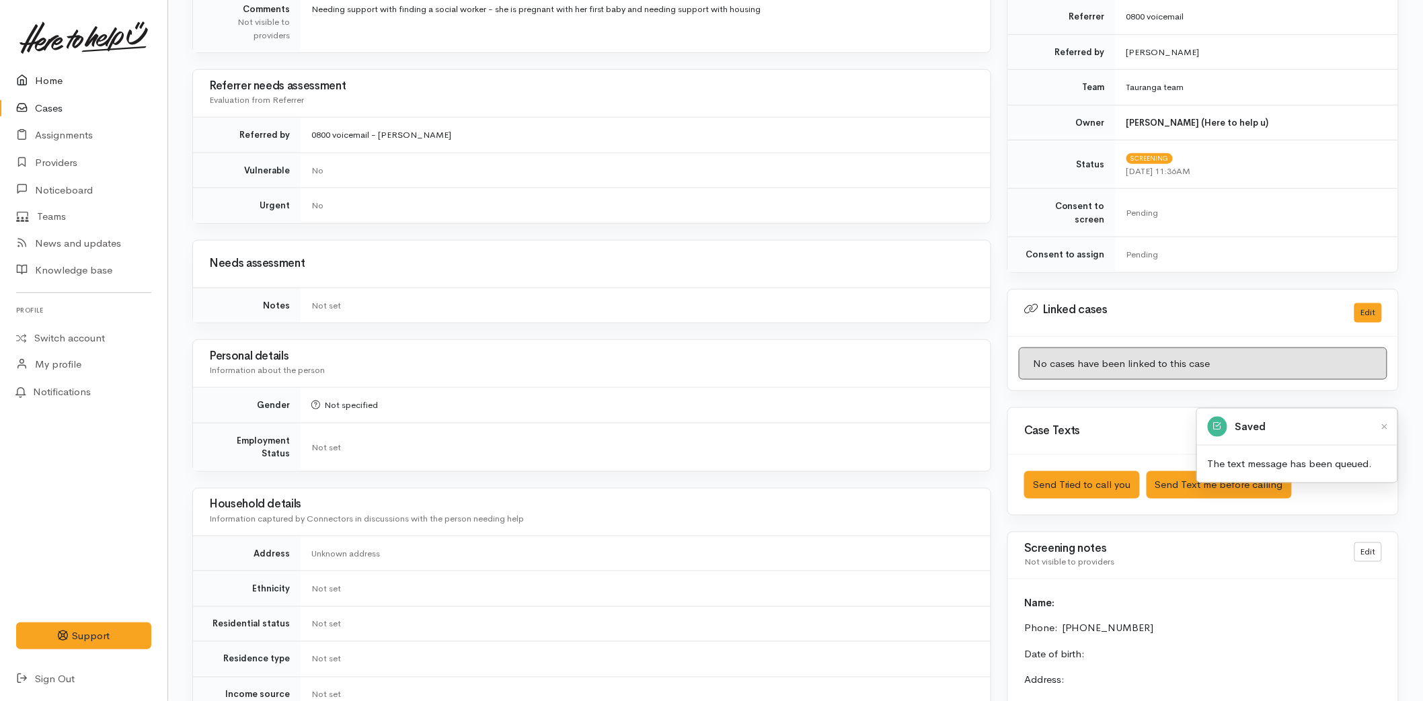
click at [58, 81] on link "Home" at bounding box center [83, 81] width 167 height 28
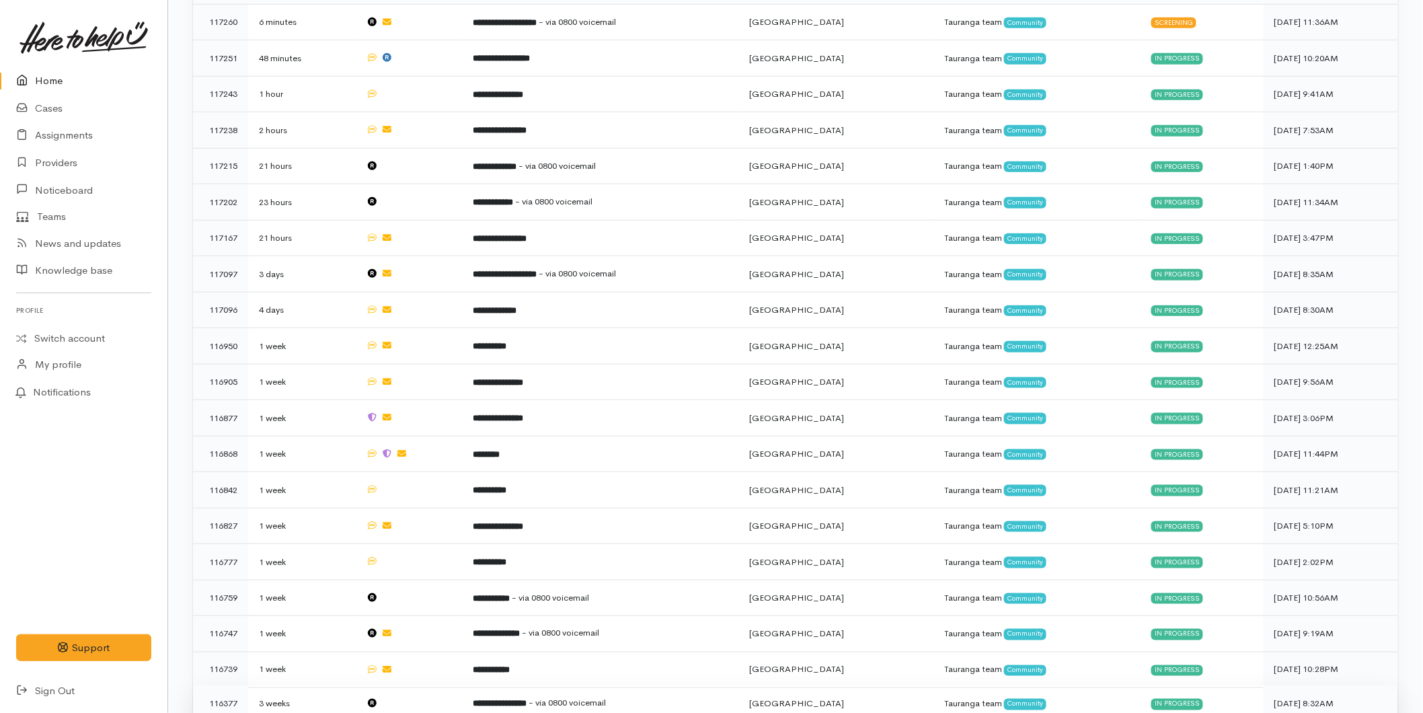
scroll to position [558, 0]
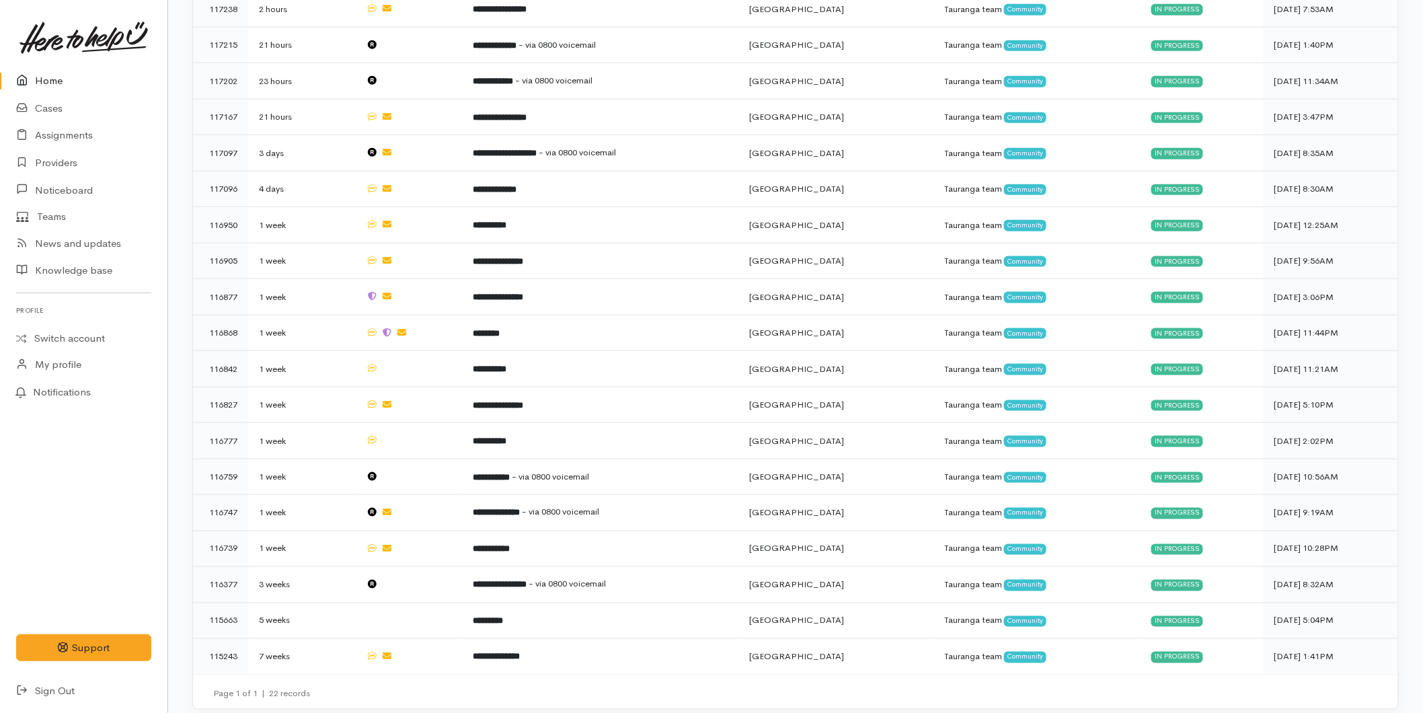
click at [65, 84] on link "Home" at bounding box center [83, 81] width 167 height 28
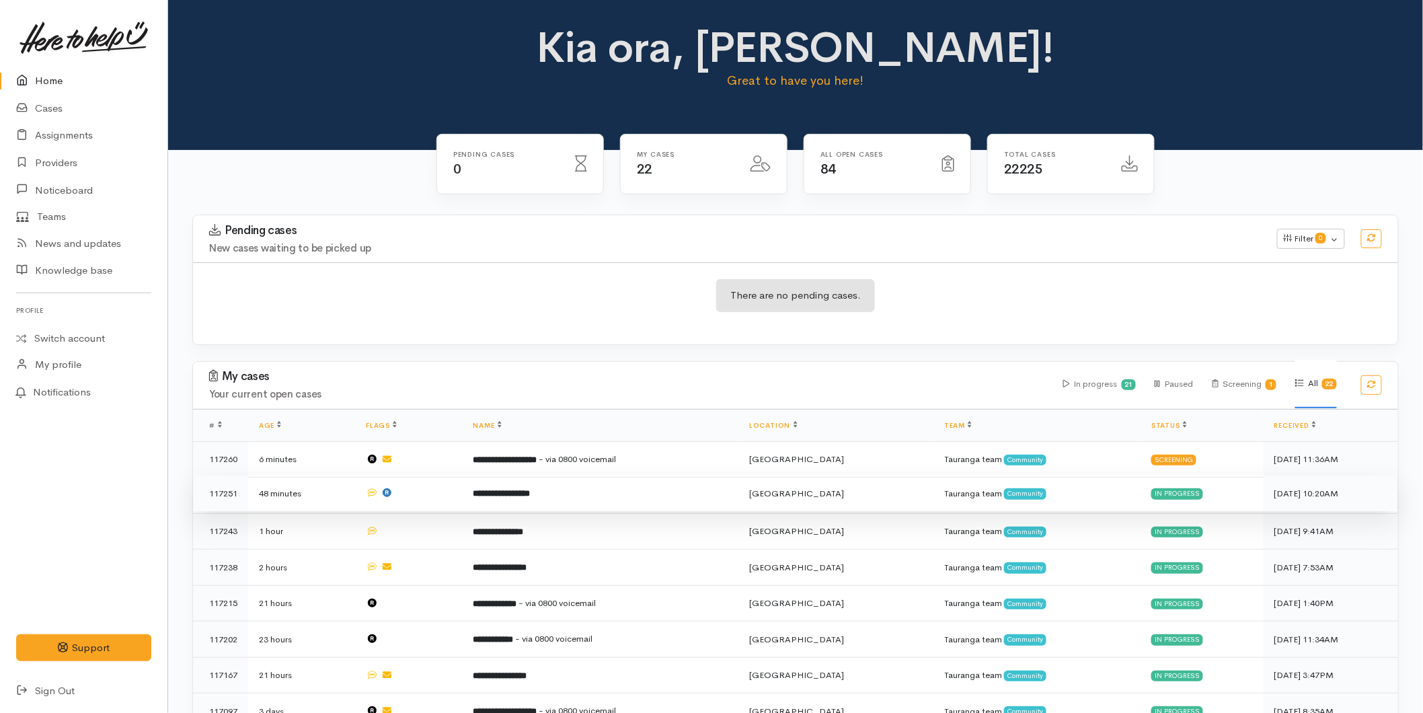
click at [580, 493] on td "**********" at bounding box center [601, 493] width 276 height 36
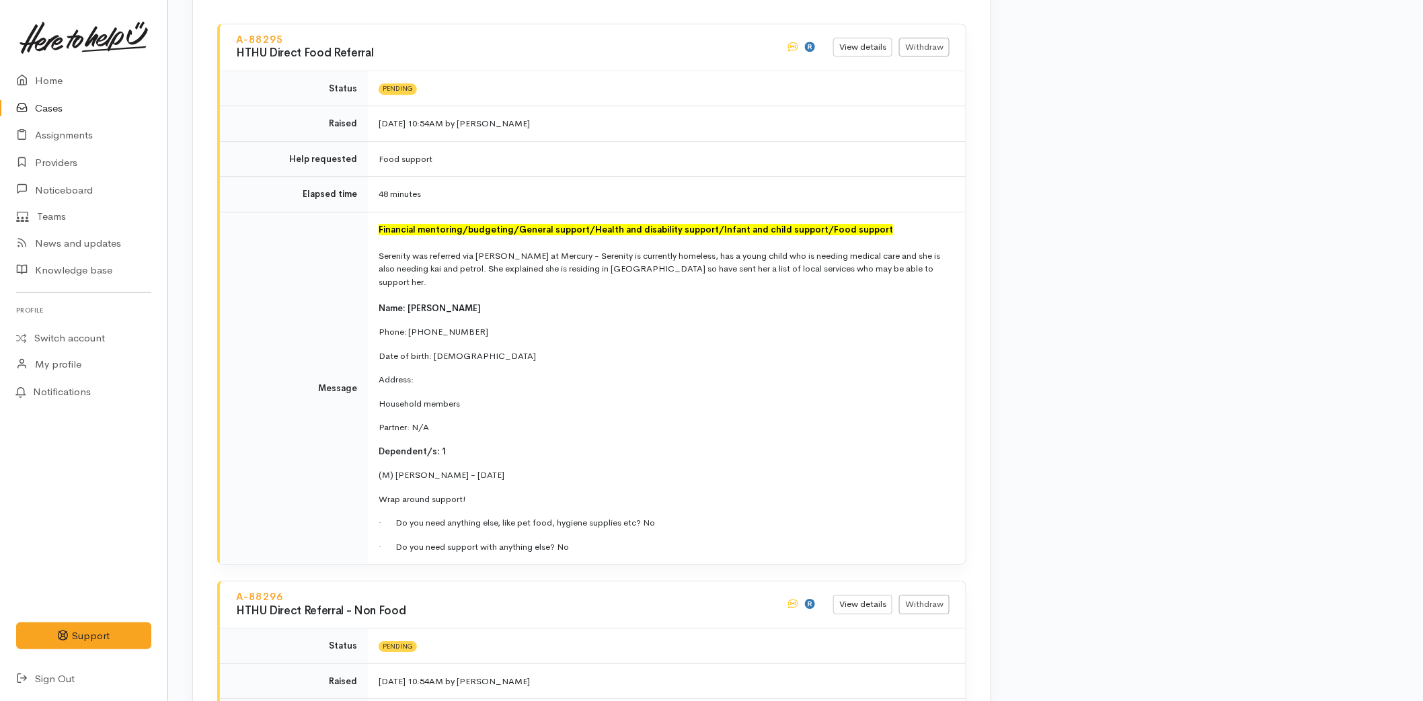
scroll to position [1345, 0]
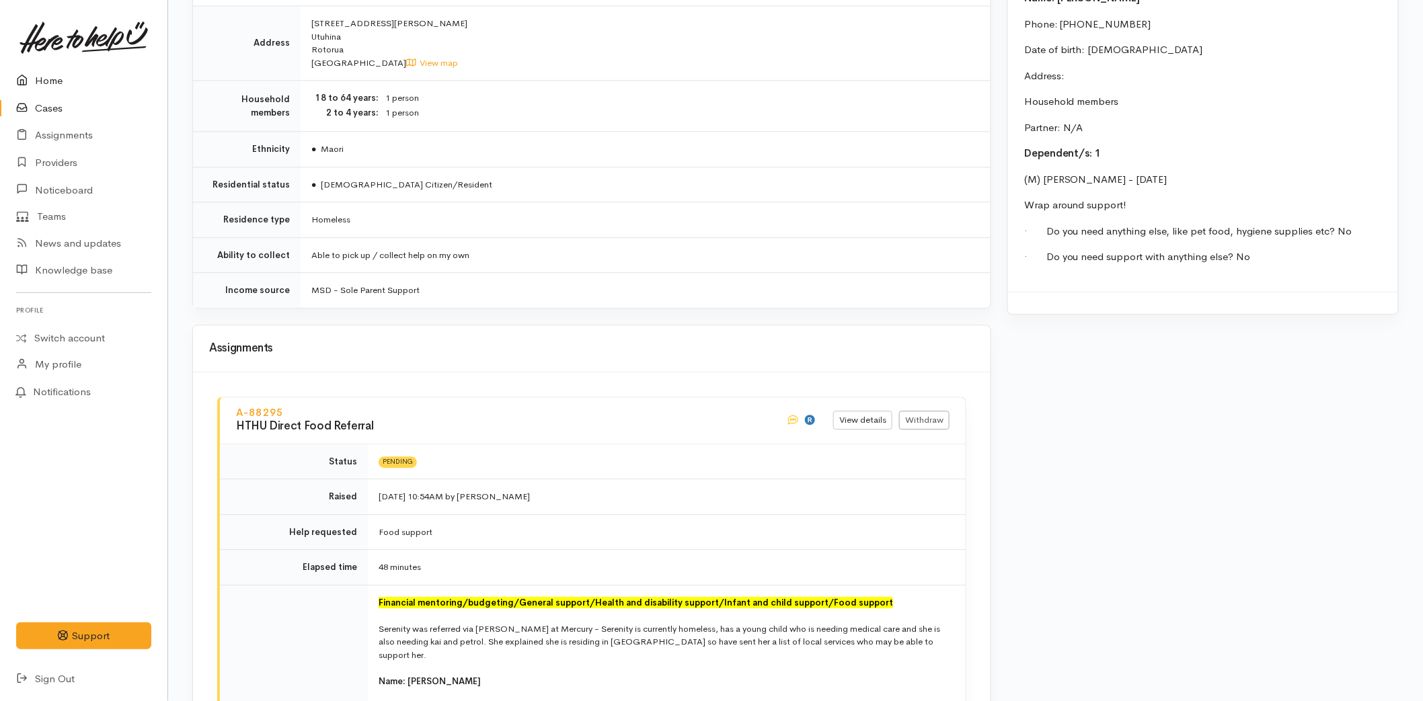
click at [48, 81] on link "Home" at bounding box center [83, 81] width 167 height 28
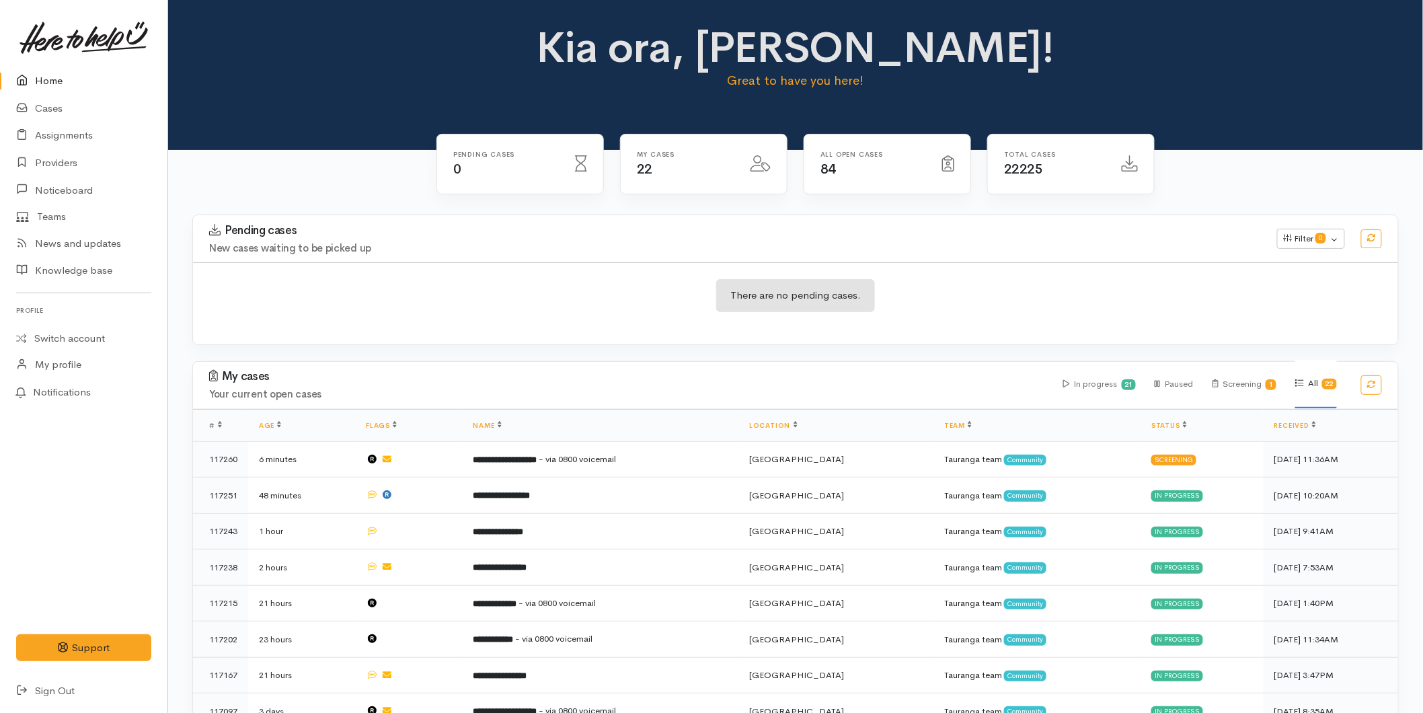
click at [39, 79] on link "Home" at bounding box center [83, 81] width 167 height 28
click at [59, 65] on link at bounding box center [83, 37] width 135 height 59
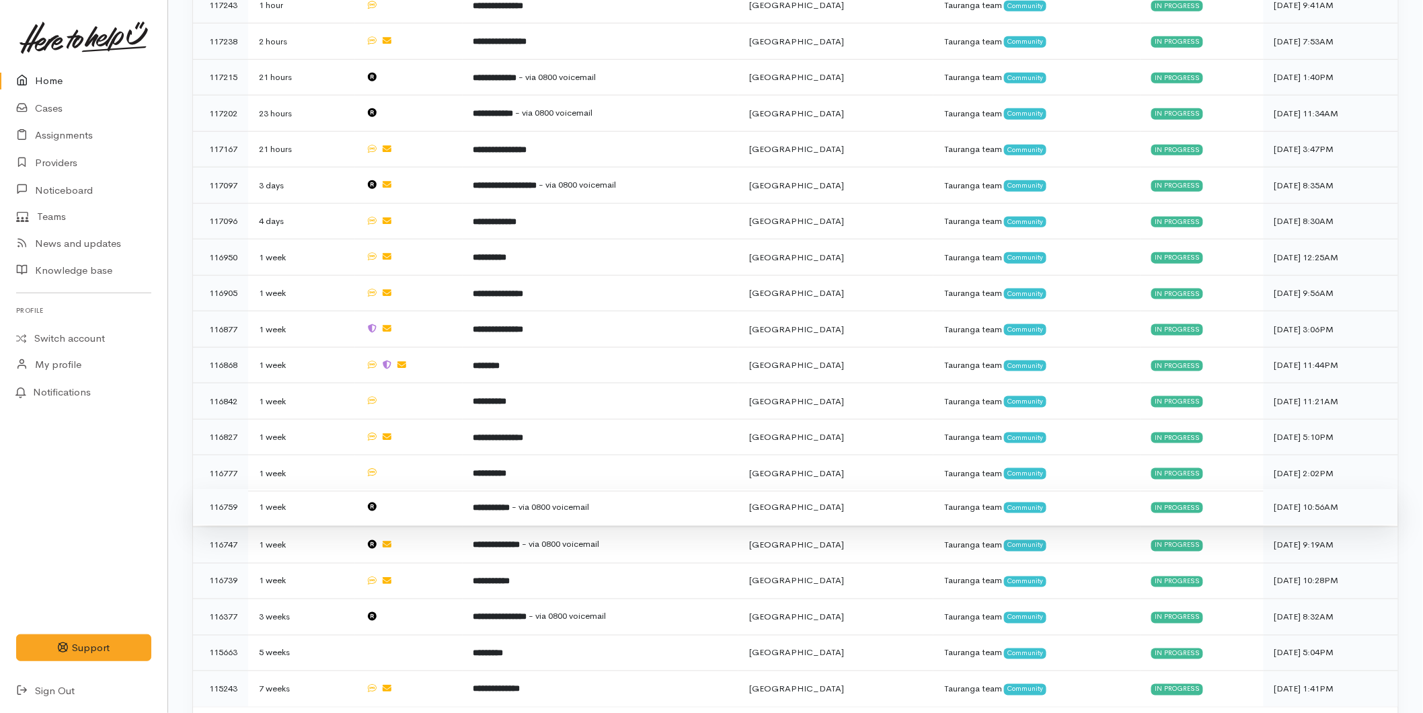
scroll to position [558, 0]
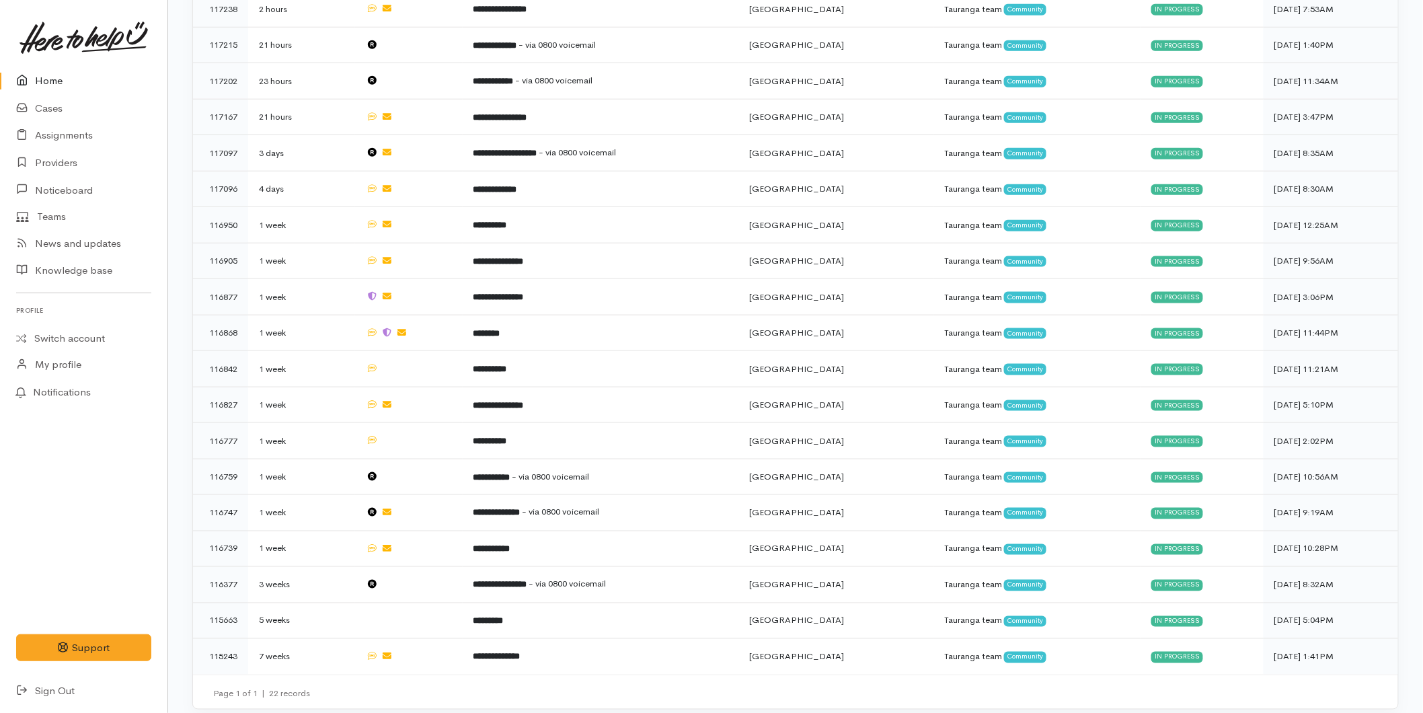
click at [68, 79] on link "Home" at bounding box center [83, 81] width 167 height 28
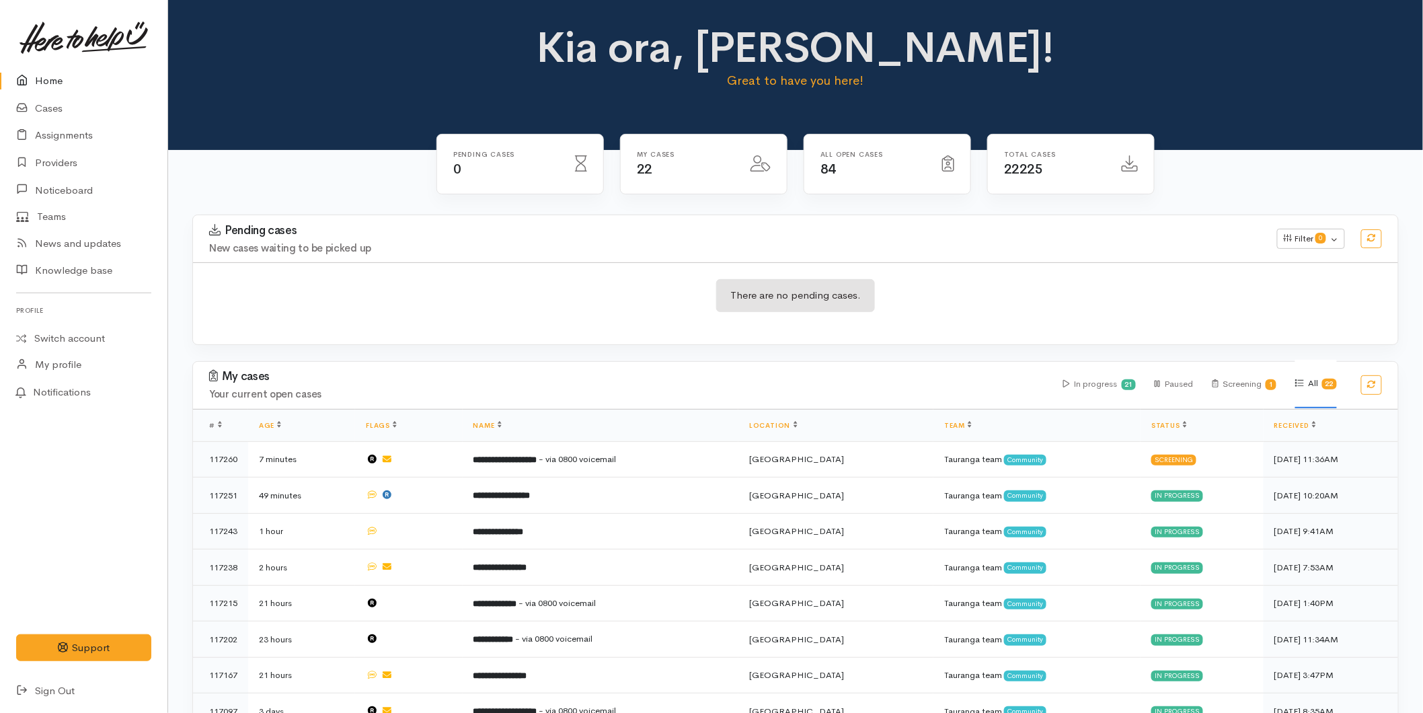
click at [56, 81] on link "Home" at bounding box center [83, 81] width 167 height 28
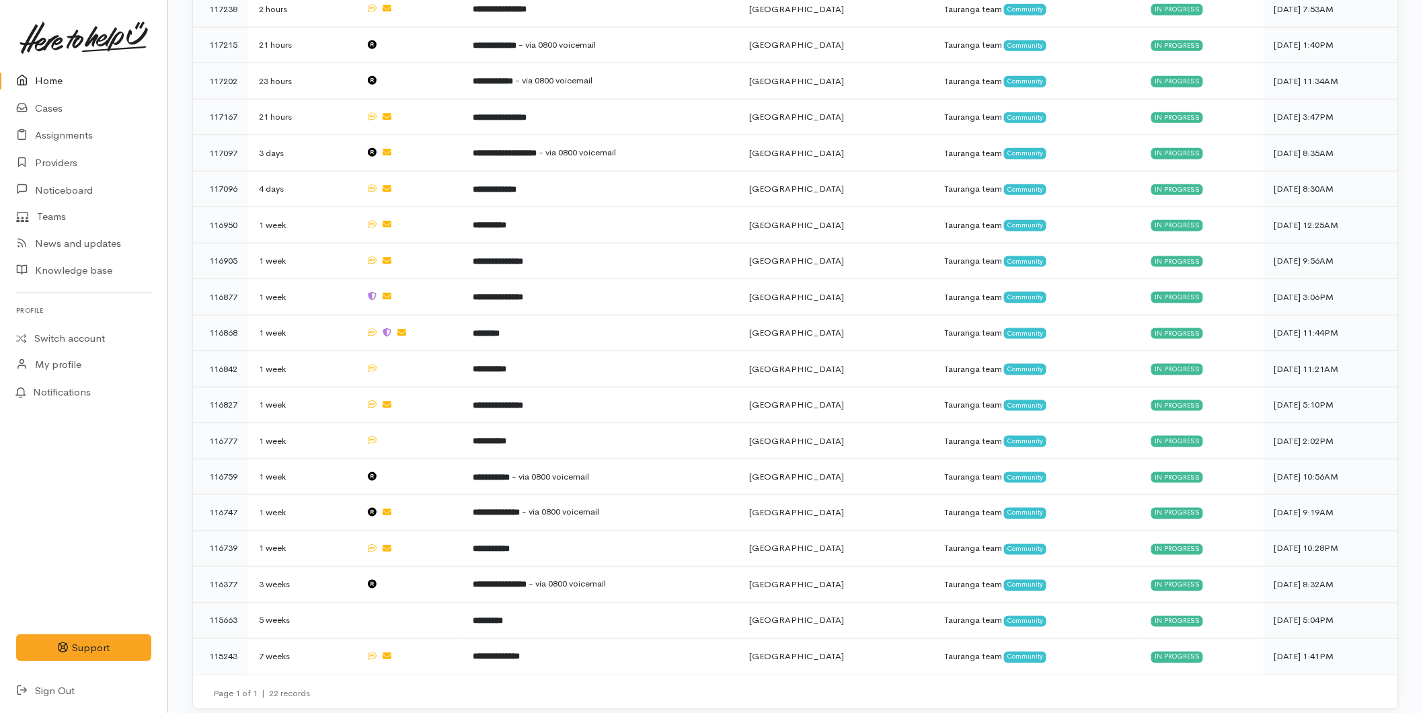
click at [32, 73] on icon at bounding box center [25, 81] width 19 height 17
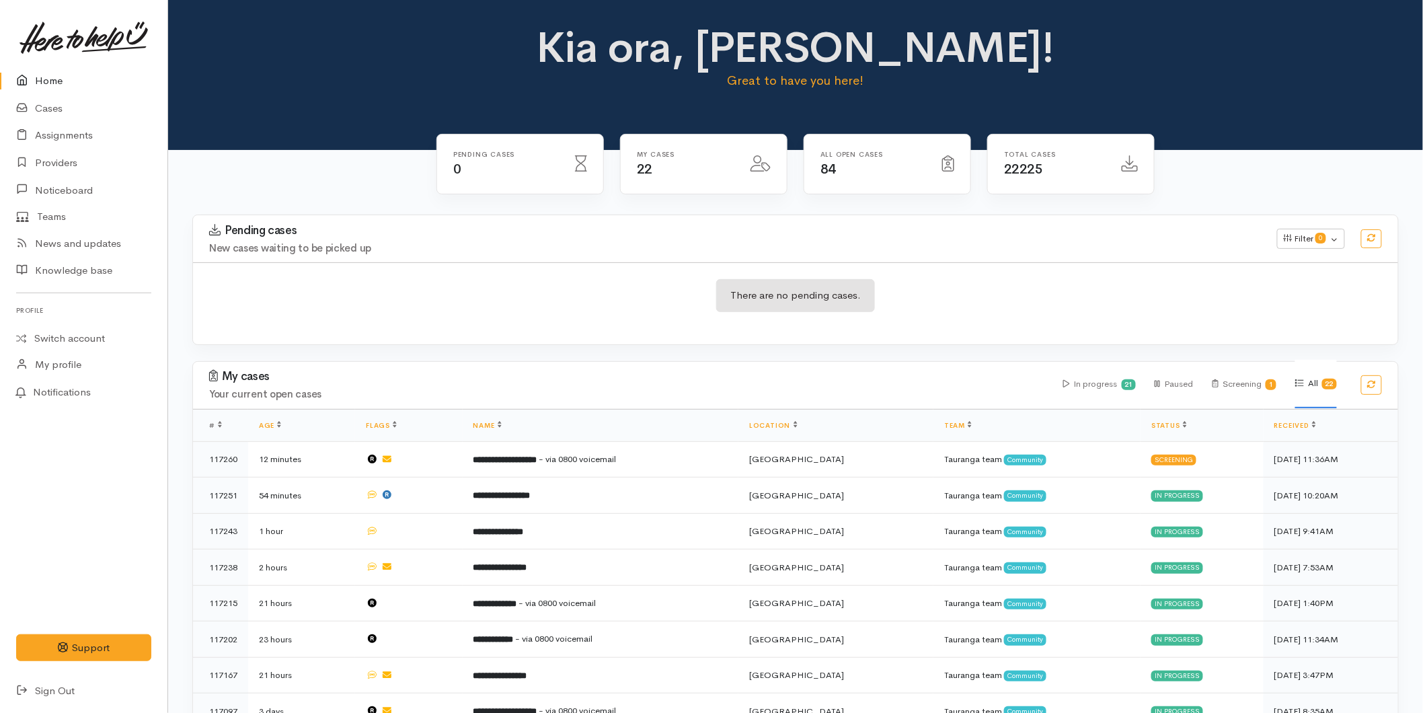
click at [50, 85] on link "Home" at bounding box center [83, 81] width 167 height 28
drag, startPoint x: 48, startPoint y: 84, endPoint x: 169, endPoint y: 117, distance: 125.4
click at [48, 83] on link "Home" at bounding box center [83, 81] width 167 height 28
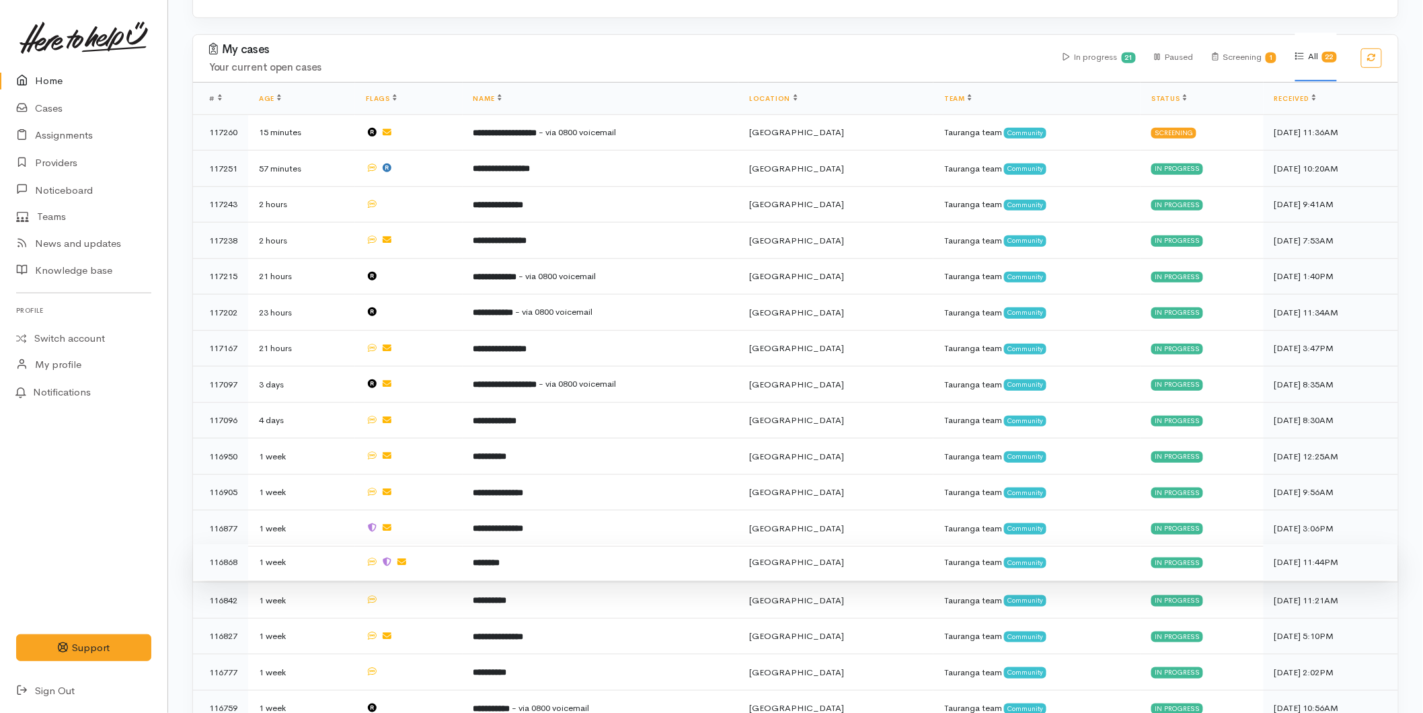
scroll to position [558, 0]
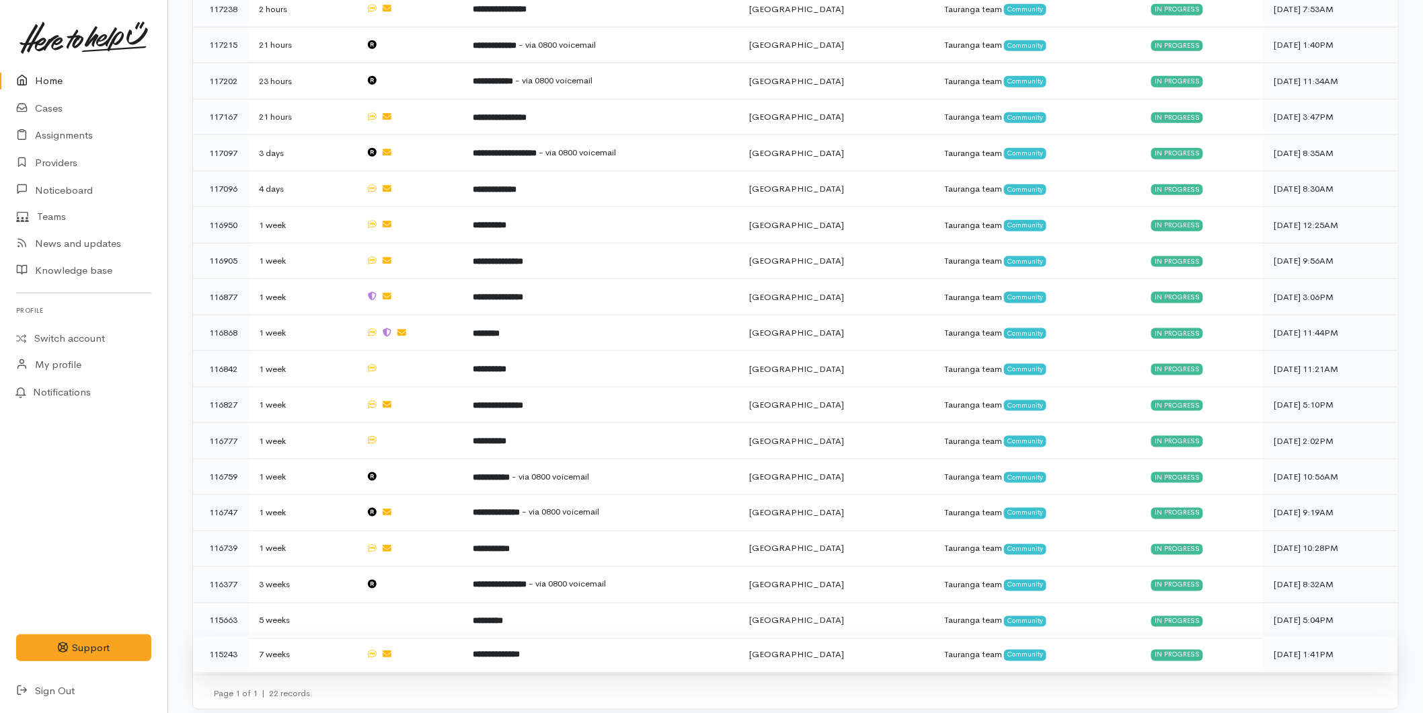
click at [536, 653] on td "**********" at bounding box center [601, 655] width 276 height 36
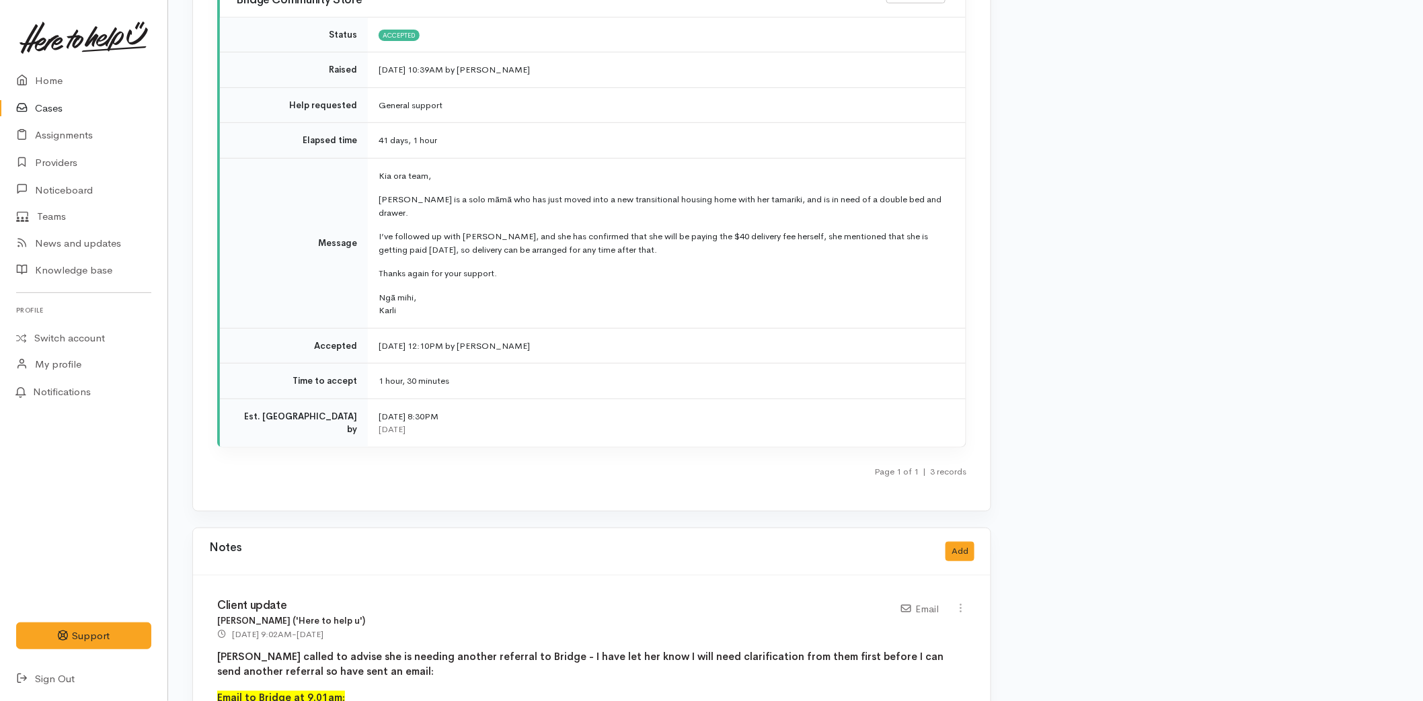
scroll to position [2539, 0]
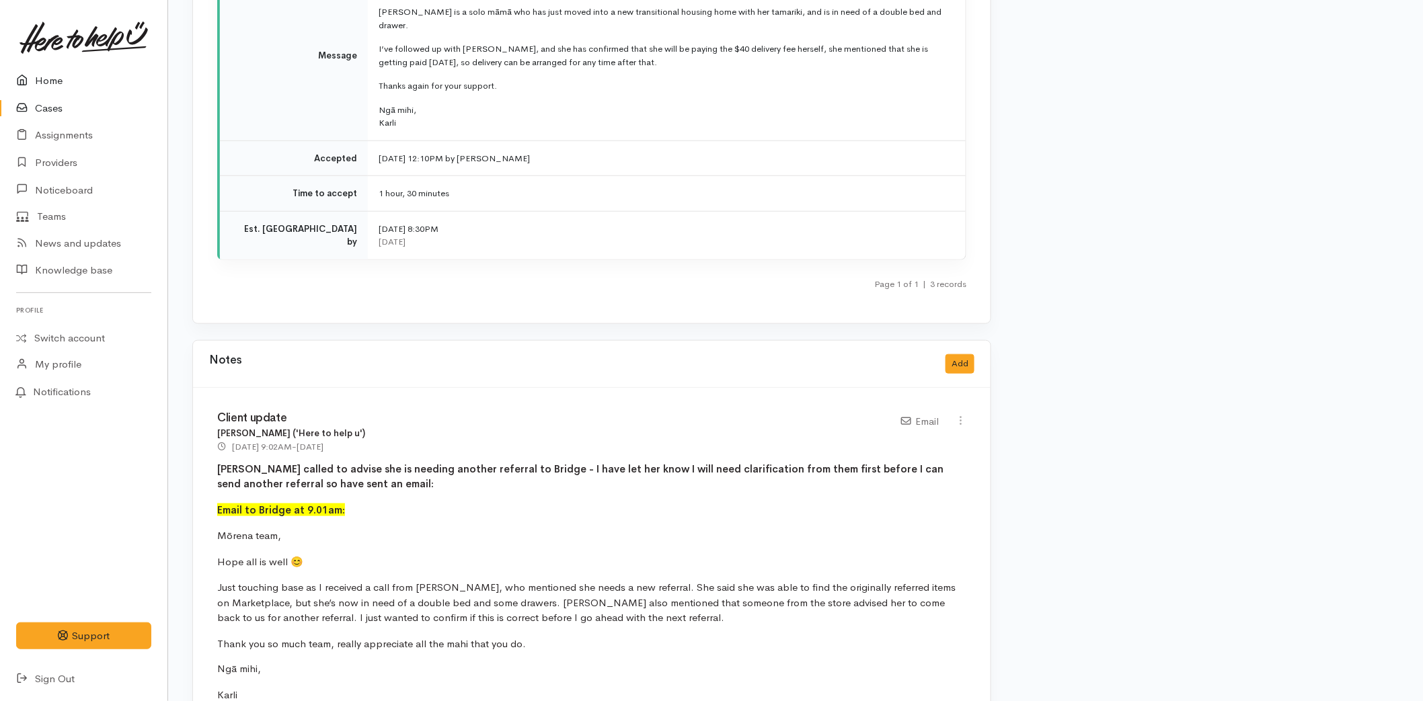
click at [69, 73] on link "Home" at bounding box center [83, 81] width 167 height 28
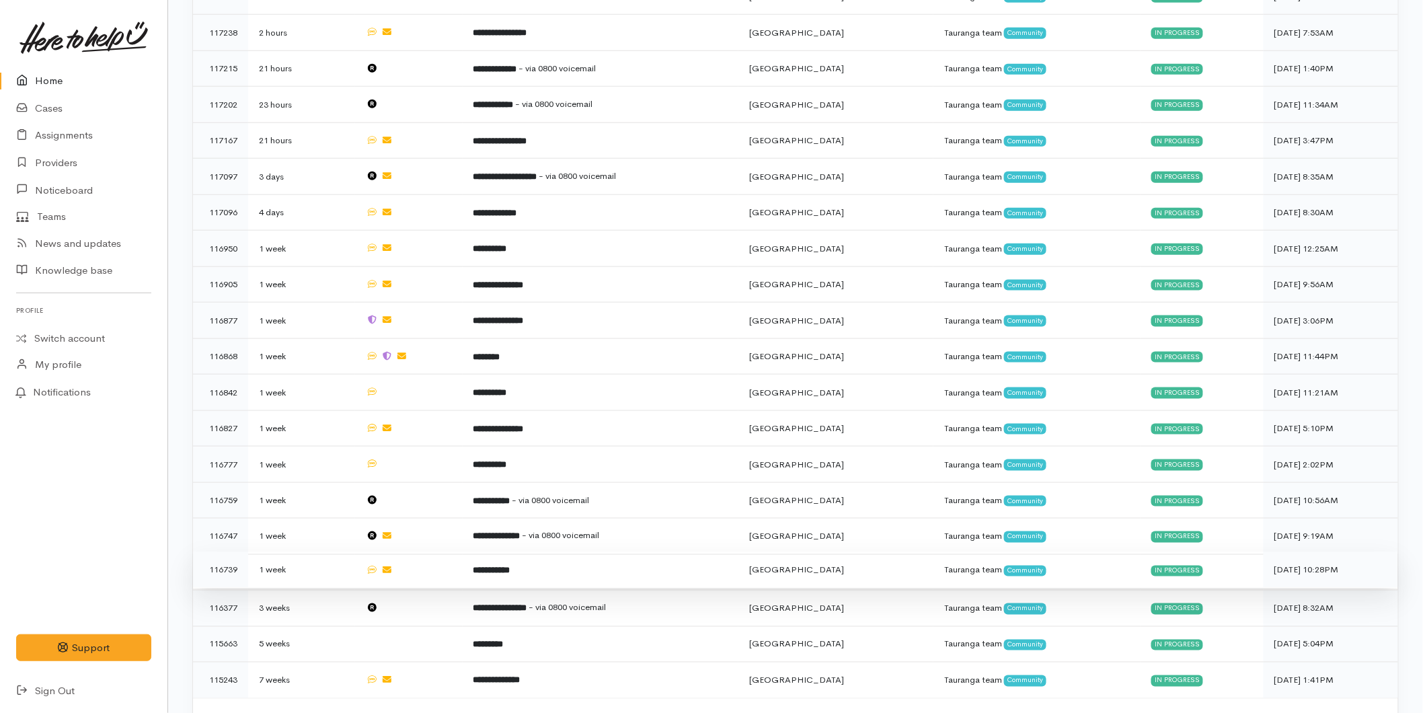
scroll to position [558, 0]
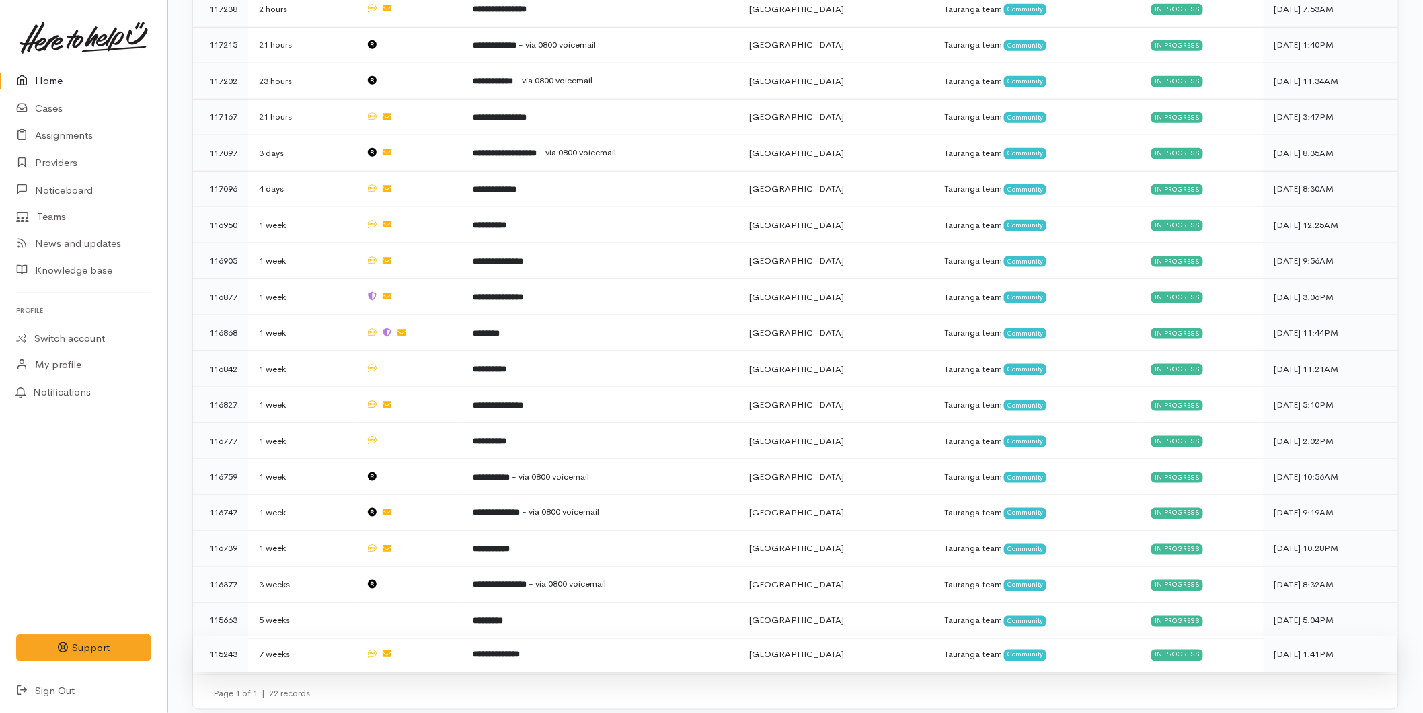
click at [484, 639] on td "**********" at bounding box center [601, 655] width 276 height 36
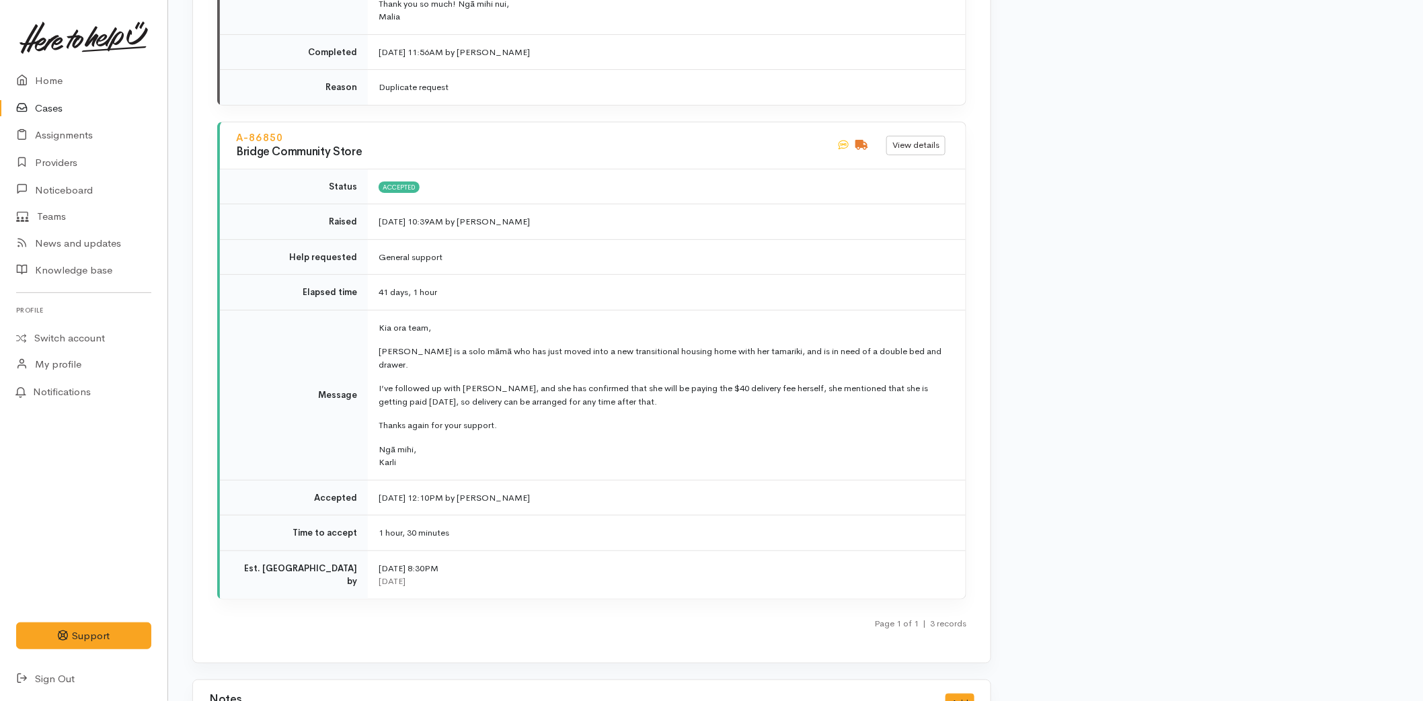
scroll to position [2166, 0]
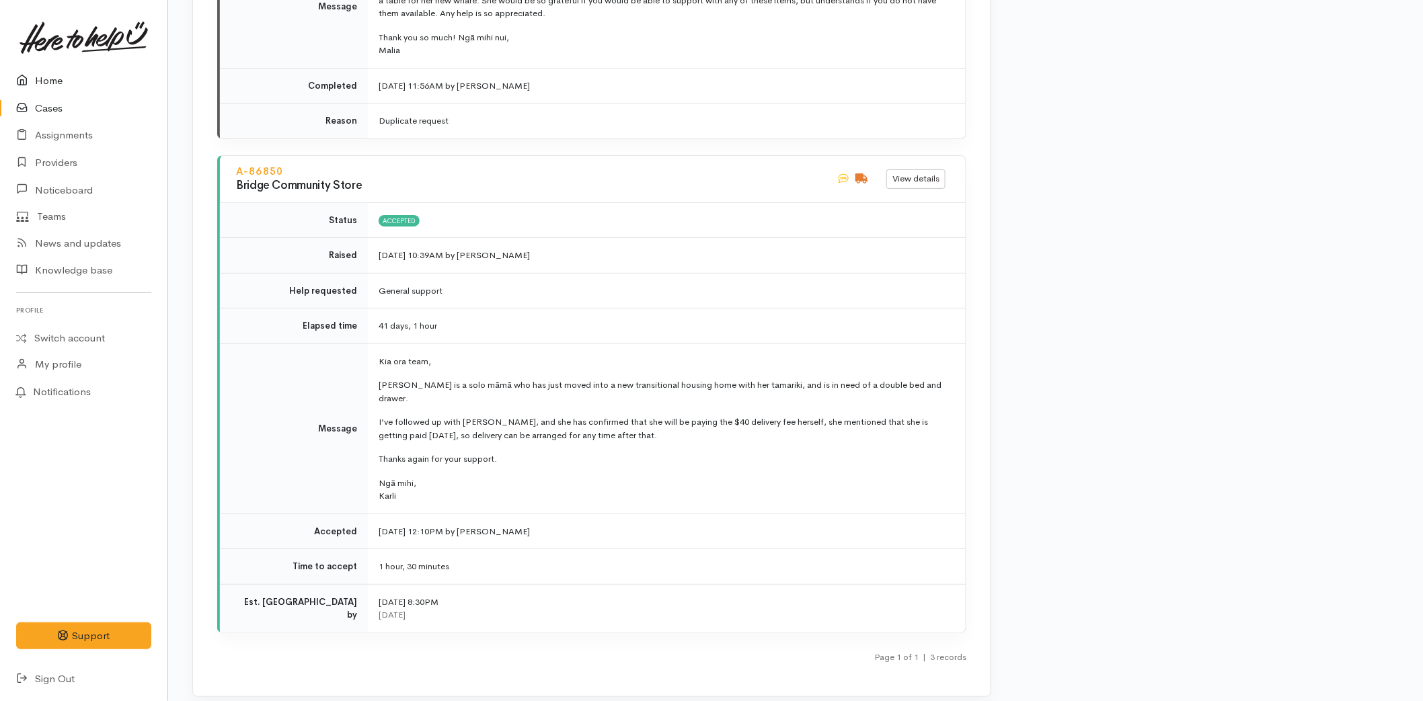
click at [74, 72] on link "Home" at bounding box center [83, 81] width 167 height 28
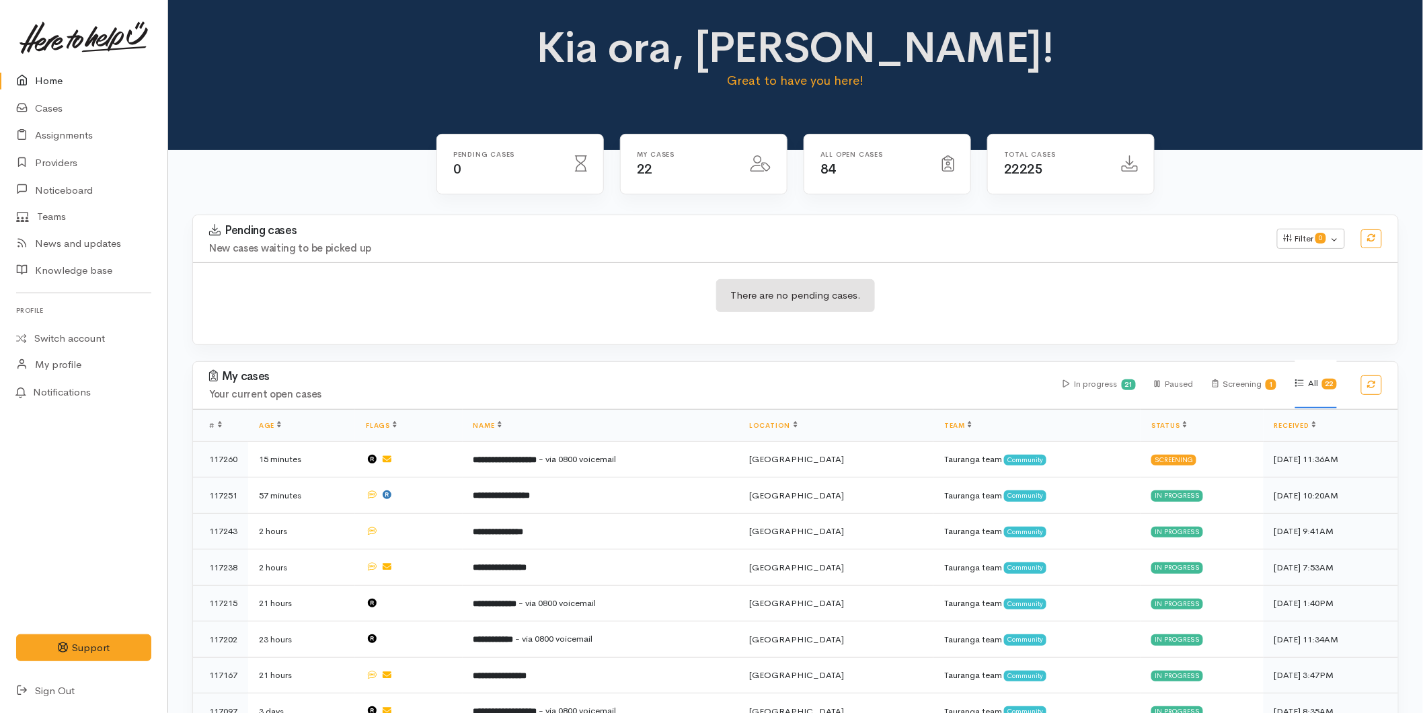
click at [56, 78] on link "Home" at bounding box center [83, 81] width 167 height 28
click at [48, 78] on link "Home" at bounding box center [83, 81] width 167 height 28
click at [36, 79] on link "Home" at bounding box center [83, 81] width 167 height 28
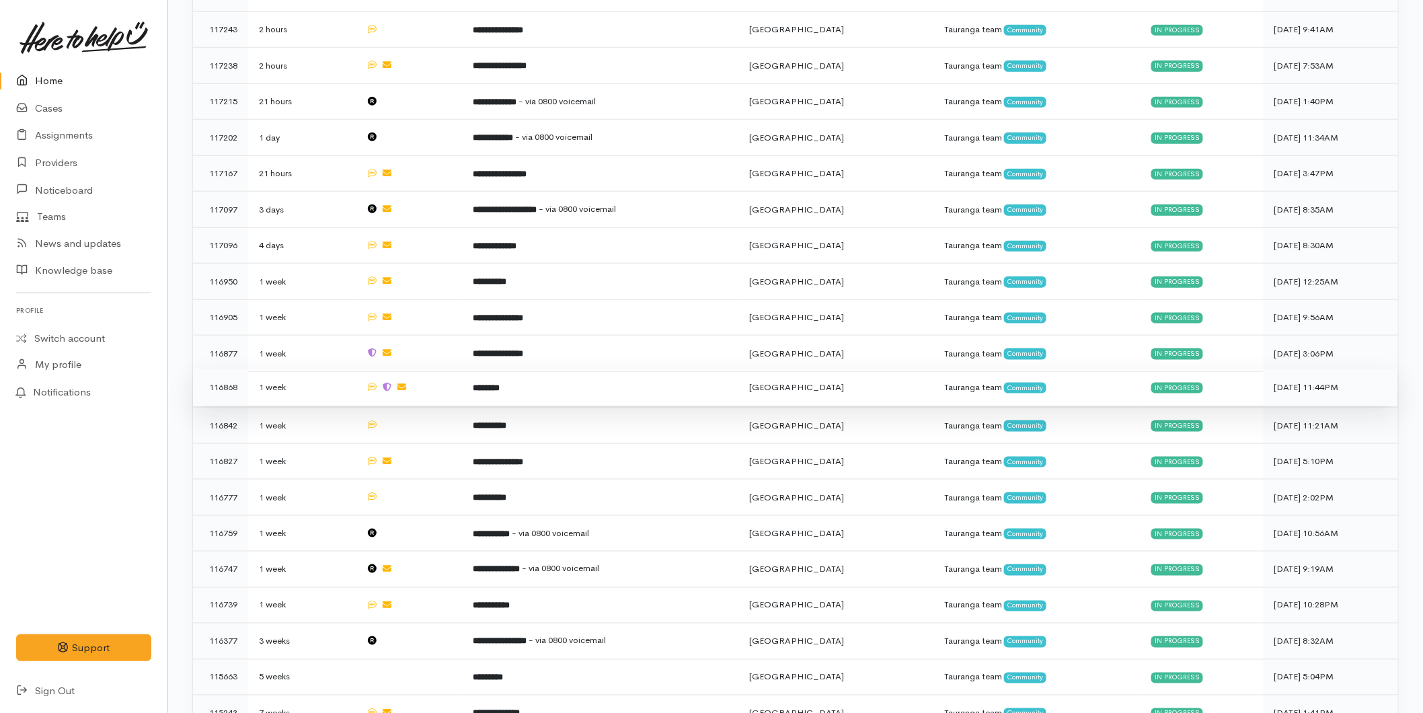
scroll to position [558, 0]
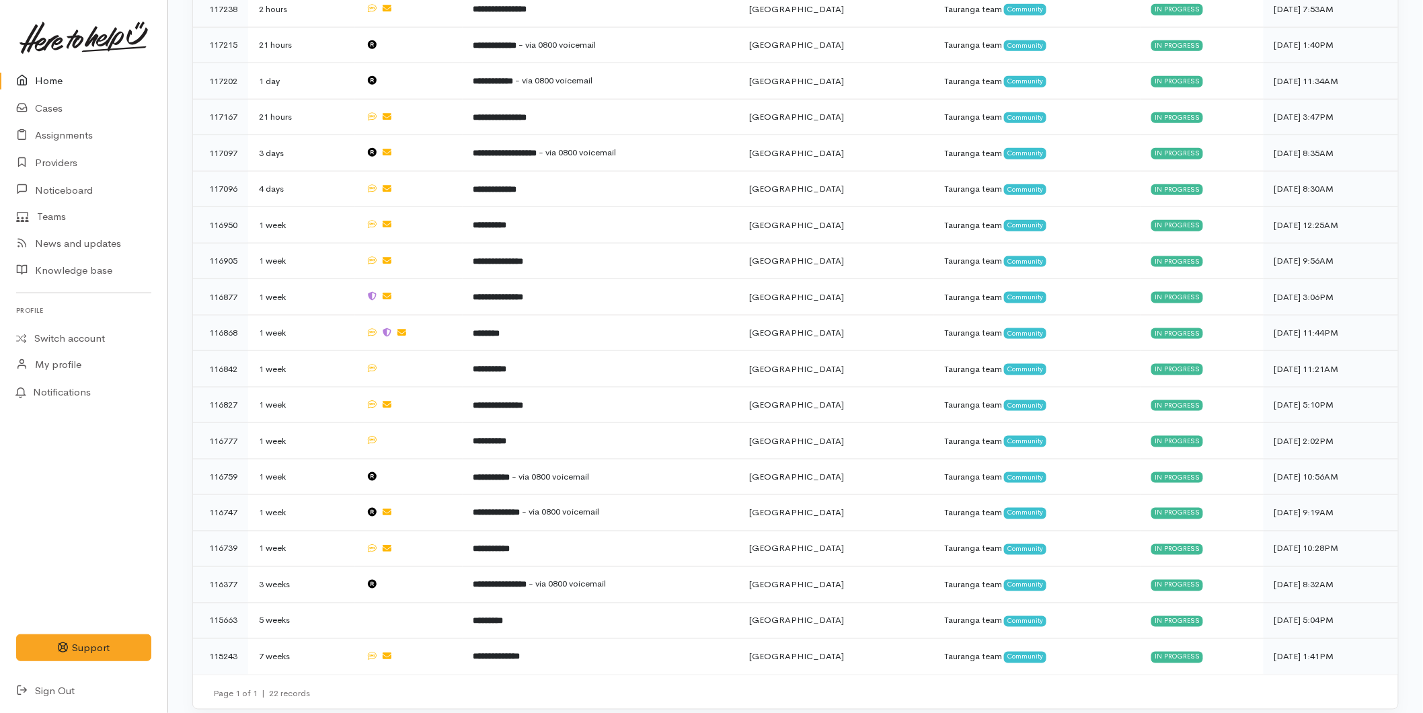
click at [67, 75] on link "Home" at bounding box center [83, 81] width 167 height 28
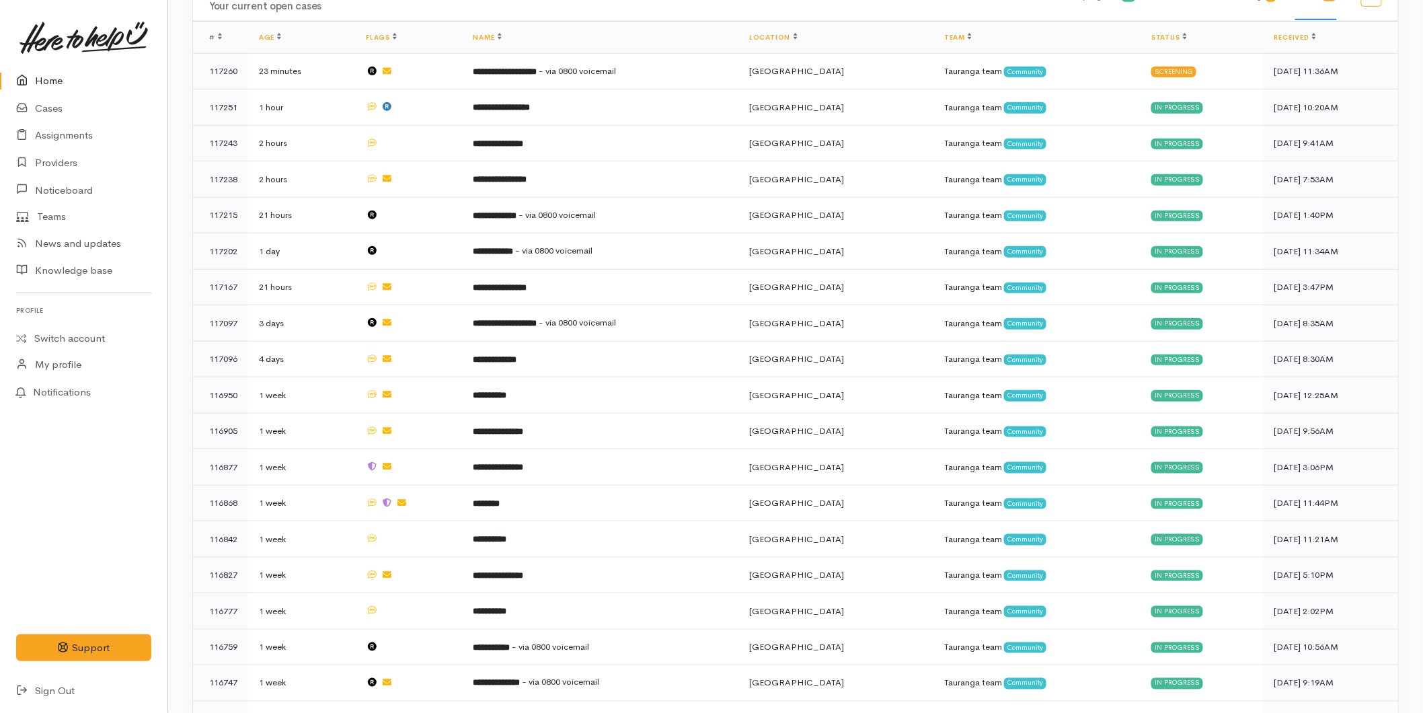
scroll to position [558, 0]
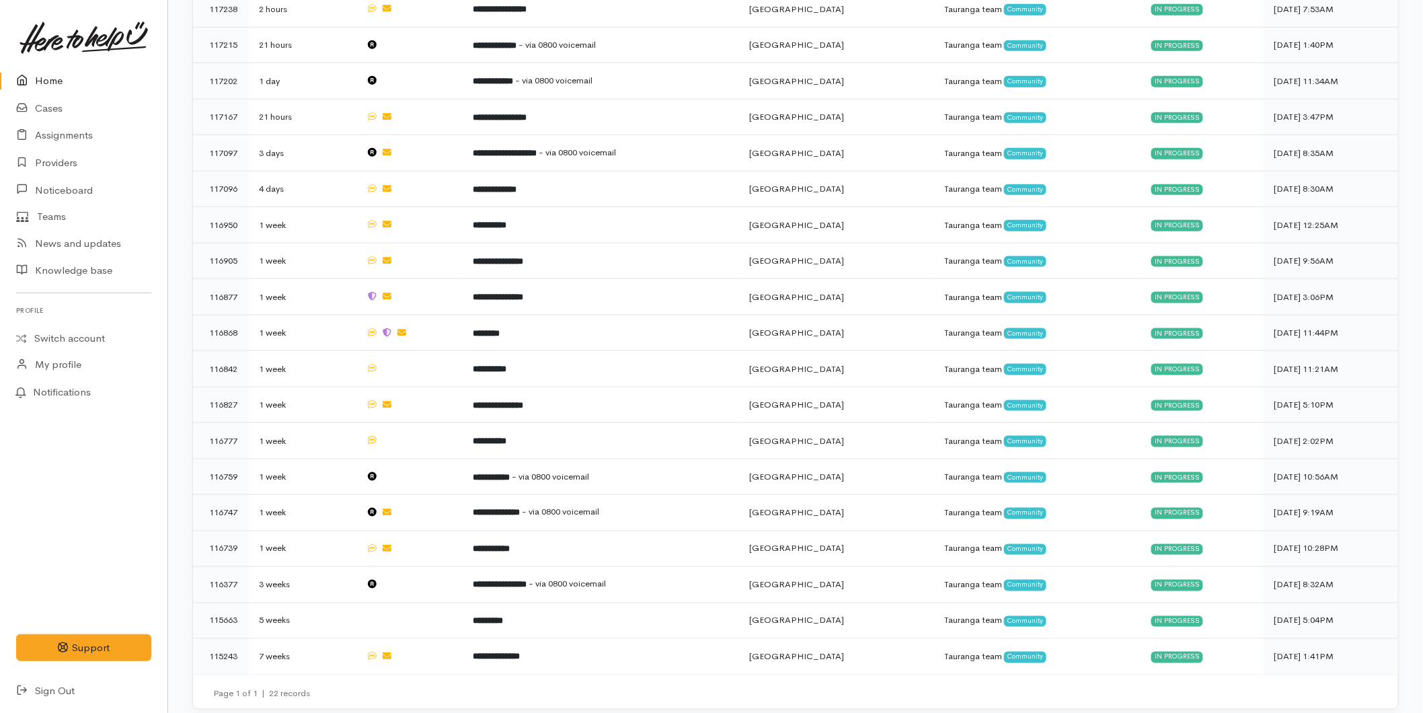
click at [21, 83] on icon at bounding box center [25, 81] width 19 height 17
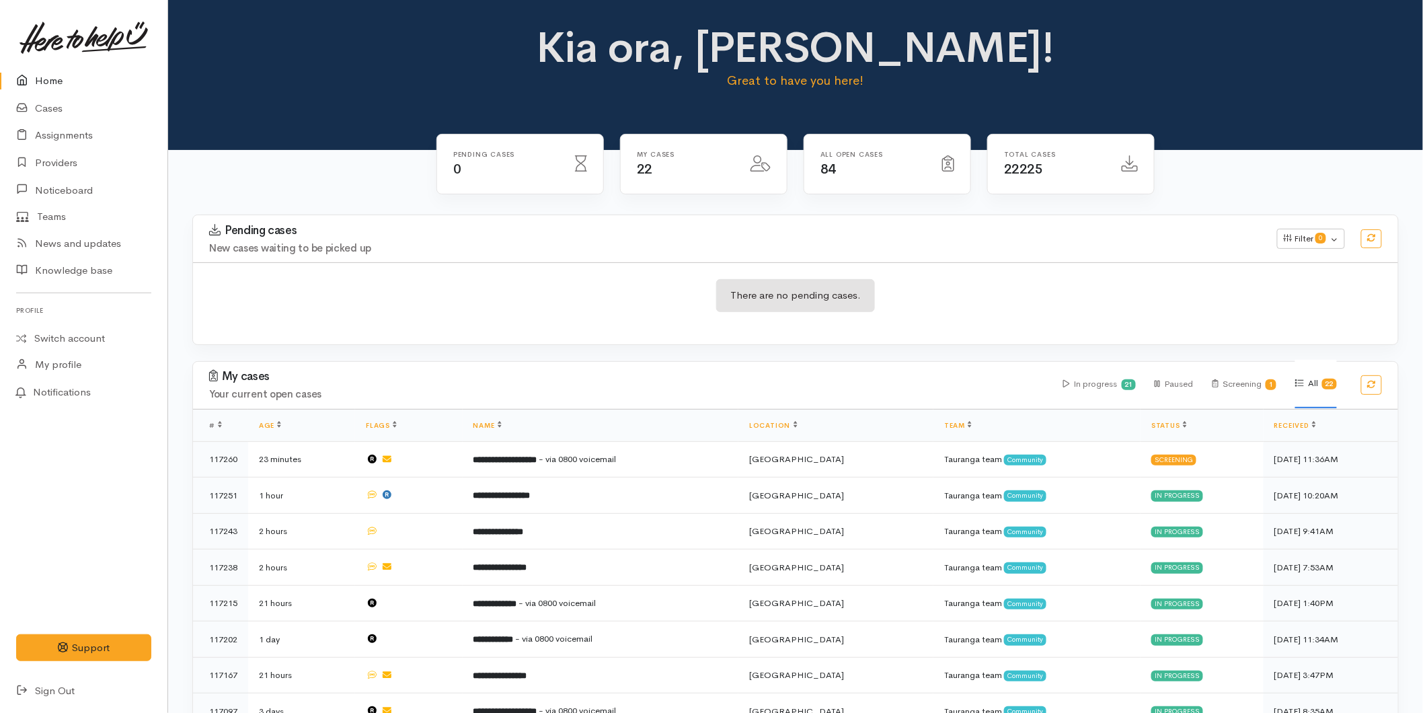
click at [50, 73] on link "Home" at bounding box center [83, 81] width 167 height 28
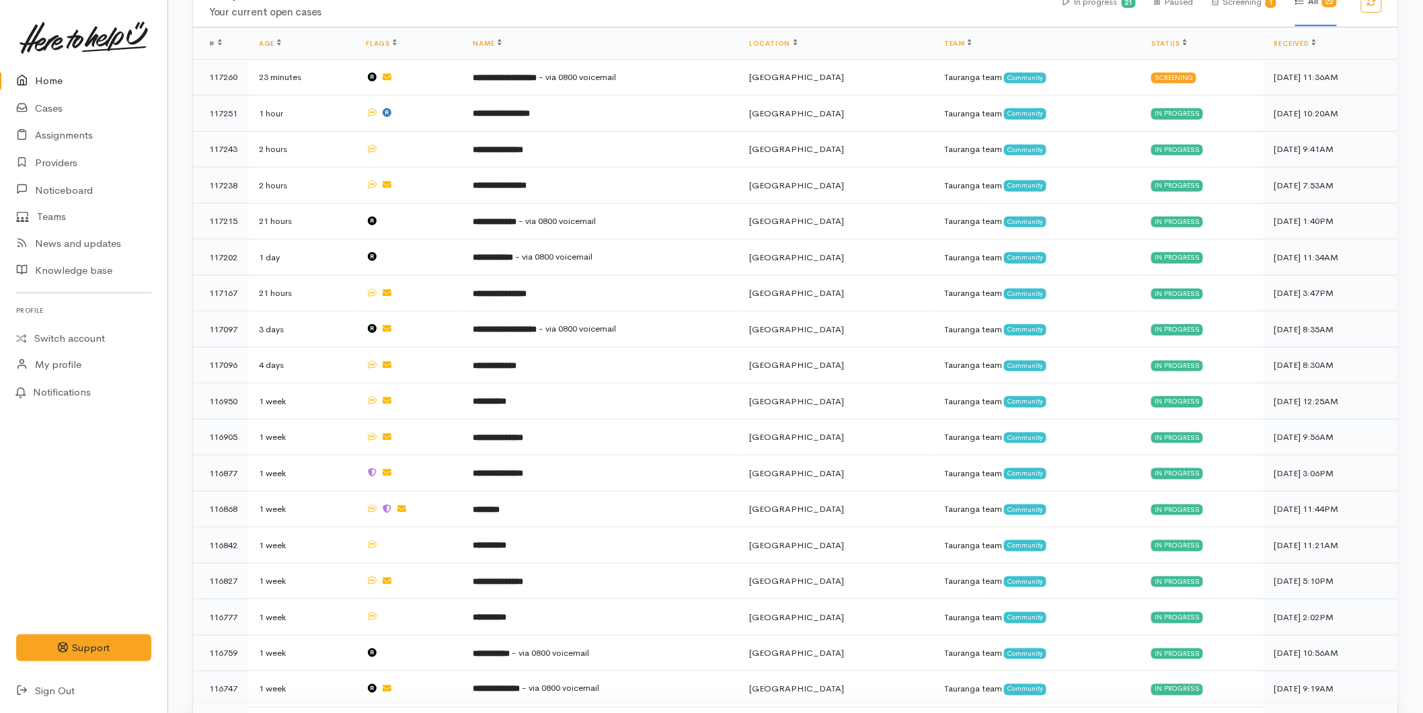
scroll to position [558, 0]
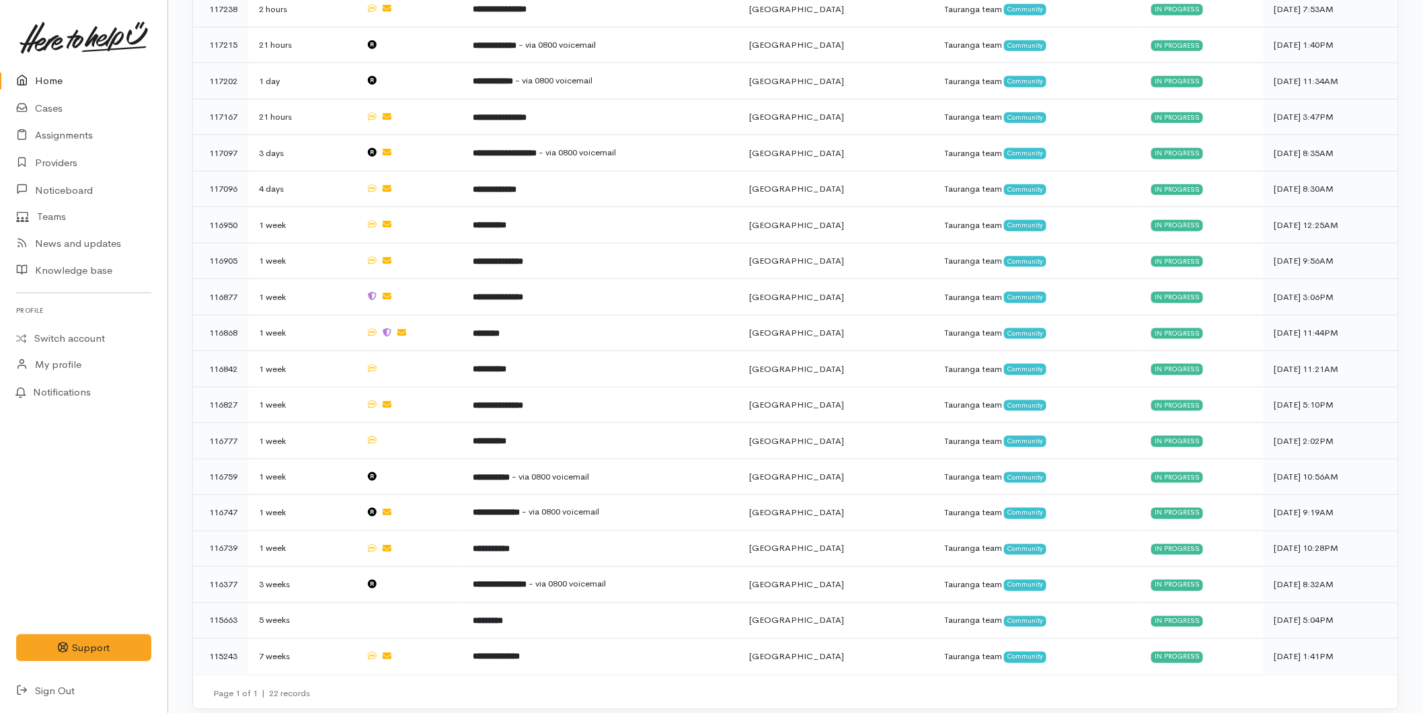
click at [57, 69] on link "Home" at bounding box center [83, 81] width 167 height 28
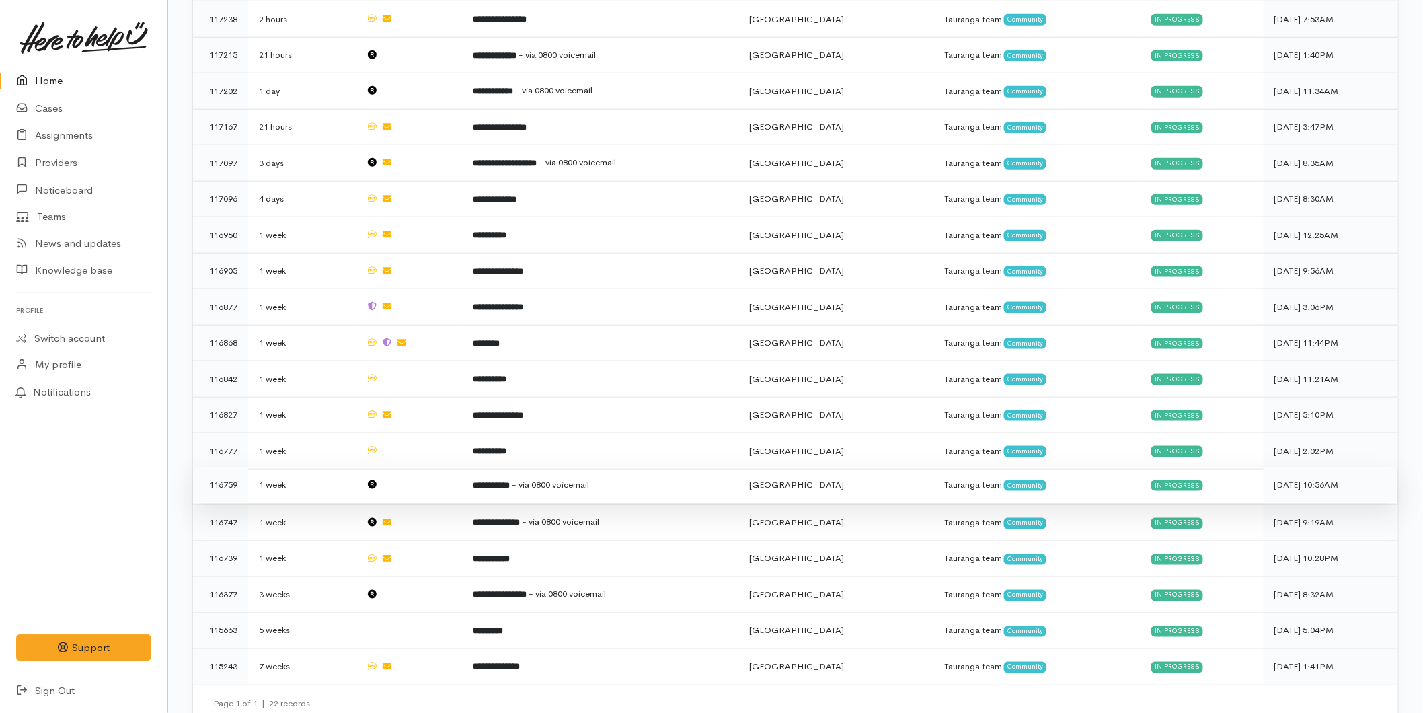
scroll to position [558, 0]
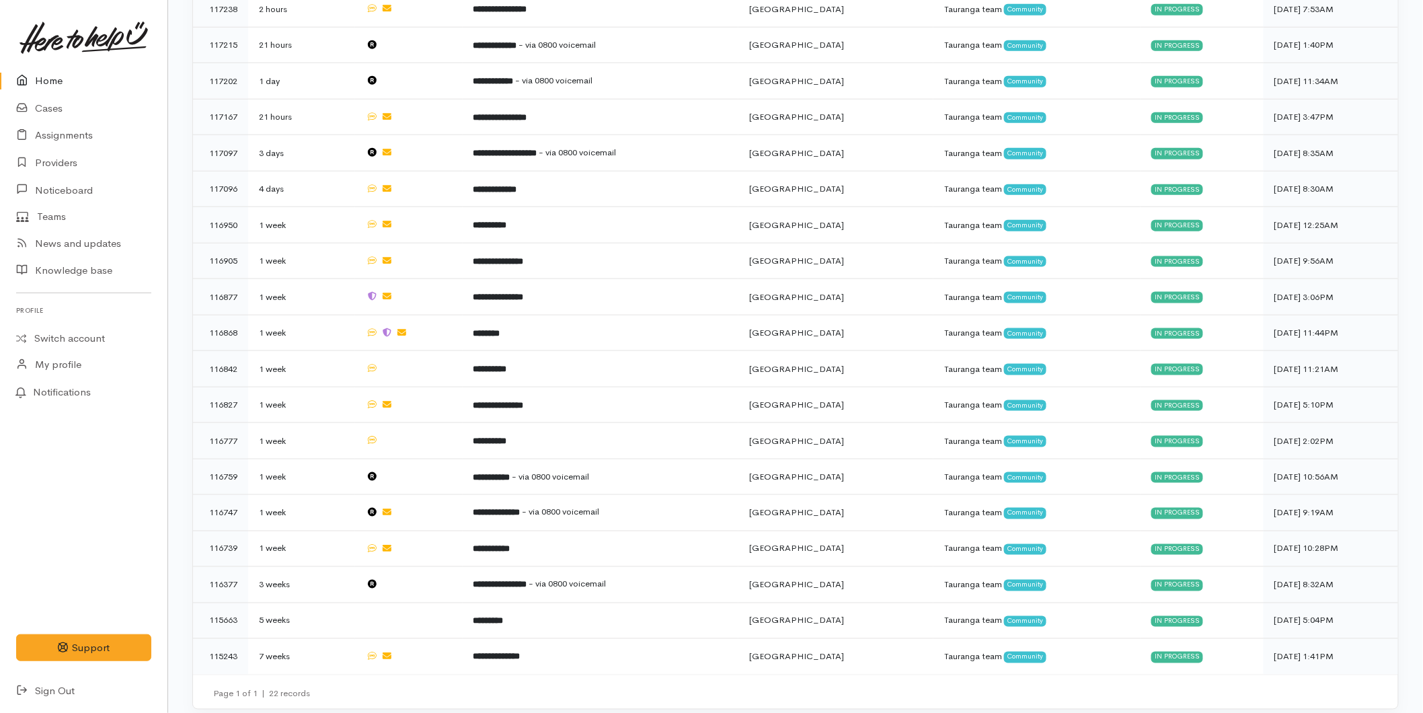
click at [43, 93] on link "Home" at bounding box center [83, 81] width 167 height 28
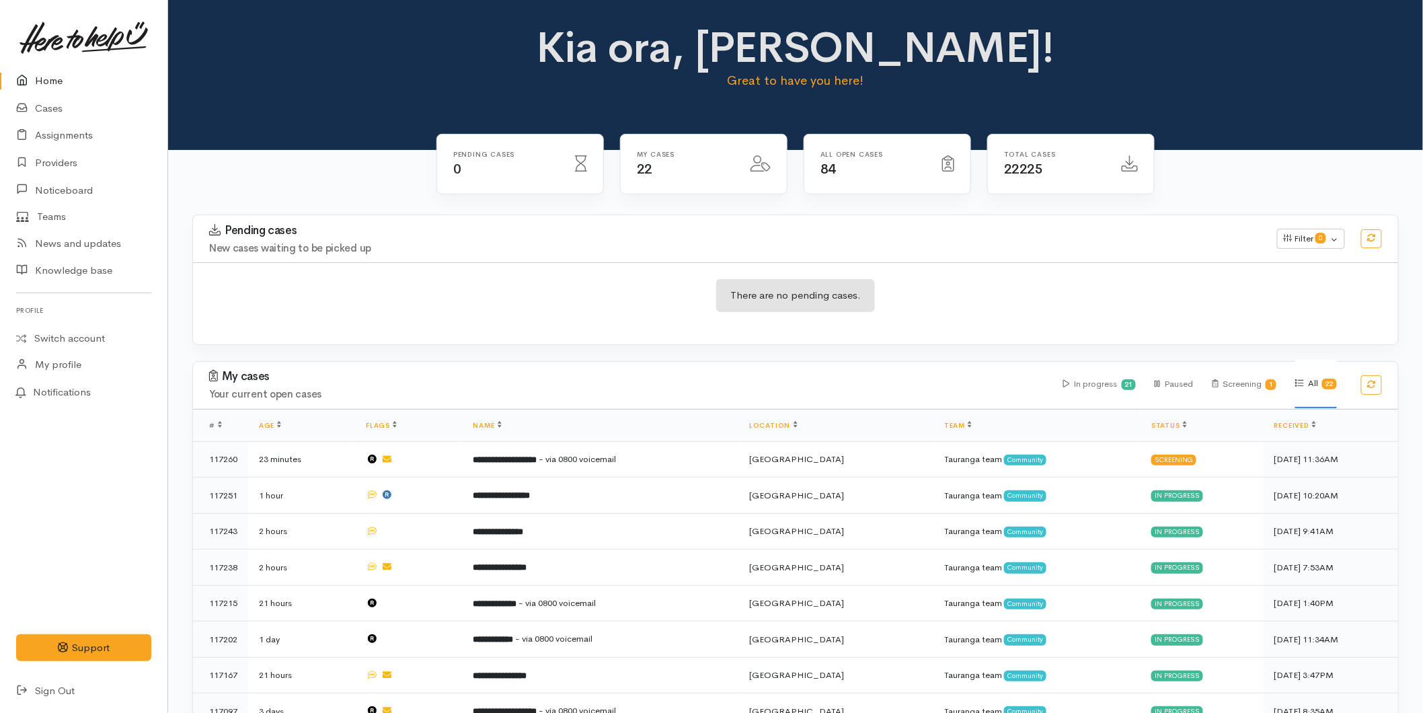
click at [64, 69] on link "Home" at bounding box center [83, 81] width 167 height 28
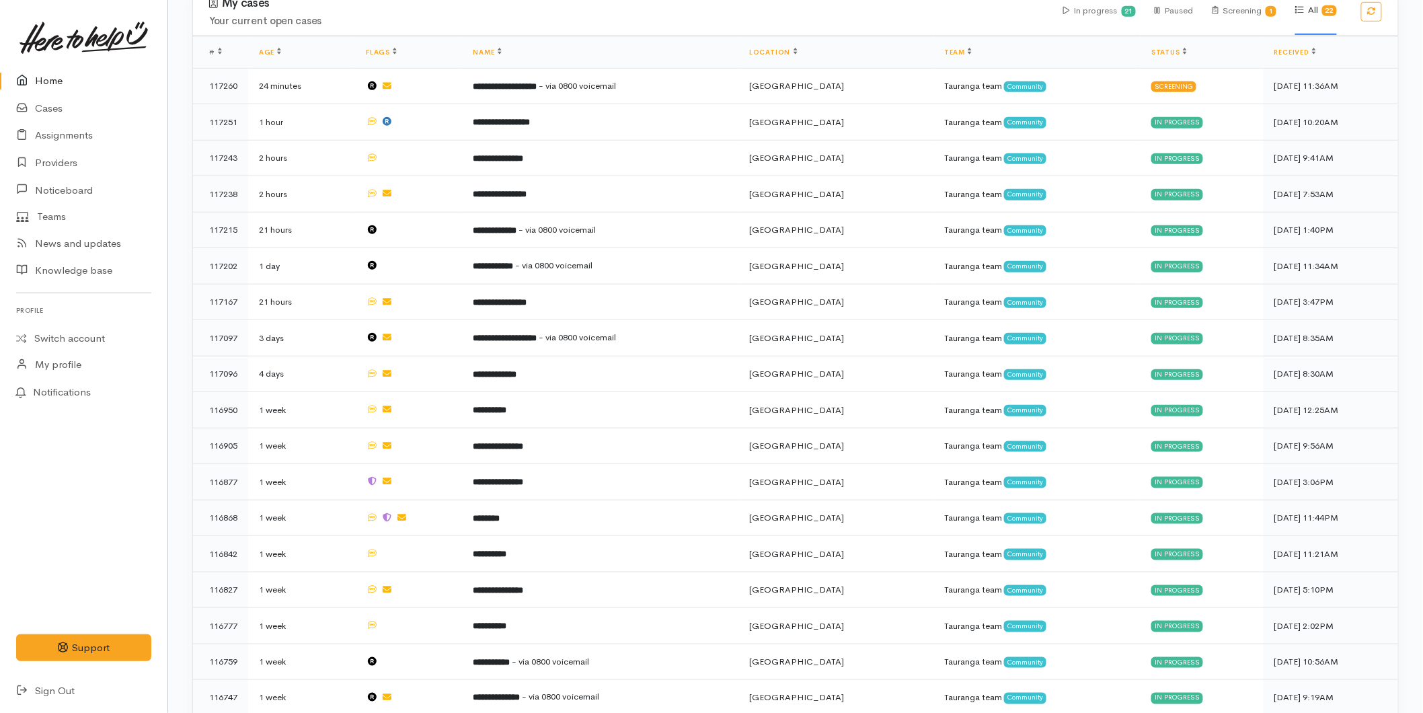
scroll to position [558, 0]
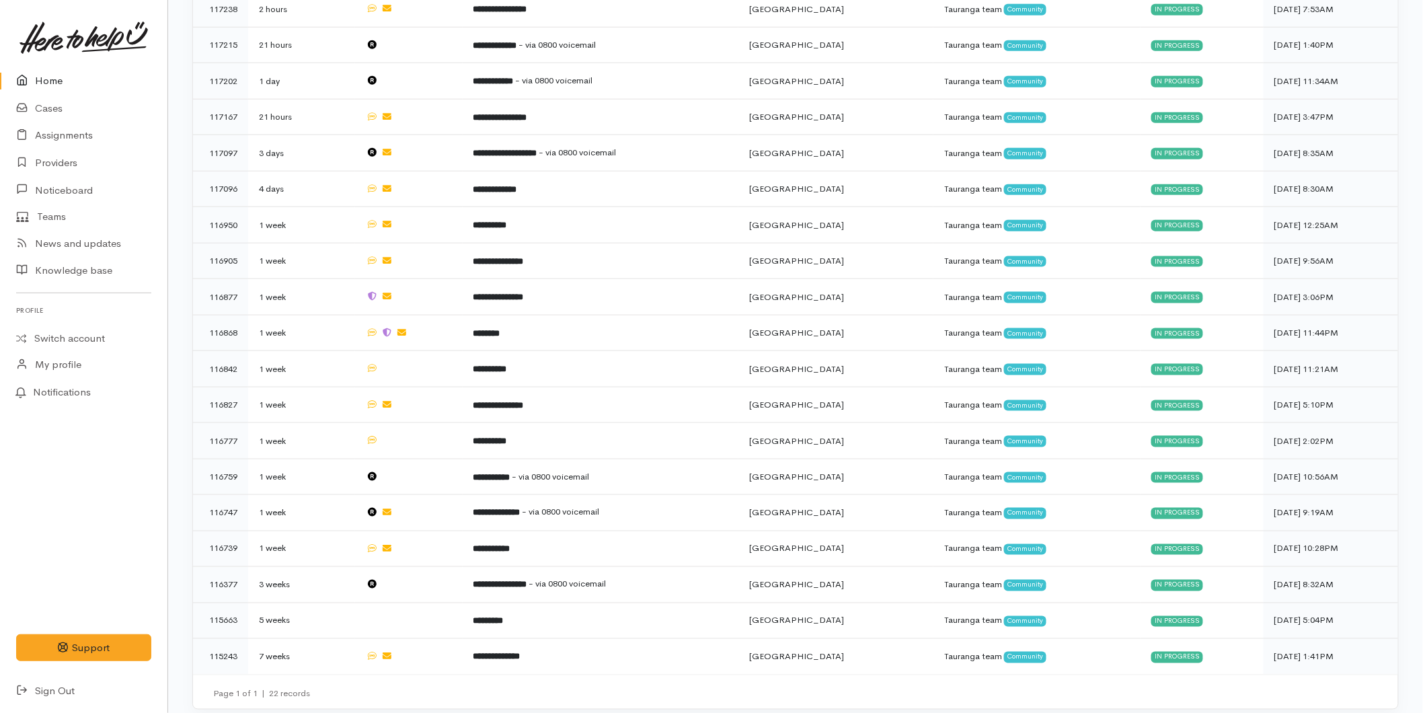
click at [51, 81] on link "Home" at bounding box center [83, 81] width 167 height 28
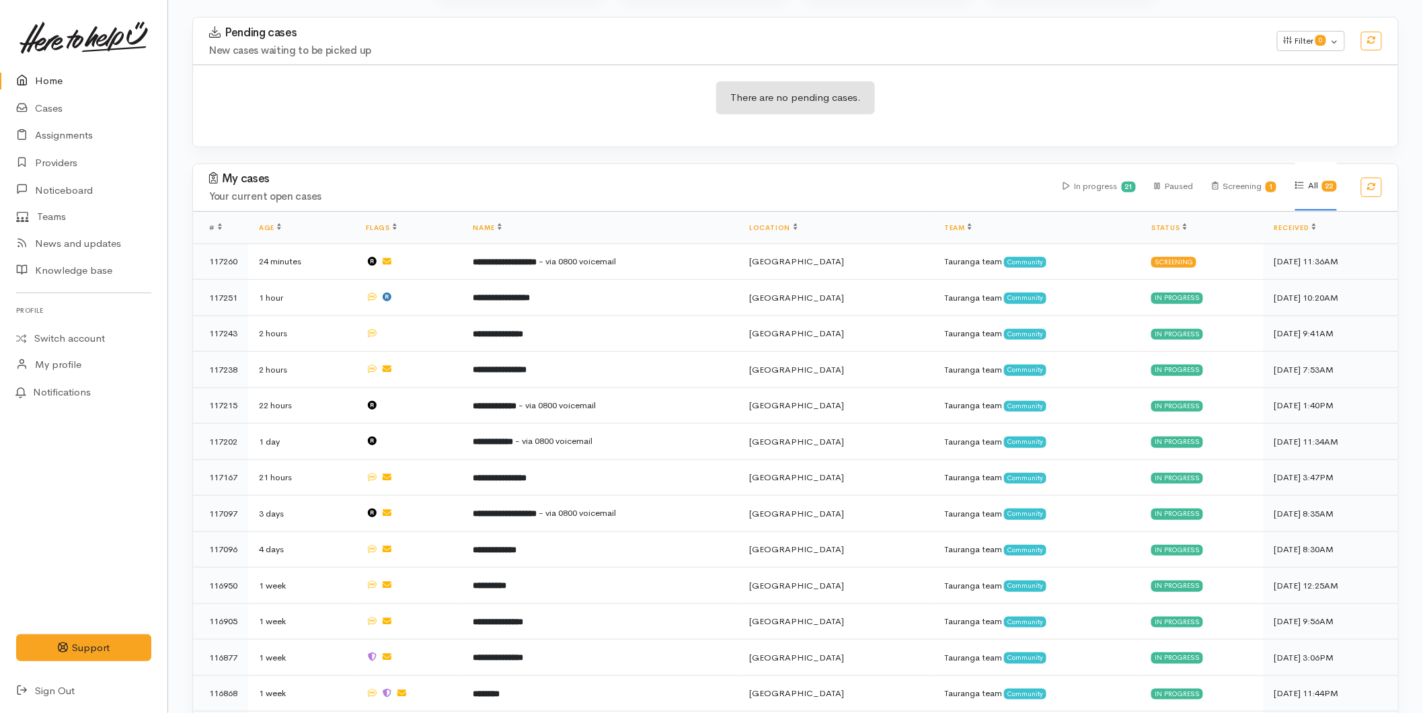
scroll to position [558, 0]
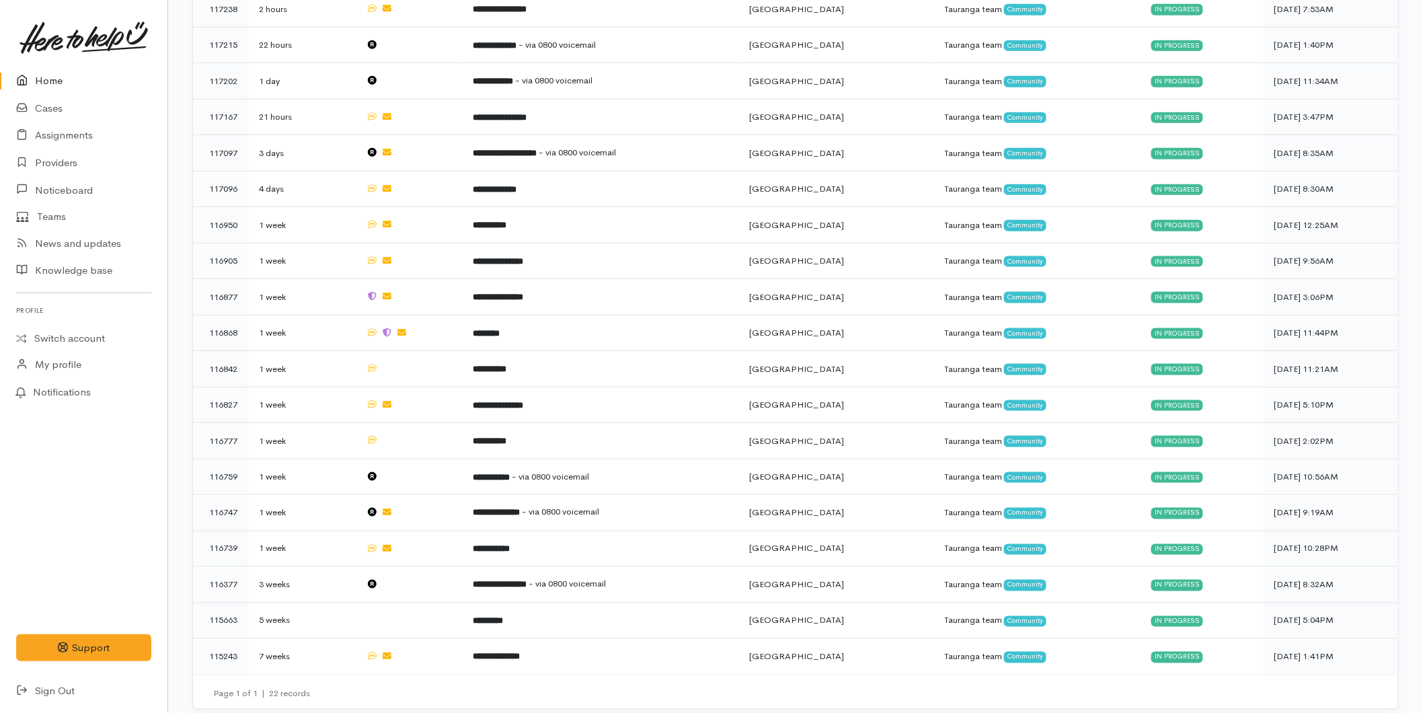
click at [70, 67] on link "Home" at bounding box center [83, 81] width 167 height 28
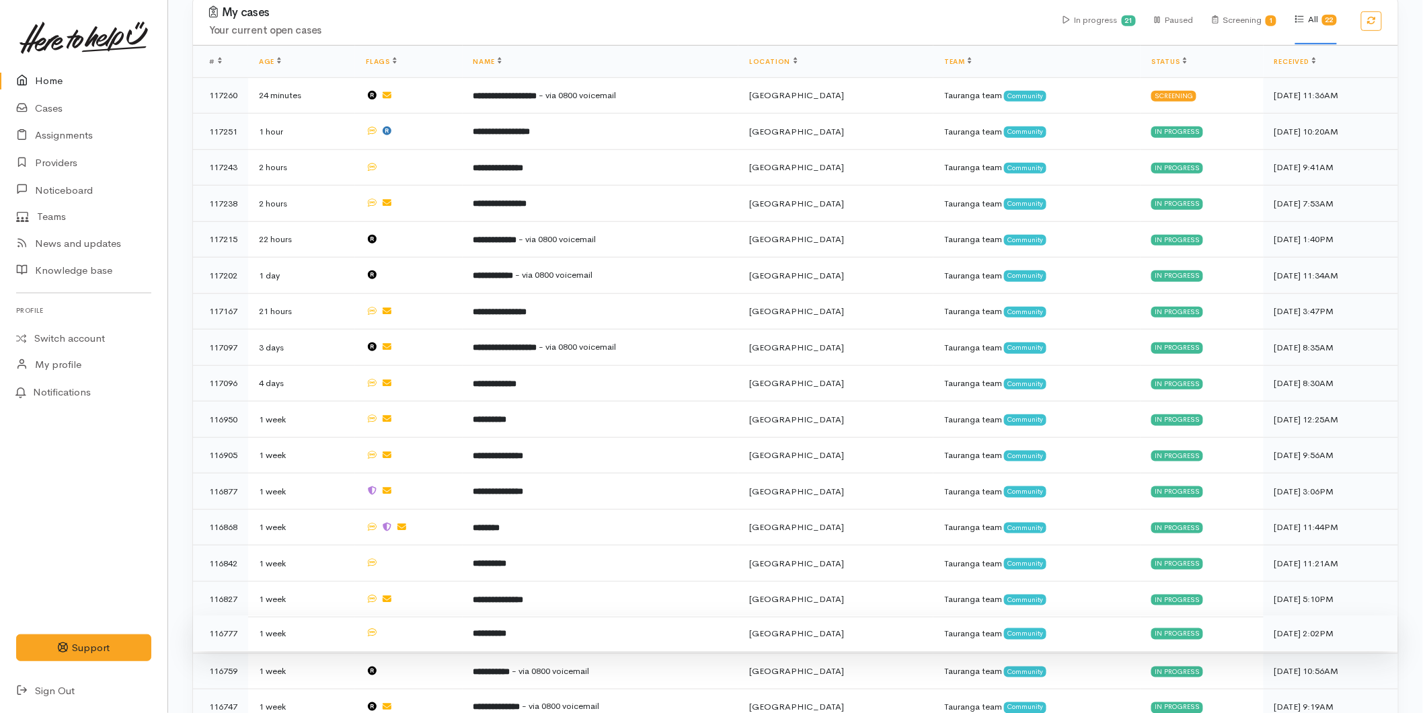
scroll to position [110, 0]
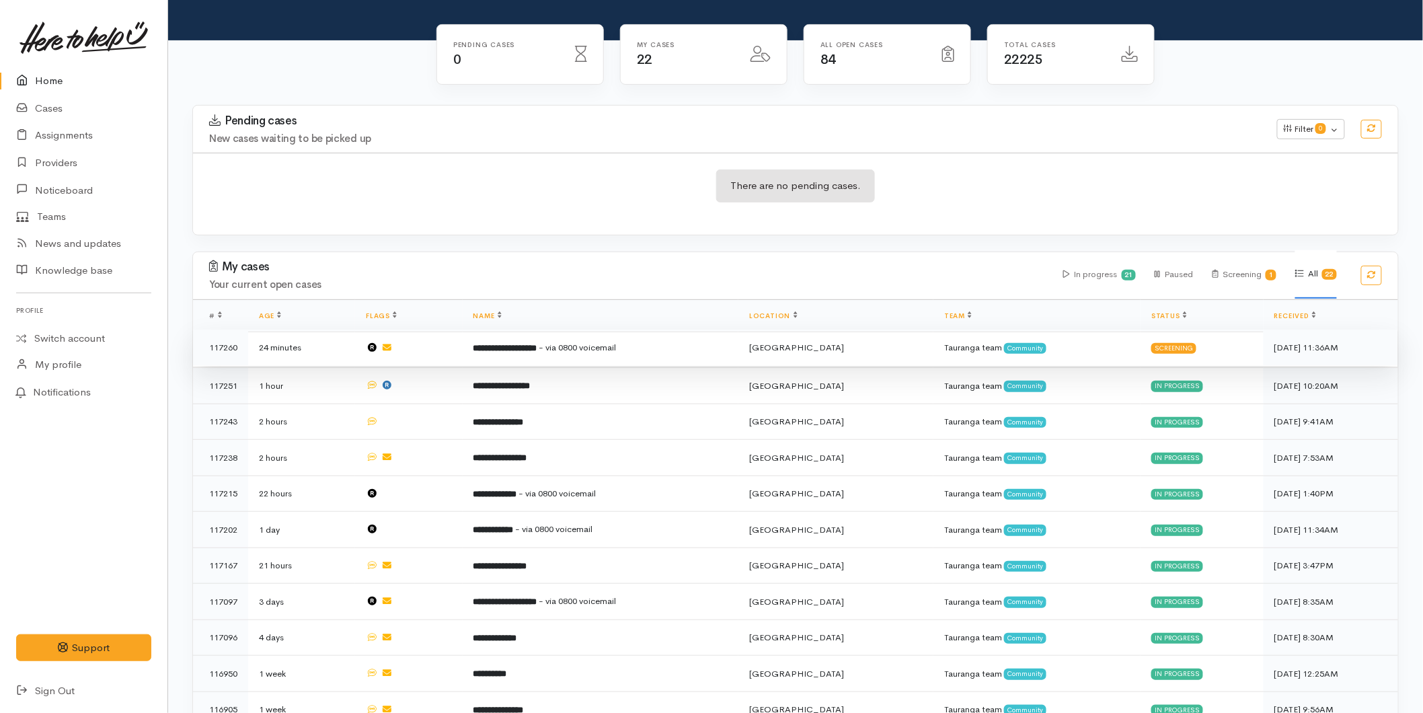
click at [537, 352] on b "**********" at bounding box center [505, 348] width 64 height 9
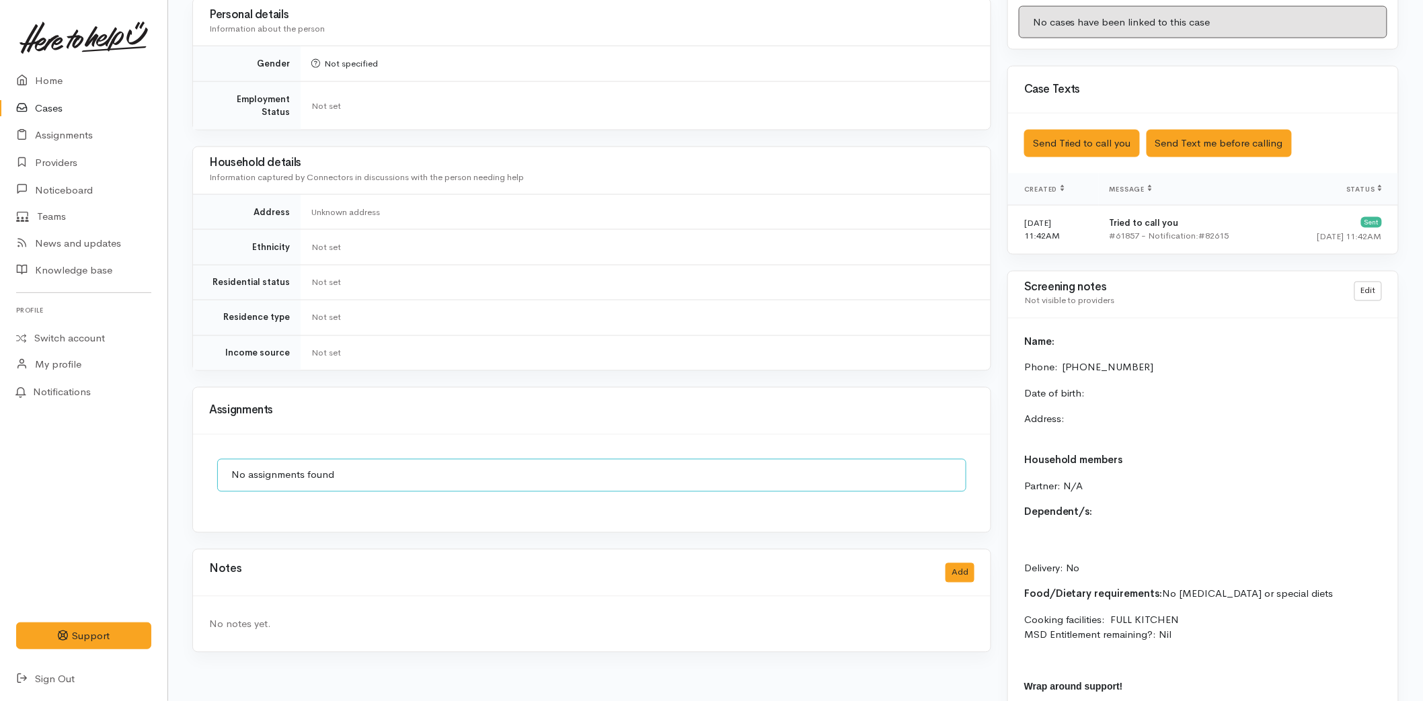
scroll to position [888, 0]
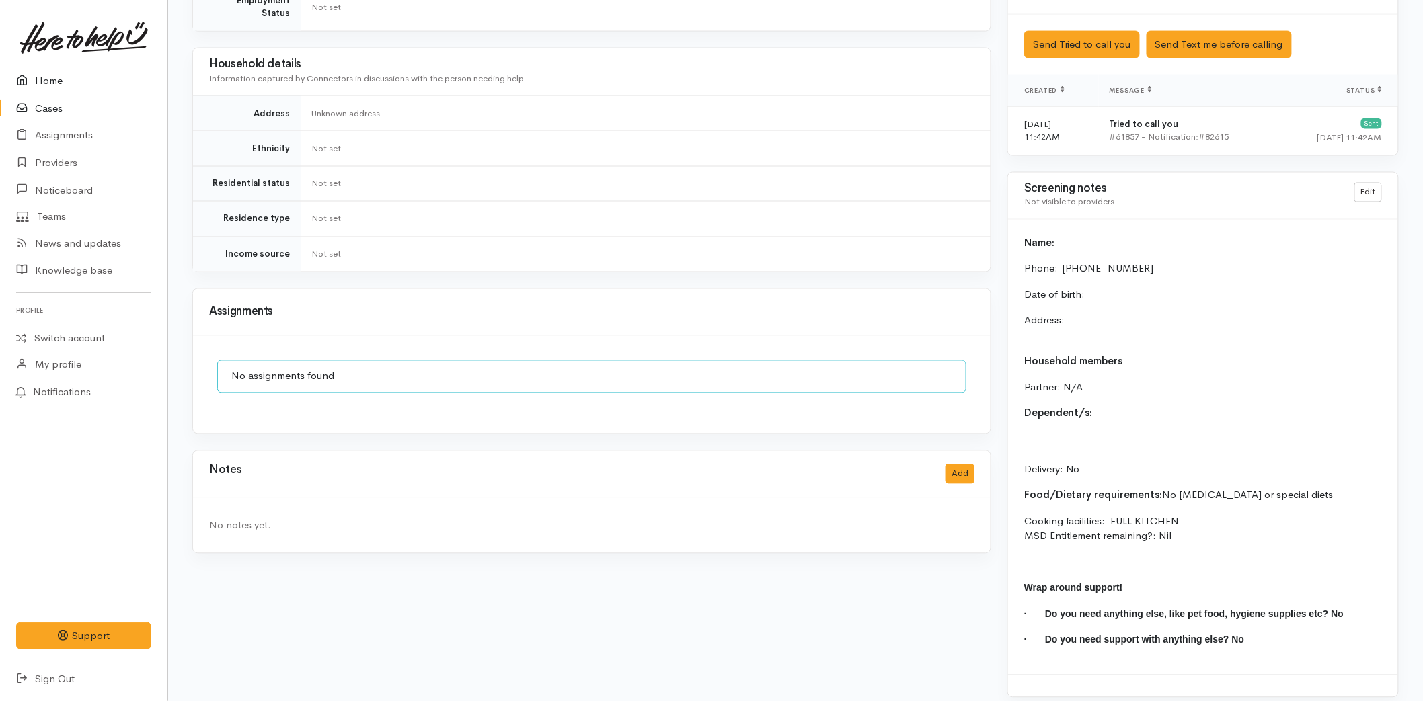
click at [73, 87] on link "Home" at bounding box center [83, 81] width 167 height 28
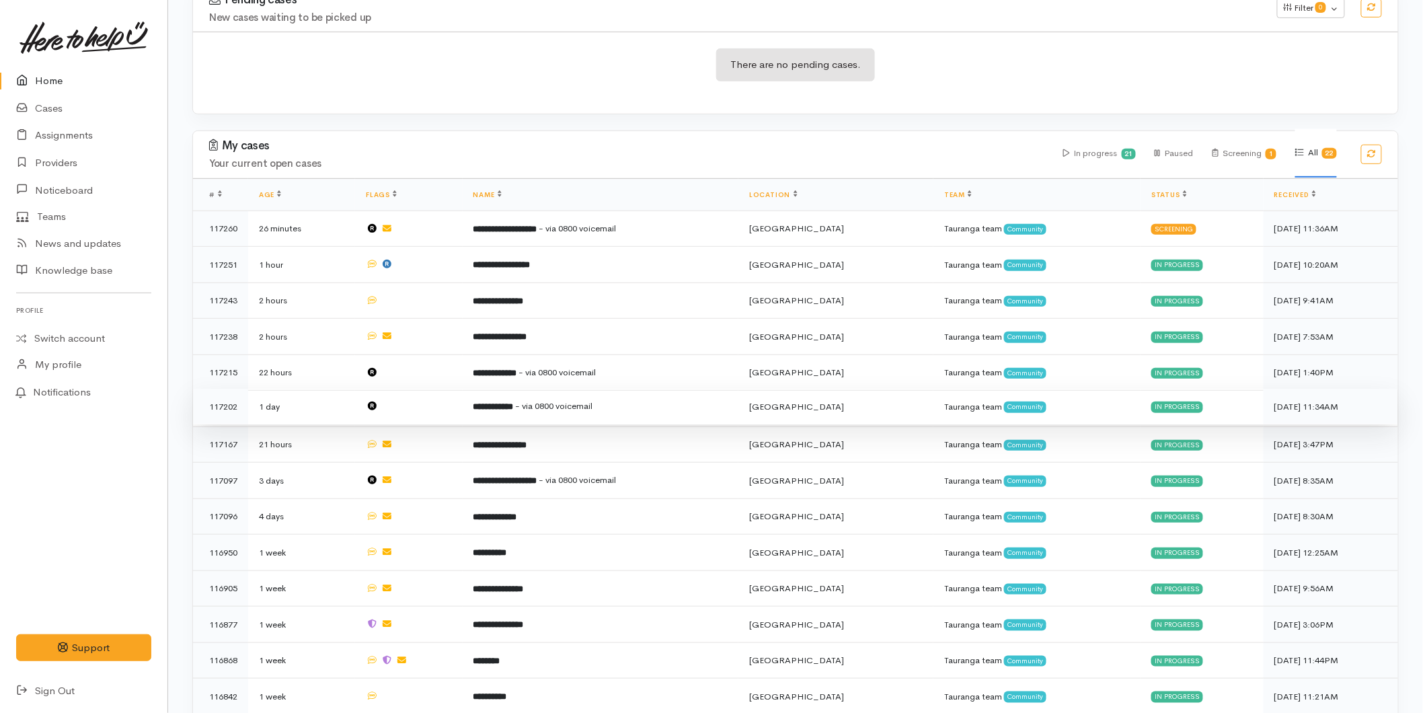
scroll to position [224, 0]
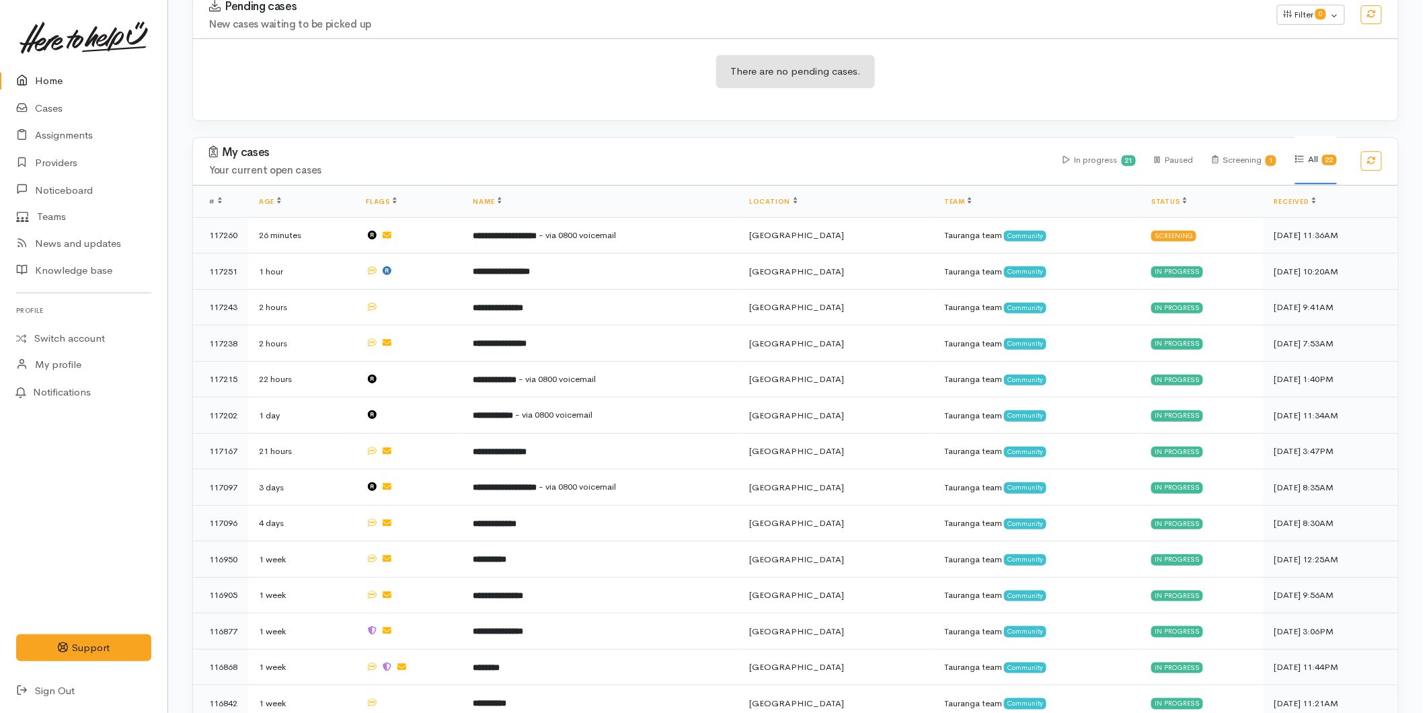
click at [65, 68] on link "Home" at bounding box center [83, 81] width 167 height 28
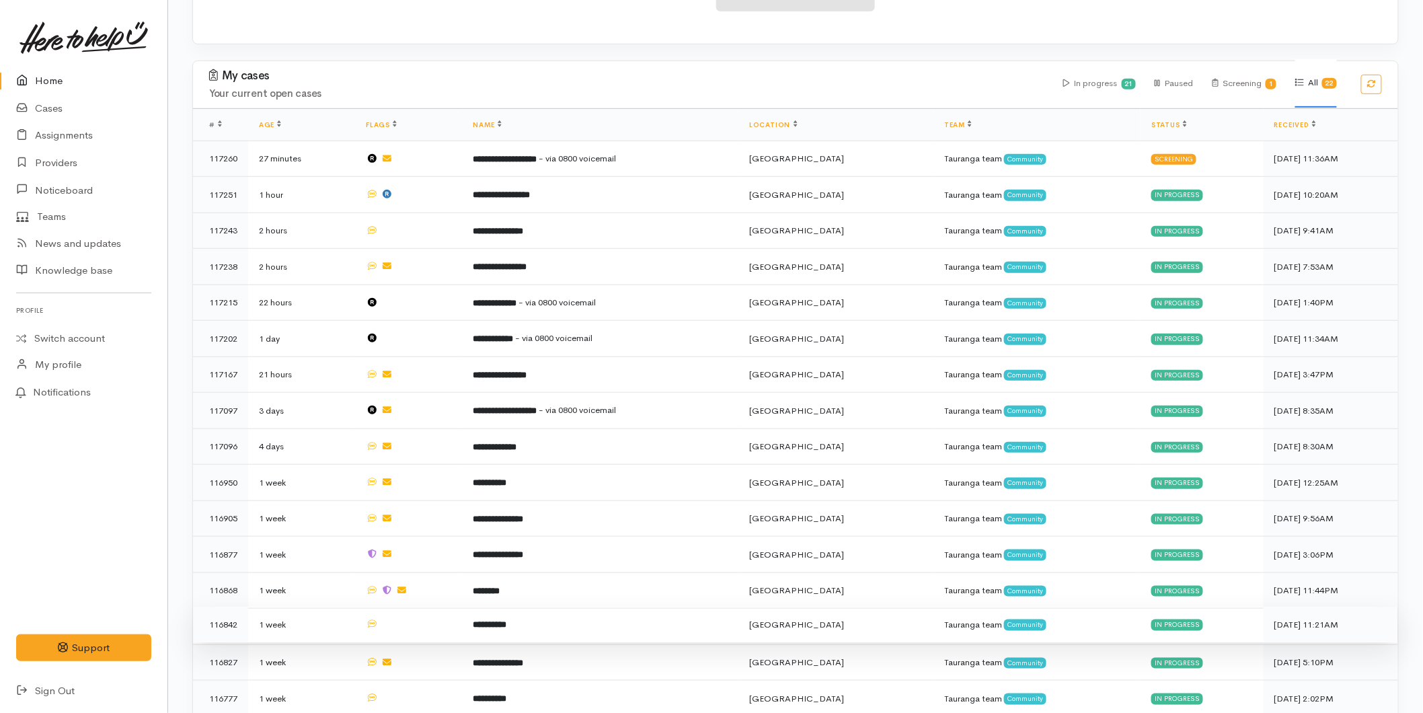
scroll to position [522, 0]
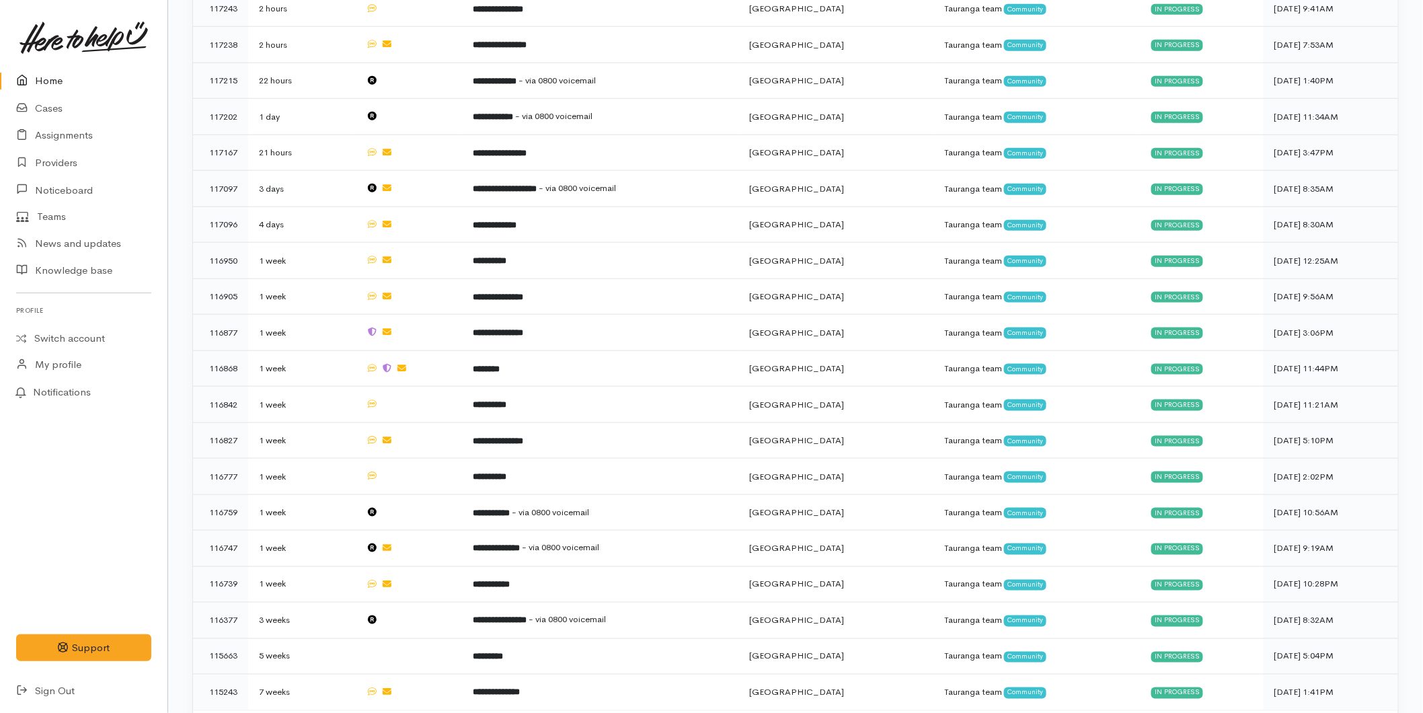
click at [66, 90] on link "Home" at bounding box center [83, 81] width 167 height 28
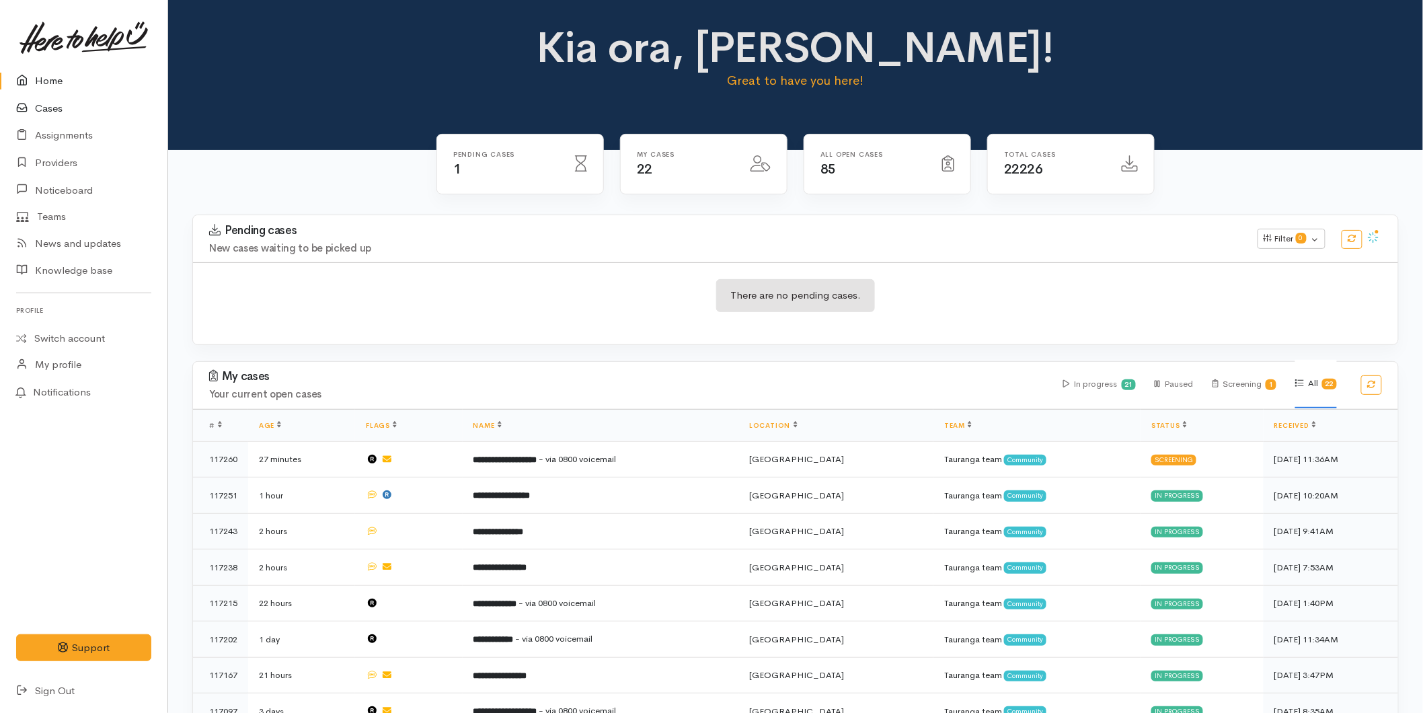
drag, startPoint x: 56, startPoint y: 108, endPoint x: 65, endPoint y: 104, distance: 9.6
click at [55, 108] on link "Cases" at bounding box center [83, 109] width 167 height 28
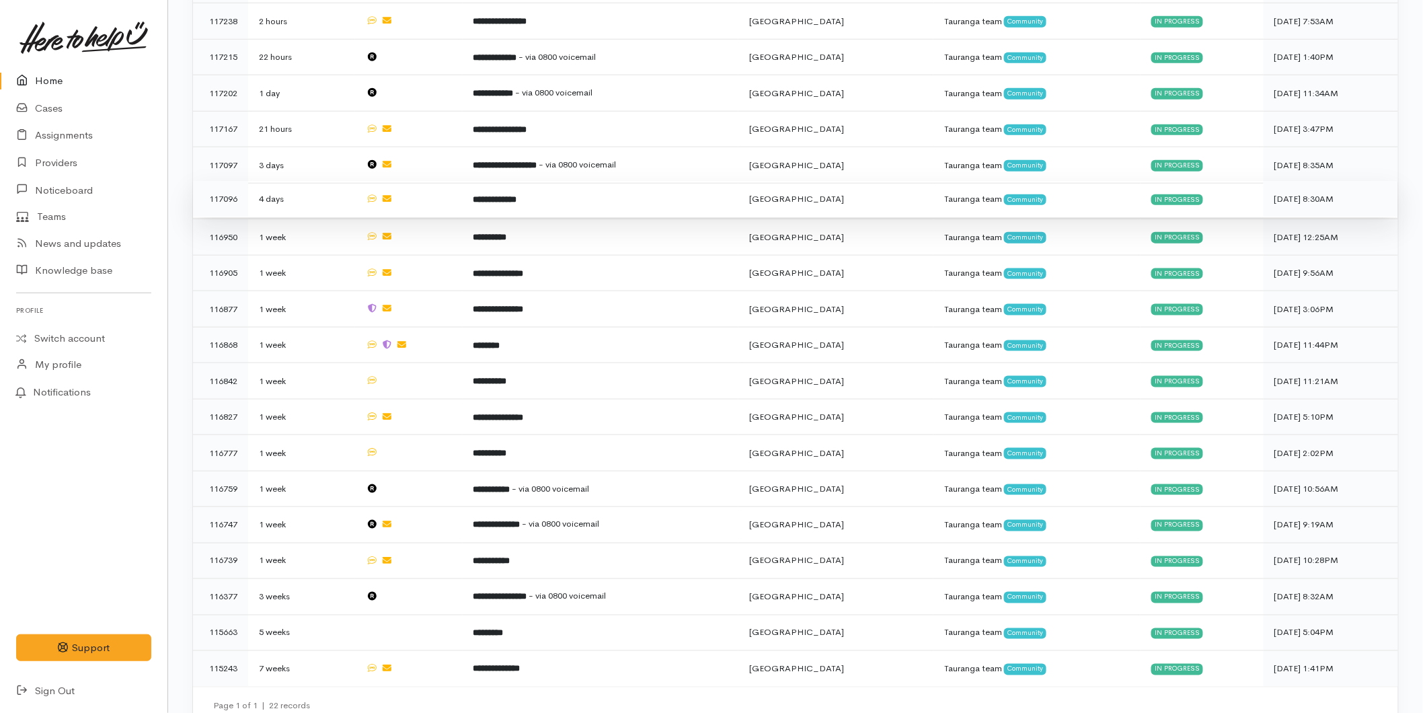
scroll to position [558, 0]
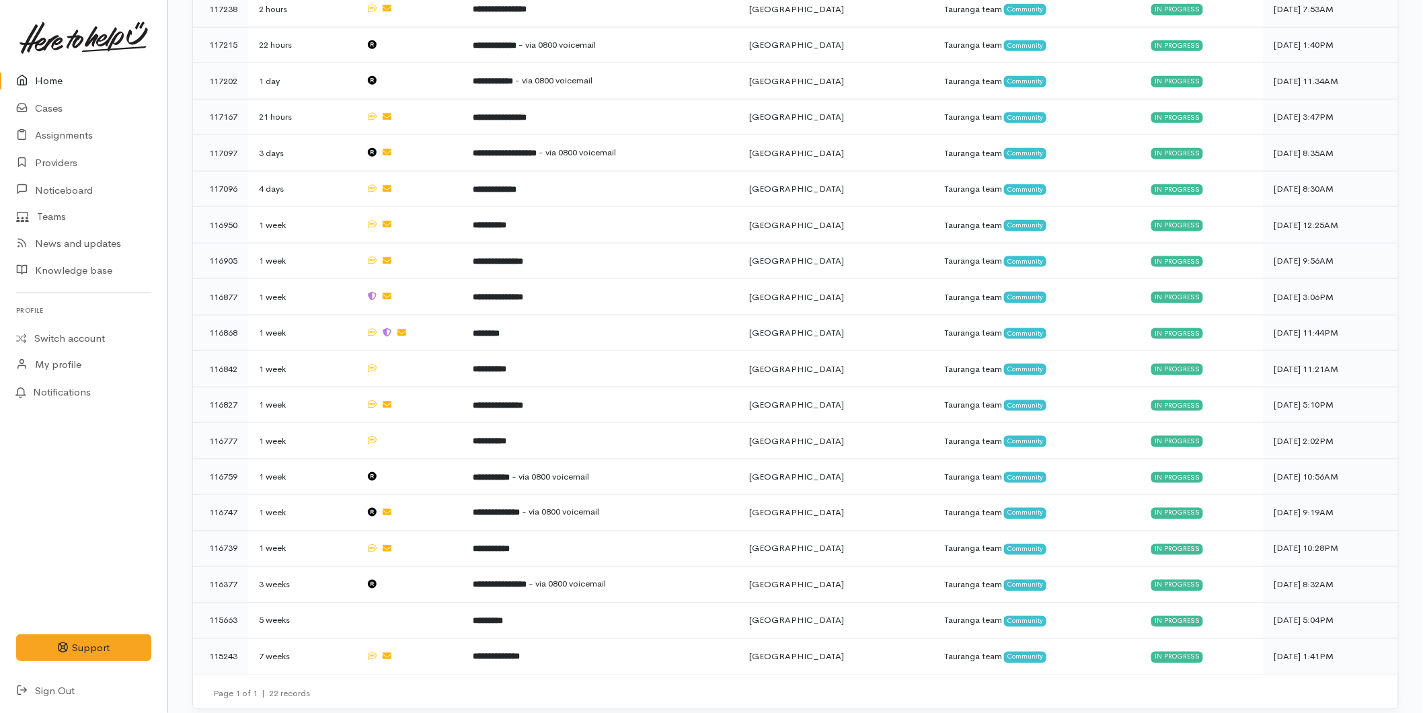
click at [44, 76] on link "Home" at bounding box center [83, 81] width 167 height 28
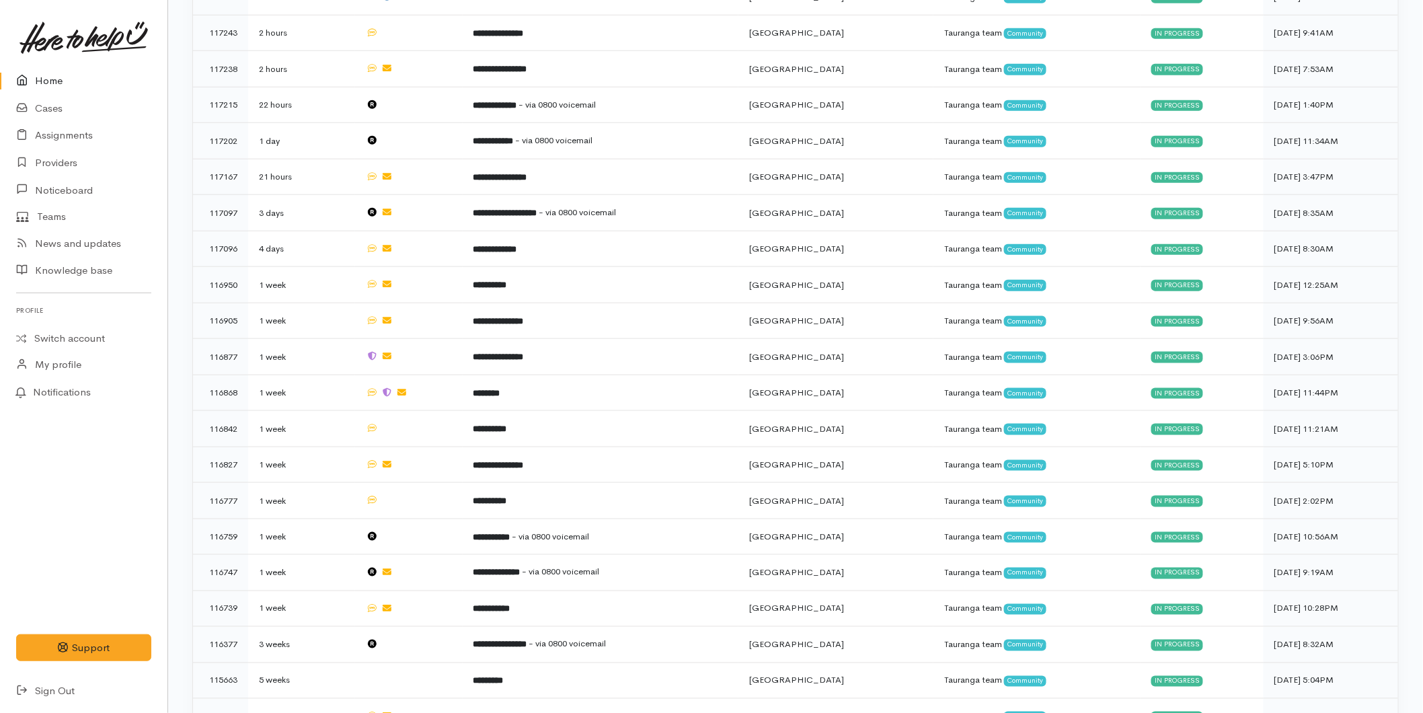
scroll to position [558, 0]
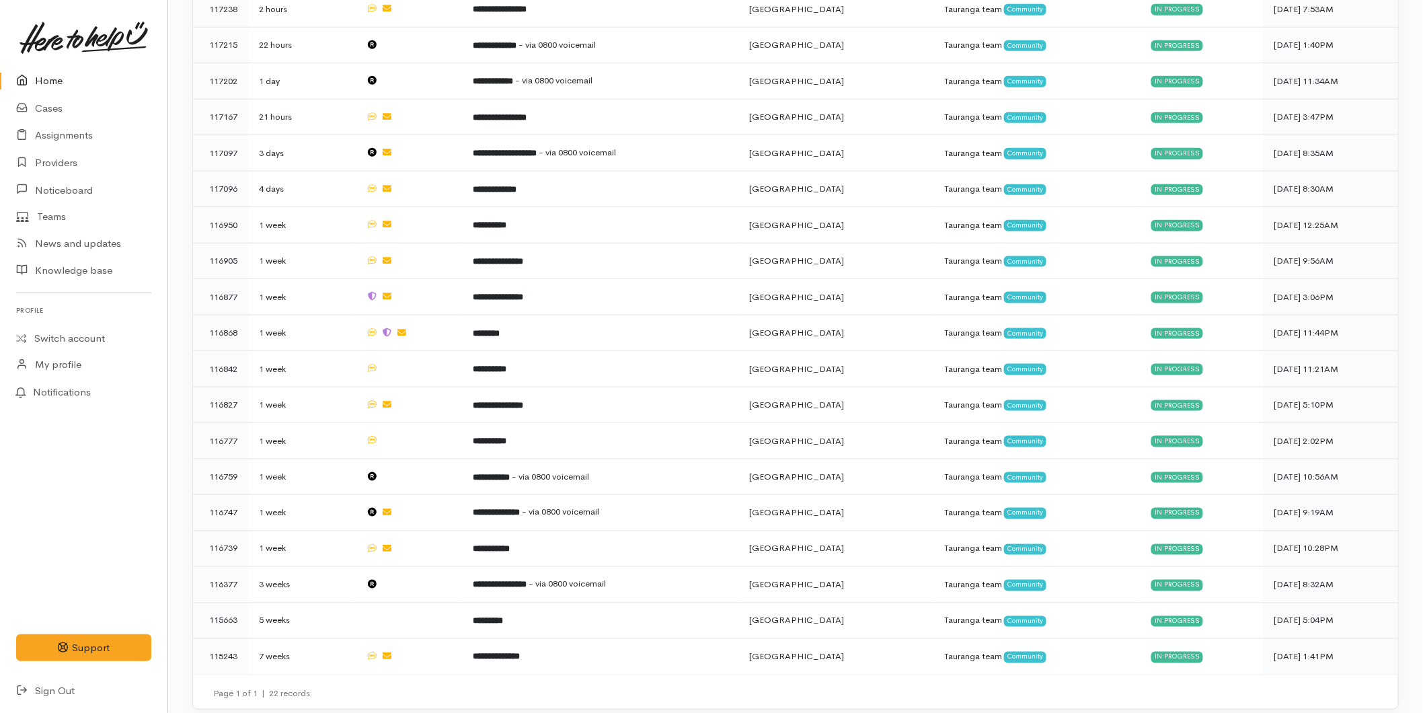
click at [58, 75] on link "Home" at bounding box center [83, 81] width 167 height 28
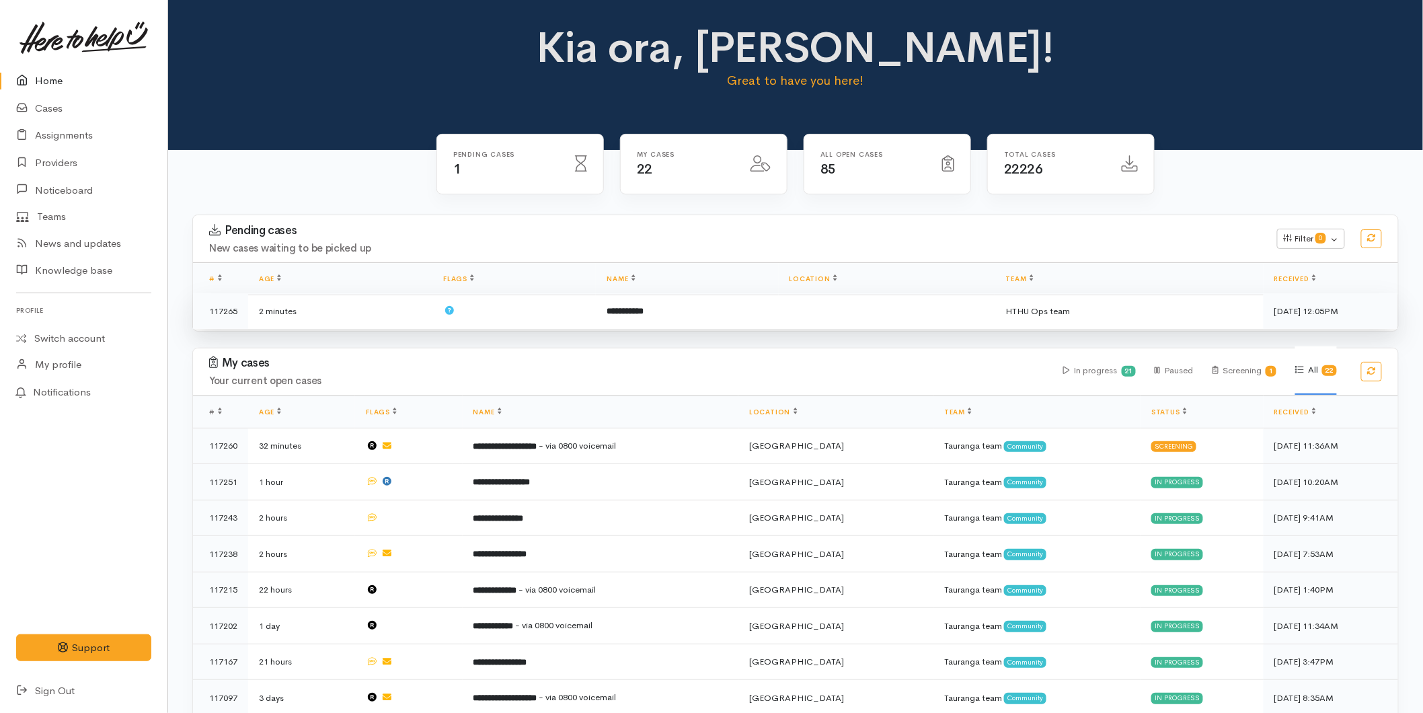
click at [569, 313] on td at bounding box center [513, 311] width 163 height 36
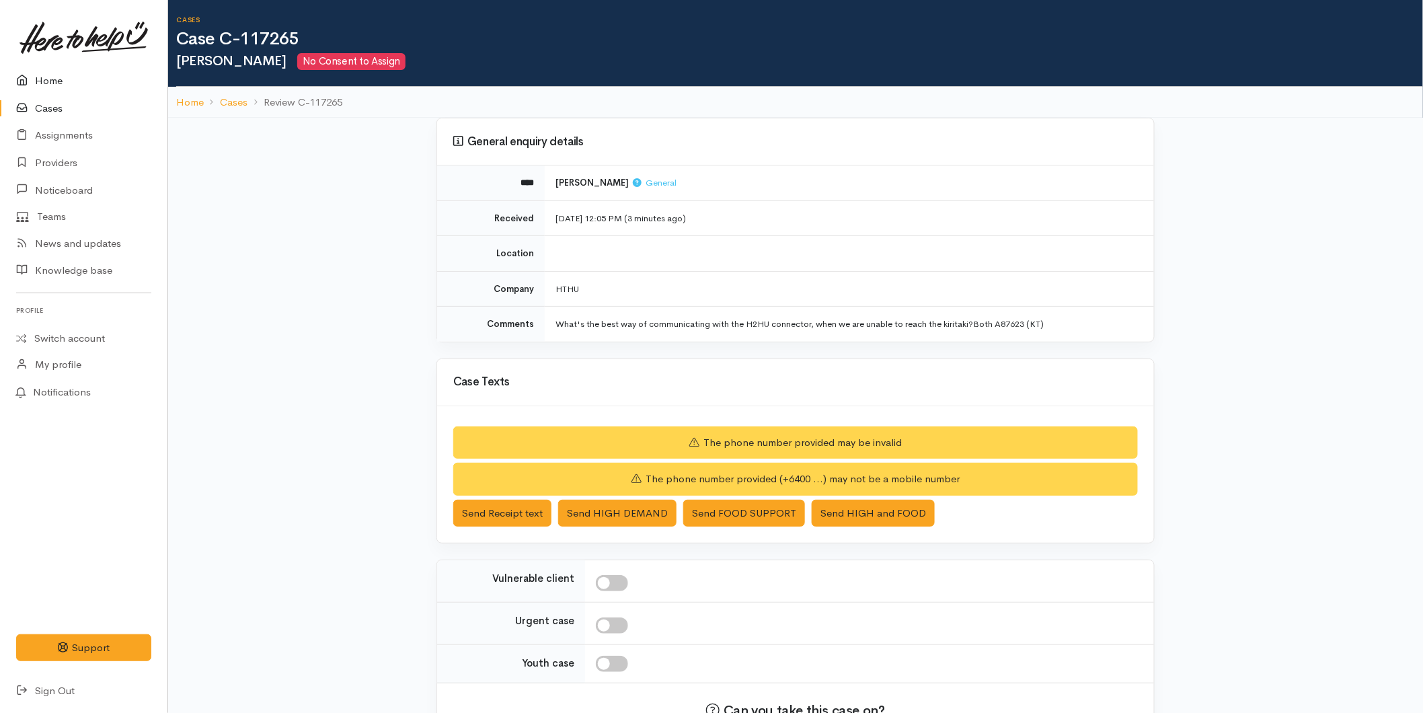
click at [39, 83] on link "Home" at bounding box center [83, 81] width 167 height 28
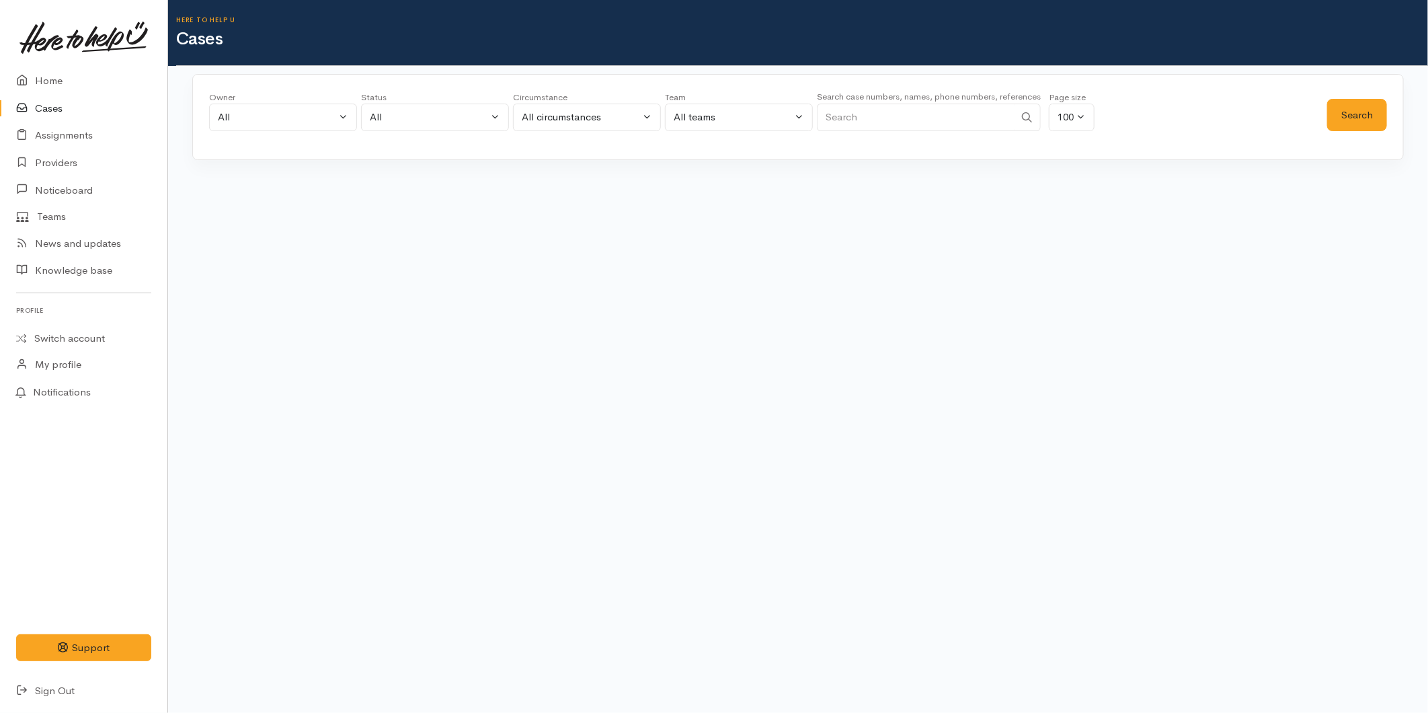
click at [985, 117] on input "Search" at bounding box center [916, 118] width 198 height 28
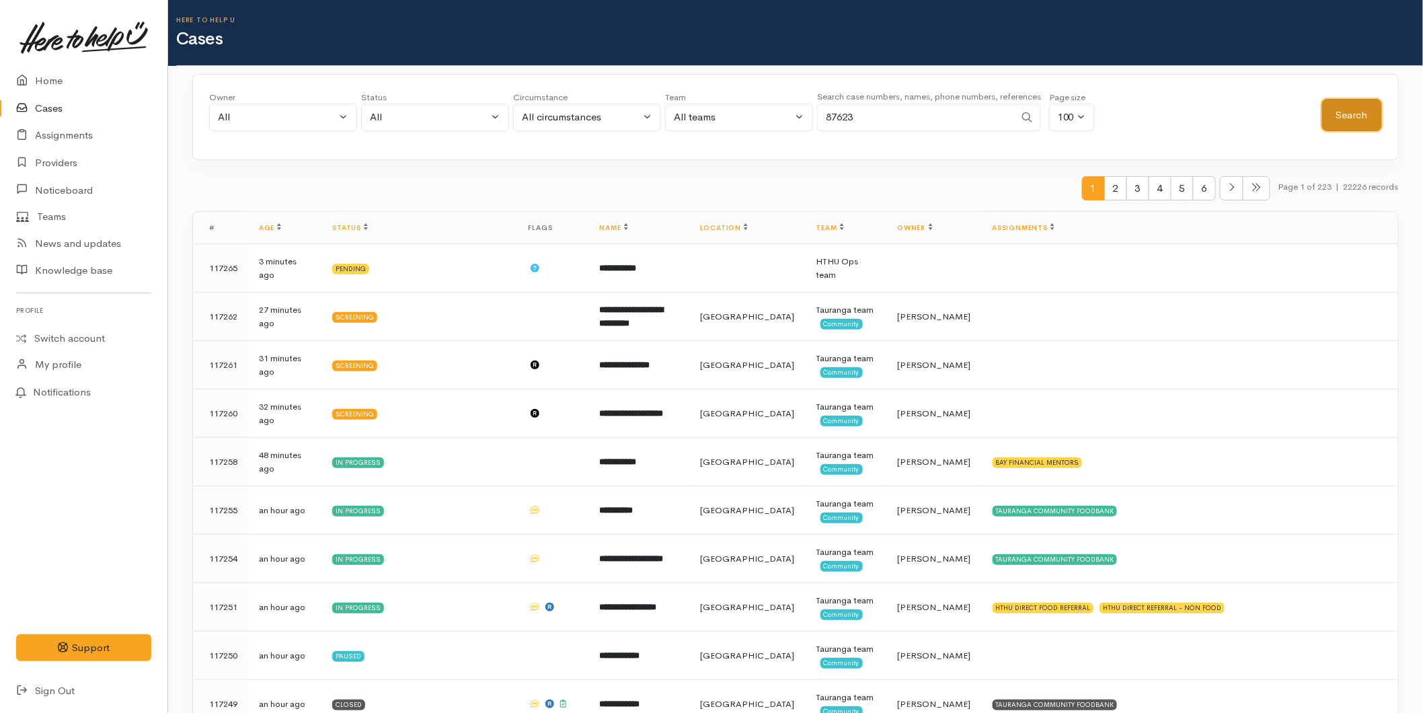
click at [1331, 121] on button "Search" at bounding box center [1352, 115] width 60 height 33
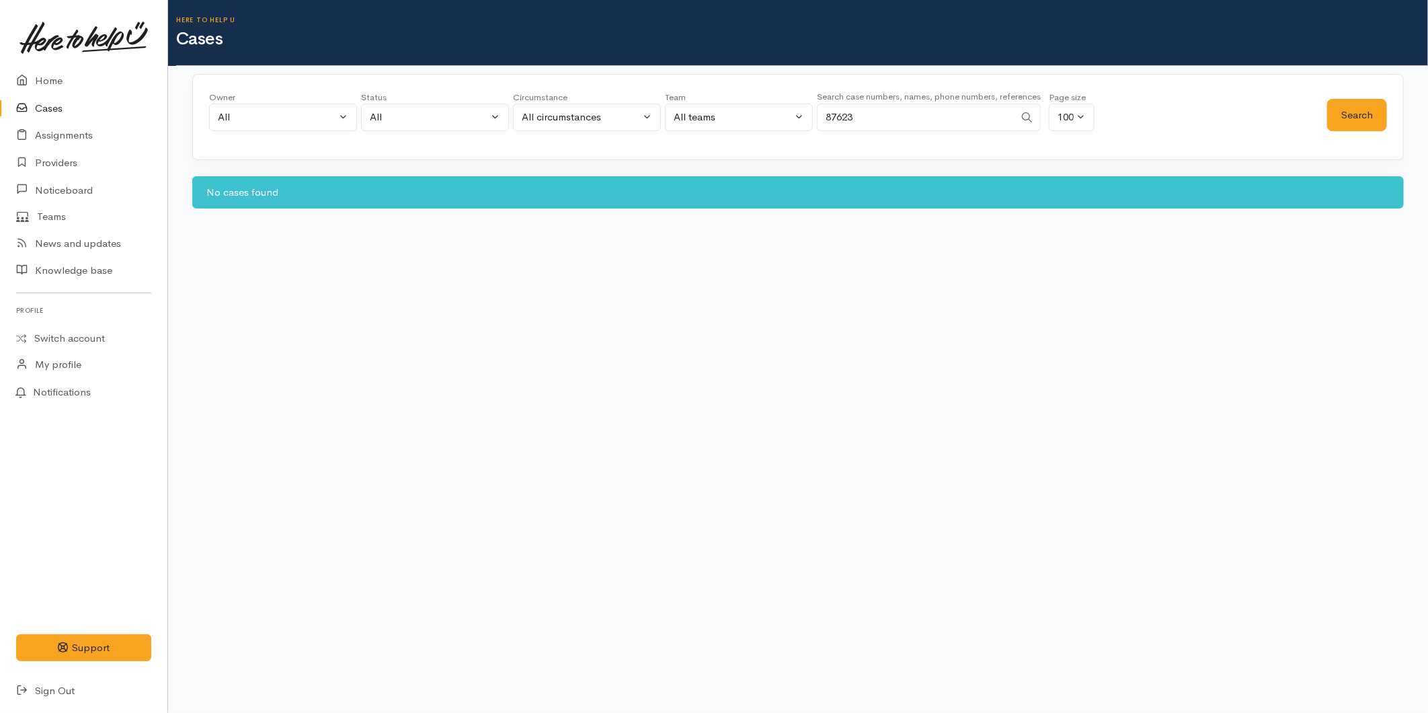
drag, startPoint x: 818, startPoint y: 122, endPoint x: 726, endPoint y: 125, distance: 91.5
click at [726, 125] on div "Owner All My cases 2Alice1 Faye Davies ('Here to help u') Aandrea Murray ('Here…" at bounding box center [768, 115] width 1118 height 48
drag, startPoint x: 1359, startPoint y: 98, endPoint x: 1367, endPoint y: 99, distance: 8.1
click at [1365, 92] on div "Search" at bounding box center [1357, 115] width 60 height 48
click at [1359, 115] on button "Search" at bounding box center [1357, 115] width 60 height 33
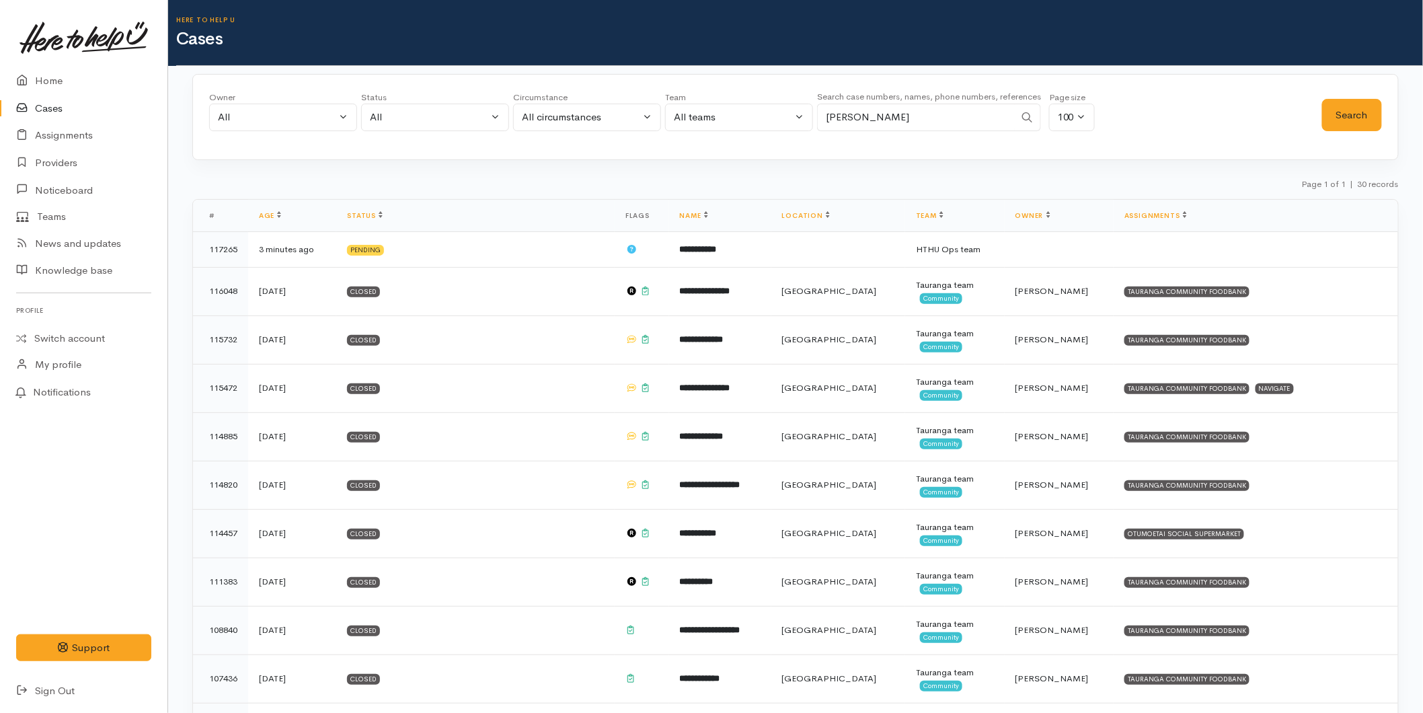
click at [926, 124] on input "louise" at bounding box center [916, 118] width 198 height 28
type input "louise reid"
click at [1328, 118] on button "Search" at bounding box center [1352, 115] width 60 height 33
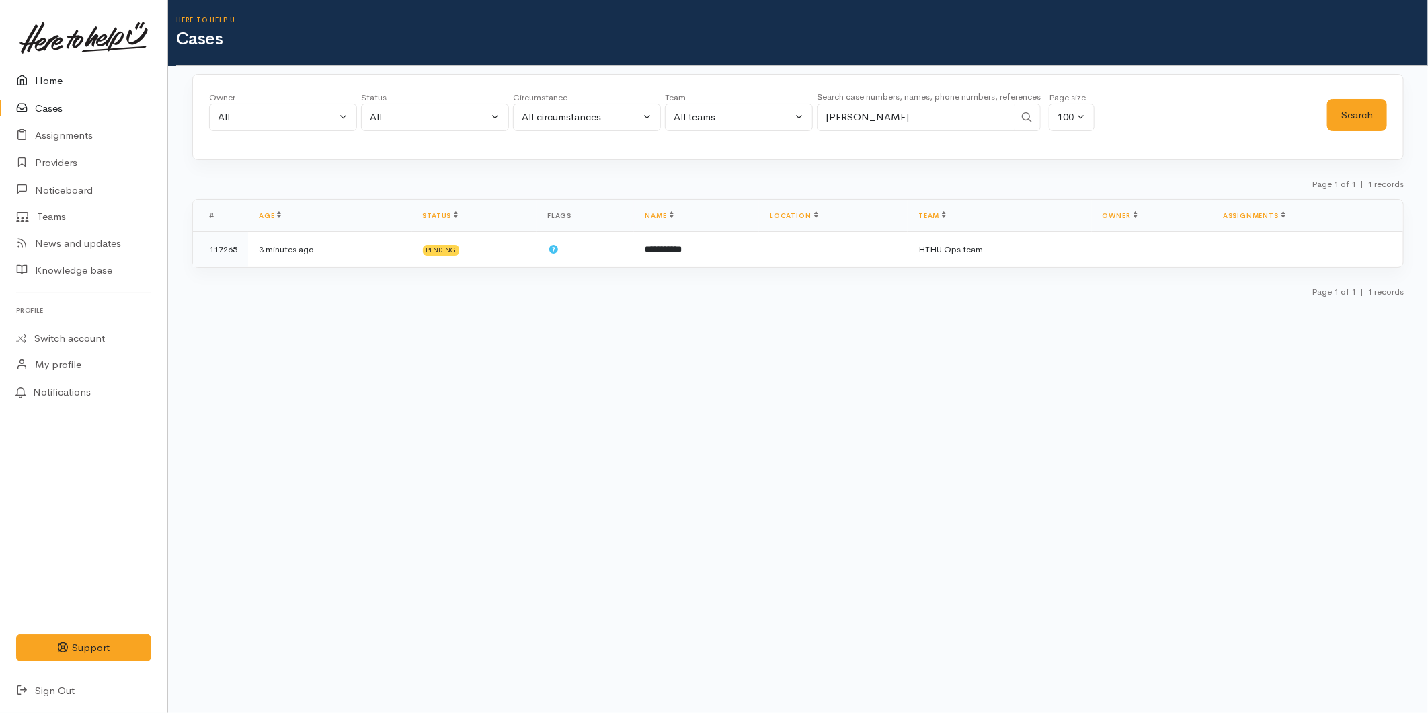
click at [65, 77] on link "Home" at bounding box center [83, 81] width 167 height 28
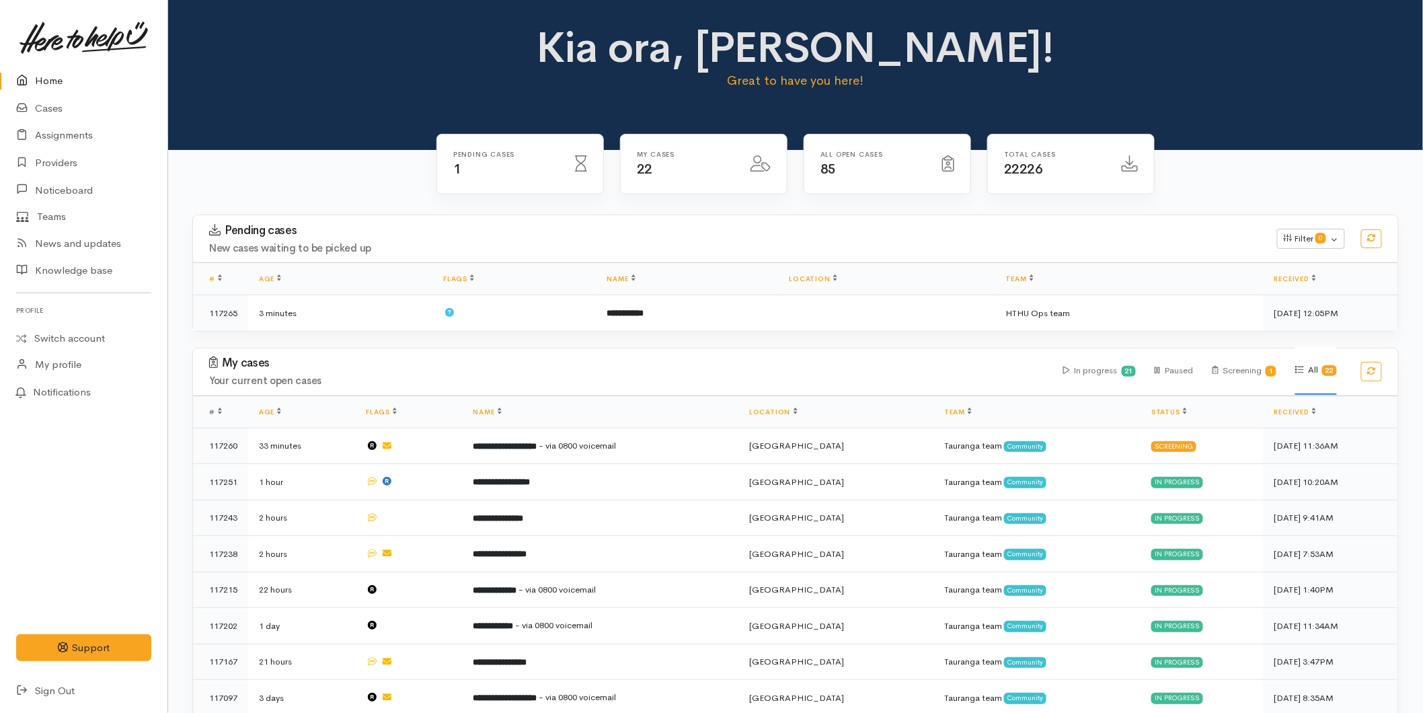
click at [32, 65] on link at bounding box center [83, 37] width 135 height 59
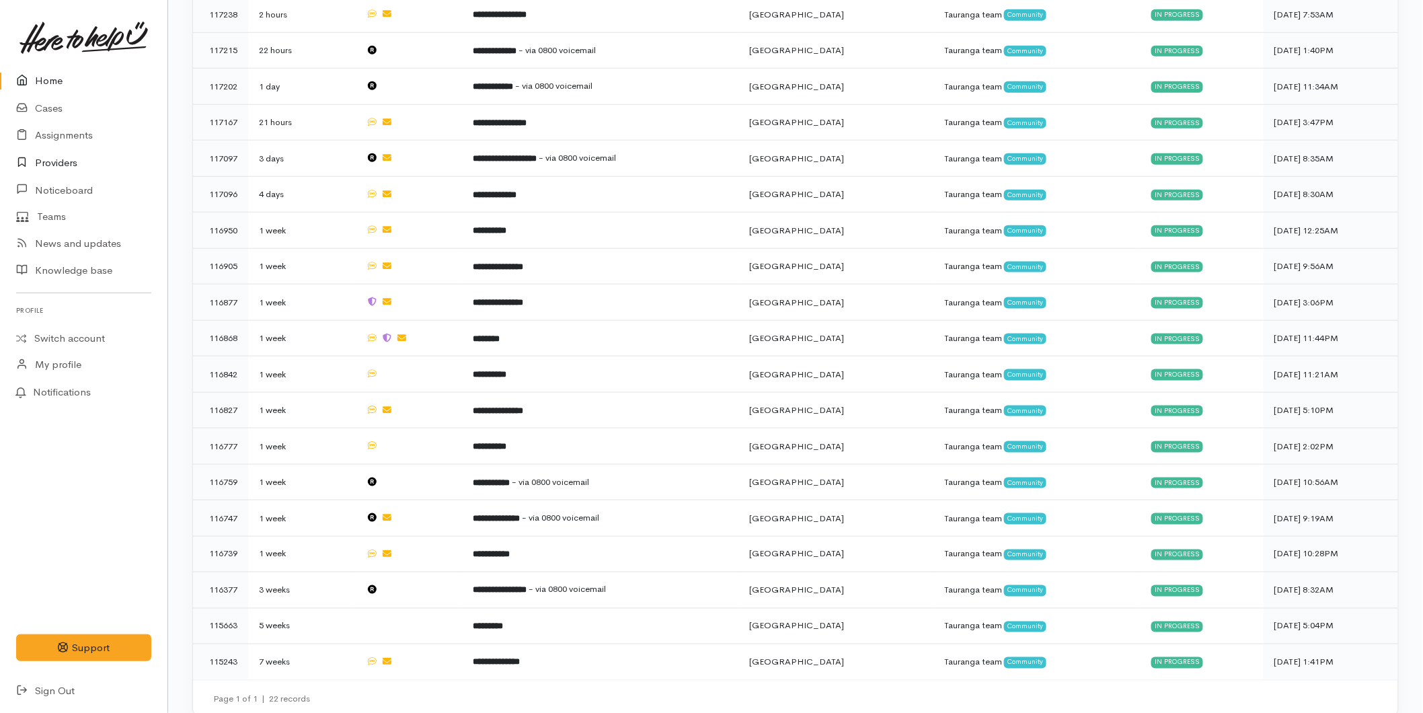
scroll to position [543, 0]
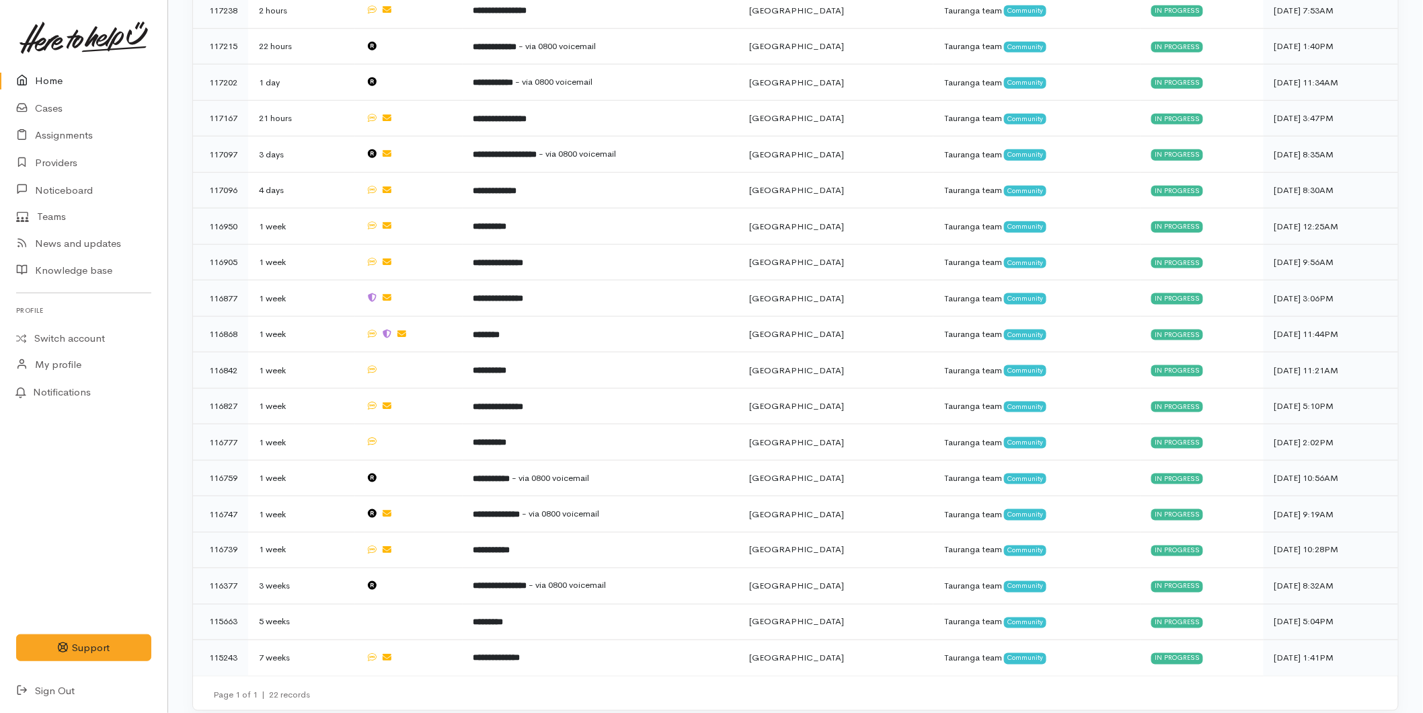
click at [35, 61] on link at bounding box center [83, 37] width 135 height 59
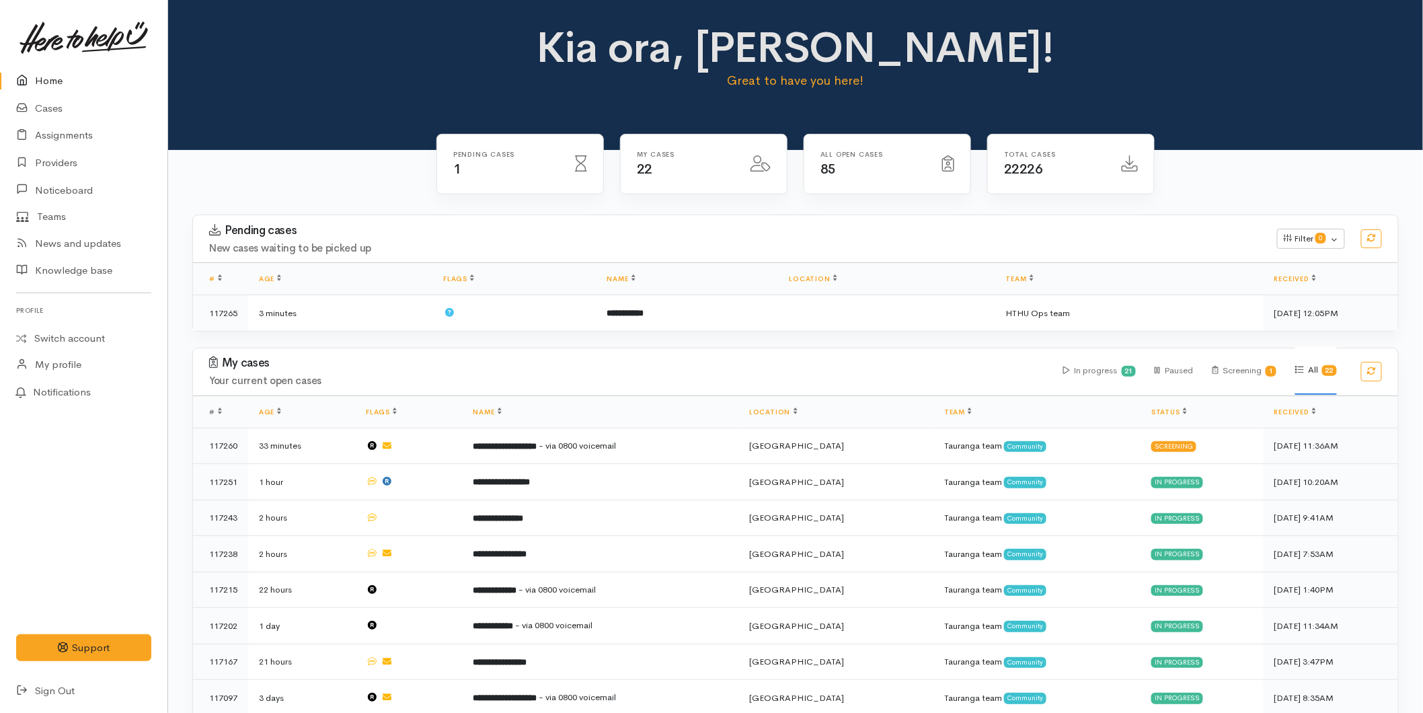
click at [39, 73] on link "Home" at bounding box center [83, 81] width 167 height 28
click at [63, 68] on link "Home" at bounding box center [83, 81] width 167 height 28
click at [49, 75] on link "Home" at bounding box center [83, 81] width 167 height 28
click at [42, 64] on link at bounding box center [83, 37] width 135 height 59
drag, startPoint x: 22, startPoint y: 75, endPoint x: 30, endPoint y: 79, distance: 9.4
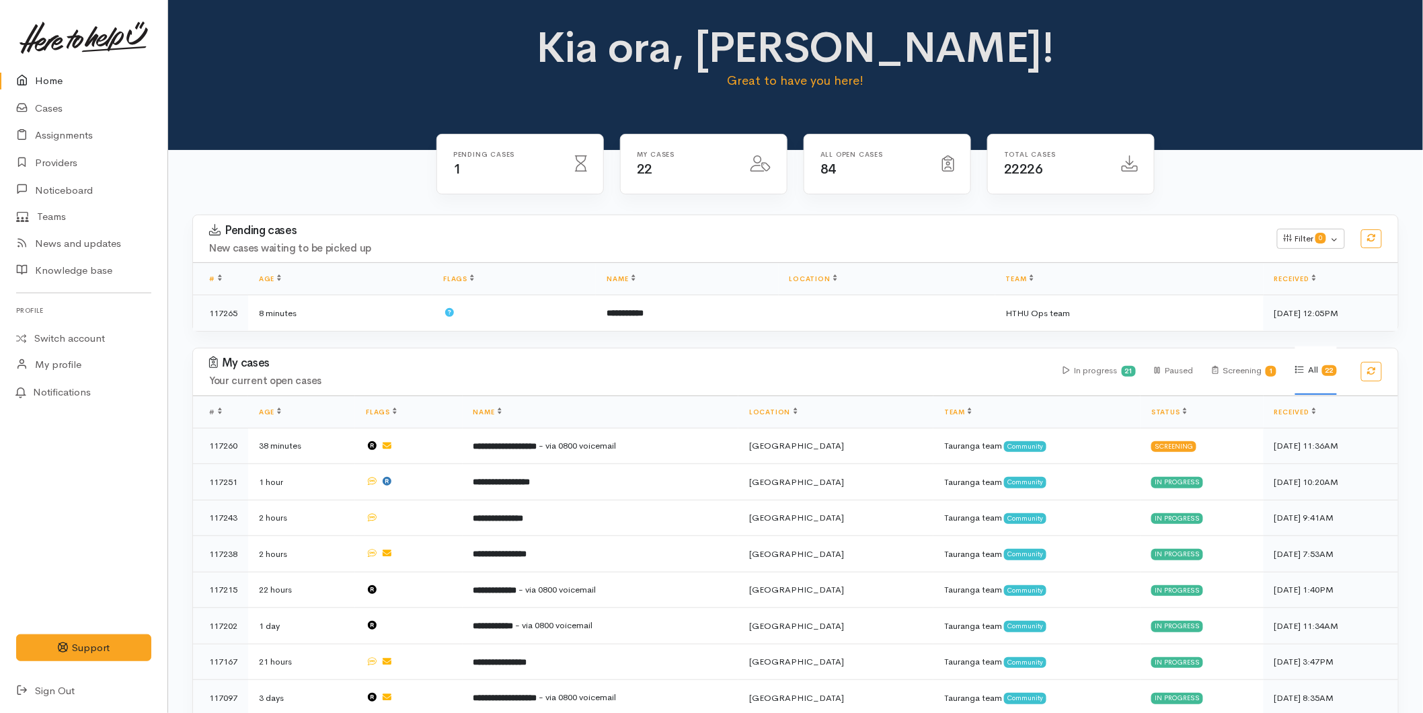
click at [22, 75] on icon at bounding box center [25, 81] width 19 height 17
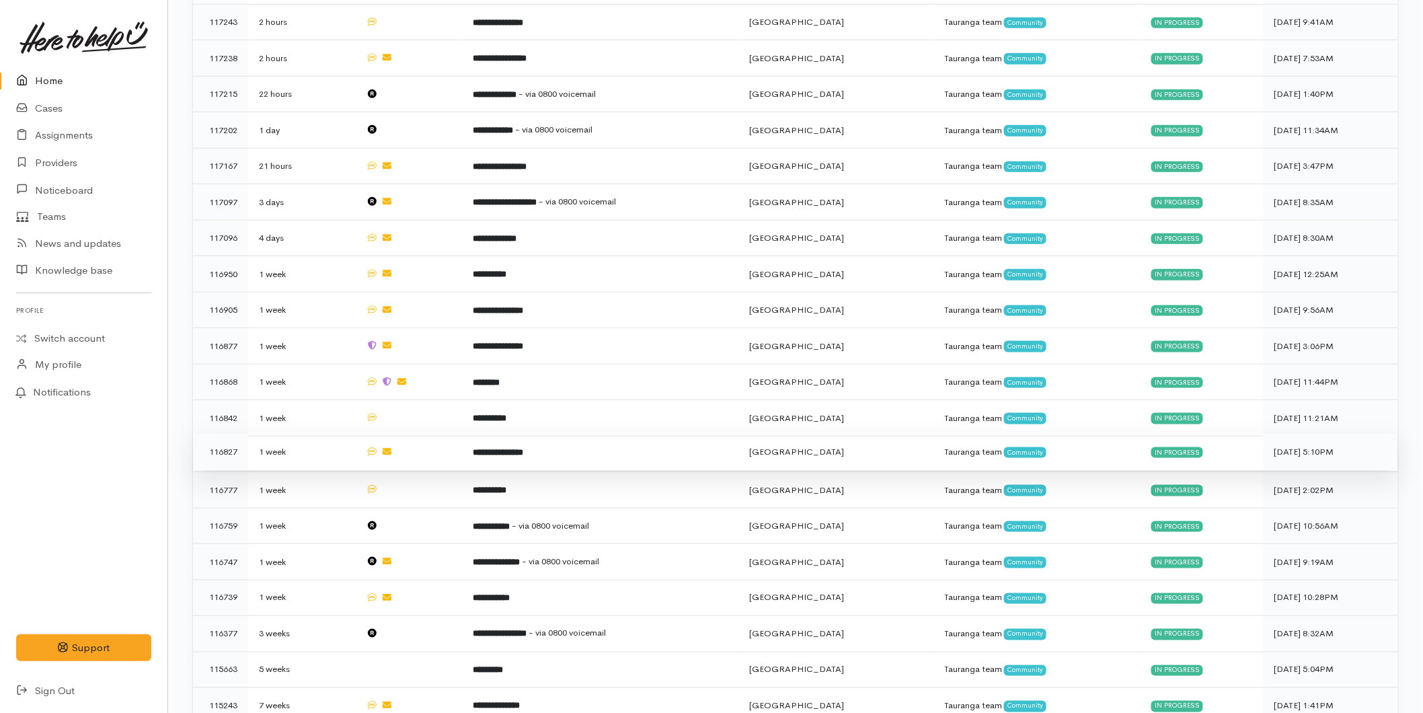
scroll to position [543, 0]
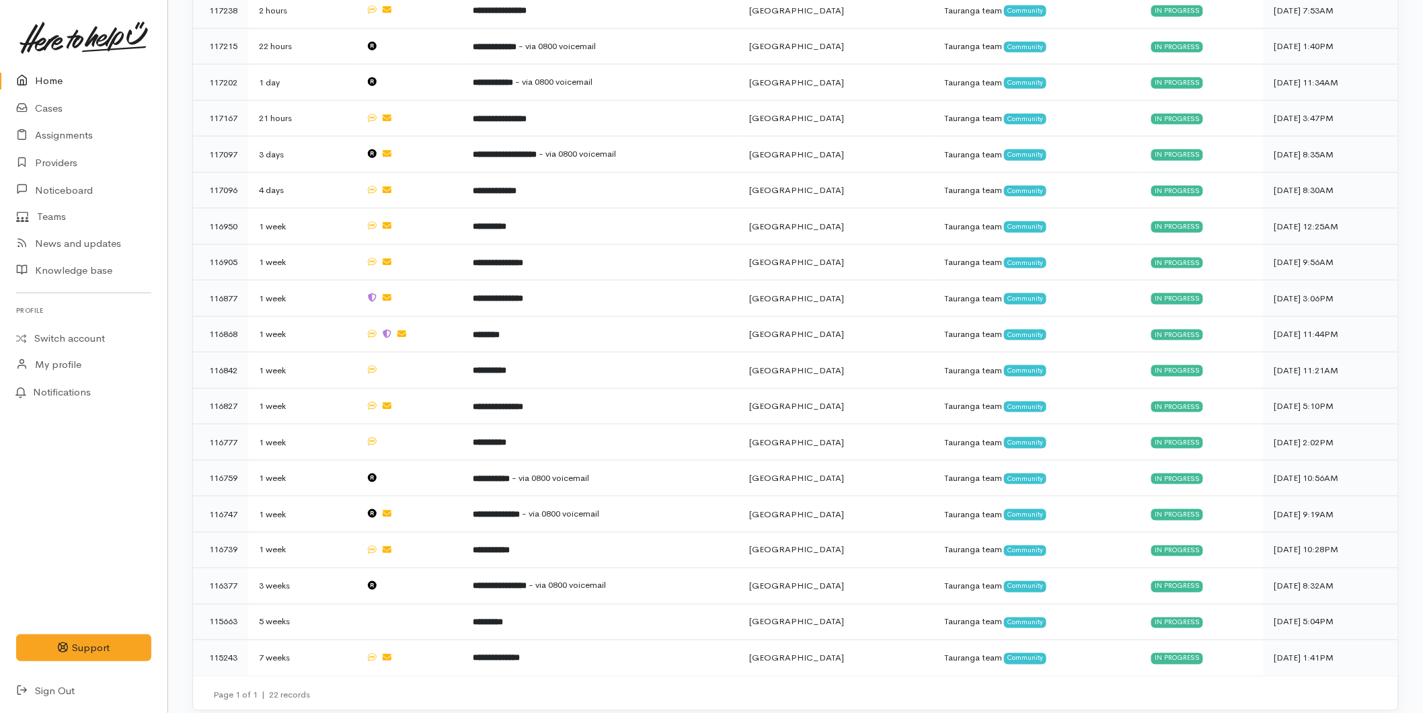
click at [50, 71] on link "Home" at bounding box center [83, 81] width 167 height 28
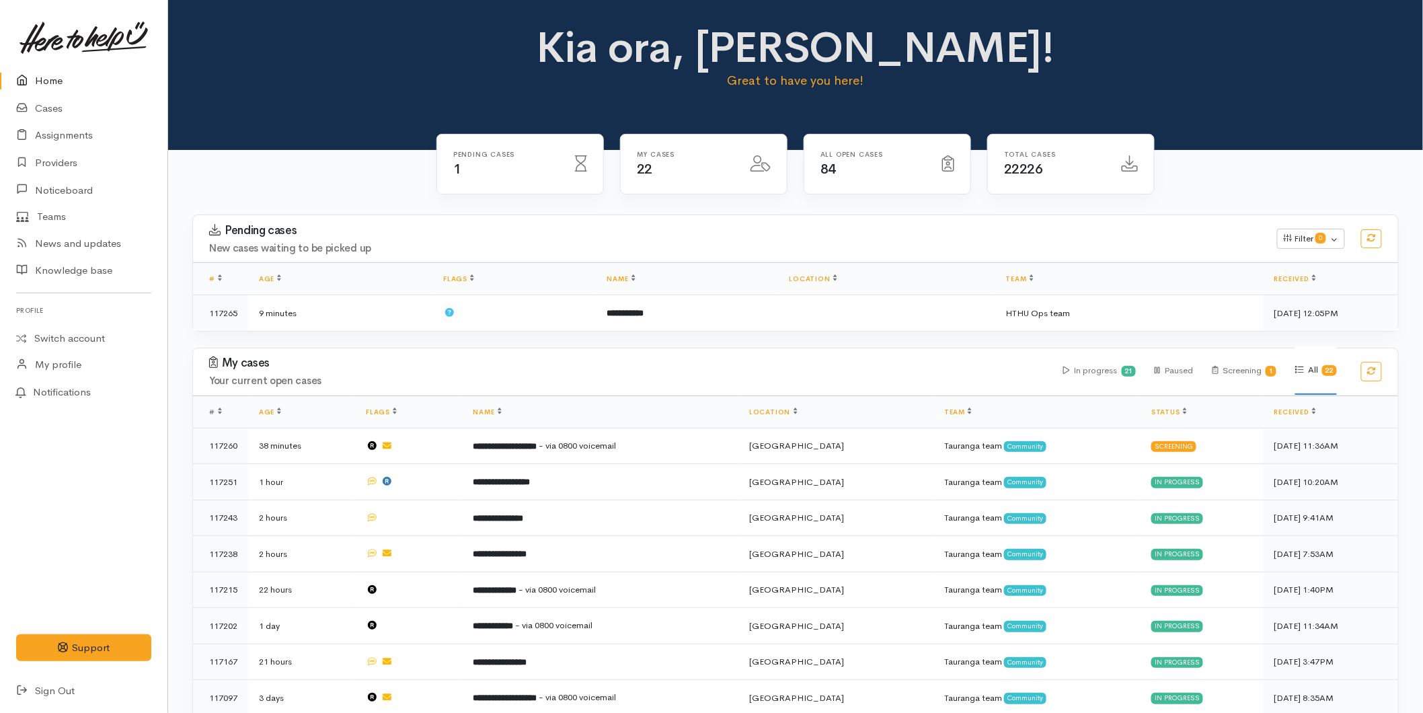
click at [49, 75] on link "Home" at bounding box center [83, 81] width 167 height 28
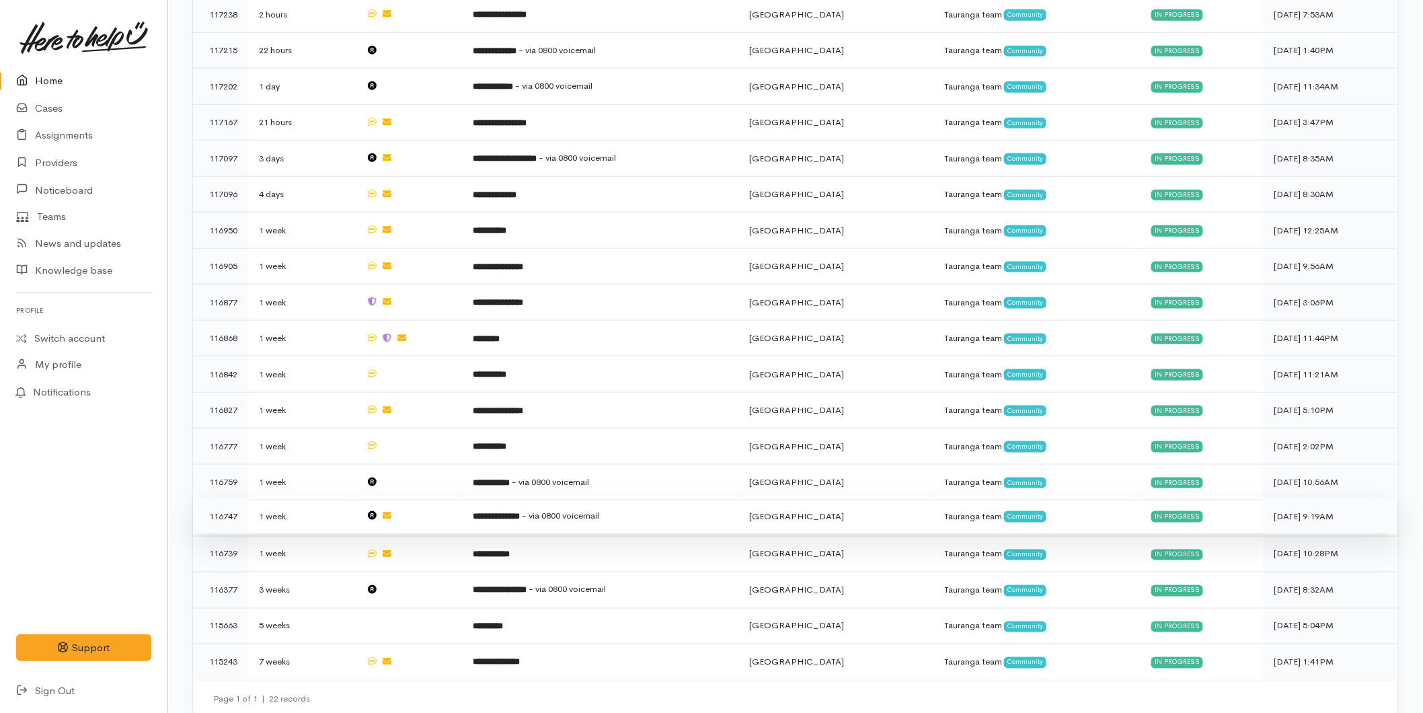
scroll to position [543, 0]
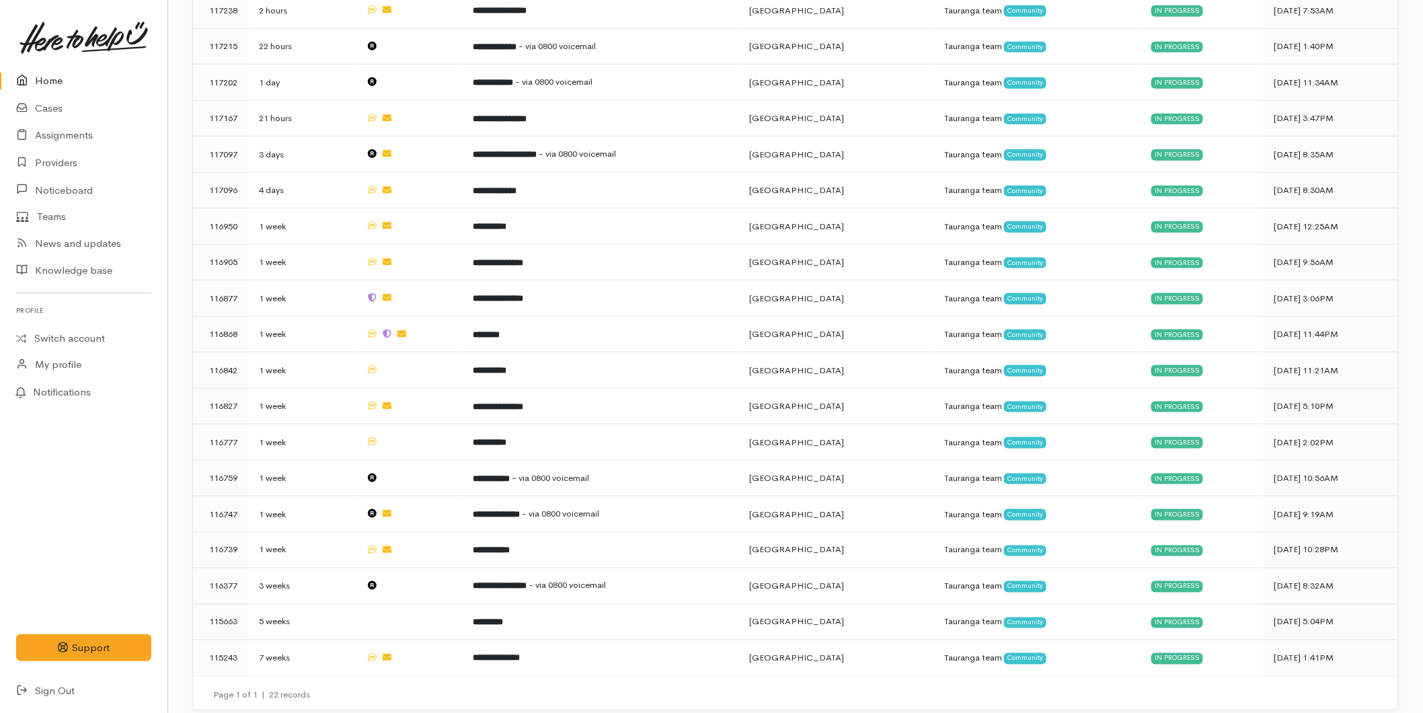
click at [81, 85] on link "Home" at bounding box center [83, 81] width 167 height 28
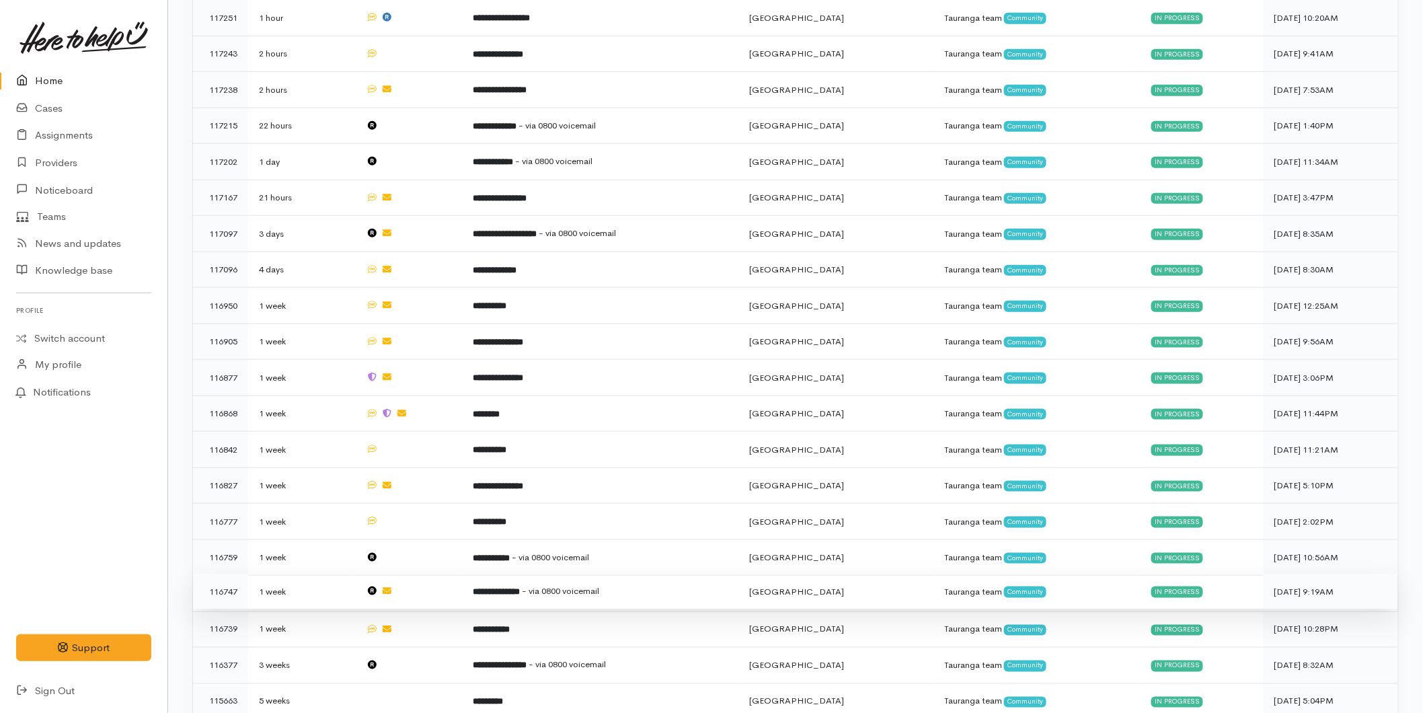
scroll to position [543, 0]
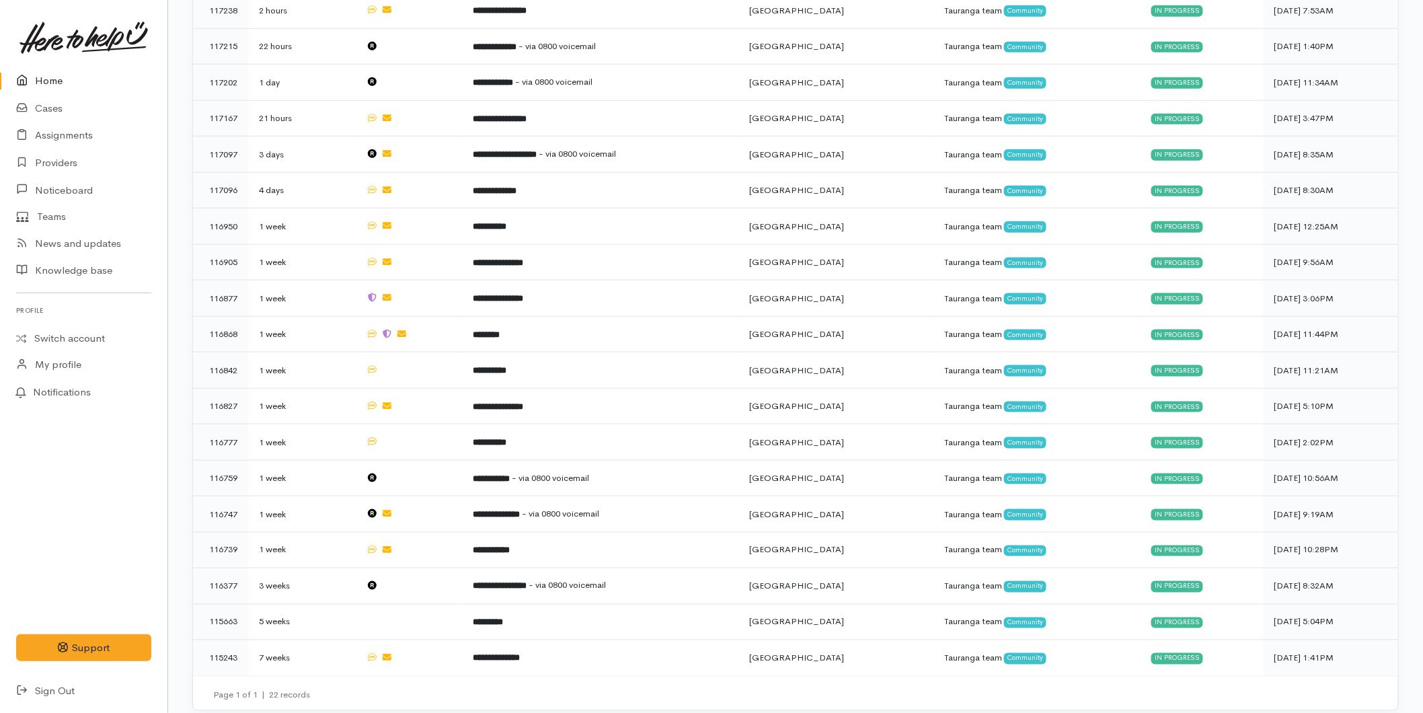
click at [58, 85] on link "Home" at bounding box center [83, 81] width 167 height 28
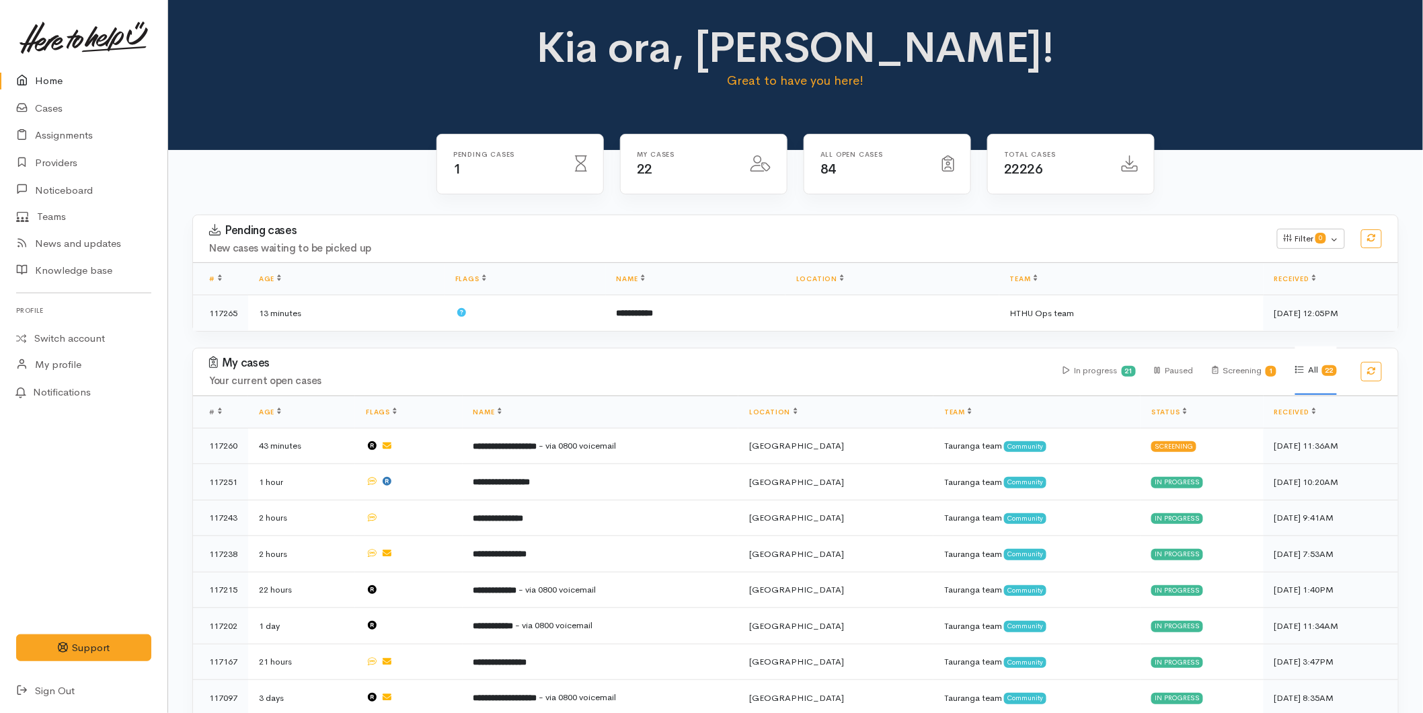
click at [42, 72] on link "Home" at bounding box center [83, 81] width 167 height 28
click at [52, 76] on link "Home" at bounding box center [83, 81] width 167 height 28
click at [67, 75] on link "Home" at bounding box center [83, 81] width 167 height 28
click at [58, 84] on link "Home" at bounding box center [83, 81] width 167 height 28
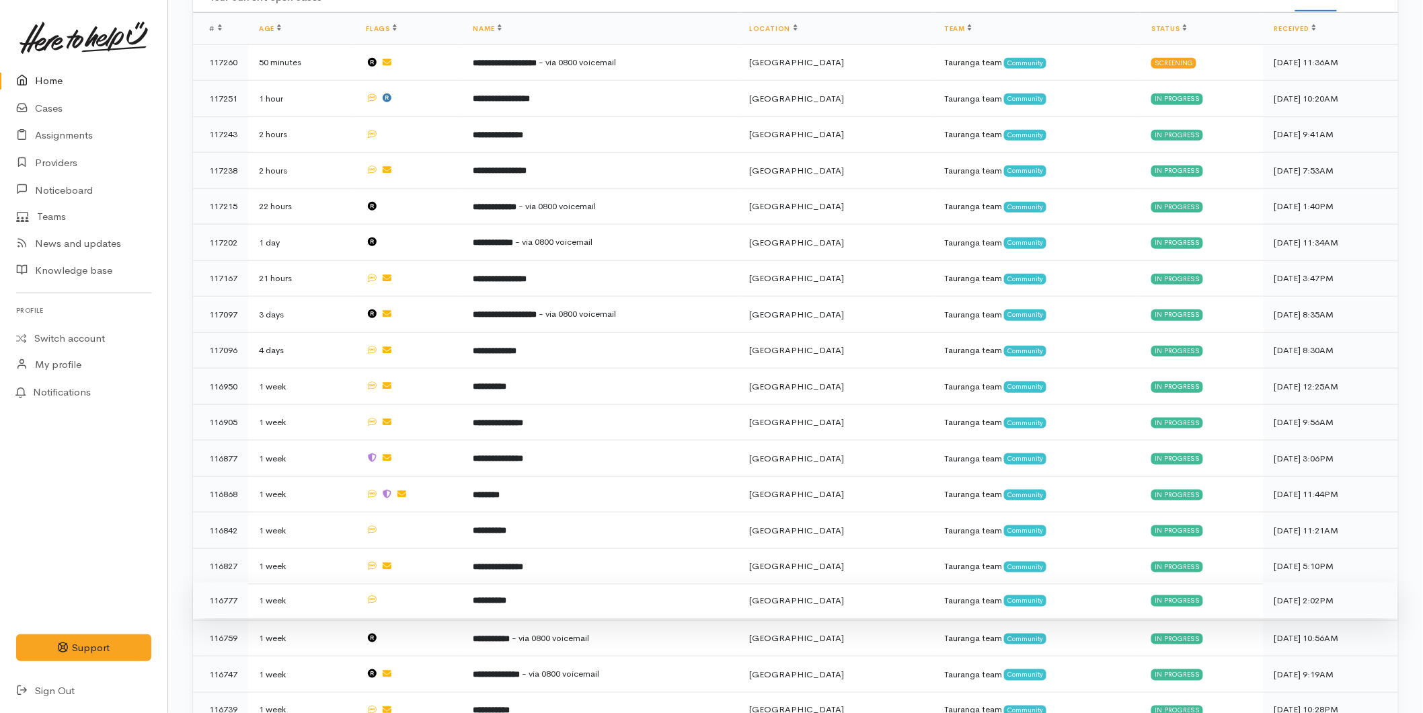
scroll to position [543, 0]
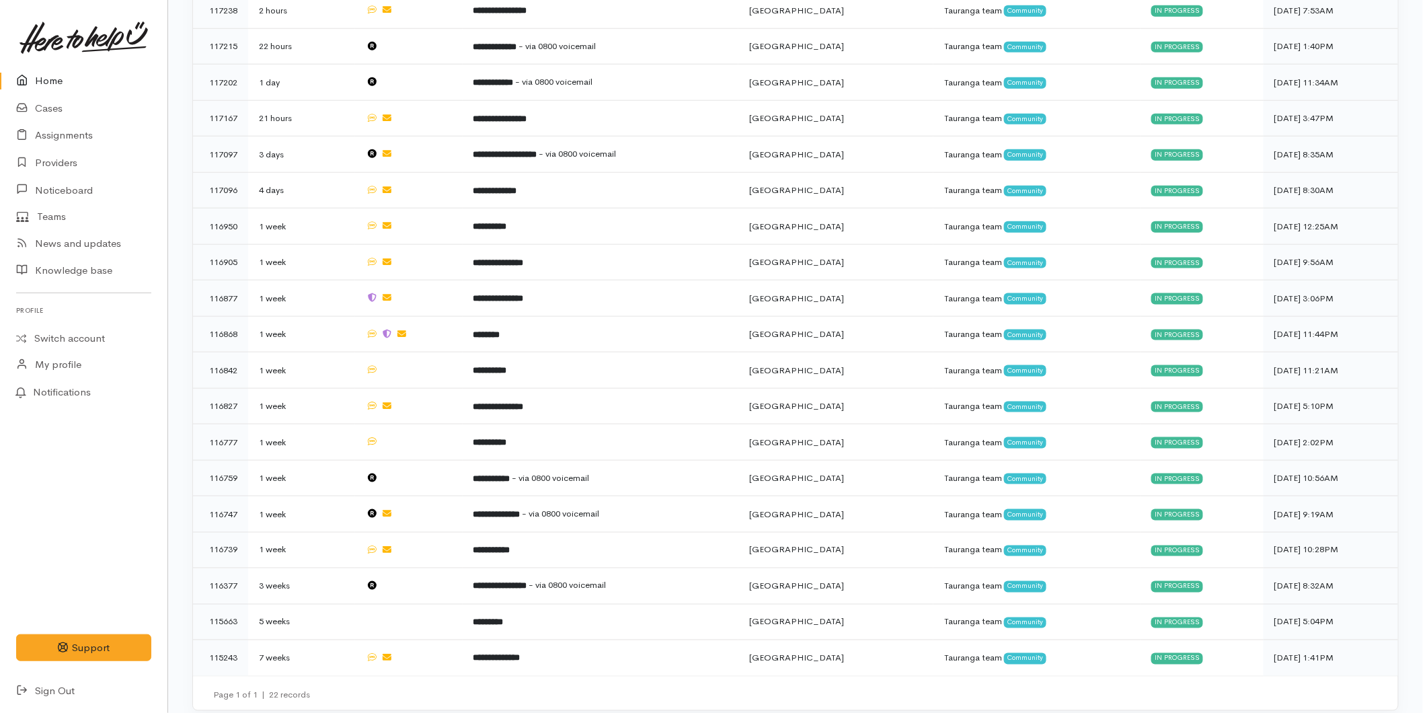
click at [71, 77] on link "Home" at bounding box center [83, 81] width 167 height 28
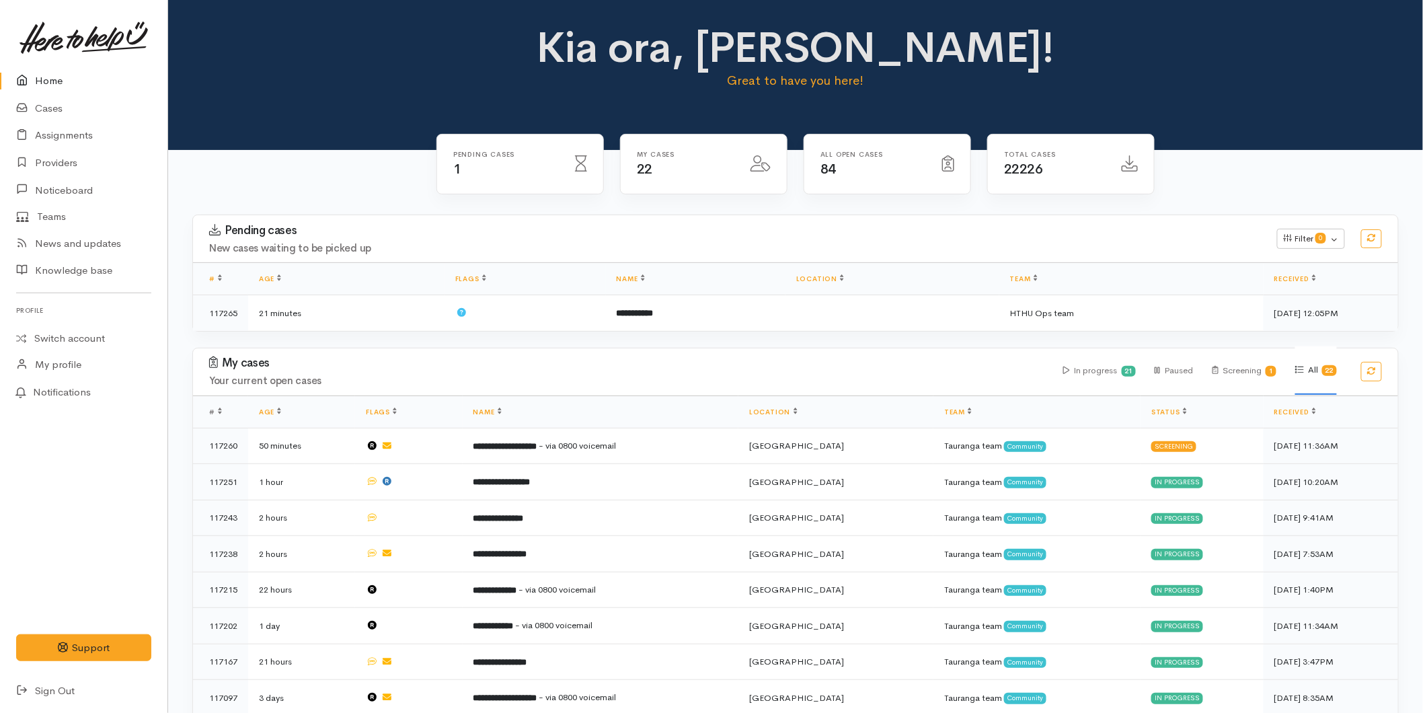
drag, startPoint x: 72, startPoint y: 86, endPoint x: 52, endPoint y: 93, distance: 21.3
click at [72, 86] on link "Home" at bounding box center [83, 81] width 167 height 28
click at [25, 110] on icon at bounding box center [25, 108] width 19 height 17
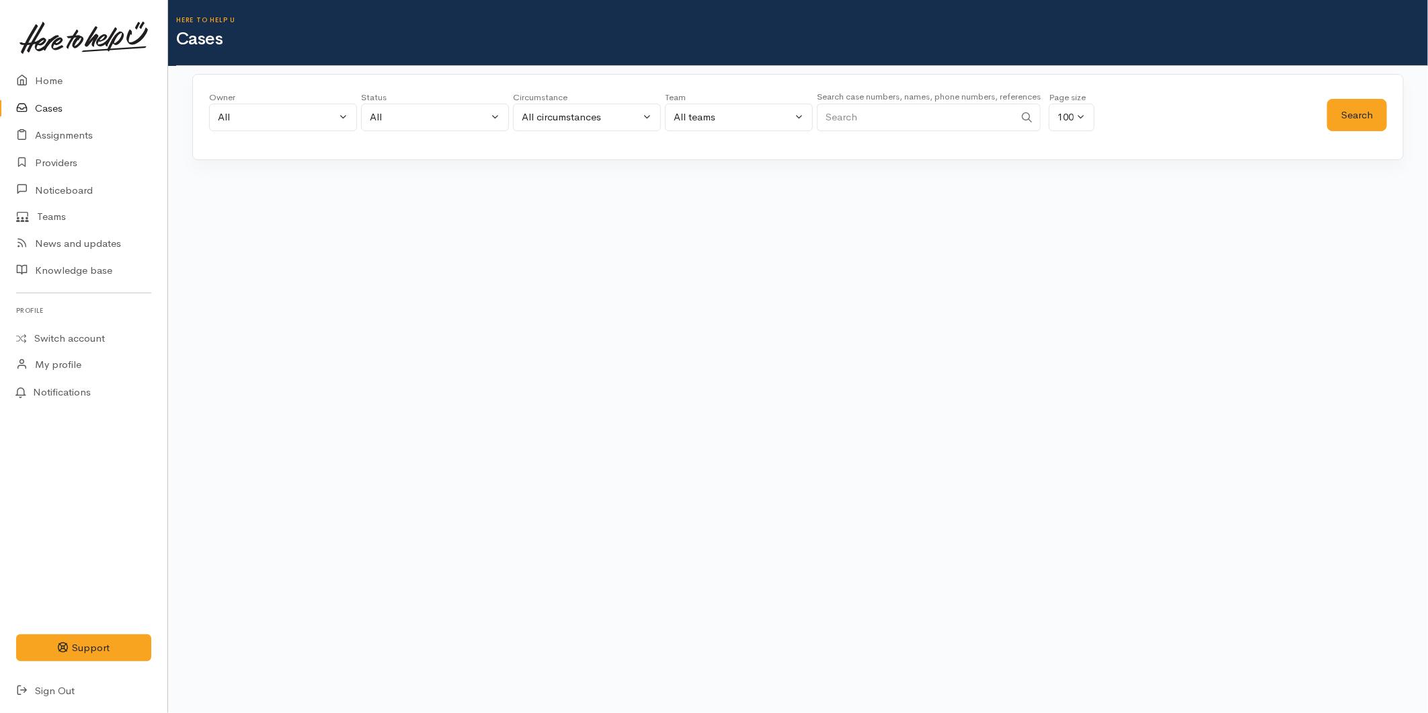
click at [942, 118] on input "Search" at bounding box center [916, 118] width 198 height 28
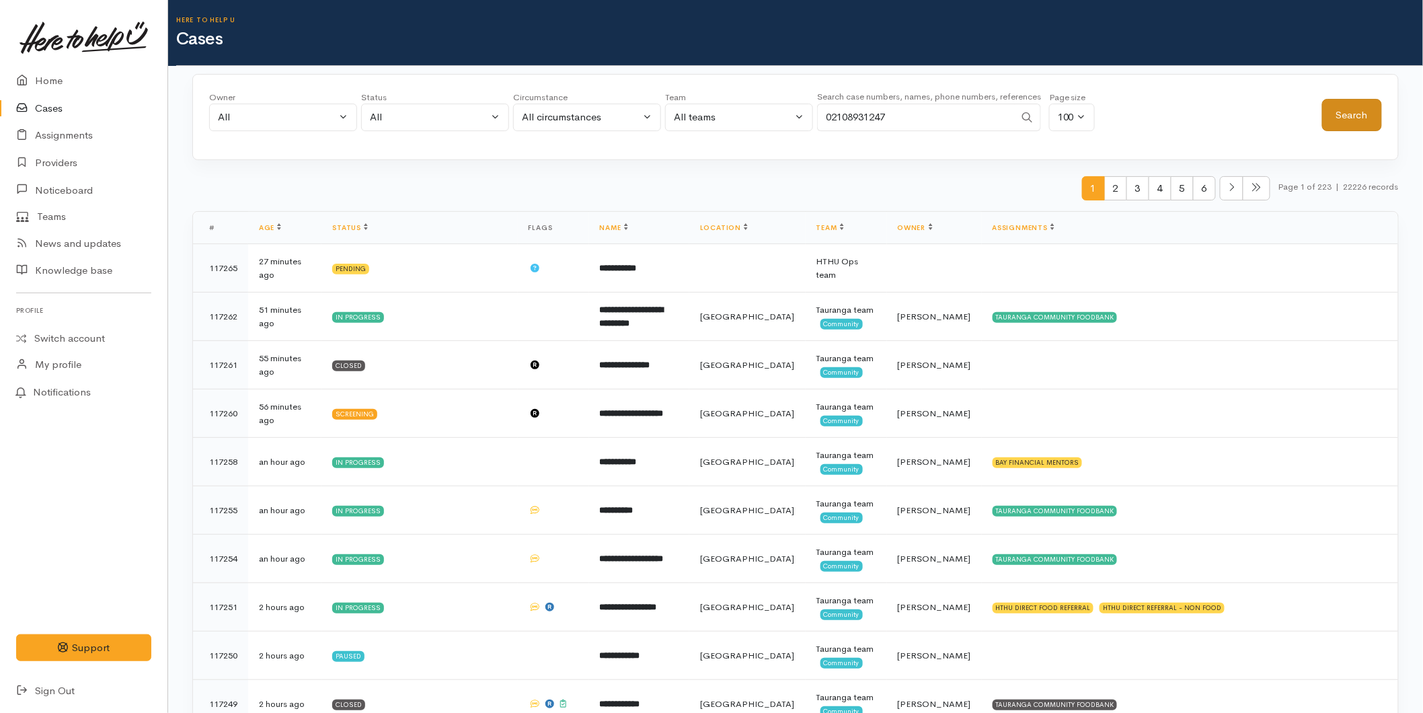
type input "02108931247"
click at [1332, 108] on button "Search" at bounding box center [1352, 115] width 60 height 33
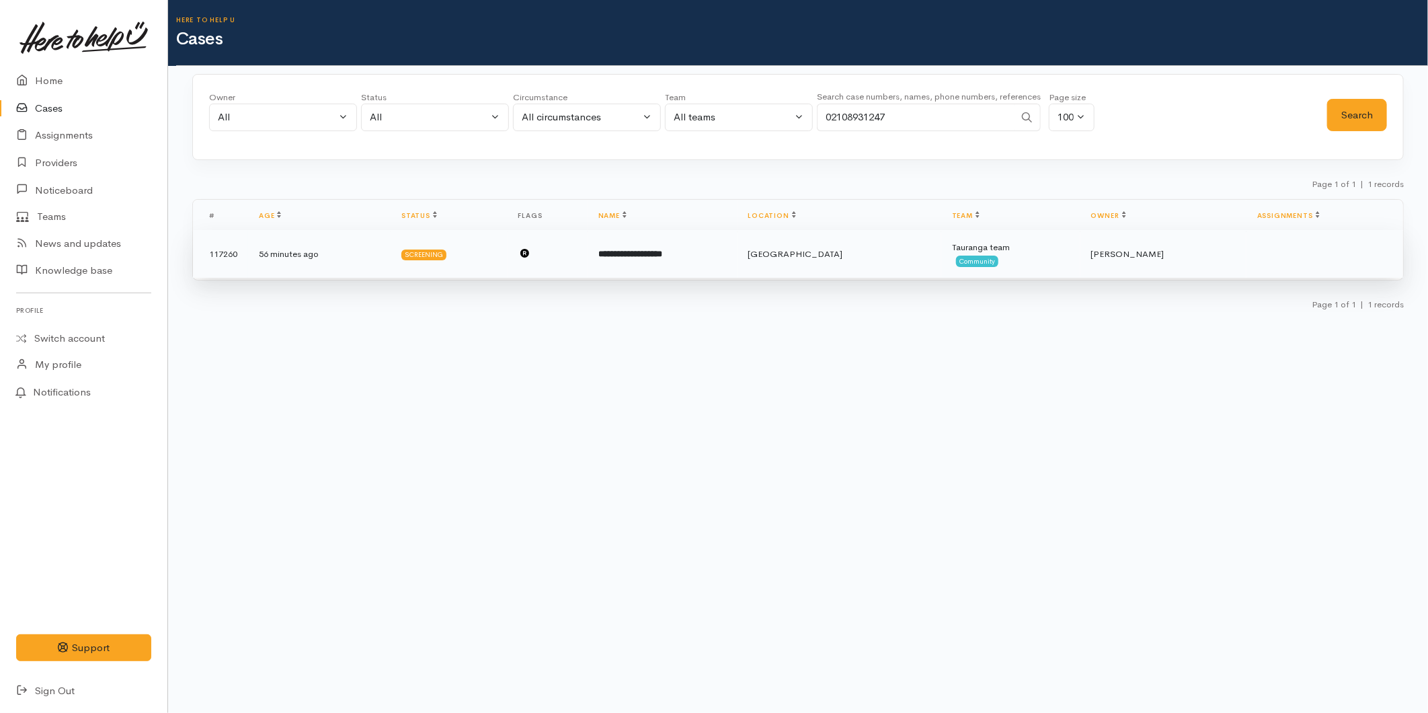
click at [662, 257] on b "**********" at bounding box center [630, 253] width 64 height 9
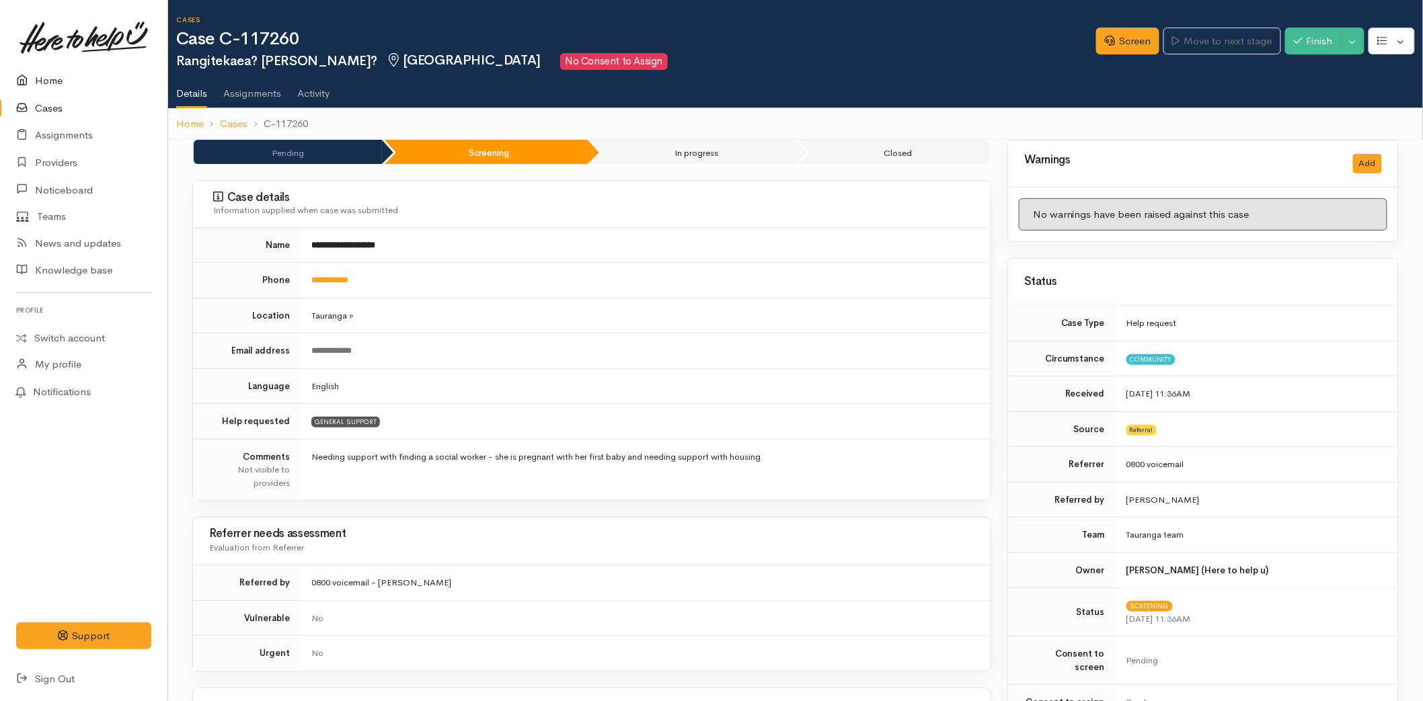
click at [49, 77] on link "Home" at bounding box center [83, 81] width 167 height 28
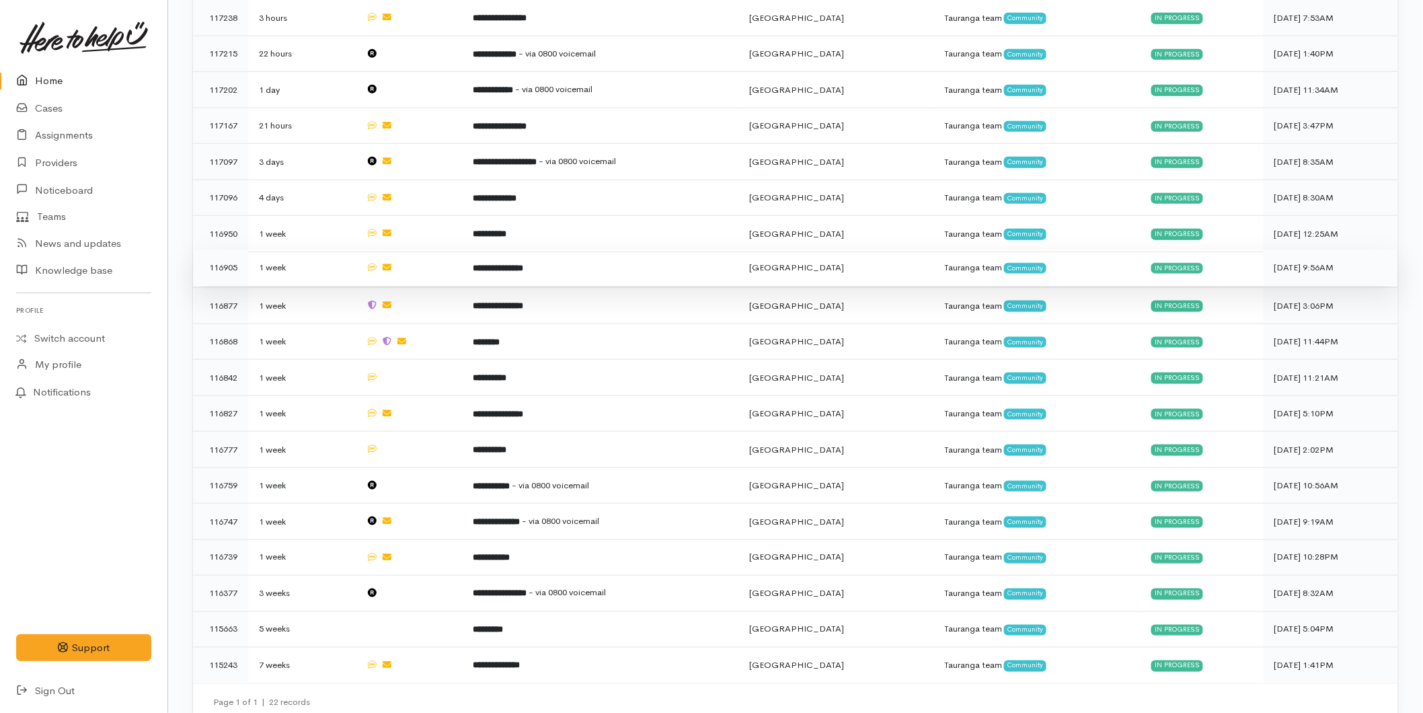
scroll to position [543, 0]
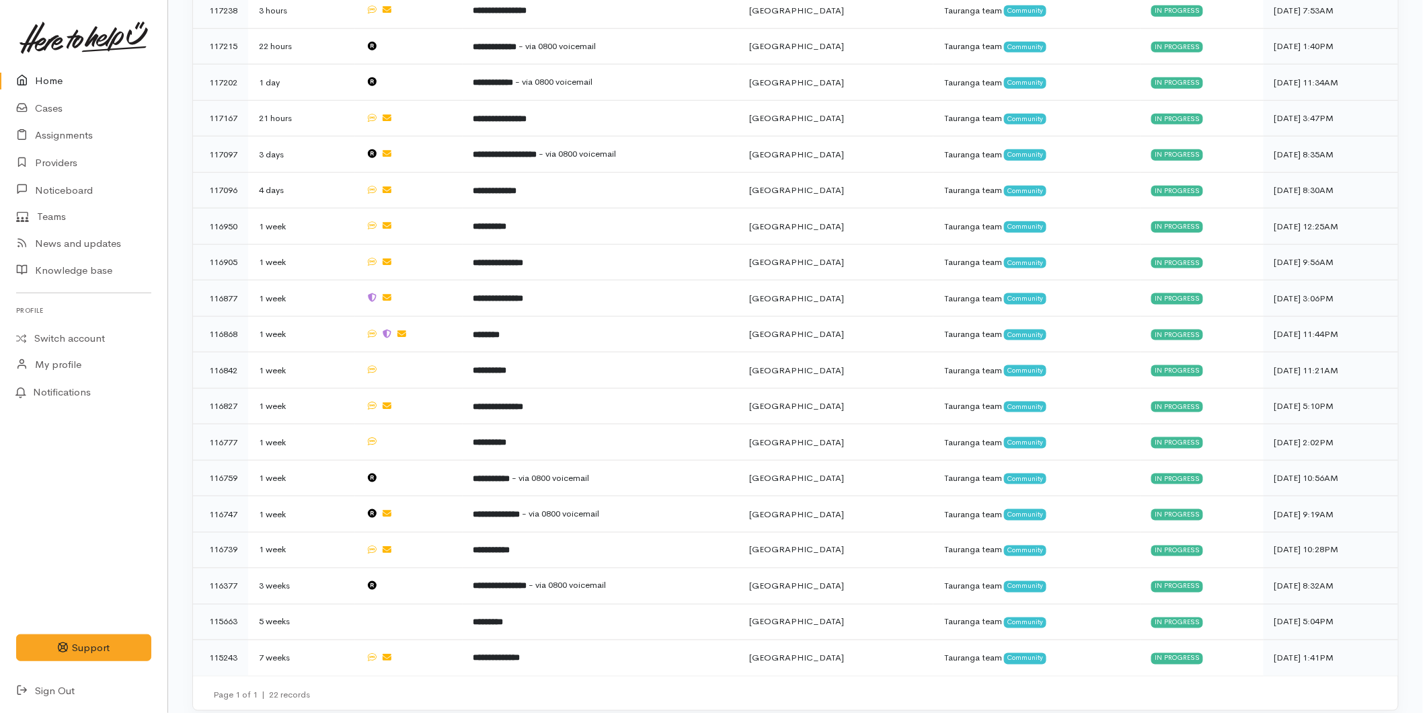
click at [61, 77] on link "Home" at bounding box center [83, 81] width 167 height 28
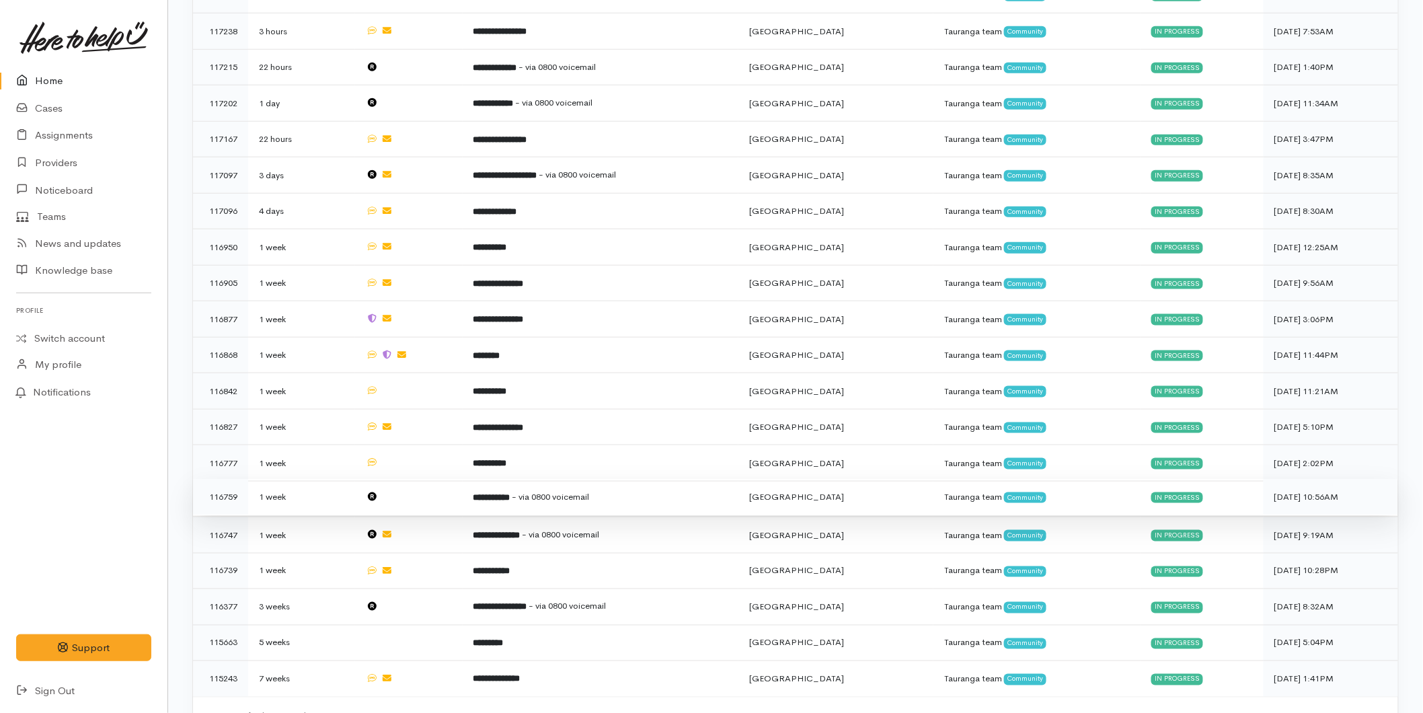
scroll to position [543, 0]
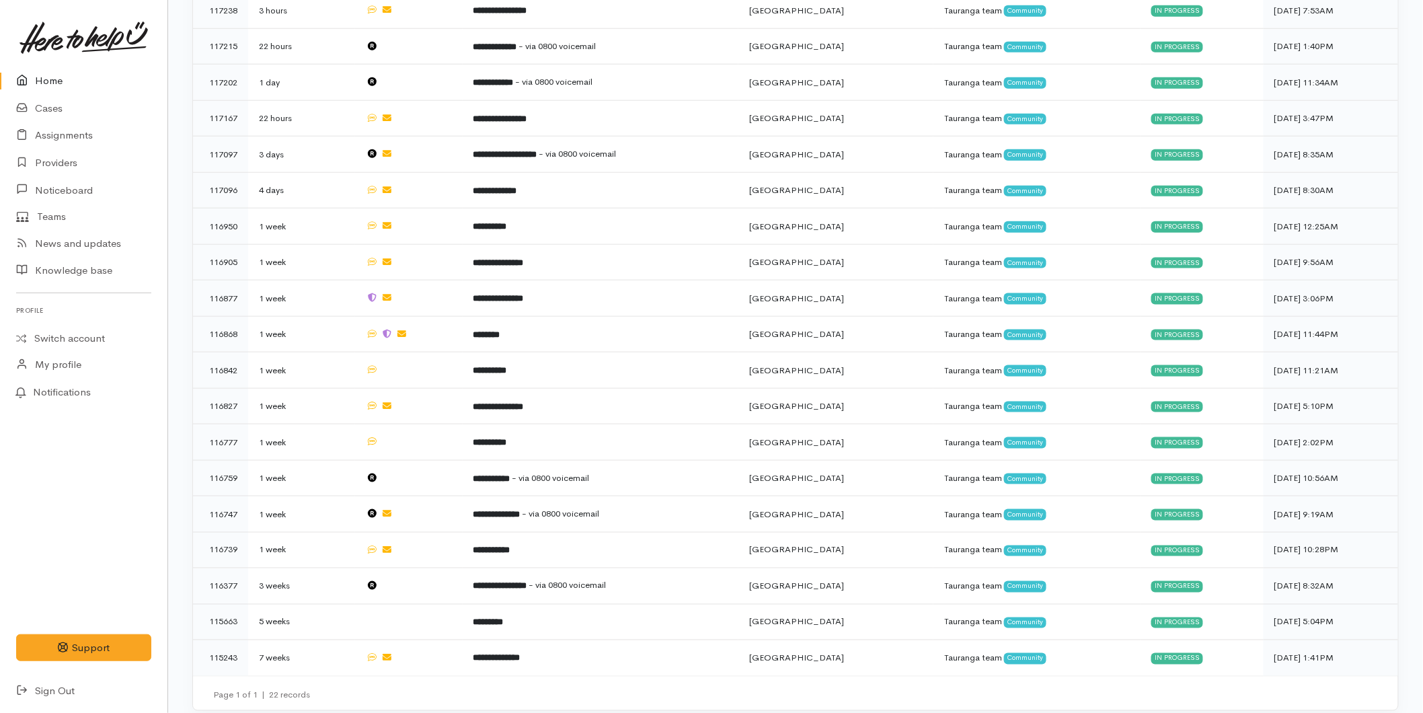
click at [43, 68] on link "Home" at bounding box center [83, 81] width 167 height 28
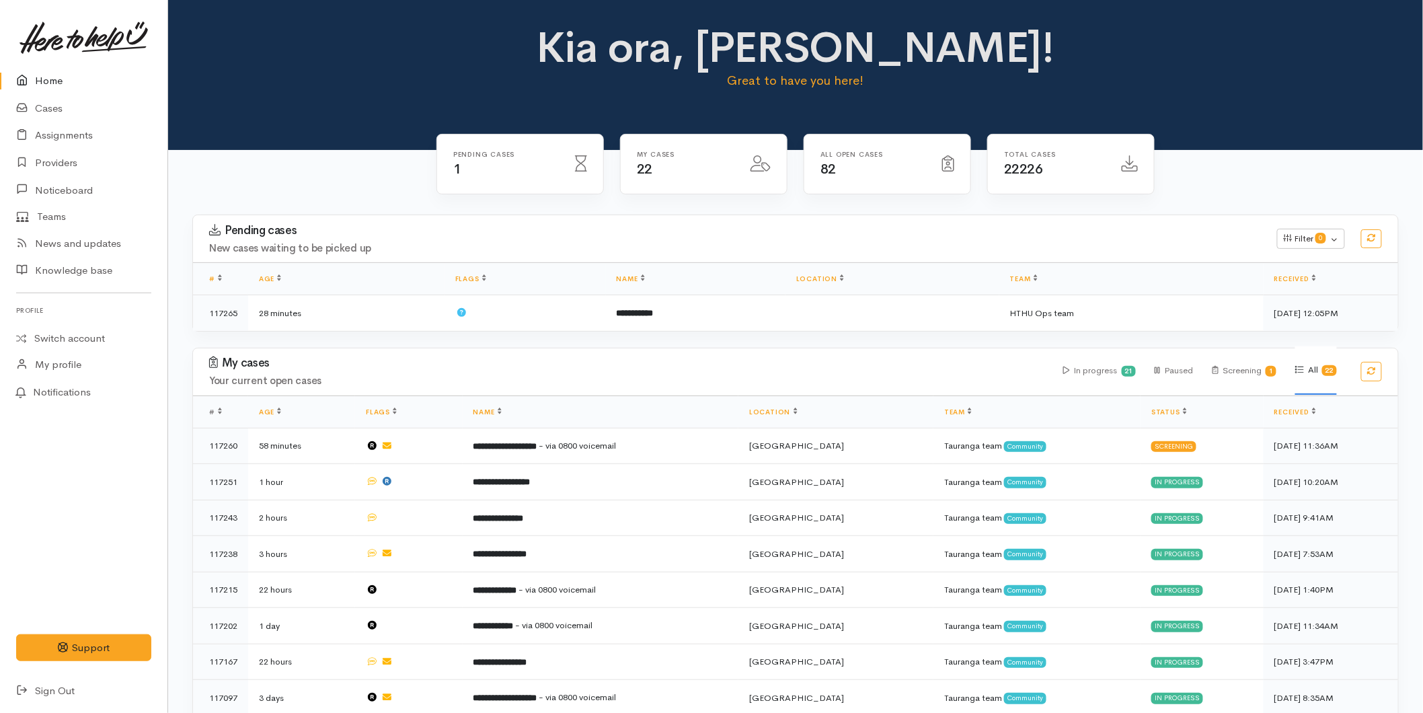
click at [59, 83] on link "Home" at bounding box center [83, 81] width 167 height 28
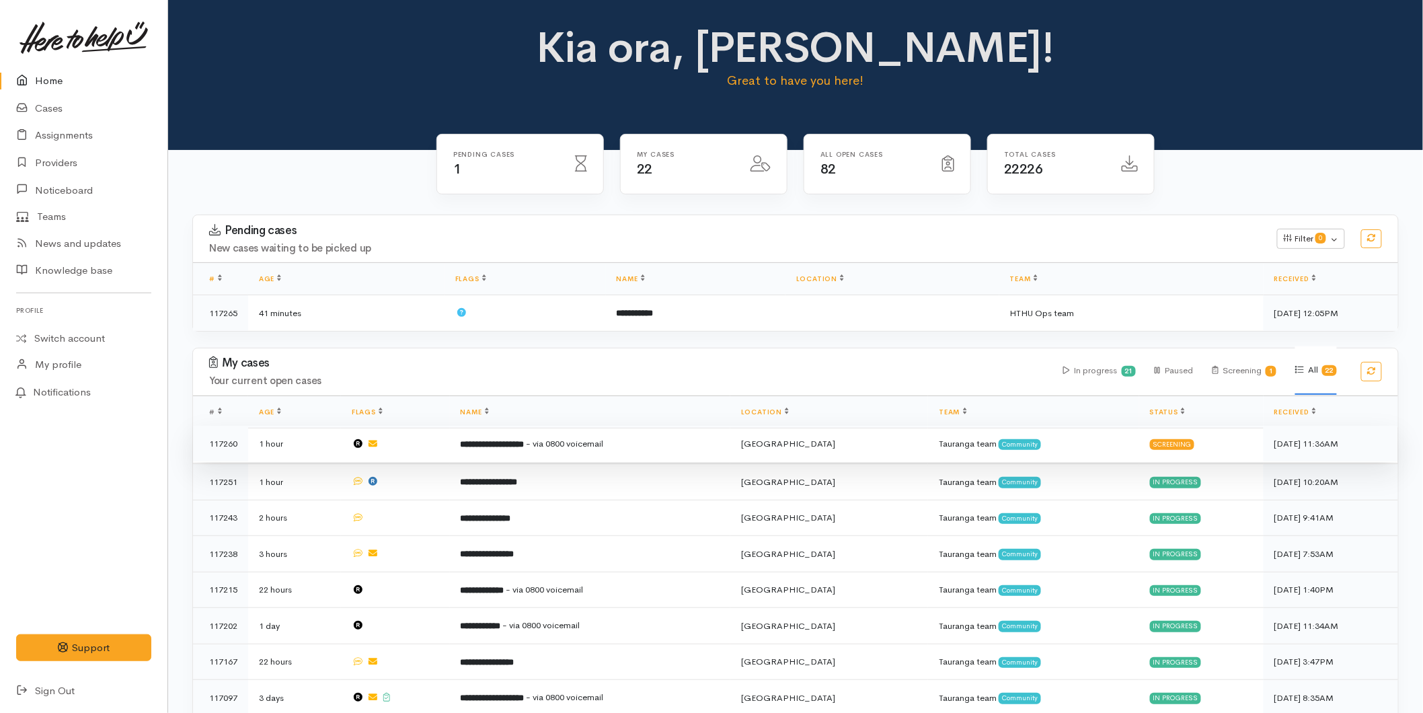
click at [485, 435] on td "**********" at bounding box center [590, 444] width 280 height 36
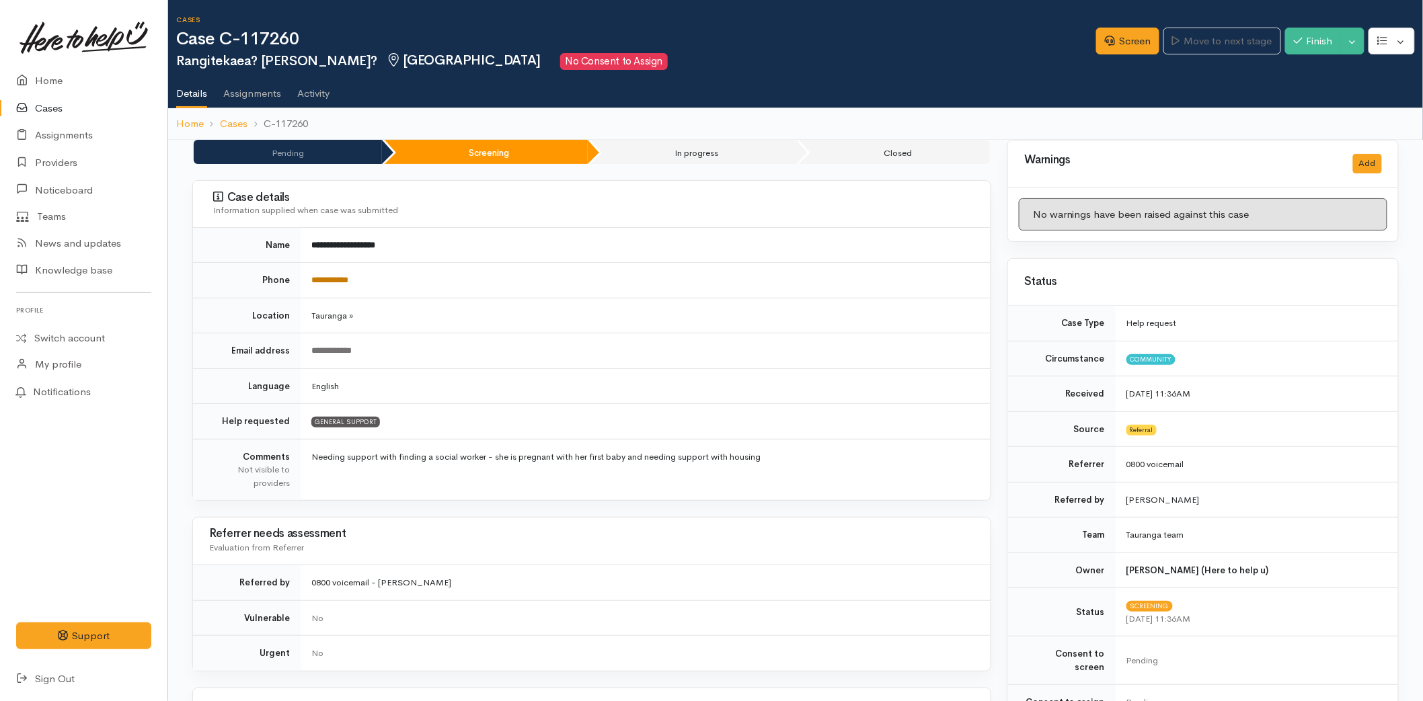
click at [348, 280] on link "**********" at bounding box center [329, 280] width 37 height 9
click at [54, 76] on link "Home" at bounding box center [83, 81] width 167 height 28
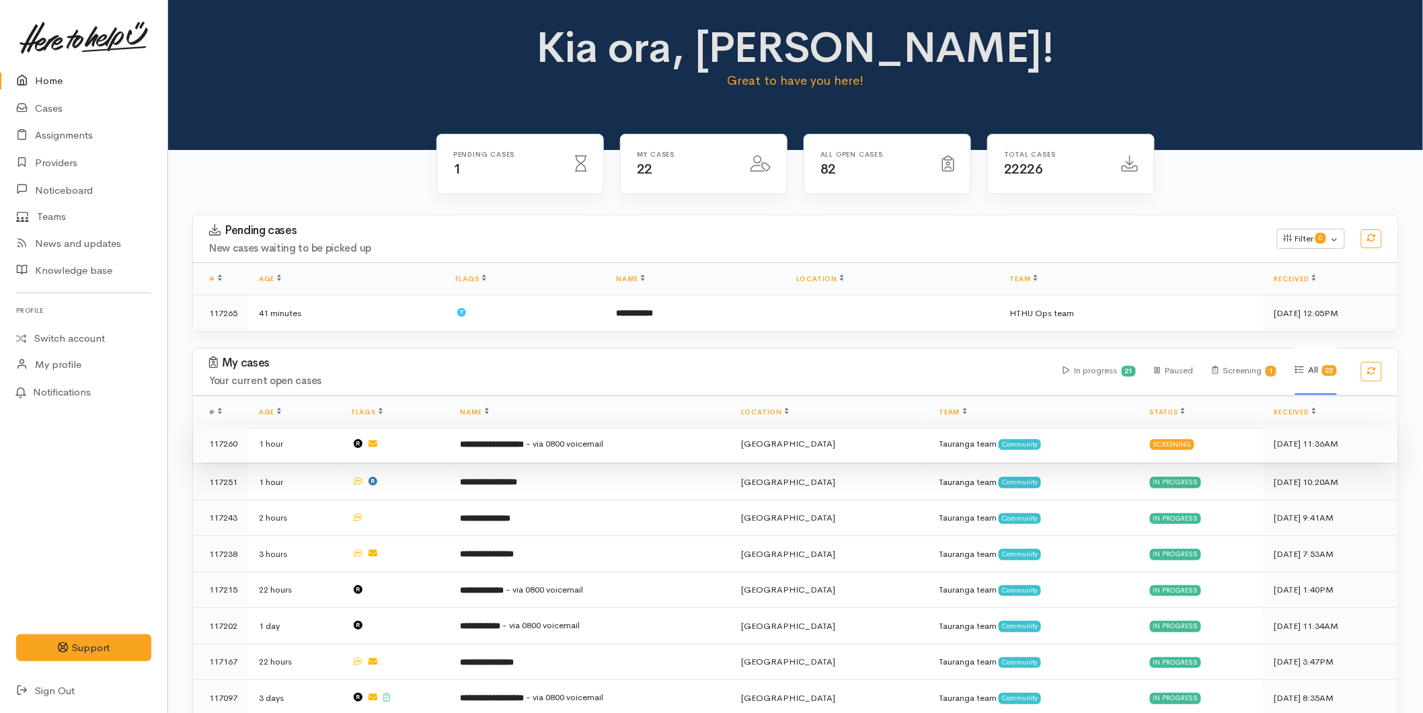
click at [555, 452] on td "**********" at bounding box center [590, 444] width 280 height 36
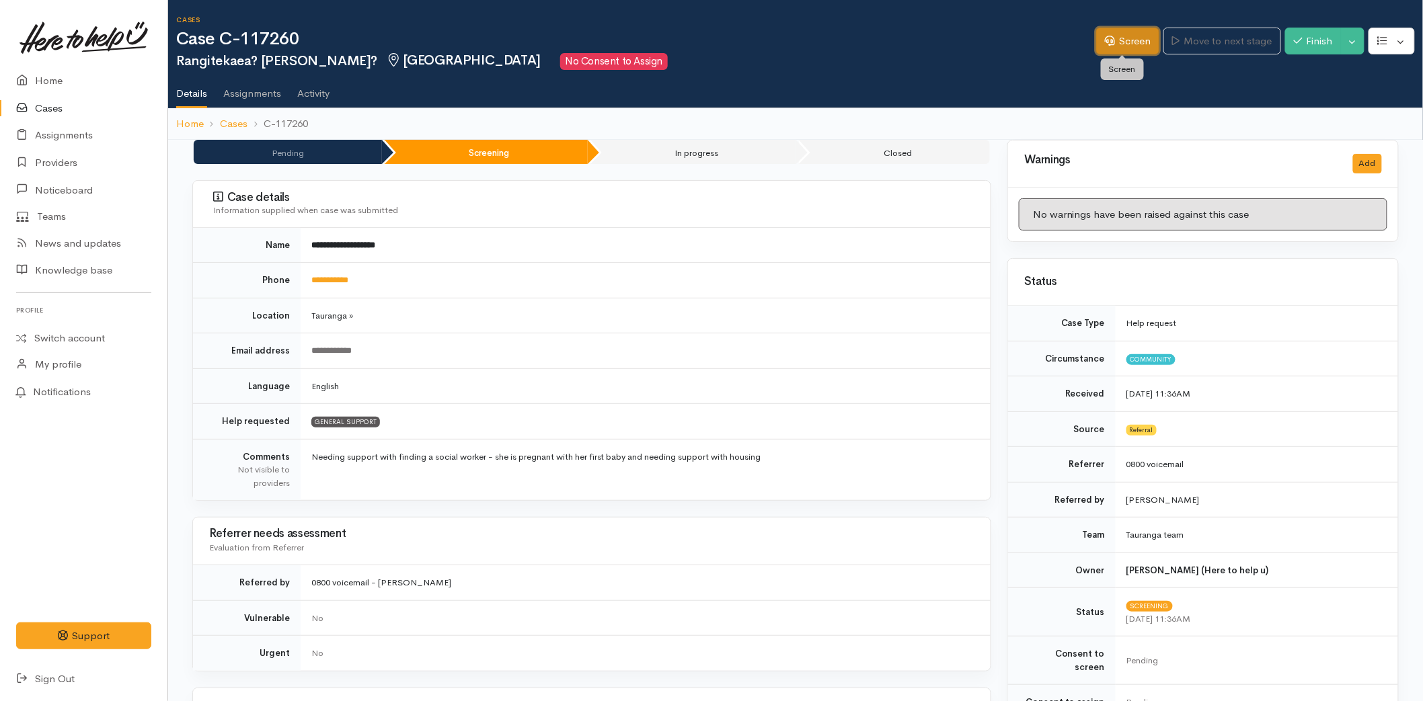
click at [1128, 44] on link "Screen" at bounding box center [1127, 42] width 63 height 28
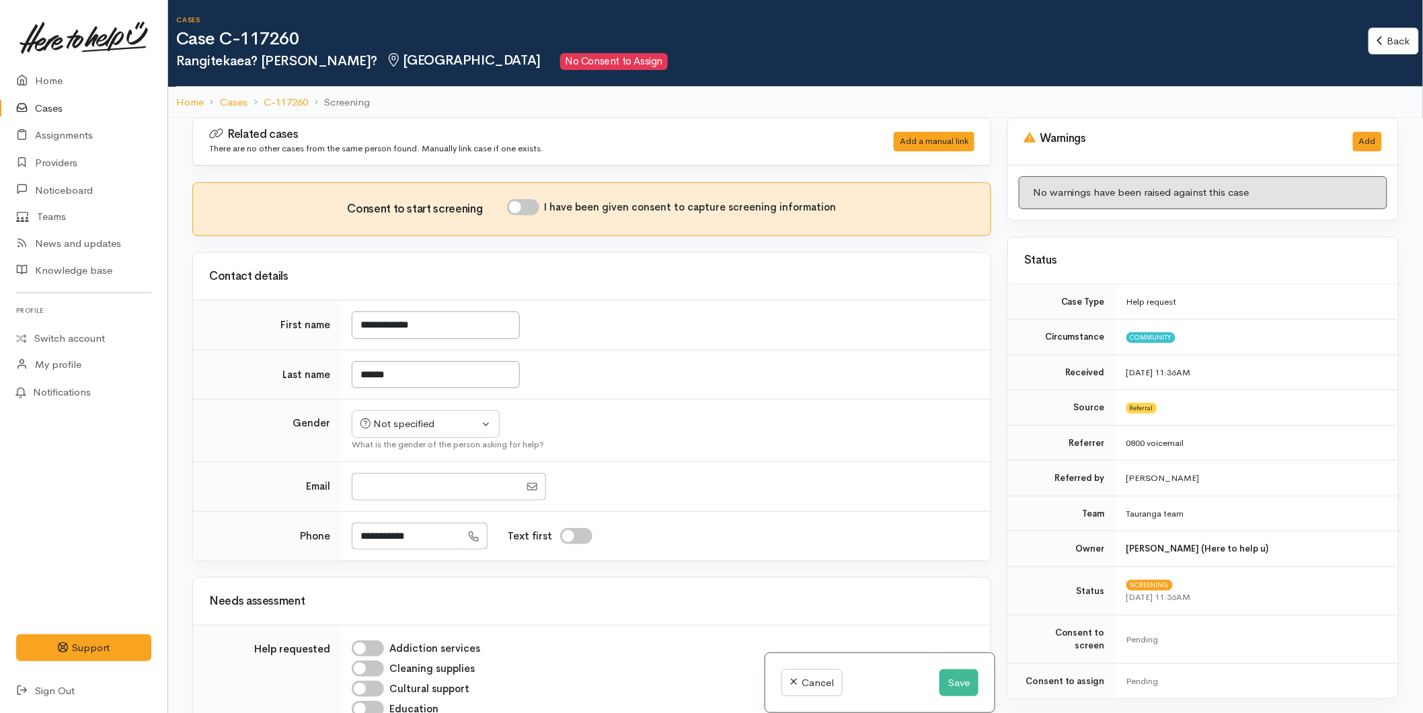
click at [532, 204] on input "I have been given consent to capture screening information" at bounding box center [523, 207] width 32 height 16
checkbox input "true"
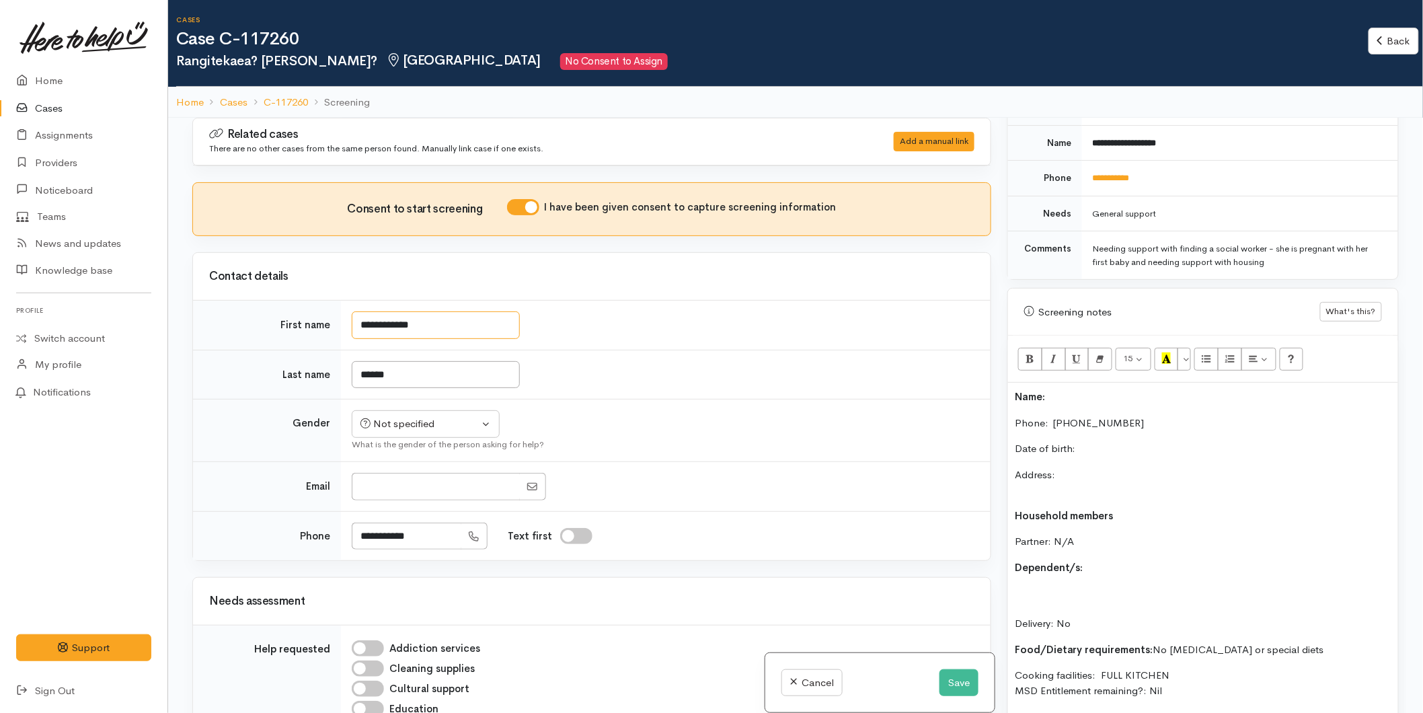
click at [434, 321] on input "**********" at bounding box center [436, 325] width 168 height 28
type input "**********"
click at [593, 312] on td "**********" at bounding box center [665, 326] width 649 height 50
click at [418, 367] on input "******" at bounding box center [436, 375] width 168 height 28
type input "*****"
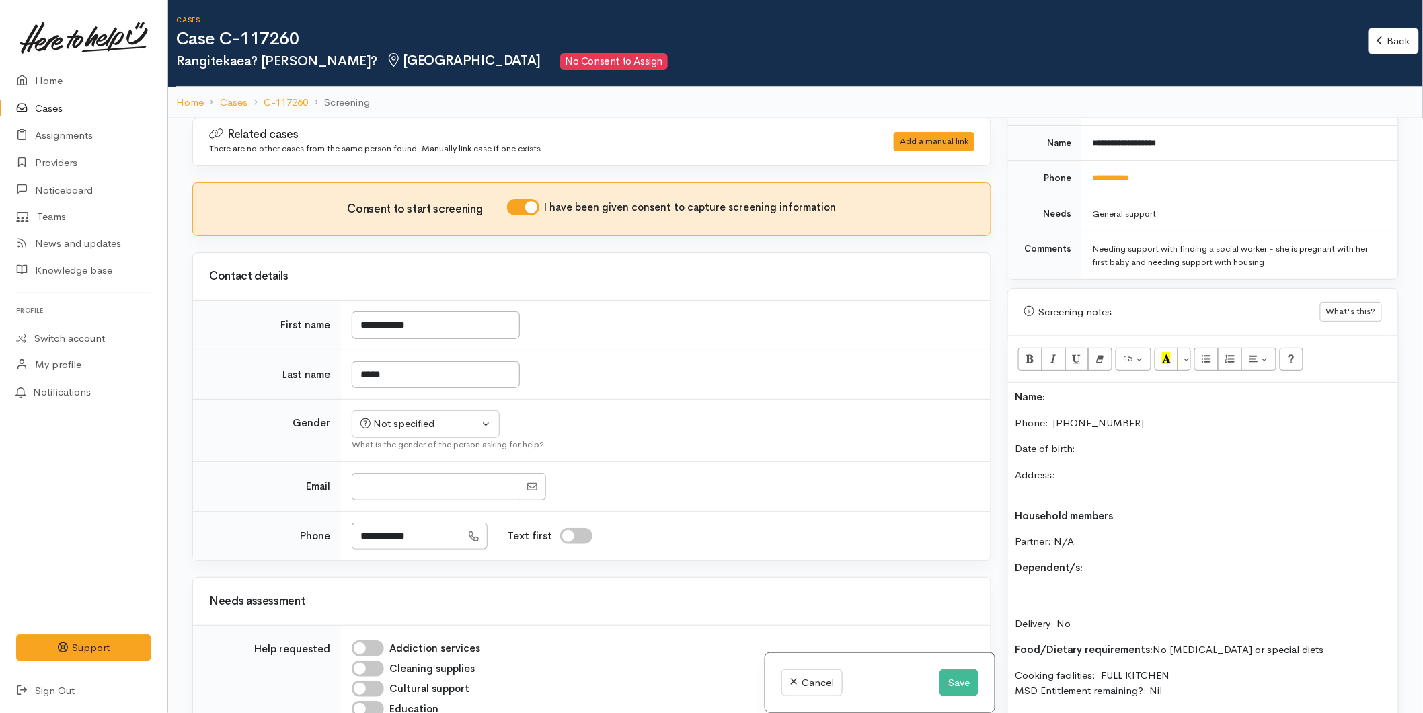
click at [534, 340] on tbody "**********" at bounding box center [591, 431] width 797 height 260
drag, startPoint x: 385, startPoint y: 427, endPoint x: 516, endPoint y: 529, distance: 166.2
click at [385, 427] on div "Not specified" at bounding box center [419, 423] width 118 height 15
click at [391, 493] on span "Female" at bounding box center [436, 495] width 115 height 15
select select "[DEMOGRAPHIC_DATA]"
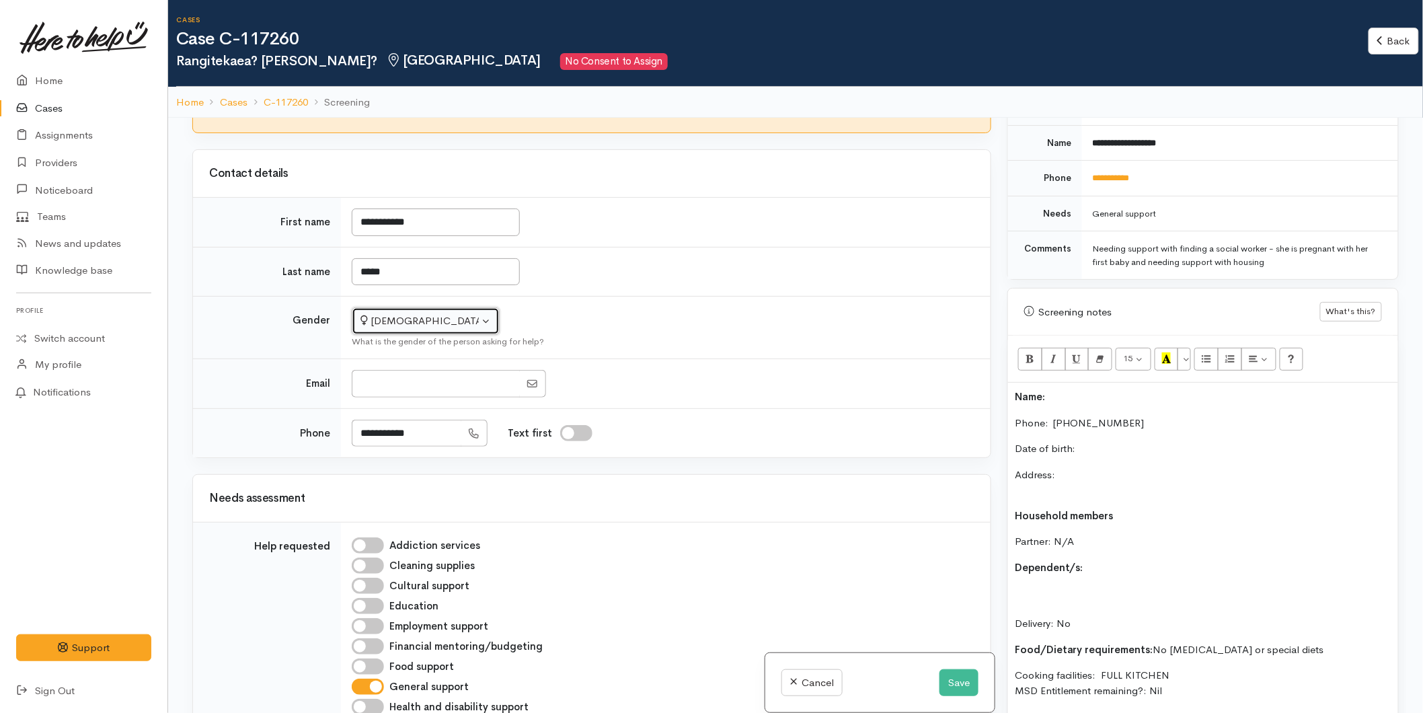
scroll to position [373, 0]
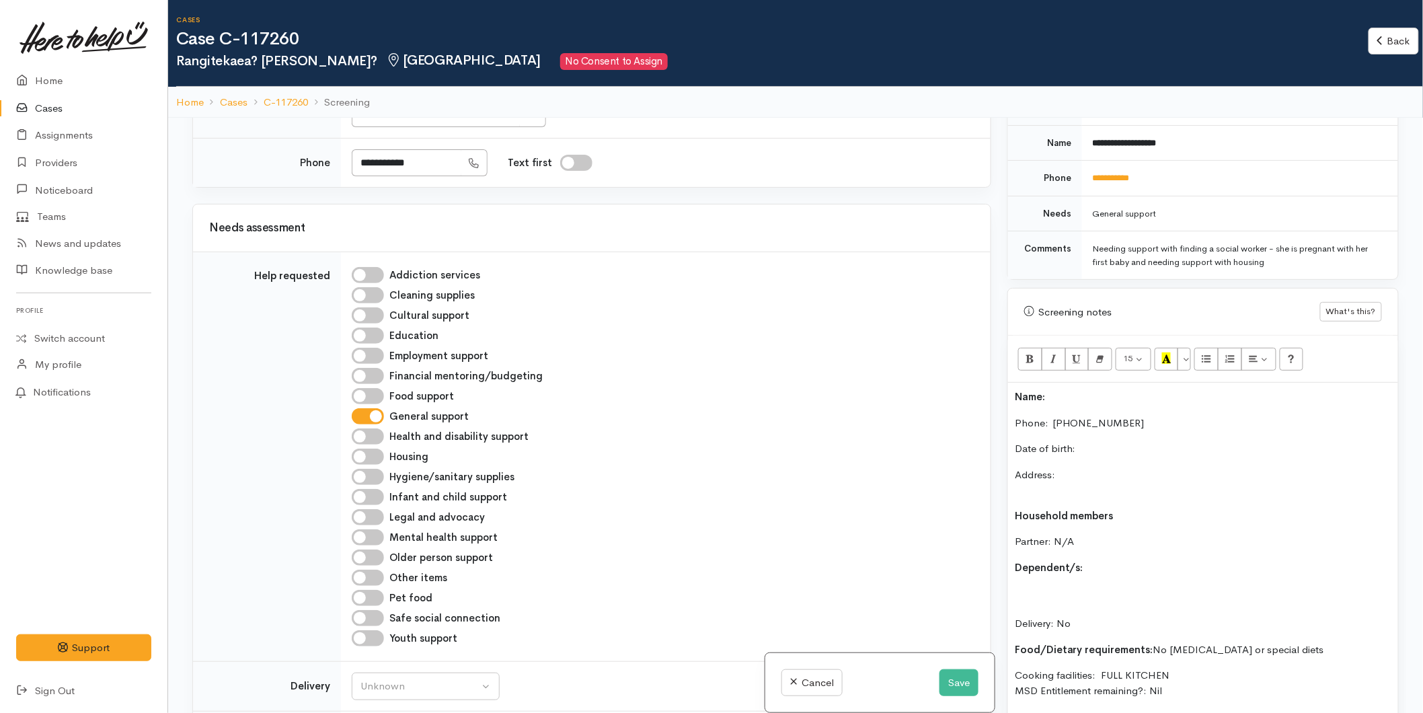
click at [1084, 441] on p "Date of birth:" at bounding box center [1202, 448] width 376 height 15
click at [1081, 389] on p "Name:" at bounding box center [1202, 396] width 376 height 15
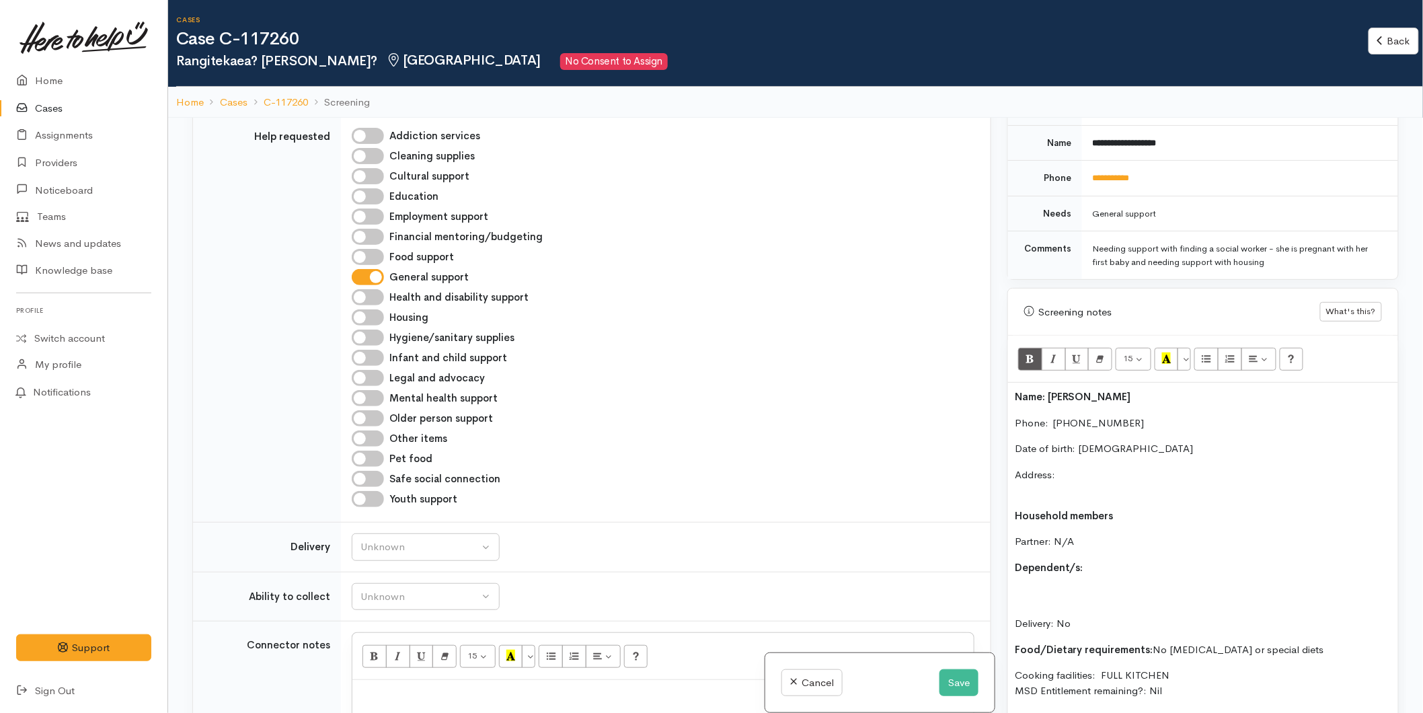
scroll to position [672, 0]
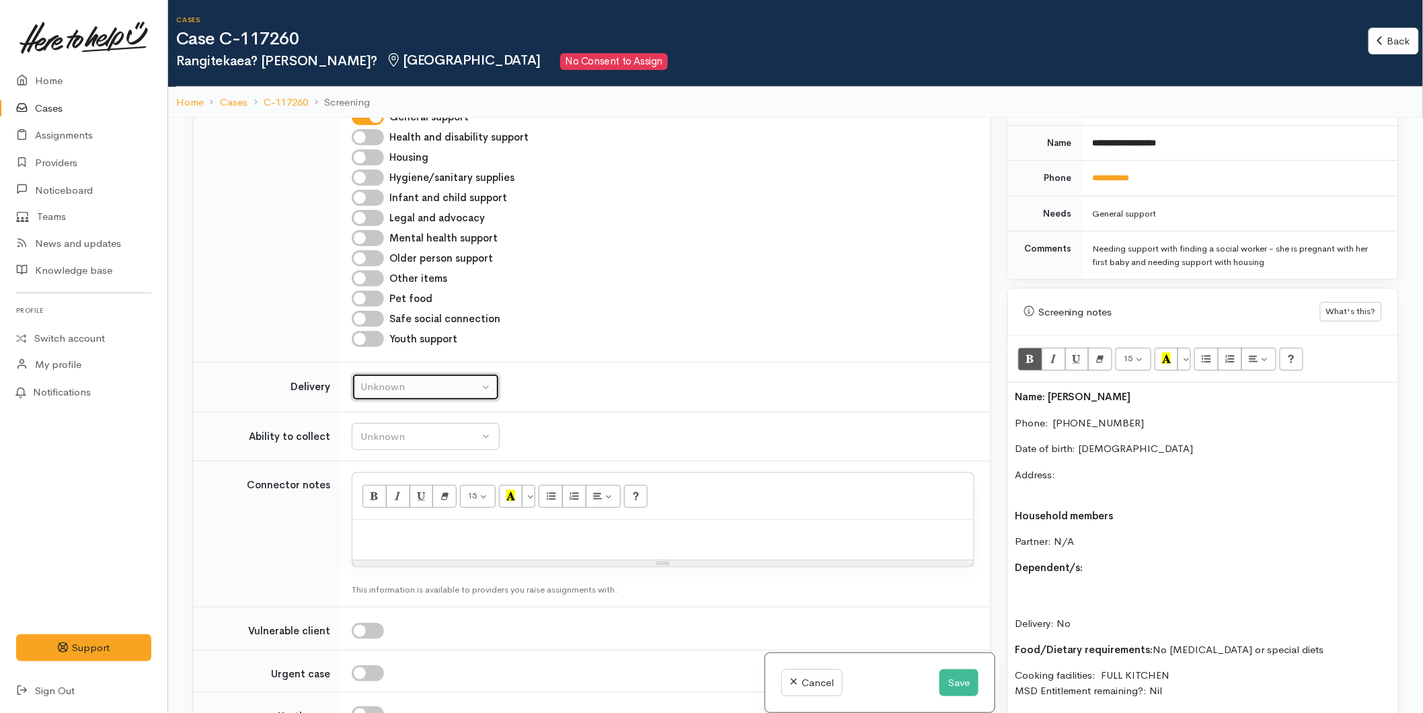
click at [392, 397] on button "Unknown" at bounding box center [426, 387] width 148 height 28
drag, startPoint x: 385, startPoint y: 512, endPoint x: 390, endPoint y: 459, distance: 52.7
click at [385, 508] on link "No" at bounding box center [425, 512] width 147 height 21
select select "1"
click at [394, 432] on div "Unknown" at bounding box center [419, 436] width 118 height 15
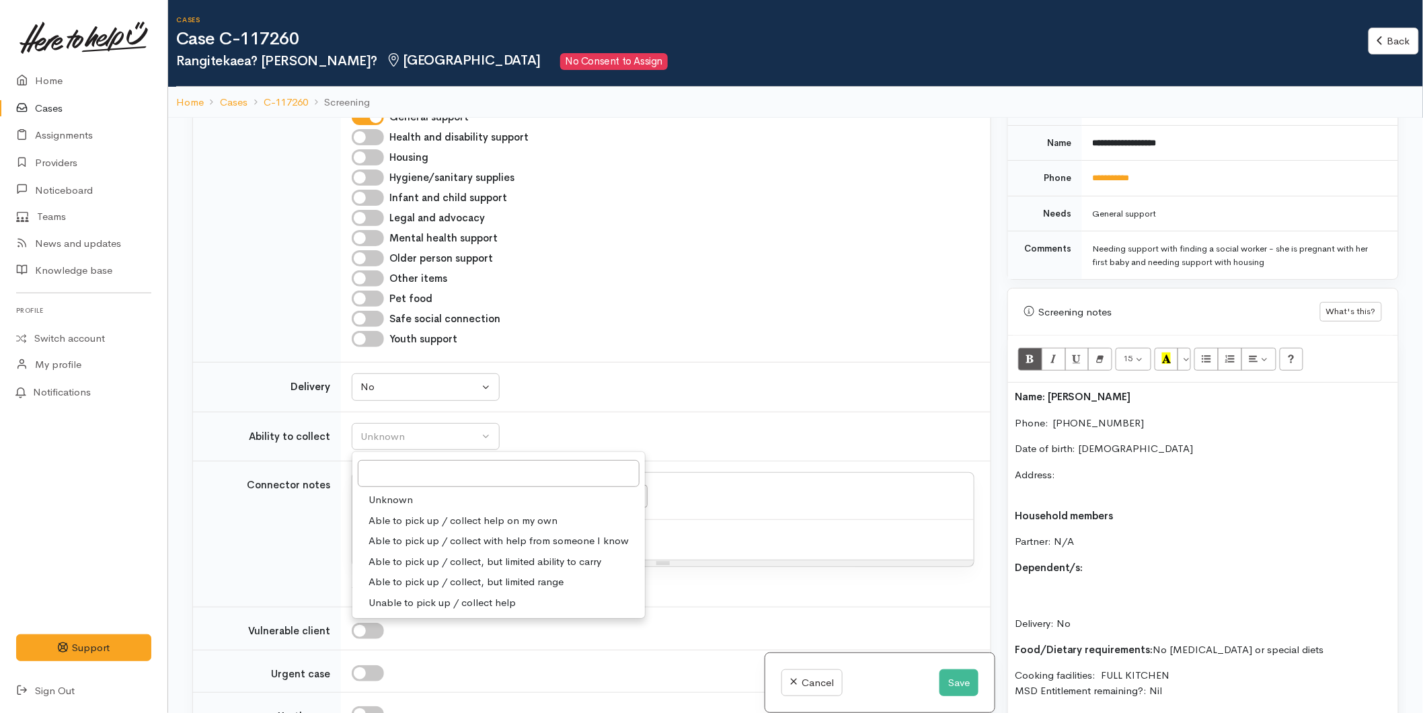
click at [394, 523] on span "Able to pick up / collect help on my own" at bounding box center [462, 520] width 189 height 15
select select "2"
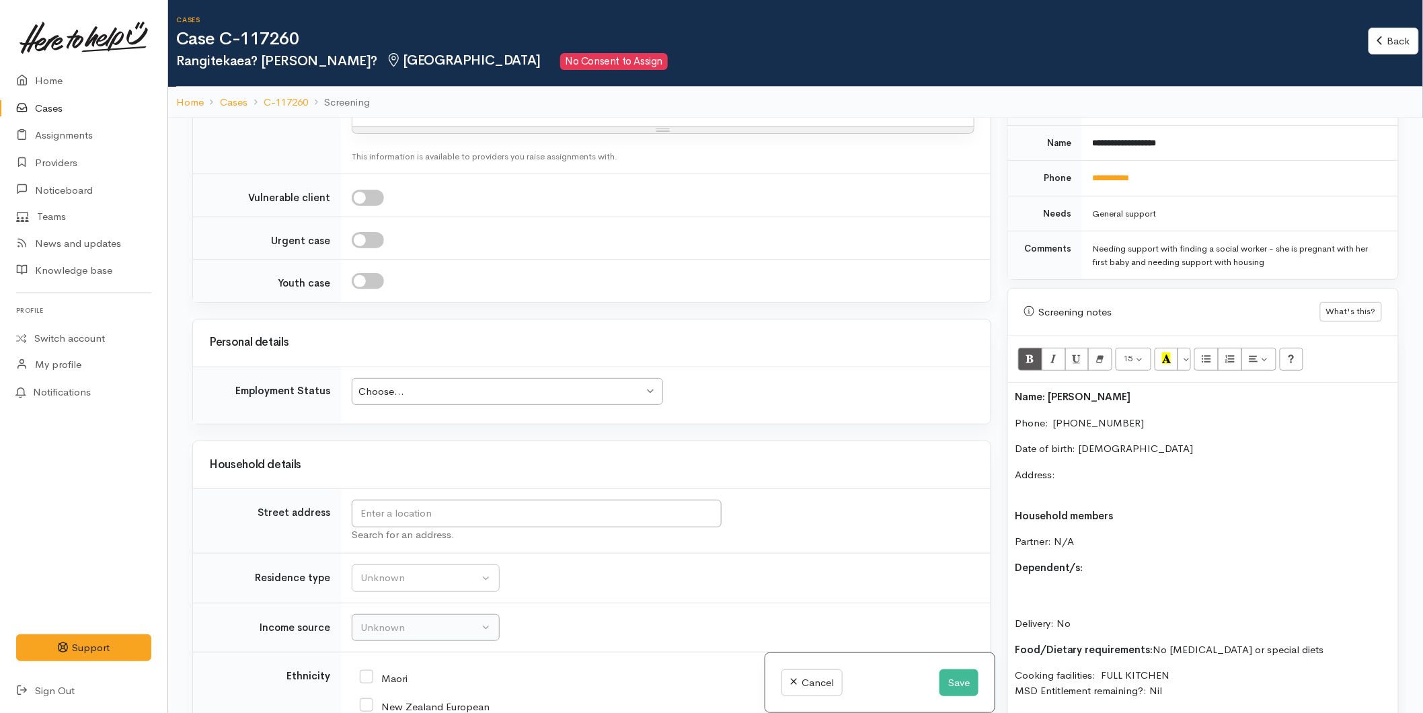
scroll to position [1195, 0]
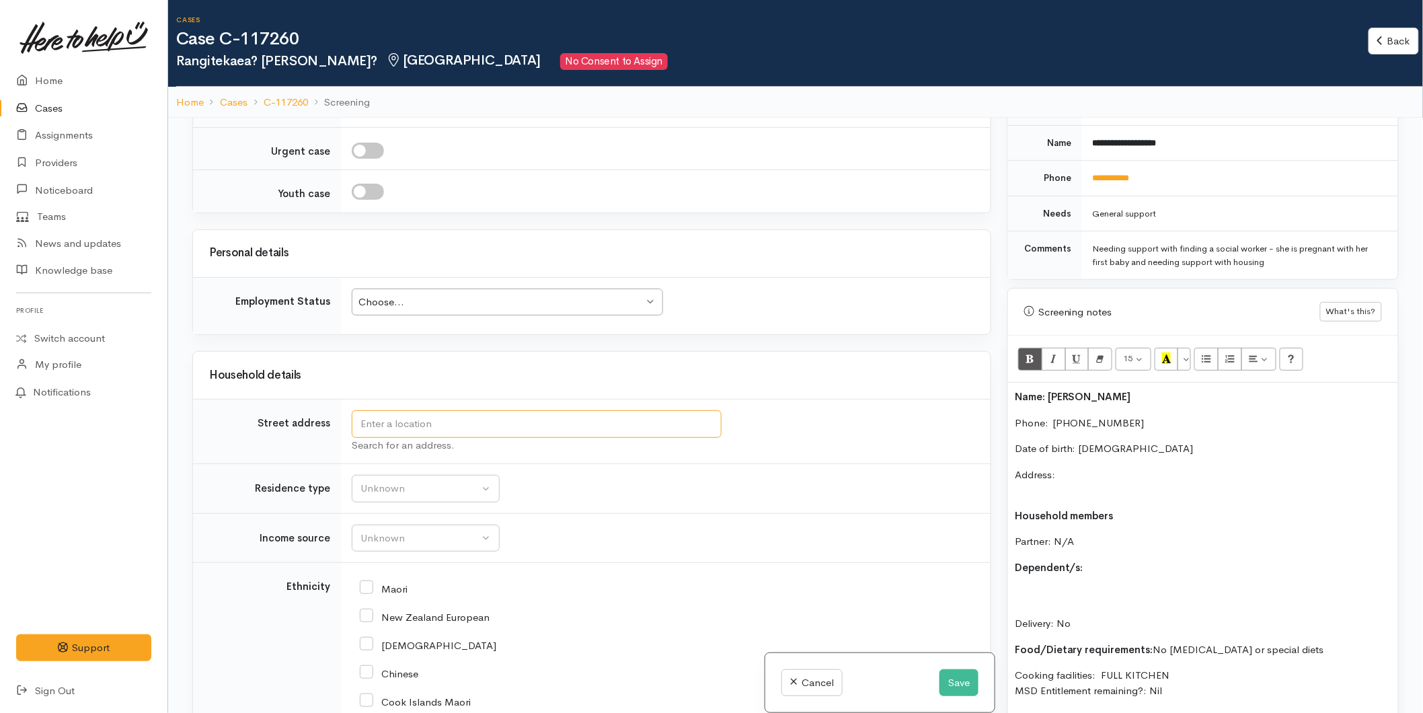
click at [381, 429] on input "text" at bounding box center [537, 424] width 370 height 28
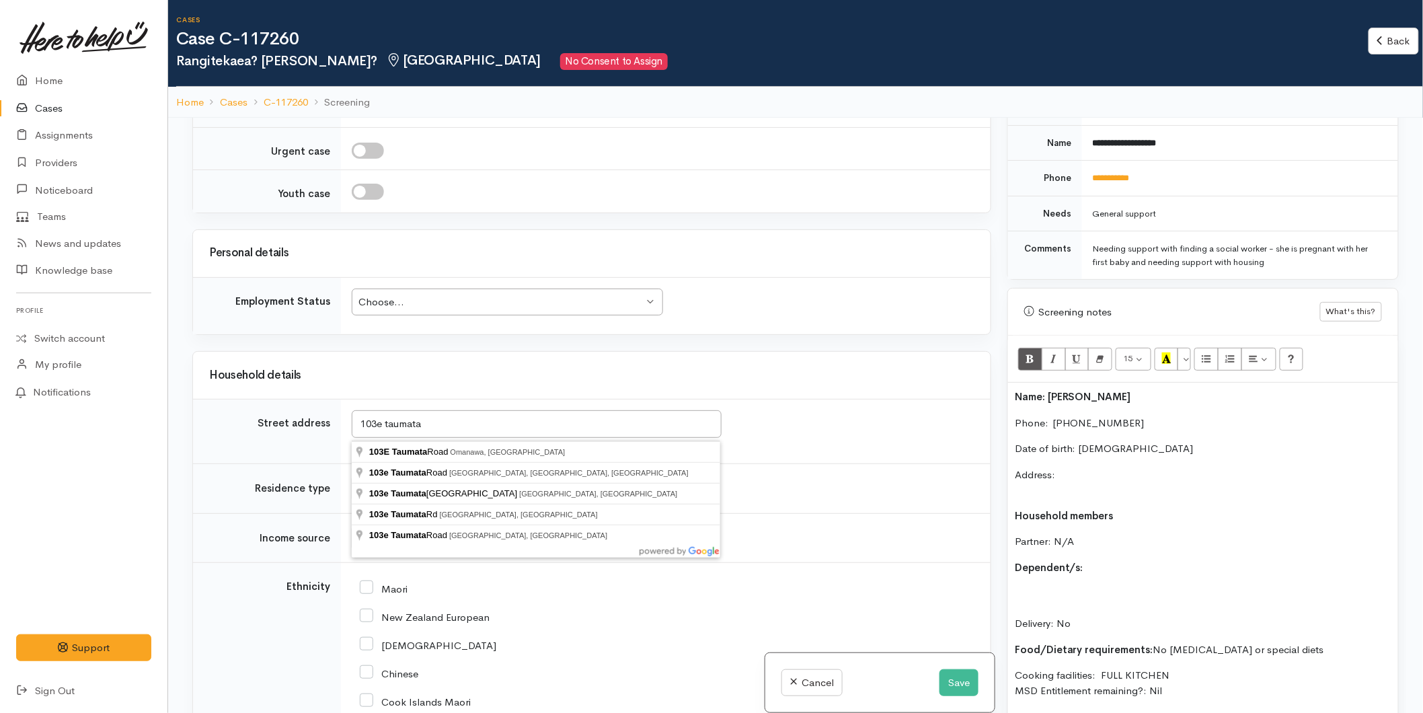
type input "103E Taumata Road, Omanawa, New Zealand"
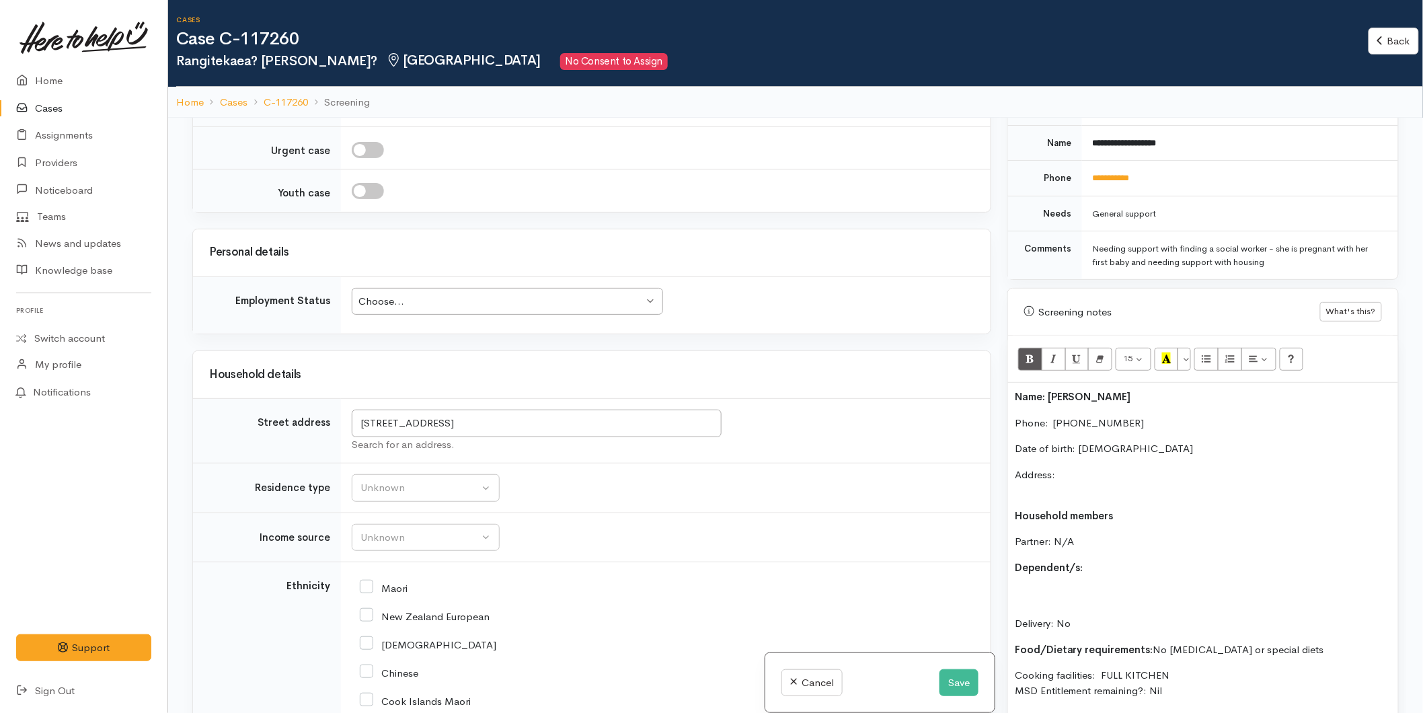
scroll to position [1382, 0]
drag, startPoint x: 493, startPoint y: 430, endPoint x: 290, endPoint y: 415, distance: 202.9
click at [290, 415] on tr "Street address 103E Taumata Road, Omanawa, New Zealand Search for an address." at bounding box center [591, 431] width 797 height 65
click at [1068, 467] on p "Address:" at bounding box center [1202, 482] width 376 height 30
click at [418, 292] on div "Choose... Choose..." at bounding box center [507, 302] width 311 height 28
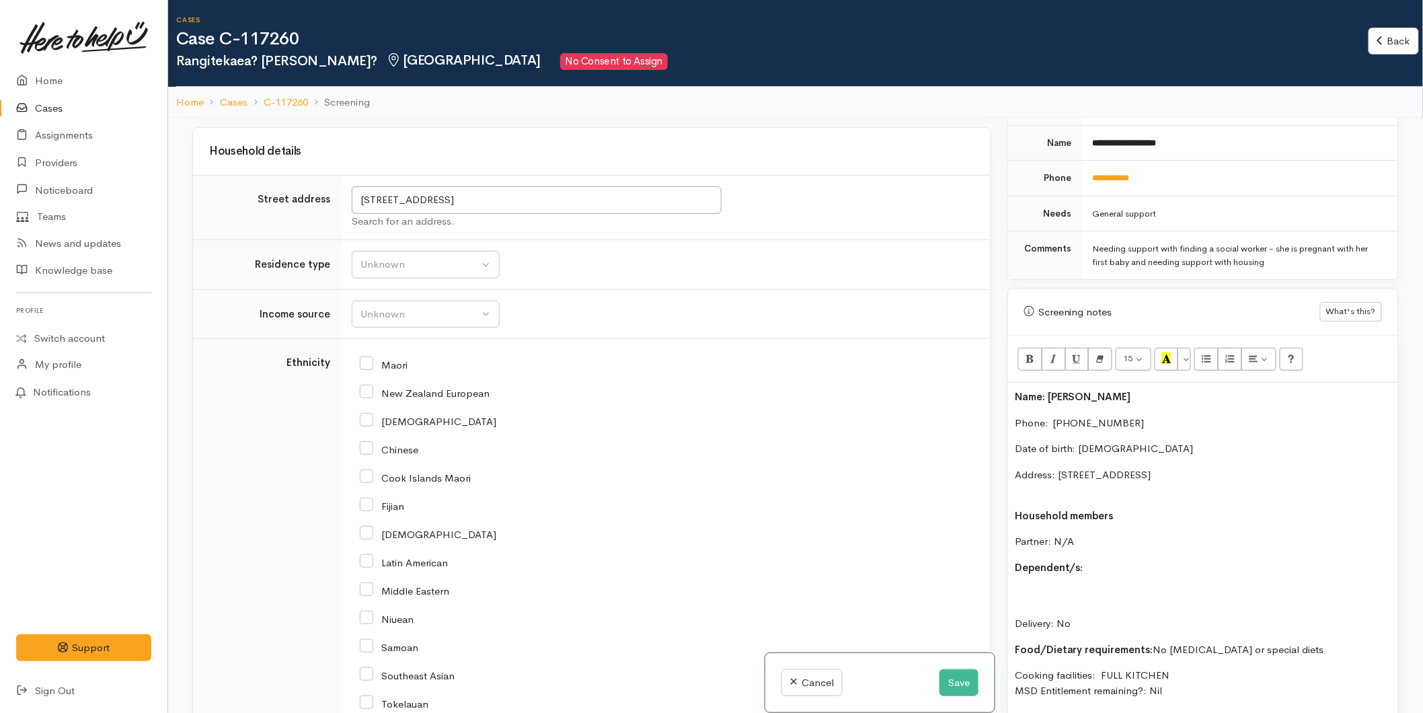
scroll to position [1607, 0]
click at [409, 265] on div "Unknown" at bounding box center [419, 262] width 118 height 15
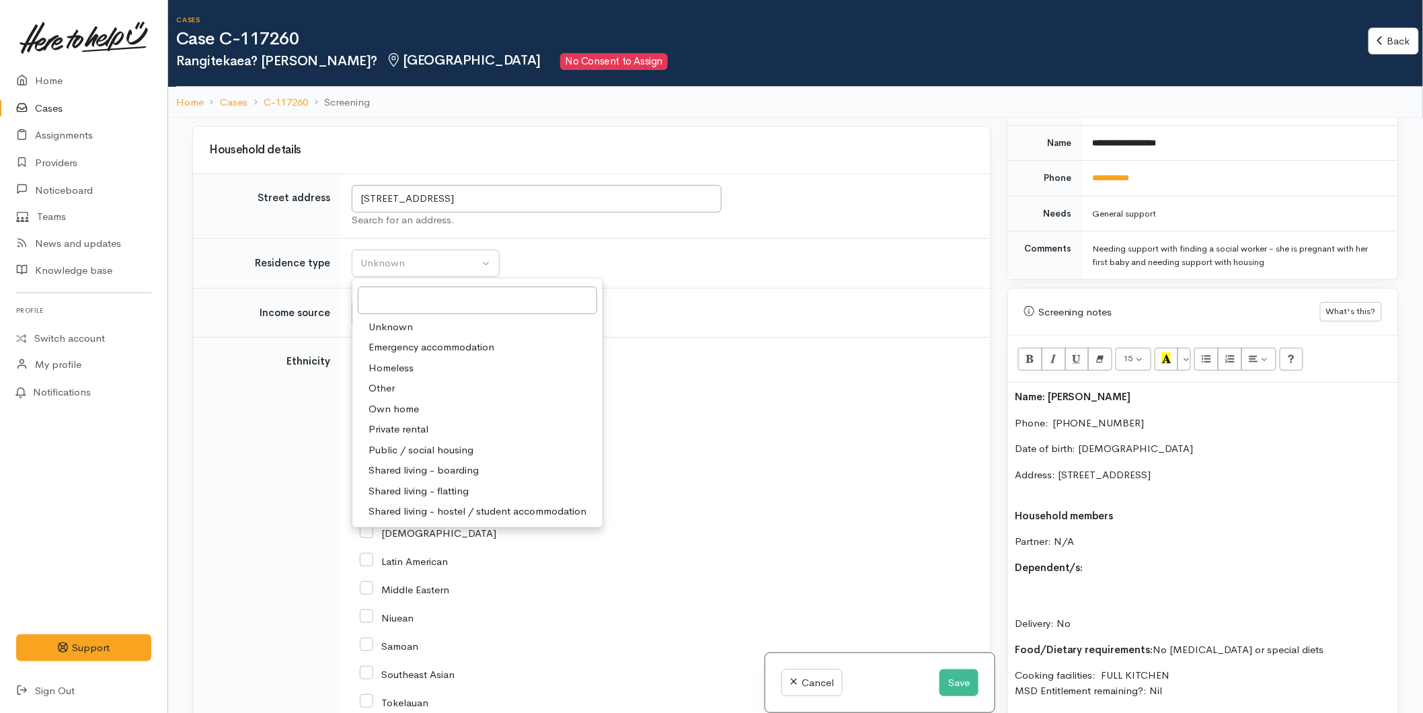
click at [409, 476] on span "Shared living - boarding" at bounding box center [423, 470] width 110 height 15
select select "4"
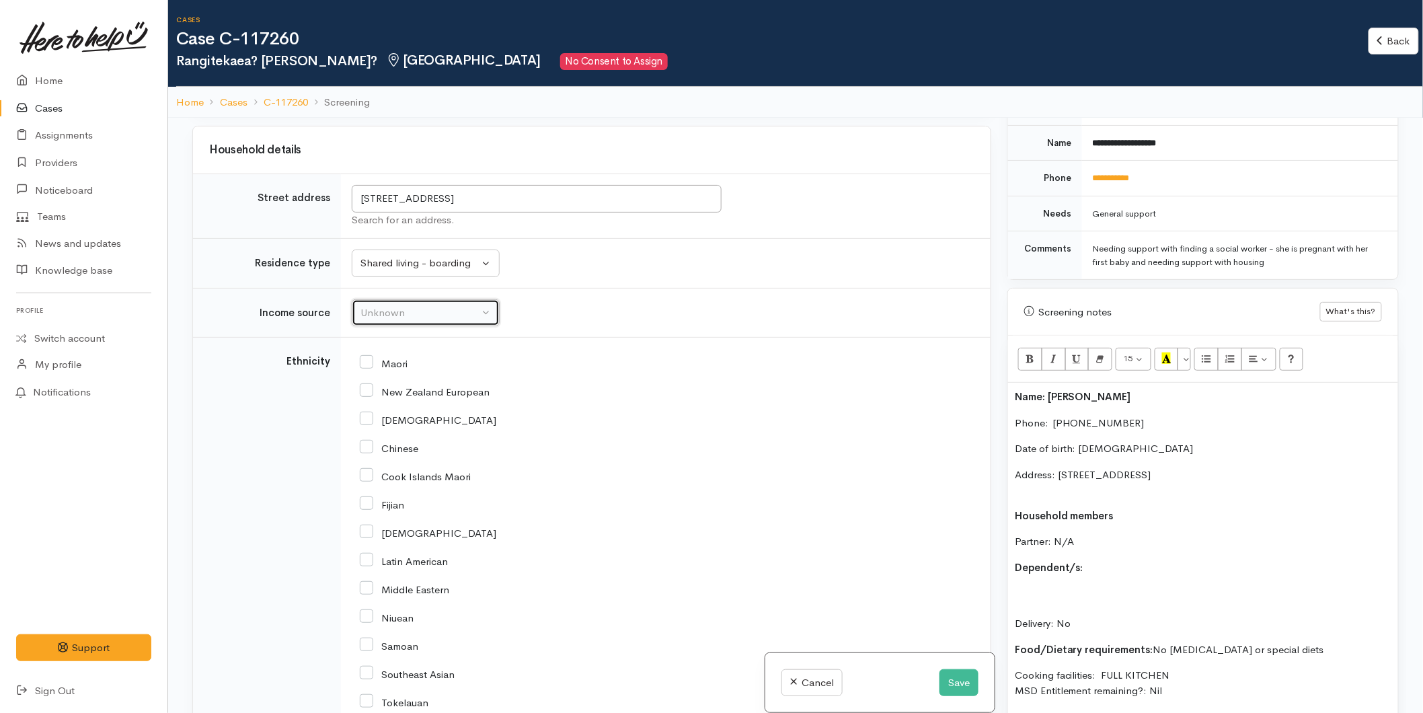
click at [370, 313] on div "Unknown" at bounding box center [419, 312] width 118 height 15
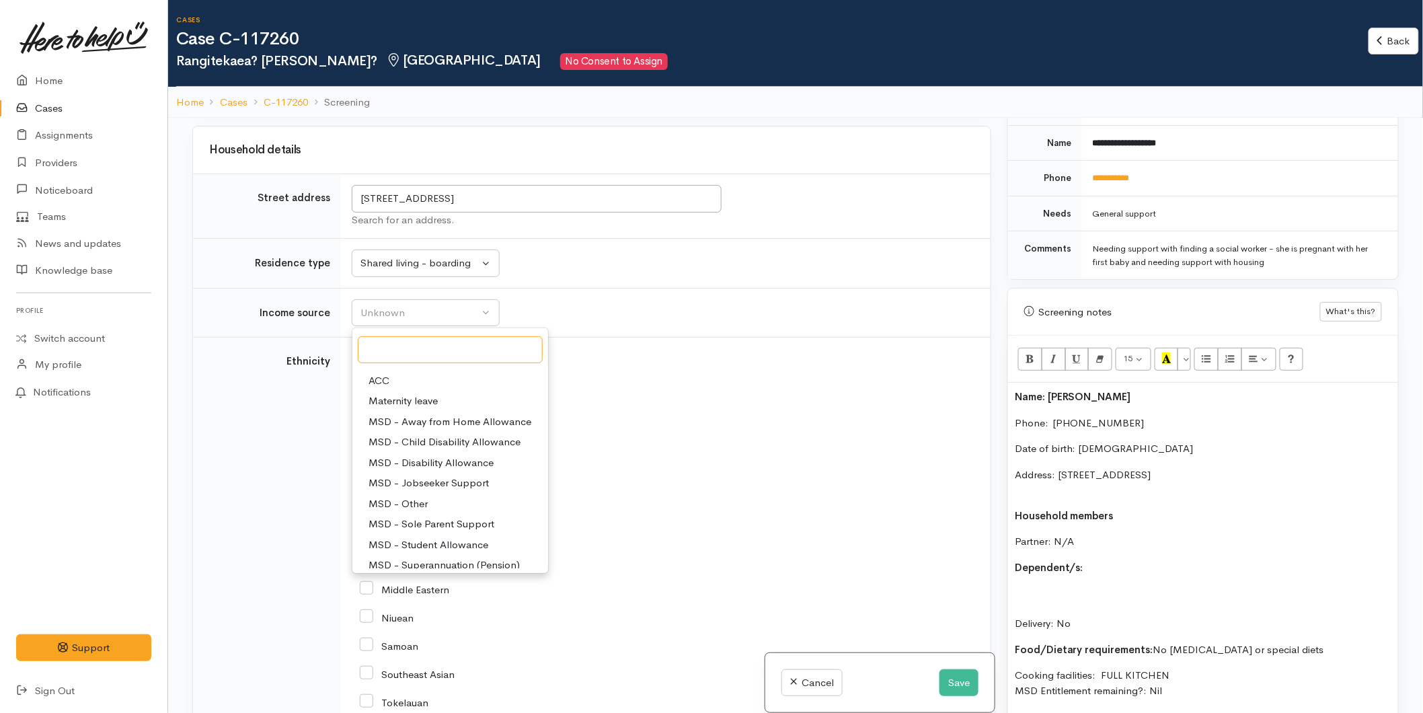
scroll to position [0, 0]
click at [426, 502] on span "MSD - Jobseeker Support" at bounding box center [428, 498] width 120 height 15
select select "4"
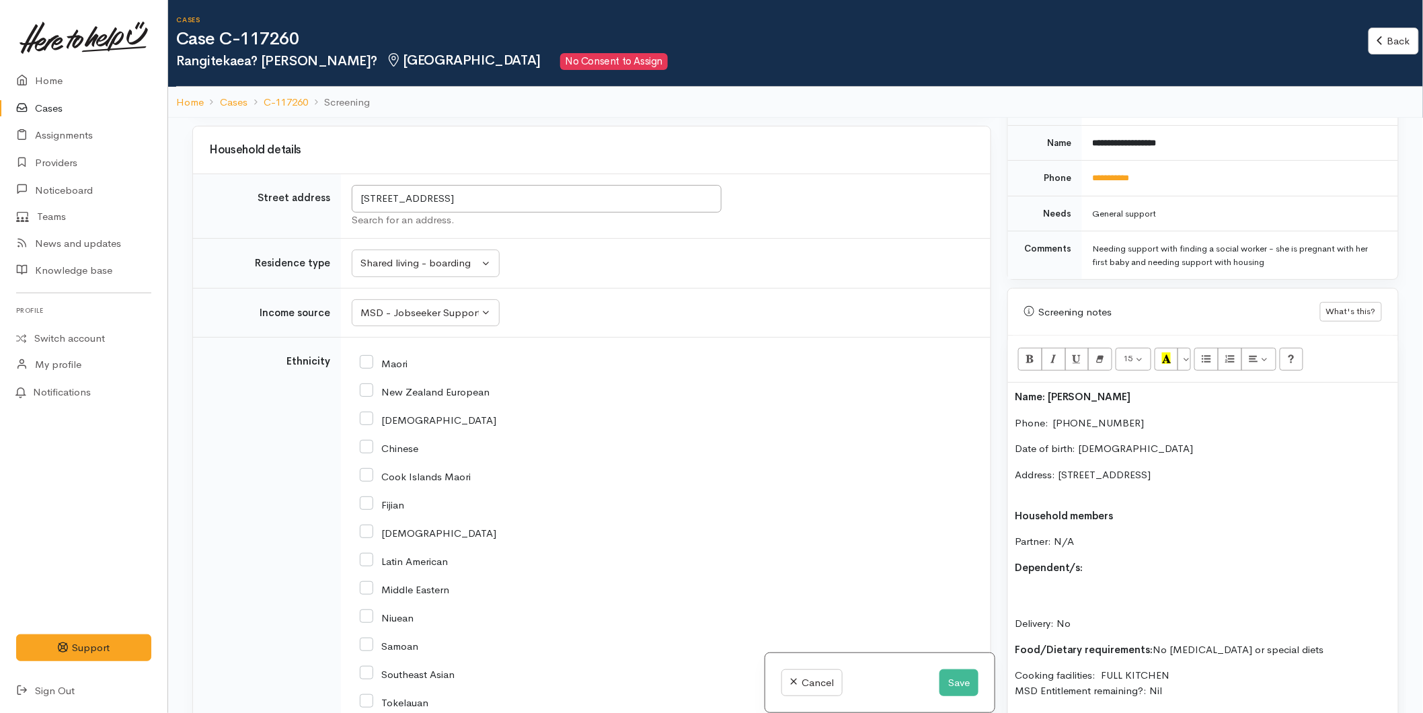
click at [370, 364] on input "Maori" at bounding box center [384, 362] width 48 height 12
checkbox input "true"
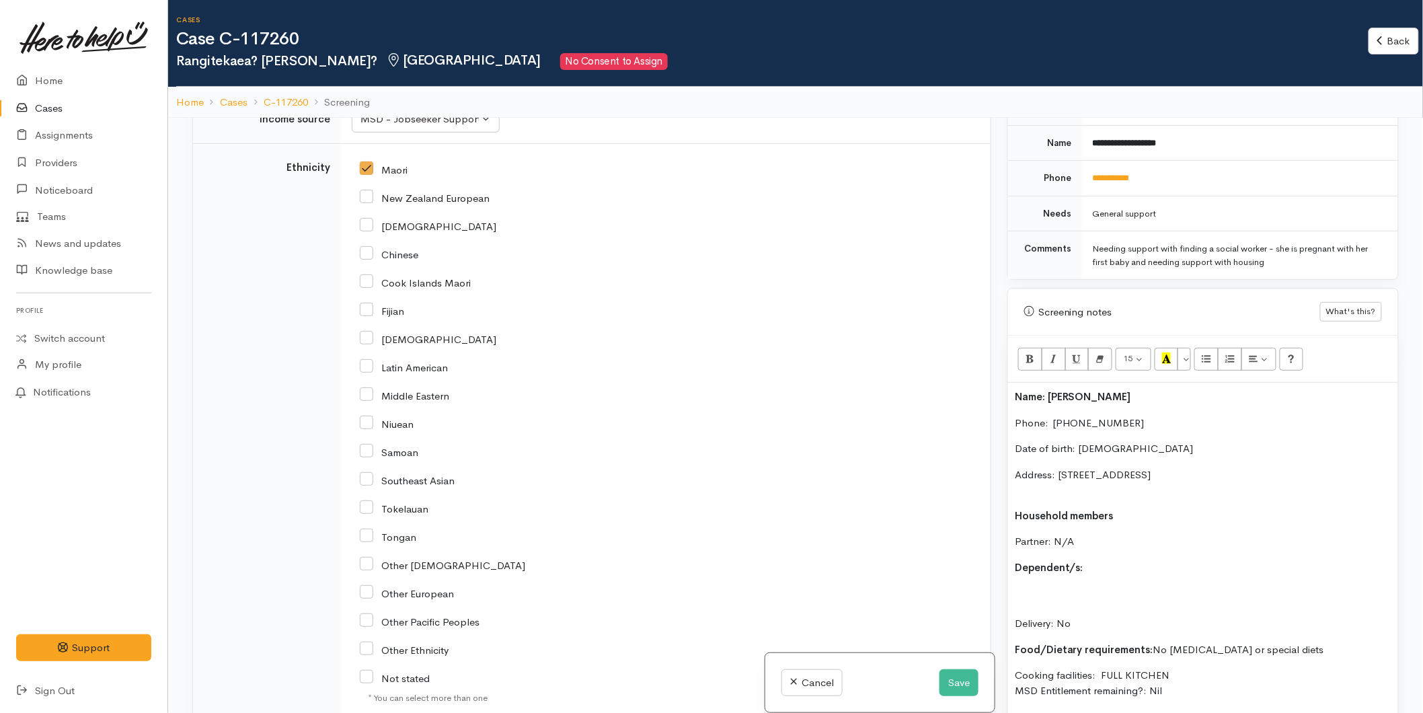
scroll to position [2194, 0]
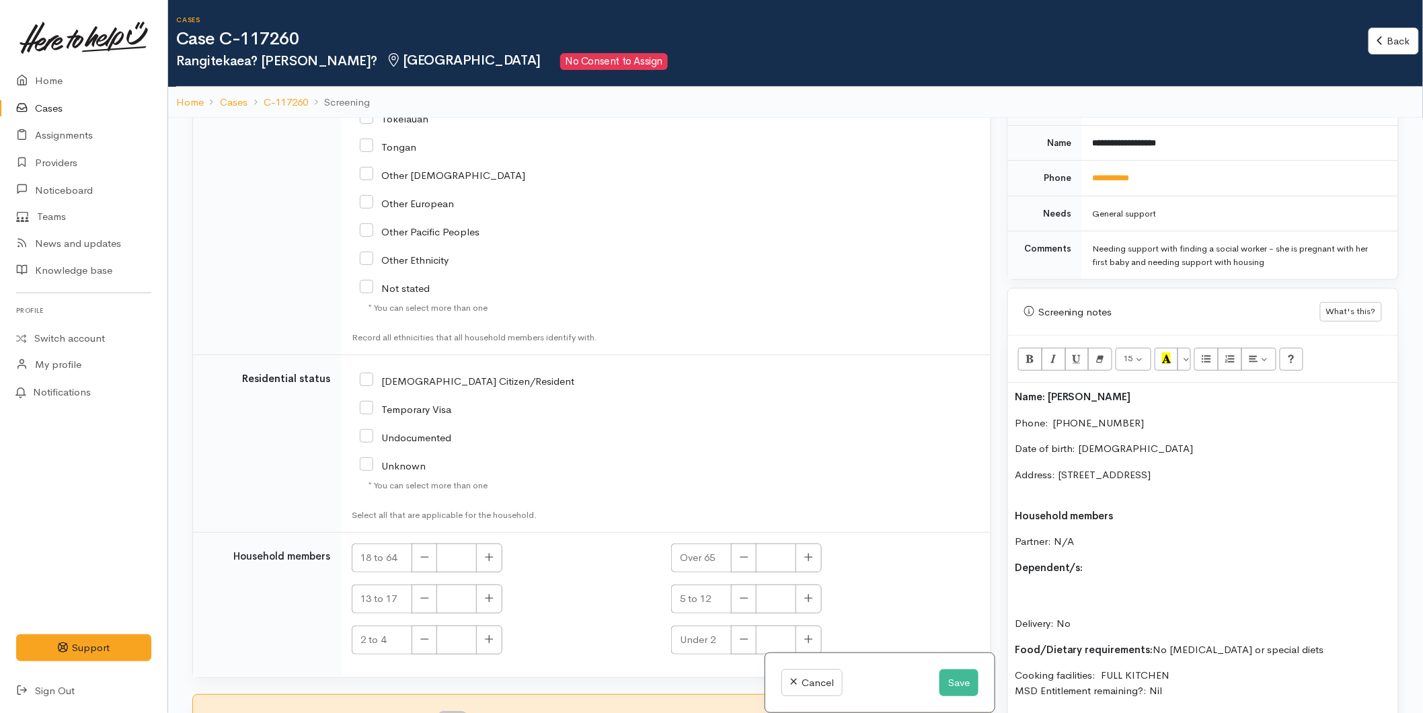
click at [370, 381] on input "[DEMOGRAPHIC_DATA] Citizen/Resident" at bounding box center [467, 380] width 214 height 12
checkbox input "true"
click at [476, 563] on button "button" at bounding box center [489, 557] width 26 height 29
type input "1"
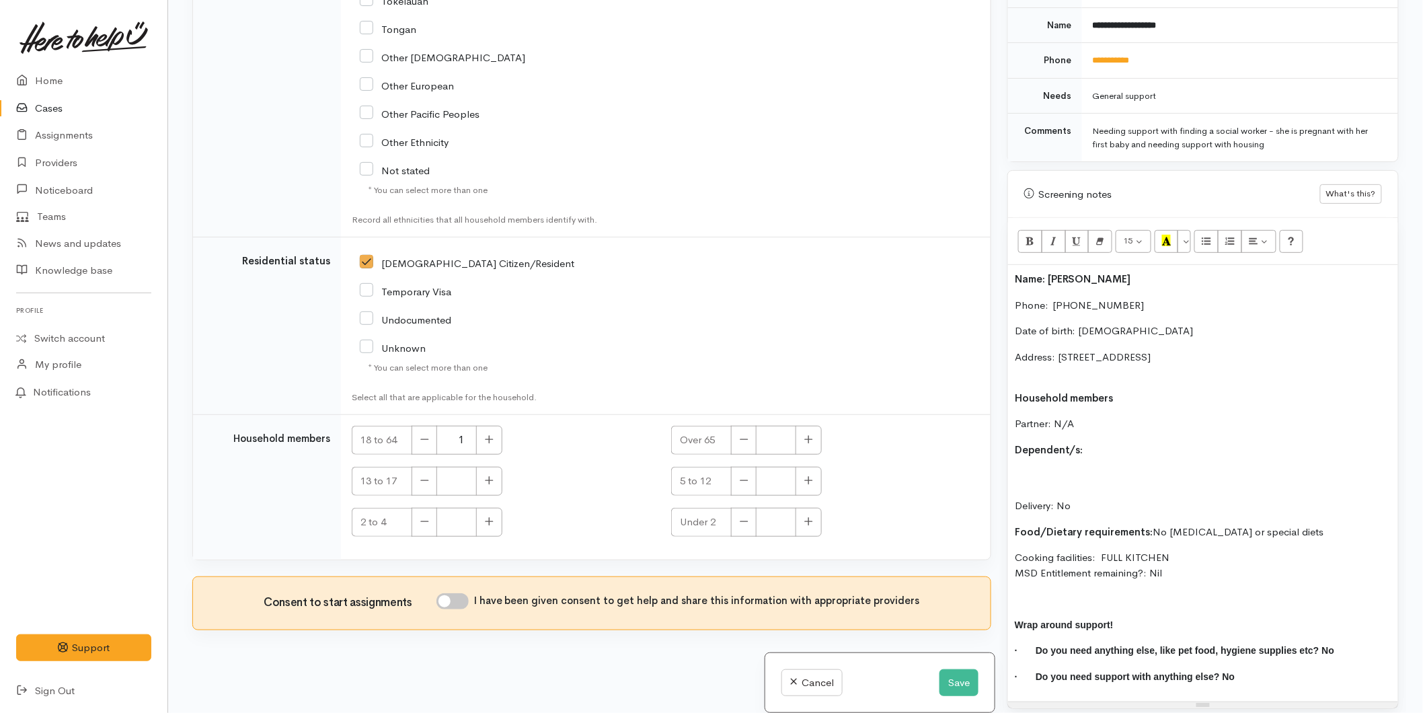
click at [465, 594] on input "I have been given consent to get help and share this information with appropria…" at bounding box center [452, 601] width 32 height 16
checkbox input "true"
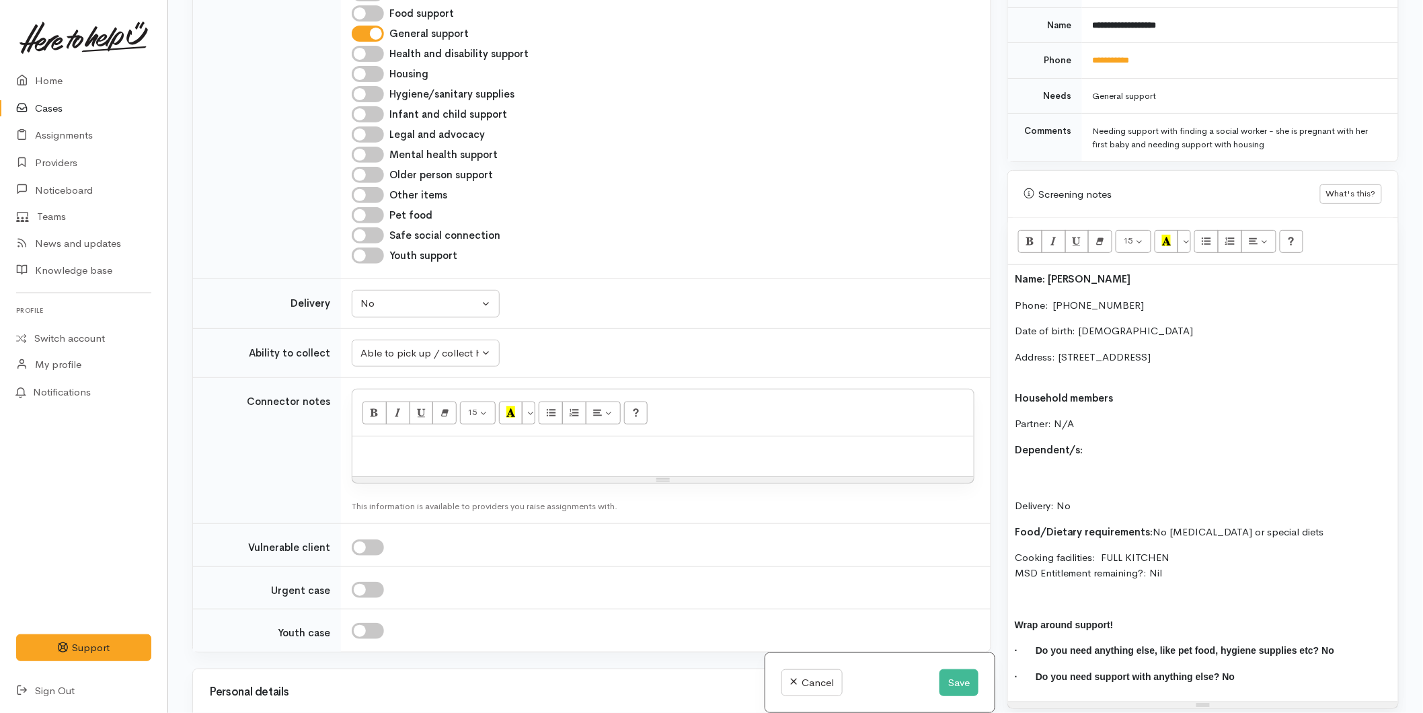
scroll to position [822, 0]
click at [1013, 266] on div "Name: Rangitekaea Smith Phone:  02108931247 Date of birth: 29/07/1993 Address: …" at bounding box center [1203, 483] width 390 height 436
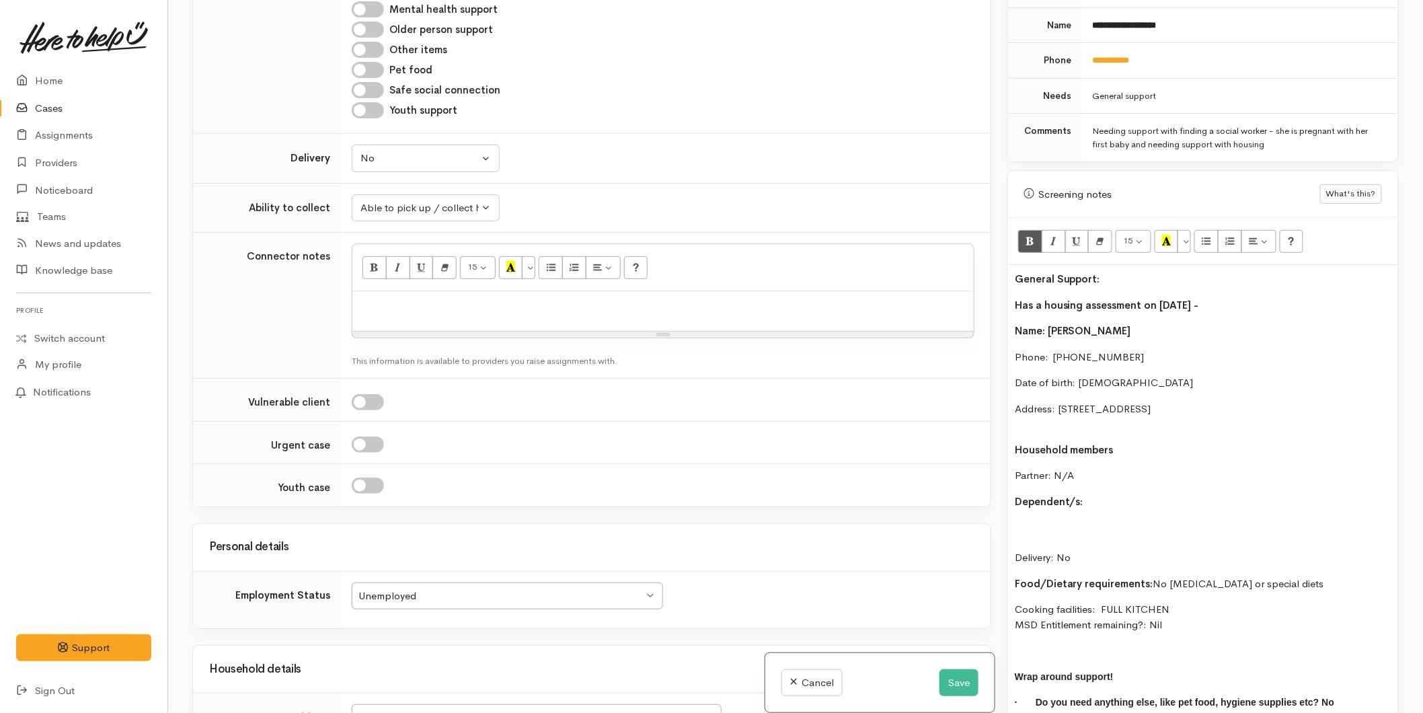
scroll to position [971, 0]
click at [1059, 417] on p "Address: [STREET_ADDRESS]" at bounding box center [1202, 416] width 376 height 30
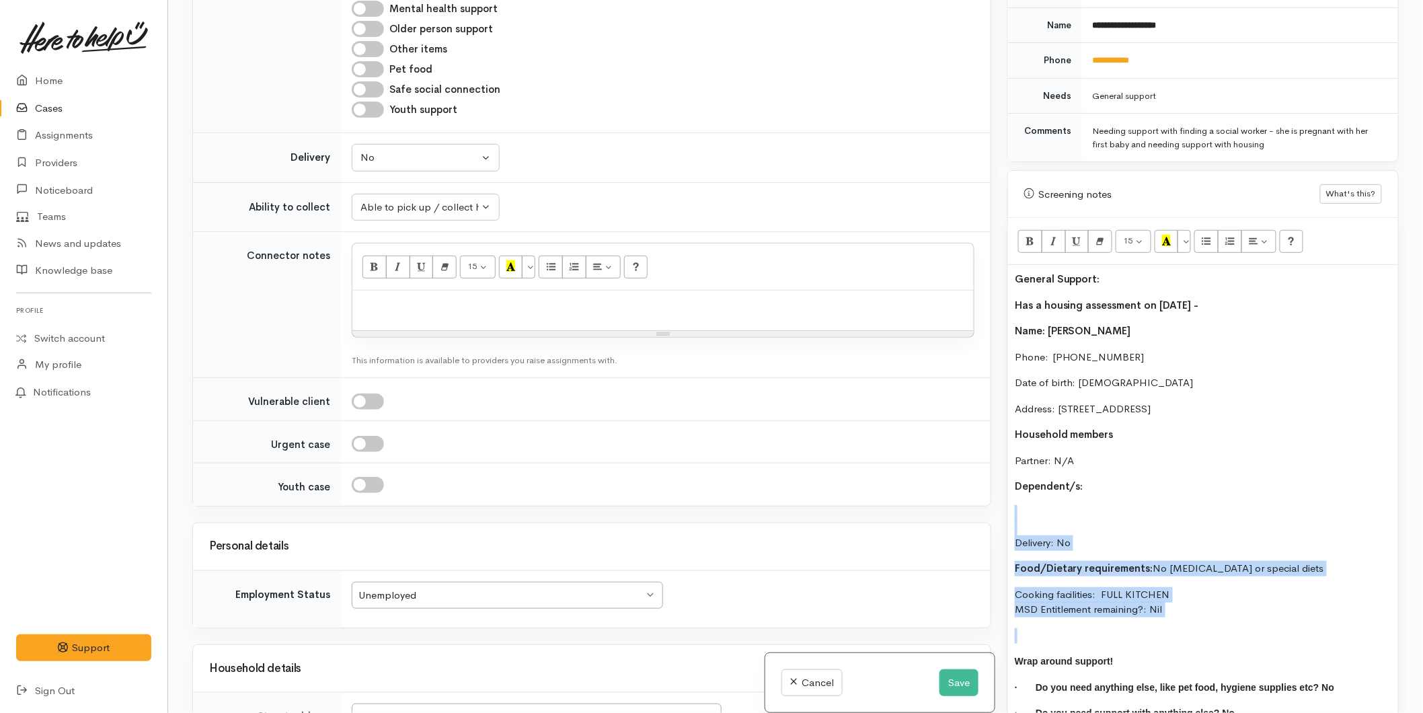
drag, startPoint x: 1144, startPoint y: 606, endPoint x: 1037, endPoint y: 495, distance: 155.0
click at [1037, 495] on div "General Support: Has a housing assessment on 29th of September - Name: Rangitek…" at bounding box center [1203, 501] width 390 height 473
click at [1052, 505] on p "Delivery: No" at bounding box center [1202, 528] width 376 height 46
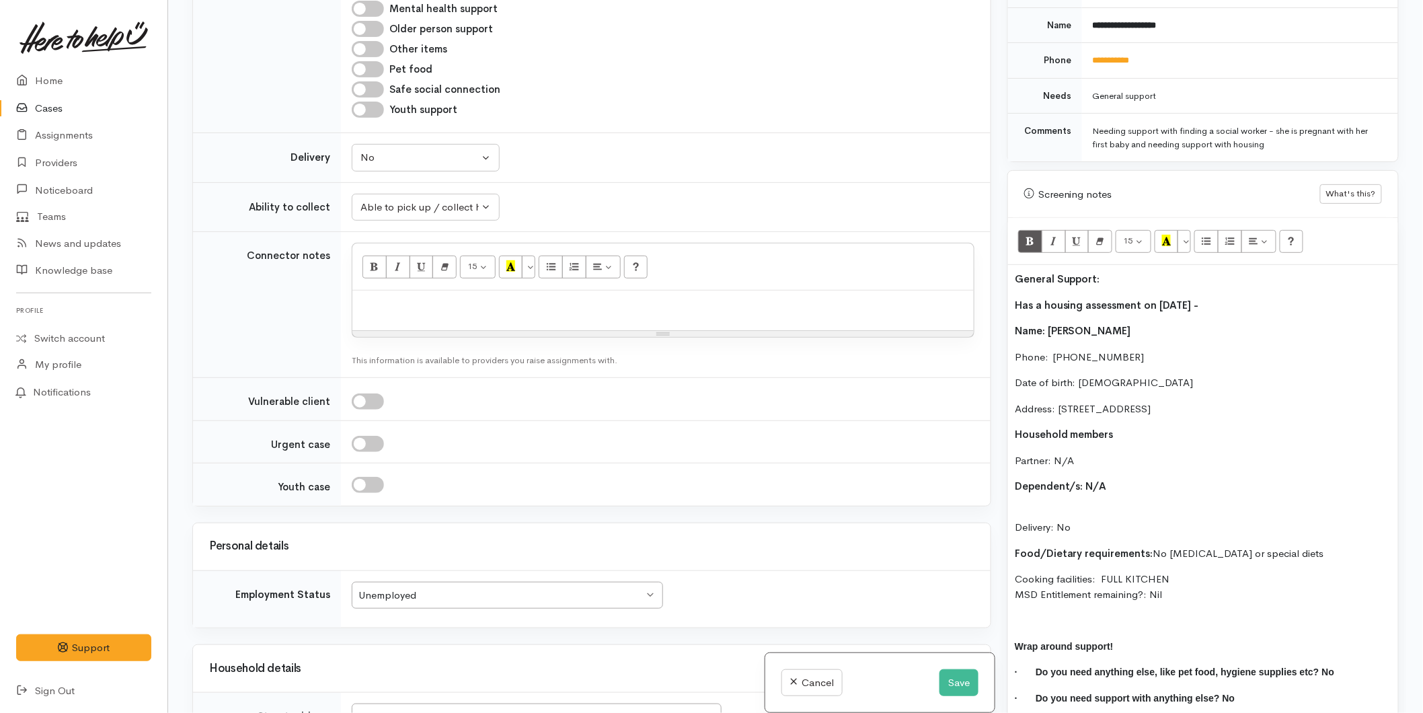
click at [1053, 505] on p "Delivery: No" at bounding box center [1202, 520] width 376 height 30
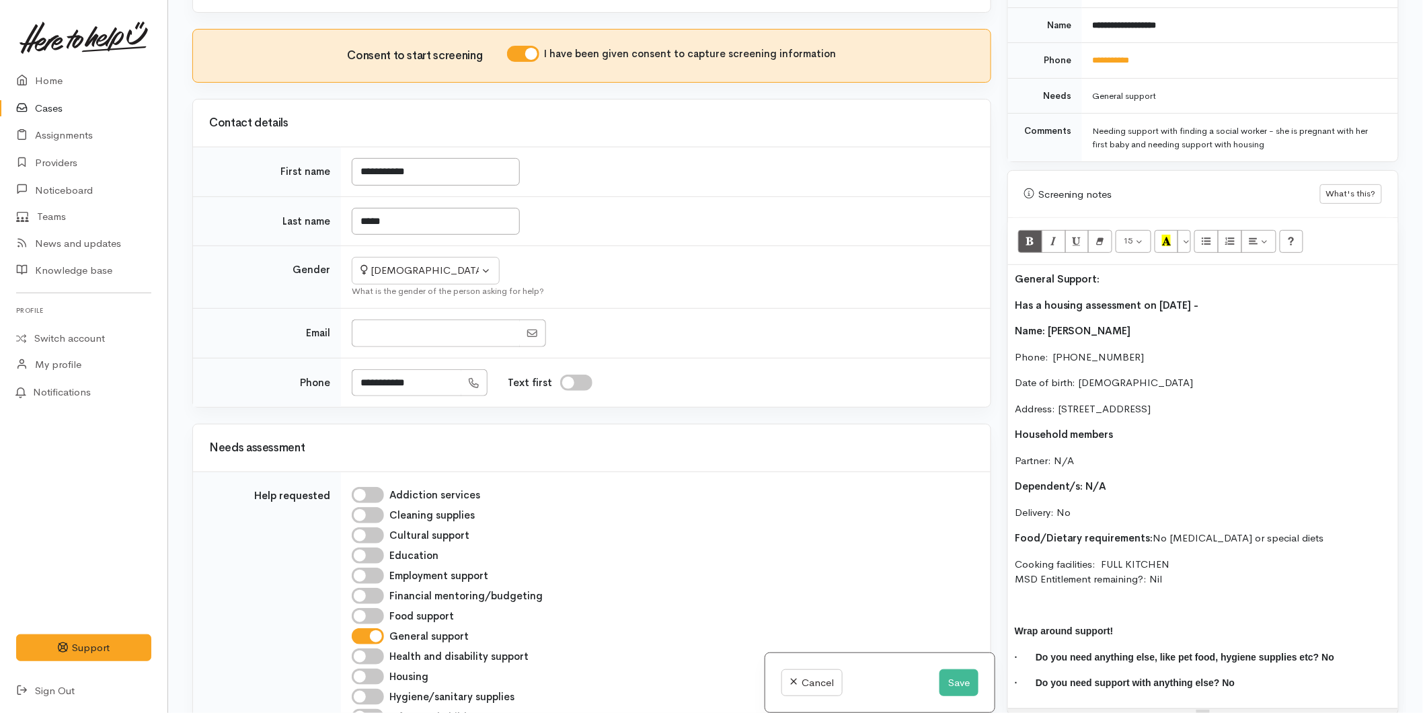
scroll to position [224, 0]
click at [1009, 318] on div "General Support: Has a housing assessment on 29th of September - Name: Rangitek…" at bounding box center [1203, 486] width 390 height 443
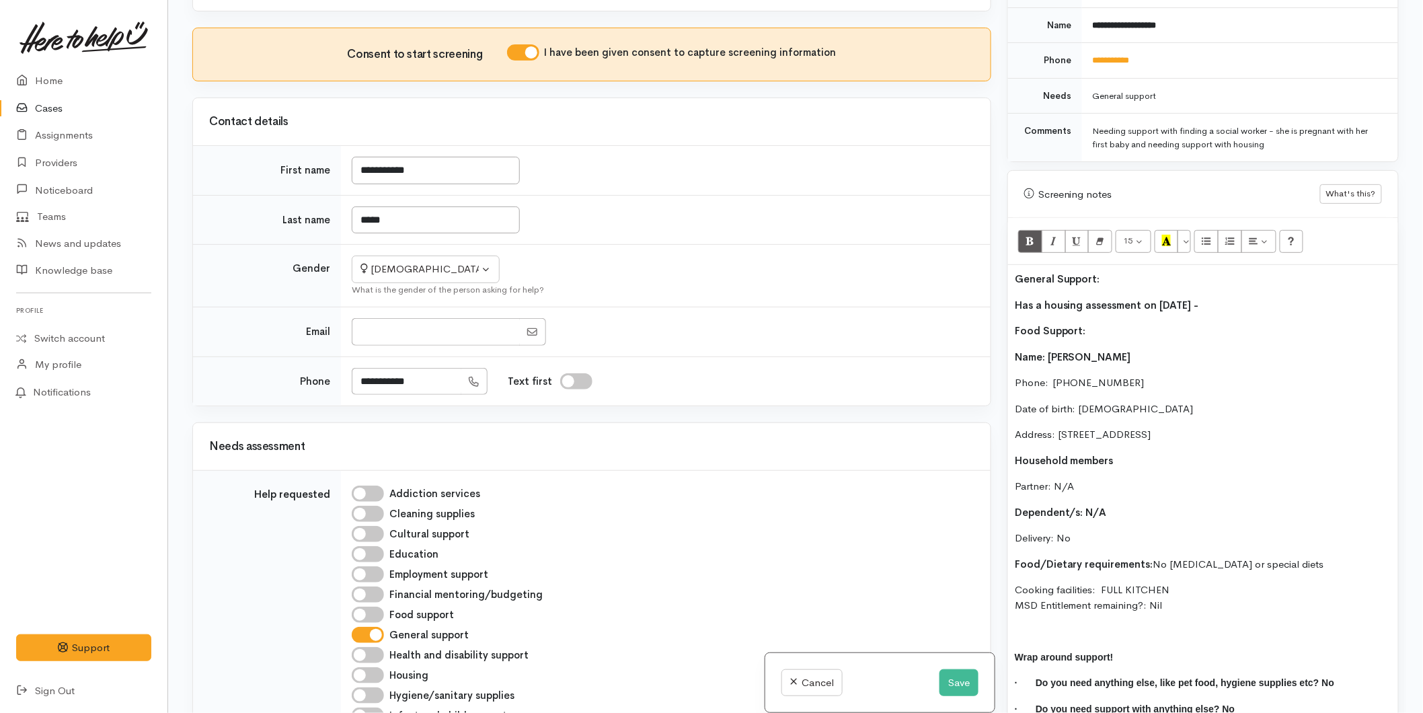
drag, startPoint x: 1105, startPoint y: 313, endPoint x: 1033, endPoint y: 293, distance: 74.7
click at [987, 316] on div "Related cases There are other cases potentially from the same person, address o…" at bounding box center [795, 356] width 1222 height 713
click at [1174, 230] on button "Recent Color" at bounding box center [1166, 241] width 24 height 23
click at [1142, 351] on p "Name: [PERSON_NAME]" at bounding box center [1202, 357] width 376 height 15
click at [1070, 623] on p at bounding box center [1202, 630] width 376 height 15
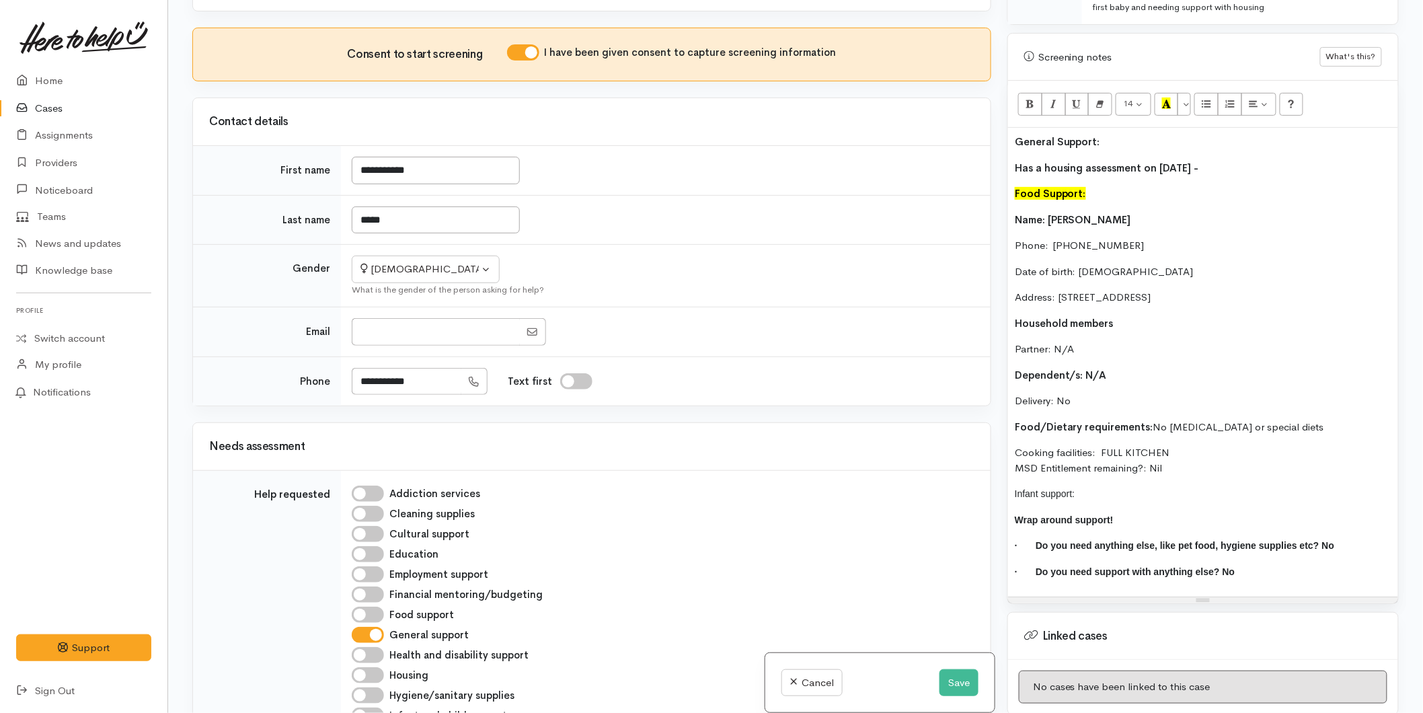
scroll to position [822, 0]
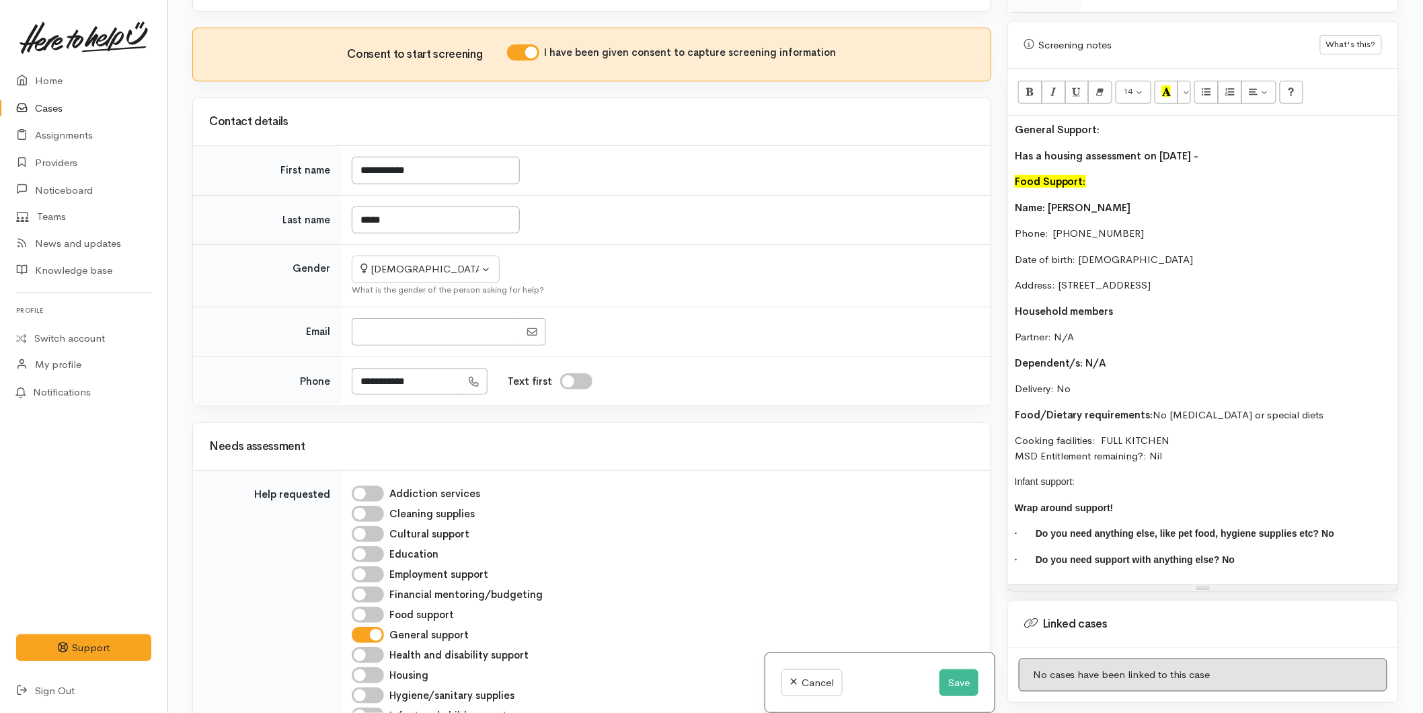
click at [1119, 122] on p "General Support:" at bounding box center [1202, 129] width 376 height 15
drag, startPoint x: 1074, startPoint y: 417, endPoint x: 996, endPoint y: 186, distance: 244.9
click at [996, 186] on div "Related cases There are other cases potentially from the same person, address o…" at bounding box center [795, 356] width 1222 height 713
click at [1177, 445] on p "Cooking facilities: FULL KITCHEN MSD Entitlement remaining?: Nil" at bounding box center [1202, 448] width 376 height 30
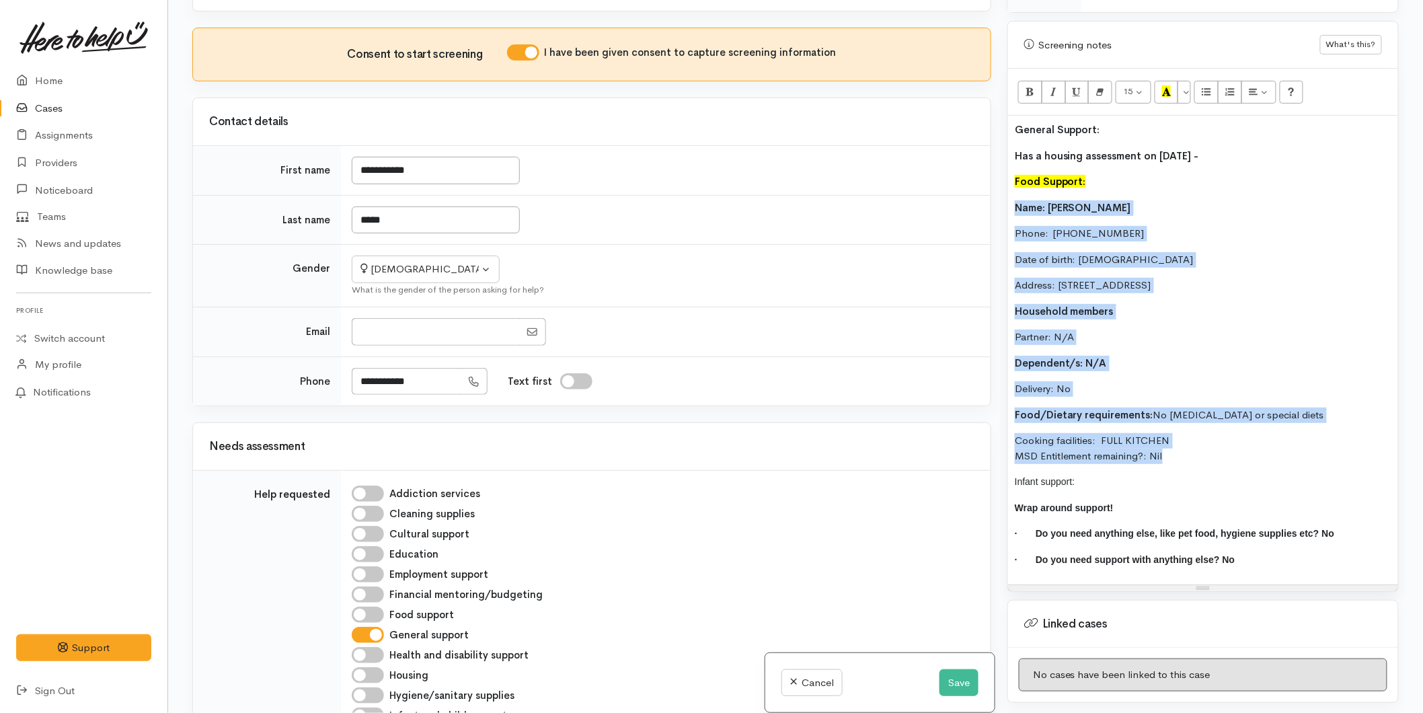
drag, startPoint x: 1177, startPoint y: 445, endPoint x: 957, endPoint y: 196, distance: 332.5
click at [957, 196] on div "Related cases There are other cases potentially from the same person, address o…" at bounding box center [795, 356] width 1222 height 713
copy div "Name: Rangitekaea Smith Phone:  02108931247 Date of birth: 29/07/1993 Address: …"
click at [943, 676] on button "Save" at bounding box center [958, 683] width 39 height 28
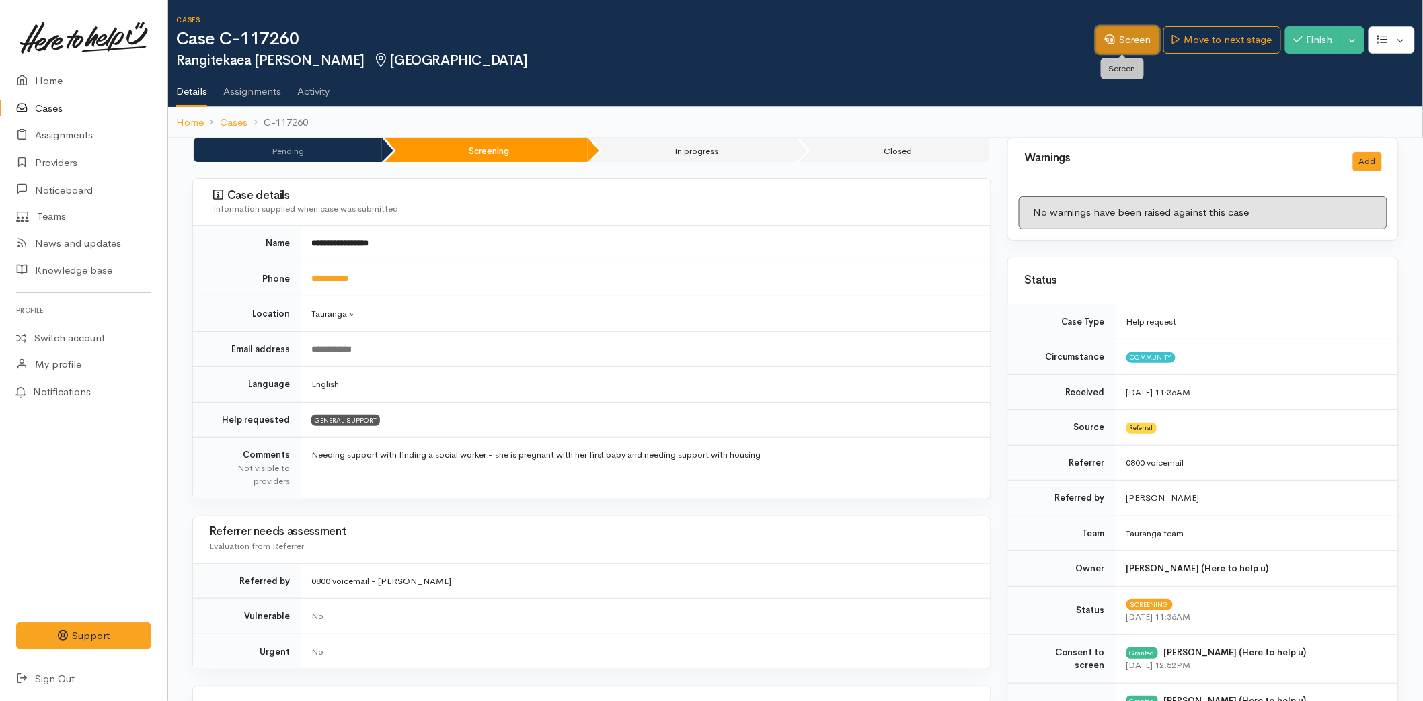
click at [1117, 44] on link "Screen" at bounding box center [1127, 40] width 63 height 28
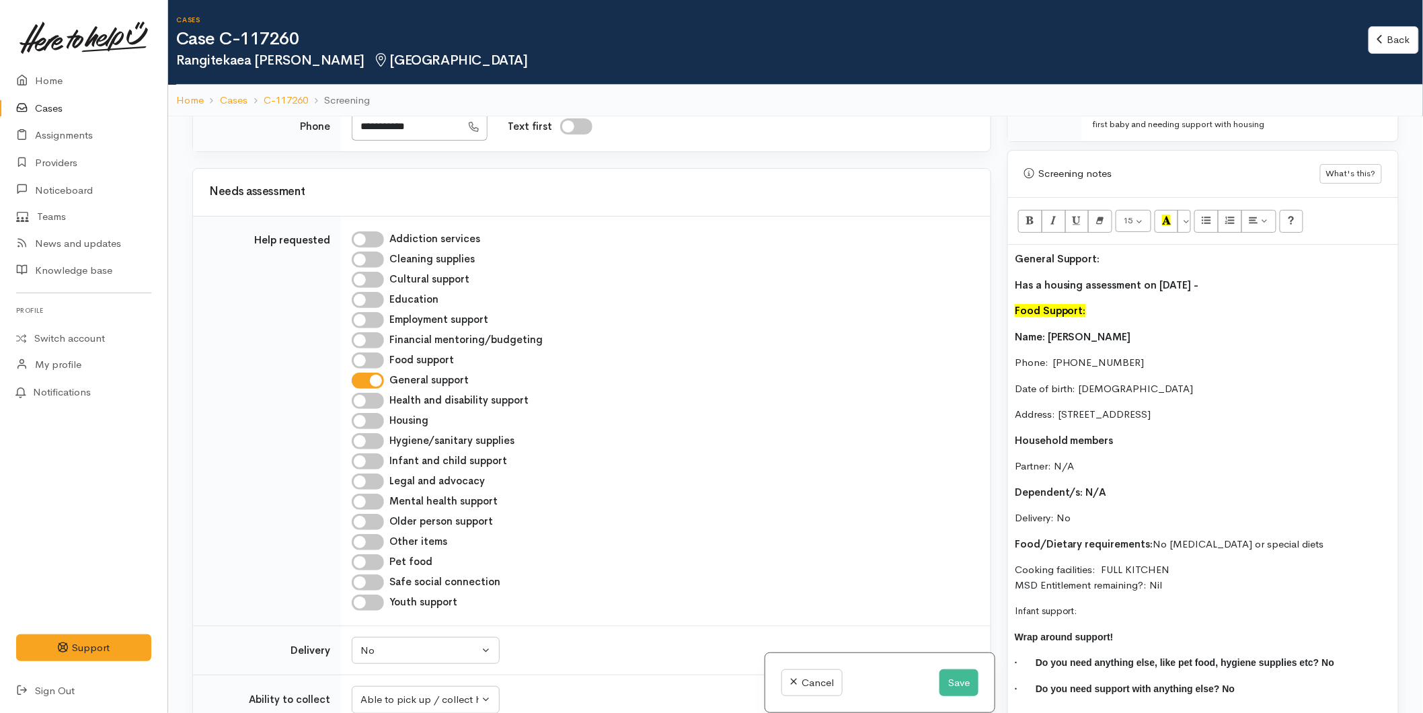
scroll to position [747, 0]
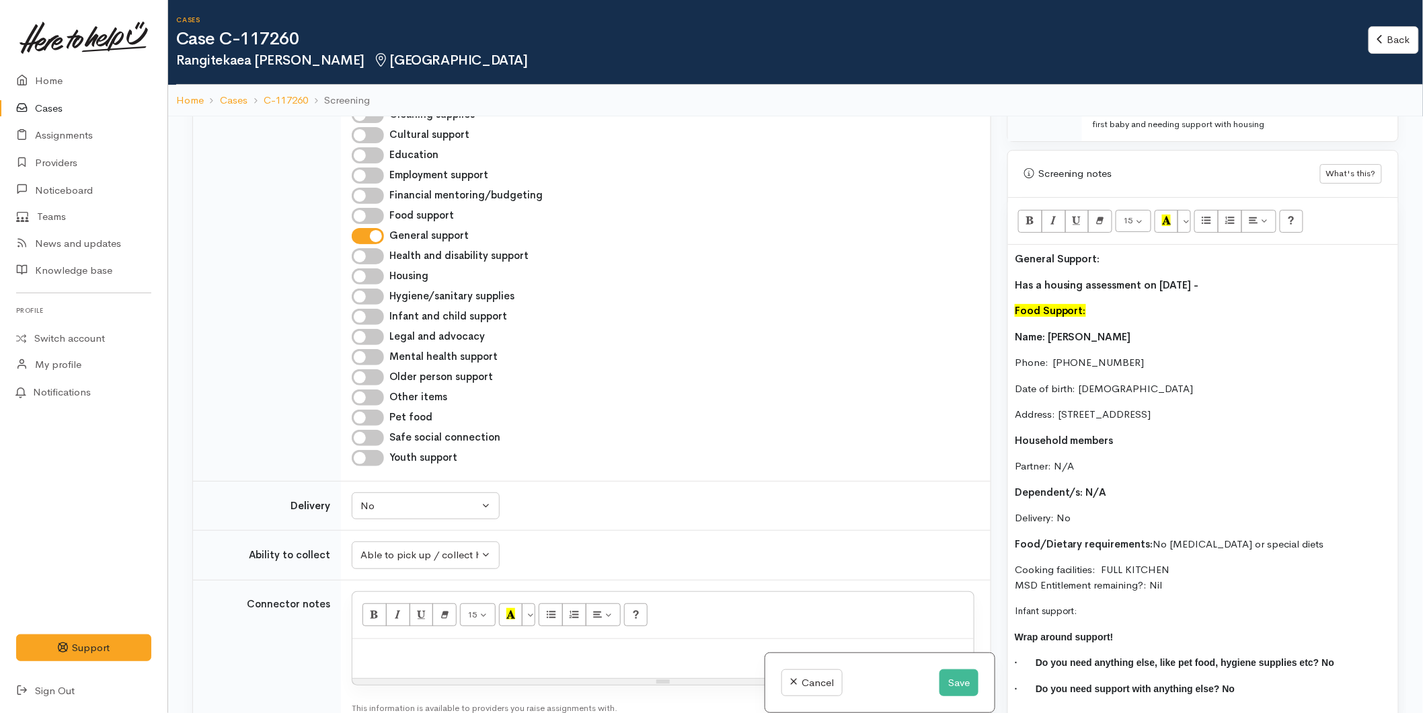
drag, startPoint x: 982, startPoint y: 390, endPoint x: 959, endPoint y: 334, distance: 60.3
click at [959, 334] on div "Related cases There are other cases potentially from the same person, address o…" at bounding box center [795, 472] width 1222 height 713
copy div "Name: Rangitekaea Smith Phone:  02108931247 Date of birth: 29/07/1993 Address: …"
click at [387, 650] on p at bounding box center [663, 652] width 608 height 15
paste div
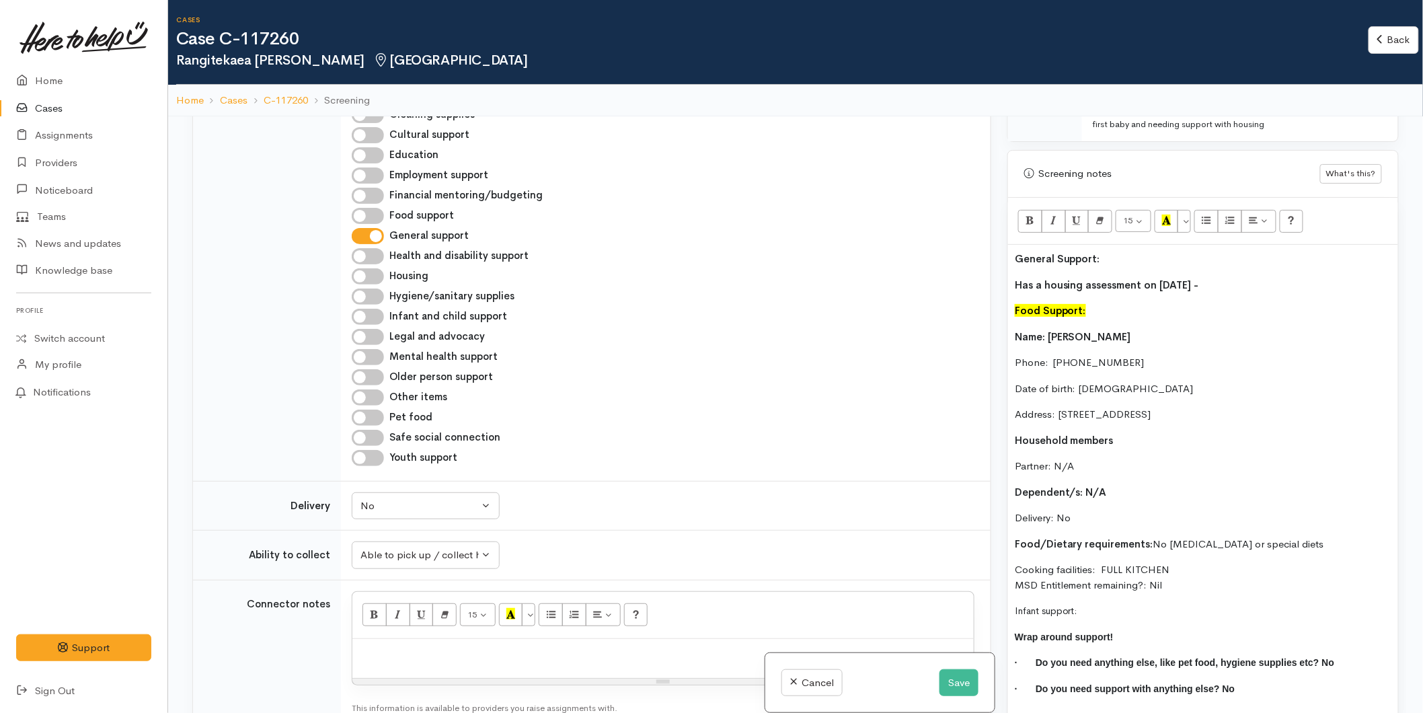
scroll to position [26, 0]
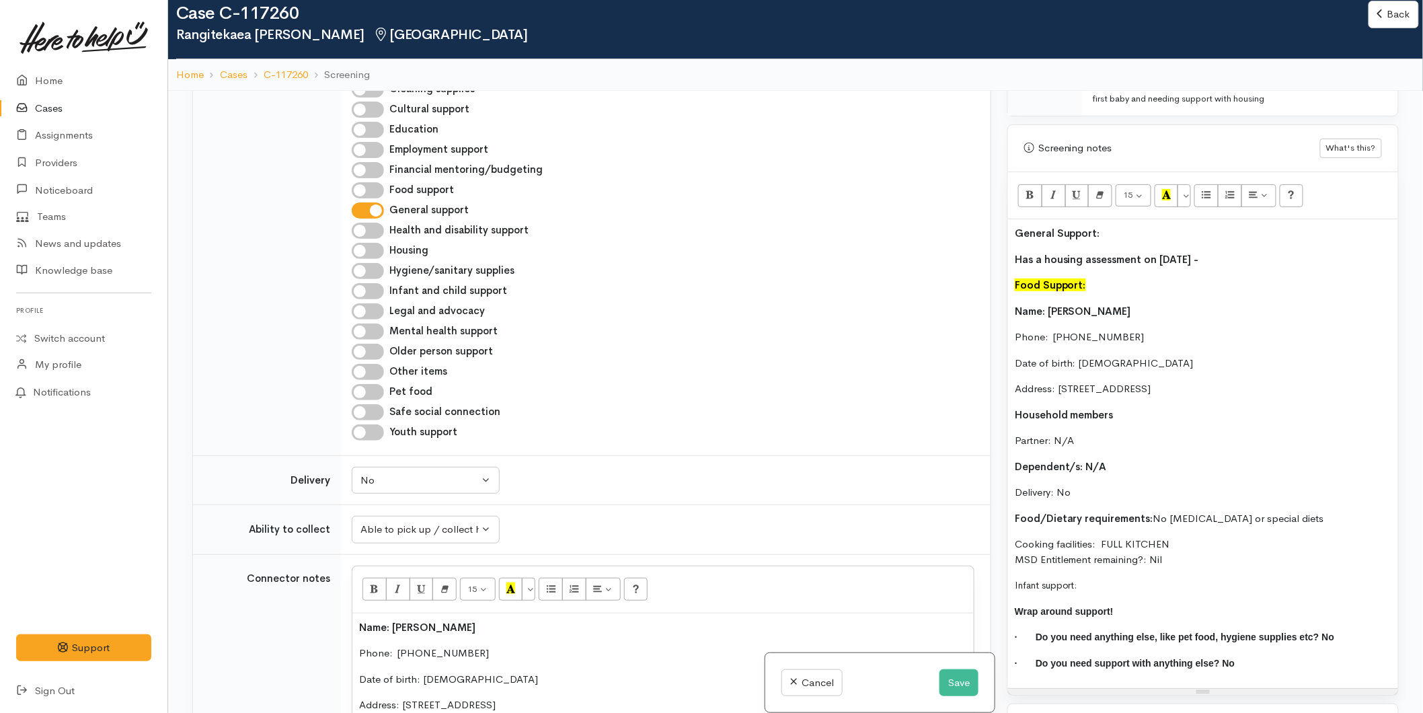
click at [1116, 284] on p "Food Support:" at bounding box center [1202, 285] width 376 height 15
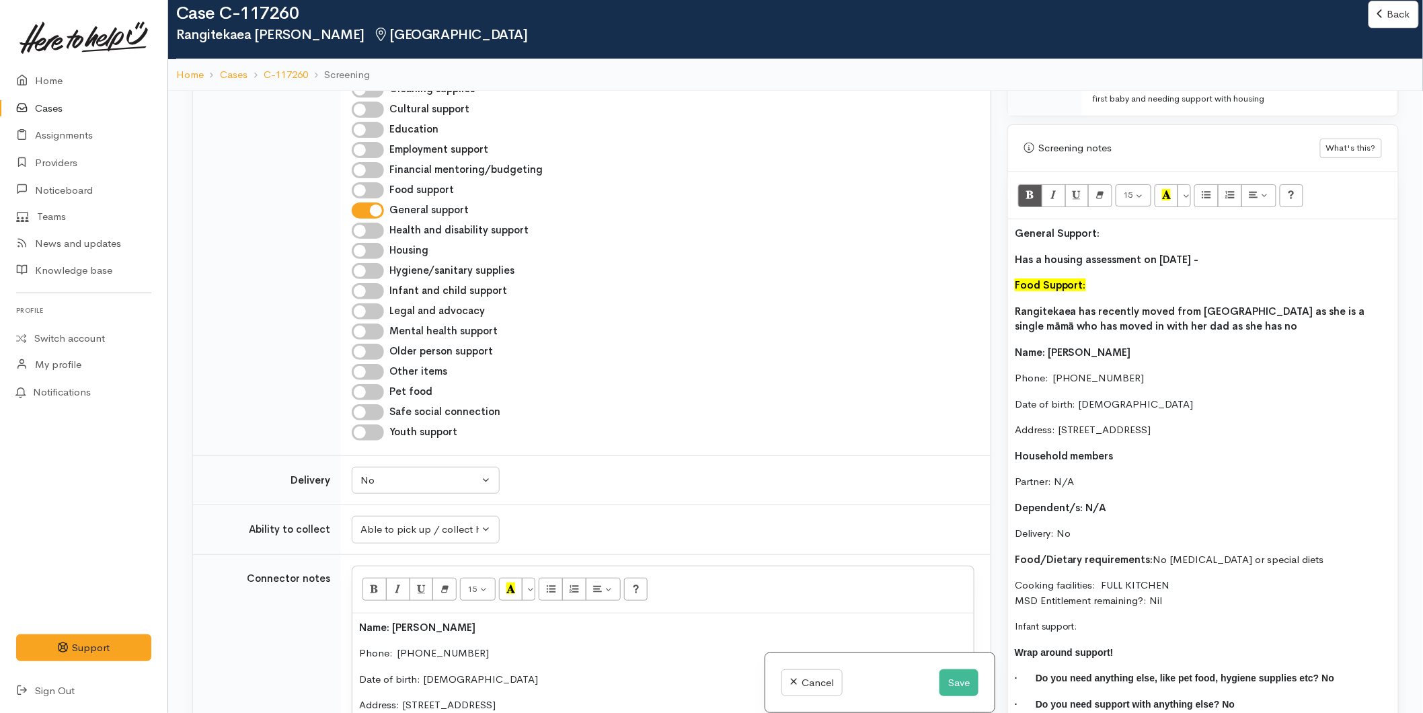
click at [1354, 311] on b "Rangitekaea has recently moved from Gisborne as she is a single māmā who has mo…" at bounding box center [1189, 319] width 350 height 28
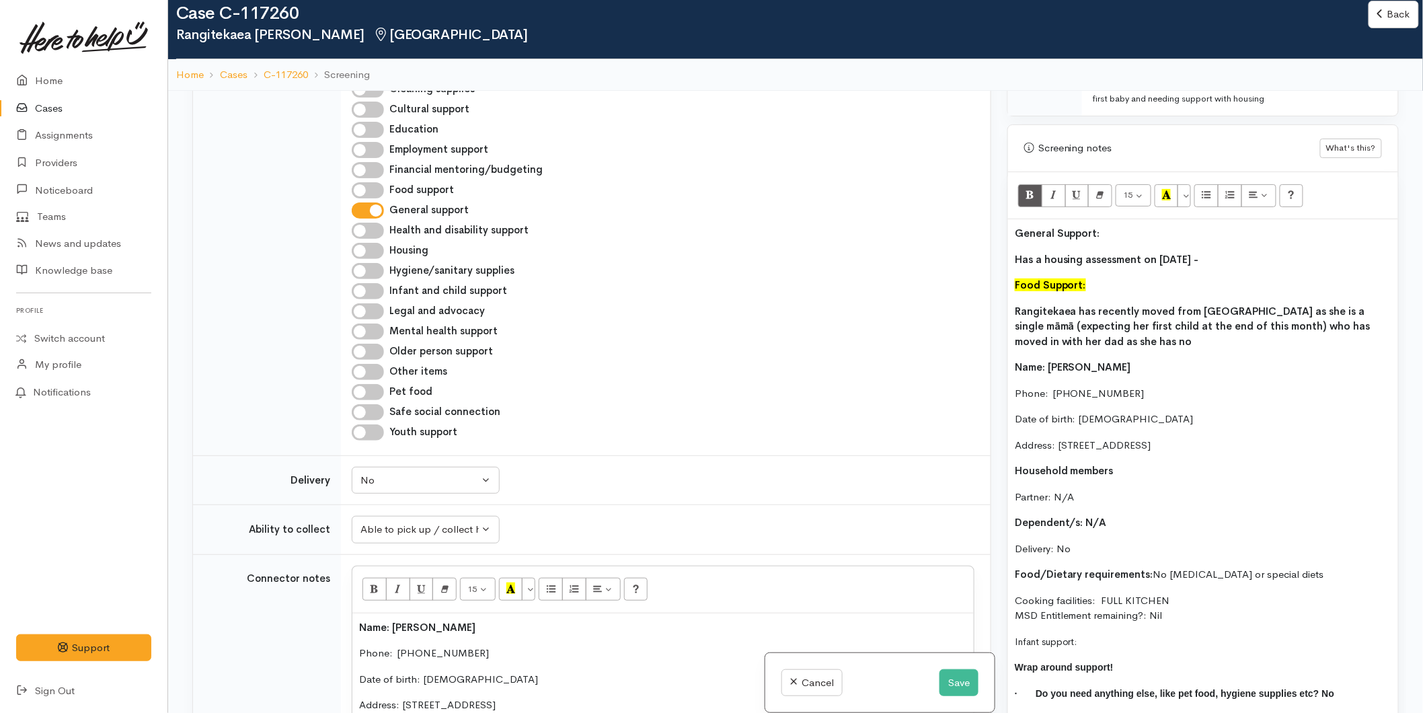
click at [1132, 345] on p "Rangitekaea has recently moved from Gisborne as she is a single māmā (expecting…" at bounding box center [1202, 327] width 376 height 46
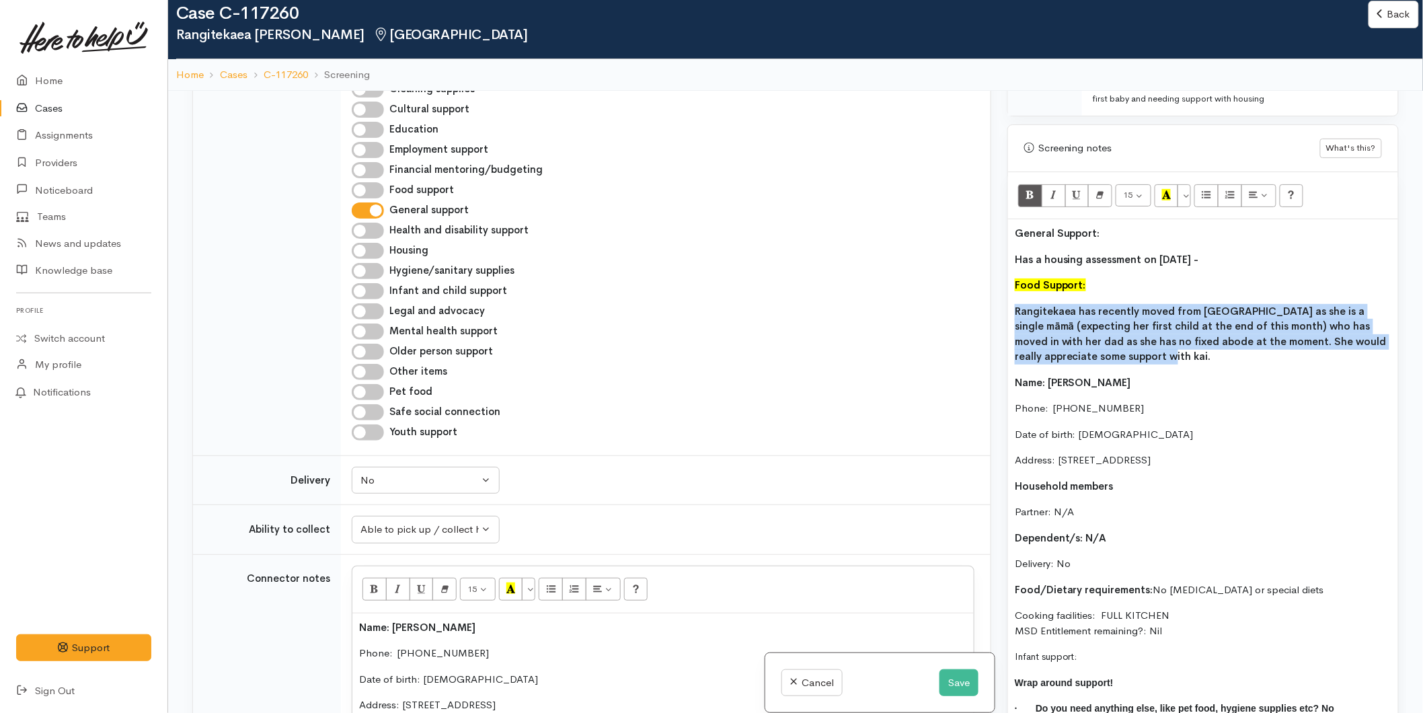
drag, startPoint x: 1097, startPoint y: 348, endPoint x: 1009, endPoint y: 291, distance: 104.6
click at [999, 306] on div "Warnings Add No warnings have been raised against this case Add Warning Title ●…" at bounding box center [1202, 447] width 407 height 713
click at [1023, 190] on button "Bold (CTRL+B)" at bounding box center [1030, 195] width 24 height 23
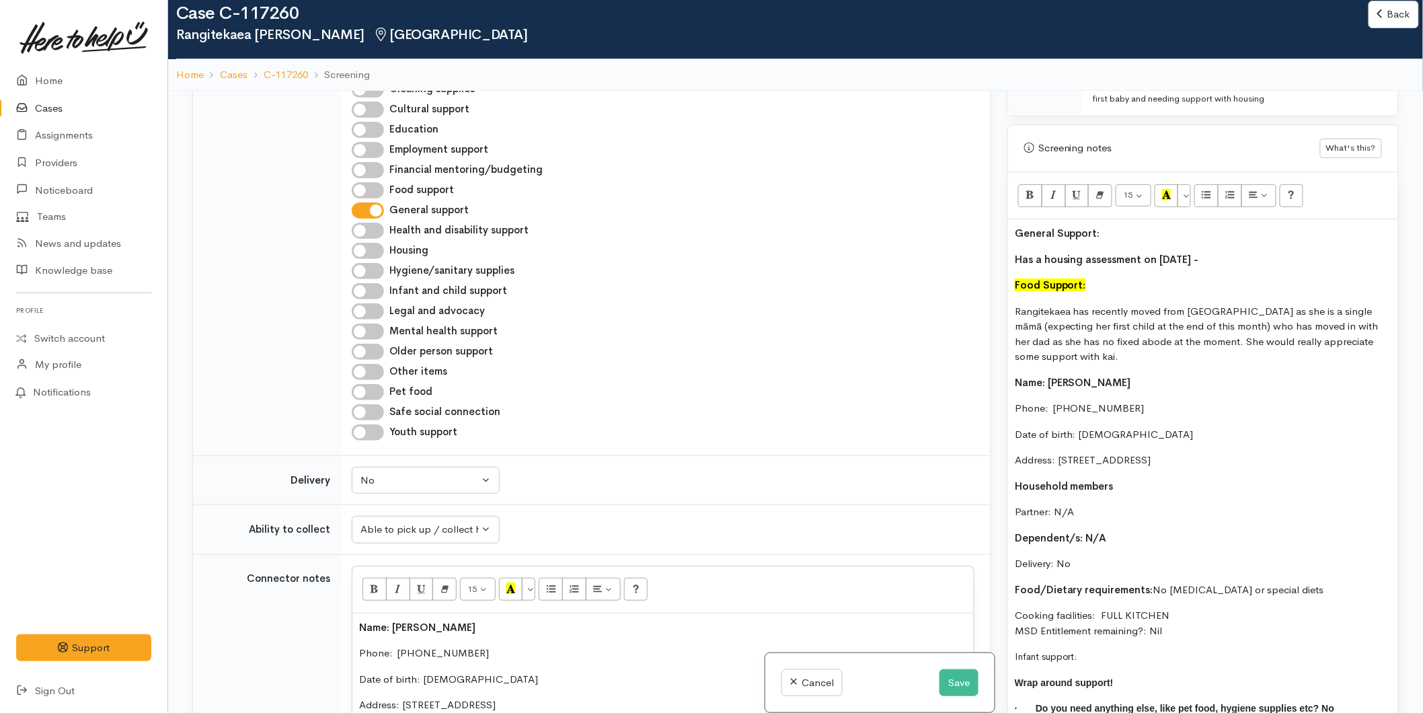
click at [1087, 329] on p "Rangitekaea has recently moved from [GEOGRAPHIC_DATA] as she is a single māmā (…" at bounding box center [1202, 334] width 376 height 61
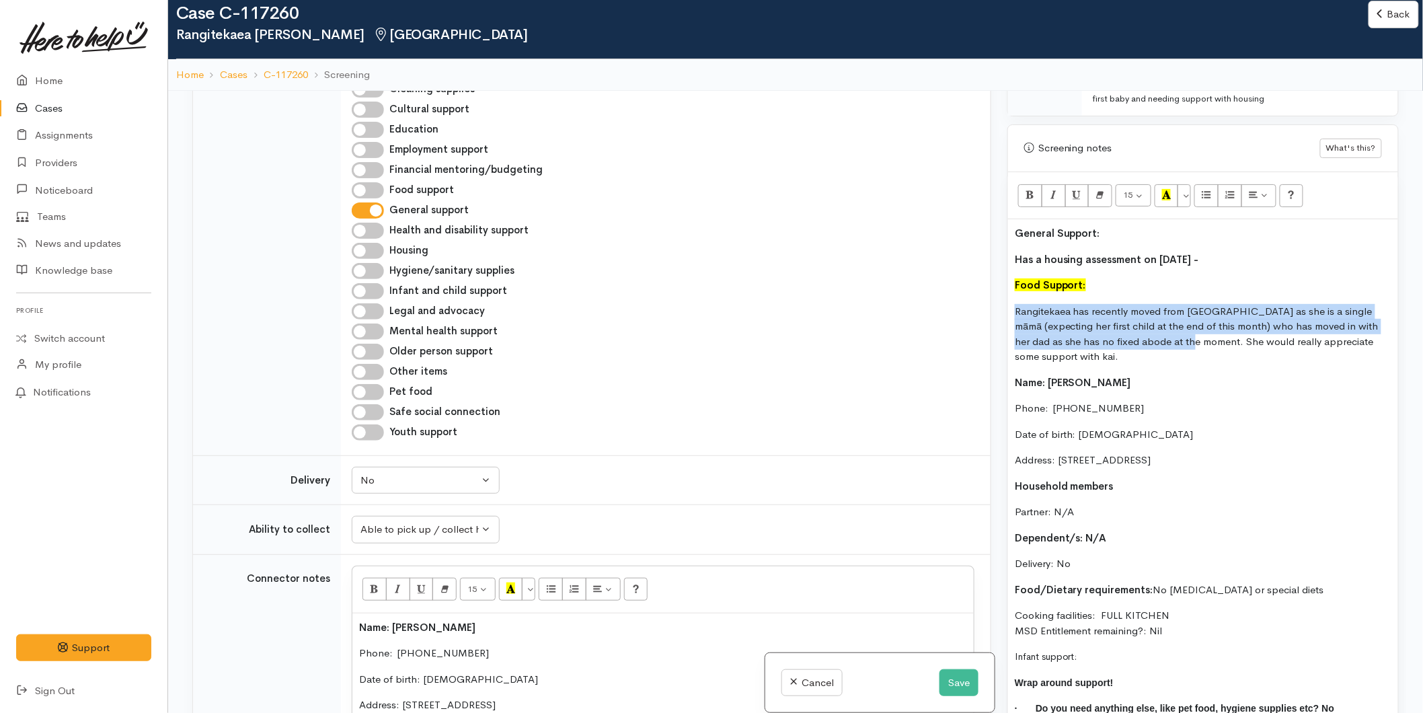
drag, startPoint x: 1187, startPoint y: 339, endPoint x: 998, endPoint y: 314, distance: 190.5
click at [998, 314] on div "Related cases There are other cases potentially from the same person, address o…" at bounding box center [795, 447] width 1222 height 713
copy p "Rangitekaea has recently moved from Gisborne as she is a single māmā (expecting…"
drag, startPoint x: 1277, startPoint y: 258, endPoint x: 1012, endPoint y: 255, distance: 264.9
click at [1012, 255] on div "General Support: Has a housing assessment on 29th of September - Food Support: …" at bounding box center [1203, 489] width 390 height 540
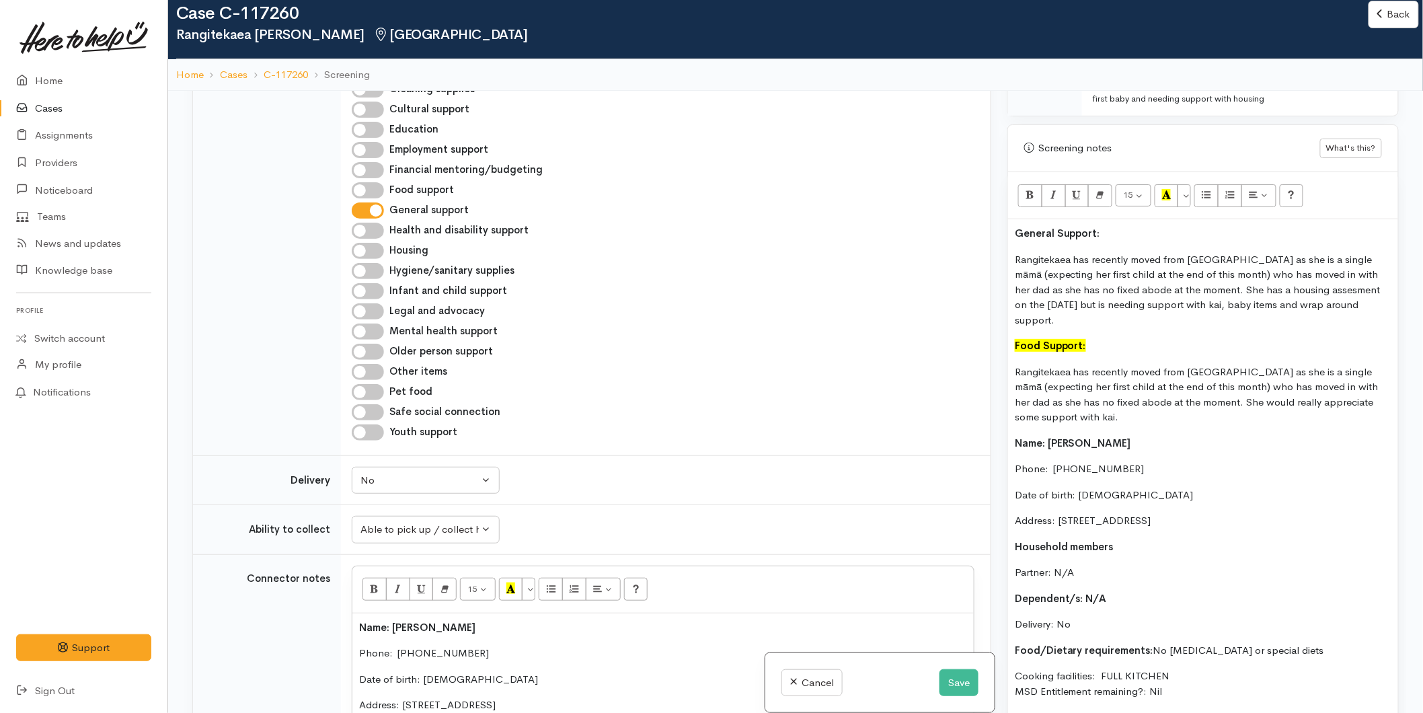
click at [1320, 281] on p "Rangitekaea has recently moved from Gisborne as she is a single māmā (expecting…" at bounding box center [1202, 290] width 376 height 76
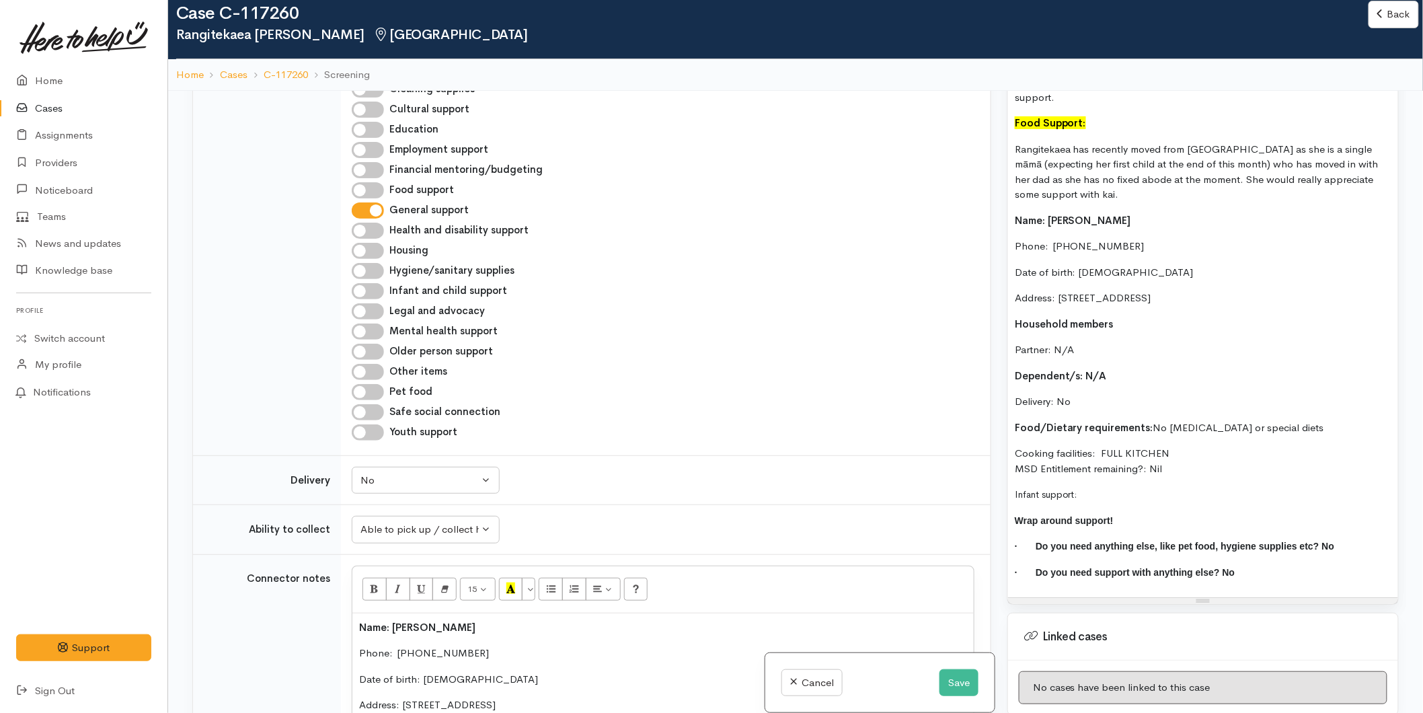
scroll to position [1045, 0]
drag, startPoint x: 1084, startPoint y: 491, endPoint x: 972, endPoint y: 467, distance: 114.3
click at [959, 480] on div "Related cases There are other cases potentially from the same person, address o…" at bounding box center [795, 447] width 1222 height 713
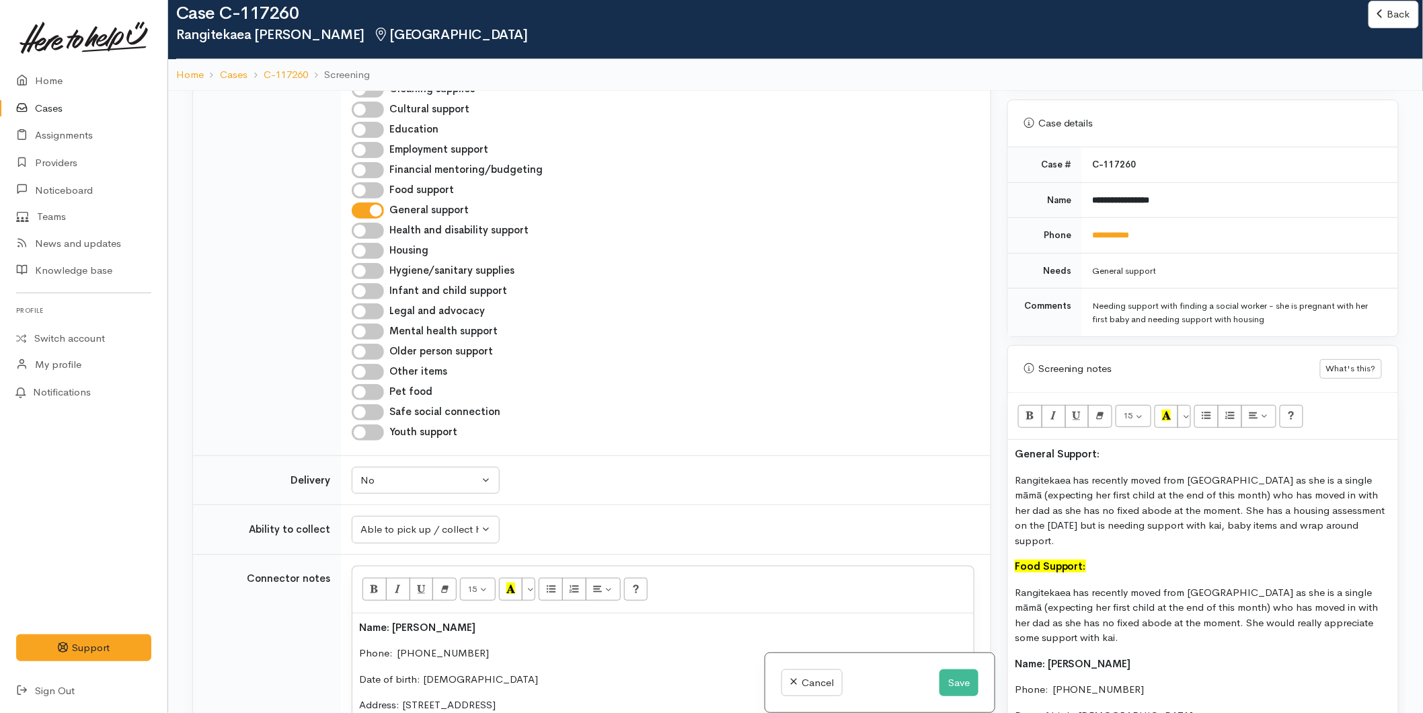
scroll to position [597, 0]
click at [1144, 420] on button "15" at bounding box center [1133, 420] width 36 height 23
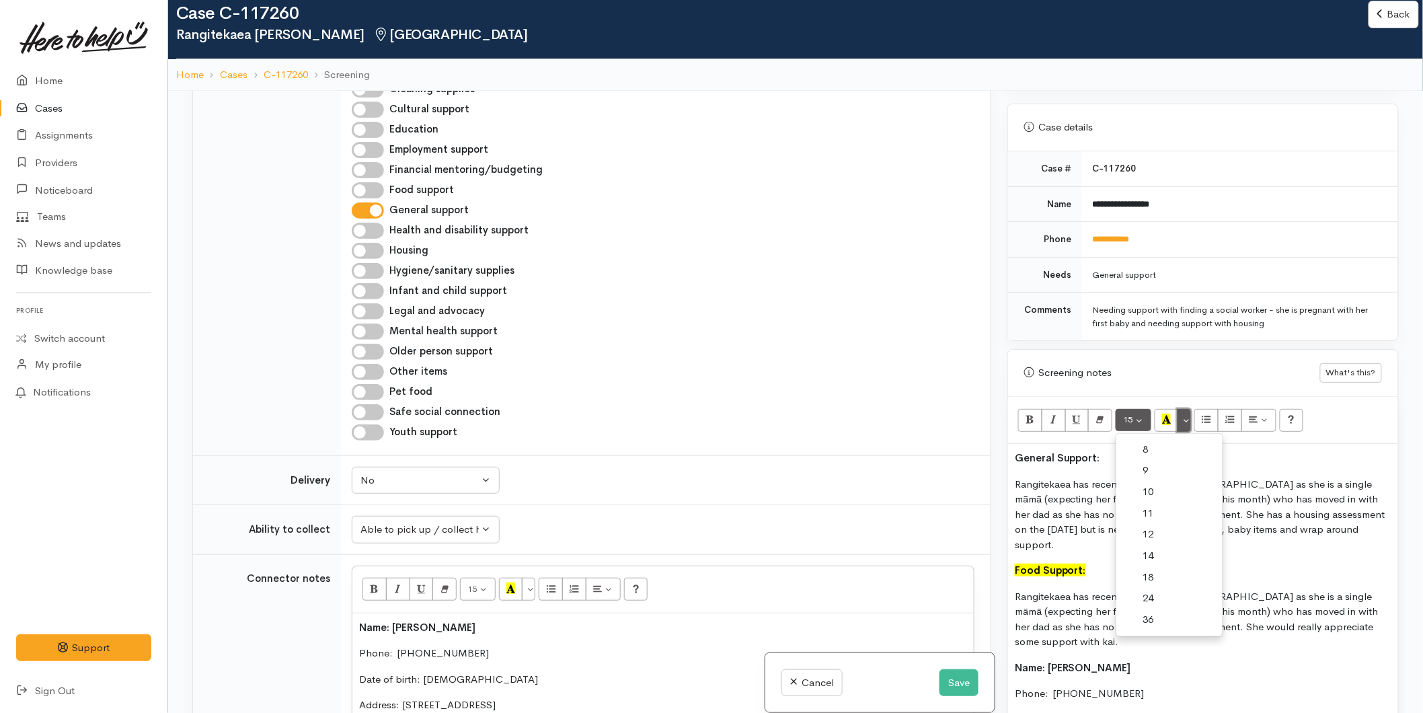
click at [1190, 420] on button "More Color" at bounding box center [1183, 420] width 13 height 23
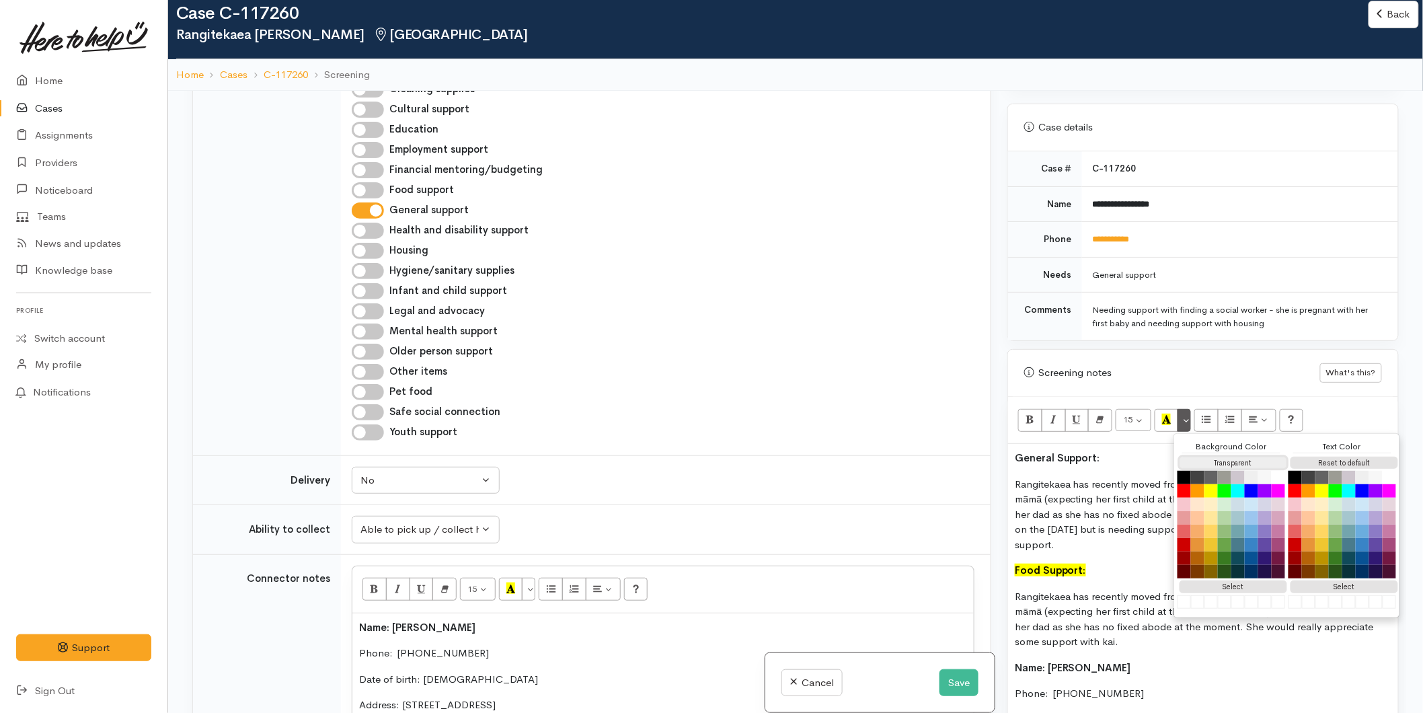
click at [1197, 457] on button "Transparent" at bounding box center [1233, 462] width 108 height 13
click at [1358, 459] on button "Reset to default" at bounding box center [1344, 462] width 108 height 13
click at [1030, 419] on icon "Bold (CTRL+B)" at bounding box center [1029, 418] width 9 height 11
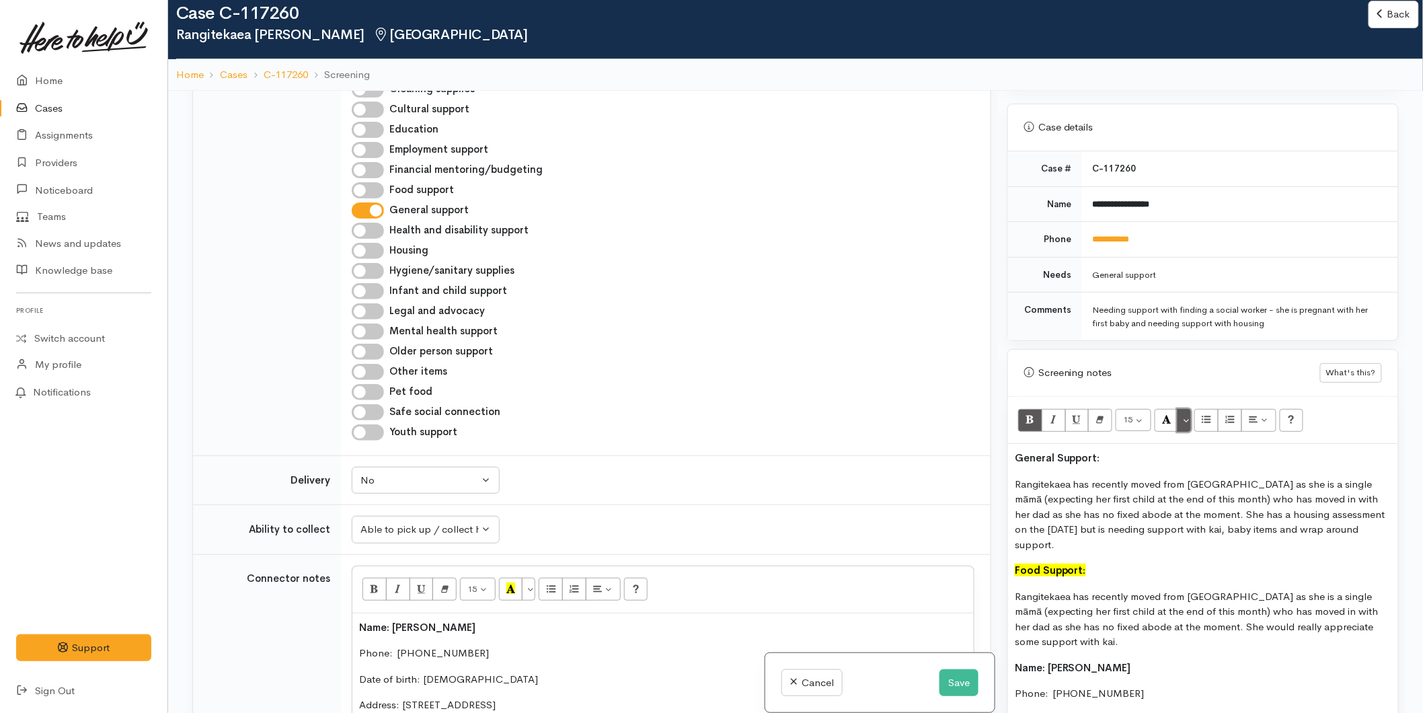
click at [1186, 417] on button "More Color" at bounding box center [1183, 420] width 13 height 23
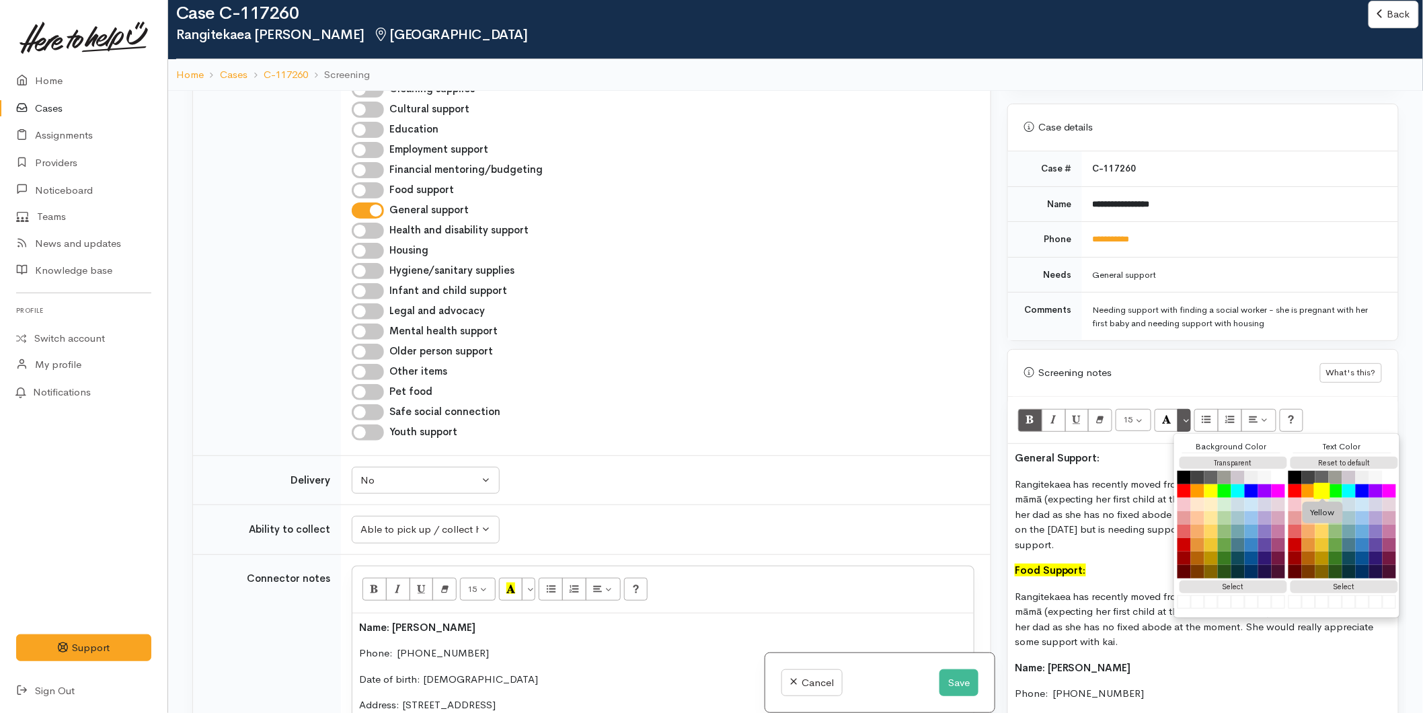
click at [1320, 491] on button "Yellow" at bounding box center [1322, 491] width 16 height 16
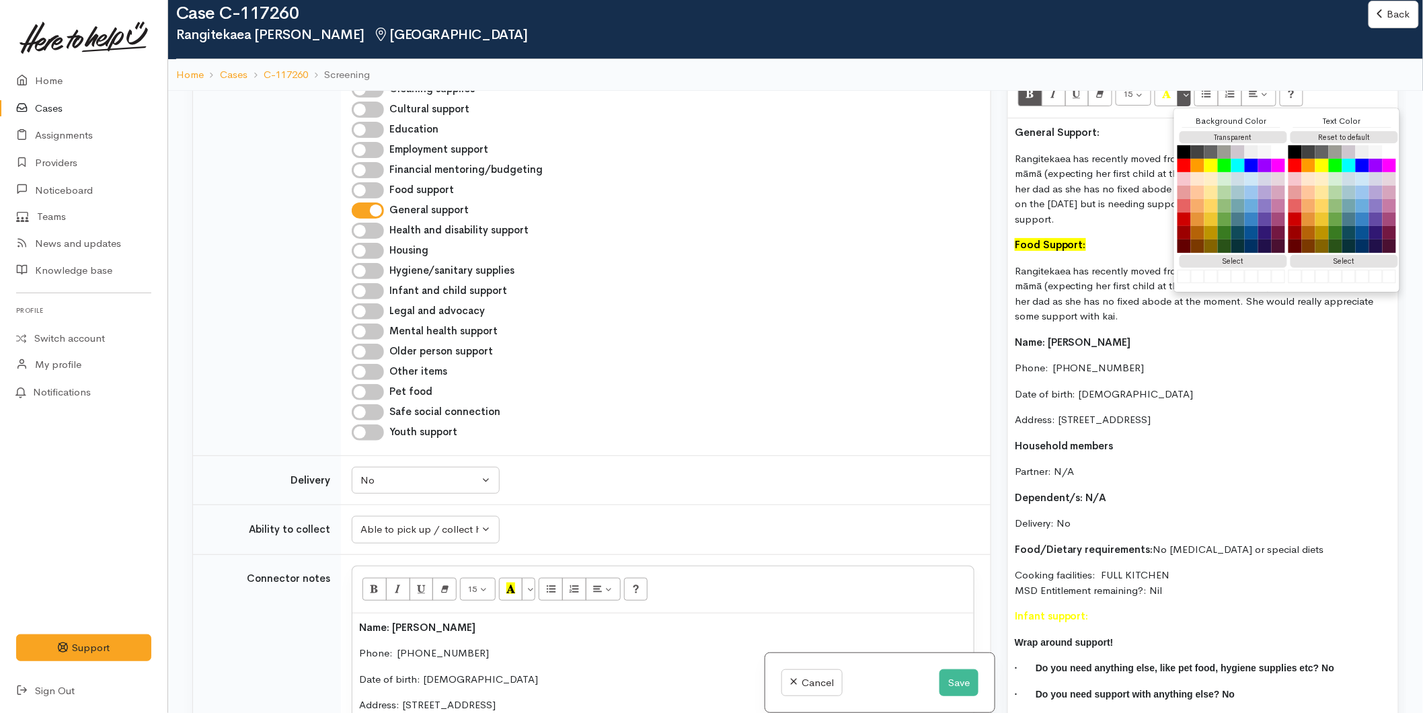
scroll to position [672, 0]
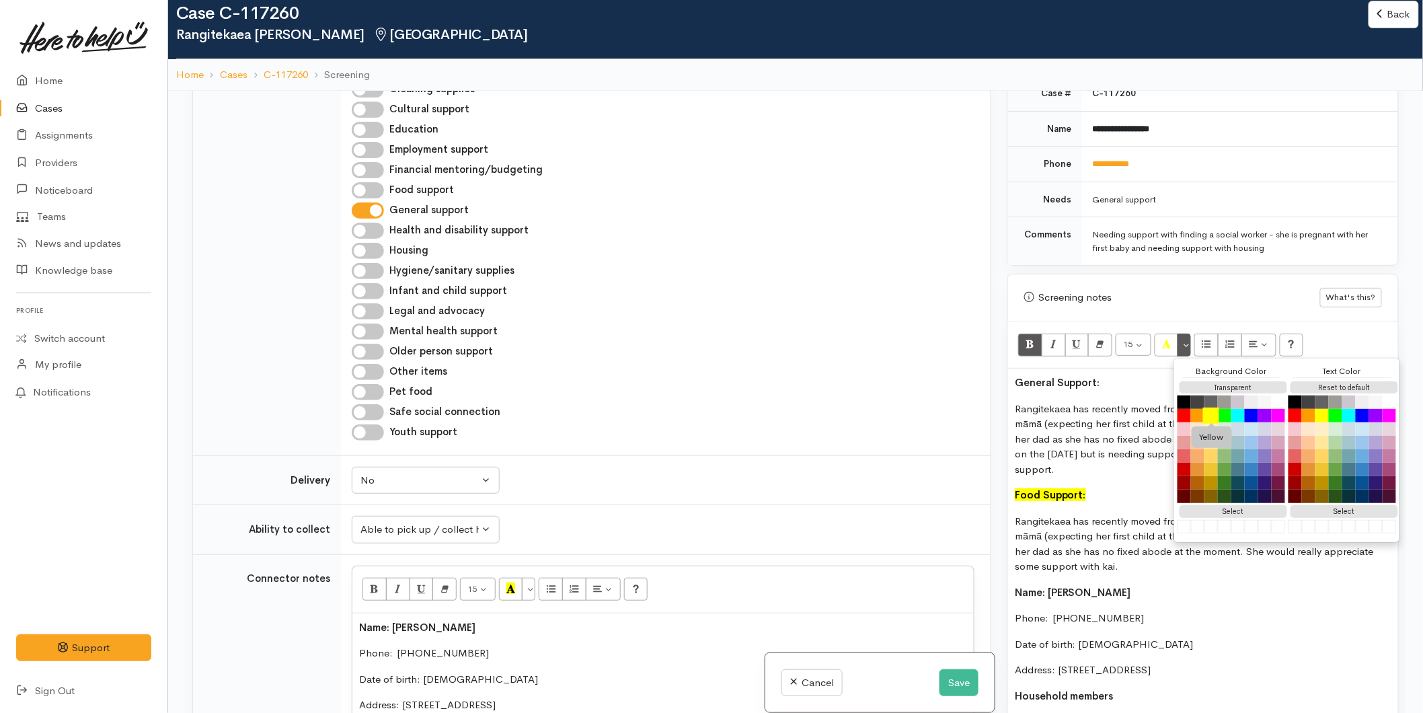
click at [1213, 420] on button "Yellow" at bounding box center [1211, 415] width 16 height 16
click at [1294, 404] on button "Black" at bounding box center [1295, 402] width 16 height 16
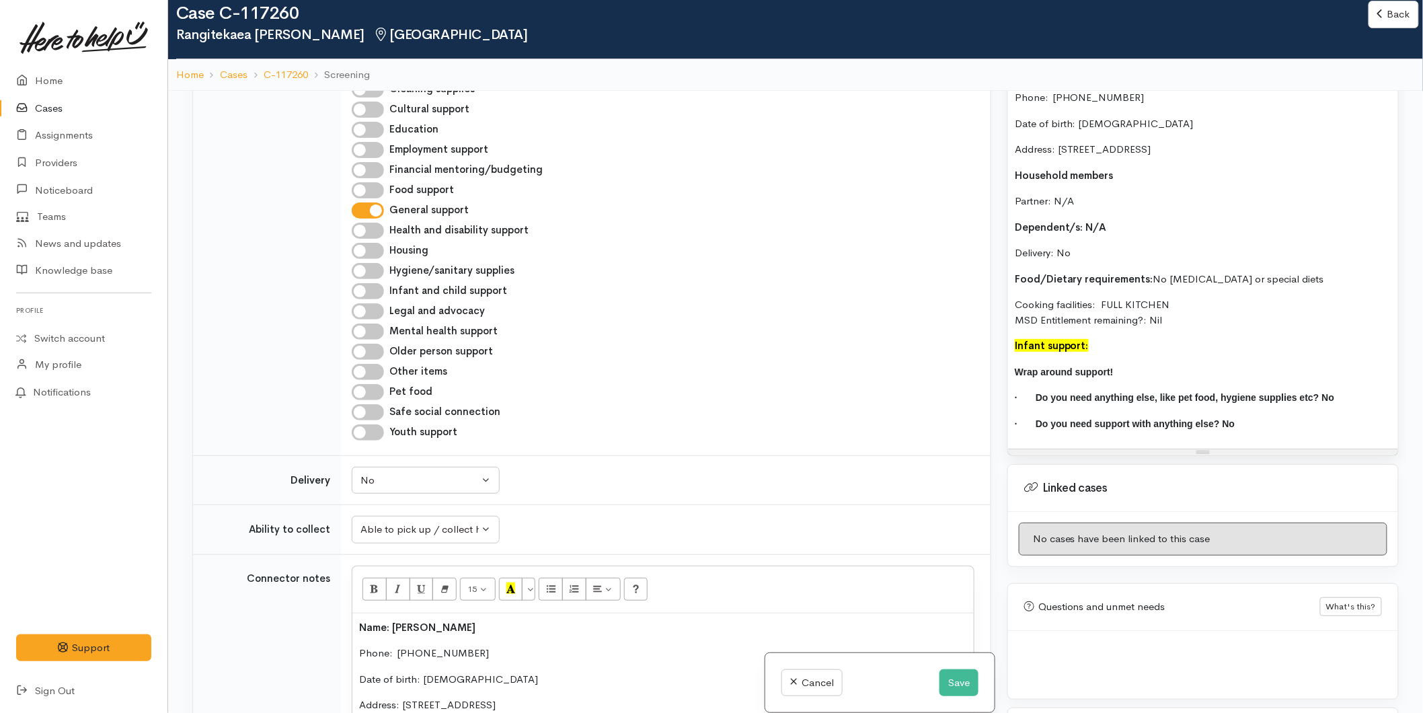
scroll to position [1195, 0]
click at [1123, 335] on div "General Support: Rangitekaea has recently moved from Gisborne as she is a singl…" at bounding box center [1203, 146] width 390 height 600
click at [1118, 348] on p "Infant support:" at bounding box center [1202, 343] width 376 height 15
click at [1106, 390] on span "· Do you need anything else, like pet food, hygiene supplies etc? No" at bounding box center [1173, 395] width 319 height 11
click at [1116, 346] on p "Infant support:" at bounding box center [1202, 343] width 376 height 15
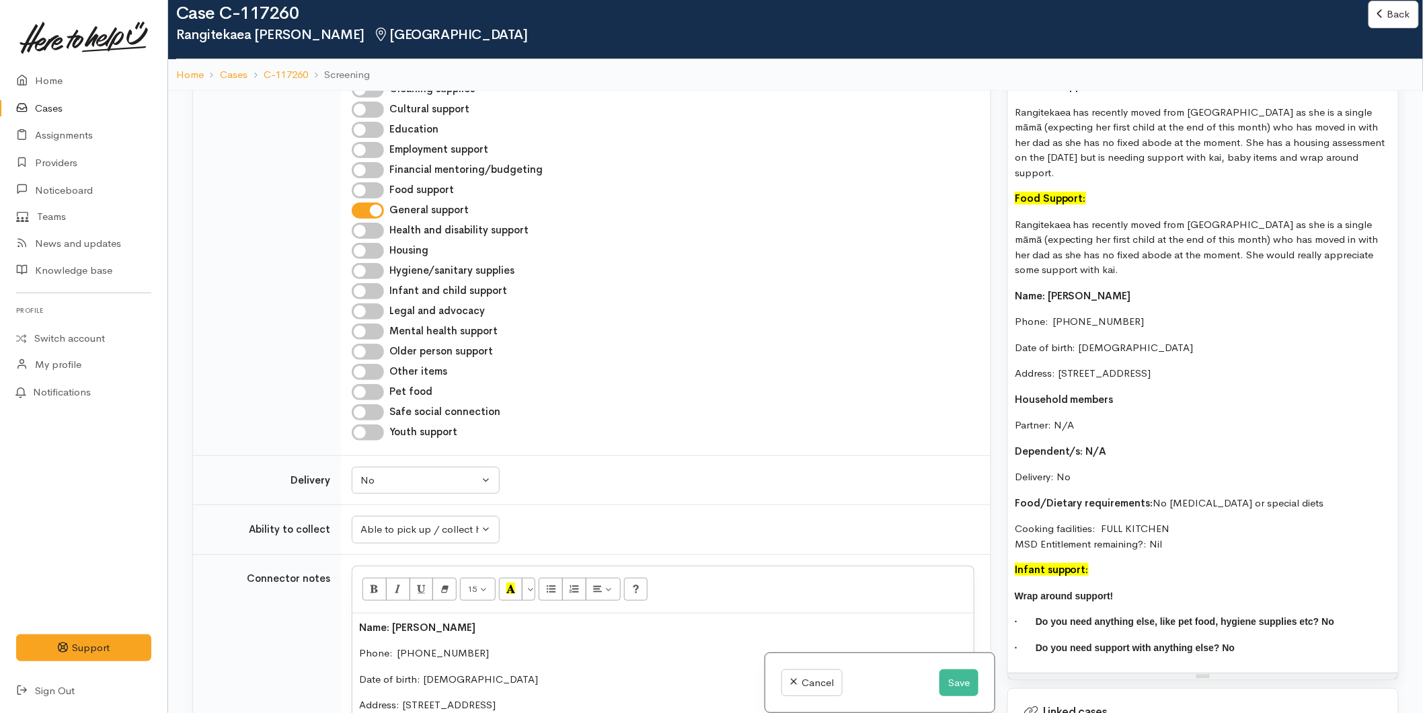
scroll to position [822, 0]
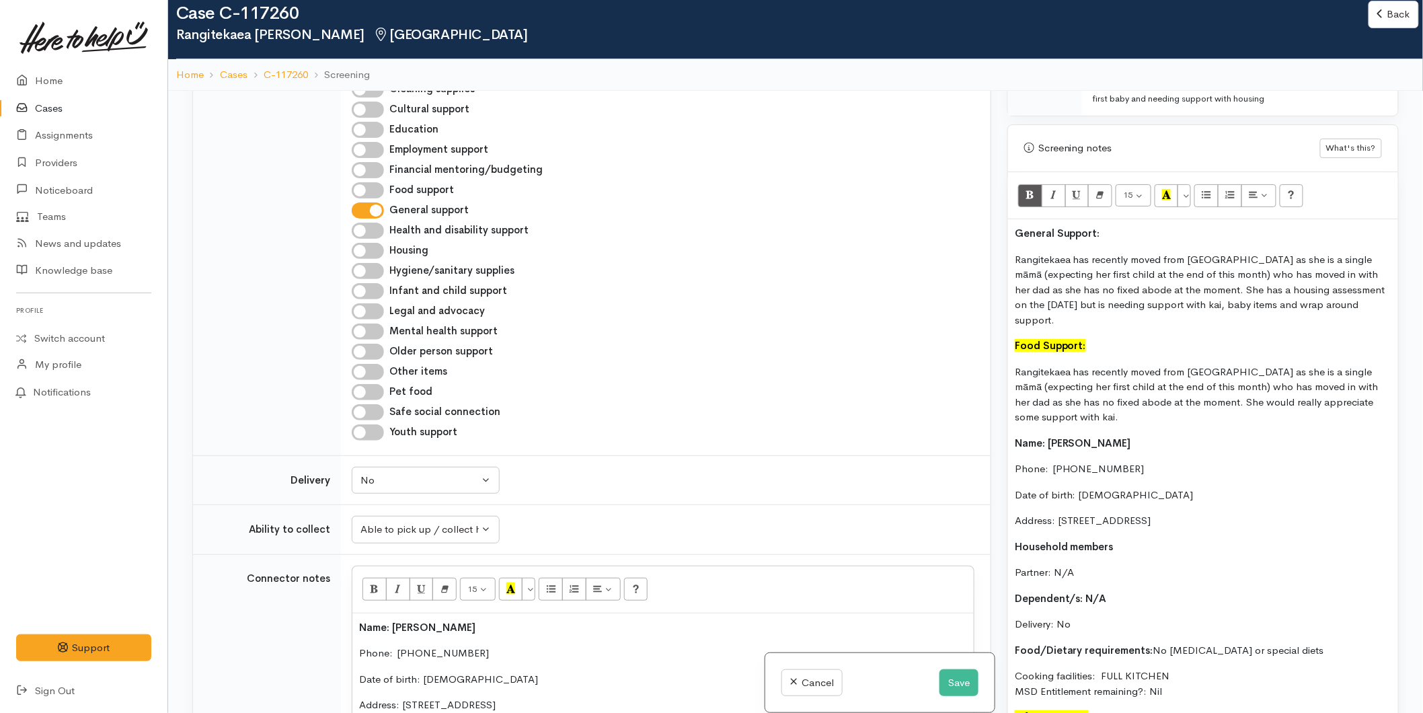
drag, startPoint x: 1285, startPoint y: 518, endPoint x: 1006, endPoint y: 438, distance: 291.1
click at [1006, 438] on div "Warnings Add No warnings have been raised against this case Add Warning Title ●…" at bounding box center [1202, 447] width 407 height 713
copy div "Name: Rangitekaea Smith Phone:  02108931247 Date of birth: 29/07/1993 Address: …"
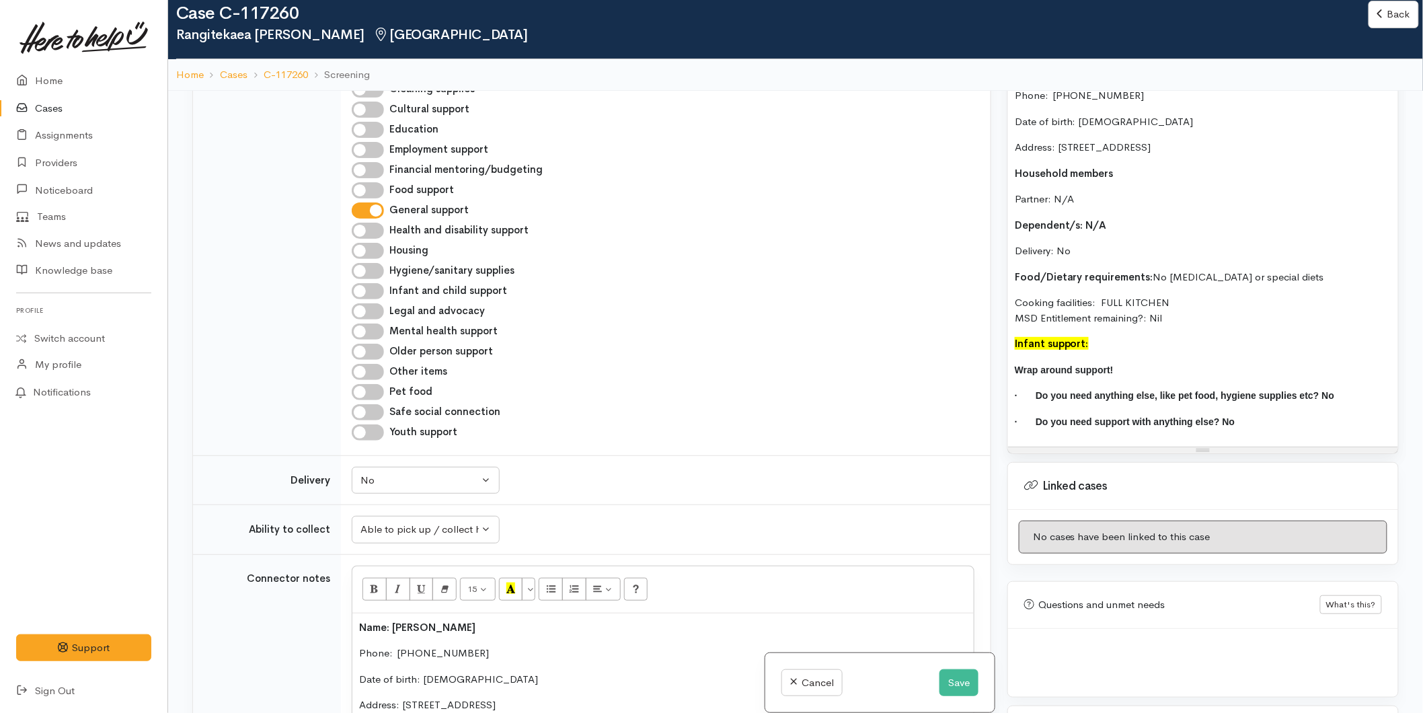
click at [1010, 370] on div "General Support: Rangitekaea has recently moved from Gisborne as she is a singl…" at bounding box center [1203, 146] width 390 height 600
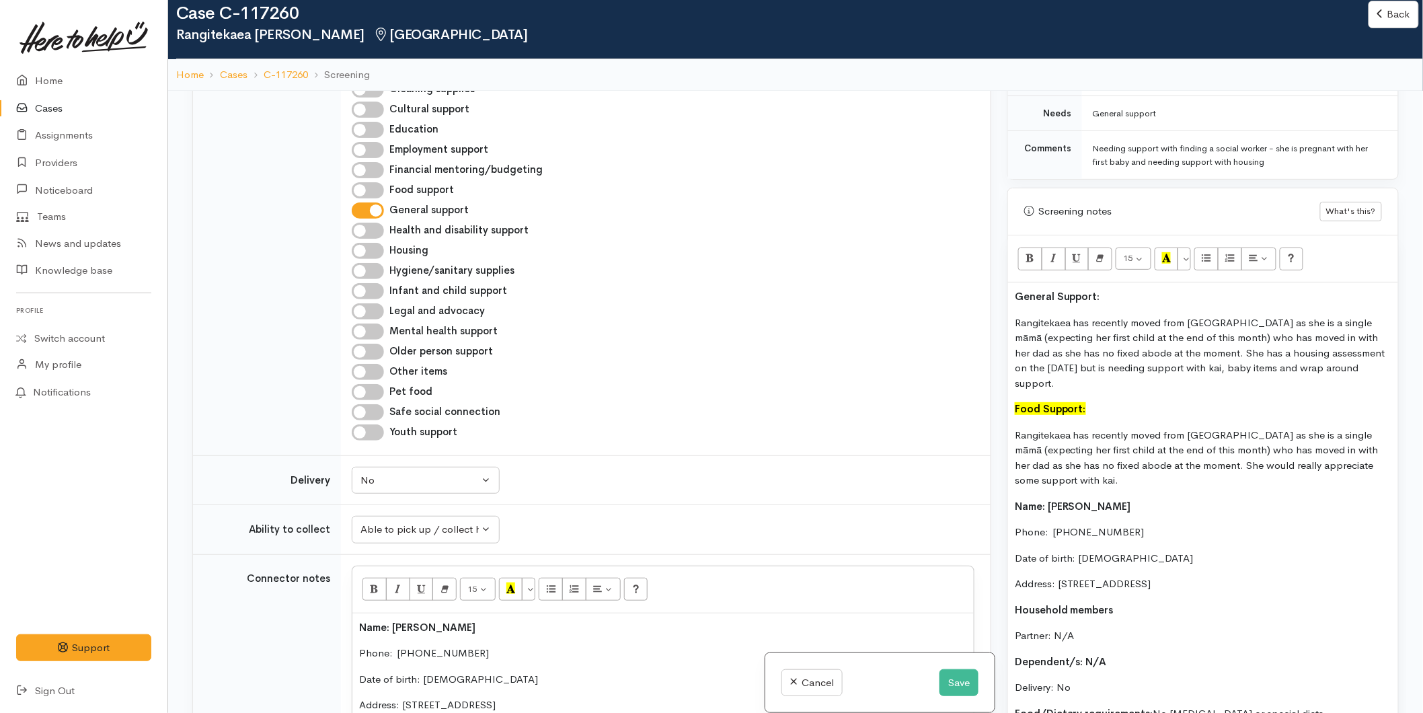
scroll to position [747, 0]
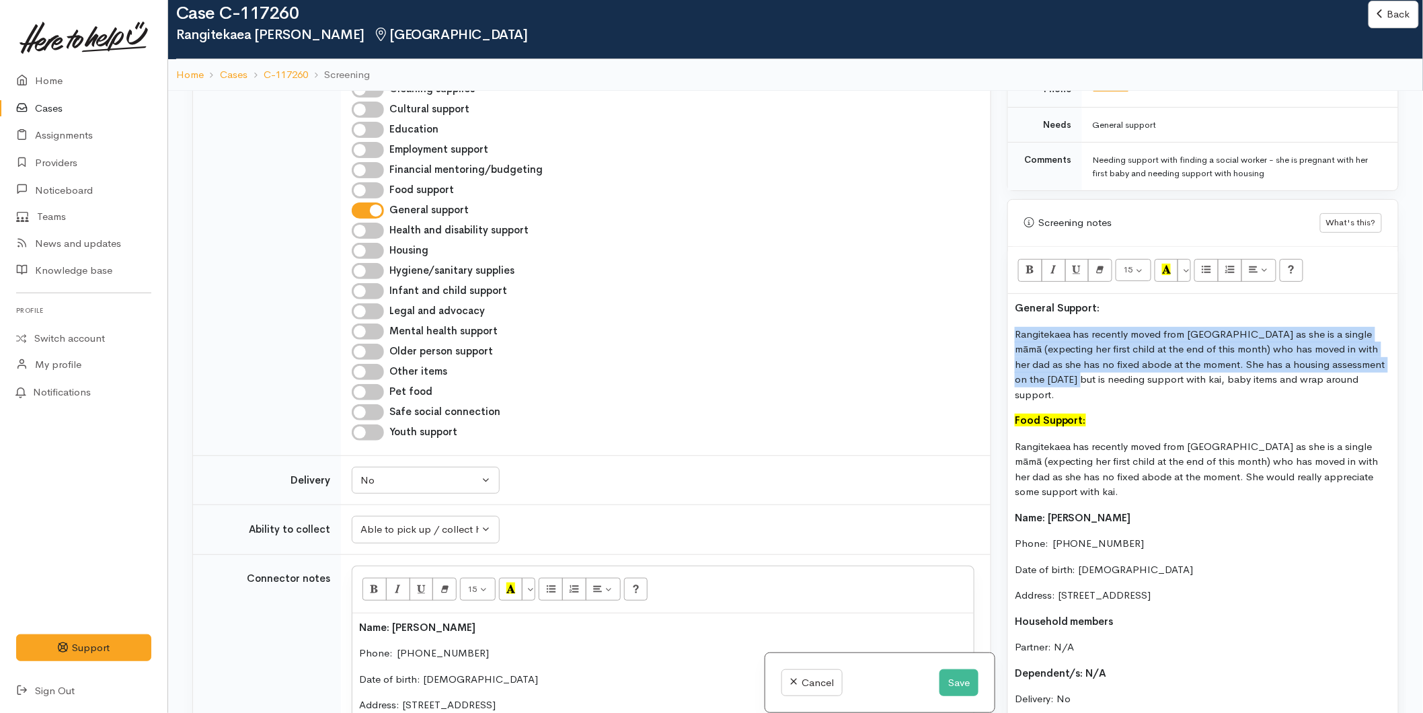
drag, startPoint x: 1080, startPoint y: 384, endPoint x: 1009, endPoint y: 331, distance: 88.3
click at [1009, 331] on div "General Support: Rangitekaea has recently moved from Gisborne as she is a singl…" at bounding box center [1203, 646] width 390 height 704
copy p "Rangitekaea has recently moved from Gisborne as she is a single māmā (expecting…"
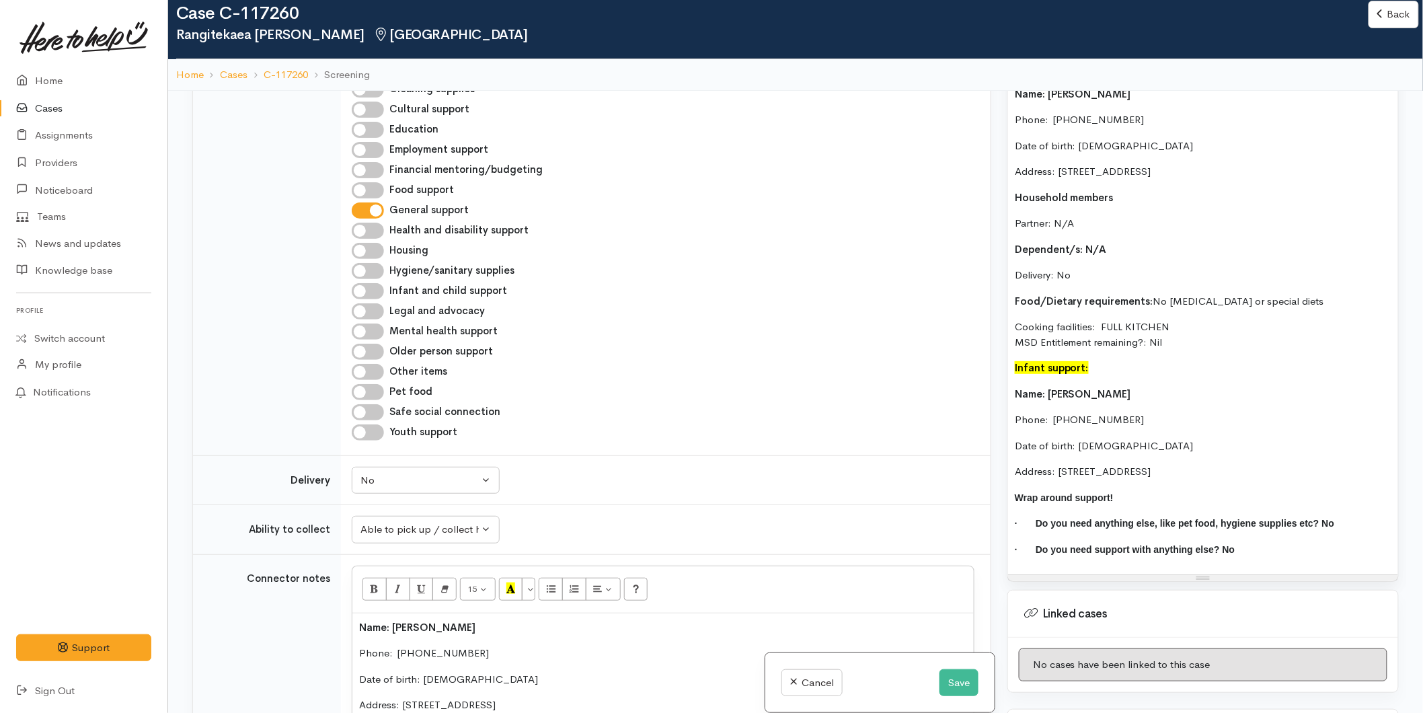
scroll to position [1269, 0]
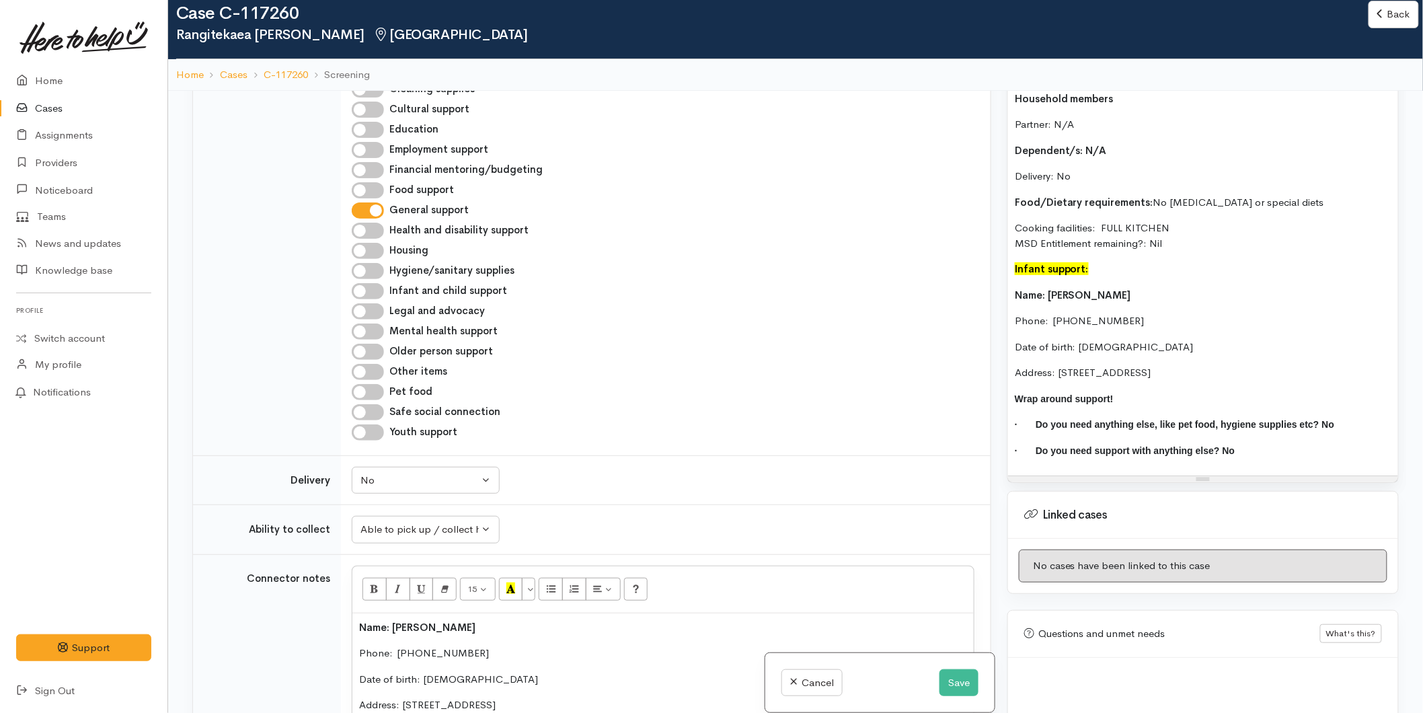
click at [1012, 294] on div "General Support: Rangitekaea has recently moved from Gisborne as she is a singl…" at bounding box center [1203, 123] width 390 height 704
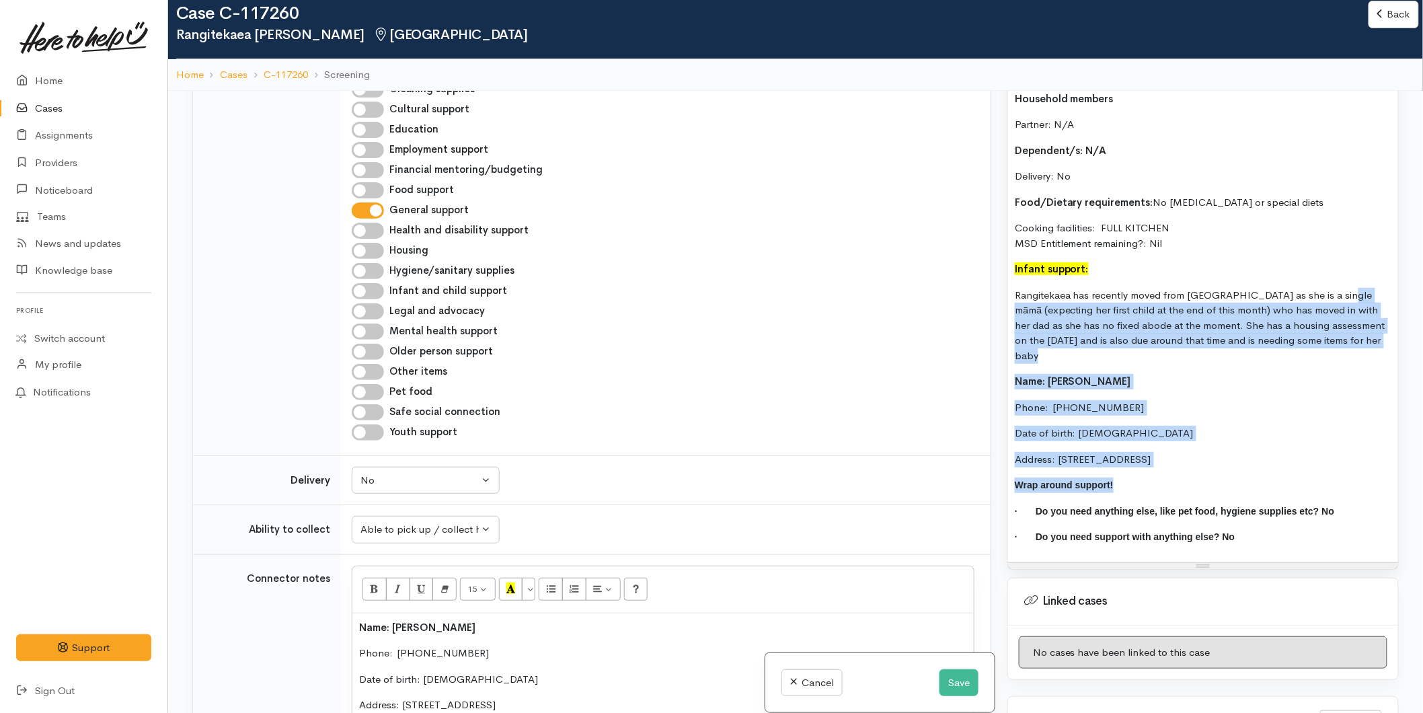
drag, startPoint x: 1246, startPoint y: 466, endPoint x: 1029, endPoint y: 314, distance: 264.5
click at [1021, 308] on div "General Support: Rangitekaea has recently moved from Gisborne as she is a singl…" at bounding box center [1203, 166] width 390 height 791
drag, startPoint x: 1289, startPoint y: 455, endPoint x: 1004, endPoint y: 291, distance: 328.9
click at [1004, 291] on div "Warnings Add No warnings have been raised against this case Add Warning Title ●…" at bounding box center [1202, 447] width 407 height 713
copy div "Rangitekaea has recently moved from Gisborne as she is a single māmā (expecting…"
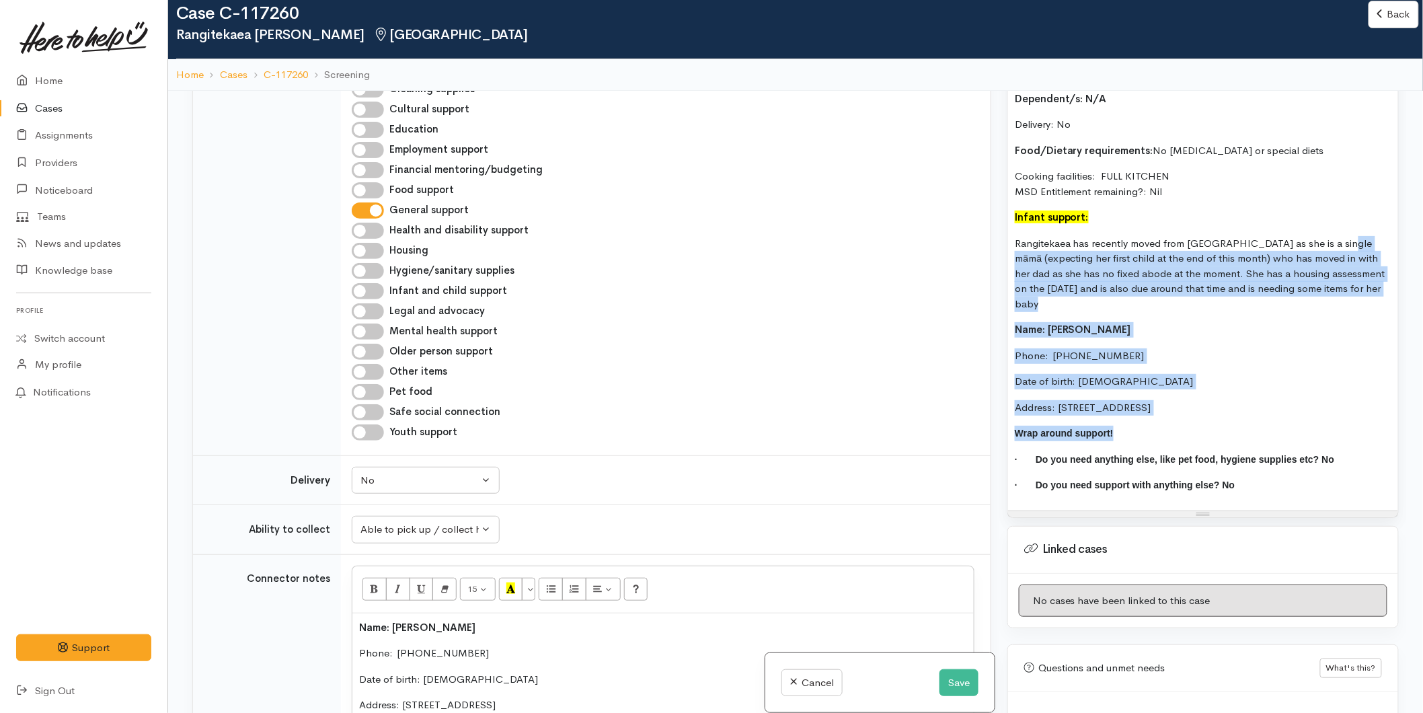
scroll to position [1345, 0]
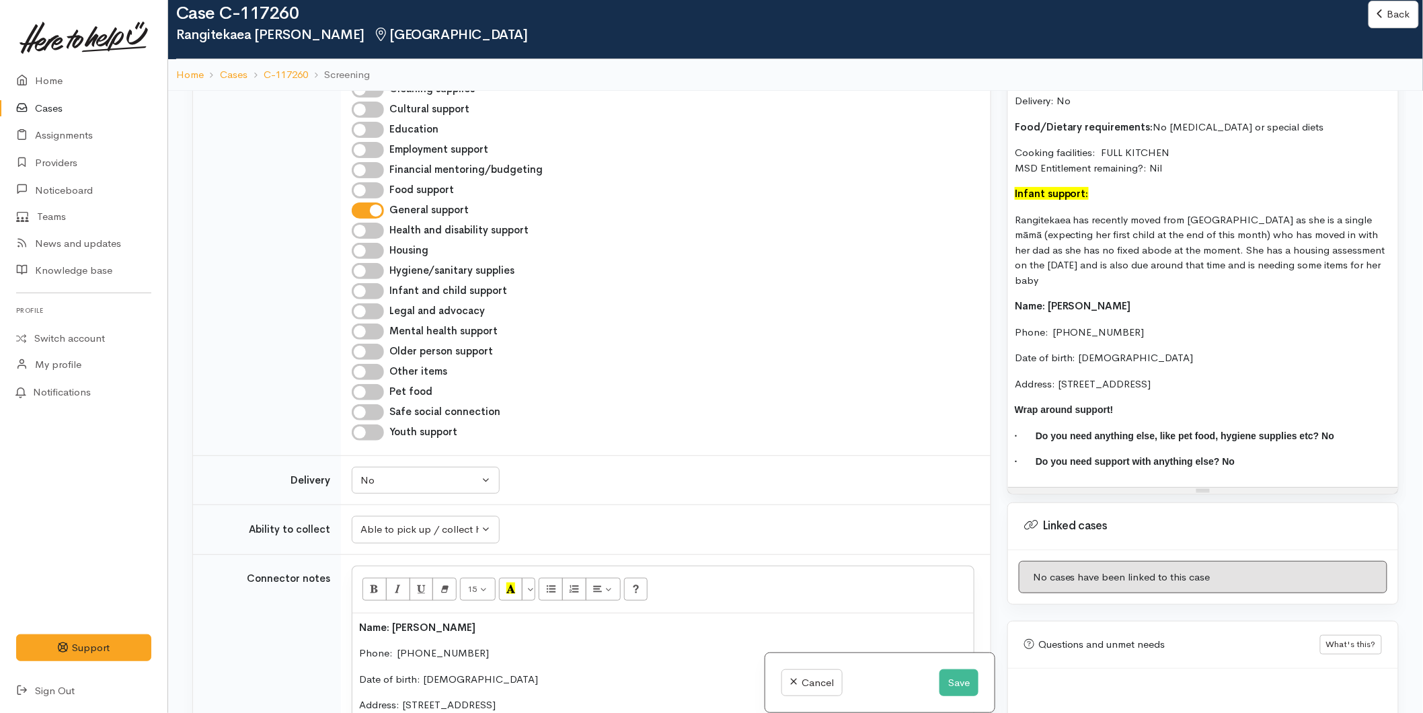
click at [1269, 472] on div "General Support: Rangitekaea has recently moved from Gisborne as she is a singl…" at bounding box center [1203, 91] width 390 height 791
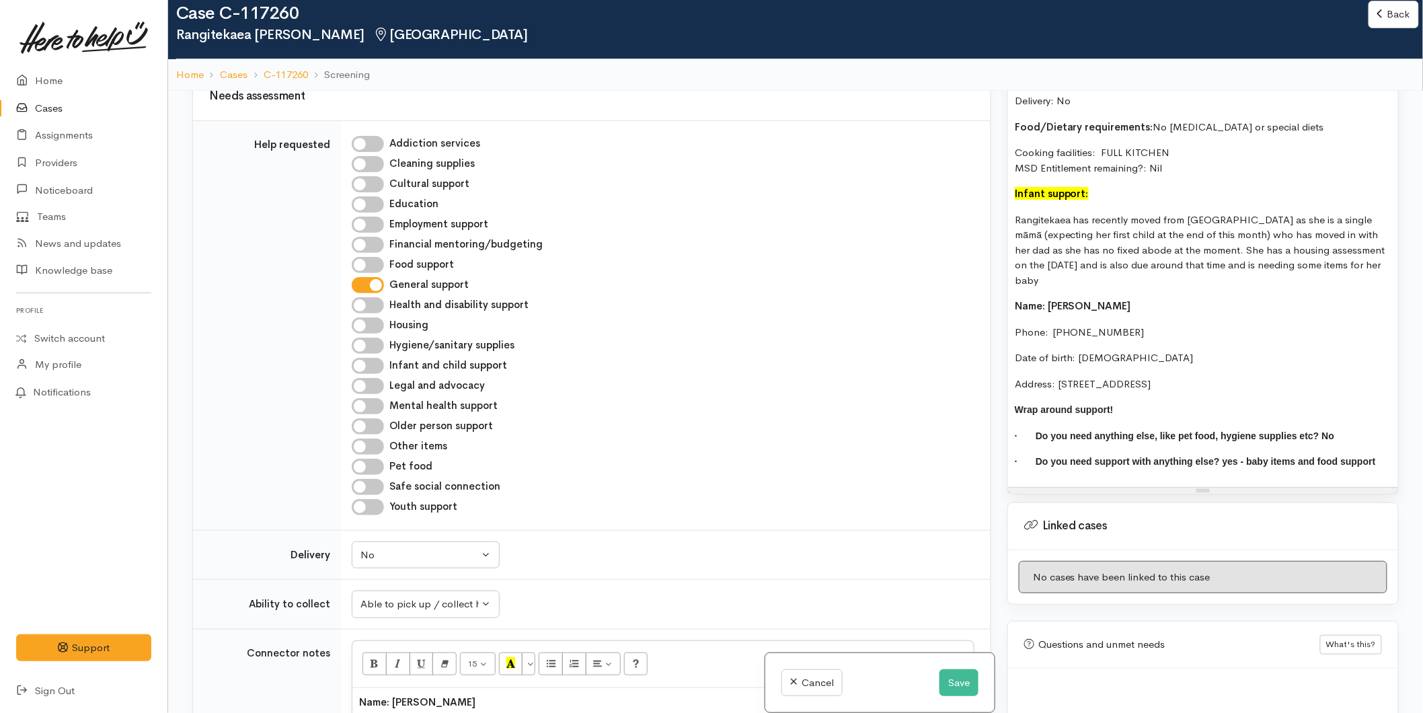
click at [376, 260] on input "Food support" at bounding box center [368, 265] width 32 height 16
checkbox input "true"
click at [381, 328] on input "Housing" at bounding box center [368, 325] width 32 height 16
checkbox input "true"
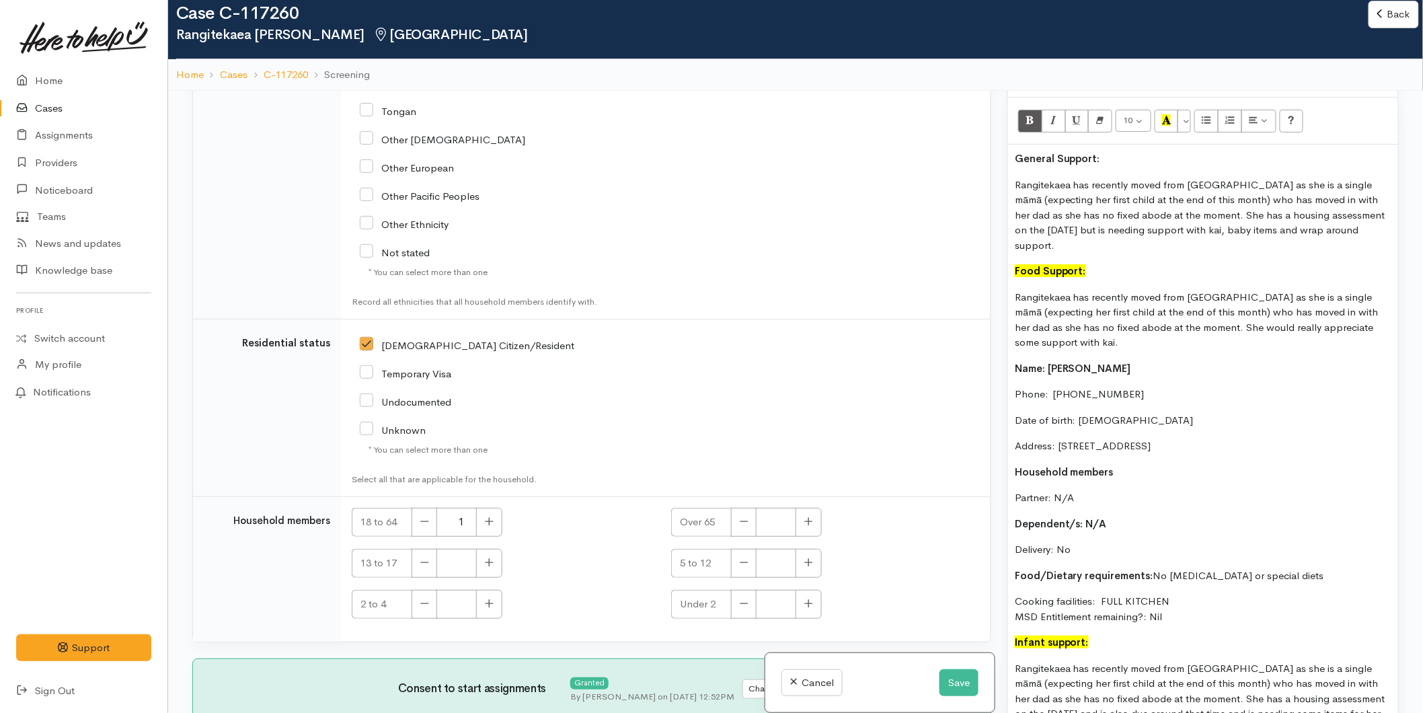
scroll to position [2317, 0]
click at [970, 682] on button "Save" at bounding box center [958, 683] width 39 height 28
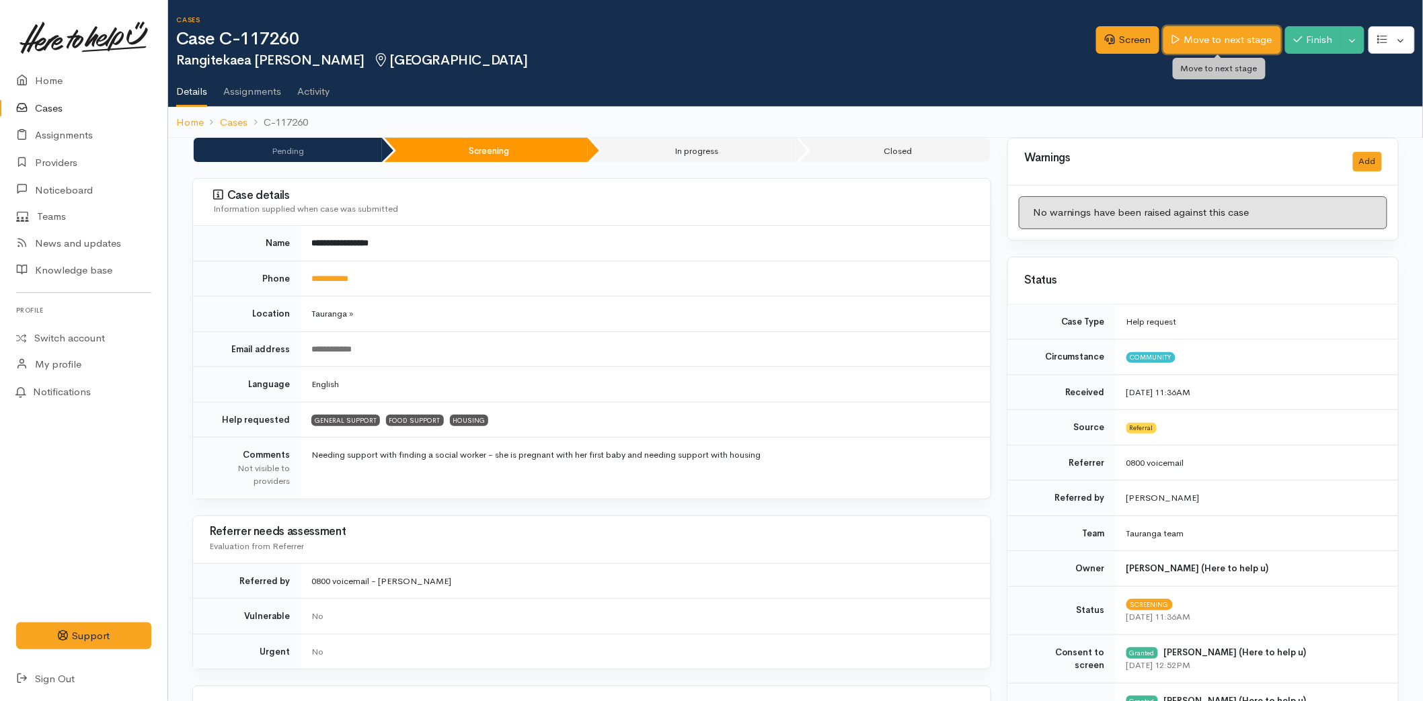
click at [1192, 39] on link "Move to next stage" at bounding box center [1221, 40] width 117 height 28
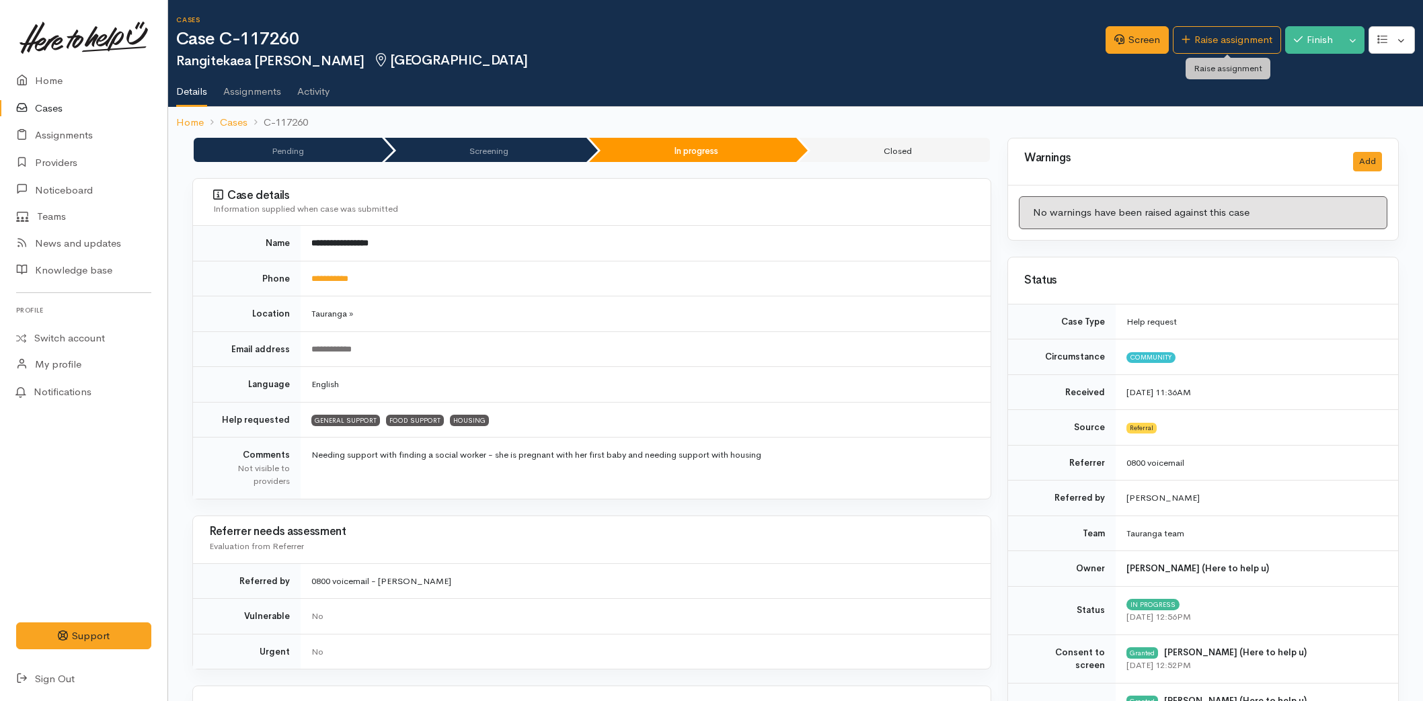
click at [1194, 38] on link "Raise assignment" at bounding box center [1226, 40] width 108 height 28
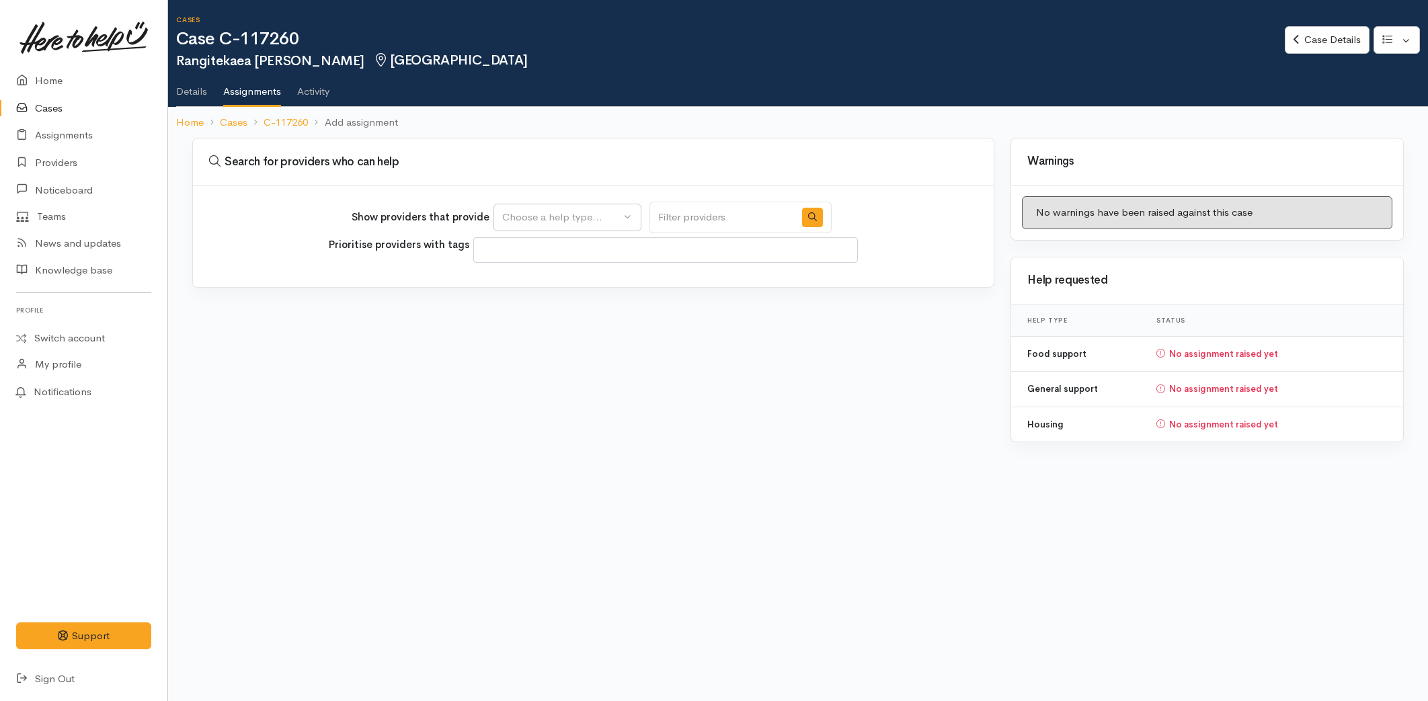
select select
drag, startPoint x: 0, startPoint y: 0, endPoint x: 539, endPoint y: 206, distance: 576.7
click at [539, 206] on button "Choose a help type..." at bounding box center [567, 218] width 148 height 28
click at [197, 83] on link "Details" at bounding box center [191, 87] width 31 height 38
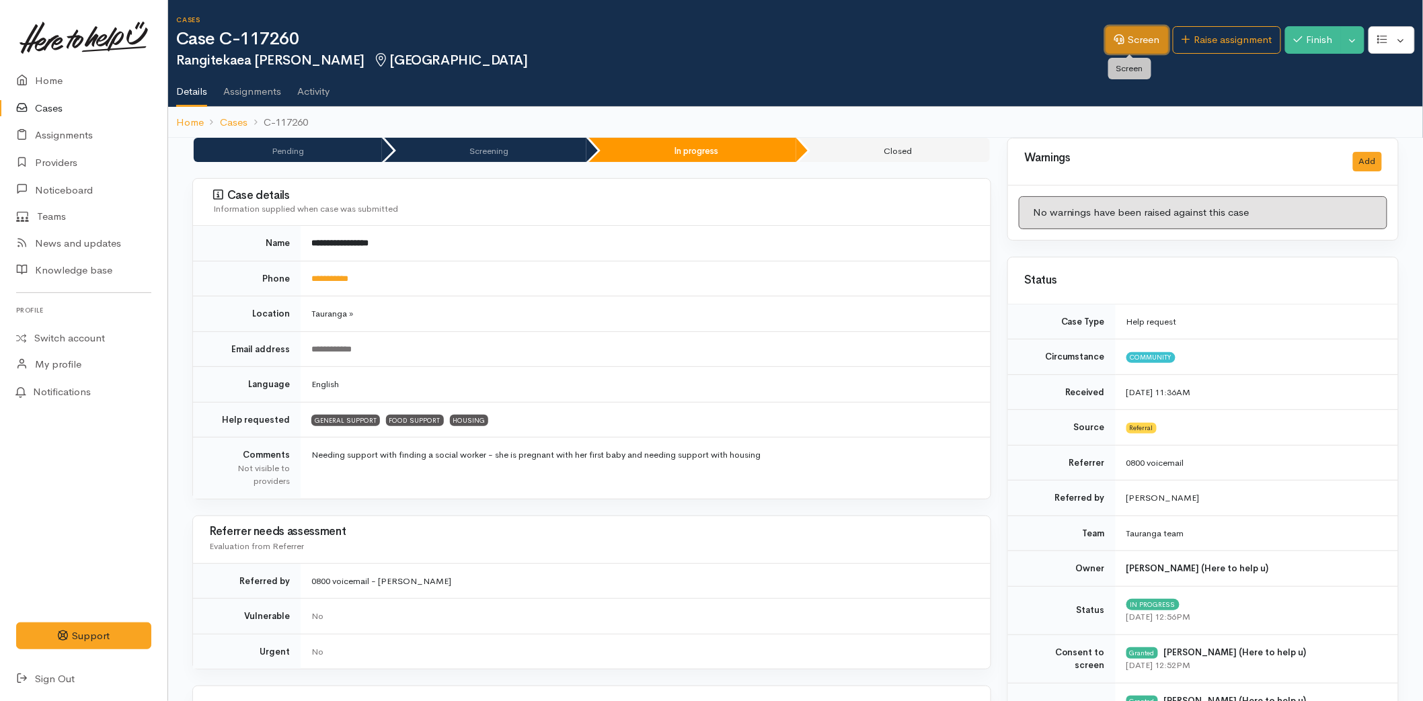
drag, startPoint x: 1116, startPoint y: 40, endPoint x: 770, endPoint y: 211, distance: 386.1
click at [1115, 40] on link "Screen" at bounding box center [1136, 40] width 63 height 28
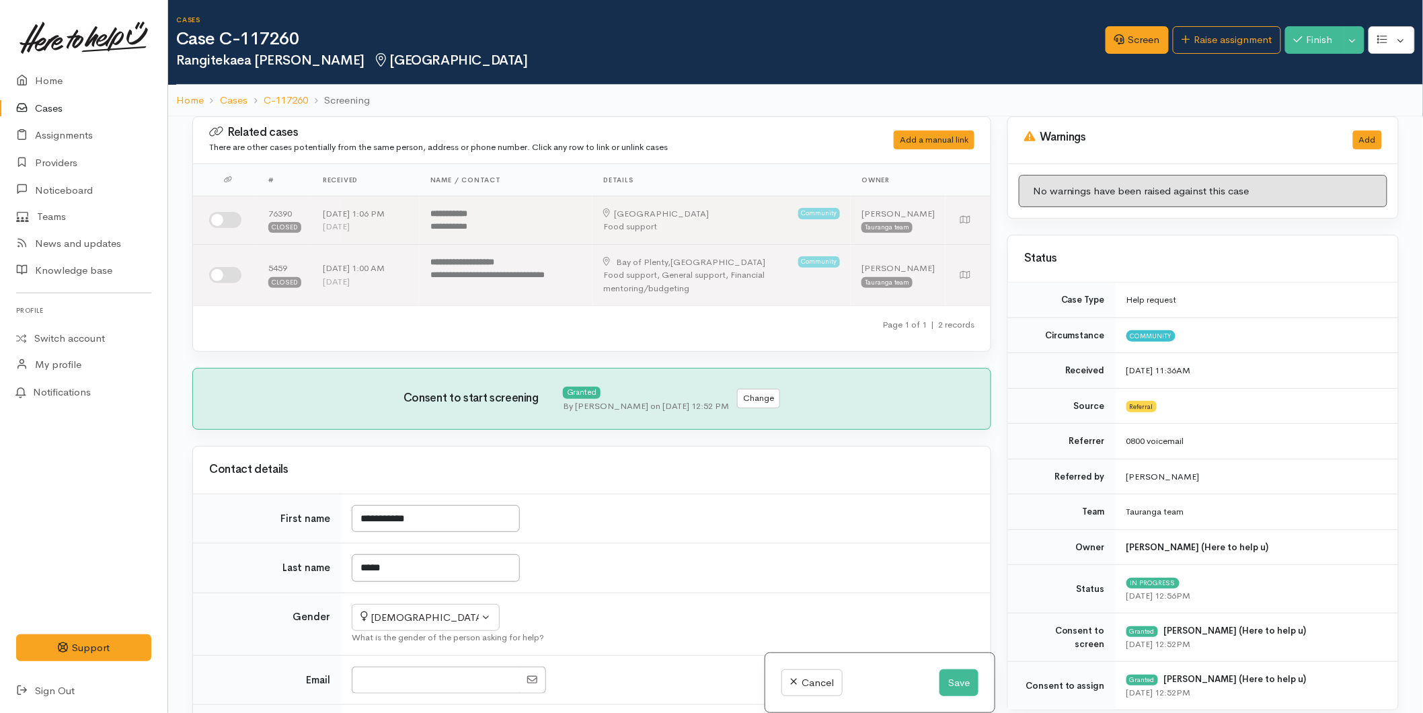
scroll to position [522, 0]
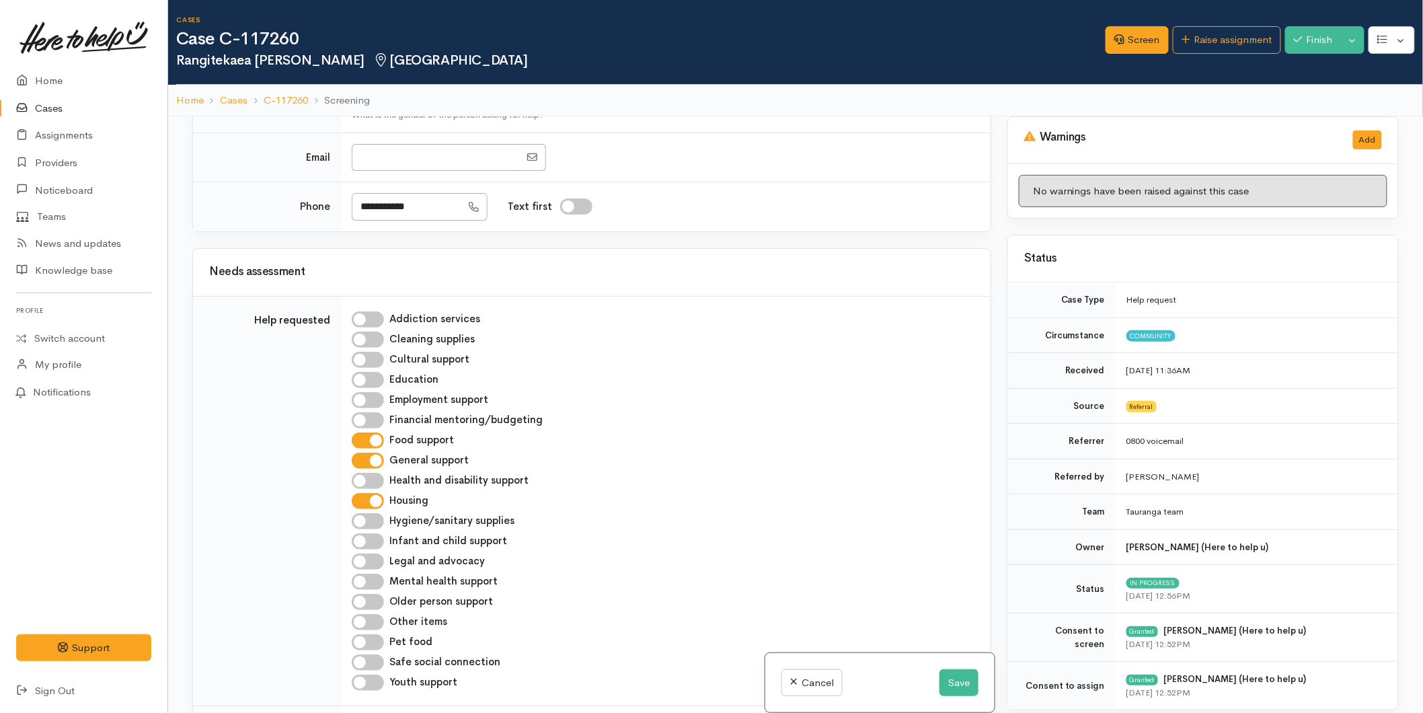
drag, startPoint x: 366, startPoint y: 540, endPoint x: 662, endPoint y: 548, distance: 295.9
click at [367, 541] on input "Infant and child support" at bounding box center [368, 541] width 32 height 16
checkbox input "true"
click at [939, 681] on button "Save" at bounding box center [958, 683] width 39 height 28
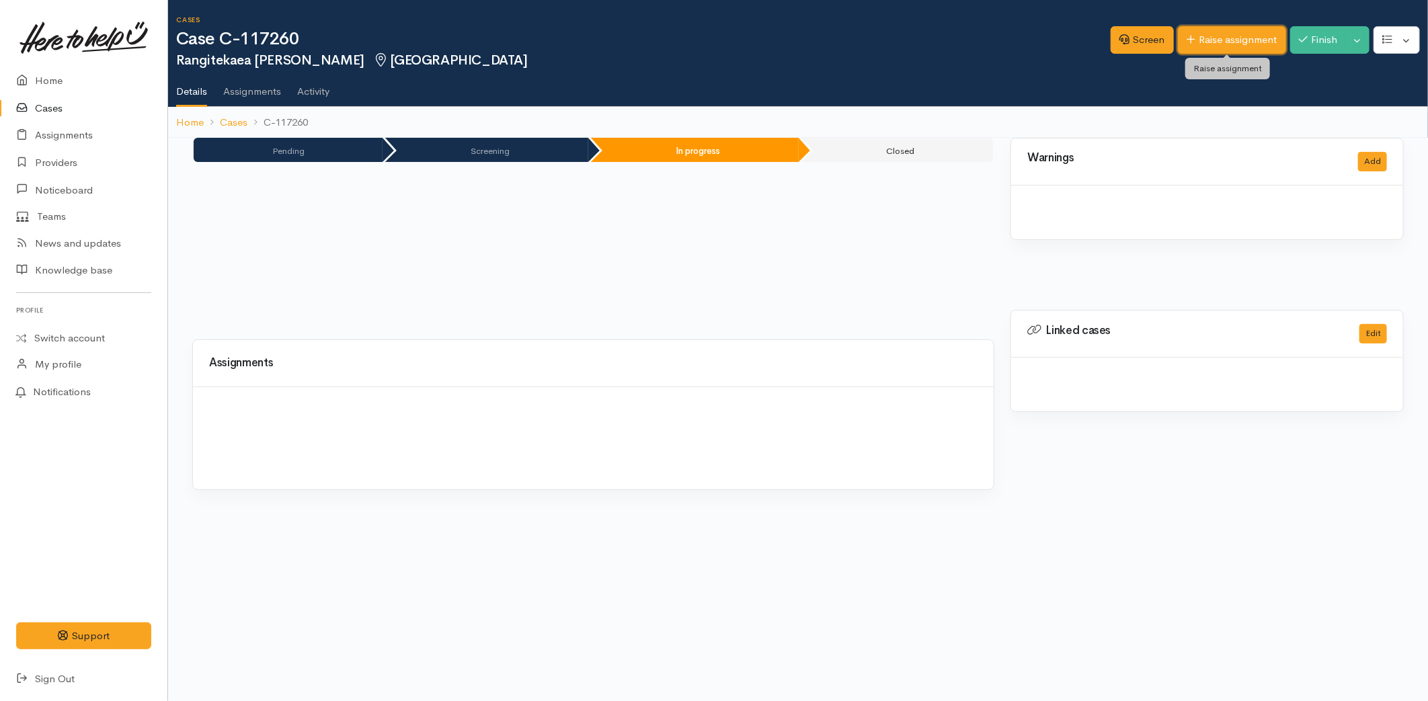
click at [1207, 40] on link "Raise assignment" at bounding box center [1232, 40] width 108 height 28
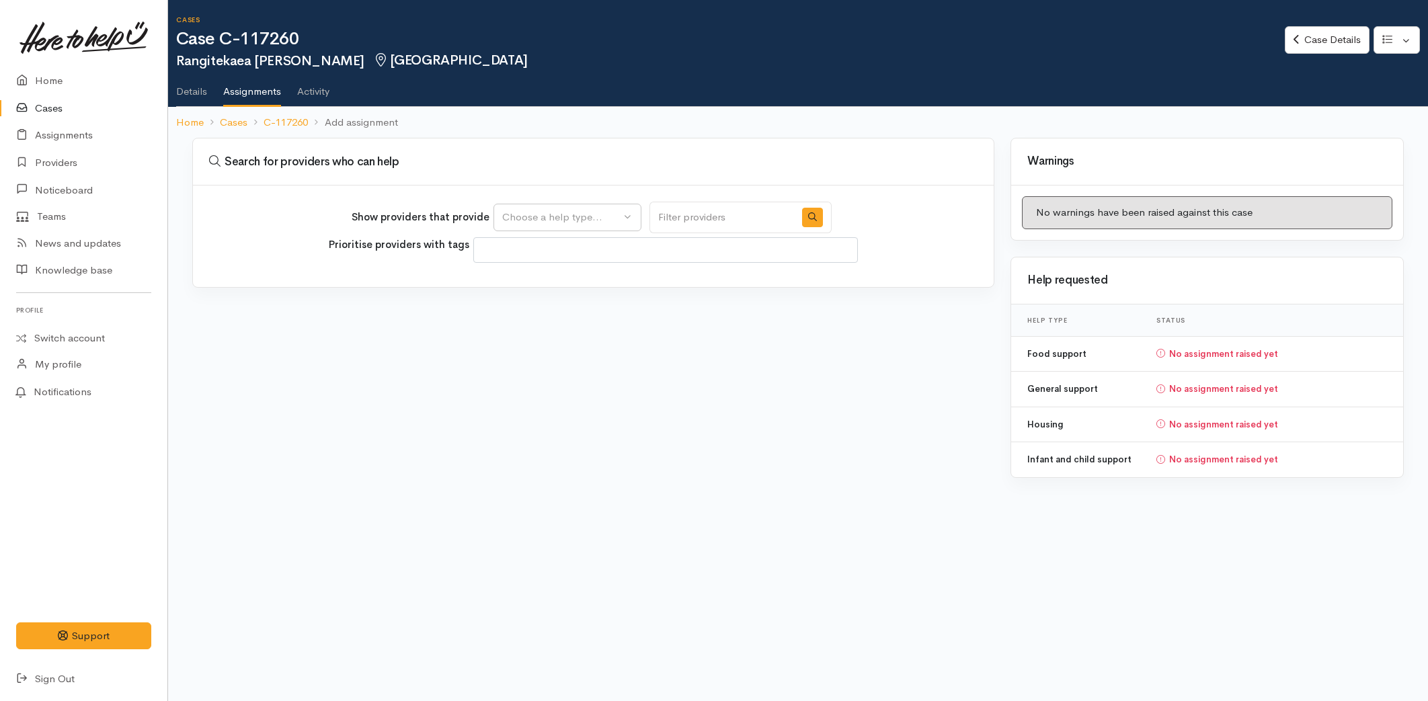
select select
click at [590, 218] on div "Choose a help type..." at bounding box center [561, 217] width 118 height 15
click at [533, 342] on span "Infant and child support" at bounding box center [566, 342] width 112 height 15
select select "17"
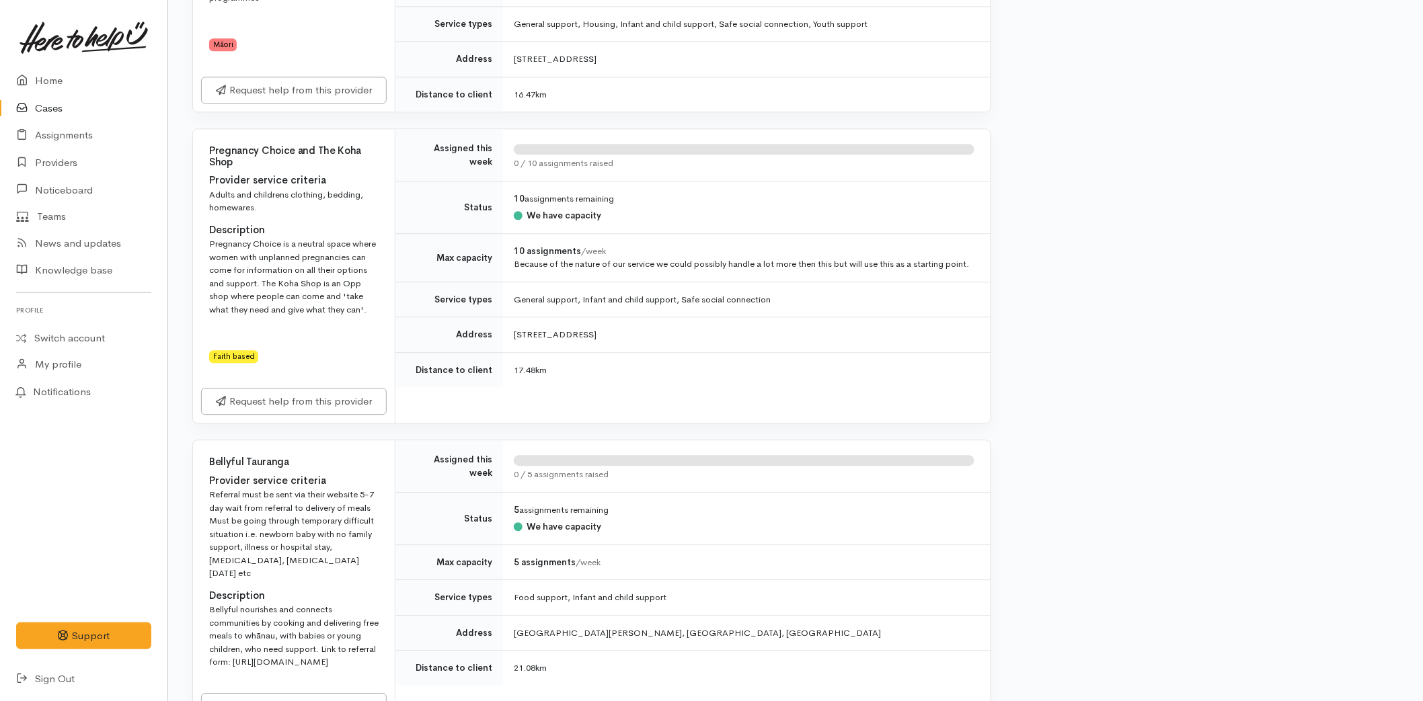
scroll to position [1345, 0]
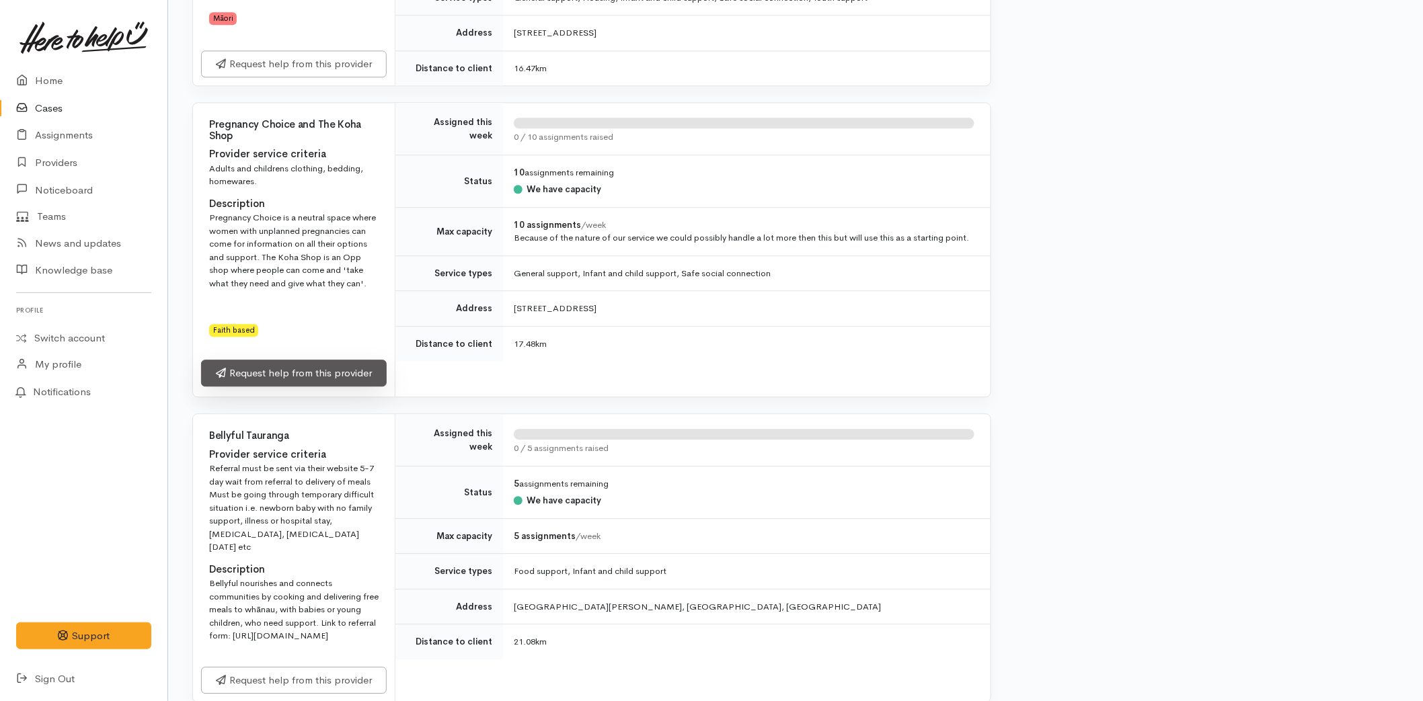
click at [301, 383] on link "Request help from this provider" at bounding box center [294, 374] width 186 height 28
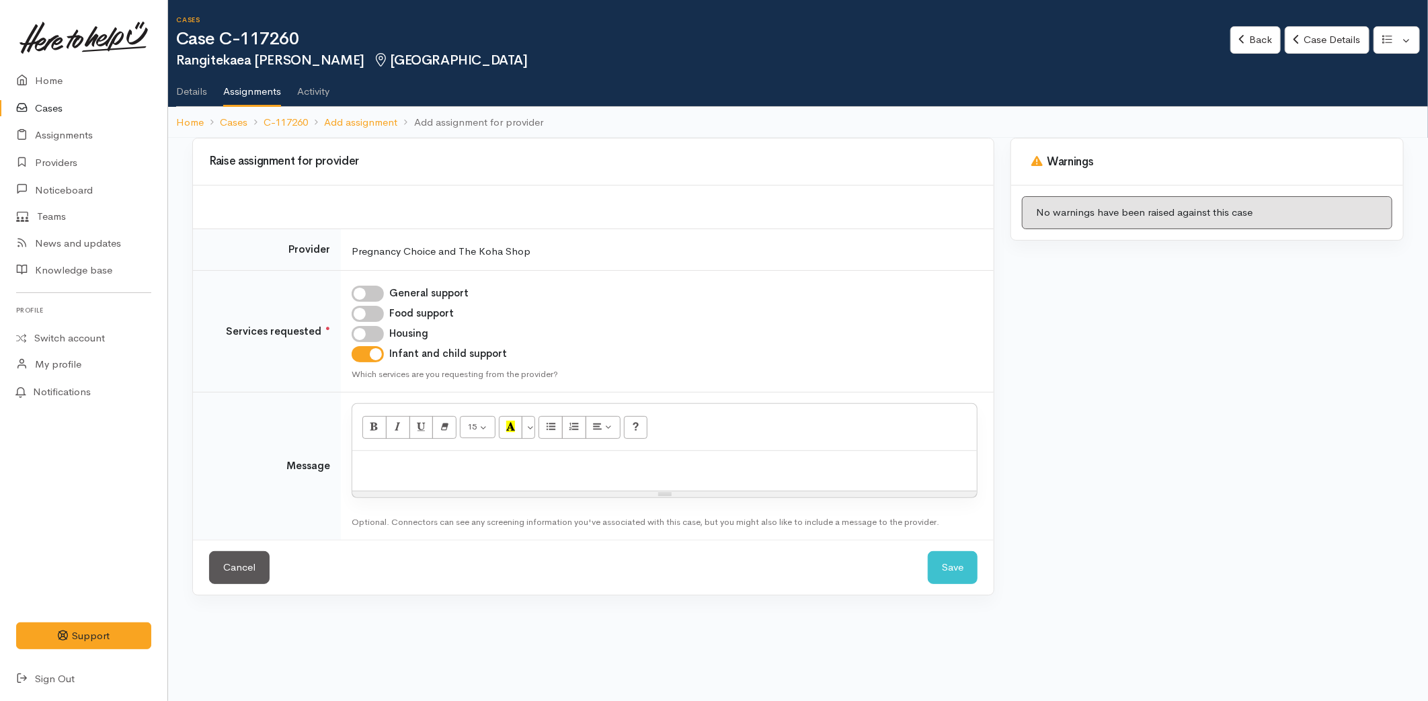
click at [395, 475] on div at bounding box center [664, 471] width 625 height 40
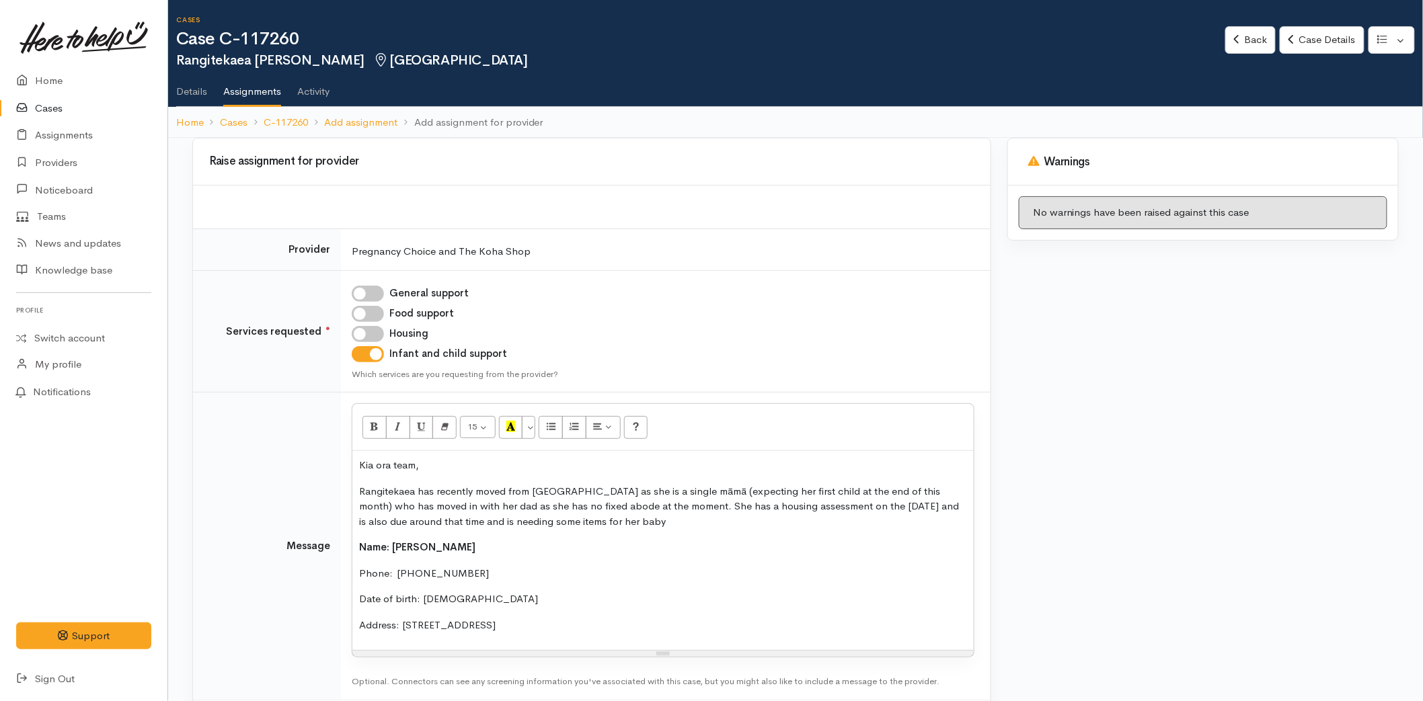
drag, startPoint x: 428, startPoint y: 510, endPoint x: 344, endPoint y: 480, distance: 89.1
click at [344, 480] on td "<p>Kia ora team,</p><p>Rangitekaea has recently moved from [GEOGRAPHIC_DATA] as…" at bounding box center [665, 546] width 649 height 307
copy p "Rangitekaea has recently moved from [GEOGRAPHIC_DATA] as she is a single māmā (…"
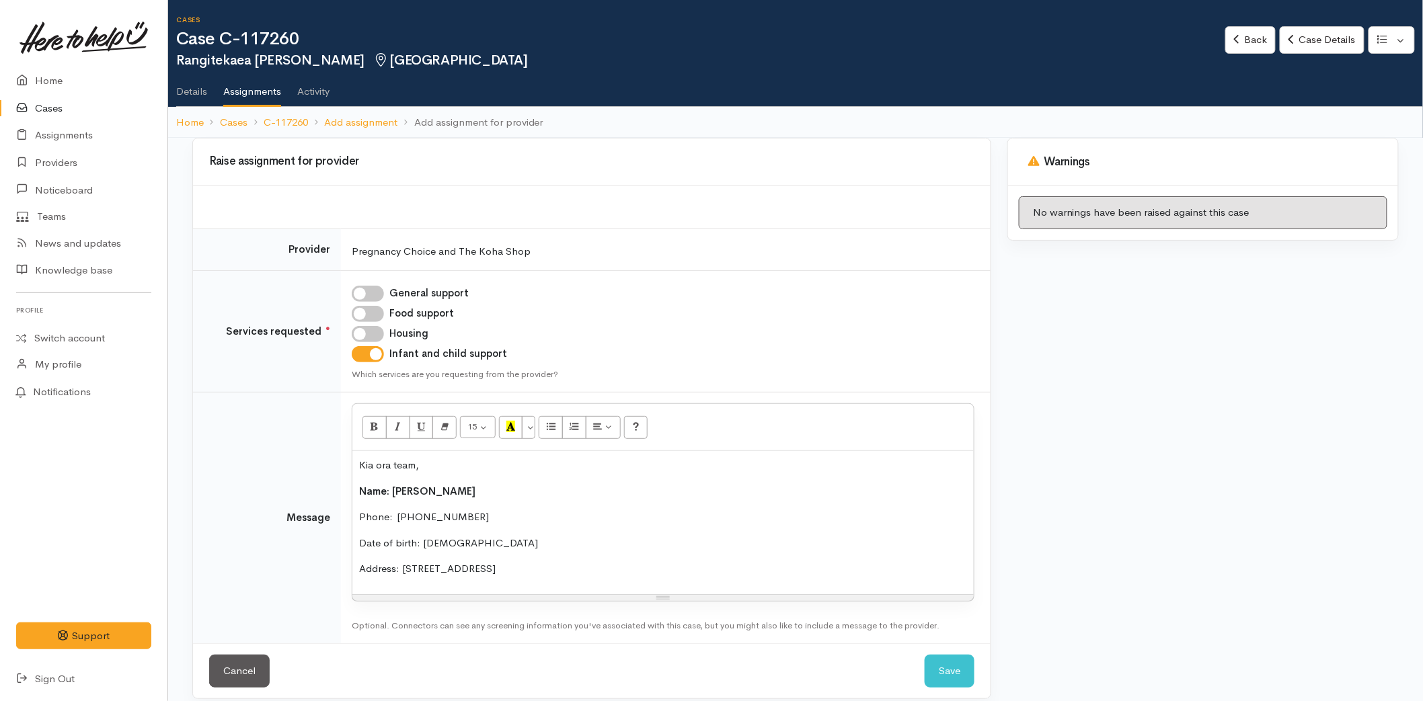
click at [666, 559] on div "Kia ora team, Name: [PERSON_NAME] Phone:  [PHONE_NUMBER] Date of birth: [DEMOGR…" at bounding box center [662, 522] width 621 height 143
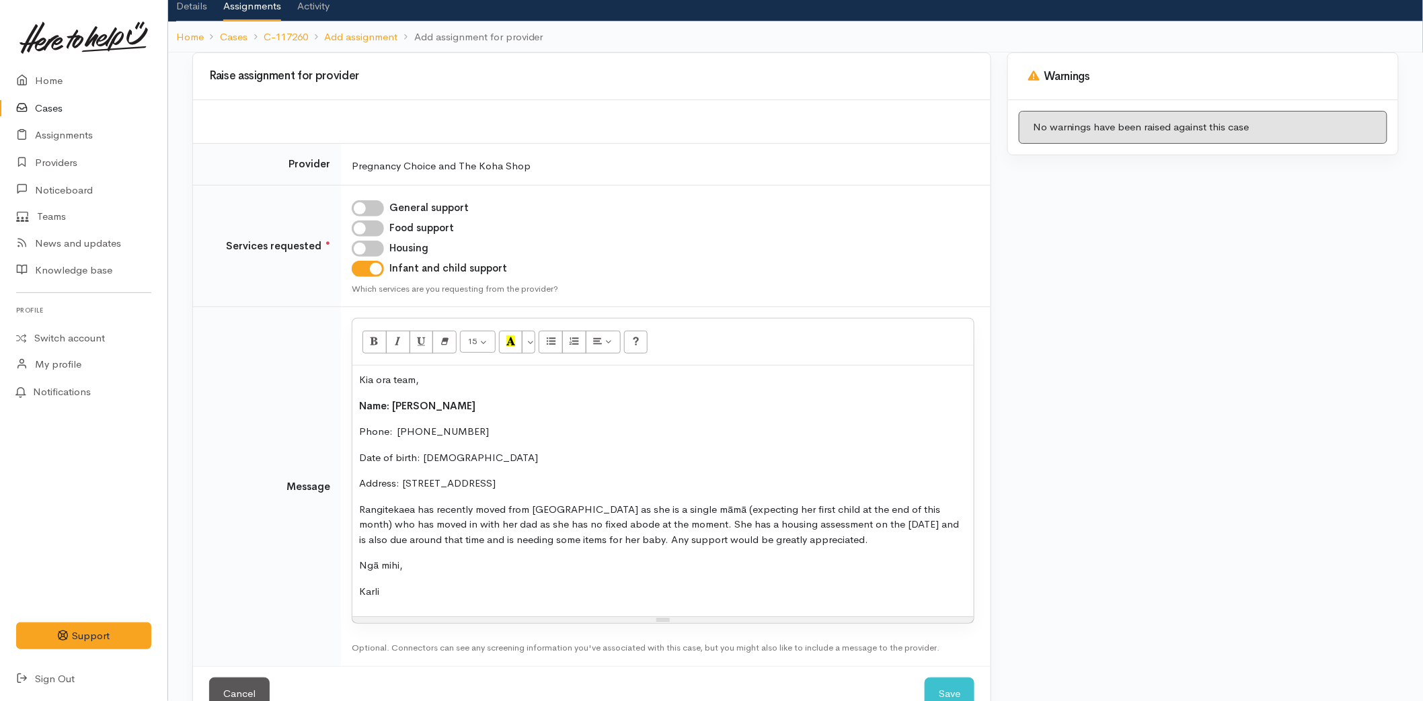
scroll to position [122, 0]
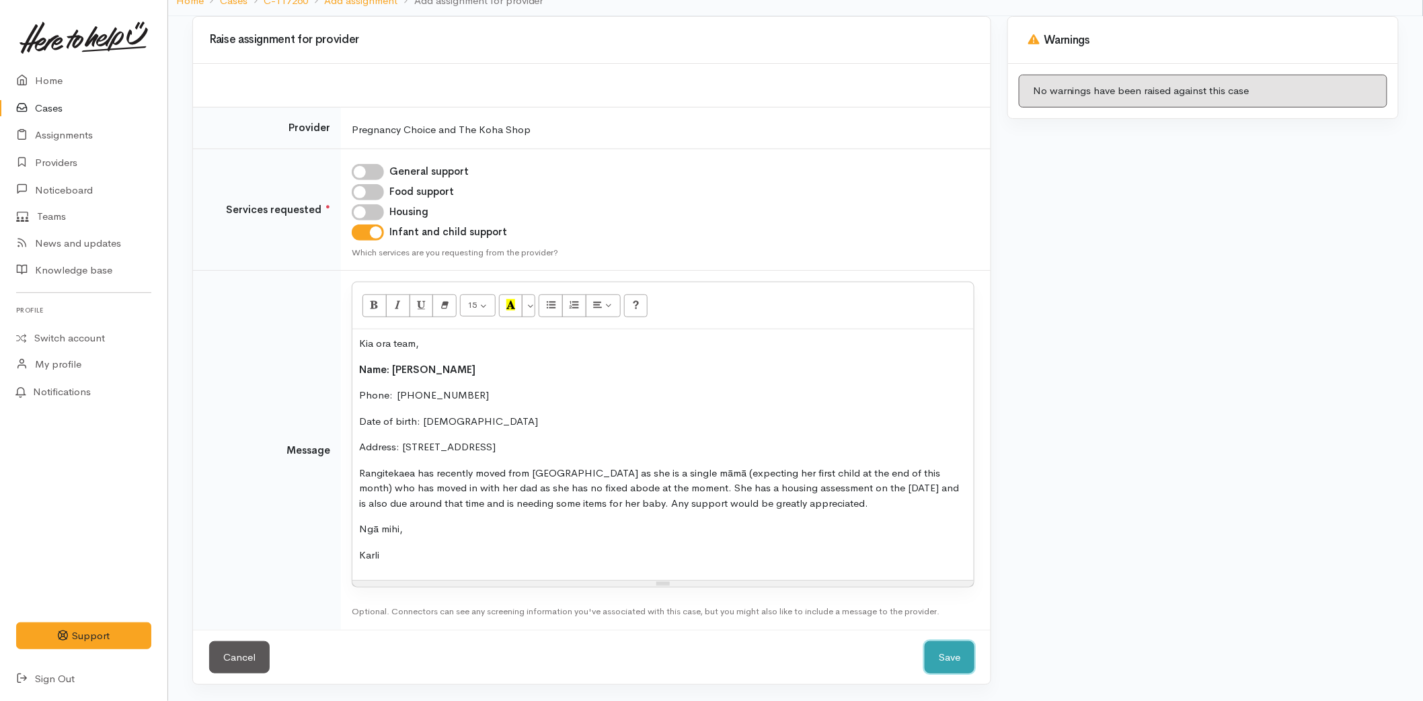
drag, startPoint x: 946, startPoint y: 652, endPoint x: 936, endPoint y: 639, distance: 16.3
click at [946, 651] on button "Save" at bounding box center [949, 657] width 50 height 33
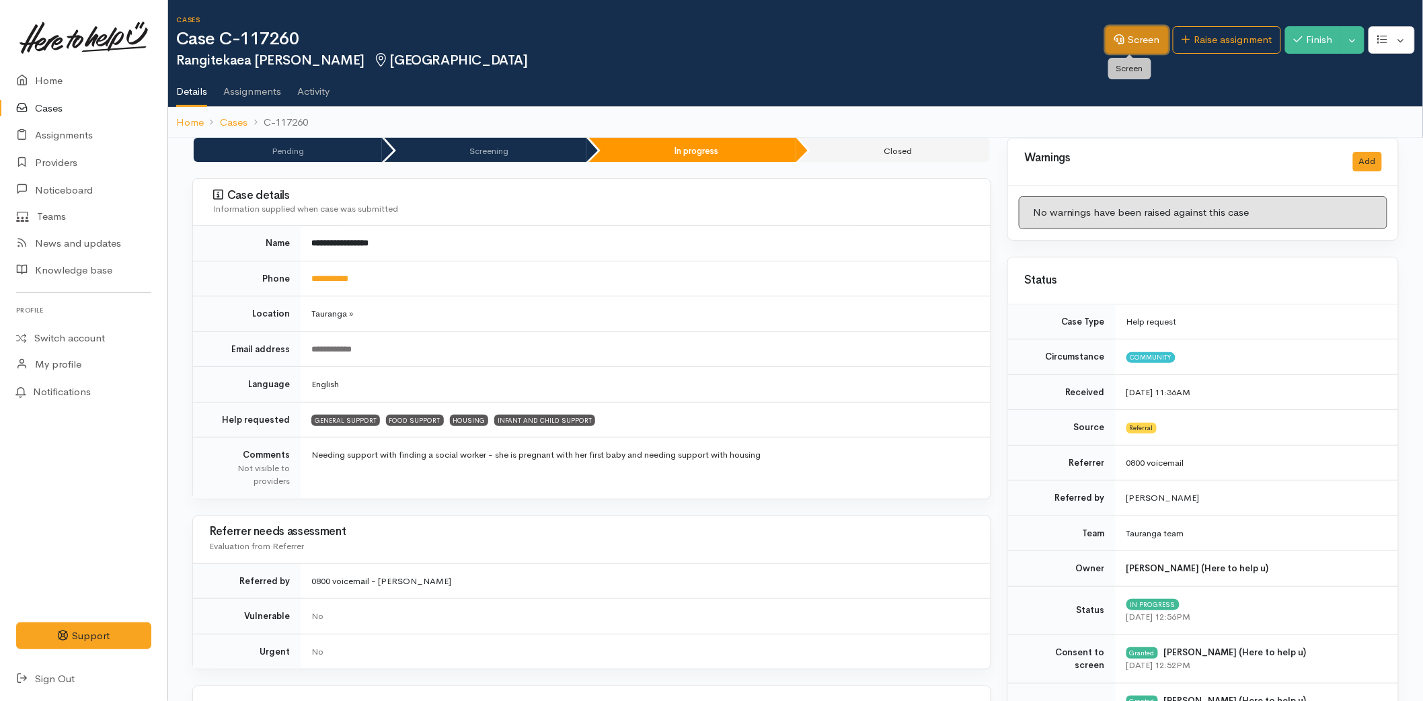
click at [1131, 35] on link "Screen" at bounding box center [1136, 40] width 63 height 28
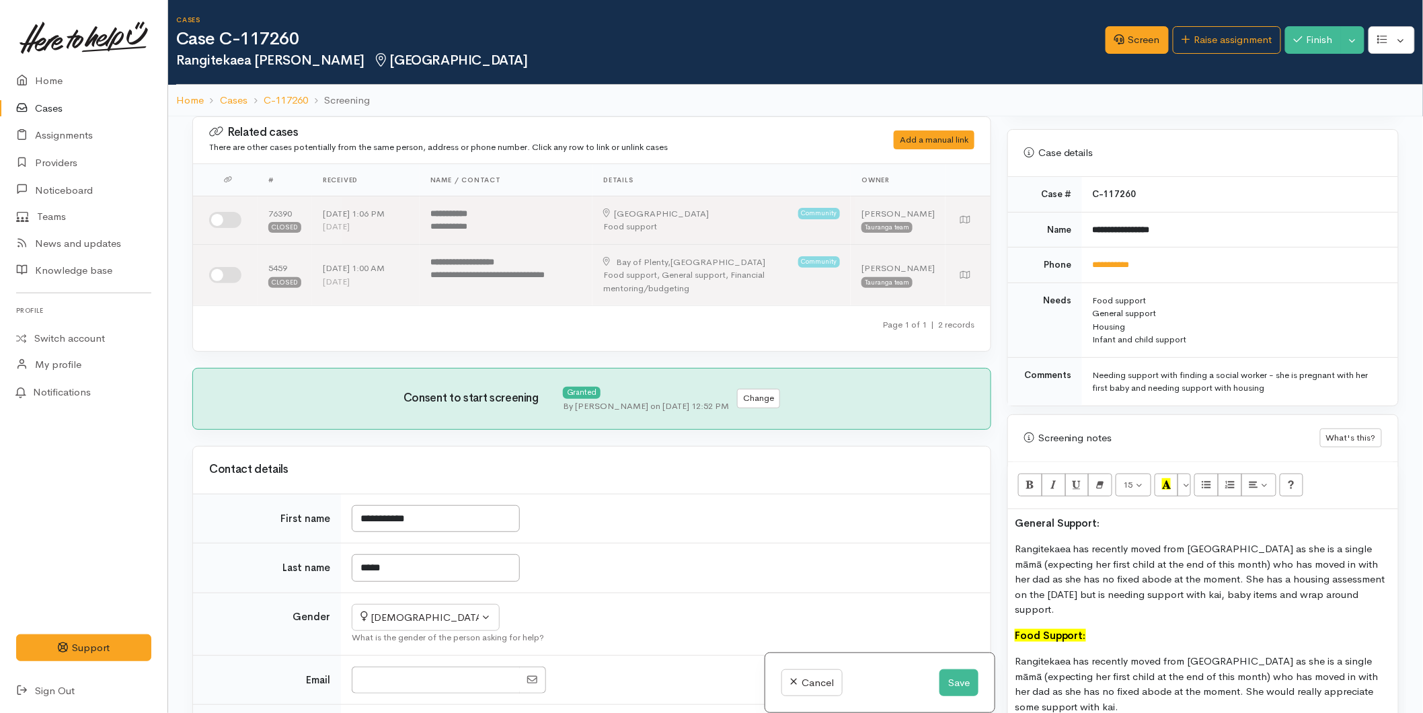
scroll to position [971, 0]
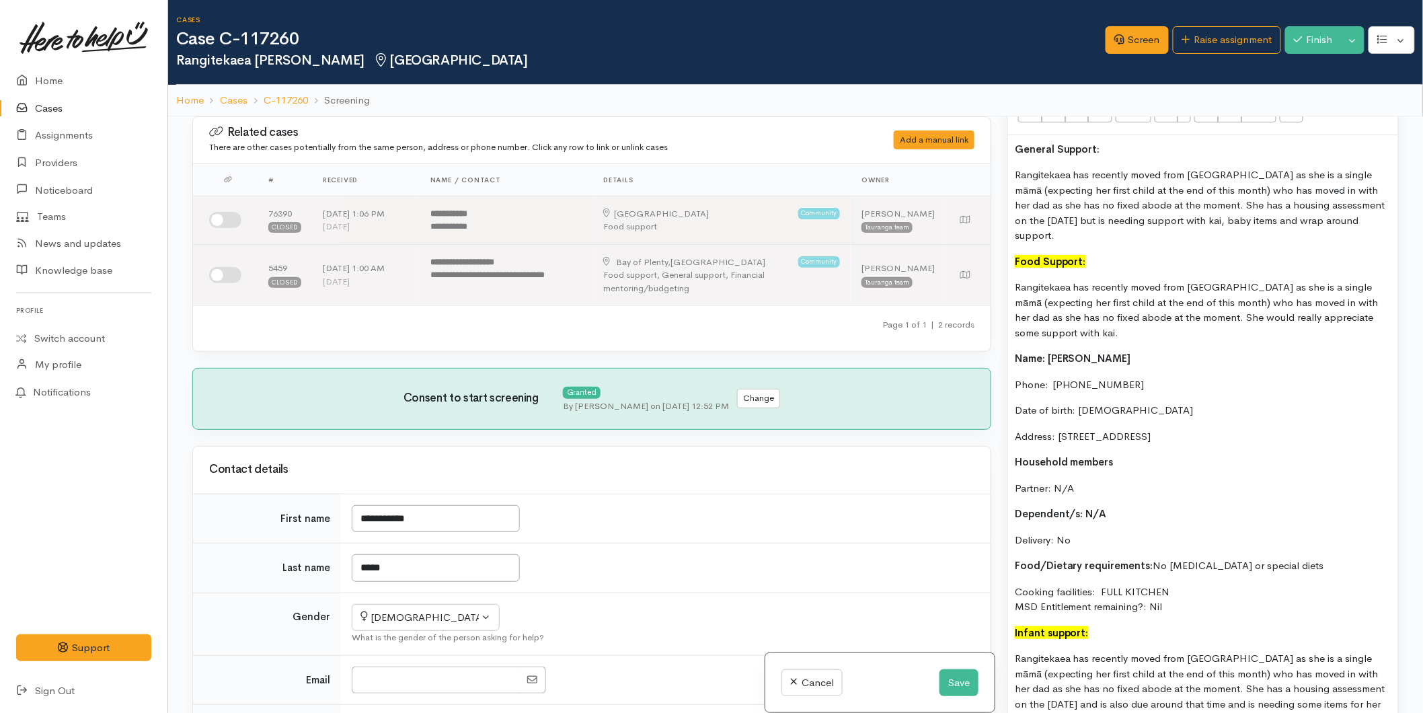
click at [1123, 546] on p "Delivery: No" at bounding box center [1202, 539] width 376 height 15
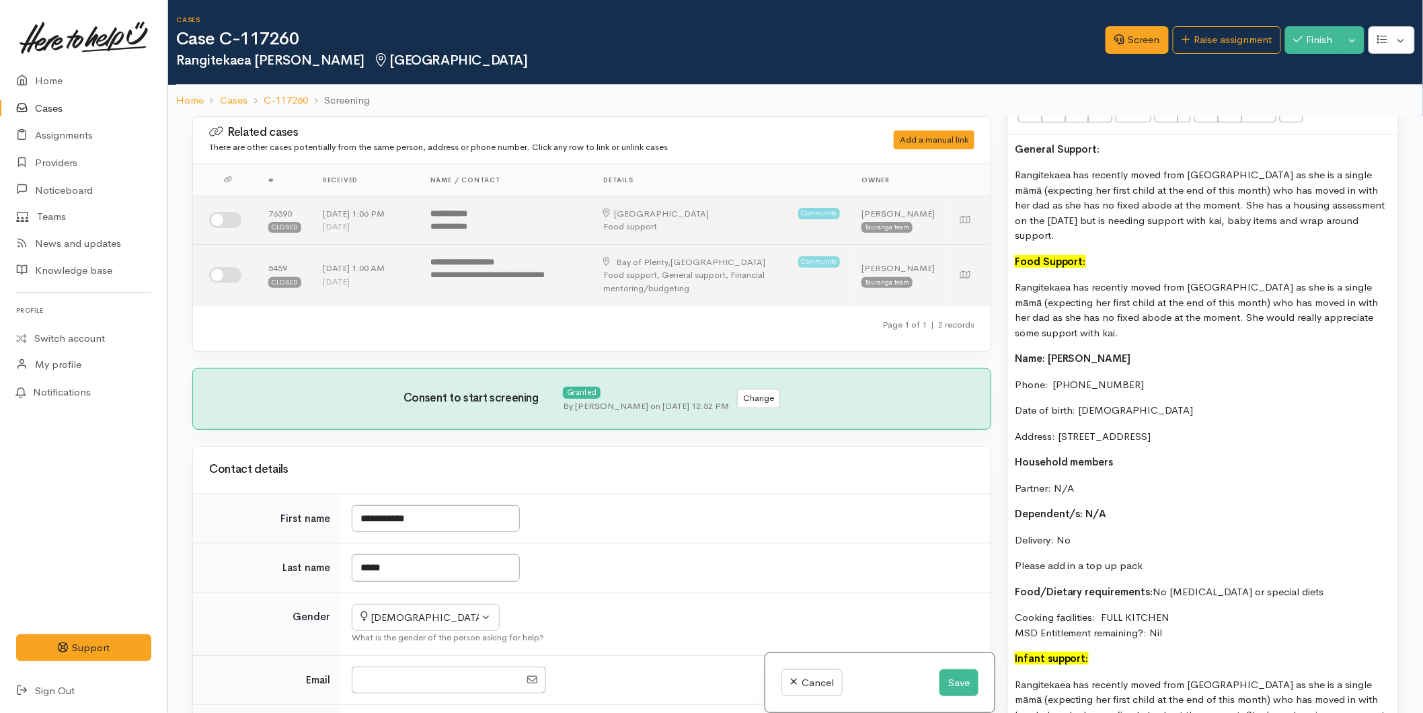
drag, startPoint x: 1164, startPoint y: 565, endPoint x: 996, endPoint y: 563, distance: 168.1
click at [996, 563] on div "Related cases There are other cases potentially from the same person, address o…" at bounding box center [795, 472] width 1222 height 713
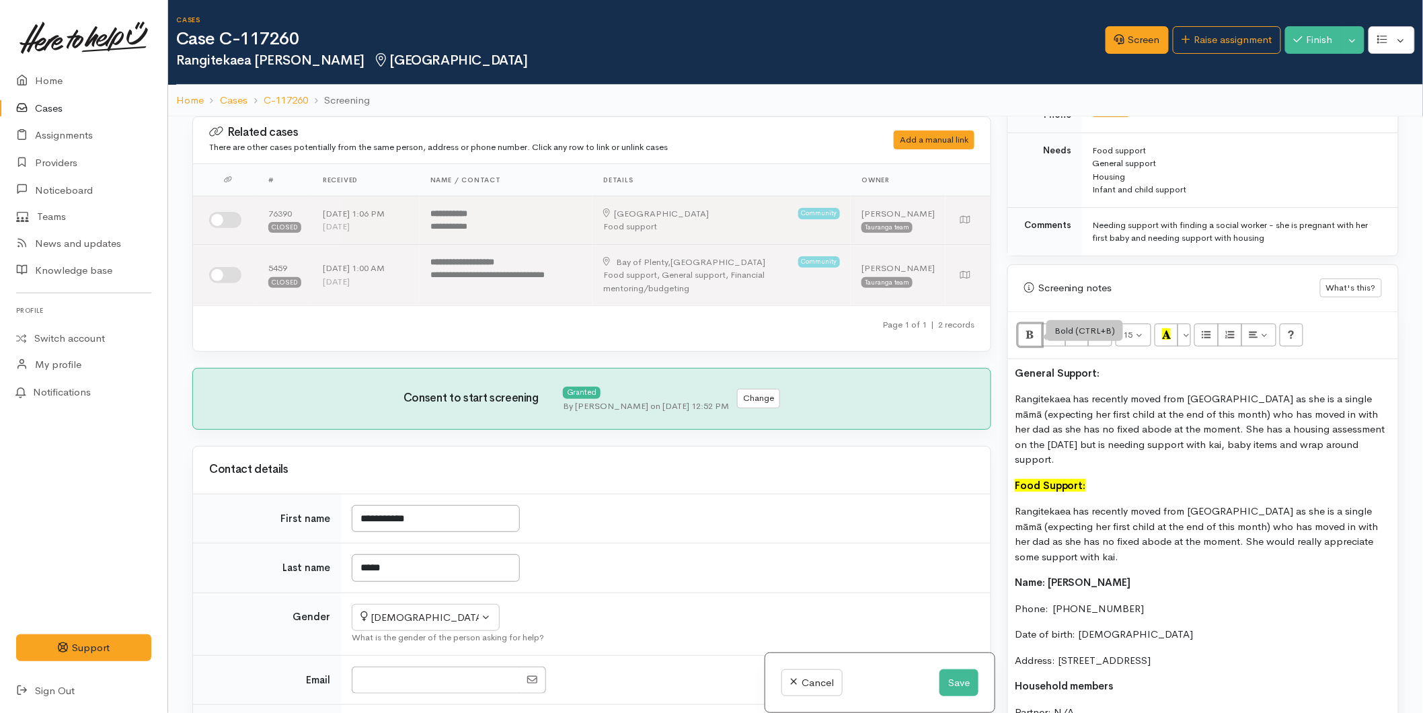
click at [1025, 340] on icon "Bold (CTRL+B)" at bounding box center [1029, 333] width 9 height 11
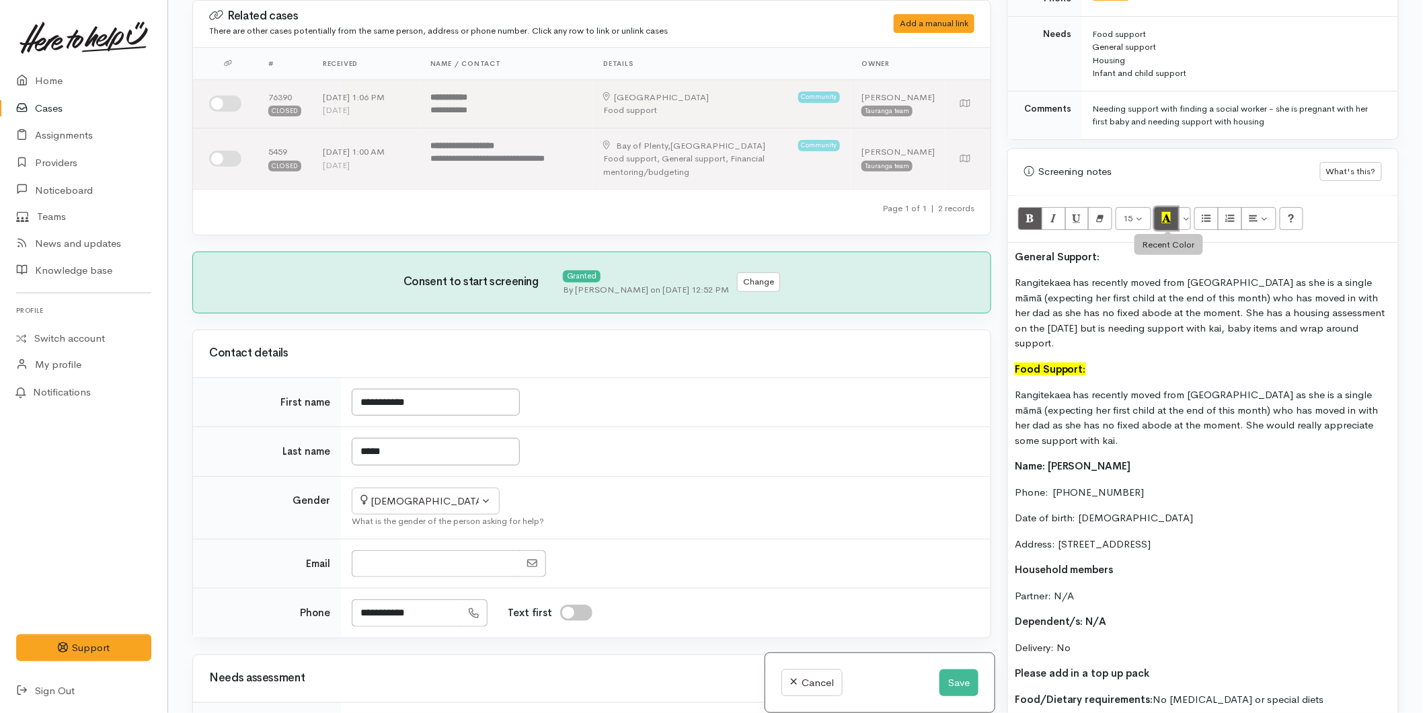
click at [1163, 218] on icon "Recent Color" at bounding box center [1166, 217] width 9 height 11
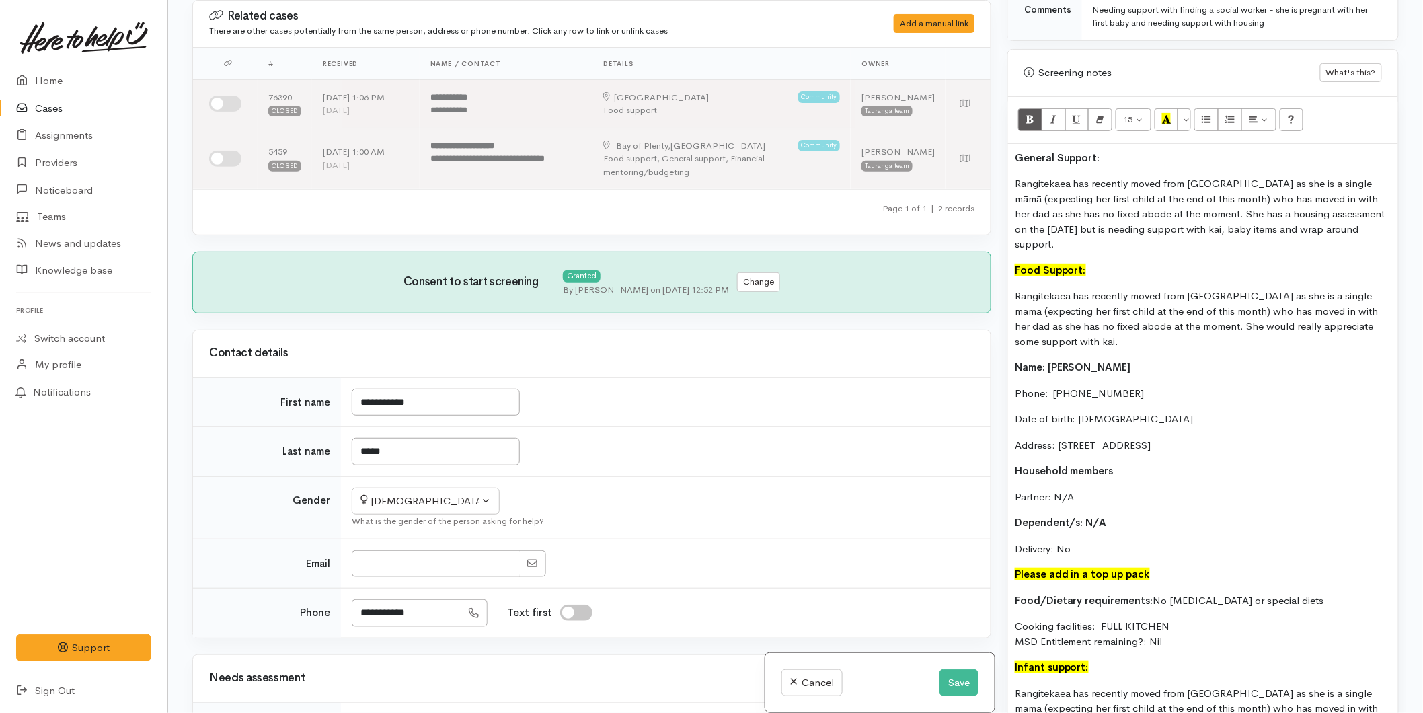
scroll to position [896, 0]
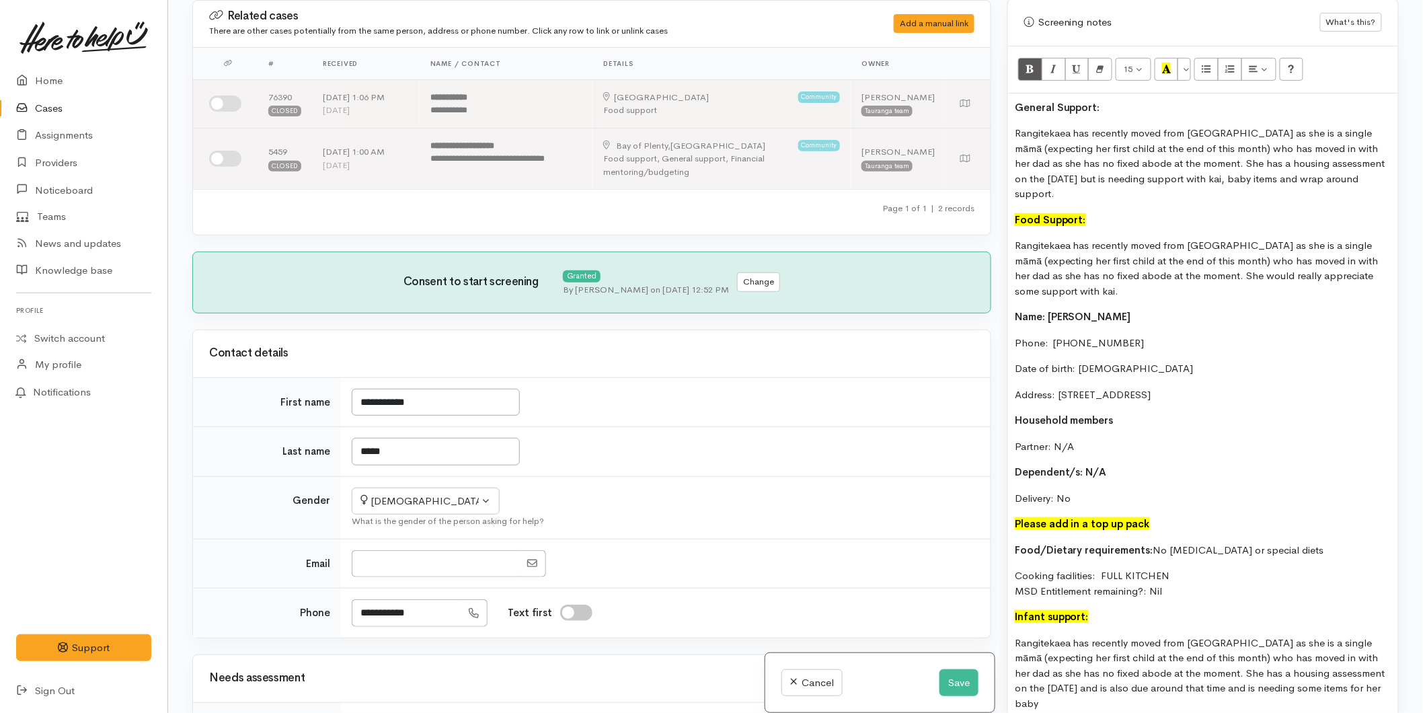
click at [1201, 562] on div "General Support: Rangitekaea has recently moved from Gisborne as she is a singl…" at bounding box center [1203, 501] width 390 height 816
drag, startPoint x: 1179, startPoint y: 597, endPoint x: 1017, endPoint y: 247, distance: 385.9
click at [1017, 247] on div "General Support: Rangitekaea has recently moved from Gisborne as she is a singl…" at bounding box center [1203, 501] width 390 height 816
copy div "Rangitekaea has recently moved from Gisborne as she is a single māmā (expecting…"
click at [945, 686] on button "Save" at bounding box center [958, 683] width 39 height 28
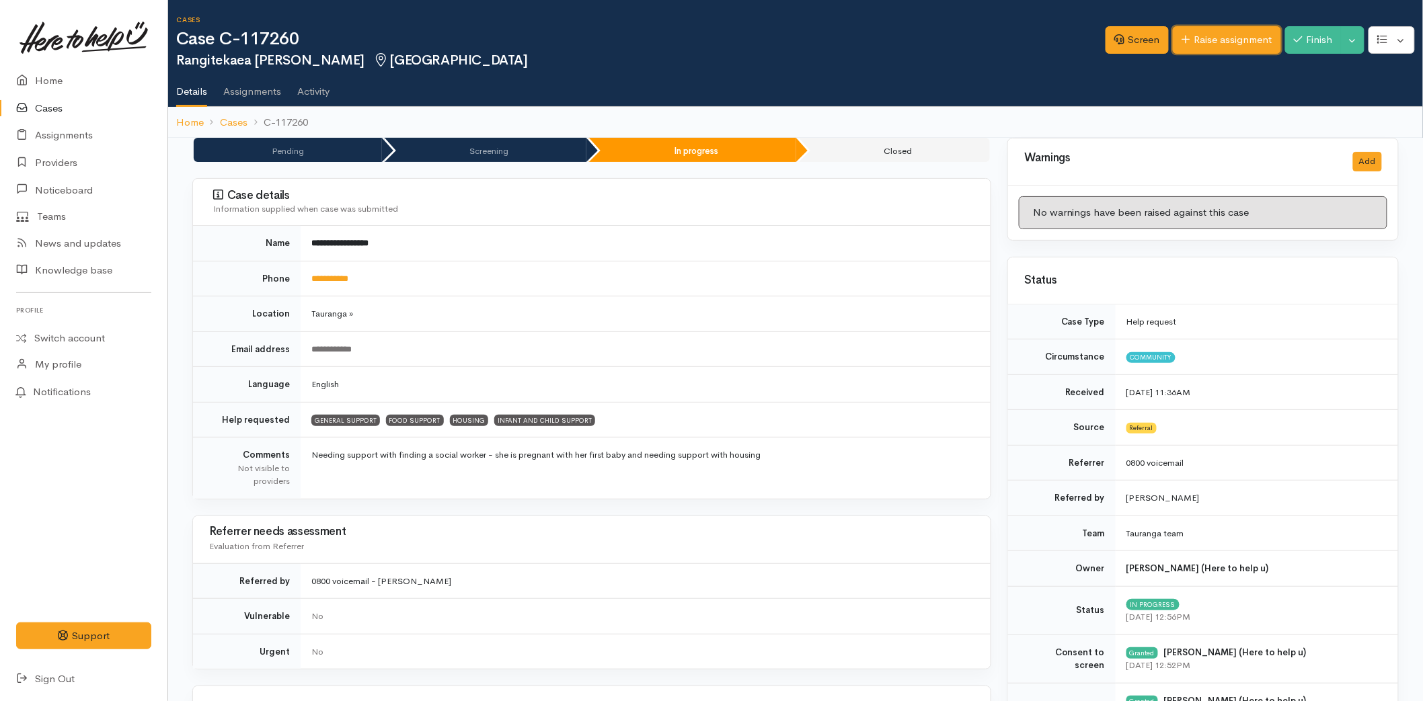
click at [1211, 48] on link "Raise assignment" at bounding box center [1226, 40] width 108 height 28
